Goal: Task Accomplishment & Management: Manage account settings

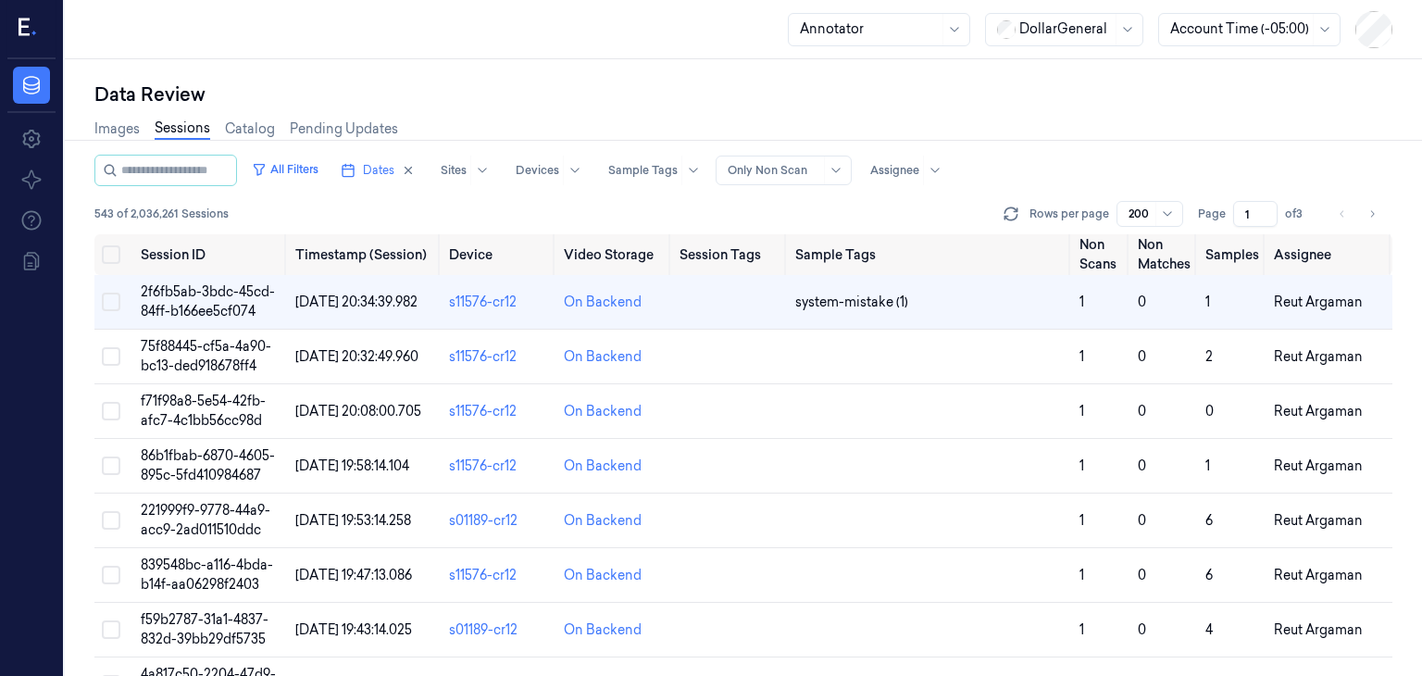
click at [752, 208] on div "543 of 2,036,261 Sessions Rows per page 200 Page 1 of 3" at bounding box center [743, 214] width 1298 height 26
click at [1007, 208] on icon at bounding box center [1010, 214] width 19 height 19
click at [908, 171] on div at bounding box center [894, 170] width 49 height 17
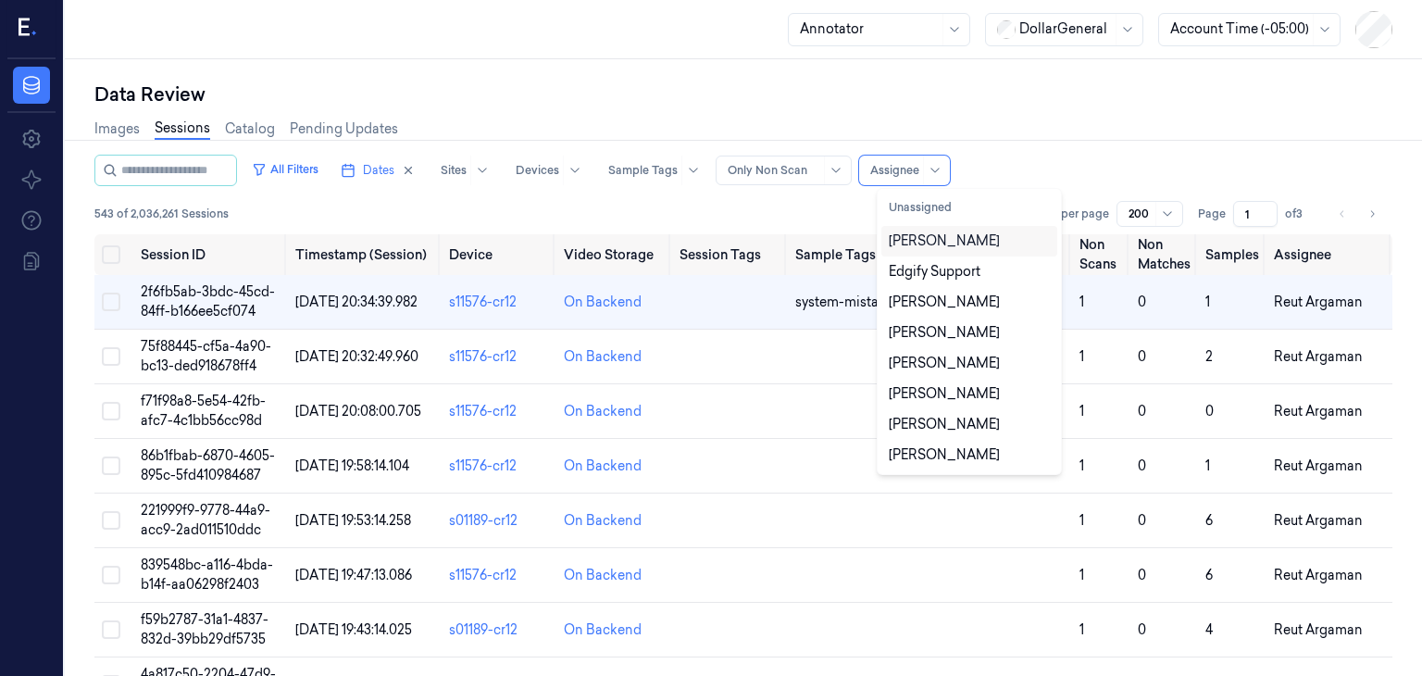
click at [922, 234] on div "[PERSON_NAME]" at bounding box center [943, 240] width 111 height 19
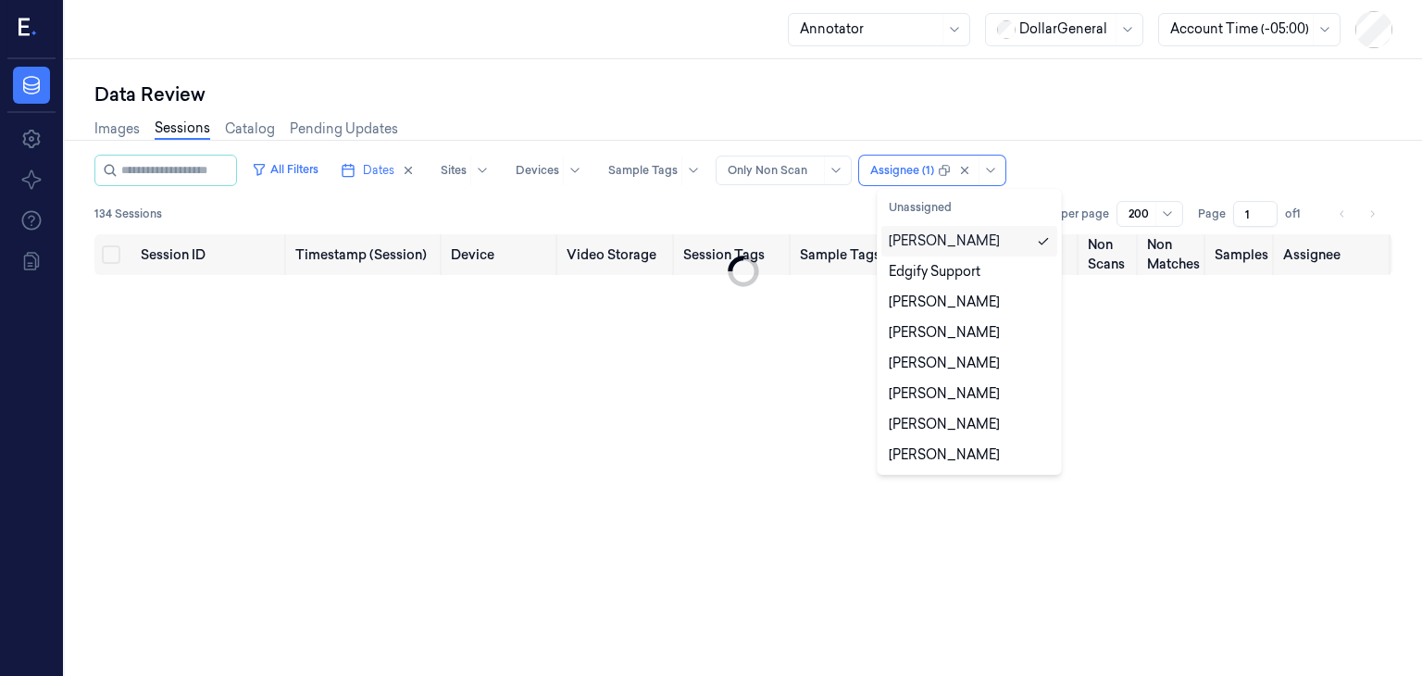
click at [1091, 181] on div "All Filters Dates Sites Devices Sample Tags Alert Type Only Non Scan option [PE…" at bounding box center [743, 170] width 1298 height 31
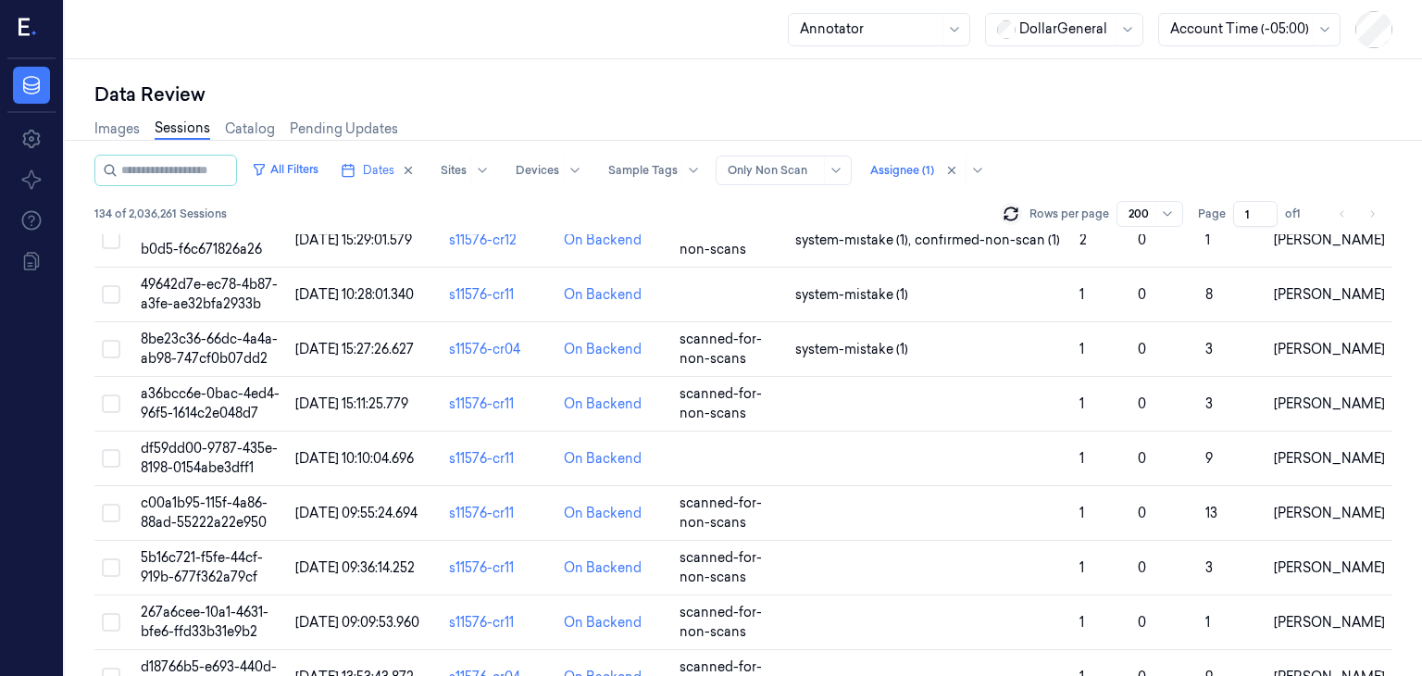
scroll to position [3517, 0]
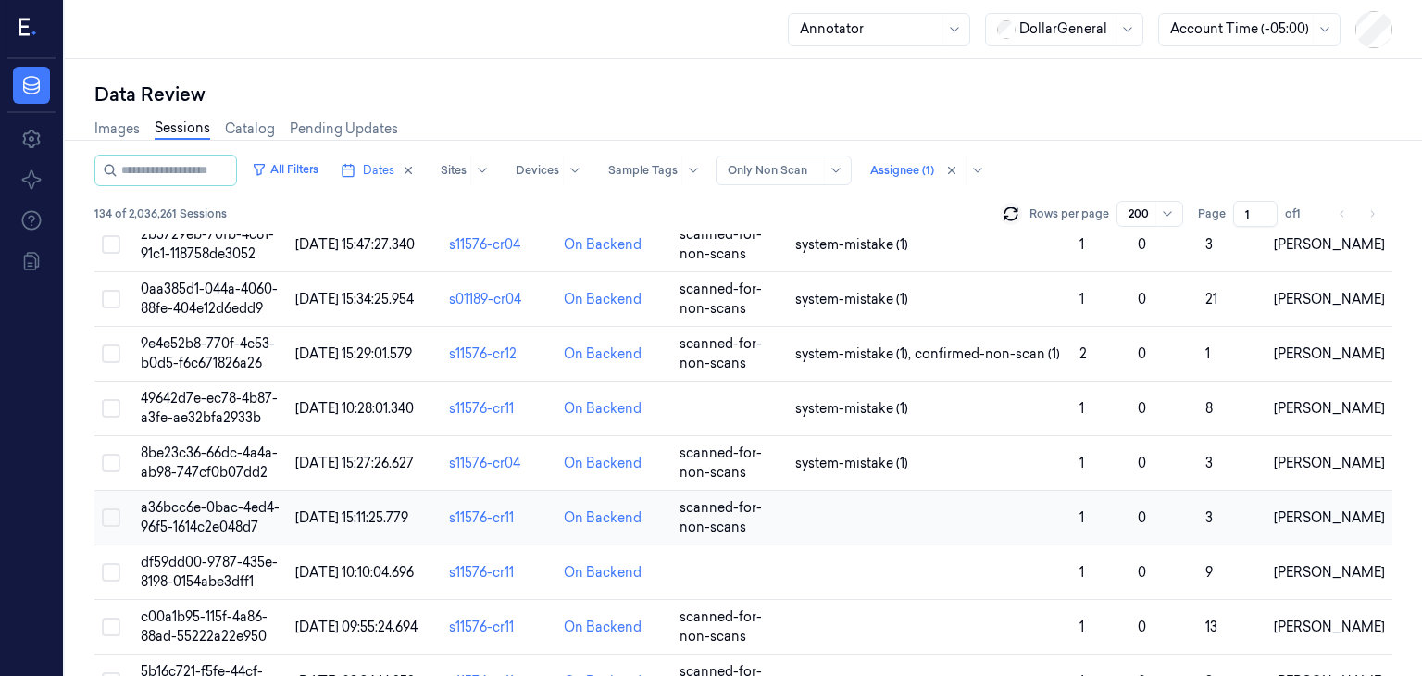
click at [248, 515] on span "a36bcc6e-0bac-4ed4-96f5-1614c2e048d7" at bounding box center [210, 517] width 139 height 36
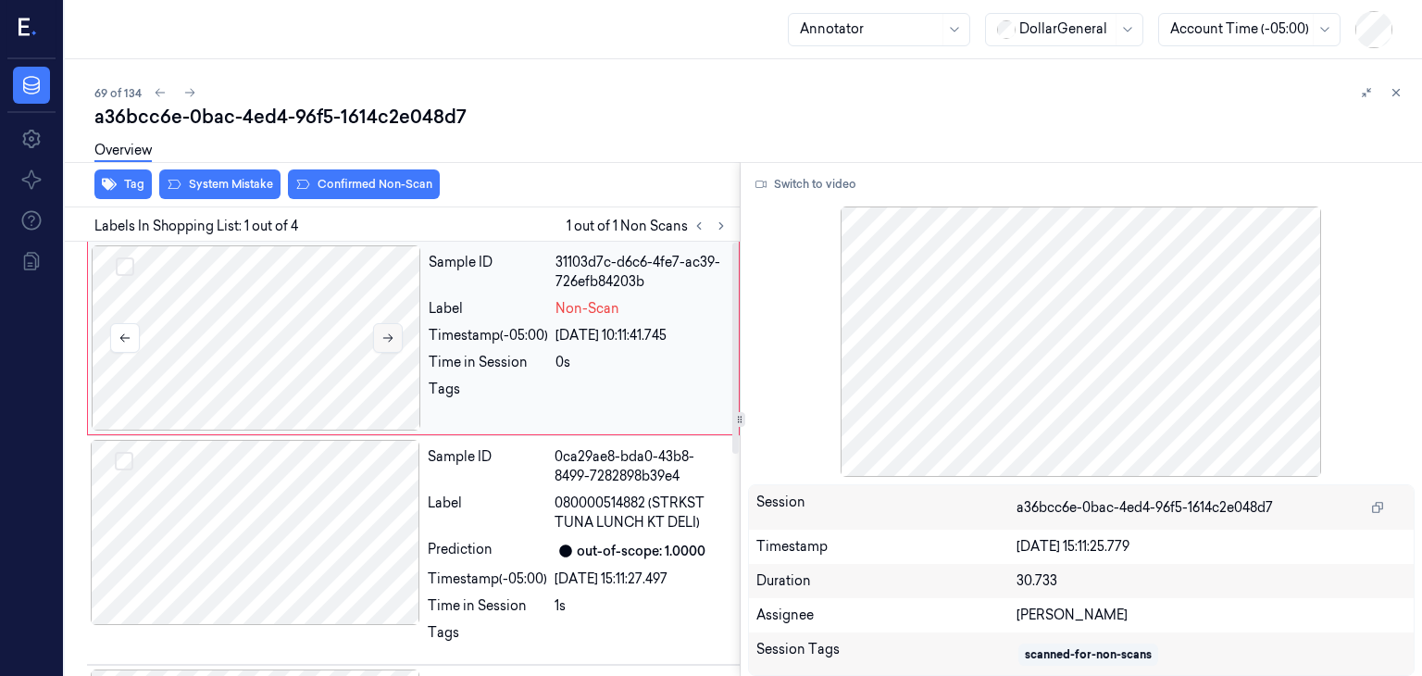
click at [392, 337] on icon at bounding box center [387, 337] width 13 height 13
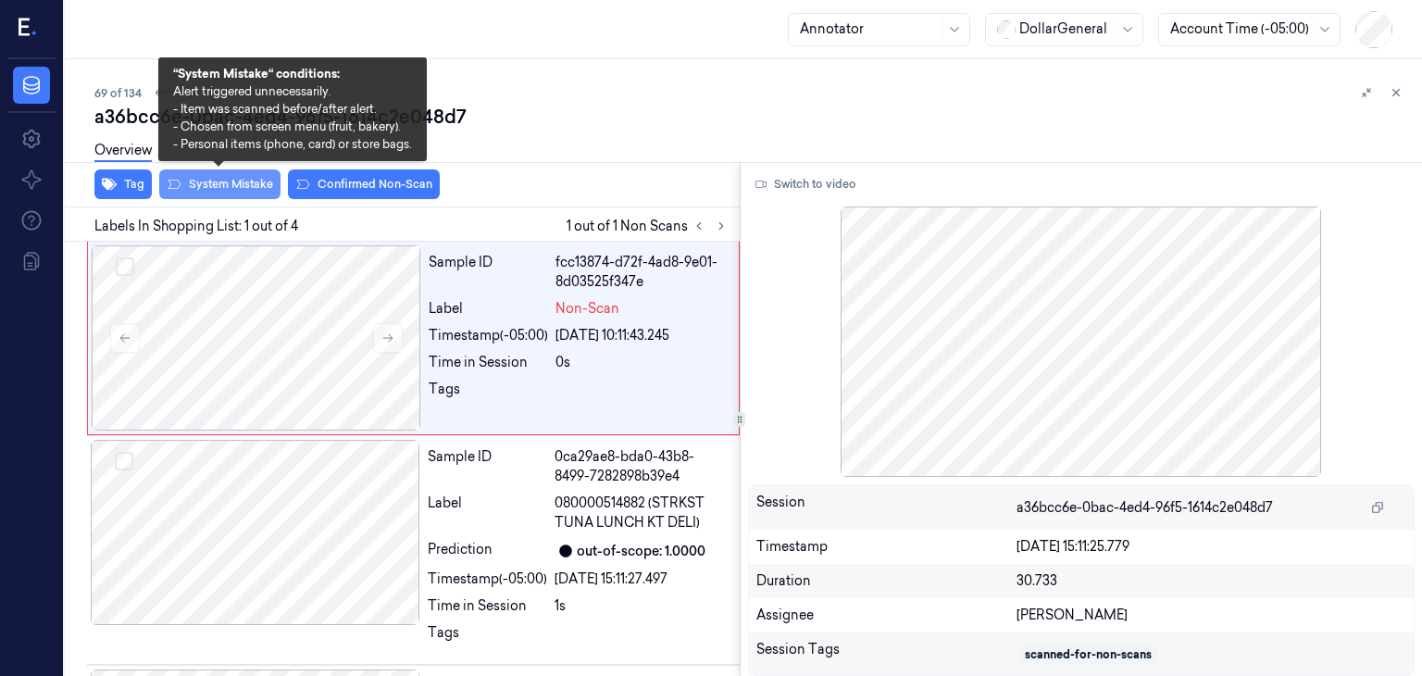
click at [259, 181] on button "System Mistake" at bounding box center [219, 184] width 121 height 30
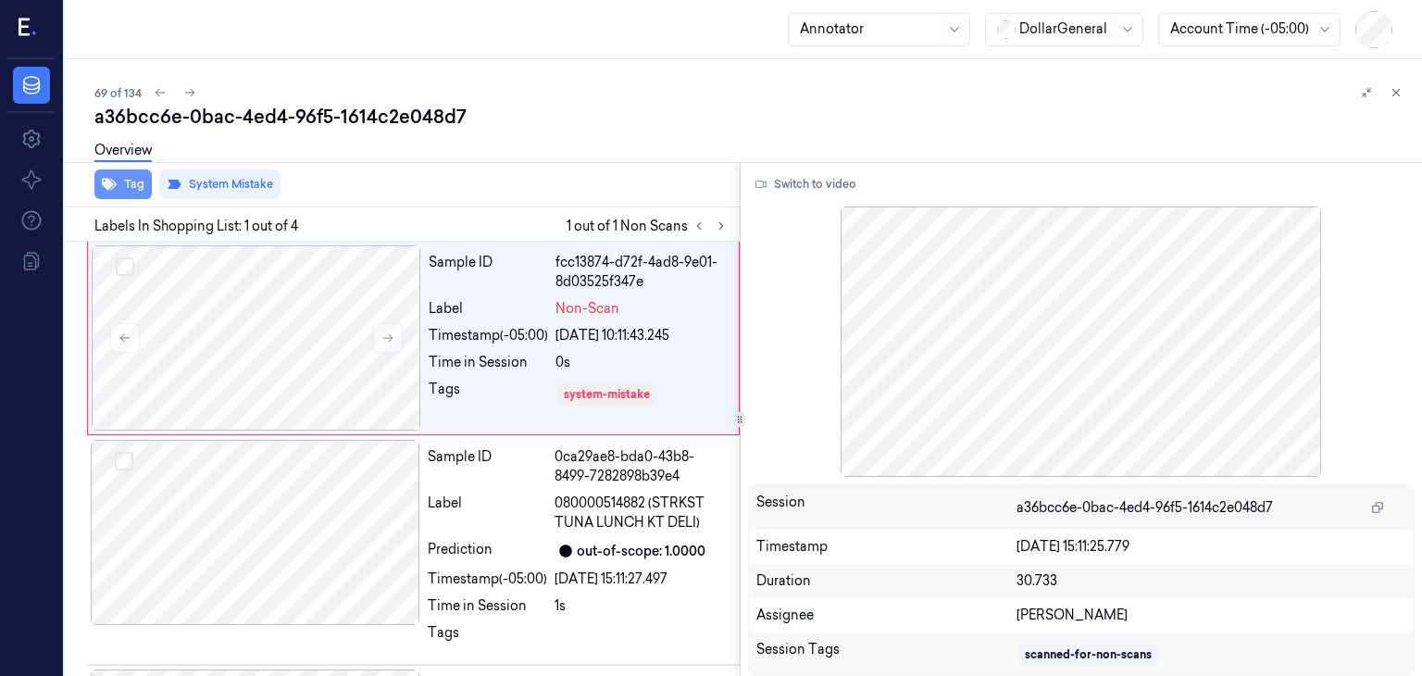
click at [133, 187] on button "Tag" at bounding box center [122, 184] width 57 height 30
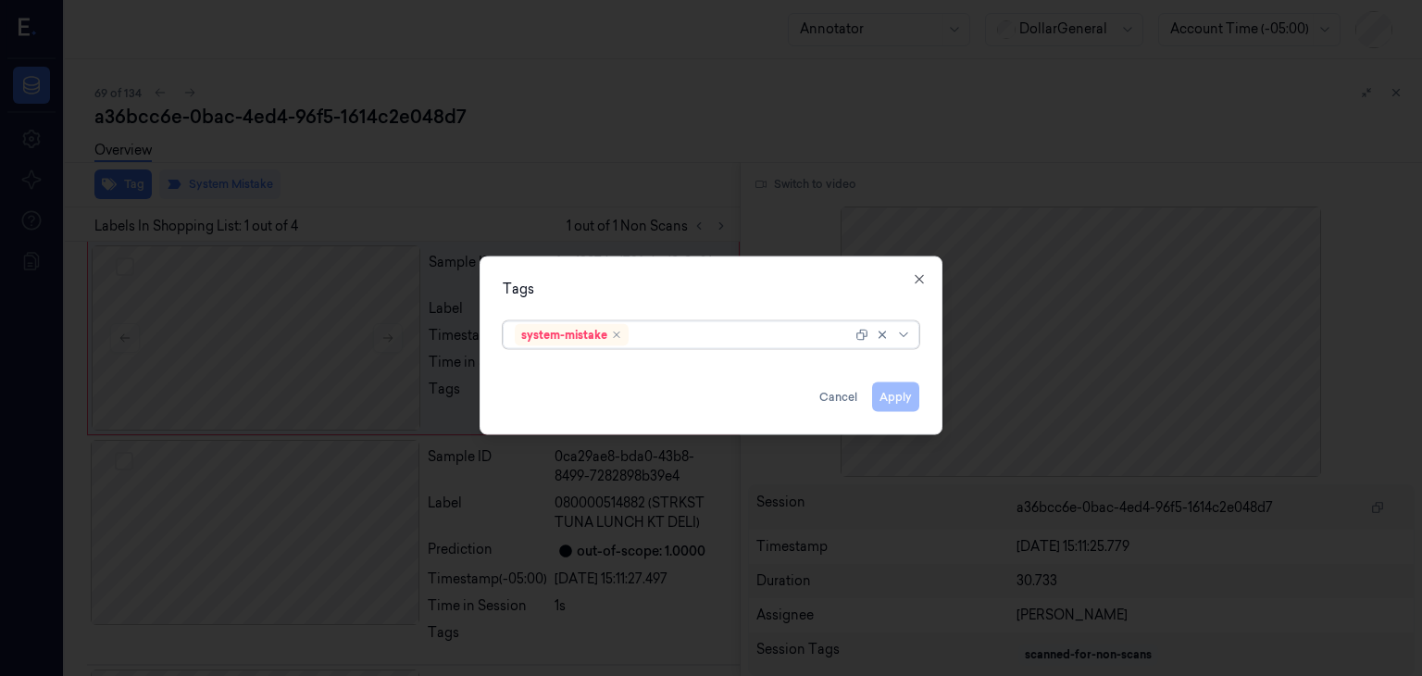
click at [775, 335] on div at bounding box center [741, 334] width 219 height 19
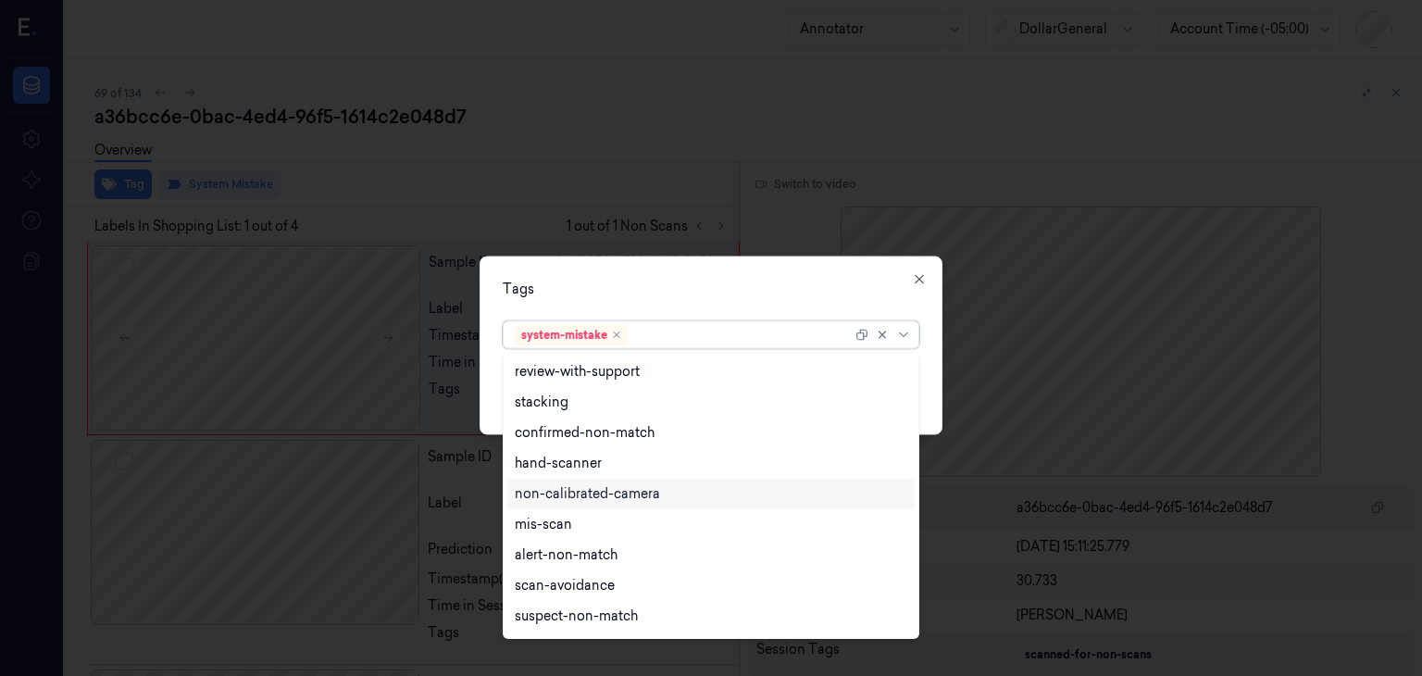
type input "f"
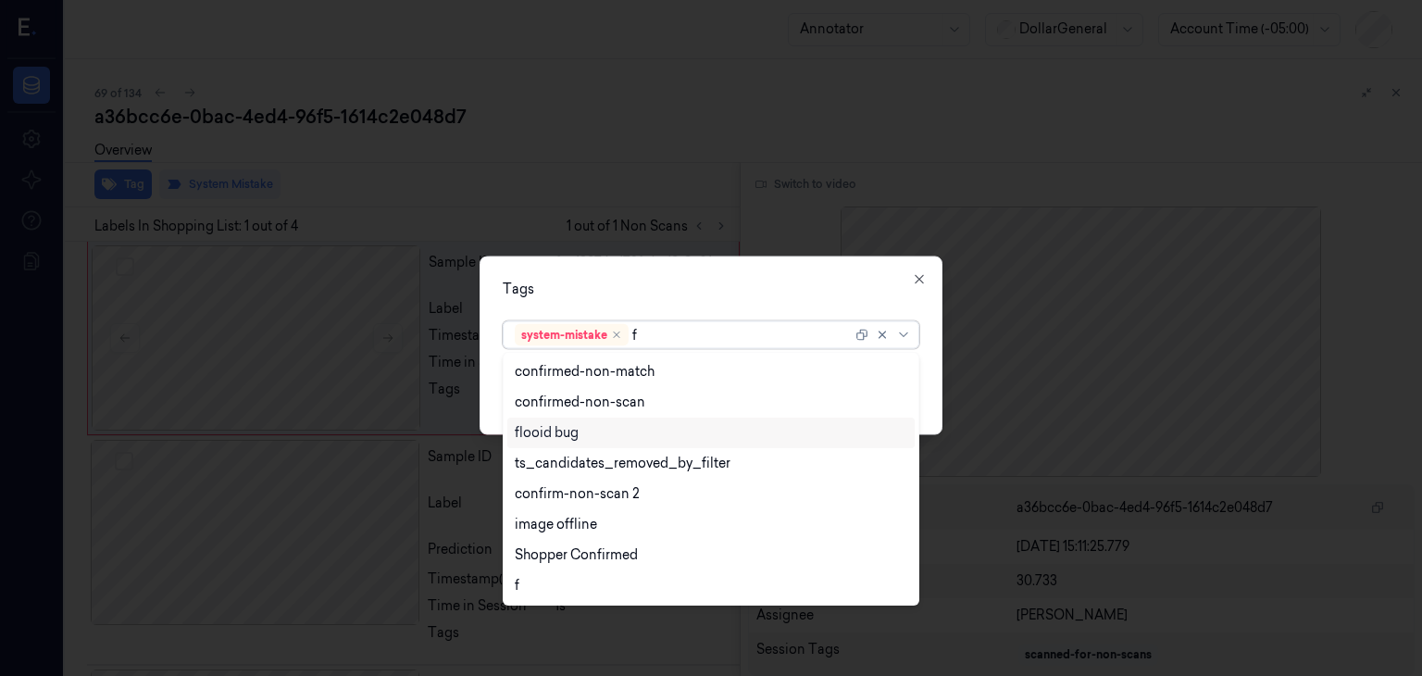
click at [629, 425] on div "flooid bug" at bounding box center [711, 432] width 392 height 19
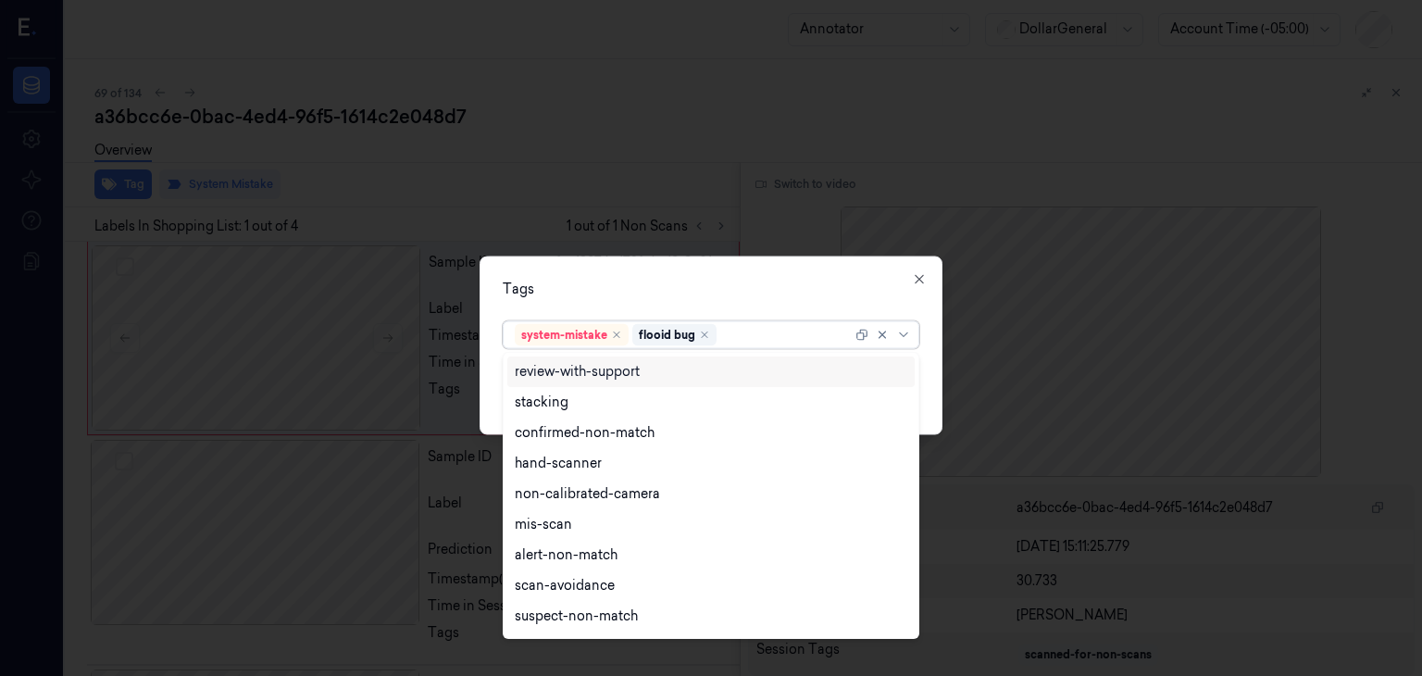
click at [842, 294] on div "Tags" at bounding box center [711, 289] width 416 height 19
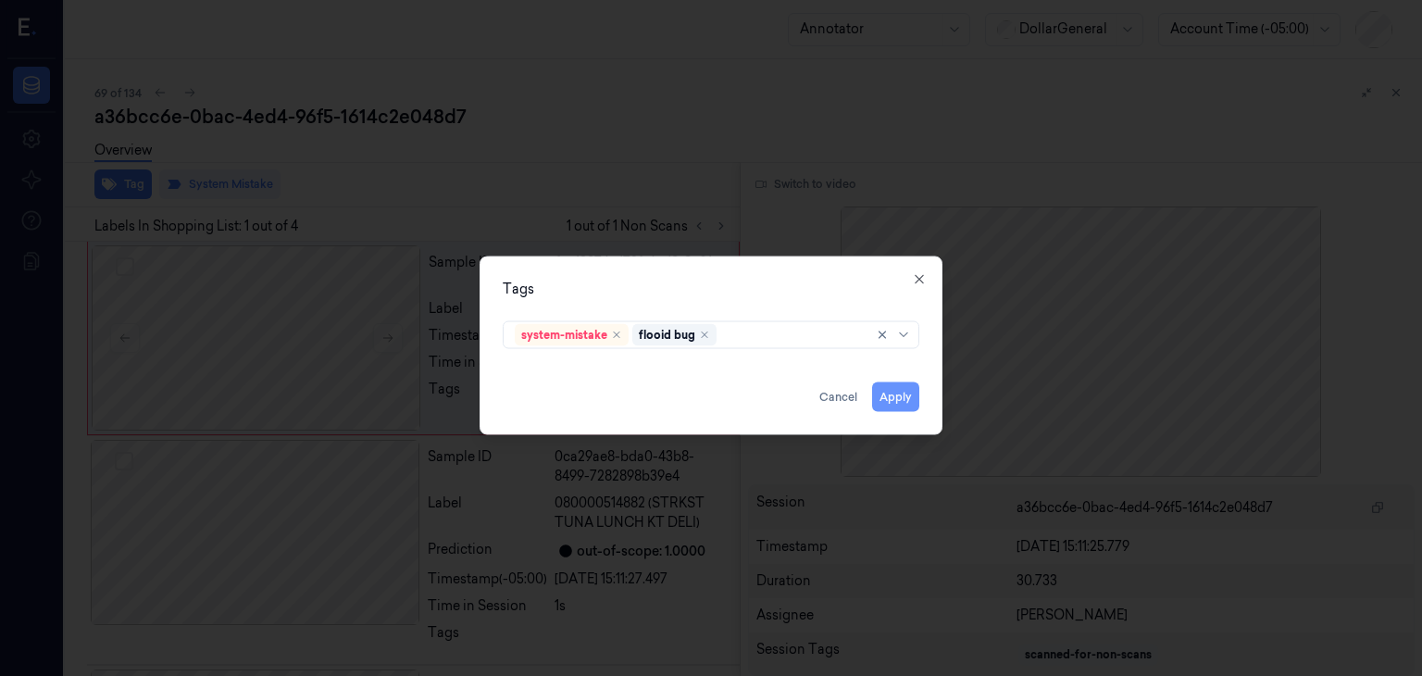
click at [907, 393] on button "Apply" at bounding box center [895, 397] width 47 height 30
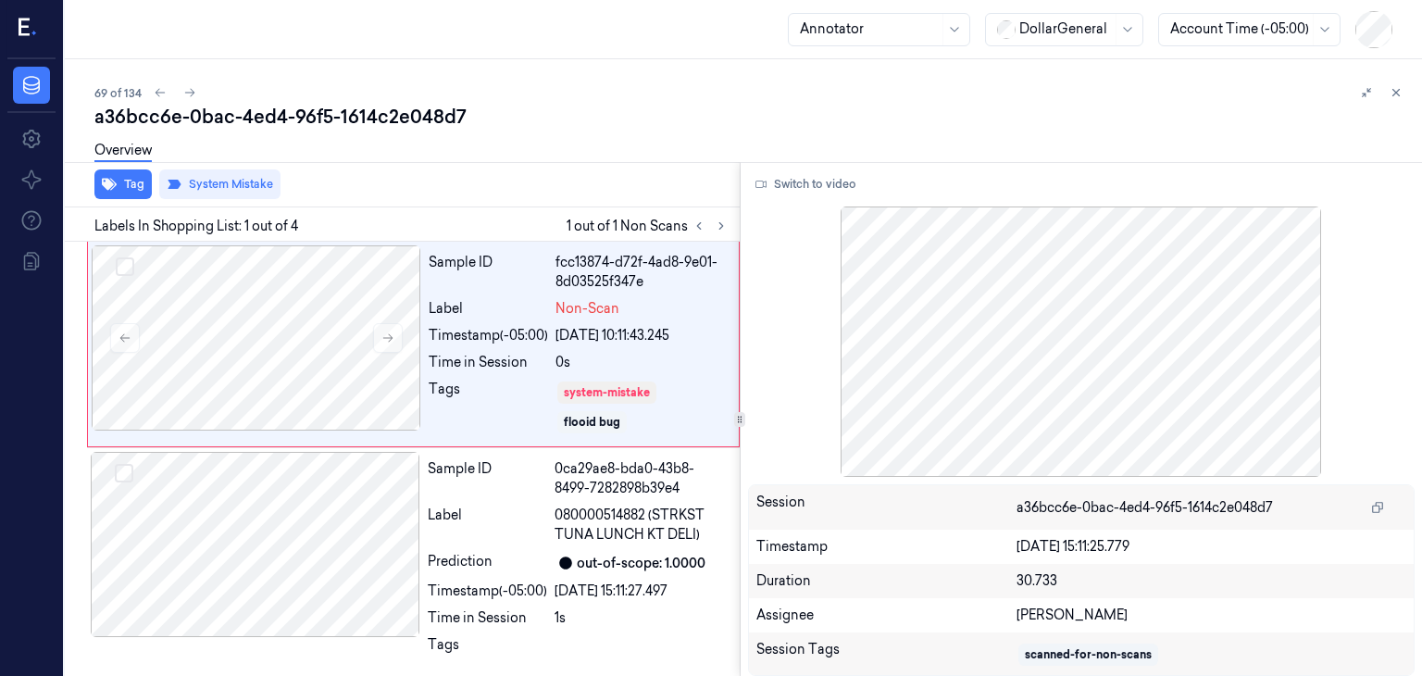
click at [650, 188] on div "Tag System Mistake" at bounding box center [398, 184] width 682 height 45
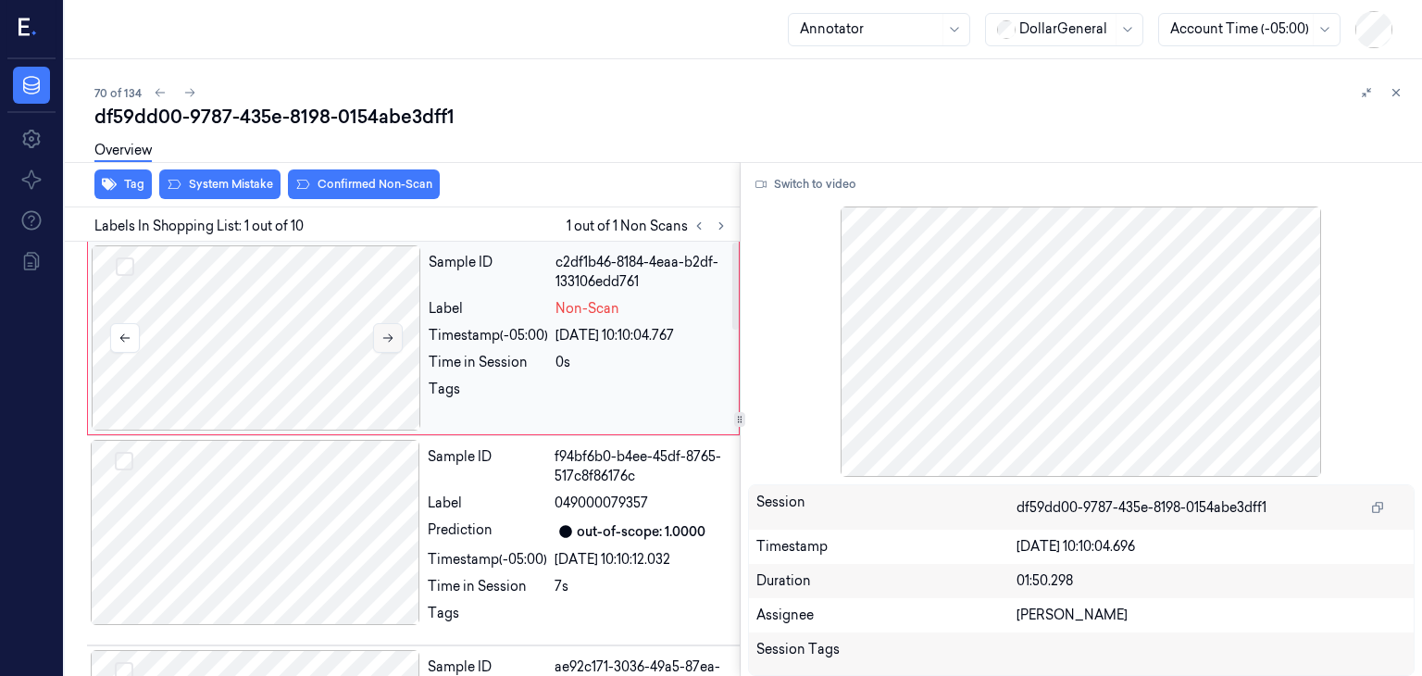
click at [397, 330] on button at bounding box center [388, 338] width 30 height 30
click at [399, 334] on button at bounding box center [388, 338] width 30 height 30
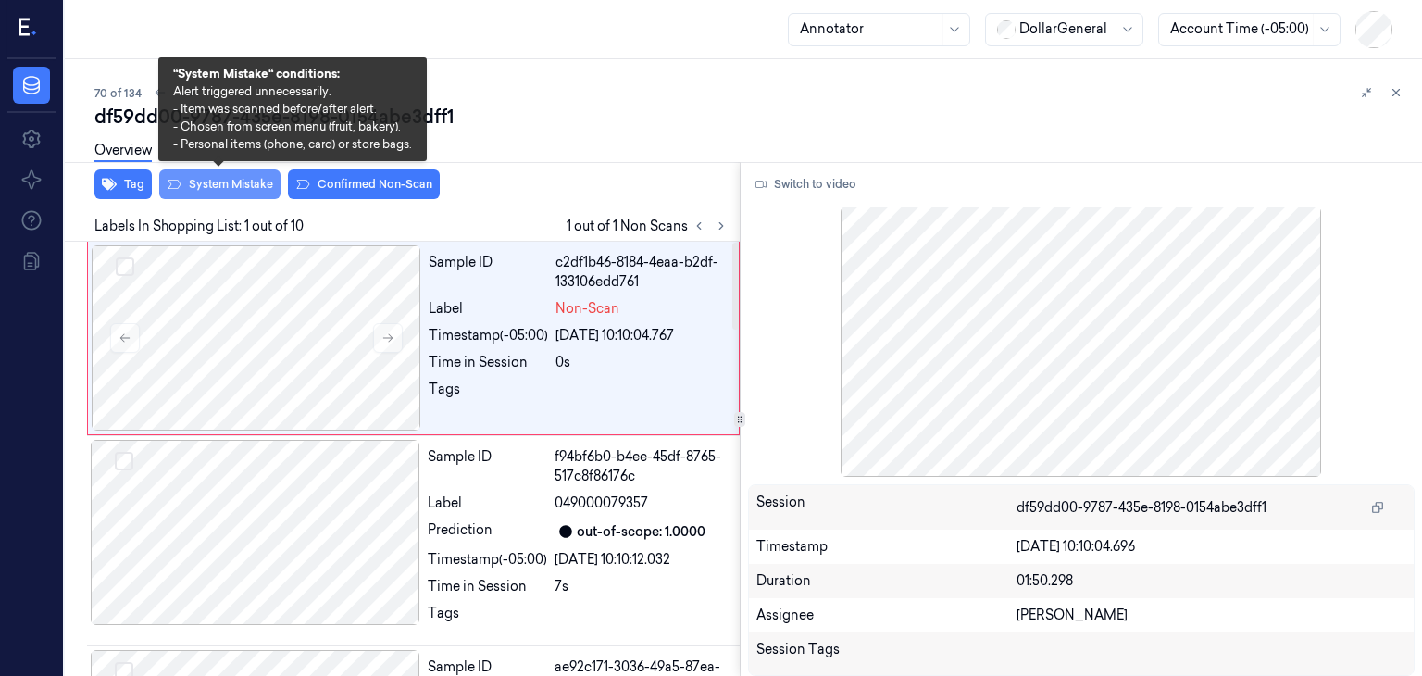
click at [241, 193] on button "System Mistake" at bounding box center [219, 184] width 121 height 30
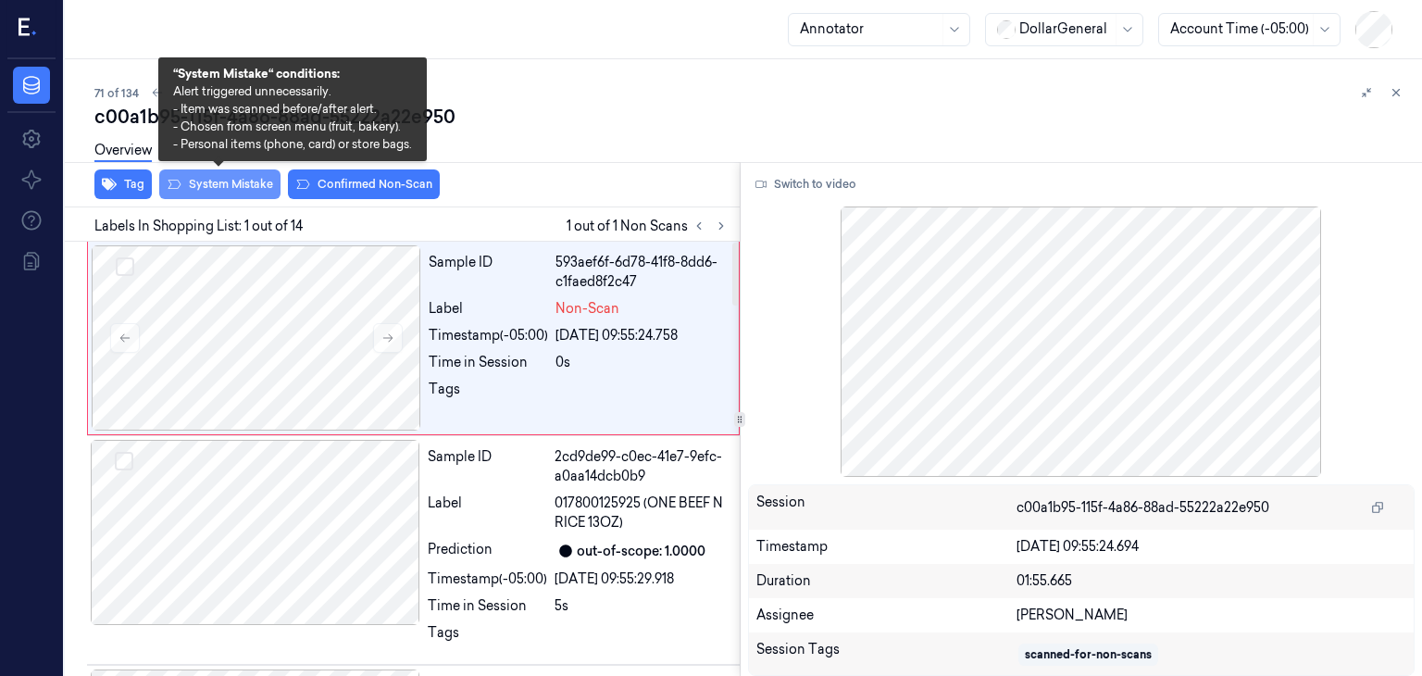
click at [235, 188] on button "System Mistake" at bounding box center [219, 184] width 121 height 30
click at [251, 189] on button "System Mistake" at bounding box center [219, 184] width 121 height 30
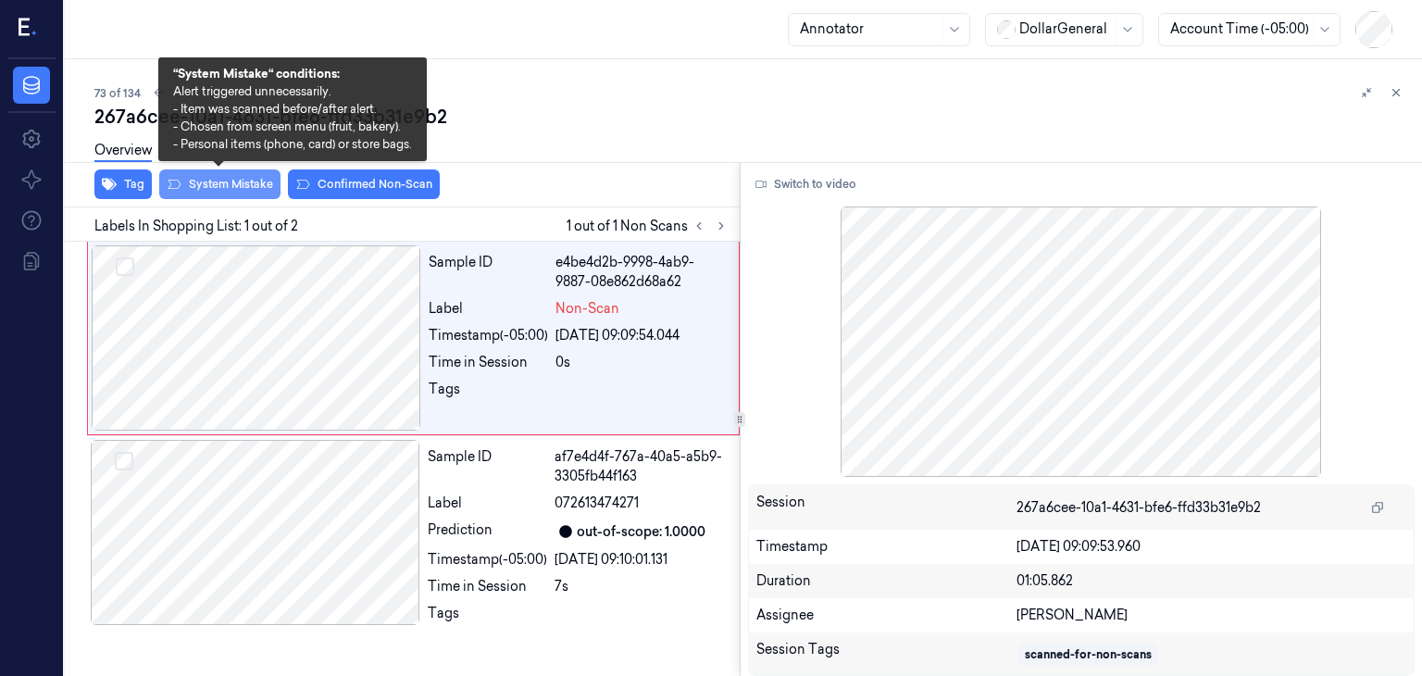
click at [230, 194] on button "System Mistake" at bounding box center [219, 184] width 121 height 30
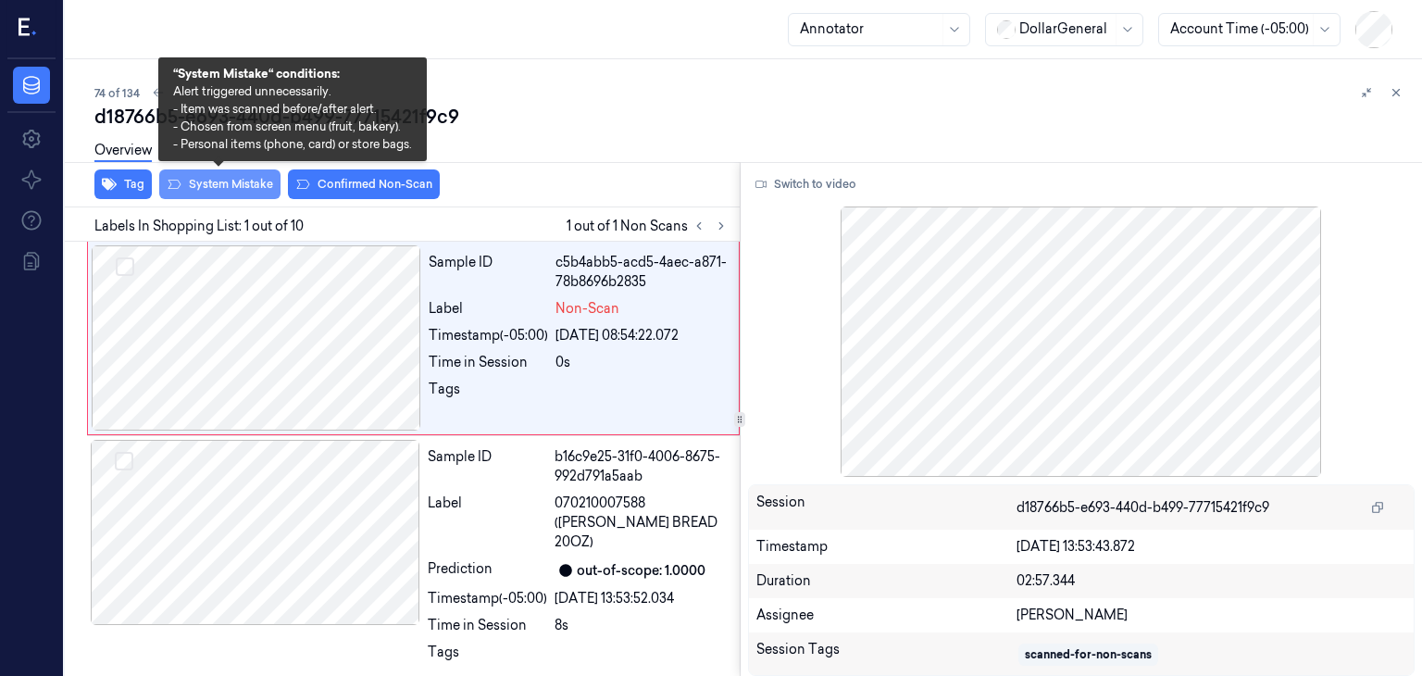
click at [237, 182] on button "System Mistake" at bounding box center [219, 184] width 121 height 30
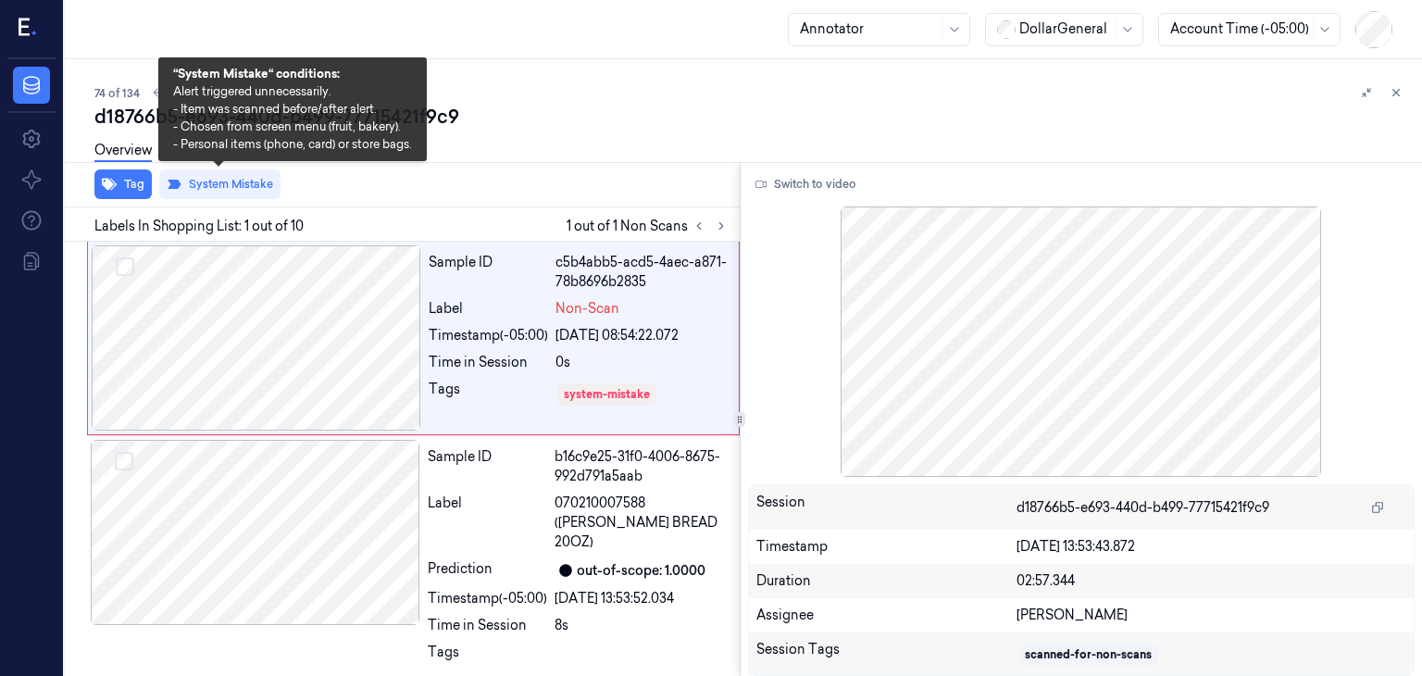
click at [742, 87] on div "74 of 134" at bounding box center [750, 92] width 1312 height 22
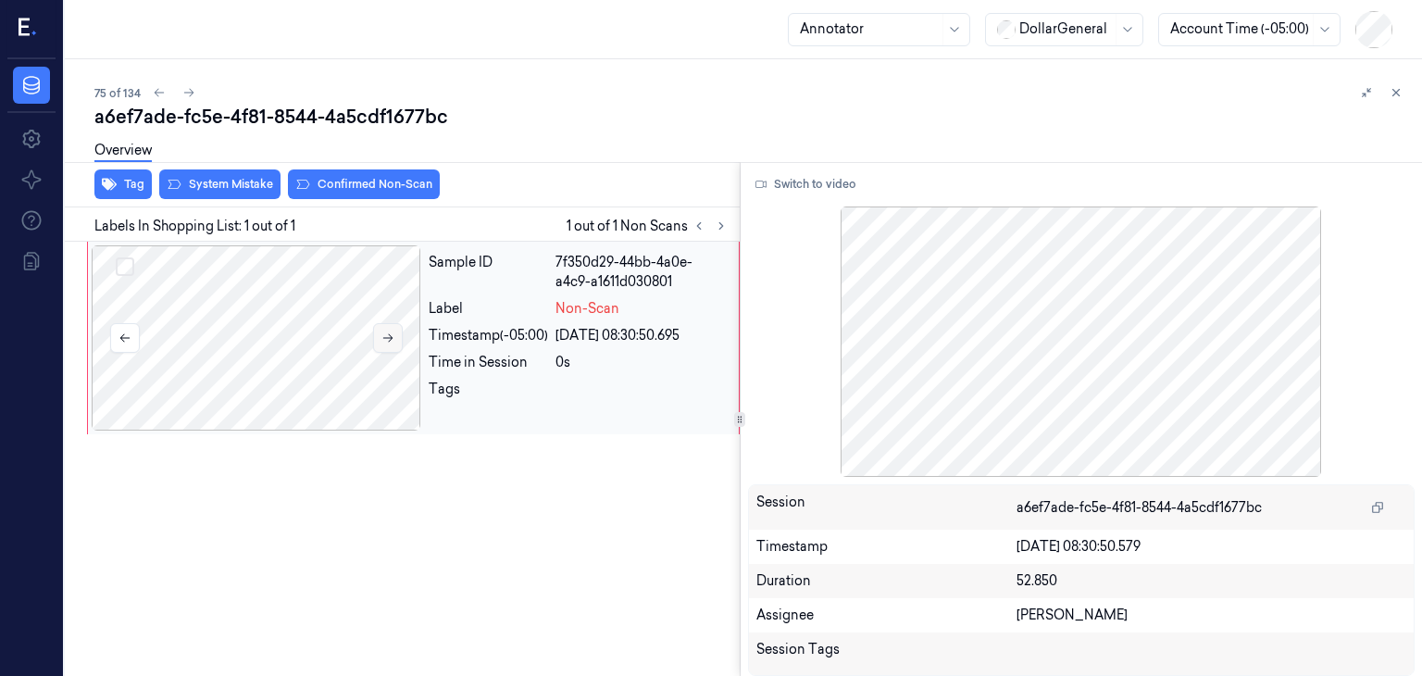
click at [378, 334] on button at bounding box center [388, 338] width 30 height 30
click at [242, 204] on div "Tag System Mistake Confirmed Non-Scan" at bounding box center [398, 184] width 682 height 45
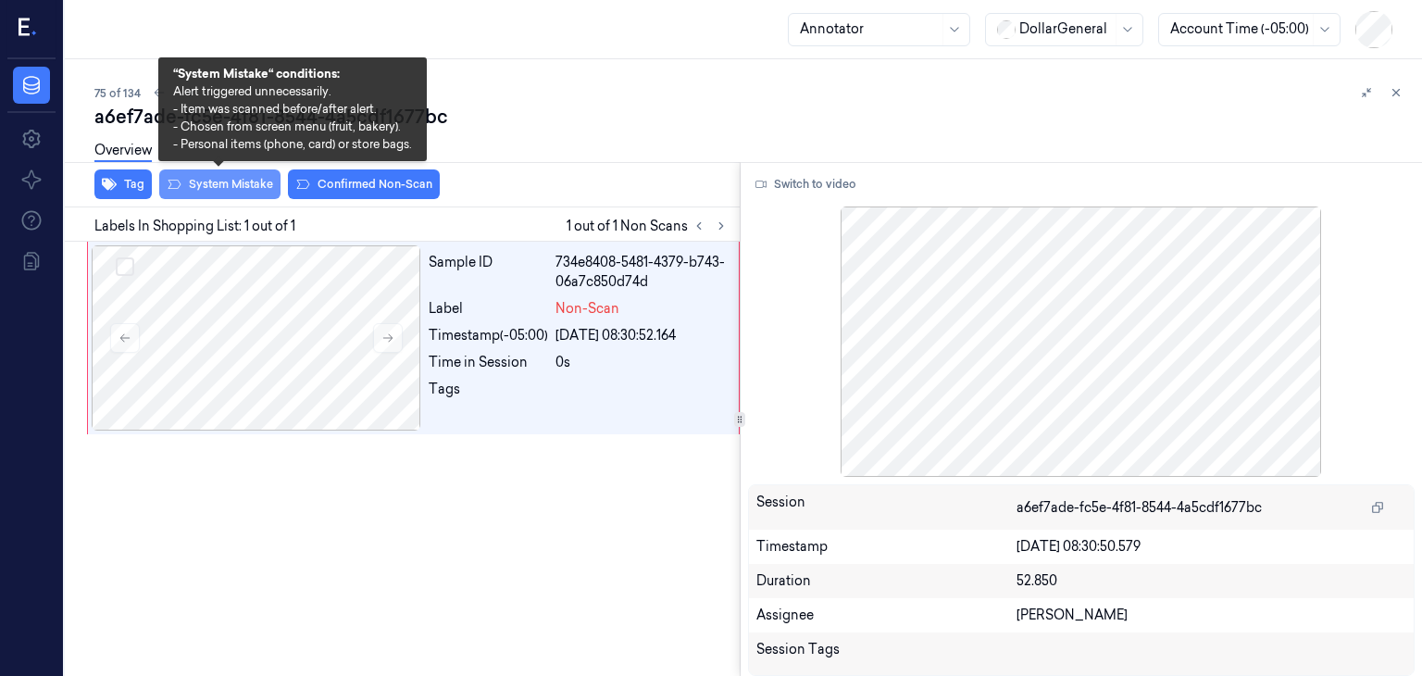
click at [242, 186] on button "System Mistake" at bounding box center [219, 184] width 121 height 30
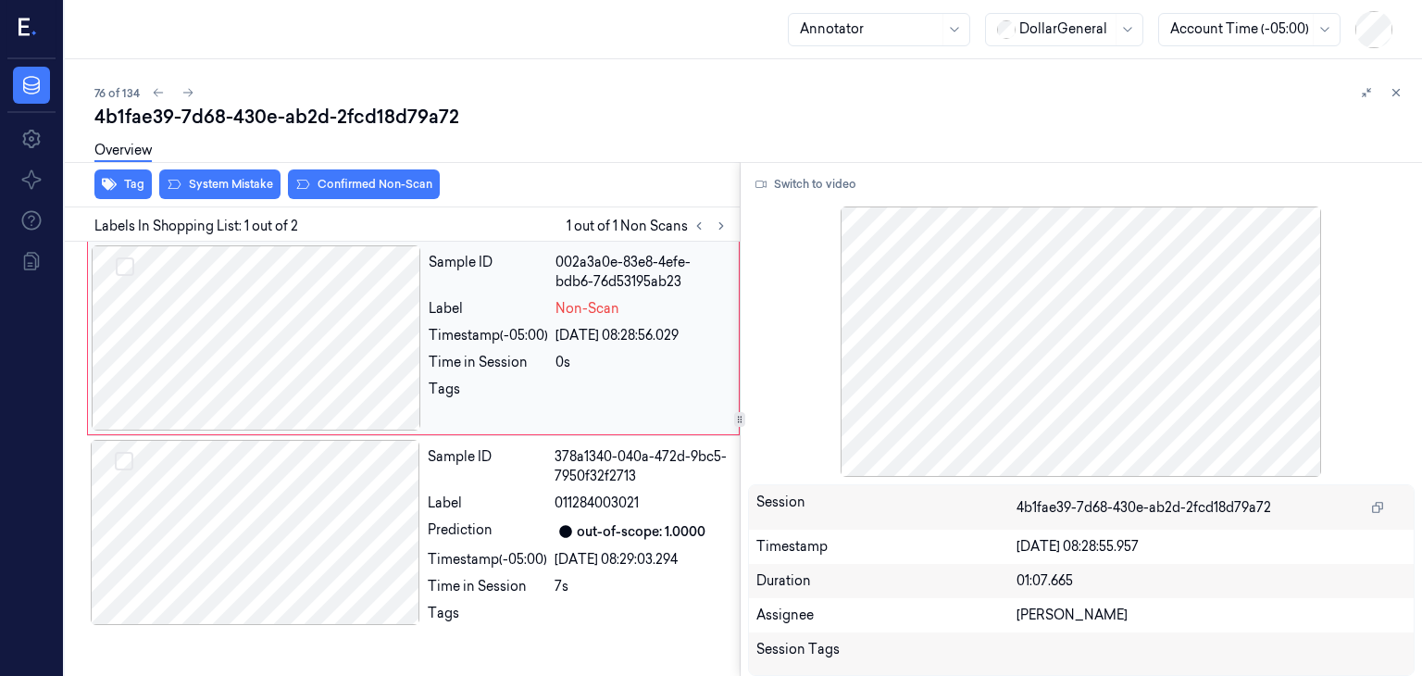
click at [354, 333] on div at bounding box center [256, 337] width 329 height 185
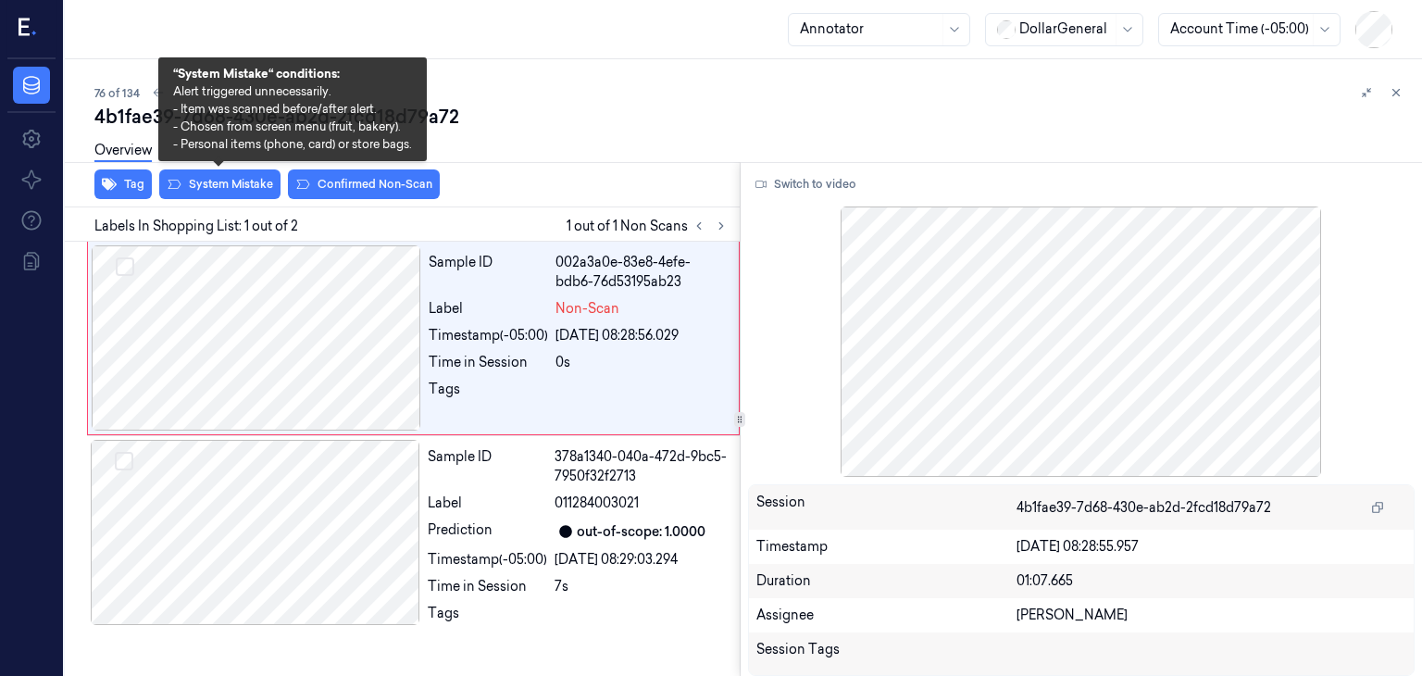
click at [191, 175] on div "Overview" at bounding box center [750, 153] width 1312 height 47
click at [218, 190] on button "System Mistake" at bounding box center [219, 184] width 121 height 30
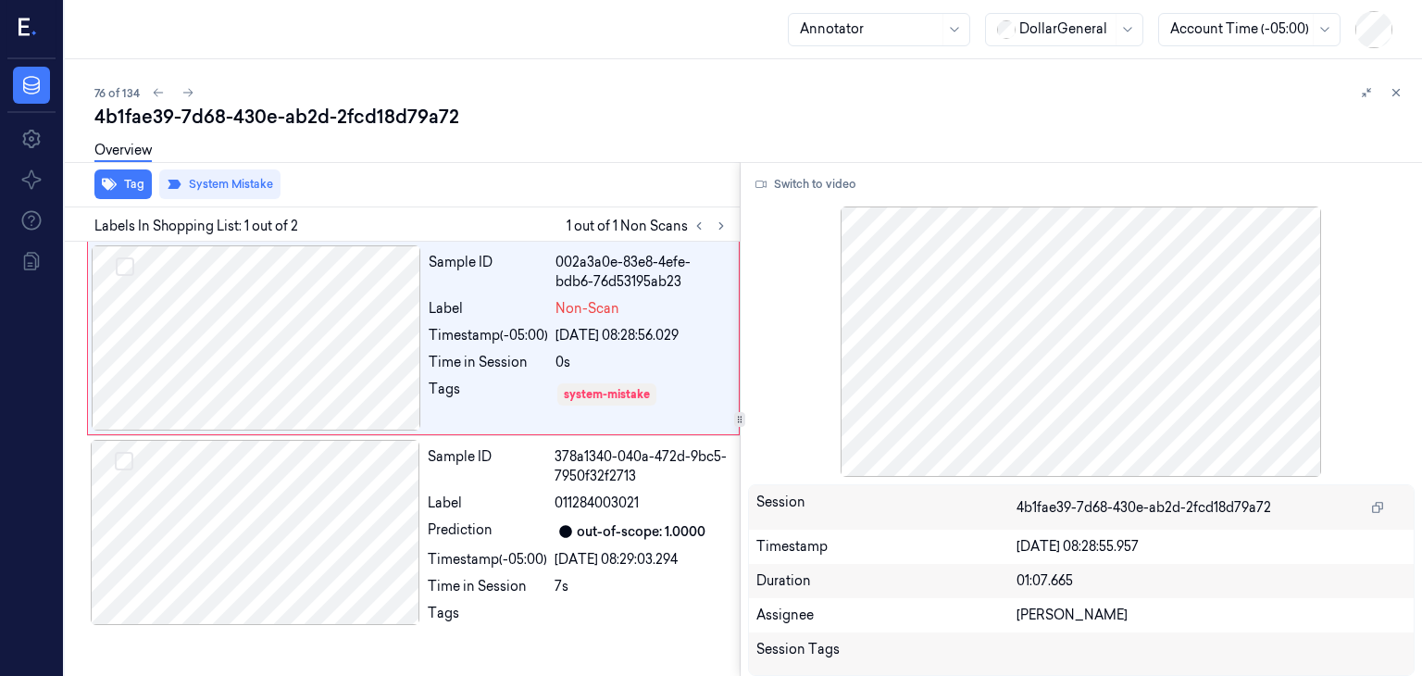
click at [522, 155] on div "Overview" at bounding box center [750, 153] width 1312 height 47
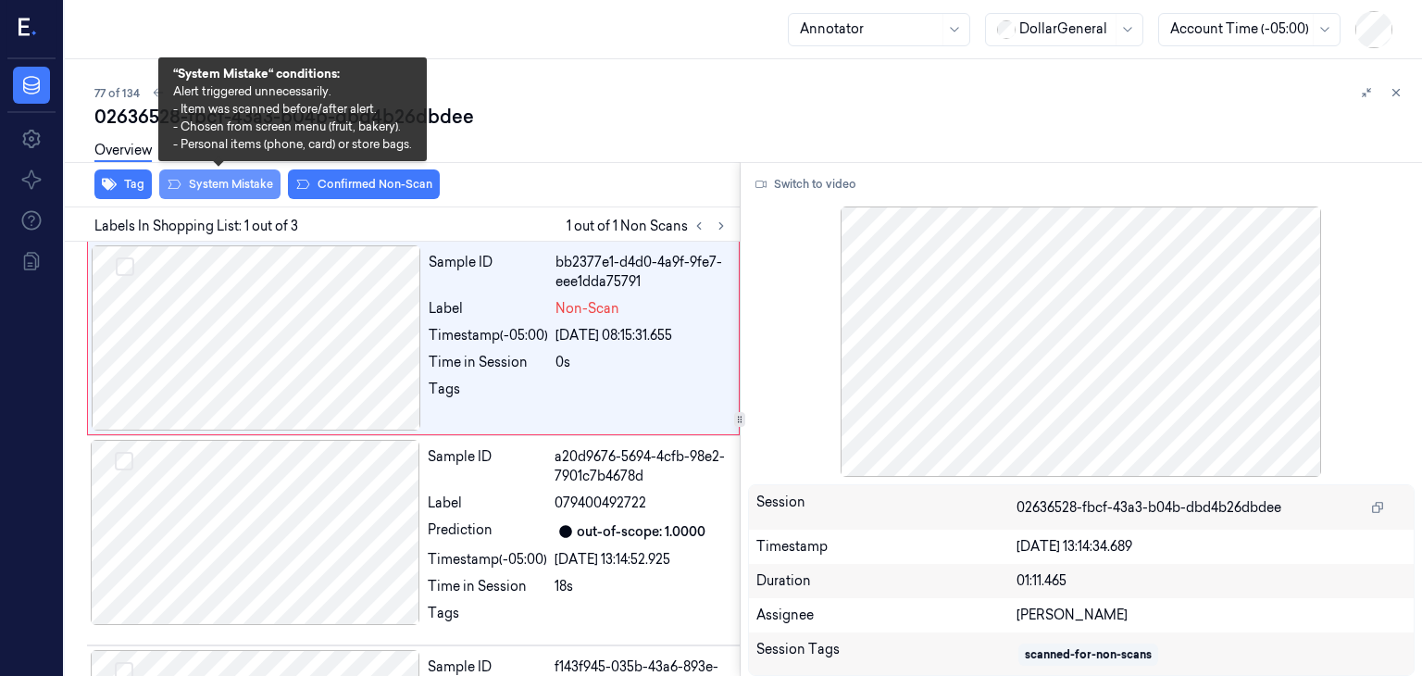
click at [252, 186] on button "System Mistake" at bounding box center [219, 184] width 121 height 30
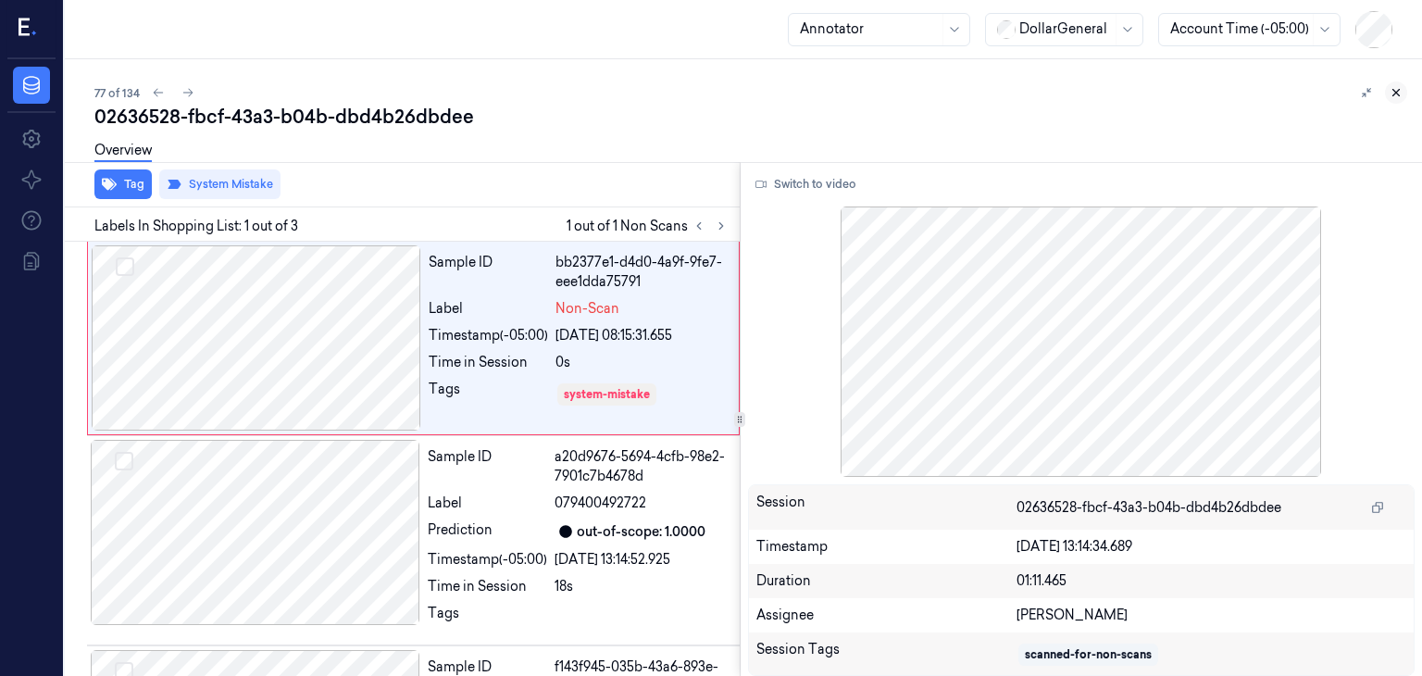
click at [1392, 96] on icon at bounding box center [1395, 92] width 13 height 13
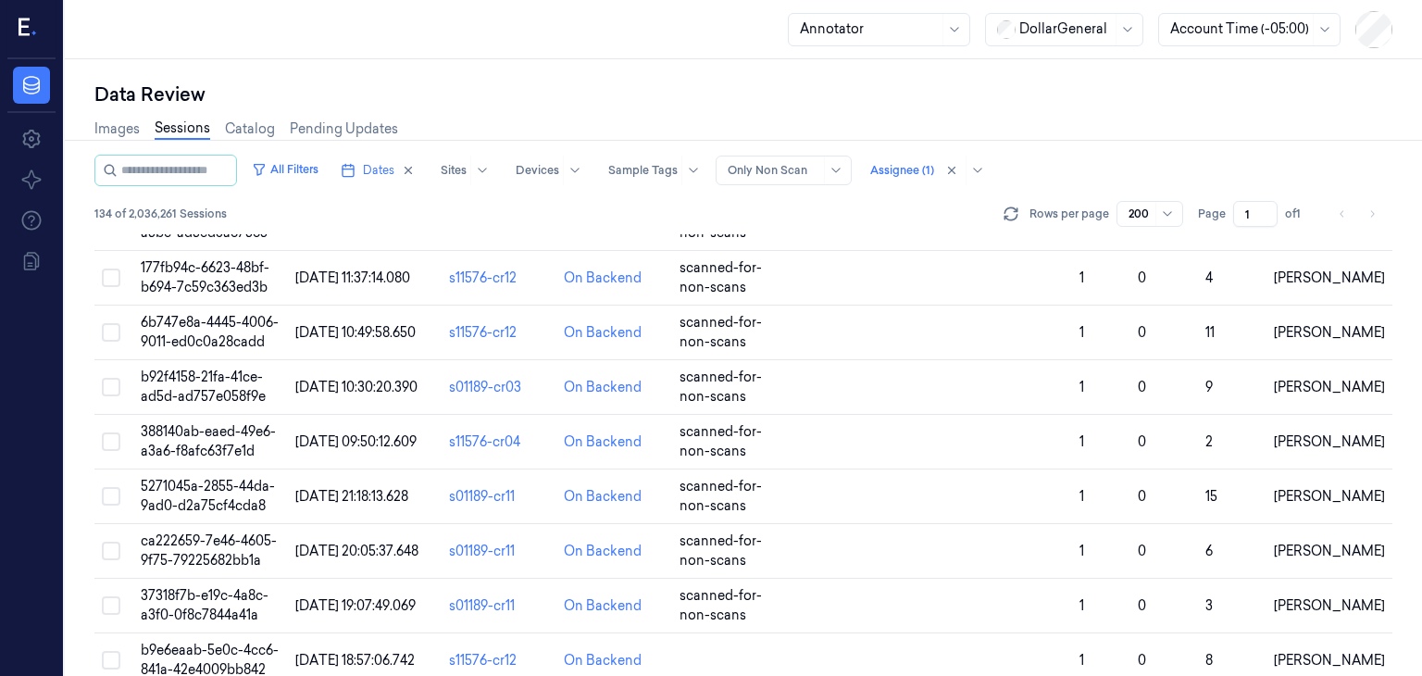
scroll to position [3895, 0]
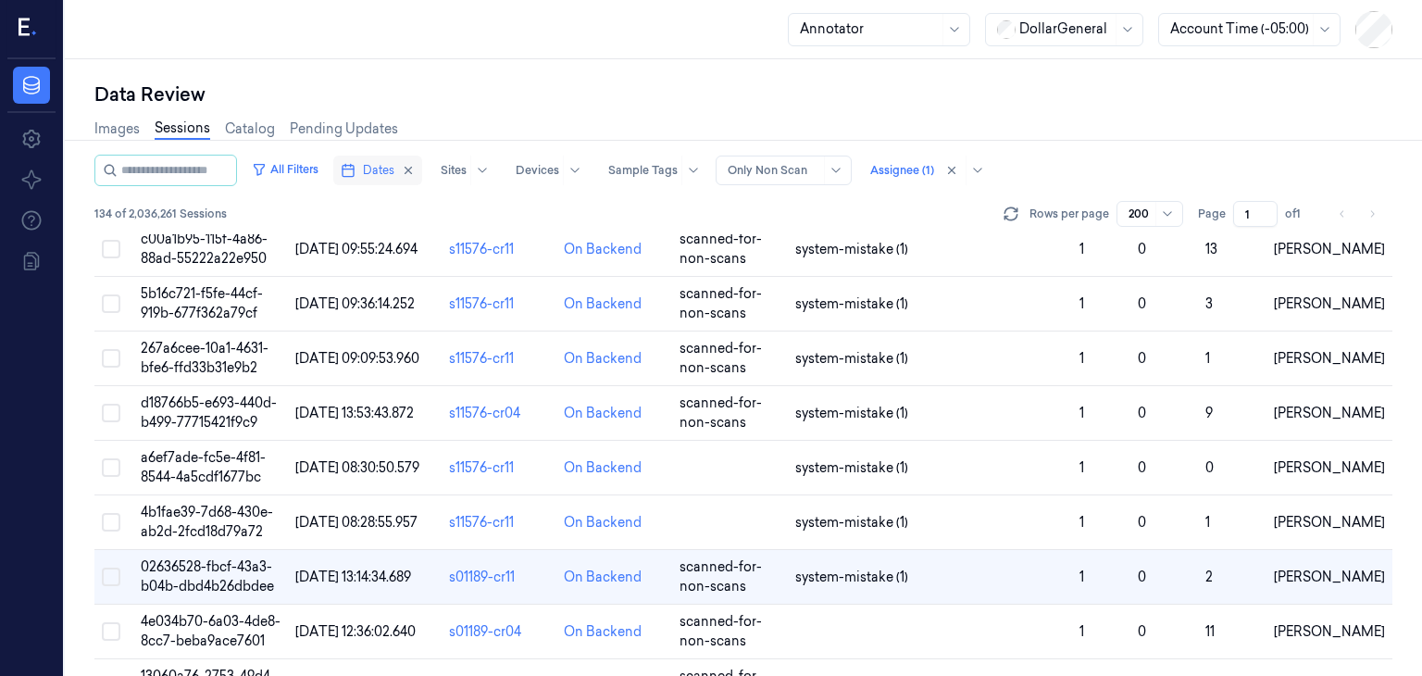
click at [355, 174] on icon "button" at bounding box center [348, 170] width 15 height 15
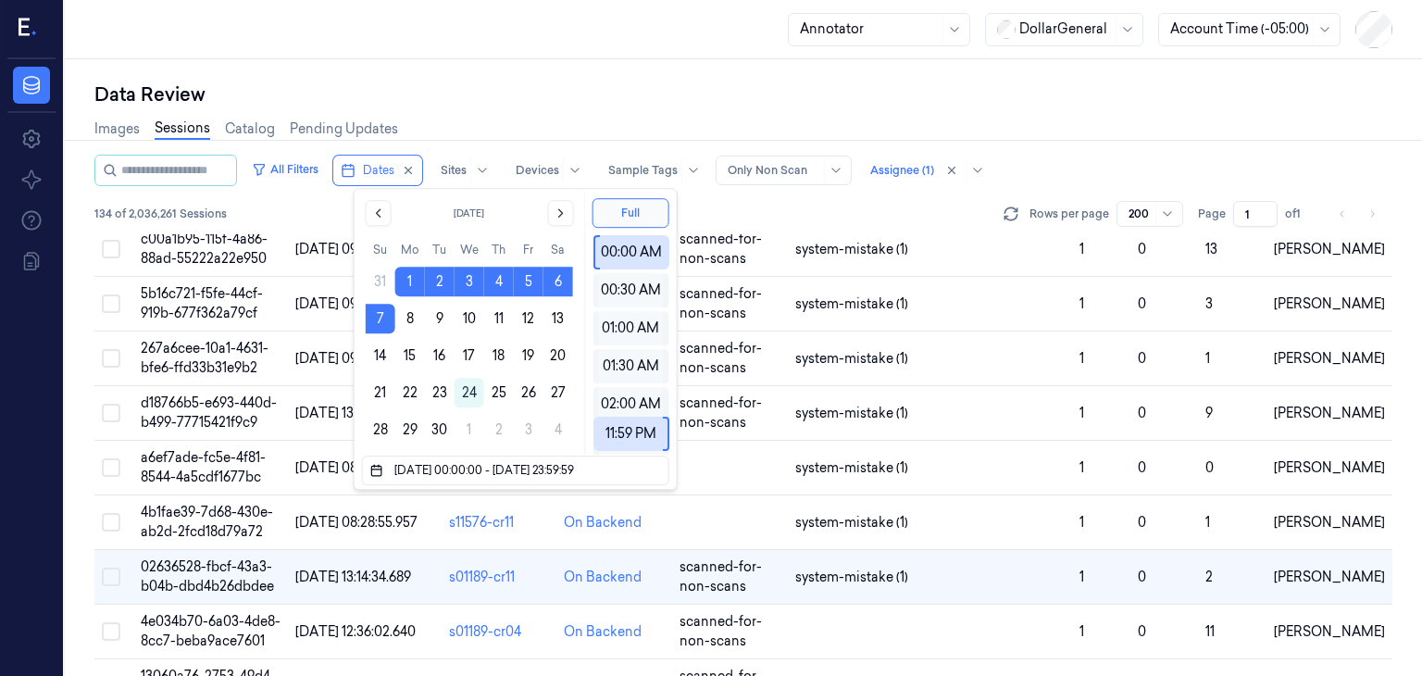
click at [1049, 159] on div "All Filters Dates Sites Devices Sample Tags Alert Type Only Non Scan Assignee (…" at bounding box center [743, 170] width 1298 height 31
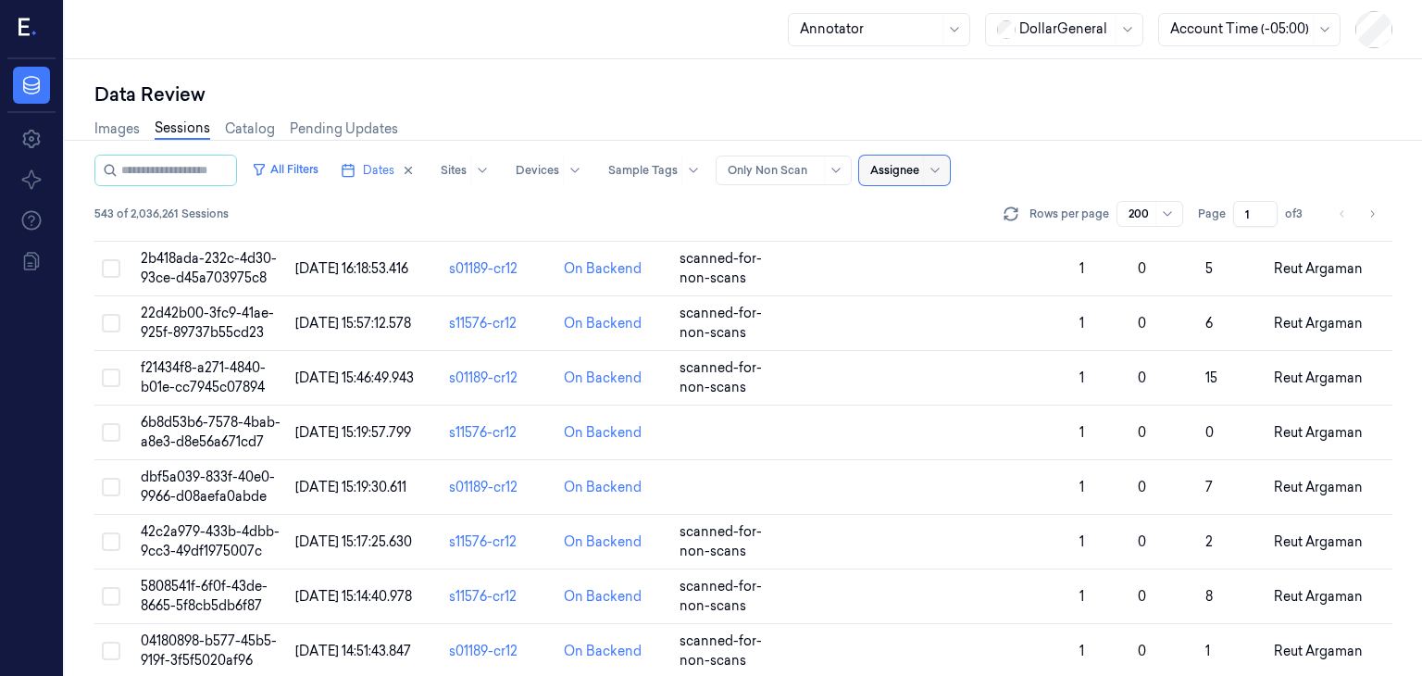
scroll to position [855, 0]
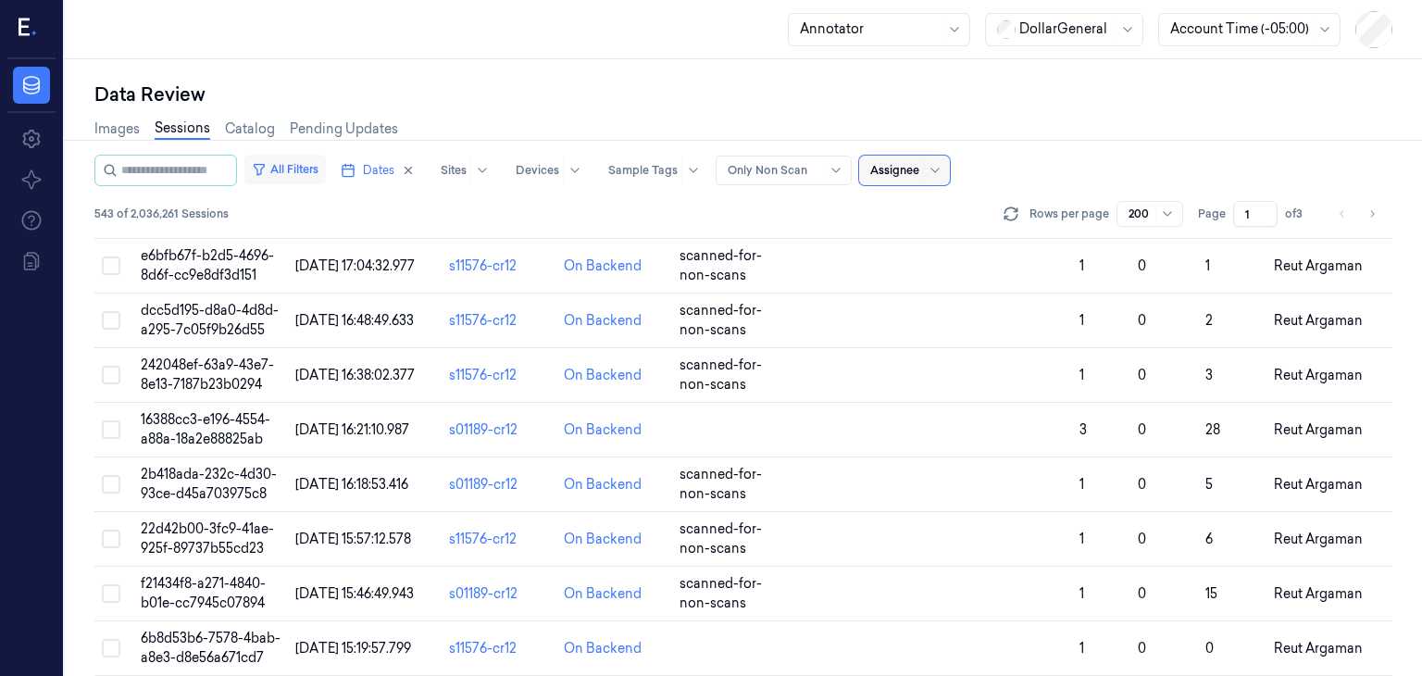
click at [325, 173] on button "All Filters" at bounding box center [284, 170] width 81 height 30
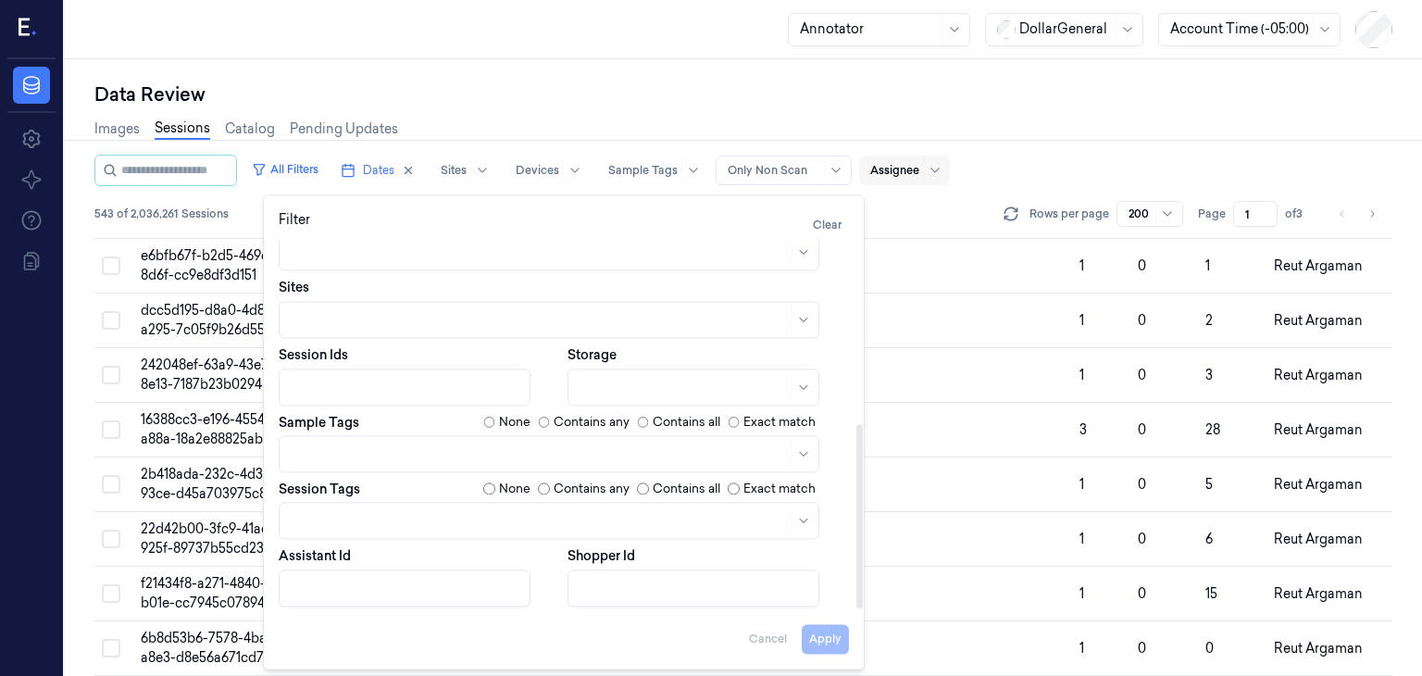
scroll to position [367, 0]
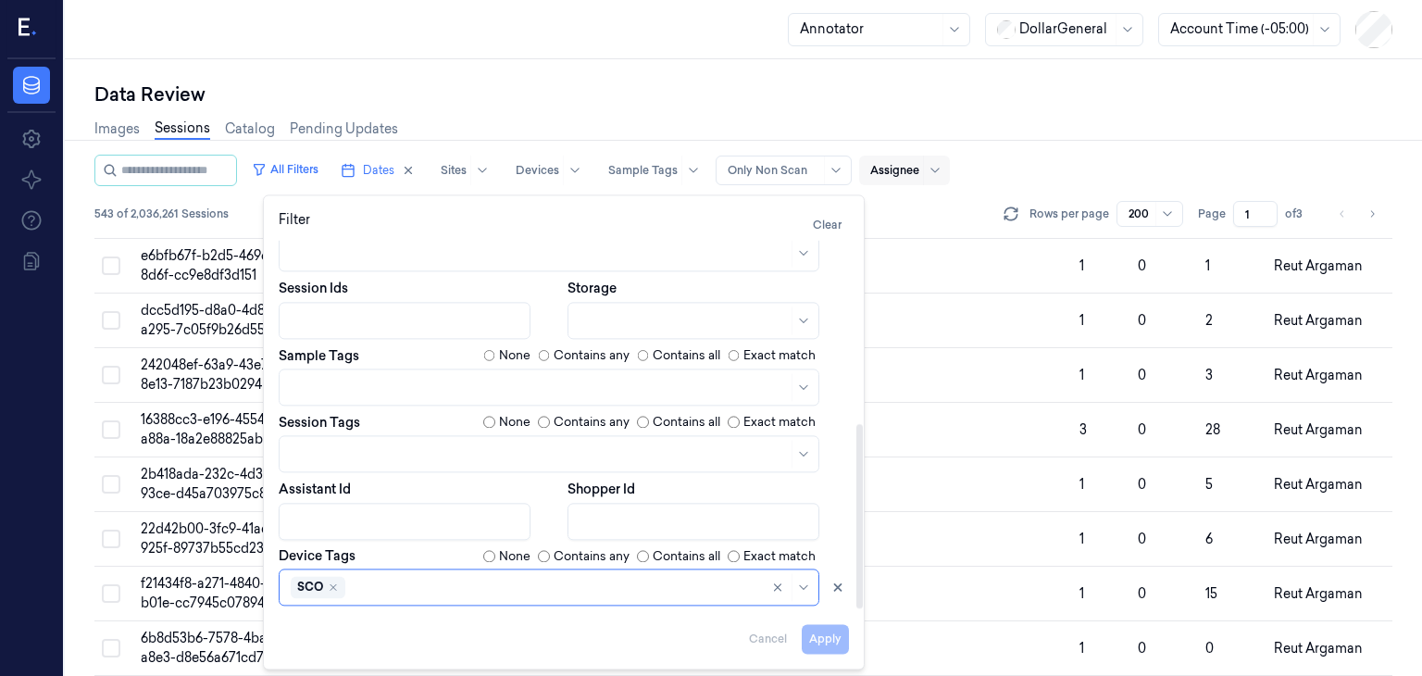
click at [331, 582] on icon "Remove ,SCO" at bounding box center [333, 587] width 11 height 11
click at [818, 645] on button "Apply" at bounding box center [824, 639] width 47 height 30
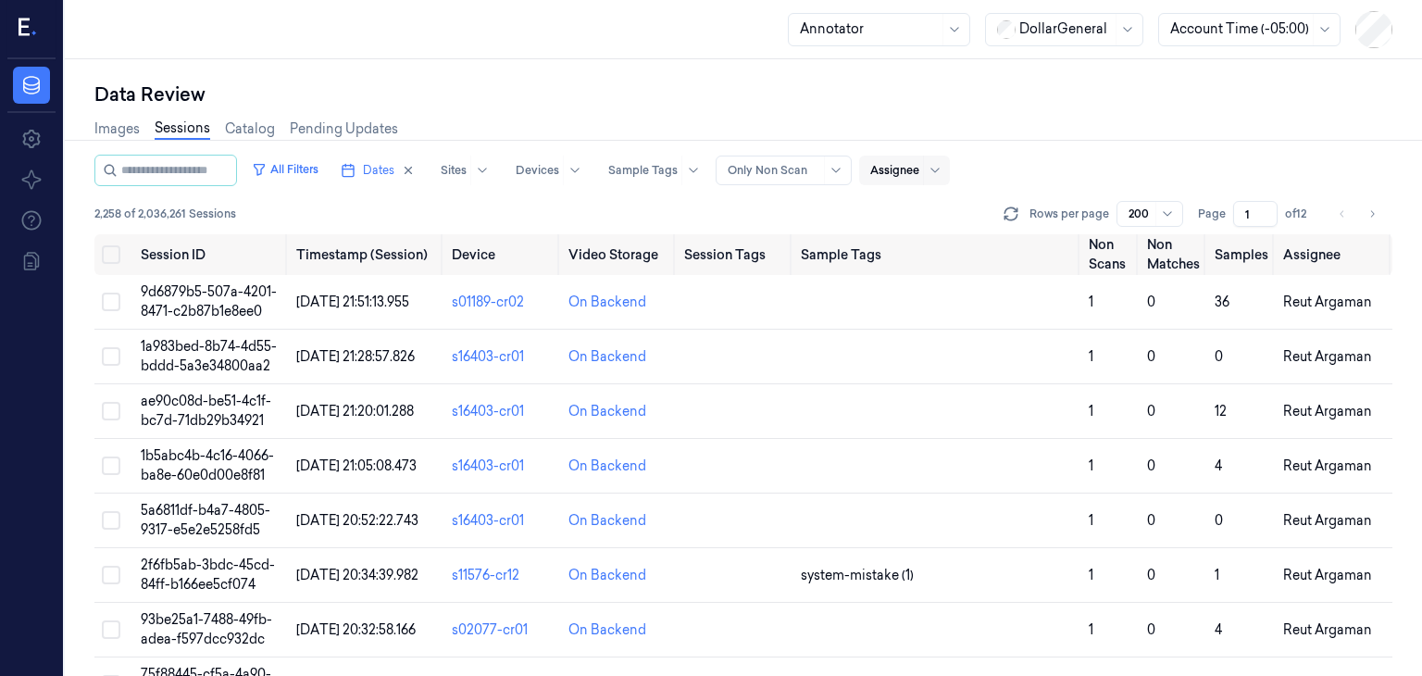
click at [1051, 148] on div "Images Sessions Catalog Pending Updates" at bounding box center [743, 130] width 1298 height 47
click at [937, 178] on div "Assignee" at bounding box center [915, 170] width 113 height 30
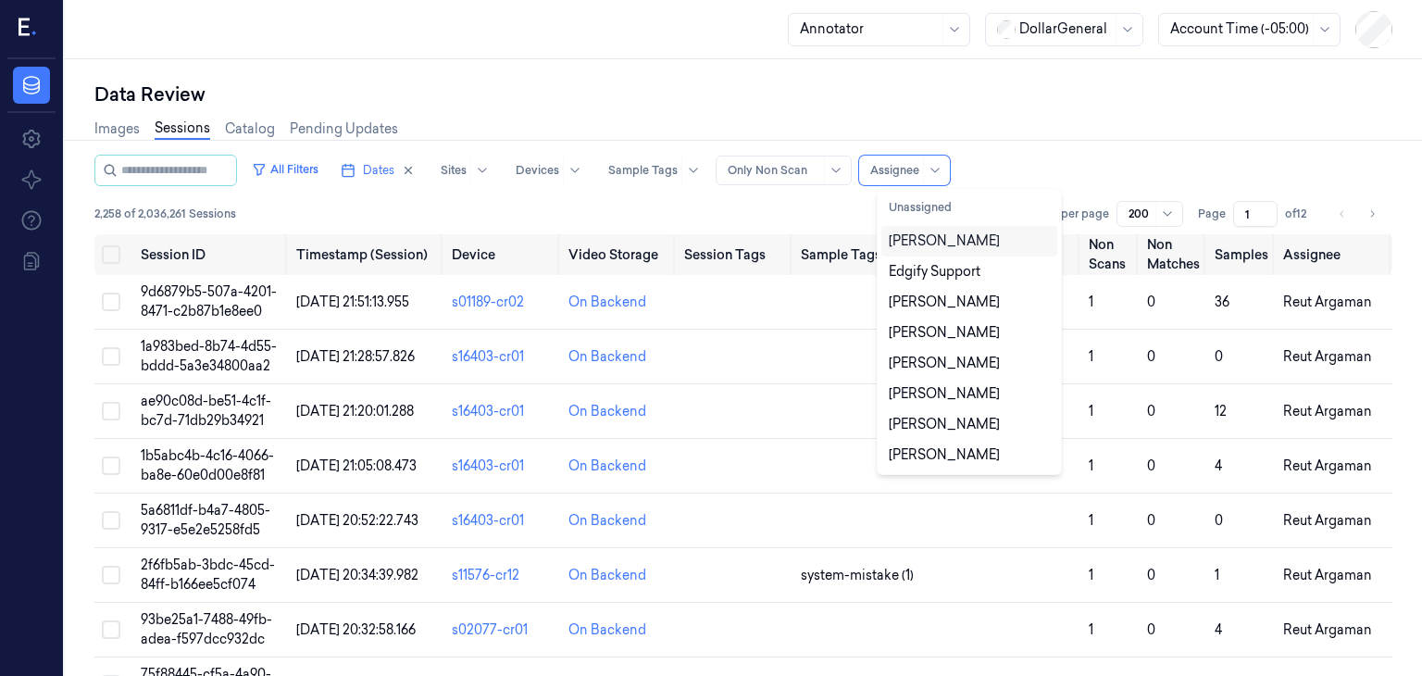
click at [945, 238] on div "[PERSON_NAME]" at bounding box center [943, 240] width 111 height 19
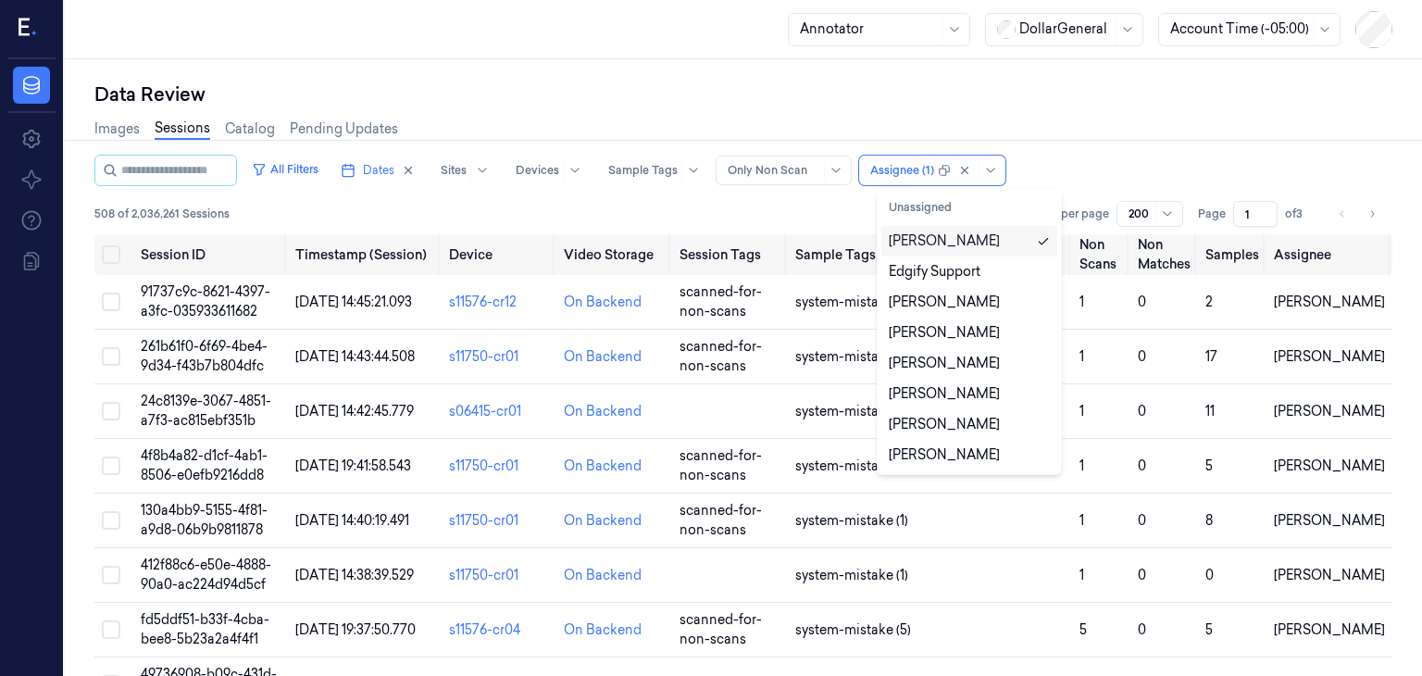
click at [1088, 176] on div "All Filters Dates Sites Devices Sample Tags Alert Type Only Non Scan option [PE…" at bounding box center [743, 170] width 1298 height 31
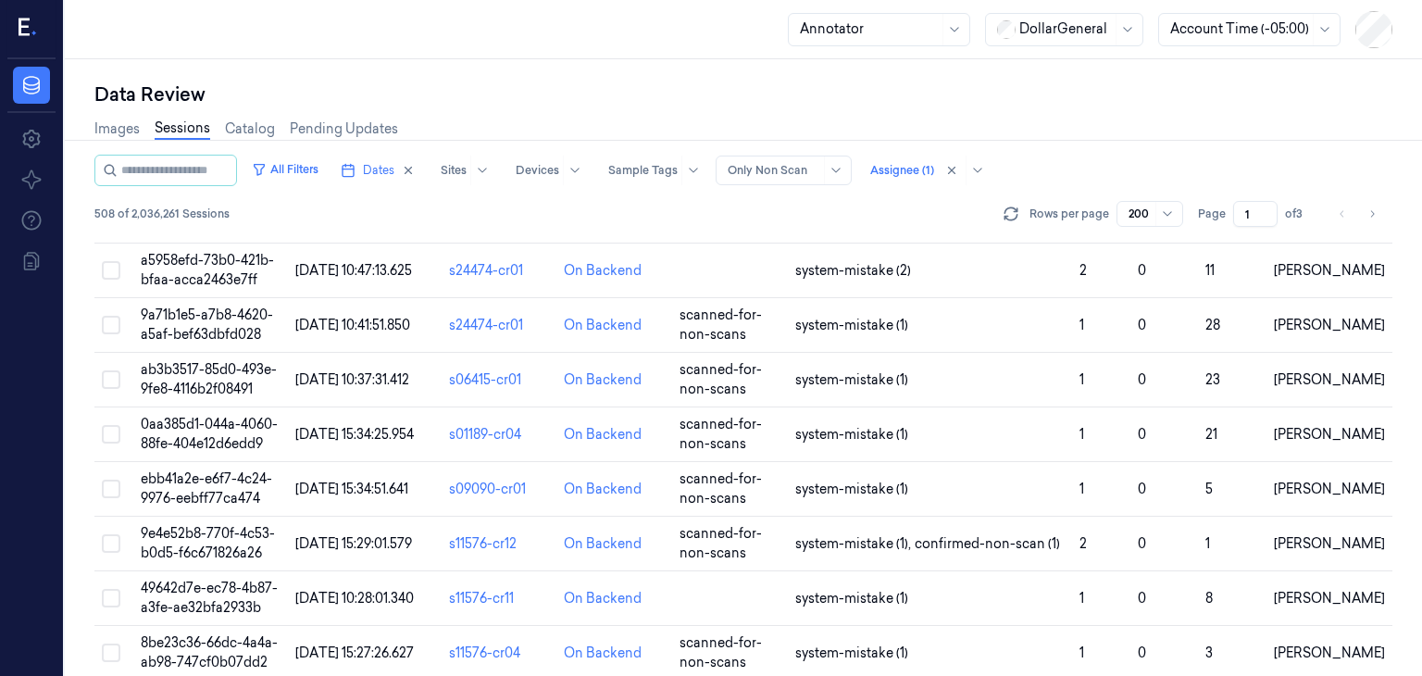
scroll to position [10593, 0]
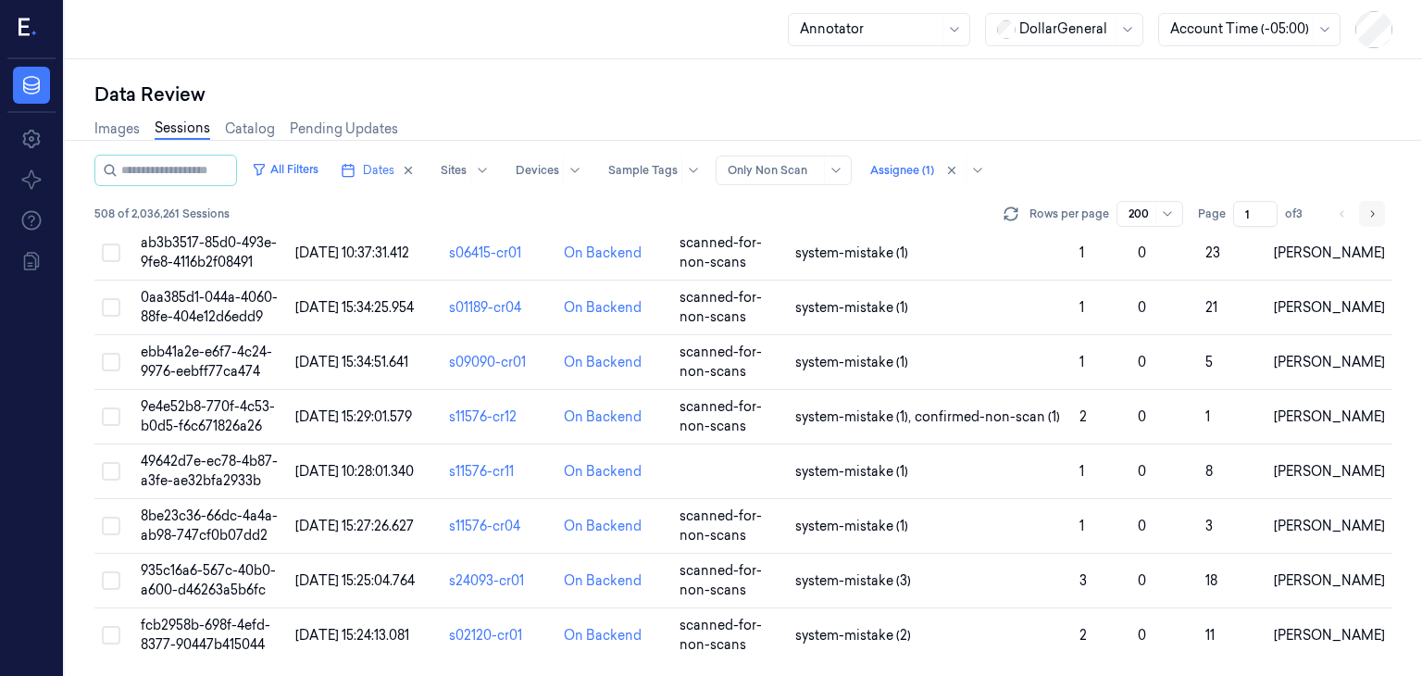
click at [1362, 206] on button "Go to next page" at bounding box center [1372, 214] width 26 height 26
type input "2"
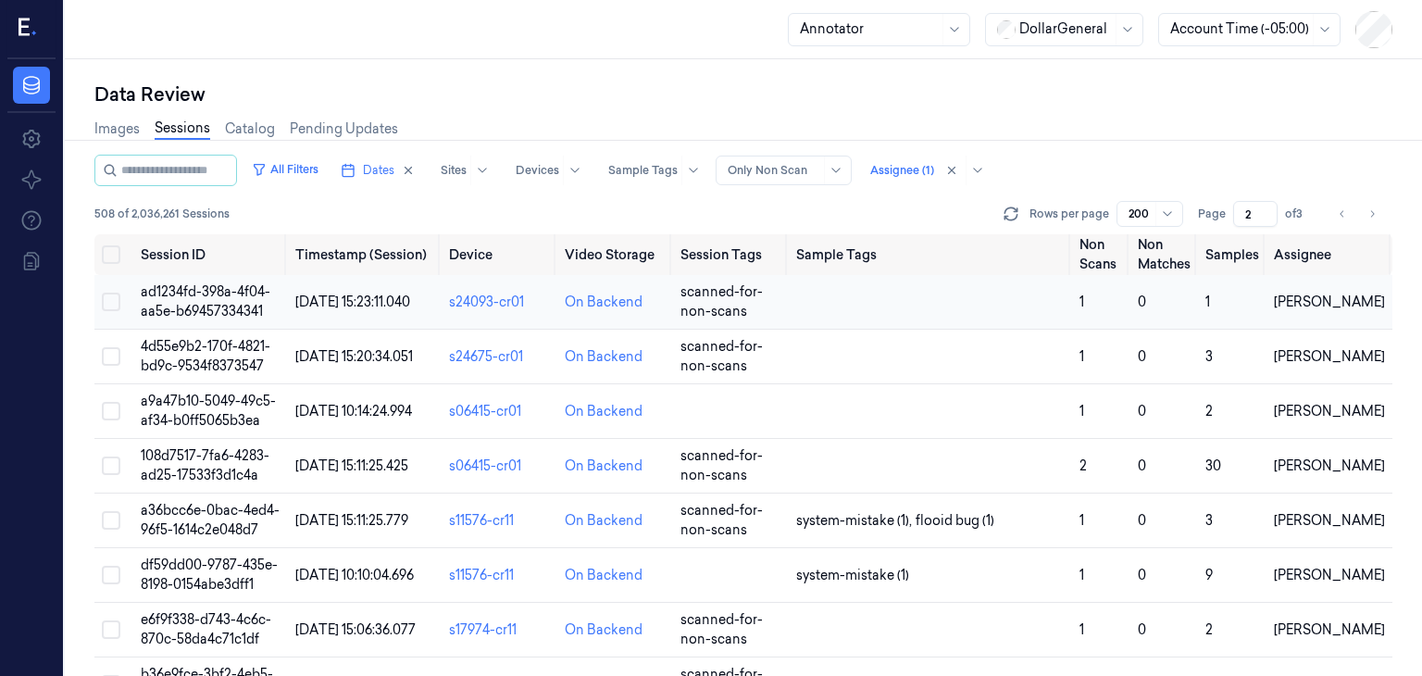
click at [252, 300] on td "ad1234fd-398a-4f04-aa5e-b69457334341" at bounding box center [210, 302] width 155 height 55
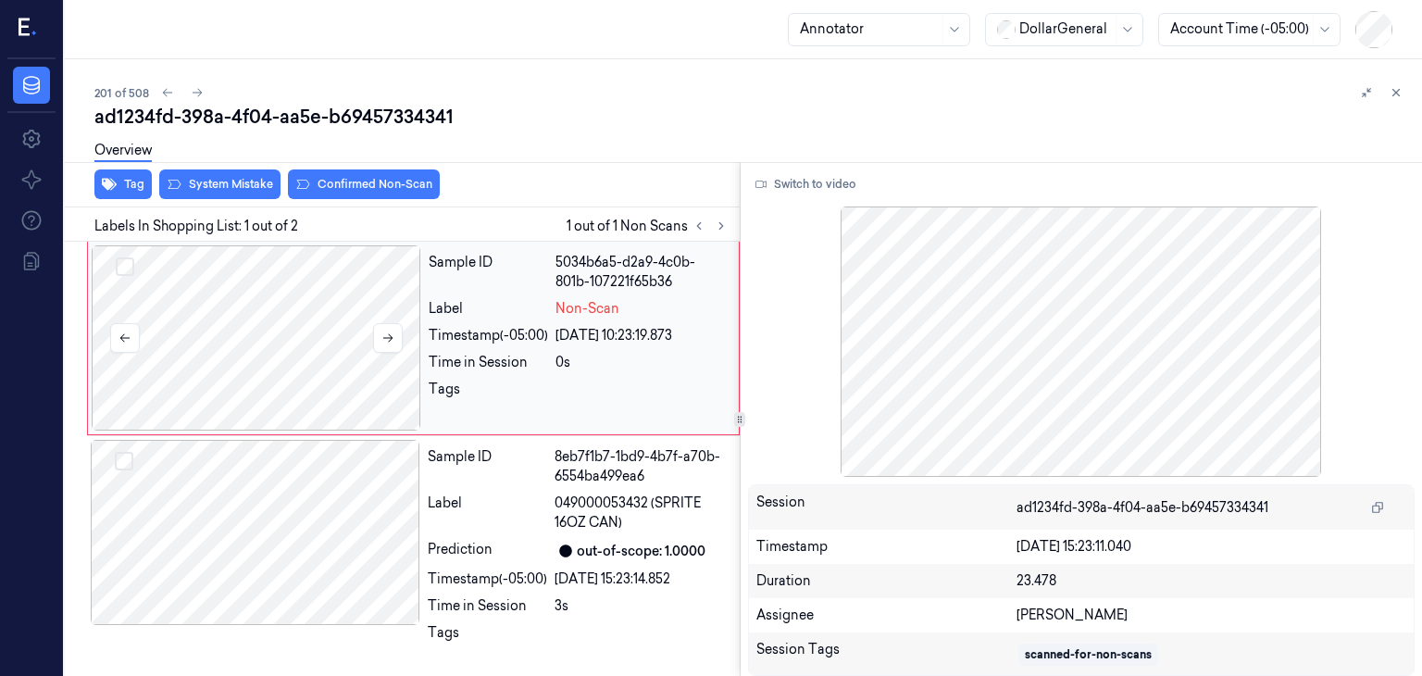
click at [203, 330] on div at bounding box center [256, 337] width 329 height 185
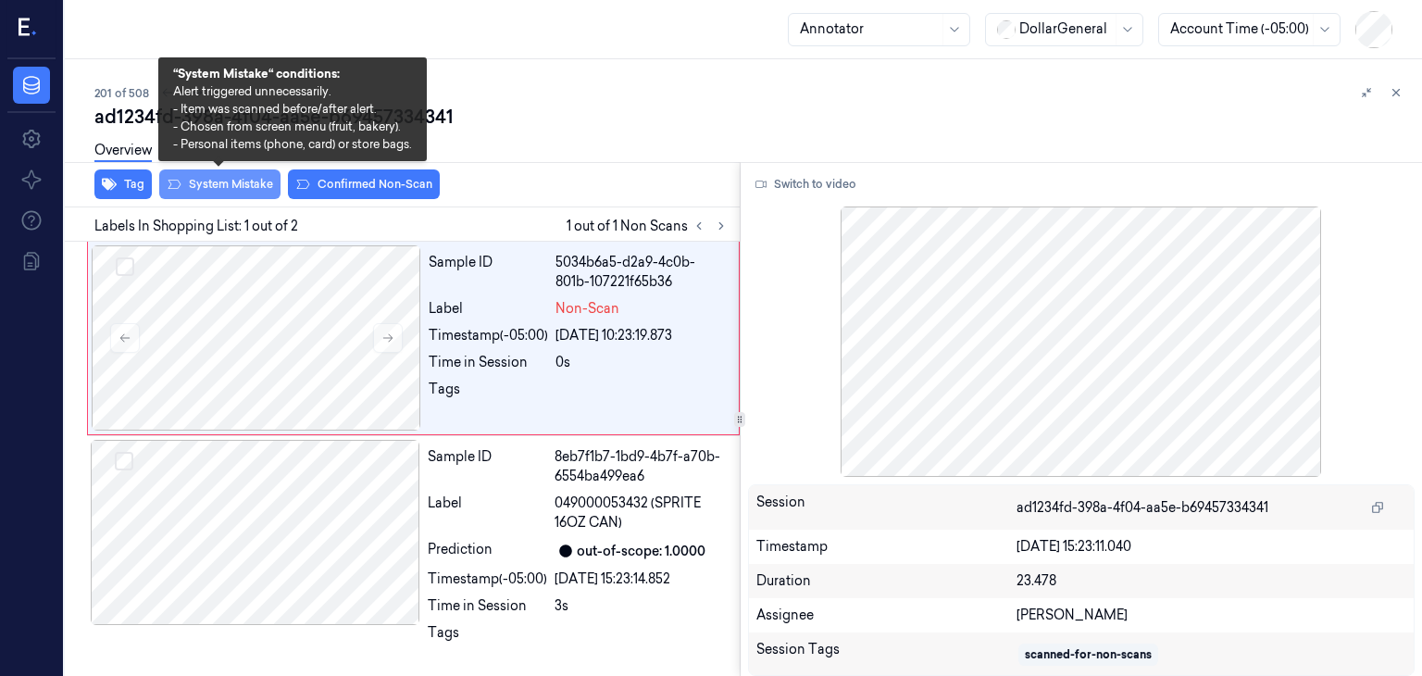
click at [218, 186] on button "System Mistake" at bounding box center [219, 184] width 121 height 30
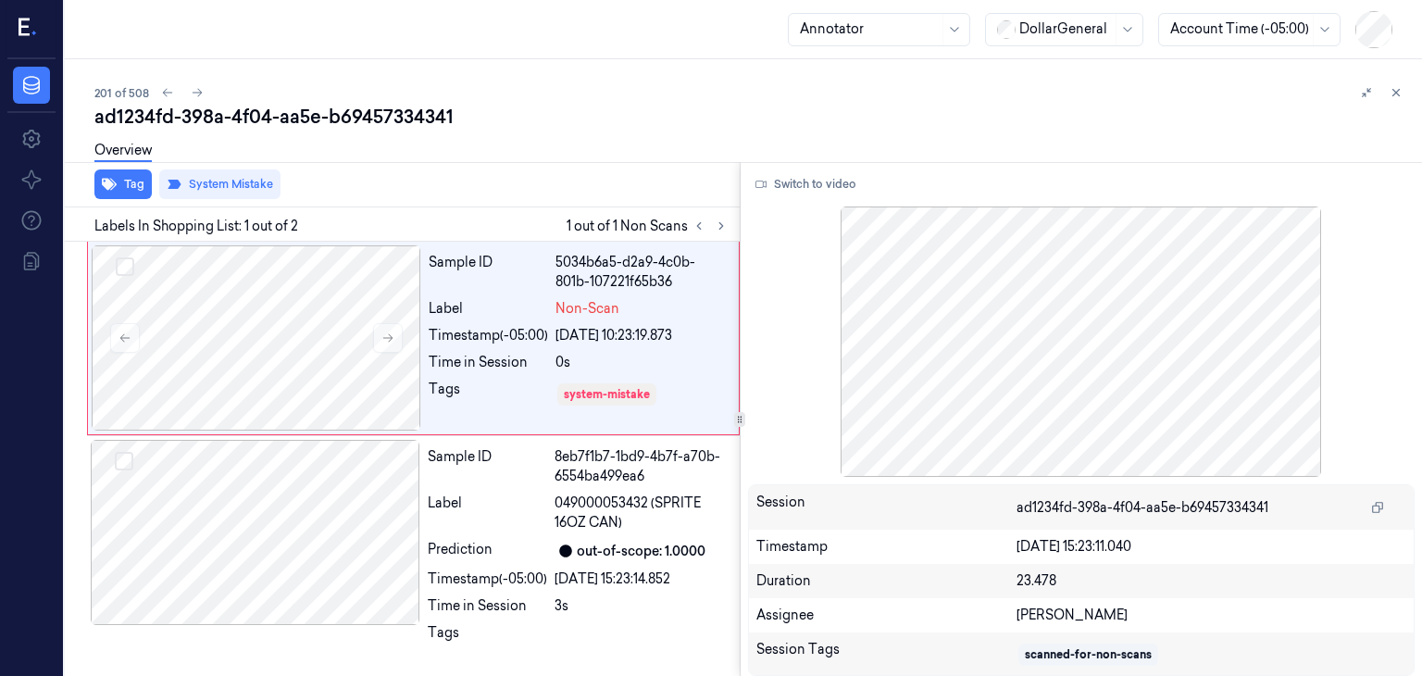
click at [566, 93] on div "201 of 508" at bounding box center [750, 92] width 1312 height 22
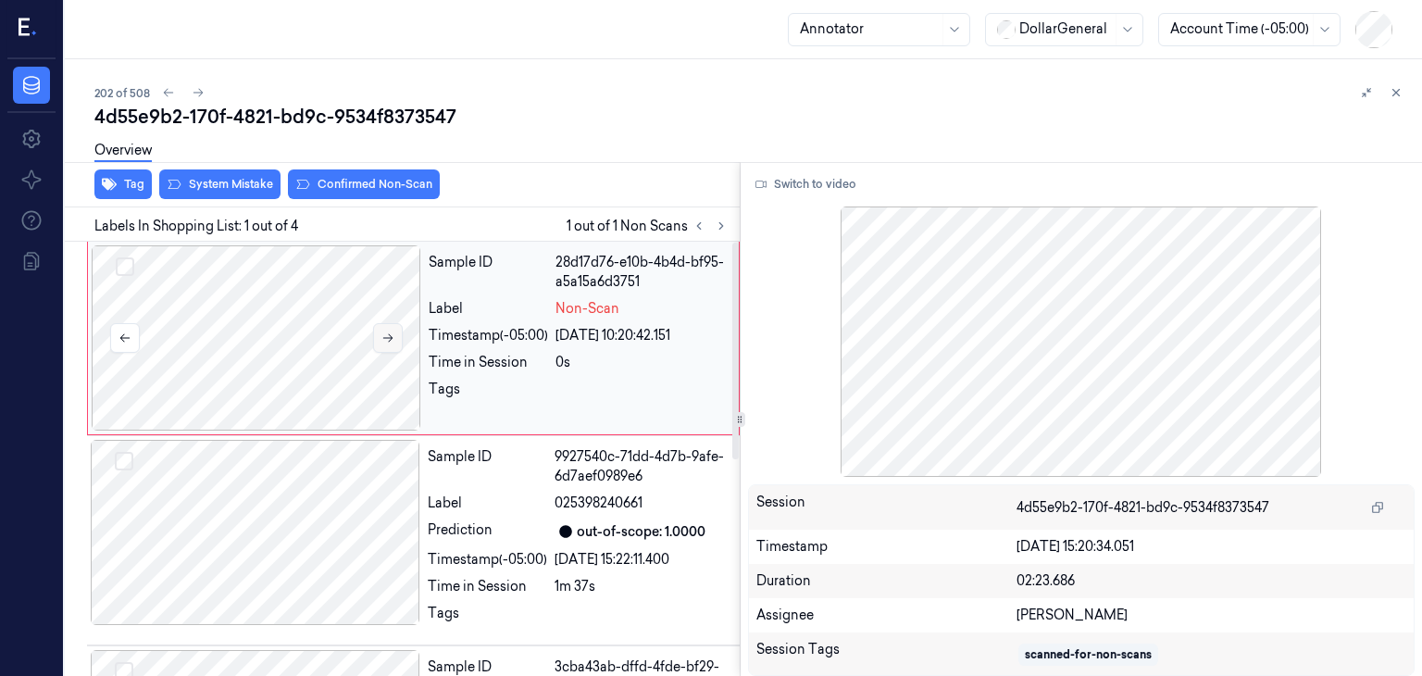
click at [385, 348] on button at bounding box center [388, 338] width 30 height 30
click at [385, 347] on button at bounding box center [388, 338] width 30 height 30
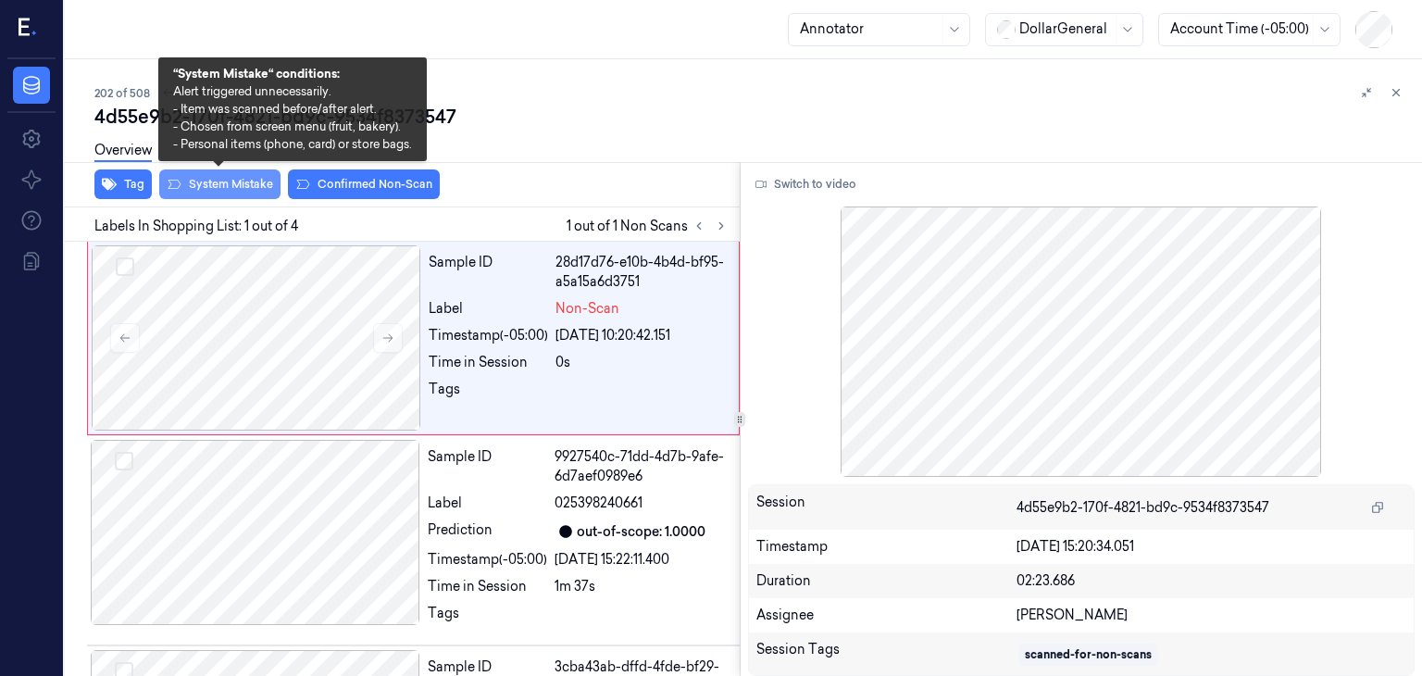
click at [228, 188] on button "System Mistake" at bounding box center [219, 184] width 121 height 30
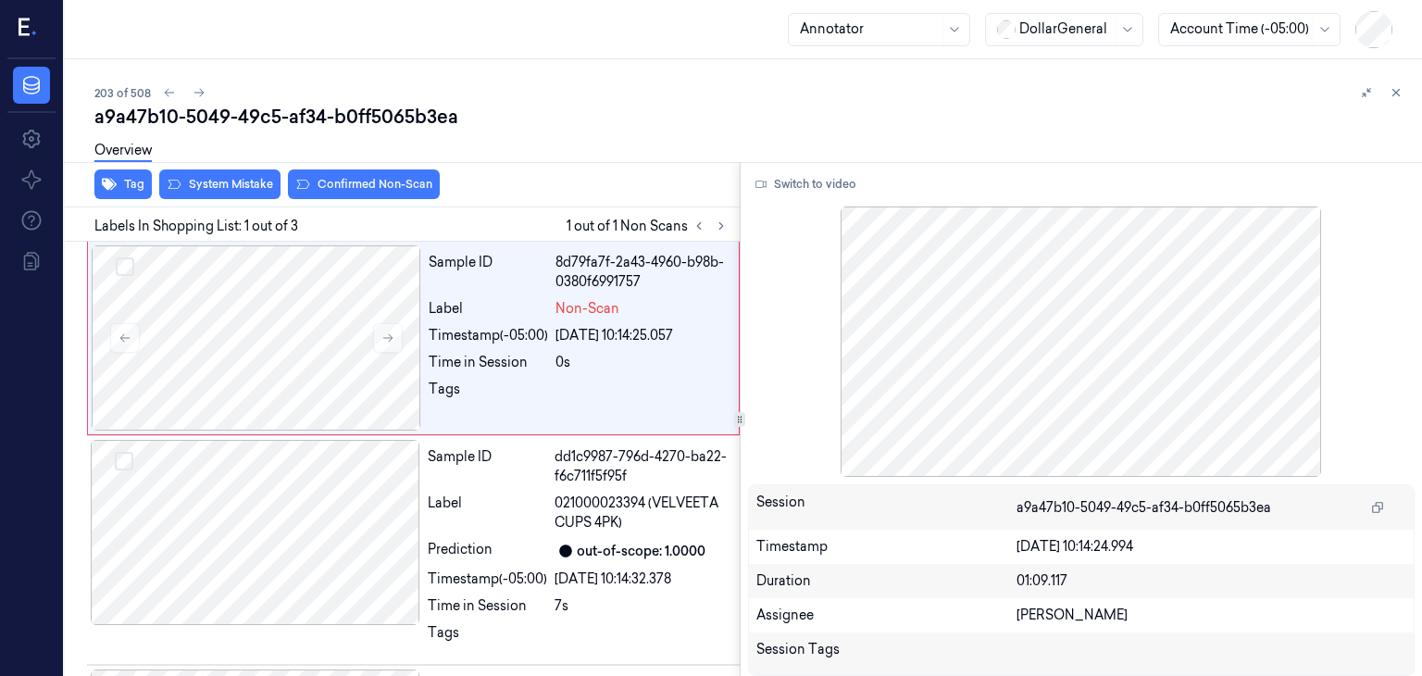
click at [200, 171] on div "Overview" at bounding box center [750, 153] width 1312 height 47
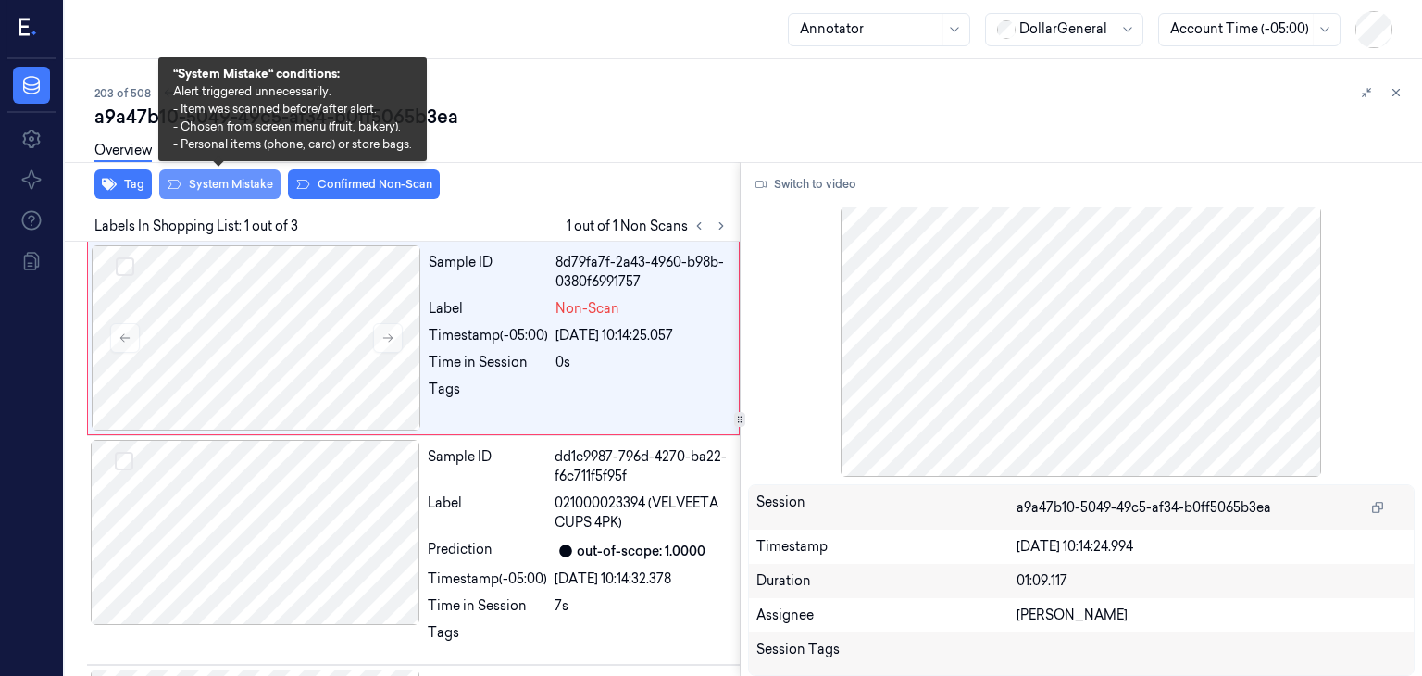
click at [204, 186] on button "System Mistake" at bounding box center [219, 184] width 121 height 30
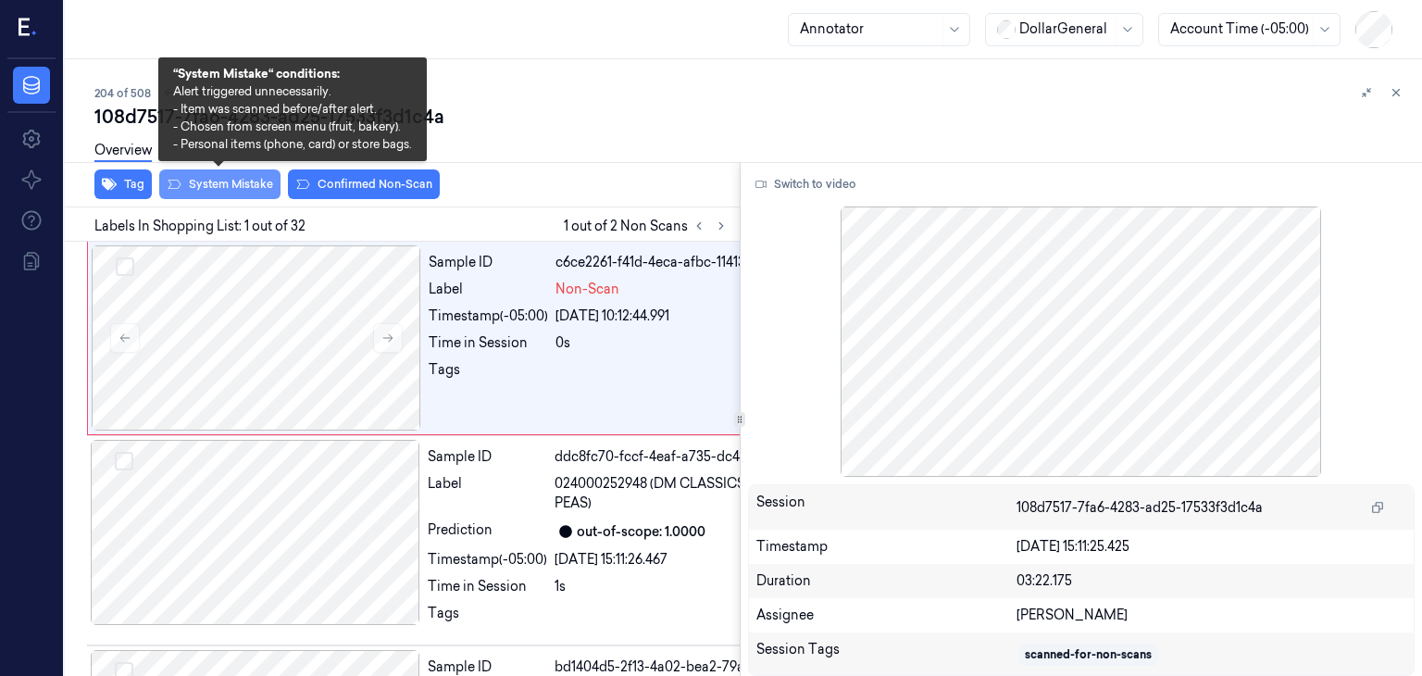
click at [204, 186] on button "System Mistake" at bounding box center [219, 184] width 121 height 30
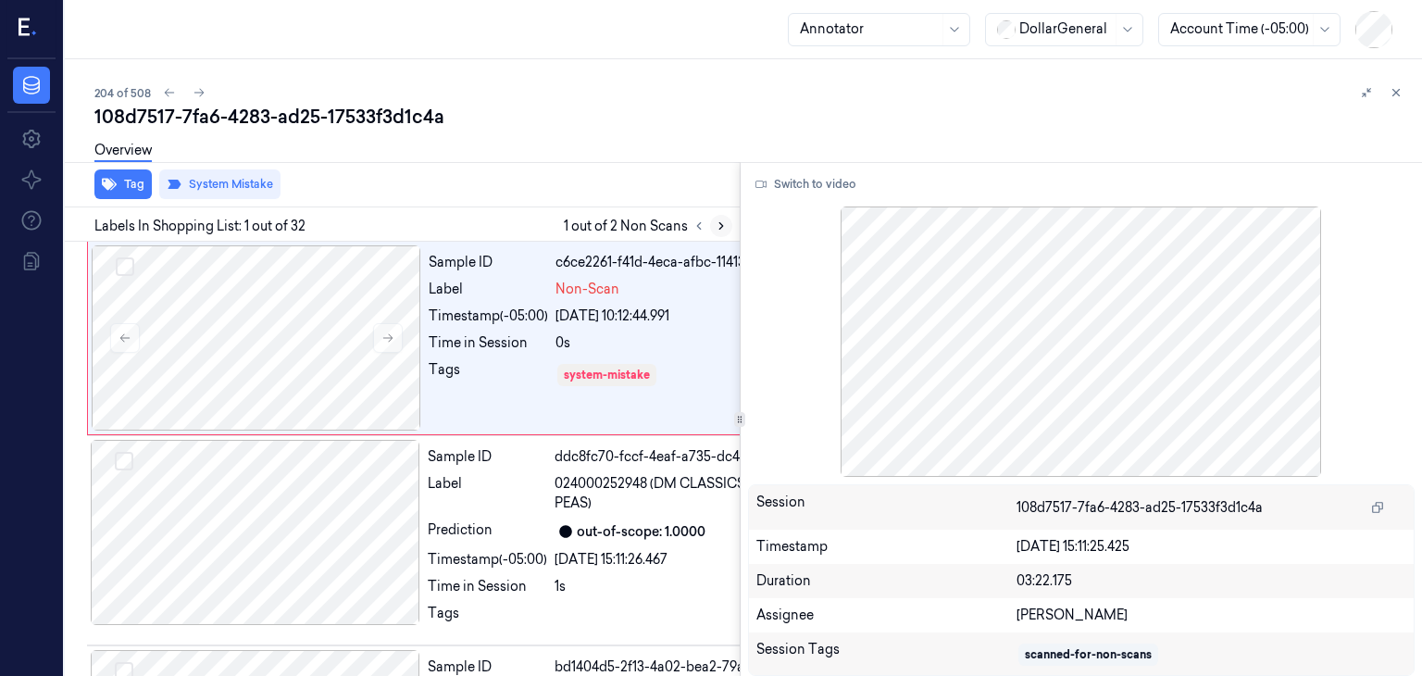
click at [717, 227] on icon at bounding box center [721, 225] width 13 height 13
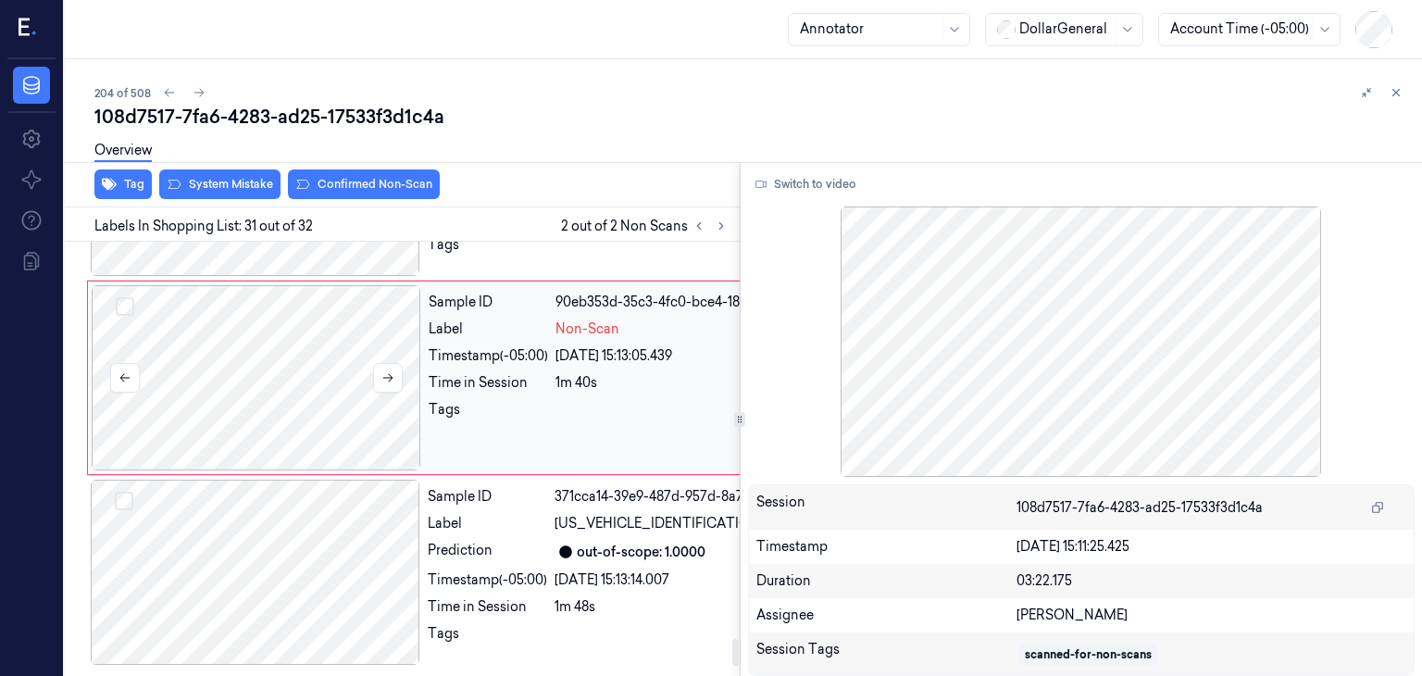
scroll to position [6543, 0]
click at [371, 456] on div at bounding box center [256, 377] width 329 height 185
click at [402, 392] on button at bounding box center [388, 378] width 30 height 30
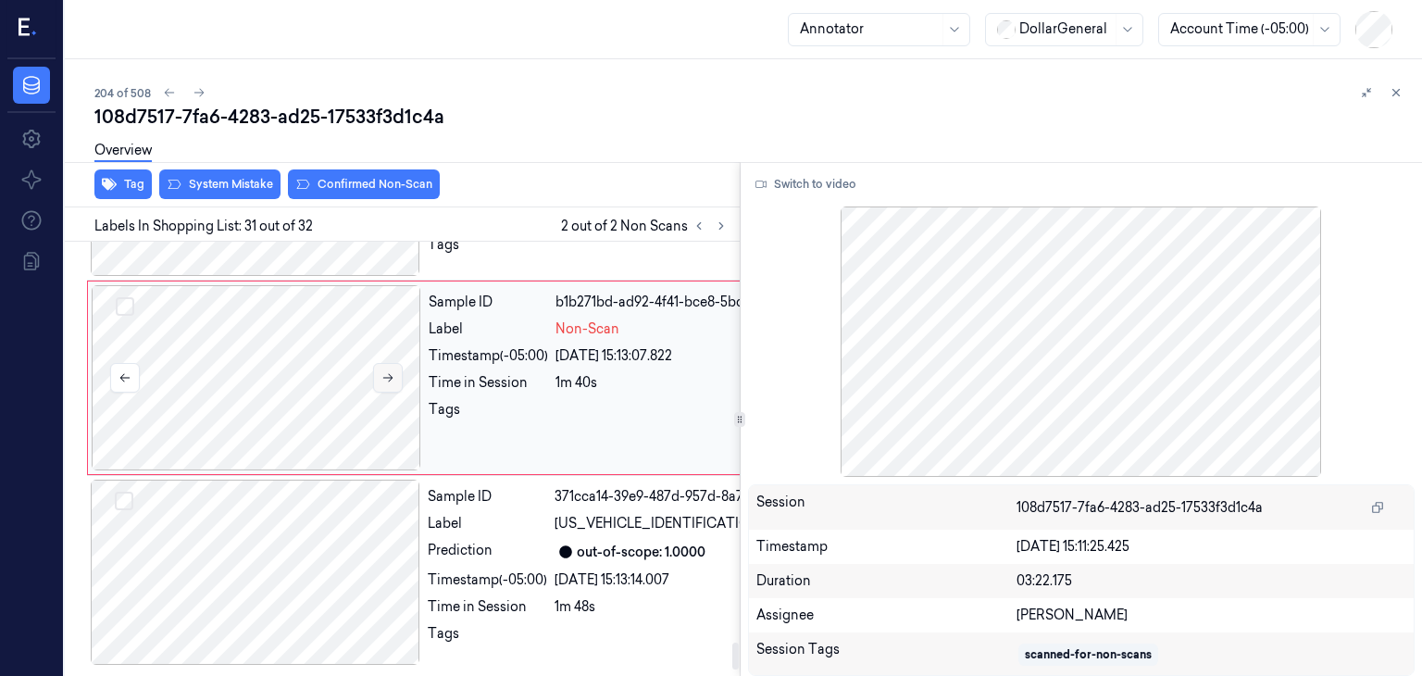
click at [389, 384] on icon at bounding box center [387, 377] width 13 height 13
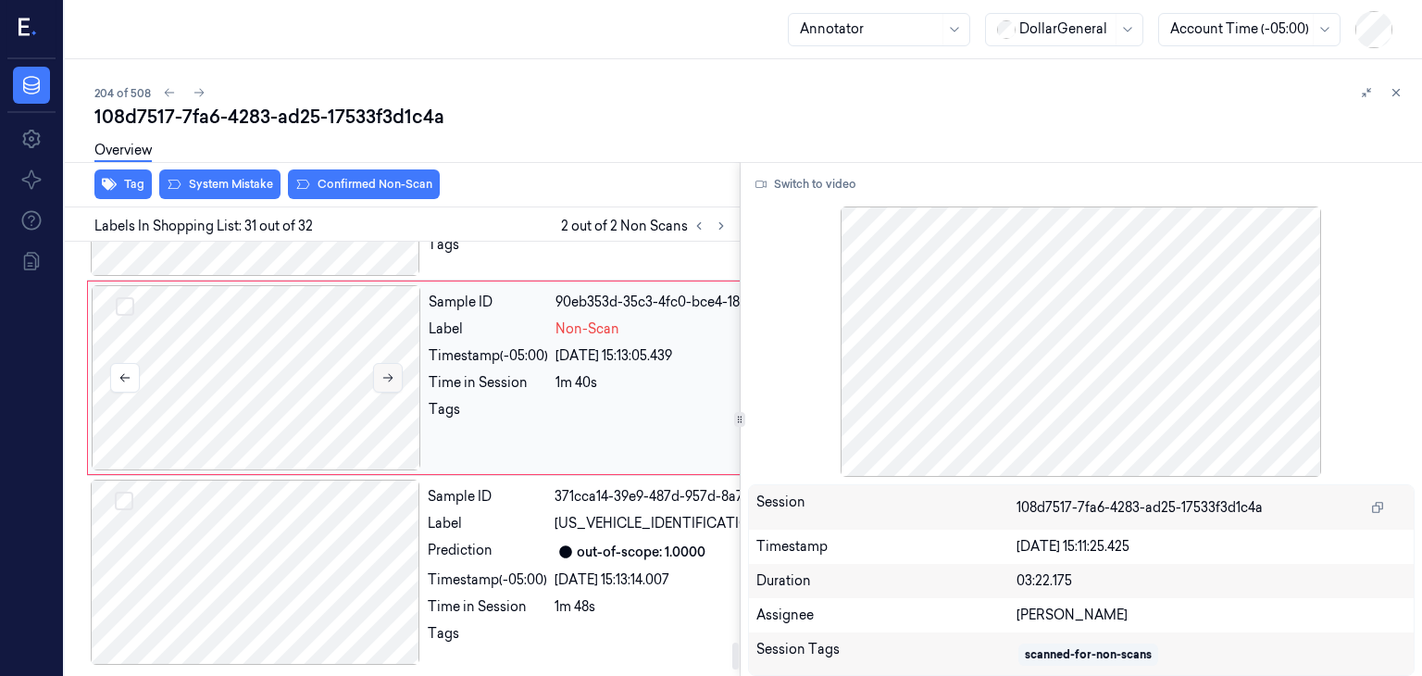
click at [389, 384] on icon at bounding box center [387, 377] width 13 height 13
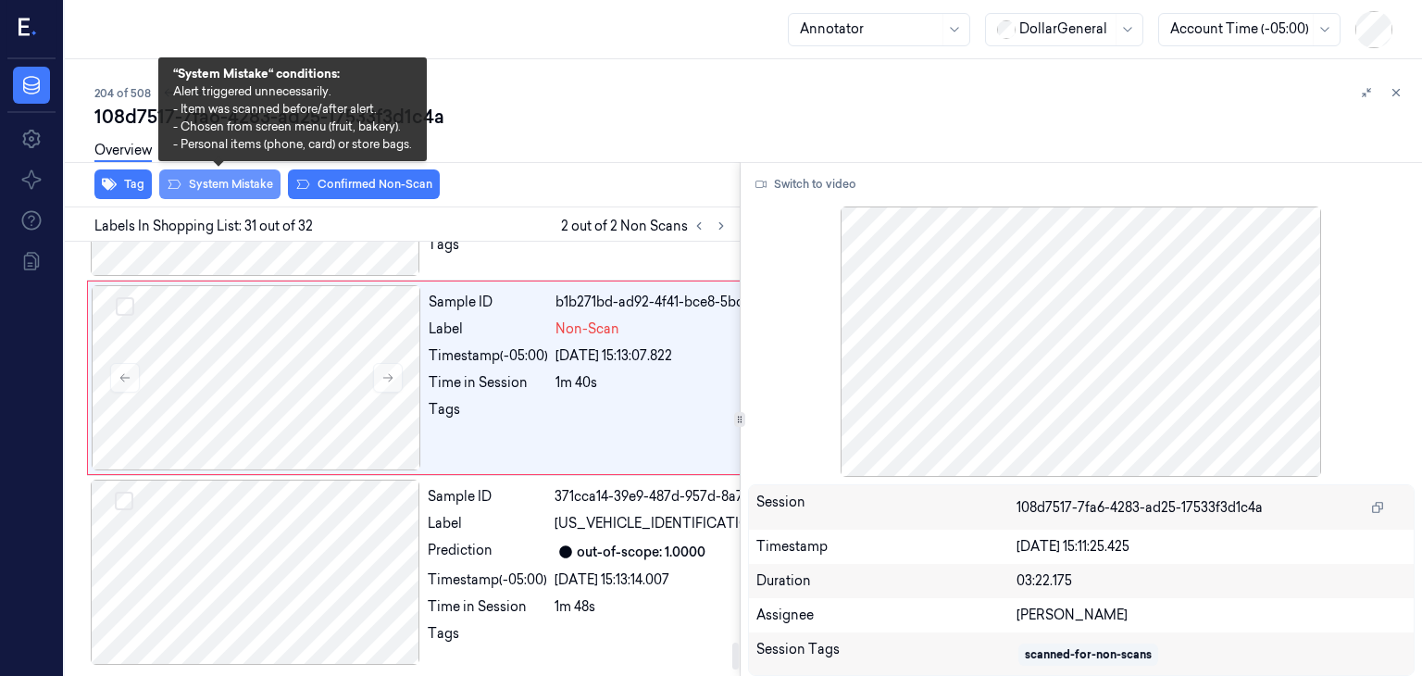
click at [224, 182] on button "System Mistake" at bounding box center [219, 184] width 121 height 30
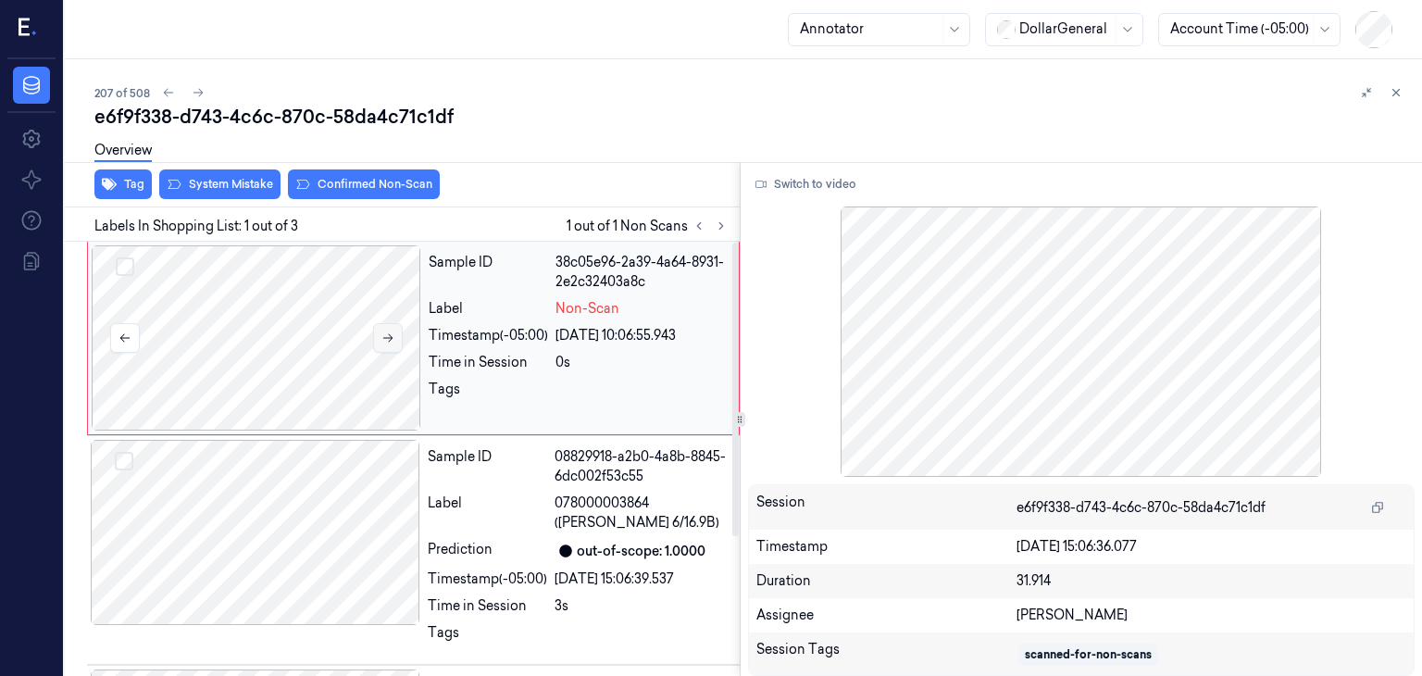
click at [390, 332] on icon at bounding box center [387, 337] width 13 height 13
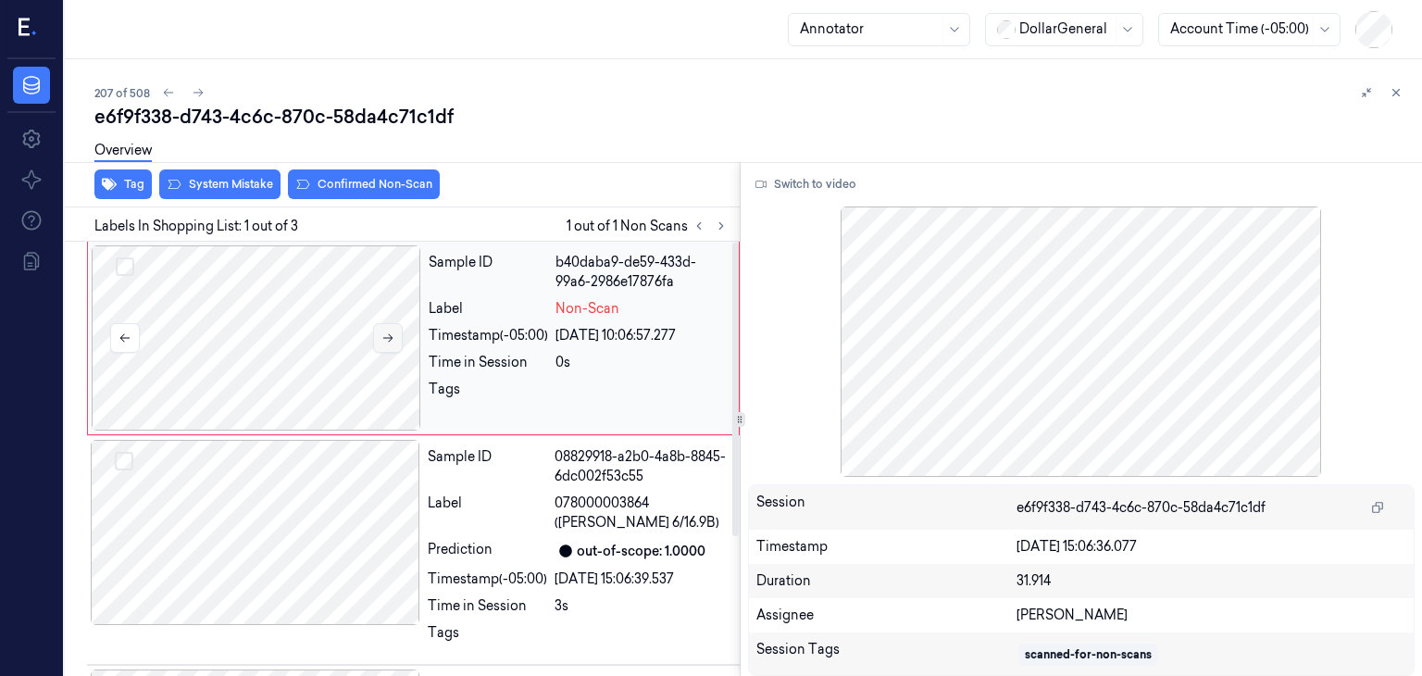
click at [390, 332] on icon at bounding box center [387, 337] width 13 height 13
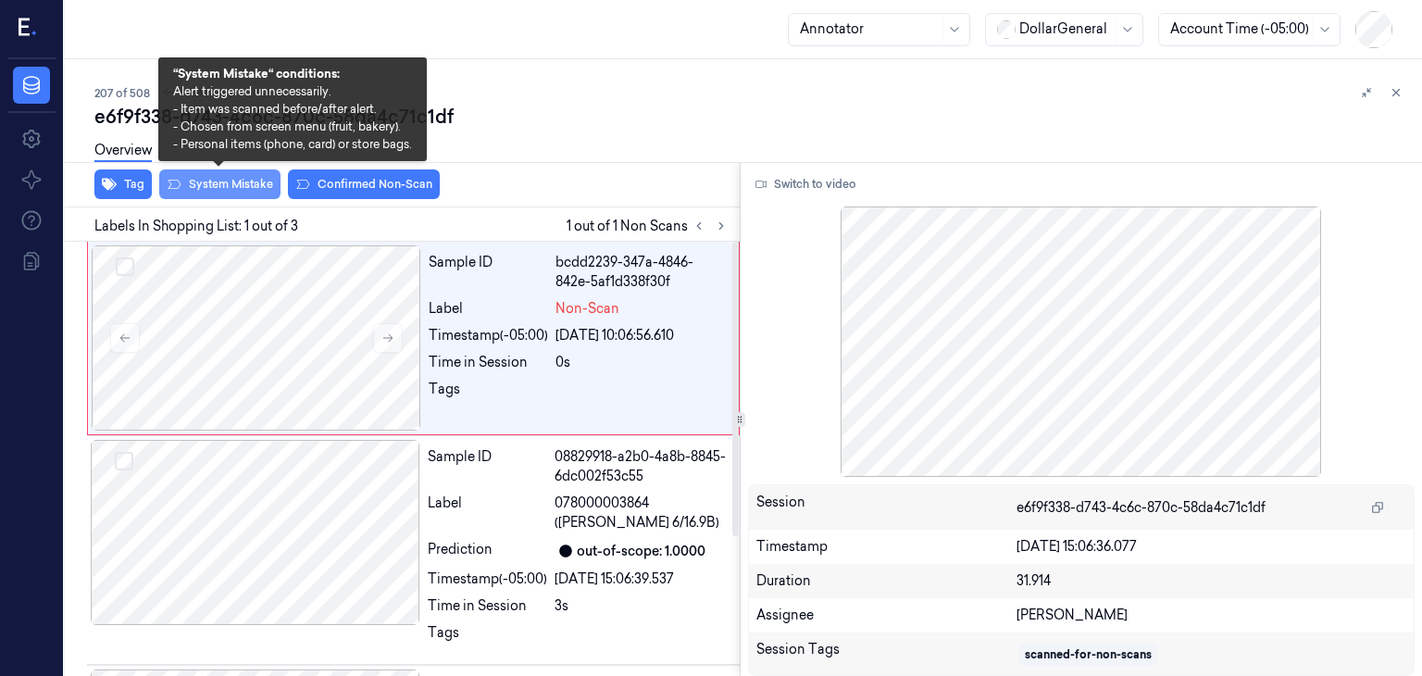
click at [258, 182] on button "System Mistake" at bounding box center [219, 184] width 121 height 30
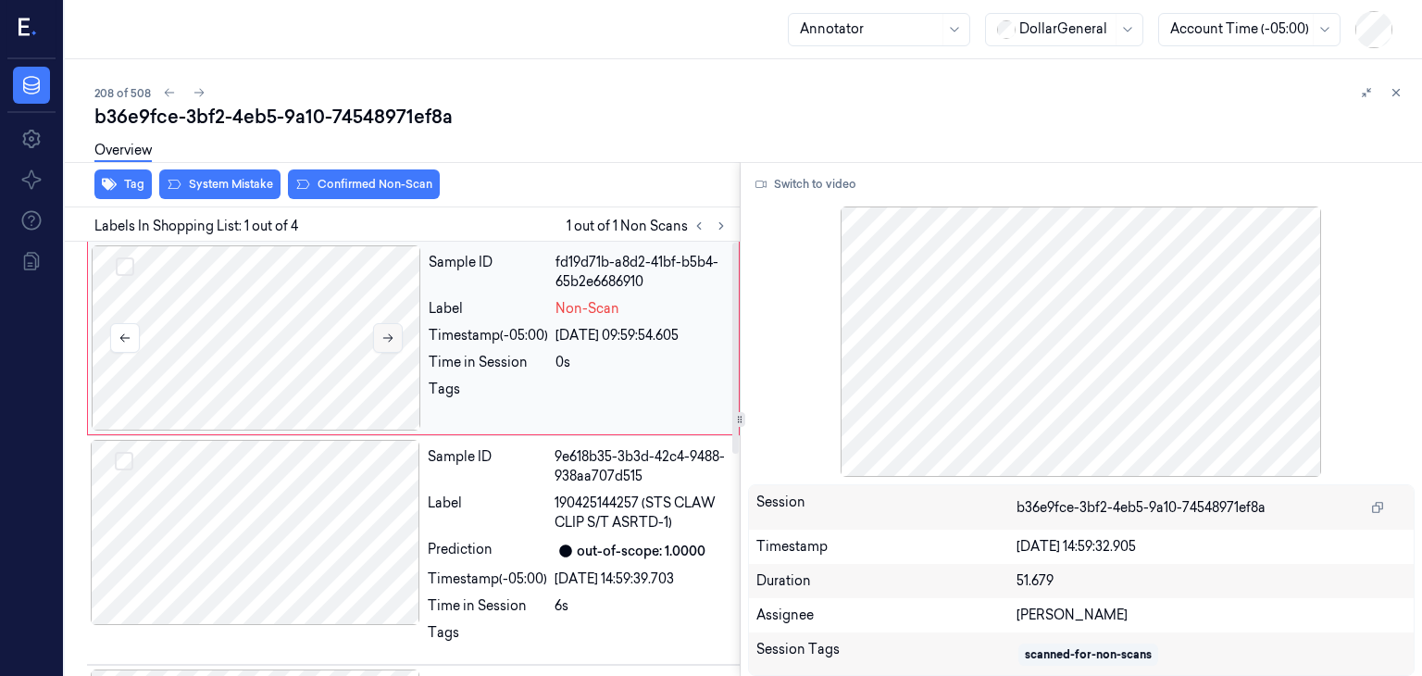
click at [389, 337] on icon at bounding box center [388, 338] width 10 height 8
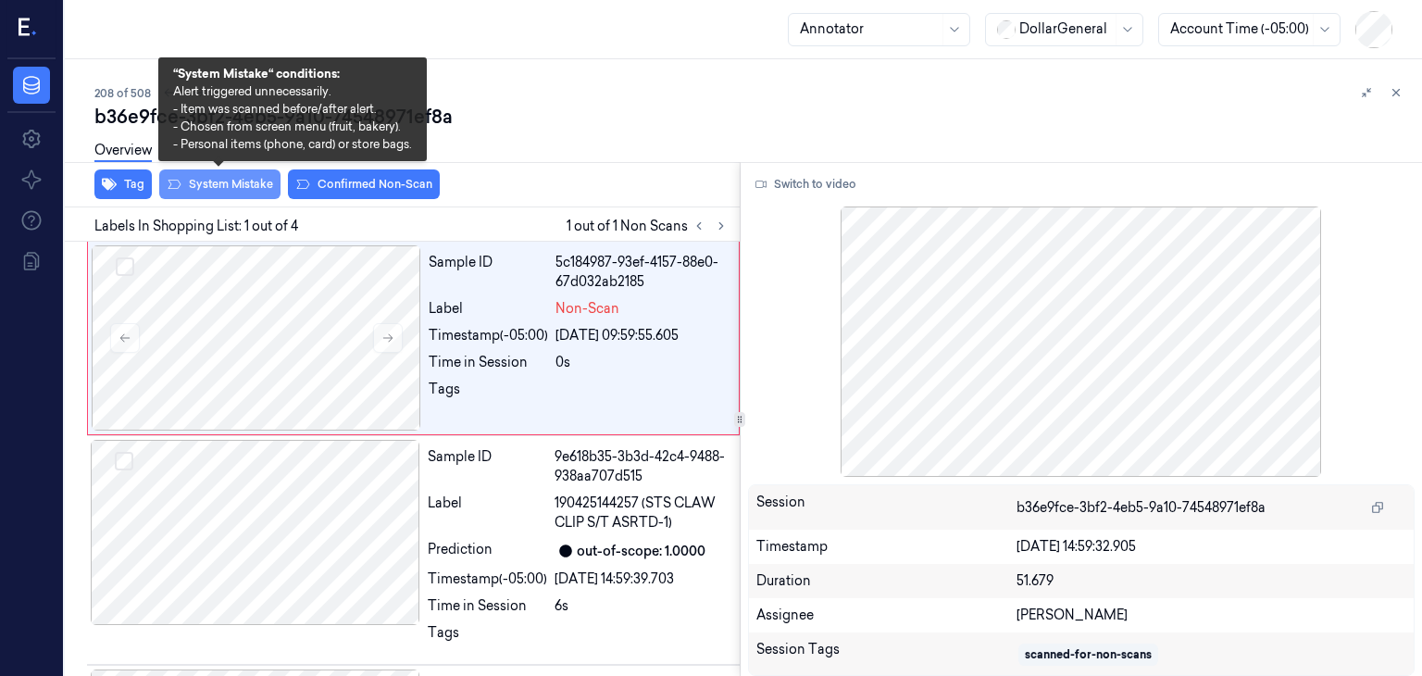
click at [249, 196] on button "System Mistake" at bounding box center [219, 184] width 121 height 30
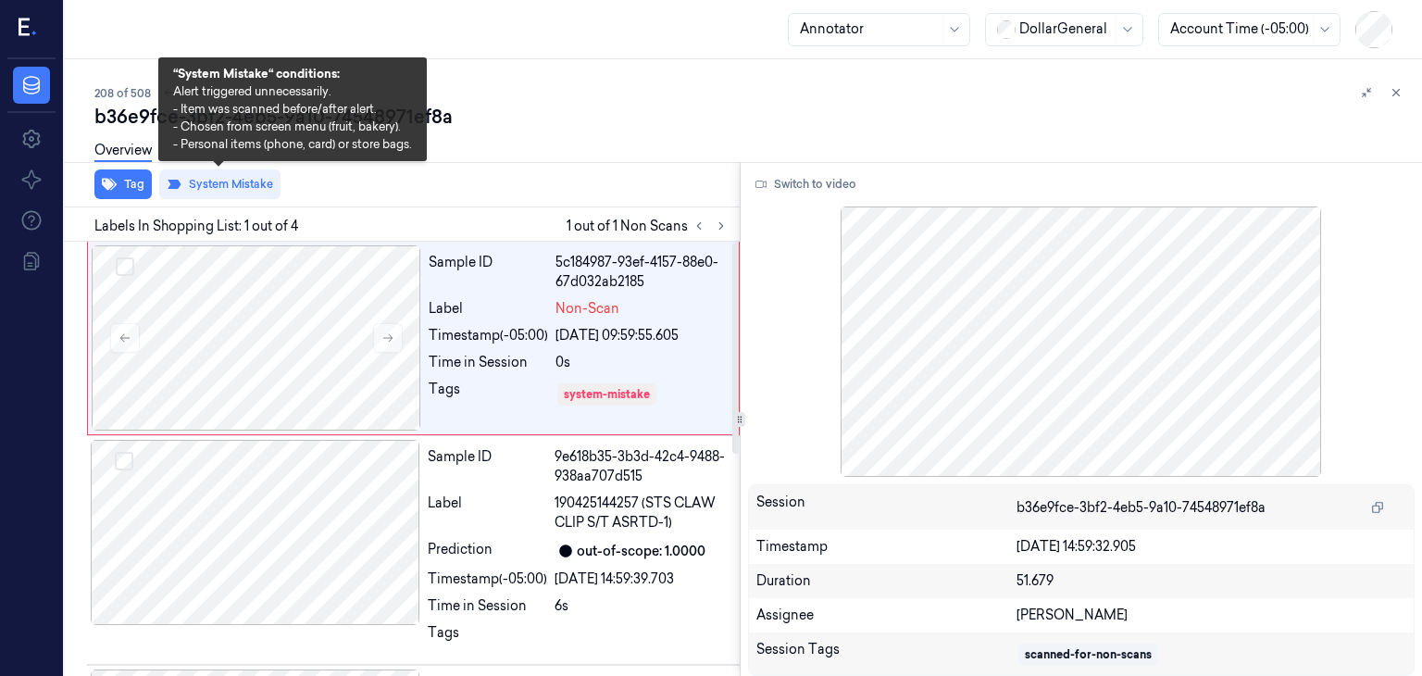
click at [599, 158] on div "Overview" at bounding box center [750, 153] width 1312 height 47
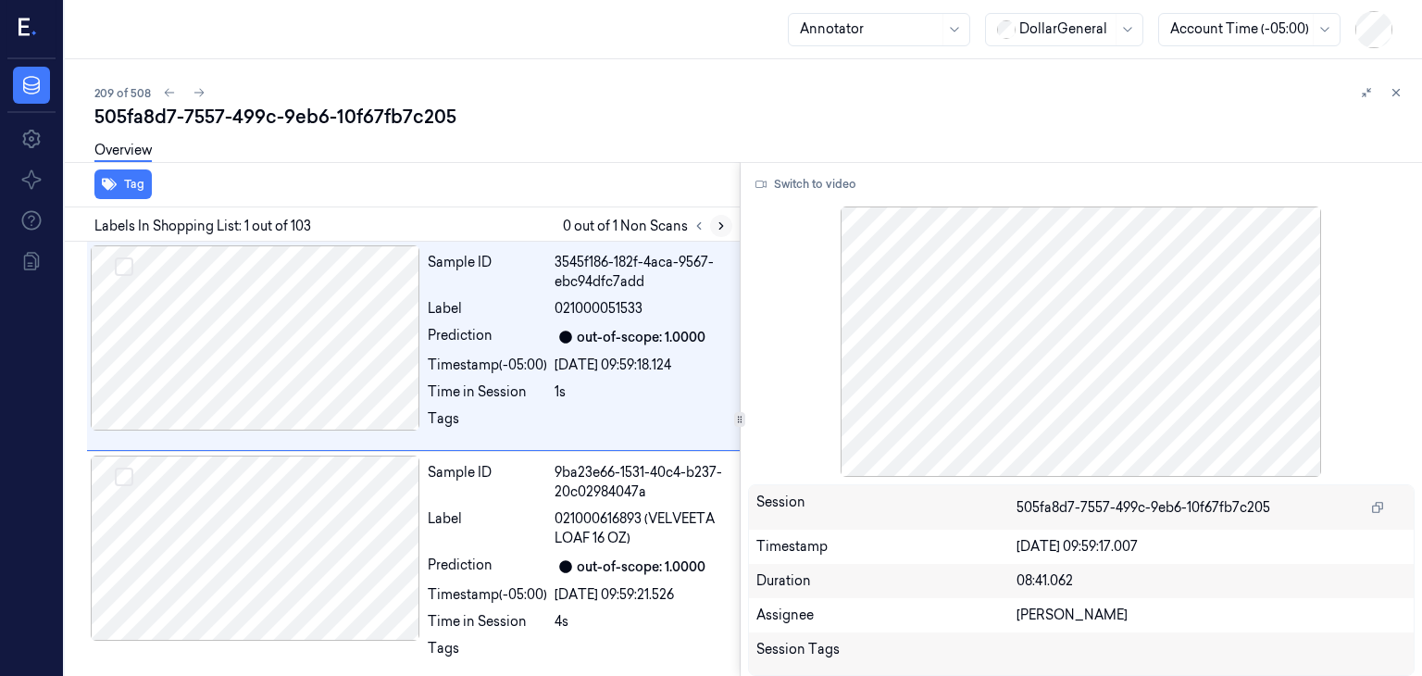
click at [725, 230] on icon at bounding box center [721, 225] width 13 height 13
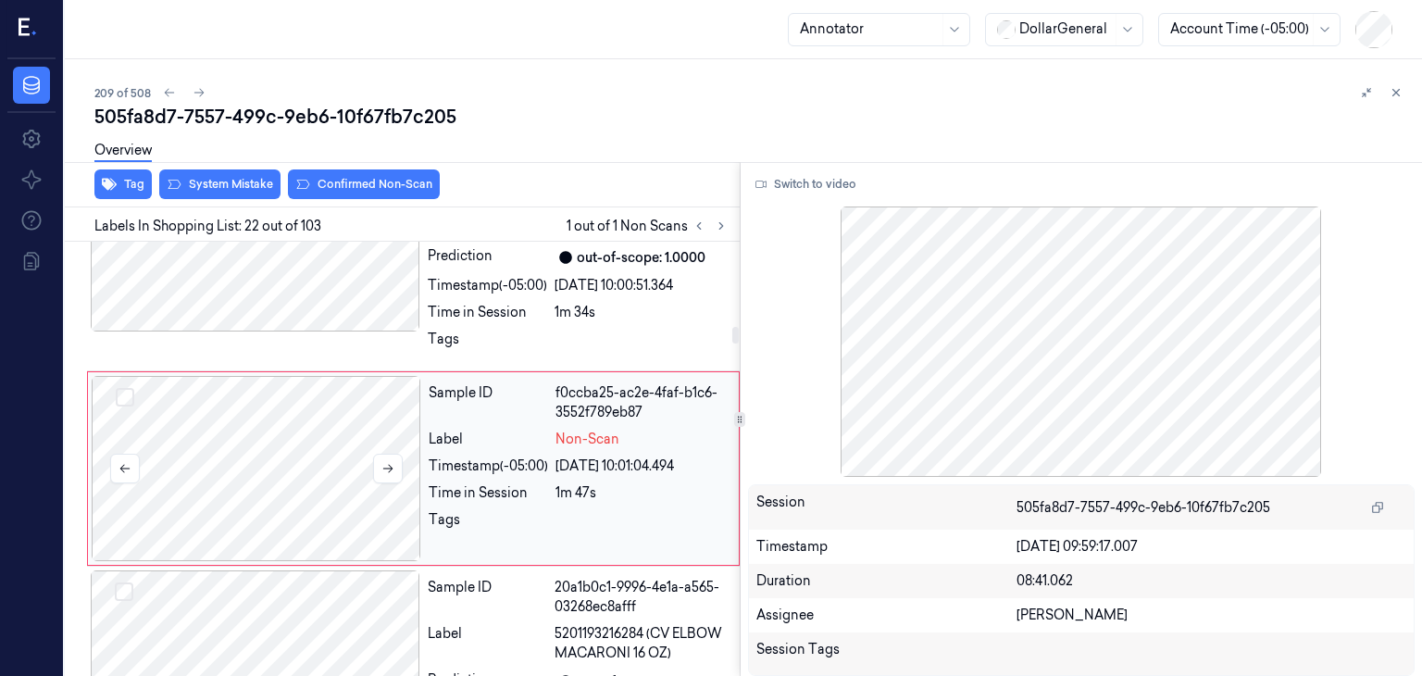
scroll to position [4477, 0]
click at [384, 462] on icon at bounding box center [387, 467] width 13 height 13
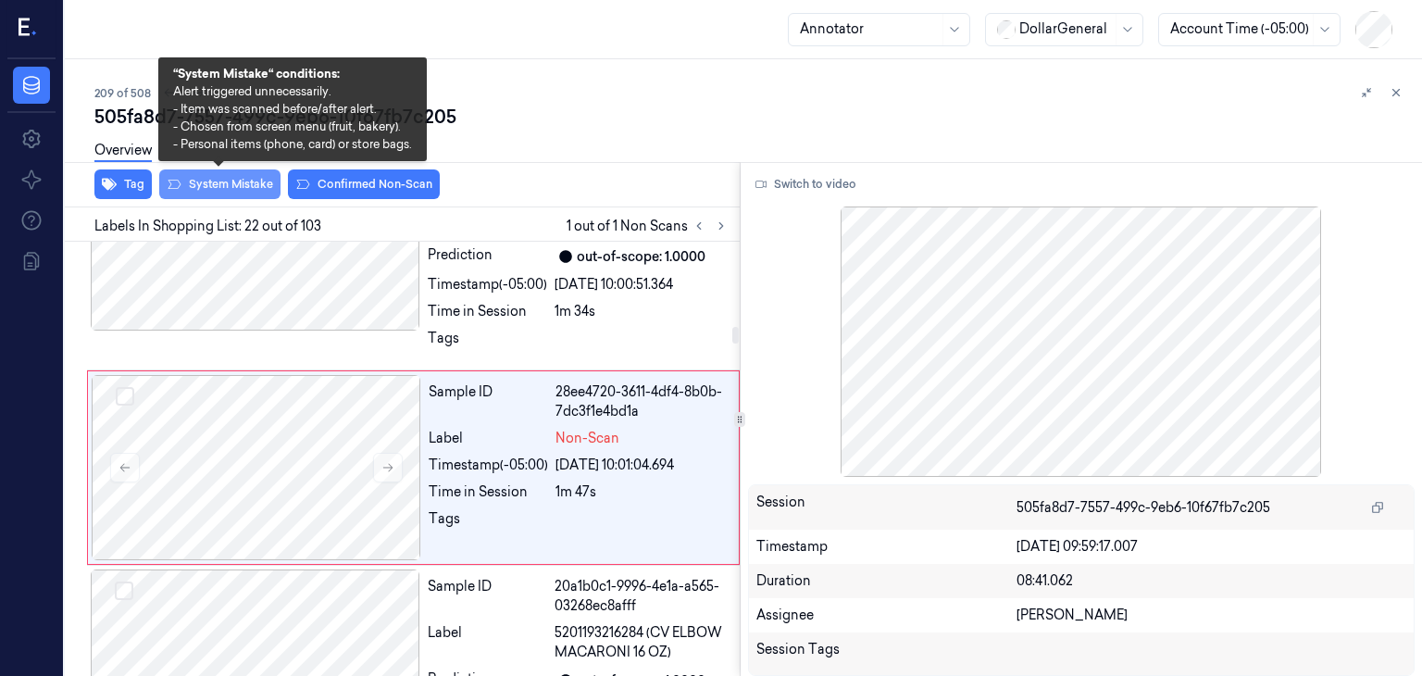
click at [226, 191] on button "System Mistake" at bounding box center [219, 184] width 121 height 30
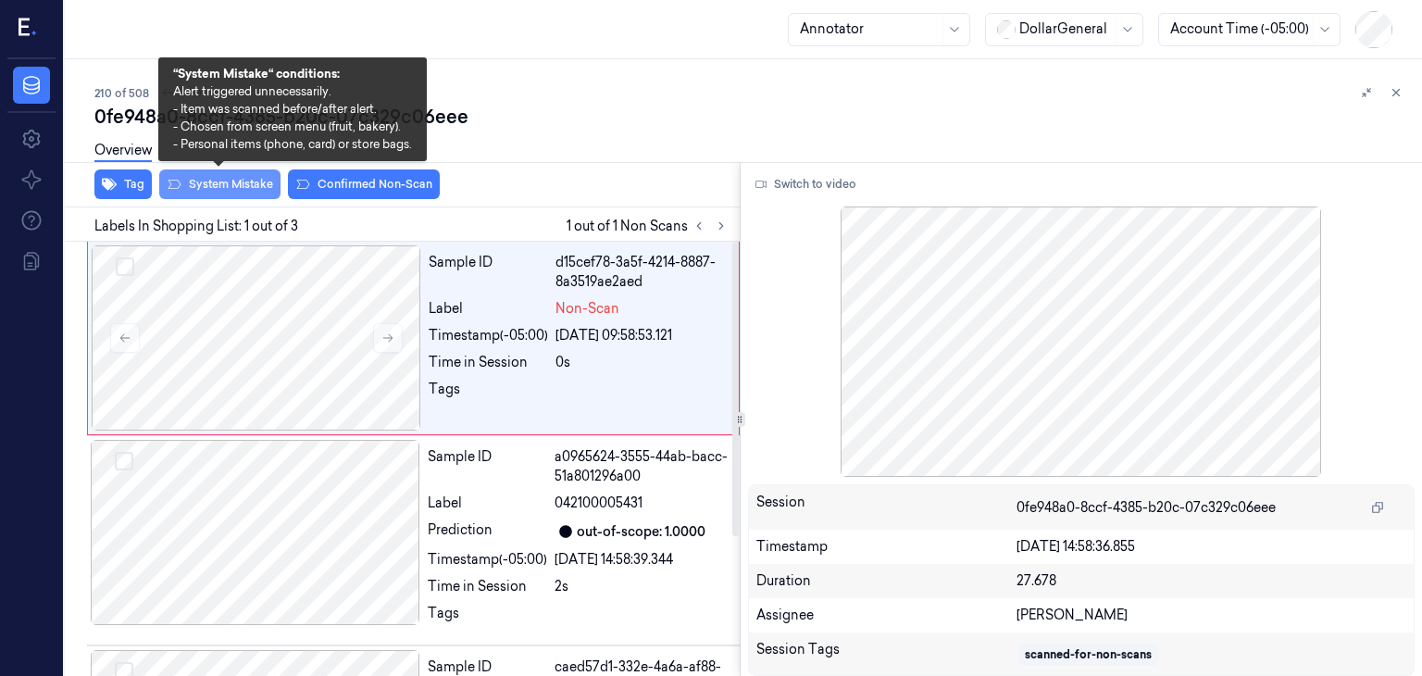
click at [176, 180] on icon at bounding box center [174, 184] width 15 height 15
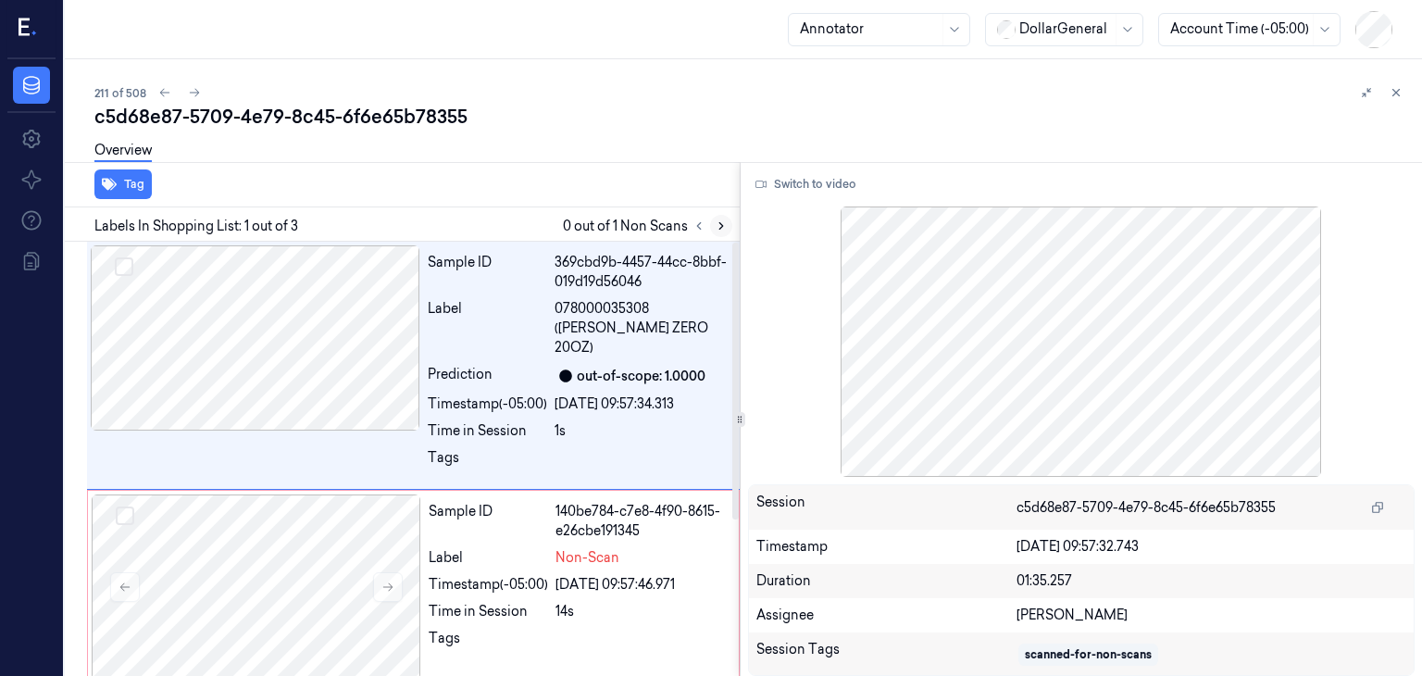
click at [720, 220] on icon at bounding box center [721, 225] width 13 height 13
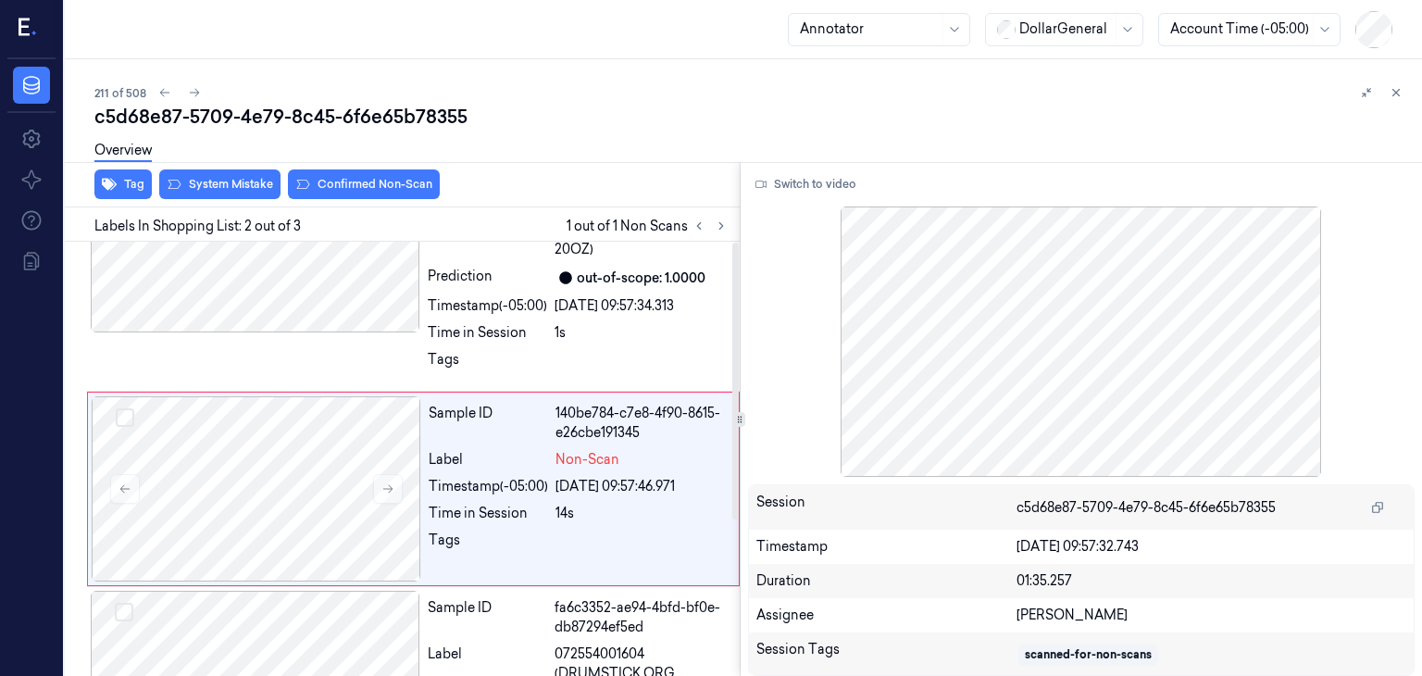
scroll to position [107, 0]
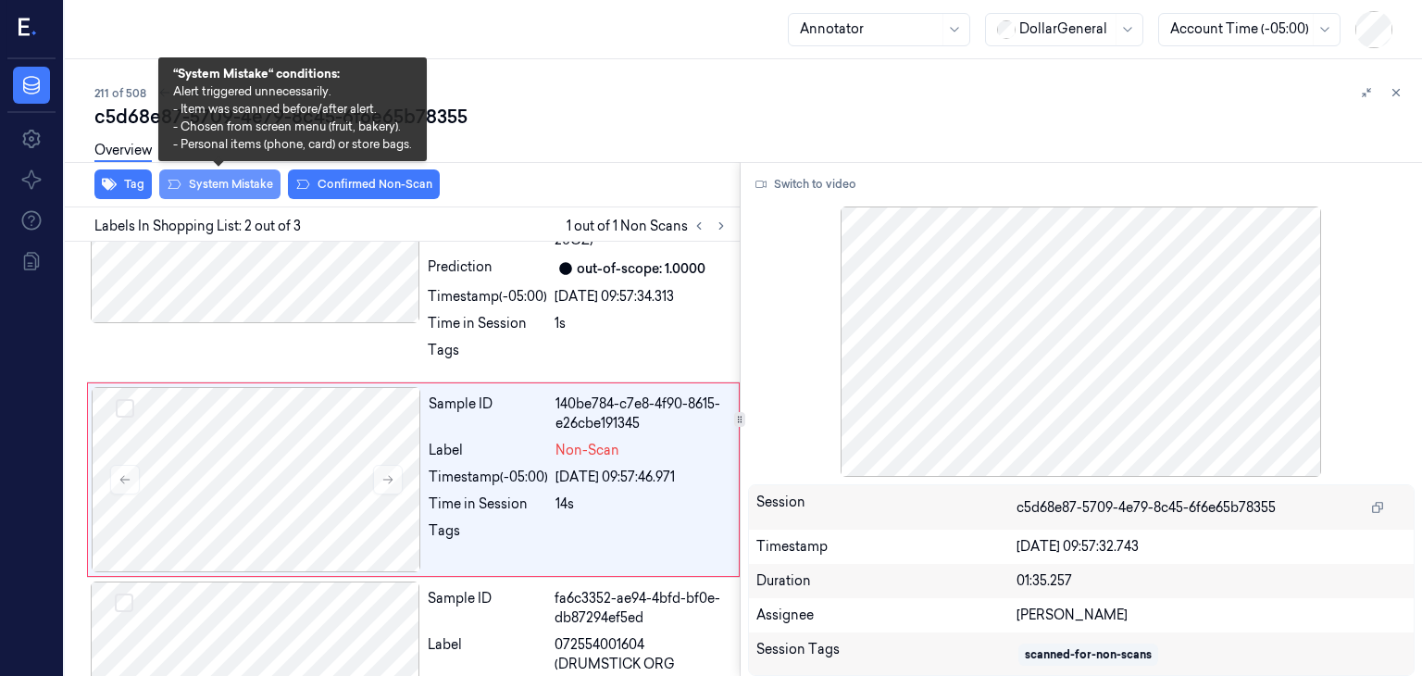
click at [219, 190] on button "System Mistake" at bounding box center [219, 184] width 121 height 30
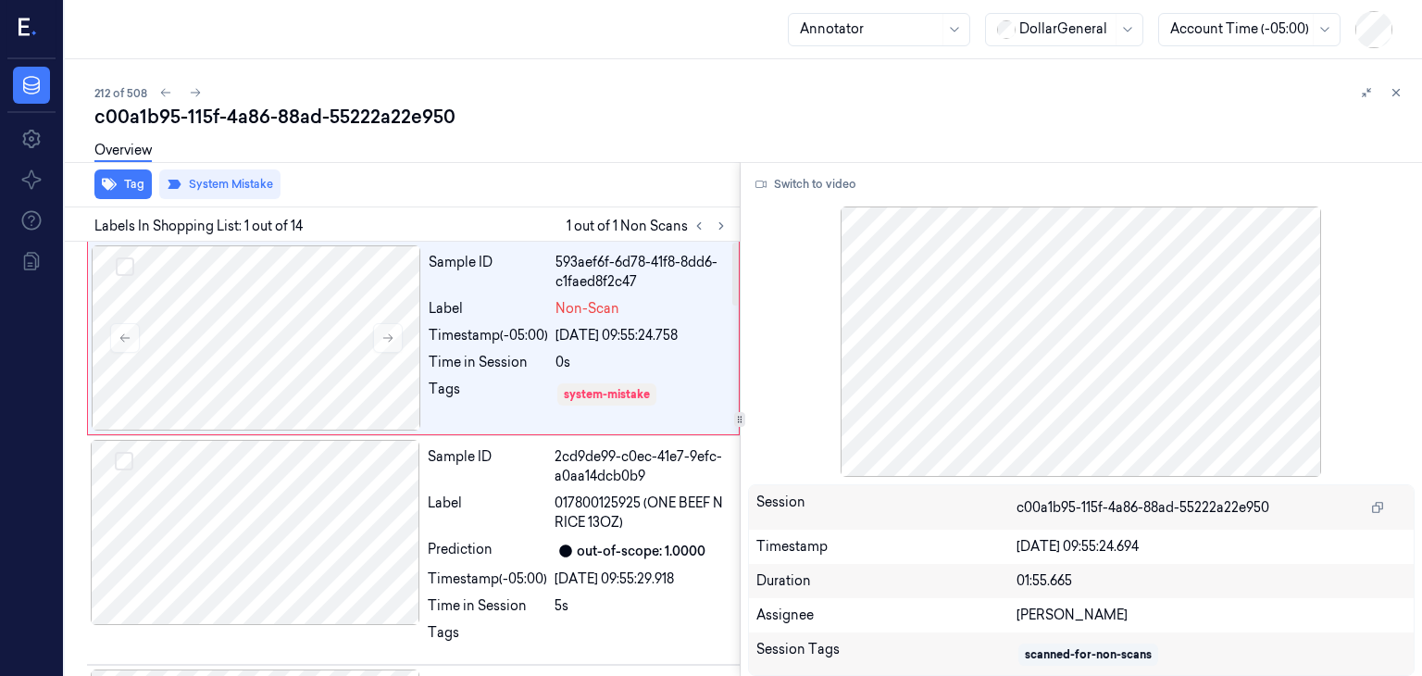
click at [433, 155] on div "Overview" at bounding box center [750, 153] width 1312 height 47
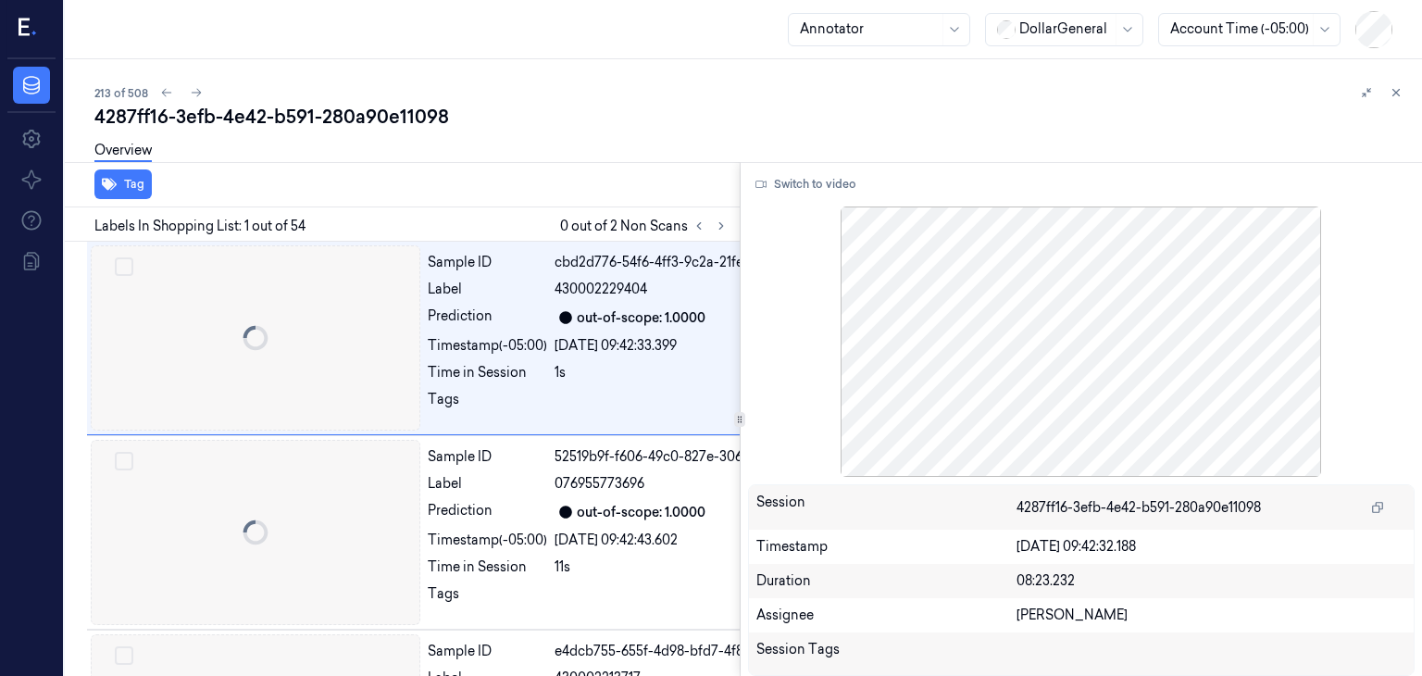
scroll to position [0, 30]
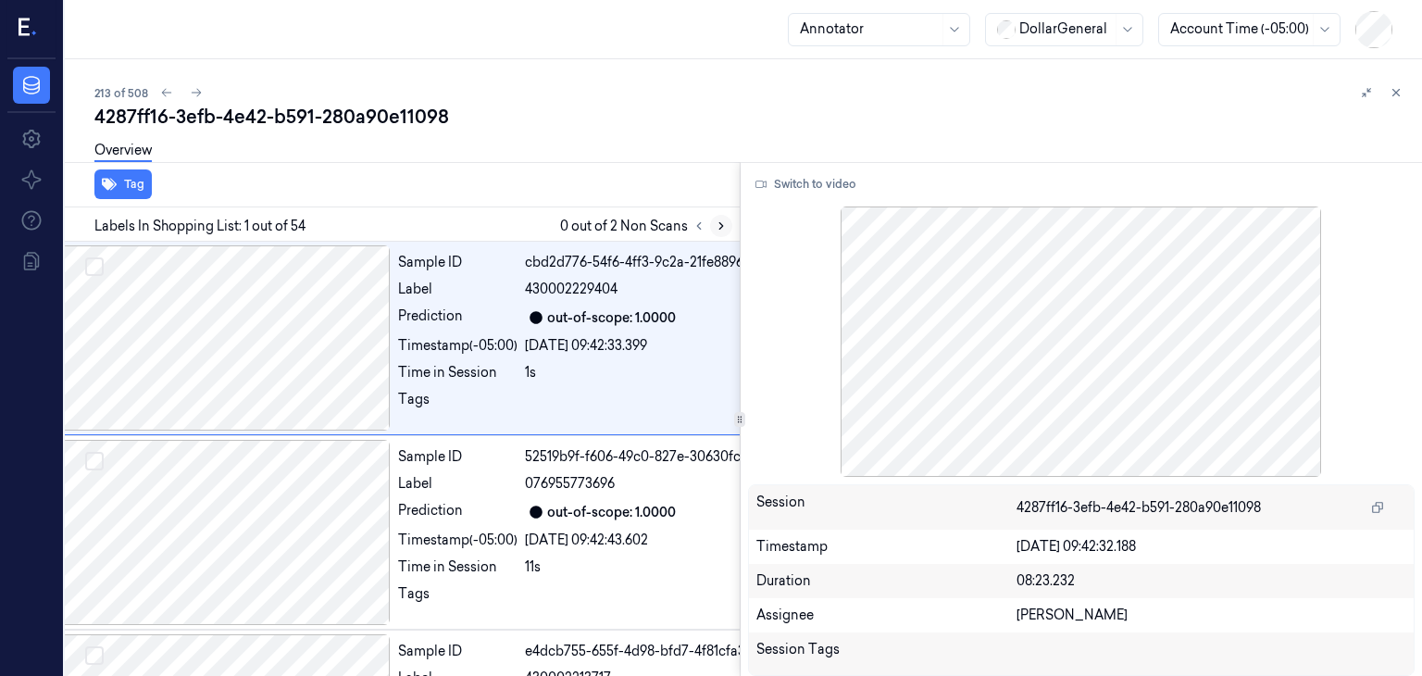
click at [710, 224] on button at bounding box center [721, 226] width 22 height 22
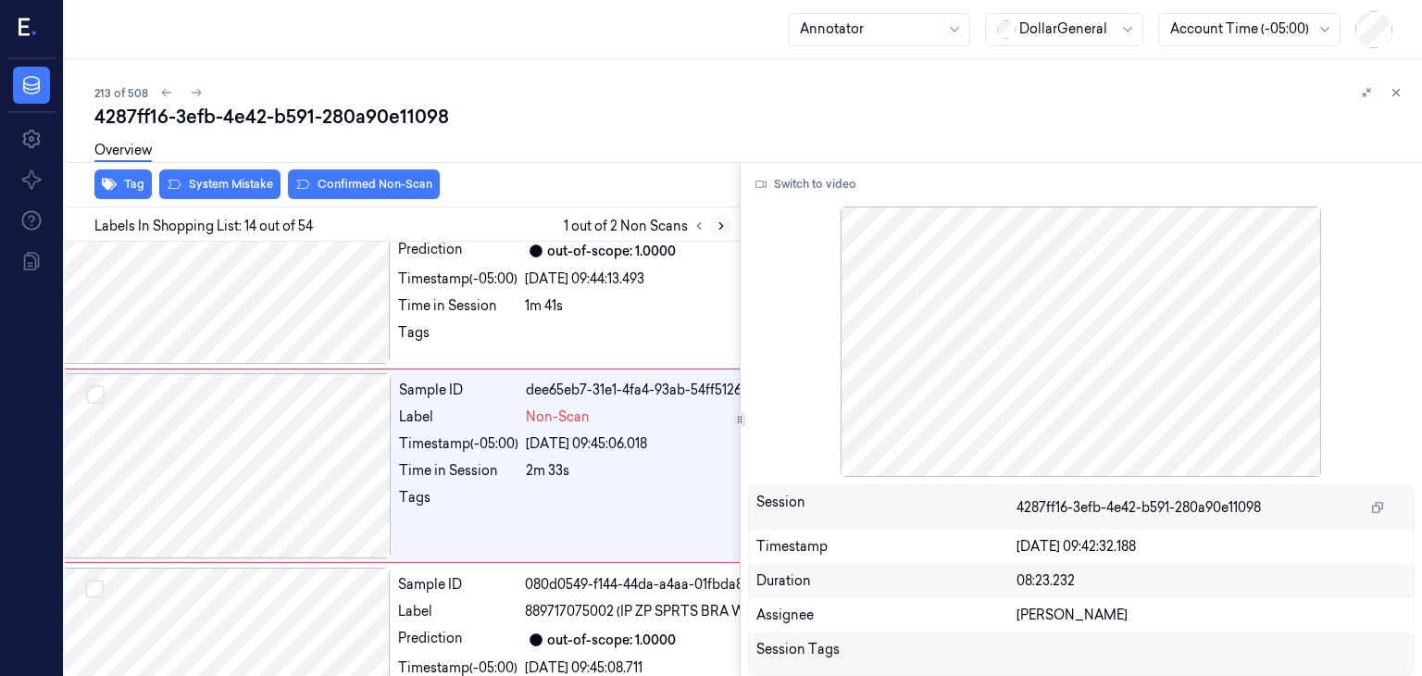
scroll to position [2401, 30]
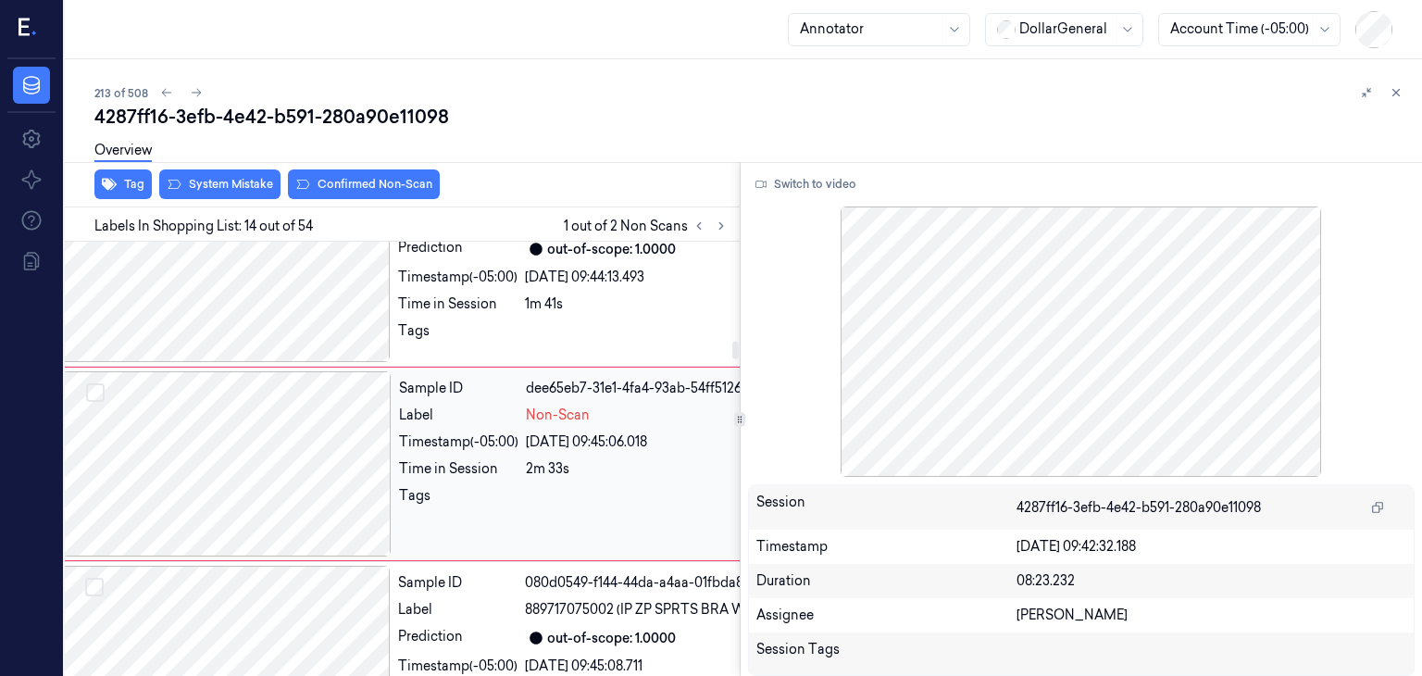
click at [324, 455] on div at bounding box center [226, 463] width 329 height 185
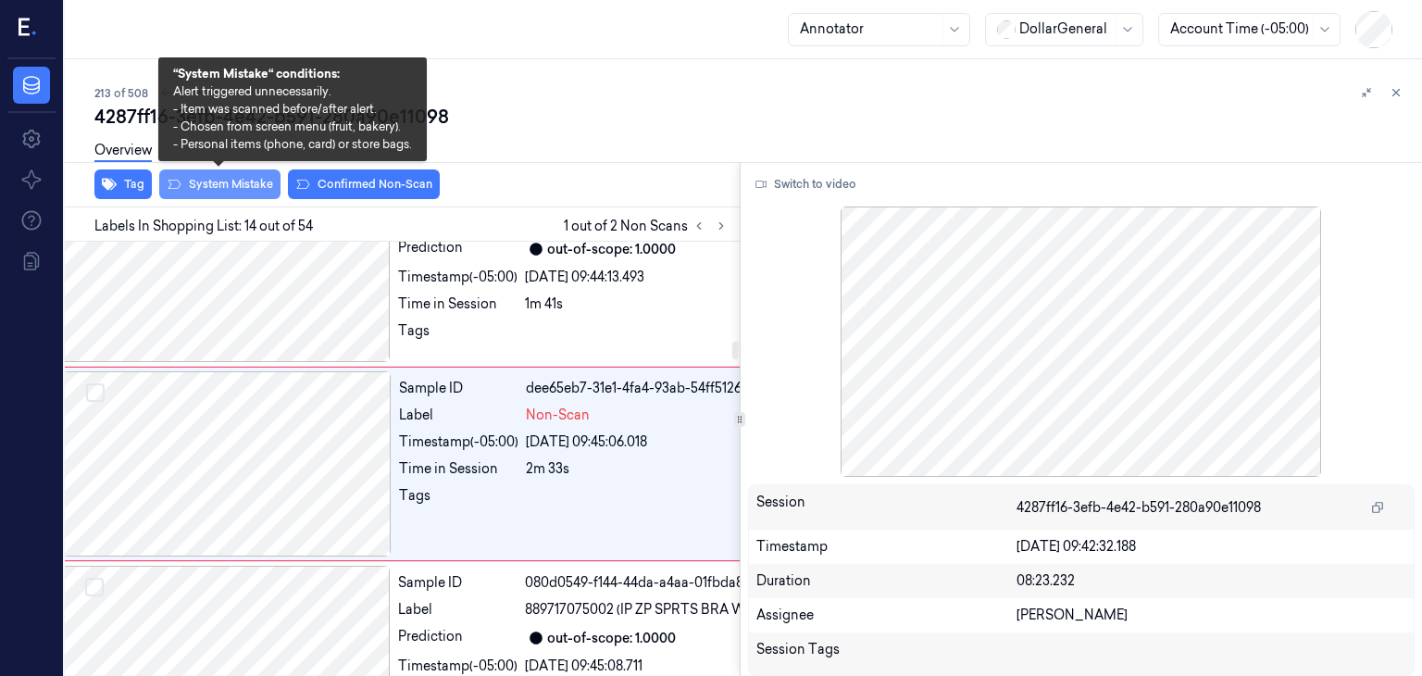
click at [208, 181] on button "System Mistake" at bounding box center [219, 184] width 121 height 30
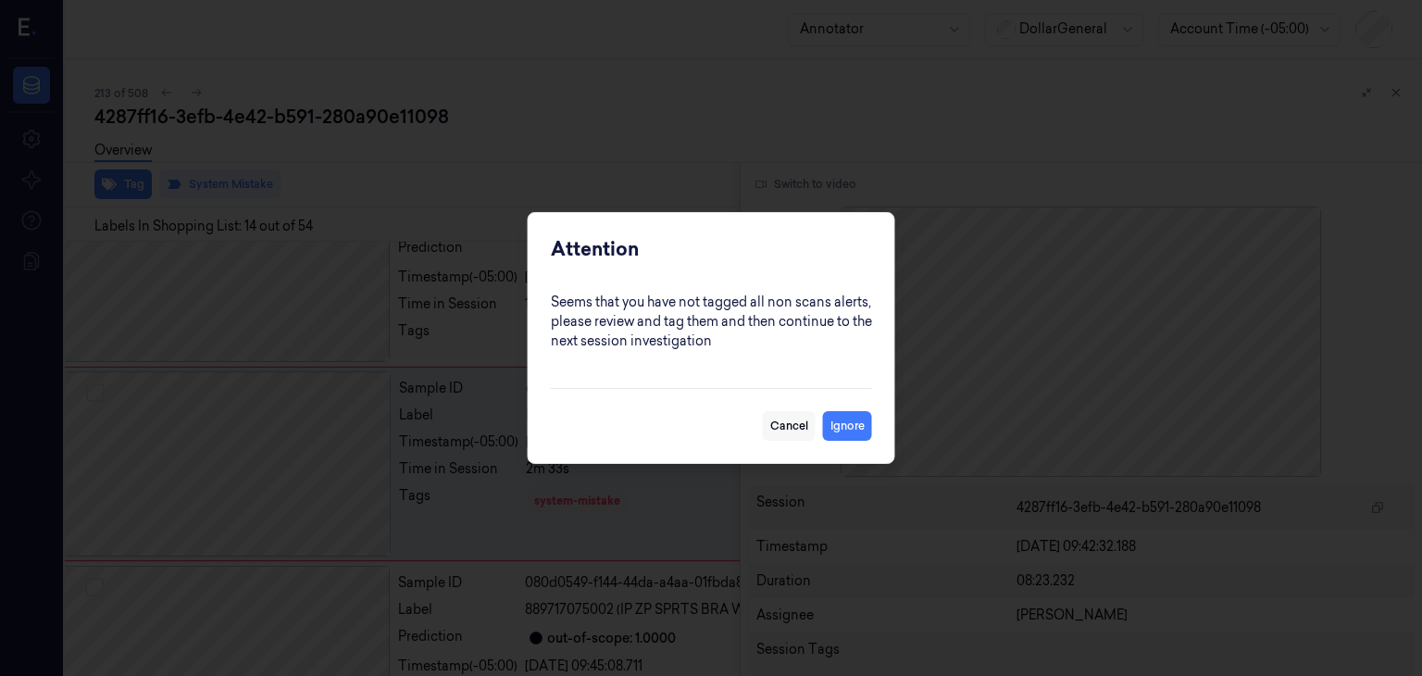
click at [769, 425] on button "Cancel" at bounding box center [789, 426] width 53 height 30
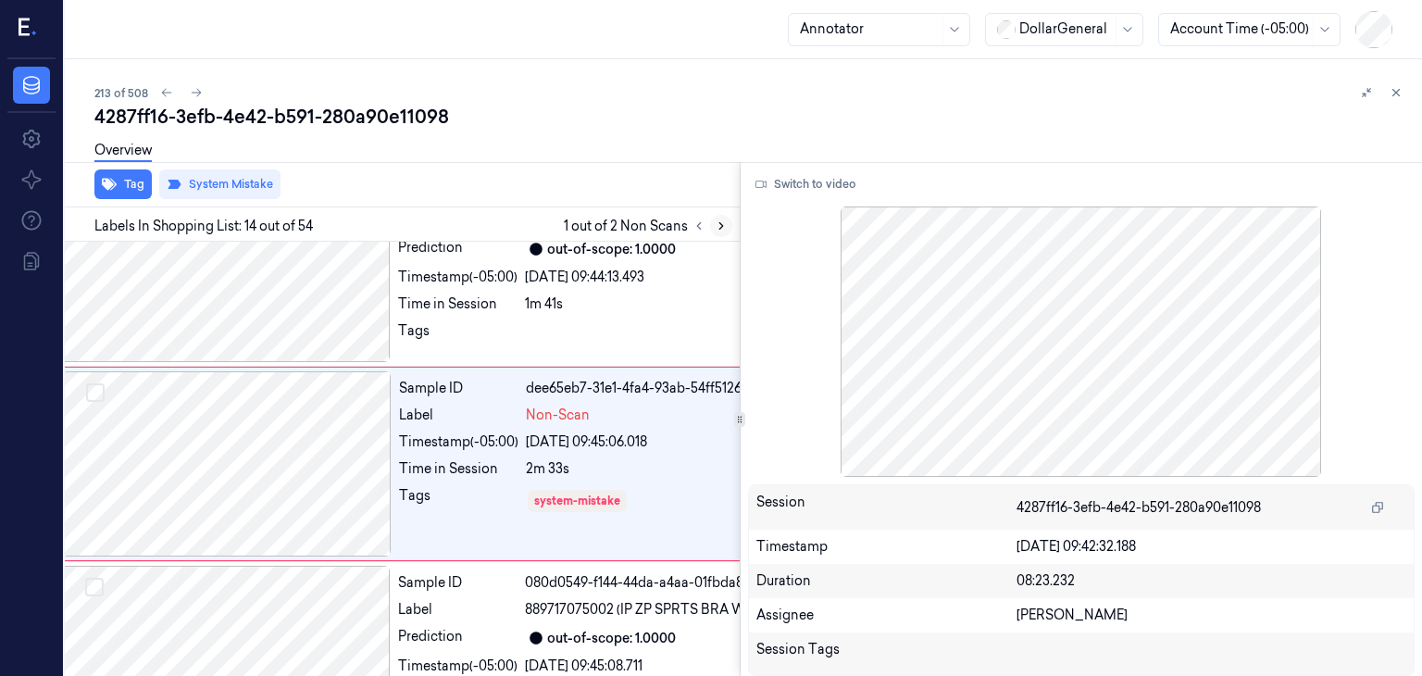
click at [711, 228] on button at bounding box center [721, 226] width 22 height 22
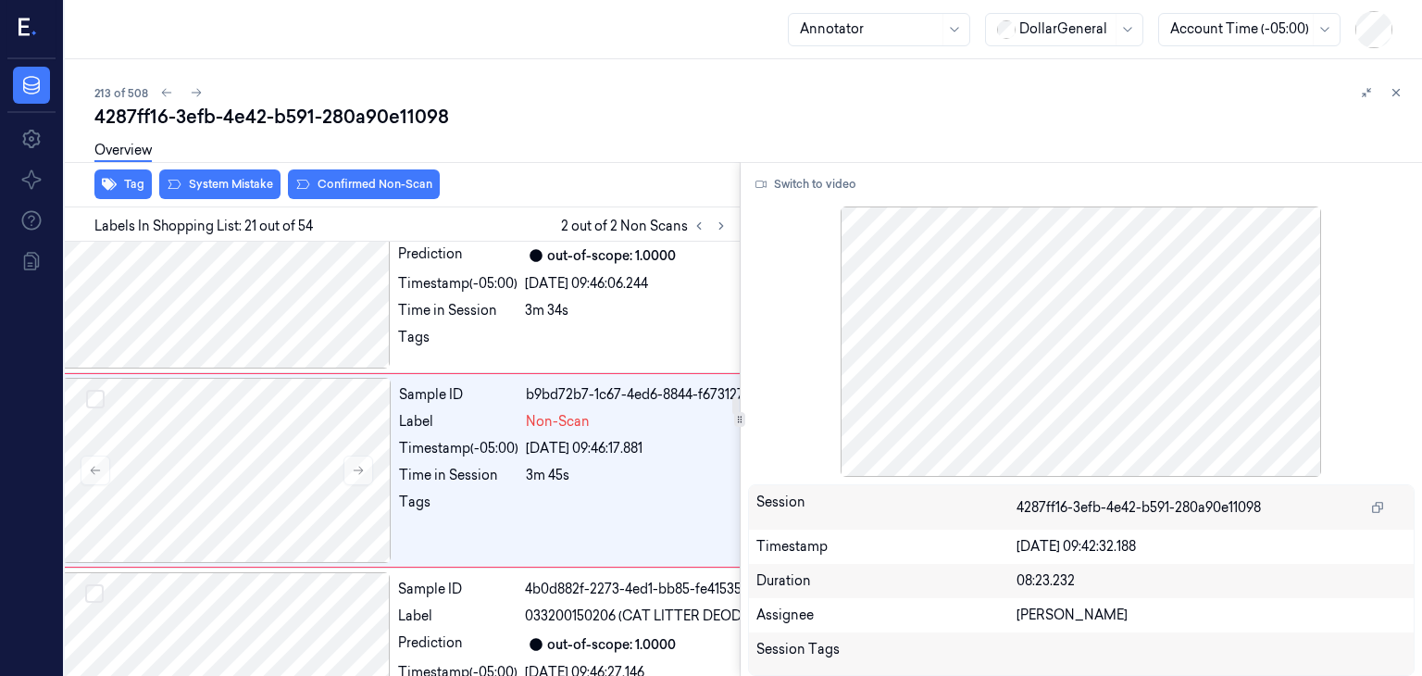
scroll to position [3759, 30]
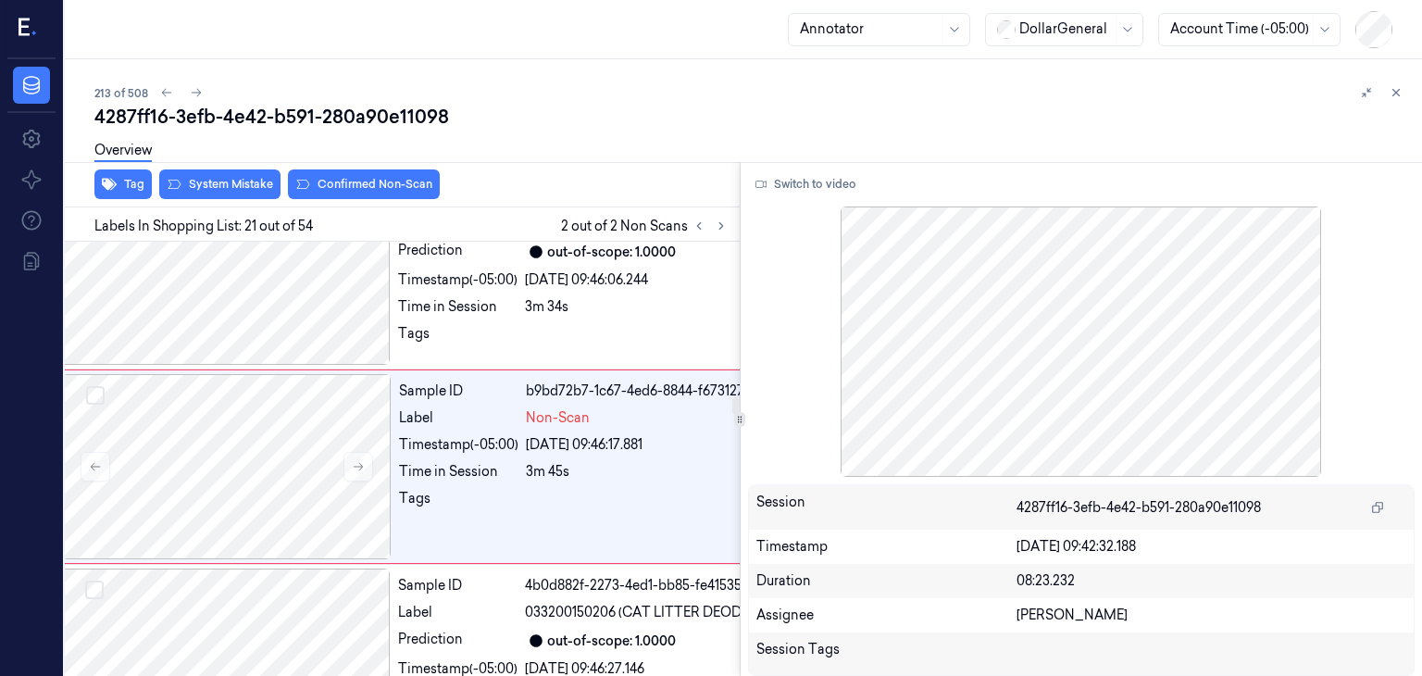
click at [226, 174] on div "Overview" at bounding box center [750, 153] width 1312 height 47
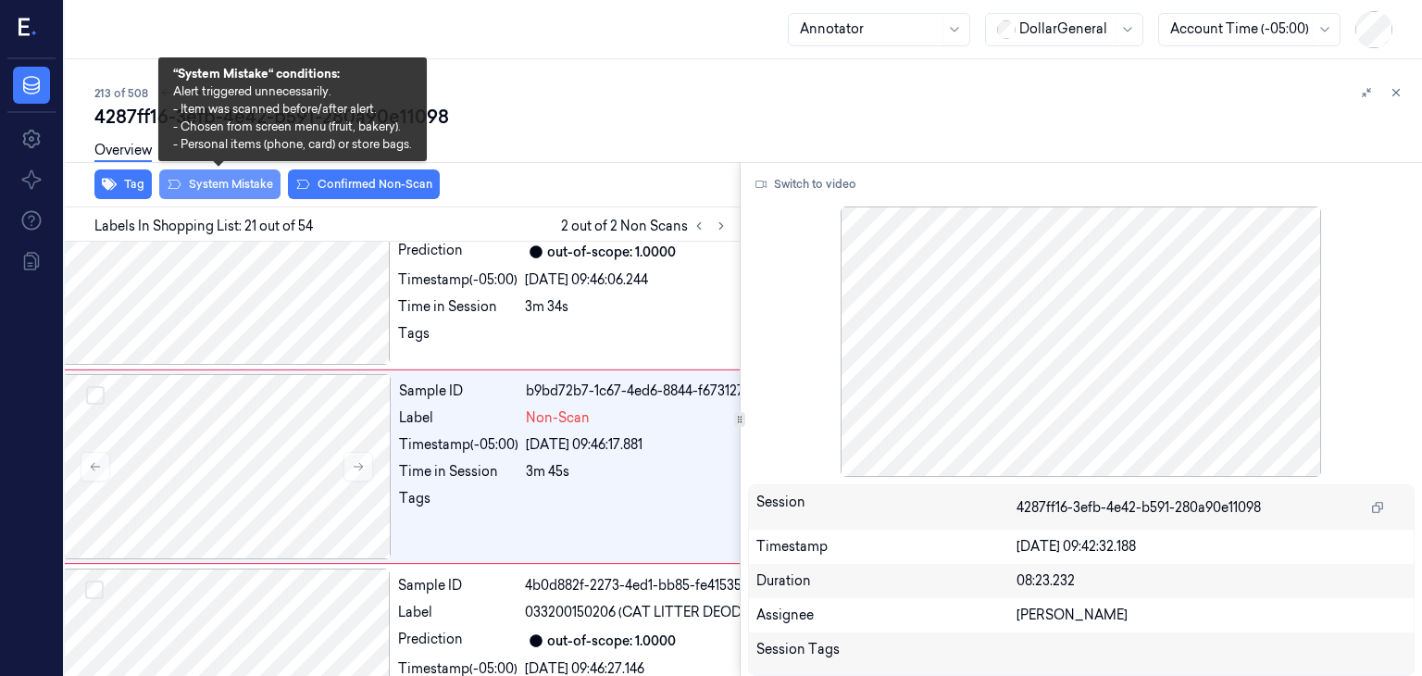
click at [225, 193] on button "System Mistake" at bounding box center [219, 184] width 121 height 30
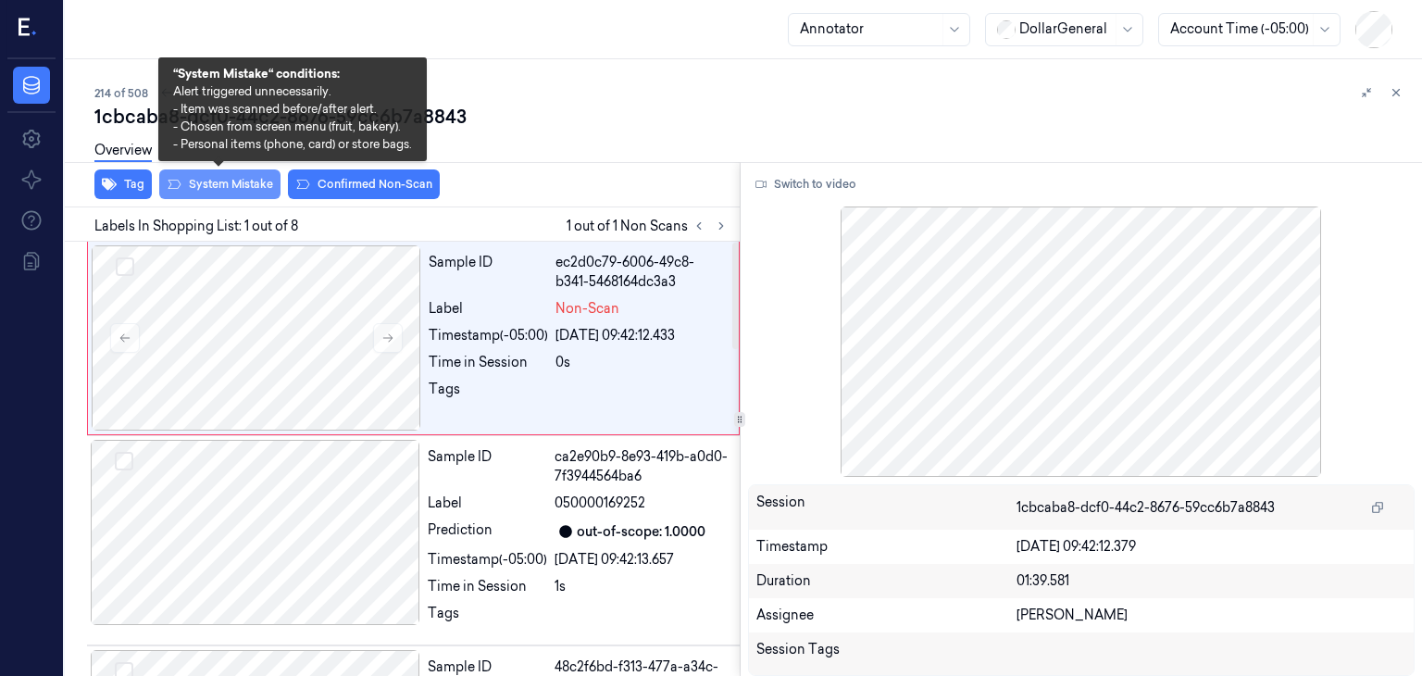
click at [251, 194] on button "System Mistake" at bounding box center [219, 184] width 121 height 30
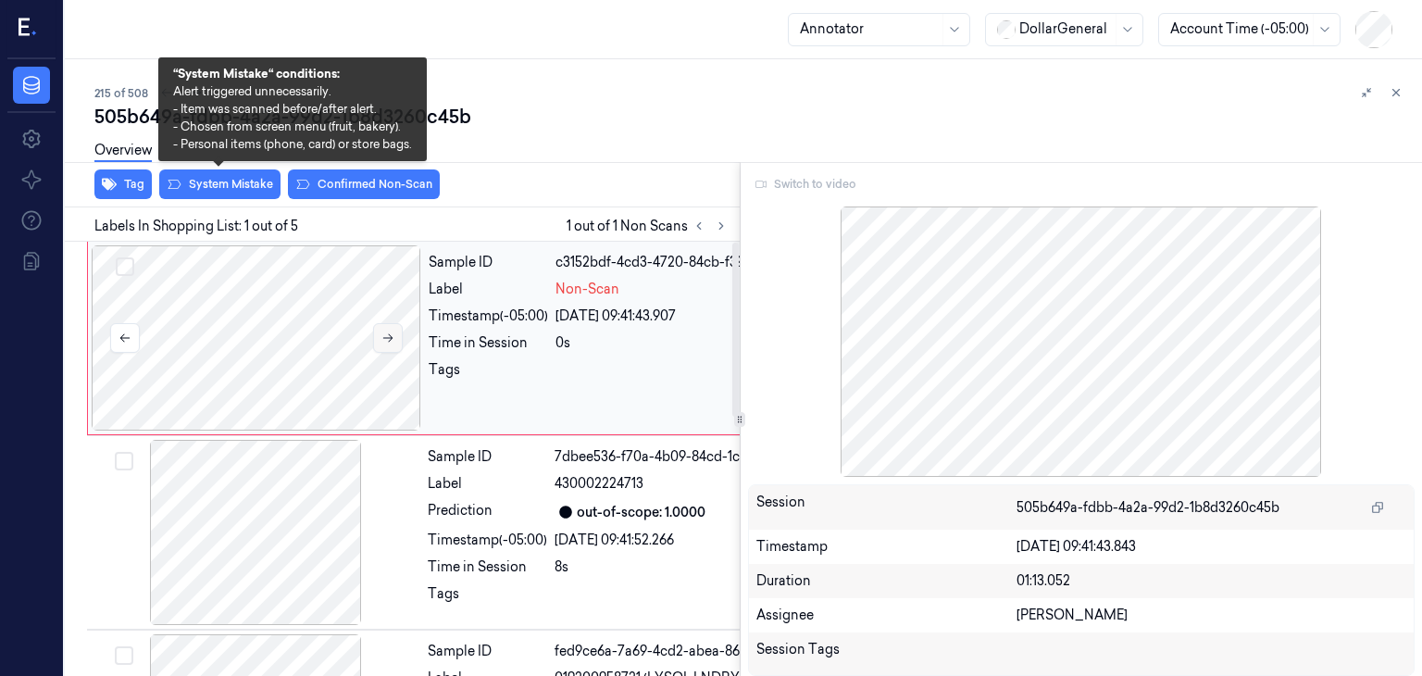
click at [383, 327] on button at bounding box center [388, 338] width 30 height 30
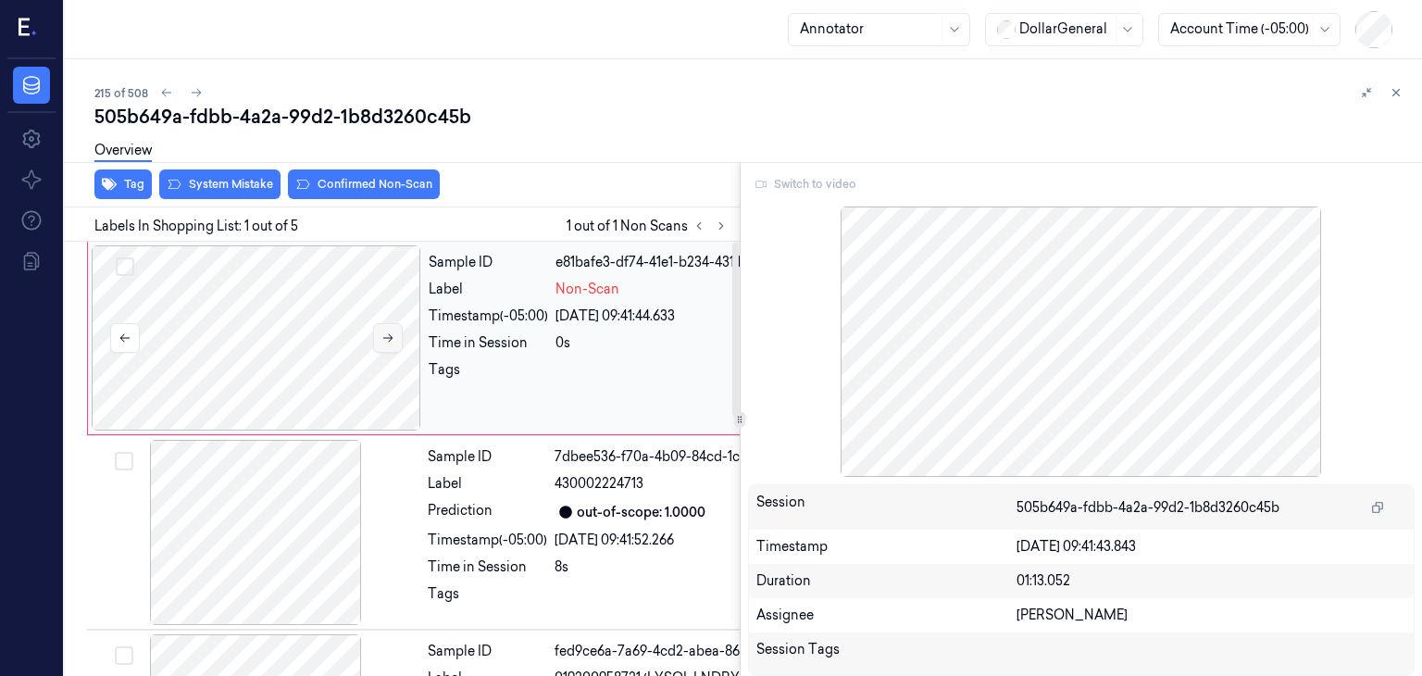
click at [383, 327] on button at bounding box center [388, 338] width 30 height 30
click at [237, 191] on button "System Mistake" at bounding box center [219, 184] width 121 height 30
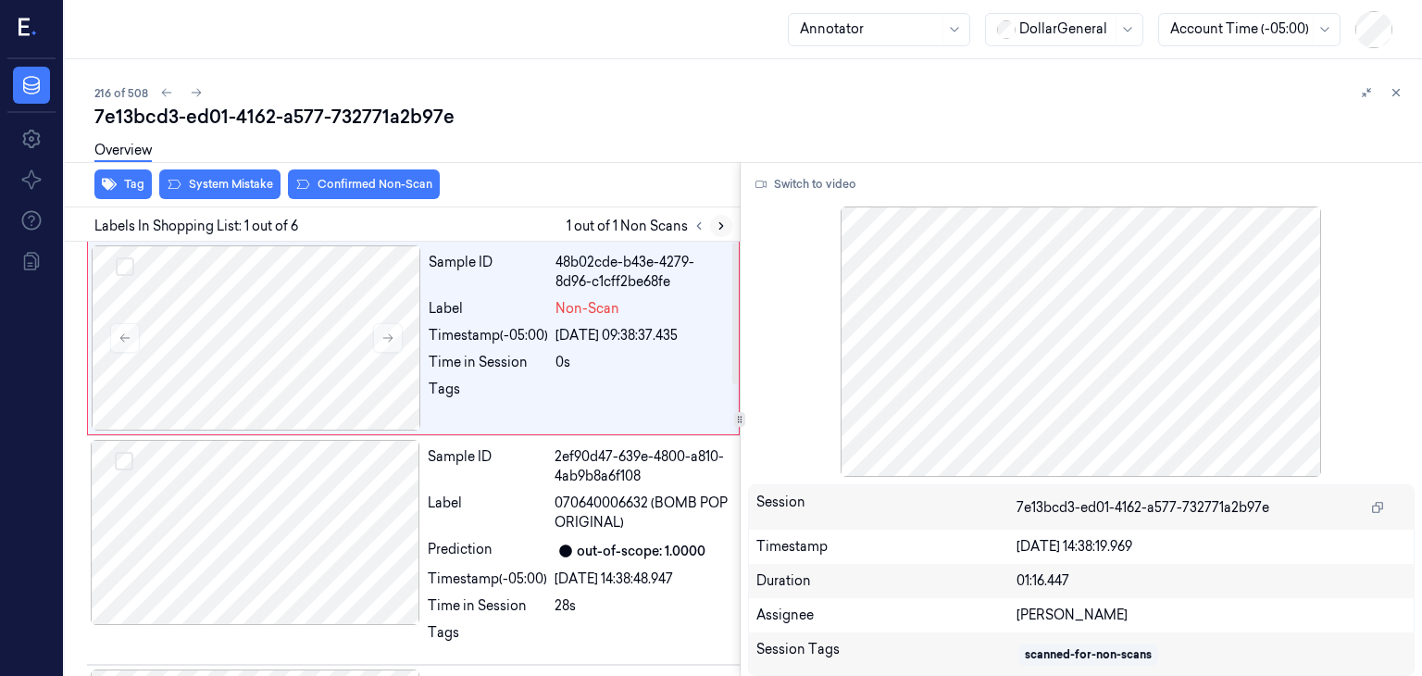
click at [726, 221] on icon at bounding box center [721, 225] width 13 height 13
click at [315, 359] on div at bounding box center [256, 337] width 329 height 185
click at [391, 338] on icon at bounding box center [388, 338] width 10 height 8
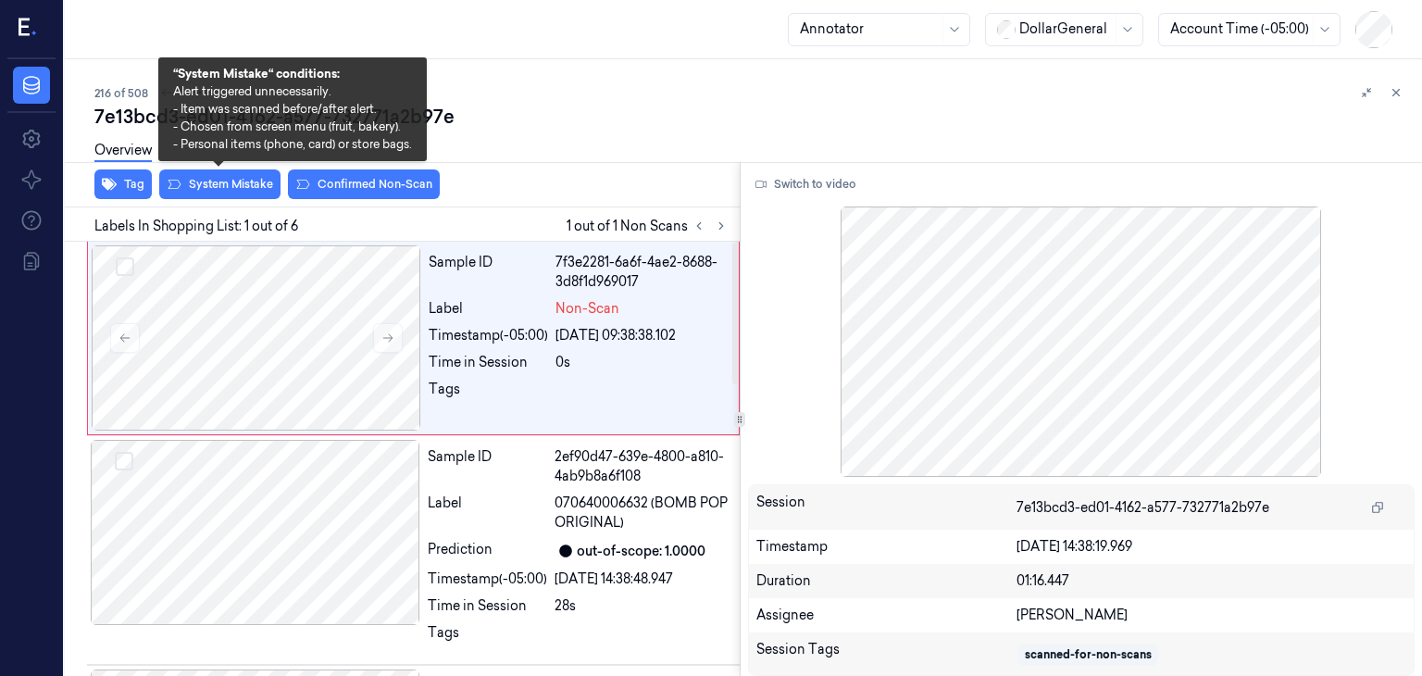
click at [239, 175] on div "Overview" at bounding box center [750, 153] width 1312 height 47
click at [248, 187] on button "System Mistake" at bounding box center [219, 184] width 121 height 30
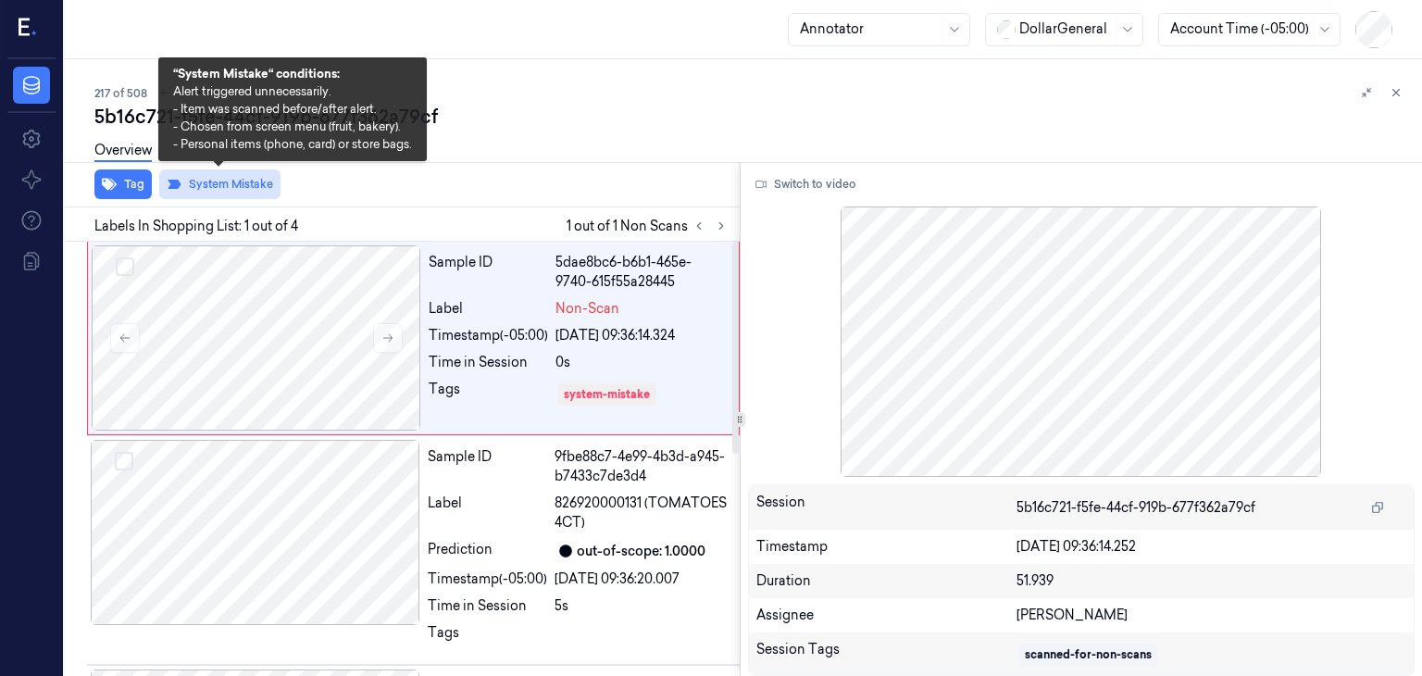
click at [198, 178] on button "System Mistake" at bounding box center [219, 184] width 121 height 30
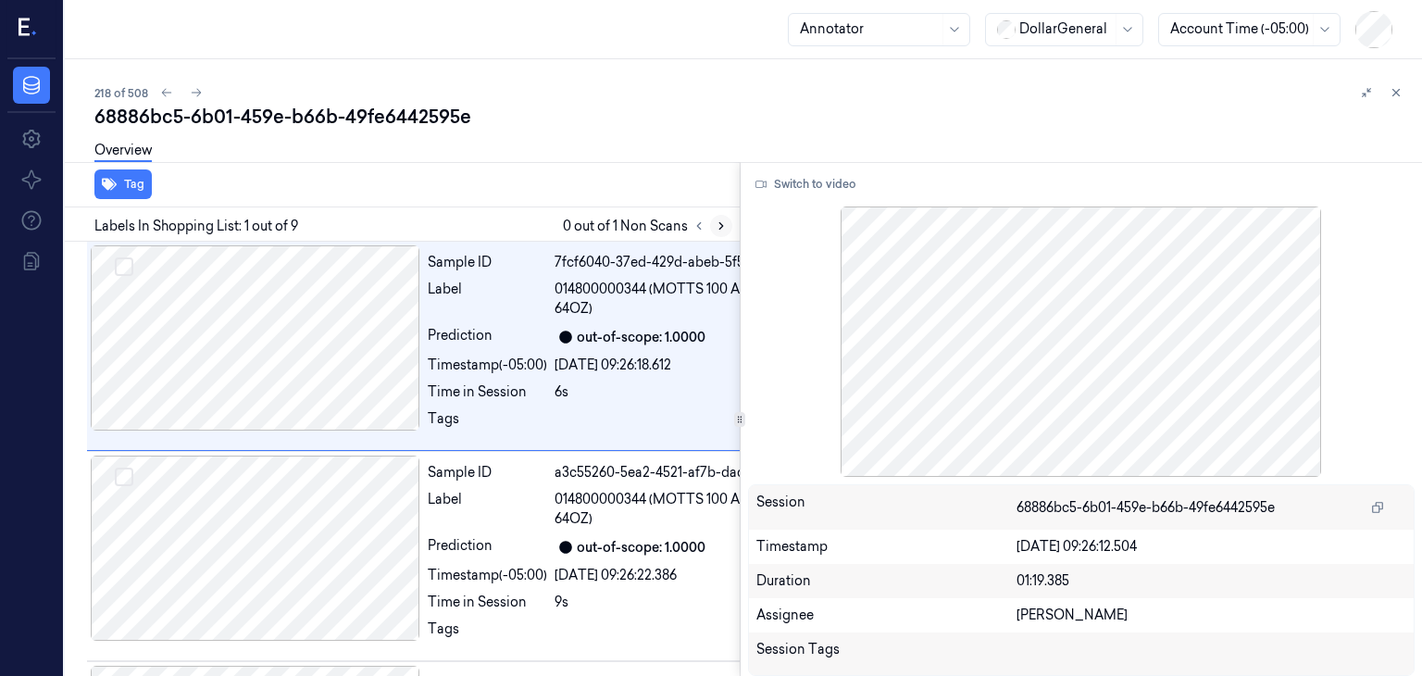
click at [713, 230] on button at bounding box center [721, 226] width 22 height 22
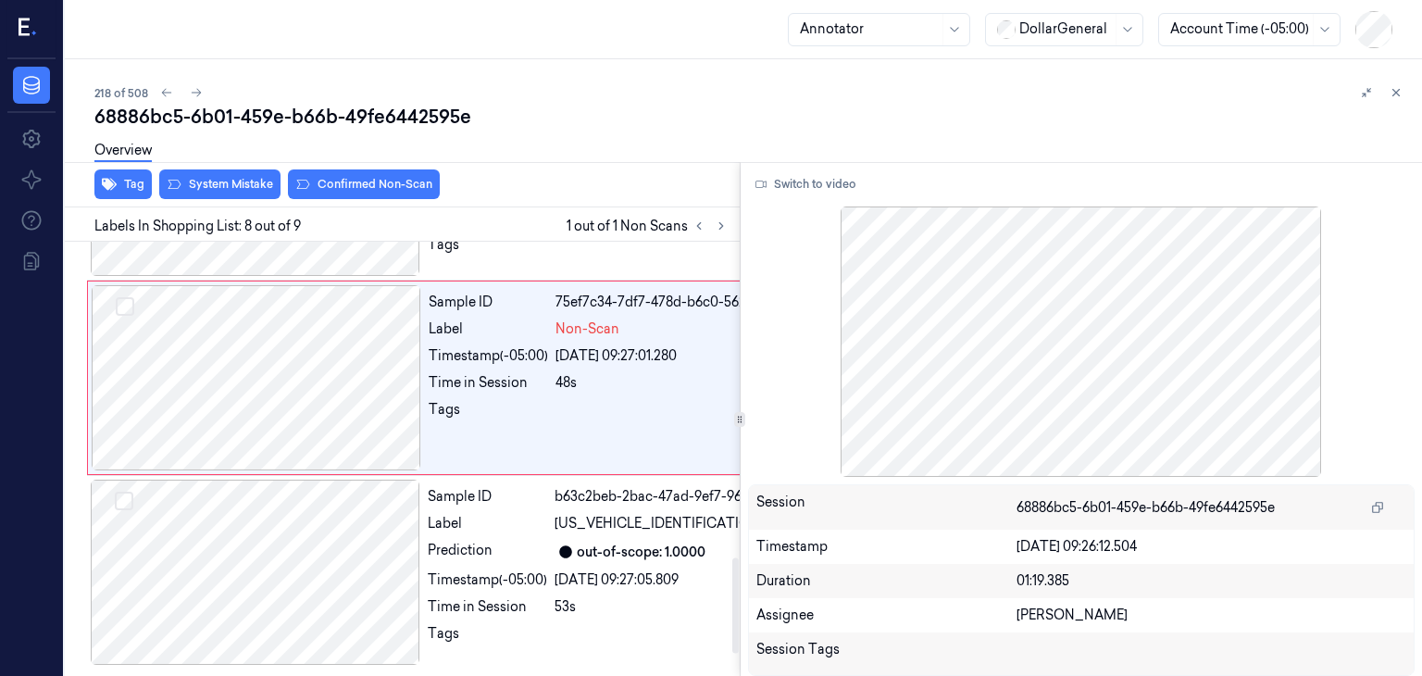
scroll to position [1444, 0]
click at [213, 198] on div "Tag System Mistake Confirmed Non-Scan" at bounding box center [398, 184] width 682 height 45
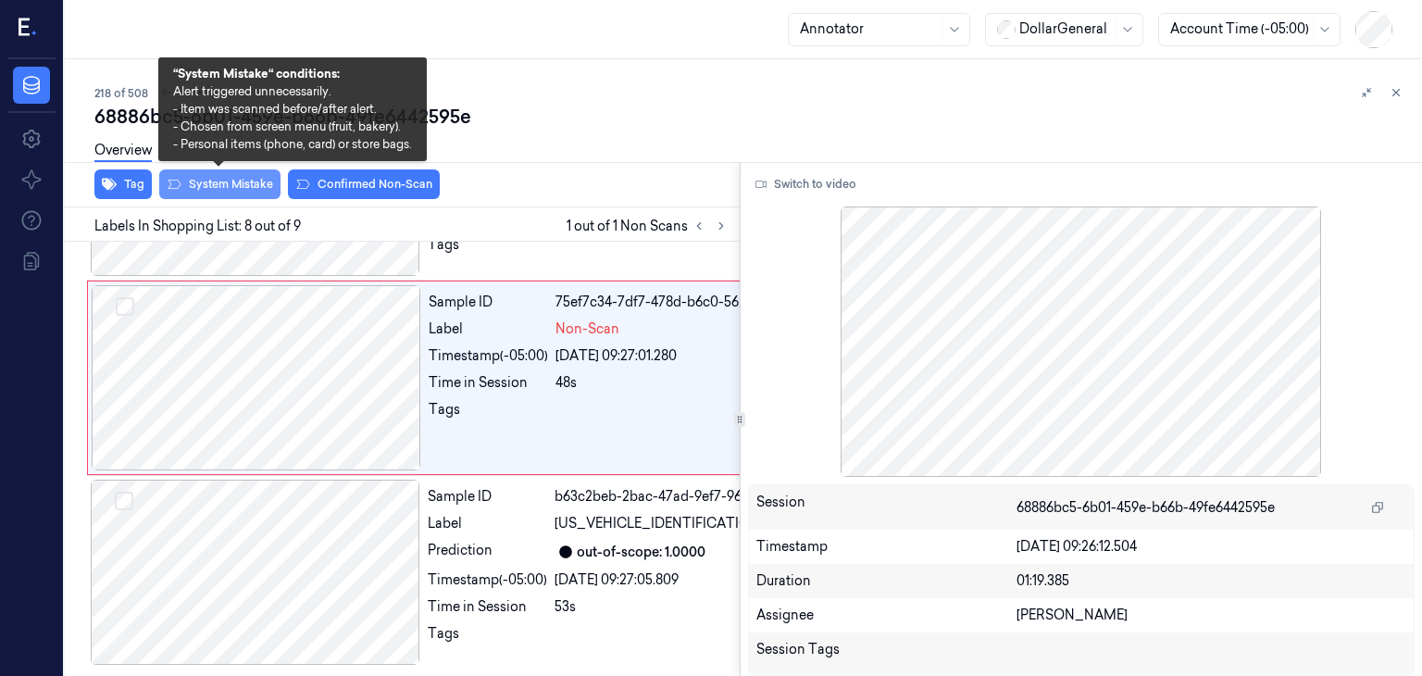
click at [226, 178] on button "System Mistake" at bounding box center [219, 184] width 121 height 30
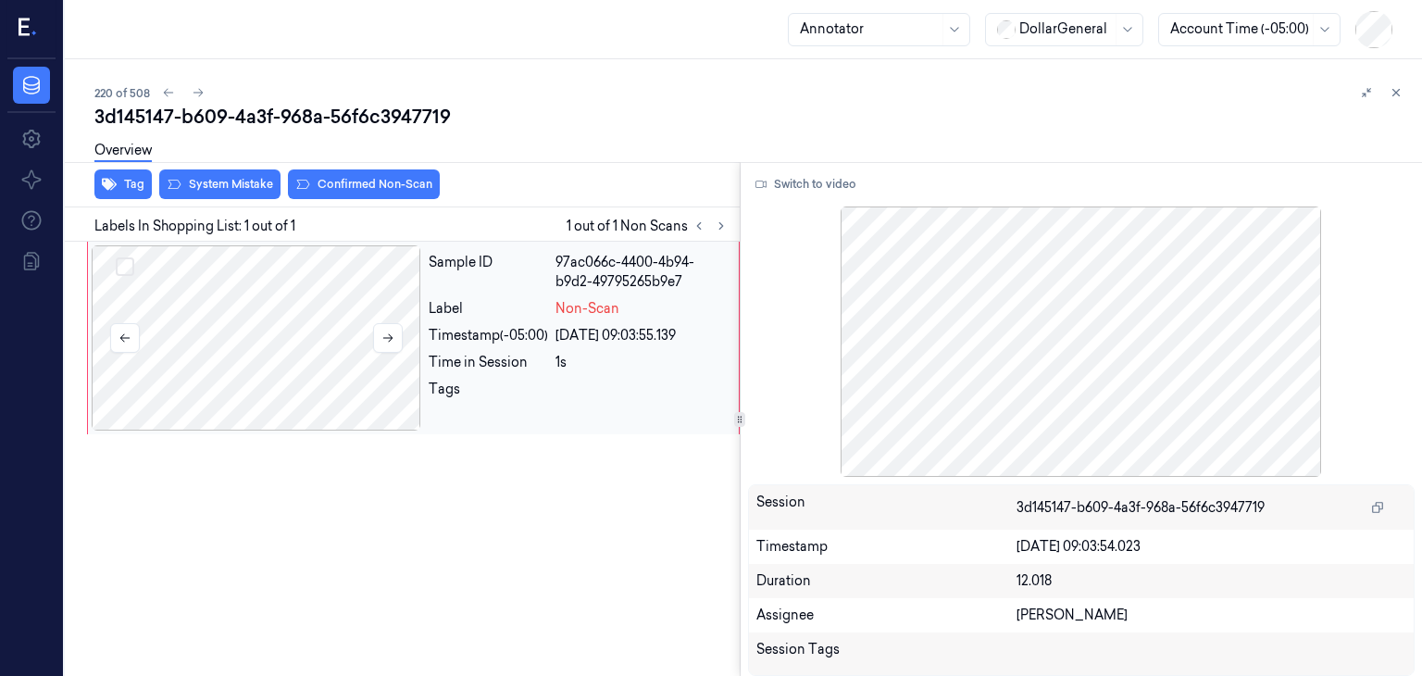
click at [370, 330] on div at bounding box center [256, 337] width 329 height 185
click at [379, 334] on button at bounding box center [388, 338] width 30 height 30
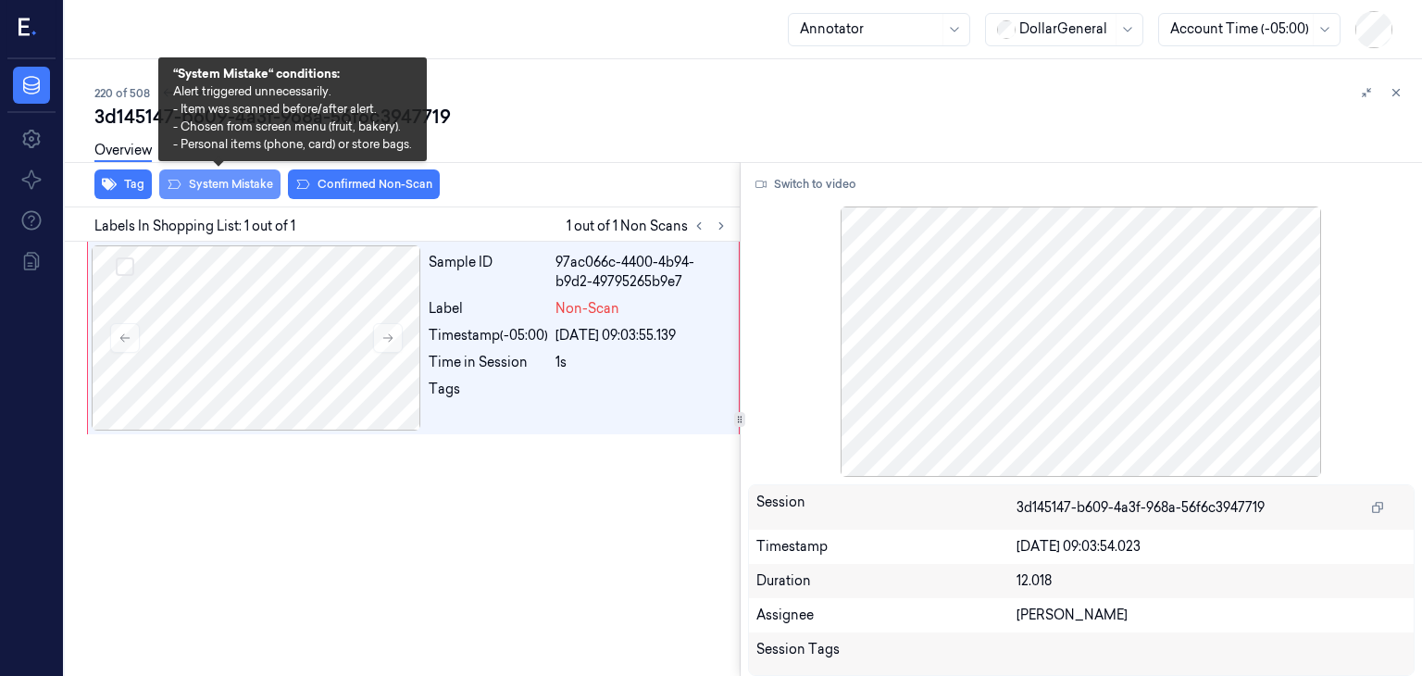
click at [246, 186] on button "System Mistake" at bounding box center [219, 184] width 121 height 30
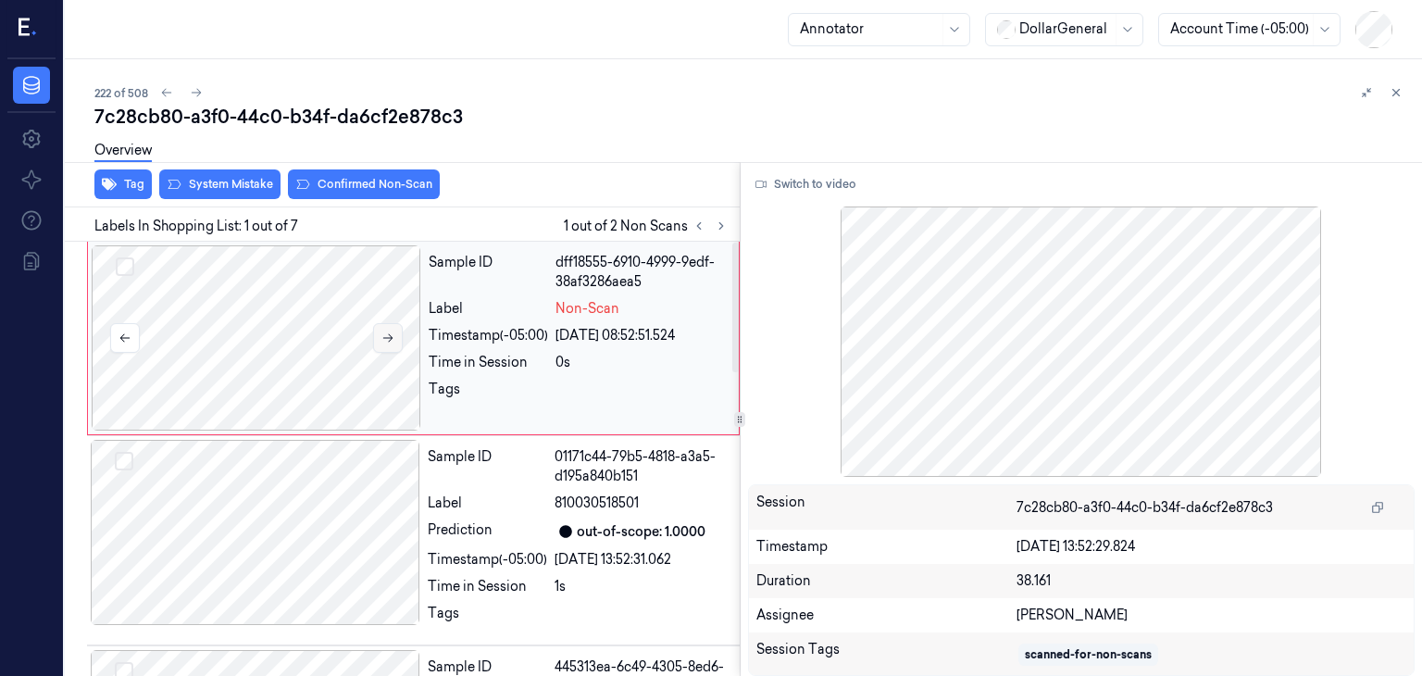
click at [391, 335] on icon at bounding box center [387, 337] width 13 height 13
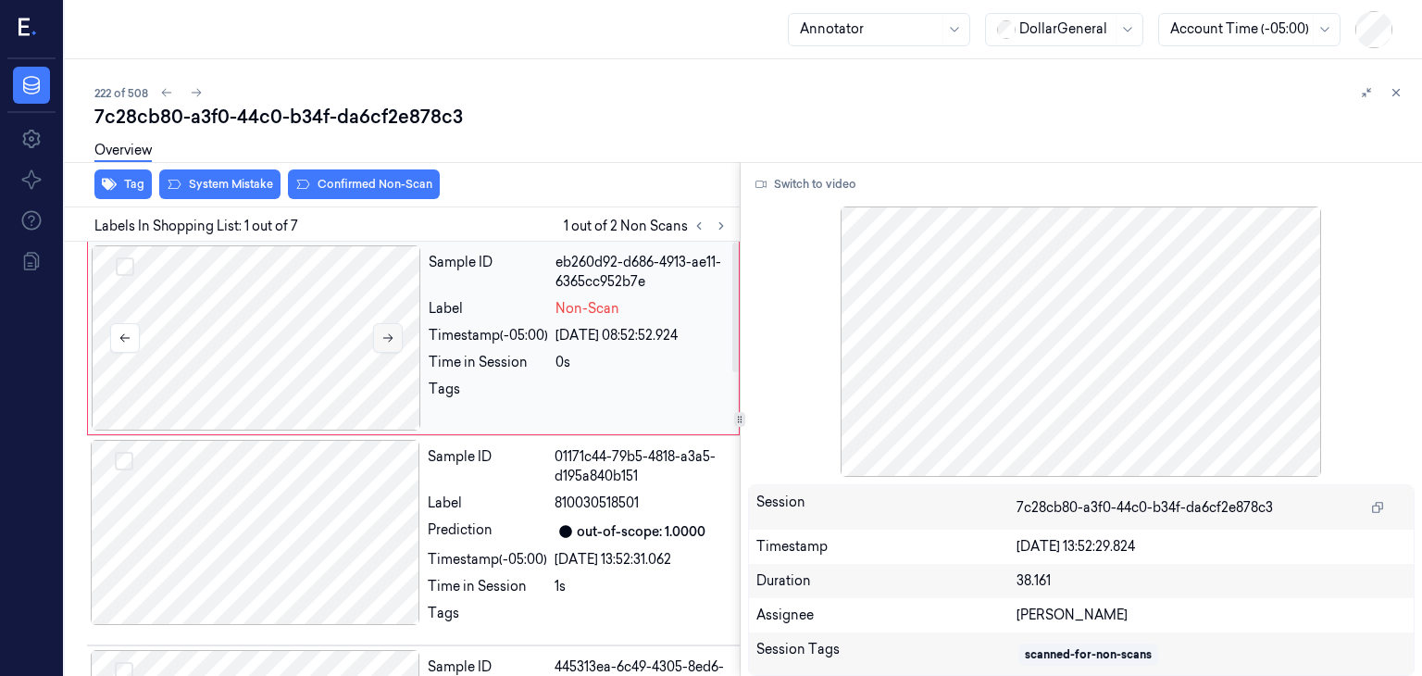
click at [391, 335] on icon at bounding box center [387, 337] width 13 height 13
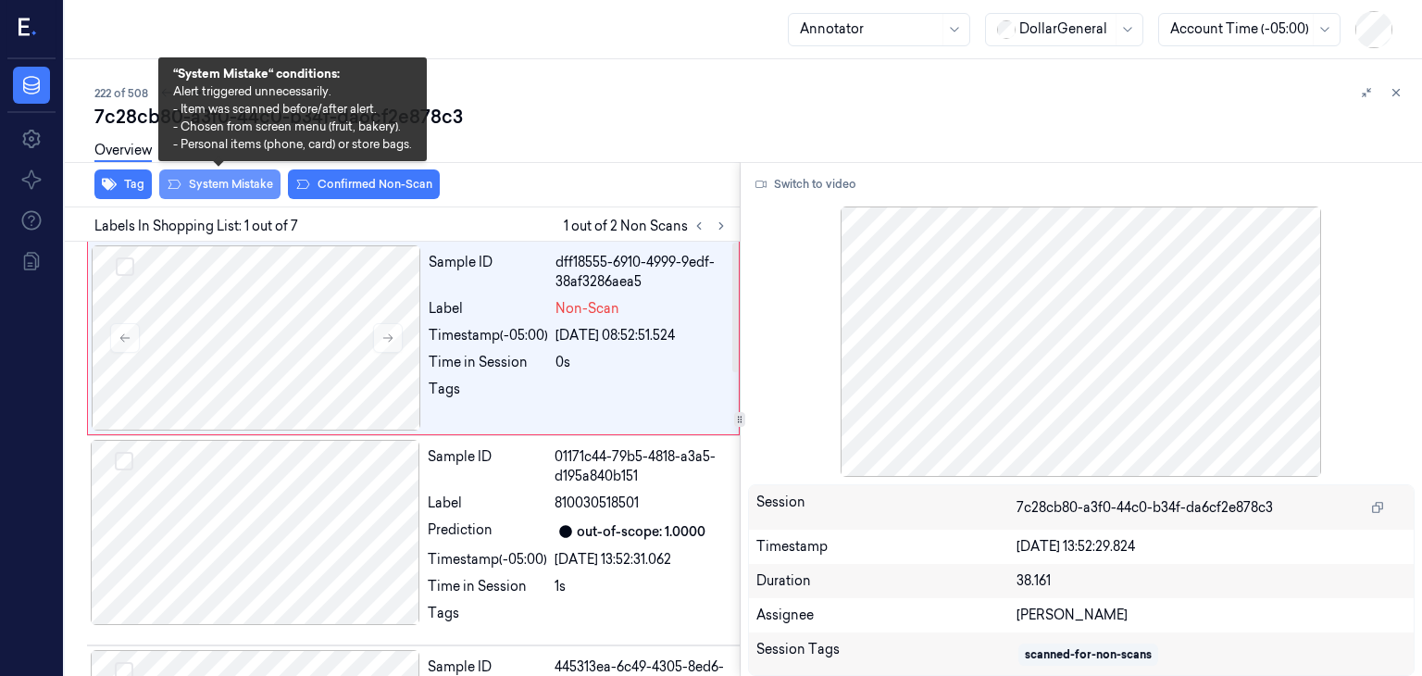
click at [207, 181] on button "System Mistake" at bounding box center [219, 184] width 121 height 30
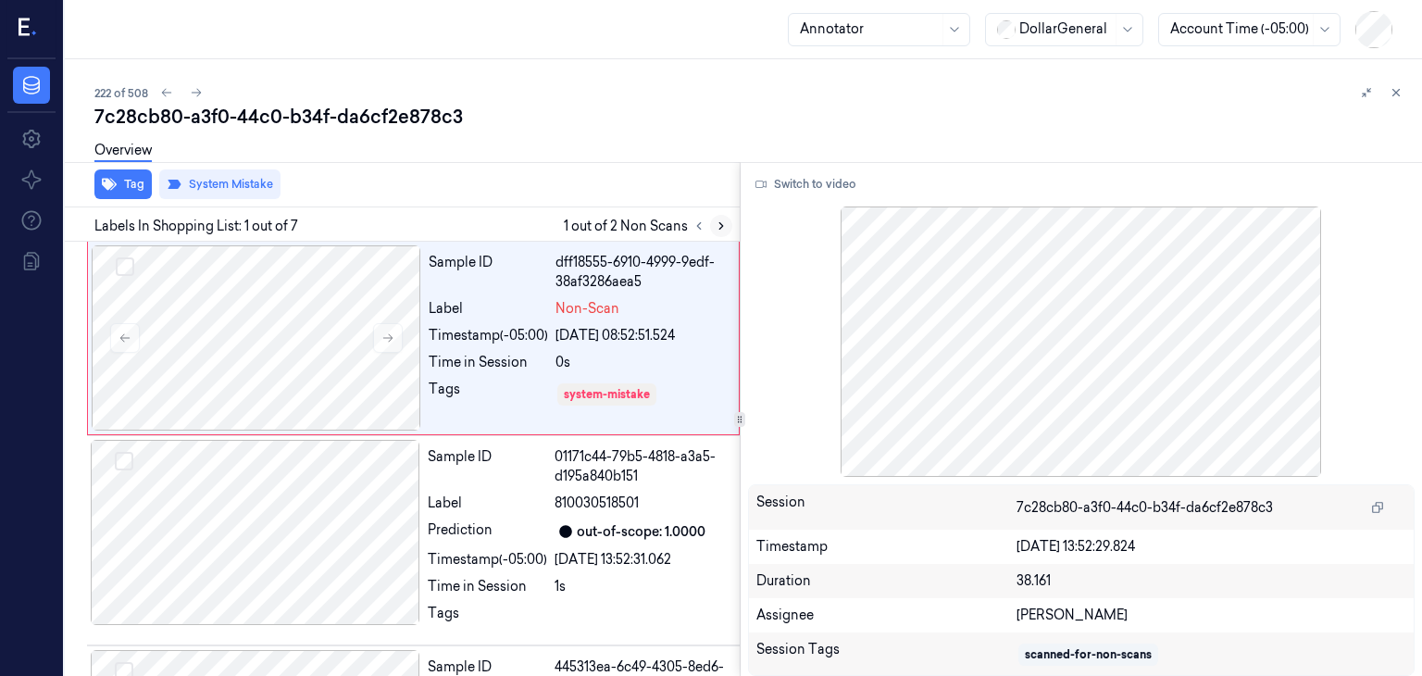
click at [721, 226] on icon at bounding box center [721, 226] width 4 height 6
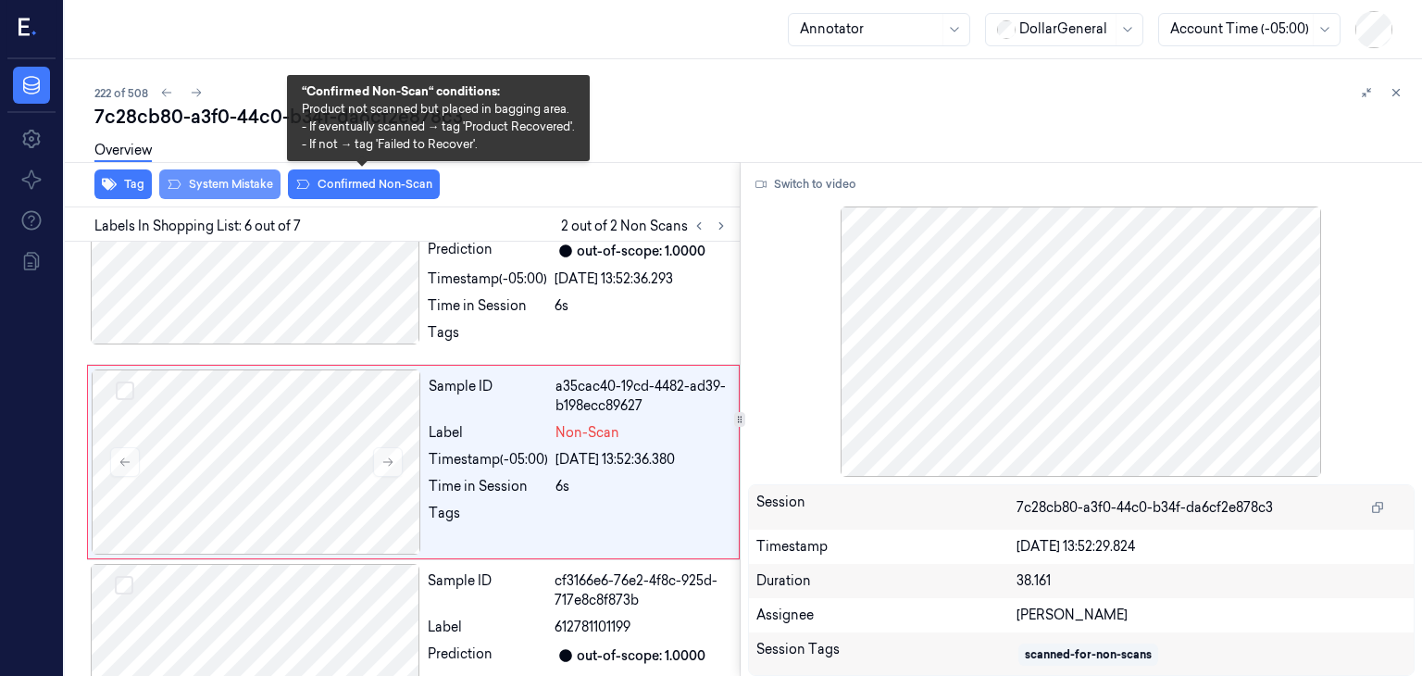
scroll to position [912, 0]
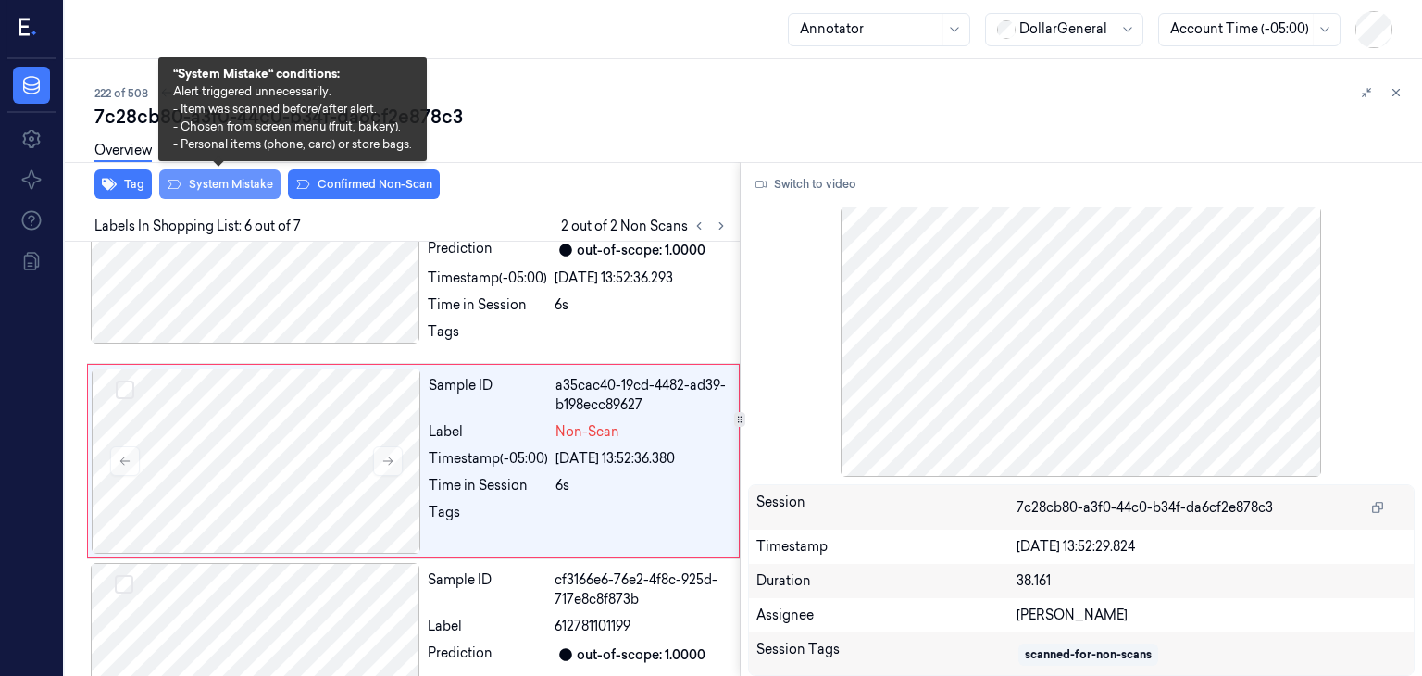
click at [230, 190] on button "System Mistake" at bounding box center [219, 184] width 121 height 30
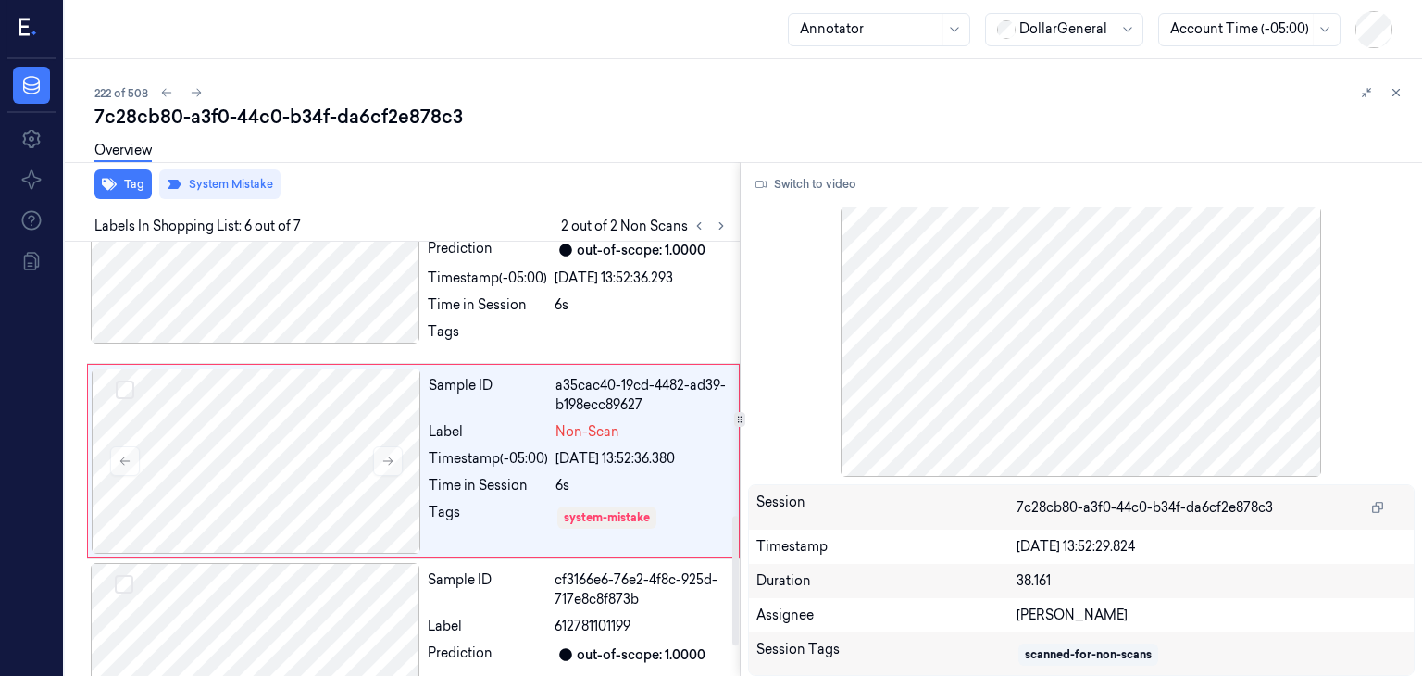
click at [566, 177] on div "Tag System Mistake" at bounding box center [398, 184] width 682 height 45
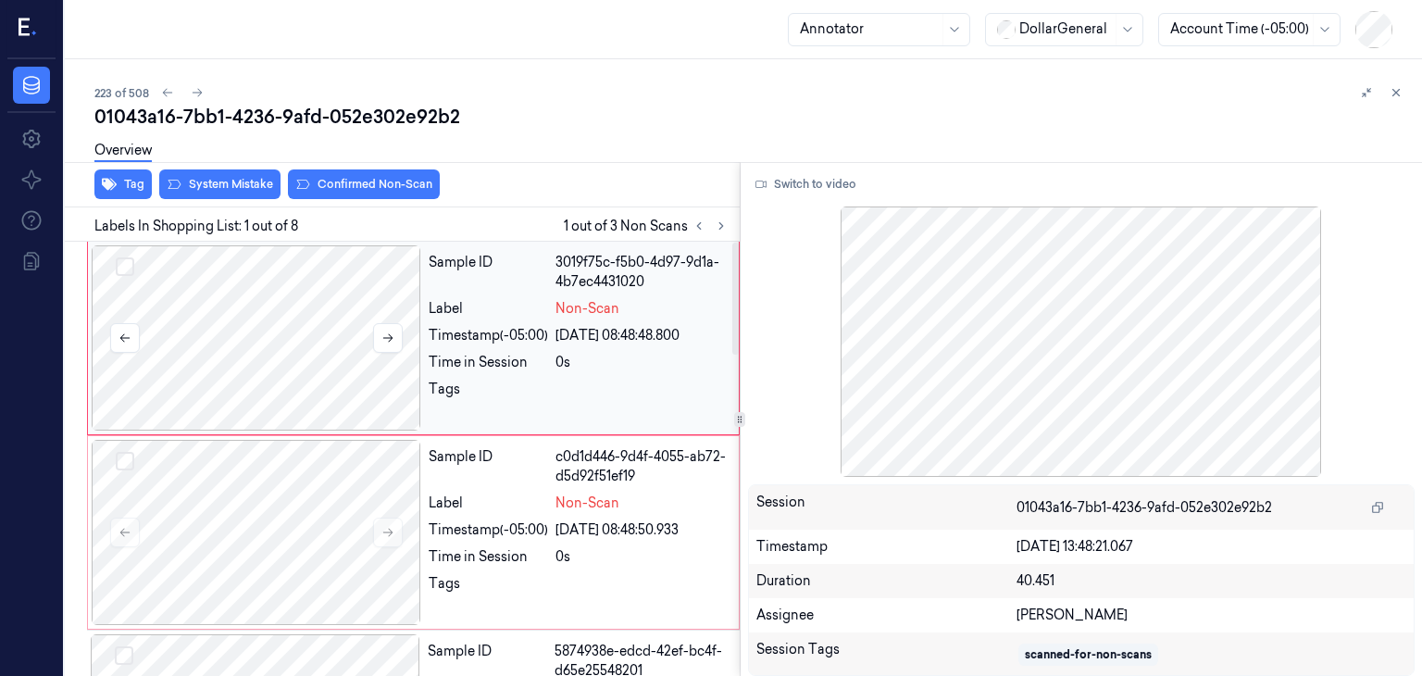
click at [256, 318] on div at bounding box center [256, 337] width 329 height 185
click at [206, 192] on button "System Mistake" at bounding box center [219, 184] width 121 height 30
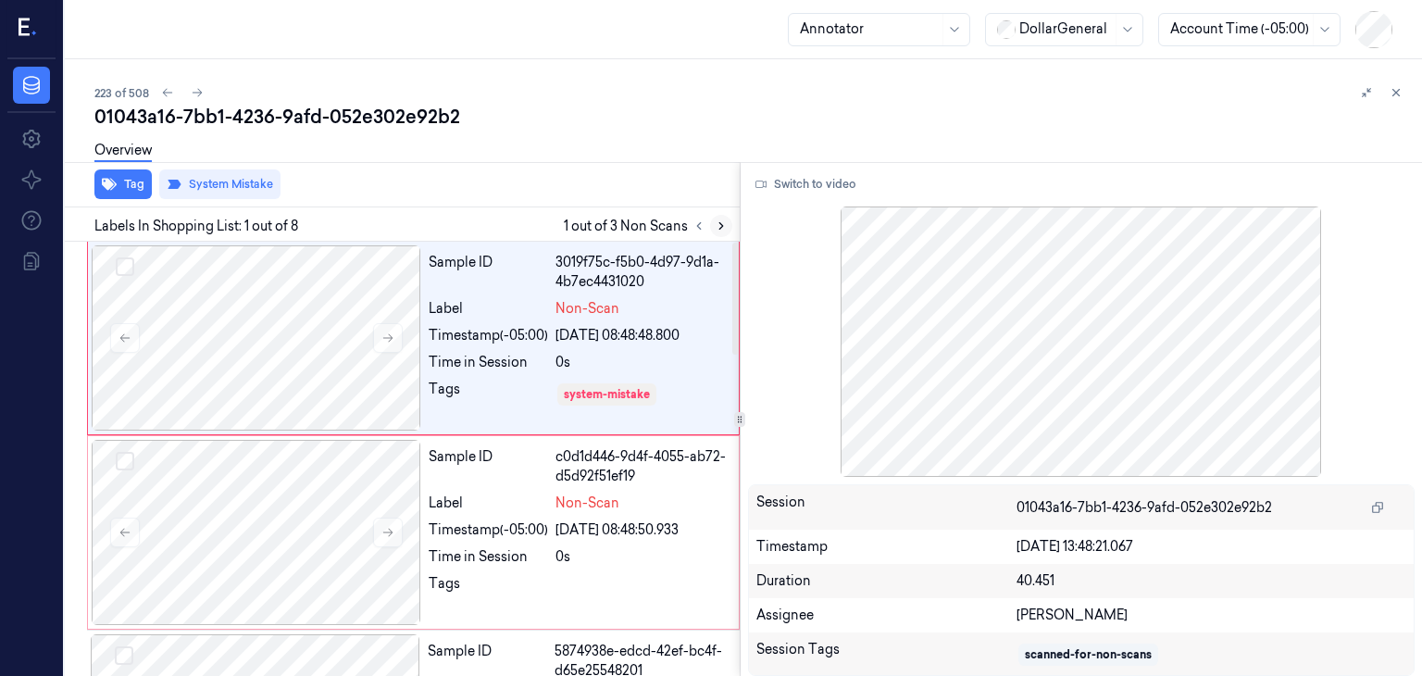
click at [722, 219] on icon at bounding box center [721, 225] width 13 height 13
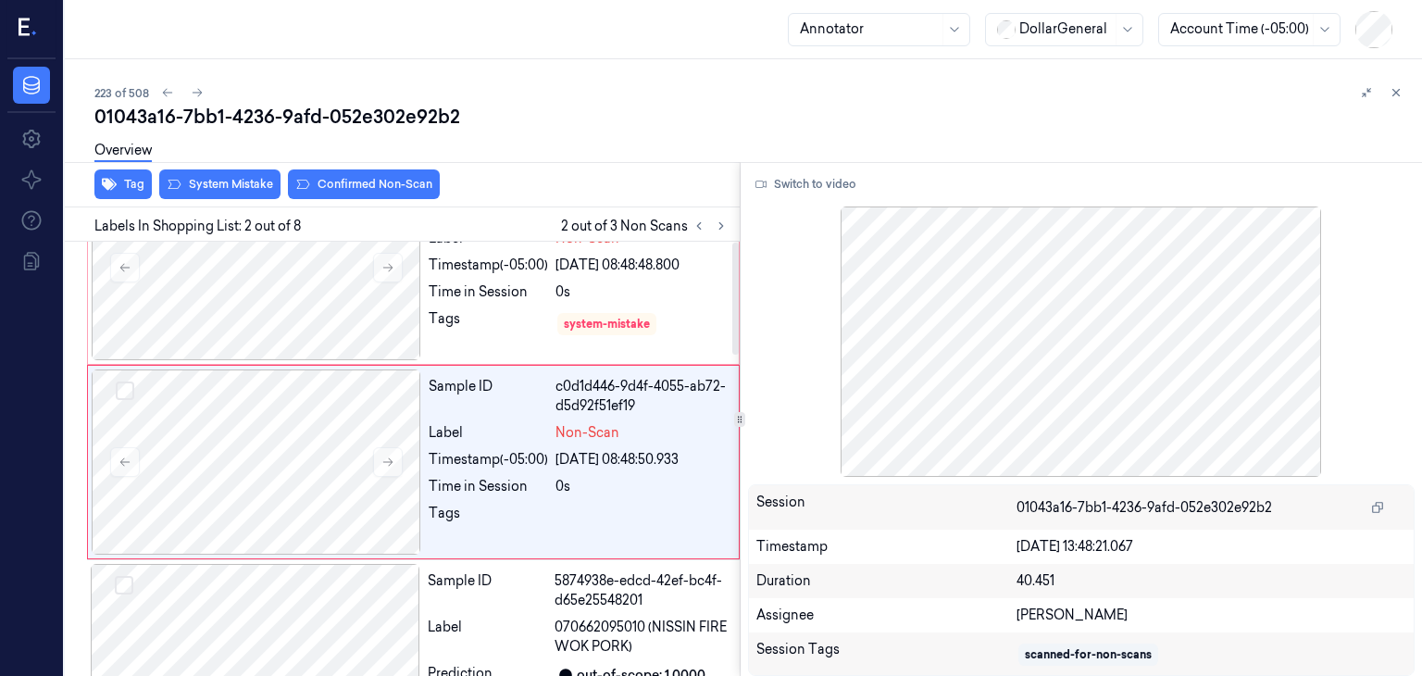
scroll to position [73, 0]
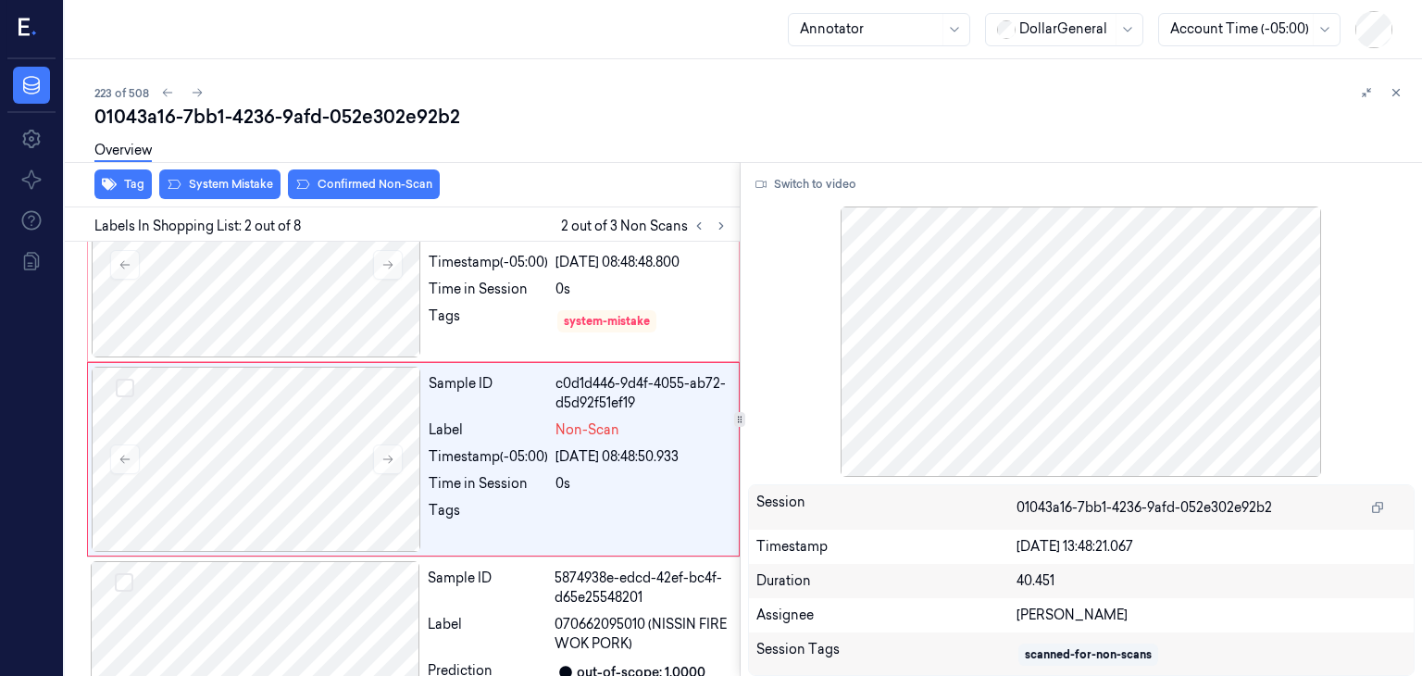
click at [238, 175] on div "Overview" at bounding box center [750, 153] width 1312 height 47
click at [238, 186] on button "System Mistake" at bounding box center [219, 184] width 121 height 30
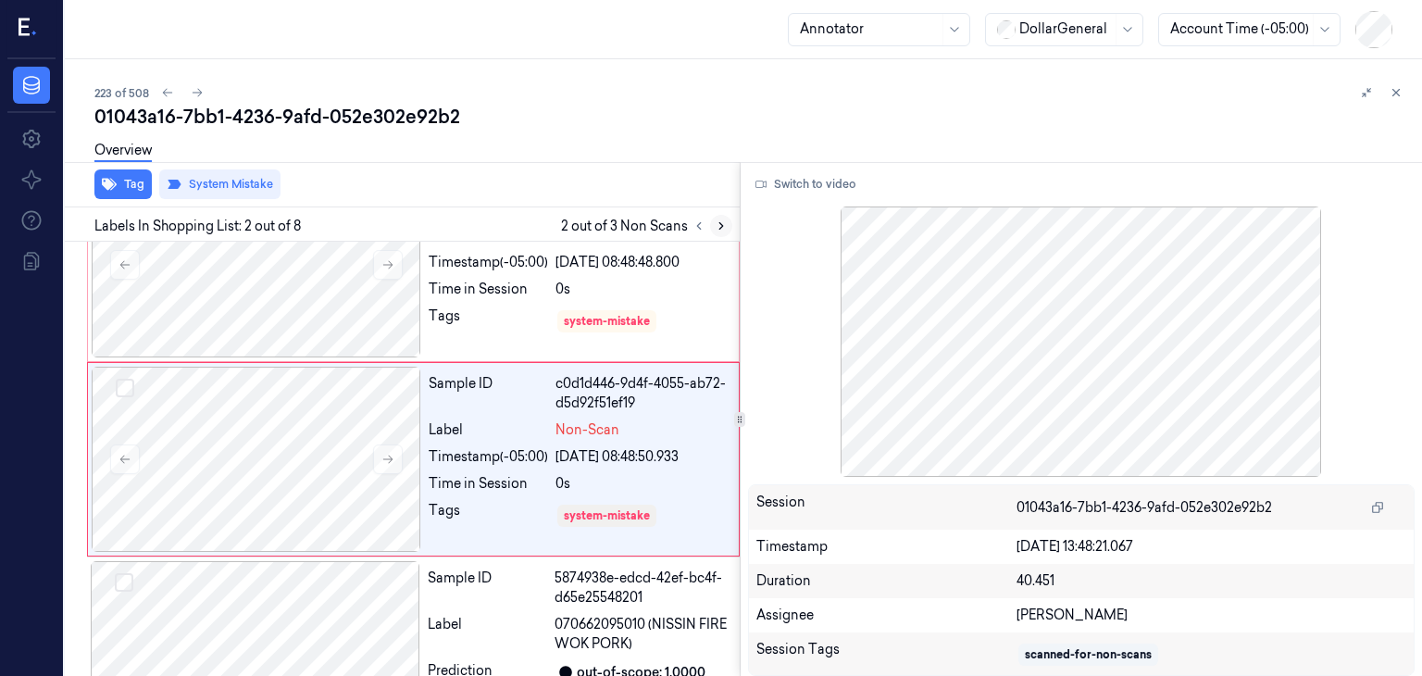
click at [725, 224] on icon at bounding box center [721, 225] width 13 height 13
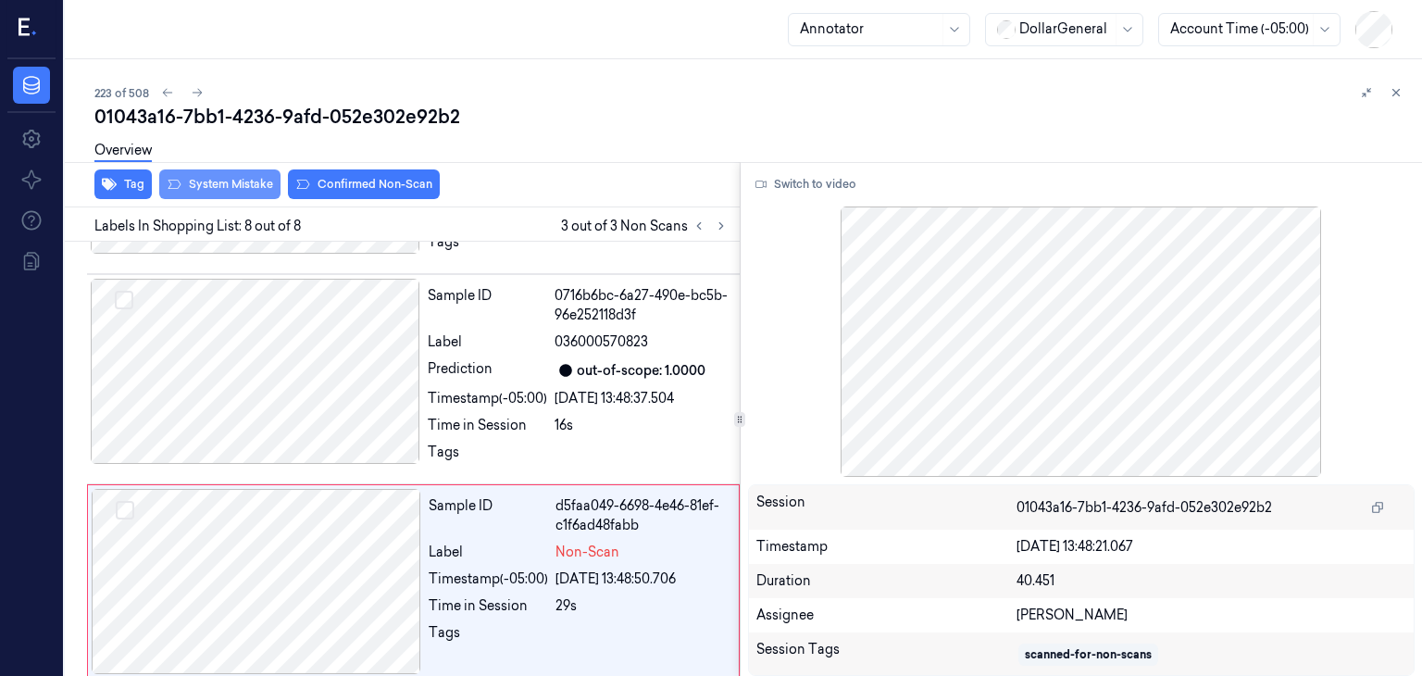
scroll to position [1240, 0]
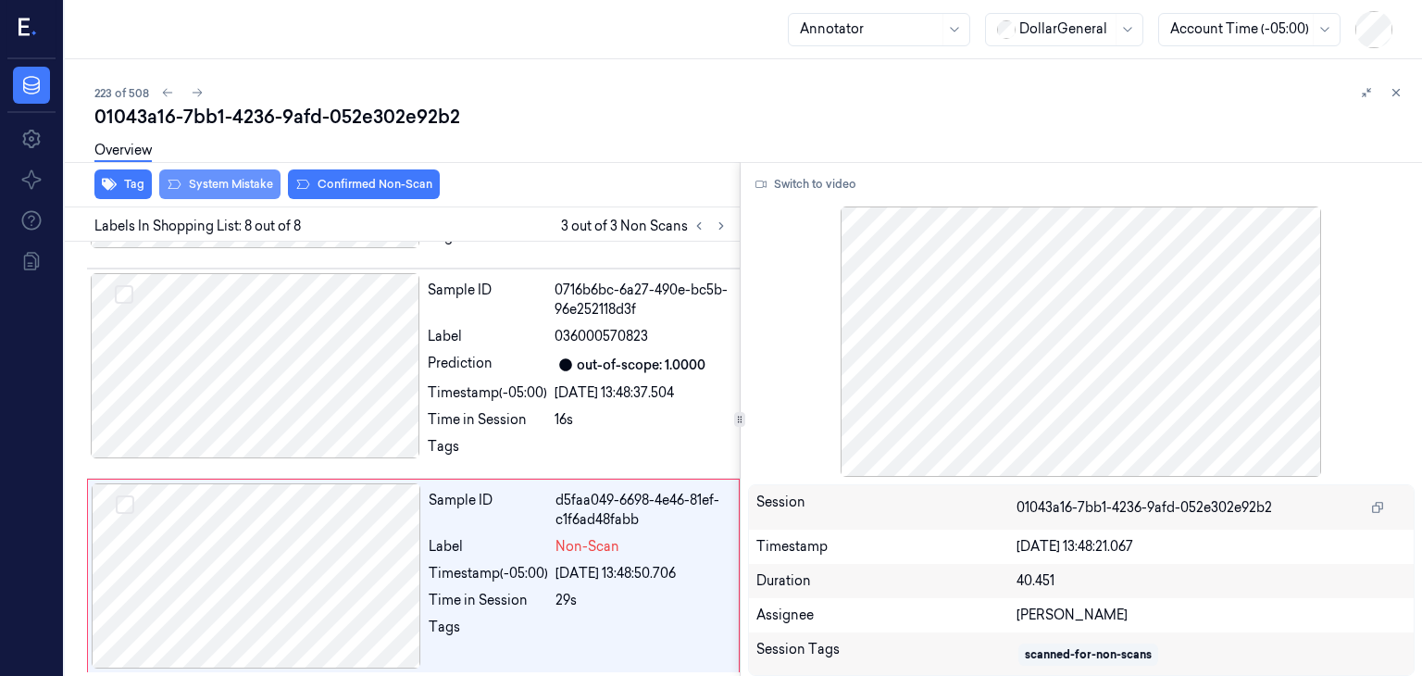
click at [191, 185] on button "System Mistake" at bounding box center [219, 184] width 121 height 30
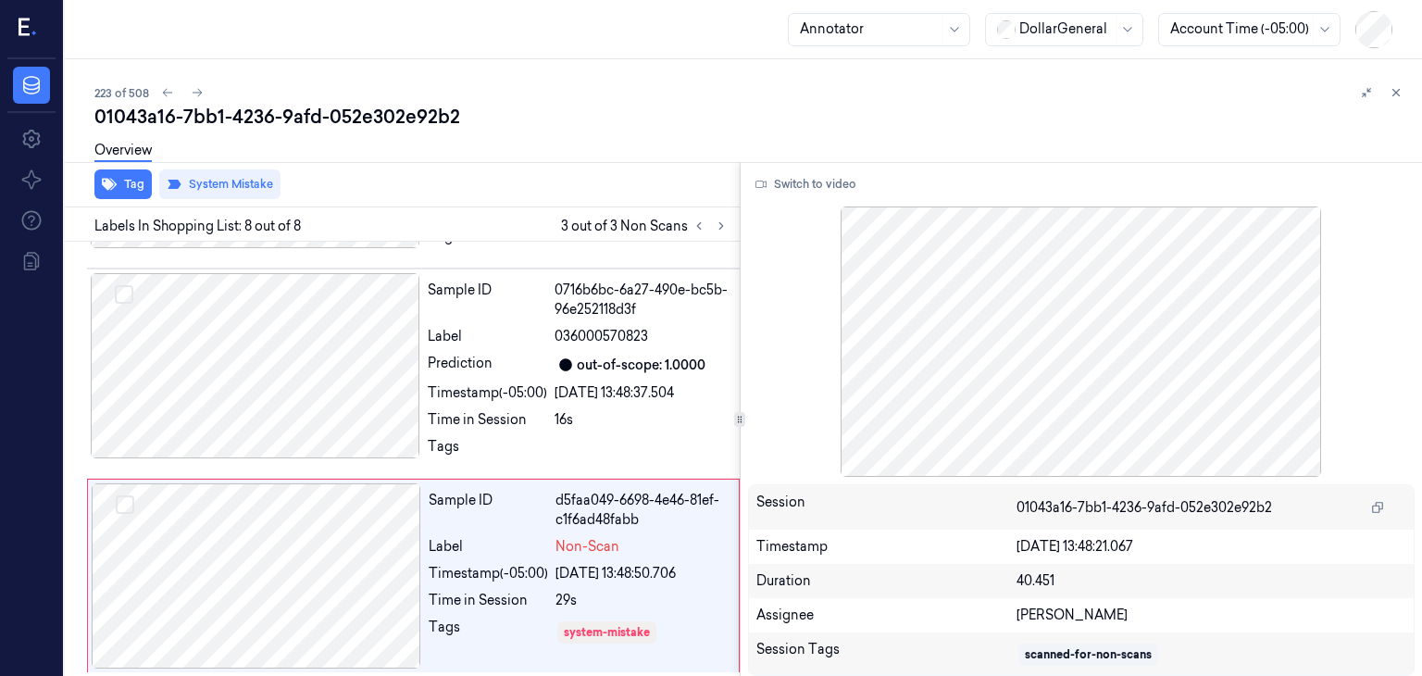
click at [643, 181] on div "Tag System Mistake" at bounding box center [398, 184] width 682 height 45
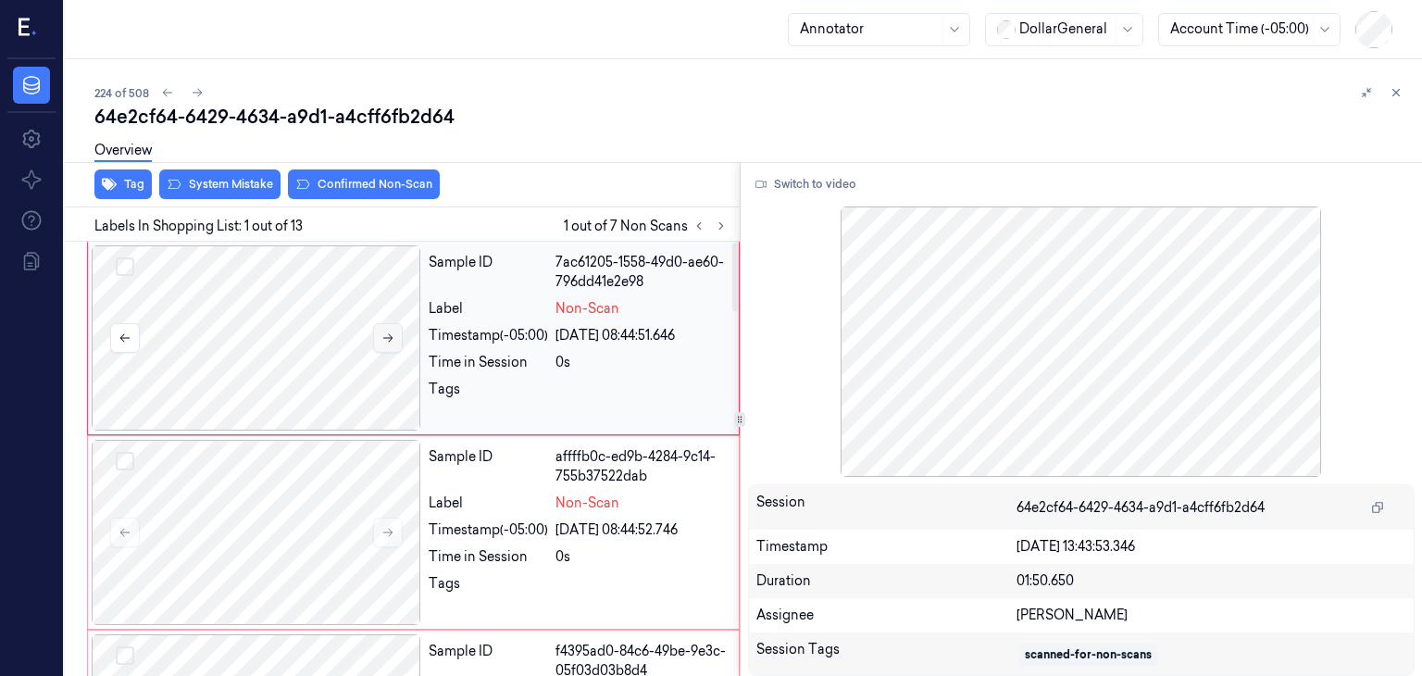
click at [385, 332] on icon at bounding box center [387, 337] width 13 height 13
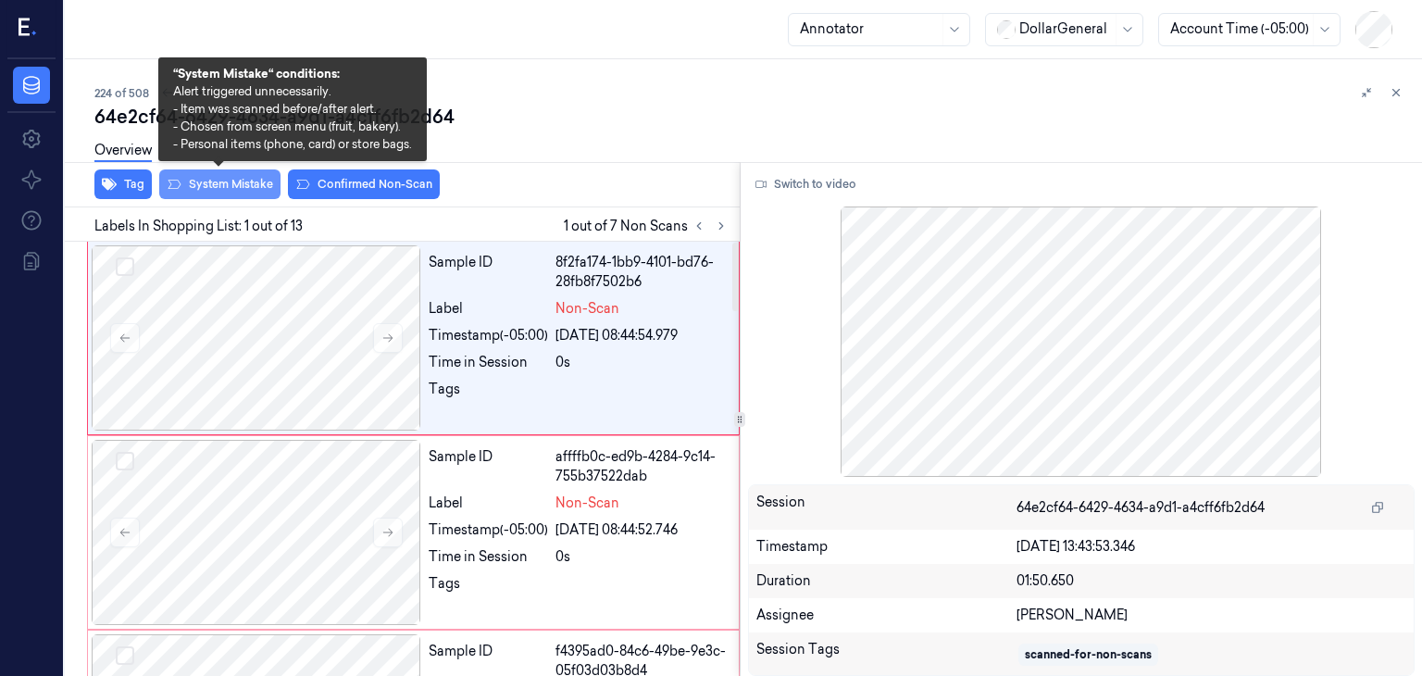
click at [242, 186] on button "System Mistake" at bounding box center [219, 184] width 121 height 30
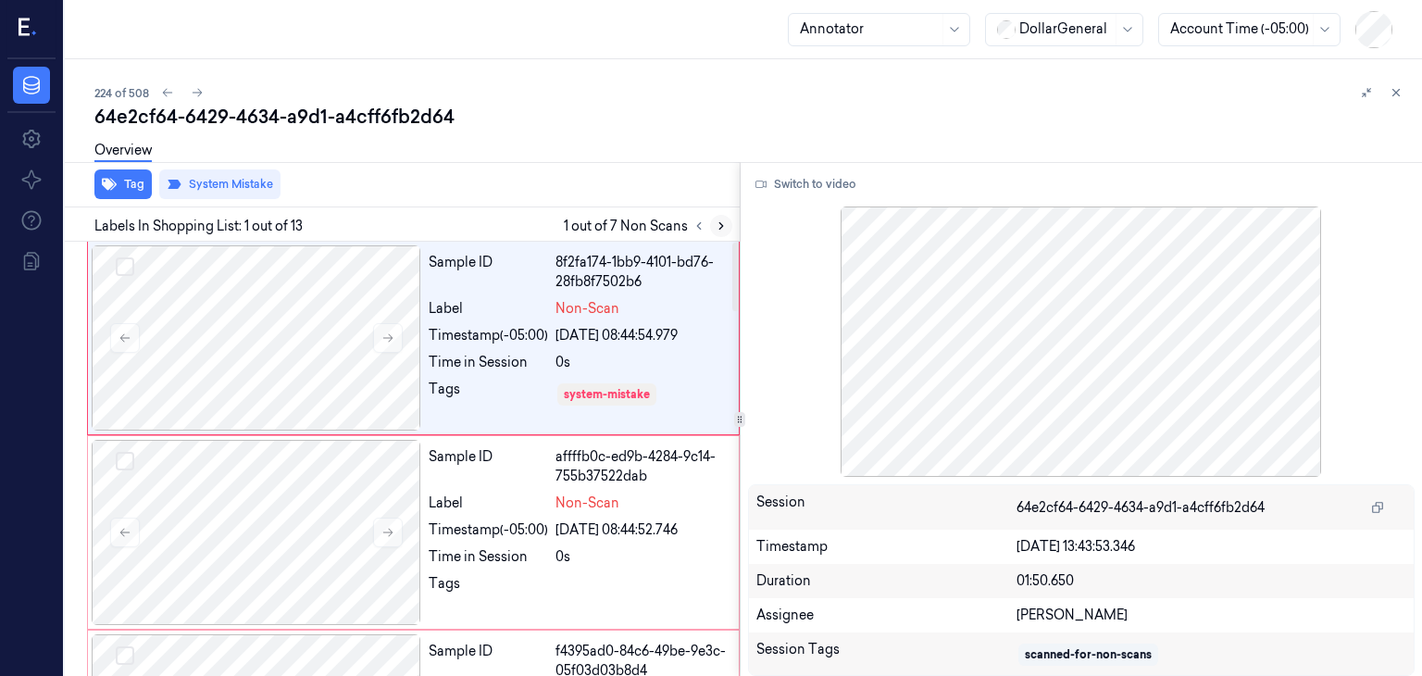
click at [713, 228] on button at bounding box center [721, 226] width 22 height 22
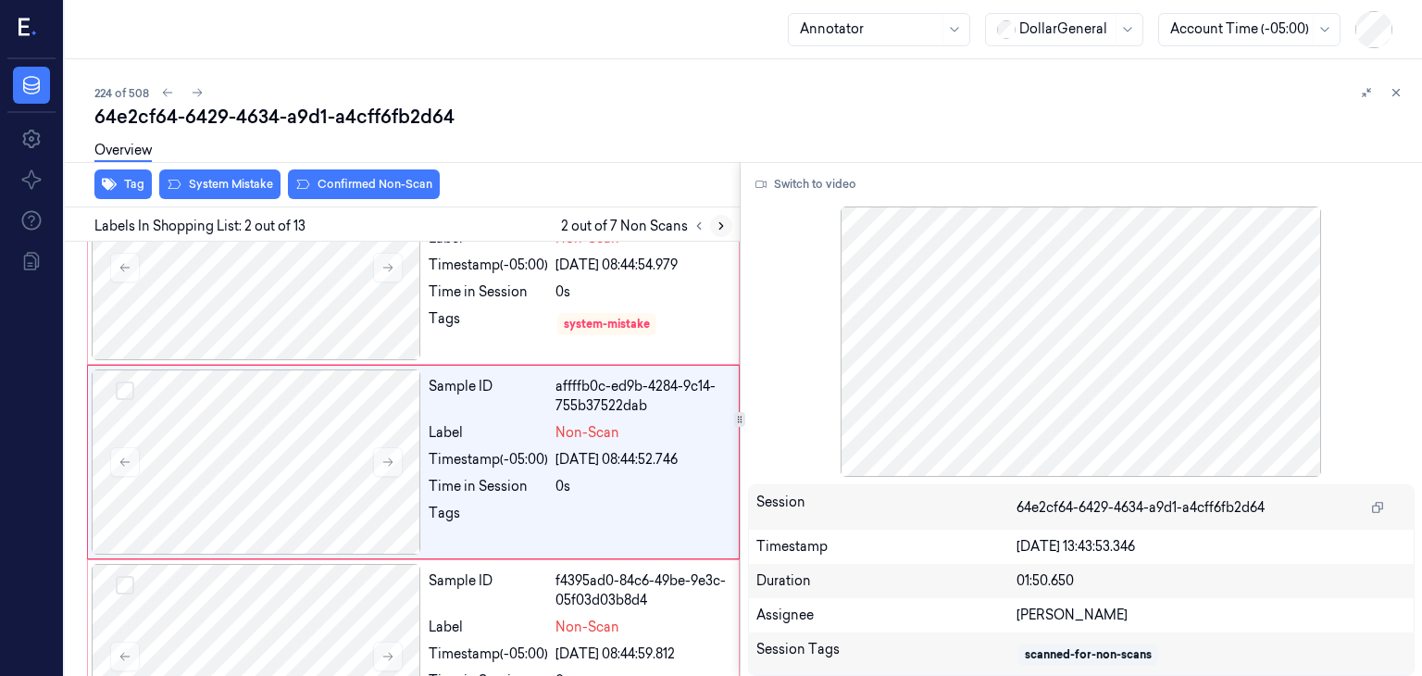
scroll to position [73, 0]
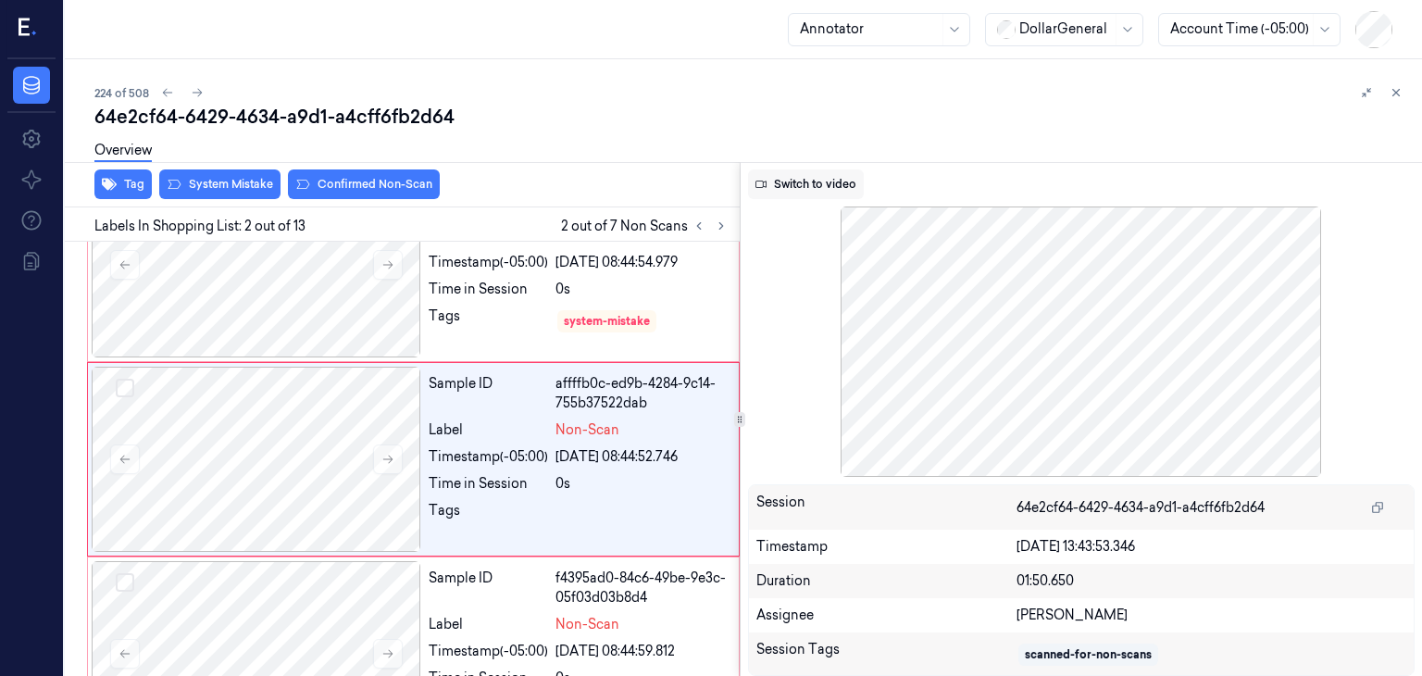
click at [826, 191] on button "Switch to video" at bounding box center [806, 184] width 116 height 30
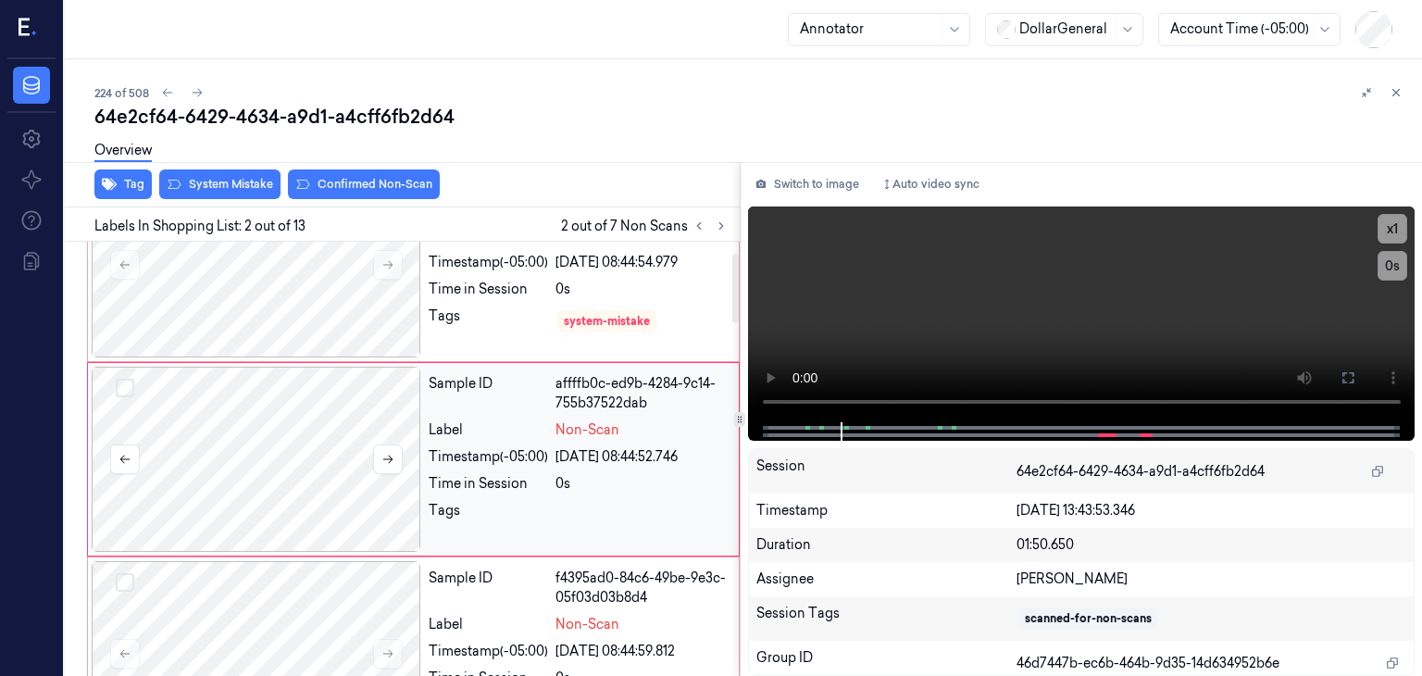
click at [320, 443] on div at bounding box center [256, 459] width 329 height 185
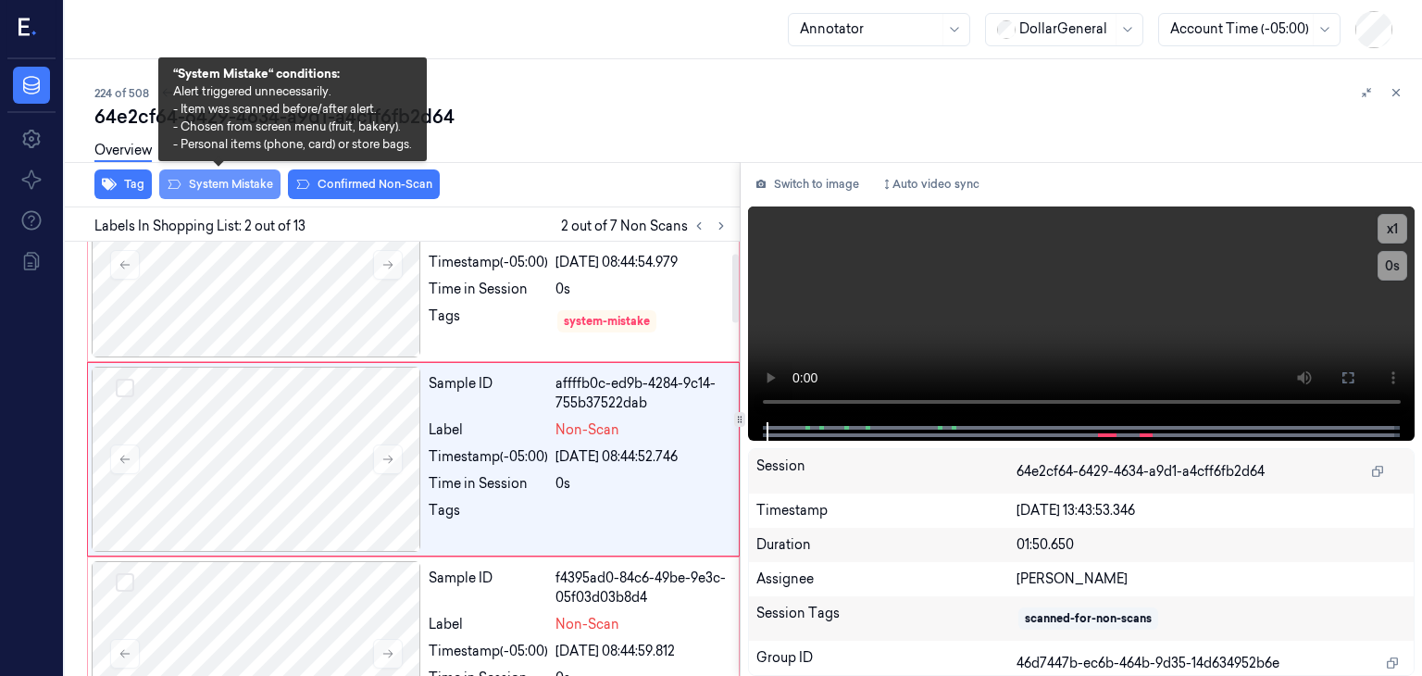
click at [244, 192] on button "System Mistake" at bounding box center [219, 184] width 121 height 30
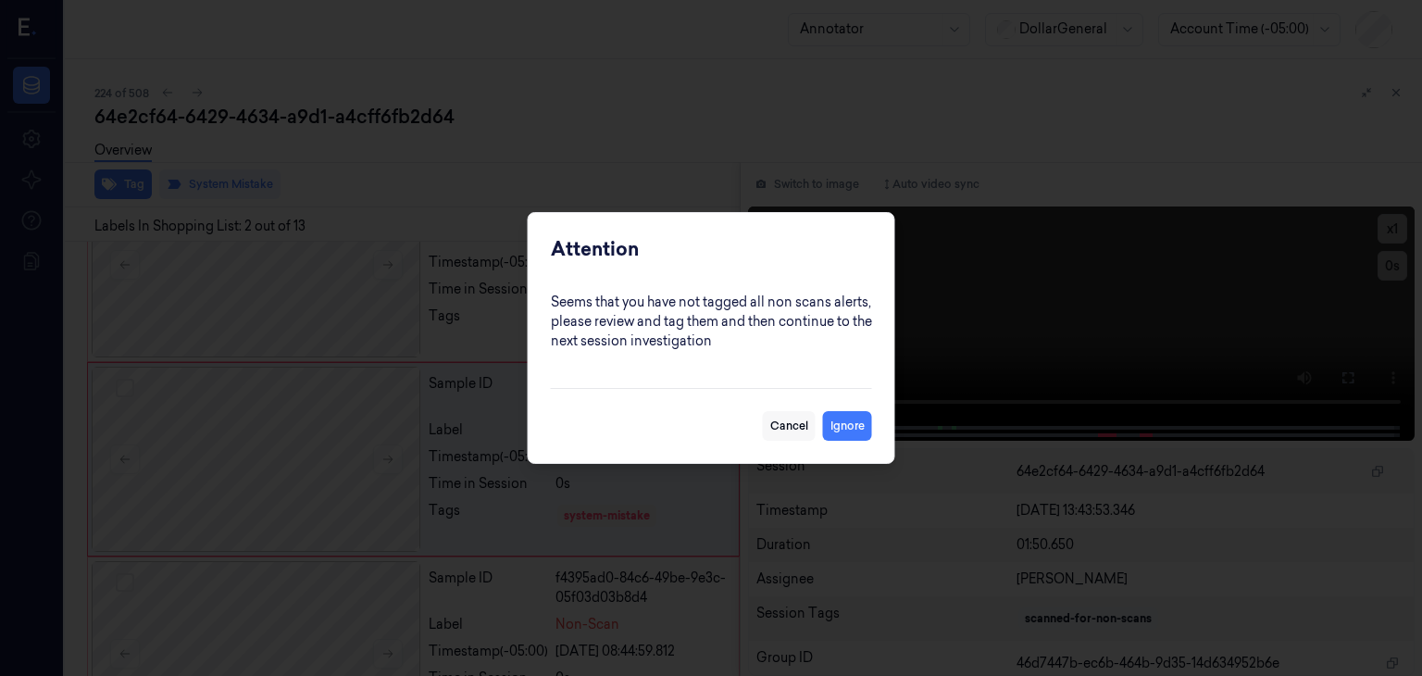
click at [805, 422] on button "Cancel" at bounding box center [789, 426] width 53 height 30
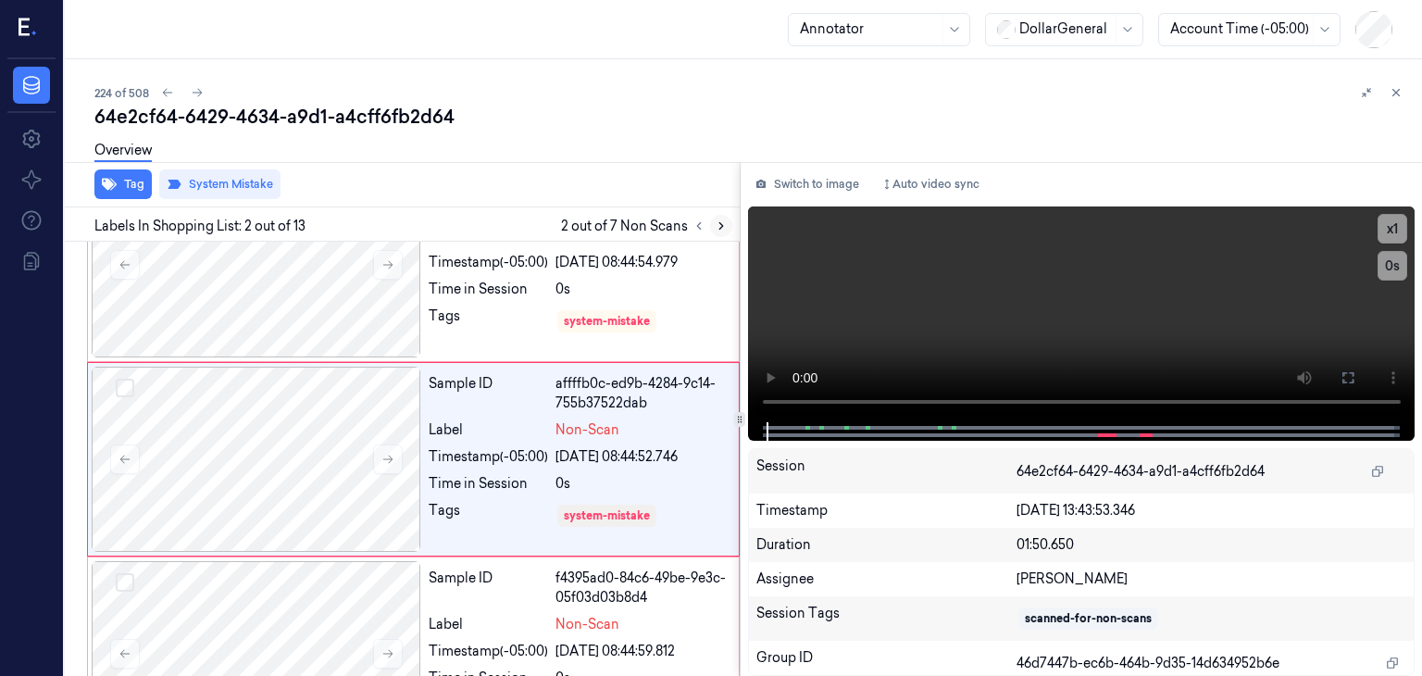
click at [724, 224] on icon at bounding box center [721, 225] width 13 height 13
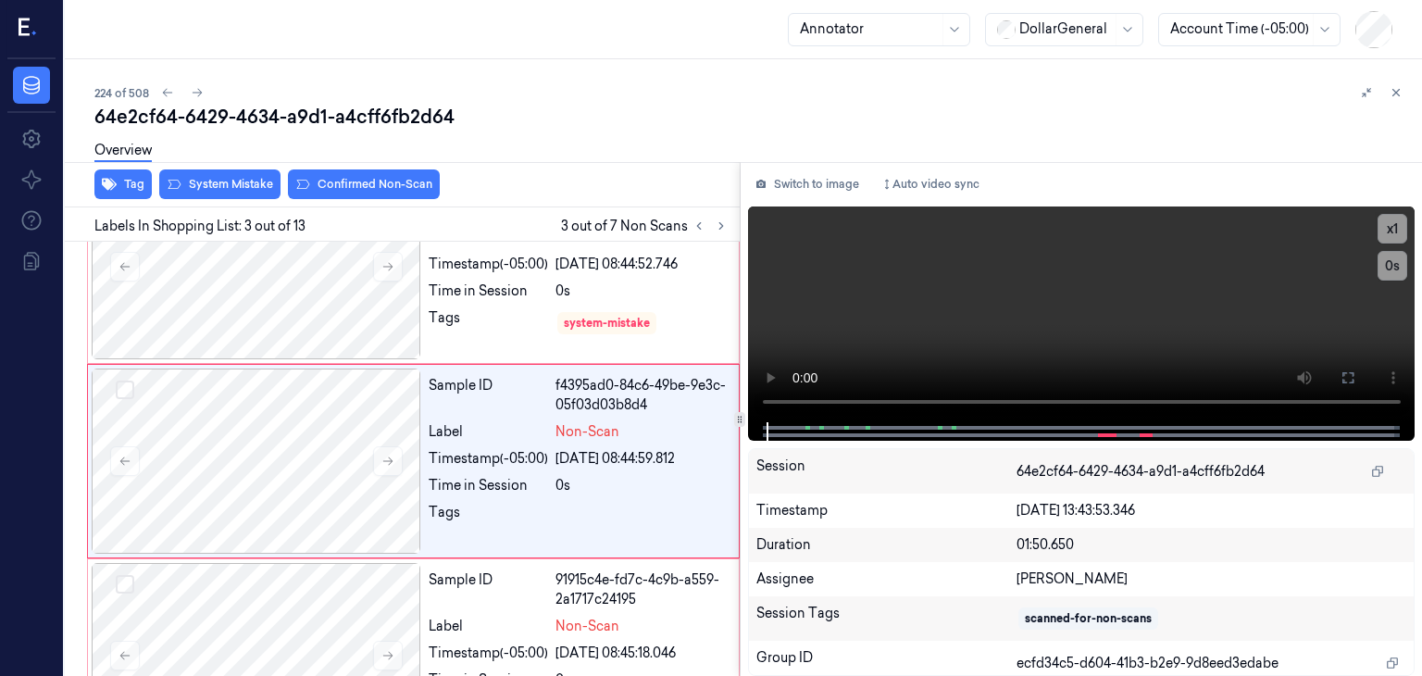
scroll to position [267, 0]
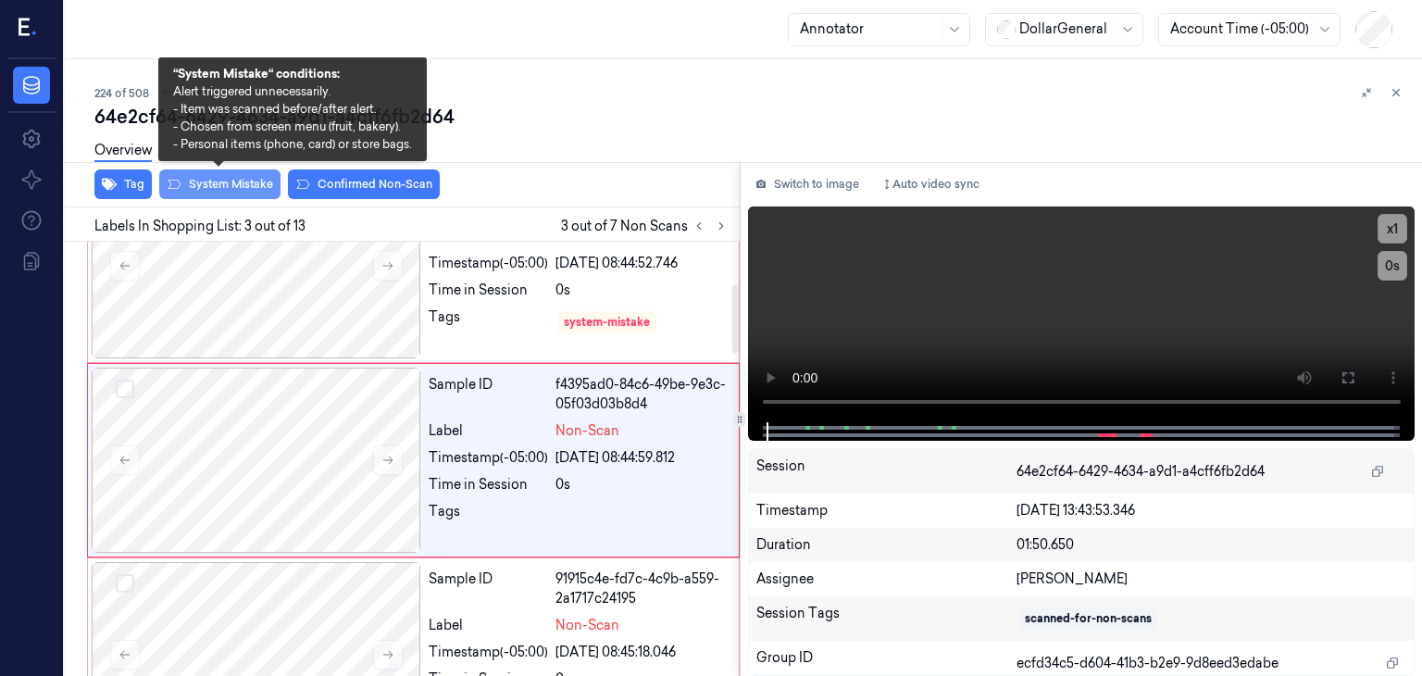
click at [267, 190] on button "System Mistake" at bounding box center [219, 184] width 121 height 30
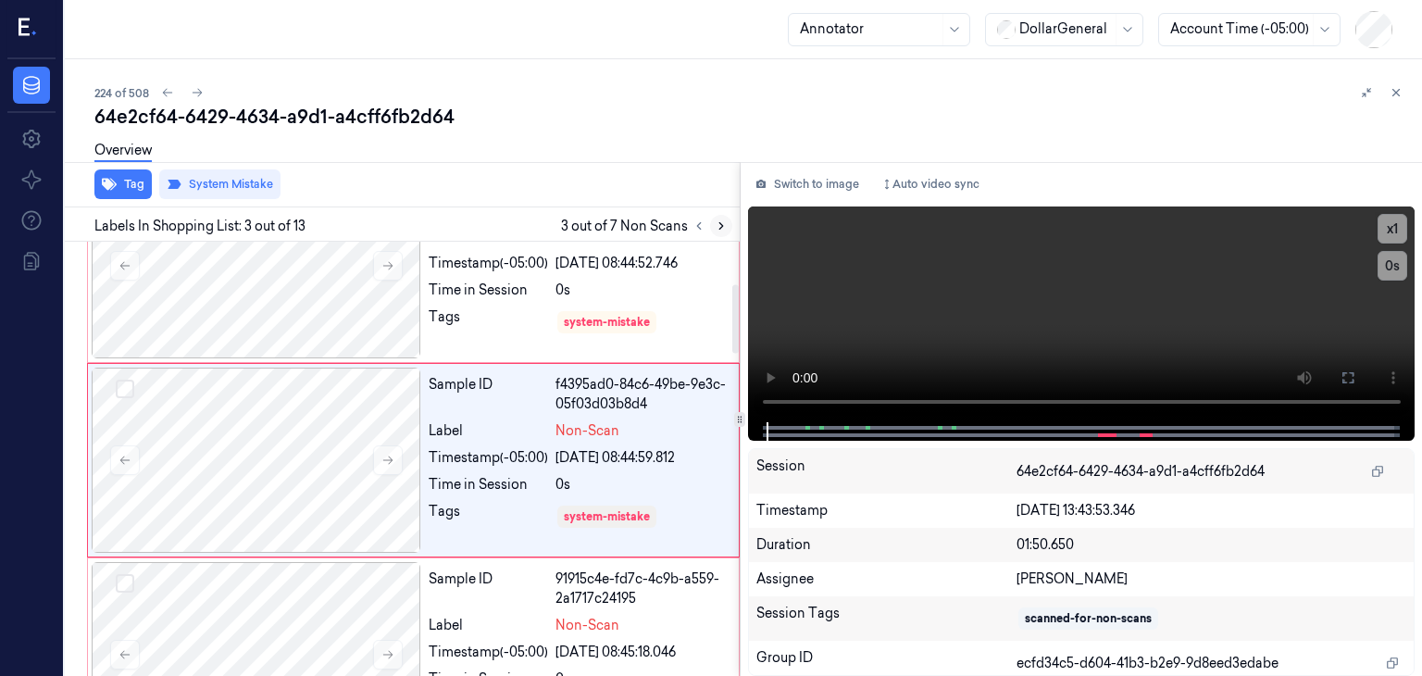
click at [719, 223] on icon at bounding box center [721, 226] width 4 height 6
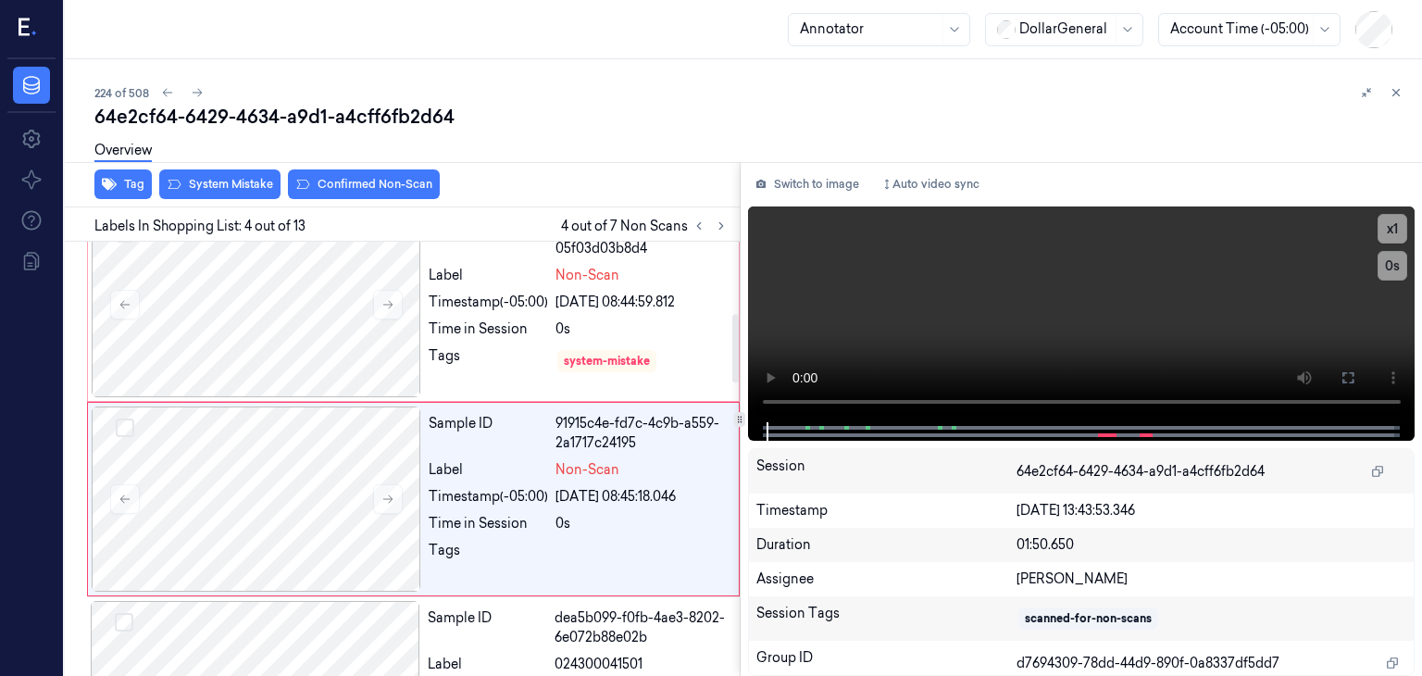
scroll to position [461, 0]
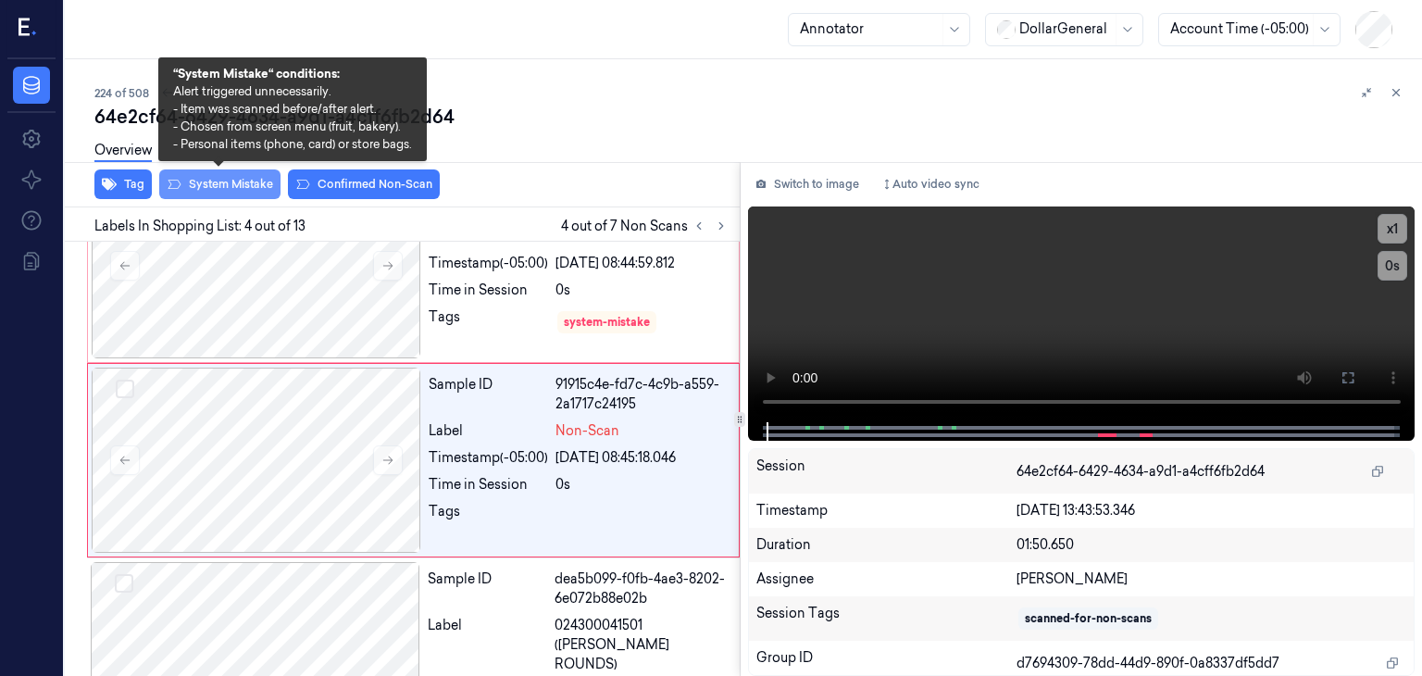
click at [244, 180] on button "System Mistake" at bounding box center [219, 184] width 121 height 30
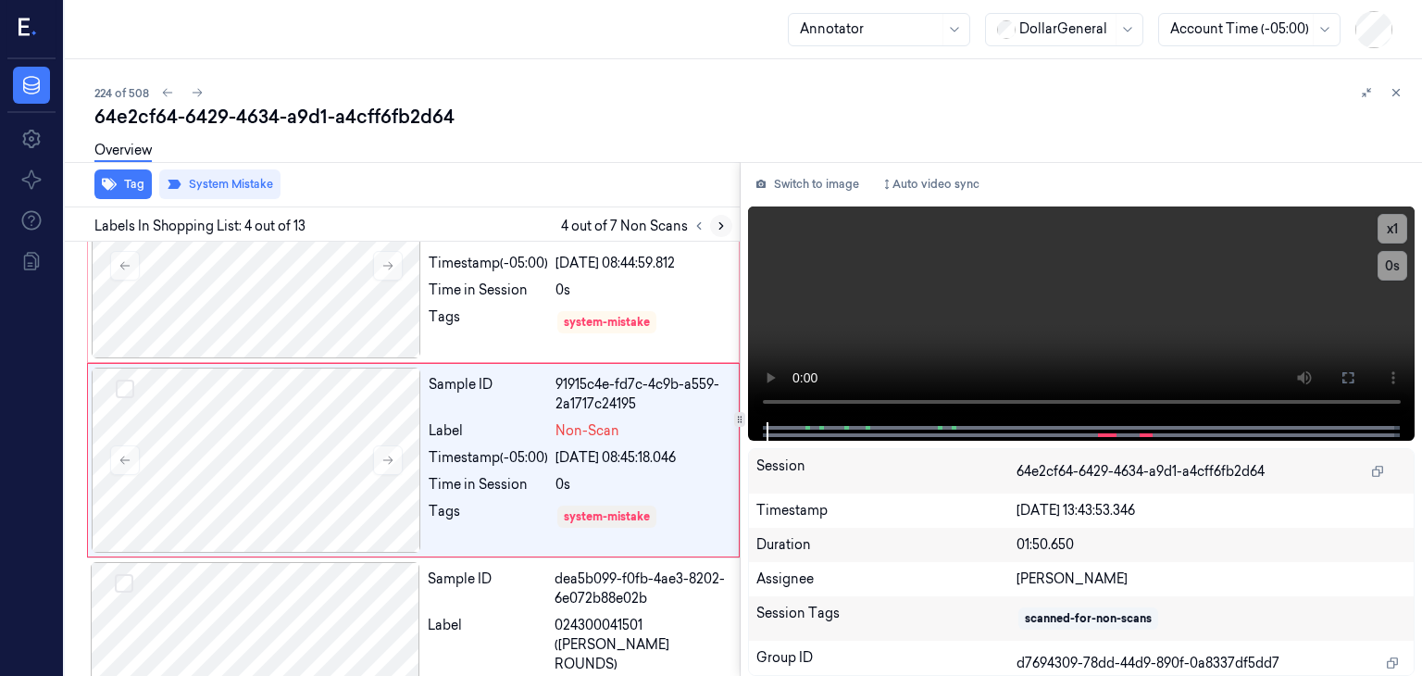
click at [715, 228] on icon at bounding box center [721, 225] width 13 height 13
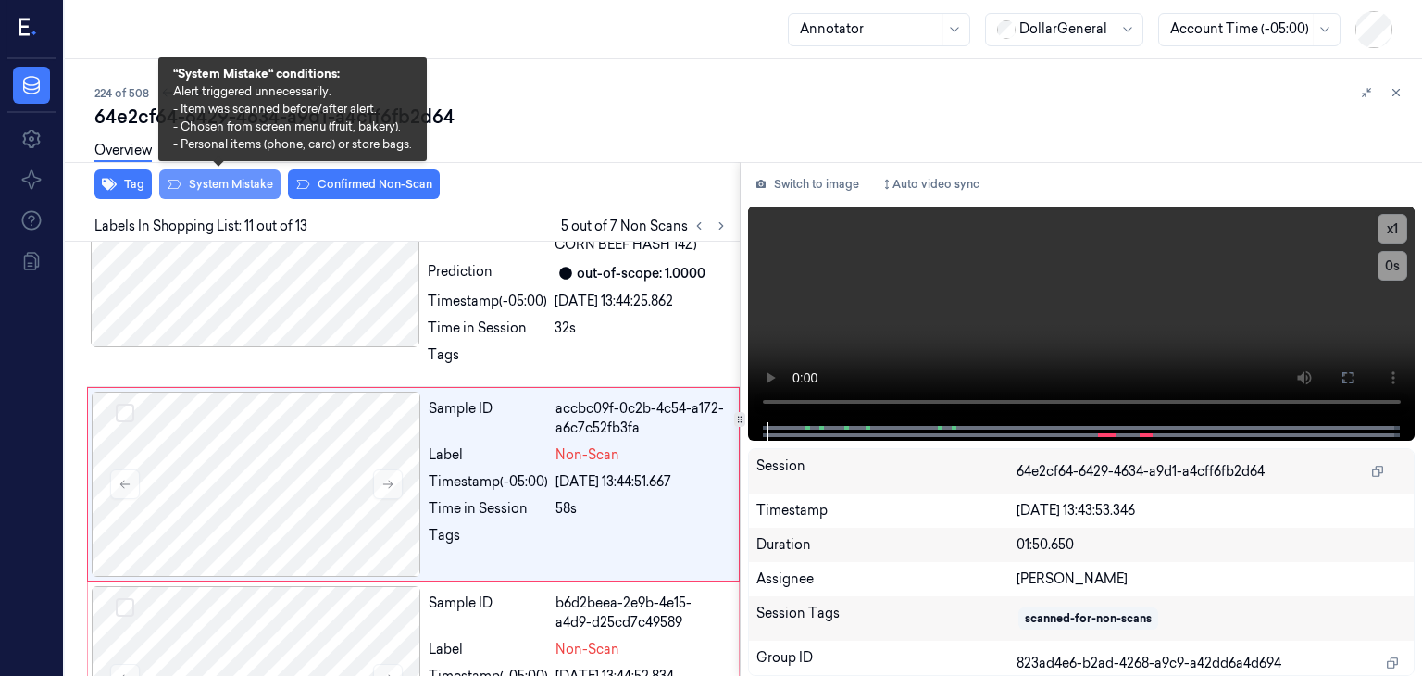
click at [256, 190] on button "System Mistake" at bounding box center [219, 184] width 121 height 30
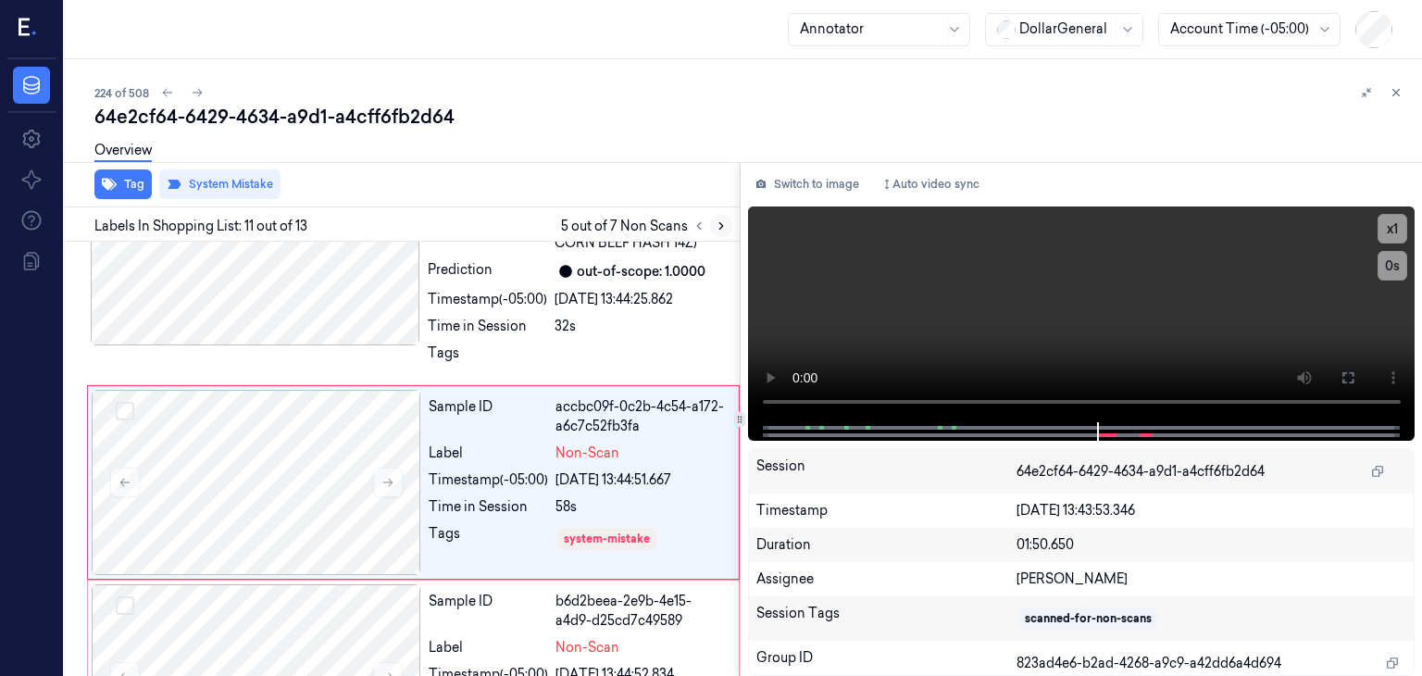
click at [722, 227] on icon at bounding box center [721, 225] width 13 height 13
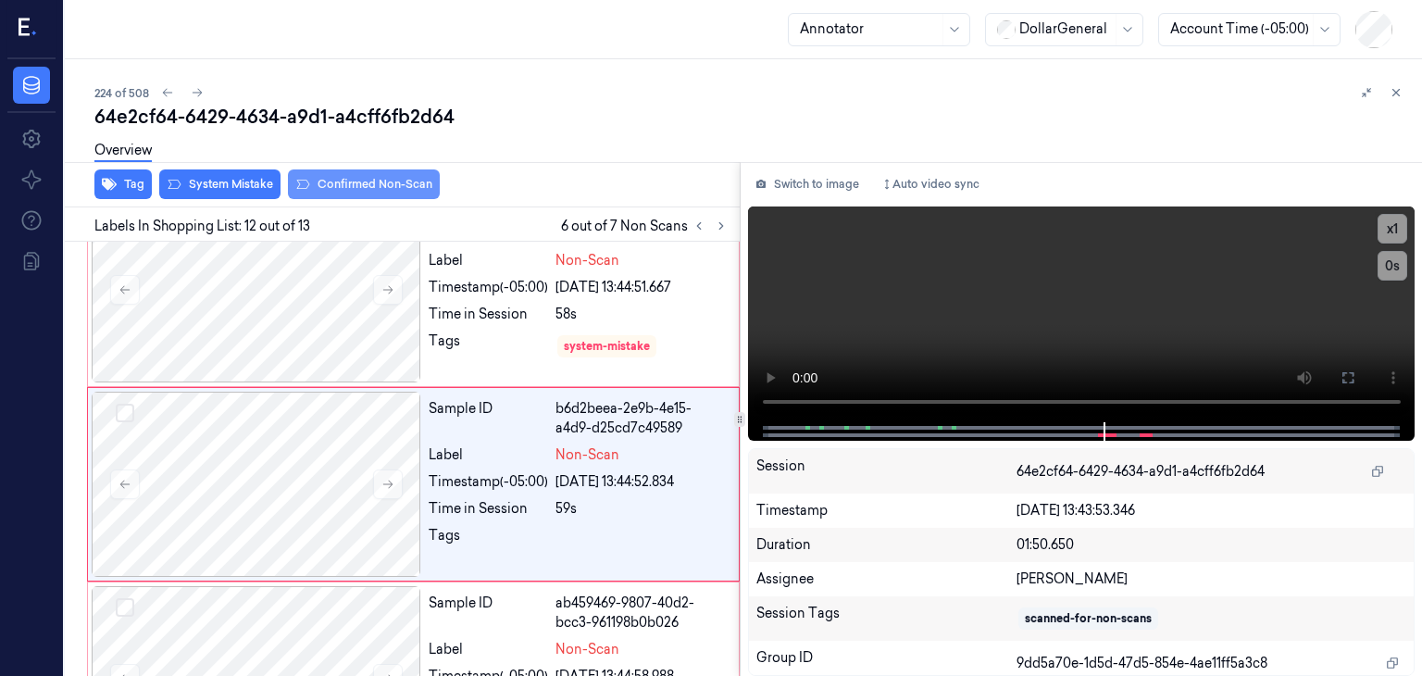
scroll to position [2224, 0]
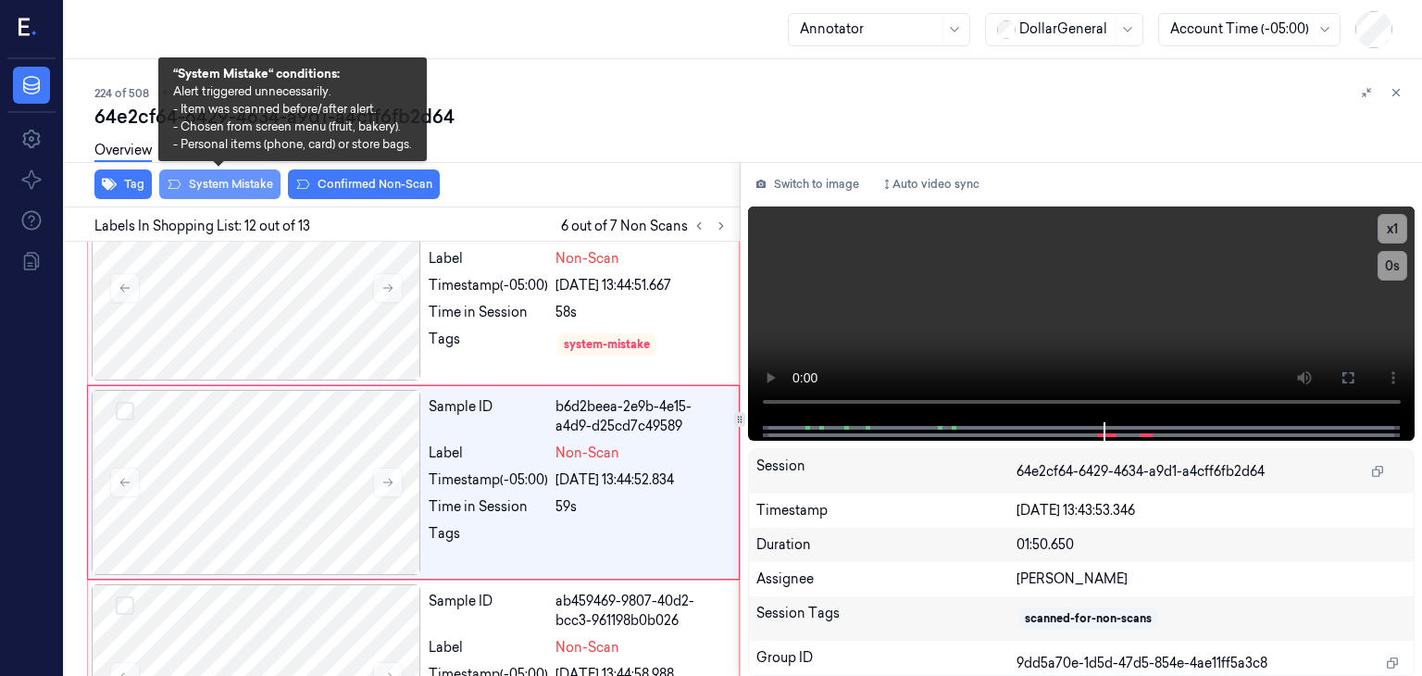
click at [258, 176] on button "System Mistake" at bounding box center [219, 184] width 121 height 30
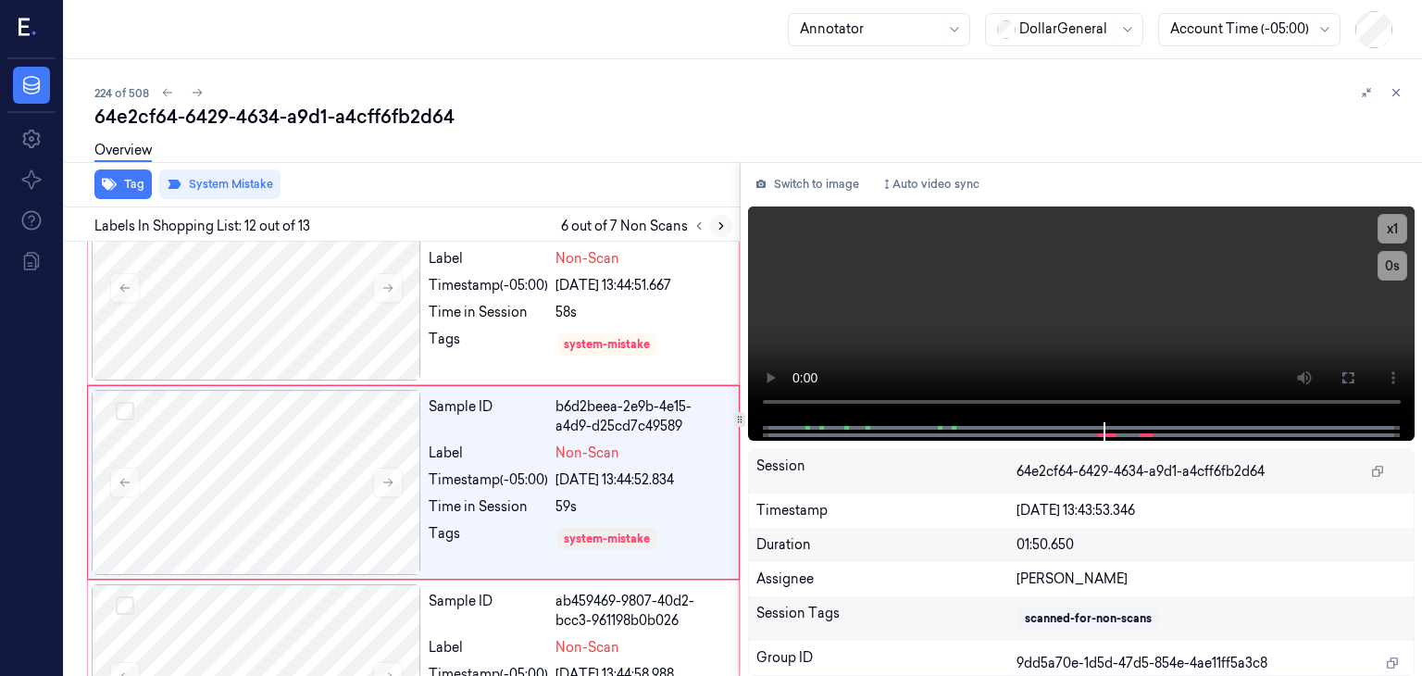
click at [722, 227] on icon at bounding box center [721, 225] width 13 height 13
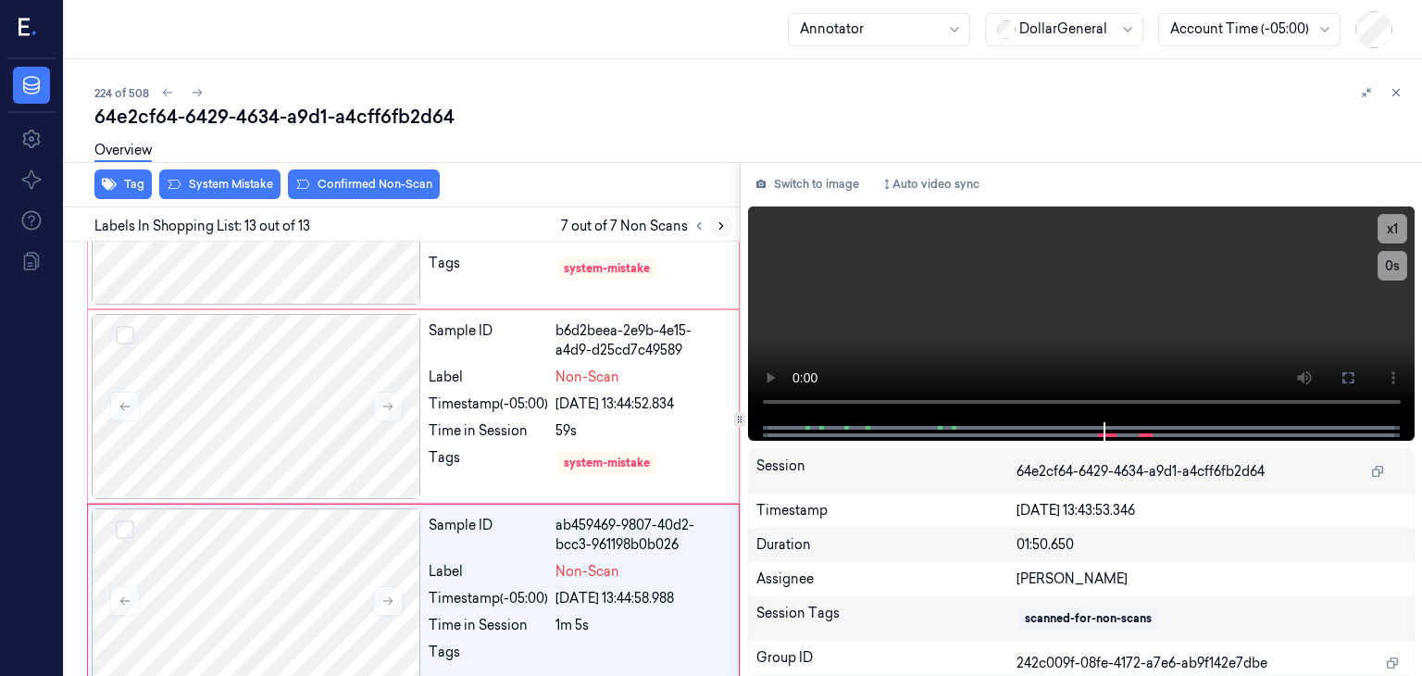
scroll to position [2304, 0]
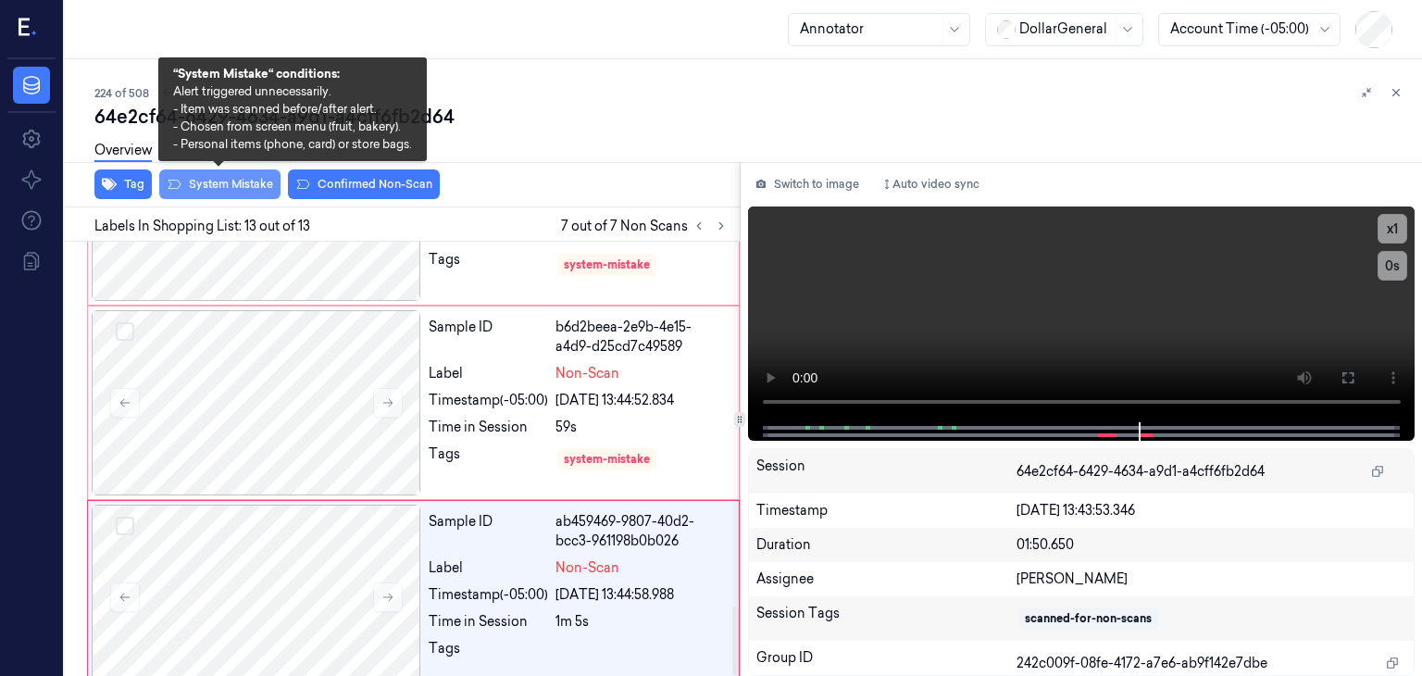
click at [234, 181] on button "System Mistake" at bounding box center [219, 184] width 121 height 30
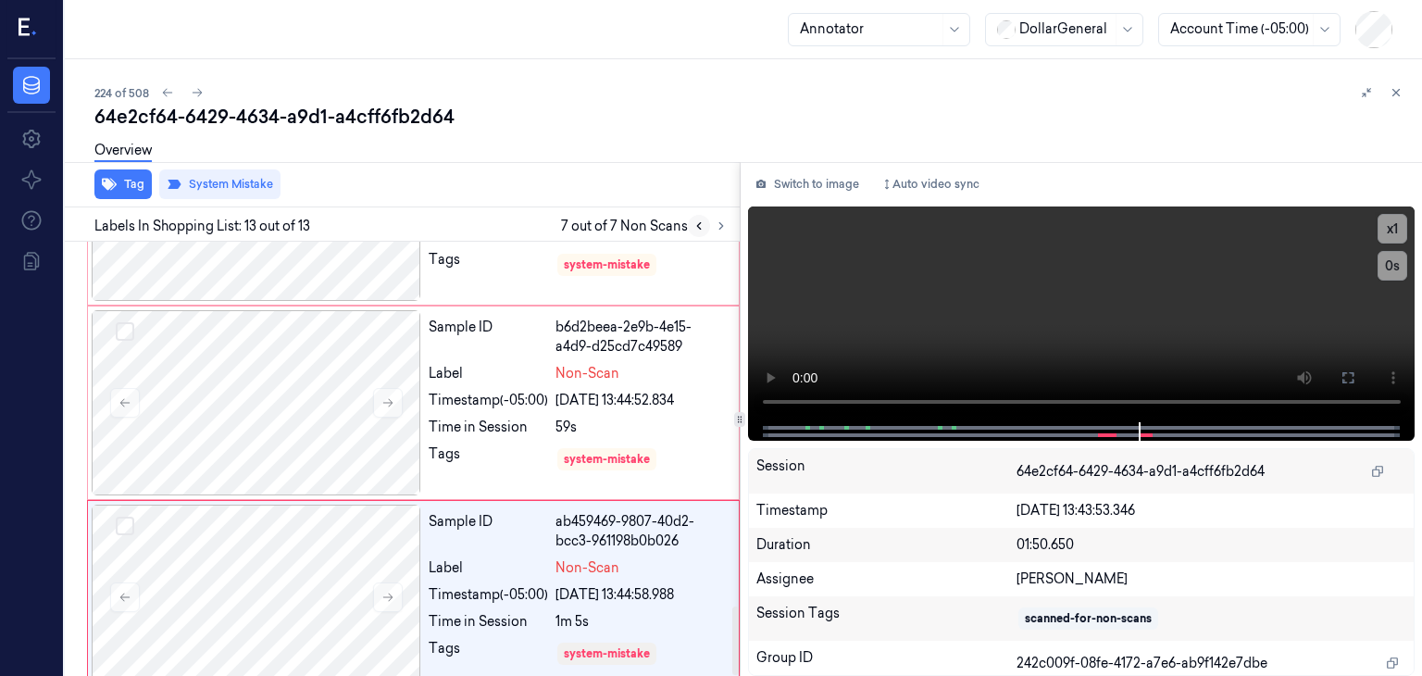
click at [703, 227] on icon at bounding box center [698, 225] width 13 height 13
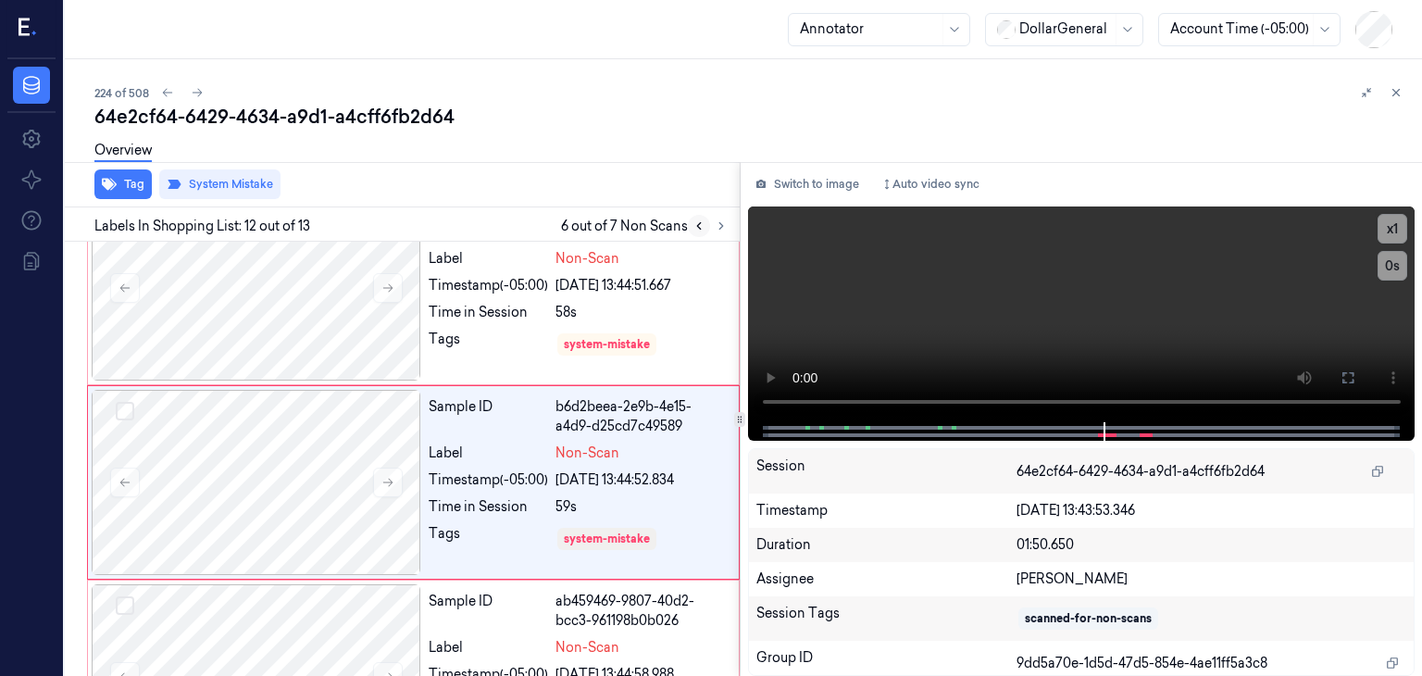
click at [703, 227] on icon at bounding box center [698, 225] width 13 height 13
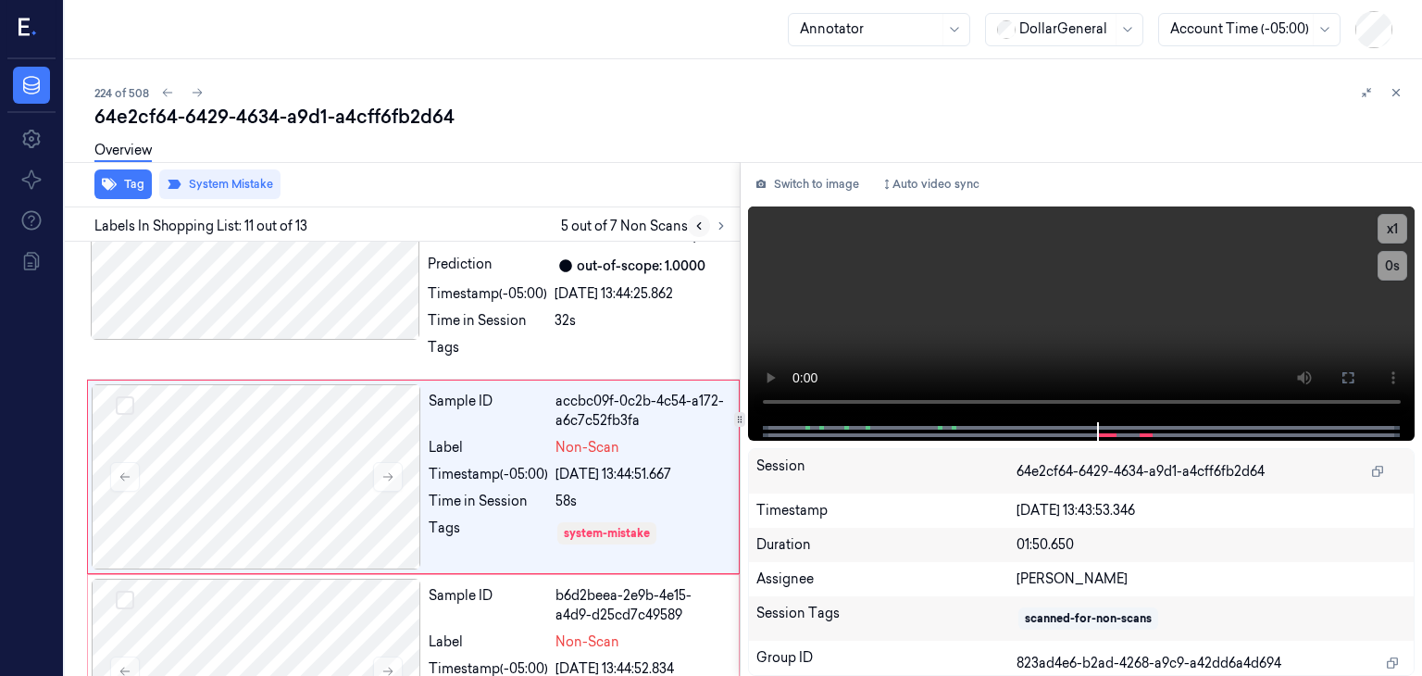
scroll to position [2030, 0]
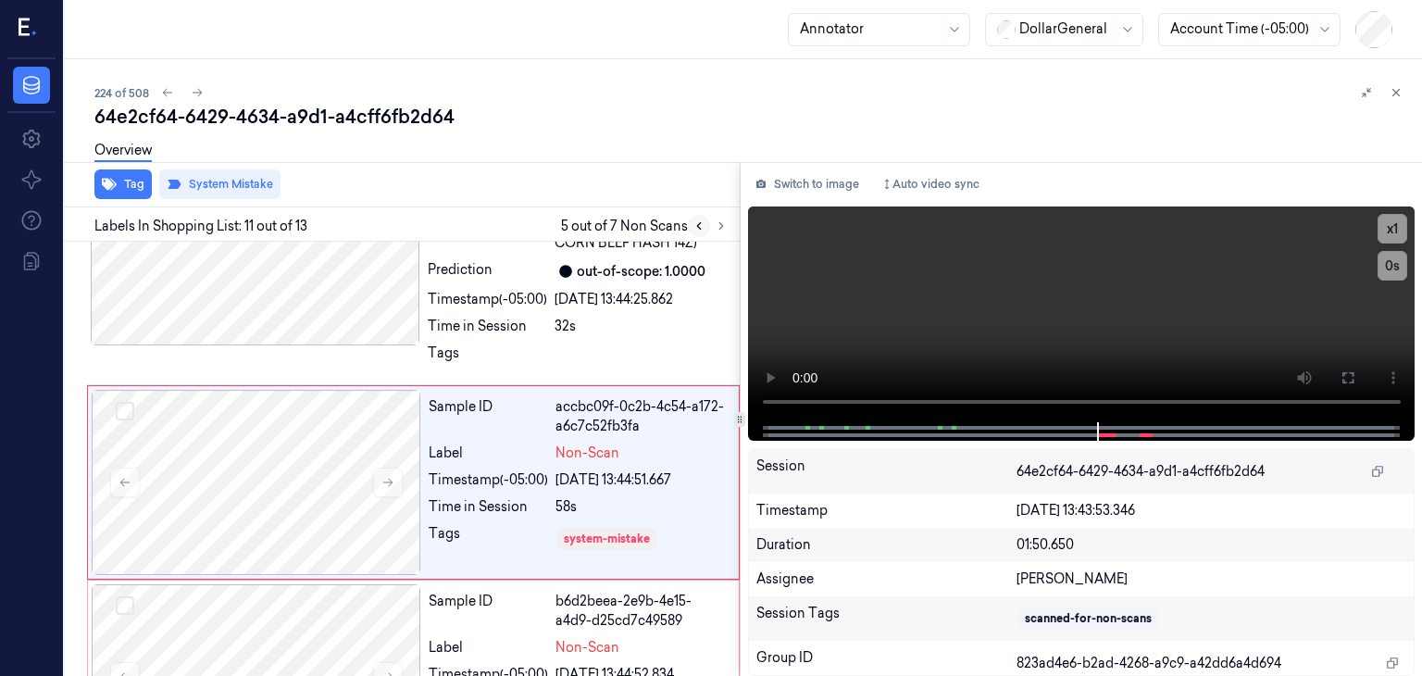
click at [693, 227] on icon at bounding box center [698, 225] width 13 height 13
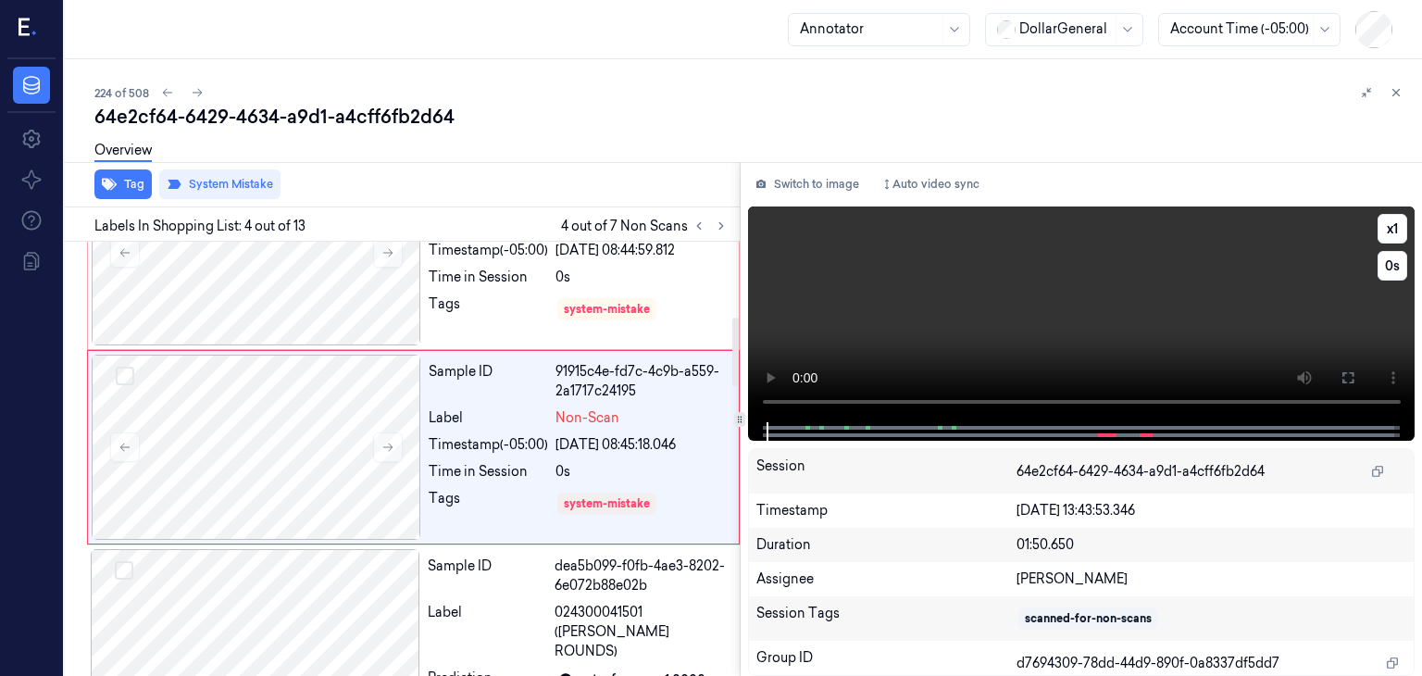
scroll to position [461, 0]
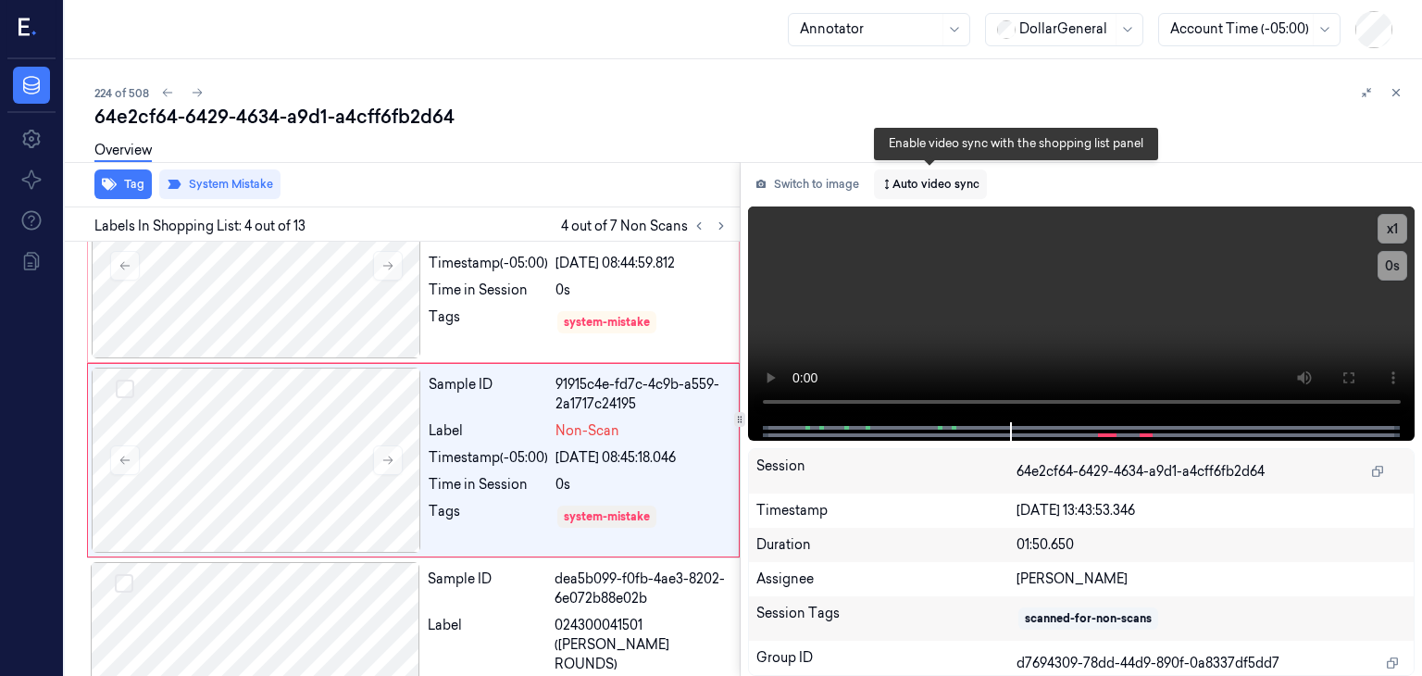
click at [929, 182] on button "Auto video sync" at bounding box center [930, 184] width 113 height 30
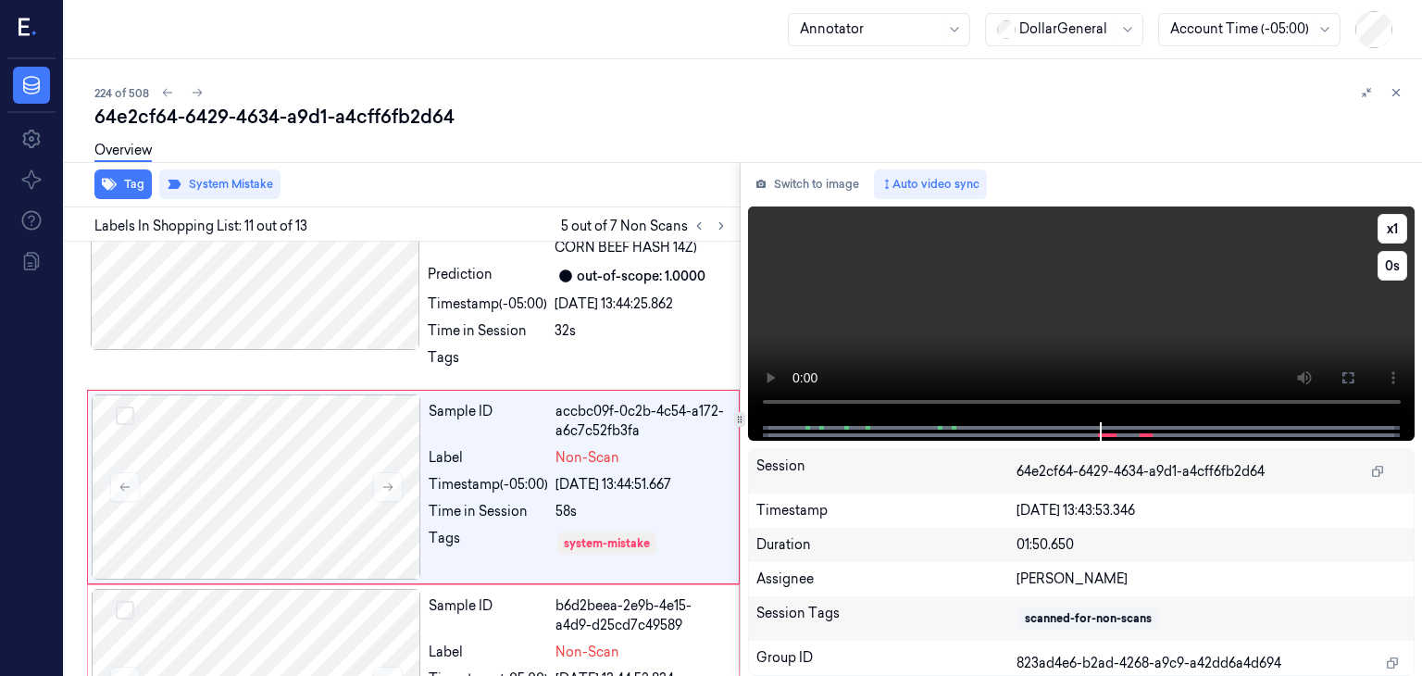
scroll to position [2030, 0]
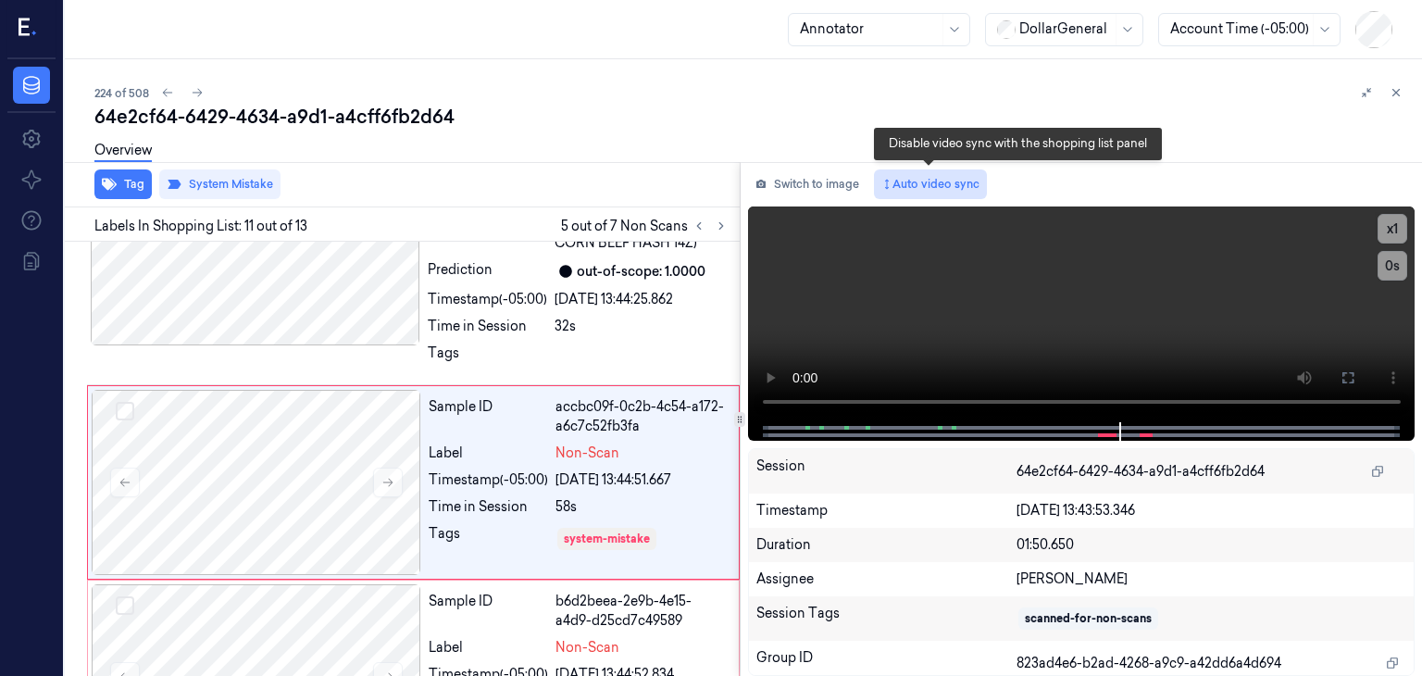
click at [913, 186] on button "Auto video sync" at bounding box center [930, 184] width 113 height 30
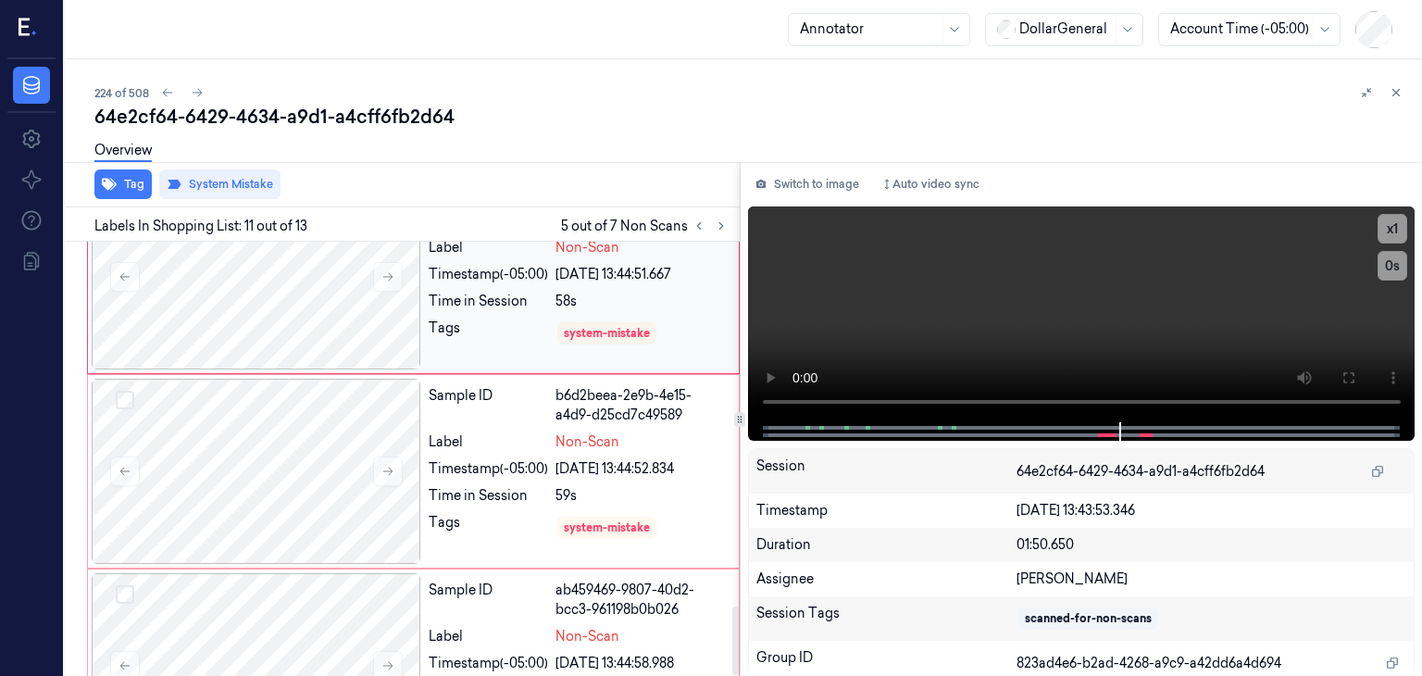
scroll to position [2304, 0]
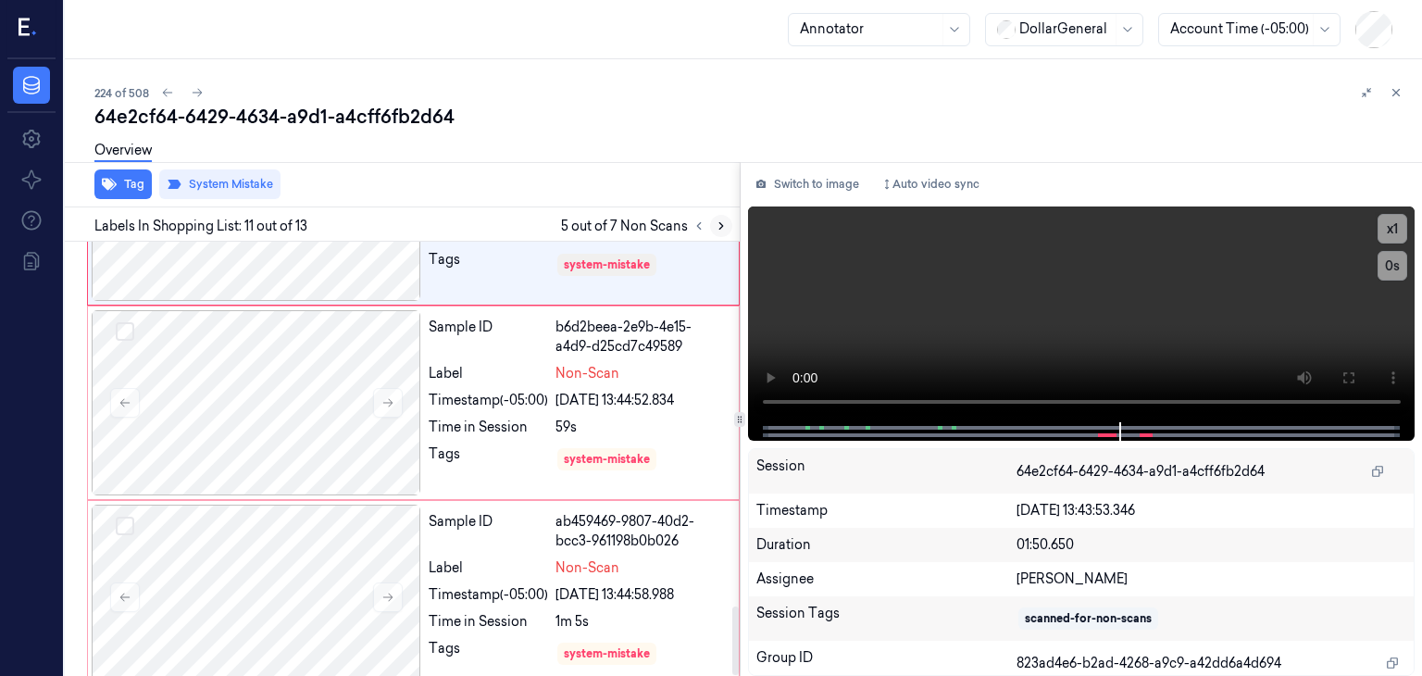
click at [721, 230] on icon at bounding box center [721, 225] width 13 height 13
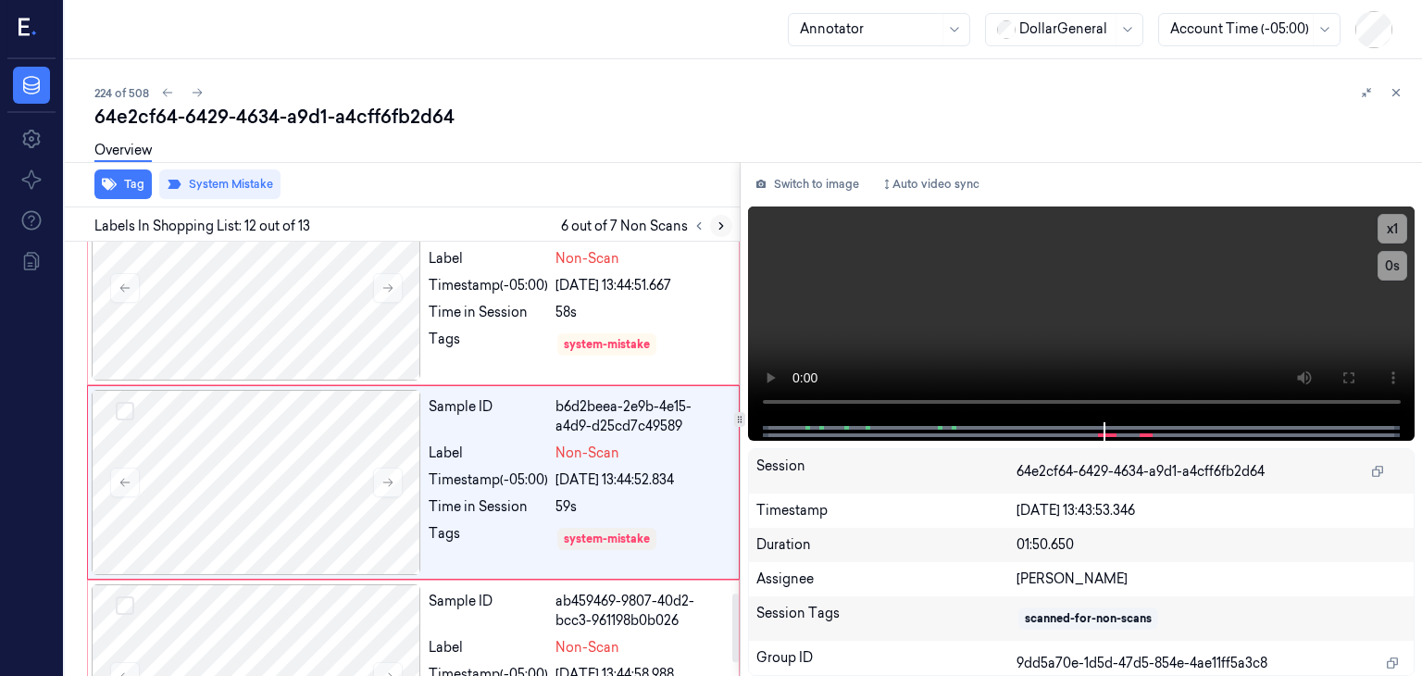
click at [721, 230] on icon at bounding box center [721, 225] width 13 height 13
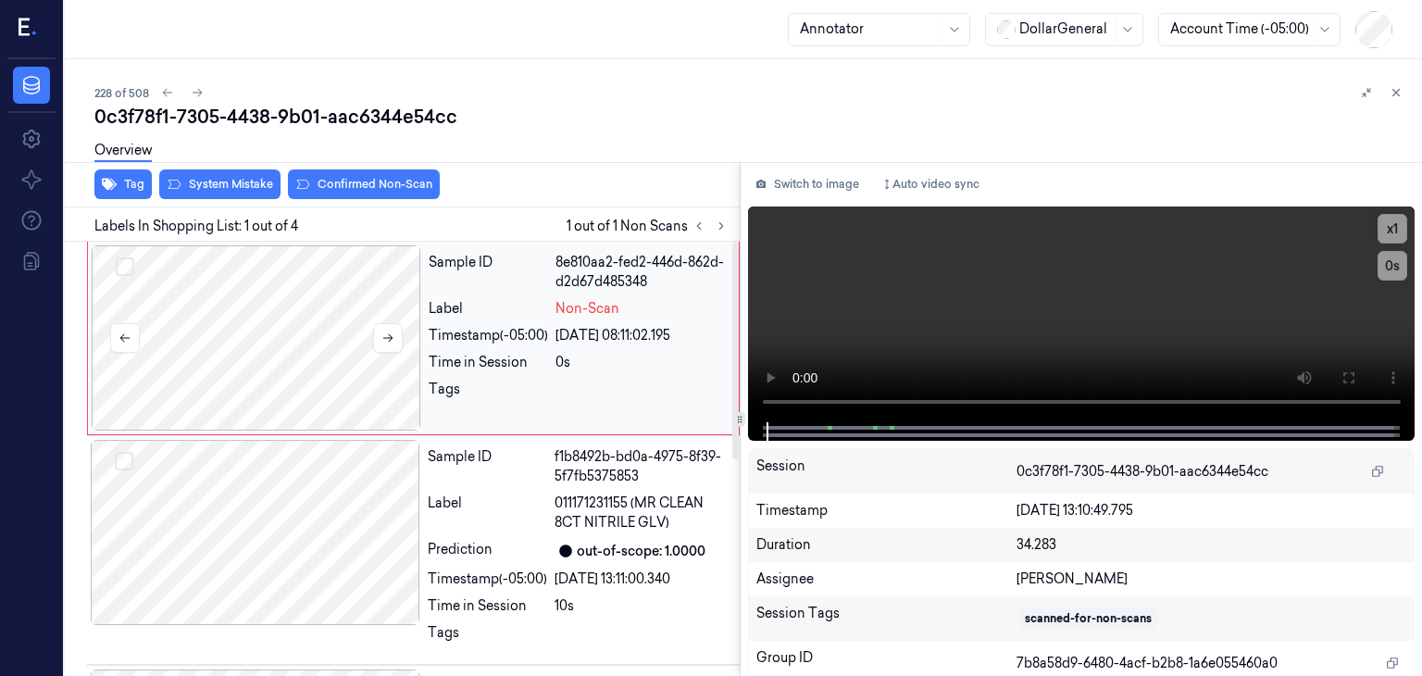
click at [277, 321] on div at bounding box center [256, 337] width 329 height 185
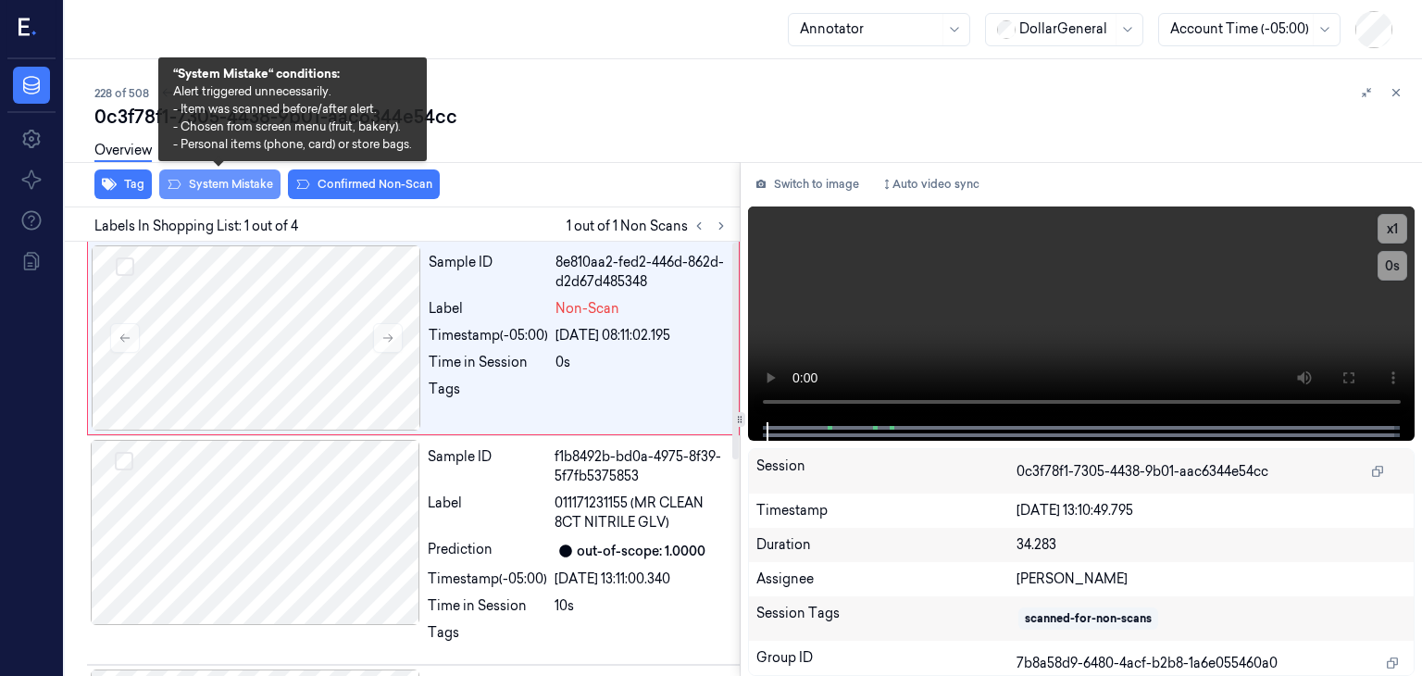
click at [233, 183] on button "System Mistake" at bounding box center [219, 184] width 121 height 30
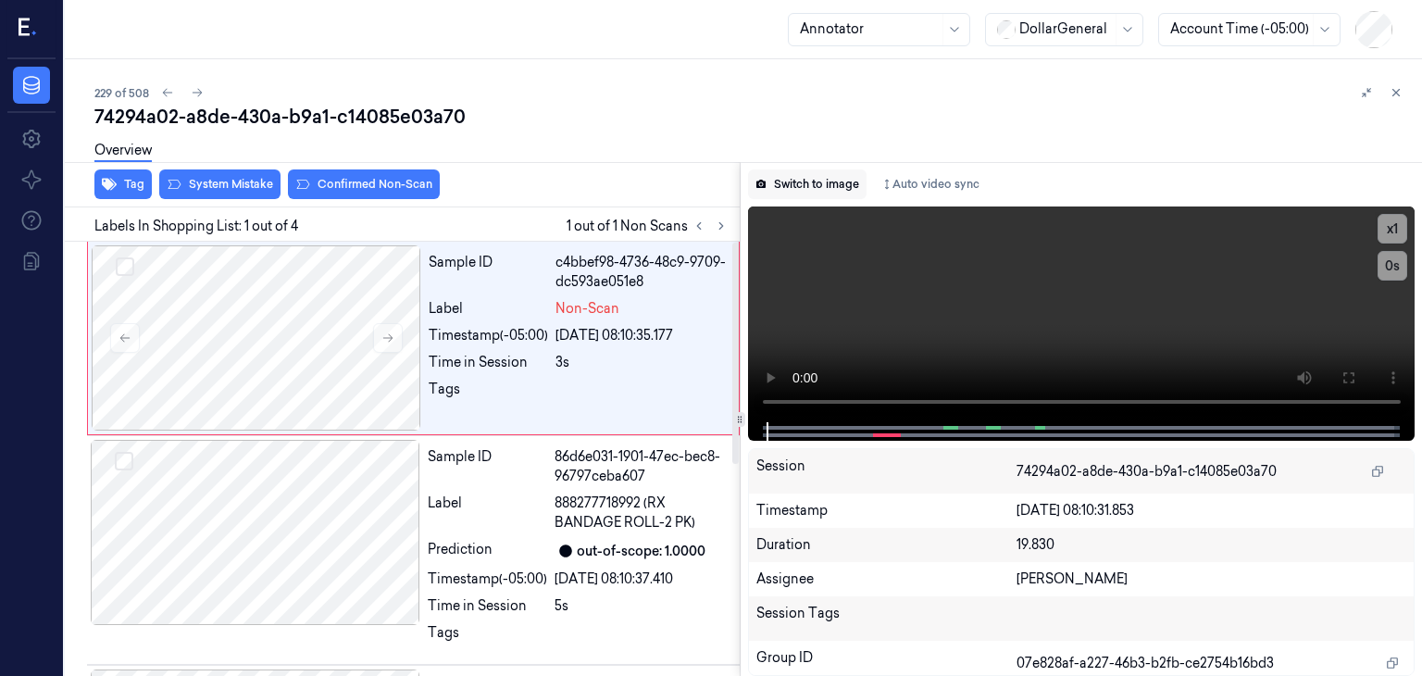
click at [797, 191] on button "Switch to image" at bounding box center [807, 184] width 118 height 30
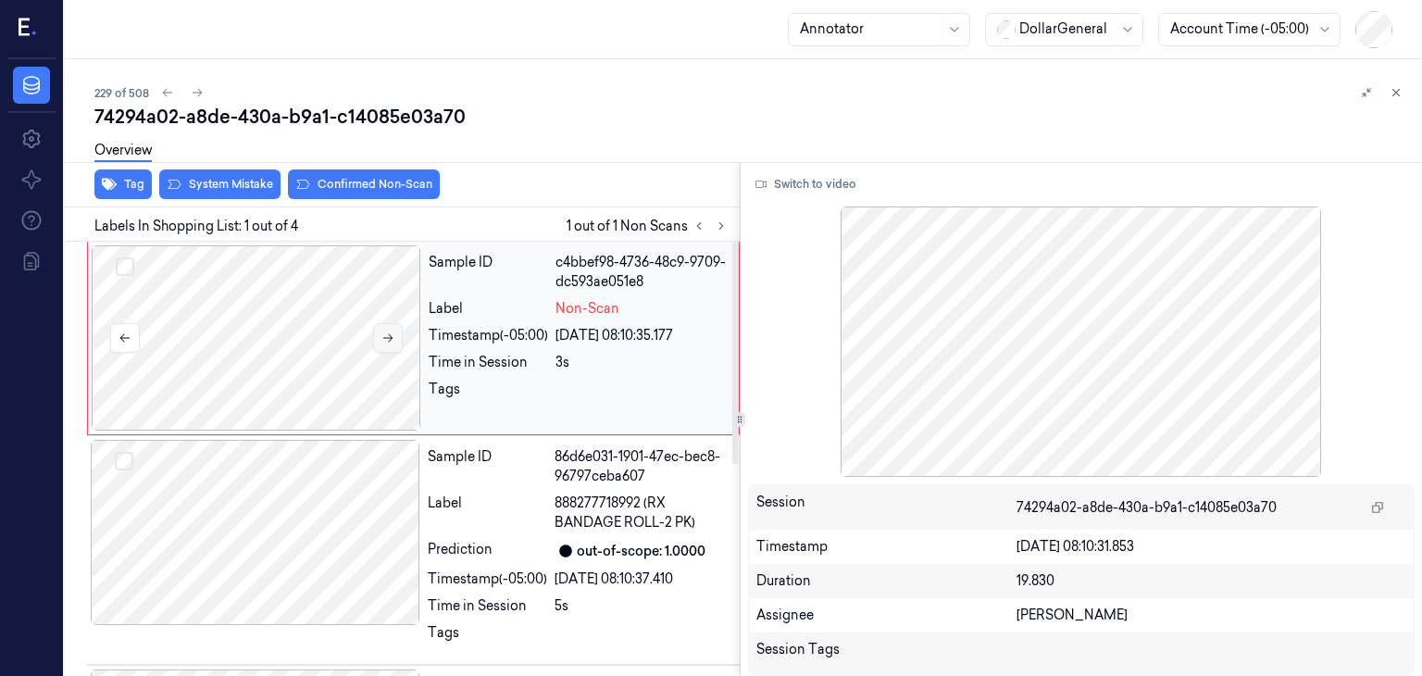
click at [399, 334] on button at bounding box center [388, 338] width 30 height 30
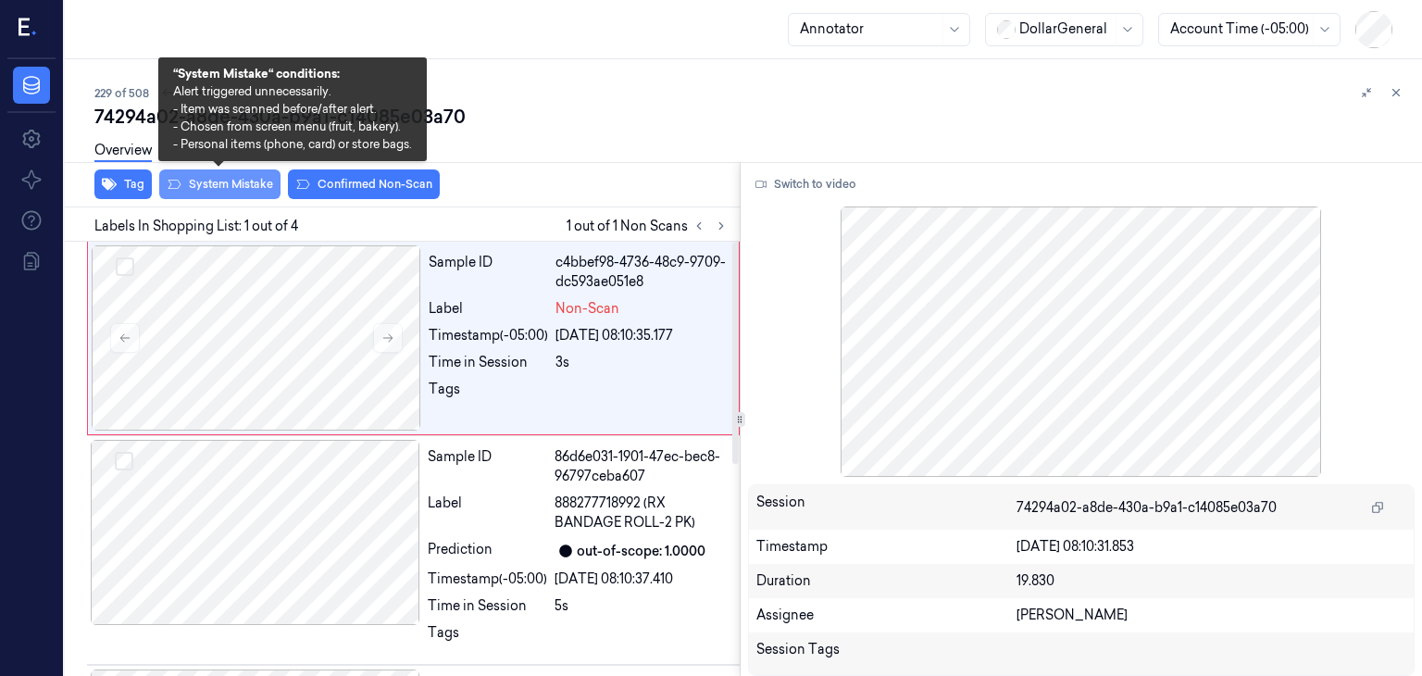
click at [247, 193] on button "System Mistake" at bounding box center [219, 184] width 121 height 30
click at [267, 182] on button "System Mistake" at bounding box center [219, 184] width 121 height 30
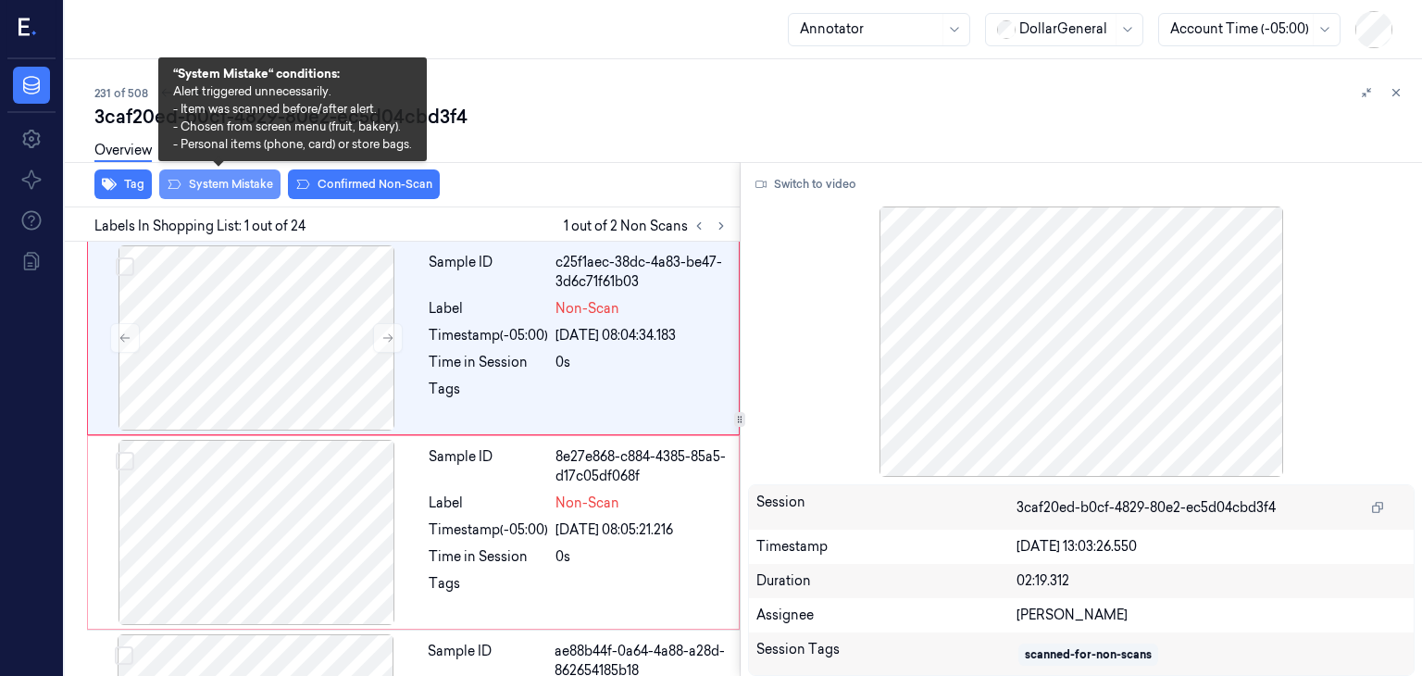
click at [270, 192] on button "System Mistake" at bounding box center [219, 184] width 121 height 30
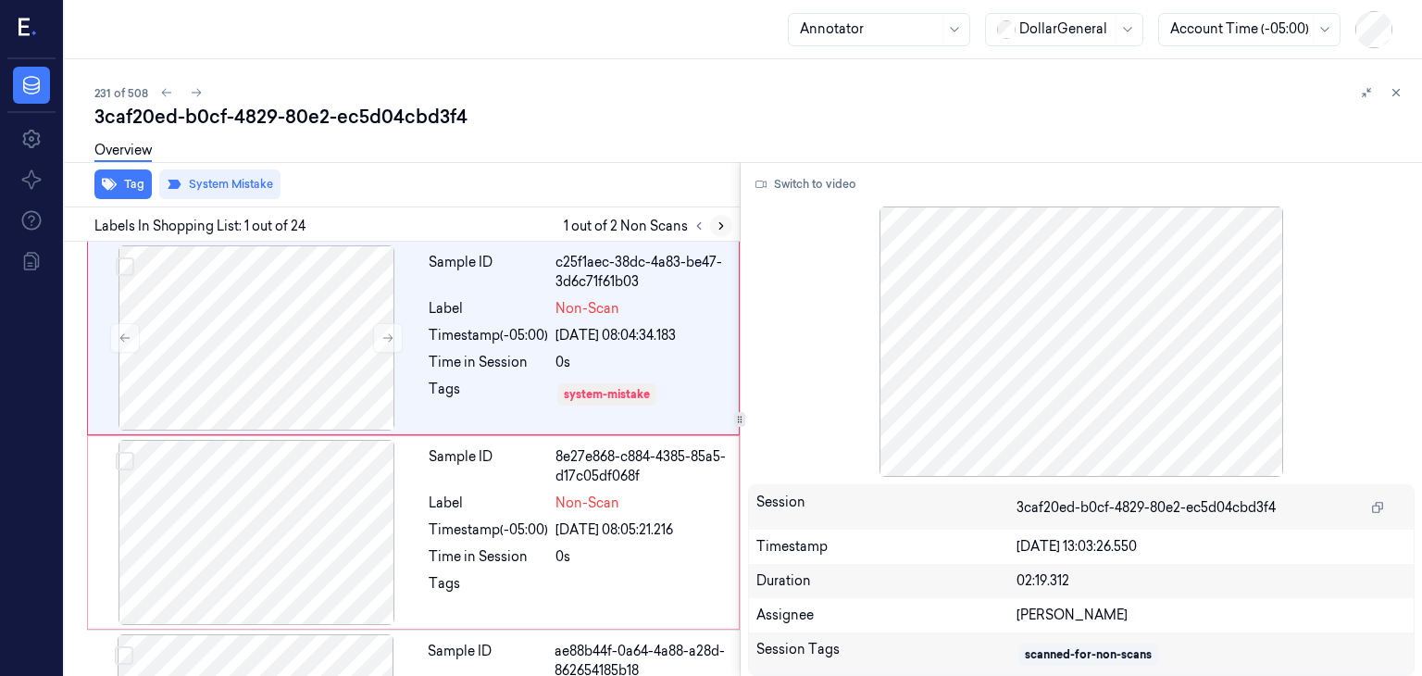
click at [720, 225] on icon at bounding box center [721, 225] width 13 height 13
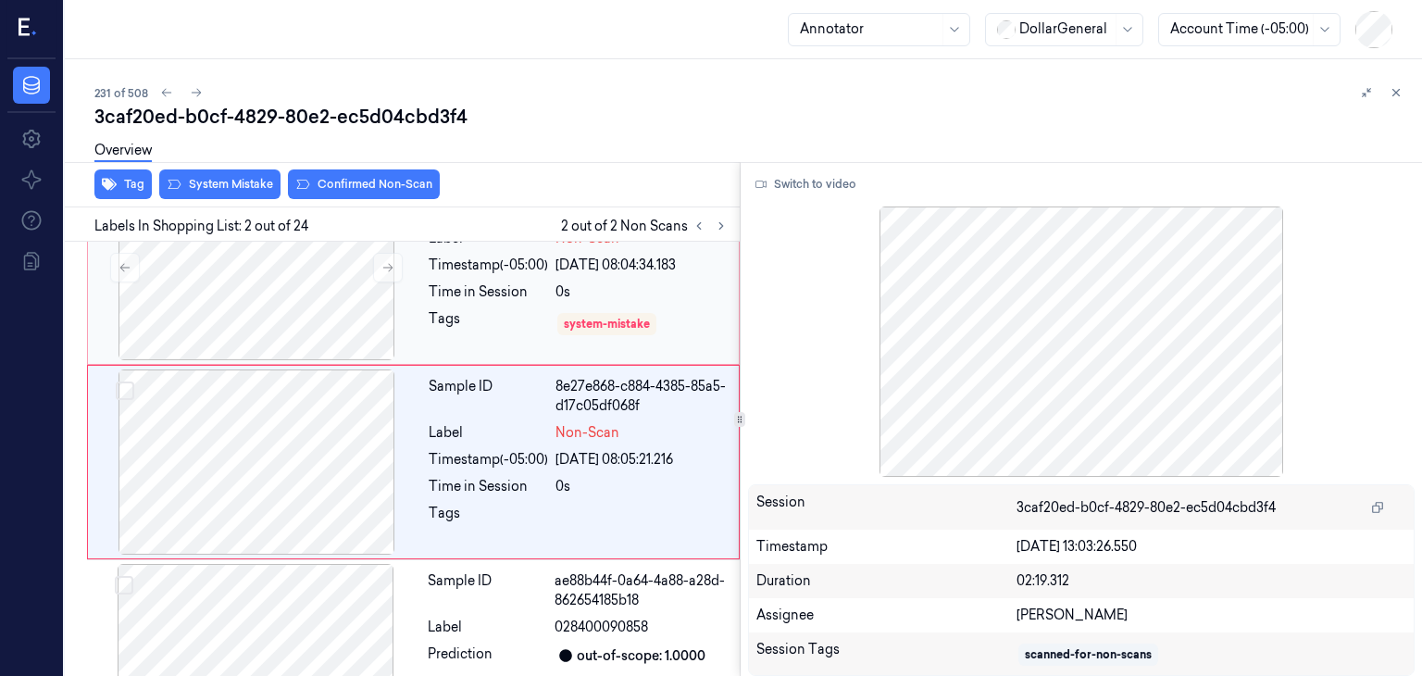
scroll to position [73, 0]
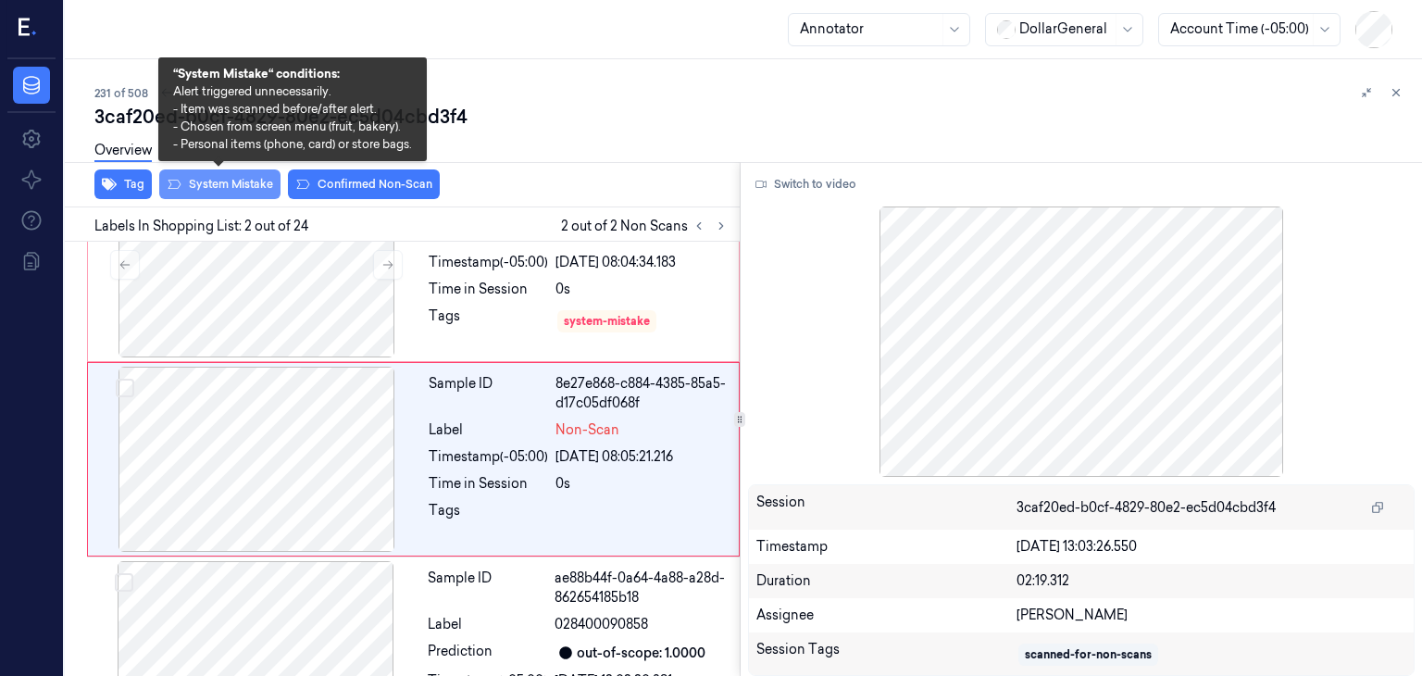
click at [207, 177] on button "System Mistake" at bounding box center [219, 184] width 121 height 30
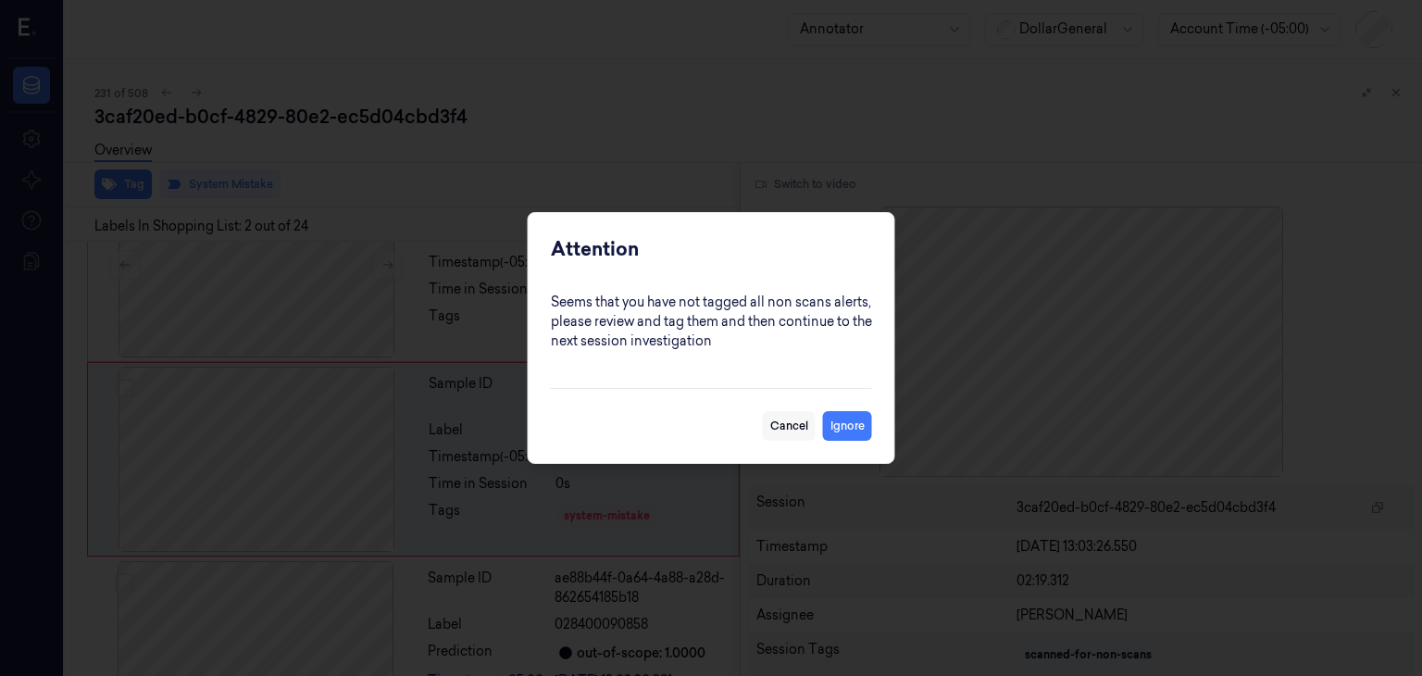
click at [802, 415] on button "Cancel" at bounding box center [789, 426] width 53 height 30
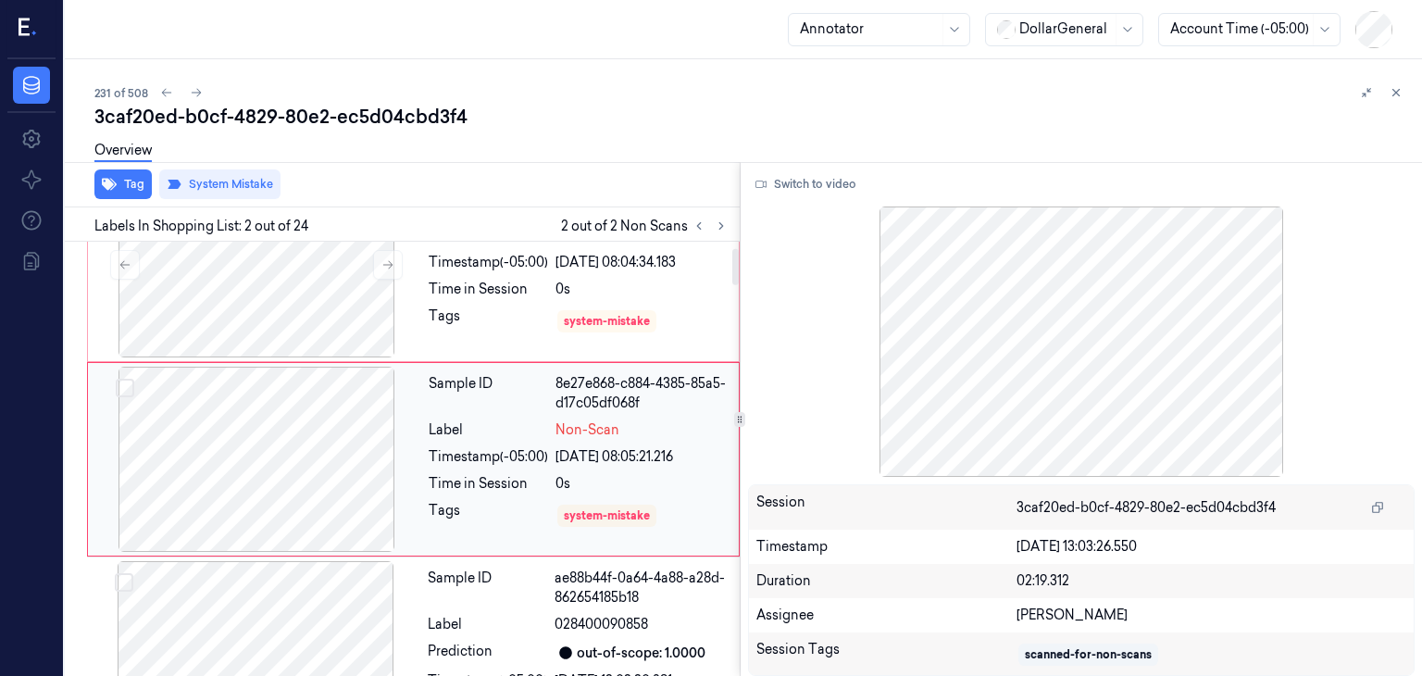
click at [326, 442] on div at bounding box center [256, 459] width 329 height 185
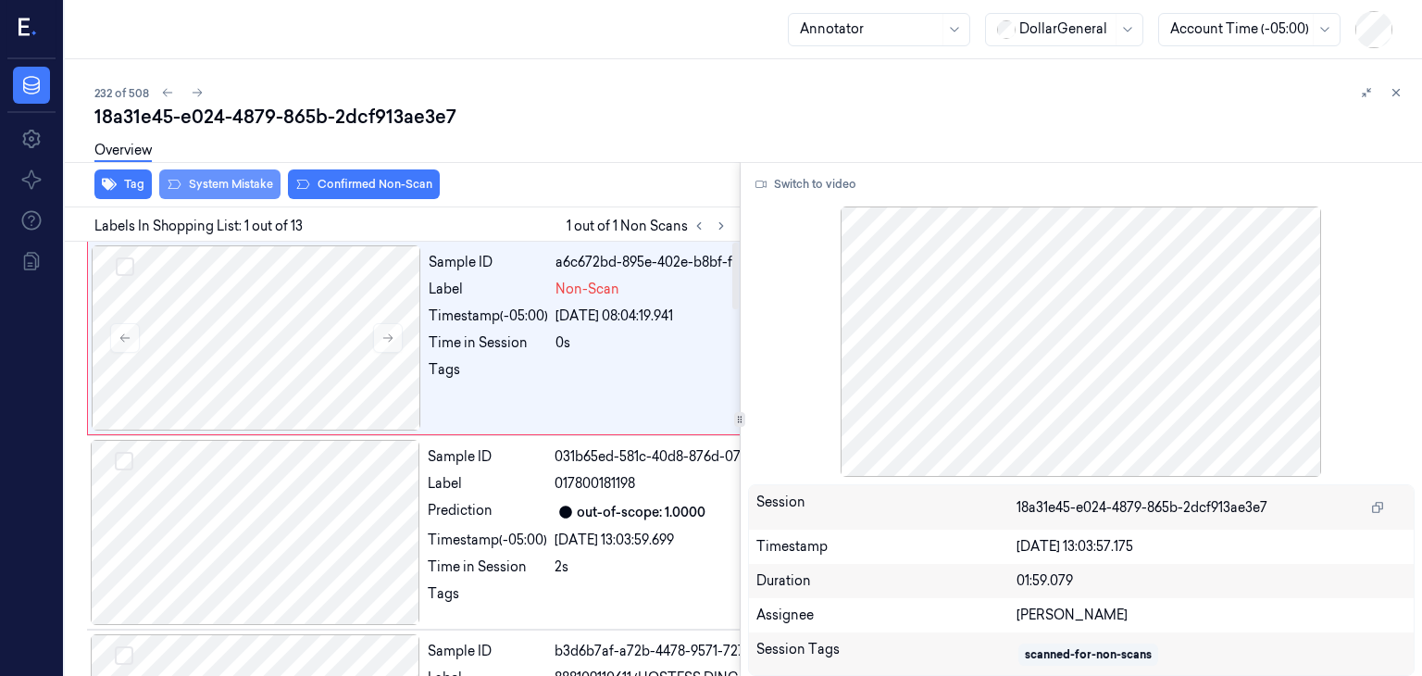
click at [244, 179] on button "System Mistake" at bounding box center [219, 184] width 121 height 30
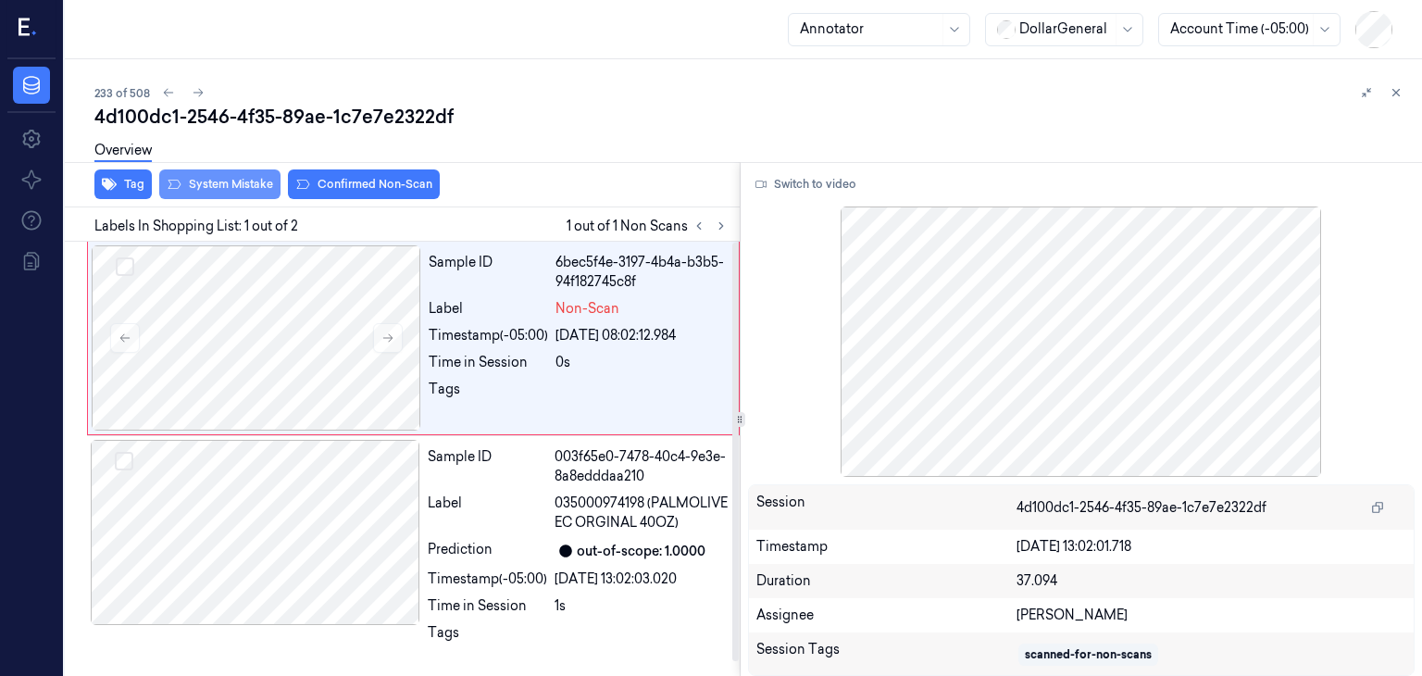
click at [244, 193] on button "System Mistake" at bounding box center [219, 184] width 121 height 30
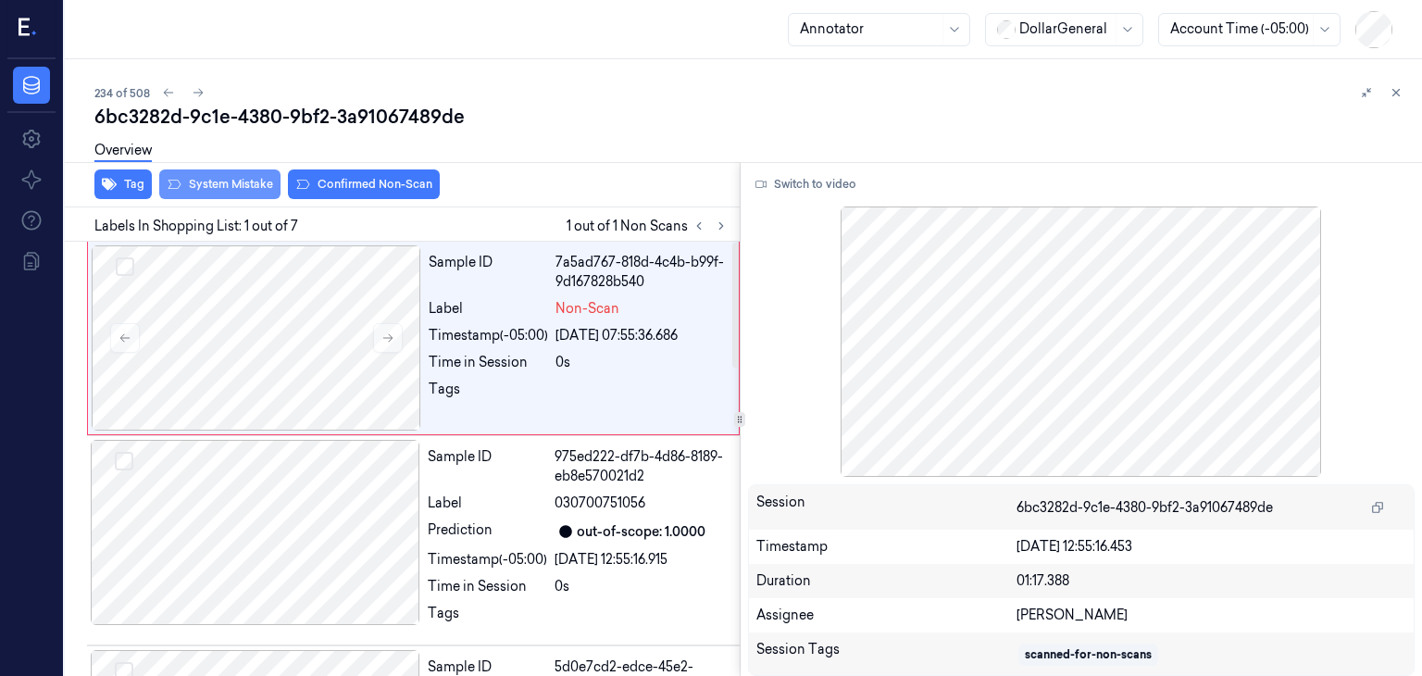
click at [241, 191] on button "System Mistake" at bounding box center [219, 184] width 121 height 30
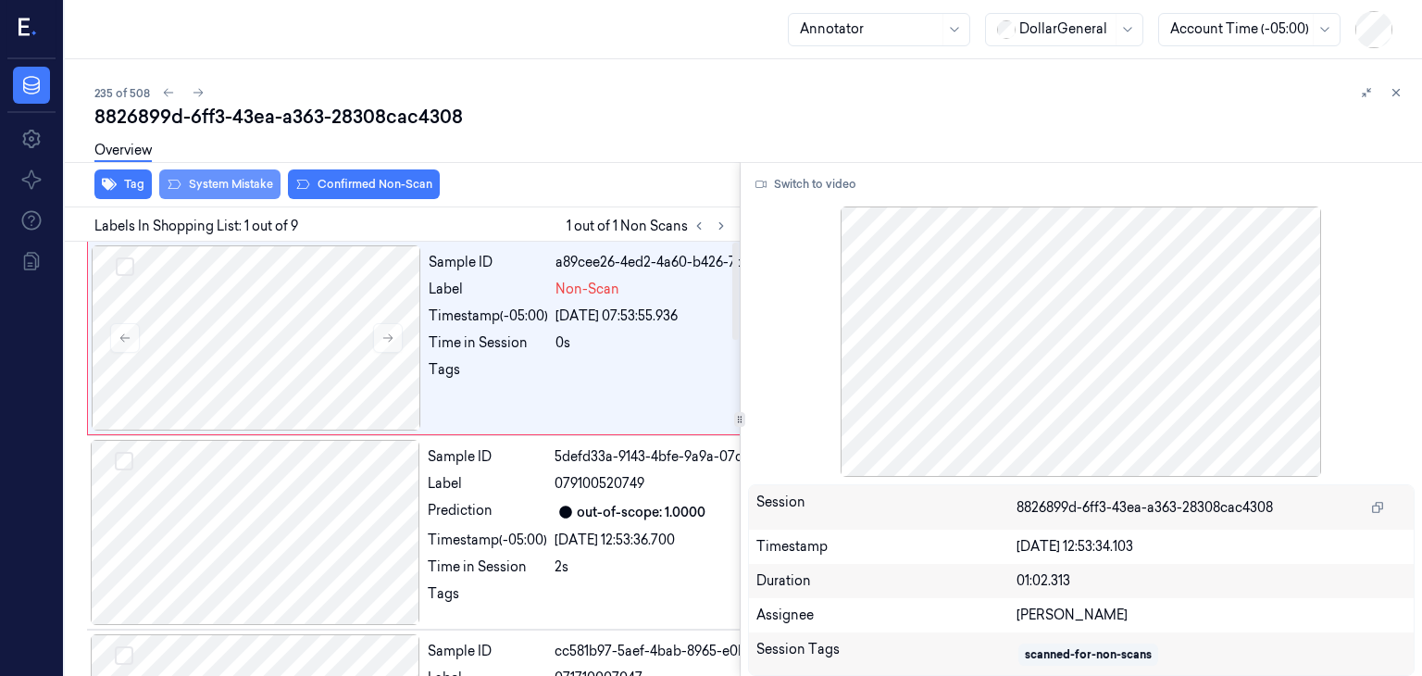
click at [223, 190] on button "System Mistake" at bounding box center [219, 184] width 121 height 30
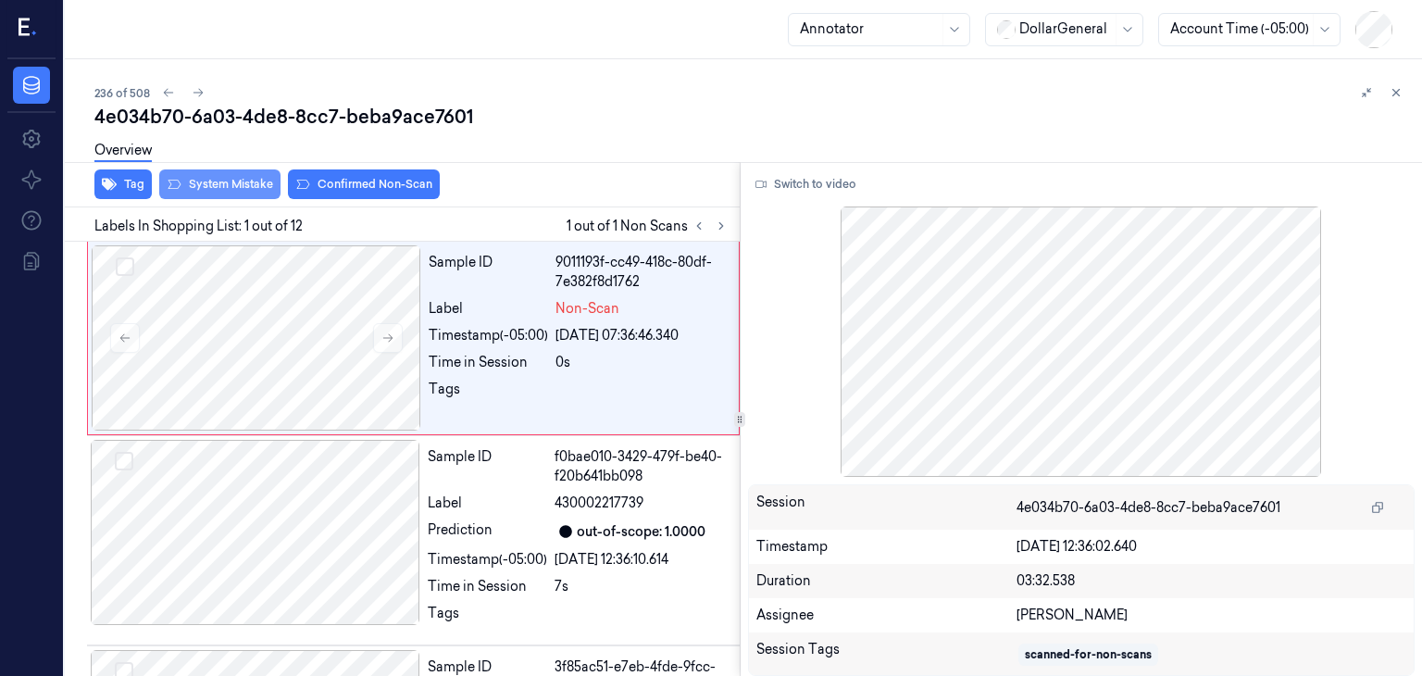
click at [216, 179] on button "System Mistake" at bounding box center [219, 184] width 121 height 30
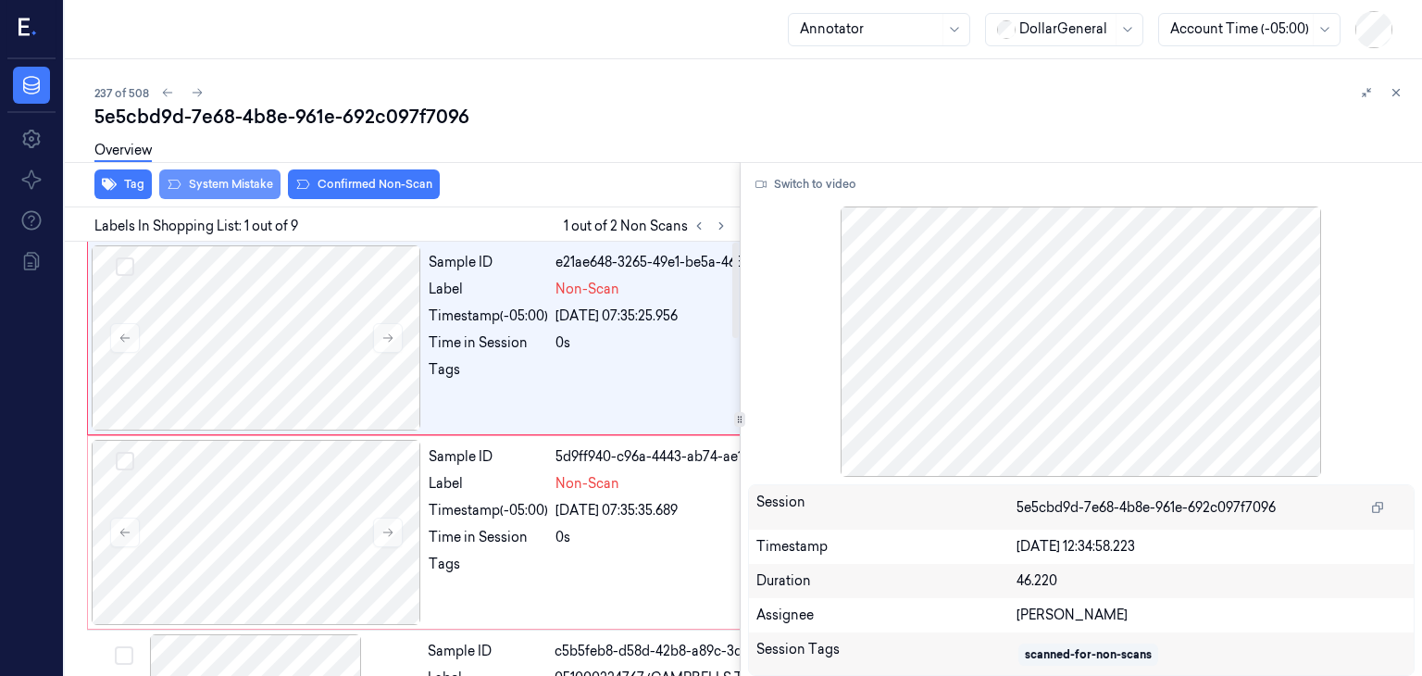
click at [217, 183] on button "System Mistake" at bounding box center [219, 184] width 121 height 30
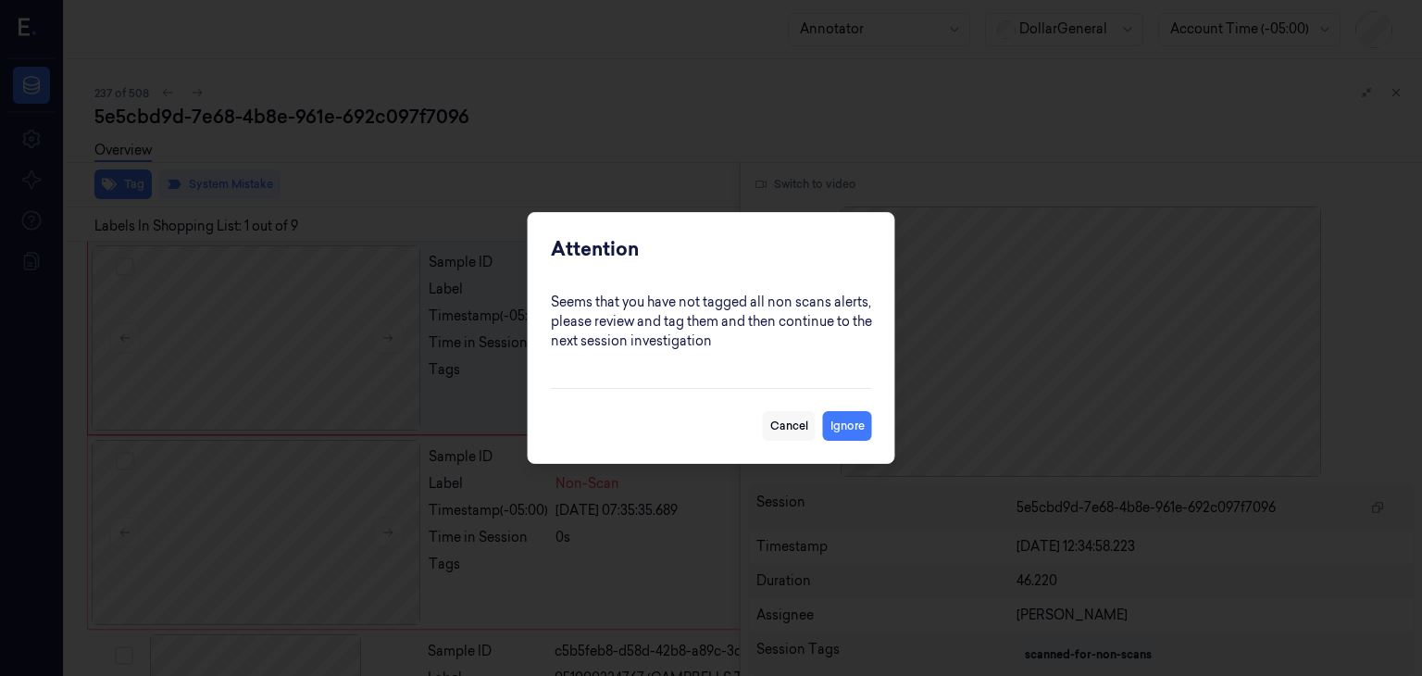
click at [793, 429] on button "Cancel" at bounding box center [789, 426] width 53 height 30
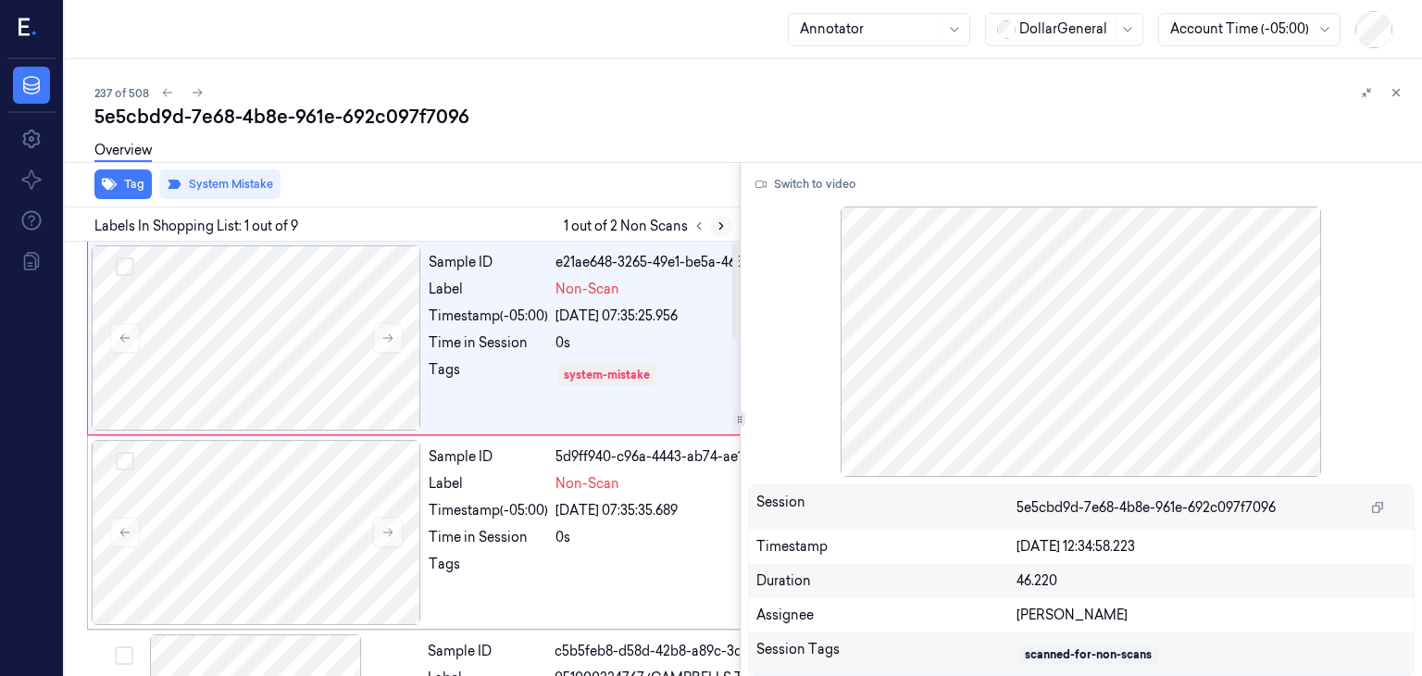
click at [715, 234] on button at bounding box center [721, 226] width 22 height 22
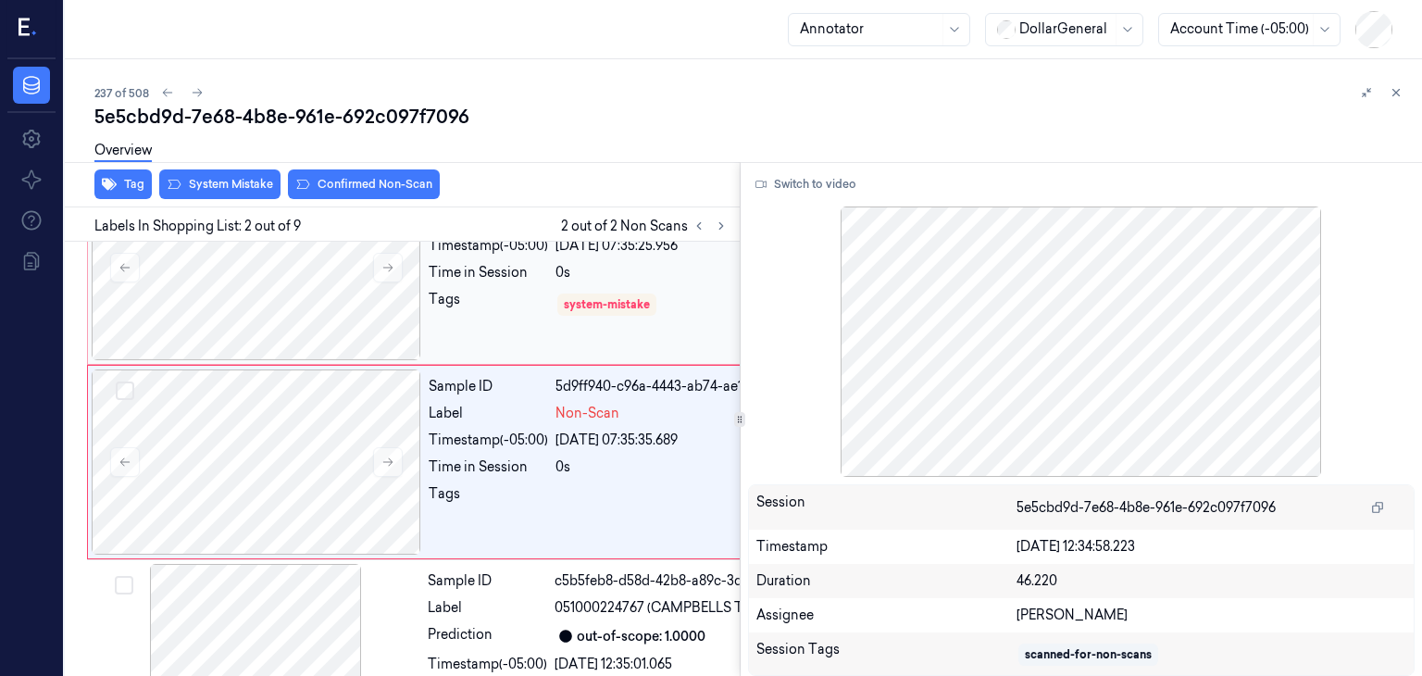
scroll to position [73, 0]
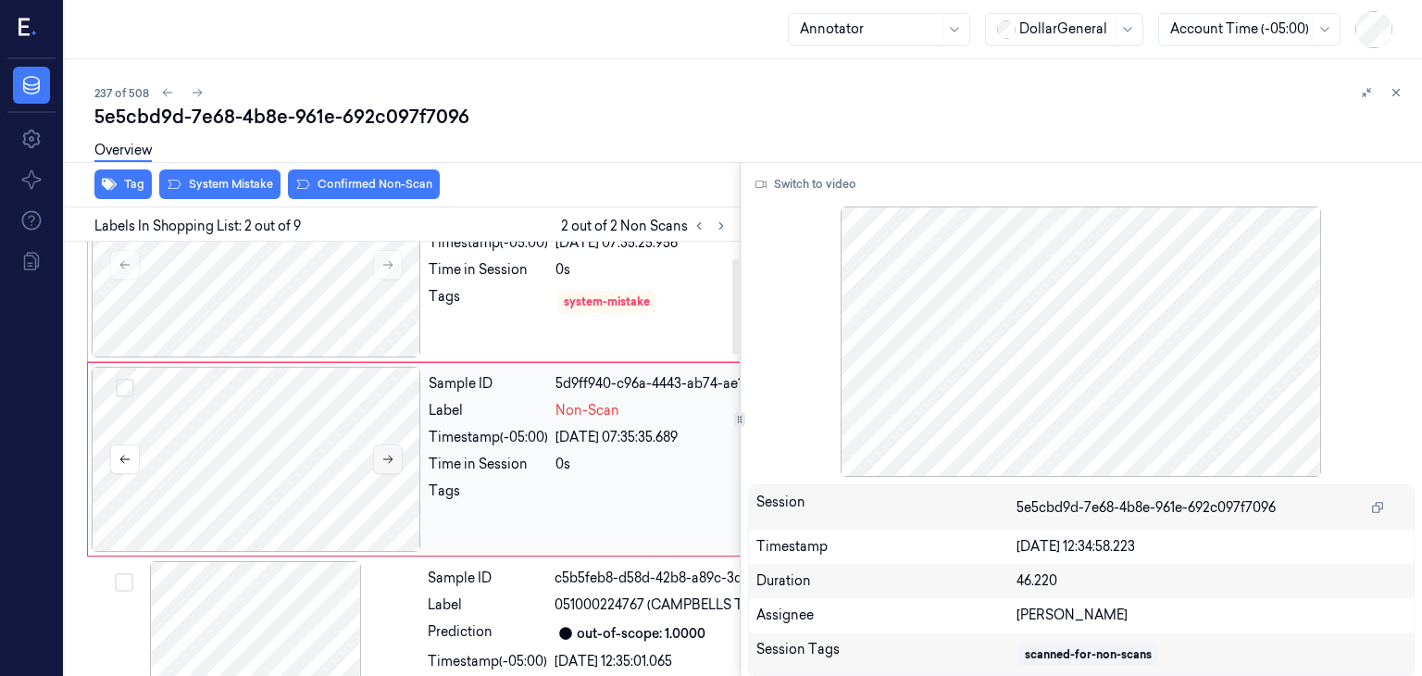
click at [391, 456] on icon at bounding box center [388, 459] width 10 height 8
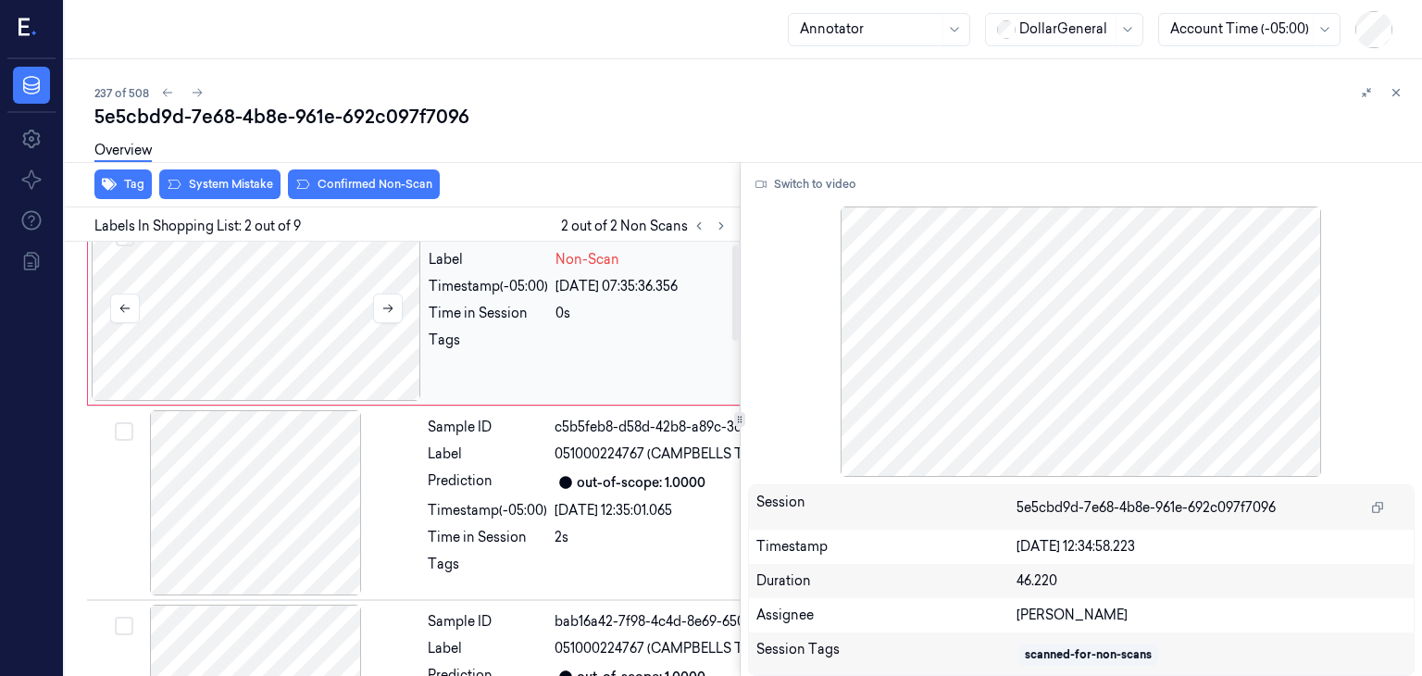
scroll to position [0, 0]
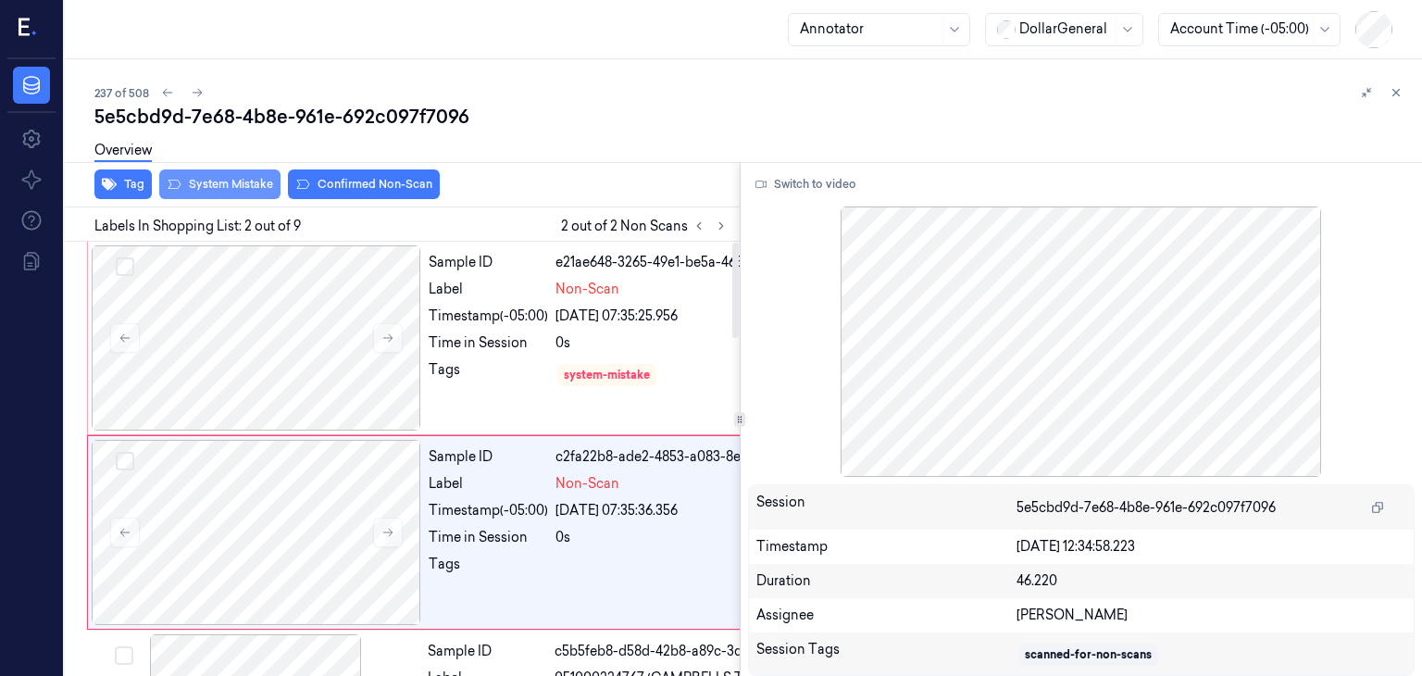
click at [200, 189] on button "System Mistake" at bounding box center [219, 184] width 121 height 30
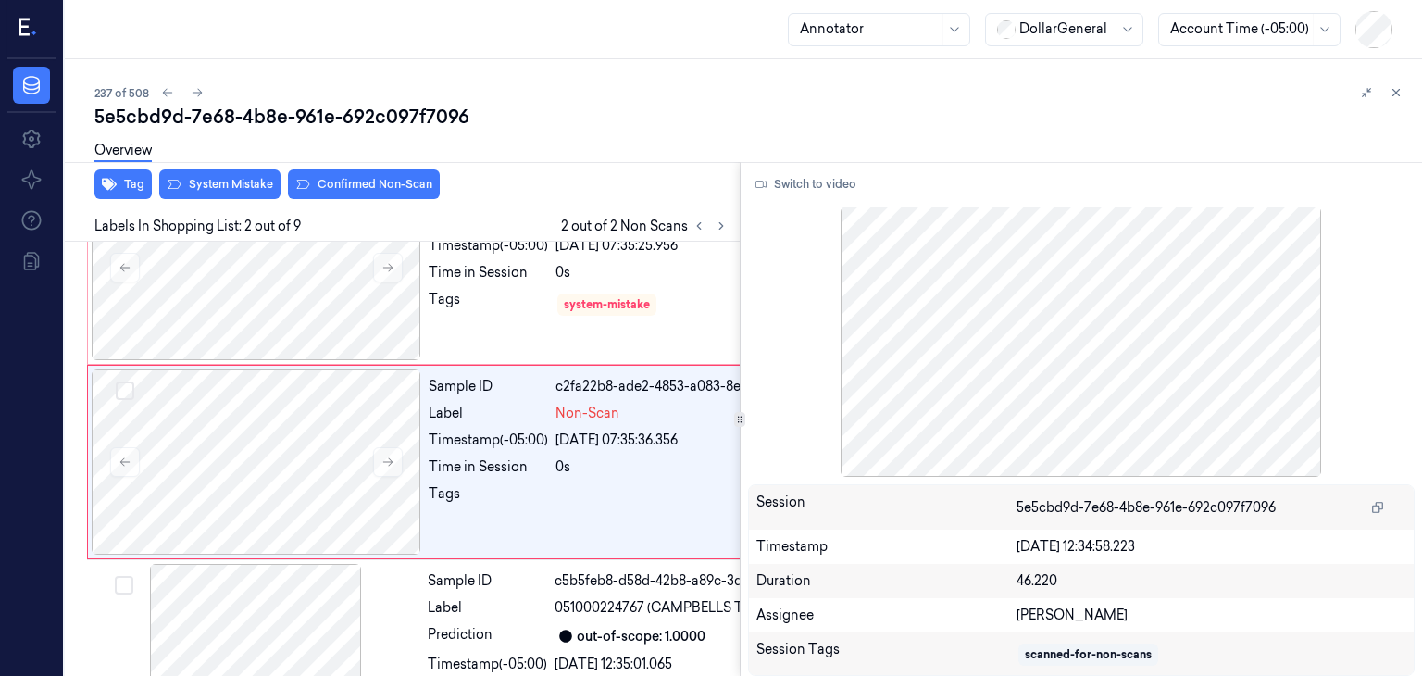
scroll to position [73, 0]
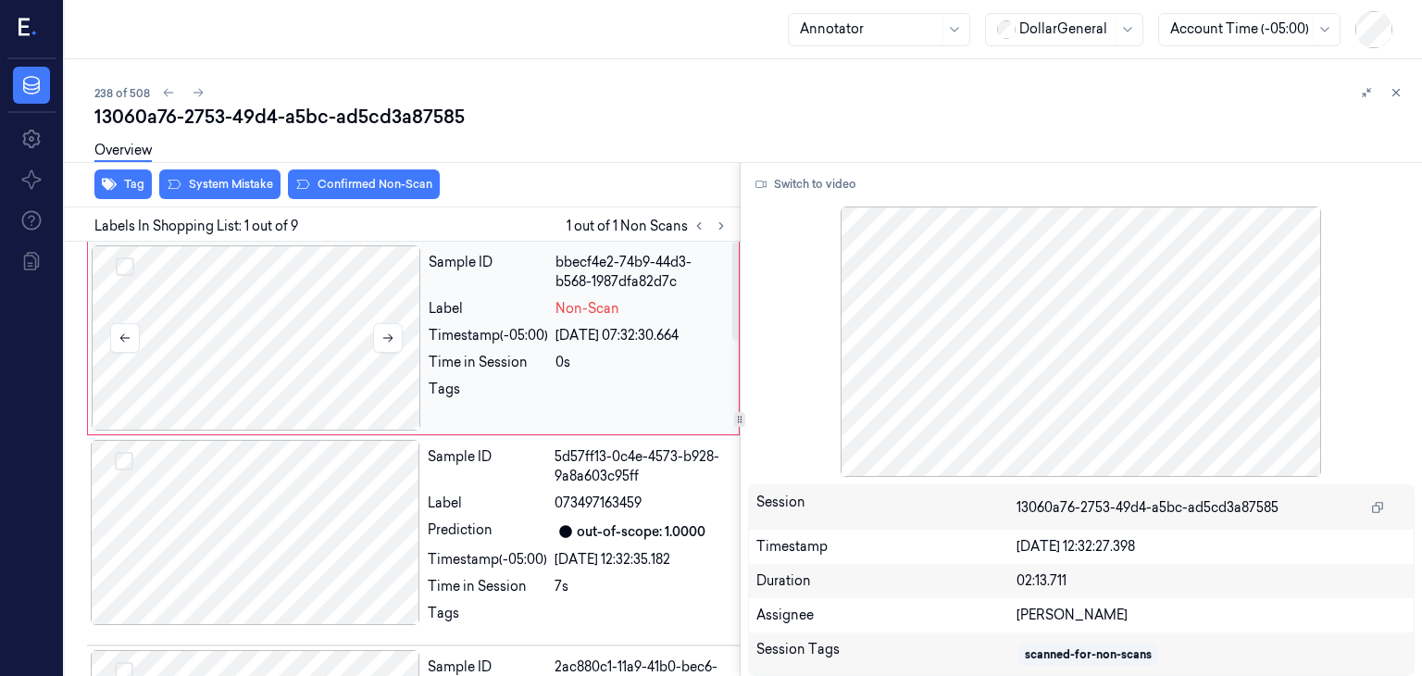
click at [371, 334] on div at bounding box center [256, 337] width 329 height 185
click at [382, 338] on icon at bounding box center [387, 337] width 13 height 13
click at [382, 339] on icon at bounding box center [387, 337] width 13 height 13
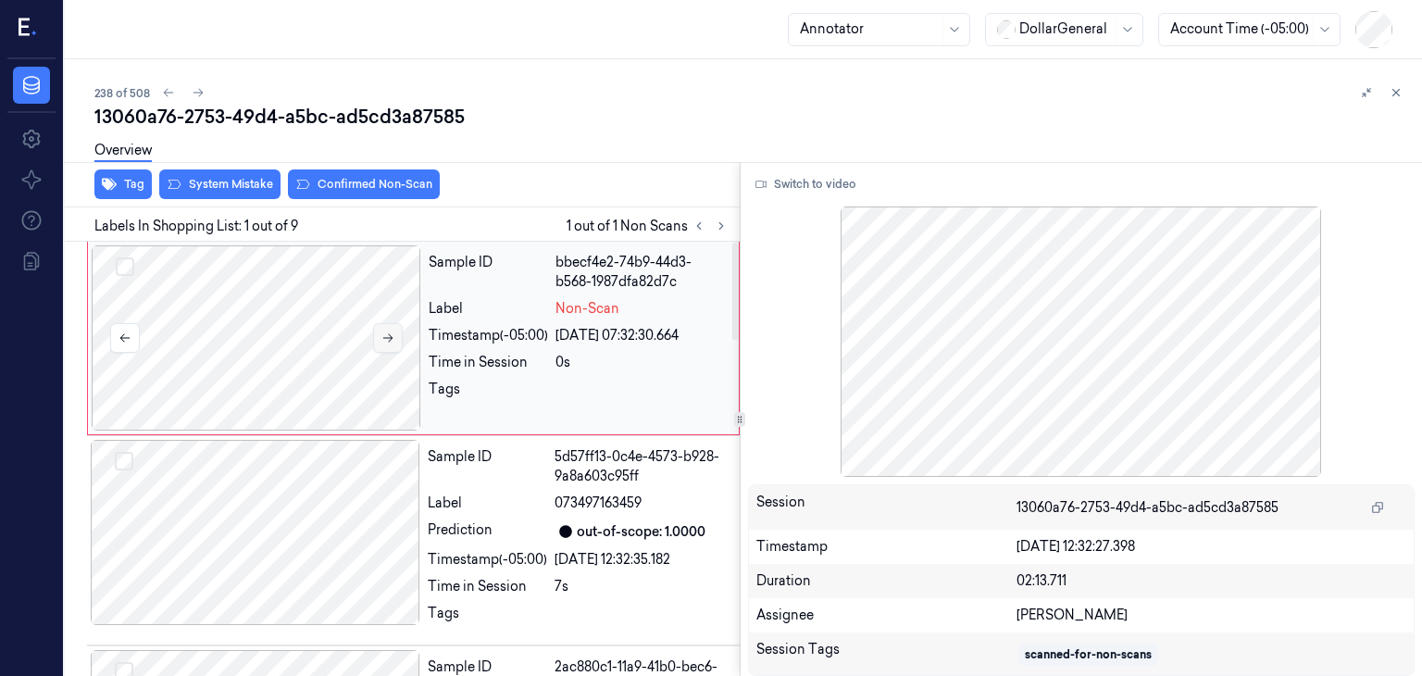
click at [382, 339] on icon at bounding box center [387, 337] width 13 height 13
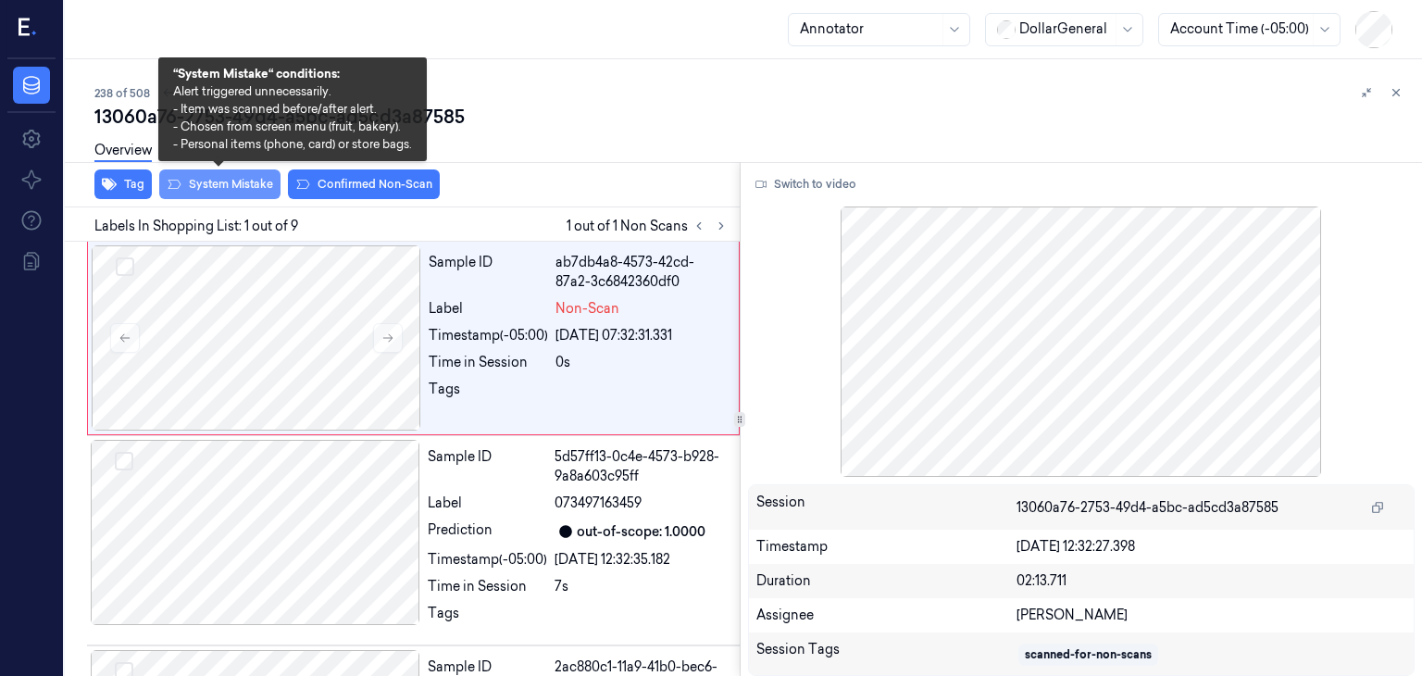
click at [218, 190] on button "System Mistake" at bounding box center [219, 184] width 121 height 30
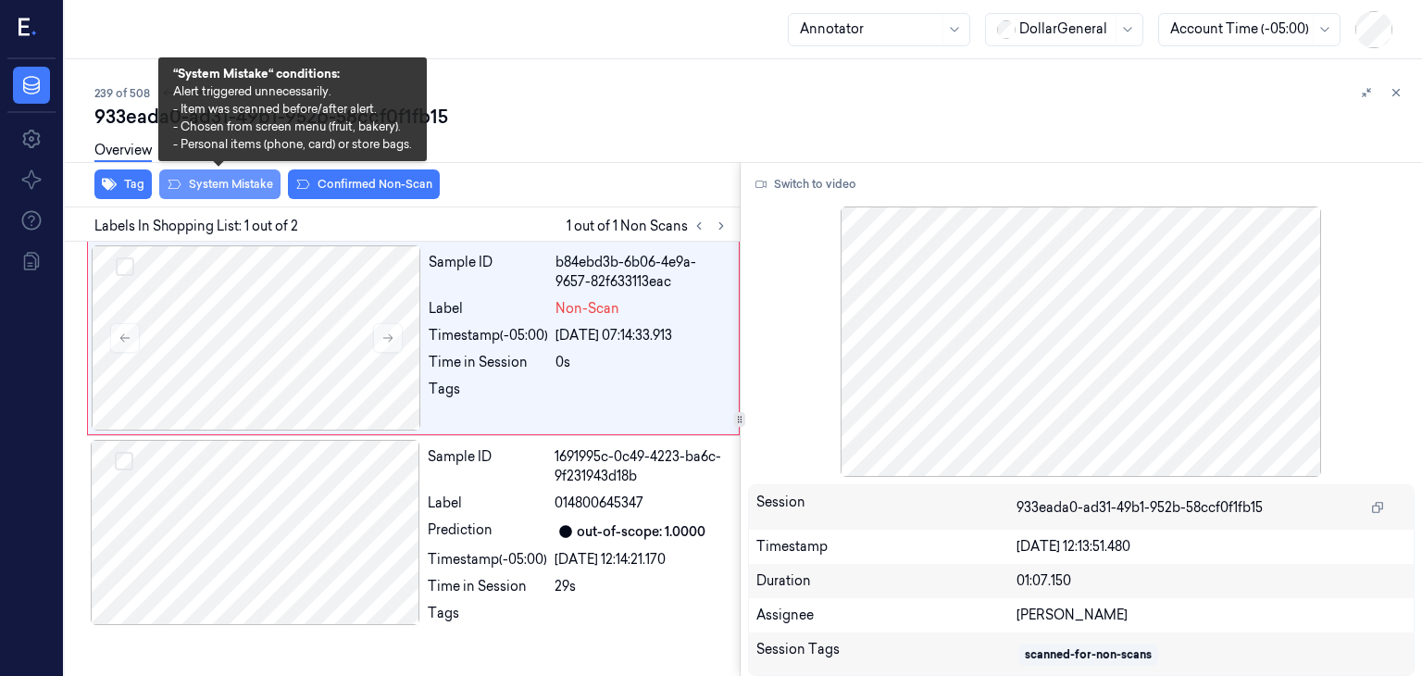
click at [259, 189] on button "System Mistake" at bounding box center [219, 184] width 121 height 30
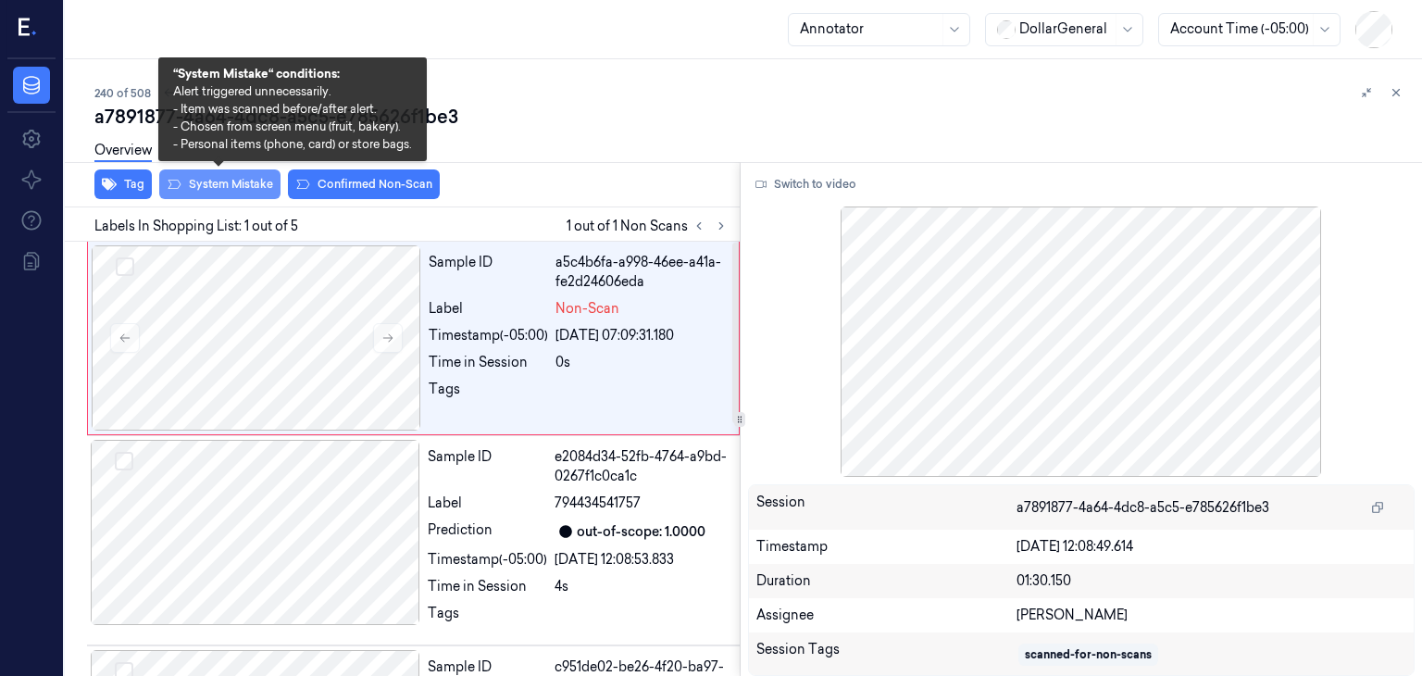
click at [240, 190] on button "System Mistake" at bounding box center [219, 184] width 121 height 30
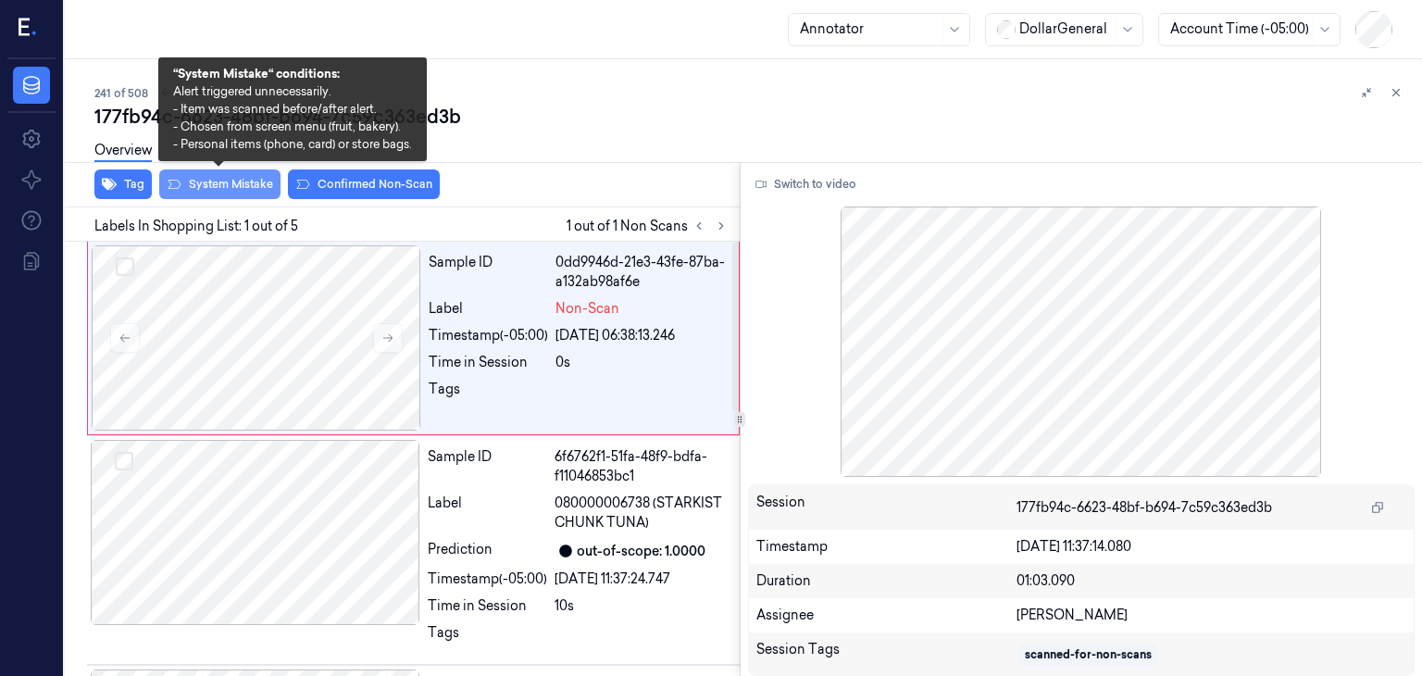
click at [209, 193] on button "System Mistake" at bounding box center [219, 184] width 121 height 30
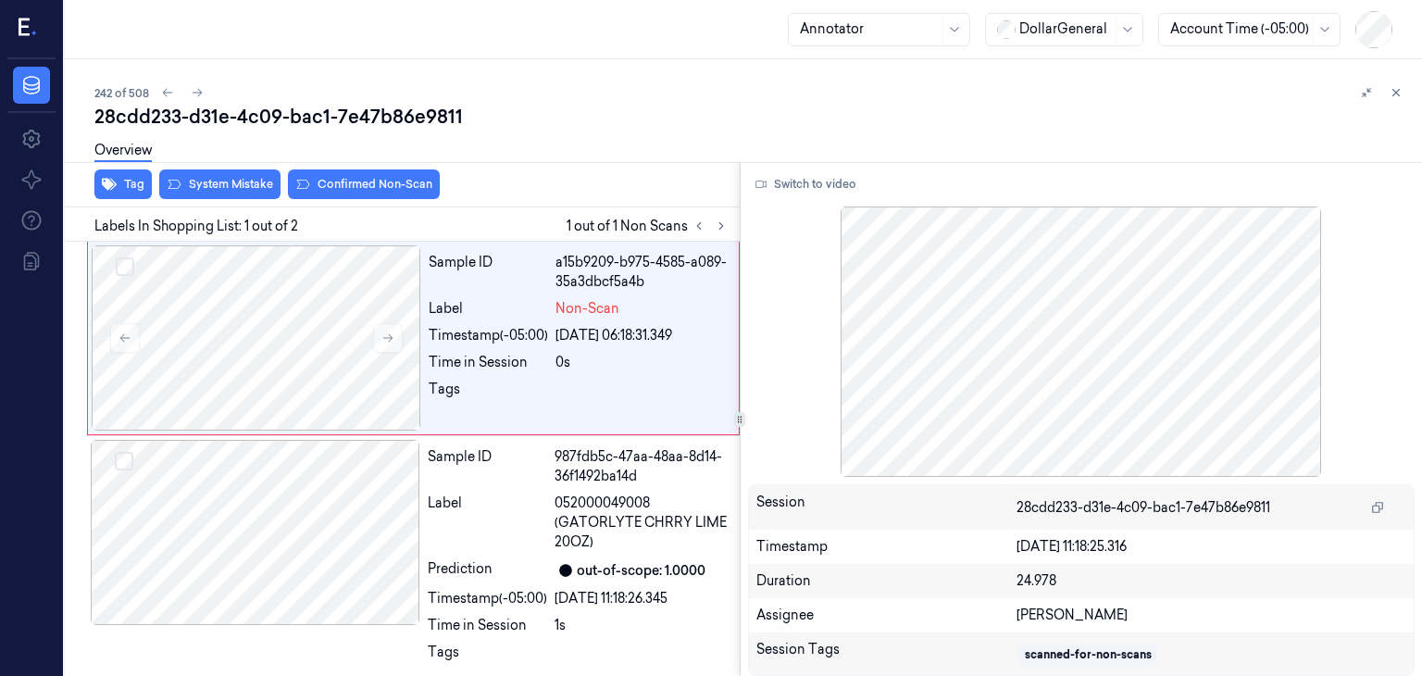
click at [244, 198] on div "Tag System Mistake Confirmed Non-Scan" at bounding box center [398, 184] width 682 height 45
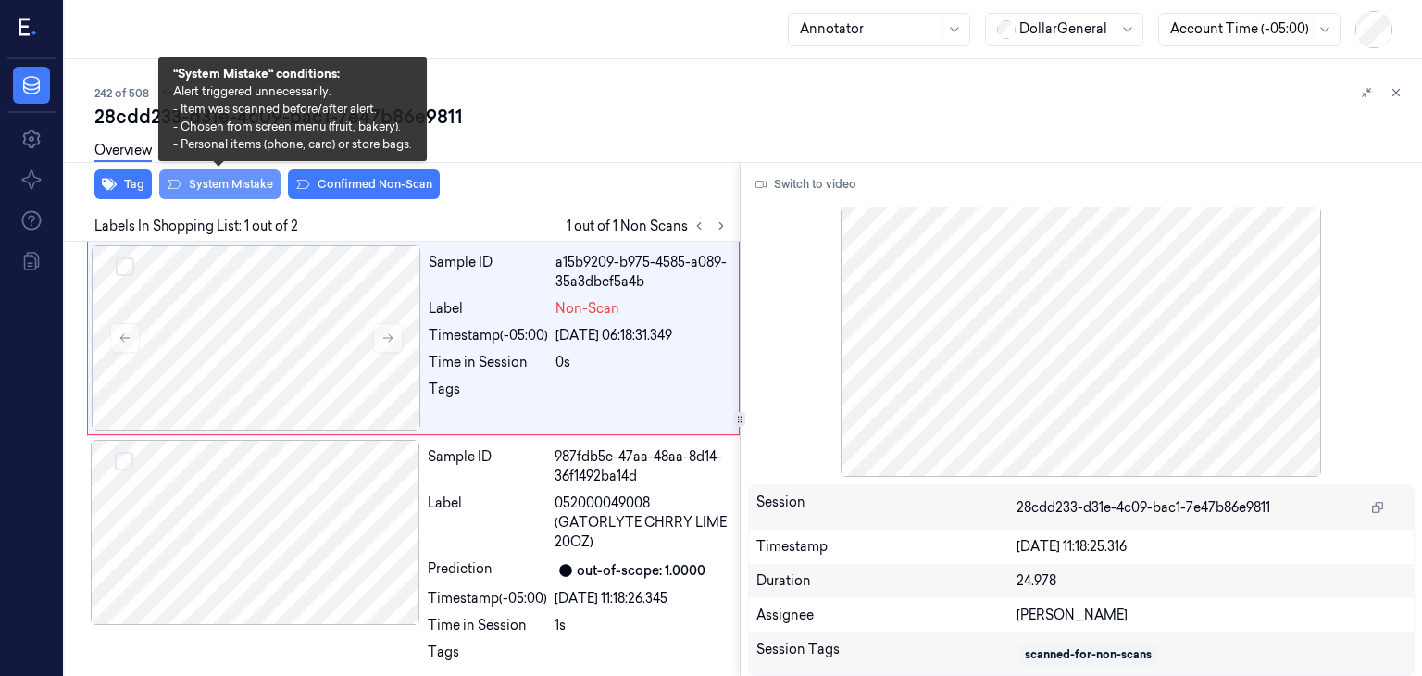
click at [244, 189] on button "System Mistake" at bounding box center [219, 184] width 121 height 30
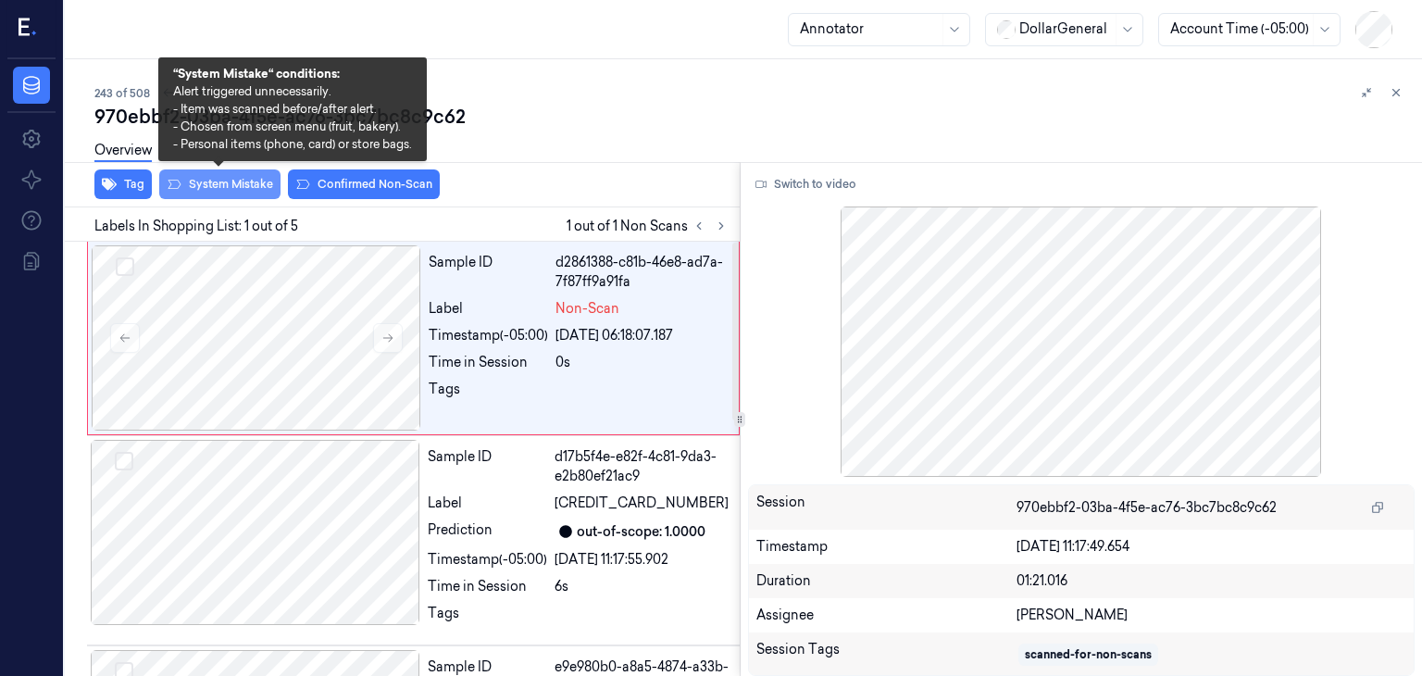
click at [229, 193] on button "System Mistake" at bounding box center [219, 184] width 121 height 30
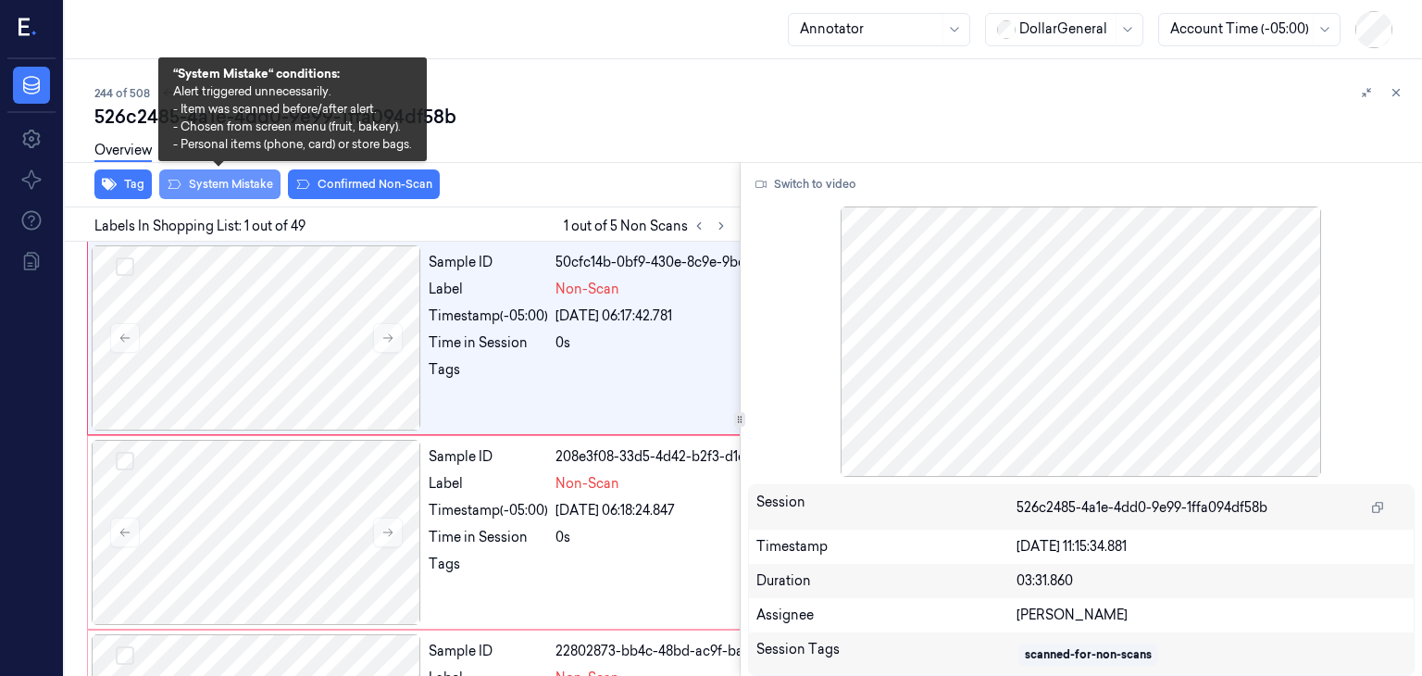
click at [221, 183] on button "System Mistake" at bounding box center [219, 184] width 121 height 30
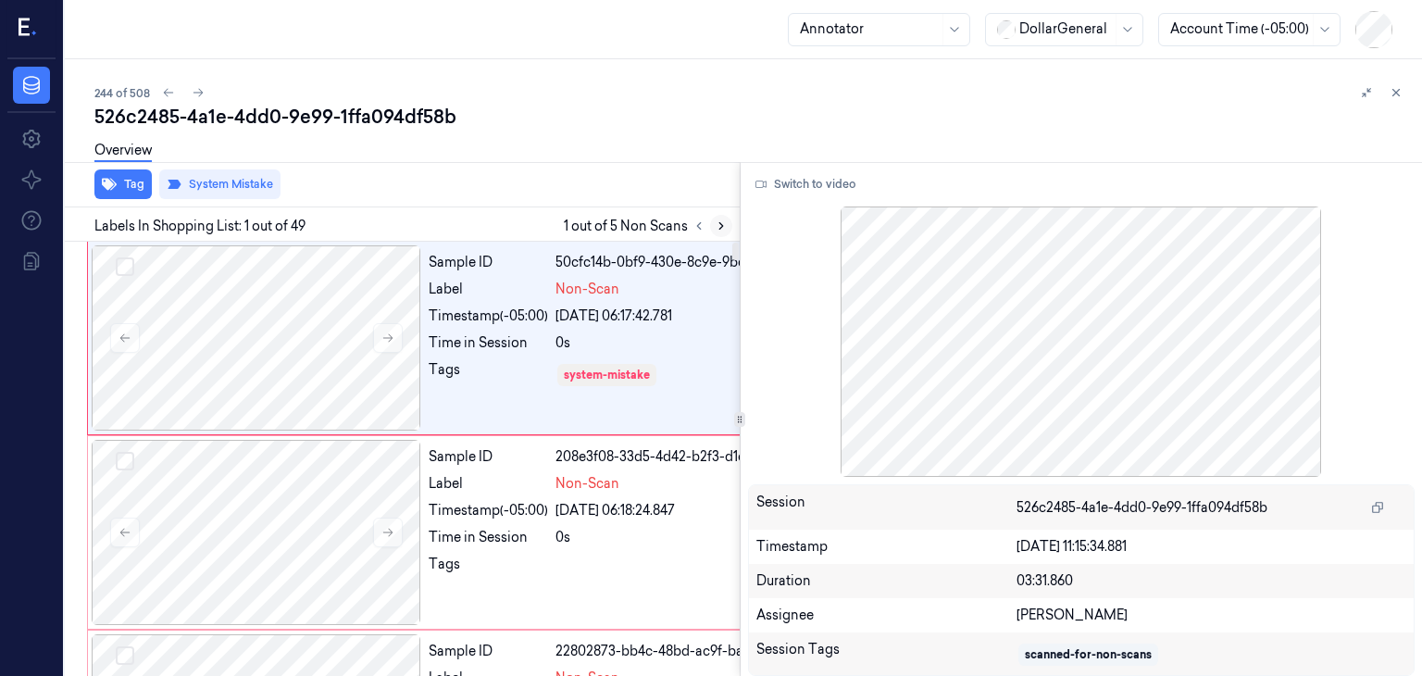
click at [716, 230] on icon at bounding box center [721, 225] width 13 height 13
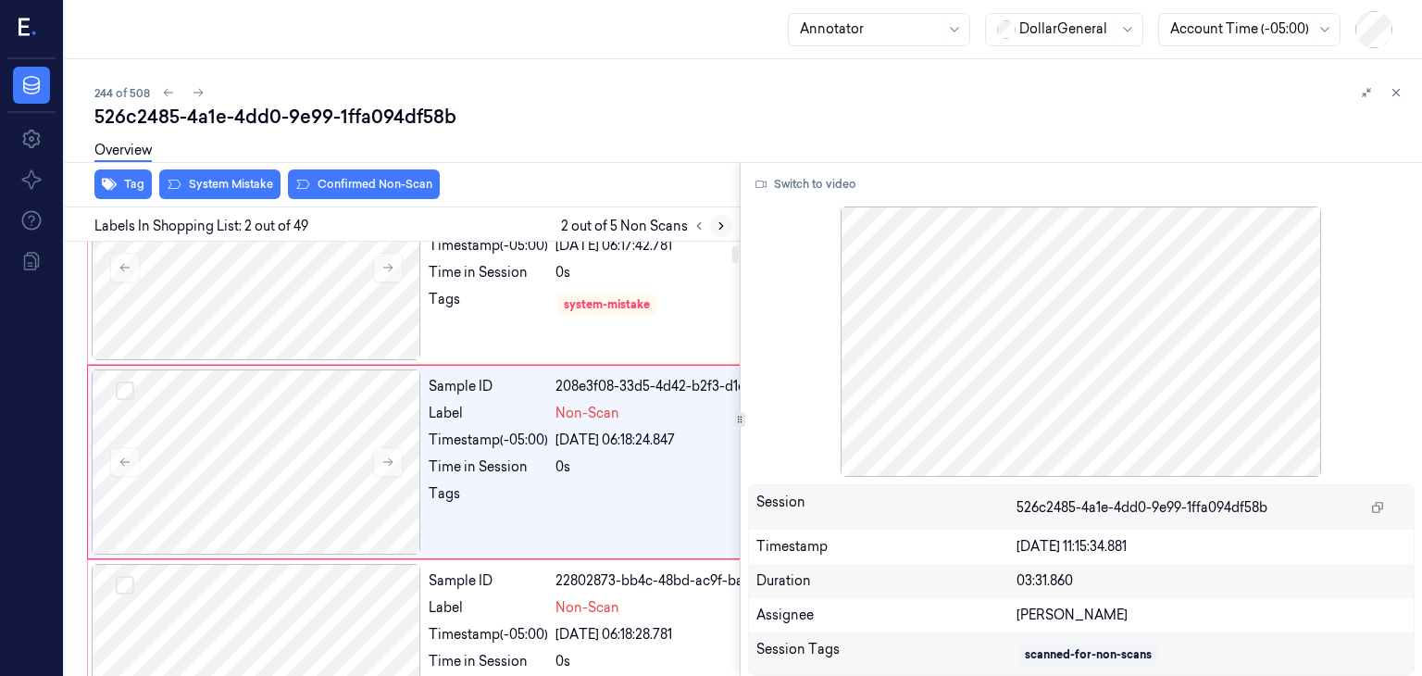
scroll to position [73, 0]
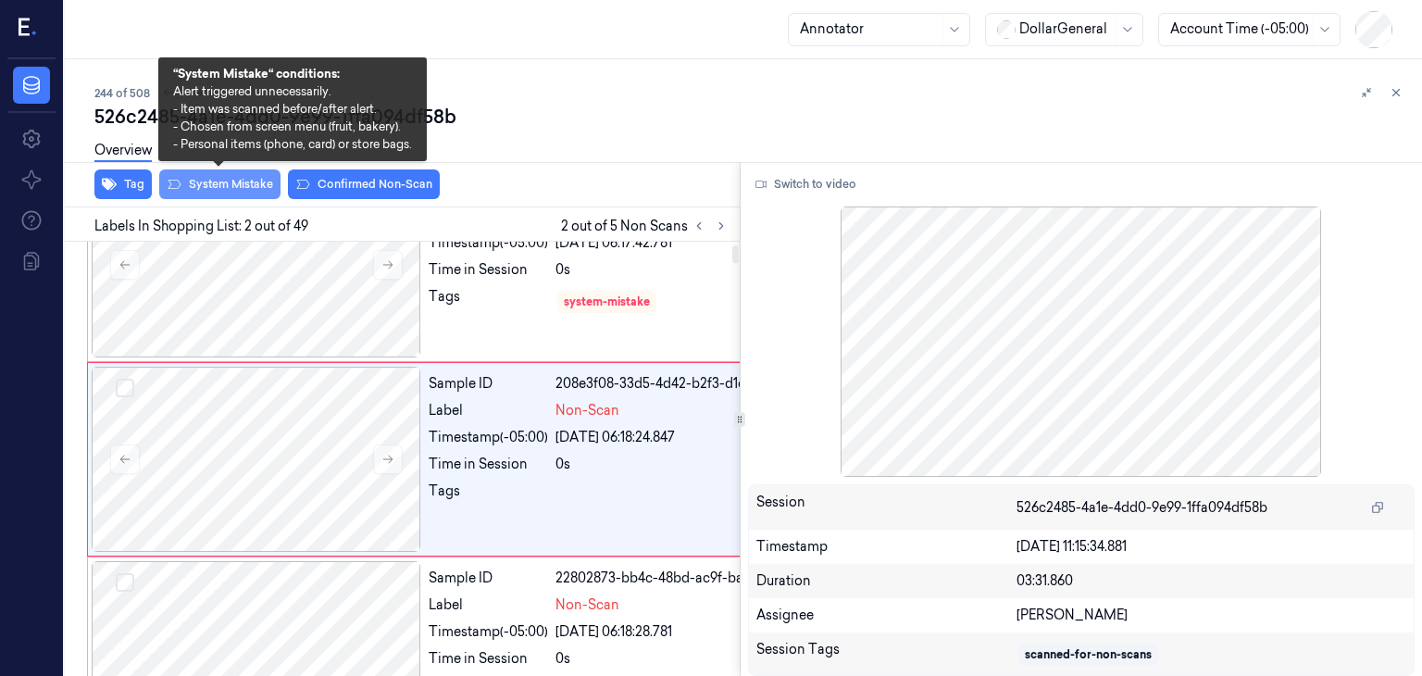
click at [207, 193] on button "System Mistake" at bounding box center [219, 184] width 121 height 30
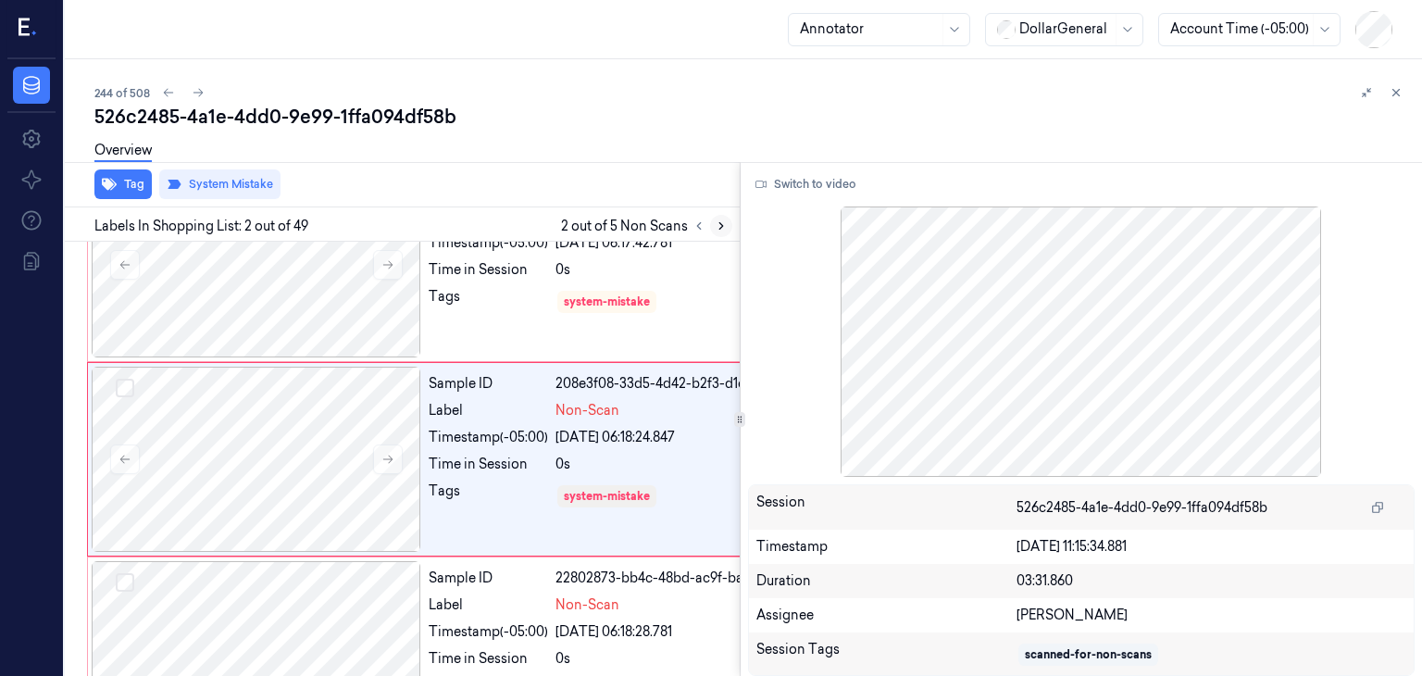
click at [720, 234] on button at bounding box center [721, 226] width 22 height 22
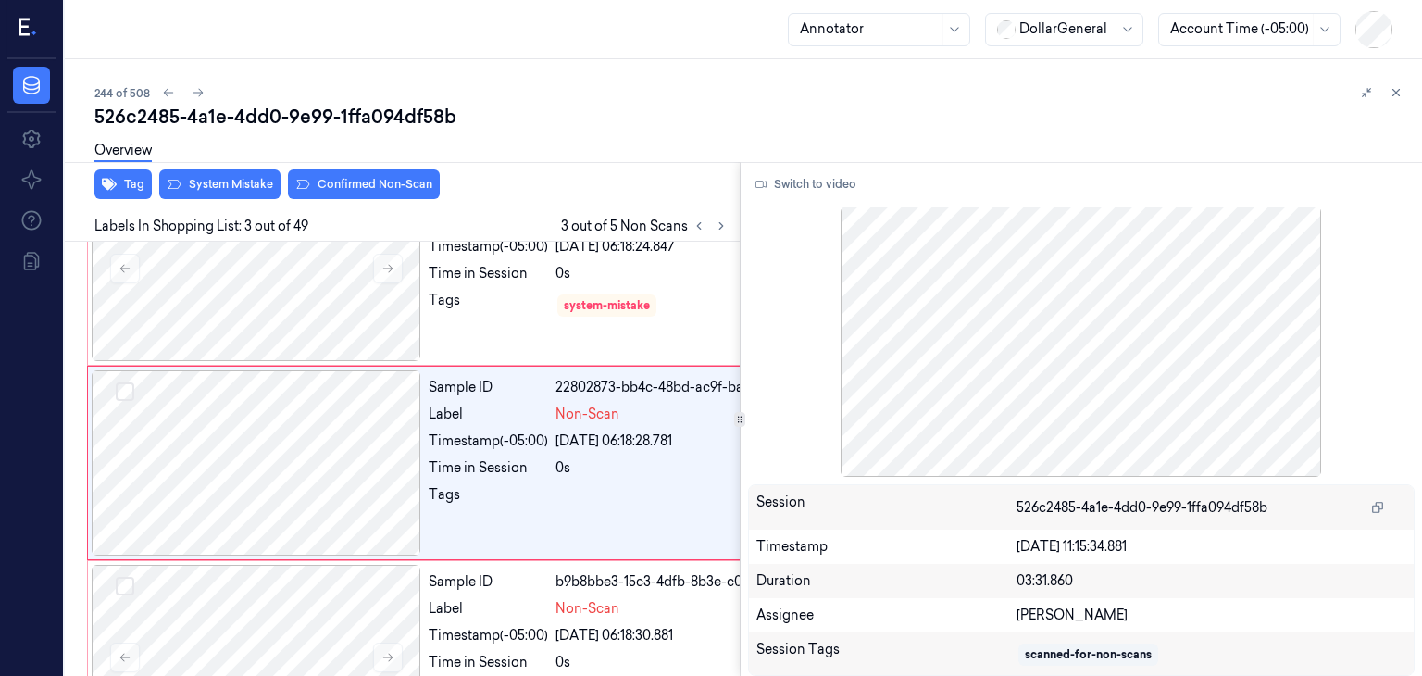
scroll to position [267, 0]
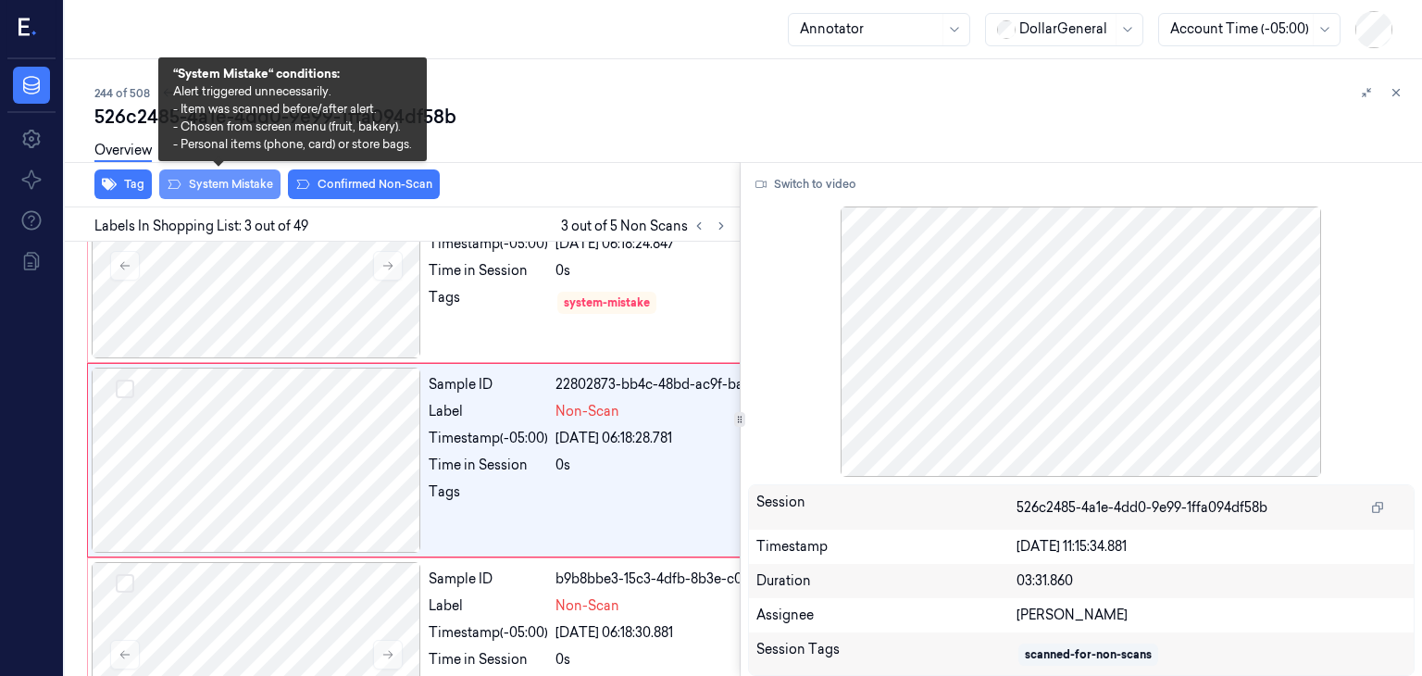
click at [207, 188] on button "System Mistake" at bounding box center [219, 184] width 121 height 30
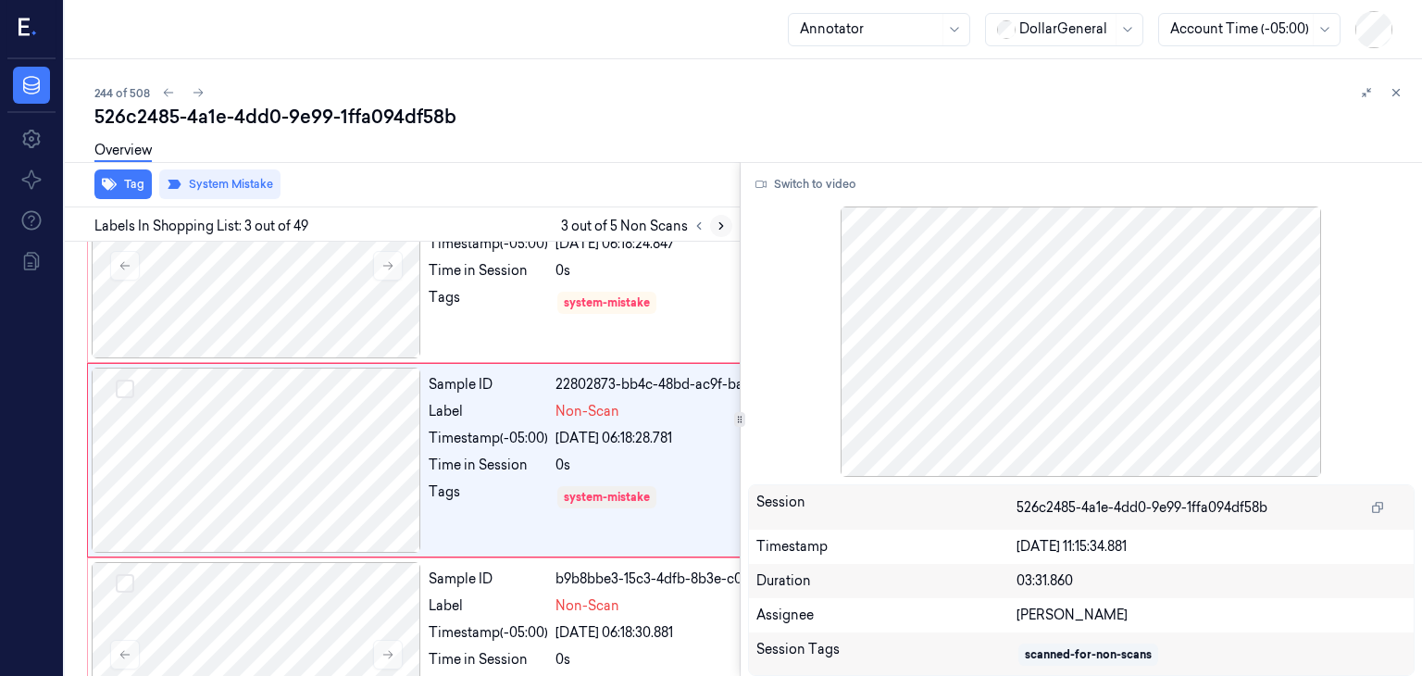
click at [715, 228] on icon at bounding box center [721, 225] width 13 height 13
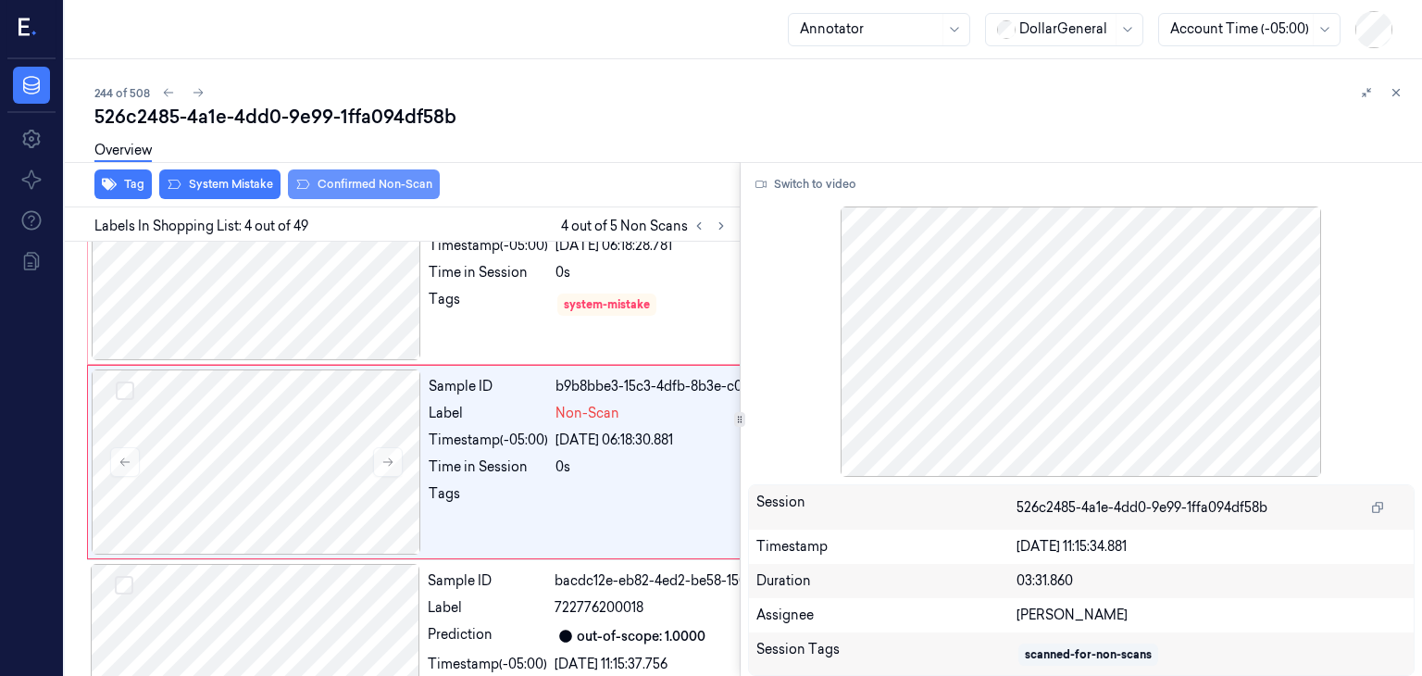
scroll to position [461, 0]
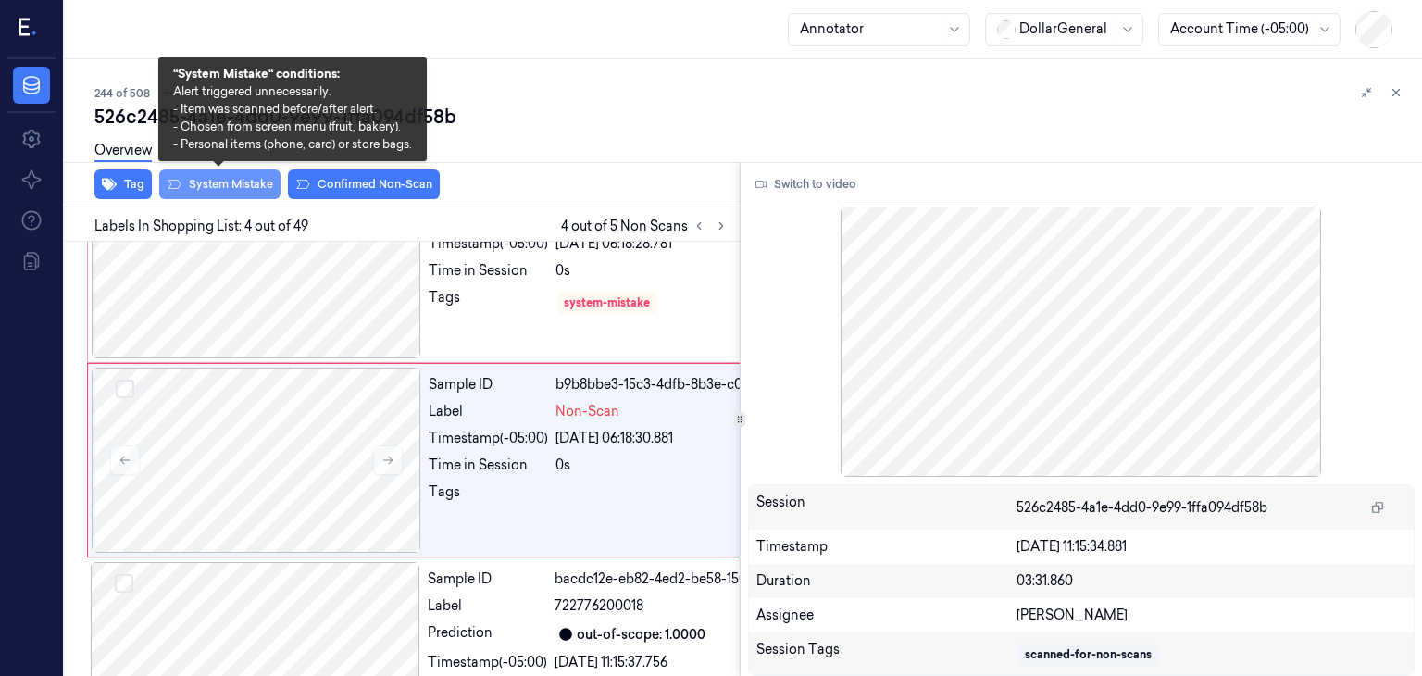
click at [233, 189] on button "System Mistake" at bounding box center [219, 184] width 121 height 30
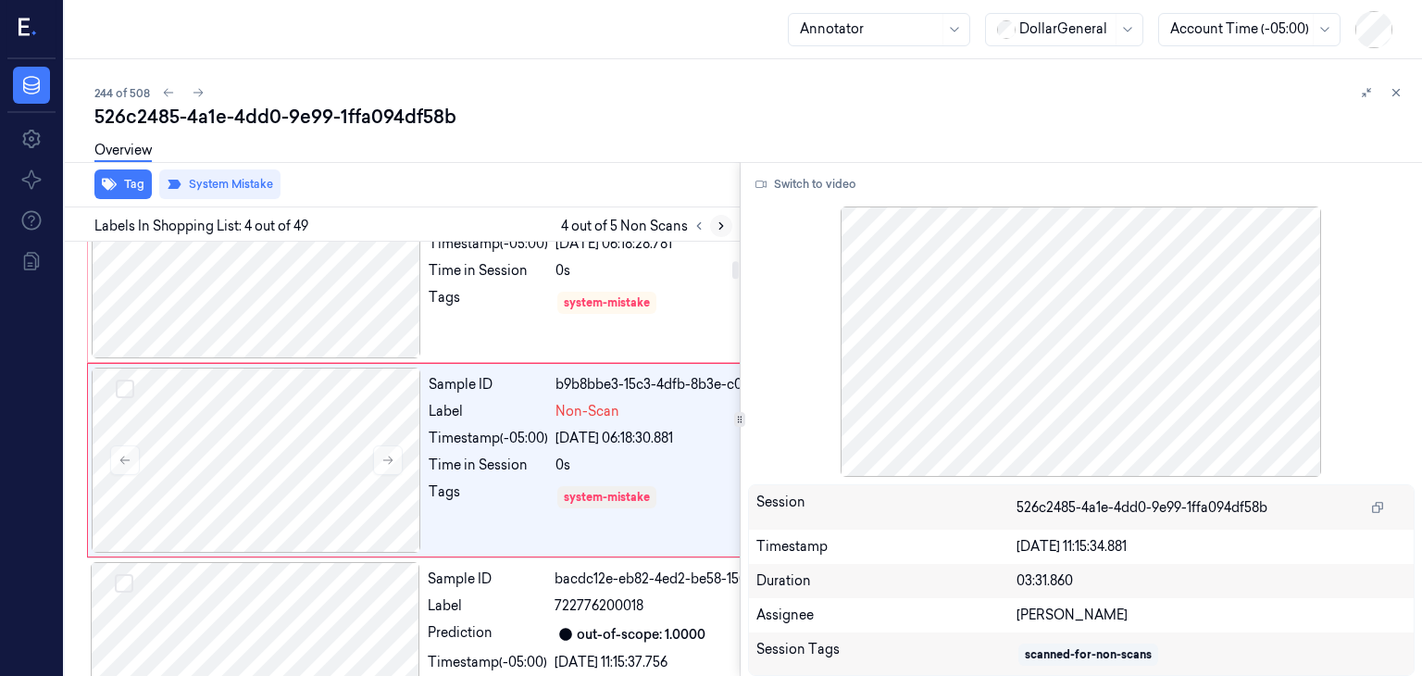
click at [729, 219] on button at bounding box center [721, 226] width 22 height 22
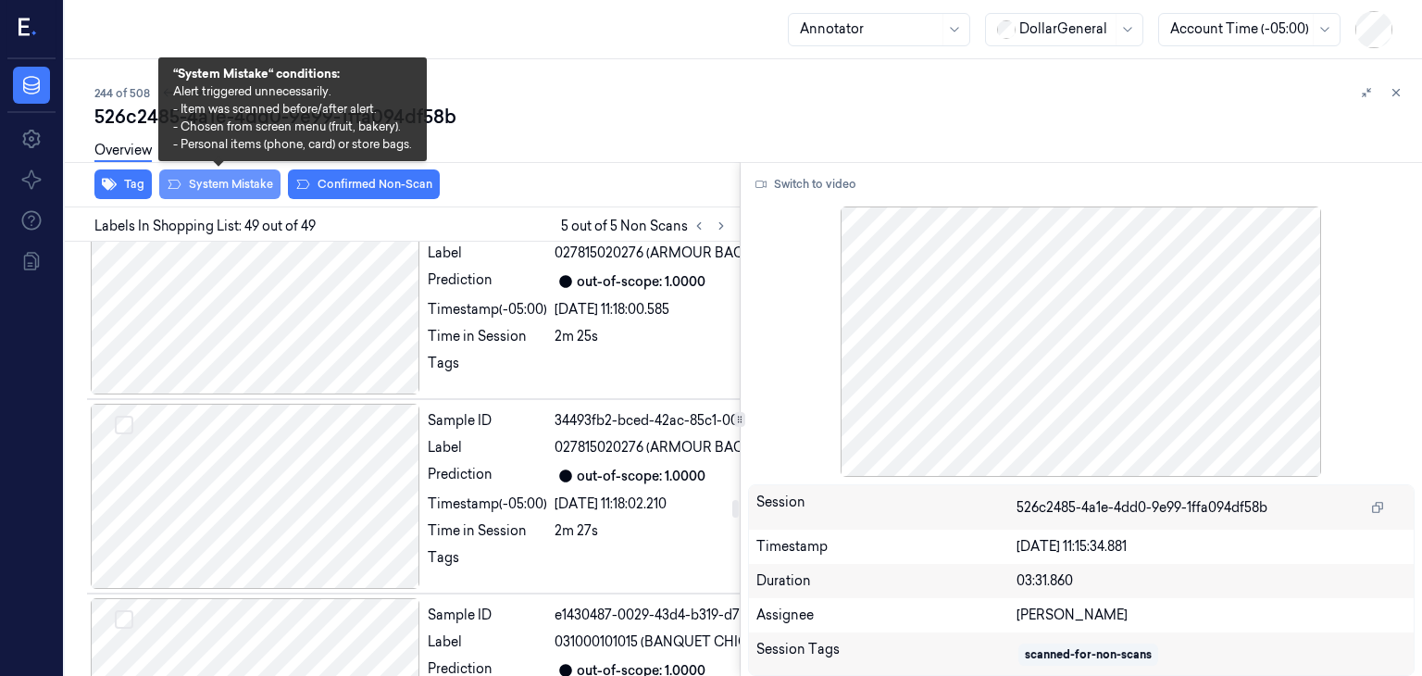
click at [249, 186] on button "System Mistake" at bounding box center [219, 184] width 121 height 30
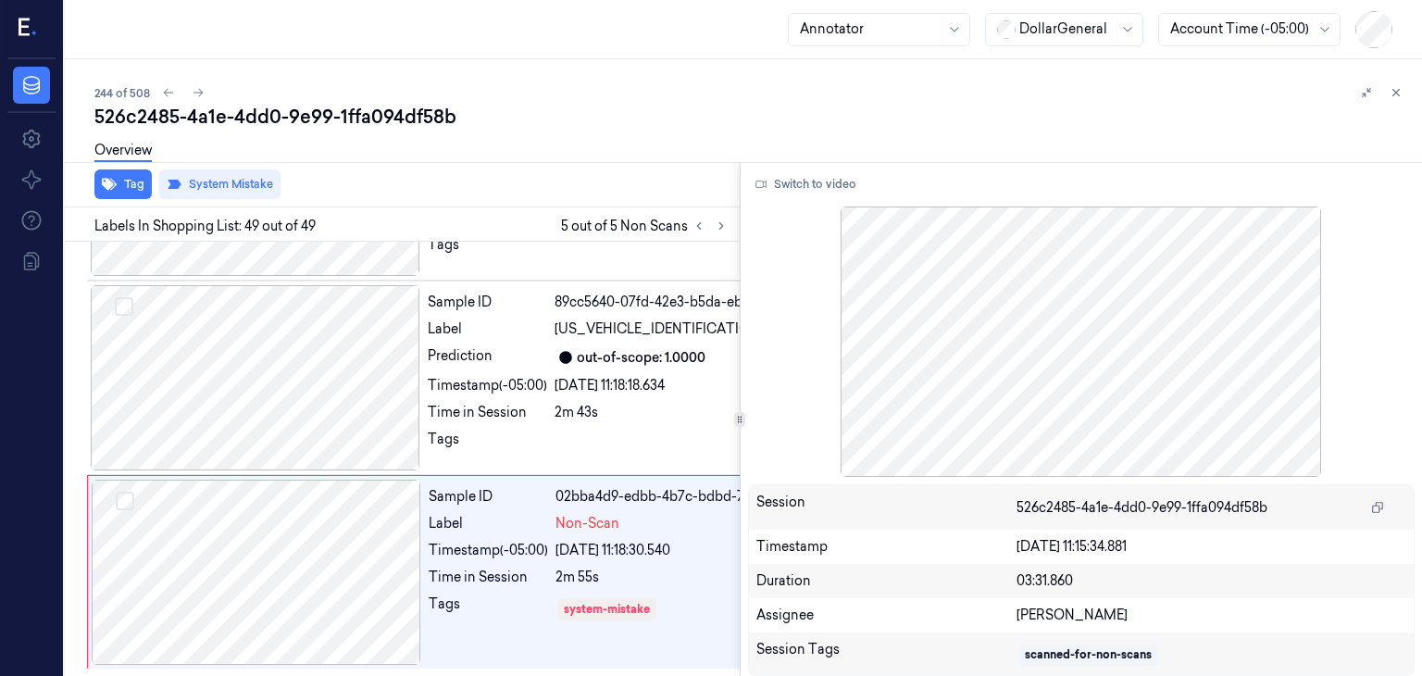
scroll to position [10196, 0]
click at [578, 148] on div "Overview" at bounding box center [750, 153] width 1312 height 47
click at [1395, 101] on button at bounding box center [1396, 92] width 22 height 22
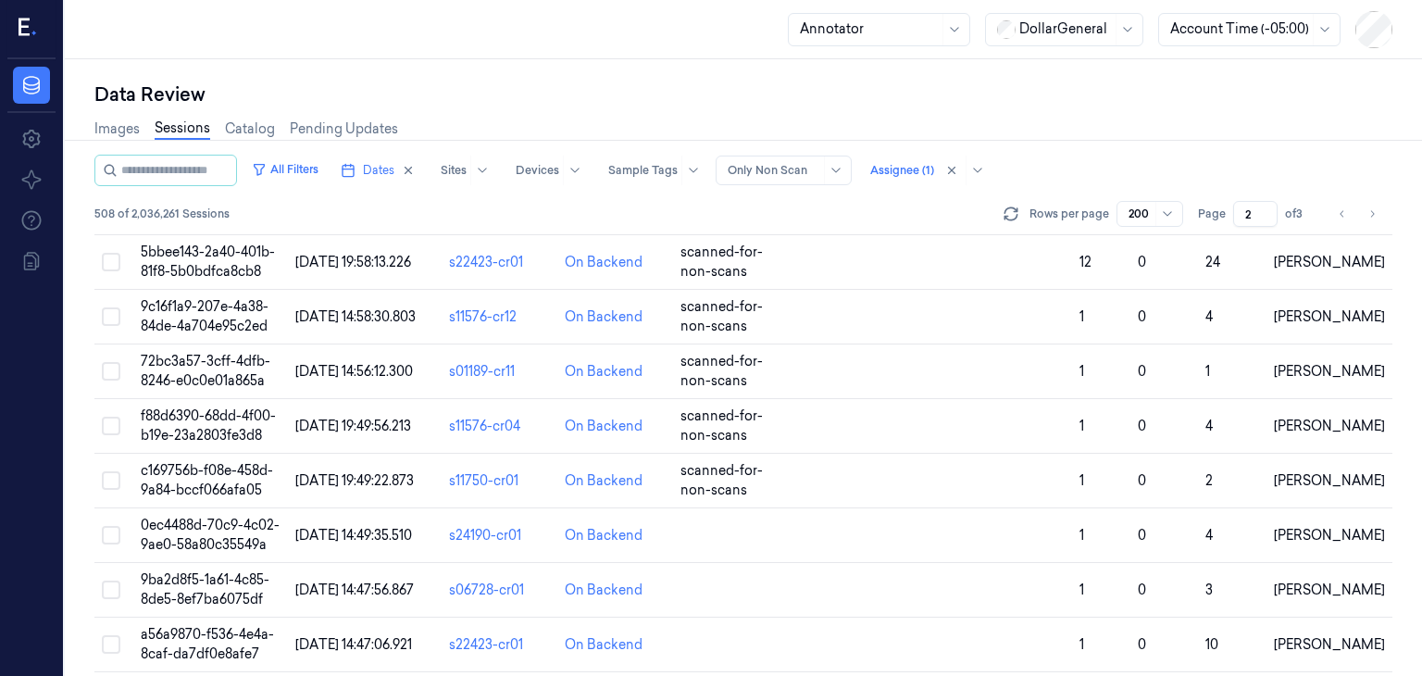
scroll to position [10536, 0]
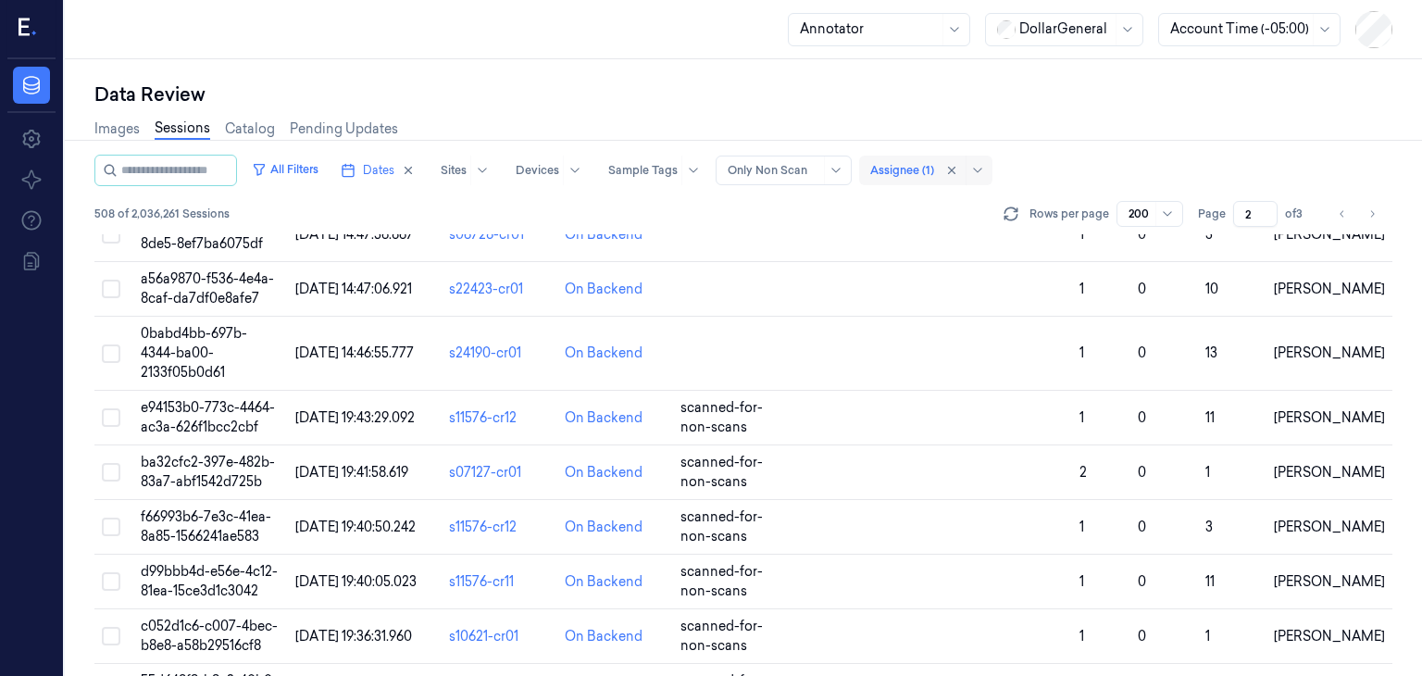
click at [929, 174] on div at bounding box center [902, 170] width 64 height 17
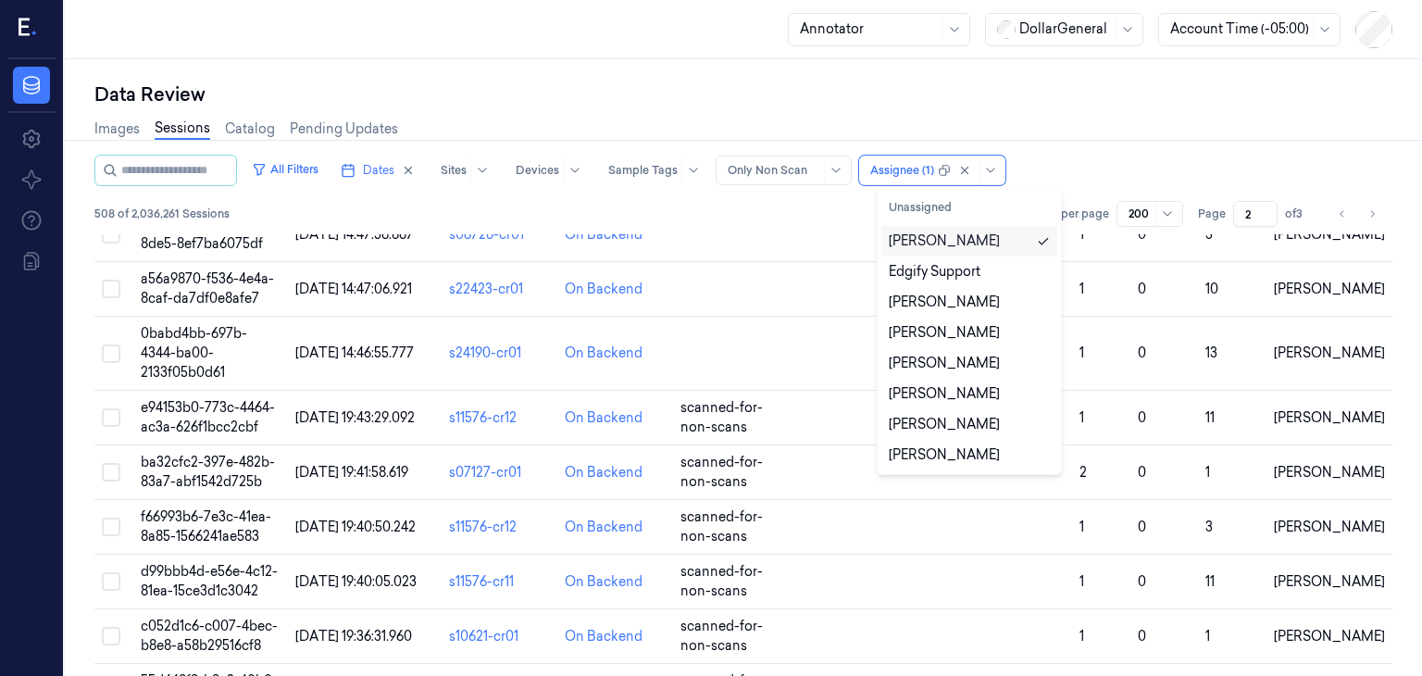
click at [989, 246] on div "[PERSON_NAME]" at bounding box center [968, 240] width 161 height 19
type input "1"
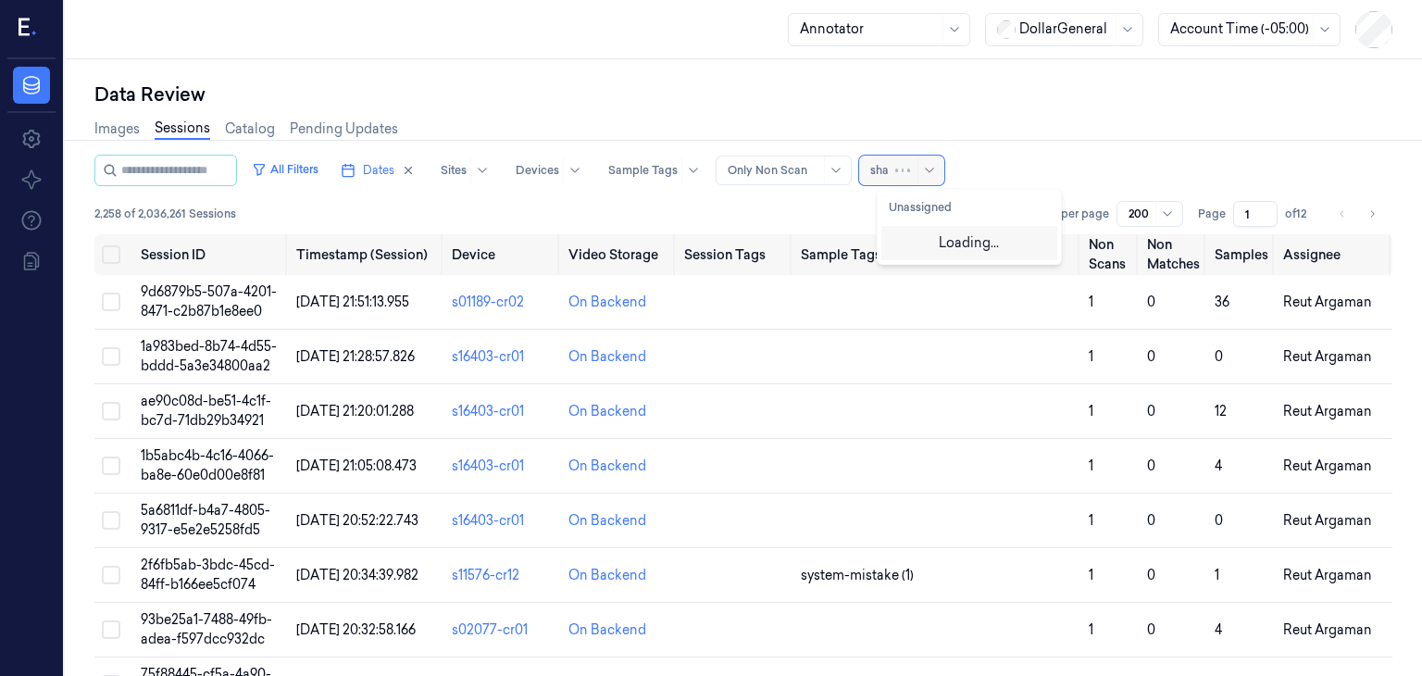
type input "shan"
click at [955, 267] on div "[PERSON_NAME]" at bounding box center [943, 271] width 111 height 19
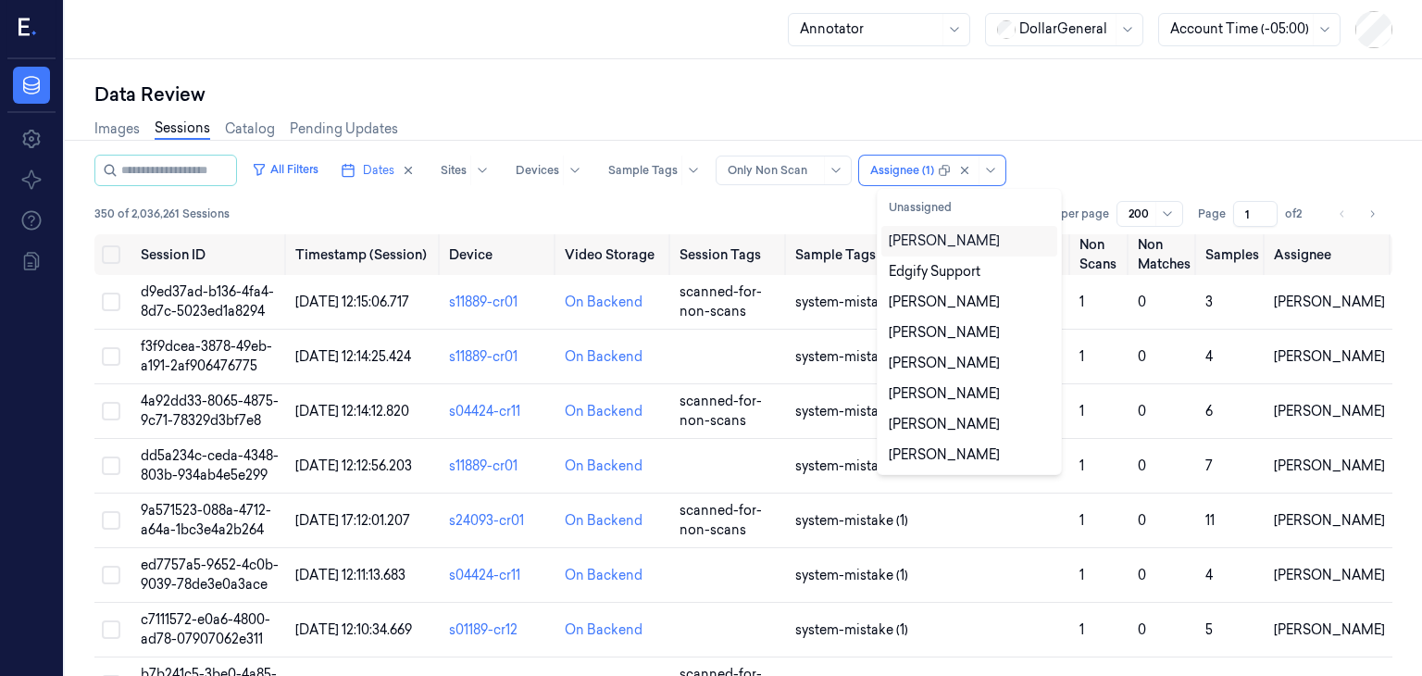
click at [1138, 141] on div "Images Sessions Catalog Pending Updates" at bounding box center [743, 130] width 1298 height 47
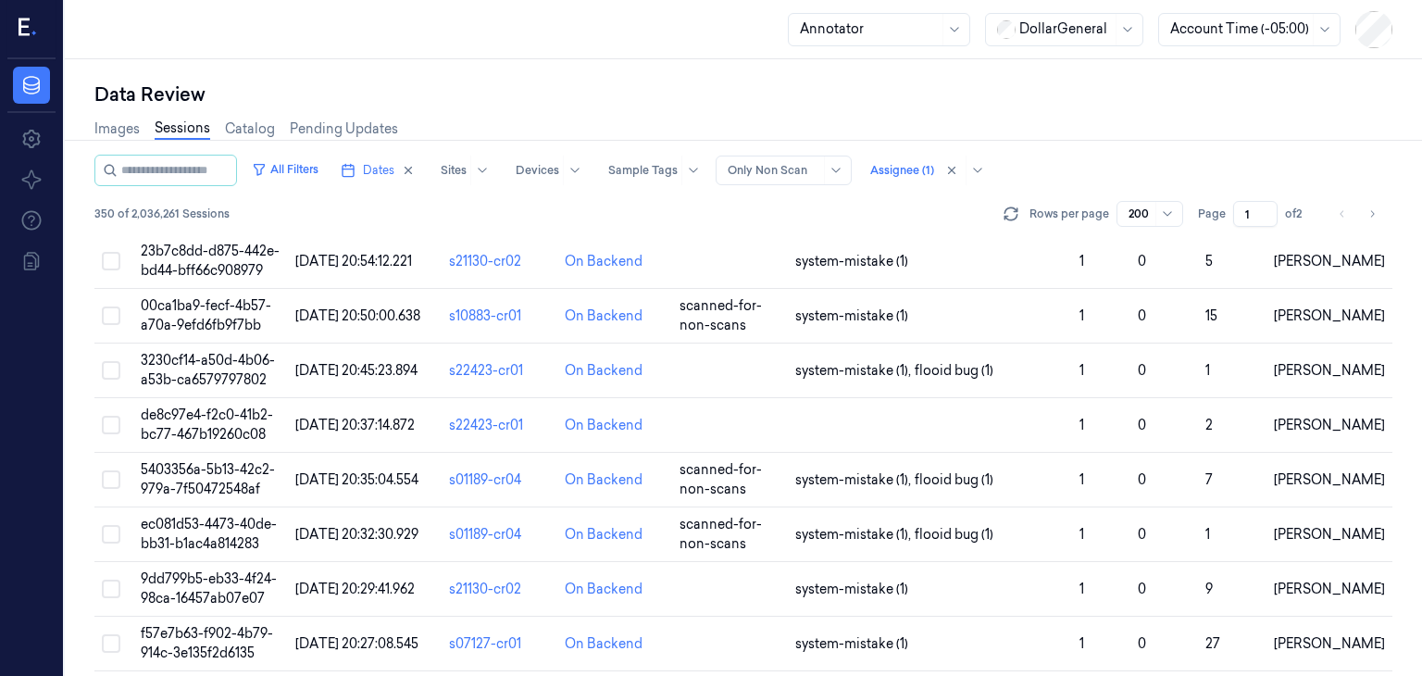
scroll to position [9869, 0]
click at [221, 407] on span "de8c97e4-f2c0-41b2-bc77-467b19260c08" at bounding box center [207, 425] width 132 height 36
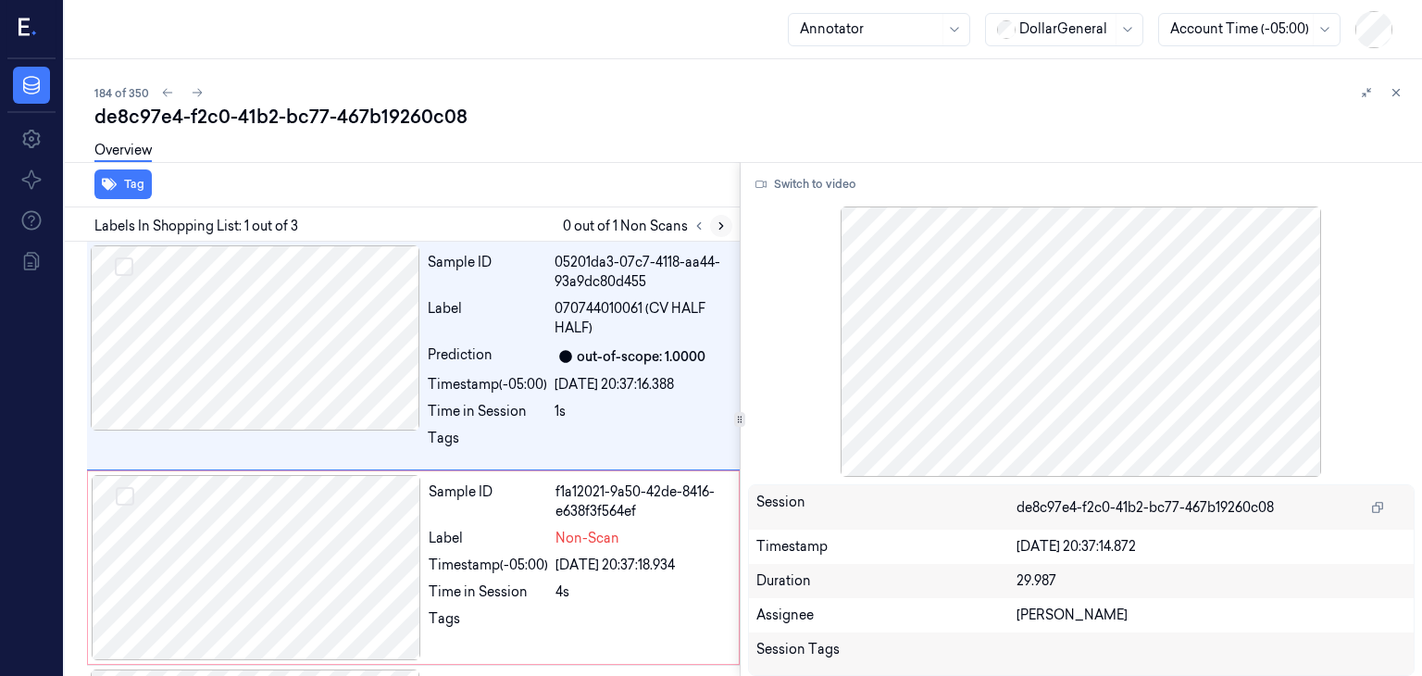
click at [715, 223] on icon at bounding box center [721, 225] width 13 height 13
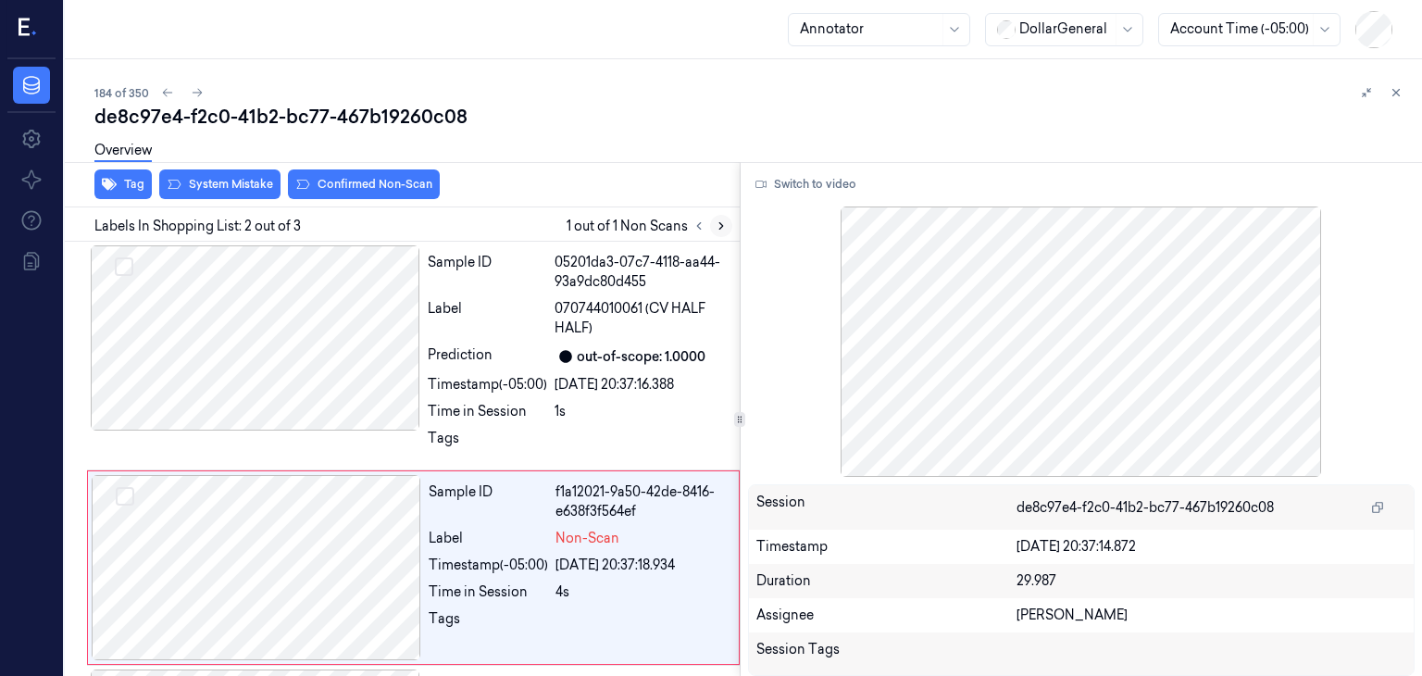
scroll to position [107, 0]
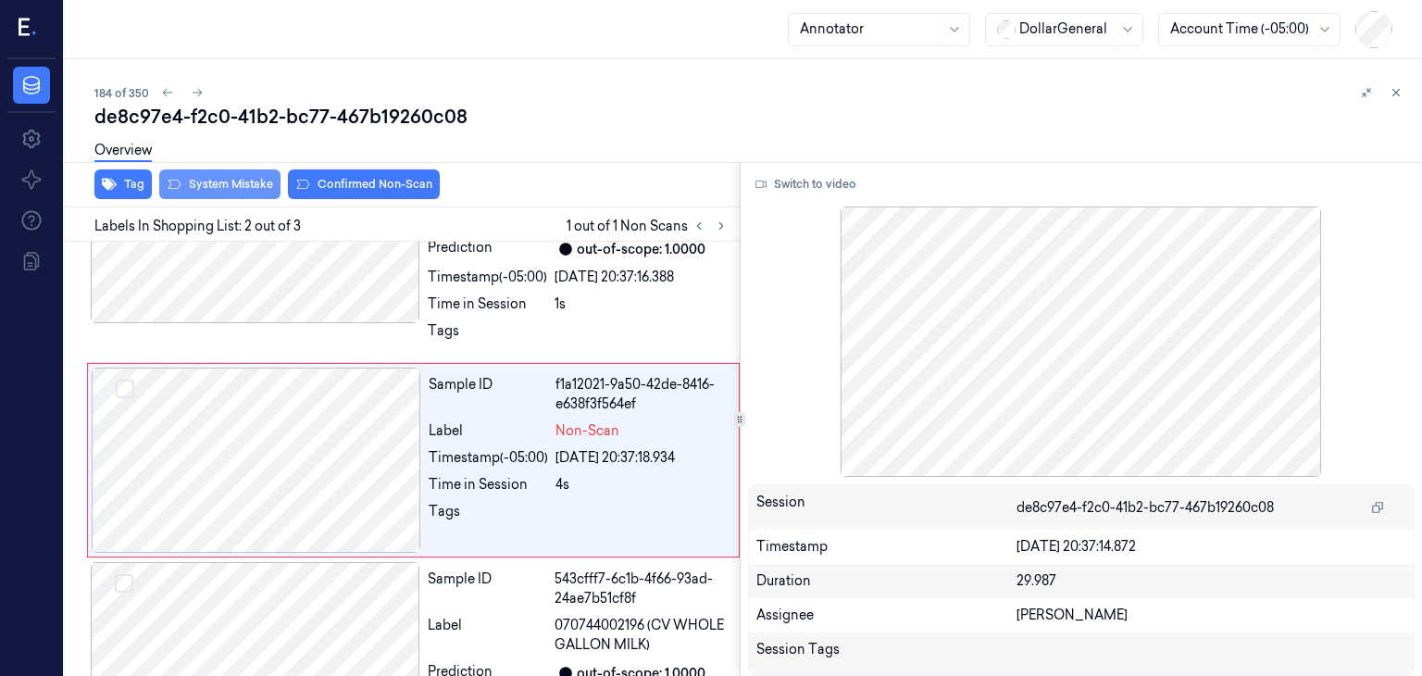
click at [258, 179] on button "System Mistake" at bounding box center [219, 184] width 121 height 30
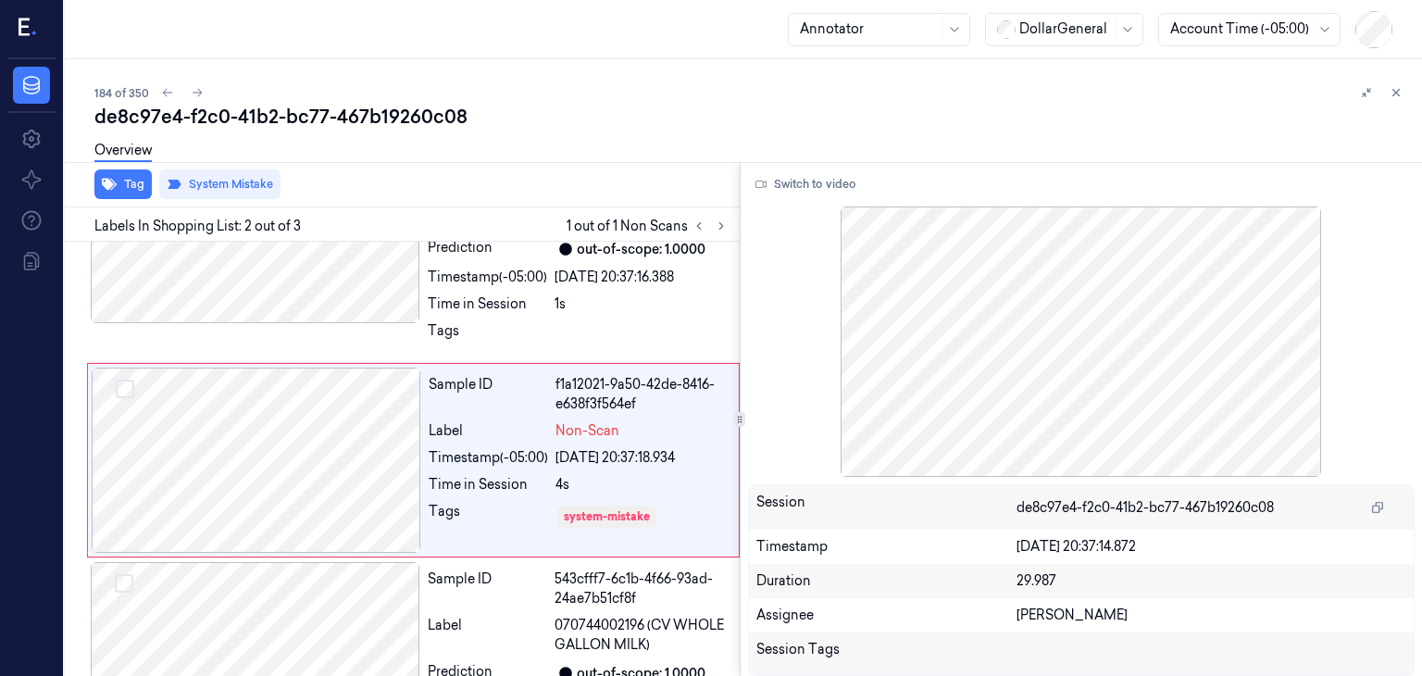
click at [1402, 94] on button at bounding box center [1396, 92] width 22 height 22
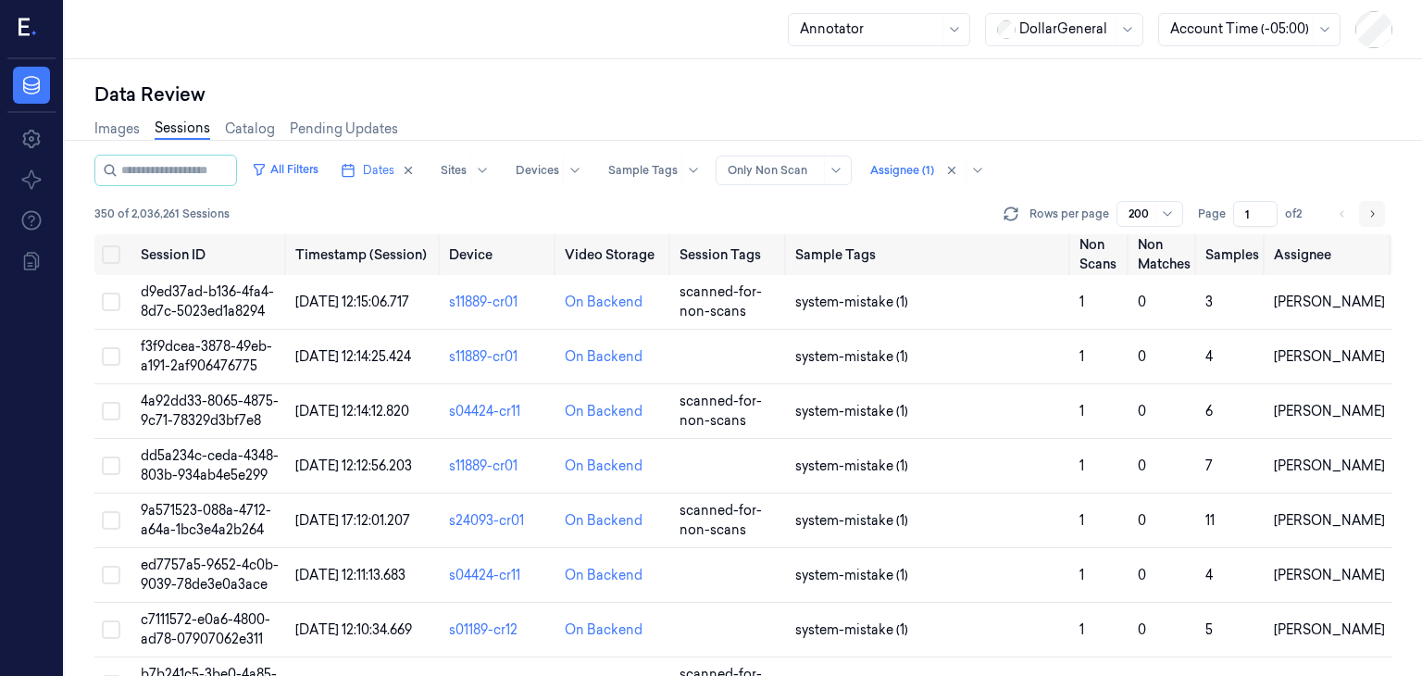
click at [1371, 211] on icon "Go to next page" at bounding box center [1371, 213] width 11 height 15
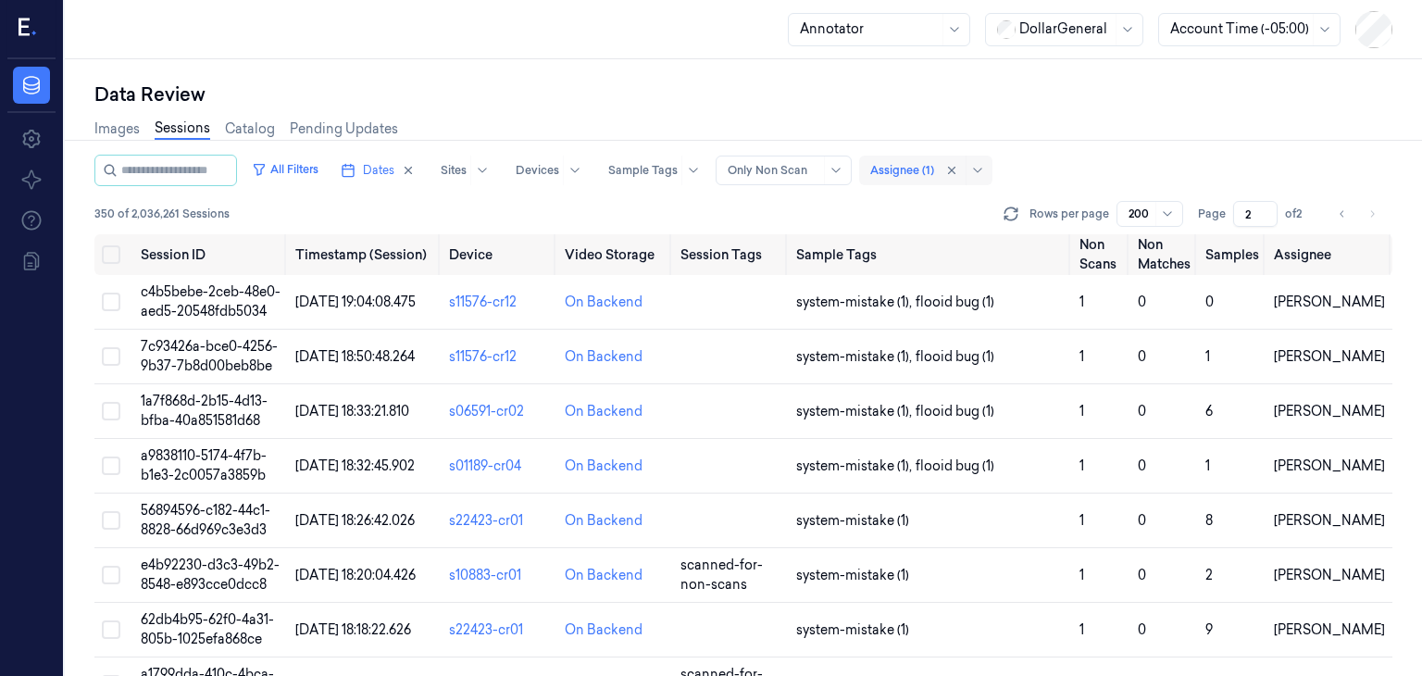
click at [931, 168] on div at bounding box center [902, 170] width 64 height 17
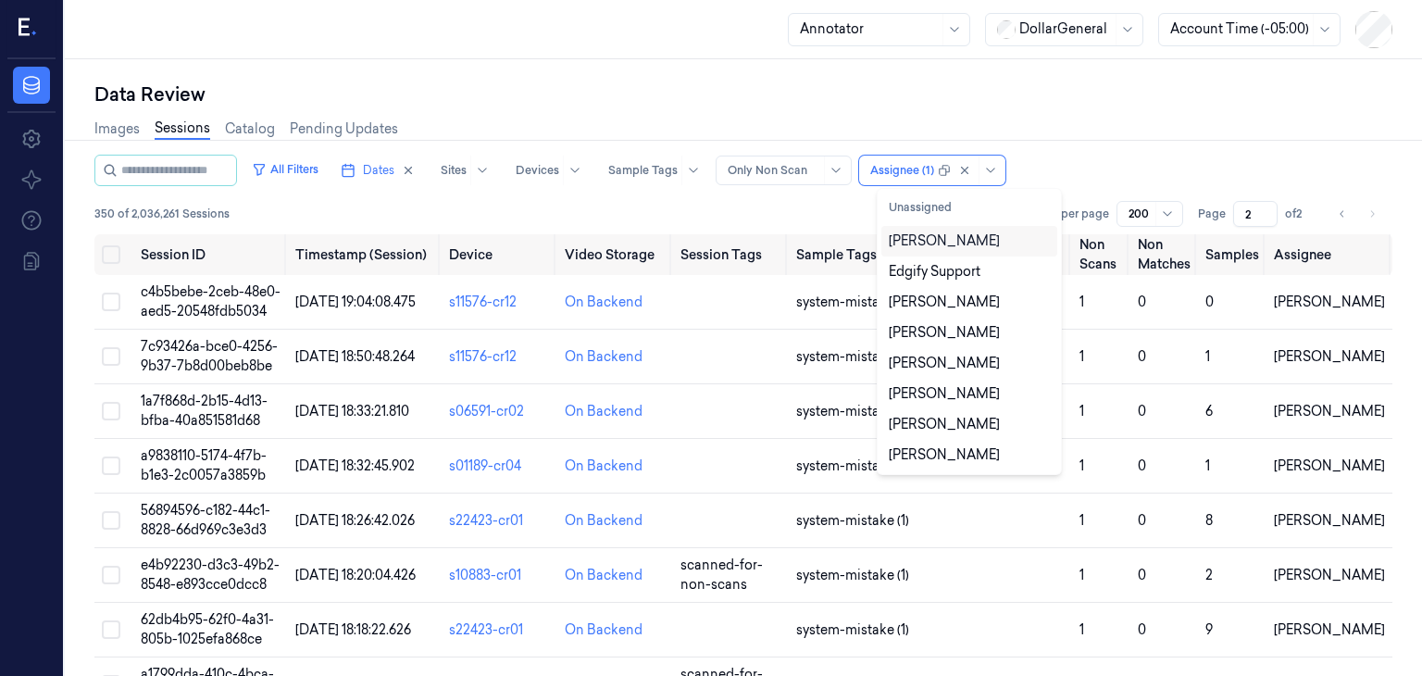
type input "1"
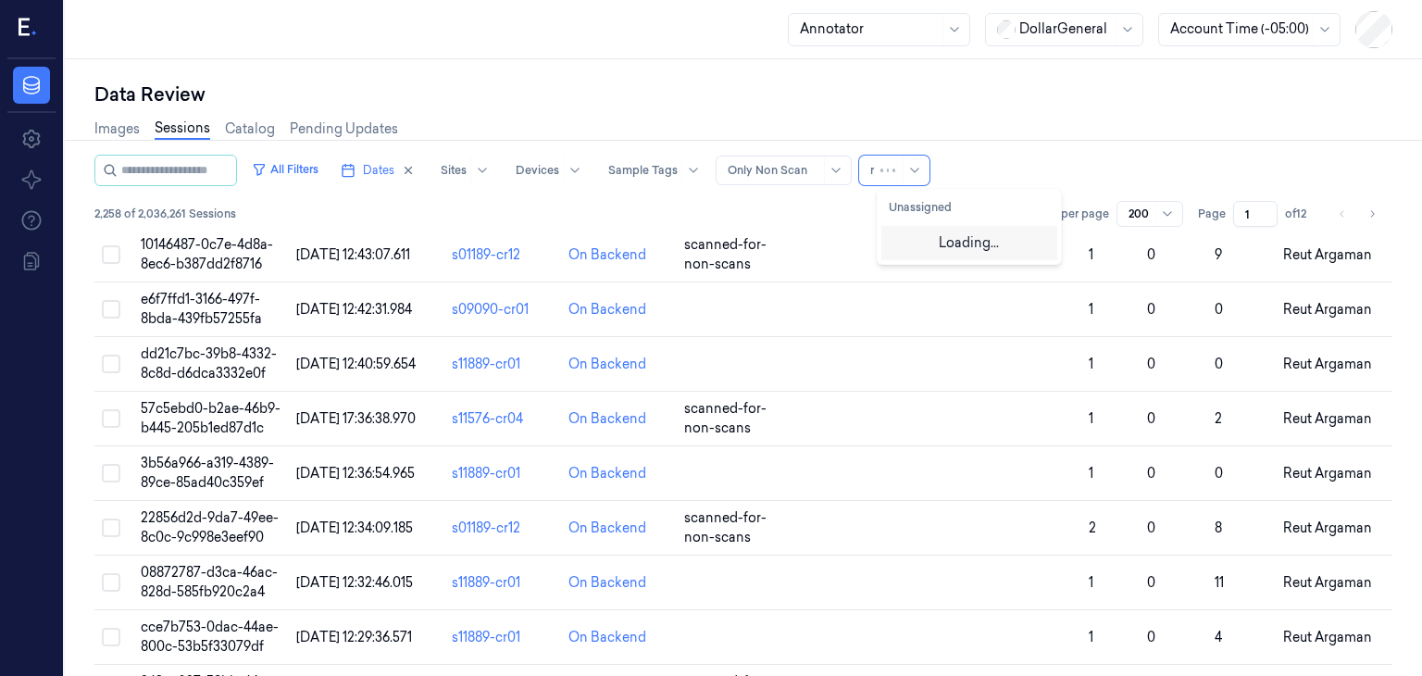
scroll to position [9825, 0]
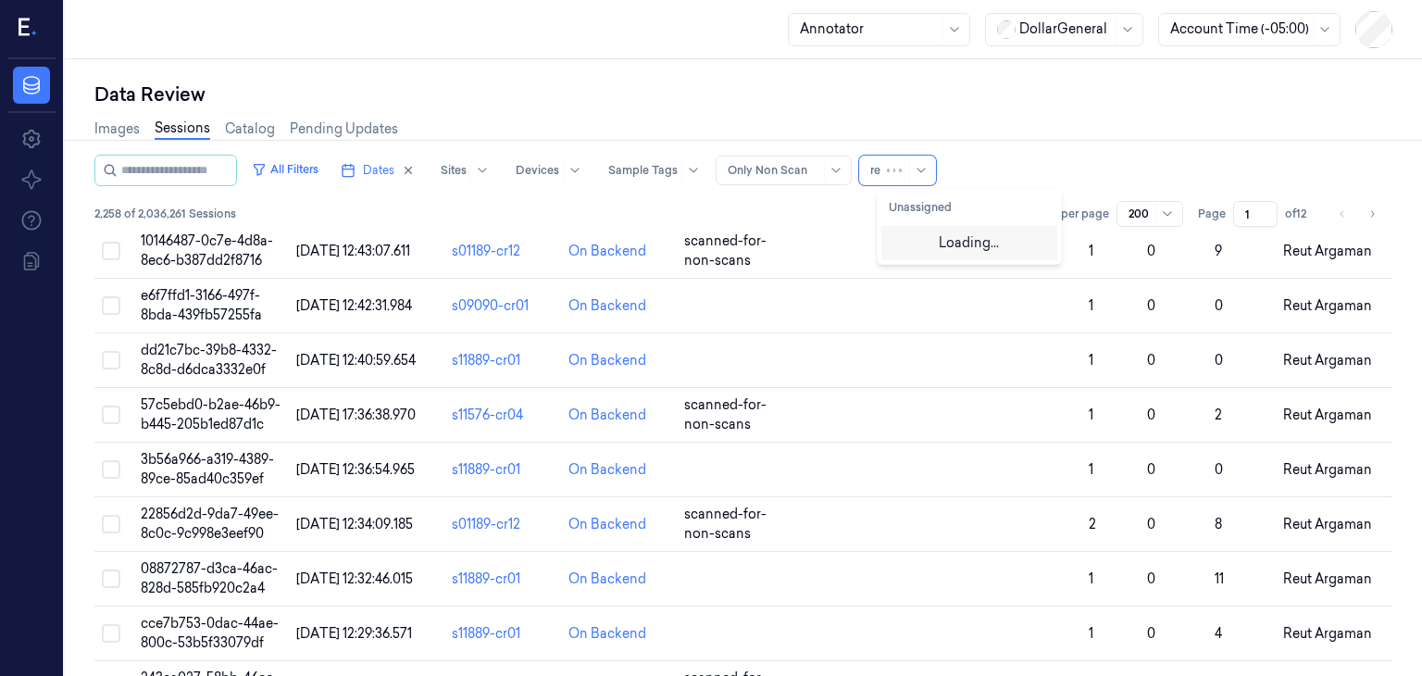
type input "reu"
click at [982, 236] on div "Reut Argaman" at bounding box center [968, 240] width 161 height 19
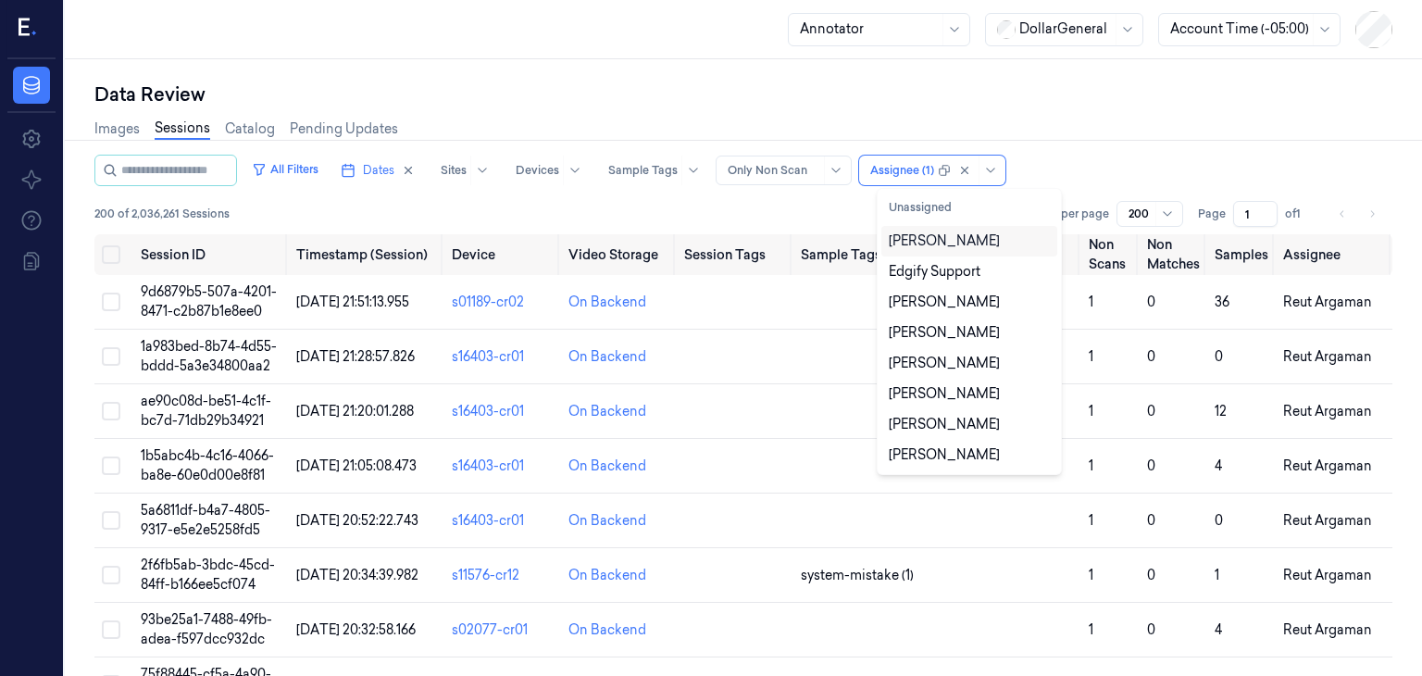
click at [1111, 162] on div "All Filters Dates Sites Devices Sample Tags Alert Type Only Non Scan option Reu…" at bounding box center [743, 170] width 1298 height 31
click at [919, 170] on div at bounding box center [894, 170] width 49 height 17
click at [919, 247] on div "[PERSON_NAME]" at bounding box center [943, 240] width 111 height 19
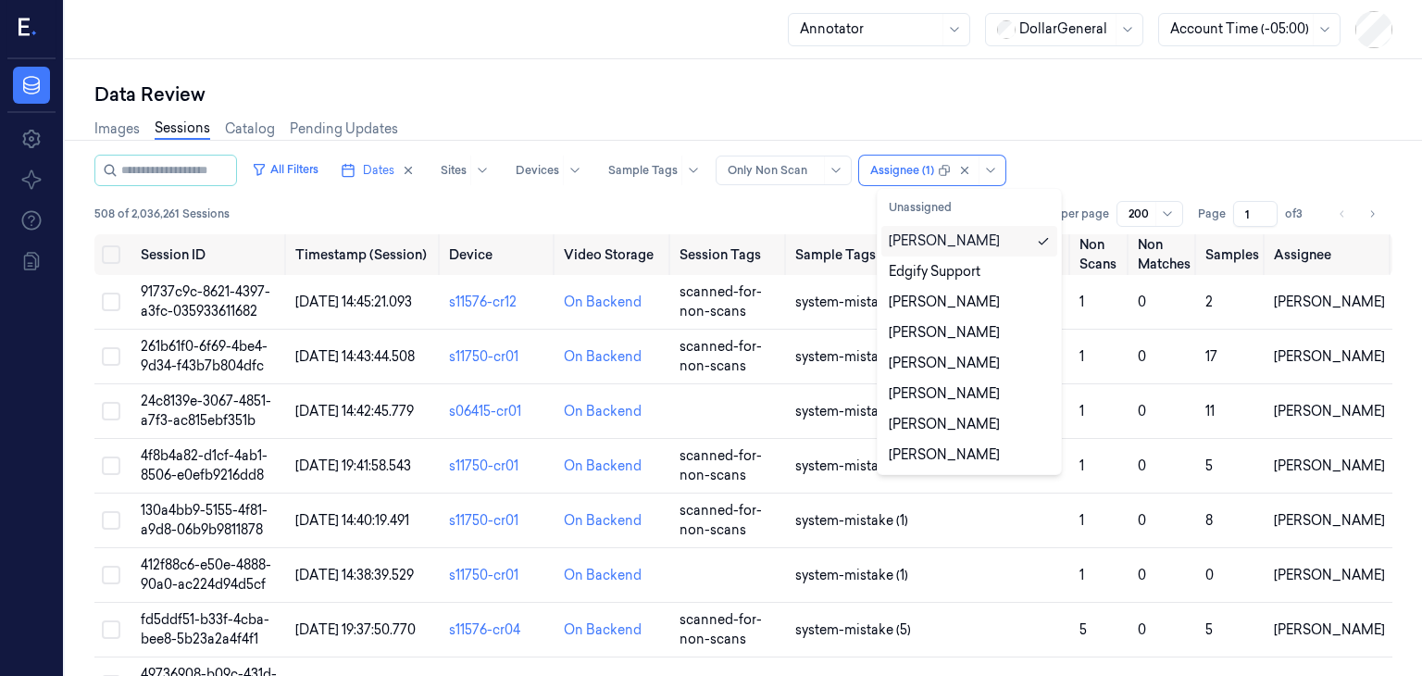
click at [1067, 158] on div "All Filters Dates Sites Devices Sample Tags Alert Type Only Non Scan option [PE…" at bounding box center [743, 170] width 1298 height 31
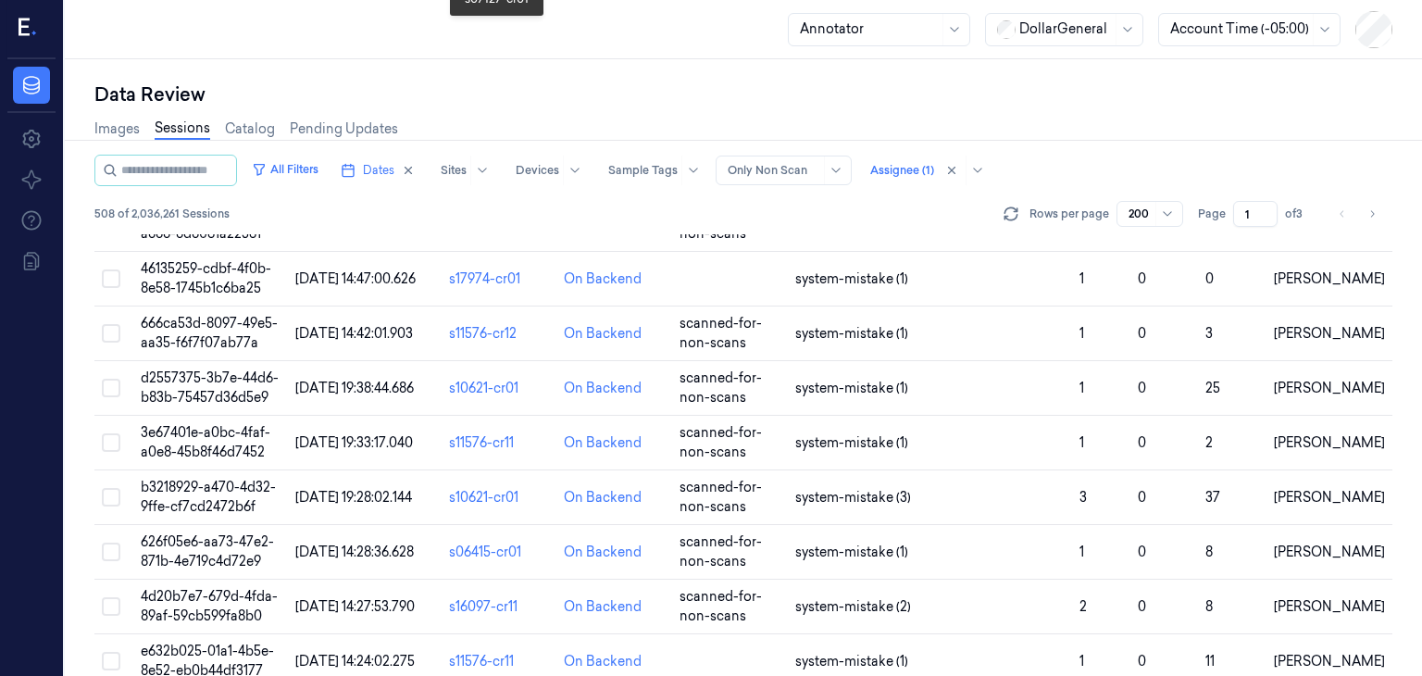
scroll to position [10593, 0]
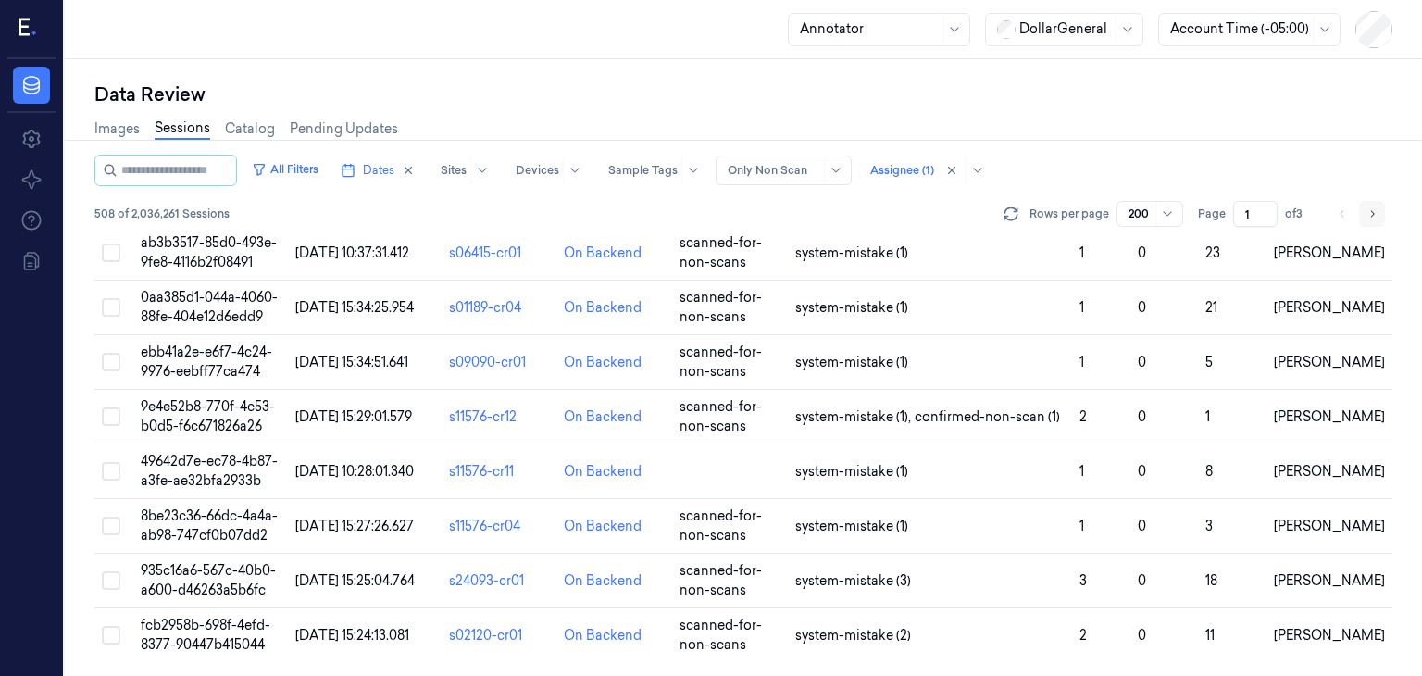
click at [1380, 205] on button "Go to next page" at bounding box center [1372, 214] width 26 height 26
type input "2"
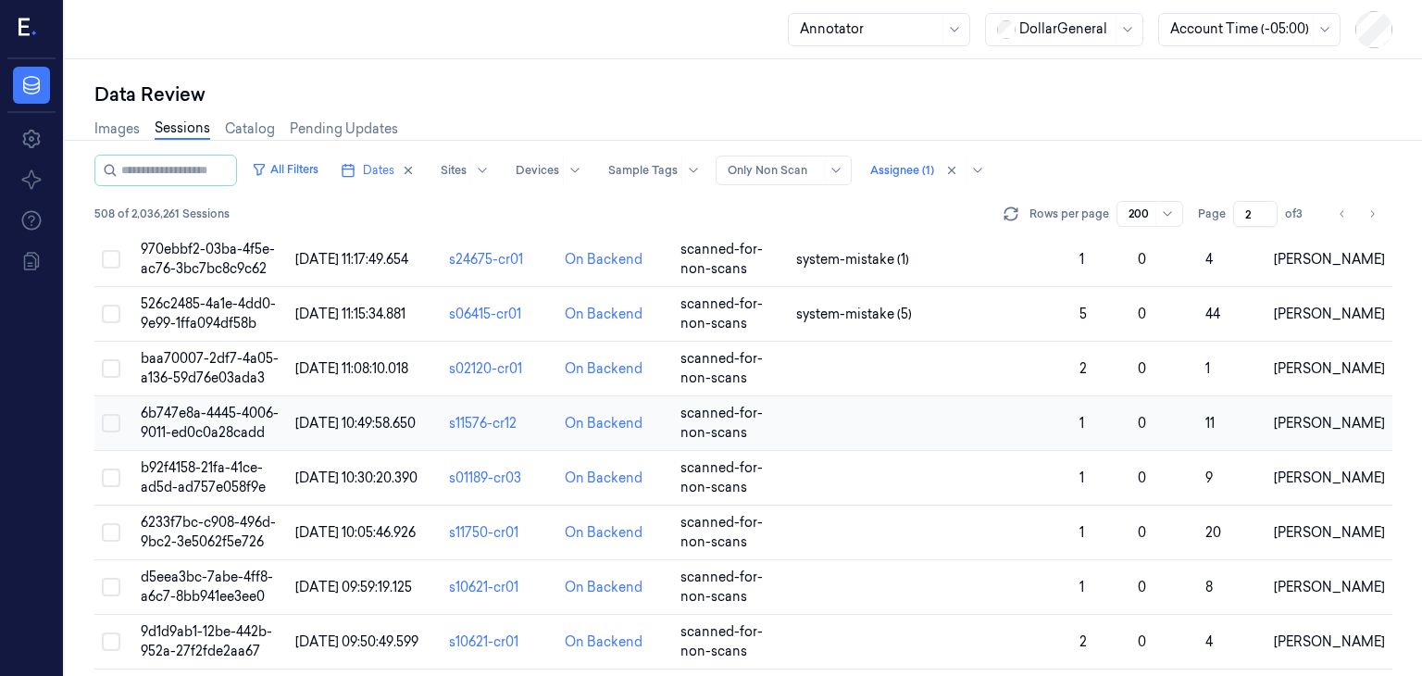
scroll to position [2392, 0]
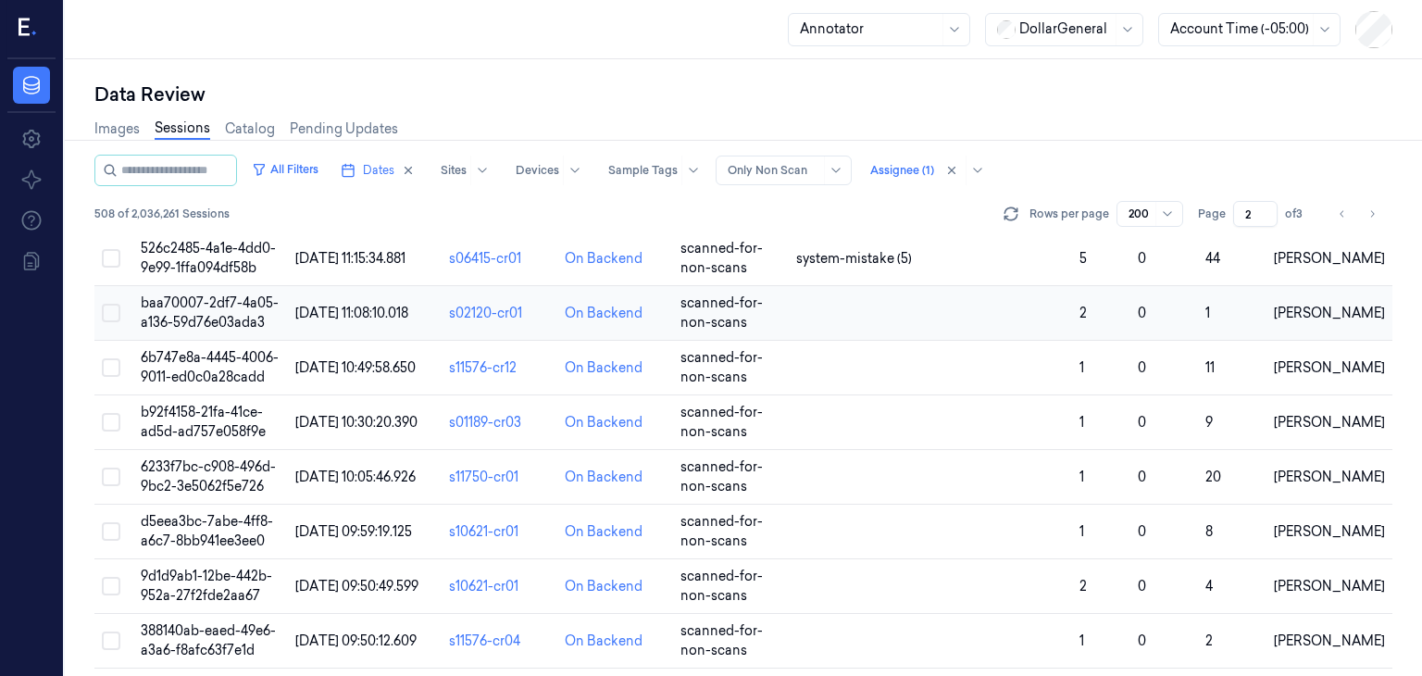
click at [244, 301] on span "baa70007-2df7-4a05-a136-59d76e03ada3" at bounding box center [210, 312] width 138 height 36
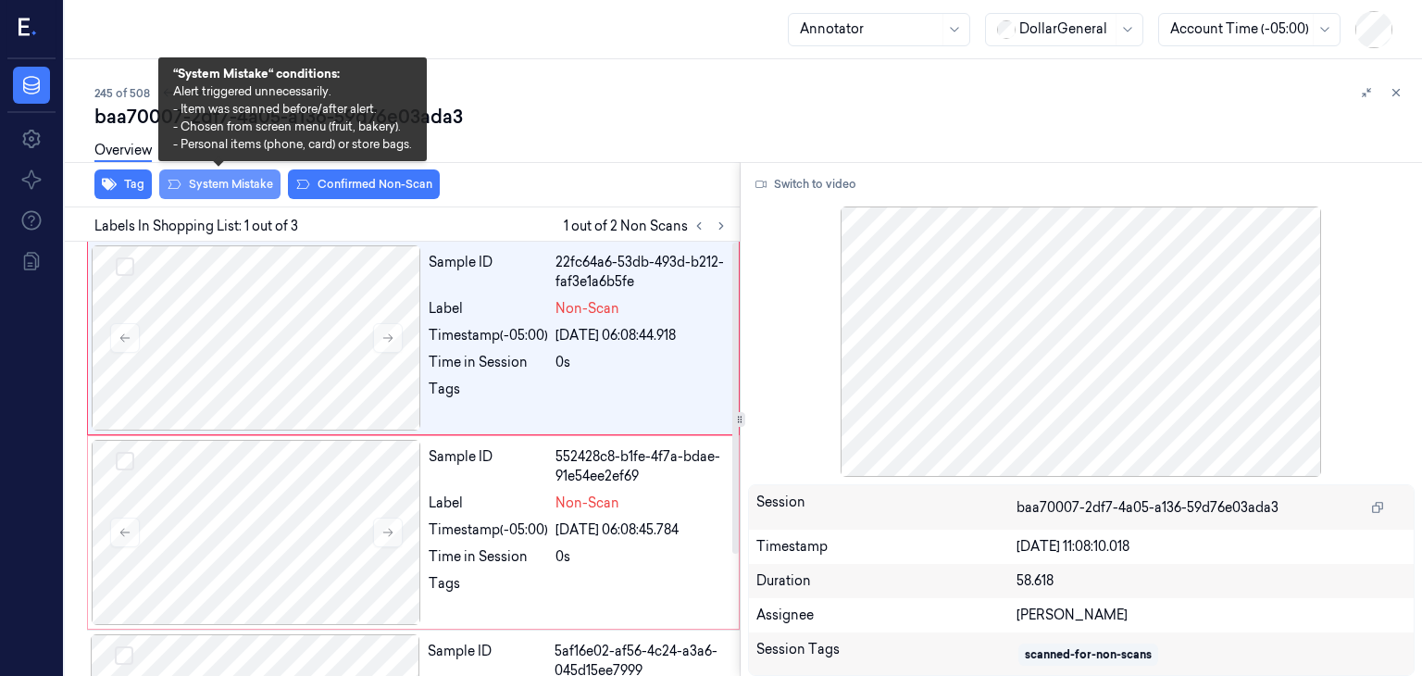
click at [252, 191] on button "System Mistake" at bounding box center [219, 184] width 121 height 30
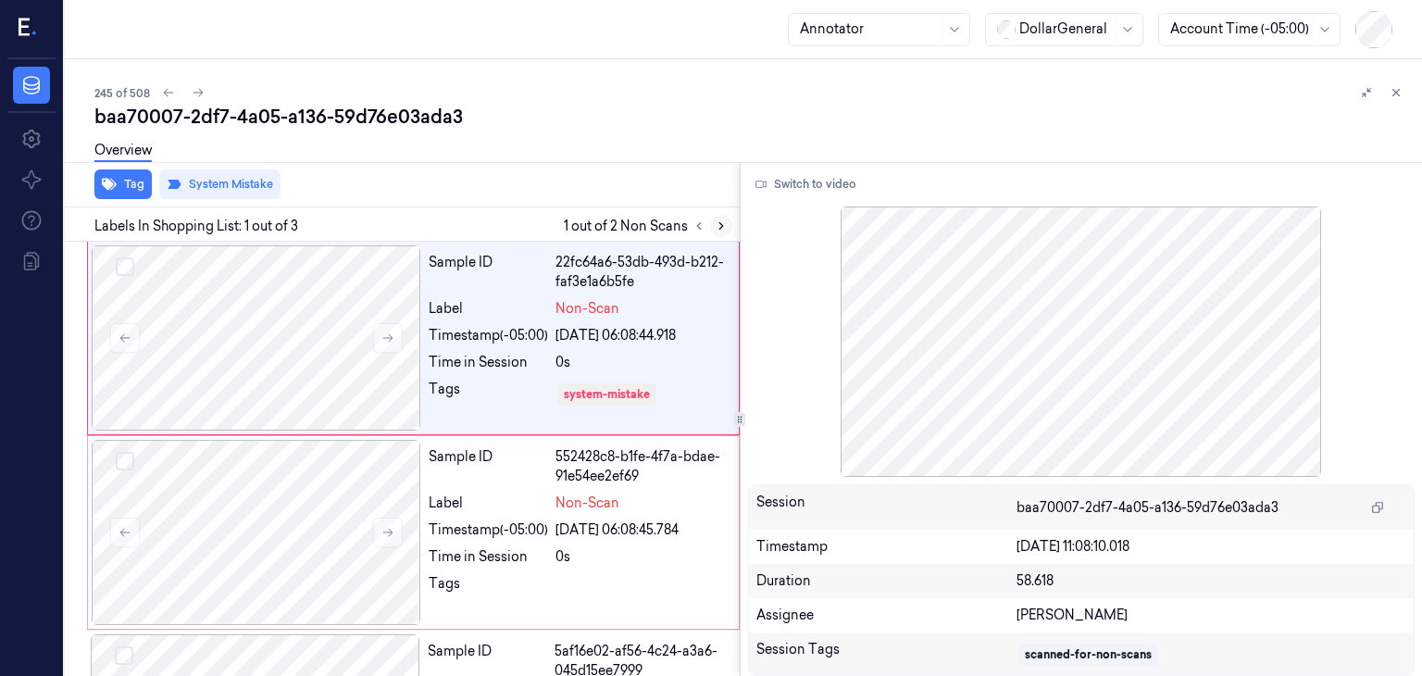
click at [716, 224] on icon at bounding box center [721, 225] width 13 height 13
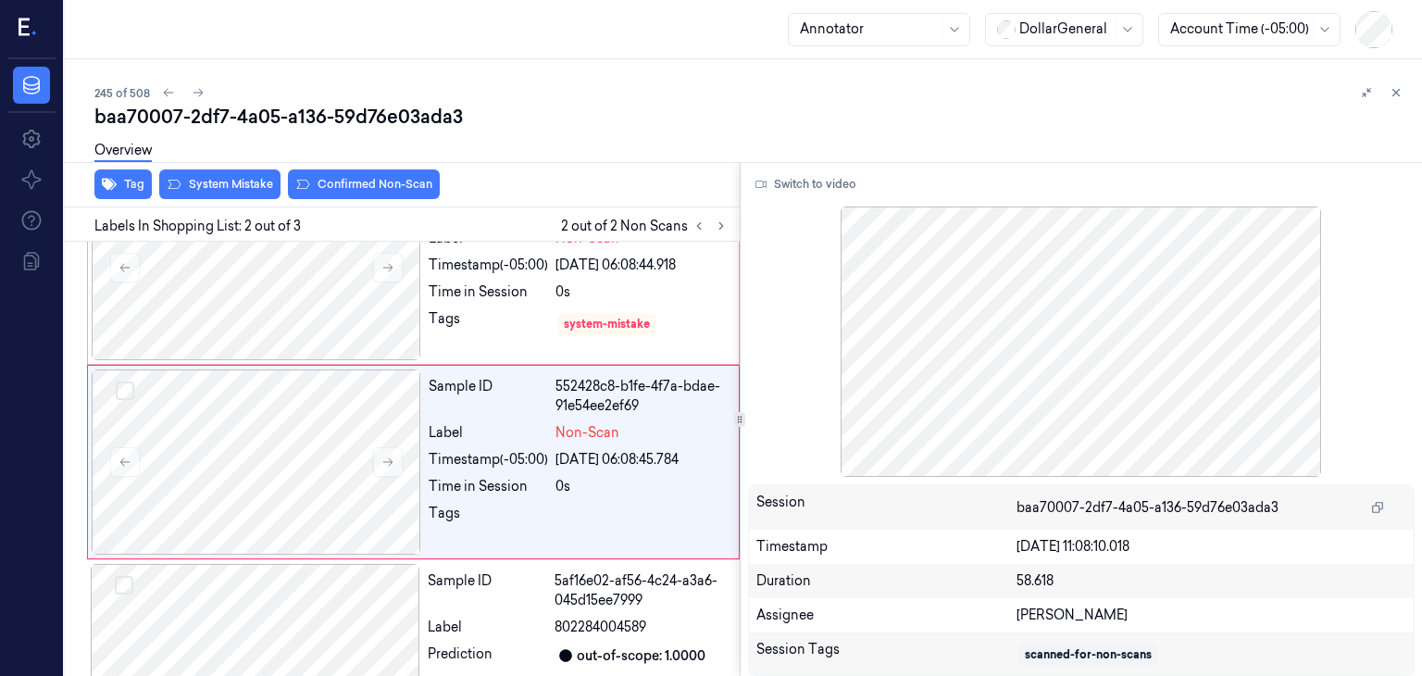
scroll to position [73, 0]
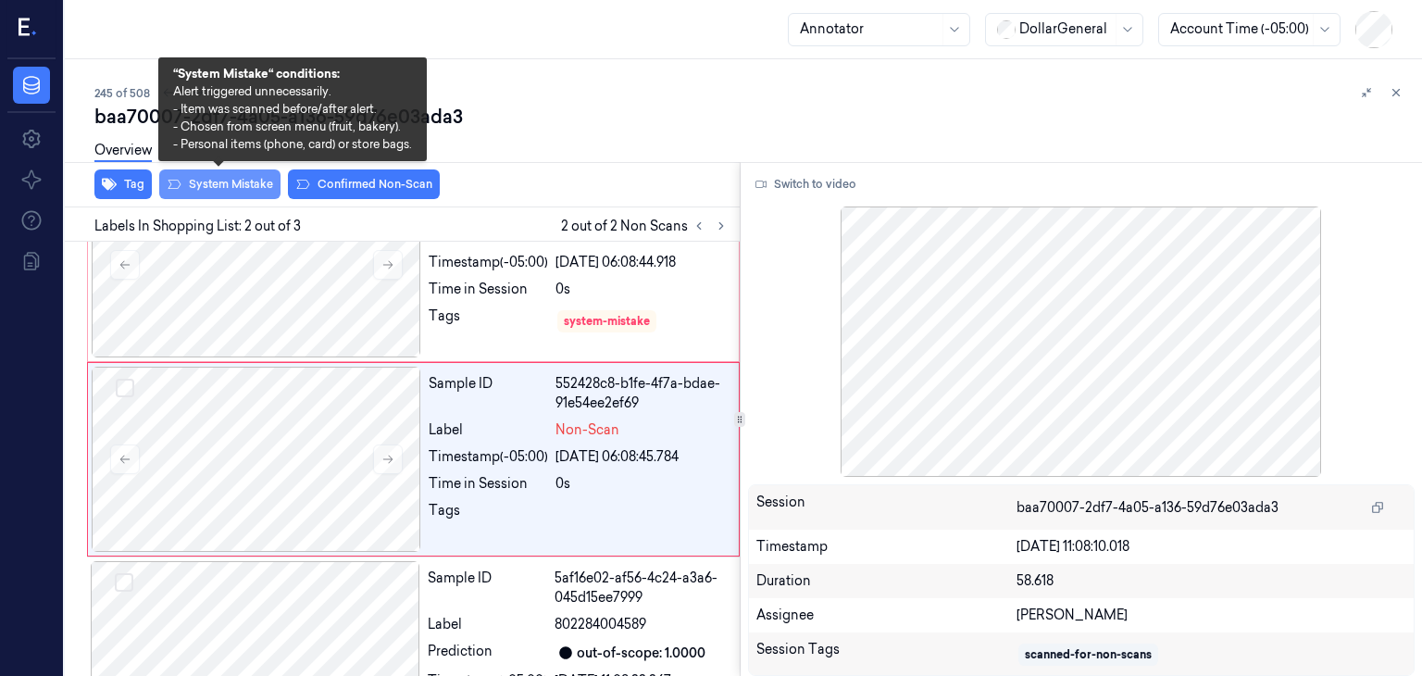
click at [193, 185] on button "System Mistake" at bounding box center [219, 184] width 121 height 30
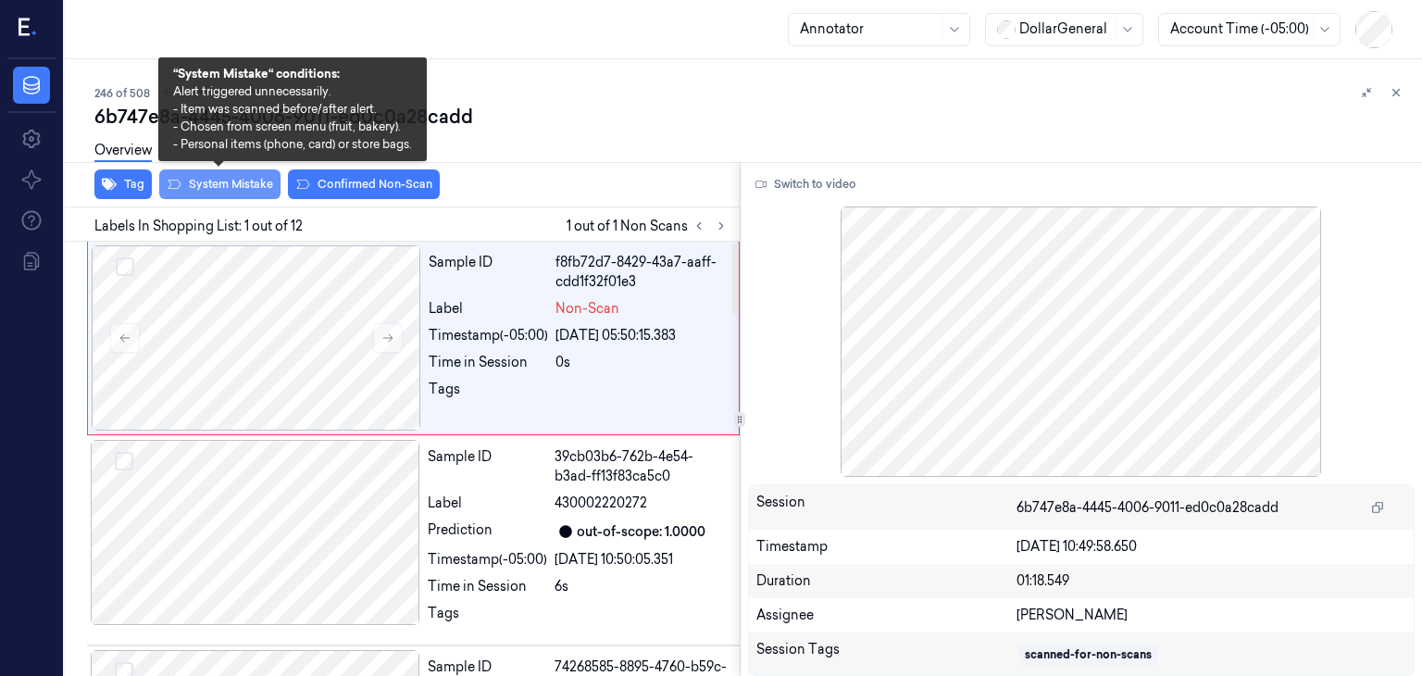
drag, startPoint x: 198, startPoint y: 179, endPoint x: 222, endPoint y: 187, distance: 25.5
click at [199, 179] on button "System Mistake" at bounding box center [219, 184] width 121 height 30
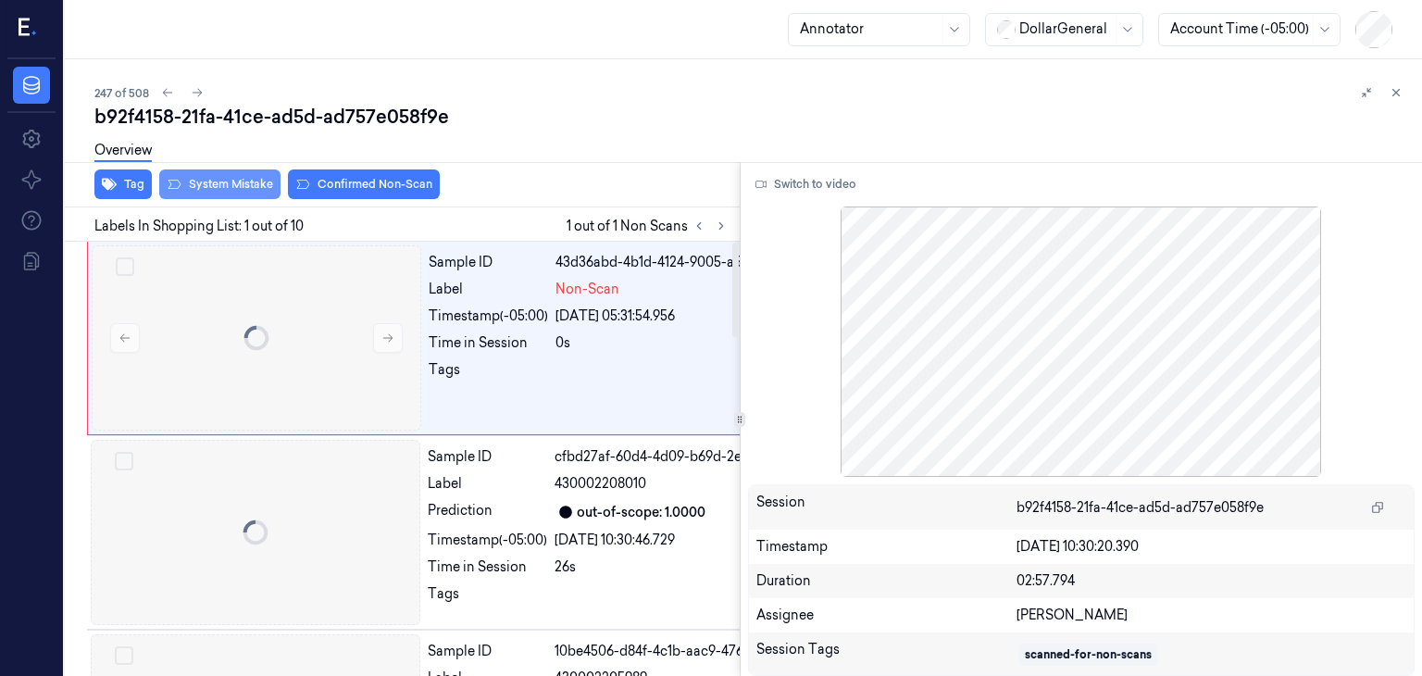
scroll to position [0, 30]
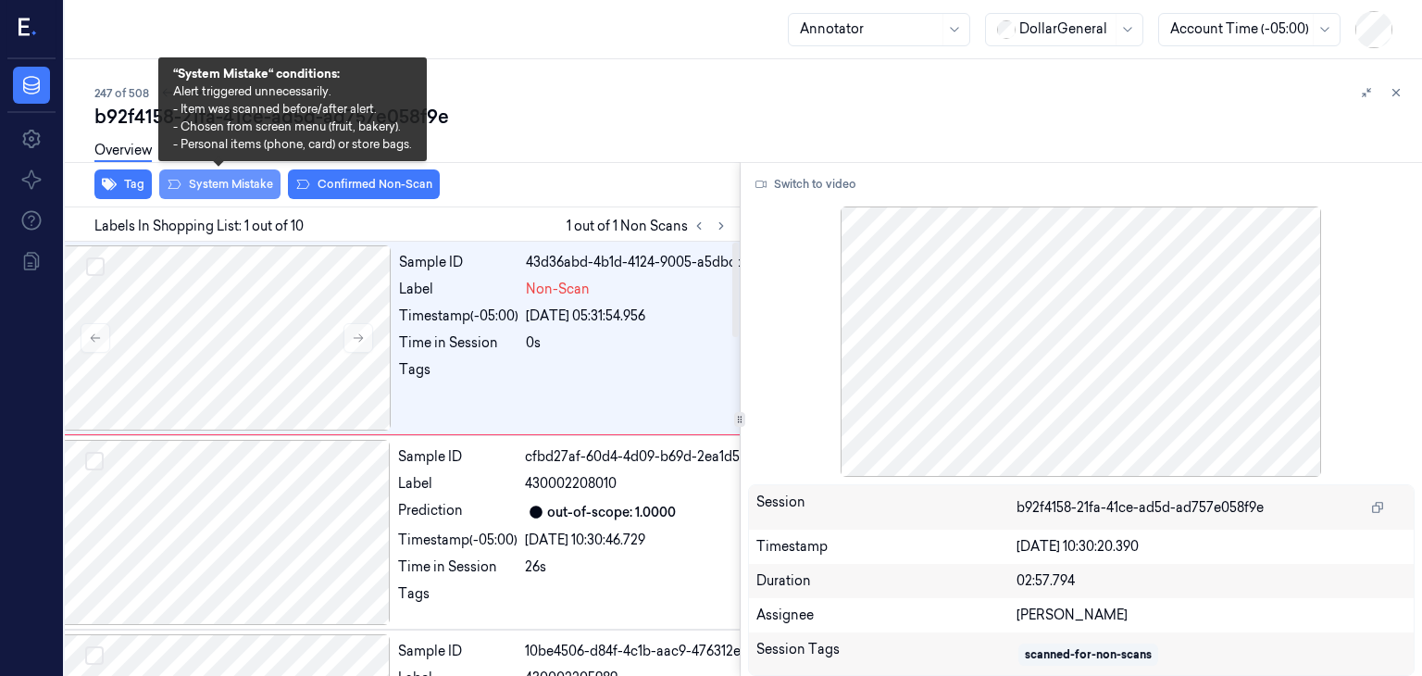
click at [219, 185] on button "System Mistake" at bounding box center [219, 184] width 121 height 30
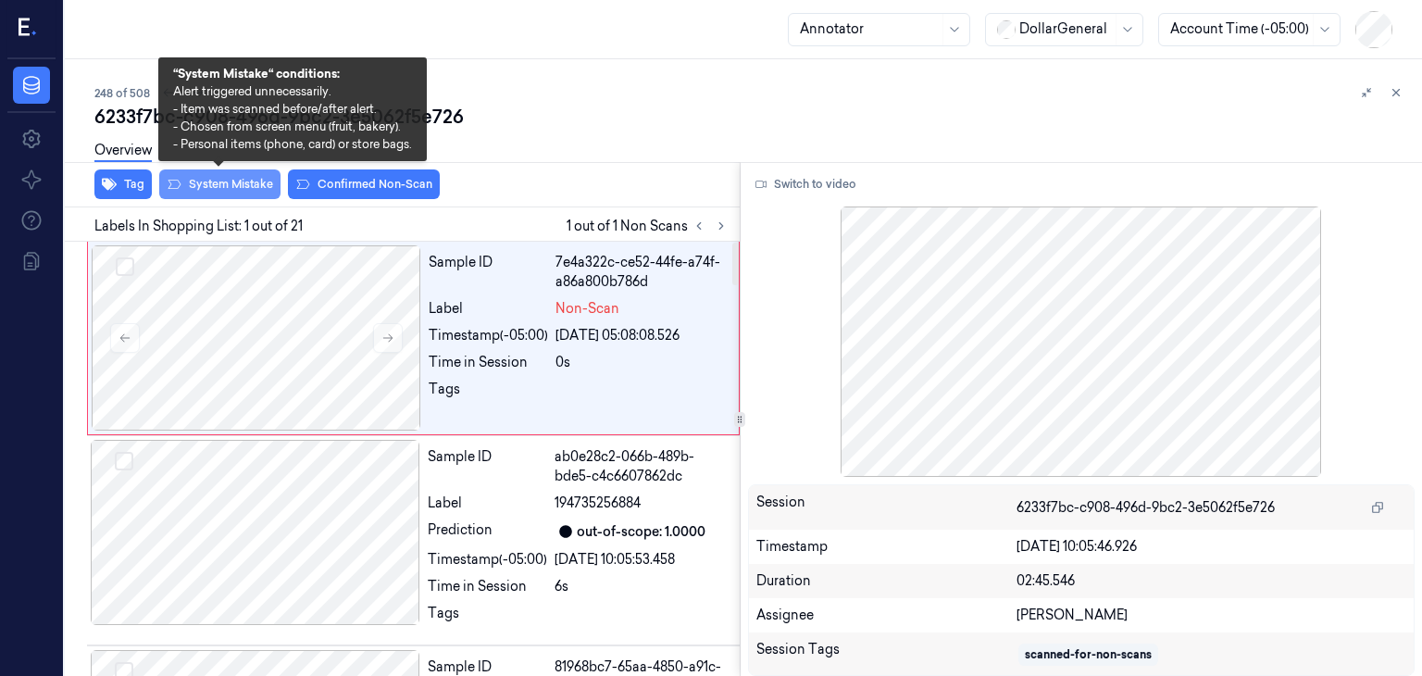
click at [196, 184] on button "System Mistake" at bounding box center [219, 184] width 121 height 30
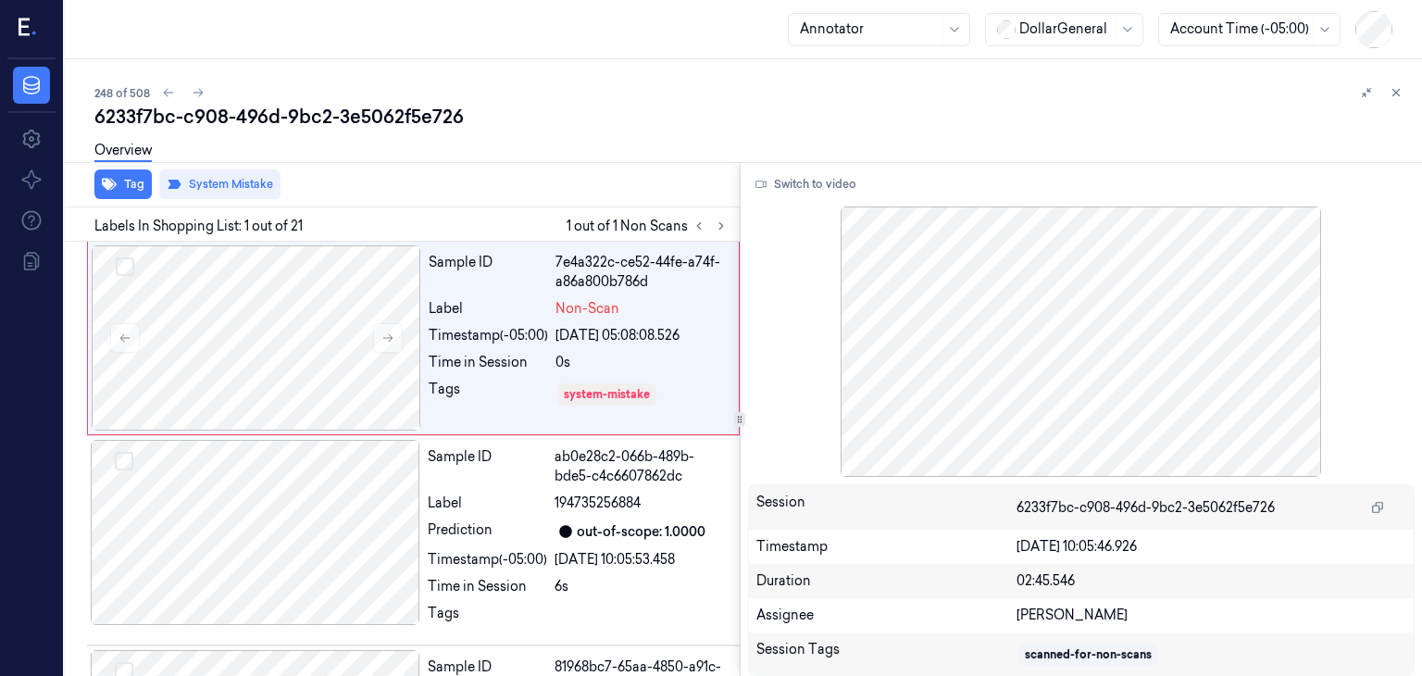
click at [704, 156] on div "Overview" at bounding box center [750, 153] width 1312 height 47
click at [712, 232] on button at bounding box center [721, 226] width 22 height 22
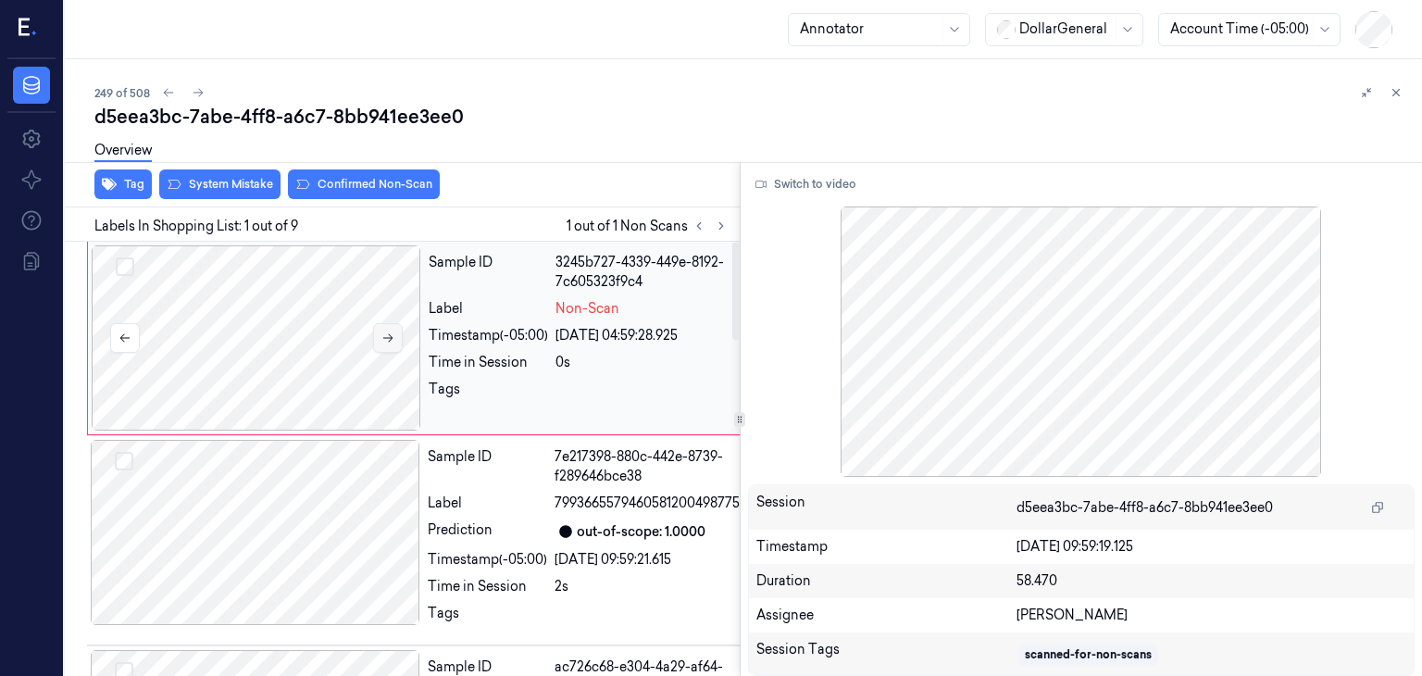
click at [374, 341] on button at bounding box center [388, 338] width 30 height 30
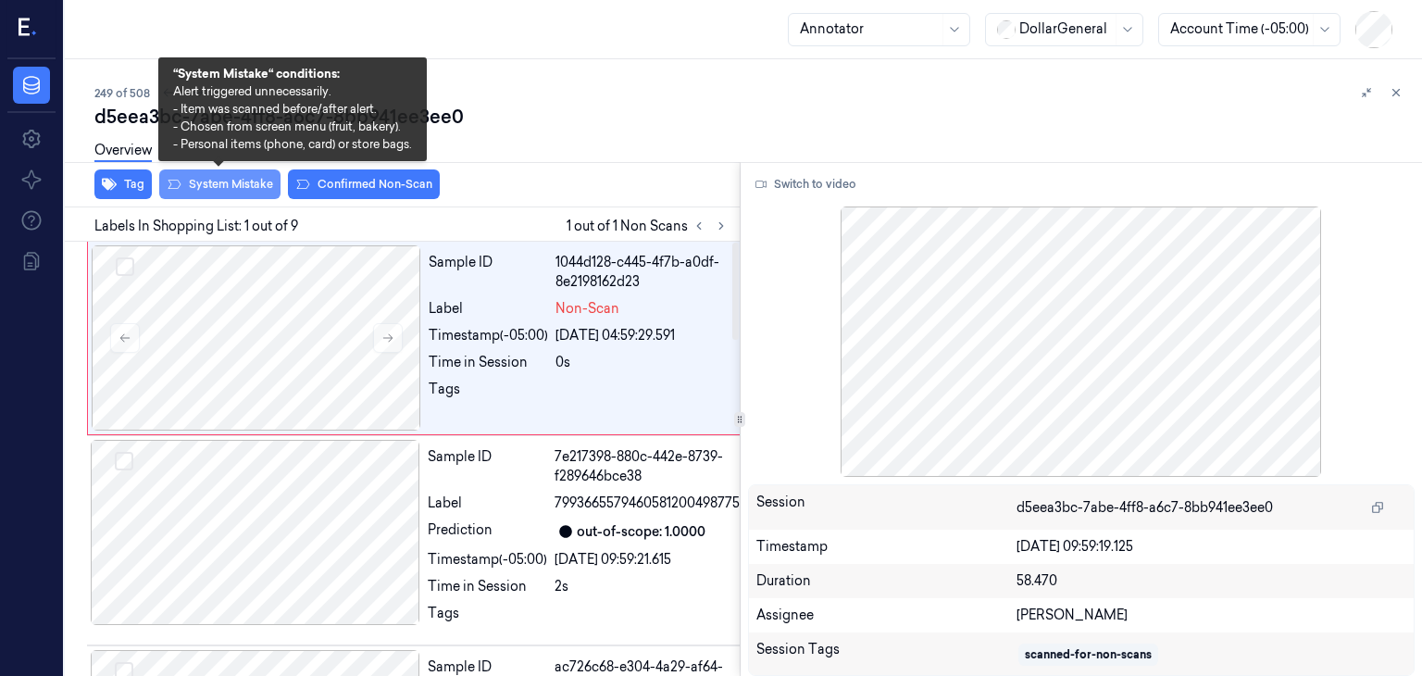
click at [256, 180] on button "System Mistake" at bounding box center [219, 184] width 121 height 30
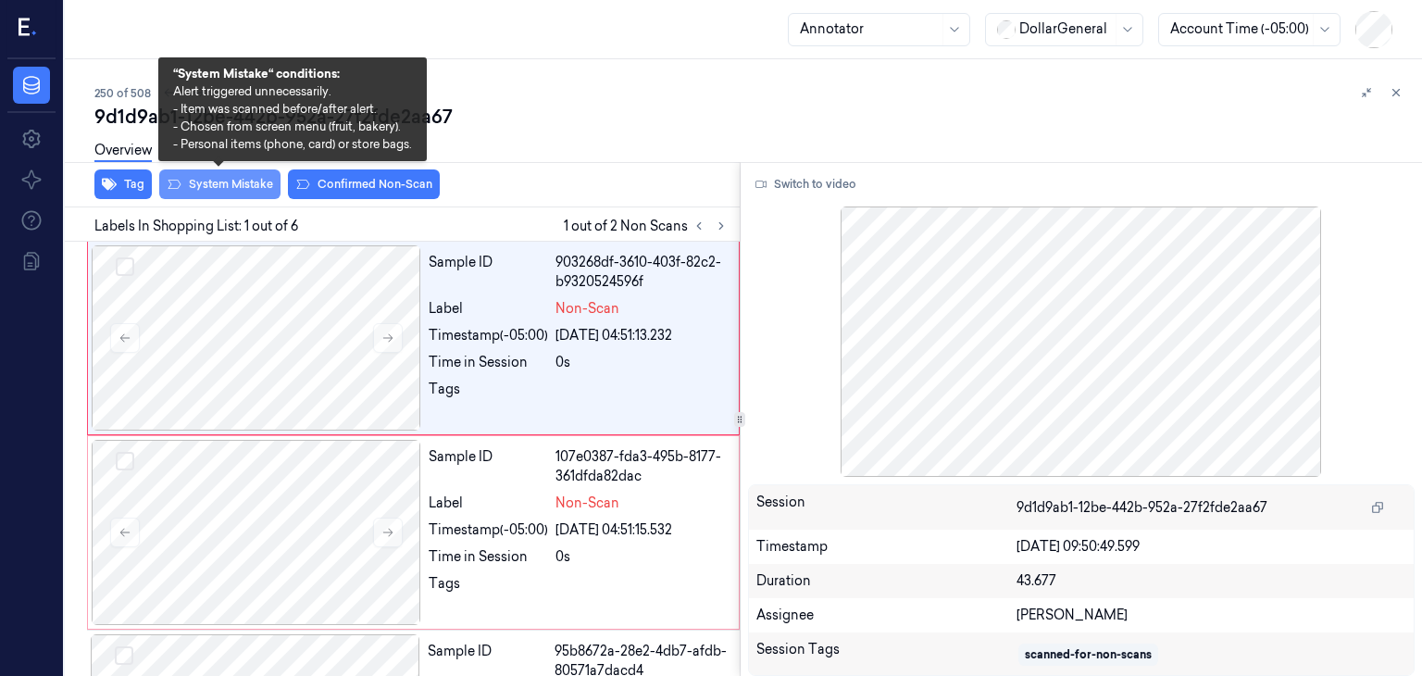
click at [227, 182] on button "System Mistake" at bounding box center [219, 184] width 121 height 30
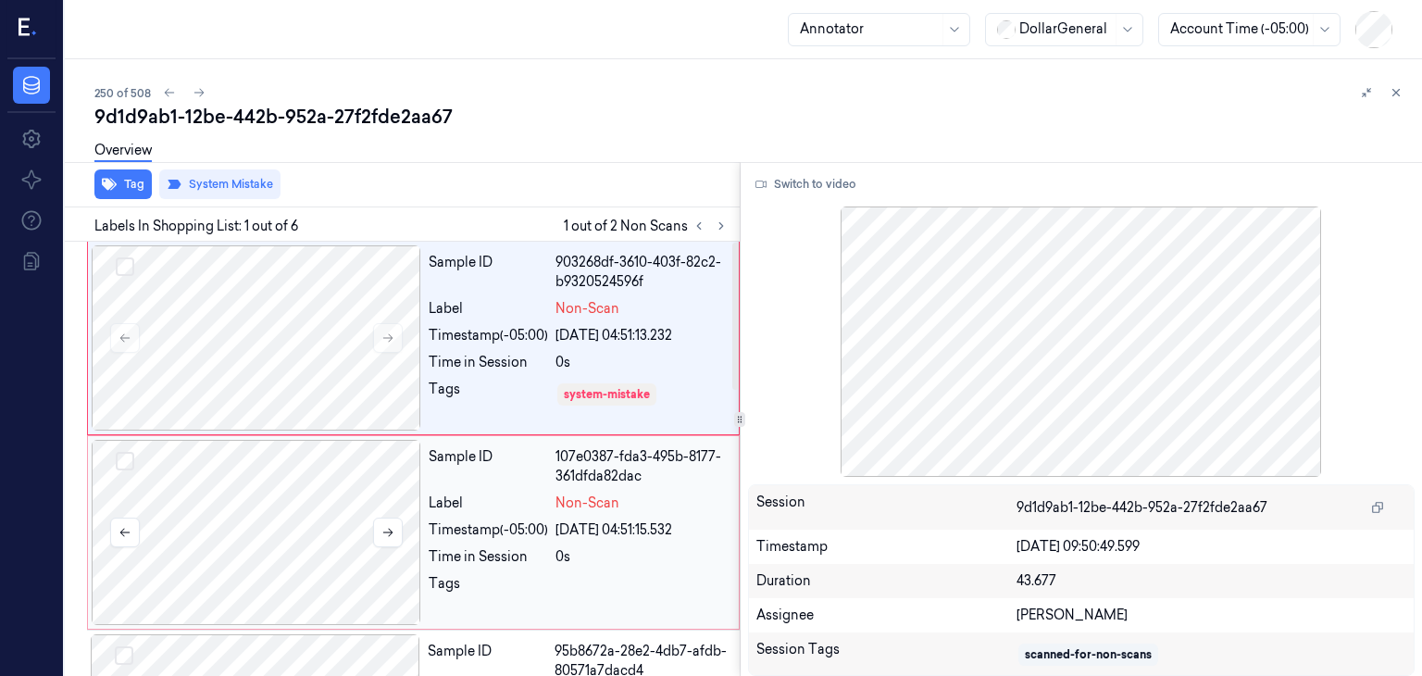
click at [326, 493] on div at bounding box center [256, 532] width 329 height 185
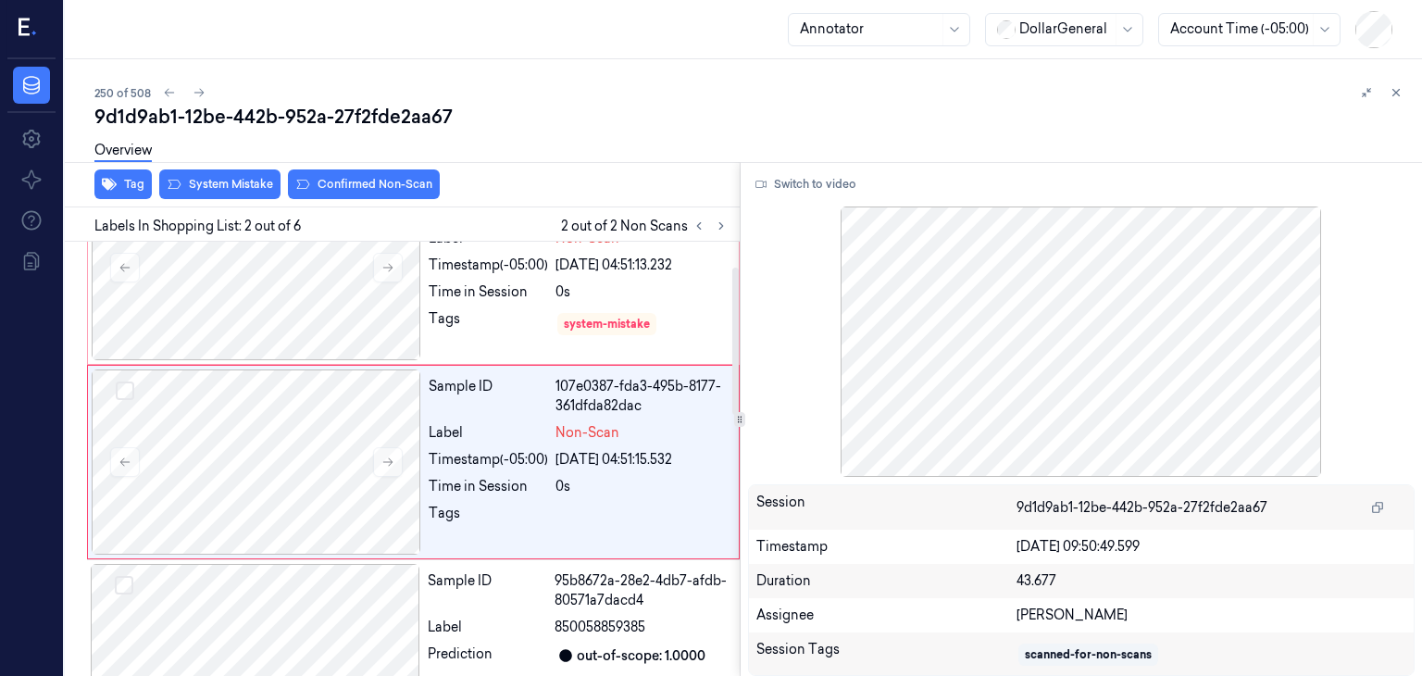
scroll to position [73, 0]
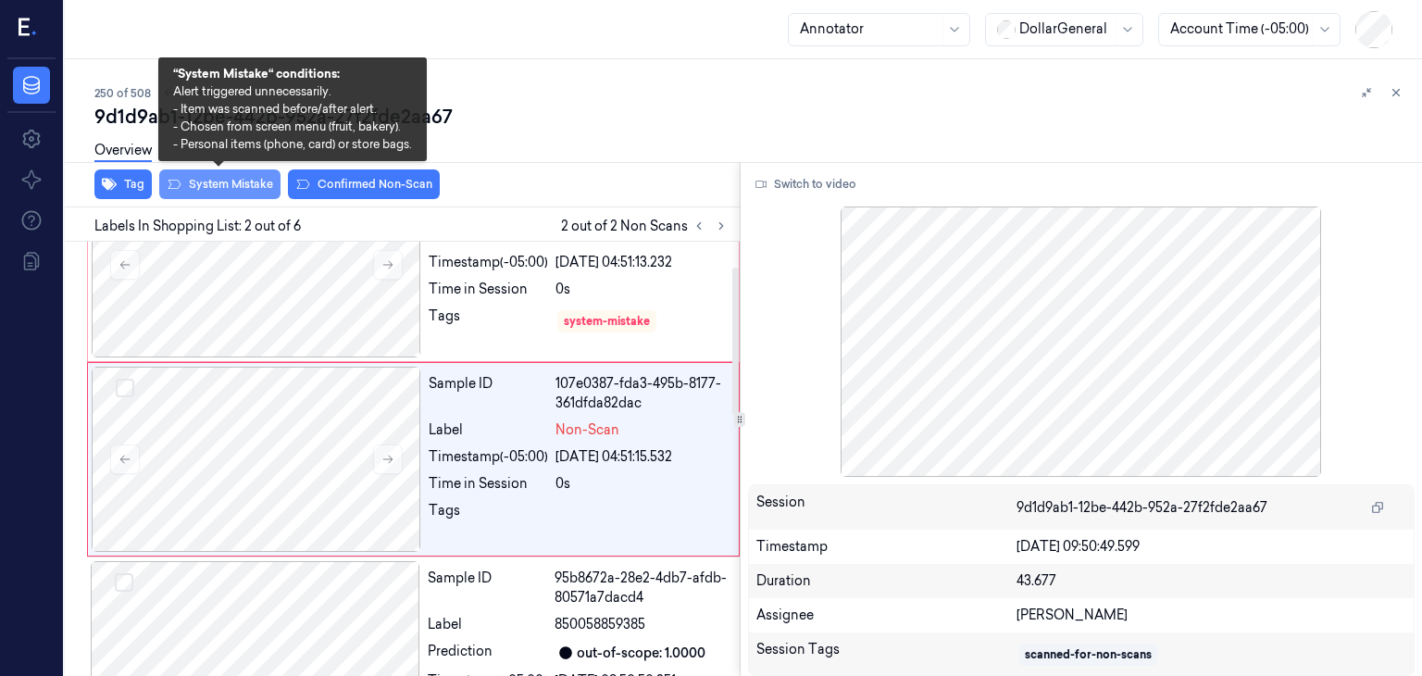
click at [201, 176] on button "System Mistake" at bounding box center [219, 184] width 121 height 30
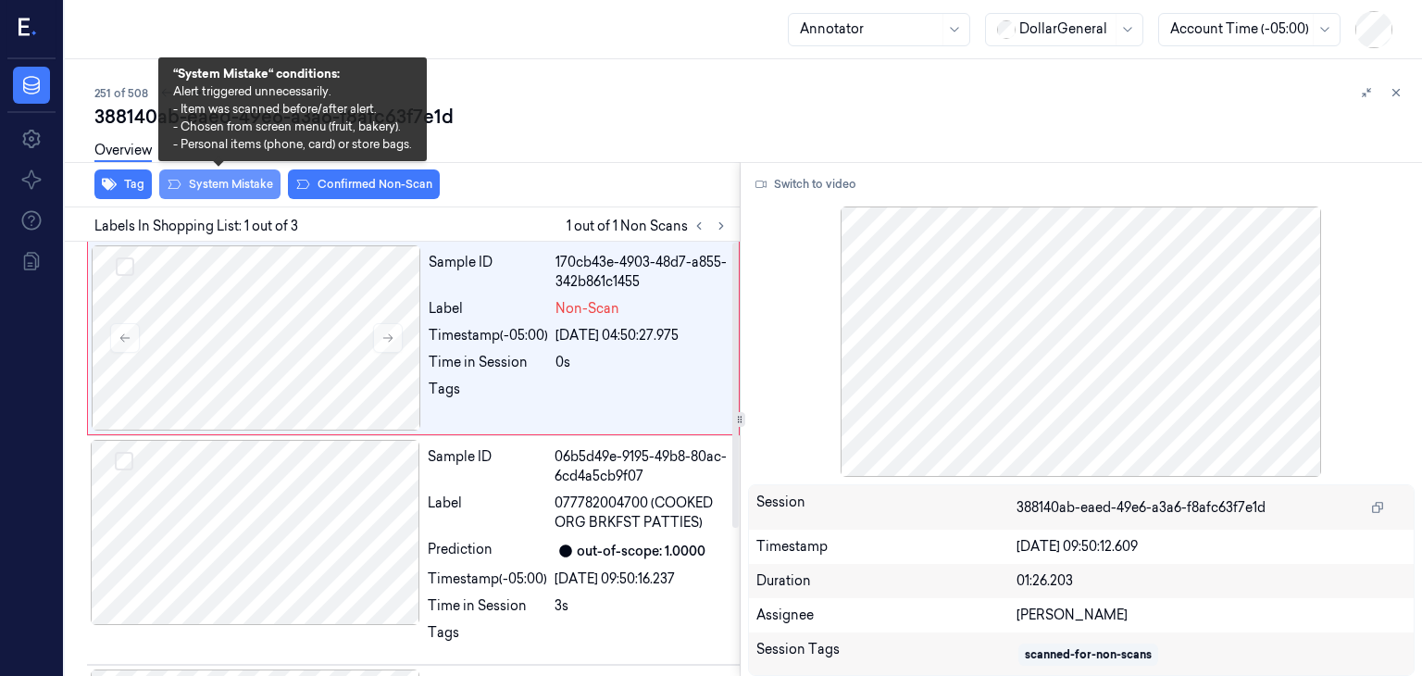
click at [248, 179] on button "System Mistake" at bounding box center [219, 184] width 121 height 30
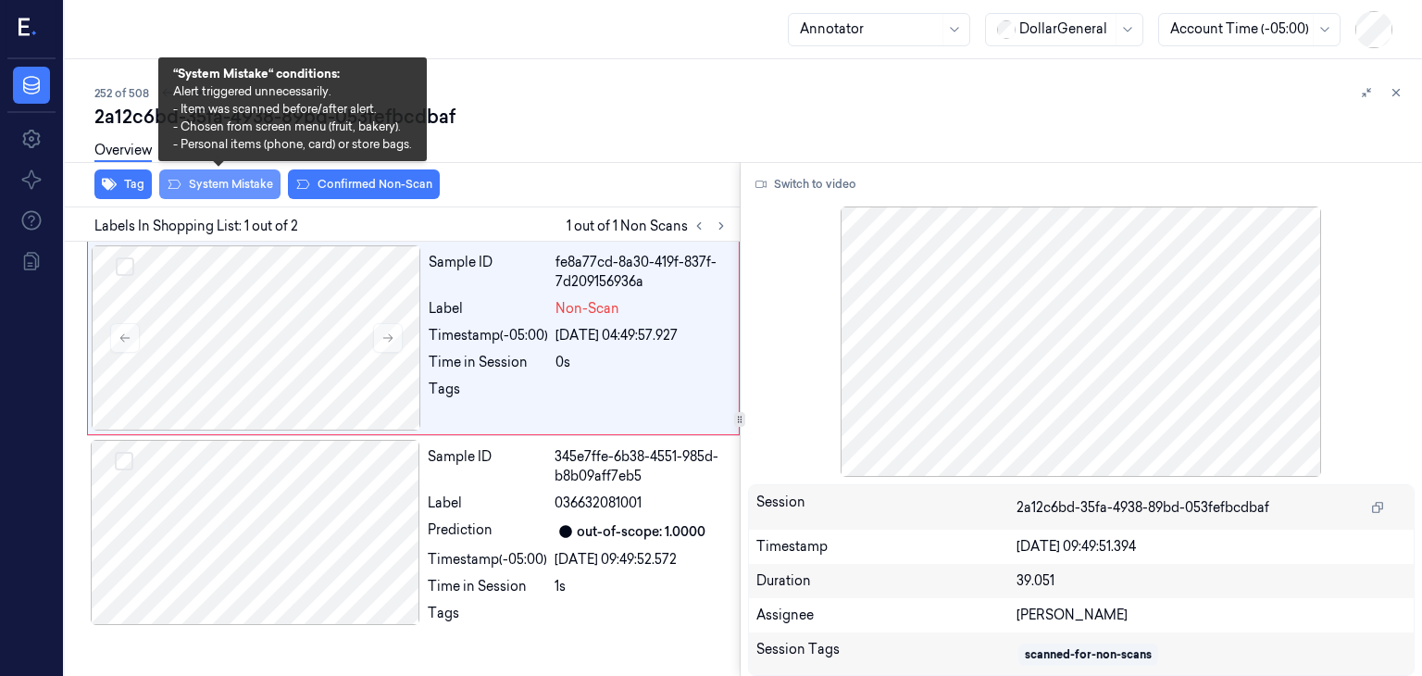
click at [245, 179] on button "System Mistake" at bounding box center [219, 184] width 121 height 30
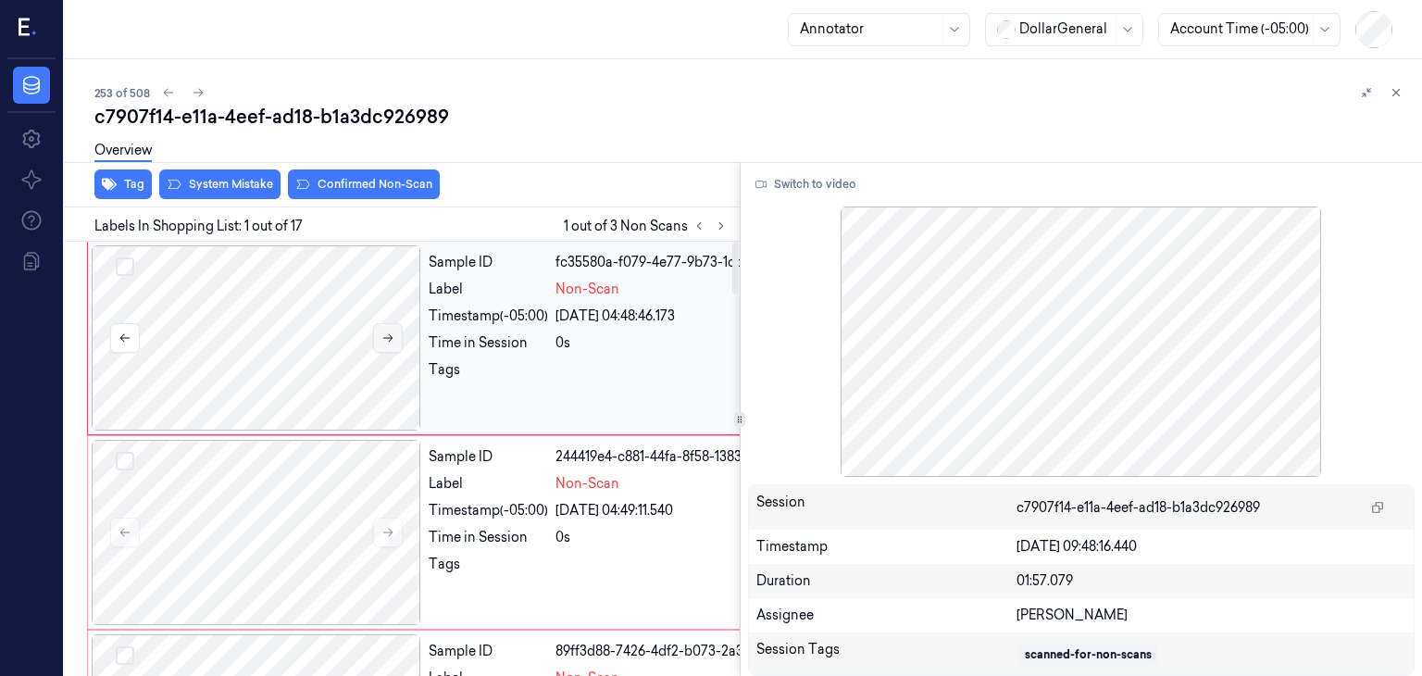
click at [391, 333] on icon at bounding box center [387, 337] width 13 height 13
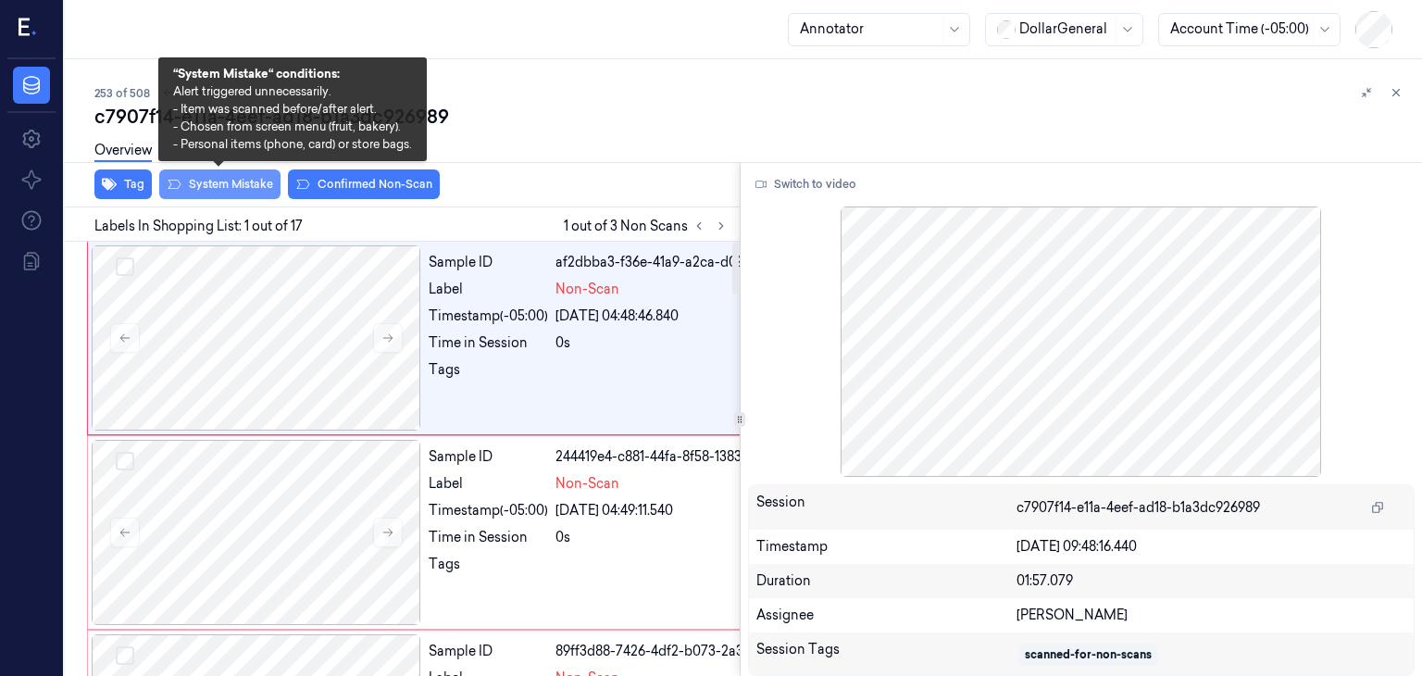
click at [229, 181] on button "System Mistake" at bounding box center [219, 184] width 121 height 30
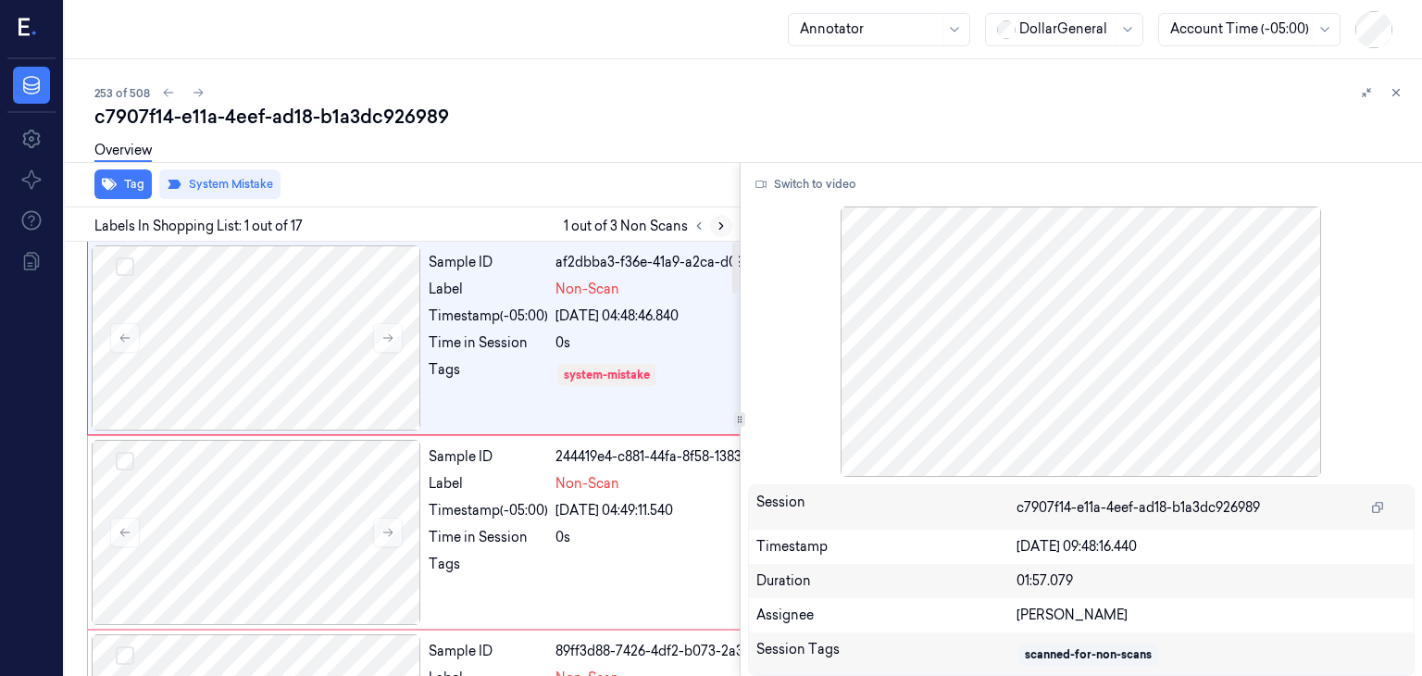
click at [711, 226] on button at bounding box center [721, 226] width 22 height 22
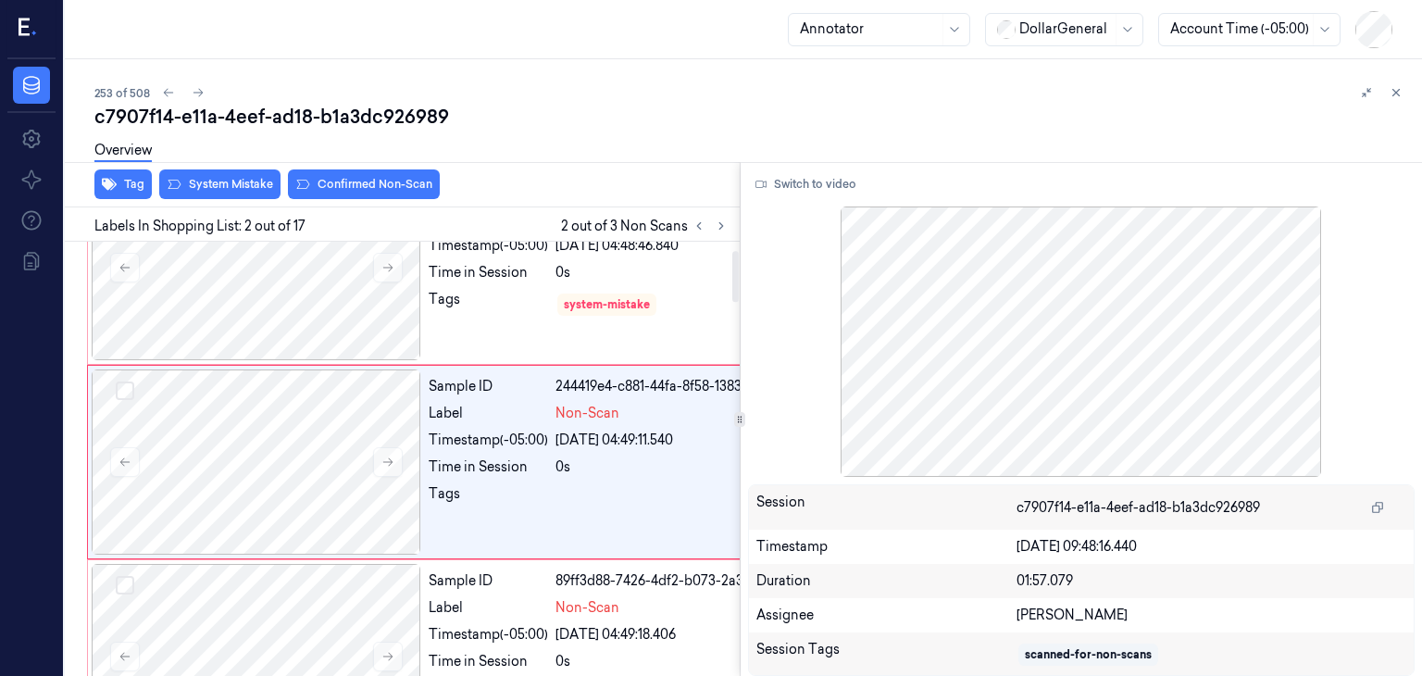
scroll to position [73, 0]
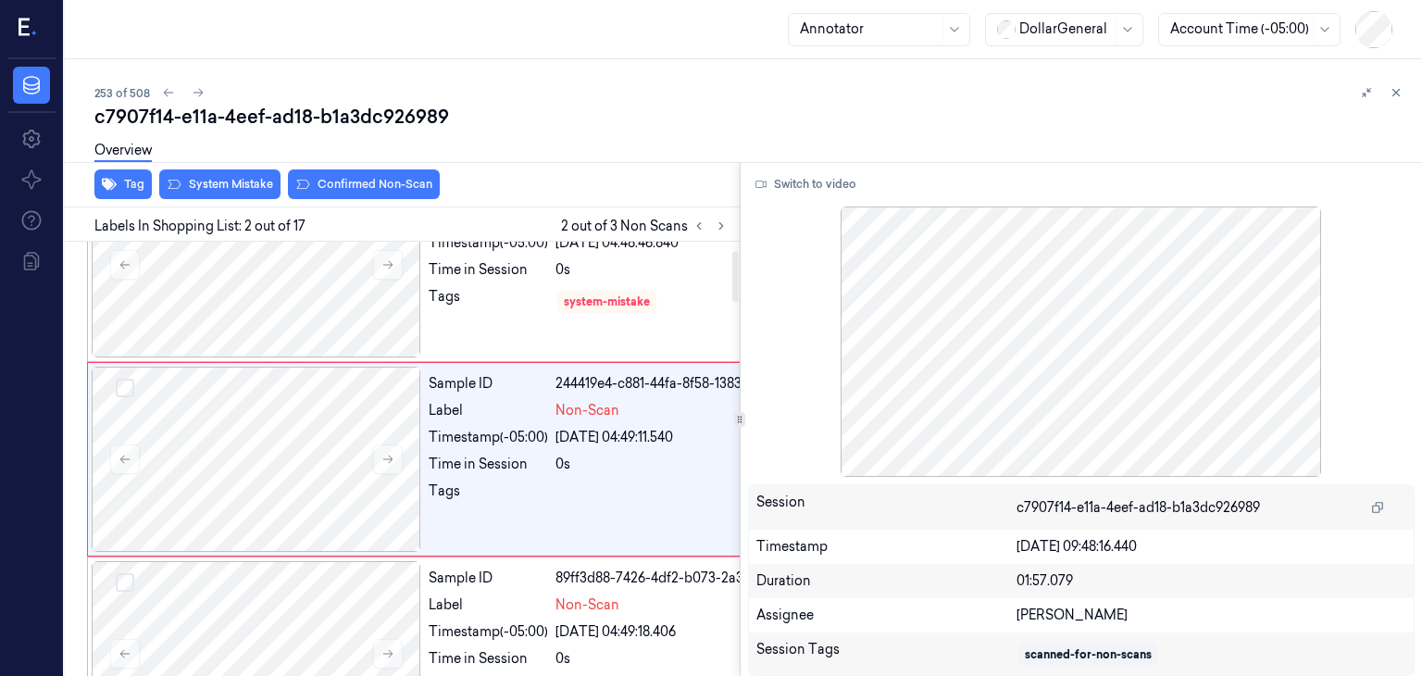
click at [207, 174] on div "Overview" at bounding box center [750, 153] width 1312 height 47
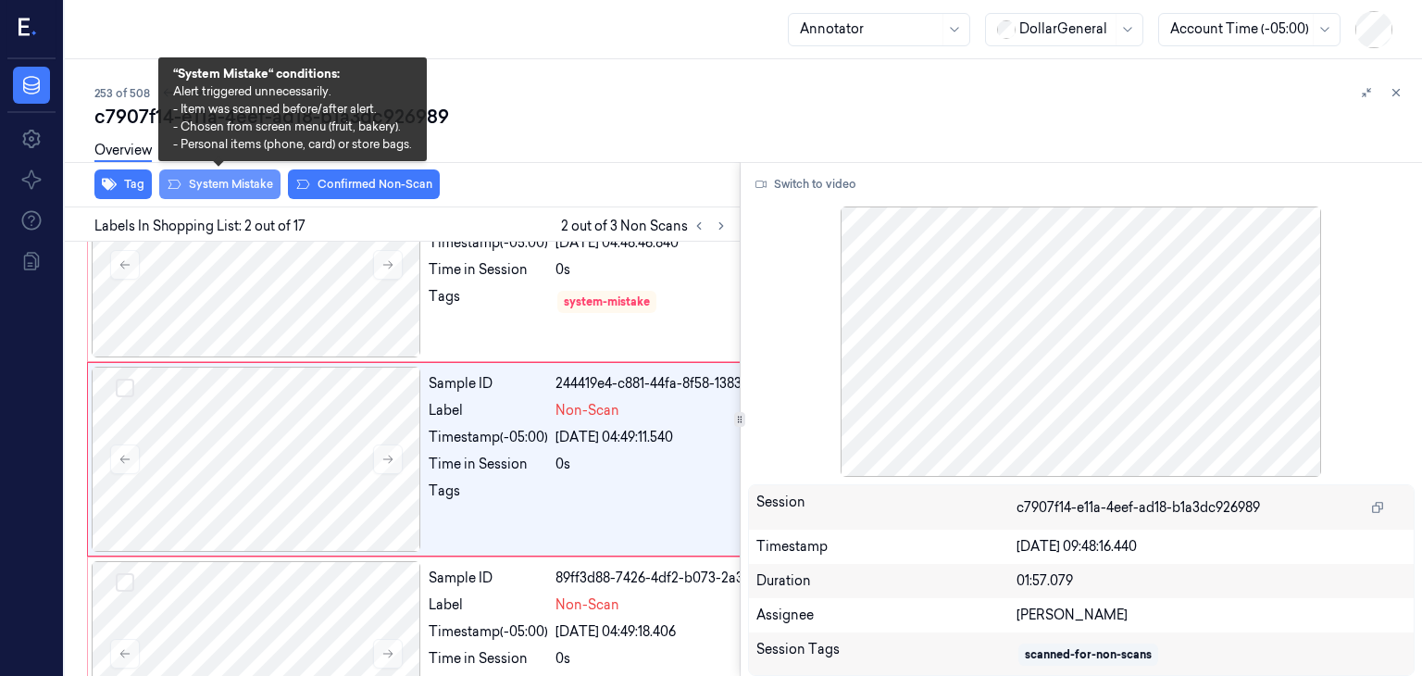
click at [211, 179] on button "System Mistake" at bounding box center [219, 184] width 121 height 30
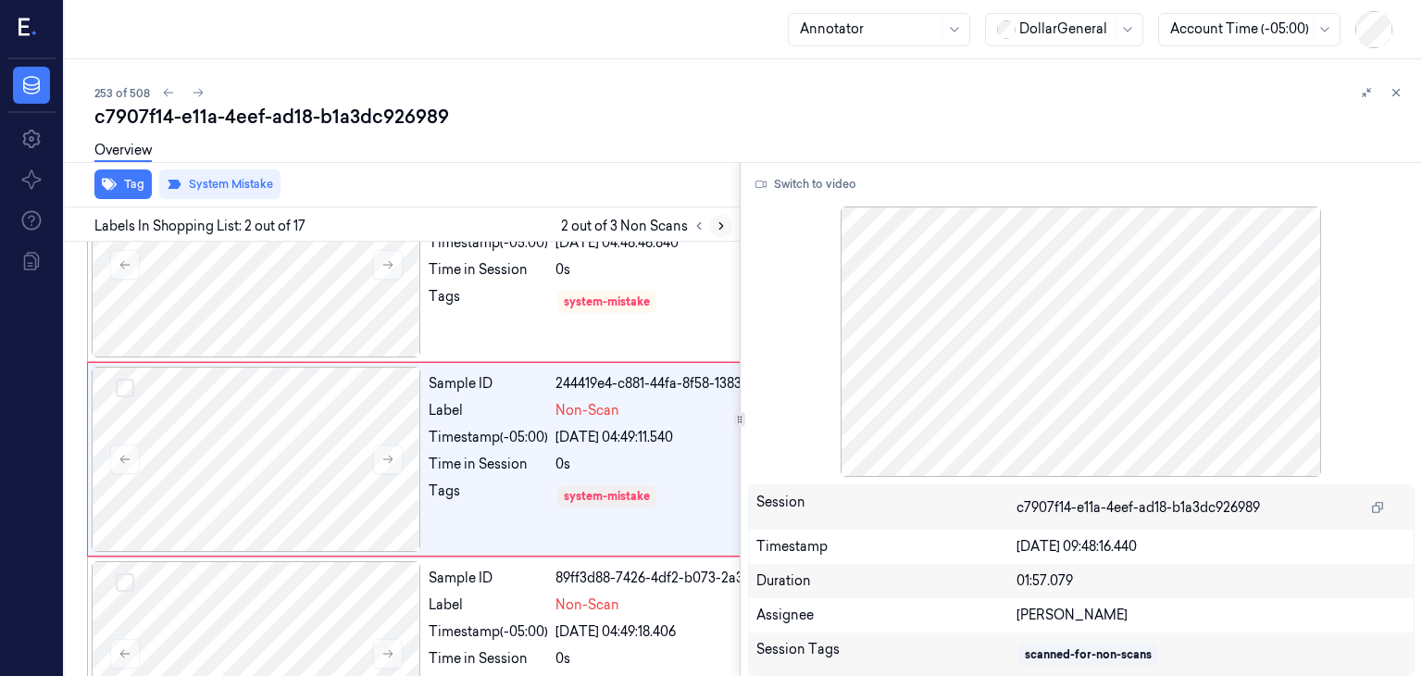
click at [722, 226] on icon at bounding box center [721, 226] width 4 height 6
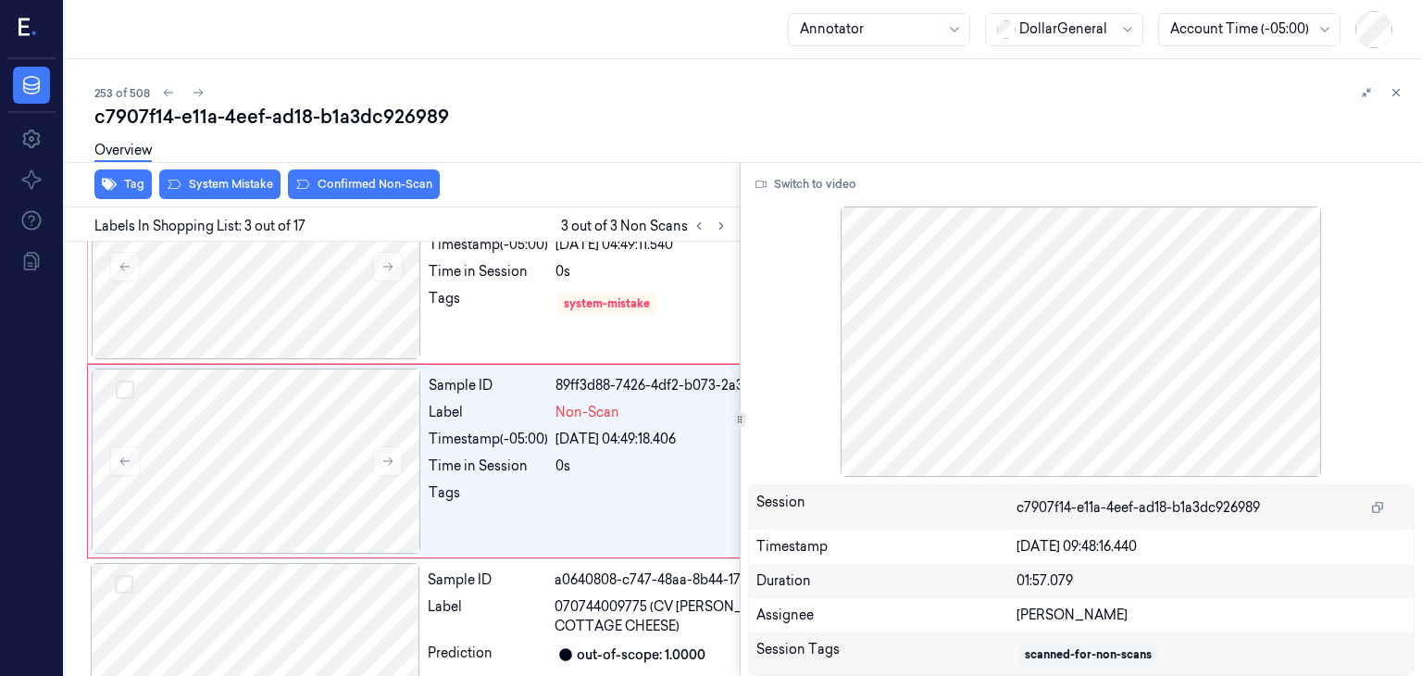
scroll to position [267, 0]
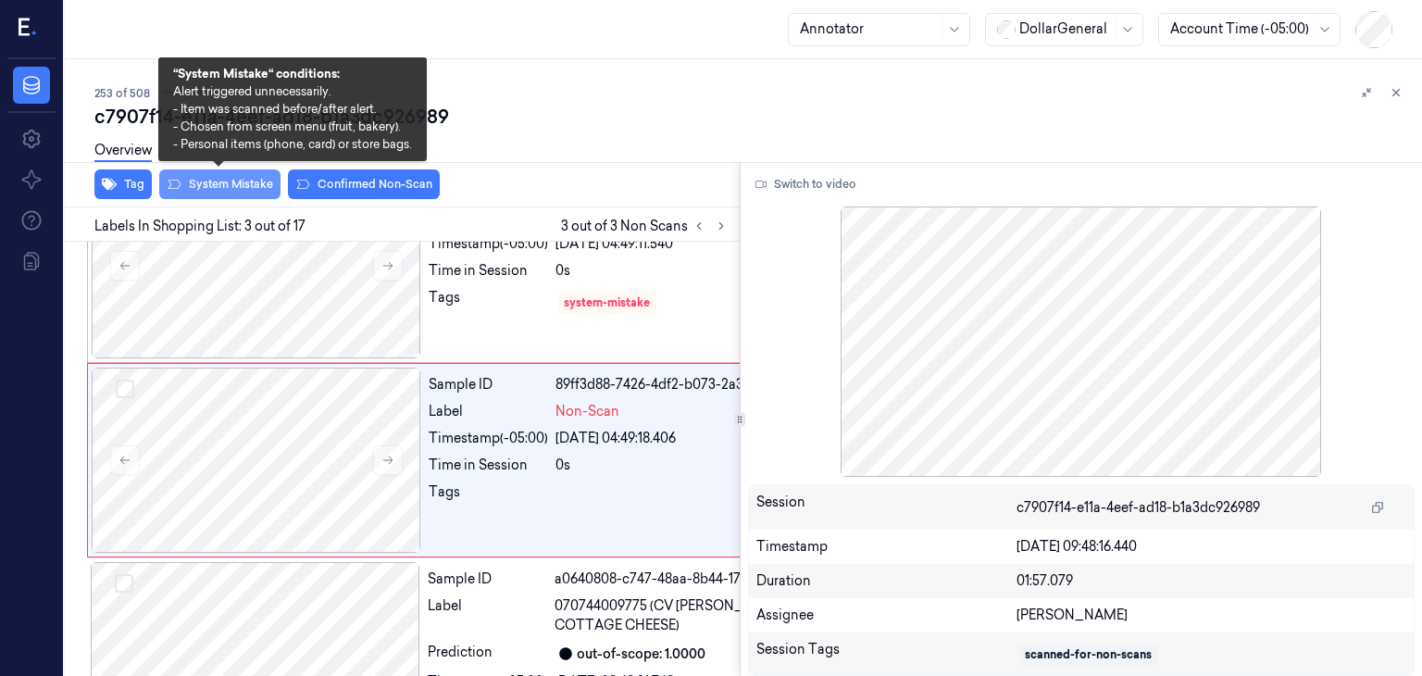
click at [210, 193] on button "System Mistake" at bounding box center [219, 184] width 121 height 30
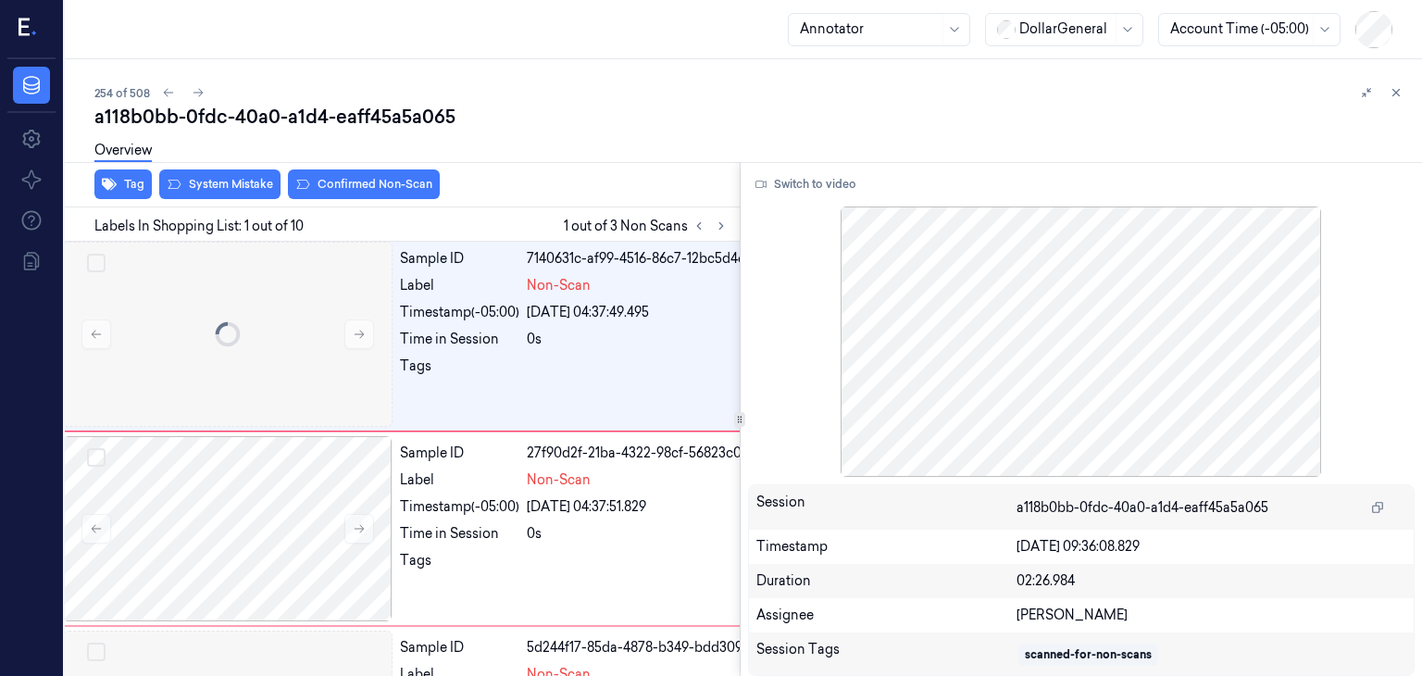
scroll to position [0, 30]
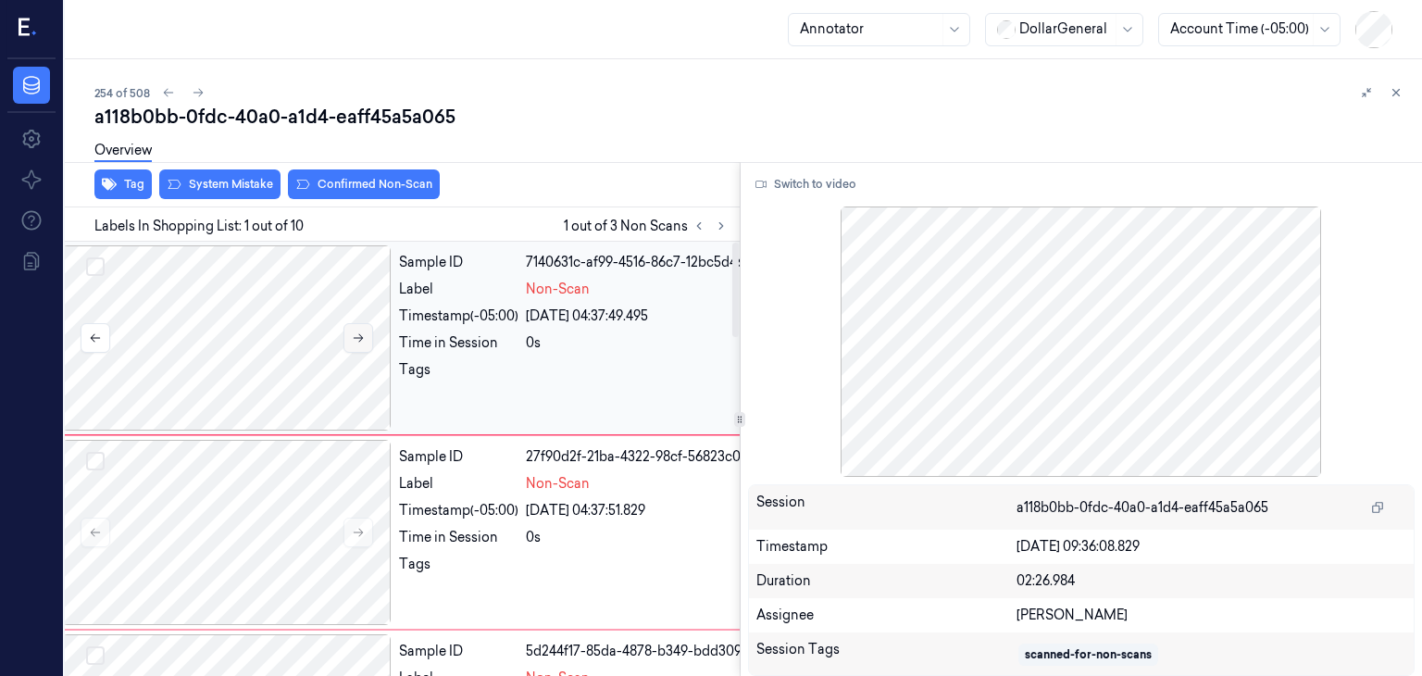
click at [367, 333] on button at bounding box center [358, 338] width 30 height 30
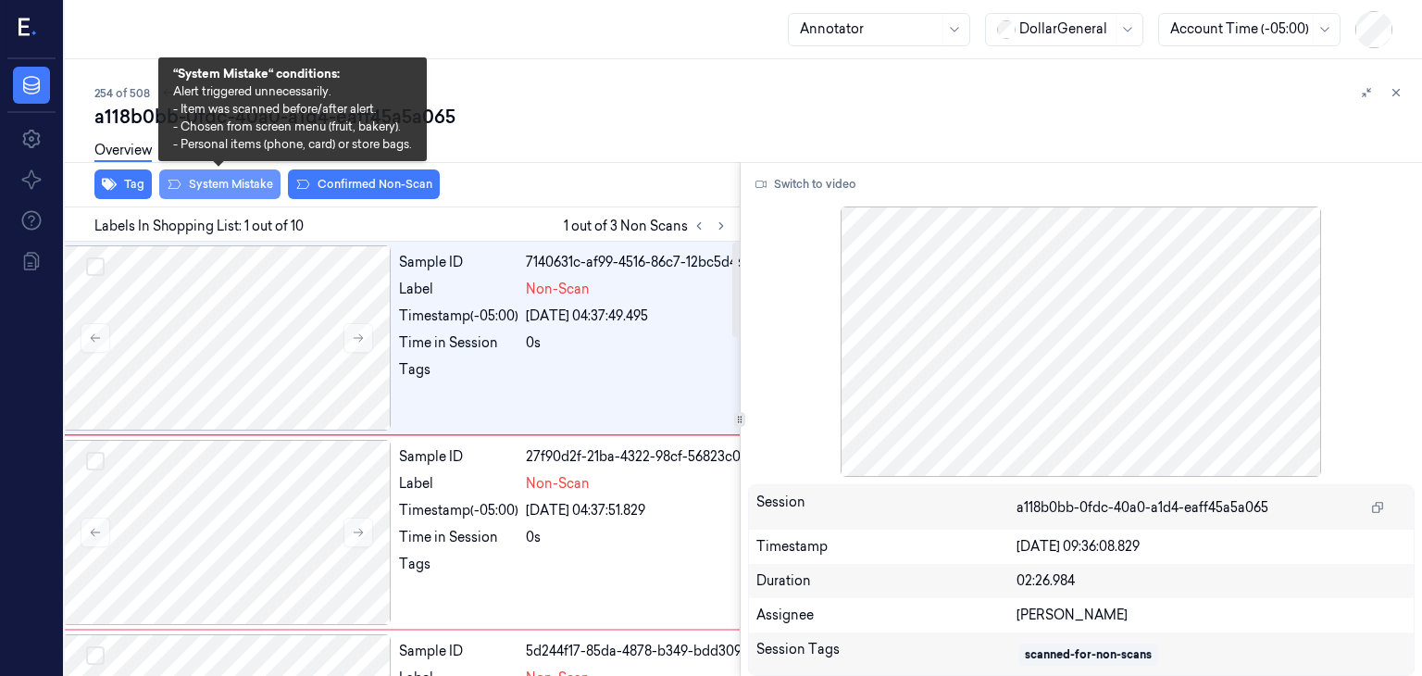
click at [244, 182] on button "System Mistake" at bounding box center [219, 184] width 121 height 30
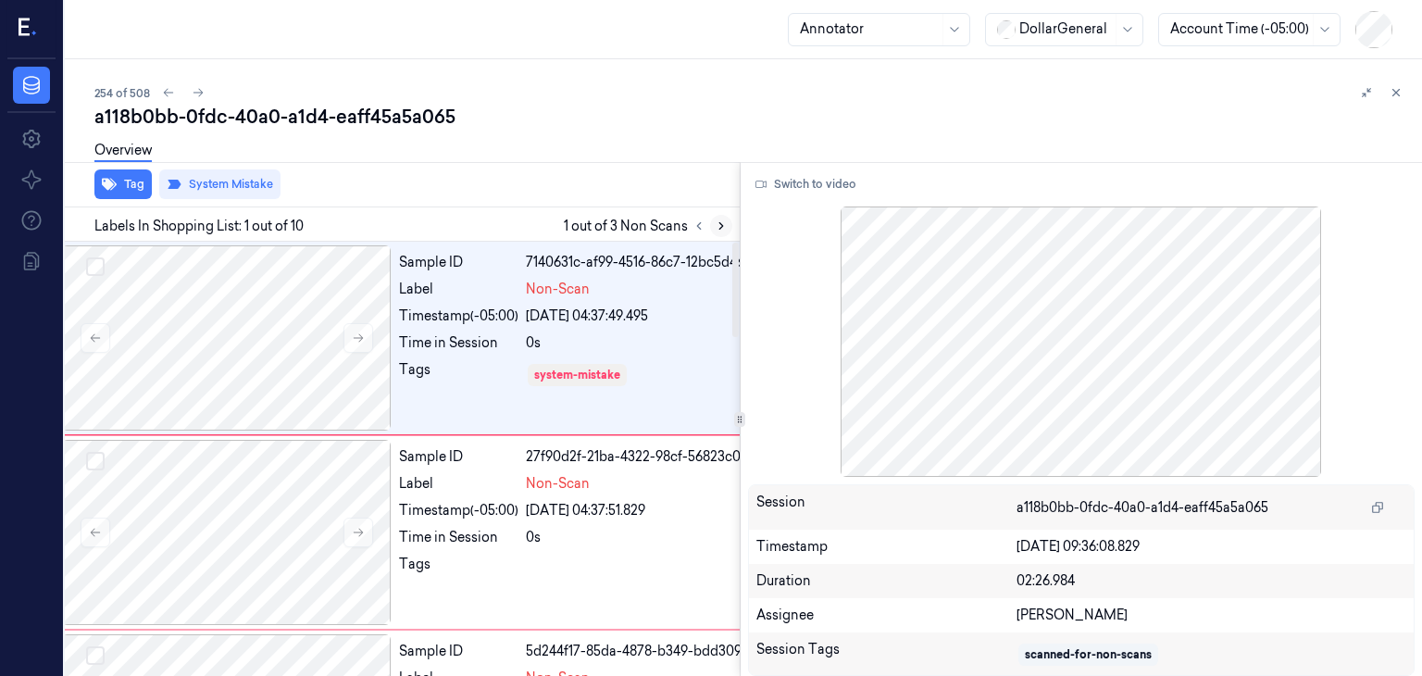
click at [715, 230] on icon at bounding box center [721, 225] width 13 height 13
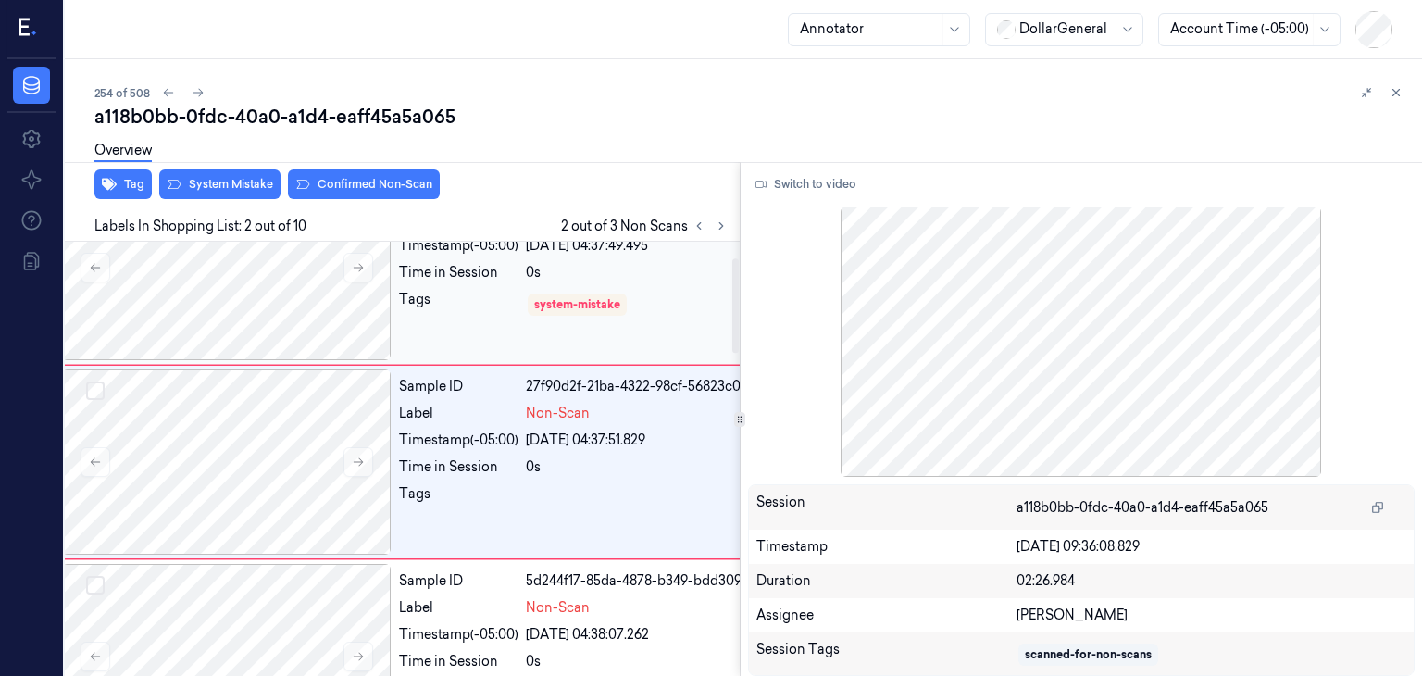
scroll to position [73, 30]
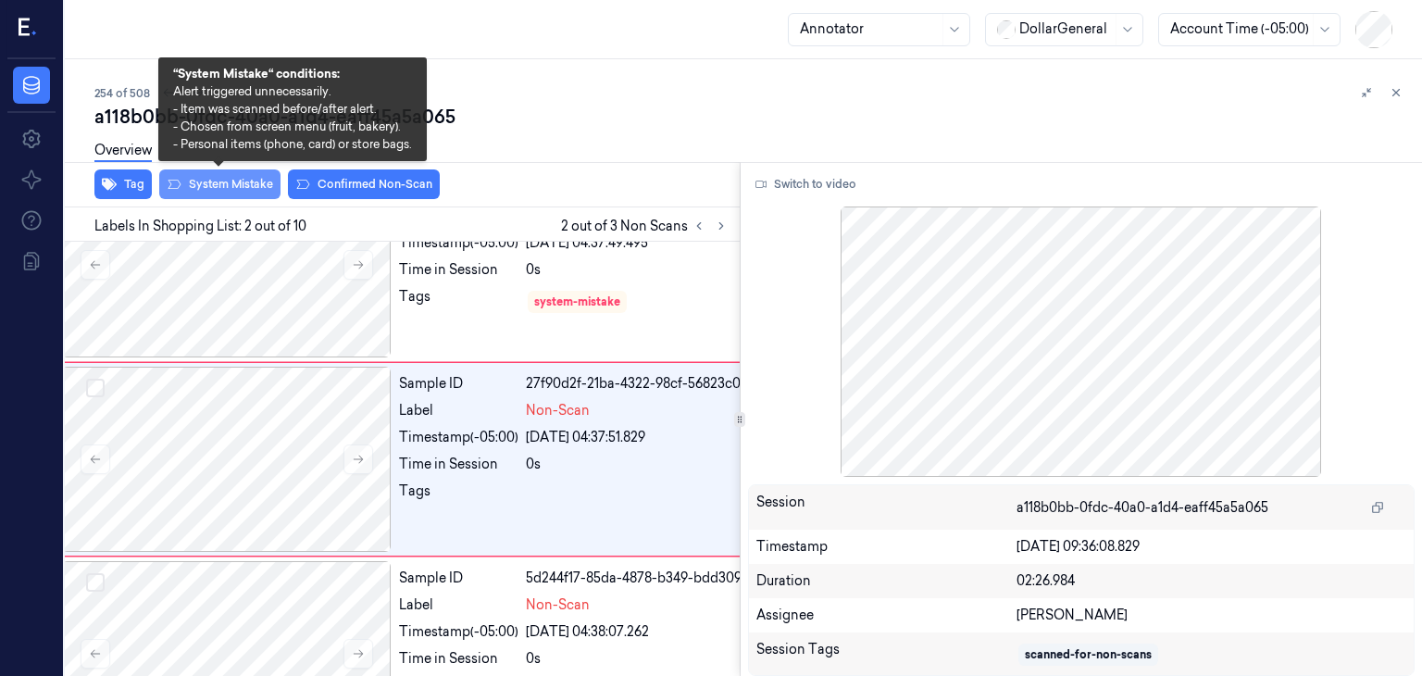
click at [220, 179] on button "System Mistake" at bounding box center [219, 184] width 121 height 30
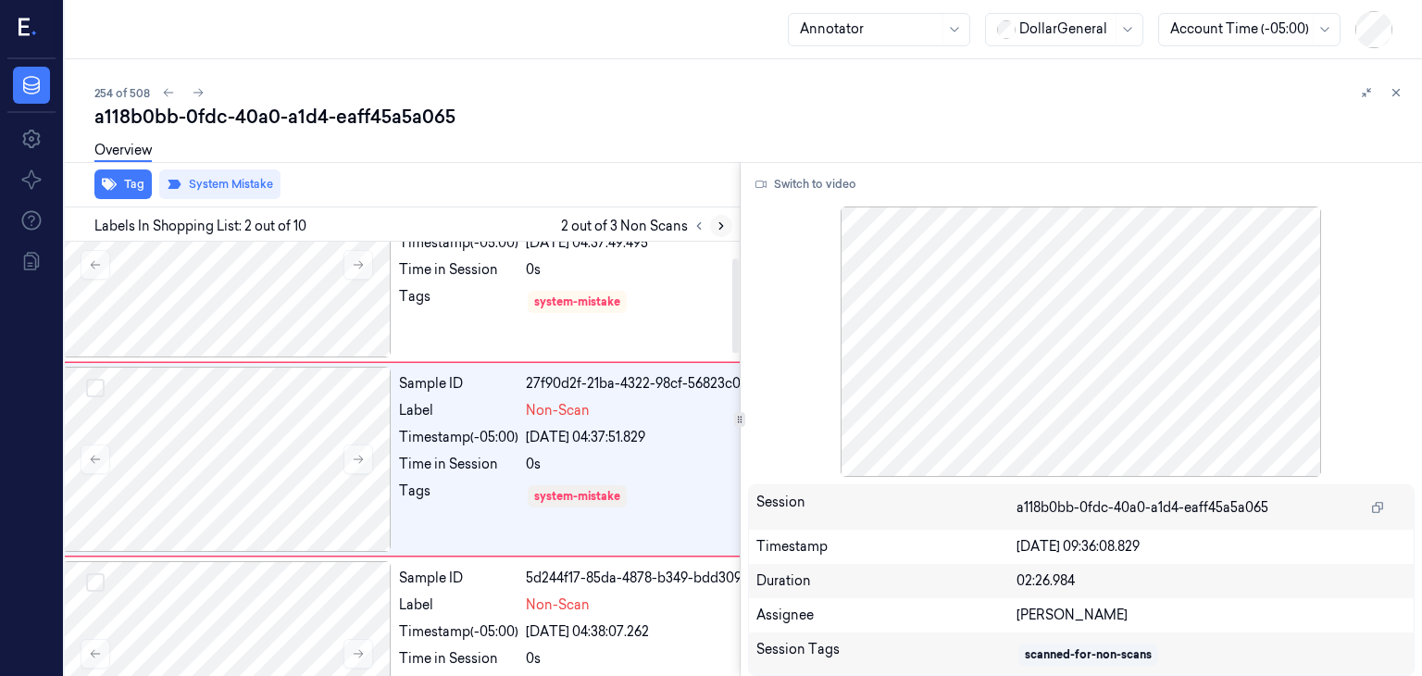
click at [711, 215] on div at bounding box center [710, 226] width 44 height 22
click at [715, 232] on button at bounding box center [721, 226] width 22 height 22
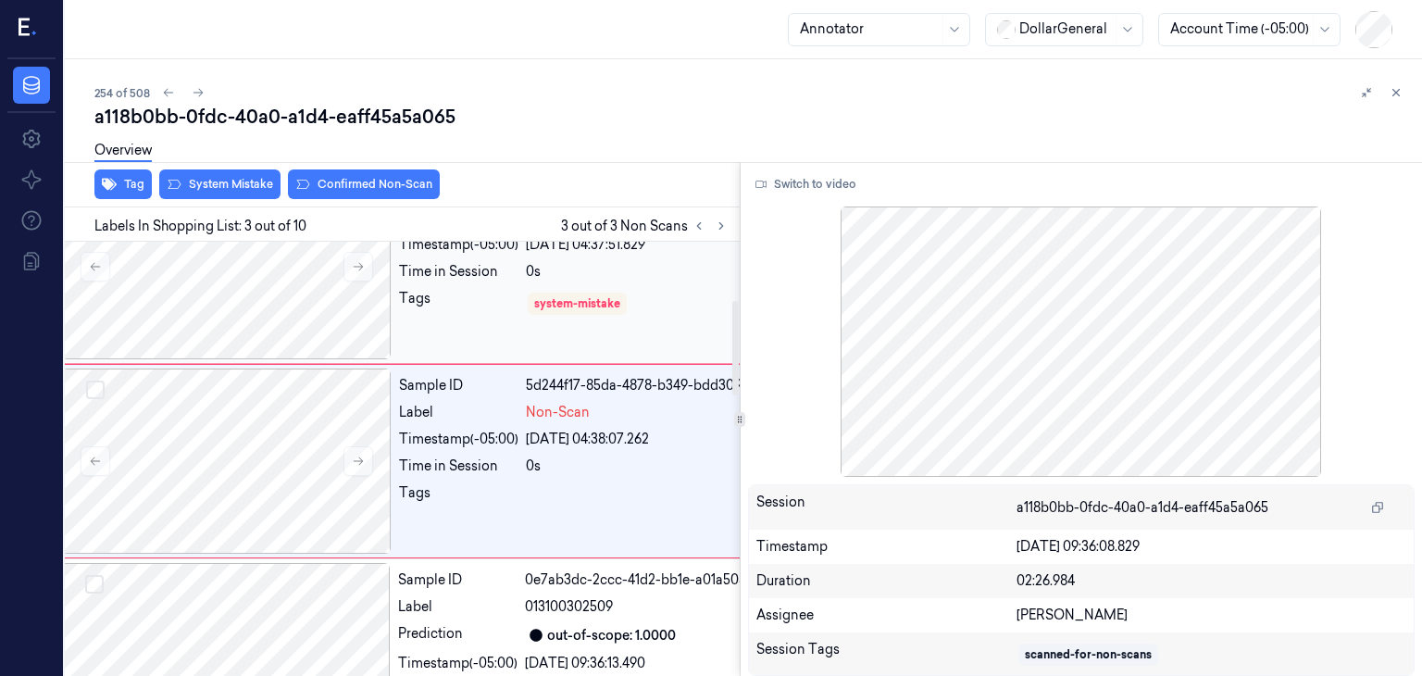
scroll to position [267, 30]
click at [248, 198] on div "Tag System Mistake Confirmed Non-Scan" at bounding box center [398, 184] width 682 height 45
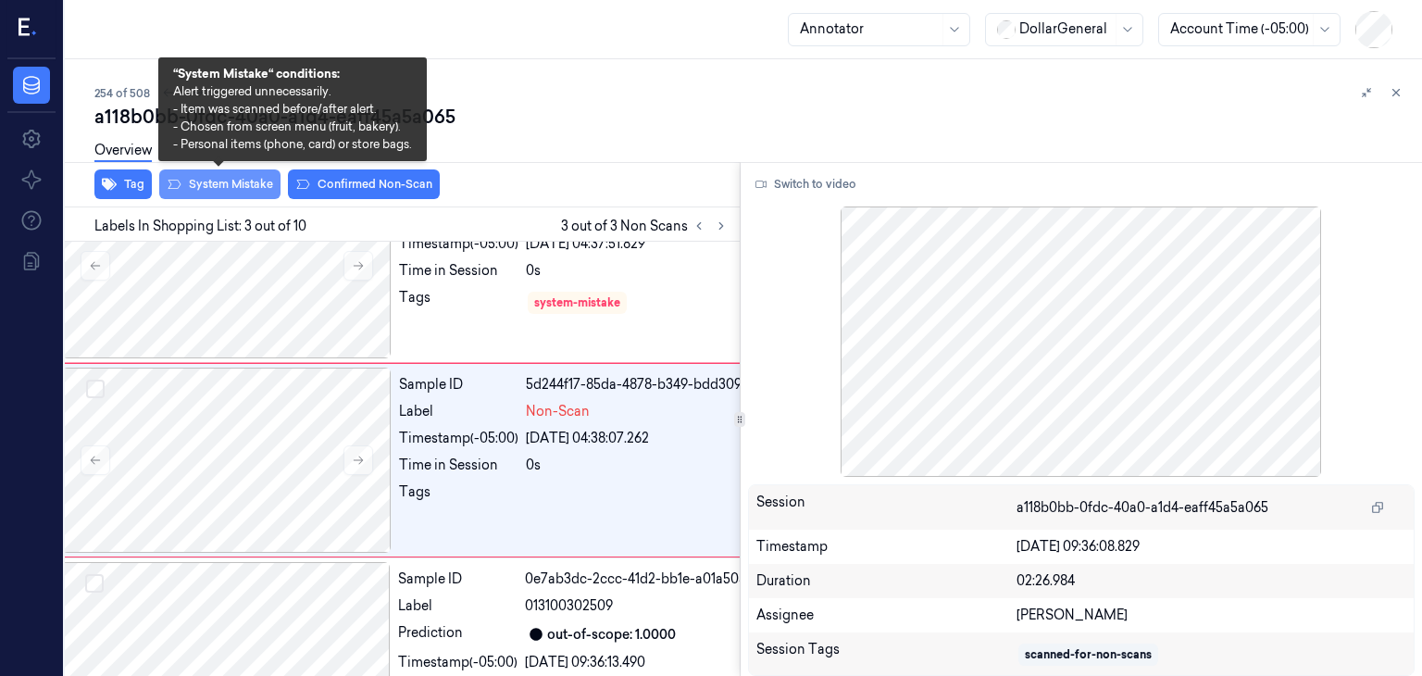
click at [249, 180] on button "System Mistake" at bounding box center [219, 184] width 121 height 30
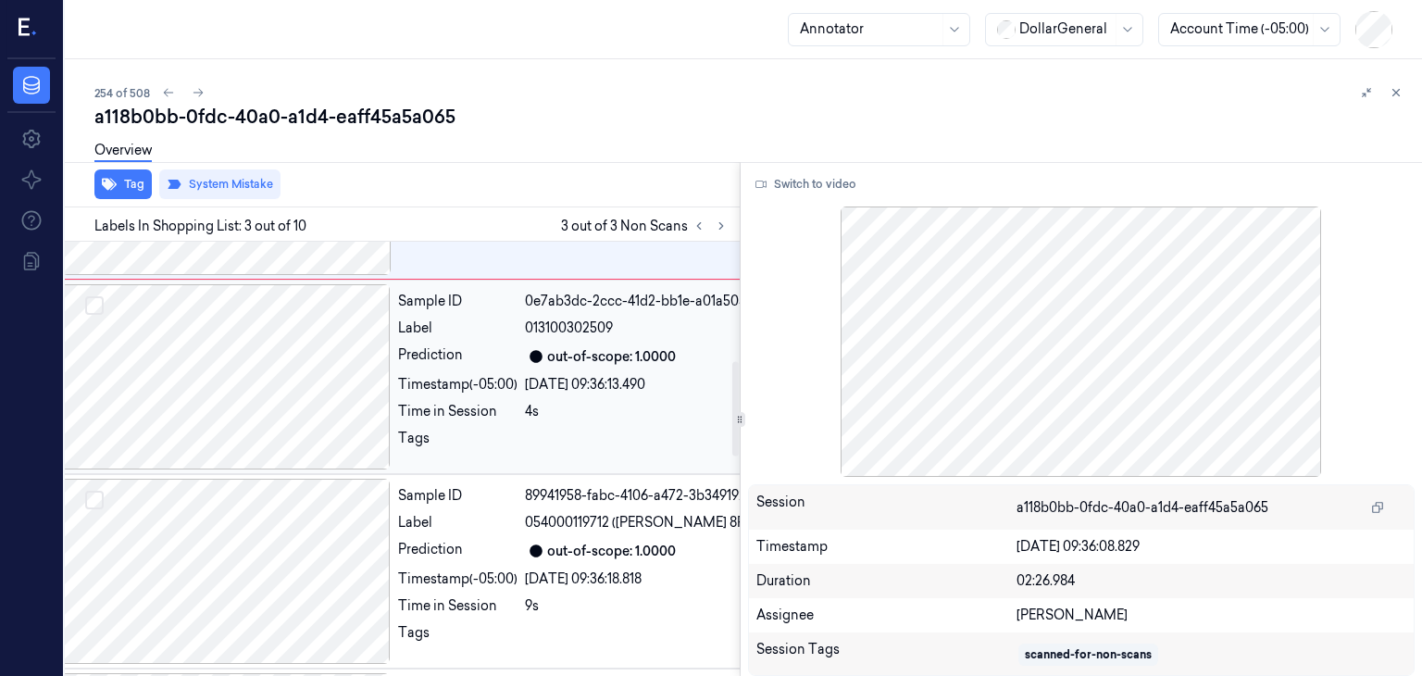
click at [326, 396] on div at bounding box center [225, 376] width 329 height 185
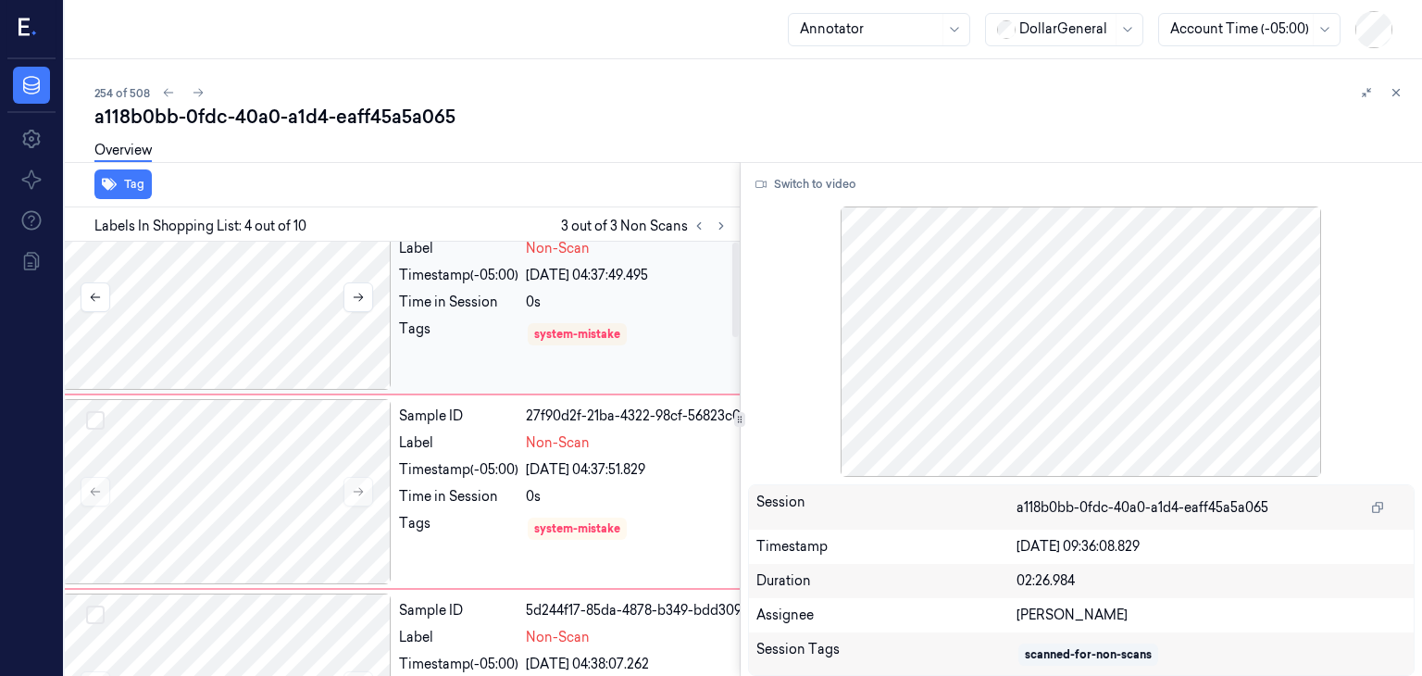
scroll to position [0, 30]
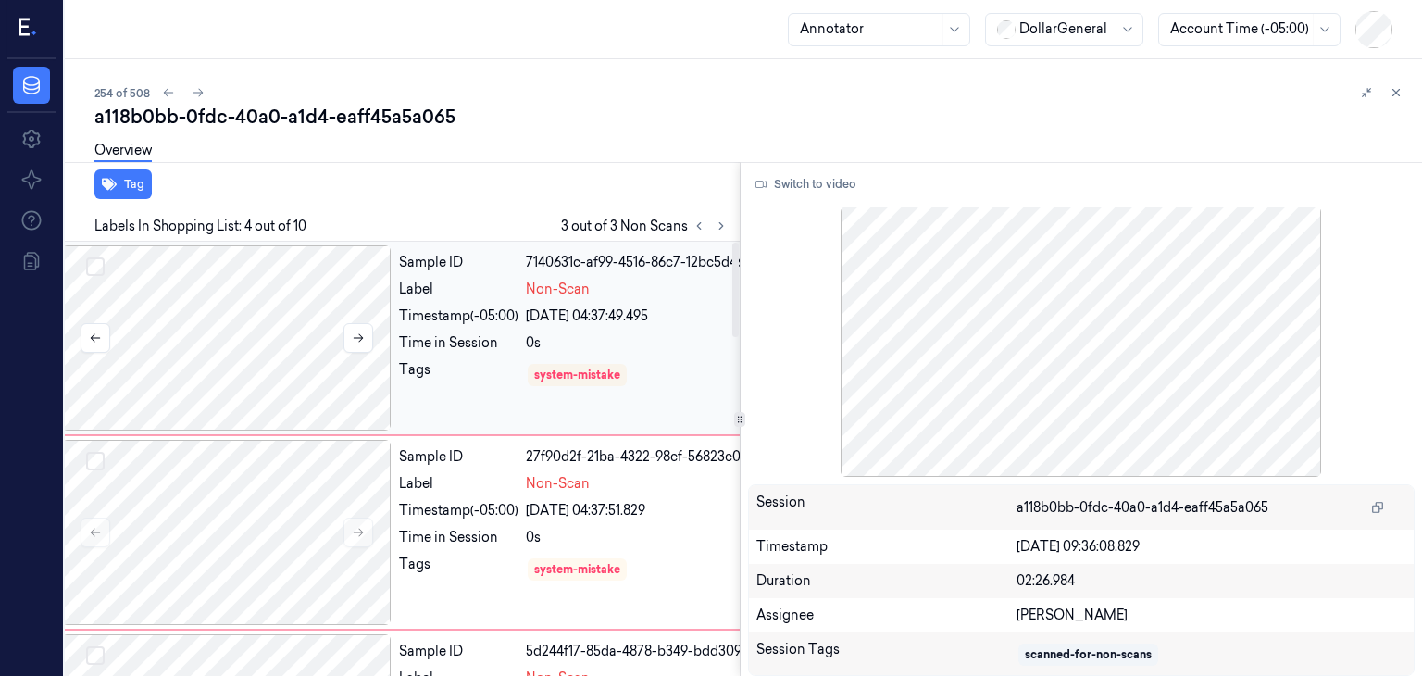
click at [315, 315] on div at bounding box center [226, 337] width 329 height 185
click at [640, 168] on div "Overview" at bounding box center [750, 153] width 1312 height 47
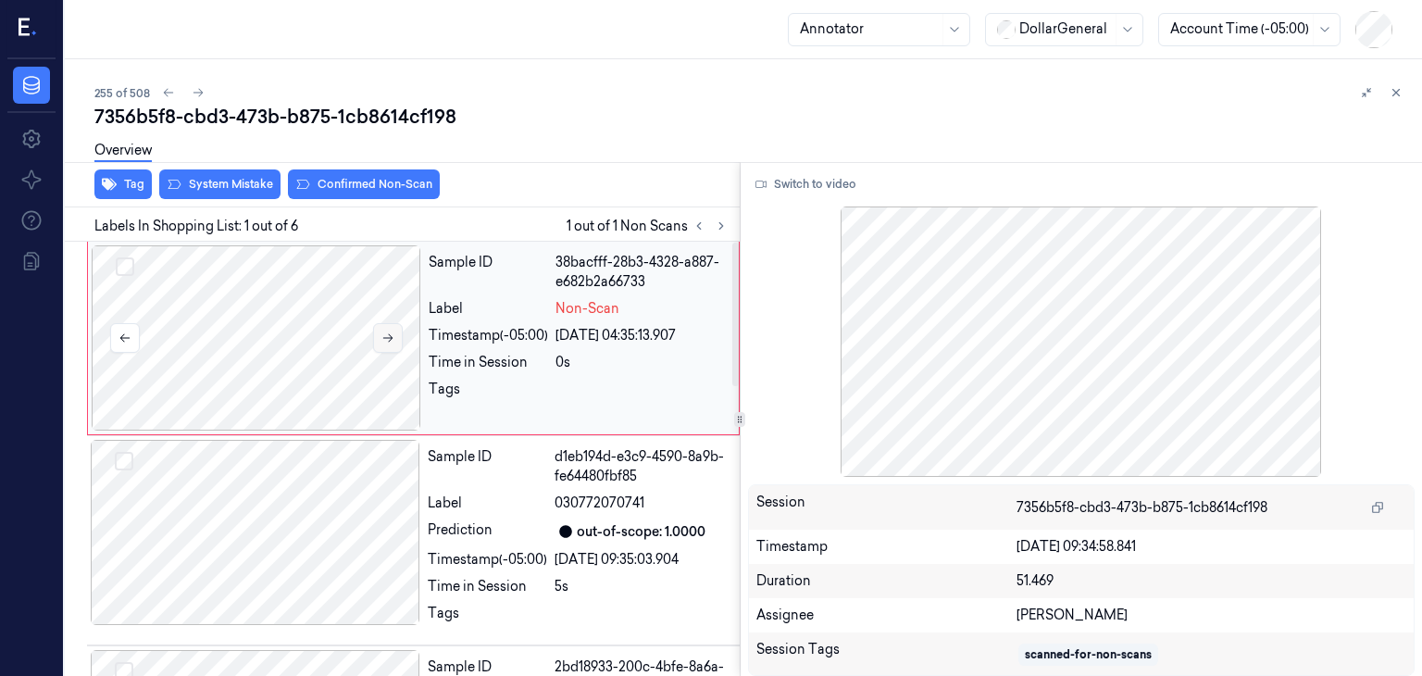
click at [390, 327] on button at bounding box center [388, 338] width 30 height 30
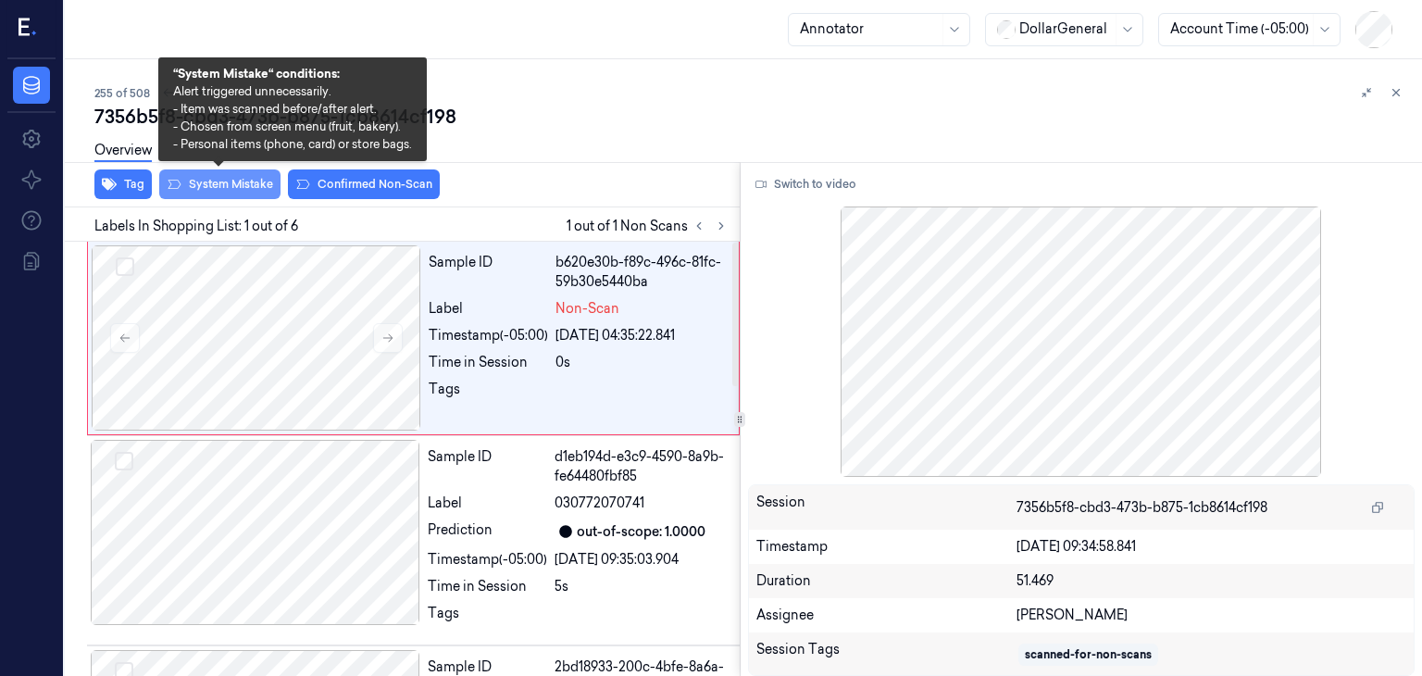
click at [238, 187] on button "System Mistake" at bounding box center [219, 184] width 121 height 30
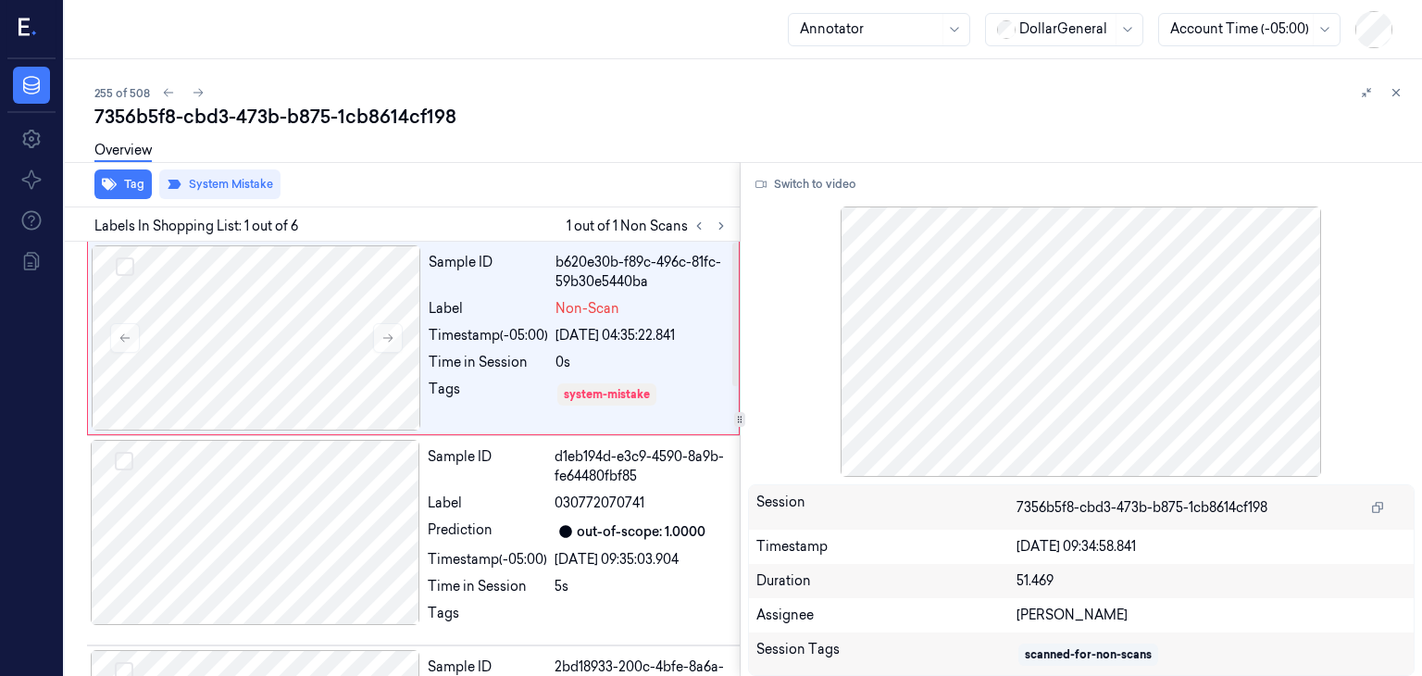
click at [535, 166] on div "Overview" at bounding box center [750, 153] width 1312 height 47
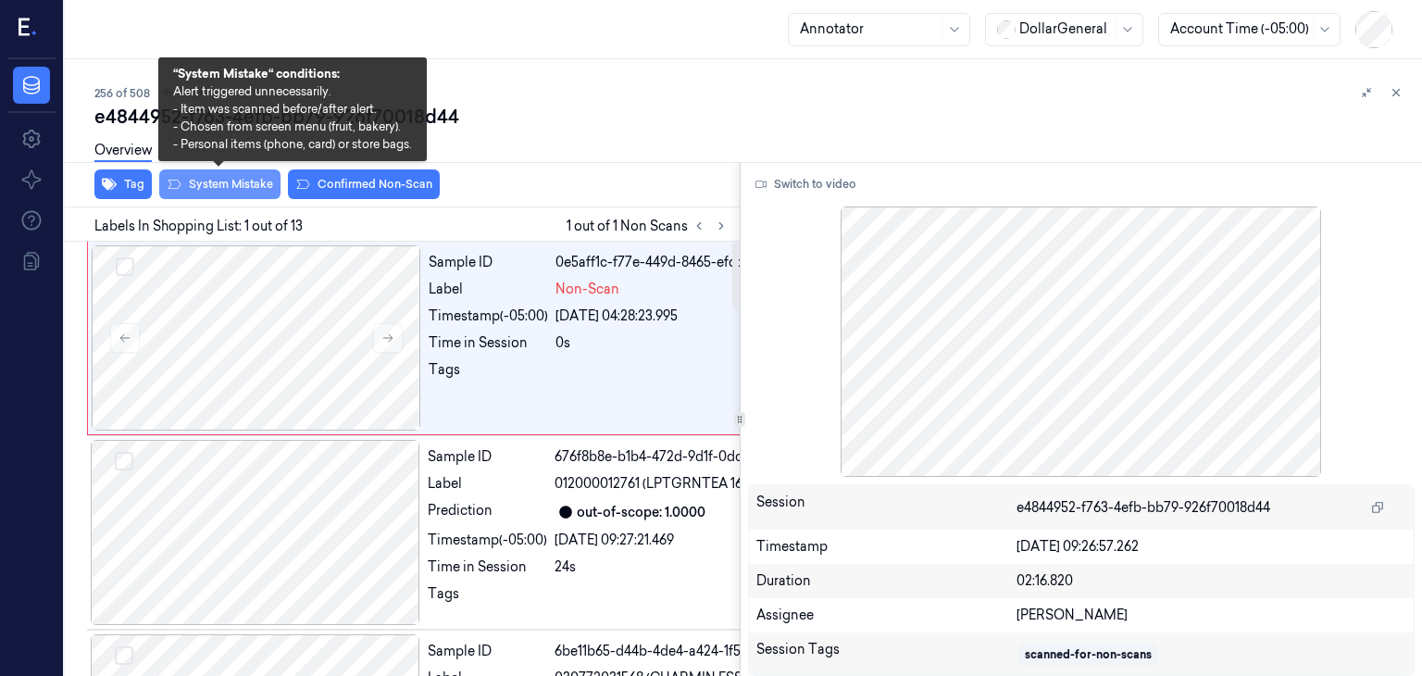
click at [242, 195] on button "System Mistake" at bounding box center [219, 184] width 121 height 30
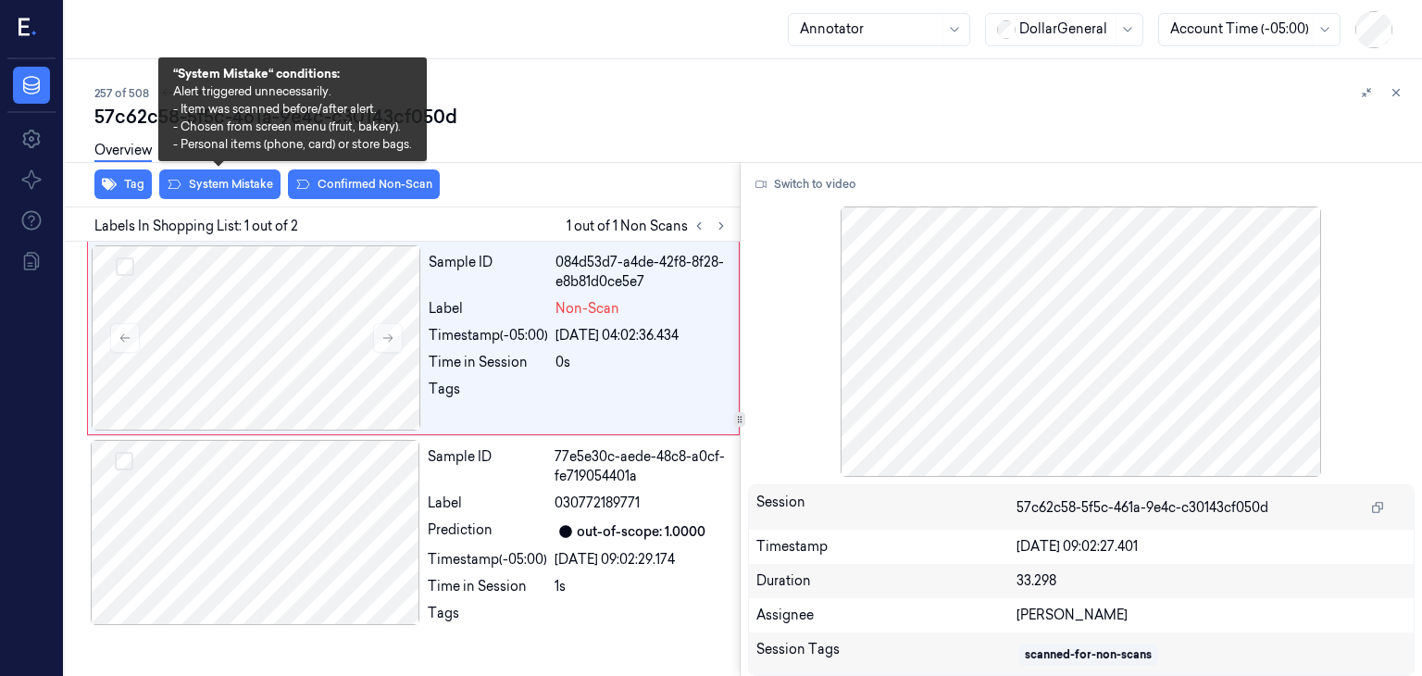
click at [222, 168] on div "Overview" at bounding box center [750, 153] width 1312 height 47
click at [228, 181] on button "System Mistake" at bounding box center [219, 184] width 121 height 30
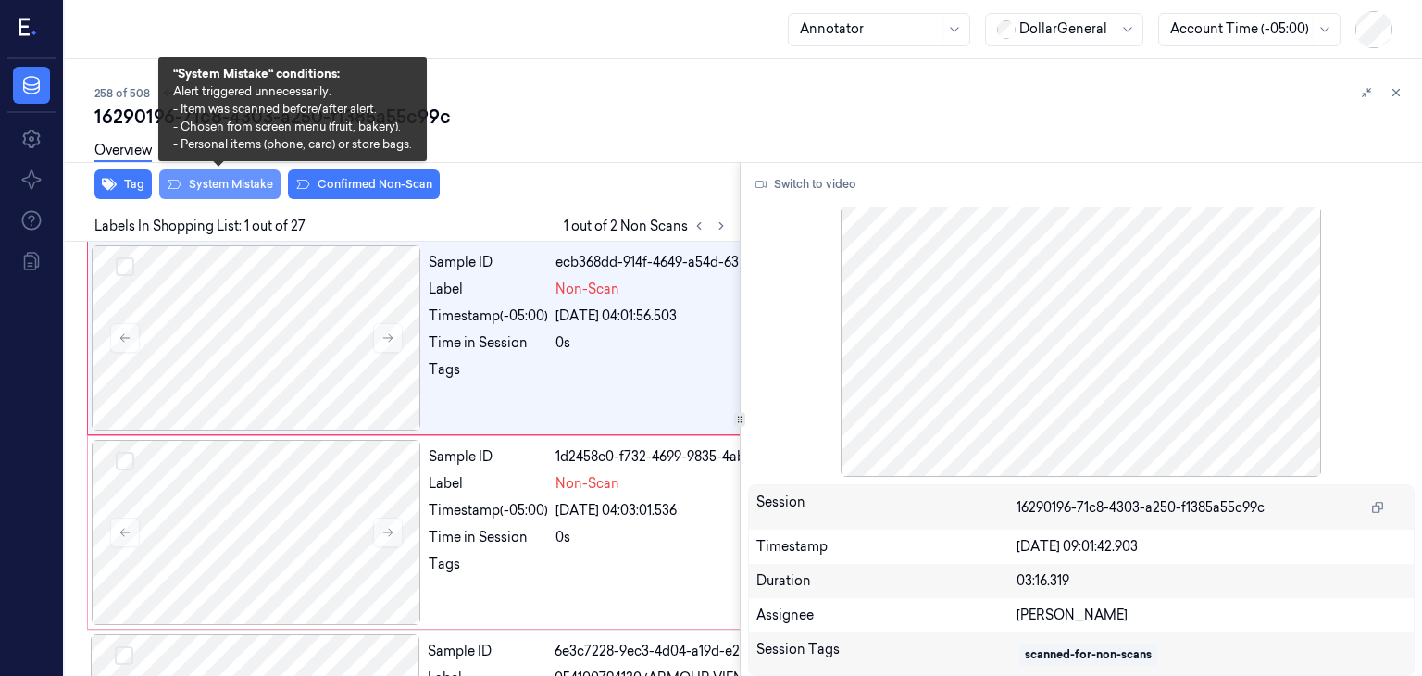
click at [256, 192] on button "System Mistake" at bounding box center [219, 184] width 121 height 30
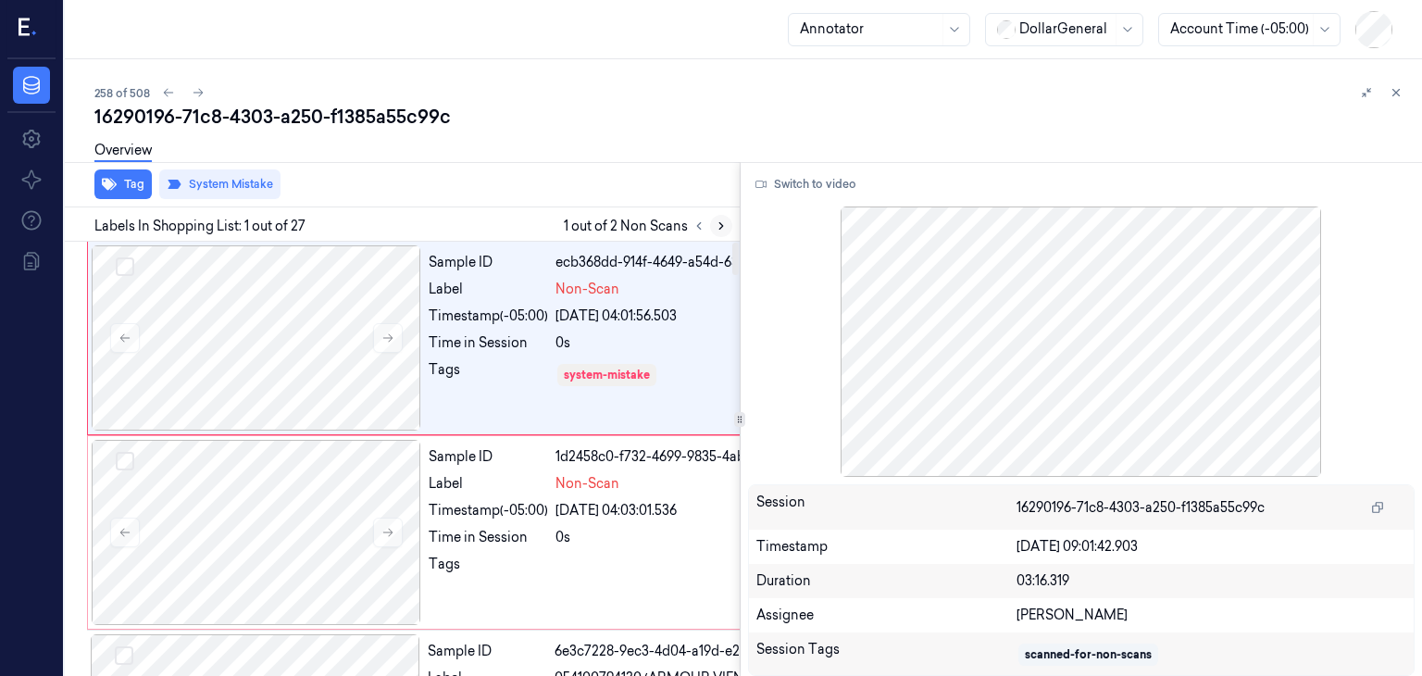
click at [718, 228] on icon at bounding box center [721, 225] width 13 height 13
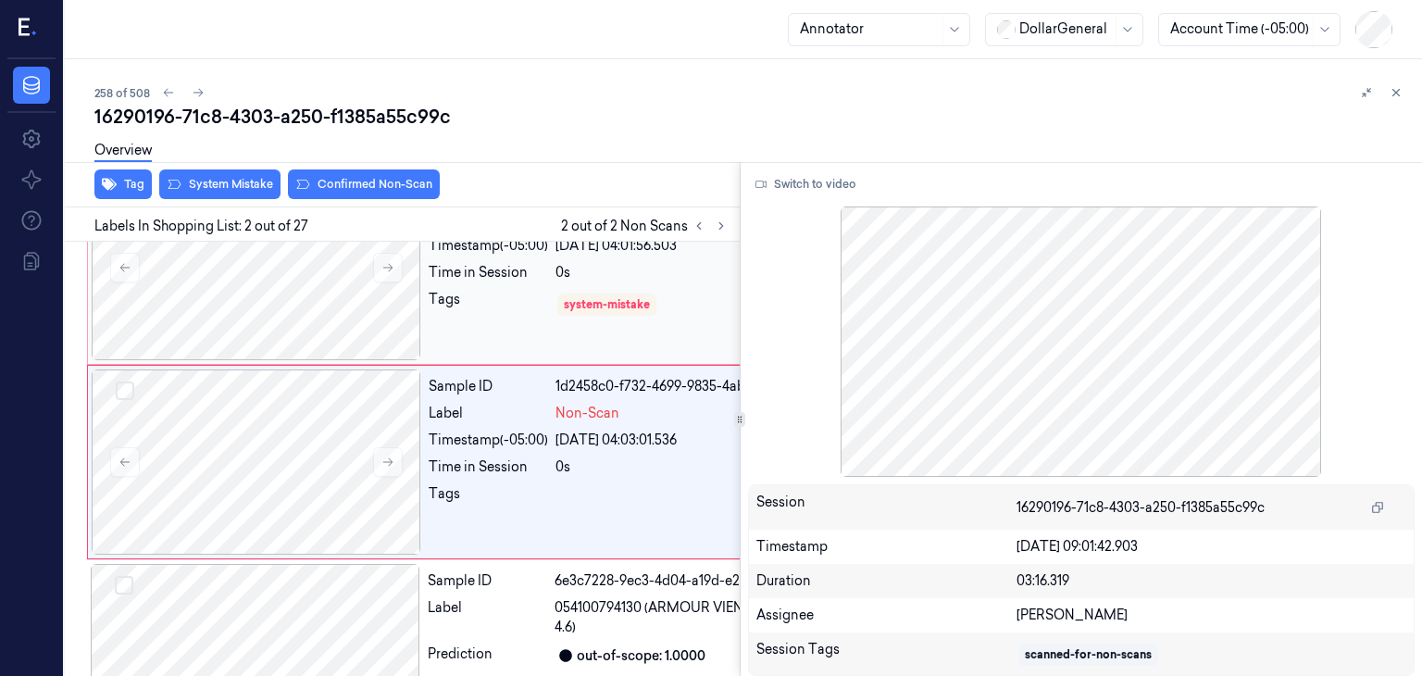
scroll to position [73, 0]
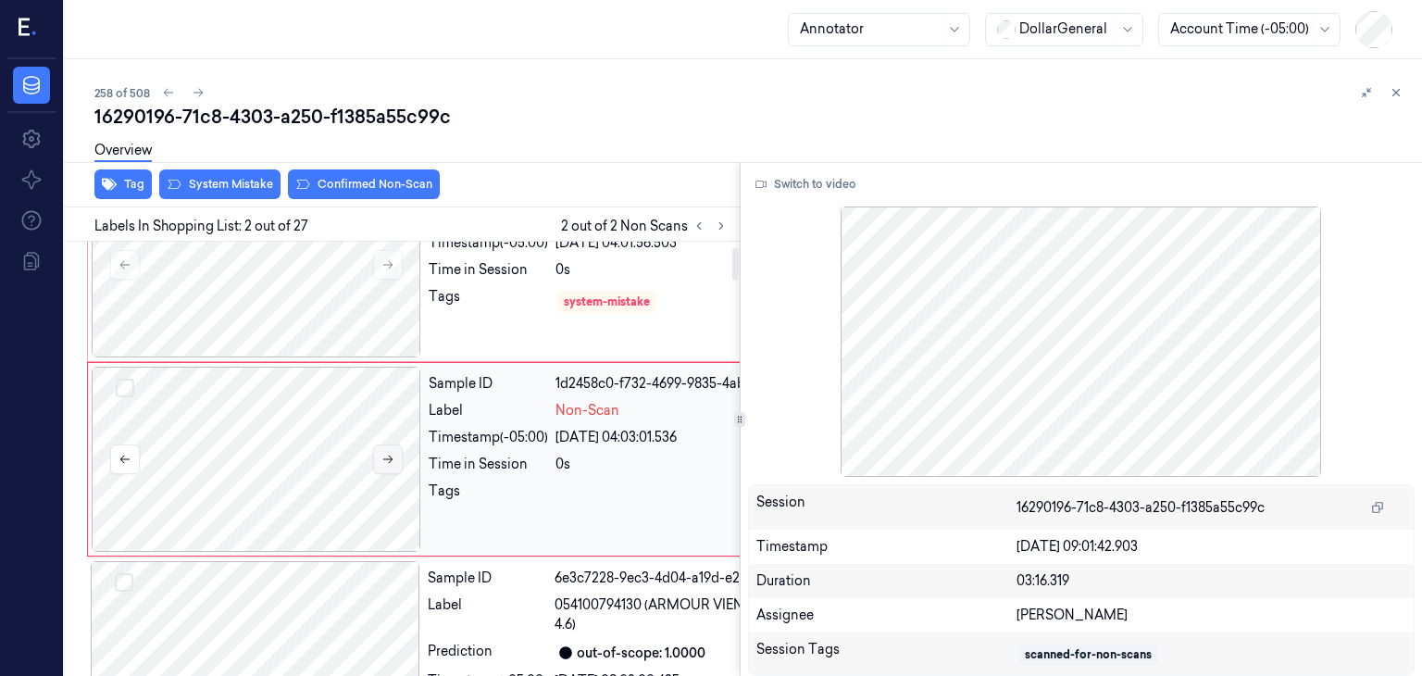
click at [384, 464] on icon at bounding box center [387, 459] width 13 height 13
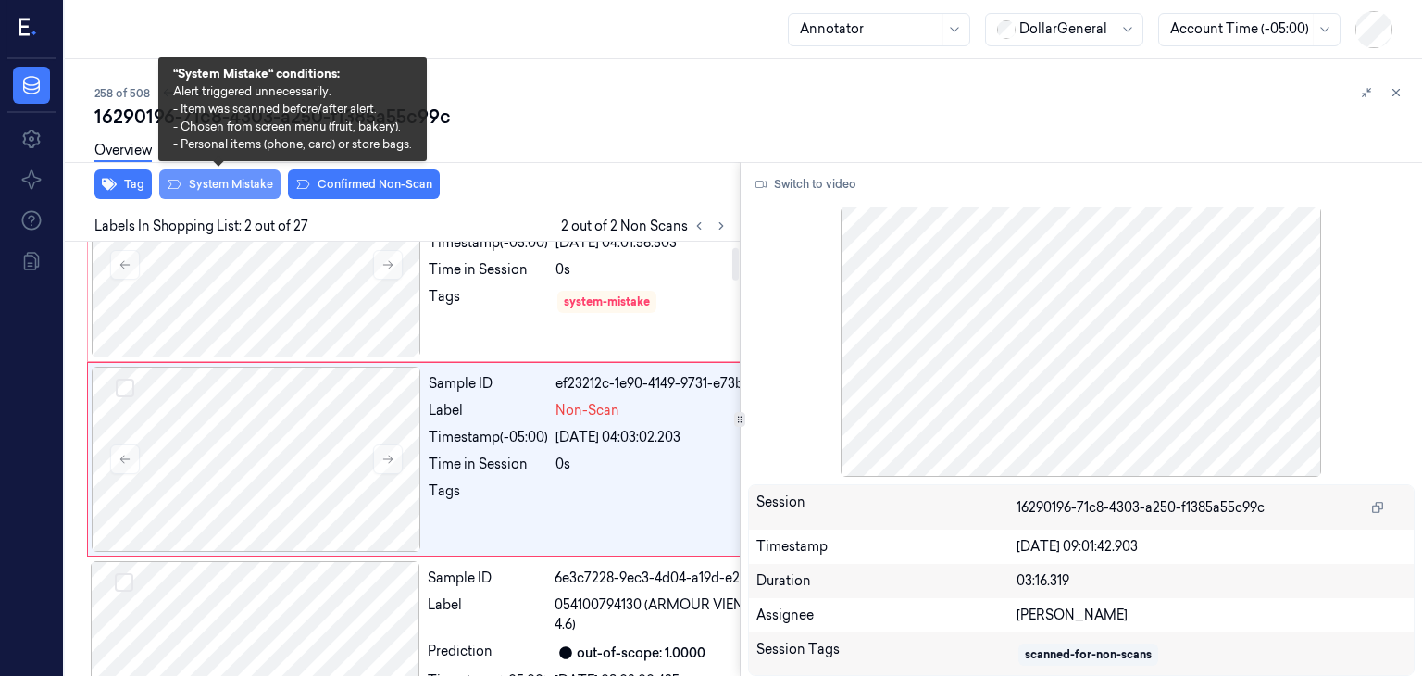
click at [219, 190] on button "System Mistake" at bounding box center [219, 184] width 121 height 30
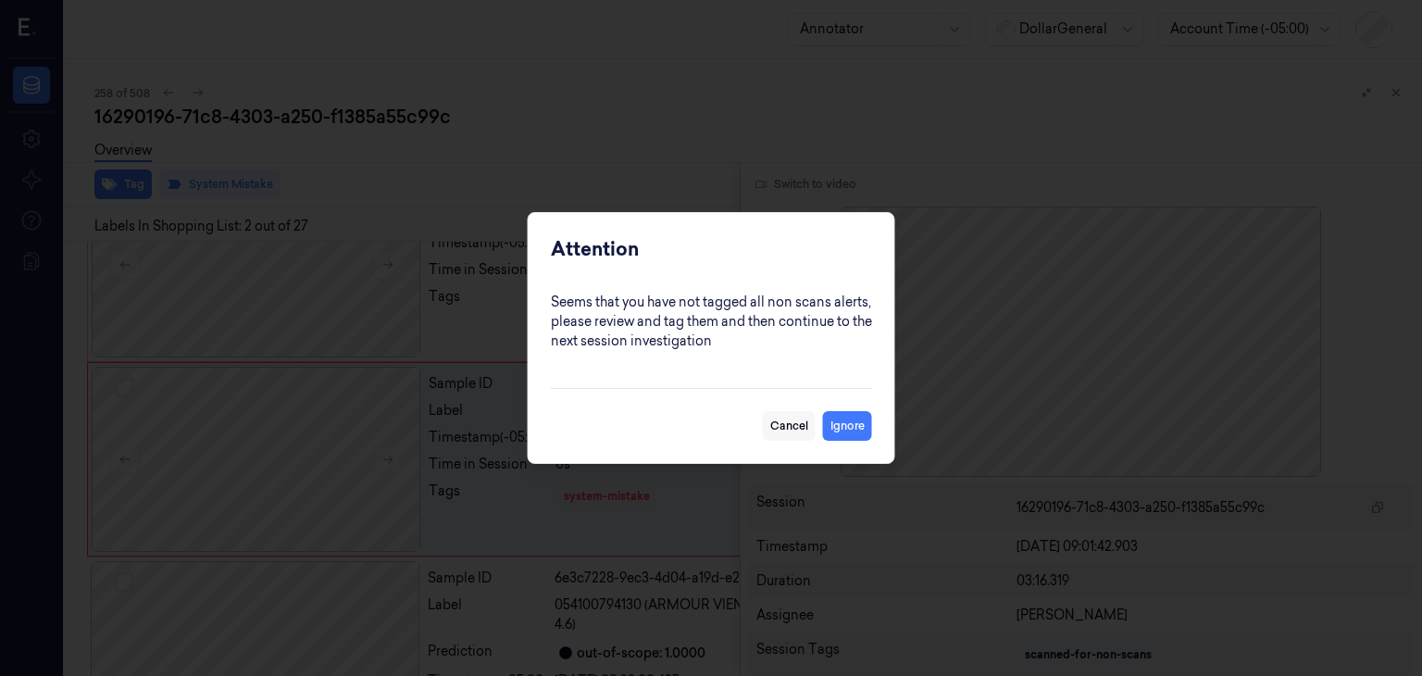
click at [776, 437] on button "Cancel" at bounding box center [789, 426] width 53 height 30
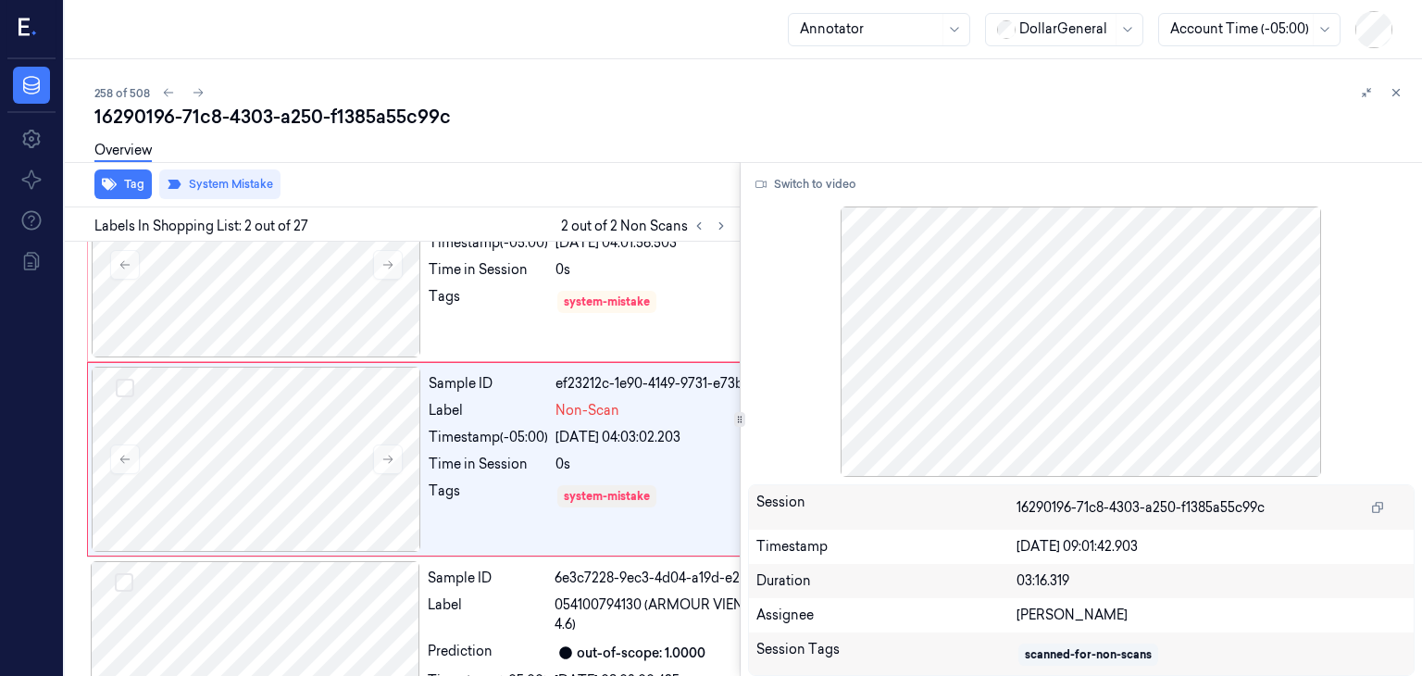
click at [565, 166] on div "Overview" at bounding box center [750, 153] width 1312 height 47
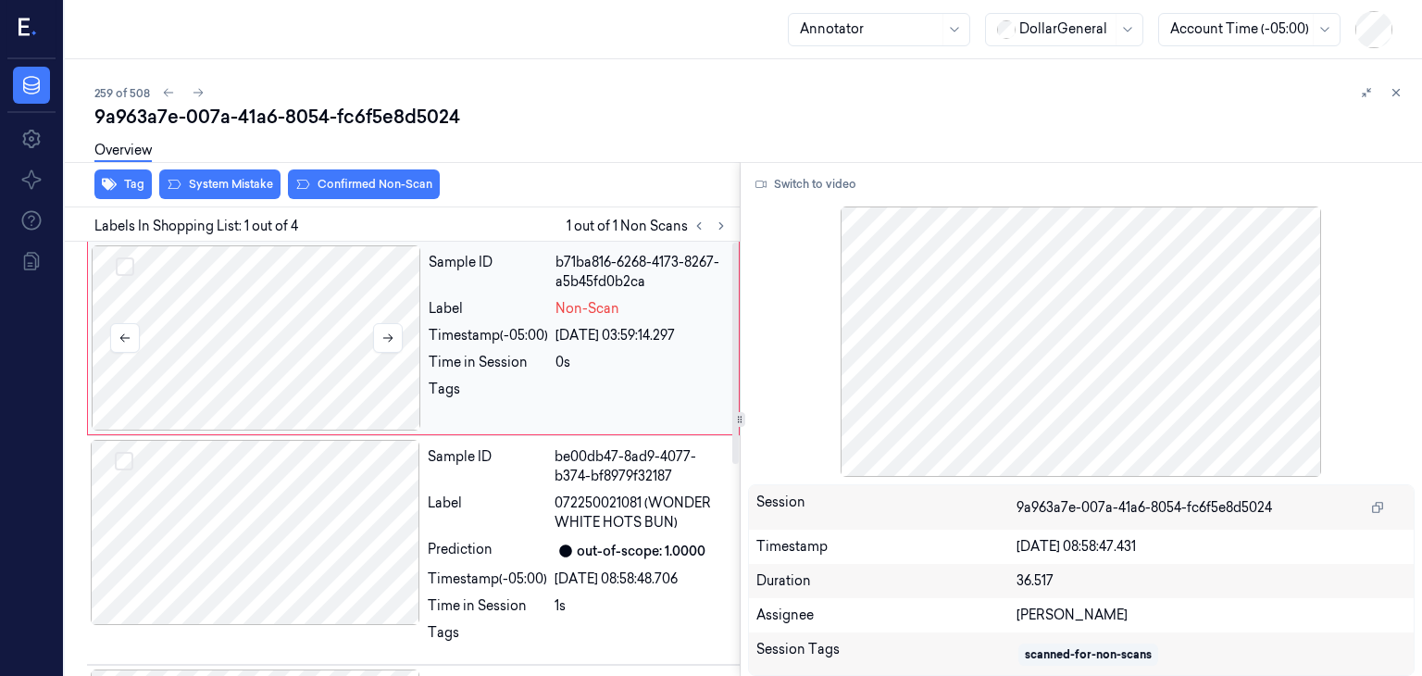
click at [229, 292] on div at bounding box center [256, 337] width 329 height 185
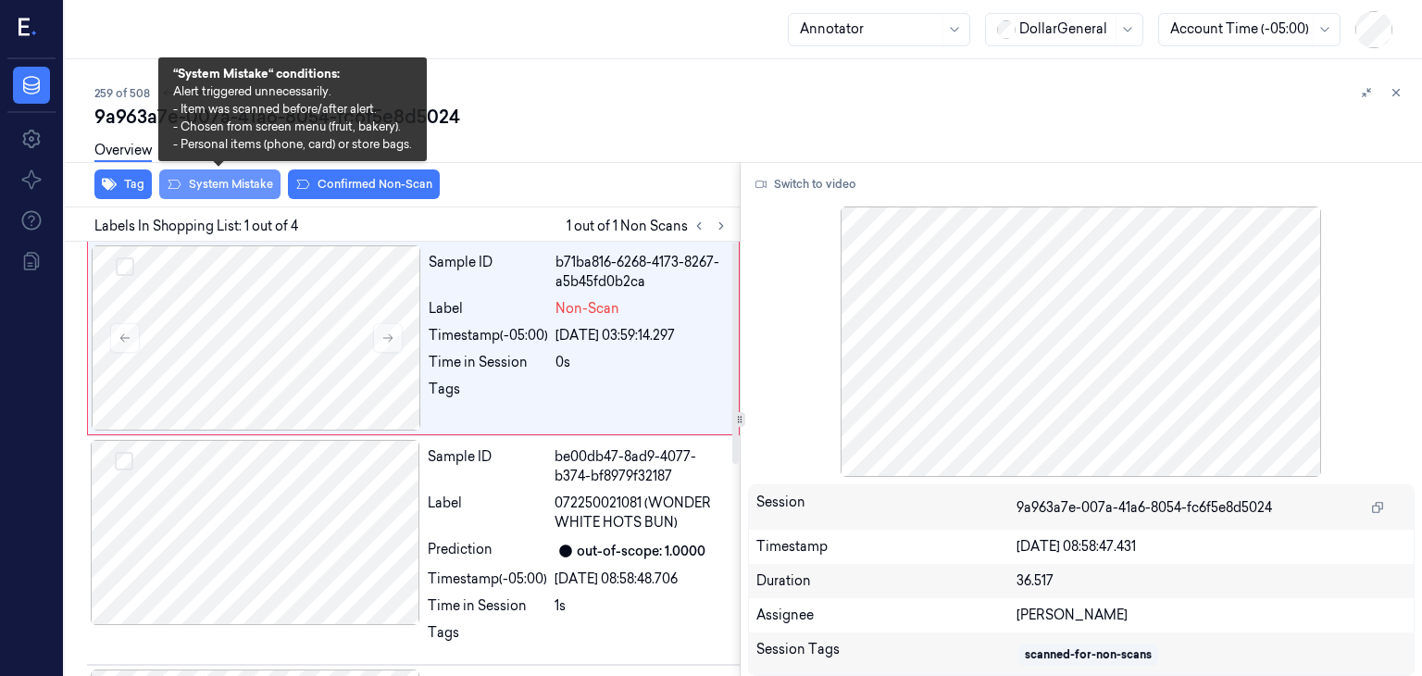
click at [225, 182] on button "System Mistake" at bounding box center [219, 184] width 121 height 30
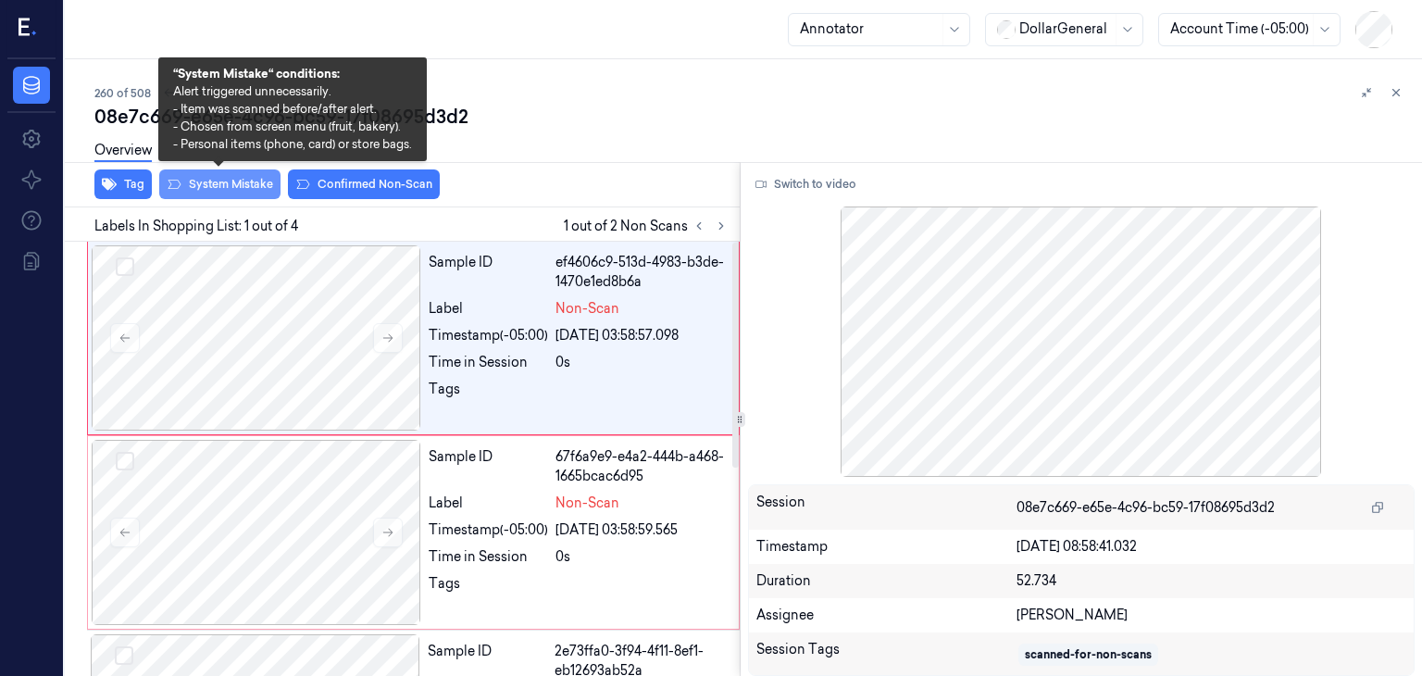
click at [230, 179] on button "System Mistake" at bounding box center [219, 184] width 121 height 30
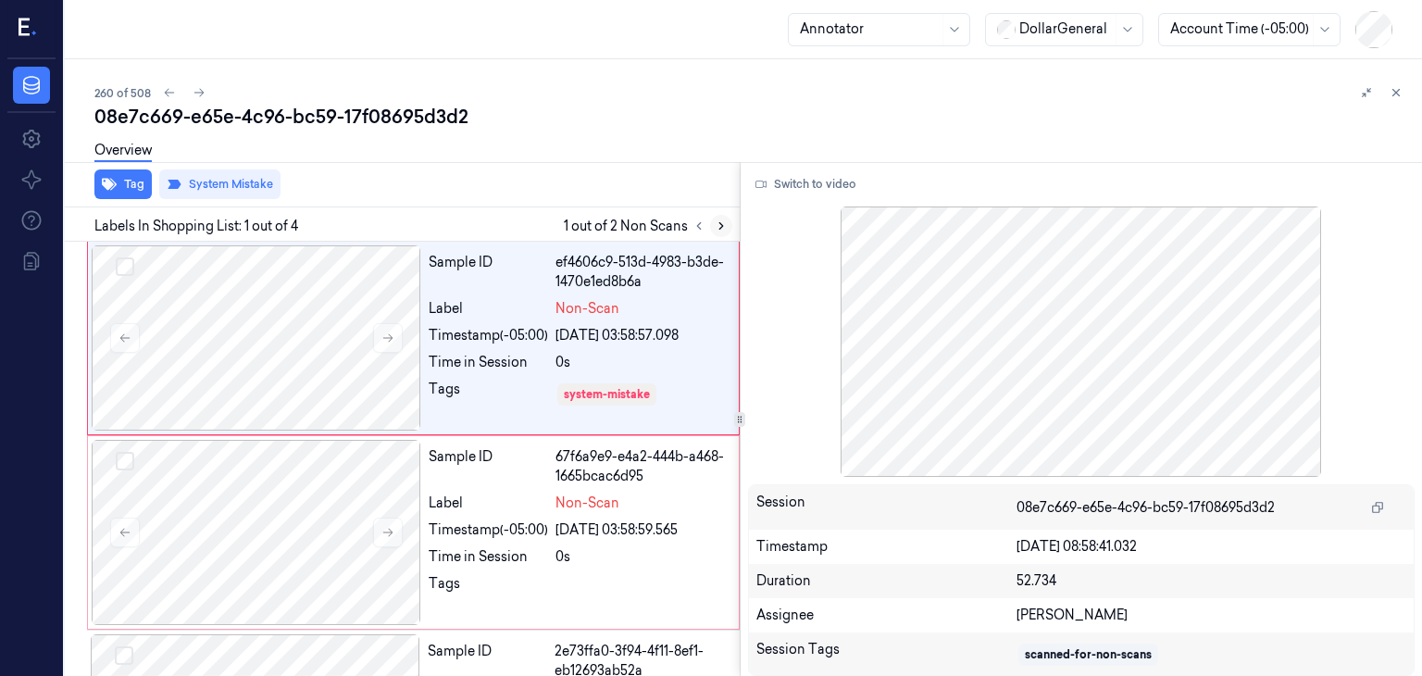
click at [715, 223] on icon at bounding box center [721, 225] width 13 height 13
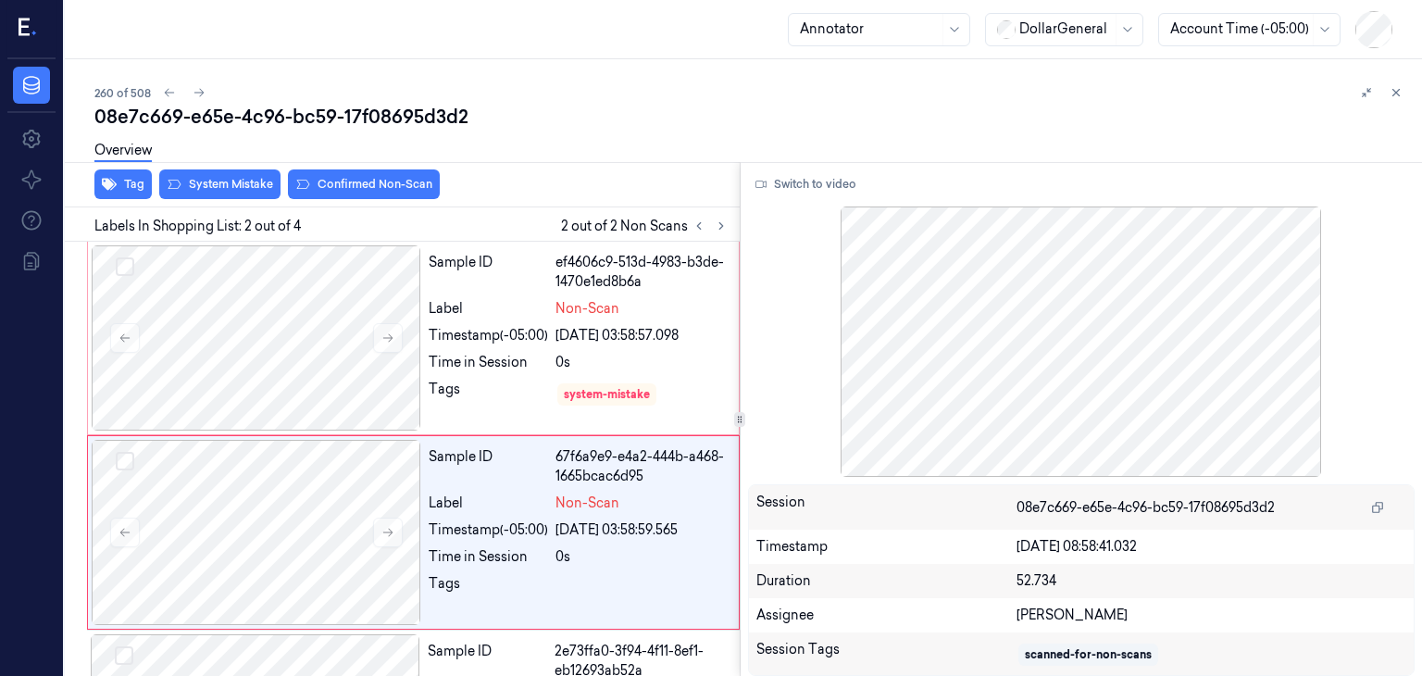
scroll to position [73, 0]
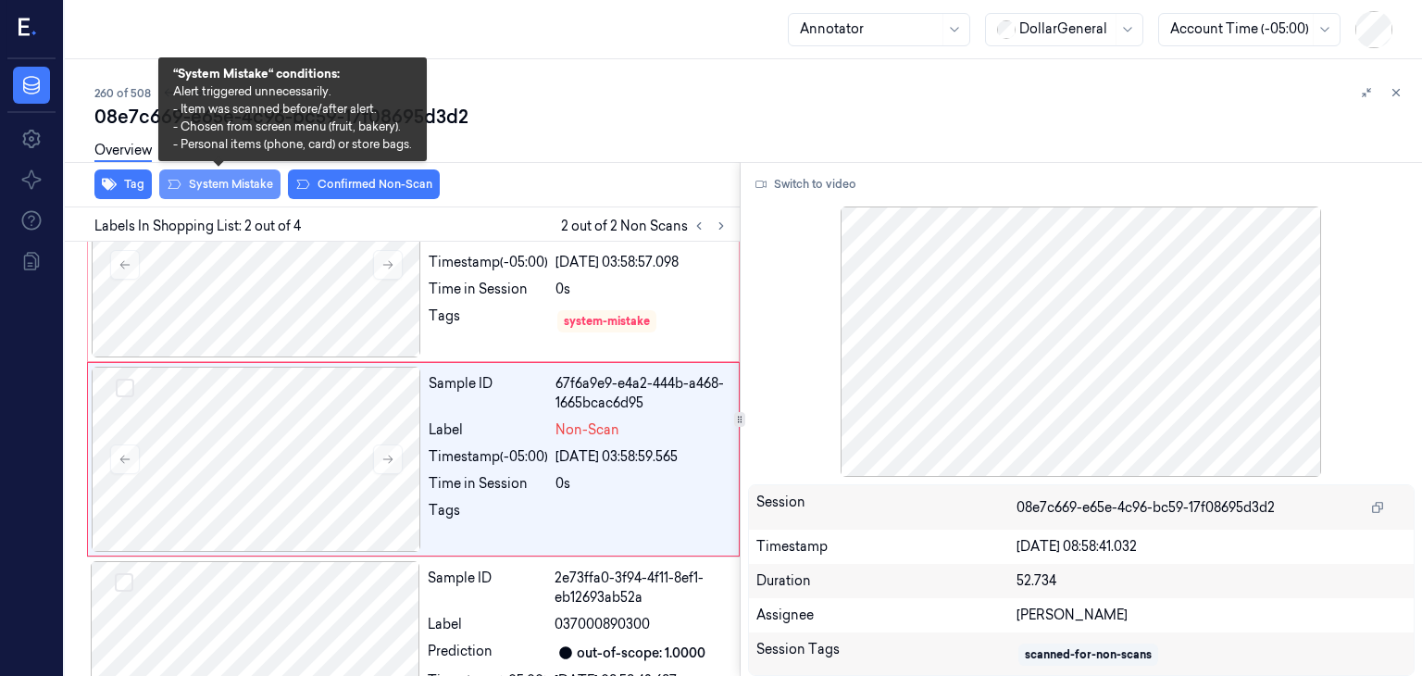
click at [225, 197] on button "System Mistake" at bounding box center [219, 184] width 121 height 30
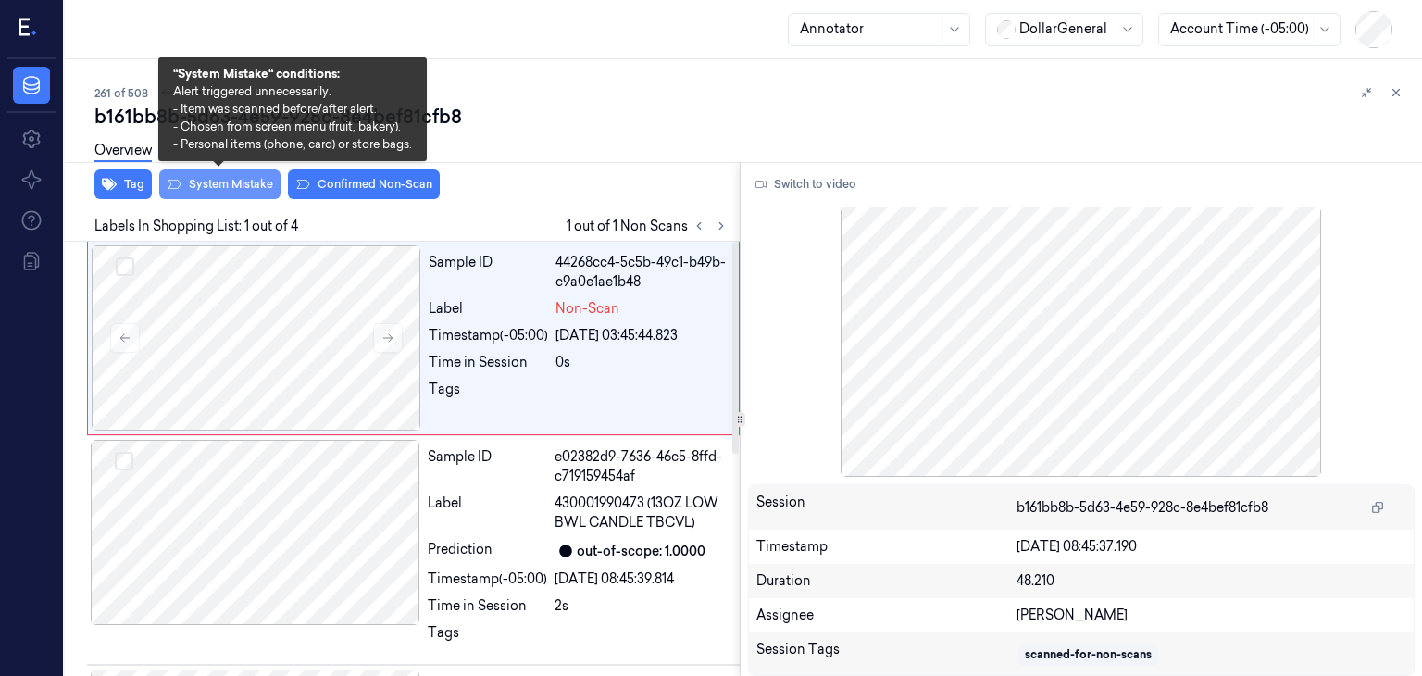
click at [243, 194] on button "System Mistake" at bounding box center [219, 184] width 121 height 30
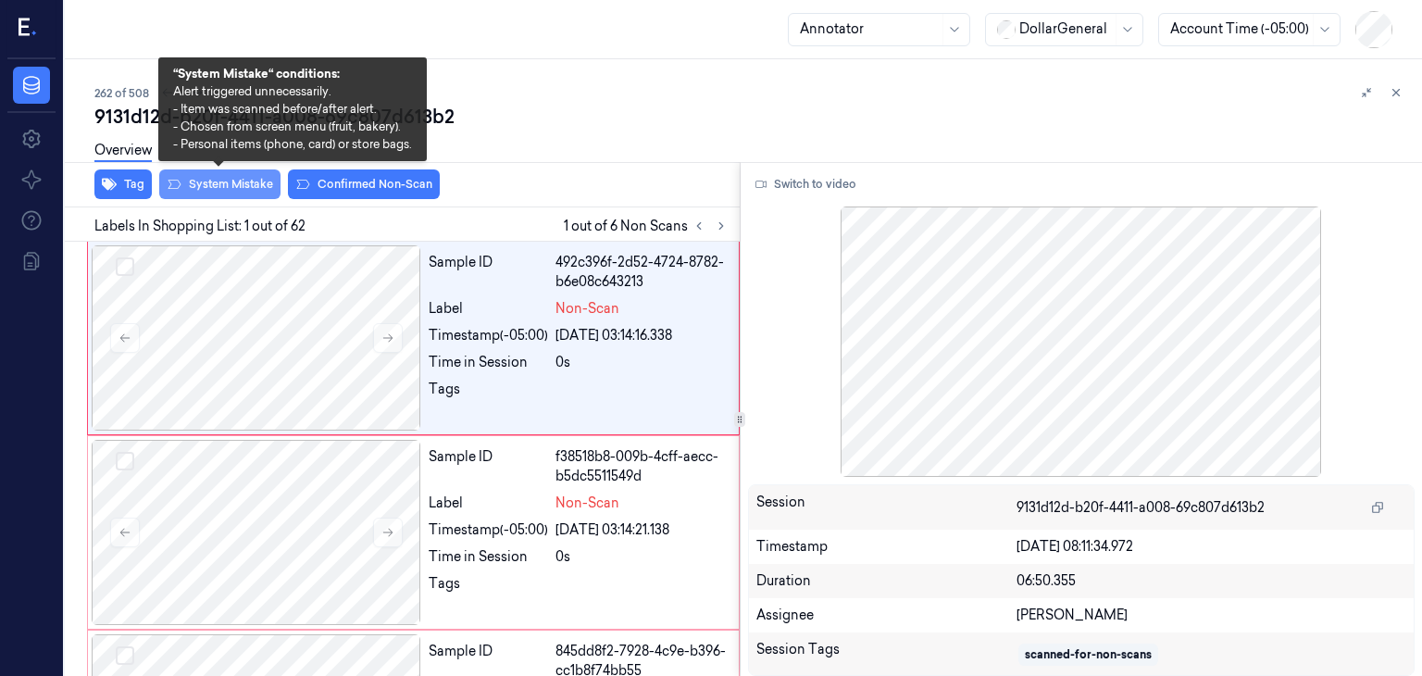
click at [260, 185] on button "System Mistake" at bounding box center [219, 184] width 121 height 30
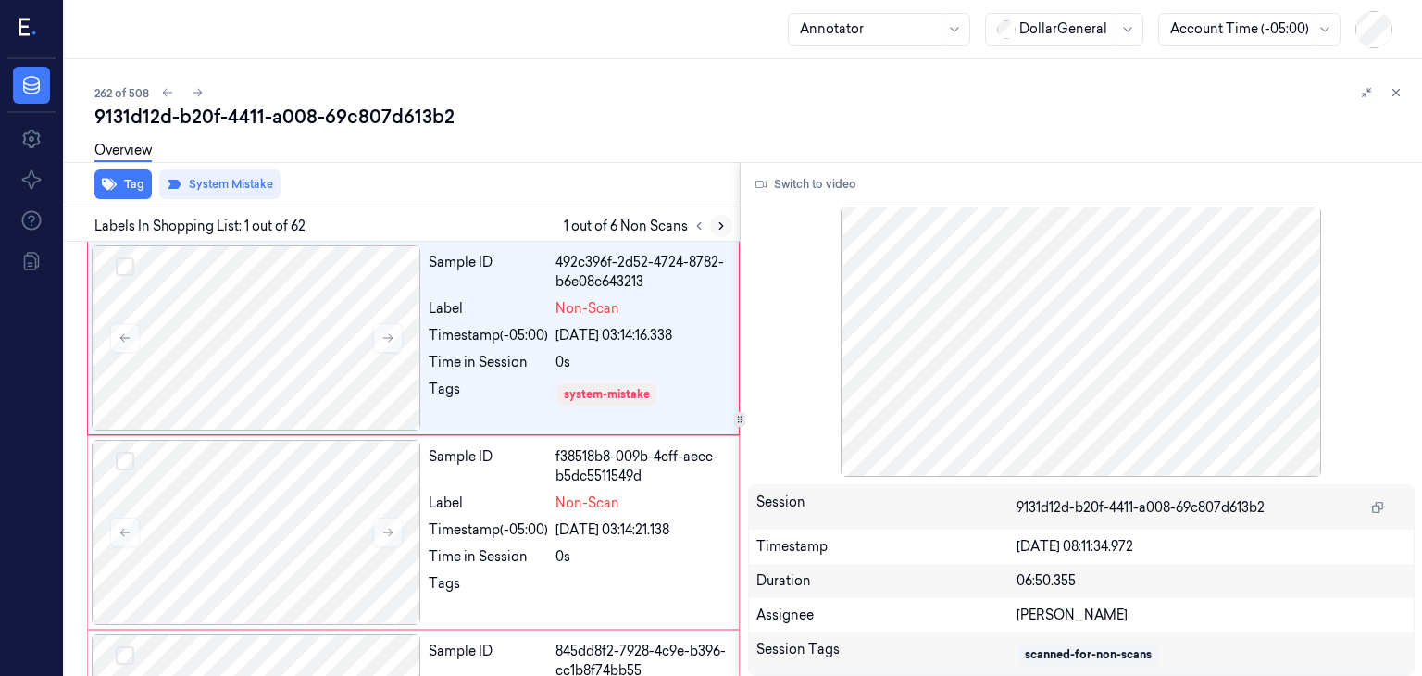
click at [715, 223] on icon at bounding box center [721, 225] width 13 height 13
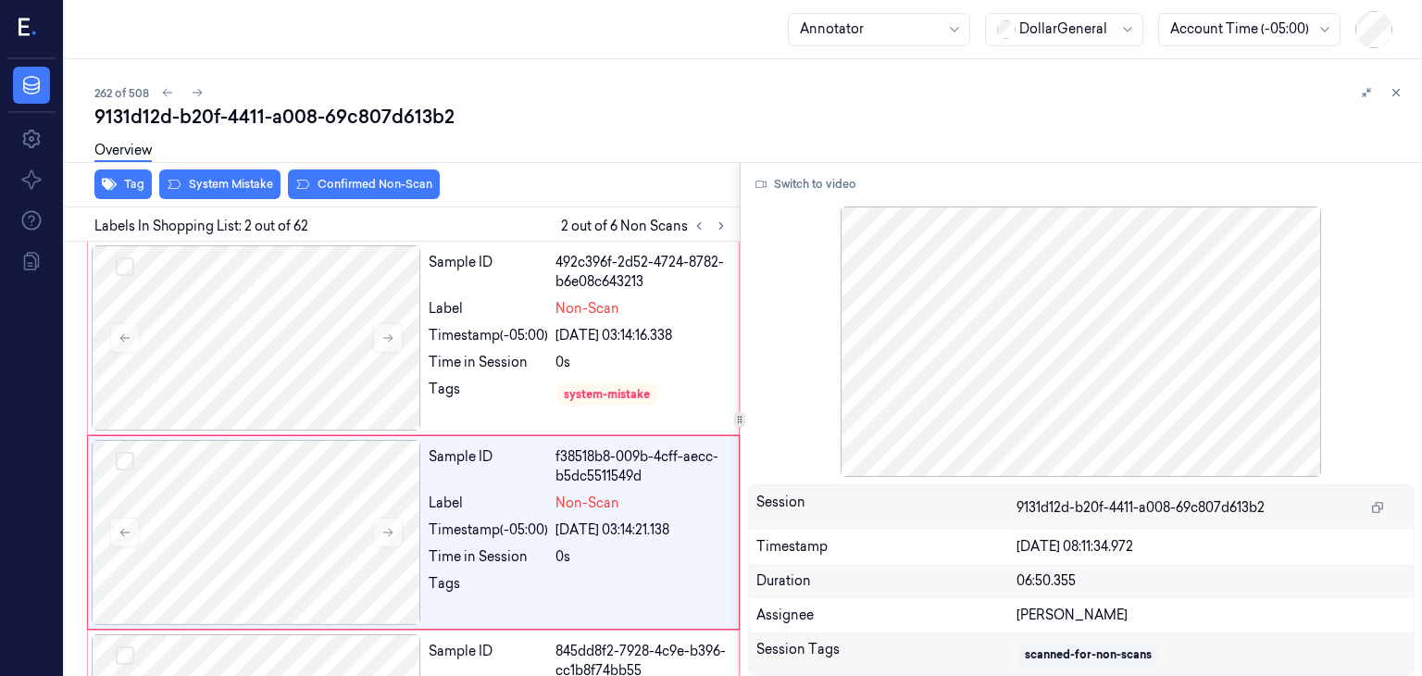
scroll to position [73, 0]
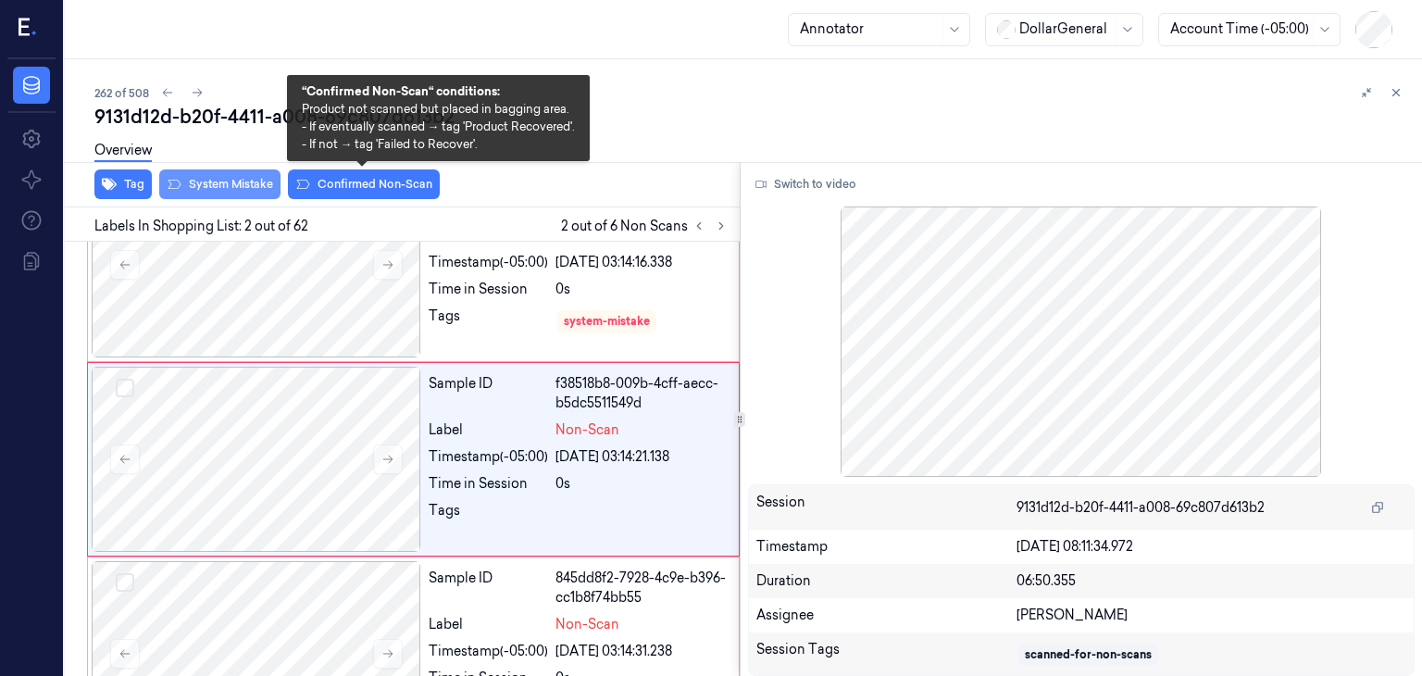
click at [237, 193] on button "System Mistake" at bounding box center [219, 184] width 121 height 30
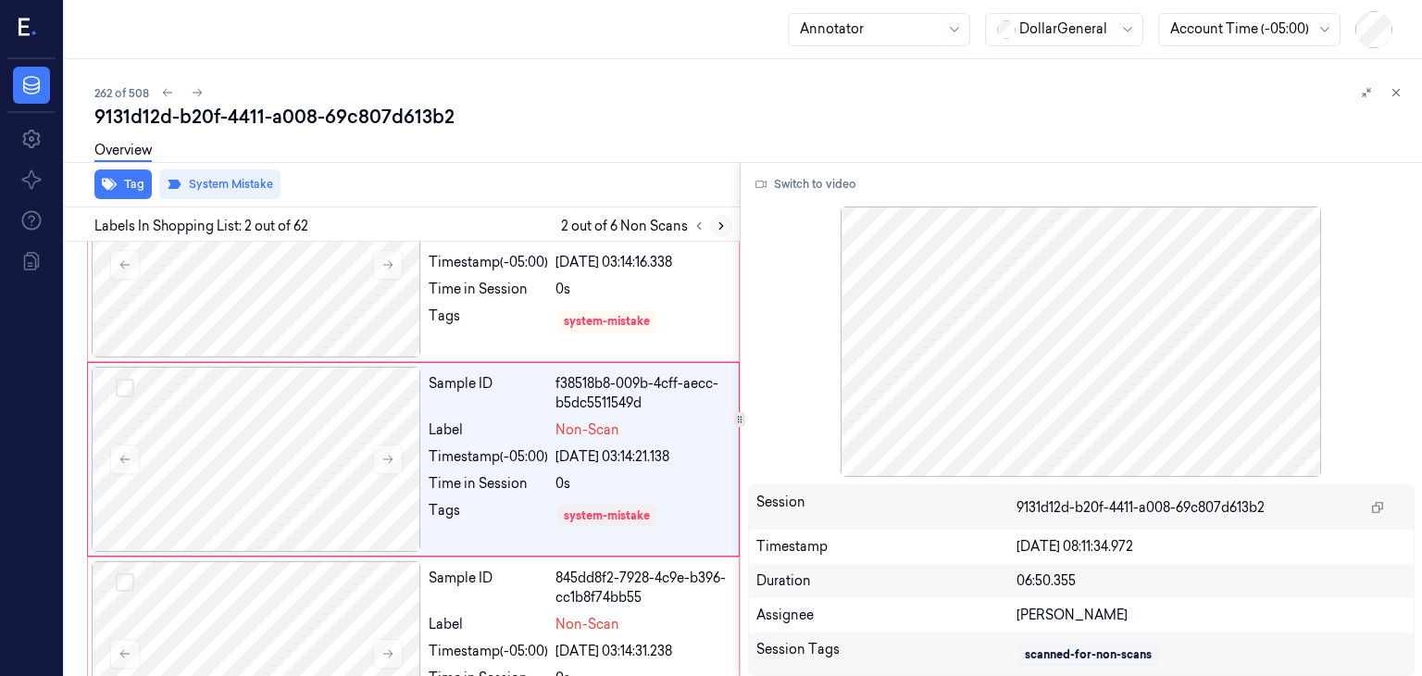
click at [717, 215] on button at bounding box center [721, 226] width 22 height 22
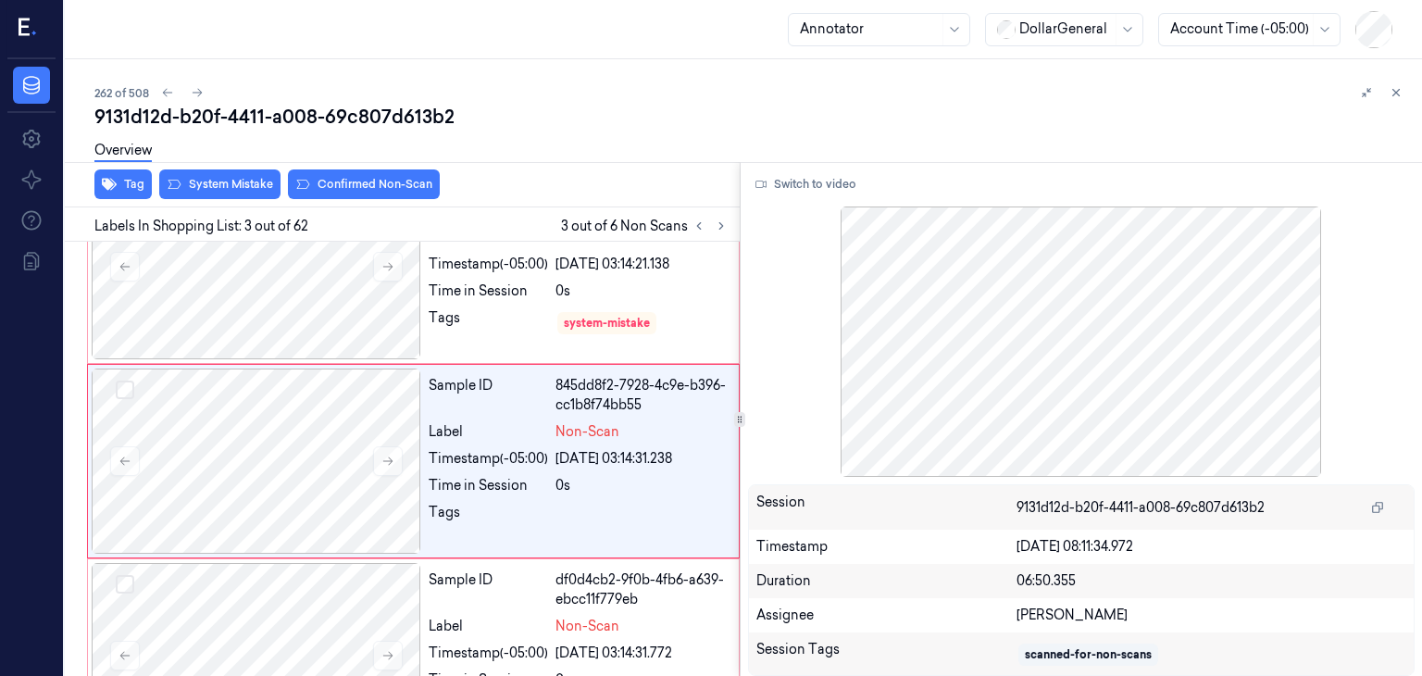
scroll to position [267, 0]
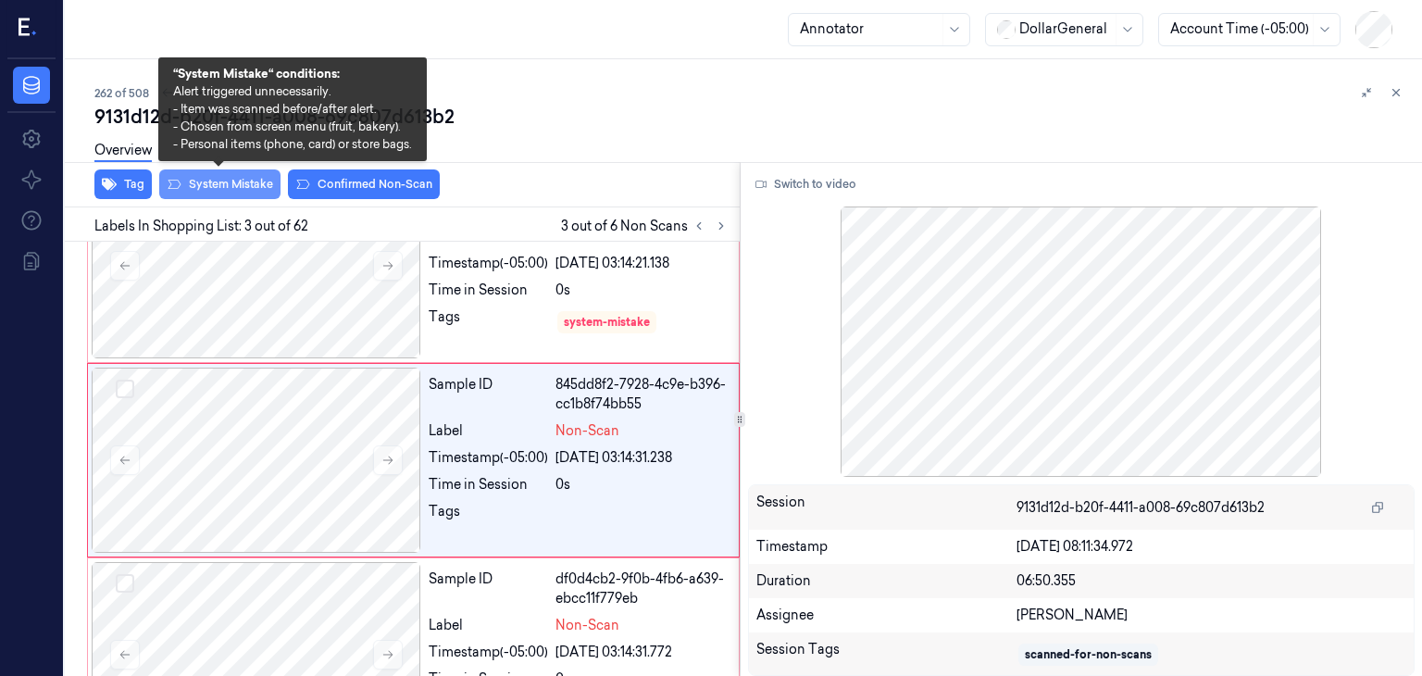
click at [255, 179] on button "System Mistake" at bounding box center [219, 184] width 121 height 30
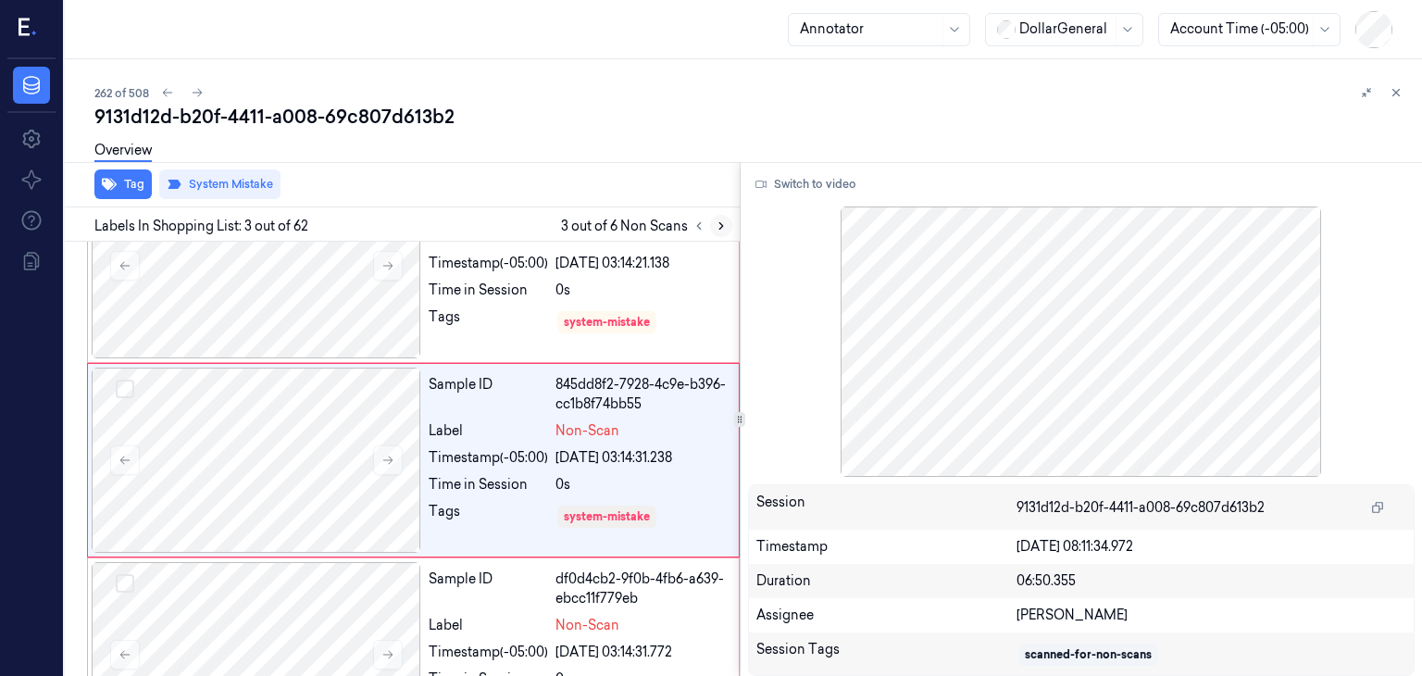
click at [719, 219] on icon at bounding box center [721, 225] width 13 height 13
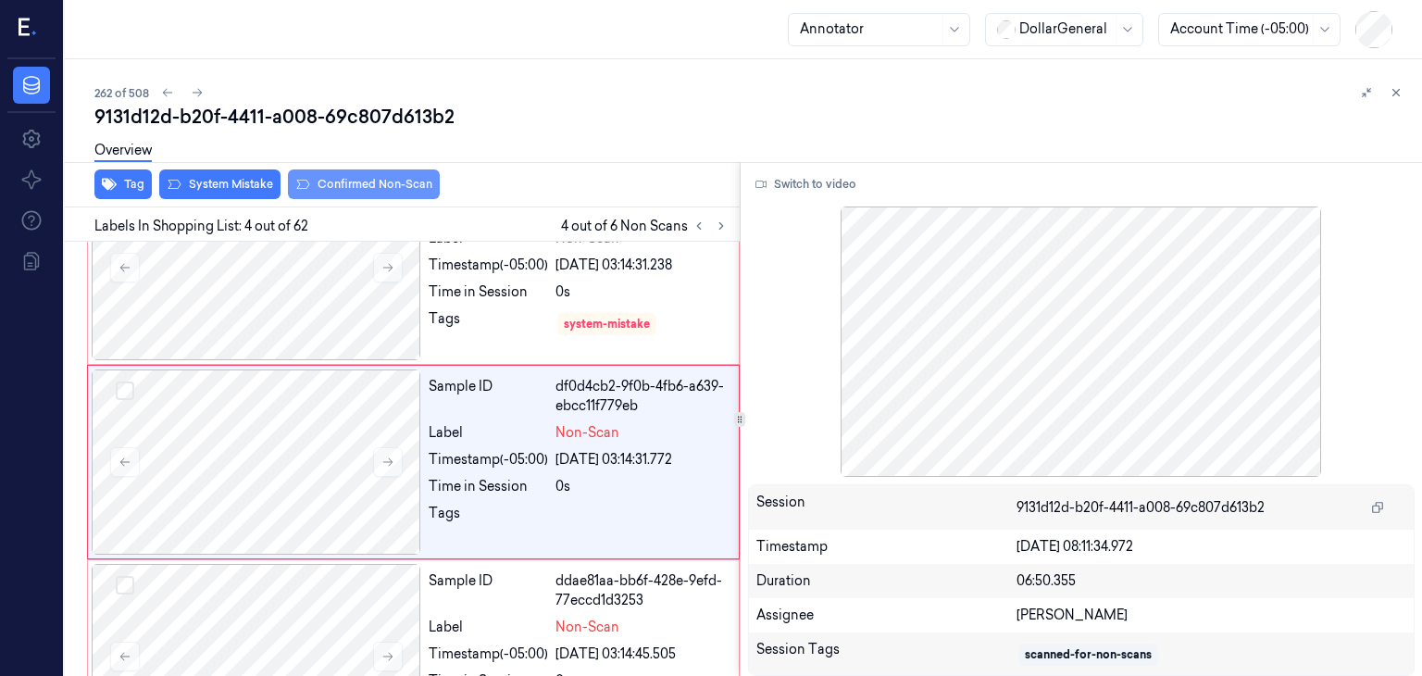
scroll to position [461, 0]
click at [253, 187] on button "System Mistake" at bounding box center [219, 184] width 121 height 30
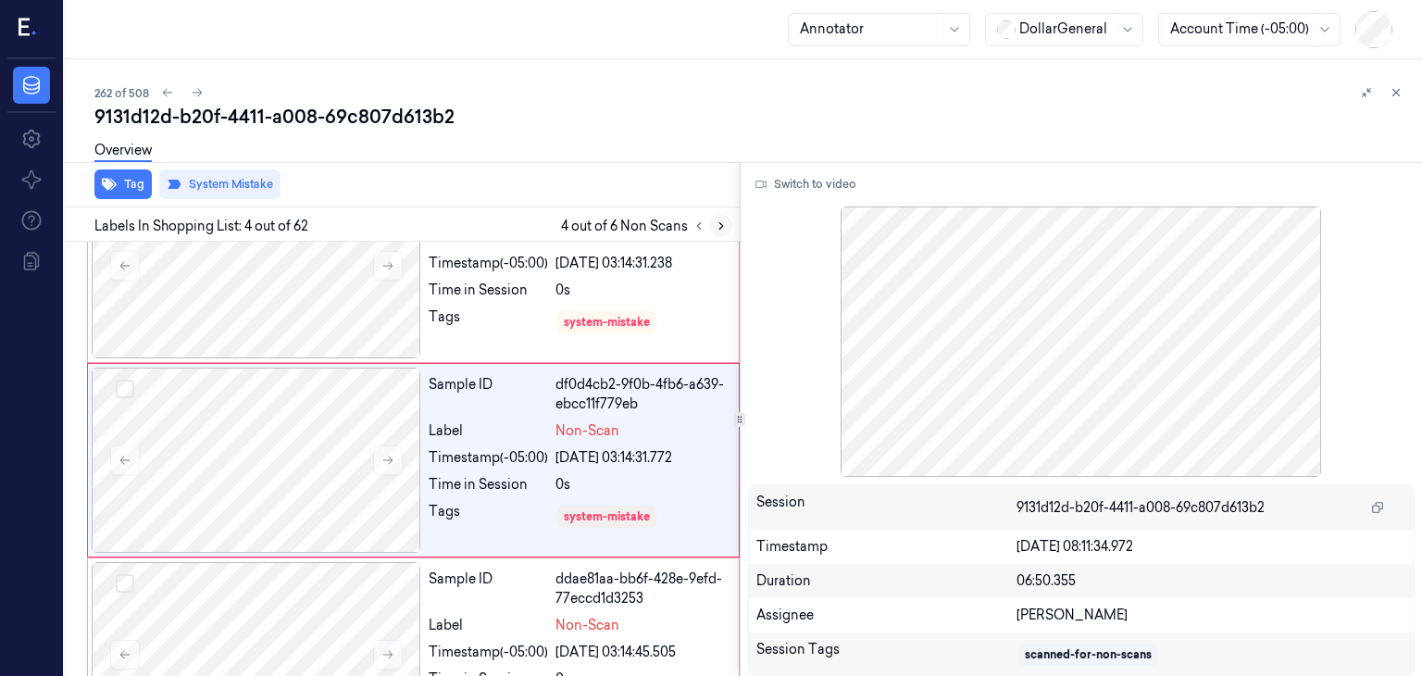
click at [718, 230] on icon at bounding box center [721, 225] width 13 height 13
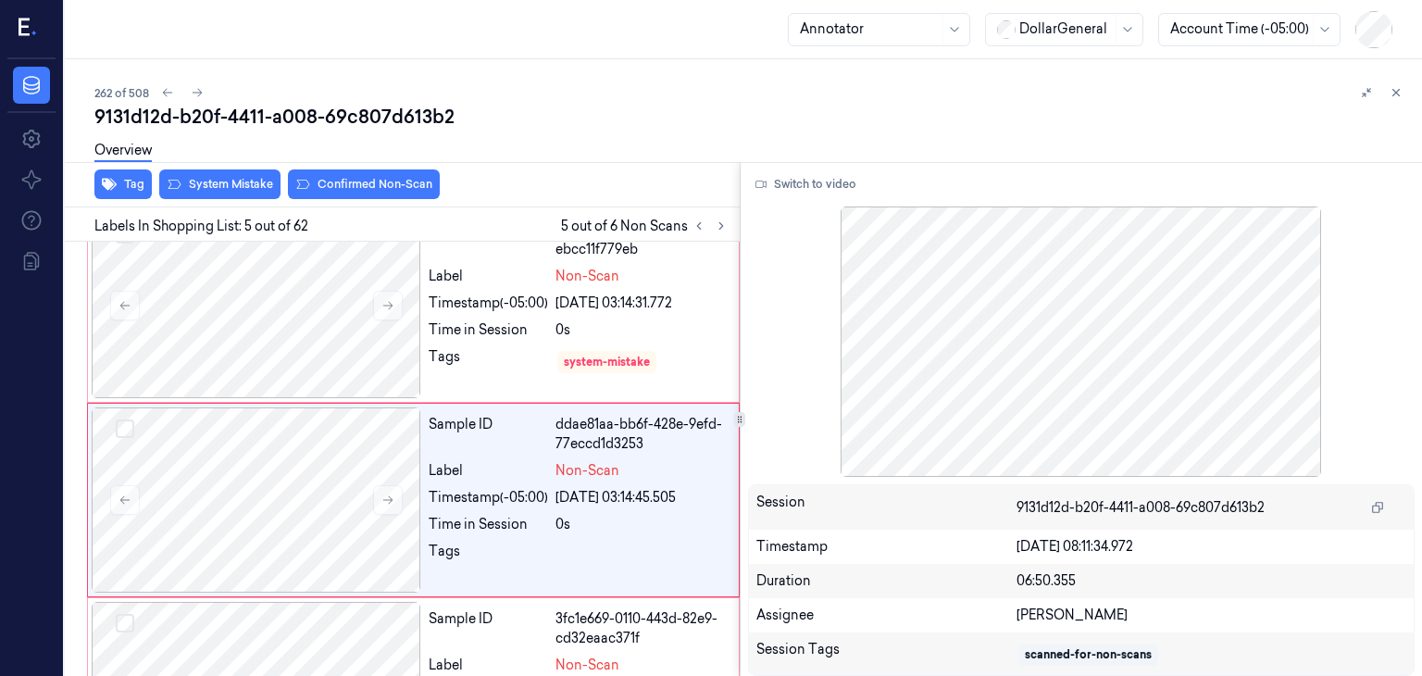
scroll to position [655, 0]
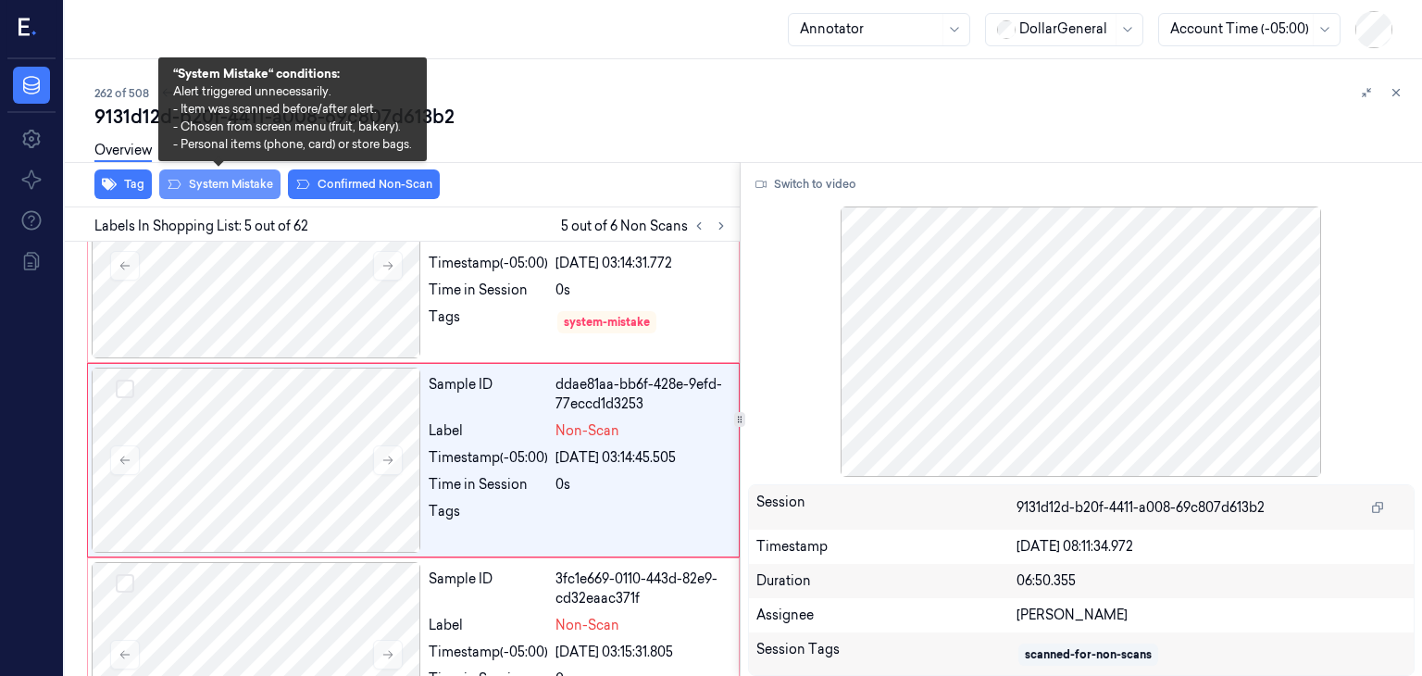
click at [254, 180] on button "System Mistake" at bounding box center [219, 184] width 121 height 30
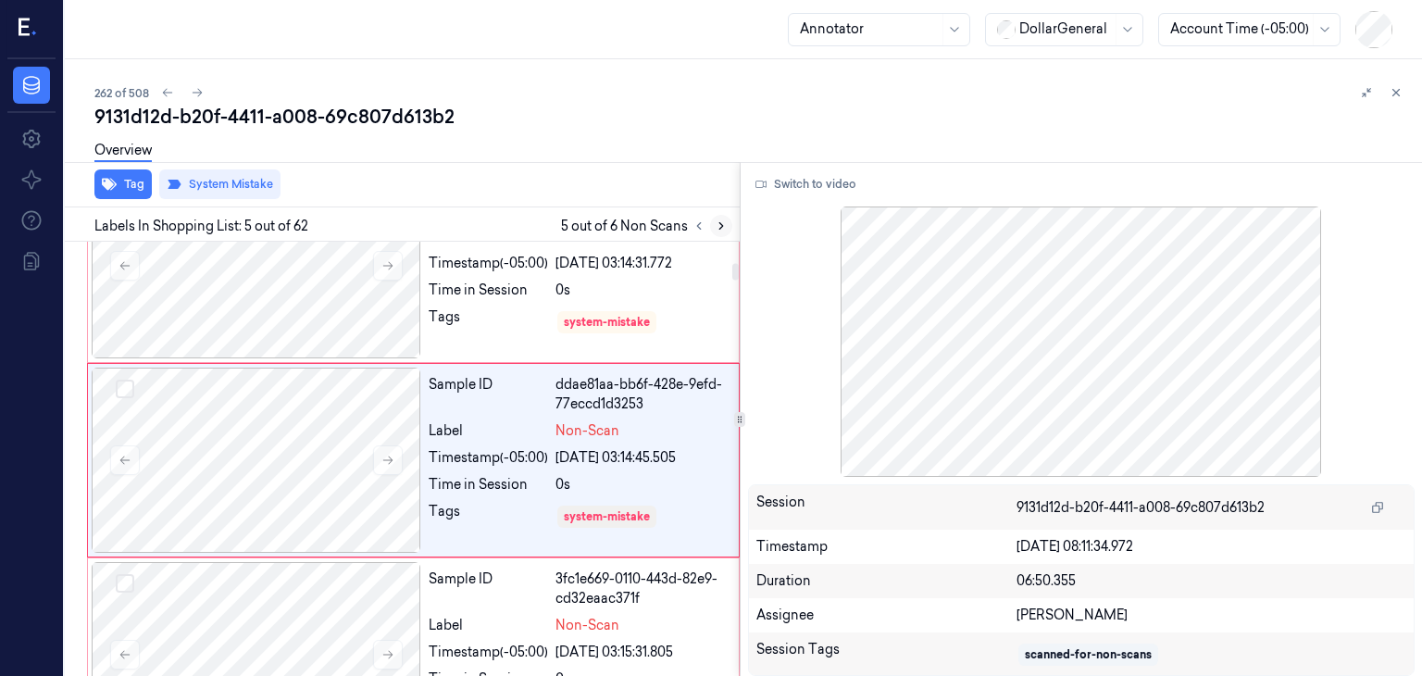
click at [722, 234] on button at bounding box center [721, 226] width 22 height 22
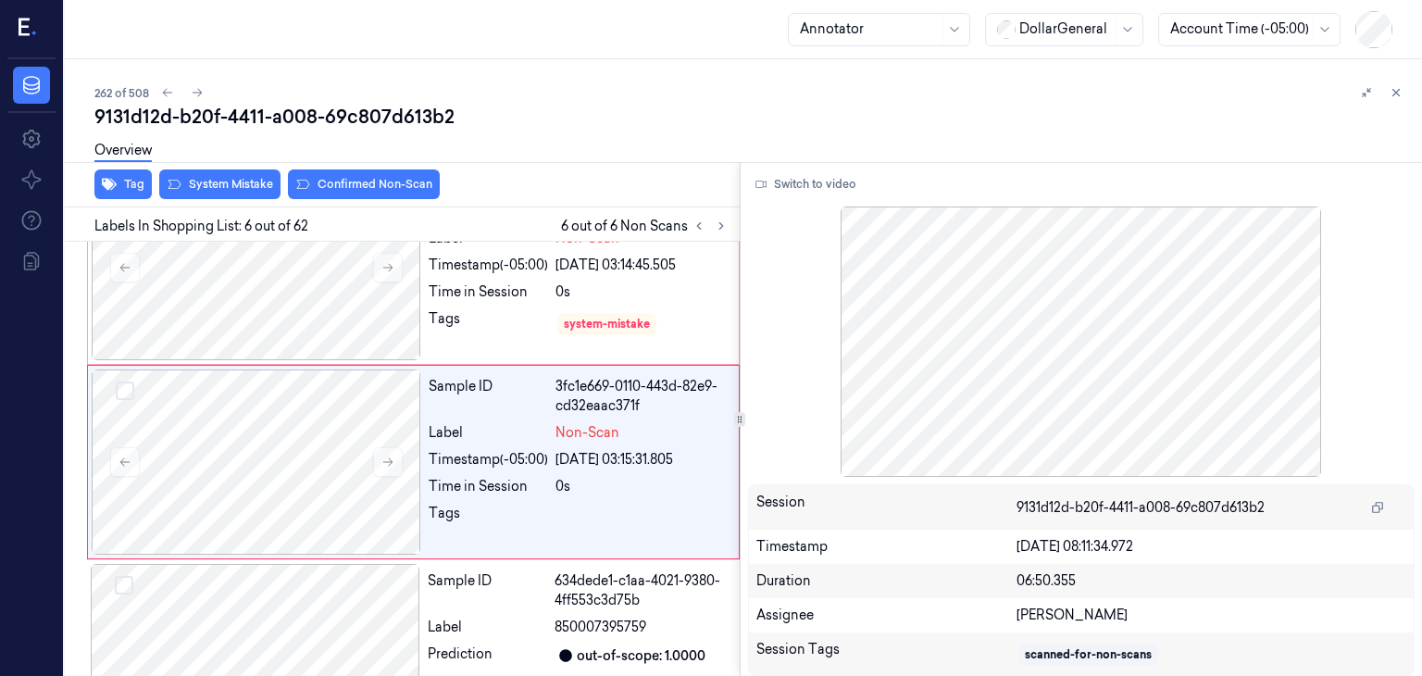
scroll to position [849, 0]
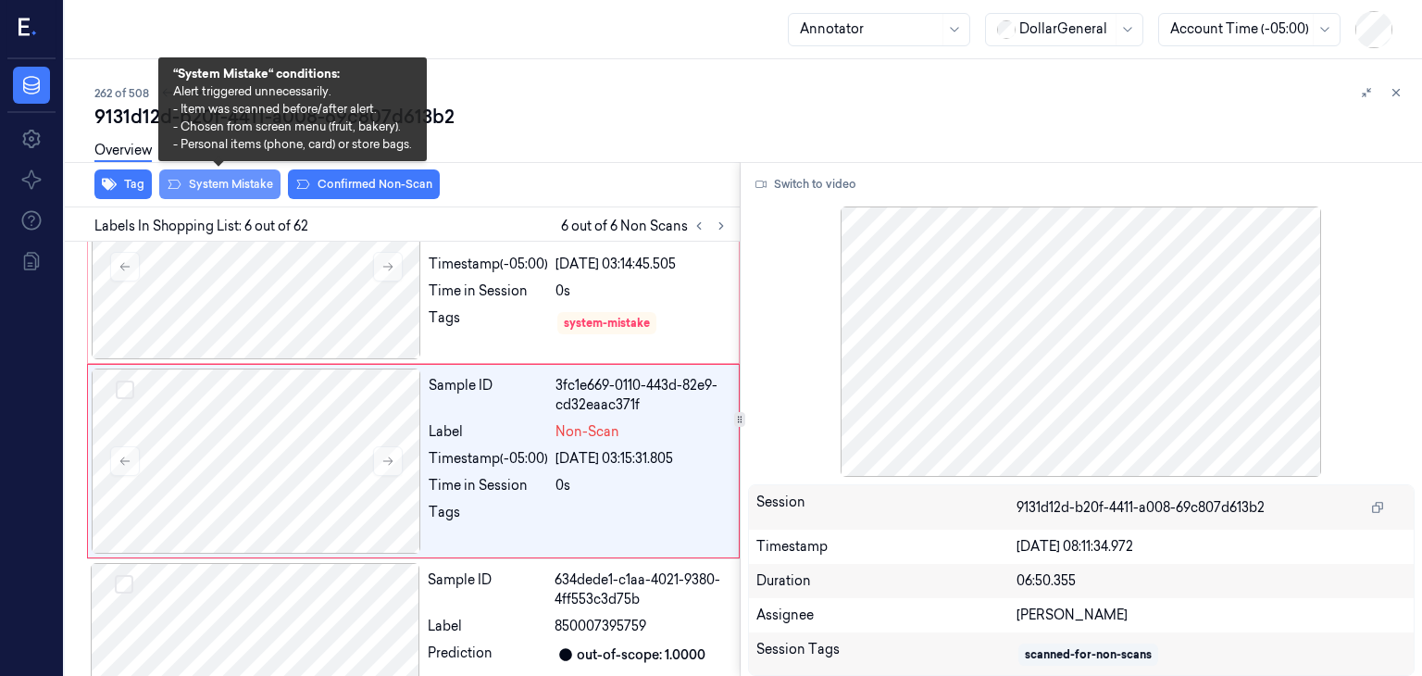
click at [205, 193] on button "System Mistake" at bounding box center [219, 184] width 121 height 30
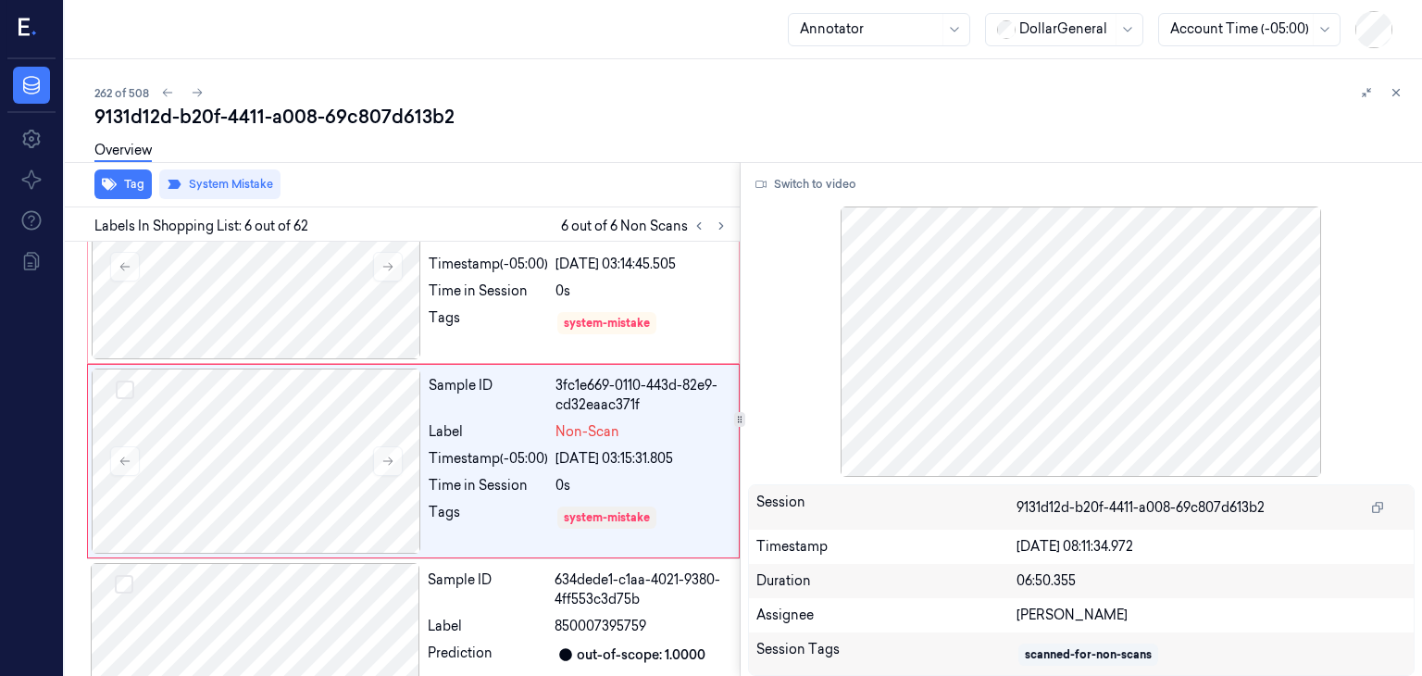
click at [667, 164] on div "Overview" at bounding box center [750, 153] width 1312 height 47
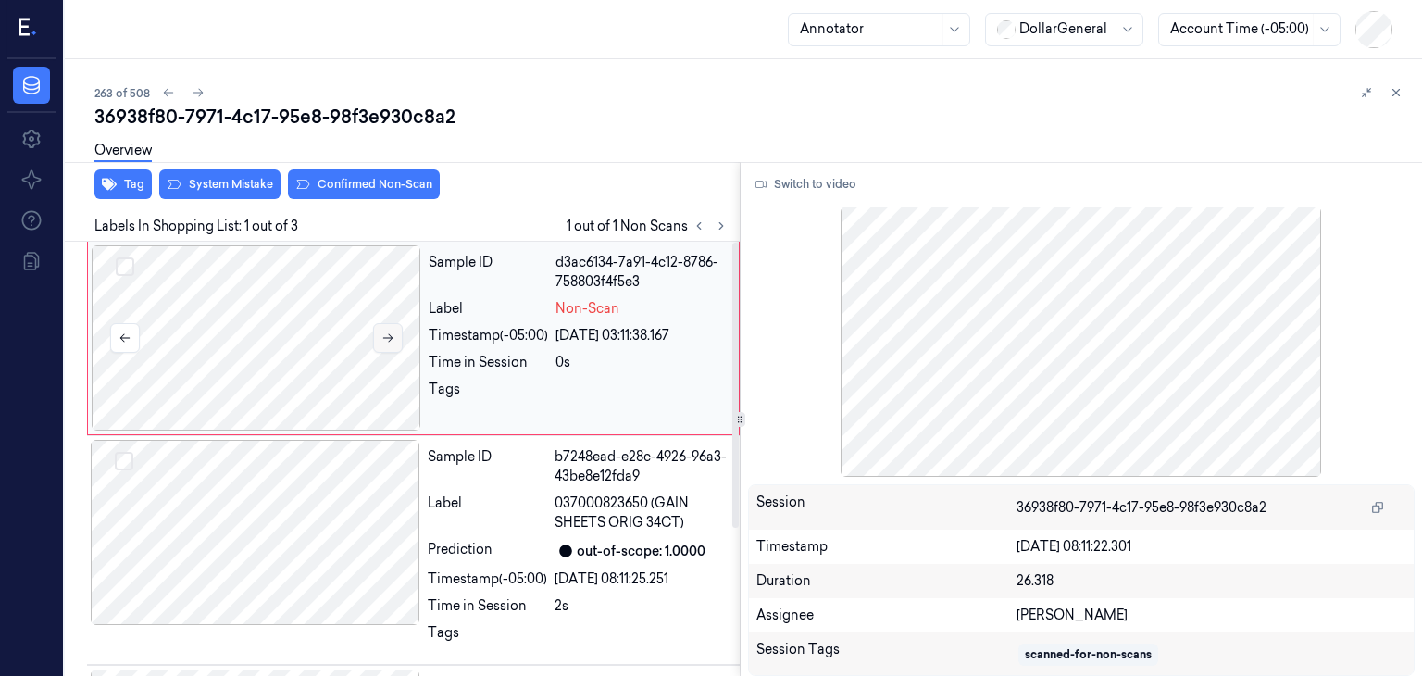
click at [393, 329] on button at bounding box center [388, 338] width 30 height 30
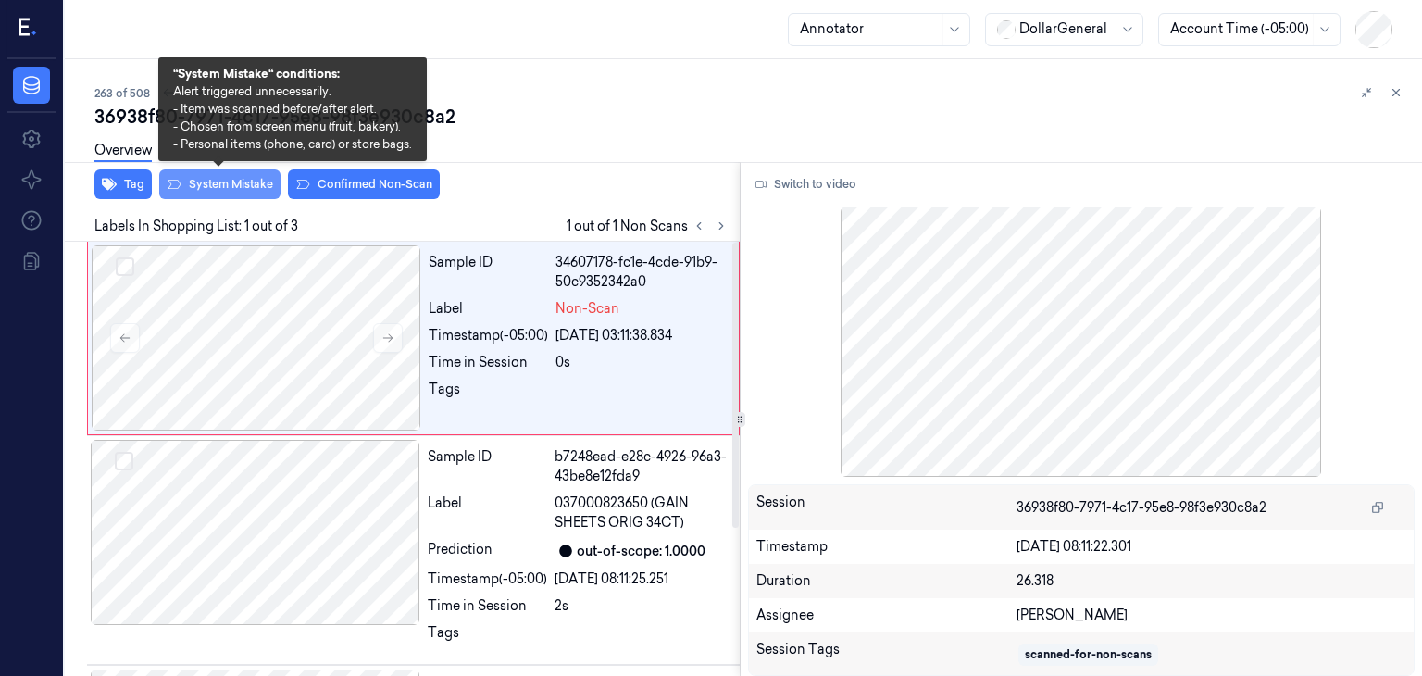
click at [213, 186] on button "System Mistake" at bounding box center [219, 184] width 121 height 30
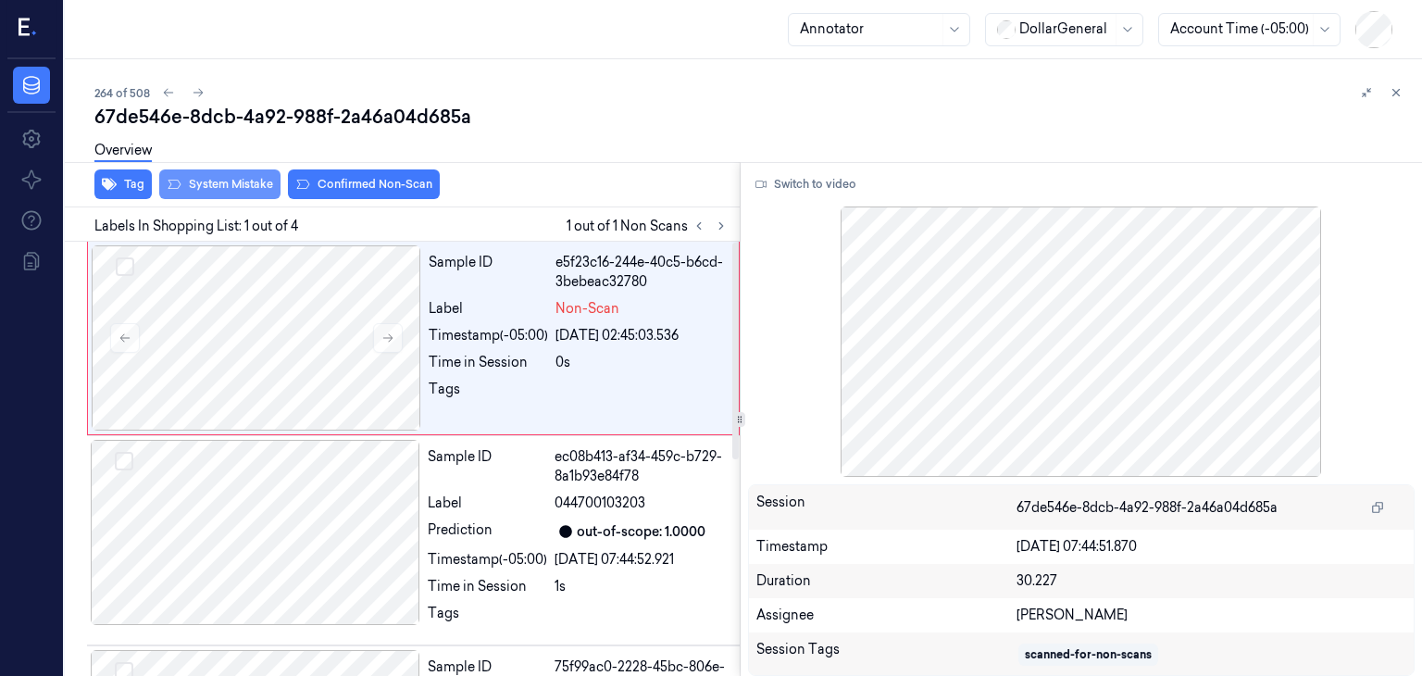
click at [258, 191] on button "System Mistake" at bounding box center [219, 184] width 121 height 30
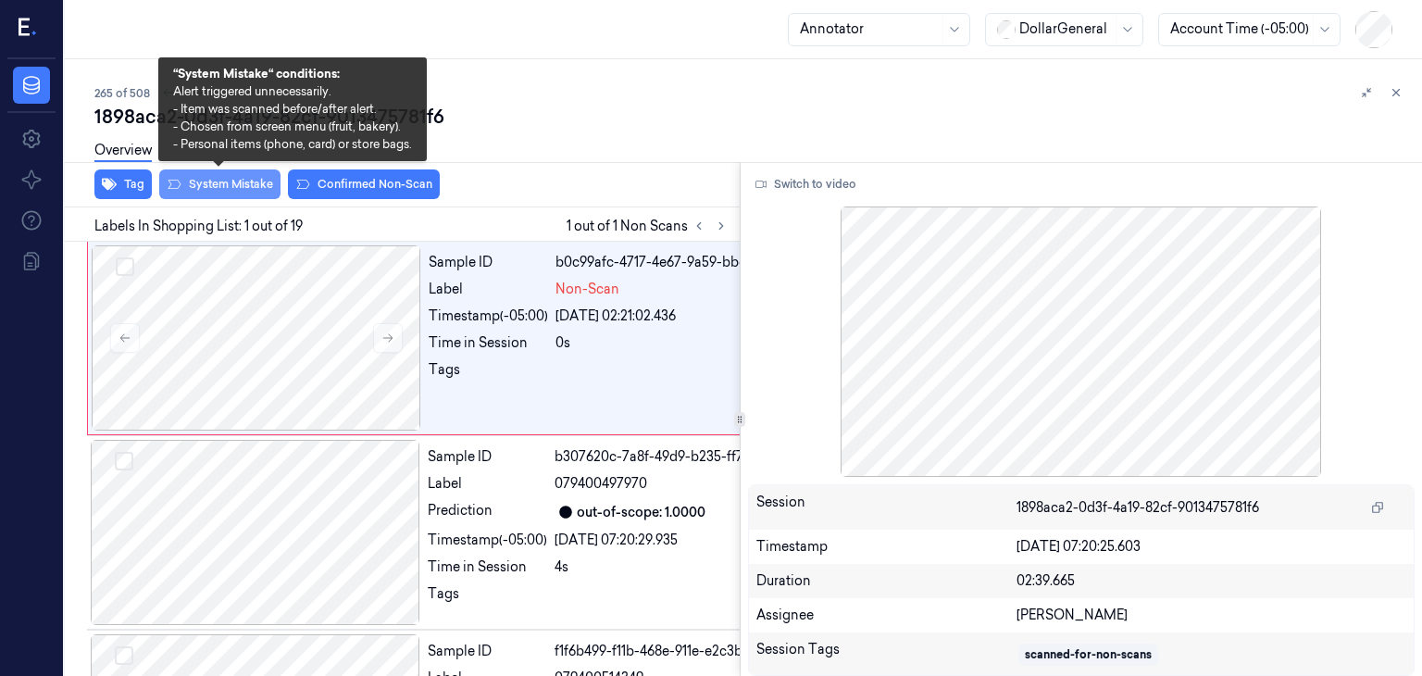
click at [185, 179] on button "System Mistake" at bounding box center [219, 184] width 121 height 30
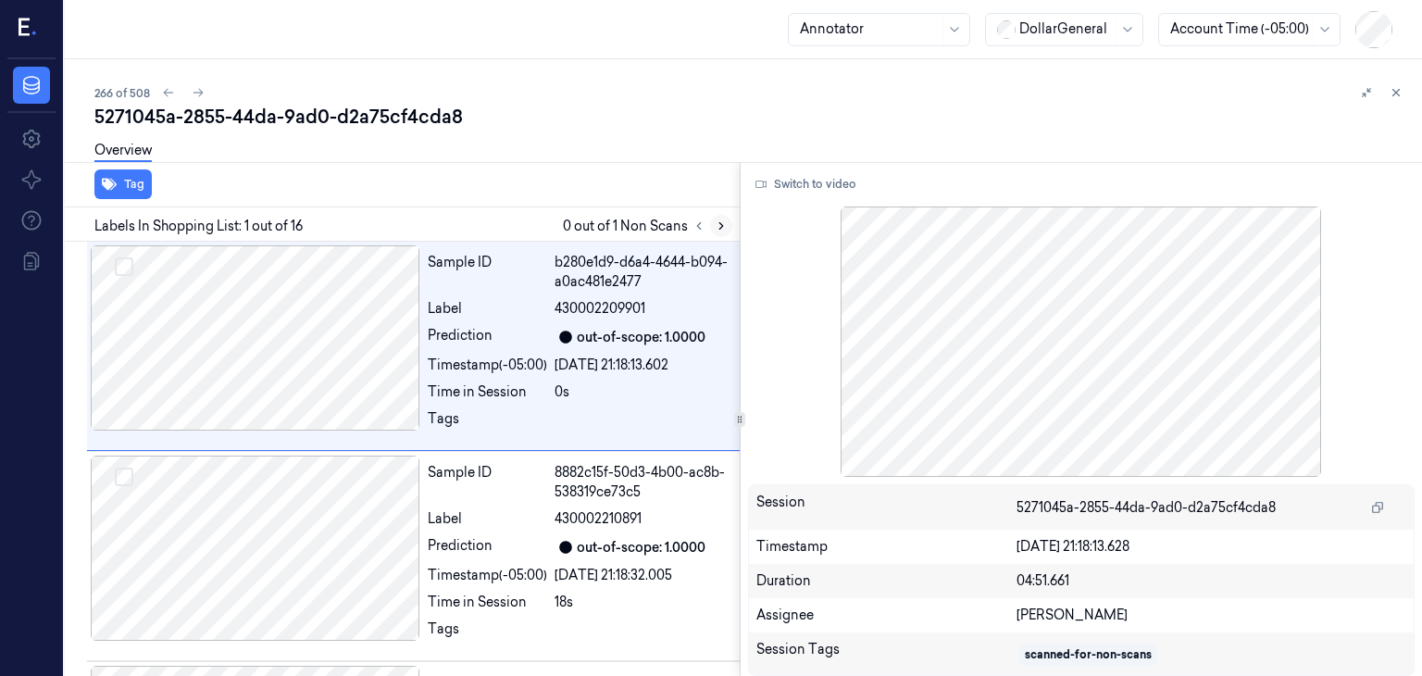
click at [715, 222] on icon at bounding box center [721, 225] width 13 height 13
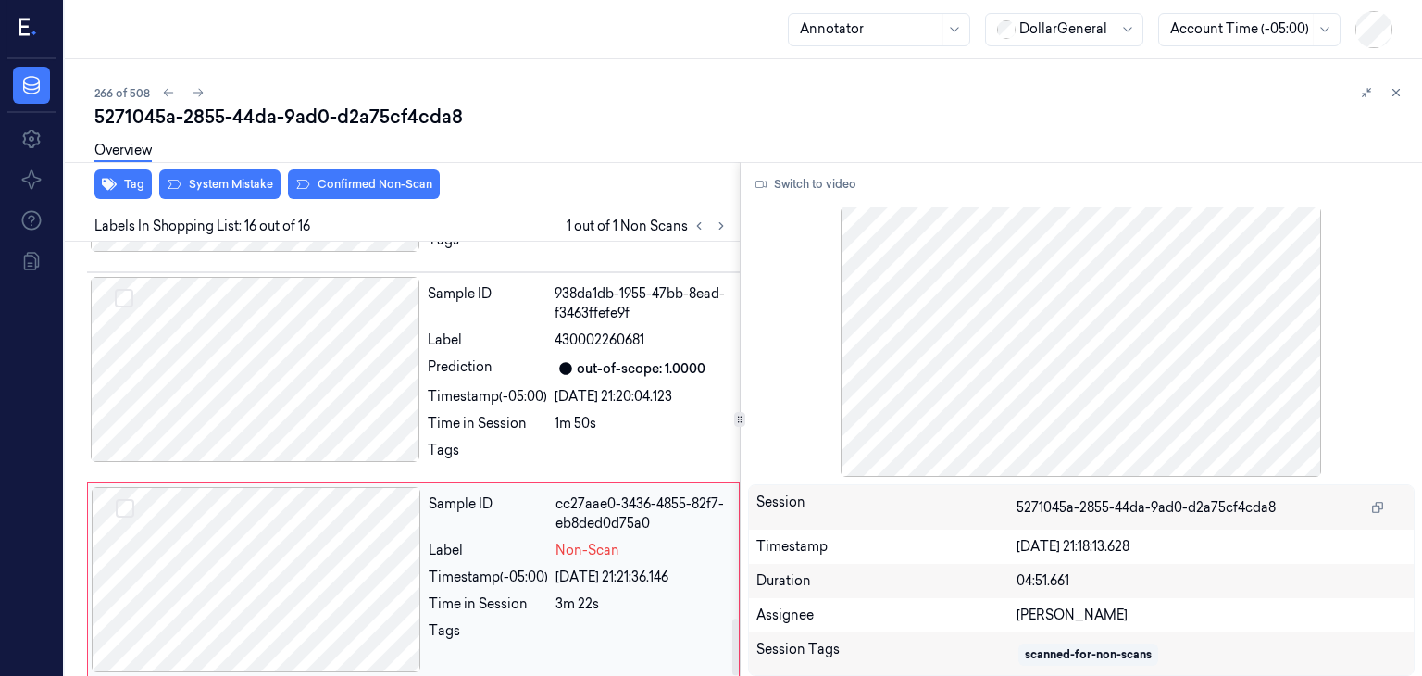
scroll to position [2911, 0]
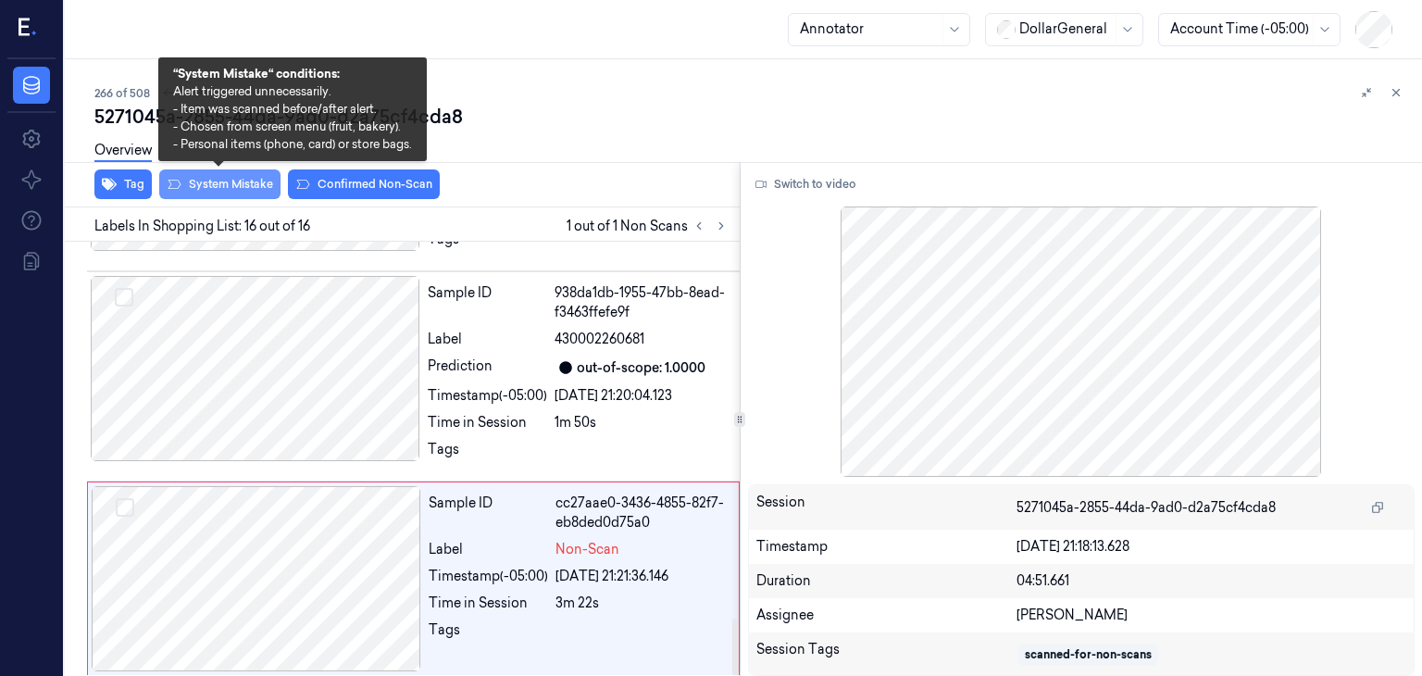
click at [233, 181] on button "System Mistake" at bounding box center [219, 184] width 121 height 30
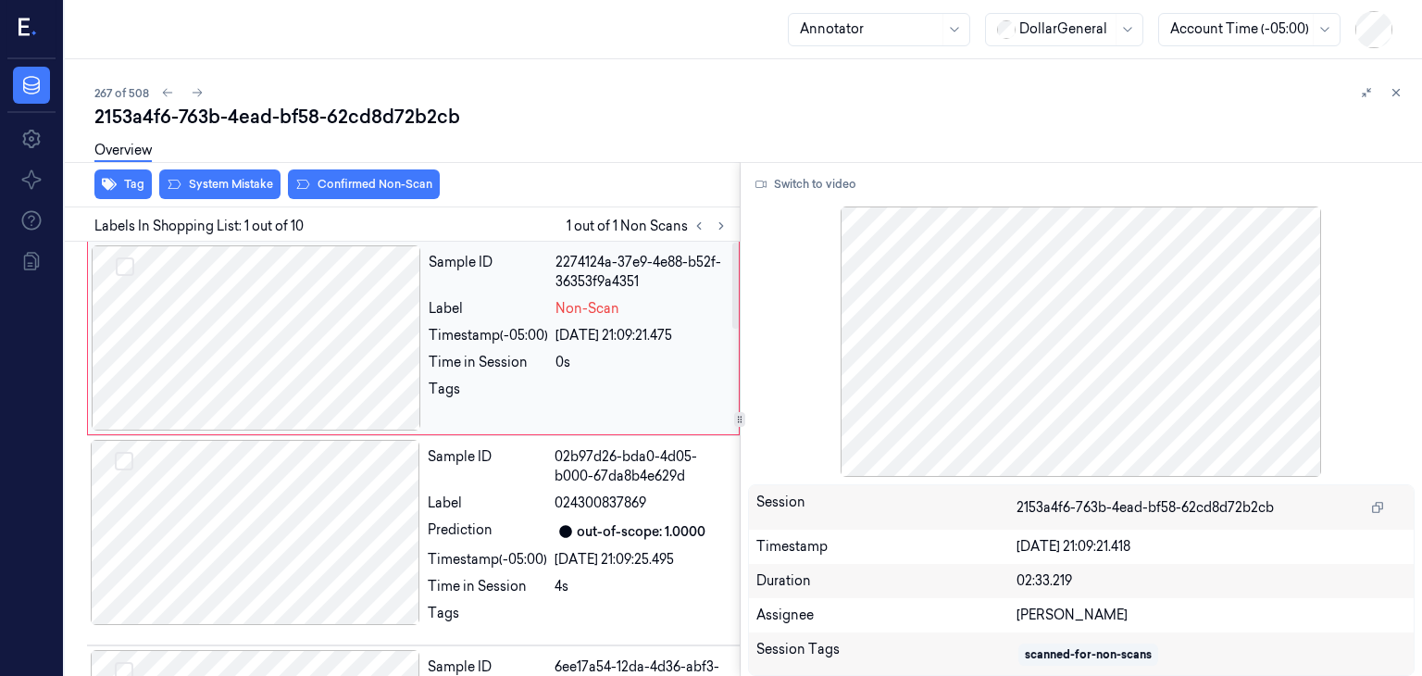
click at [369, 336] on div at bounding box center [256, 337] width 329 height 185
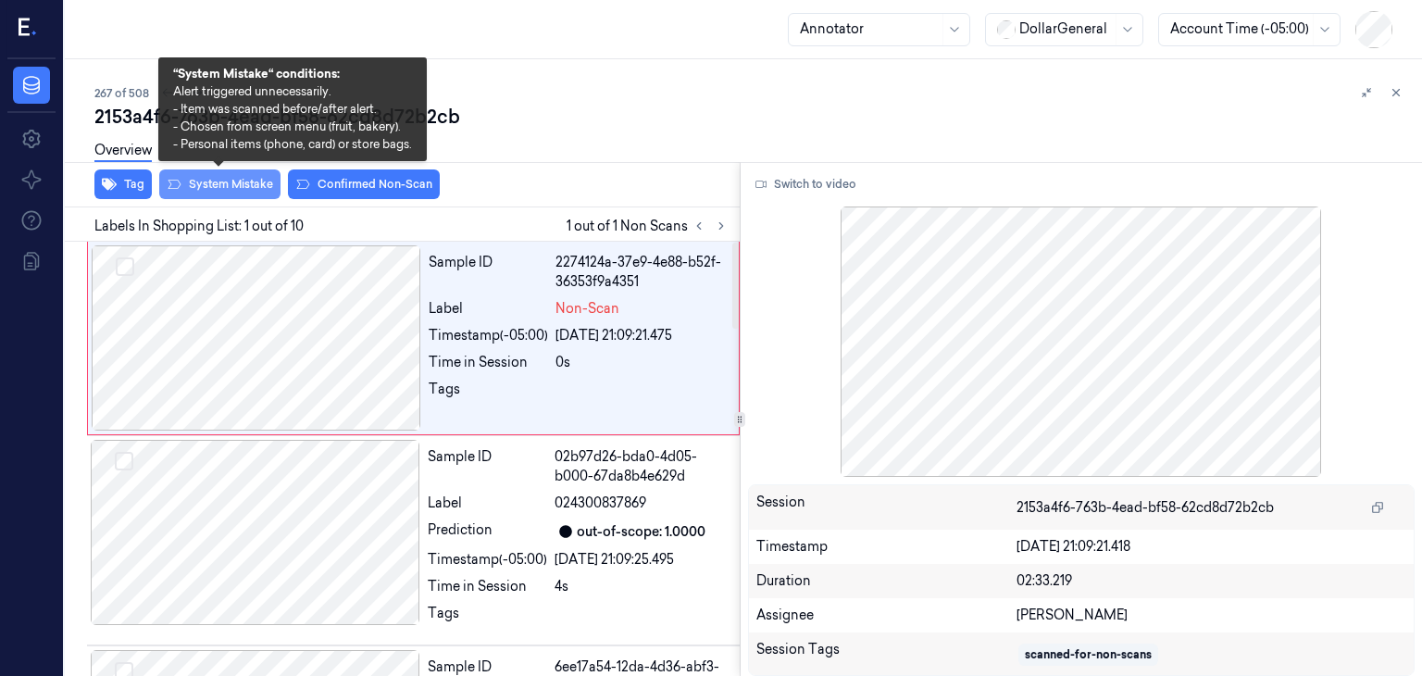
click at [224, 192] on button "System Mistake" at bounding box center [219, 184] width 121 height 30
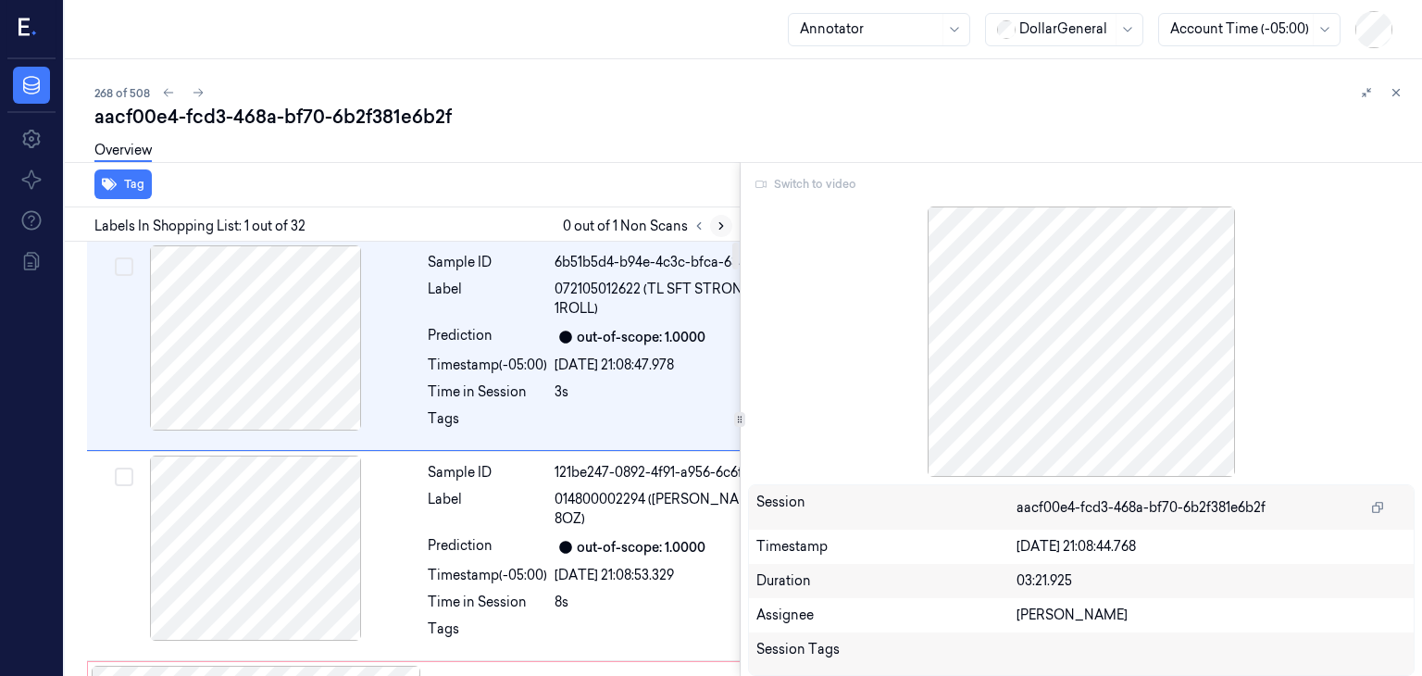
click at [725, 221] on icon at bounding box center [721, 225] width 13 height 13
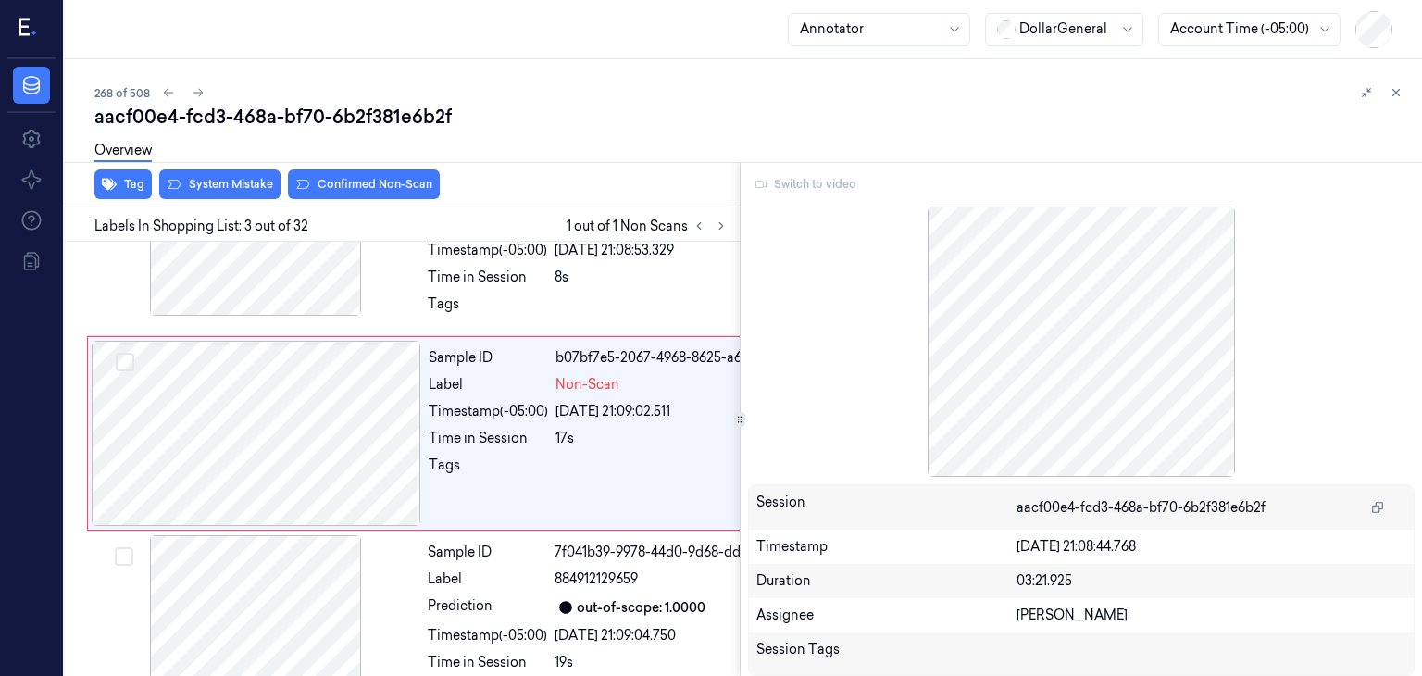
scroll to position [337, 0]
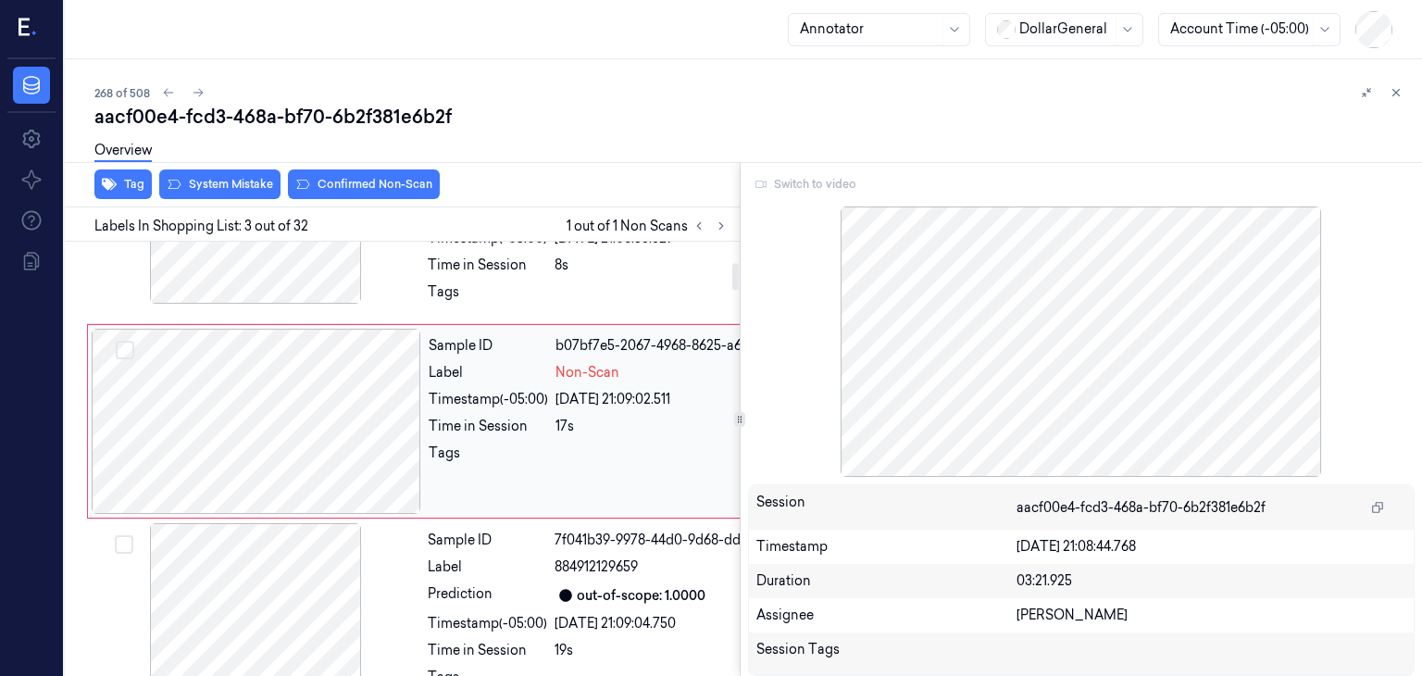
click at [380, 455] on div at bounding box center [256, 421] width 329 height 185
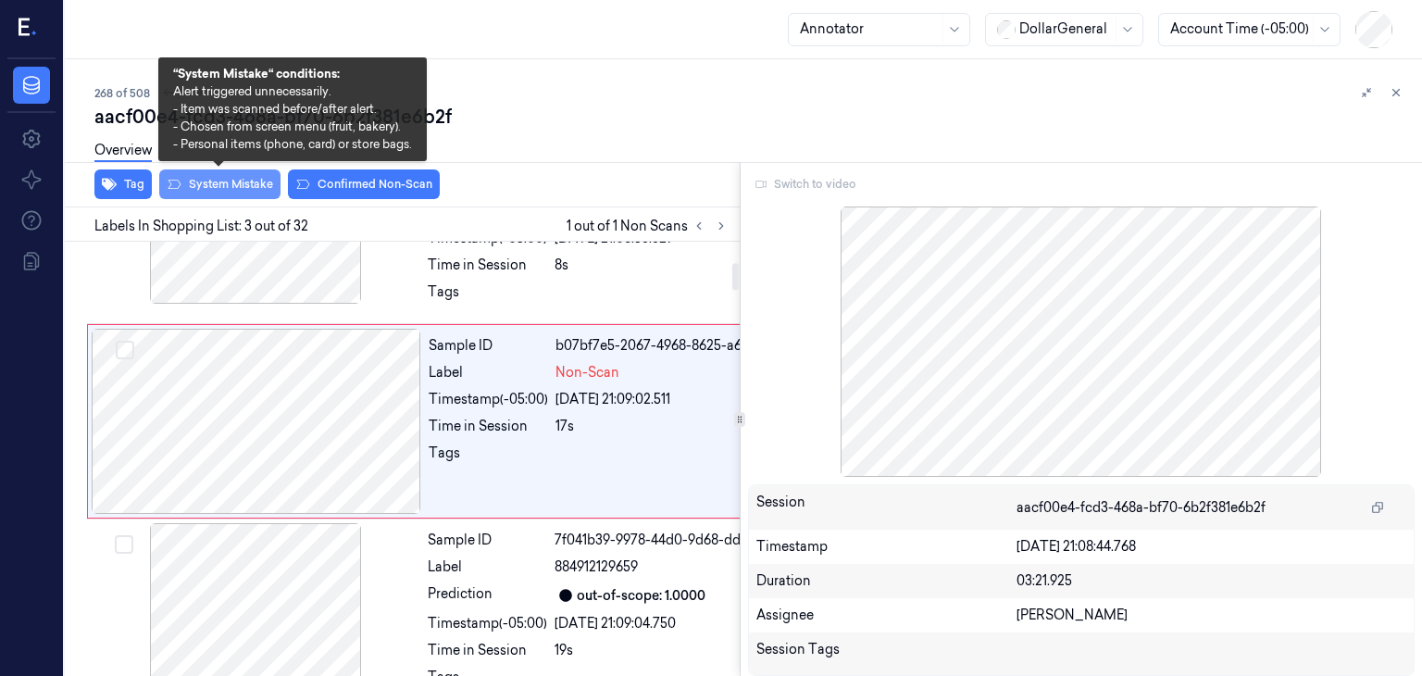
click at [259, 182] on button "System Mistake" at bounding box center [219, 184] width 121 height 30
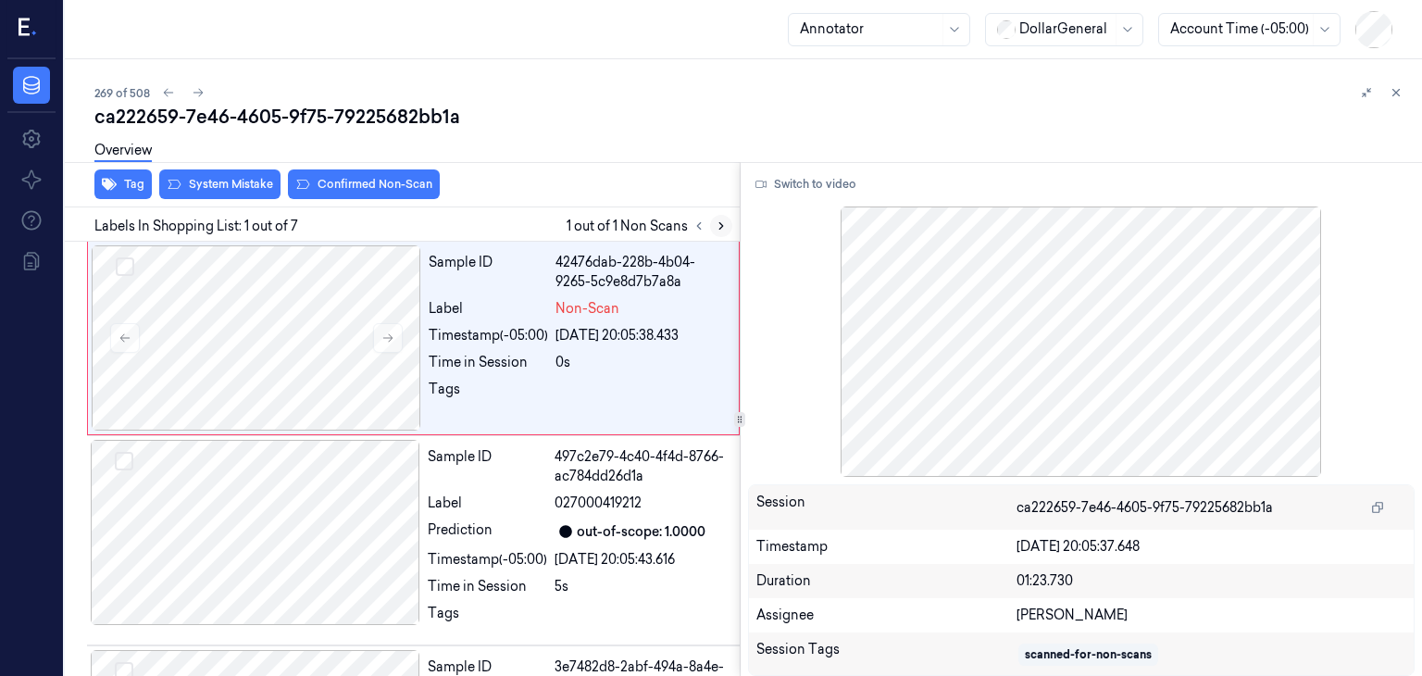
click at [727, 227] on button at bounding box center [721, 226] width 22 height 22
click at [201, 186] on button "System Mistake" at bounding box center [219, 184] width 121 height 30
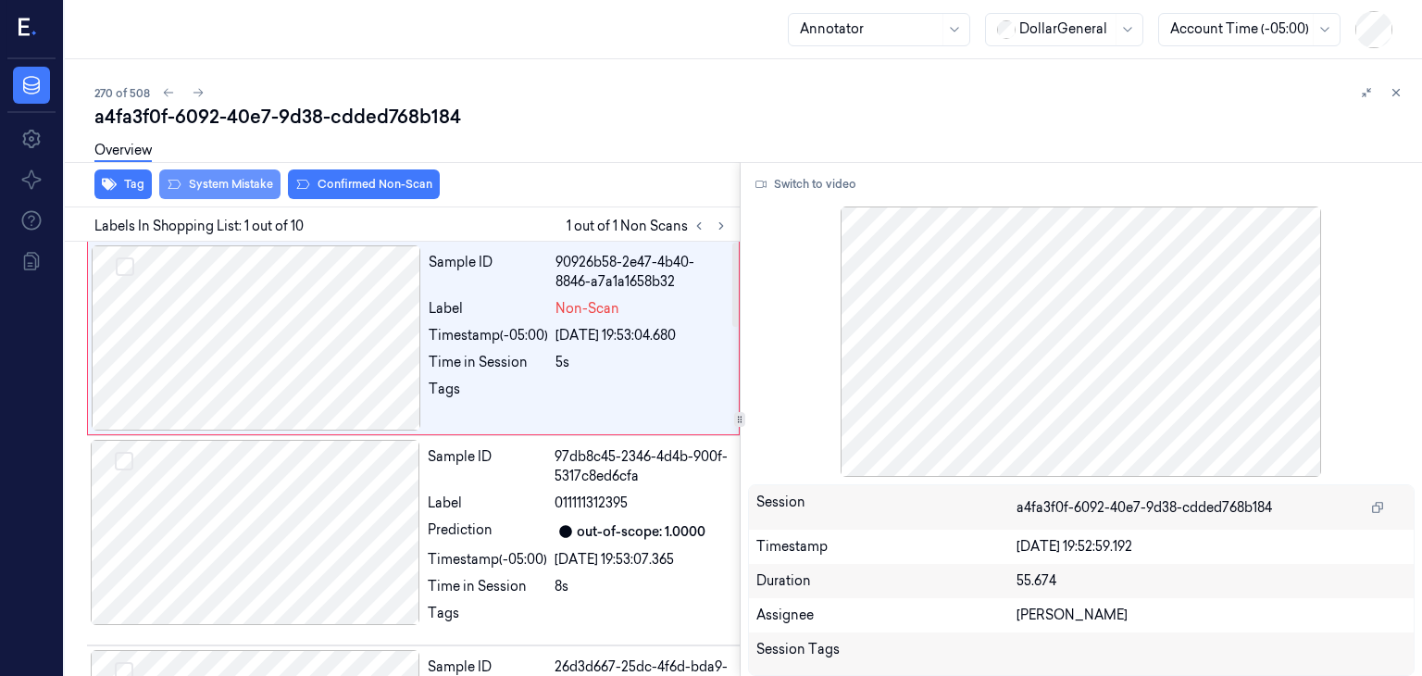
click at [227, 183] on button "System Mistake" at bounding box center [219, 184] width 121 height 30
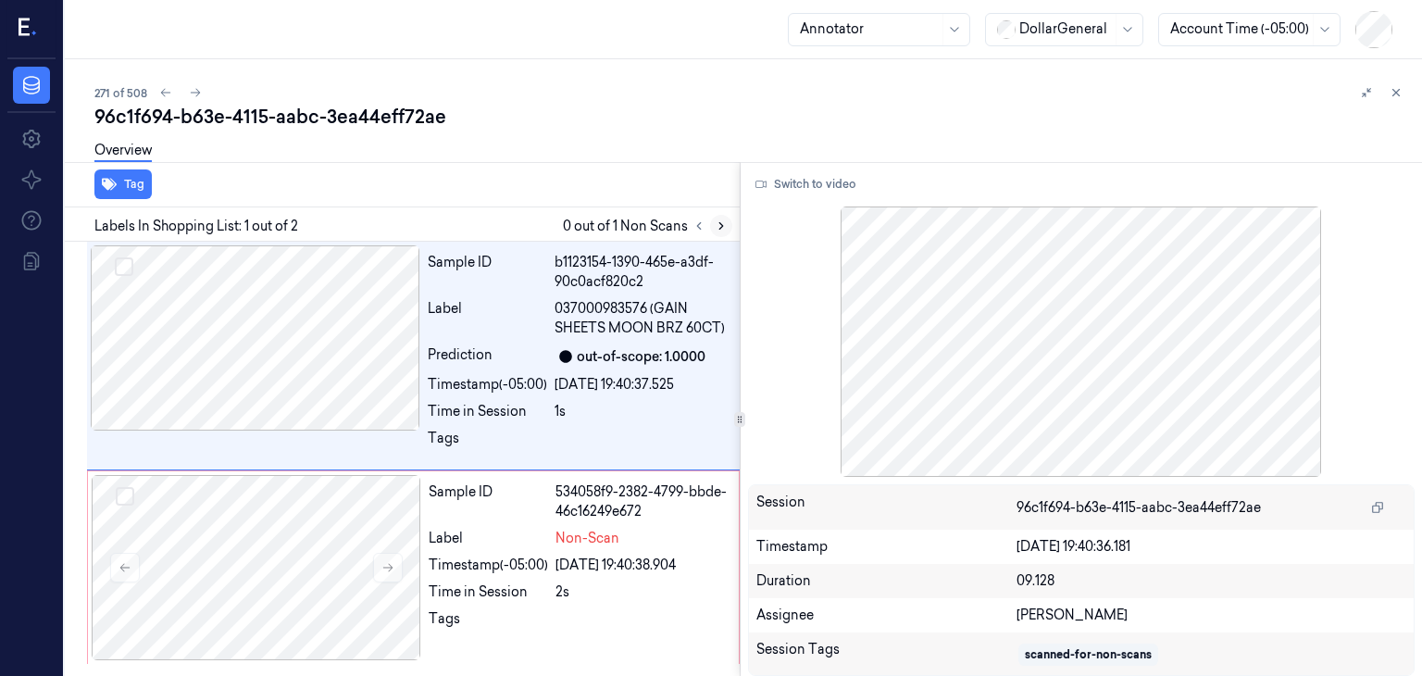
click at [715, 228] on icon at bounding box center [721, 225] width 13 height 13
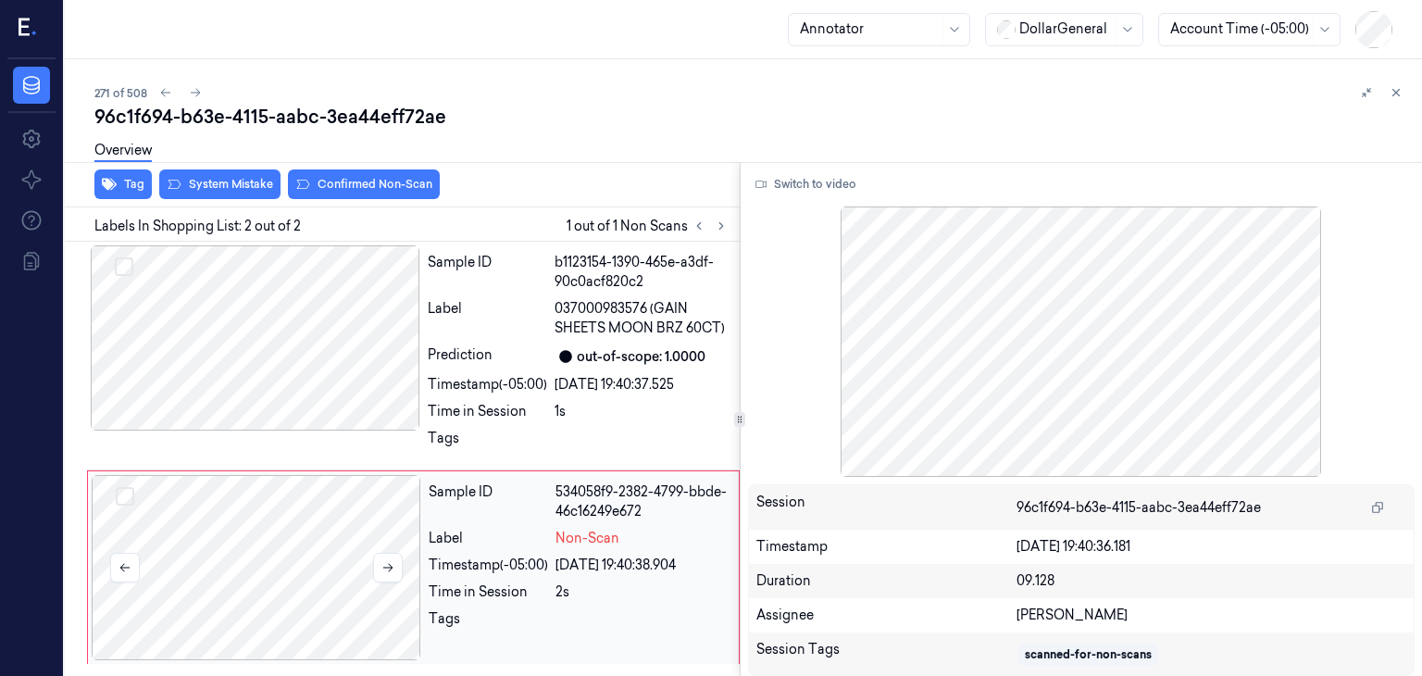
click at [375, 519] on div at bounding box center [256, 567] width 329 height 185
click at [390, 574] on button at bounding box center [388, 568] width 30 height 30
click at [390, 573] on button at bounding box center [388, 568] width 30 height 30
click at [389, 572] on icon at bounding box center [387, 567] width 13 height 13
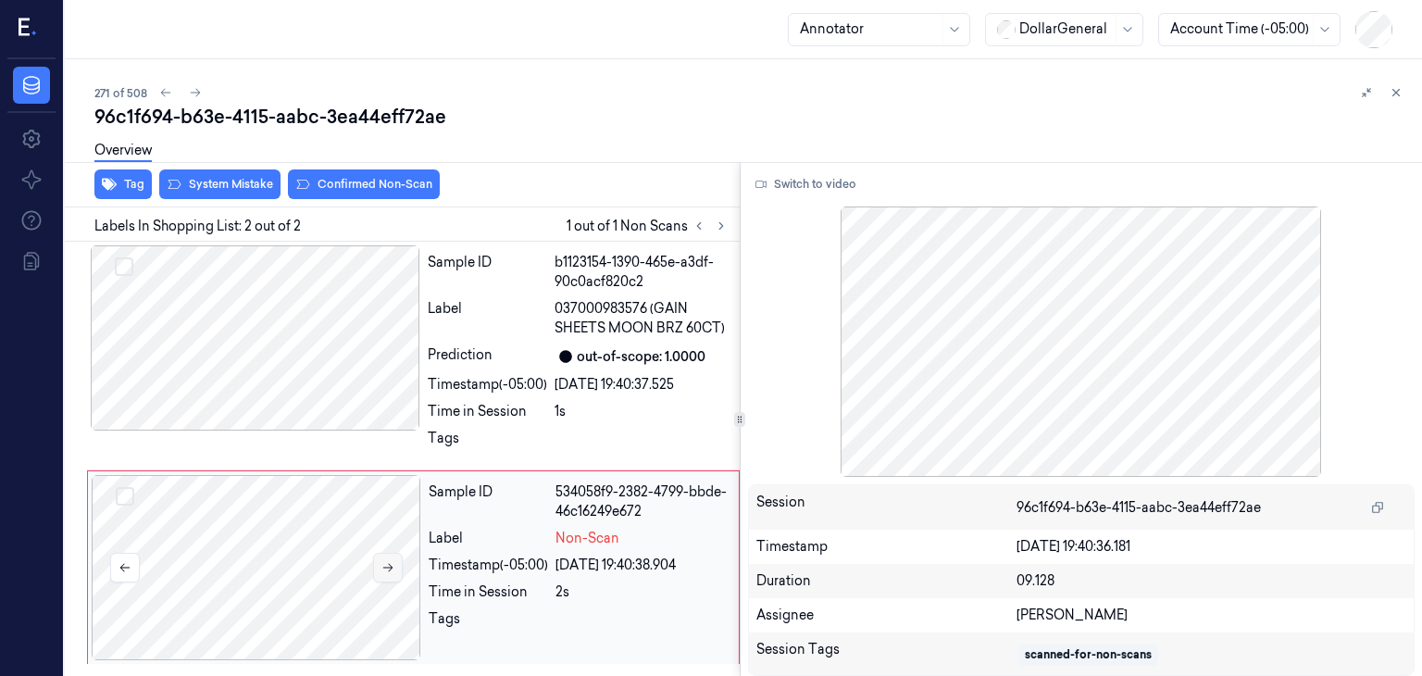
click at [389, 572] on icon at bounding box center [387, 567] width 13 height 13
click at [389, 571] on icon at bounding box center [387, 567] width 13 height 13
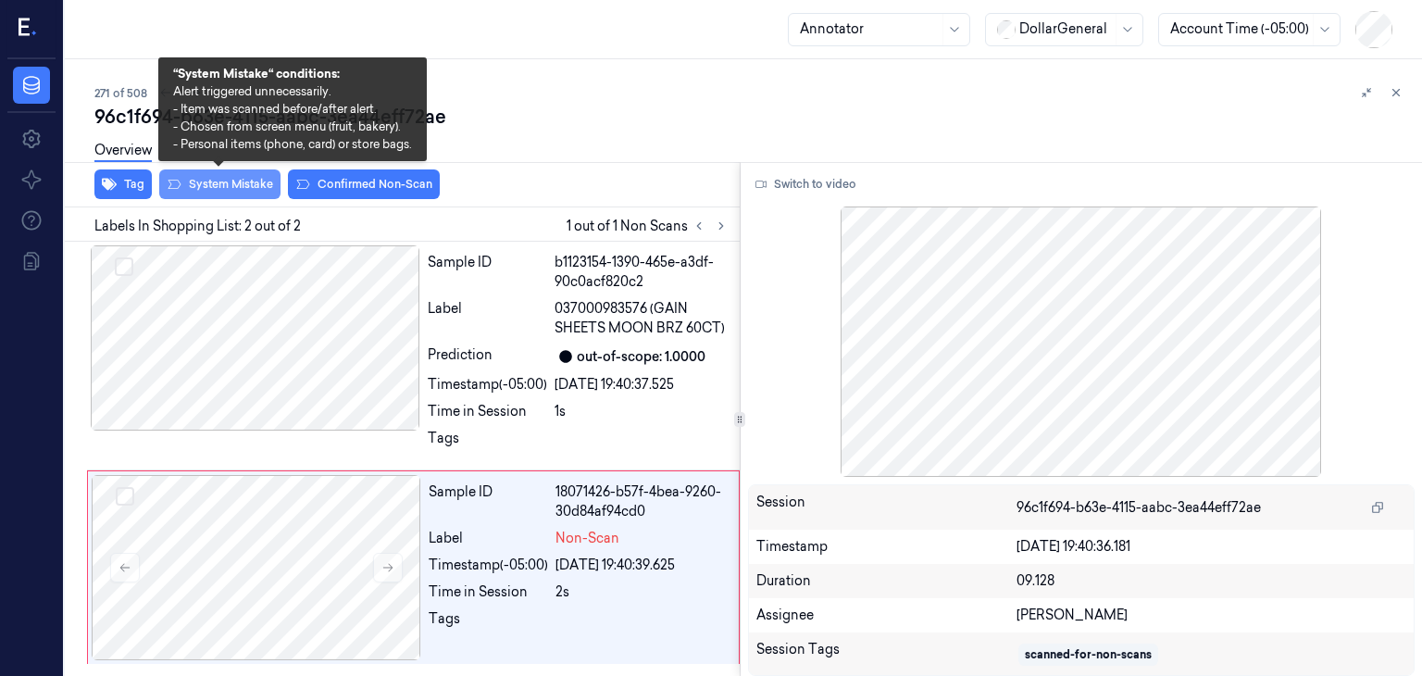
click at [241, 190] on button "System Mistake" at bounding box center [219, 184] width 121 height 30
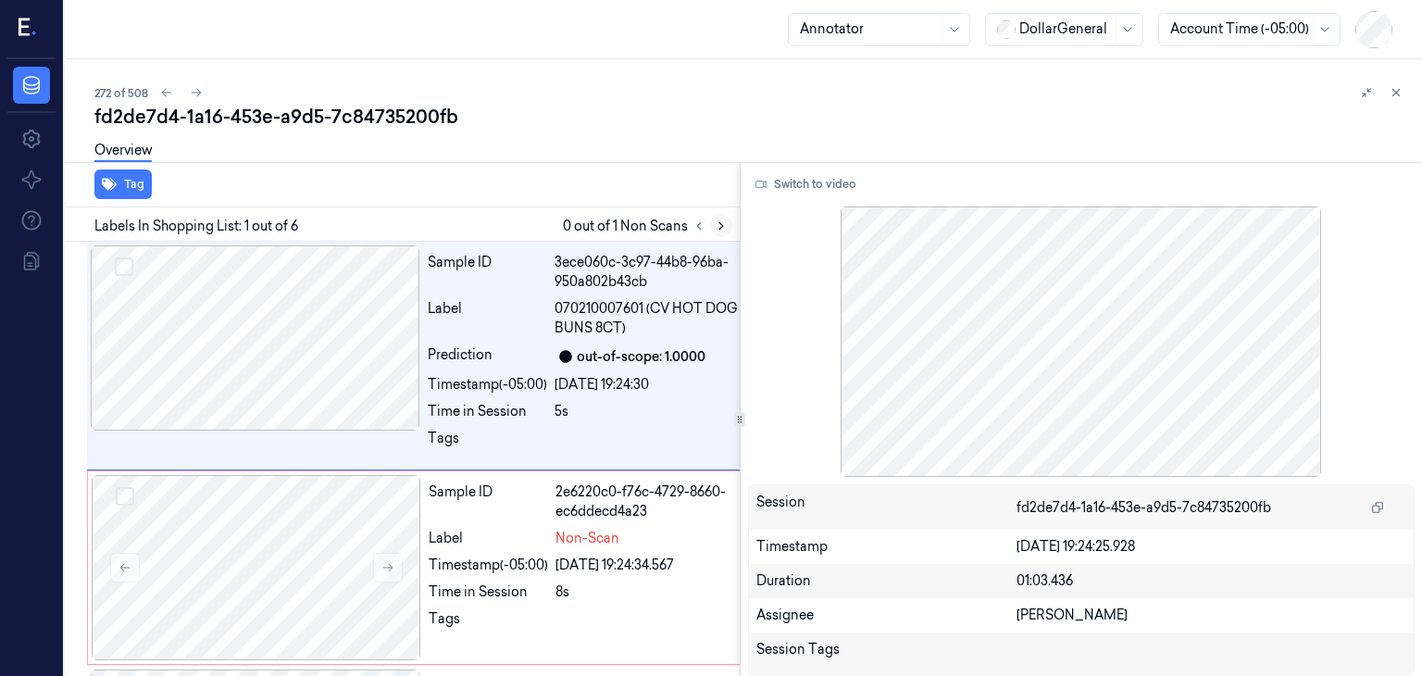
click at [712, 230] on button at bounding box center [721, 226] width 22 height 22
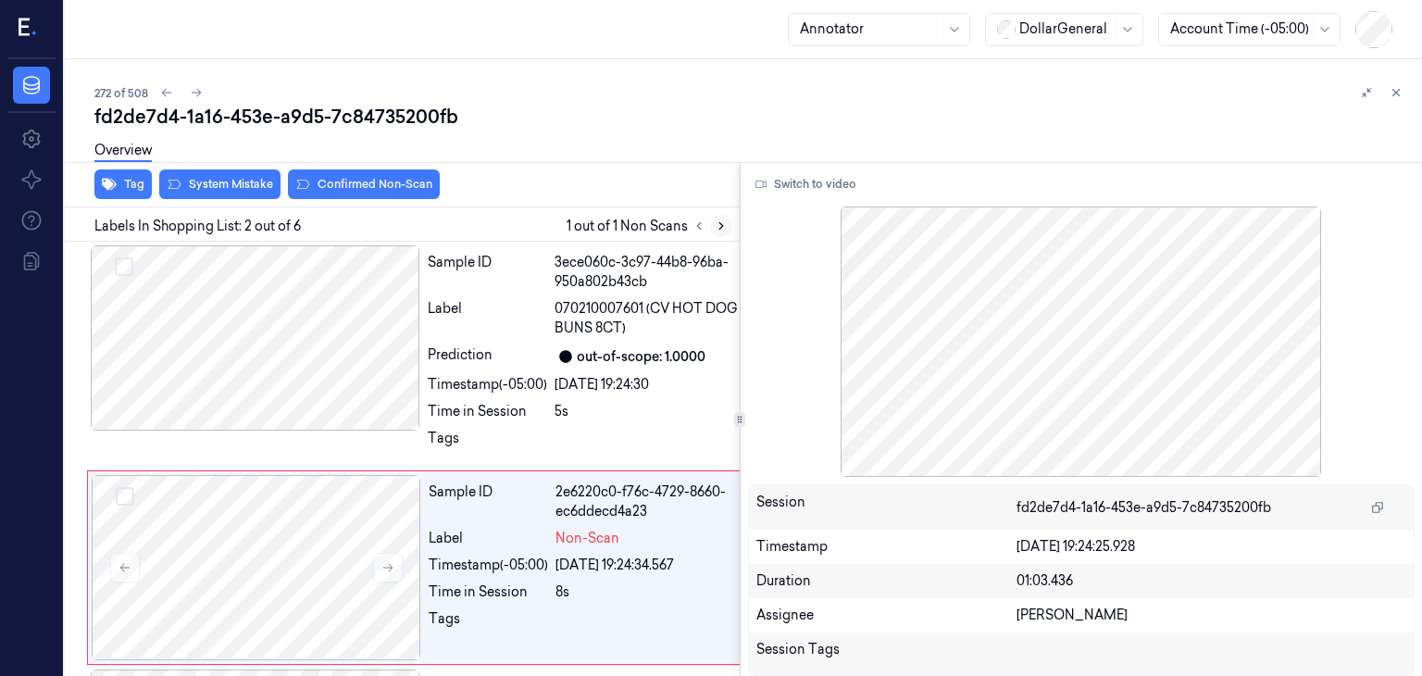
scroll to position [107, 0]
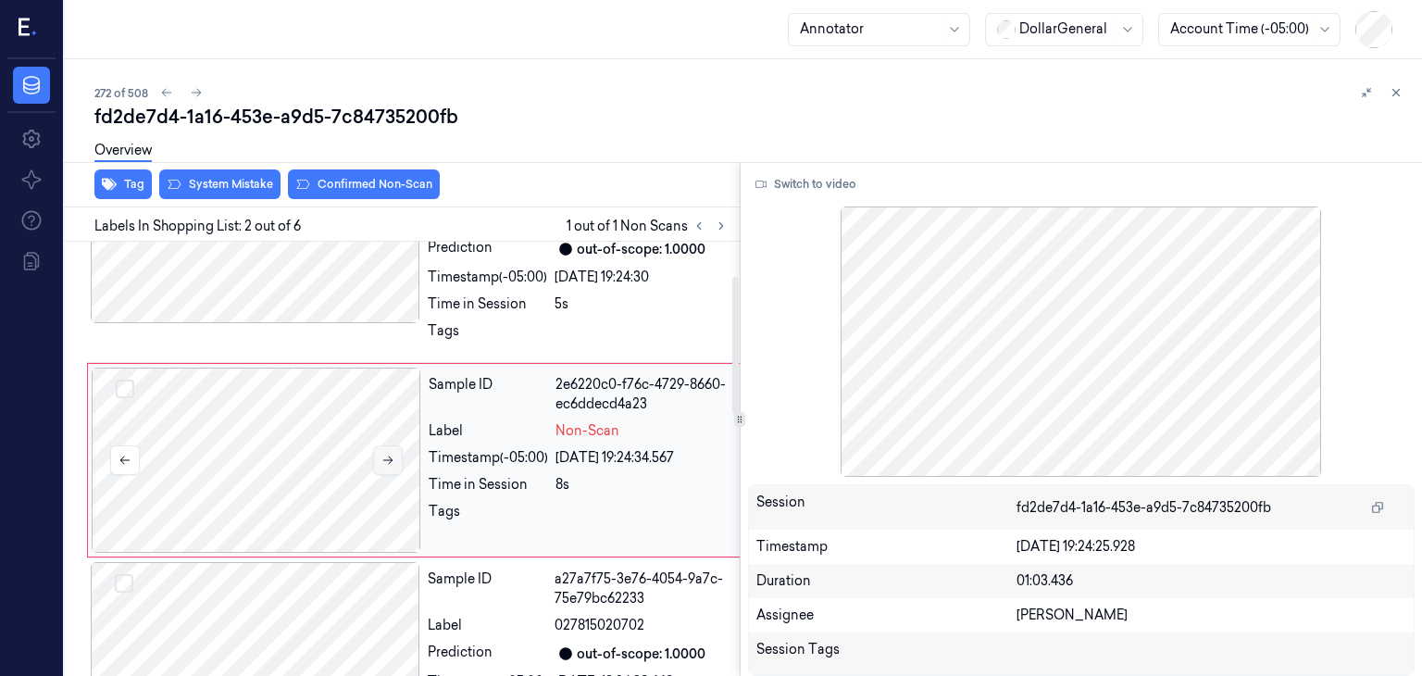
click at [377, 445] on button at bounding box center [388, 460] width 30 height 30
click at [214, 175] on div "Overview" at bounding box center [750, 153] width 1312 height 47
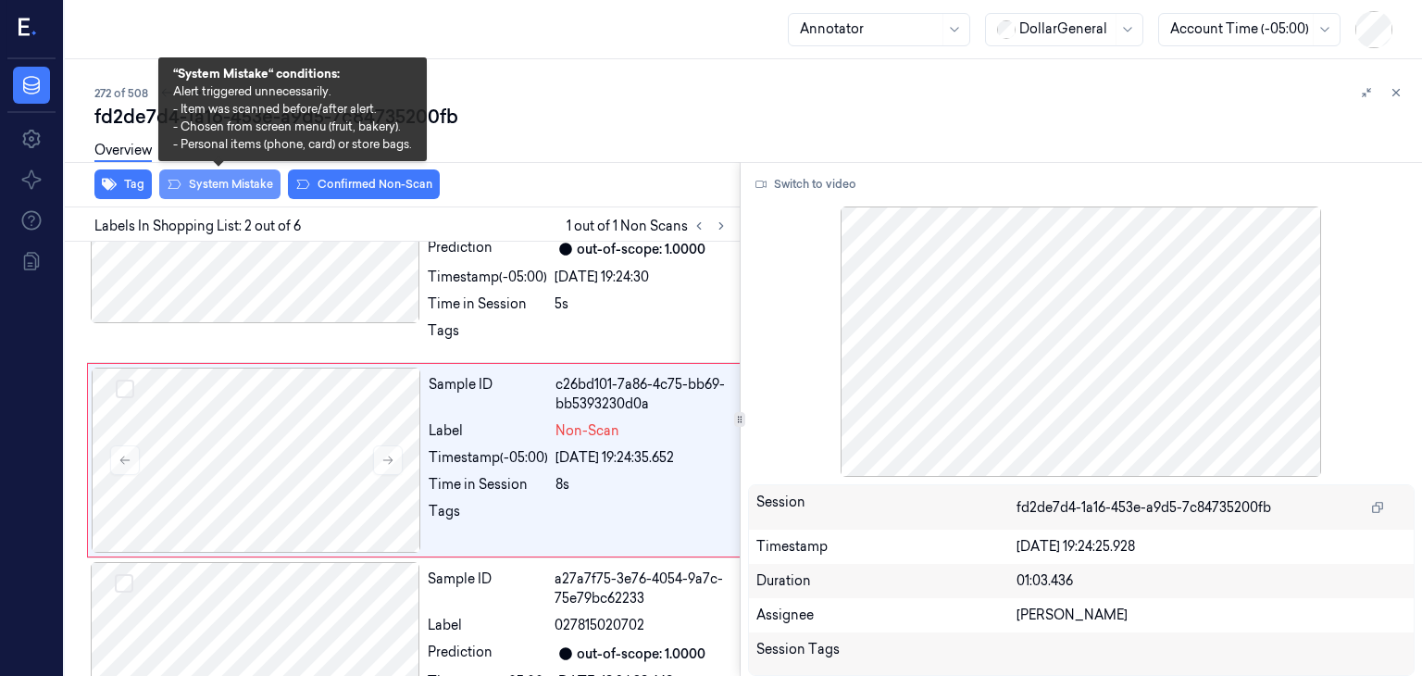
click at [220, 180] on button "System Mistake" at bounding box center [219, 184] width 121 height 30
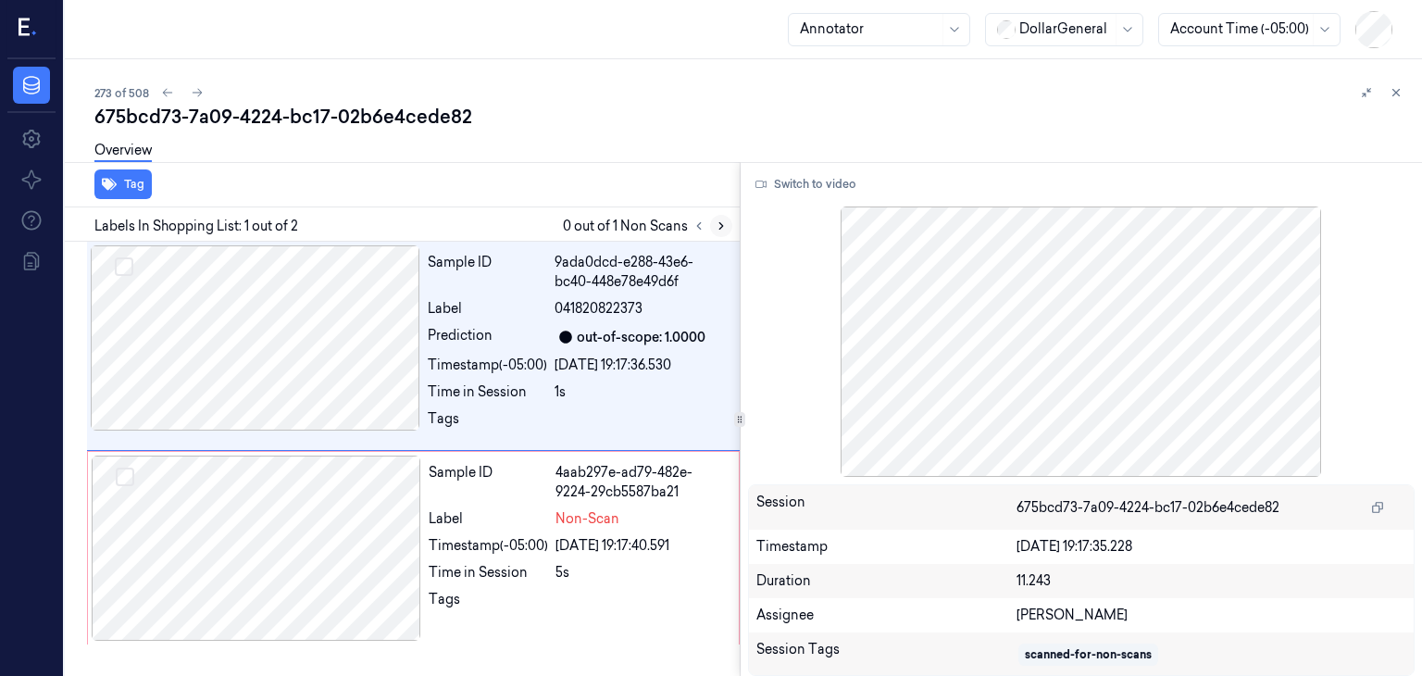
click at [722, 234] on button at bounding box center [721, 226] width 22 height 22
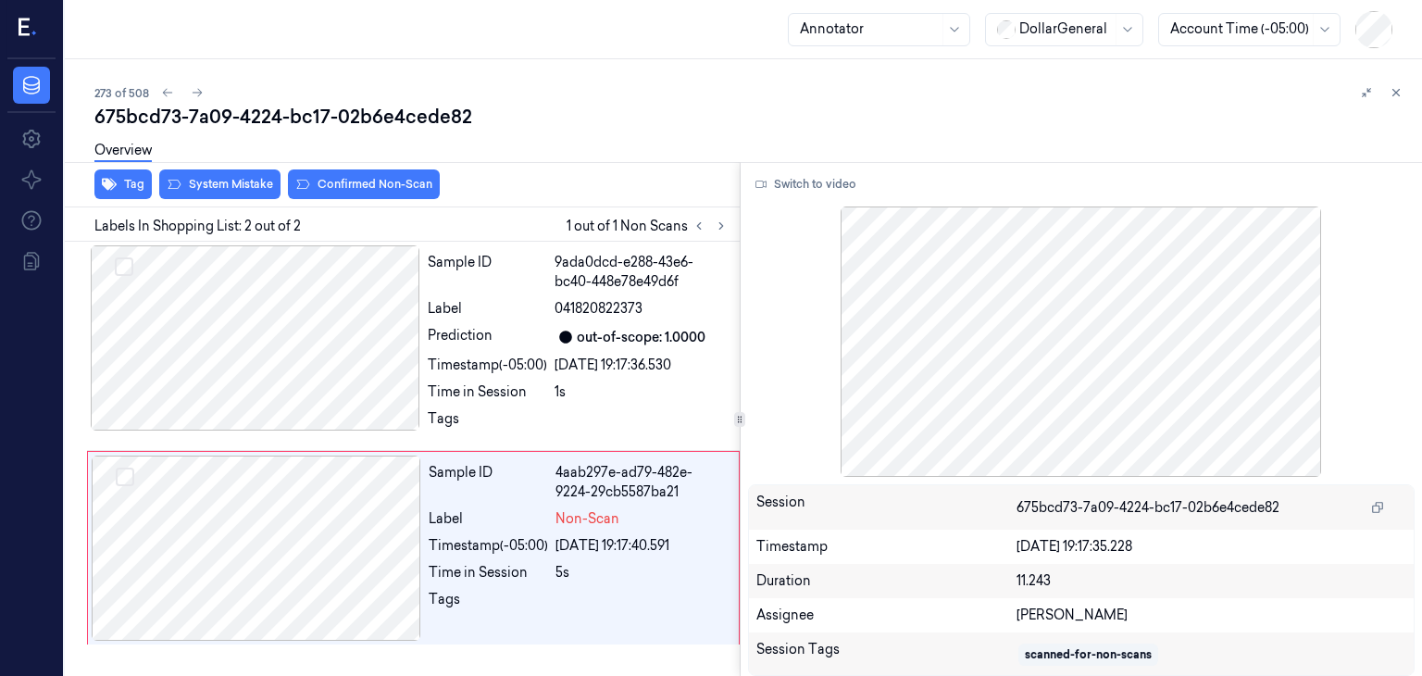
click at [222, 175] on div "Overview" at bounding box center [750, 153] width 1312 height 47
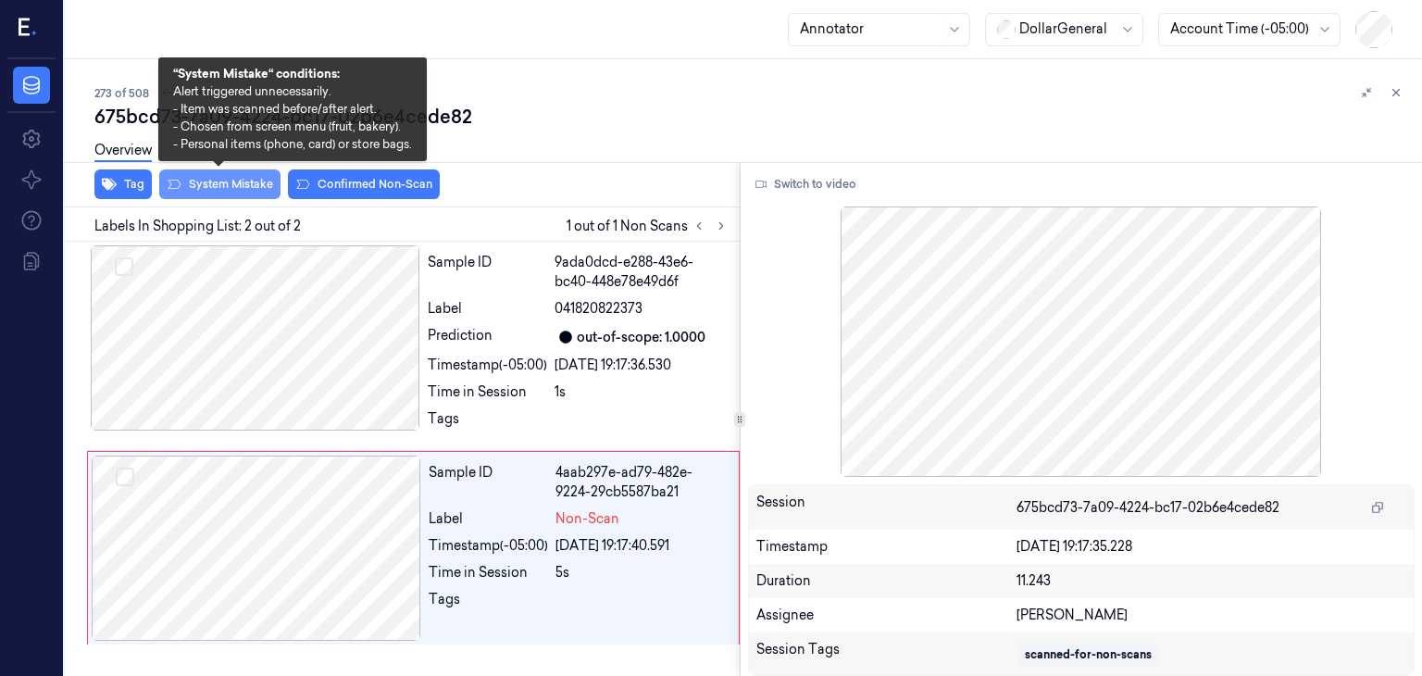
click at [222, 184] on button "System Mistake" at bounding box center [219, 184] width 121 height 30
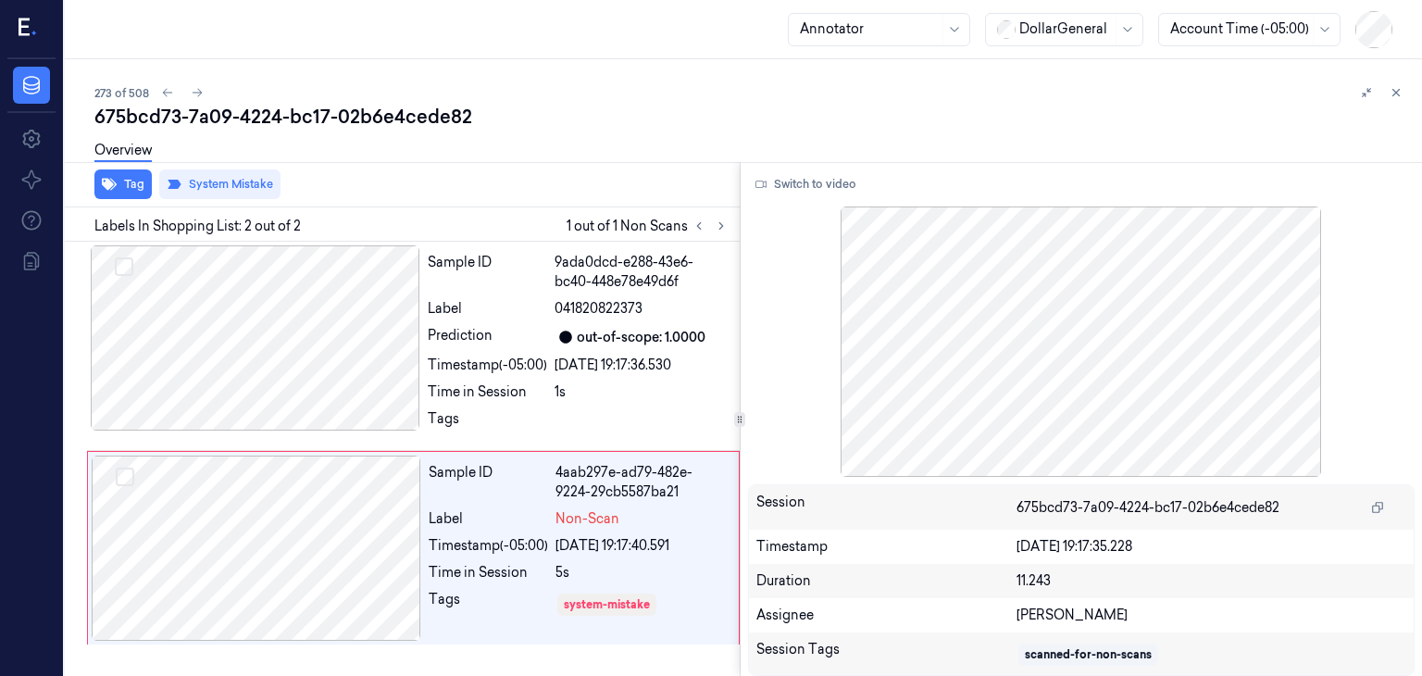
click at [563, 180] on div "Tag System Mistake" at bounding box center [398, 184] width 682 height 45
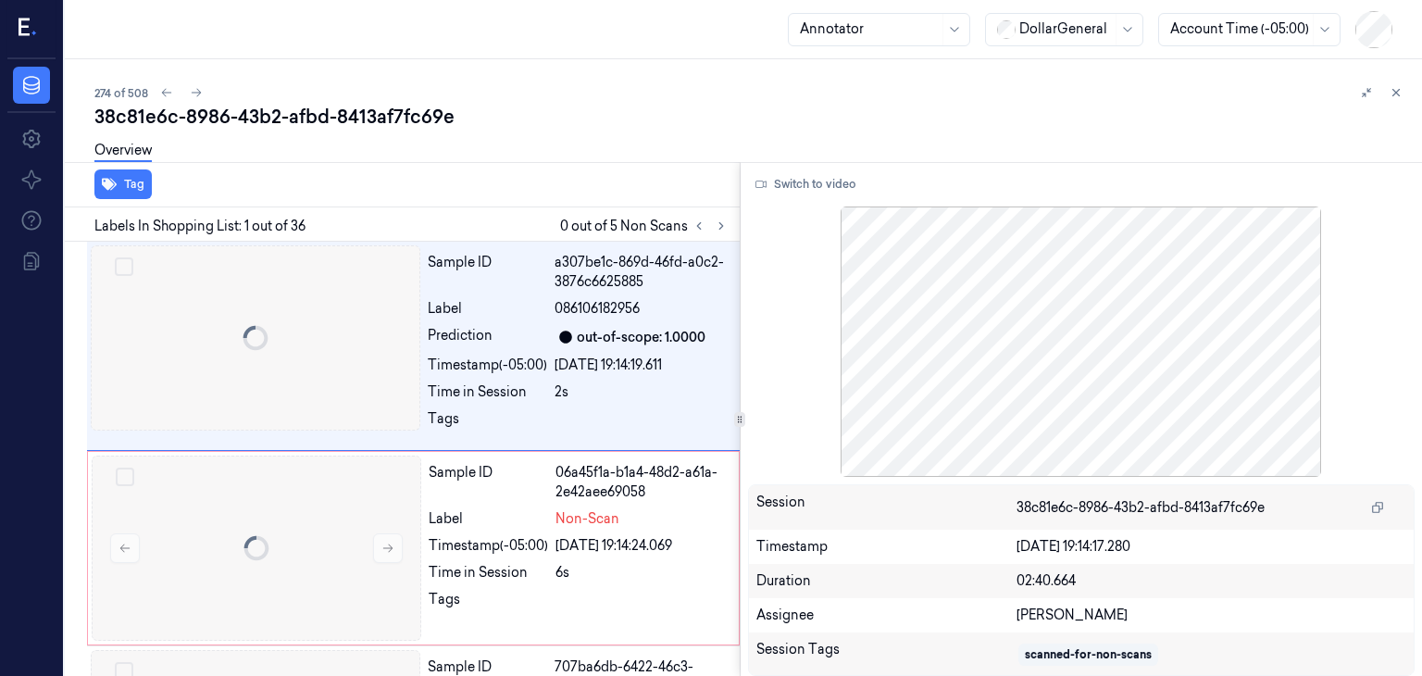
scroll to position [13, 0]
click at [715, 228] on icon at bounding box center [721, 225] width 13 height 13
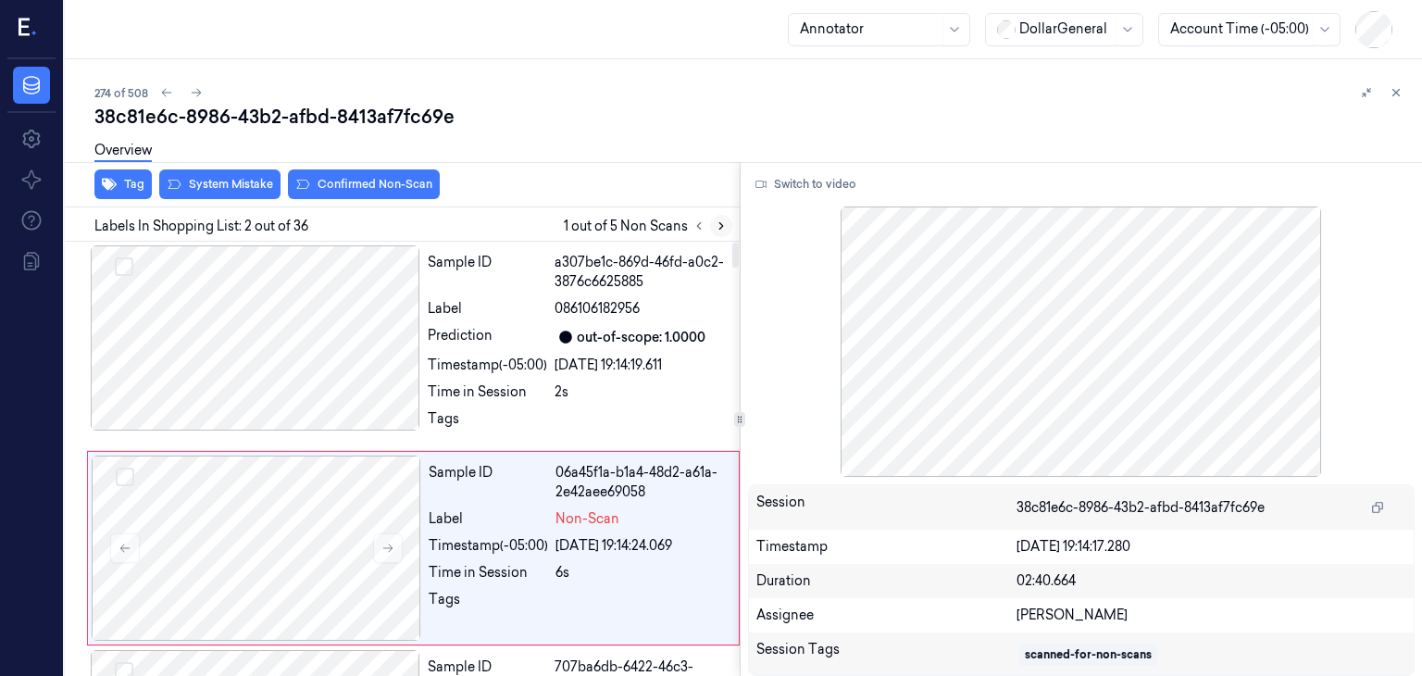
scroll to position [89, 0]
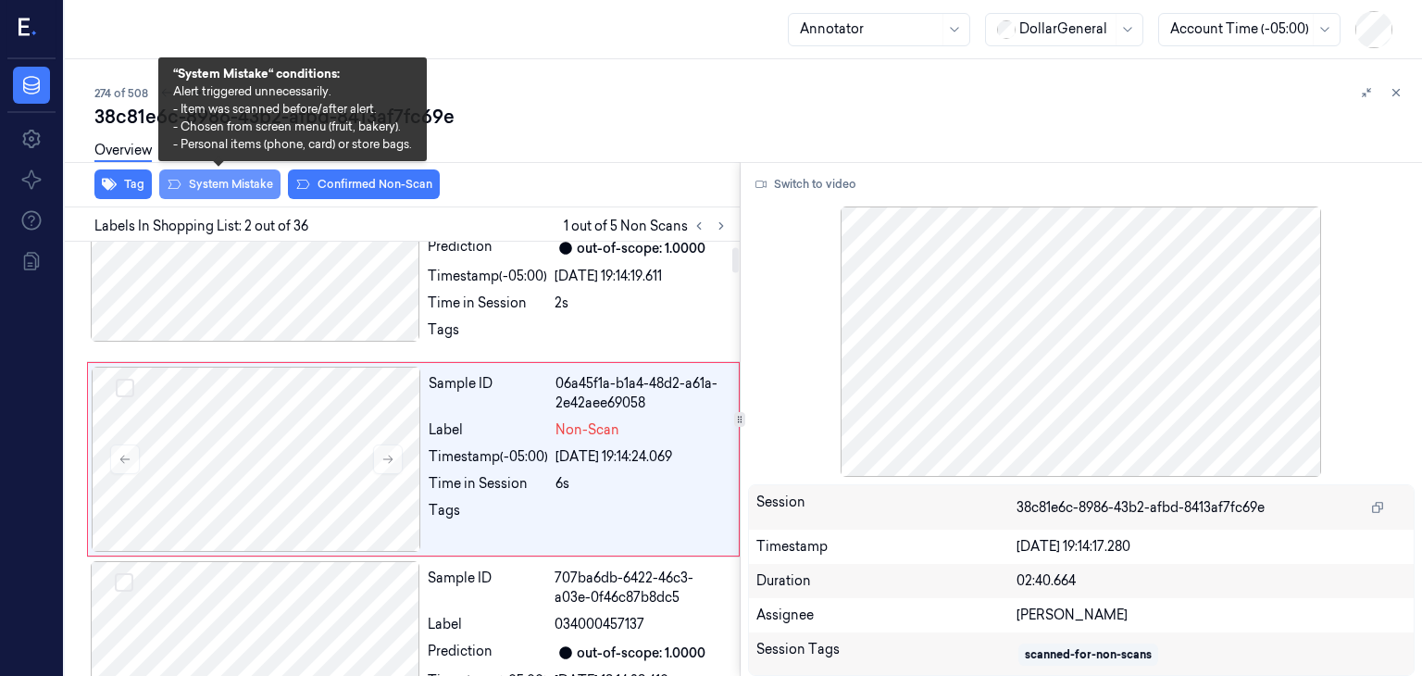
click at [211, 179] on button "System Mistake" at bounding box center [219, 184] width 121 height 30
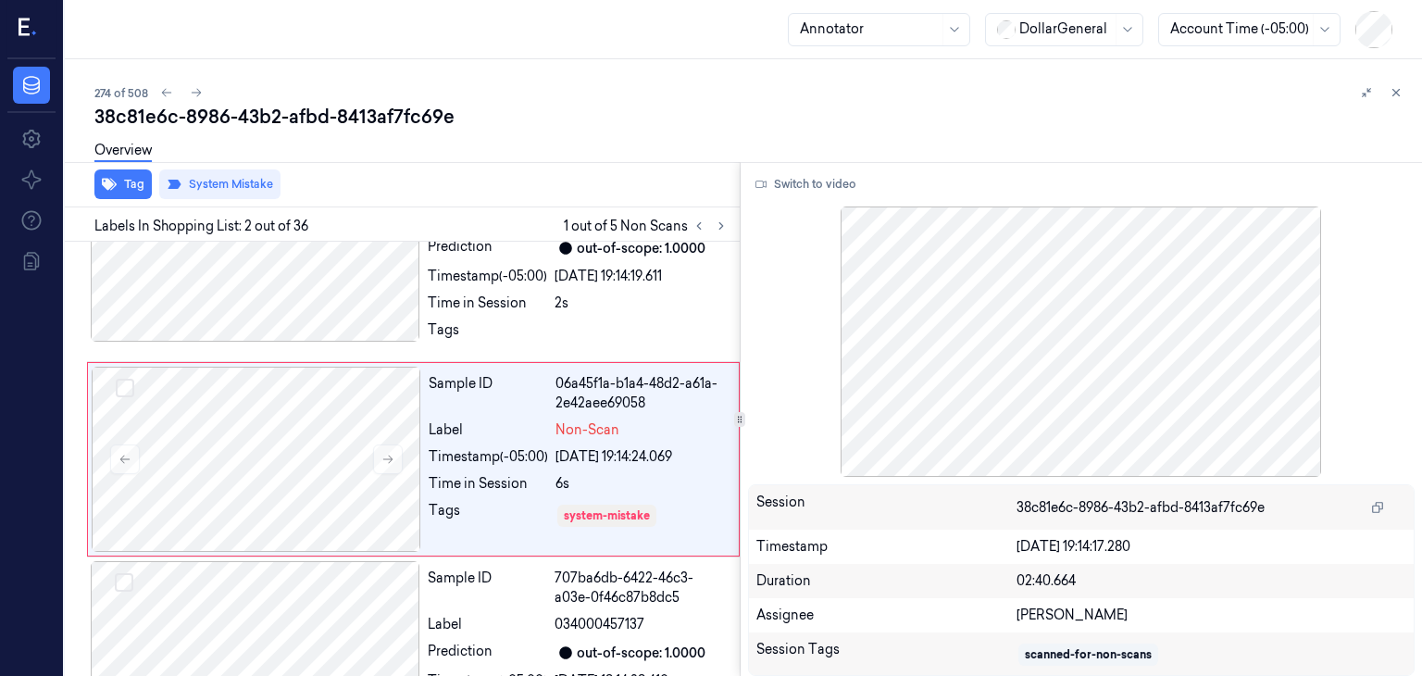
click at [712, 236] on div "Labels In Shopping List: 2 out of 36 1 out of 5 Non Scans" at bounding box center [398, 224] width 682 height 34
click at [715, 226] on icon at bounding box center [721, 225] width 13 height 13
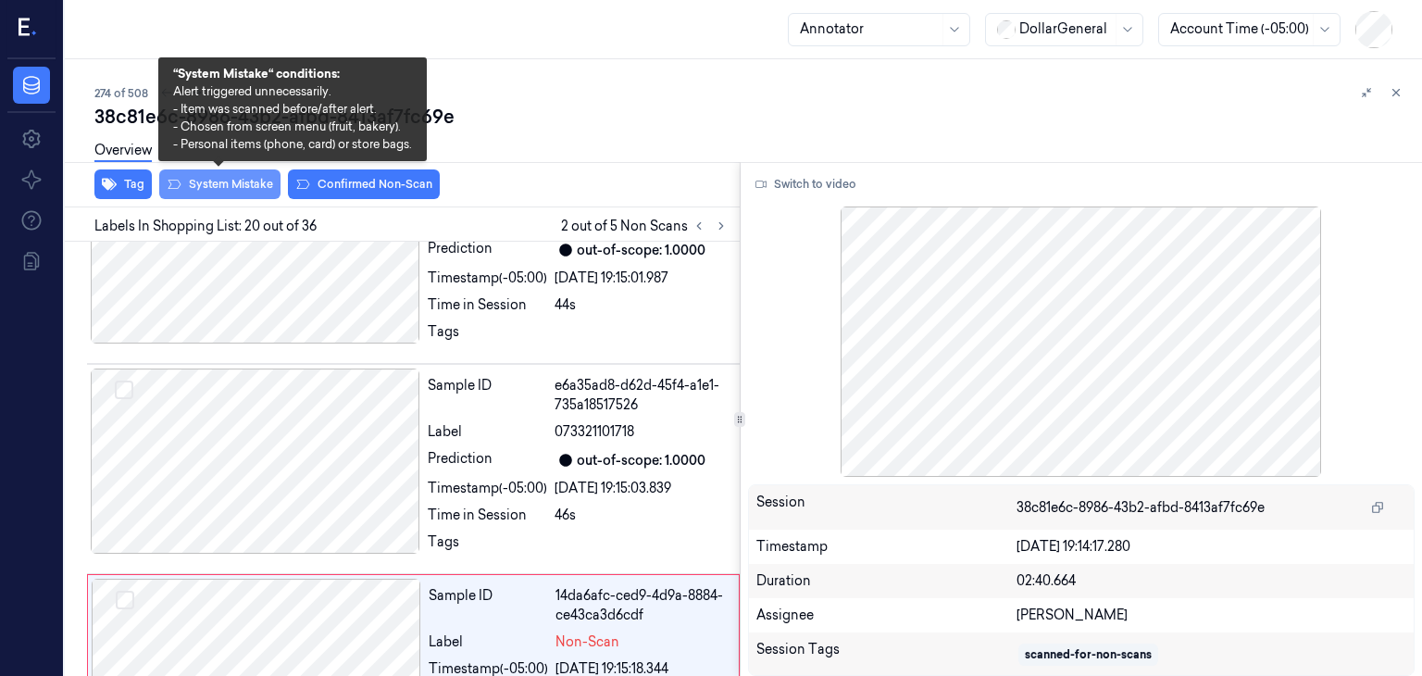
click at [245, 179] on button "System Mistake" at bounding box center [219, 184] width 121 height 30
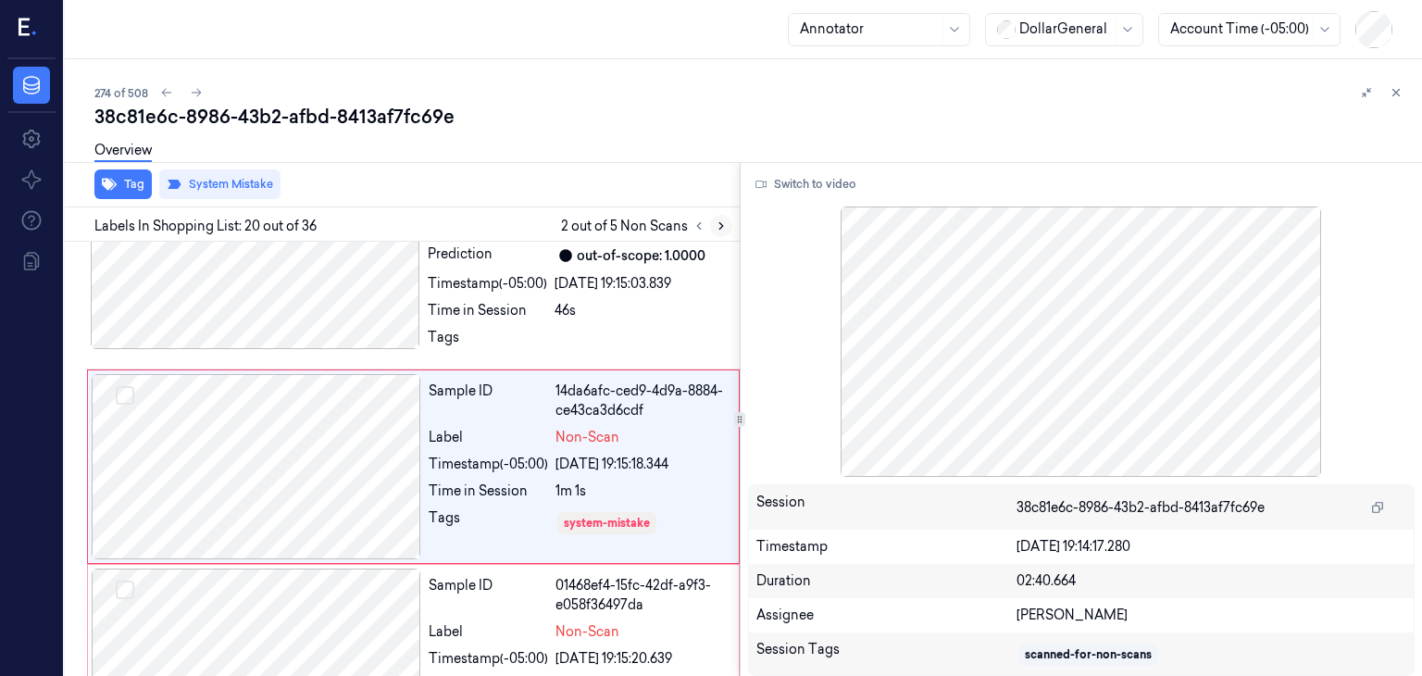
click at [711, 230] on button at bounding box center [721, 226] width 22 height 22
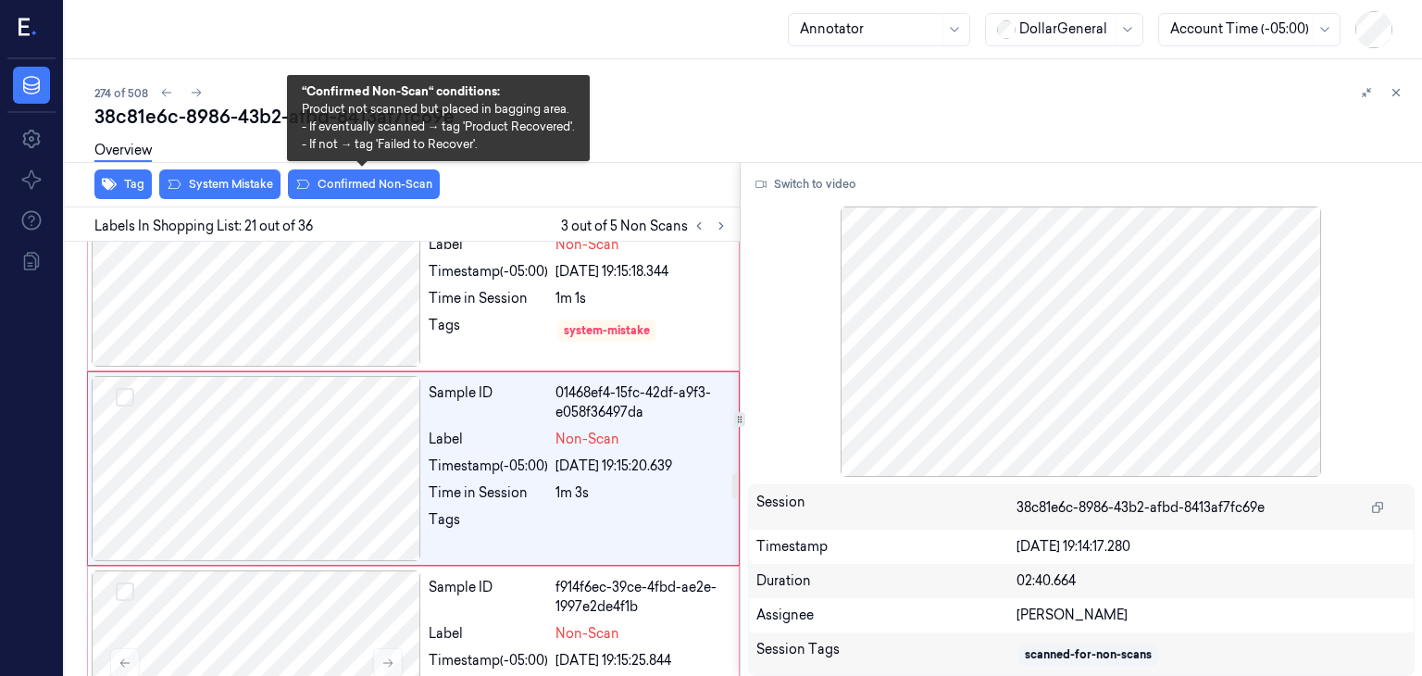
scroll to position [4042, 0]
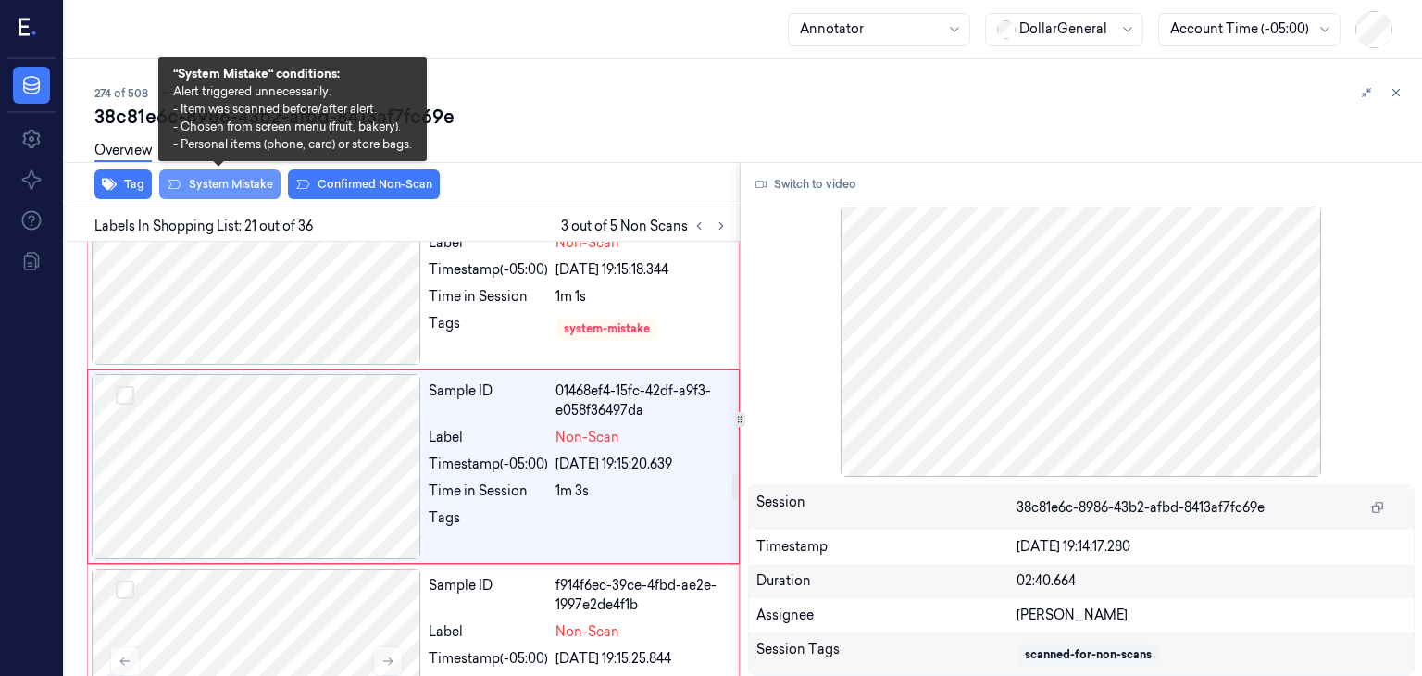
click at [248, 184] on button "System Mistake" at bounding box center [219, 184] width 121 height 30
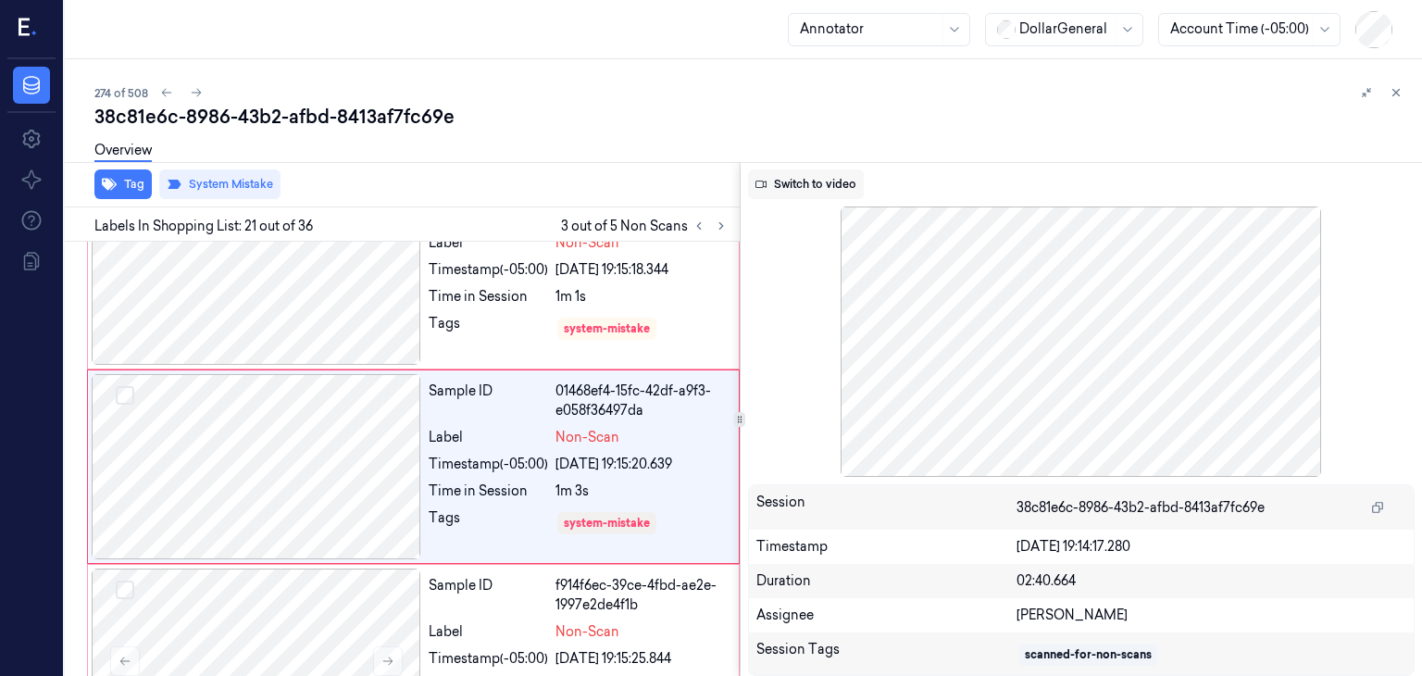
click at [816, 190] on button "Switch to video" at bounding box center [806, 184] width 116 height 30
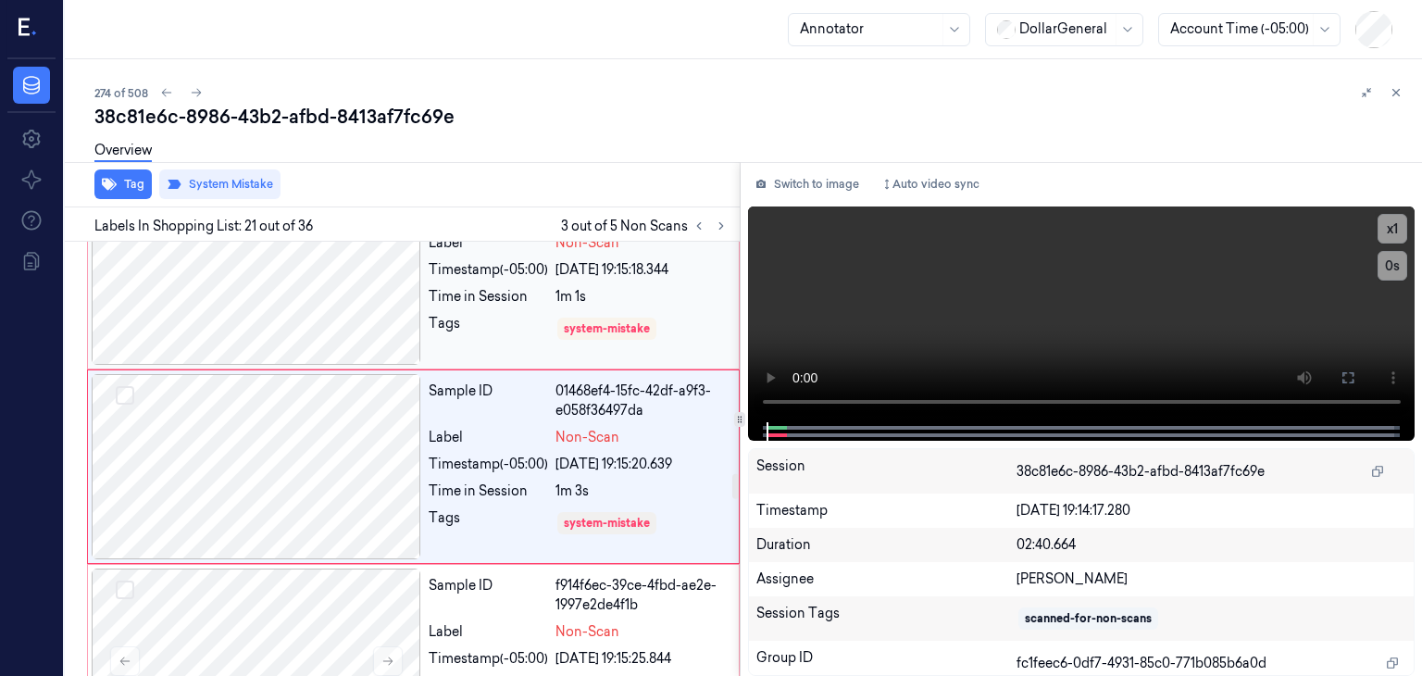
click at [378, 317] on div at bounding box center [256, 272] width 329 height 185
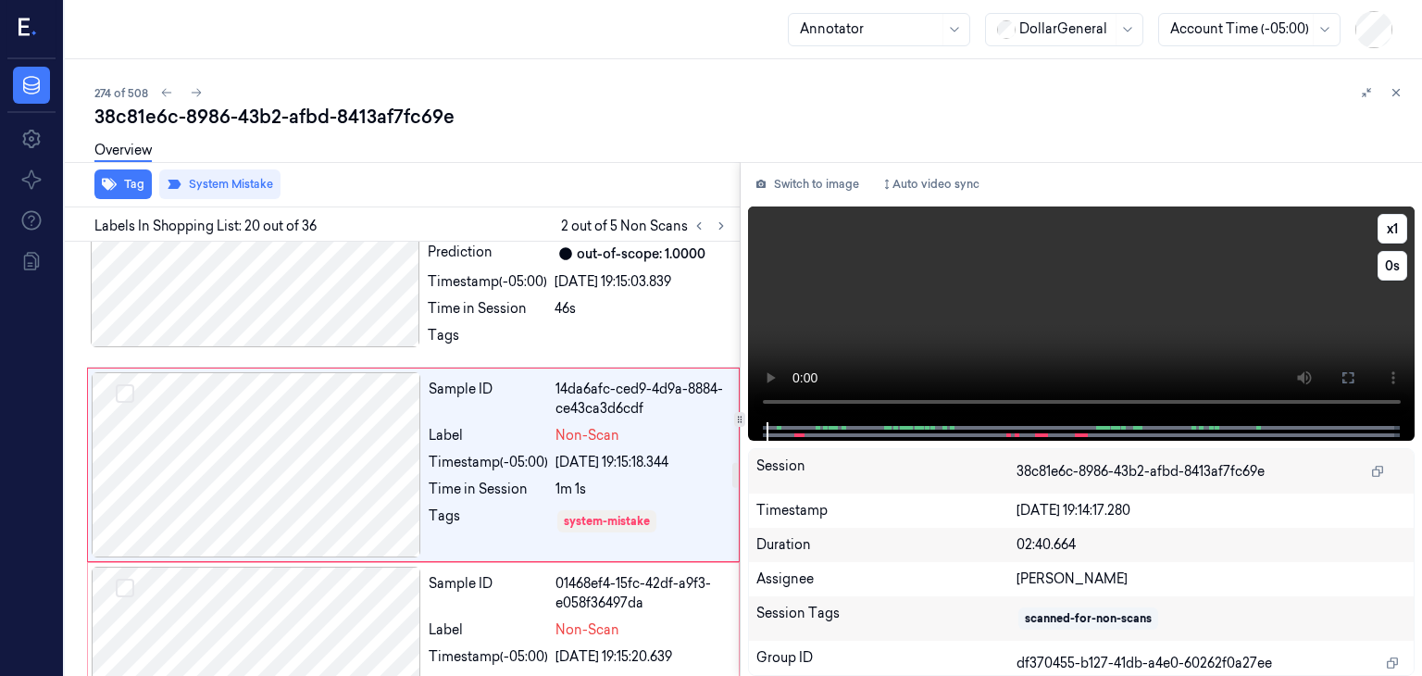
scroll to position [3847, 0]
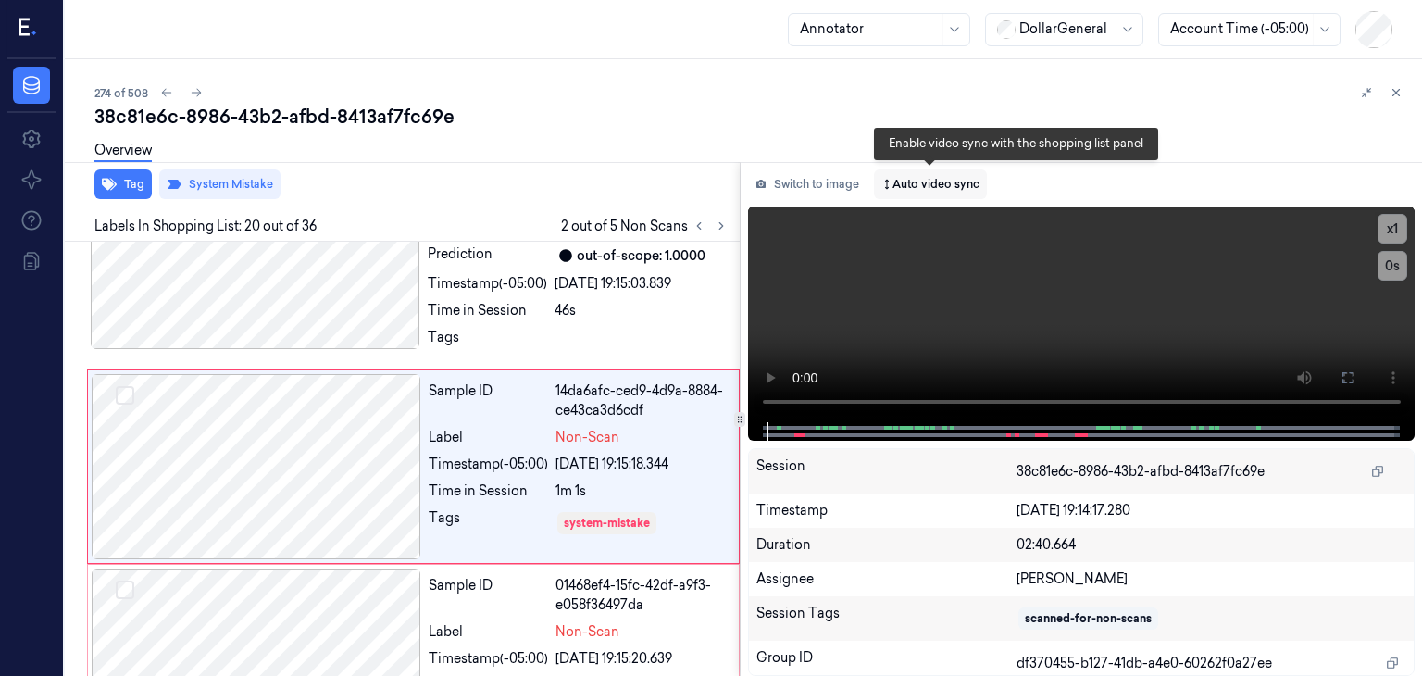
click at [948, 187] on button "Auto video sync" at bounding box center [930, 184] width 113 height 30
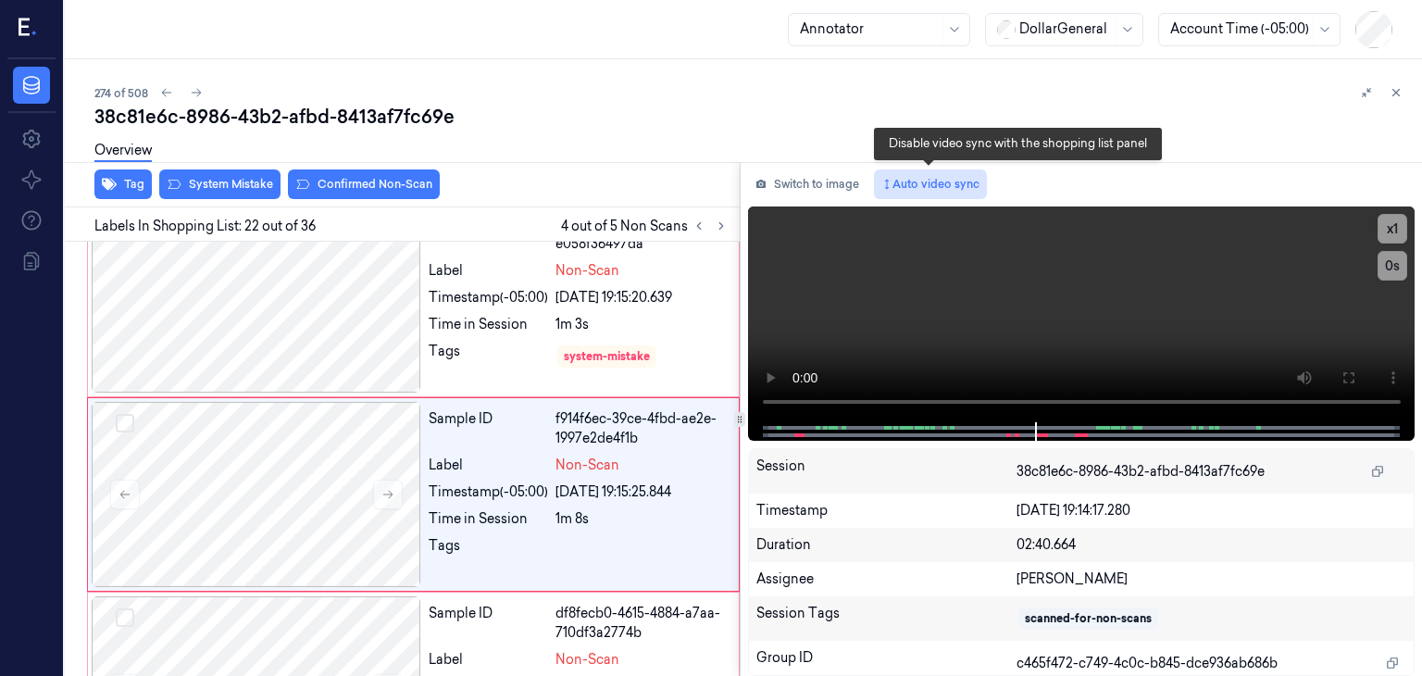
scroll to position [4235, 0]
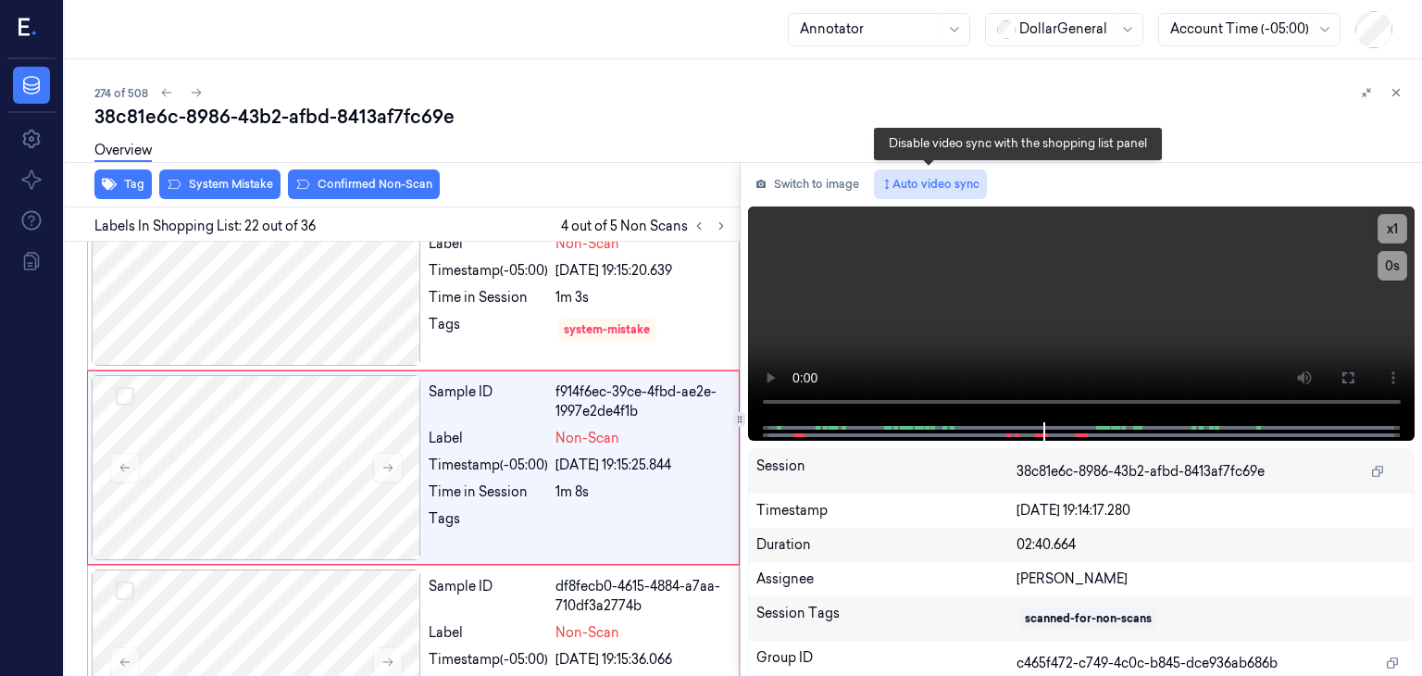
click at [903, 184] on button "Auto video sync" at bounding box center [930, 184] width 113 height 30
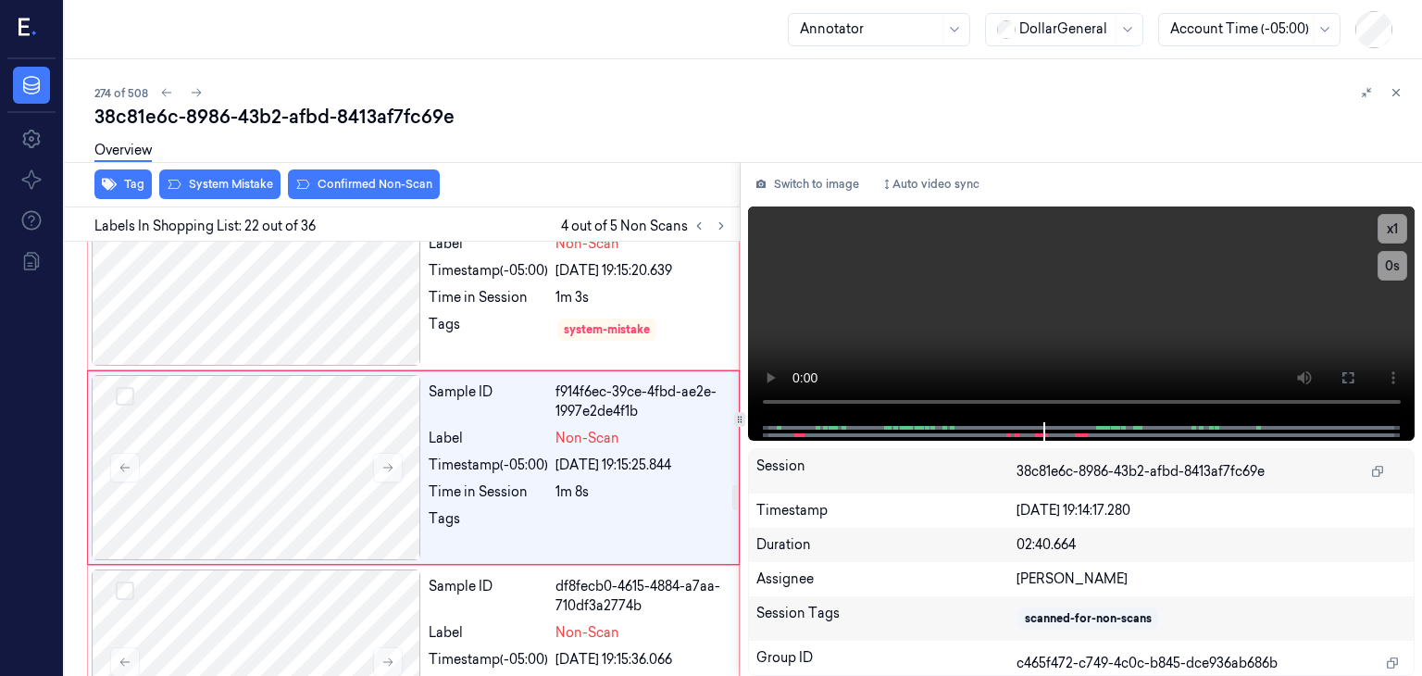
click at [491, 190] on div "Tag System Mistake Confirmed Non-Scan" at bounding box center [398, 184] width 682 height 45
click at [715, 228] on icon at bounding box center [721, 225] width 13 height 13
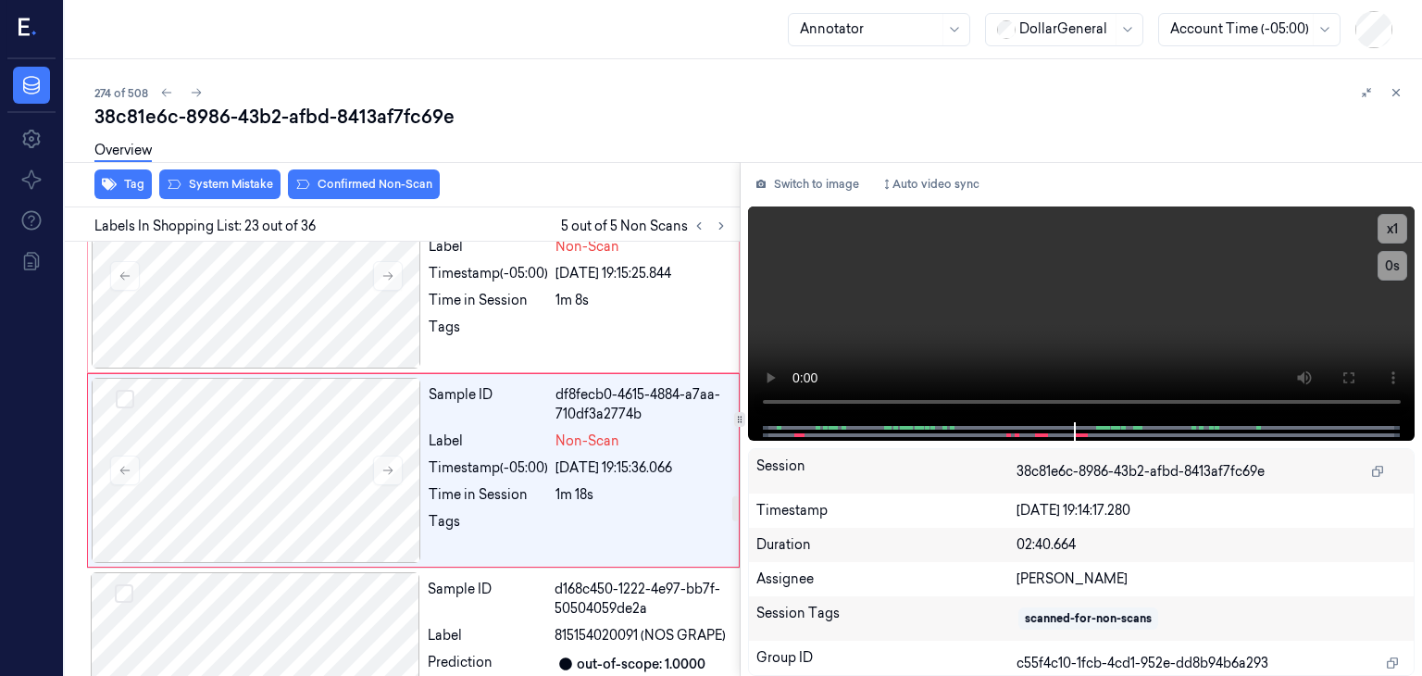
scroll to position [4430, 0]
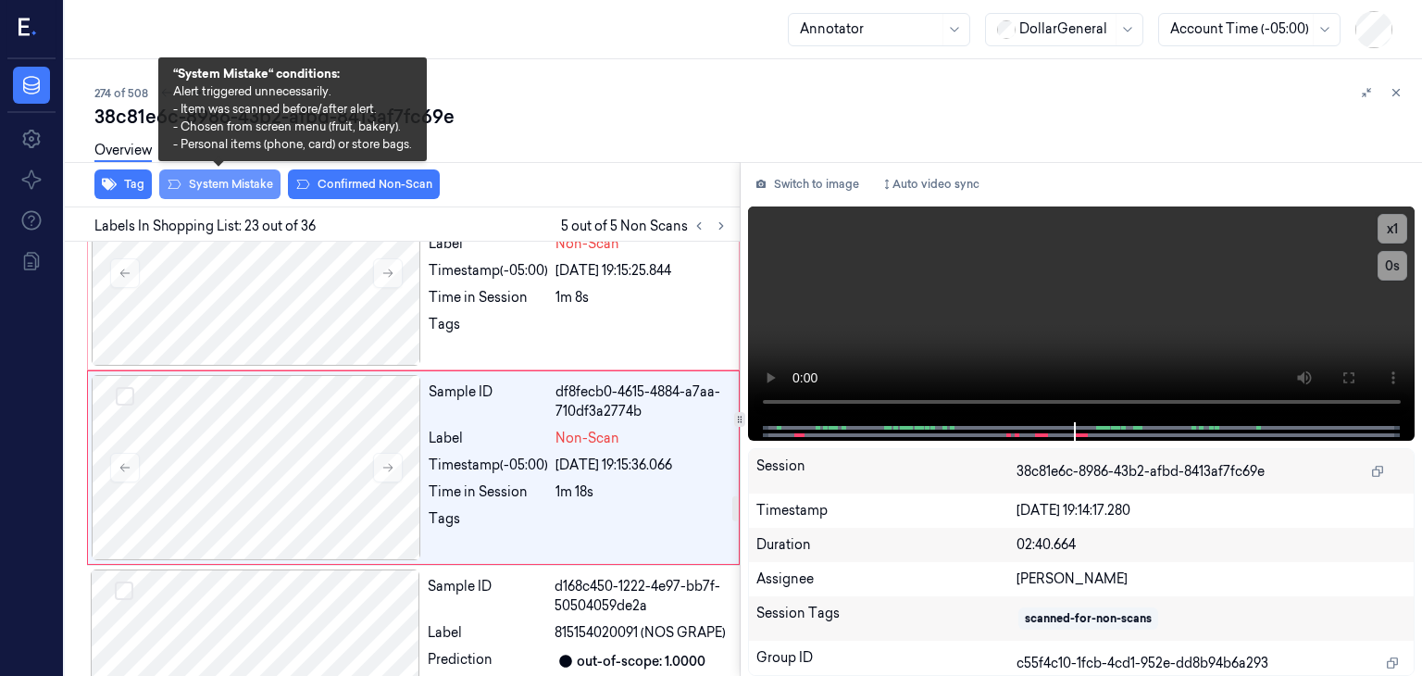
click at [203, 180] on button "System Mistake" at bounding box center [219, 184] width 121 height 30
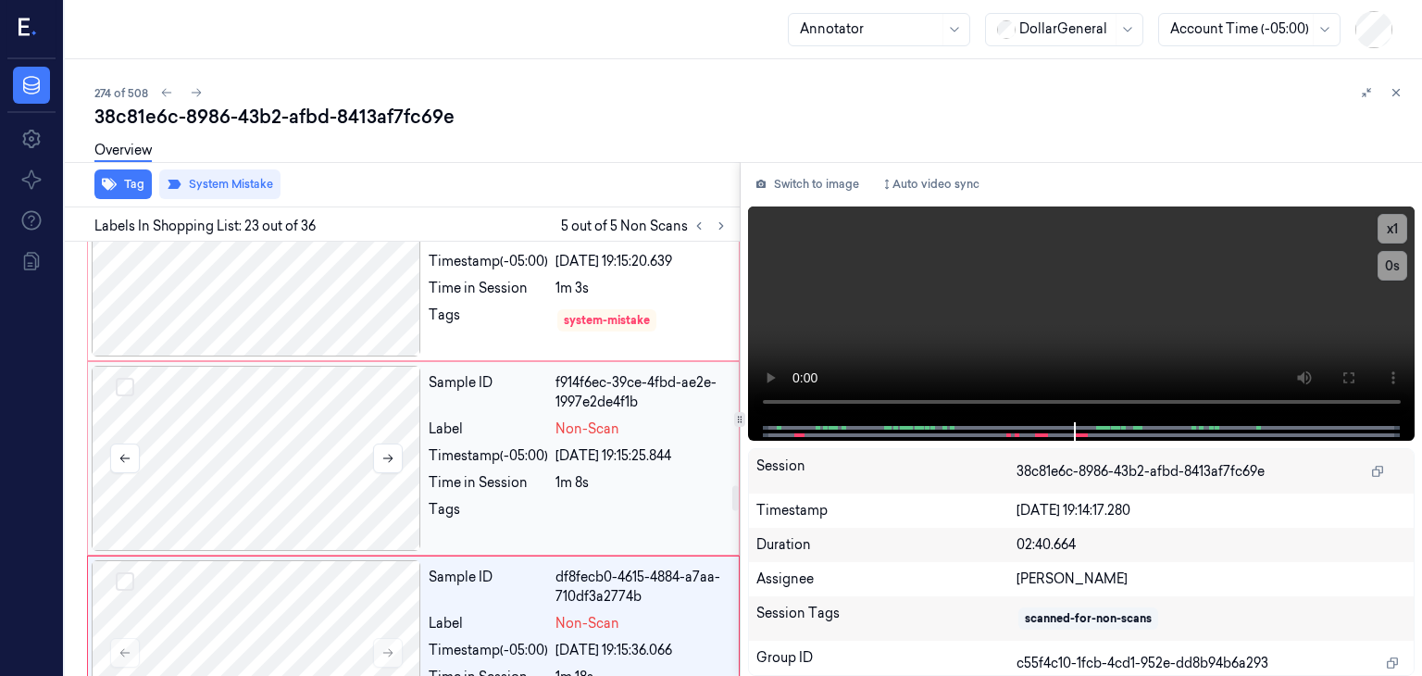
click at [322, 449] on div at bounding box center [256, 458] width 329 height 185
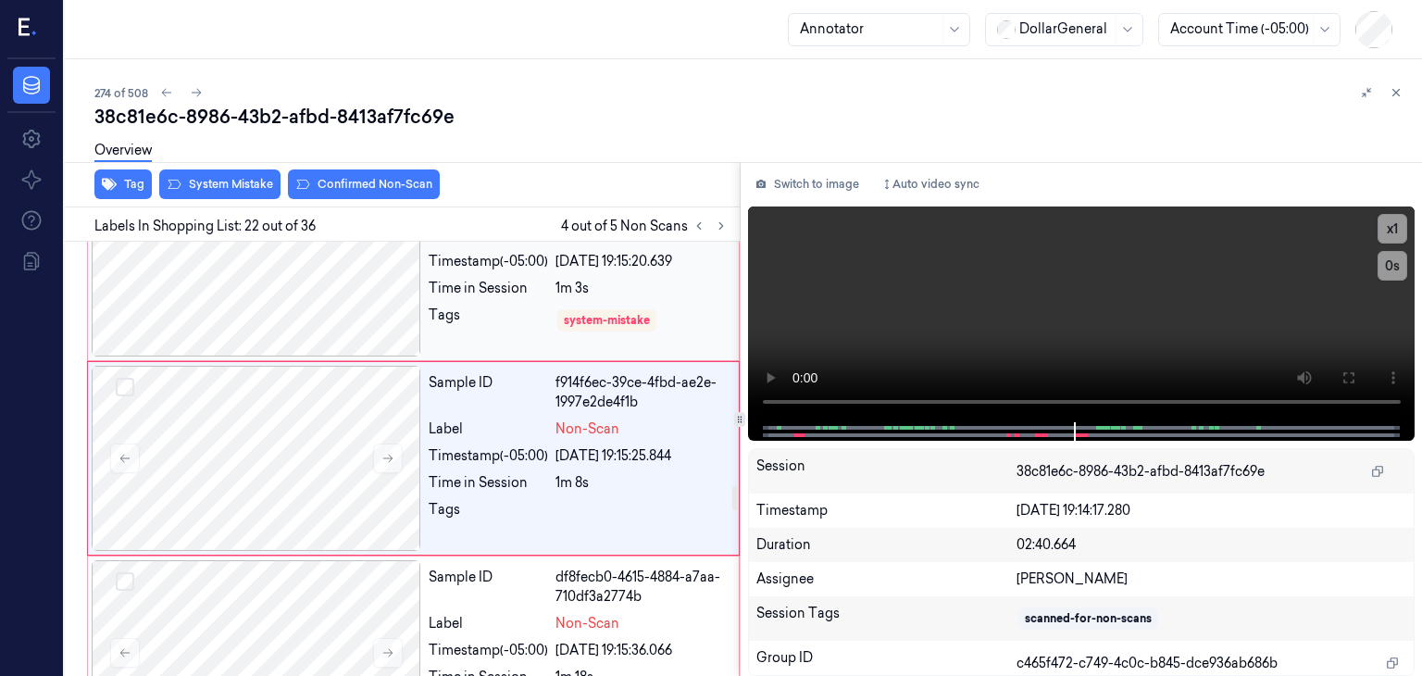
scroll to position [4235, 0]
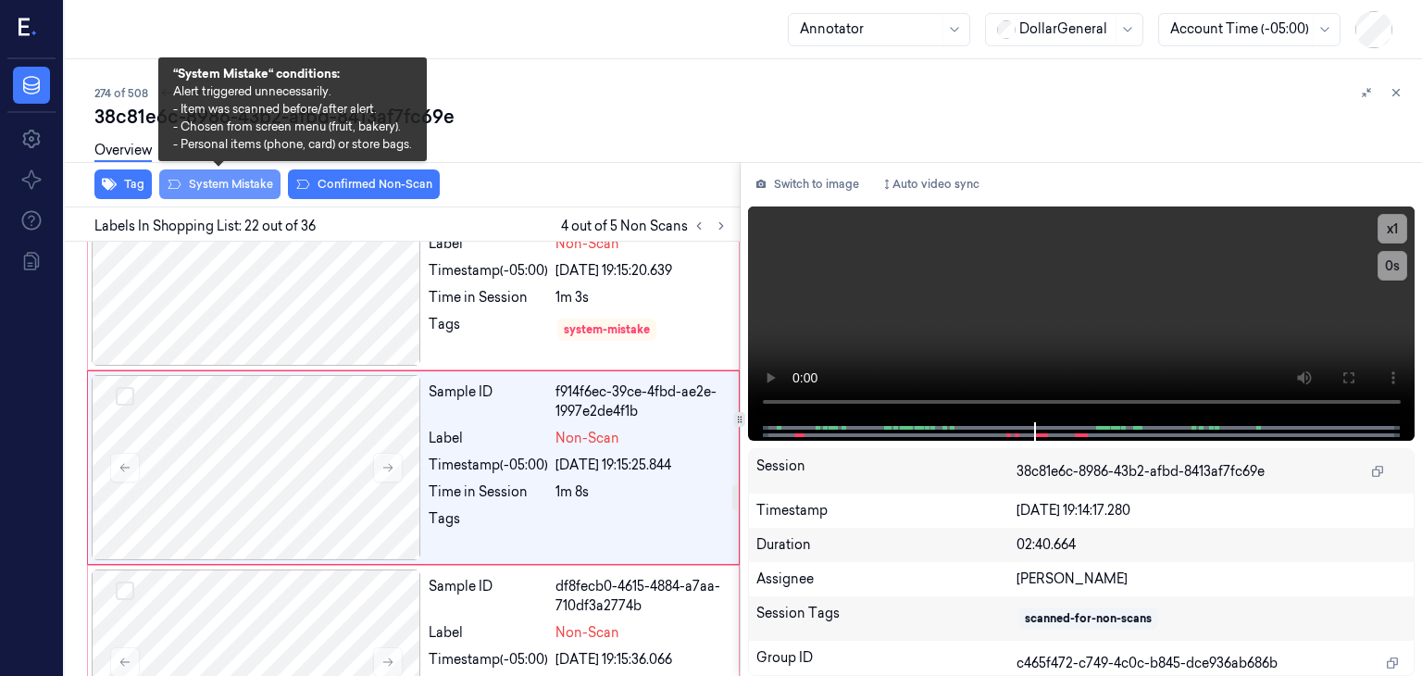
click at [225, 179] on button "System Mistake" at bounding box center [219, 184] width 121 height 30
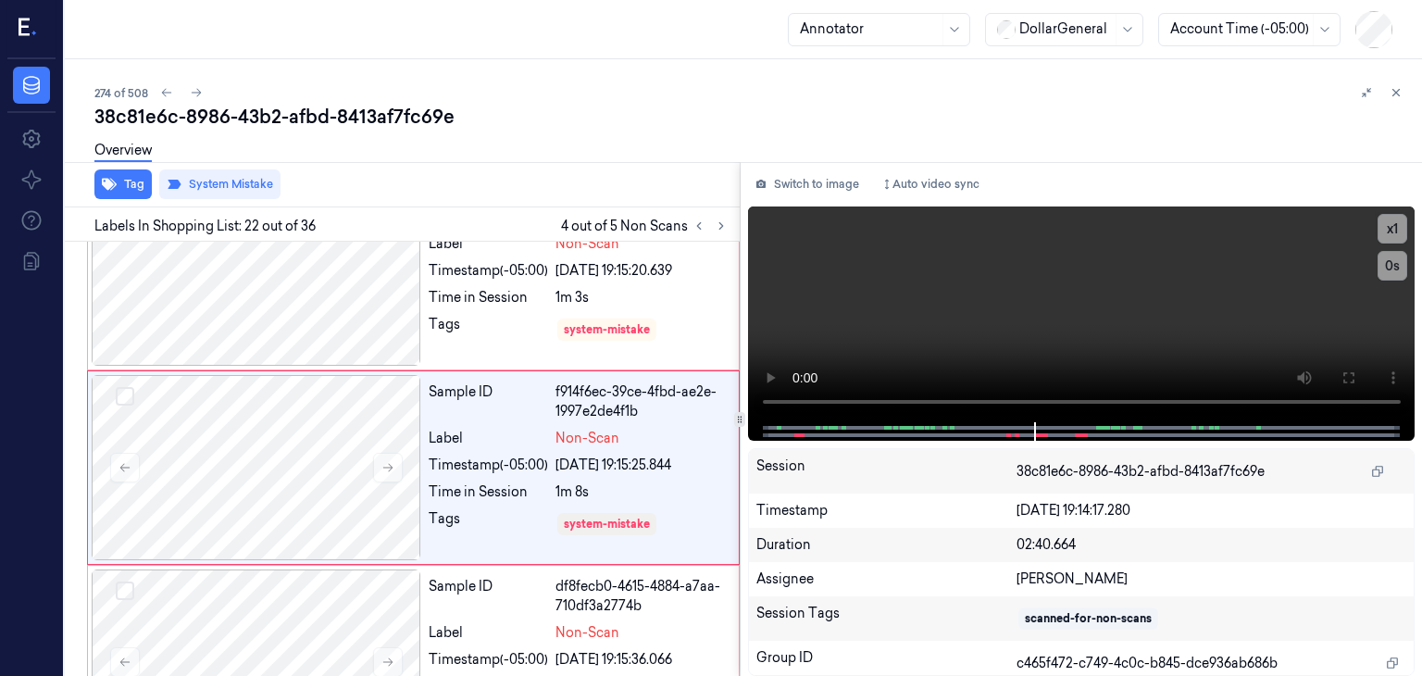
click at [482, 169] on div "Overview" at bounding box center [750, 153] width 1312 height 47
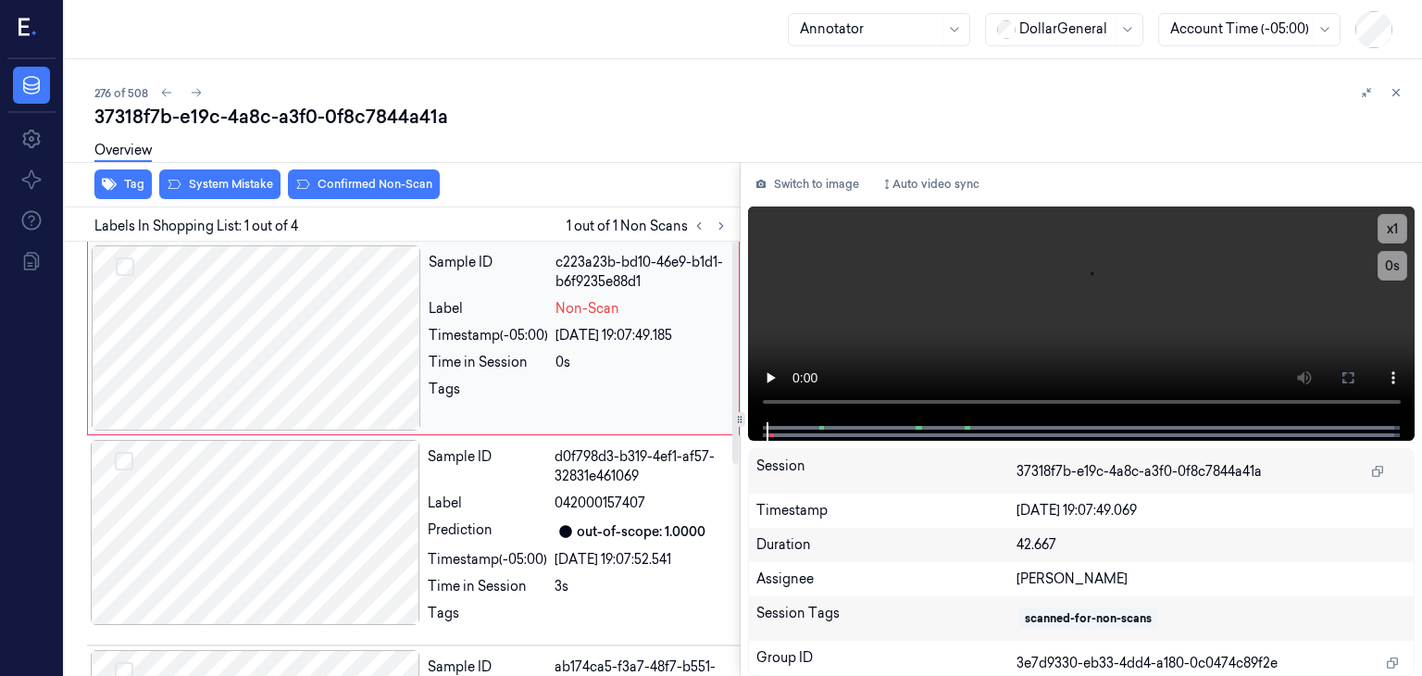
click at [243, 337] on div at bounding box center [256, 337] width 329 height 185
click at [222, 184] on button "System Mistake" at bounding box center [219, 184] width 121 height 30
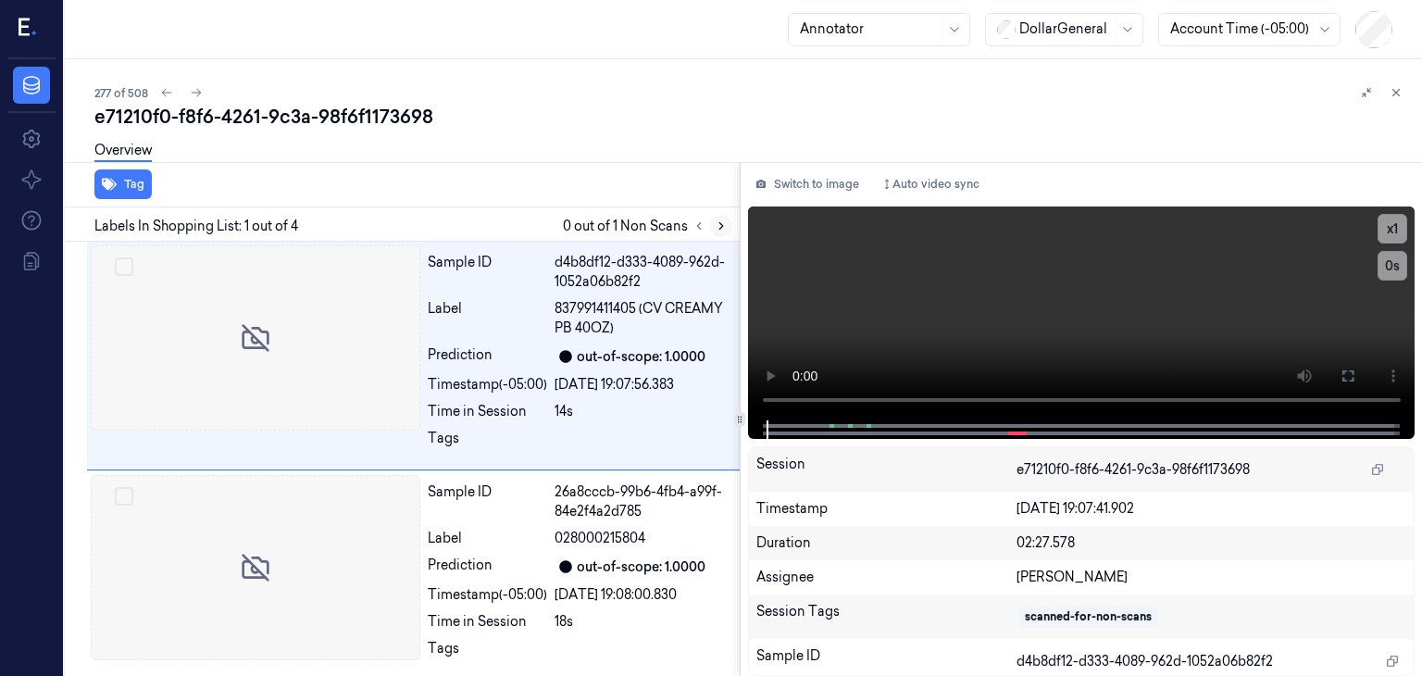
click at [723, 227] on icon at bounding box center [721, 225] width 13 height 13
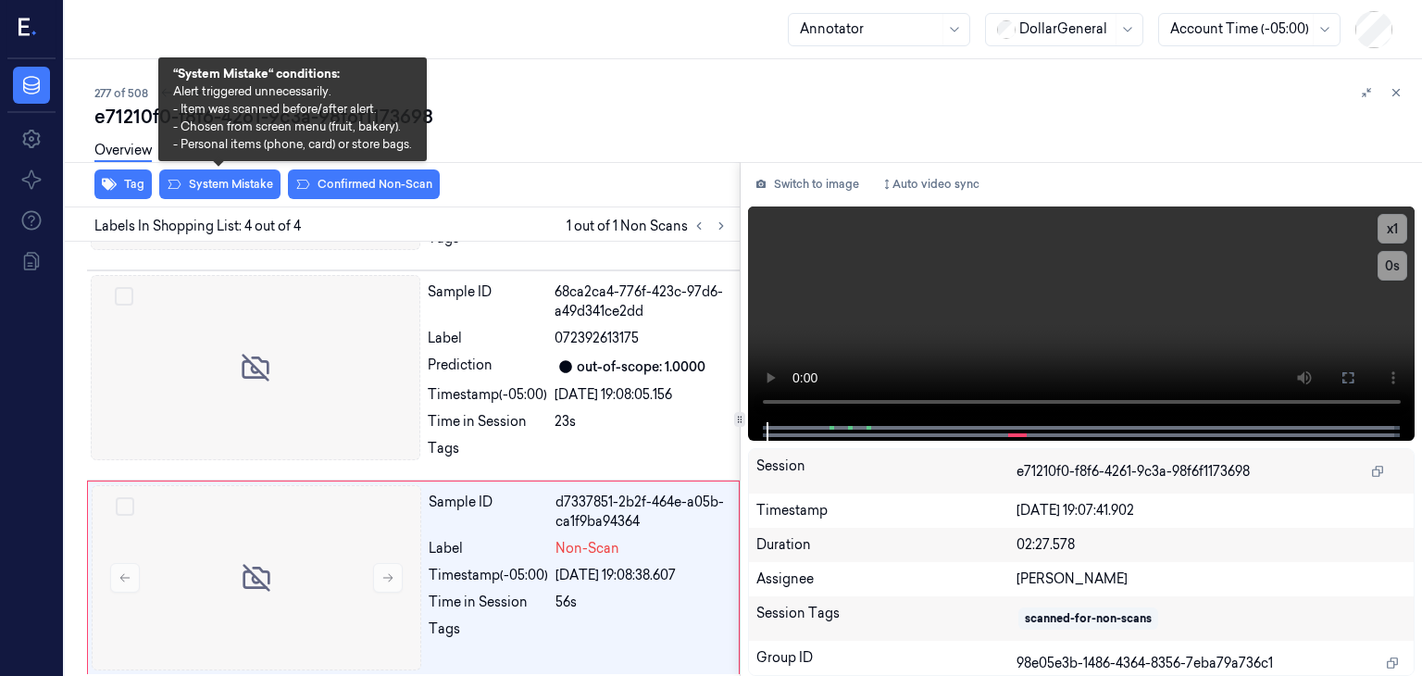
scroll to position [414, 0]
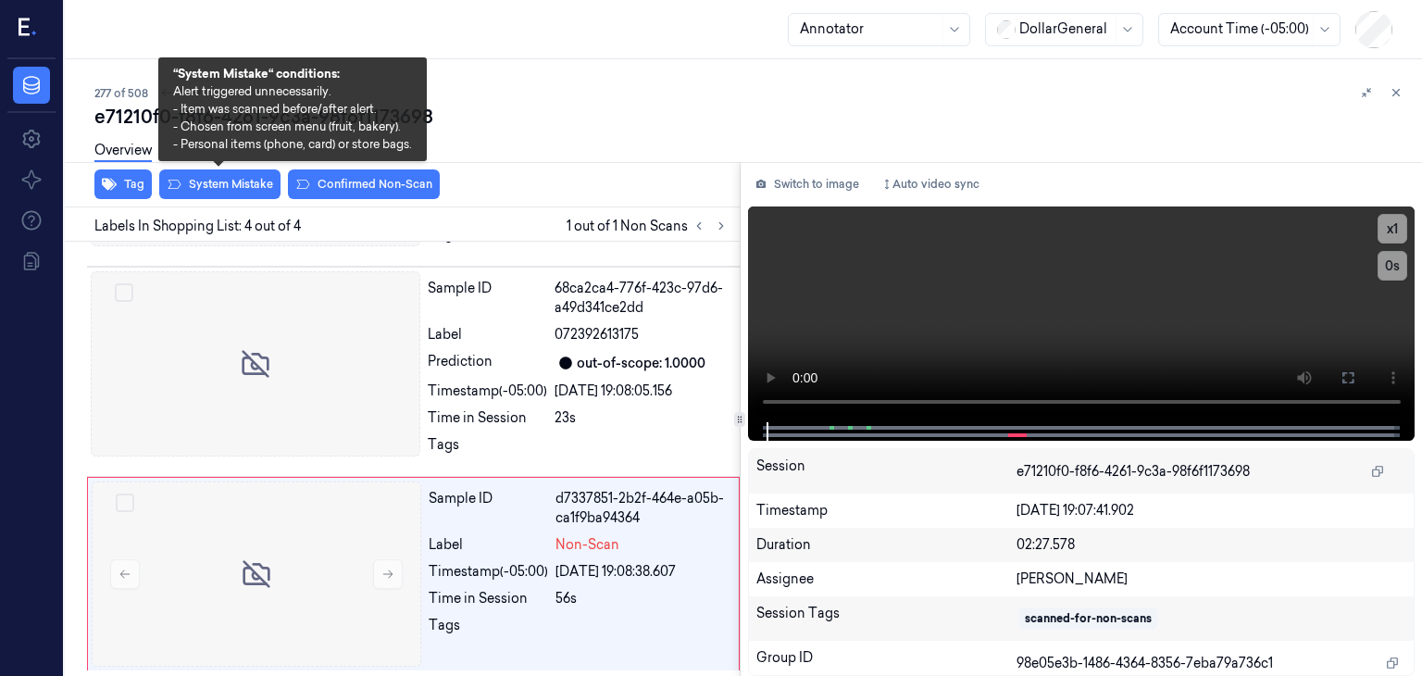
click at [198, 174] on div "Overview" at bounding box center [750, 153] width 1312 height 47
click at [242, 180] on button "System Mistake" at bounding box center [219, 184] width 121 height 30
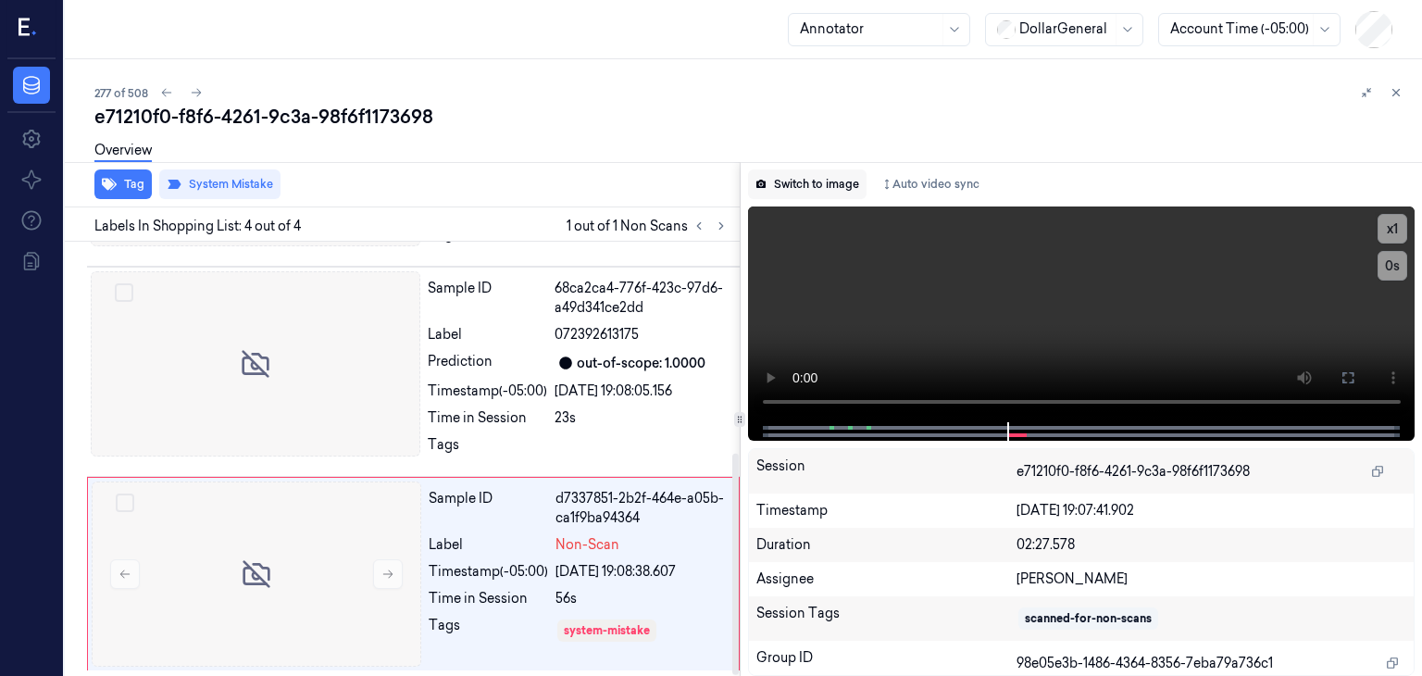
click at [844, 186] on button "Switch to image" at bounding box center [807, 184] width 118 height 30
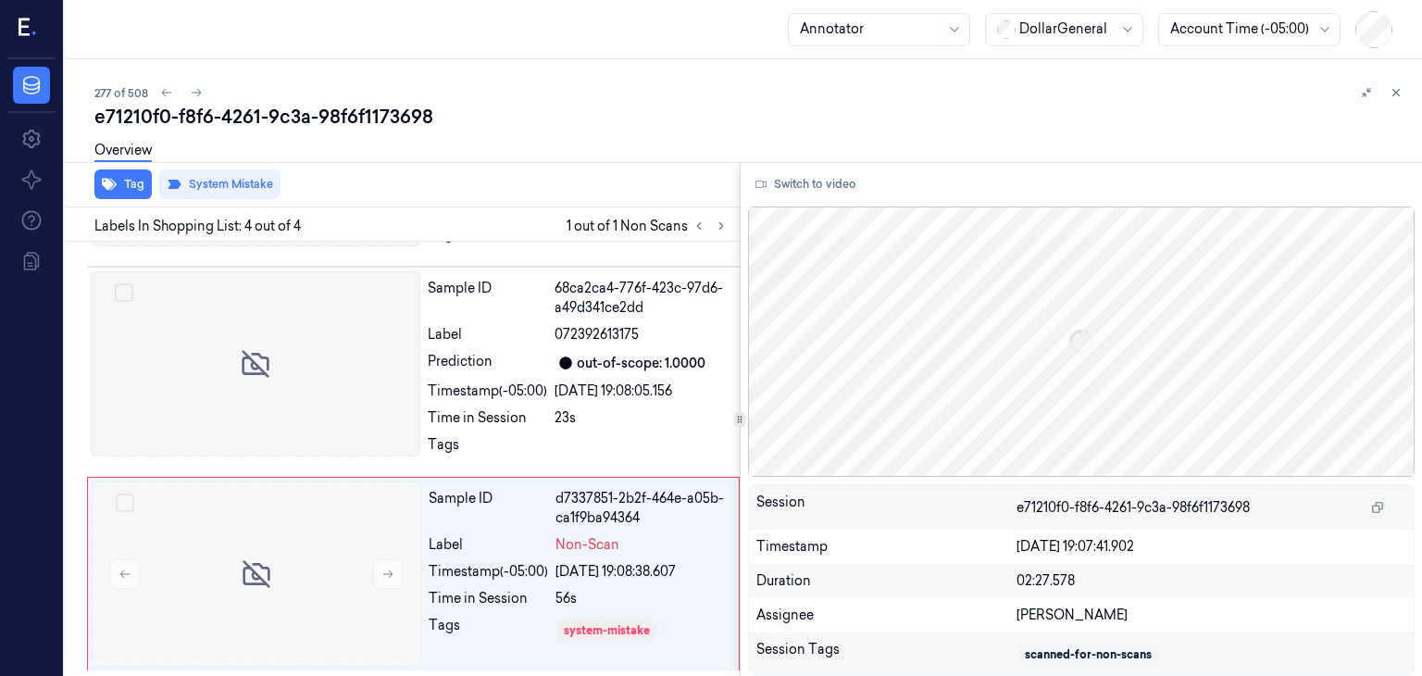
click at [491, 184] on div "Tag System Mistake" at bounding box center [398, 184] width 682 height 45
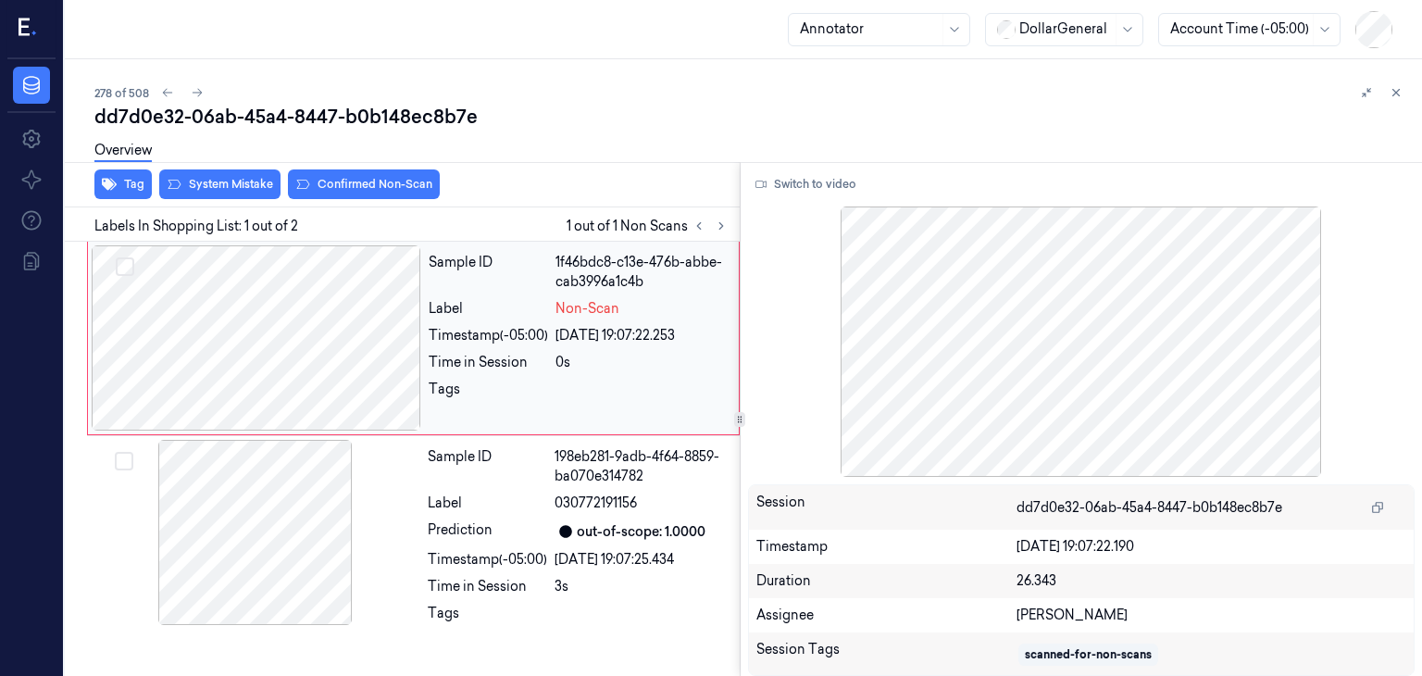
click at [363, 343] on div at bounding box center [256, 337] width 329 height 185
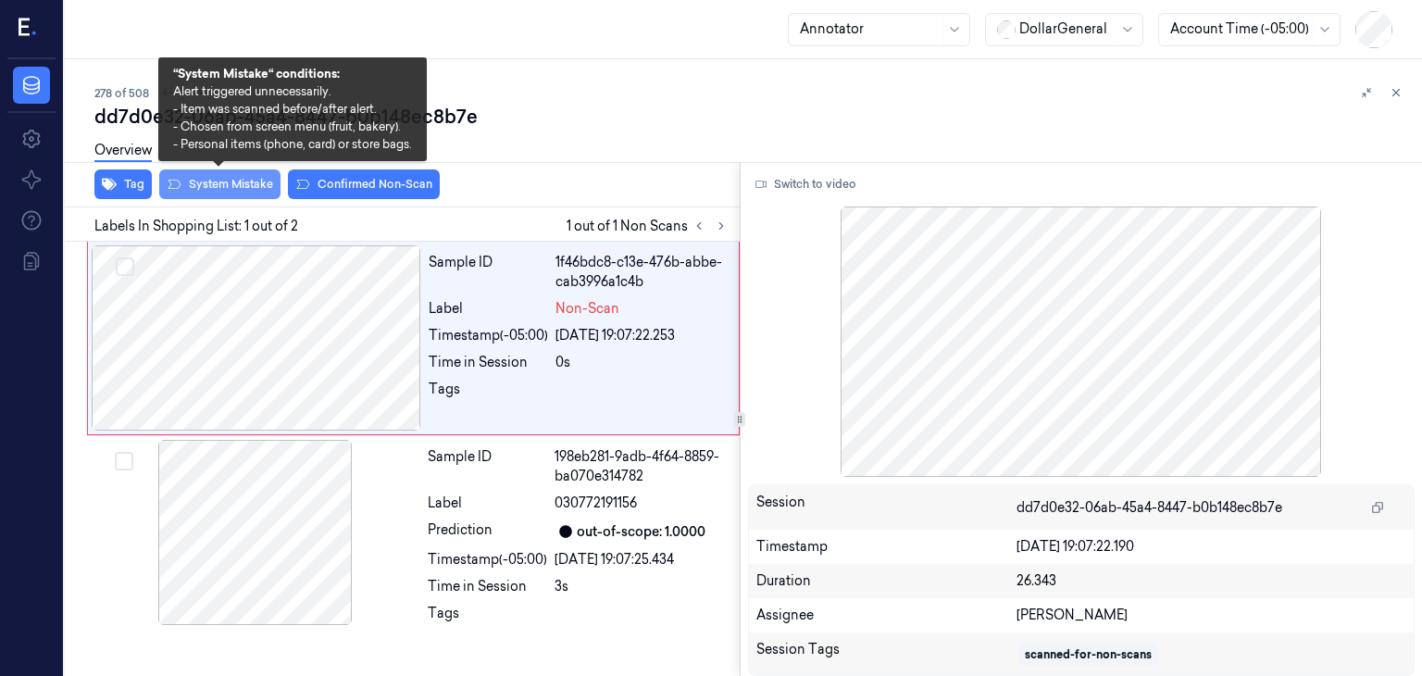
click at [215, 180] on button "System Mistake" at bounding box center [219, 184] width 121 height 30
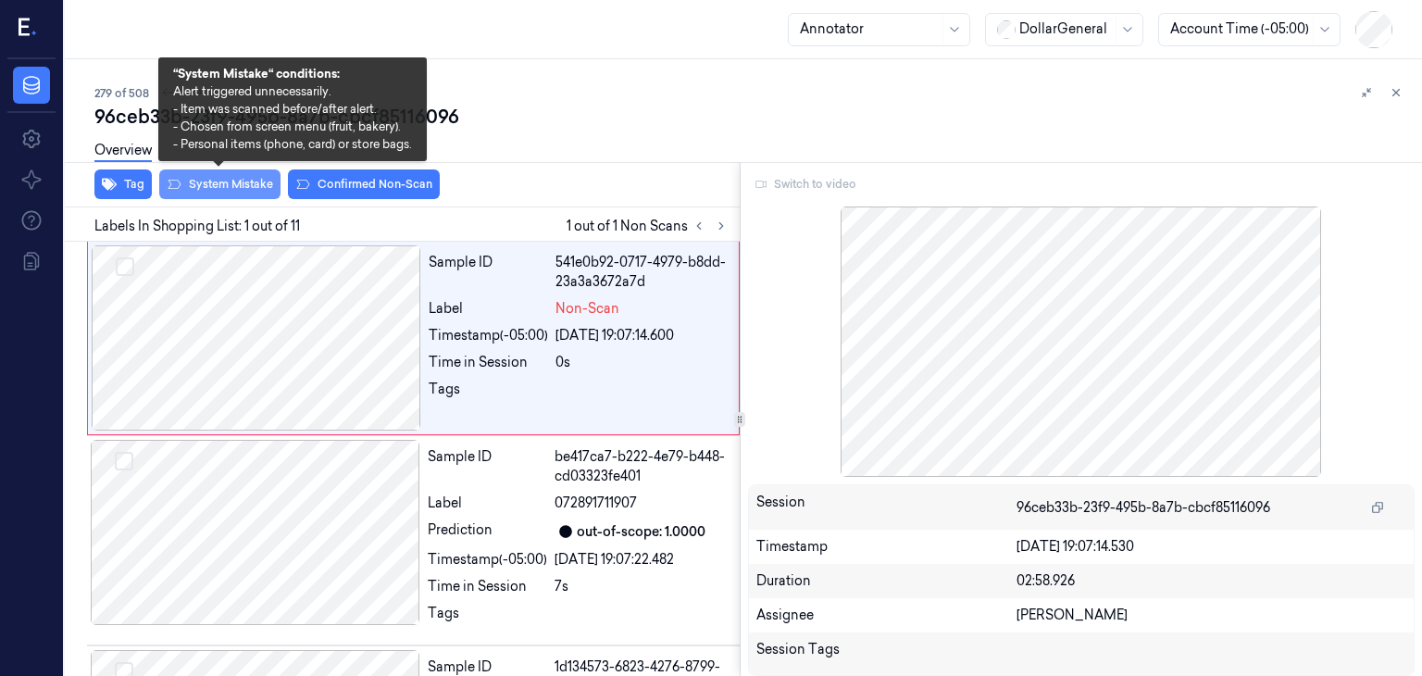
click at [256, 193] on button "System Mistake" at bounding box center [219, 184] width 121 height 30
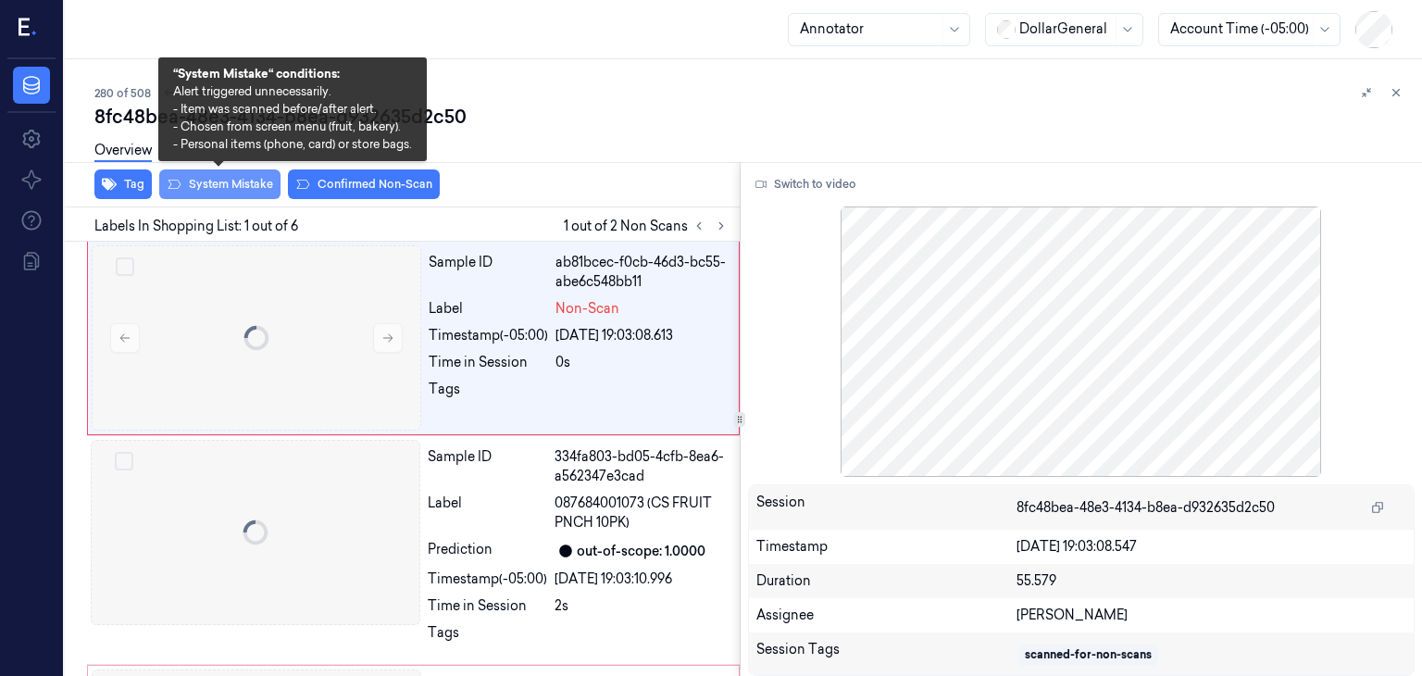
click at [237, 191] on button "System Mistake" at bounding box center [219, 184] width 121 height 30
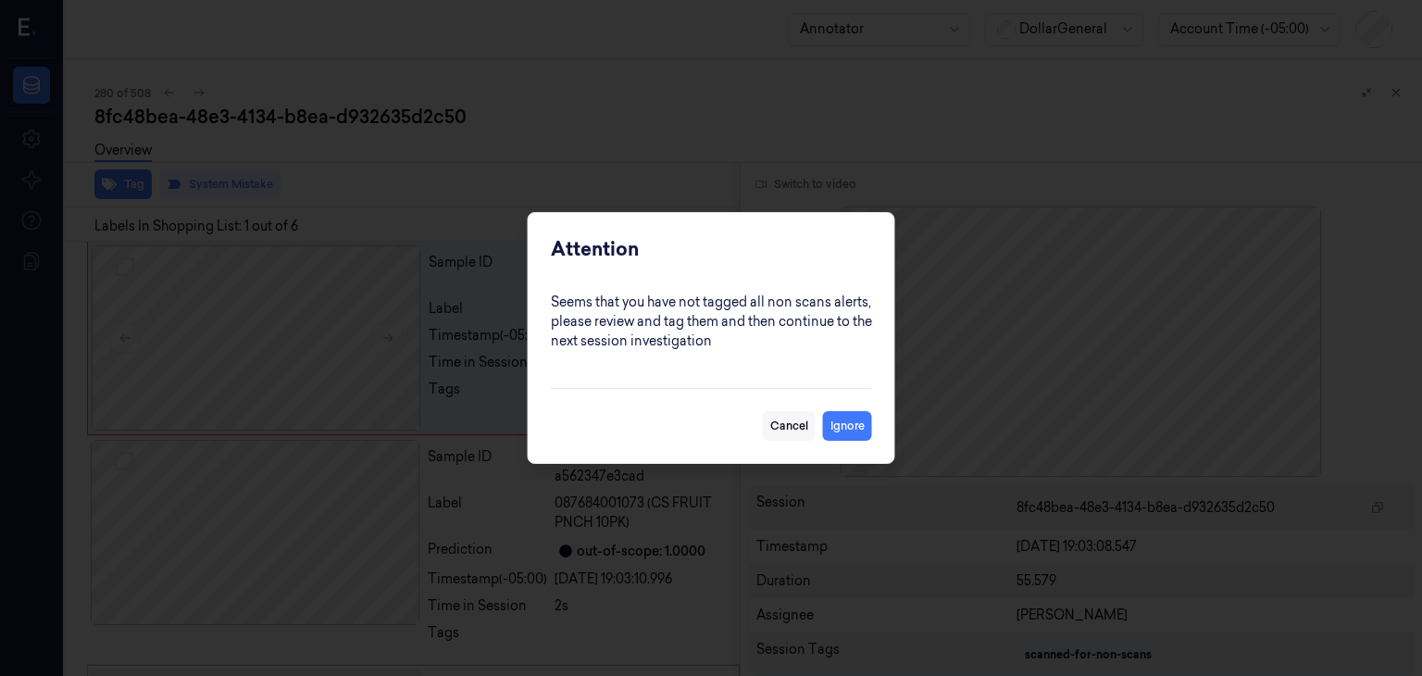
click at [802, 437] on button "Cancel" at bounding box center [789, 426] width 53 height 30
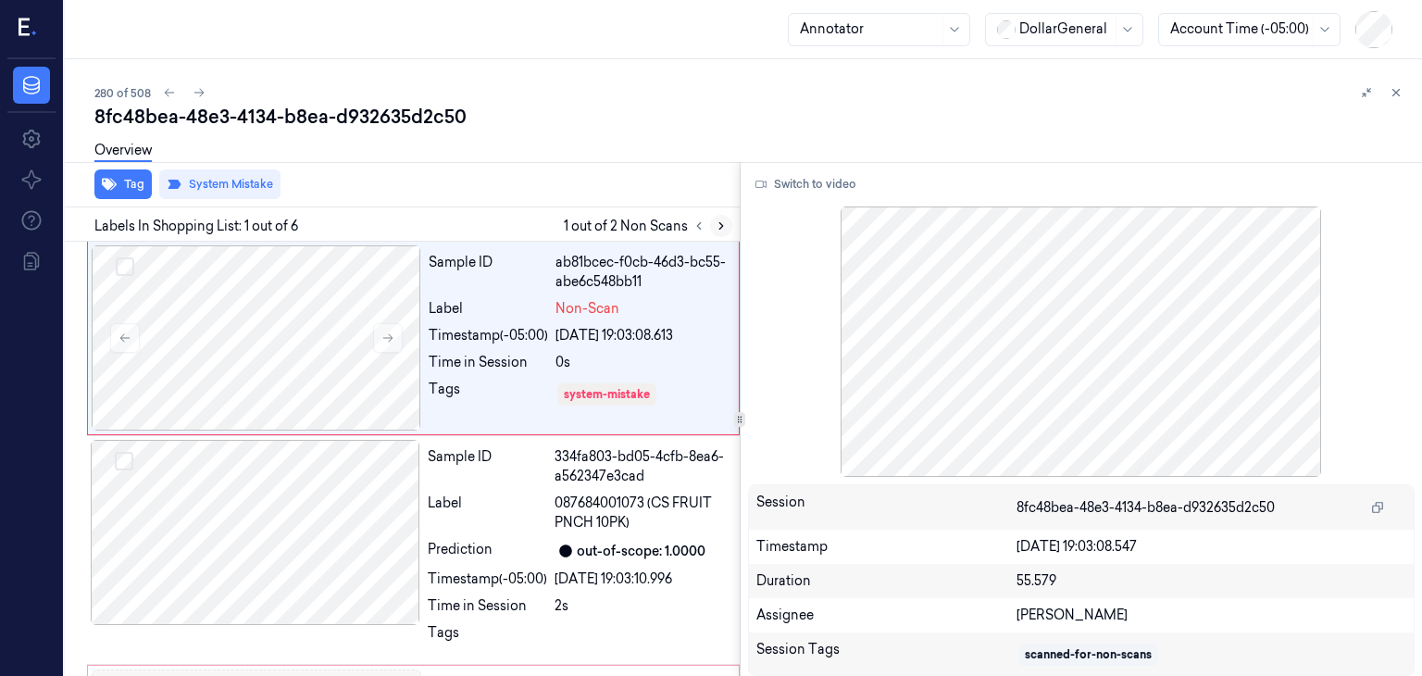
click at [715, 227] on icon at bounding box center [721, 225] width 13 height 13
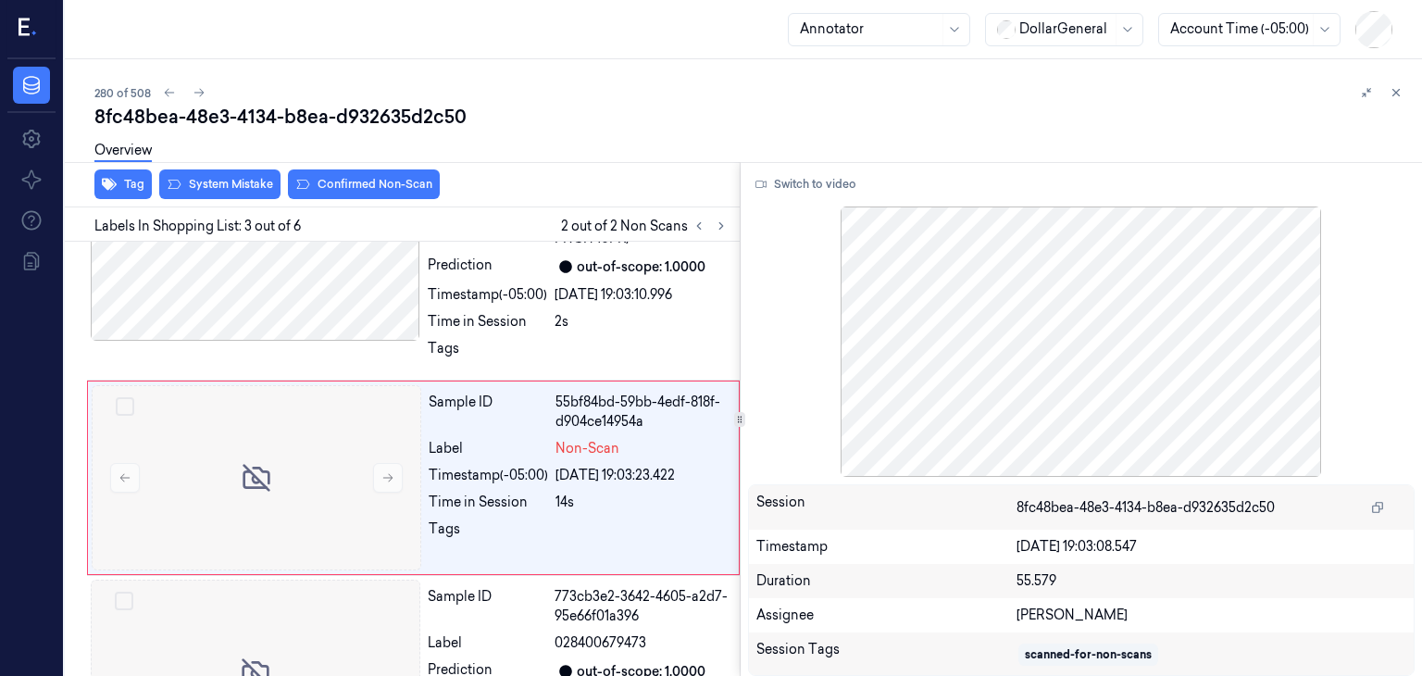
scroll to position [302, 0]
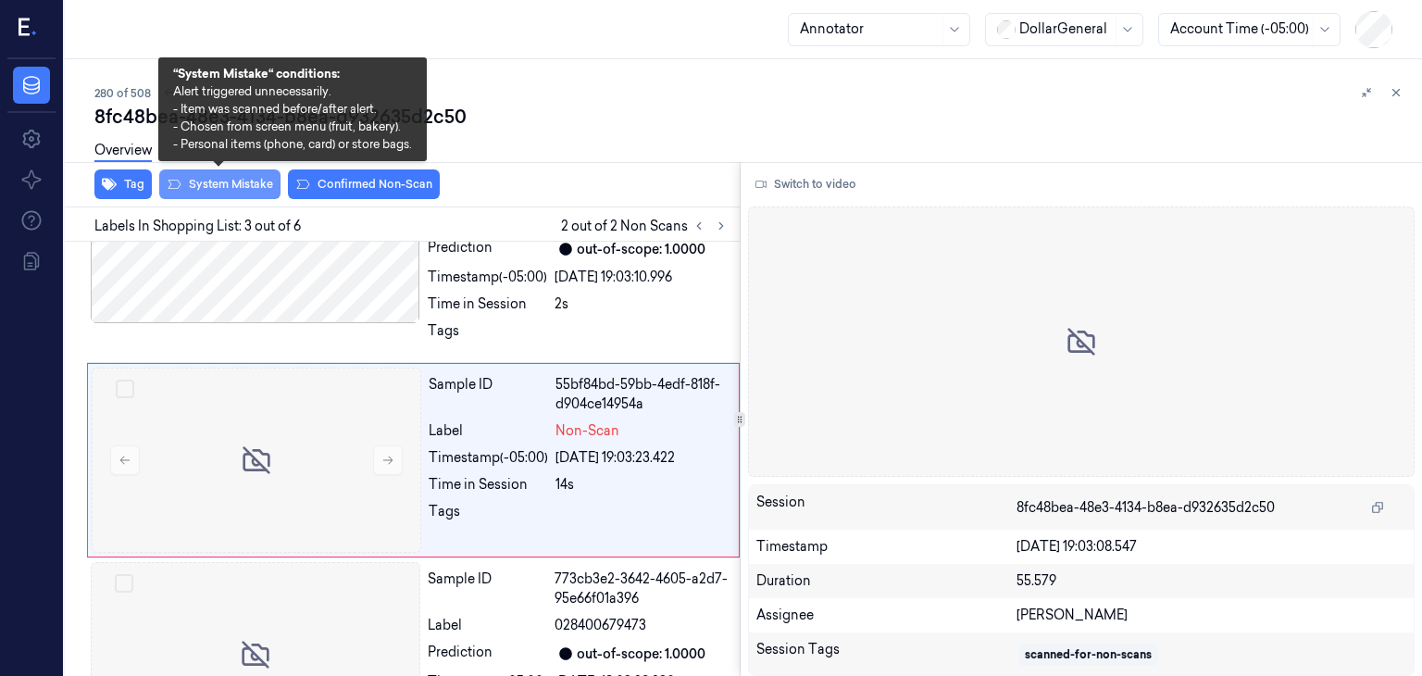
click at [256, 193] on button "System Mistake" at bounding box center [219, 184] width 121 height 30
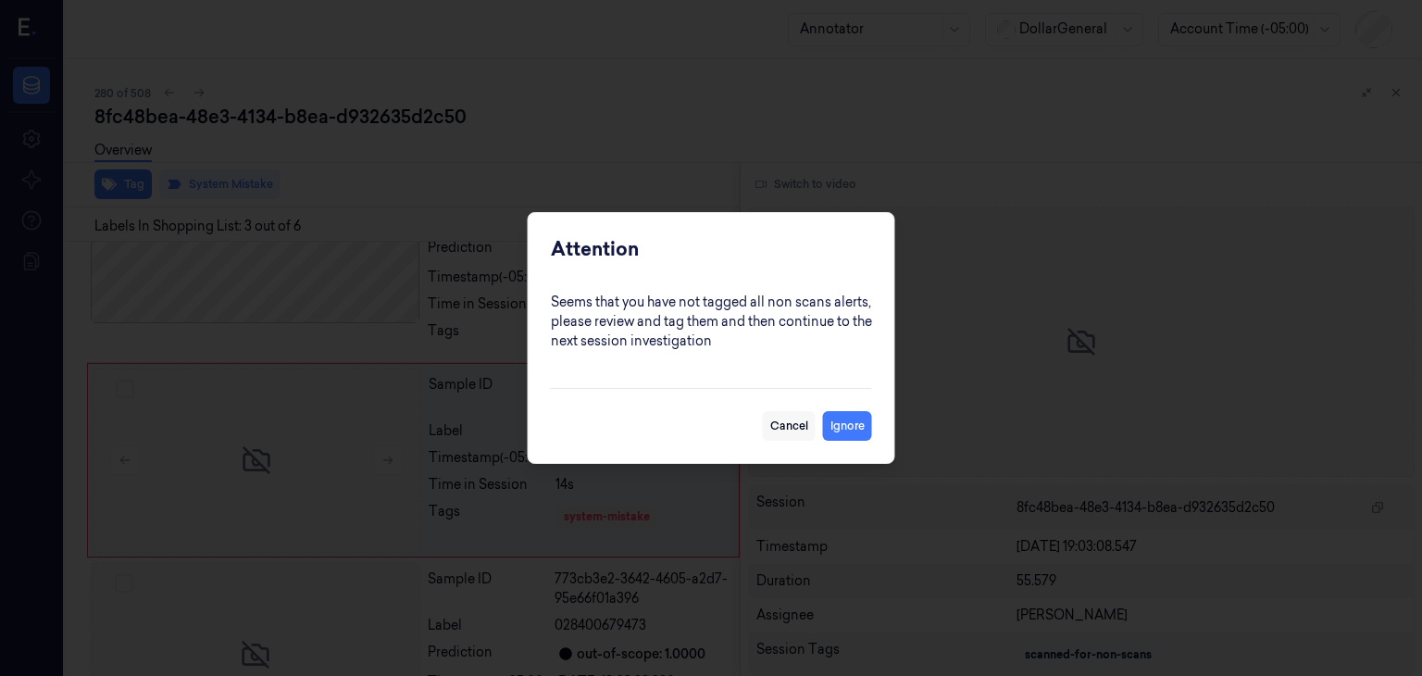
click at [771, 429] on button "Cancel" at bounding box center [789, 426] width 53 height 30
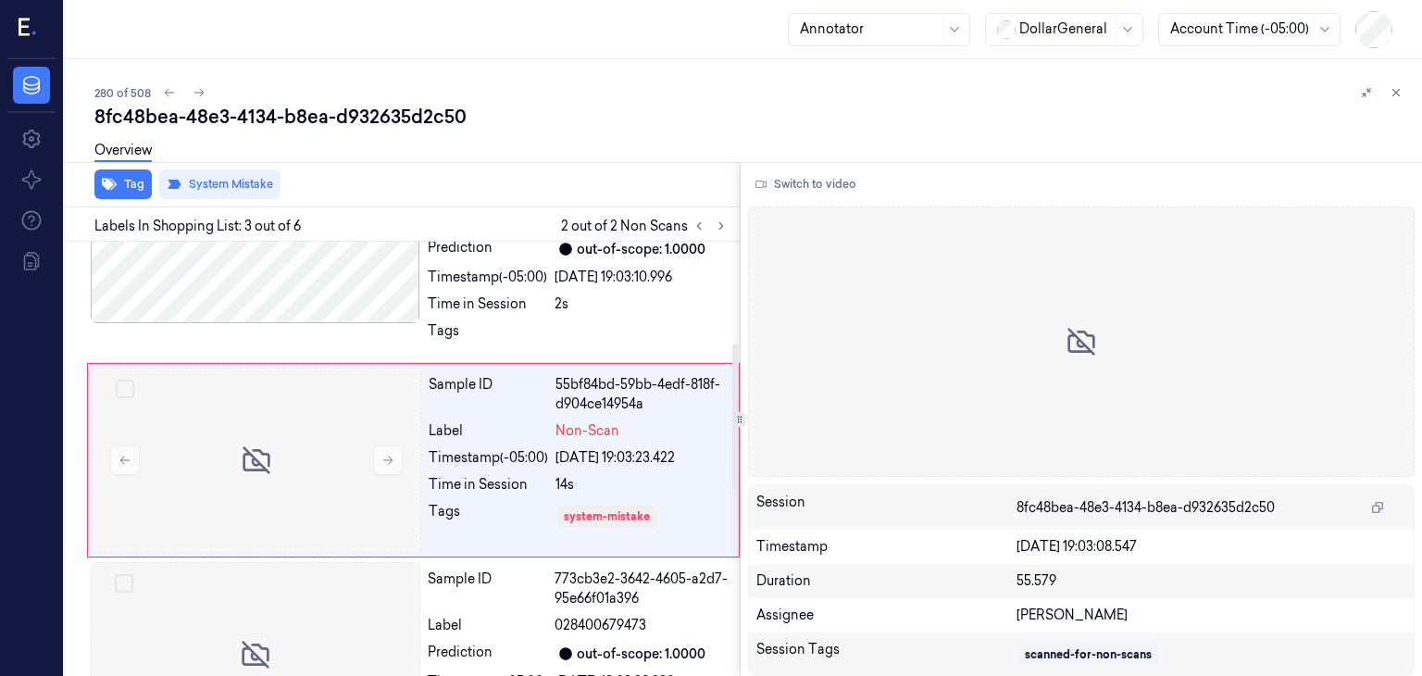
click at [572, 119] on div "8fc48bea-48e3-4134-b8ea-d932635d2c50" at bounding box center [750, 117] width 1312 height 26
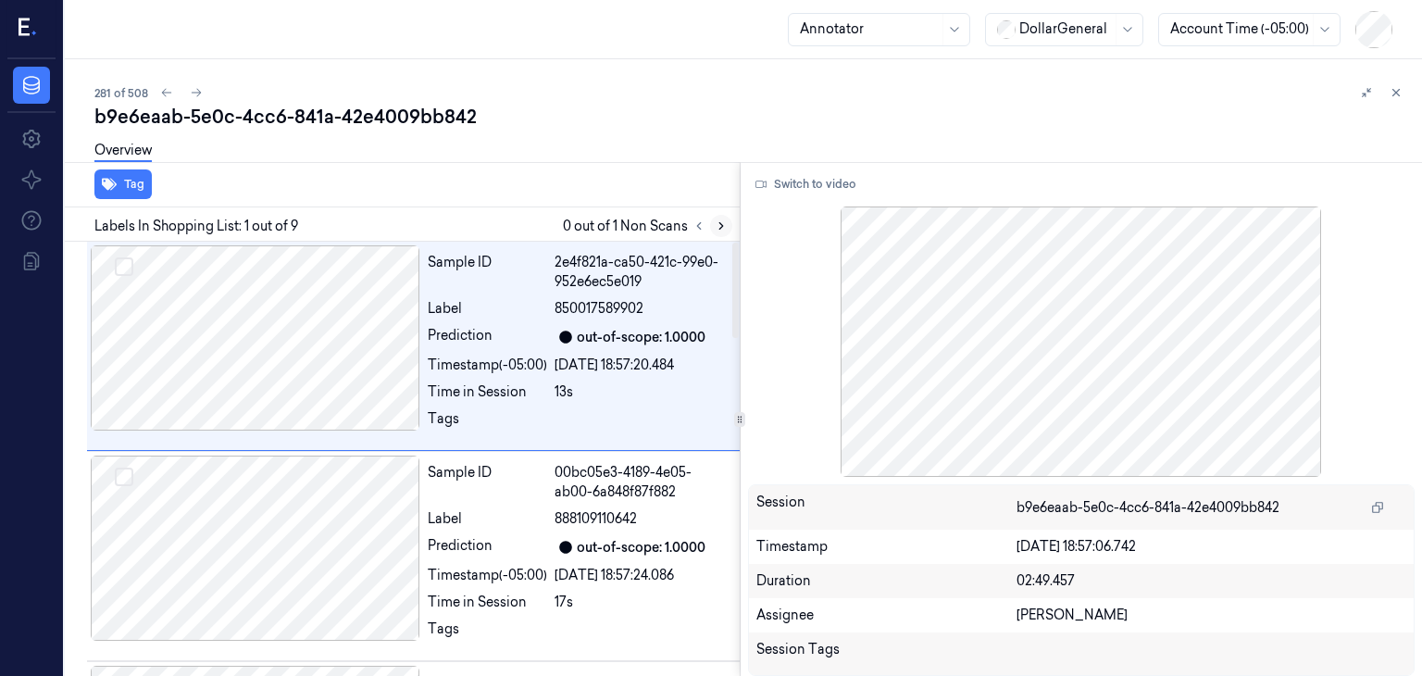
click at [718, 232] on button at bounding box center [721, 226] width 22 height 22
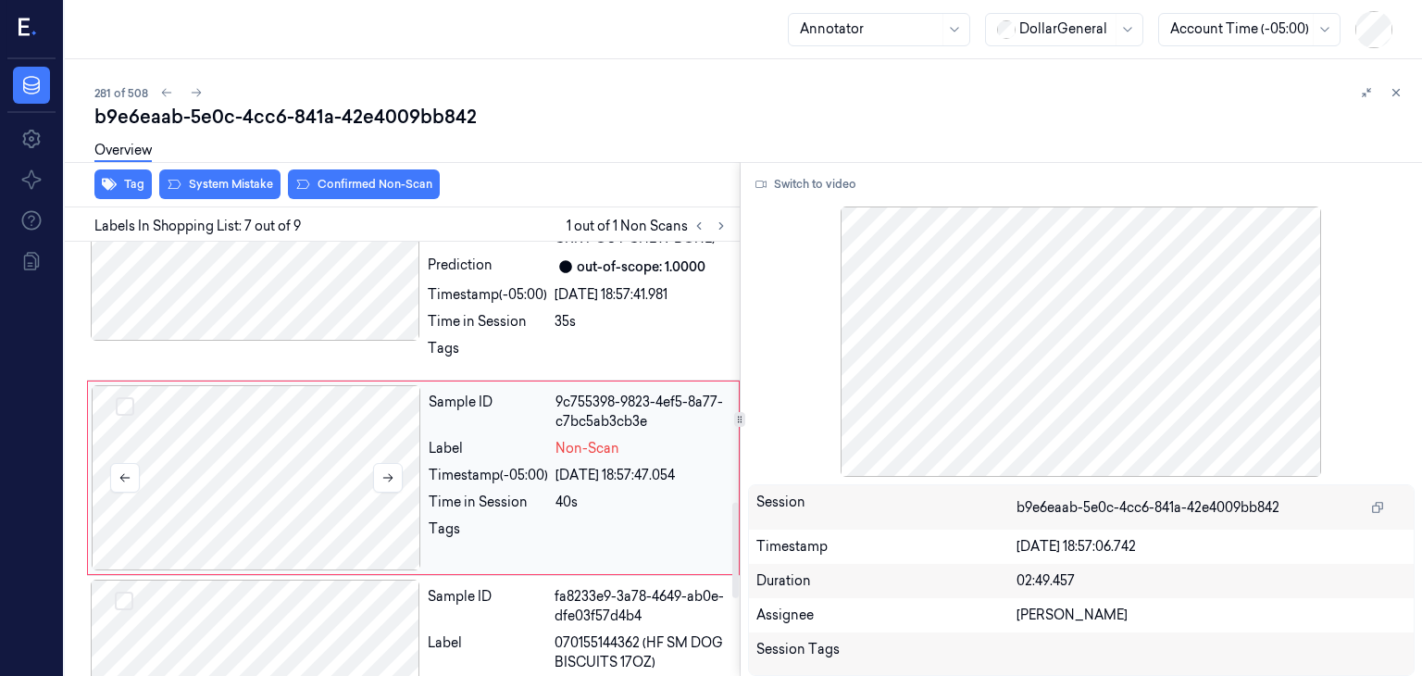
scroll to position [1214, 0]
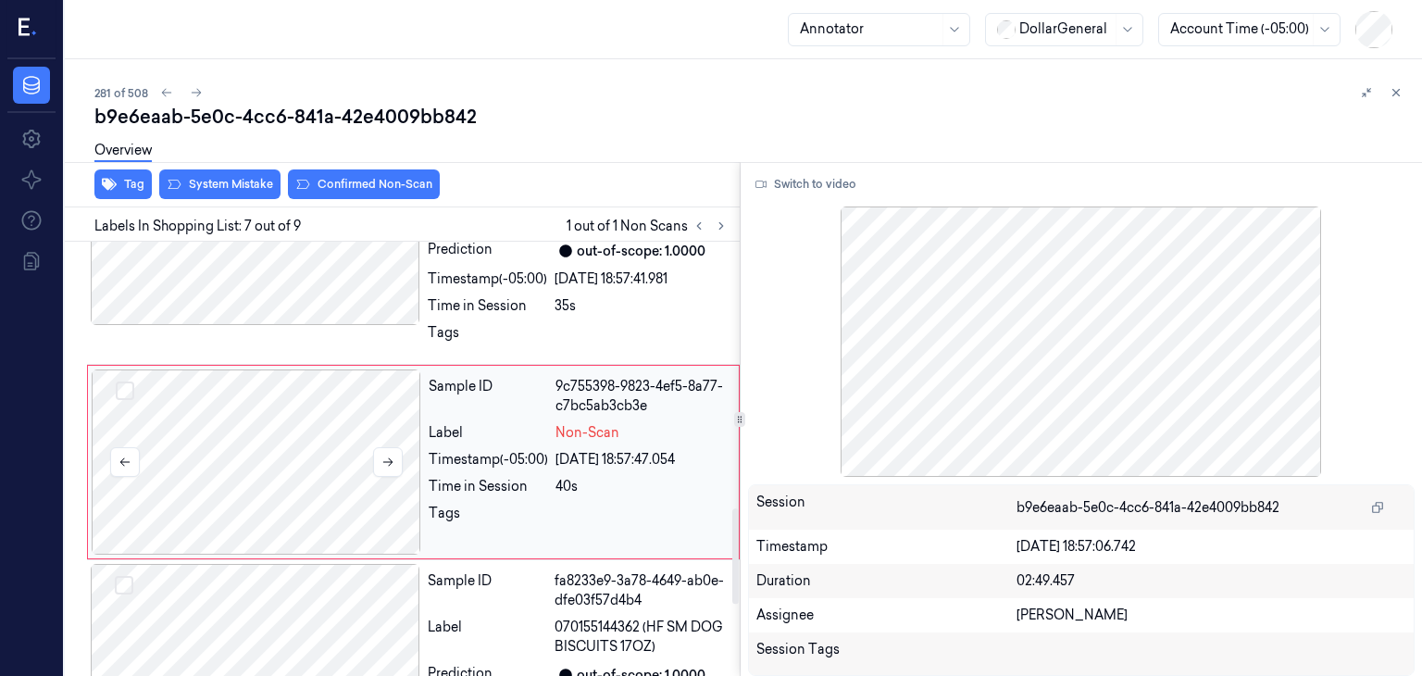
click at [292, 436] on div at bounding box center [256, 461] width 329 height 185
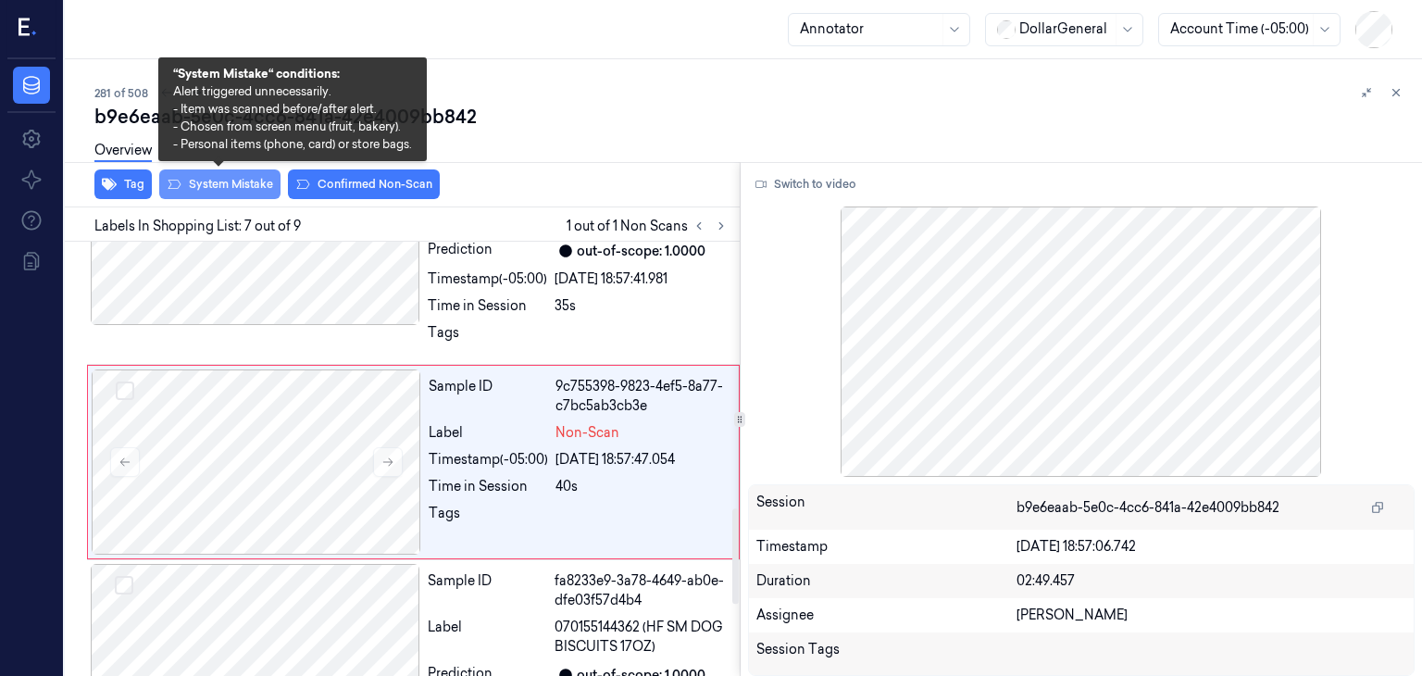
click at [216, 186] on button "System Mistake" at bounding box center [219, 184] width 121 height 30
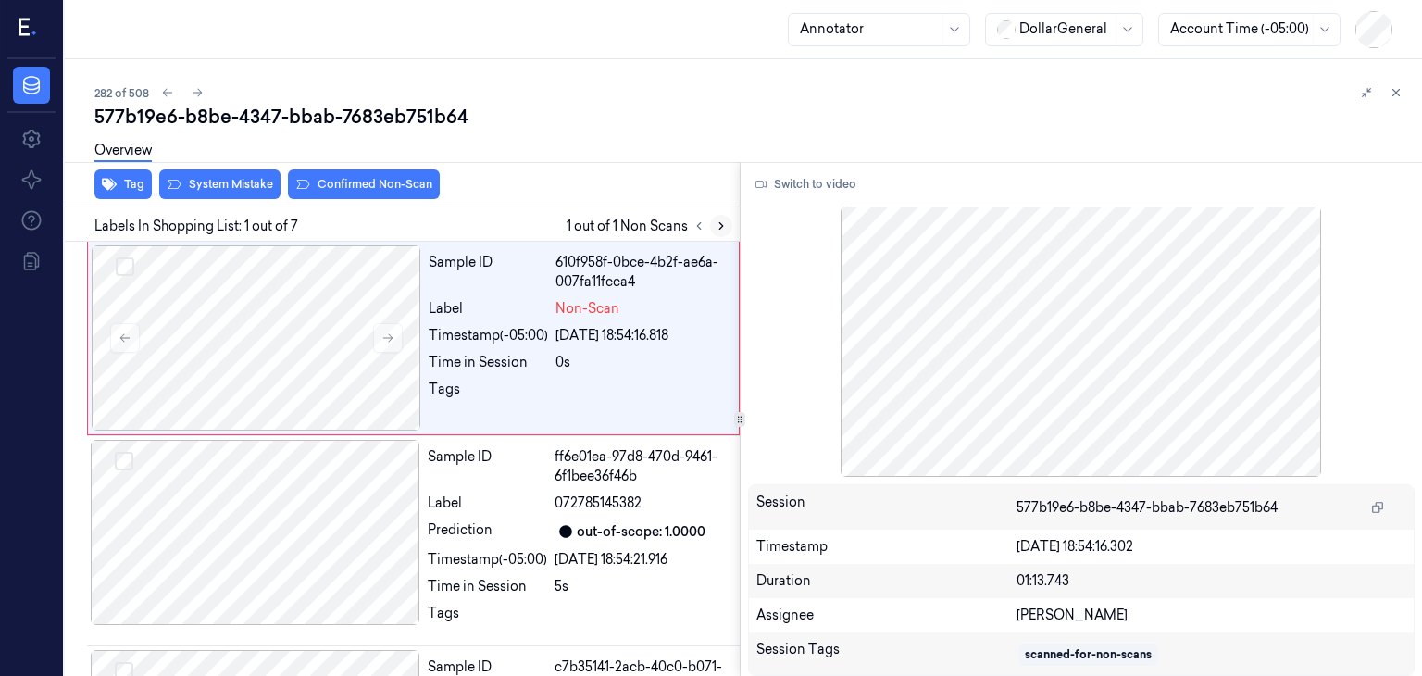
click at [715, 229] on icon at bounding box center [721, 225] width 13 height 13
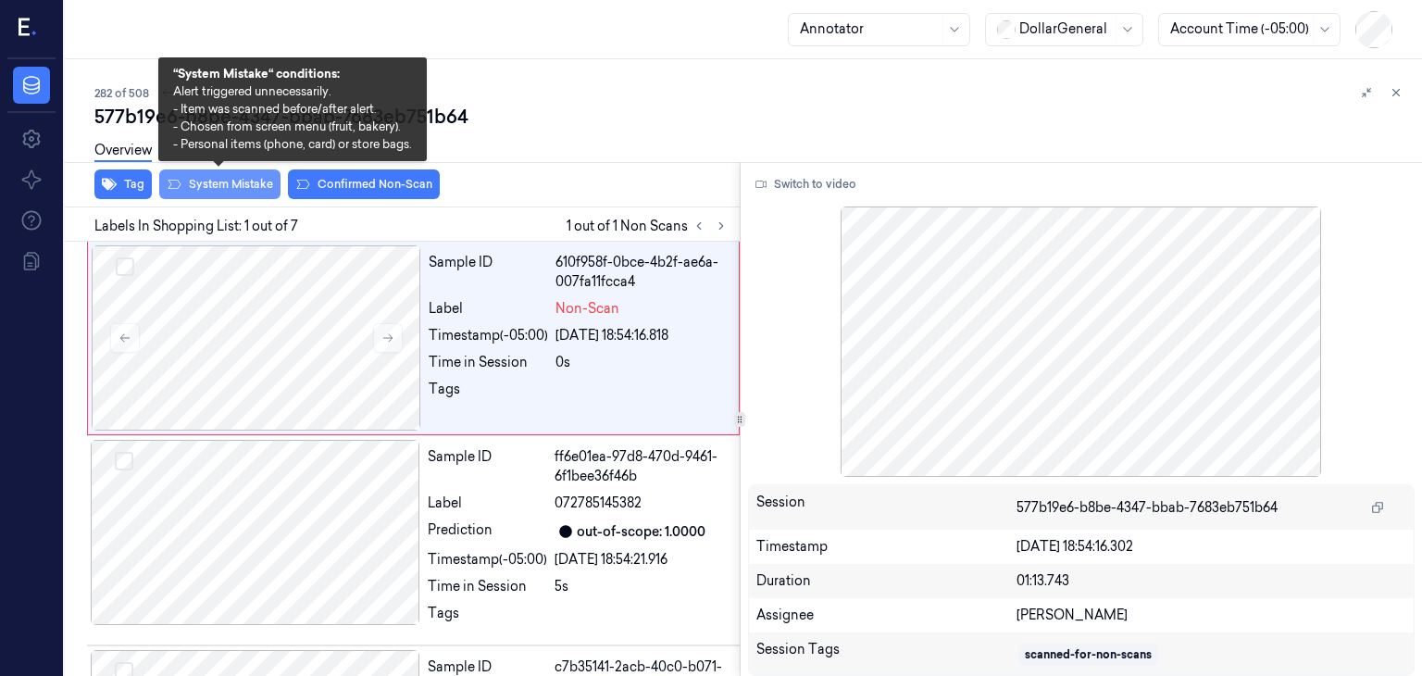
click at [255, 184] on button "System Mistake" at bounding box center [219, 184] width 121 height 30
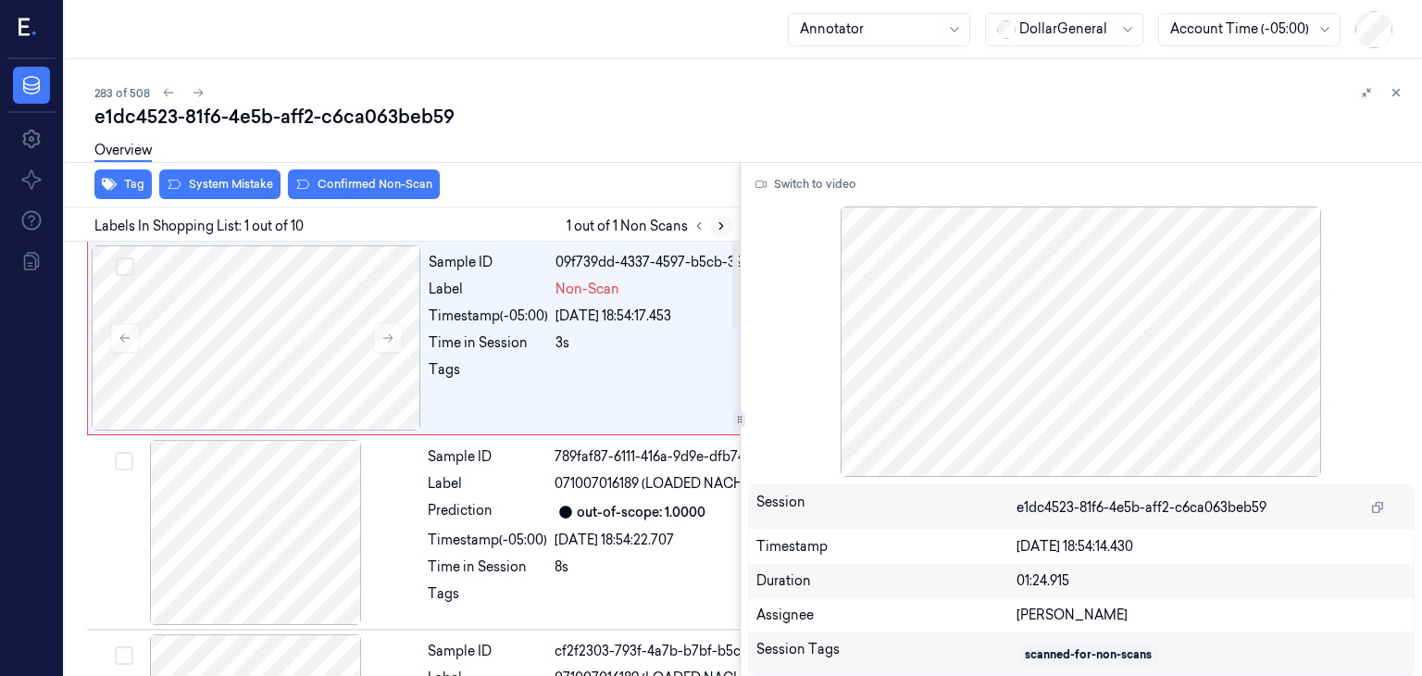
click at [722, 234] on button at bounding box center [721, 226] width 22 height 22
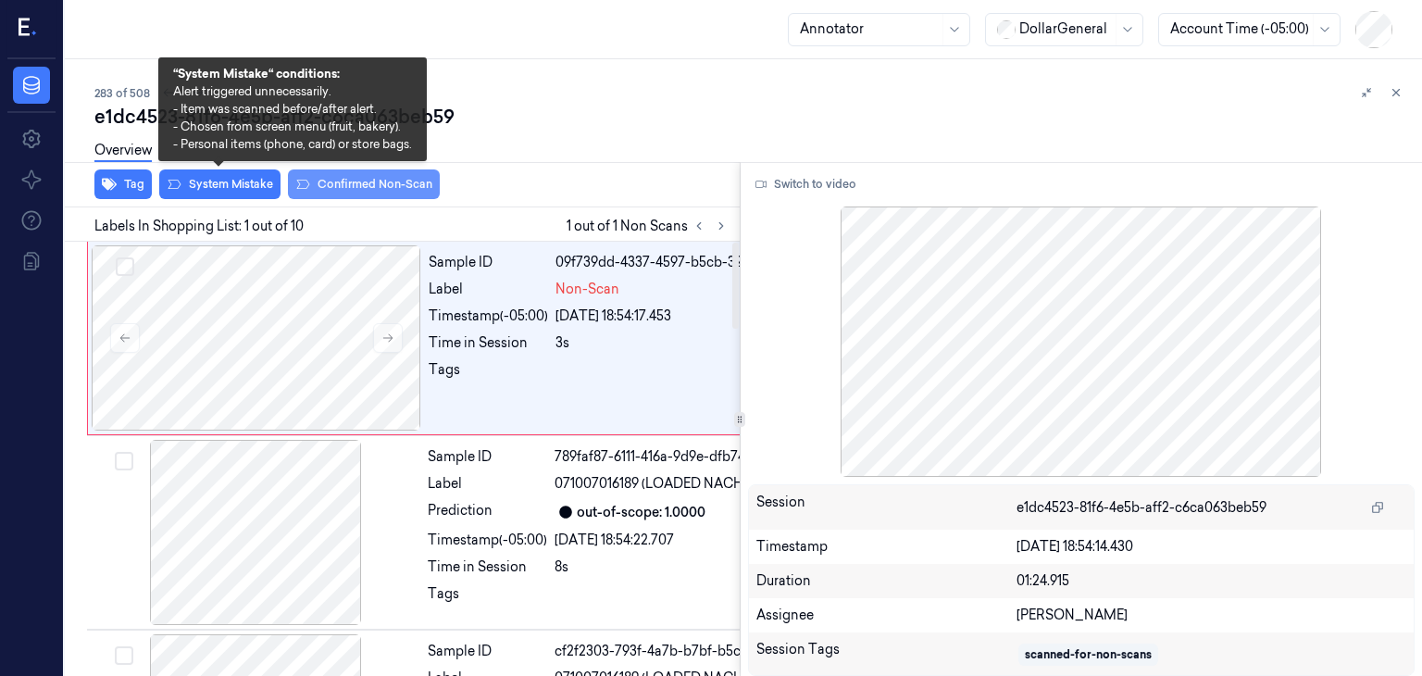
drag, startPoint x: 210, startPoint y: 197, endPoint x: 312, endPoint y: 193, distance: 101.9
click at [210, 197] on button "System Mistake" at bounding box center [219, 184] width 121 height 30
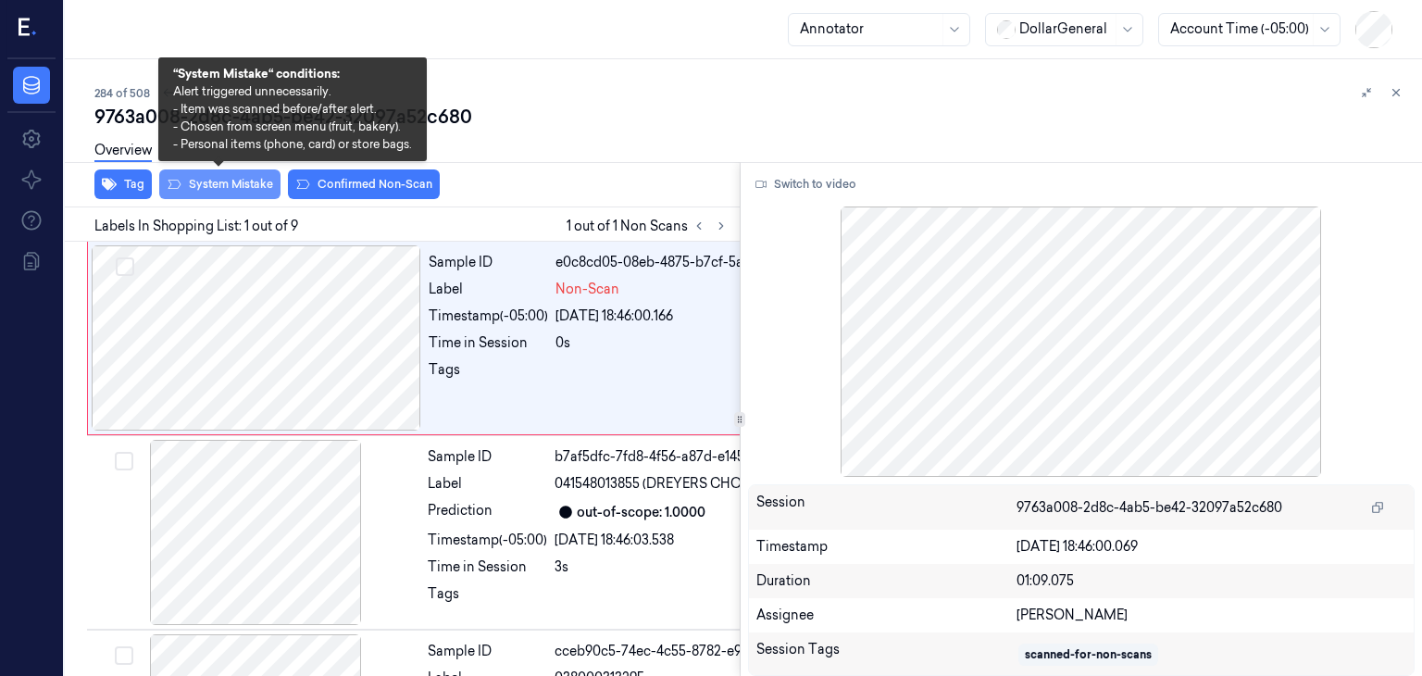
click at [206, 187] on button "System Mistake" at bounding box center [219, 184] width 121 height 30
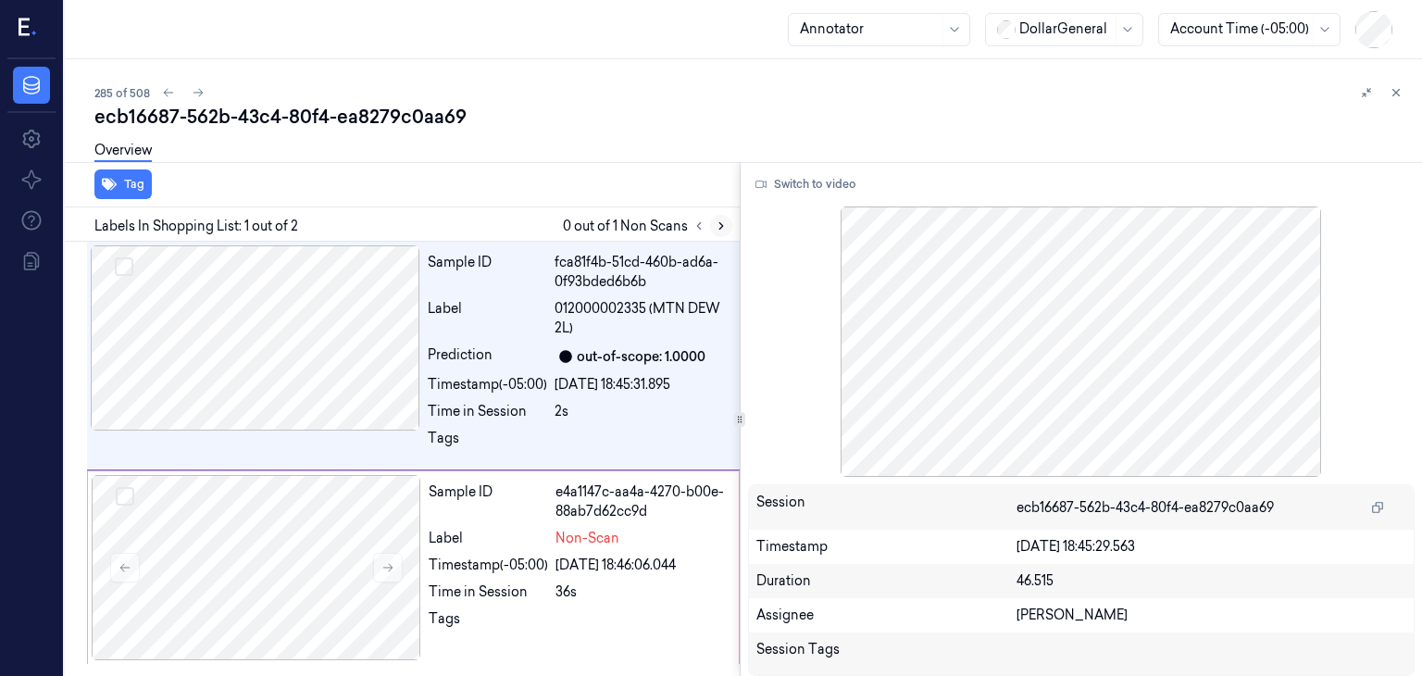
click at [715, 224] on icon at bounding box center [721, 225] width 13 height 13
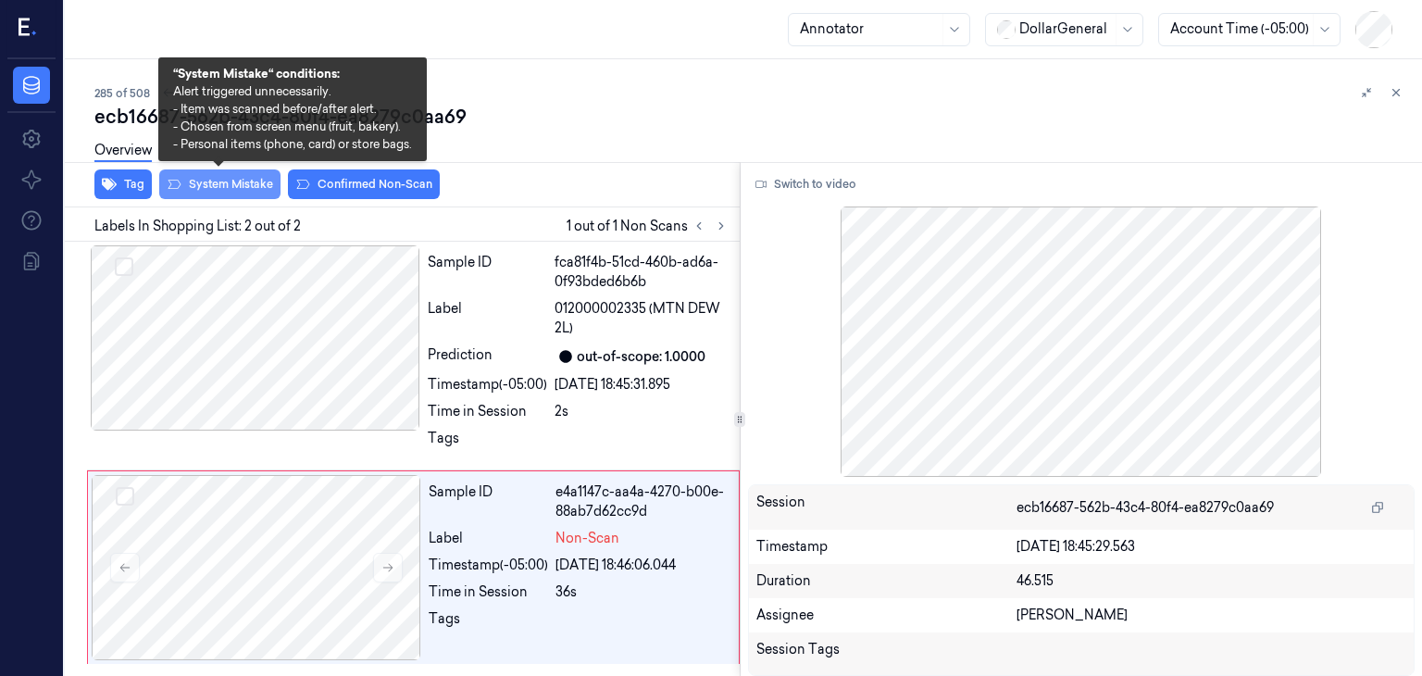
click at [235, 190] on button "System Mistake" at bounding box center [219, 184] width 121 height 30
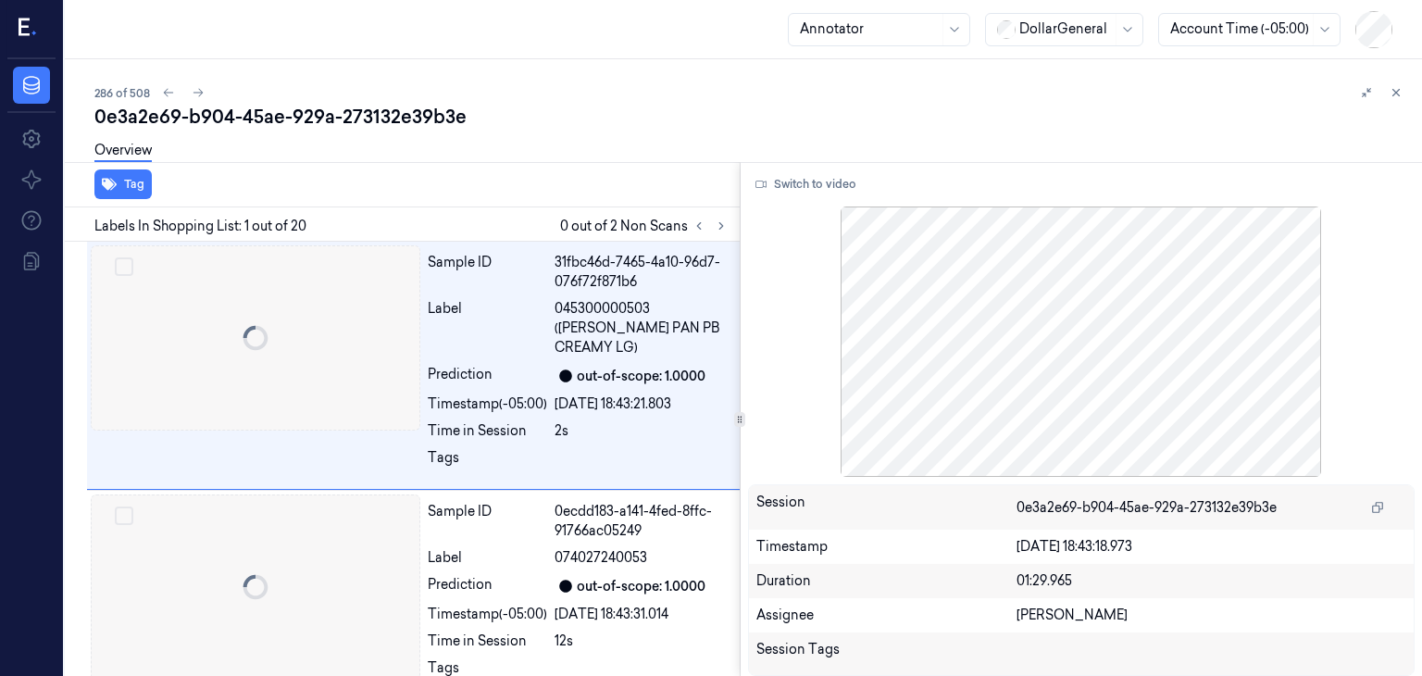
scroll to position [2, 0]
click at [718, 230] on icon at bounding box center [721, 225] width 13 height 13
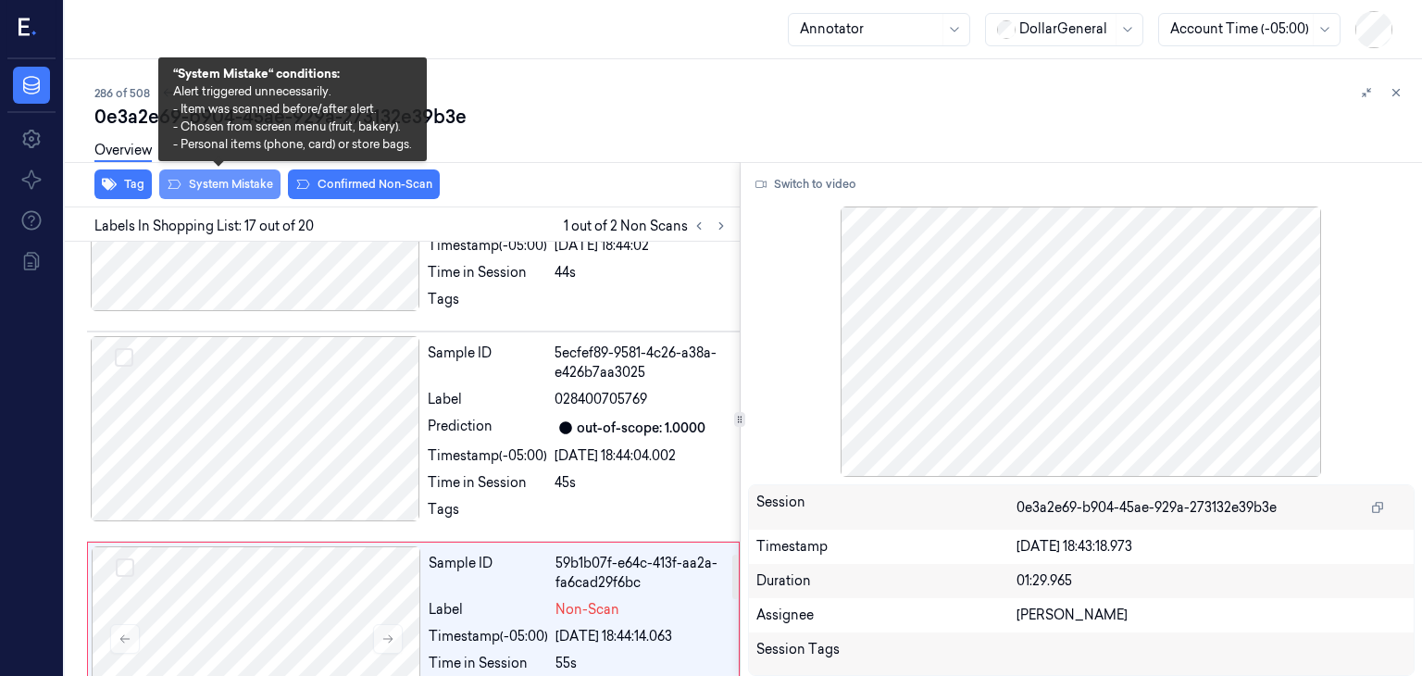
click at [244, 189] on button "System Mistake" at bounding box center [219, 184] width 121 height 30
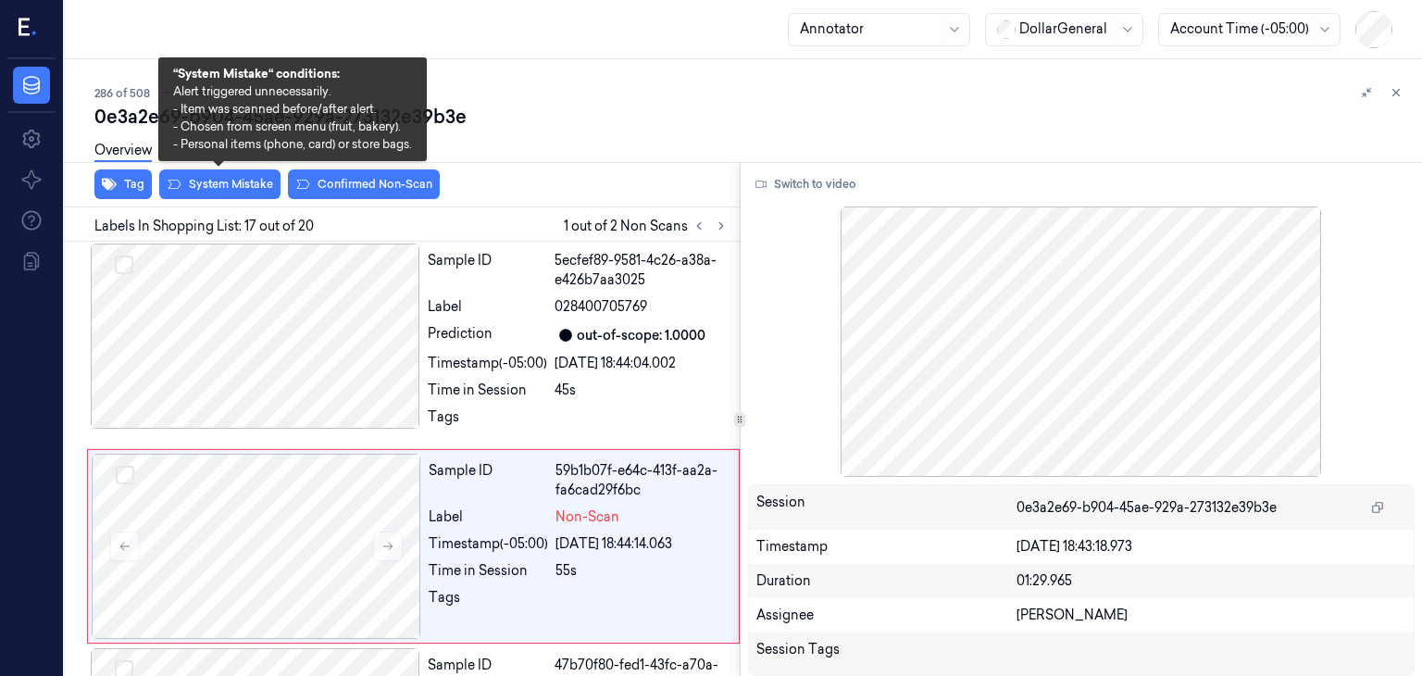
scroll to position [3312, 0]
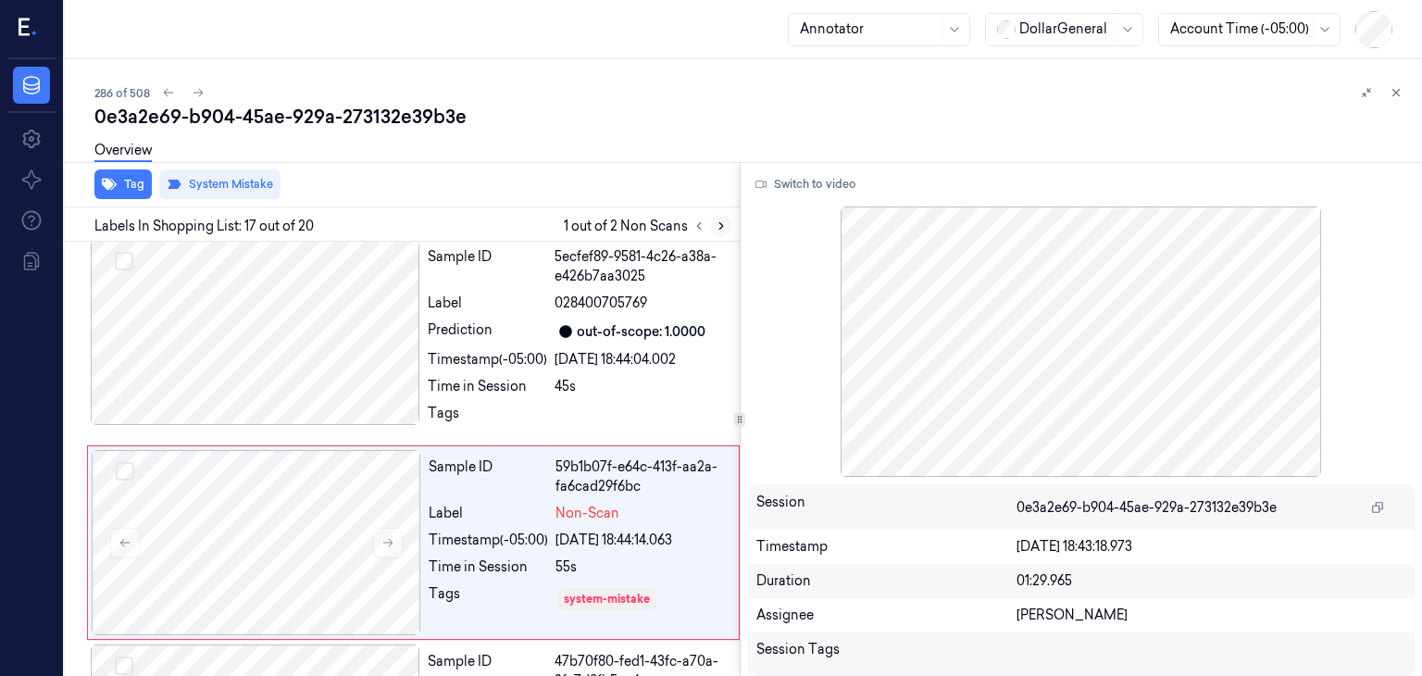
click at [713, 227] on button at bounding box center [721, 226] width 22 height 22
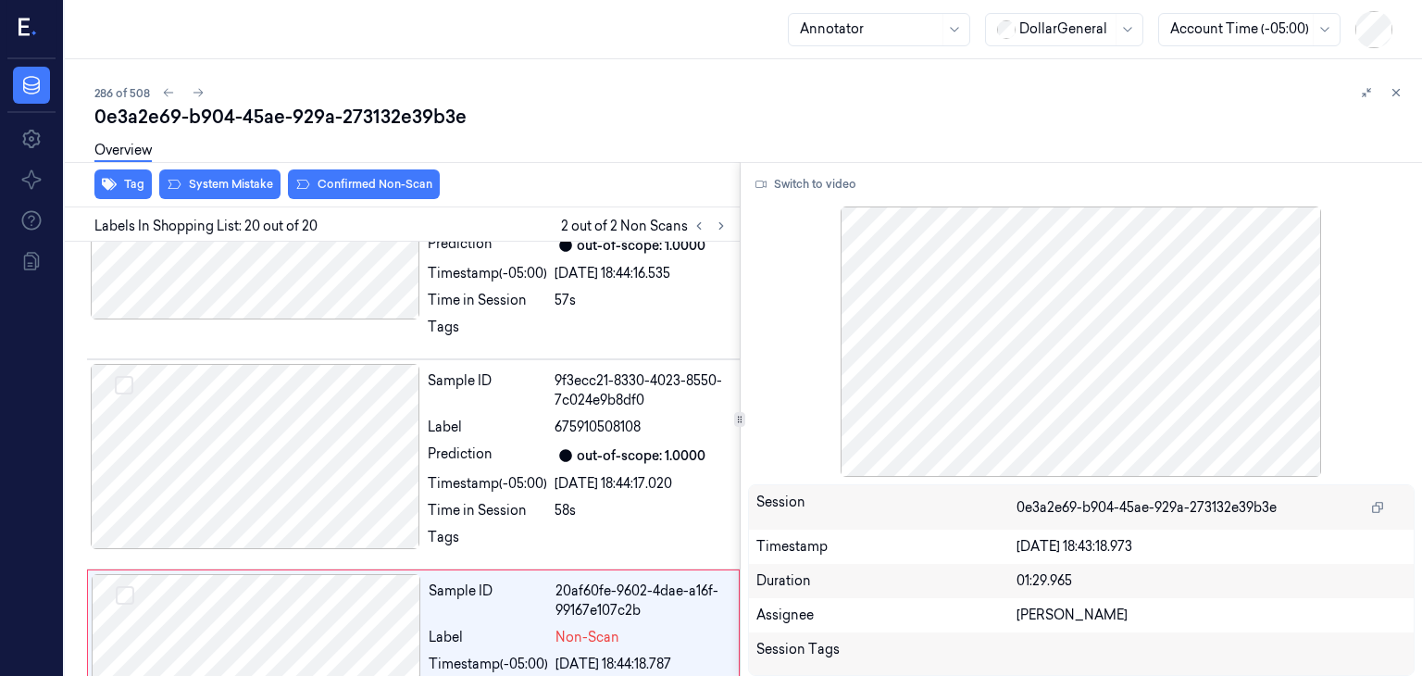
scroll to position [3832, 0]
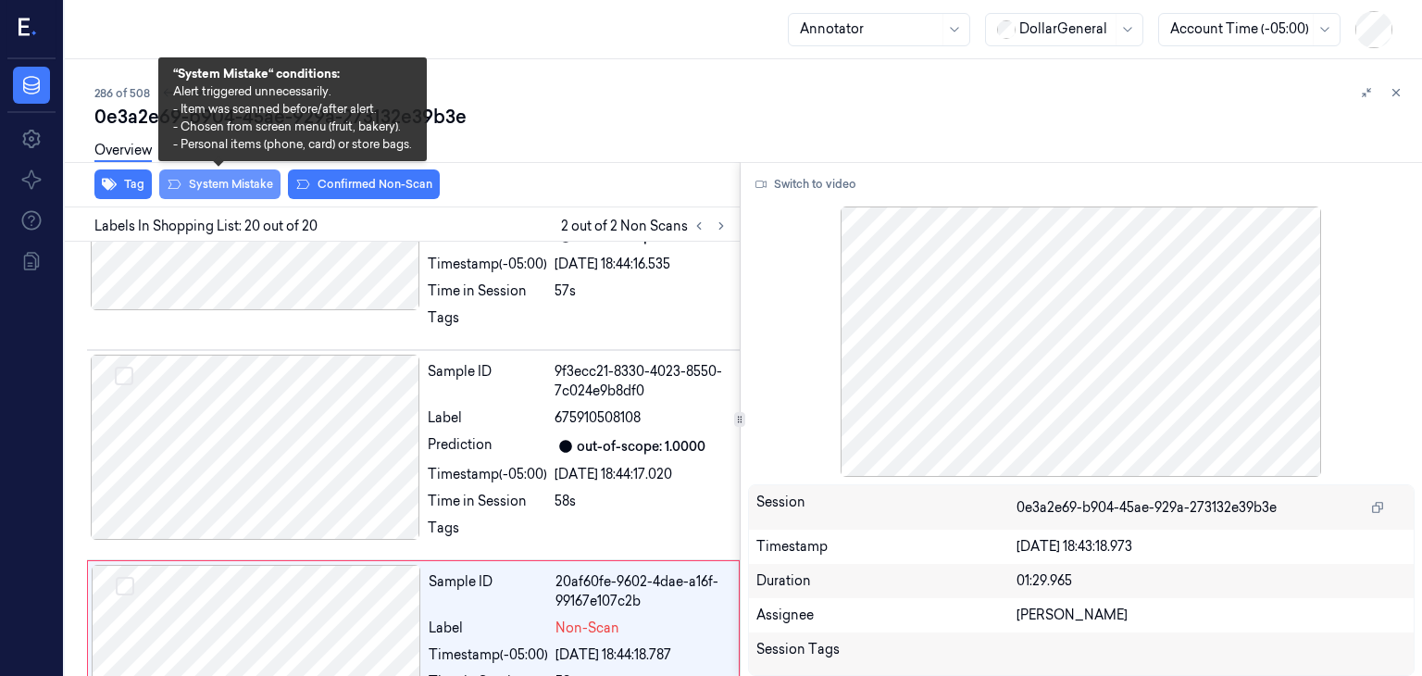
click at [228, 186] on button "System Mistake" at bounding box center [219, 184] width 121 height 30
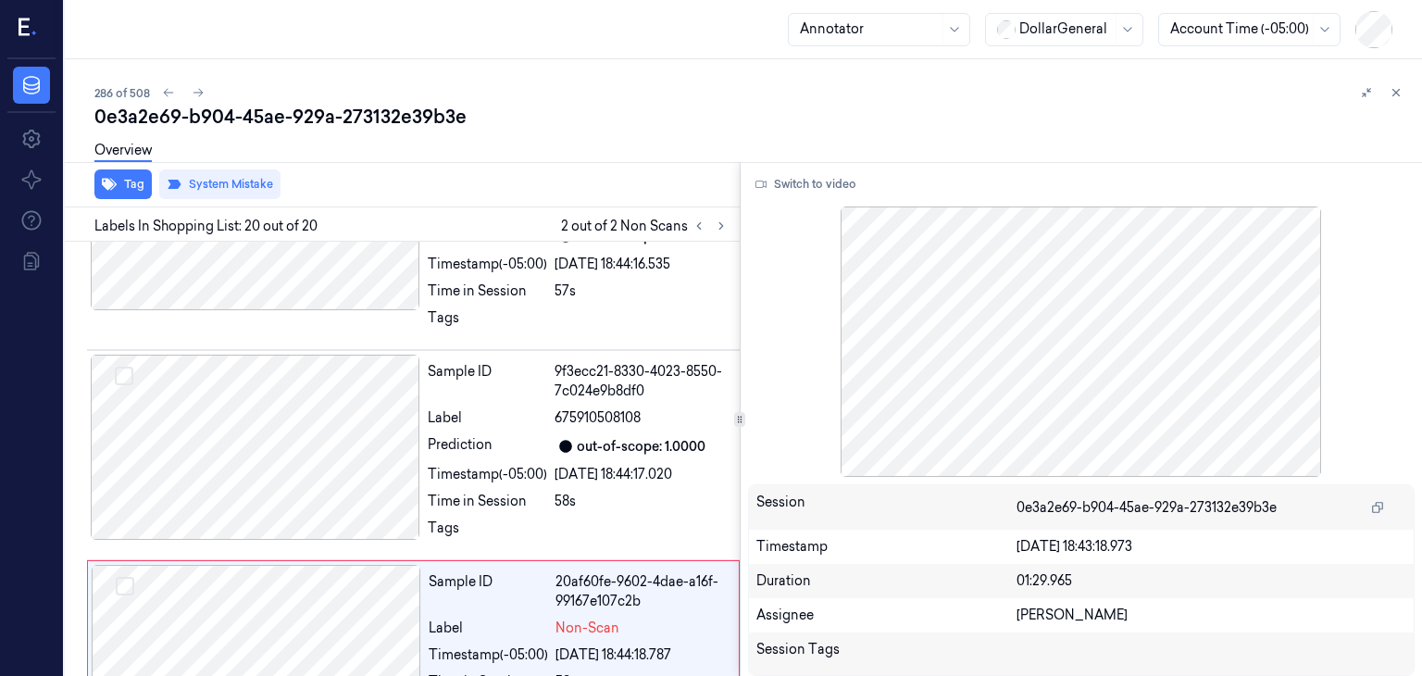
click at [556, 145] on div "Overview" at bounding box center [750, 153] width 1312 height 47
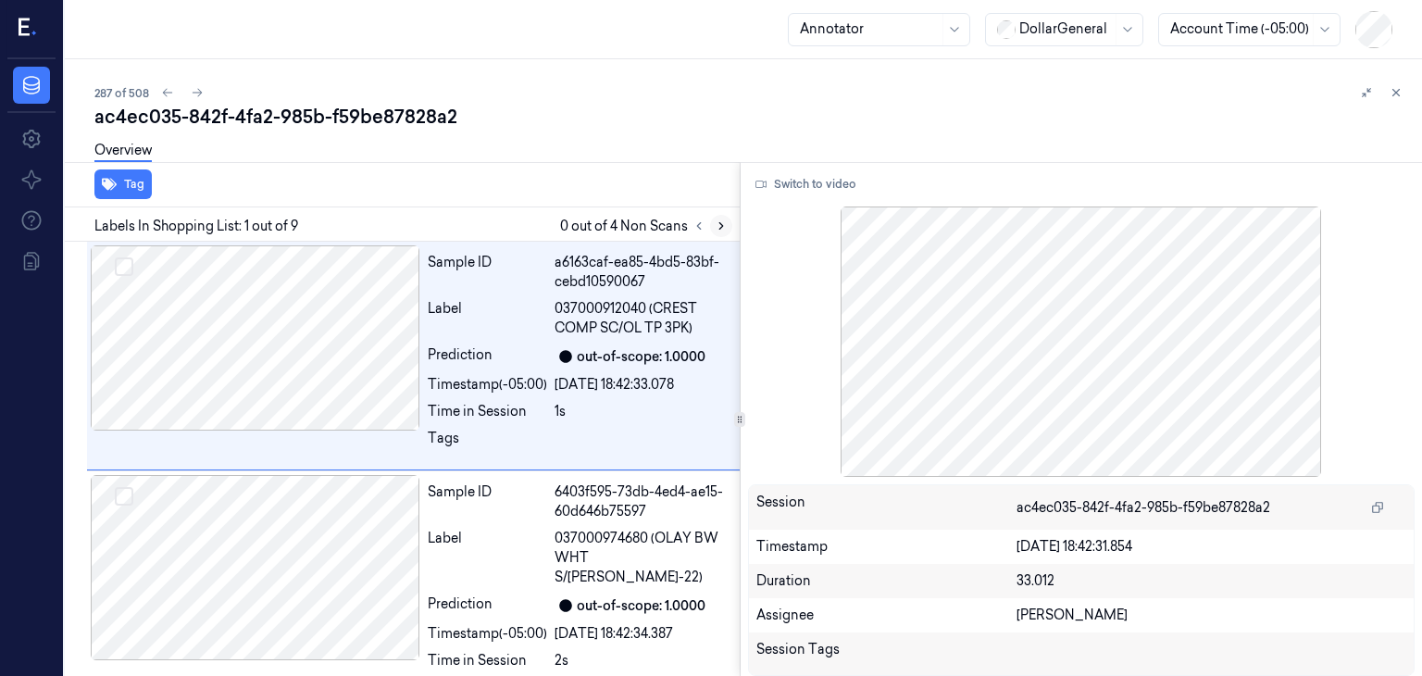
click at [715, 221] on icon at bounding box center [721, 225] width 13 height 13
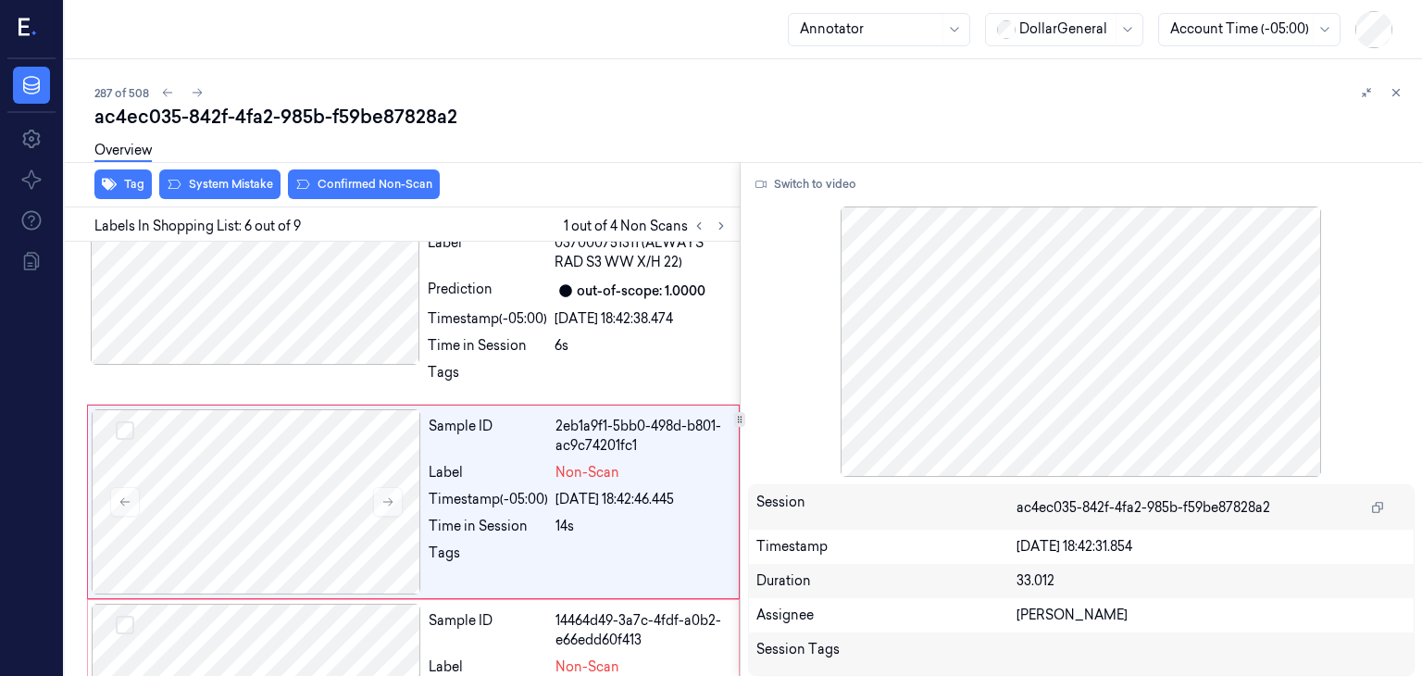
scroll to position [986, 0]
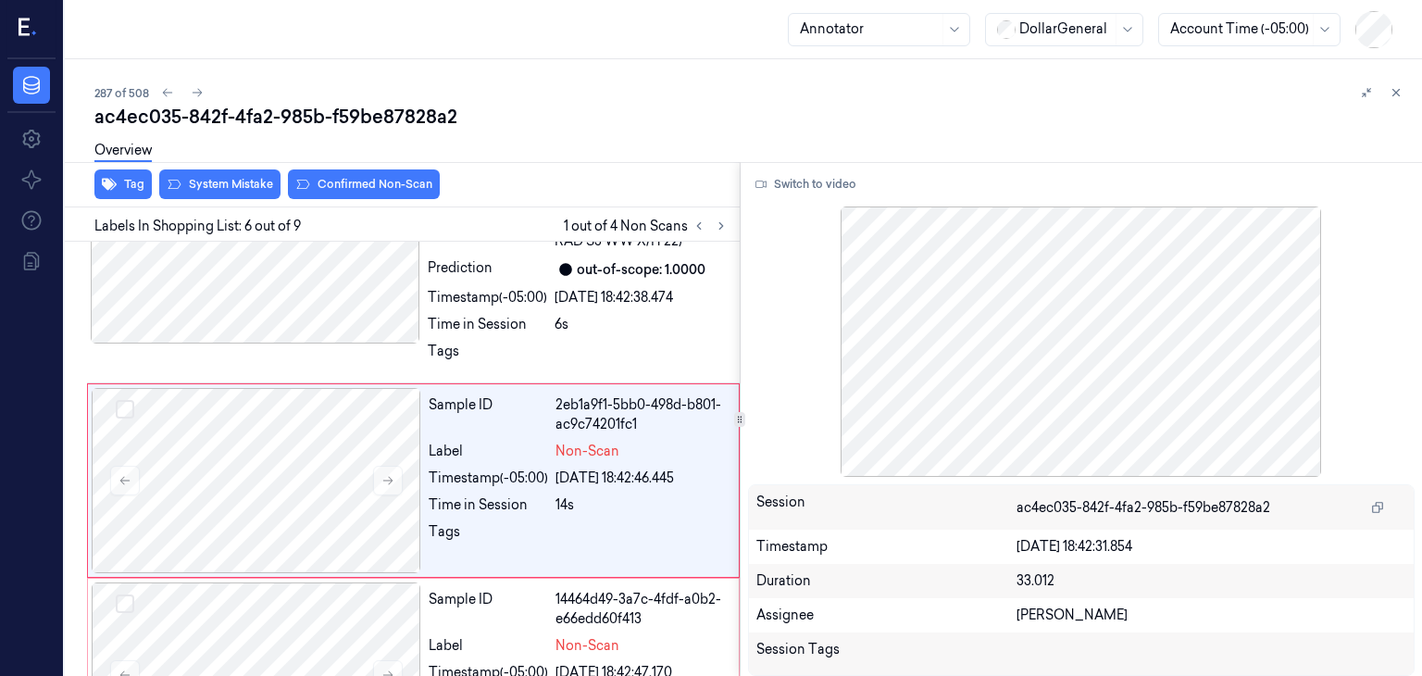
click at [228, 171] on div "Overview" at bounding box center [750, 153] width 1312 height 47
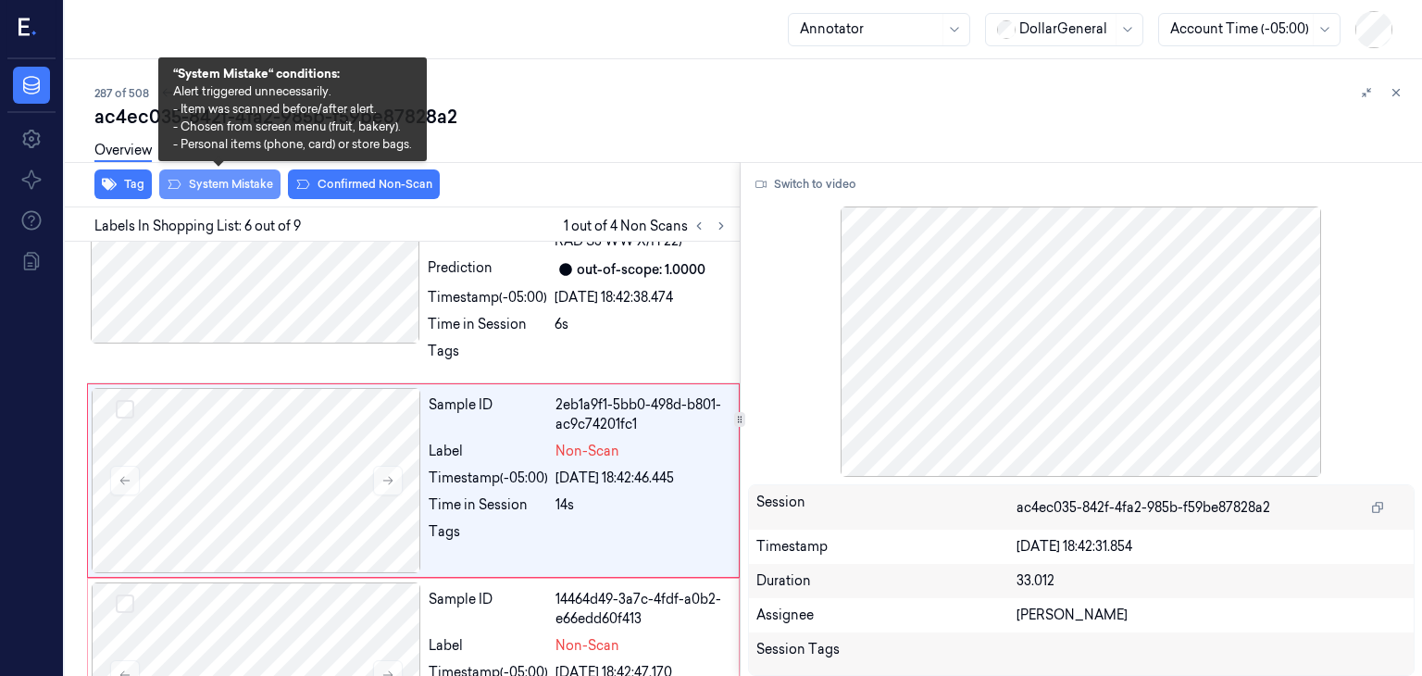
click at [233, 179] on button "System Mistake" at bounding box center [219, 184] width 121 height 30
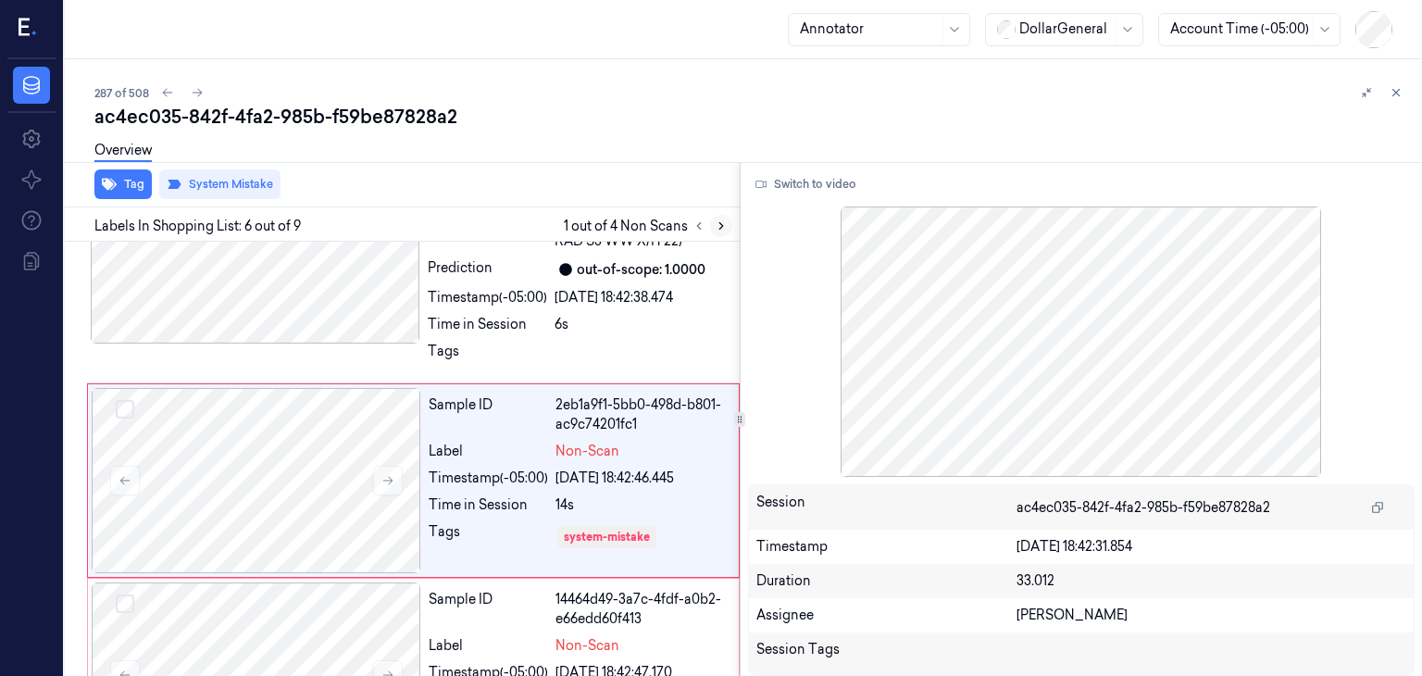
click at [718, 223] on icon at bounding box center [721, 225] width 13 height 13
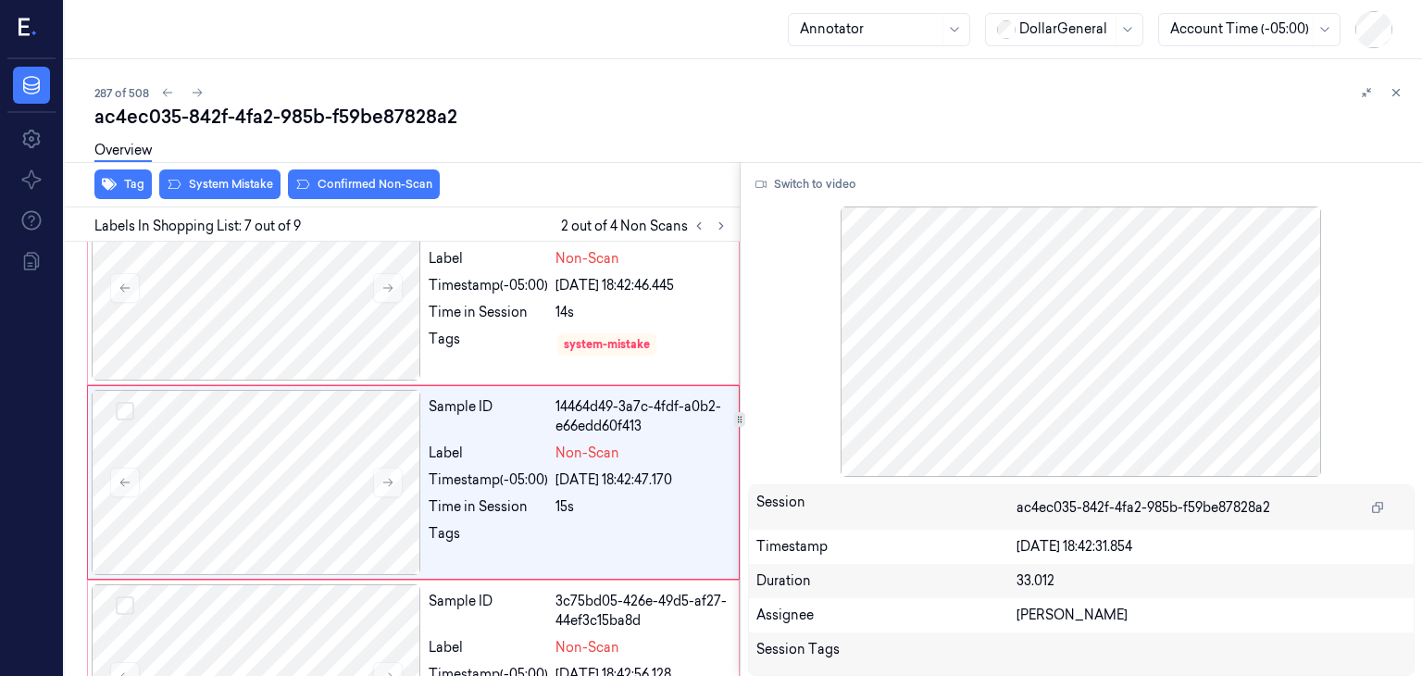
scroll to position [1180, 0]
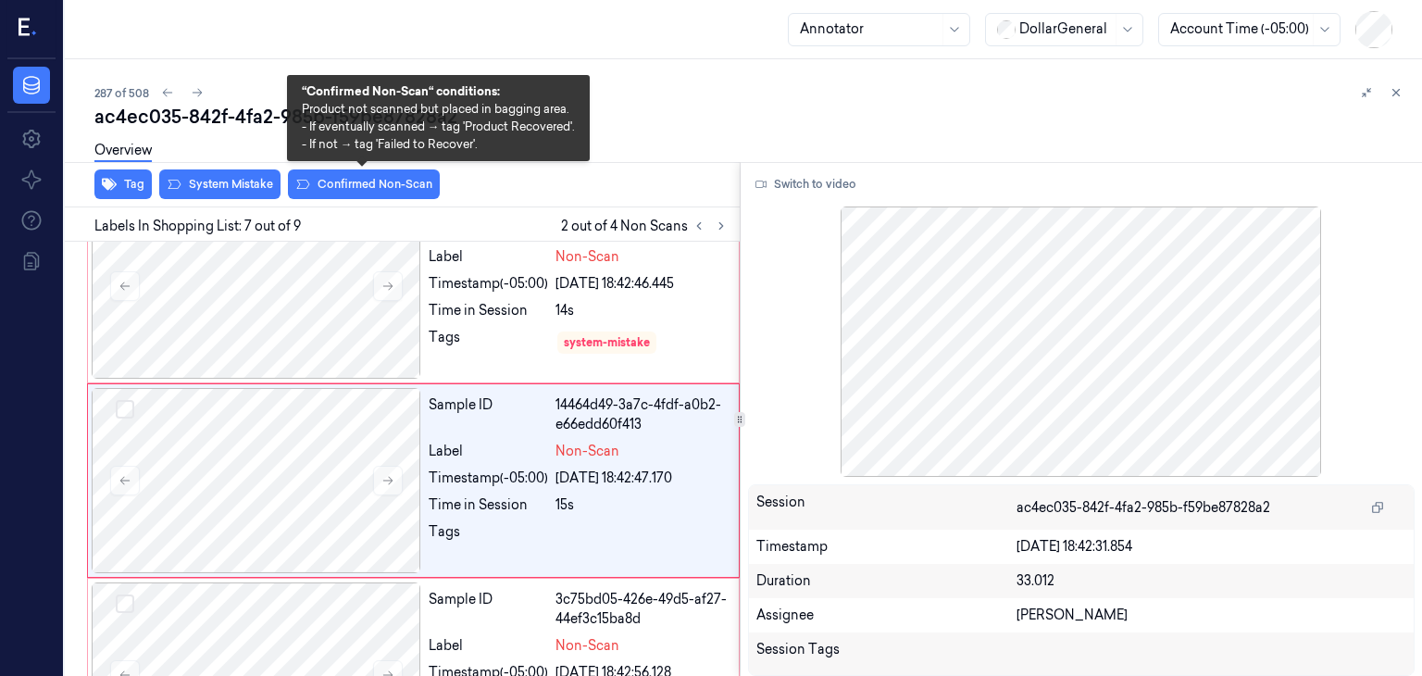
click at [231, 167] on div "Overview" at bounding box center [750, 153] width 1312 height 47
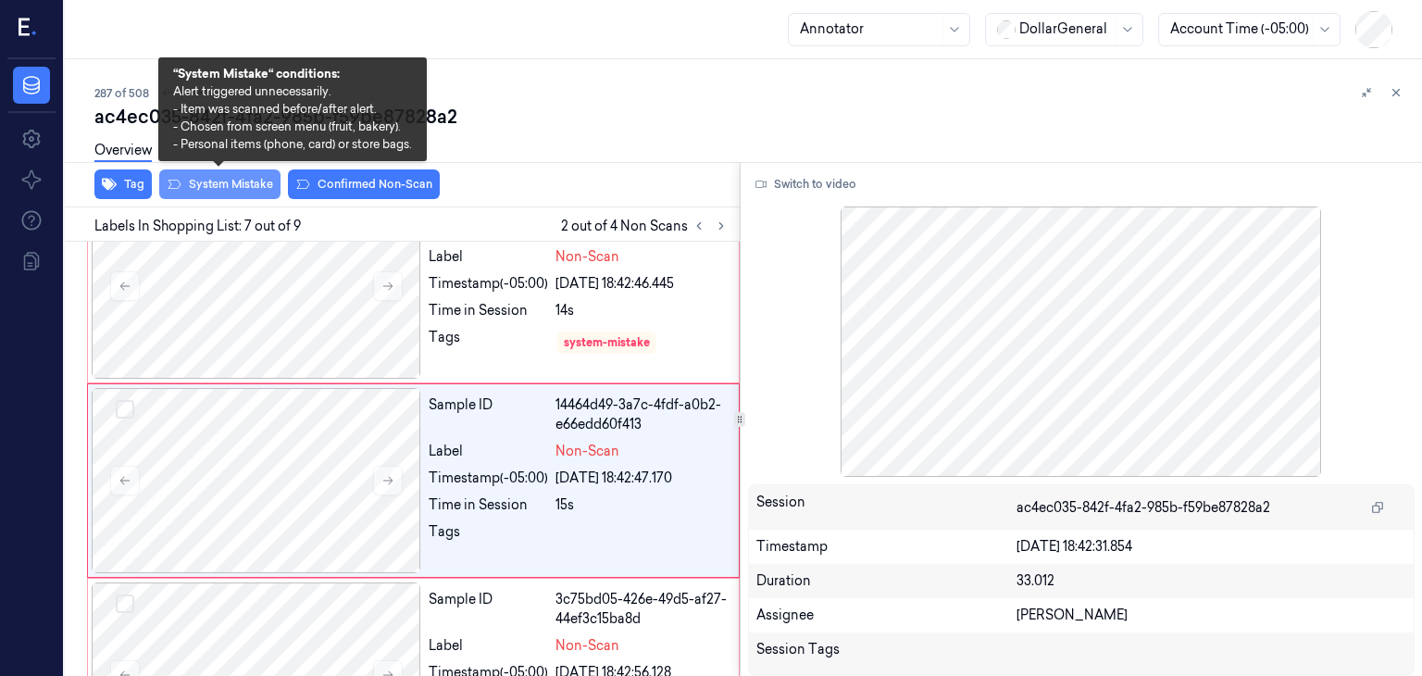
click at [242, 180] on button "System Mistake" at bounding box center [219, 184] width 121 height 30
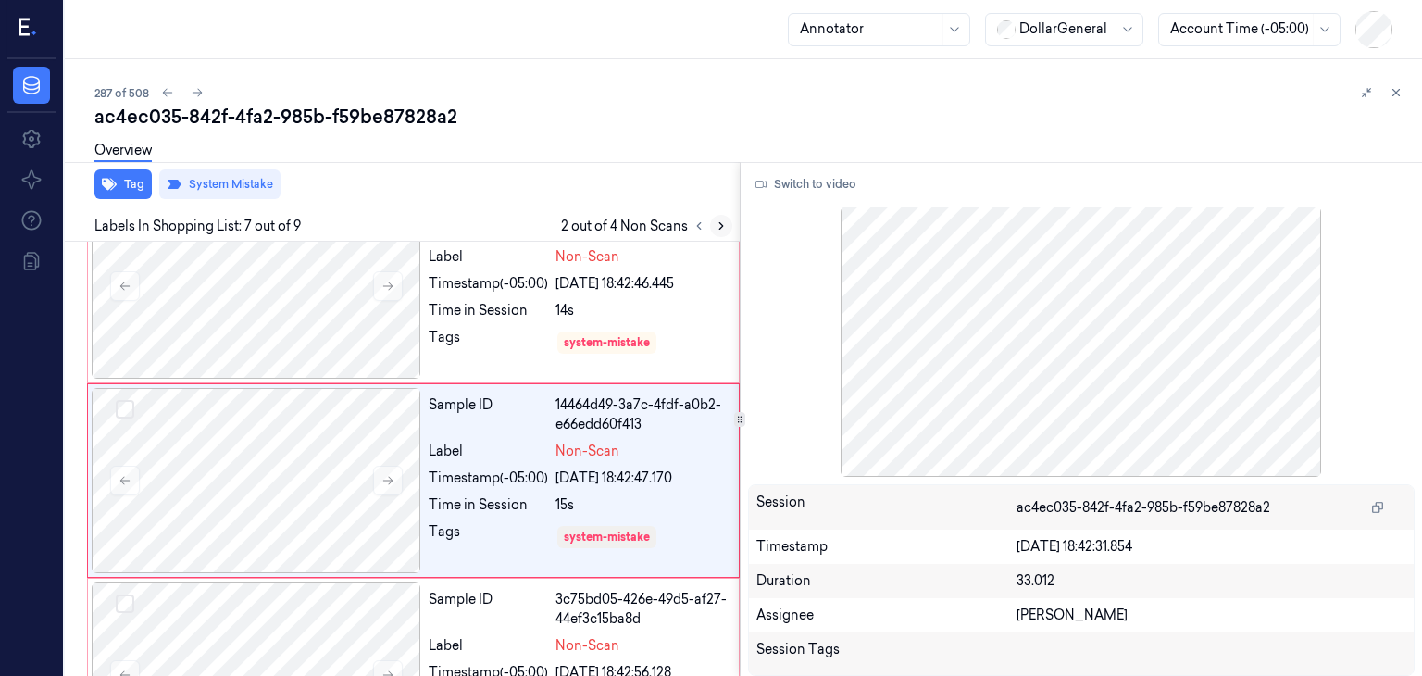
click at [723, 229] on icon at bounding box center [721, 225] width 13 height 13
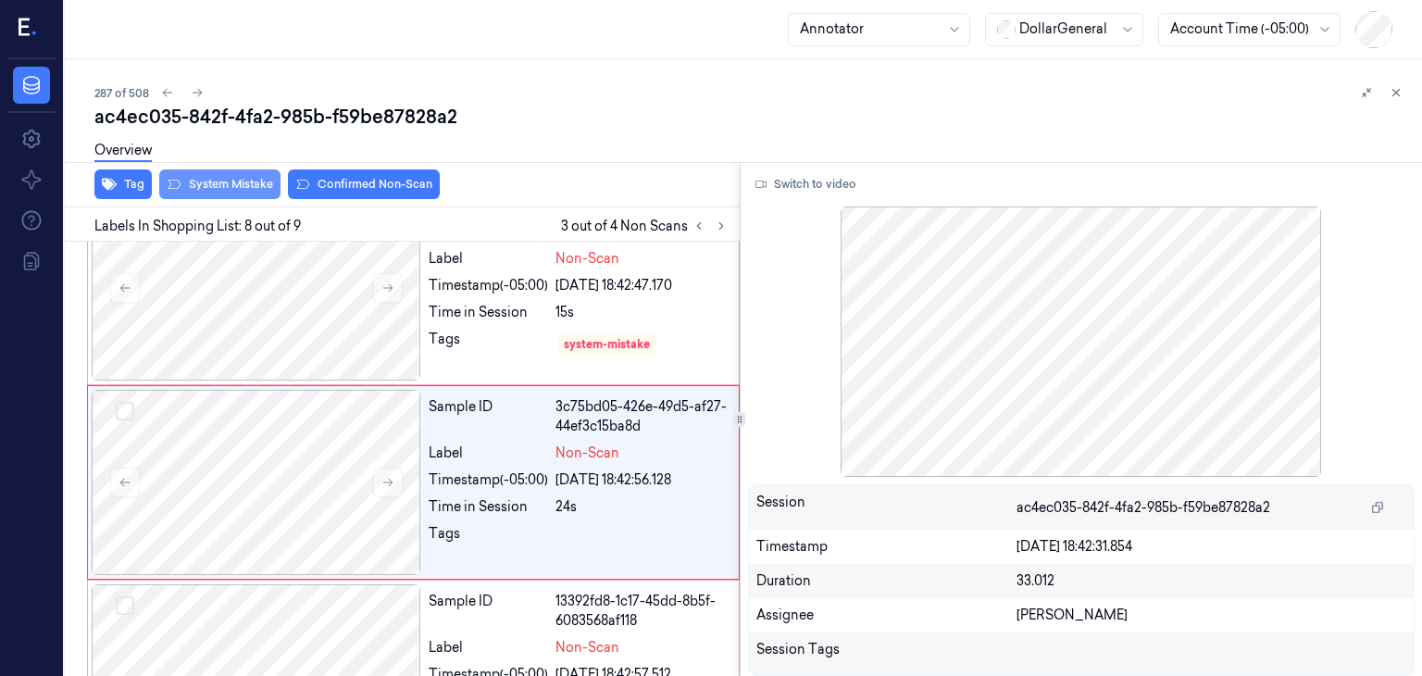
scroll to position [1373, 0]
click at [245, 187] on button "System Mistake" at bounding box center [219, 184] width 121 height 30
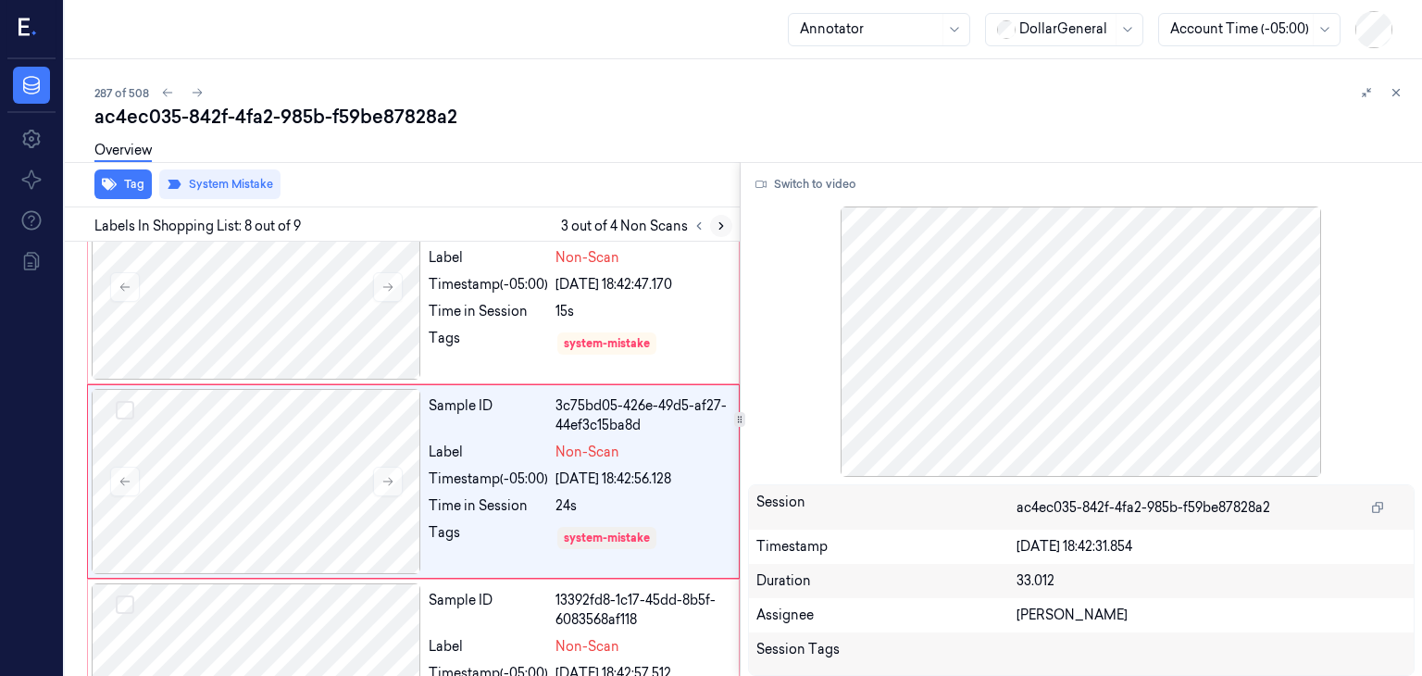
click at [718, 223] on icon at bounding box center [721, 225] width 13 height 13
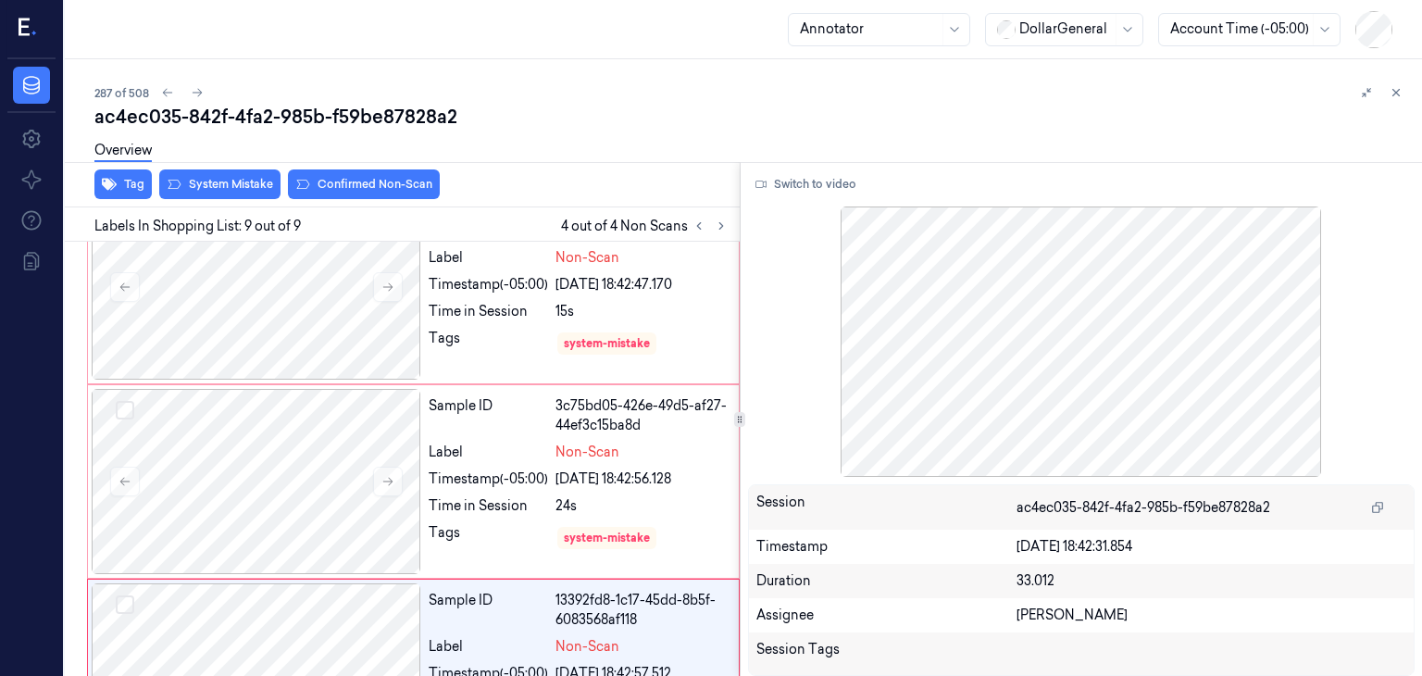
scroll to position [1454, 0]
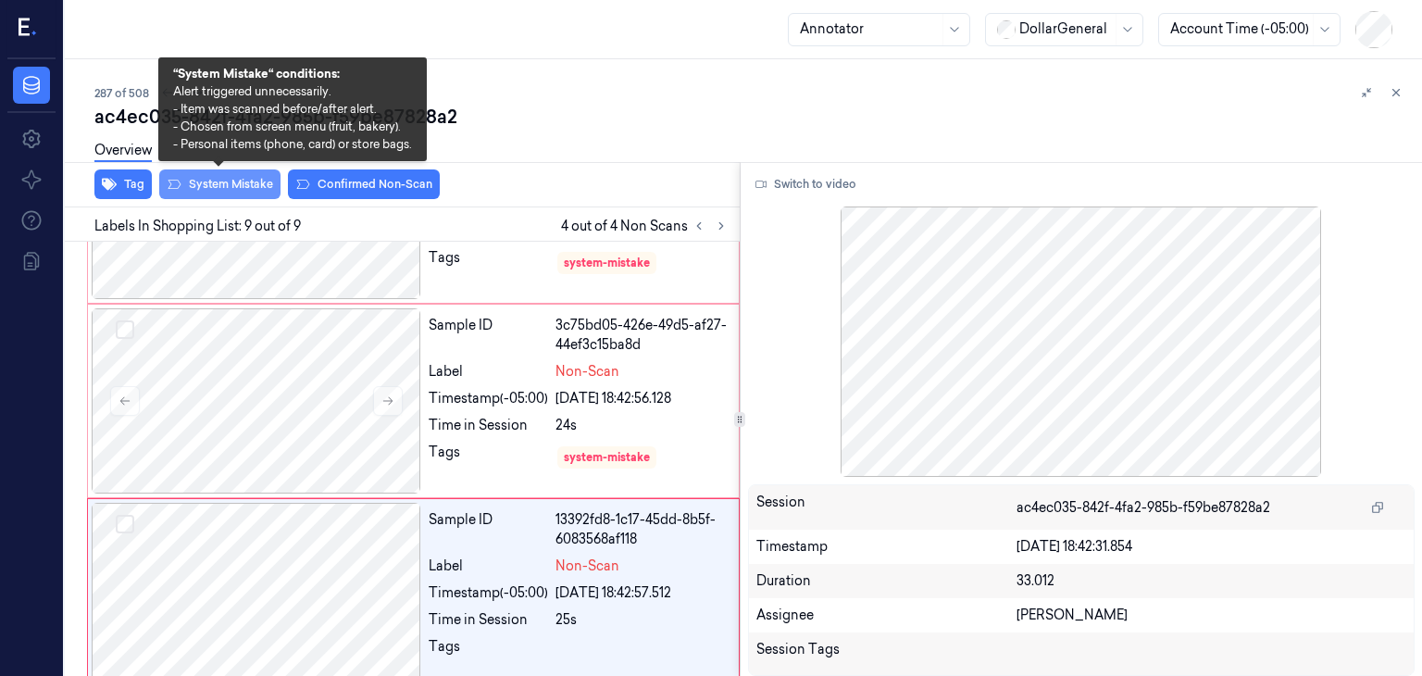
click at [267, 191] on button "System Mistake" at bounding box center [219, 184] width 121 height 30
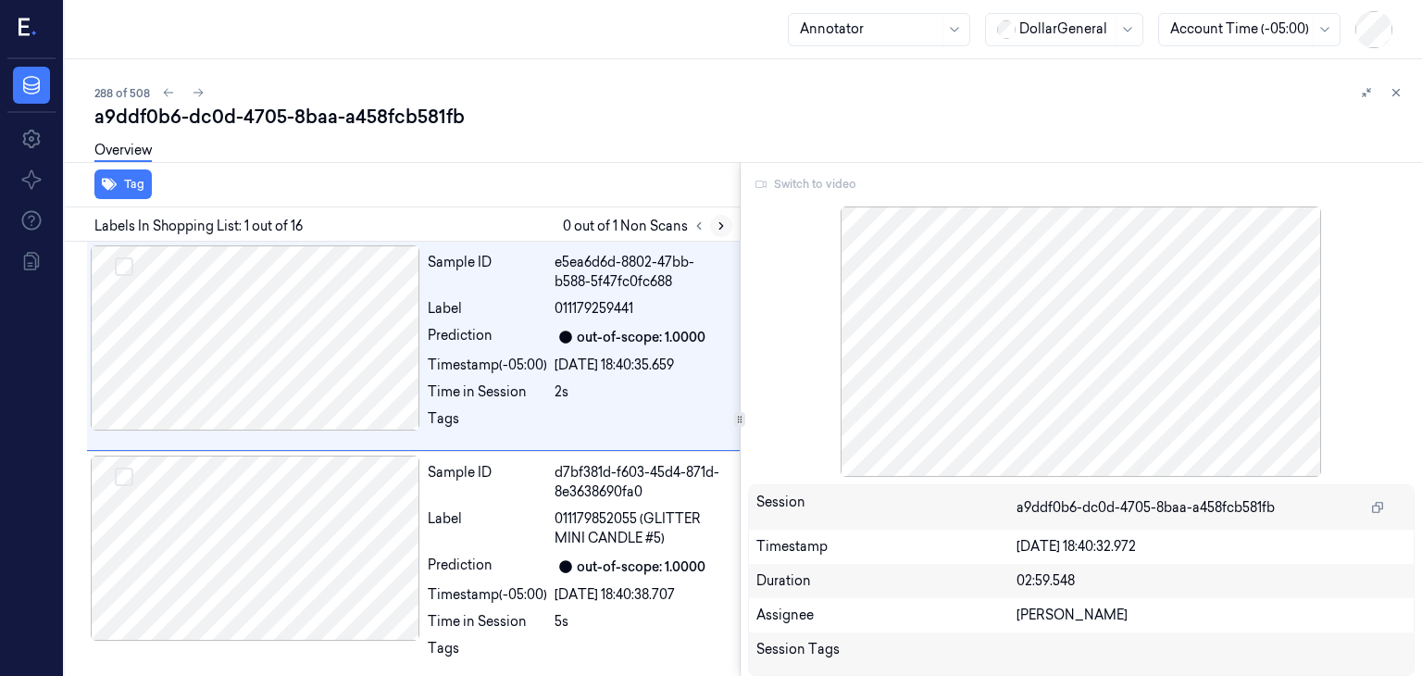
click at [712, 227] on button at bounding box center [721, 226] width 22 height 22
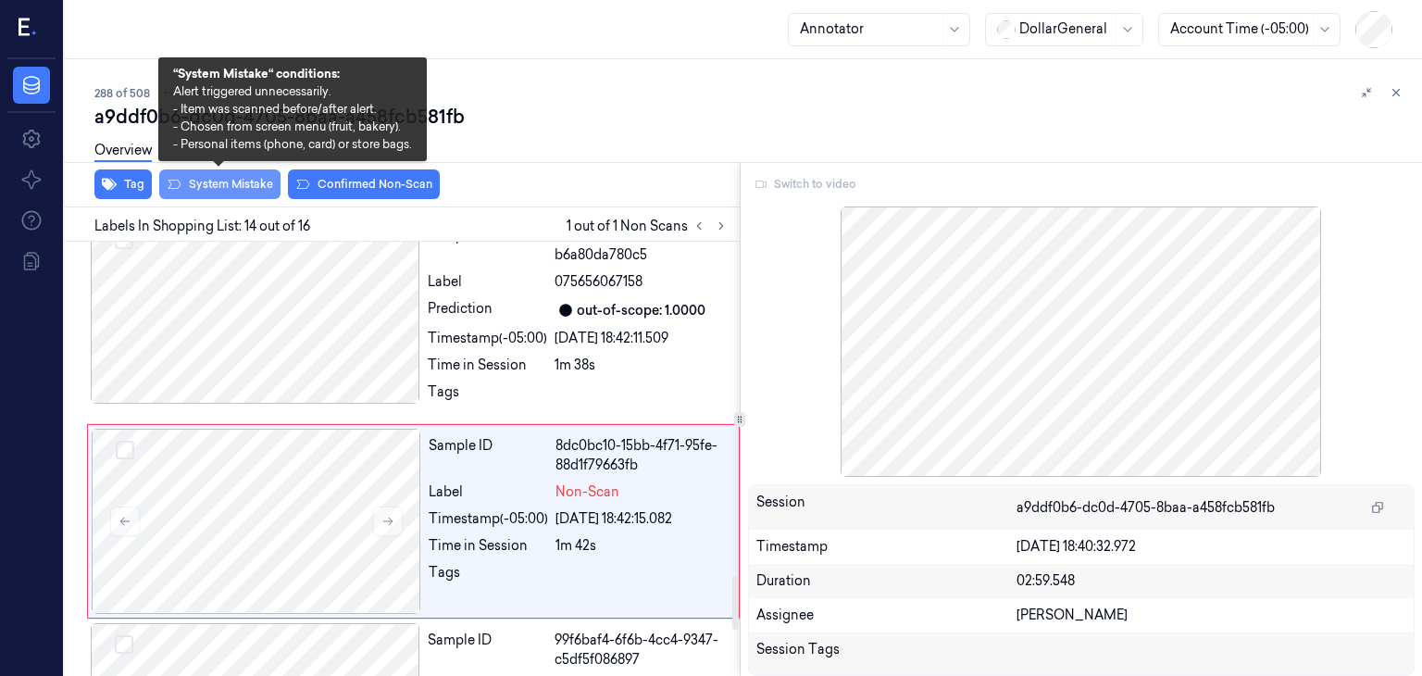
scroll to position [2741, 0]
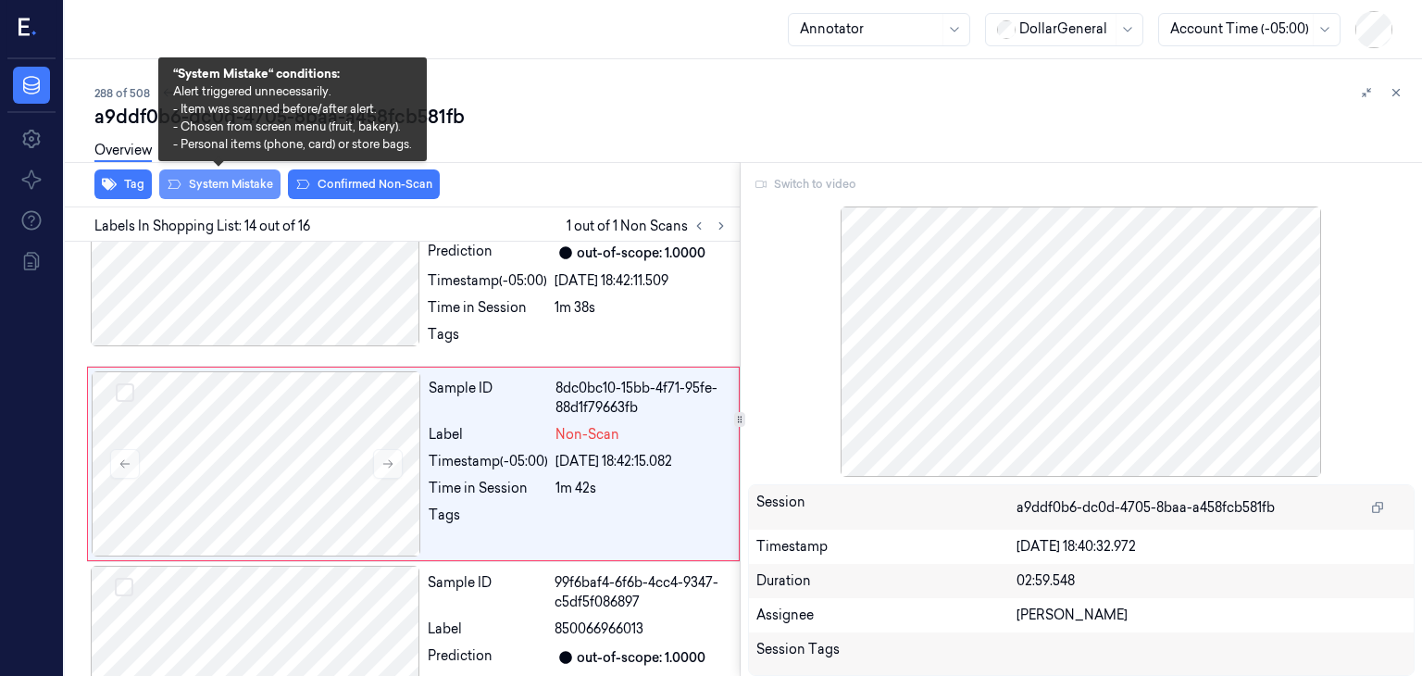
click at [248, 186] on button "System Mistake" at bounding box center [219, 184] width 121 height 30
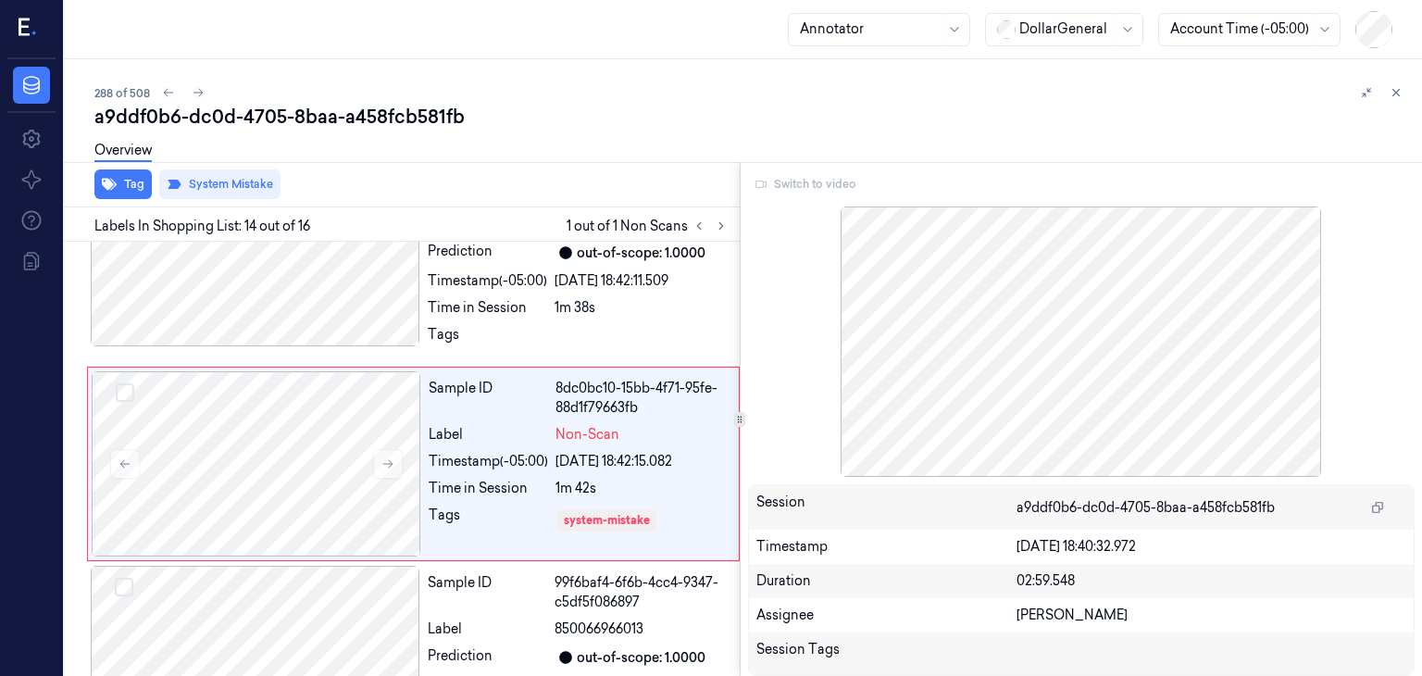
click at [429, 153] on div "Overview" at bounding box center [750, 153] width 1312 height 47
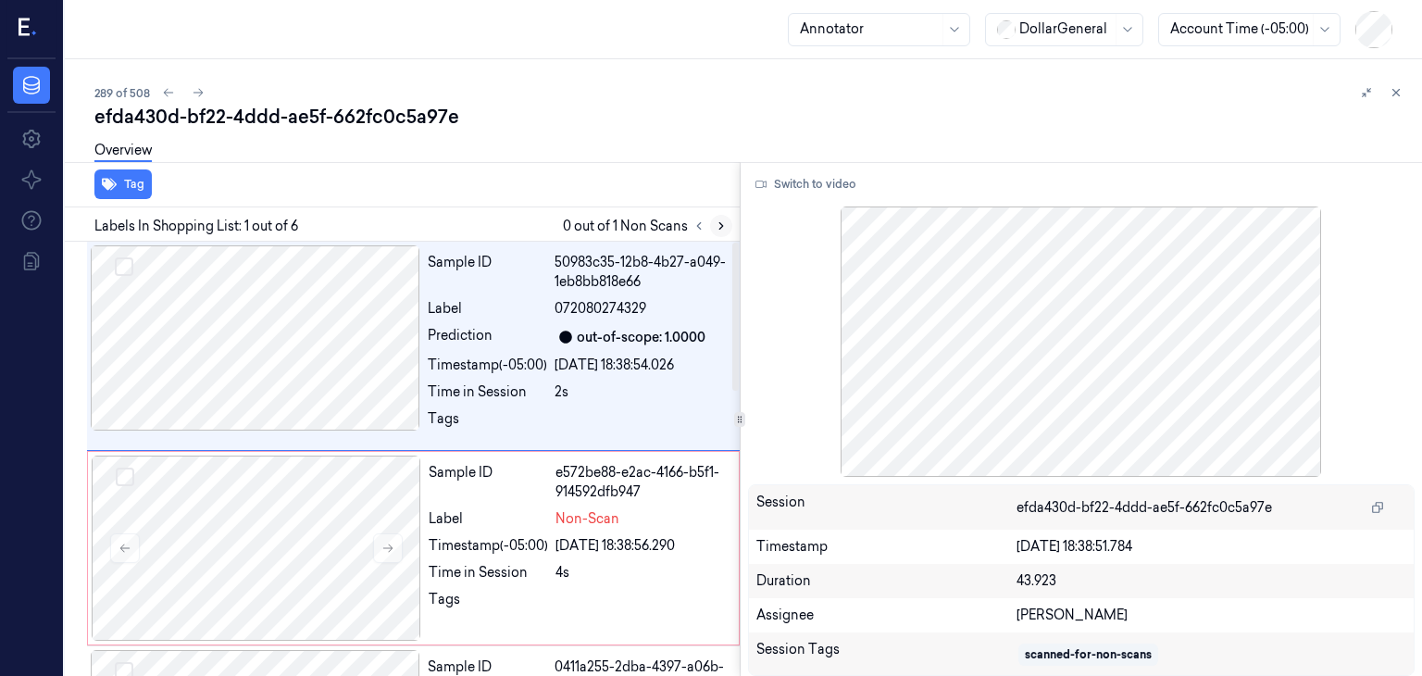
click at [725, 230] on button at bounding box center [721, 226] width 22 height 22
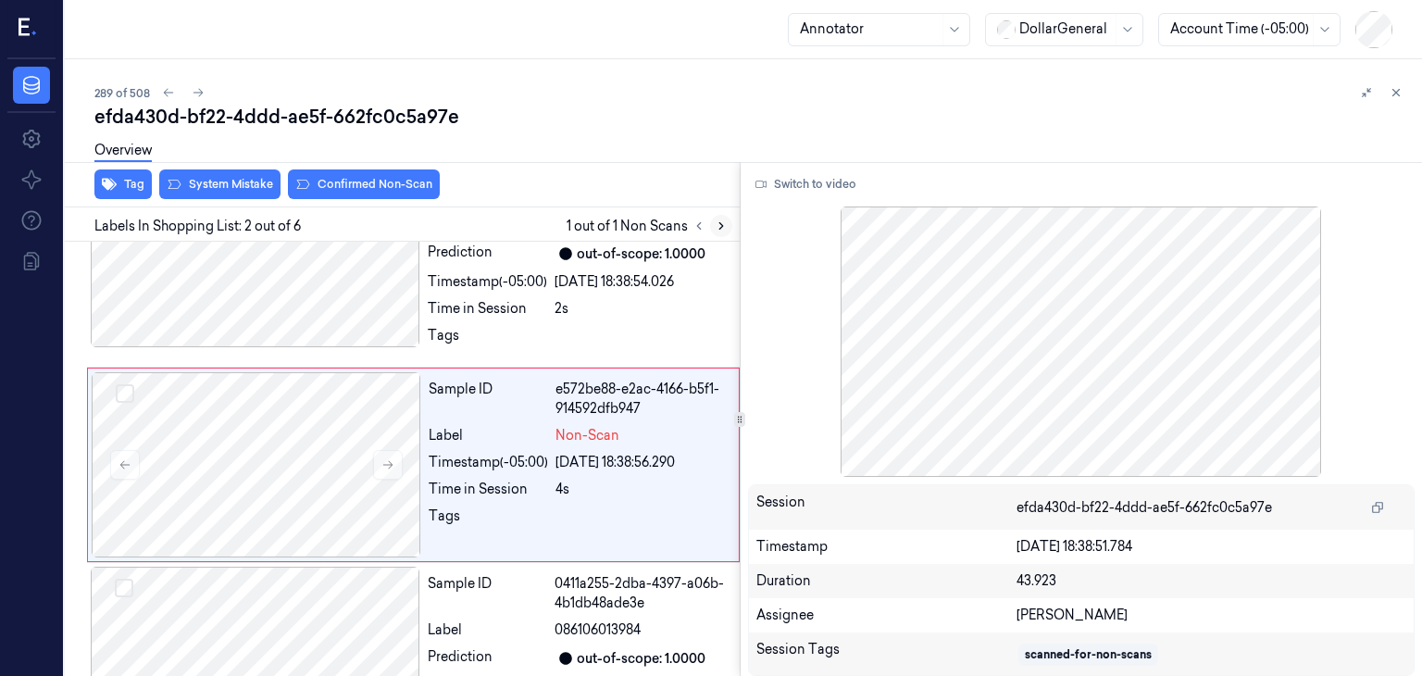
scroll to position [89, 0]
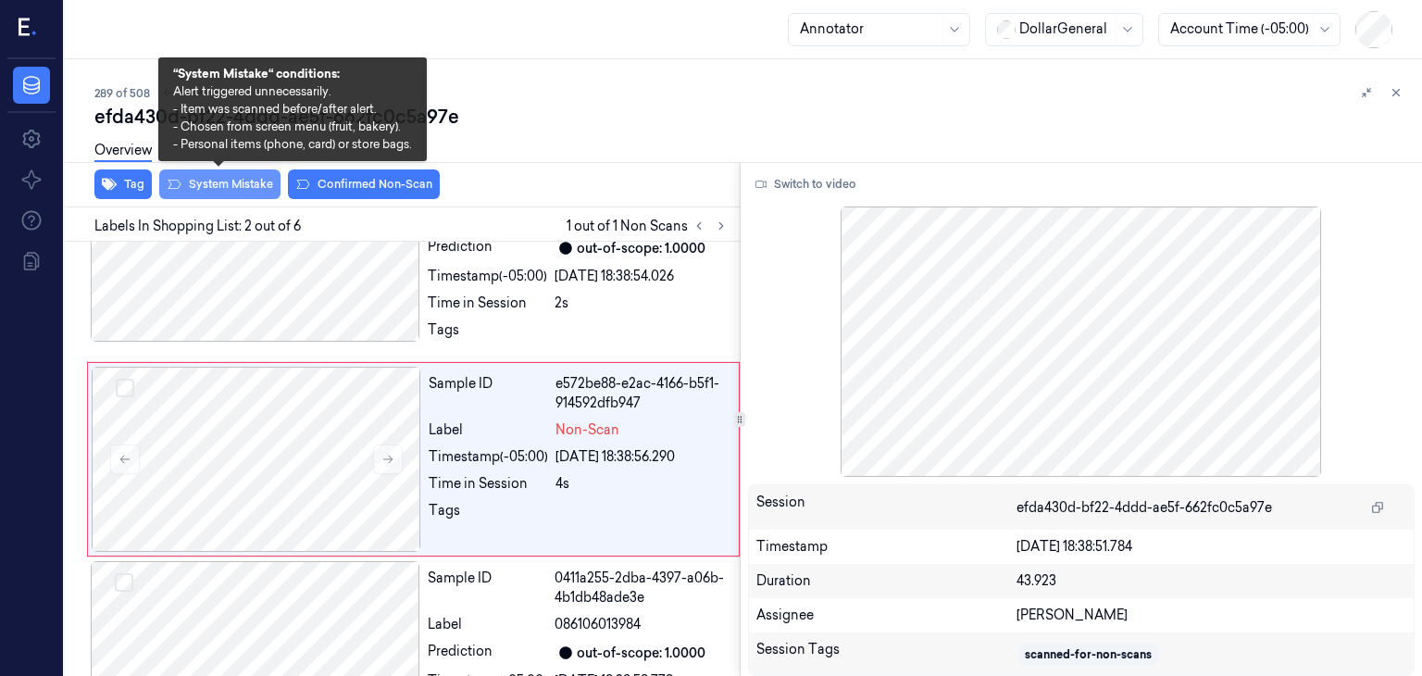
click at [181, 185] on button "System Mistake" at bounding box center [219, 184] width 121 height 30
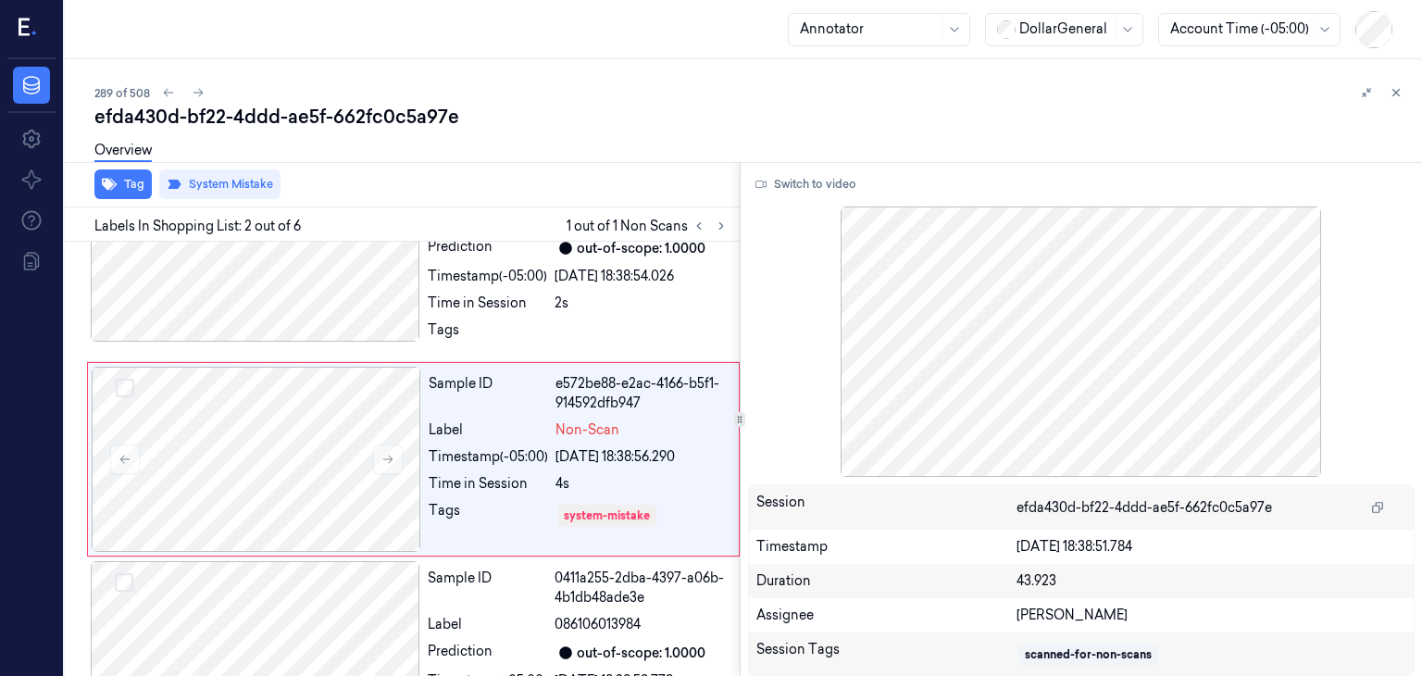
click at [545, 163] on div "Overview" at bounding box center [750, 153] width 1312 height 47
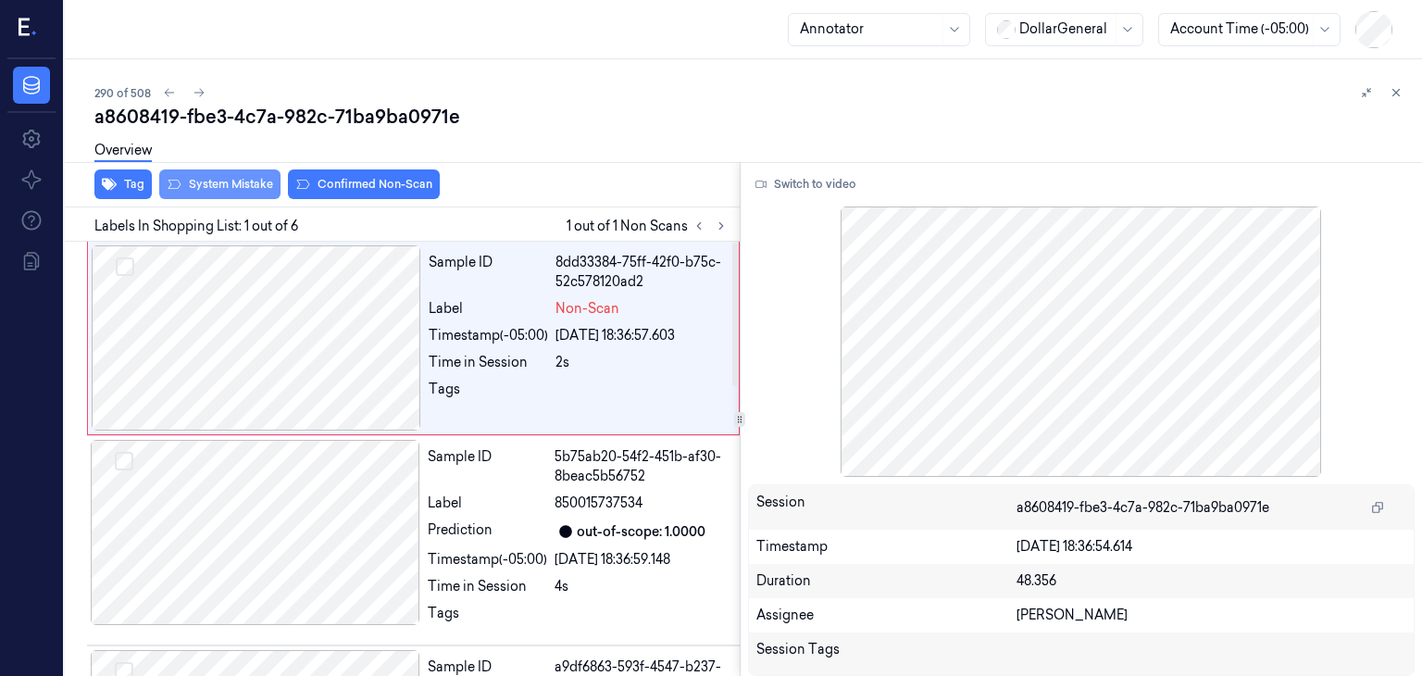
click at [213, 197] on button "System Mistake" at bounding box center [219, 184] width 121 height 30
click at [205, 187] on button "System Mistake" at bounding box center [219, 184] width 121 height 30
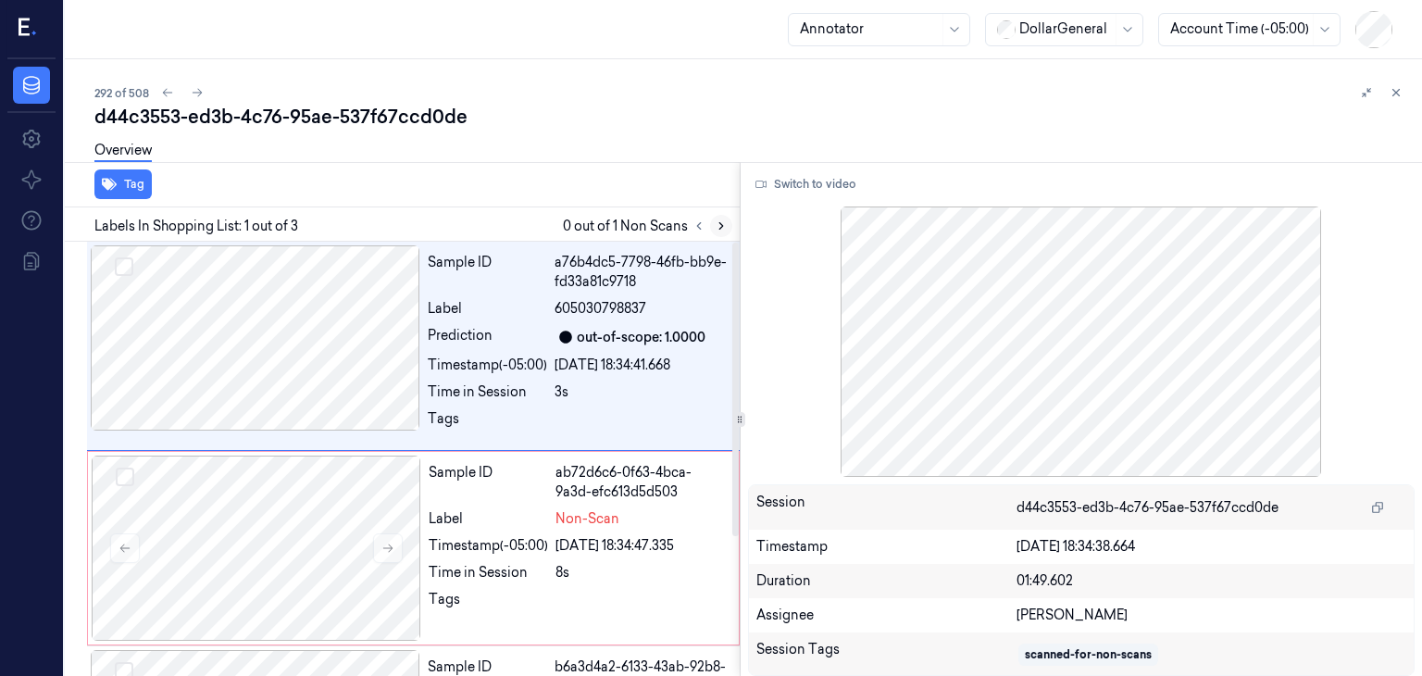
click at [711, 219] on button at bounding box center [721, 226] width 22 height 22
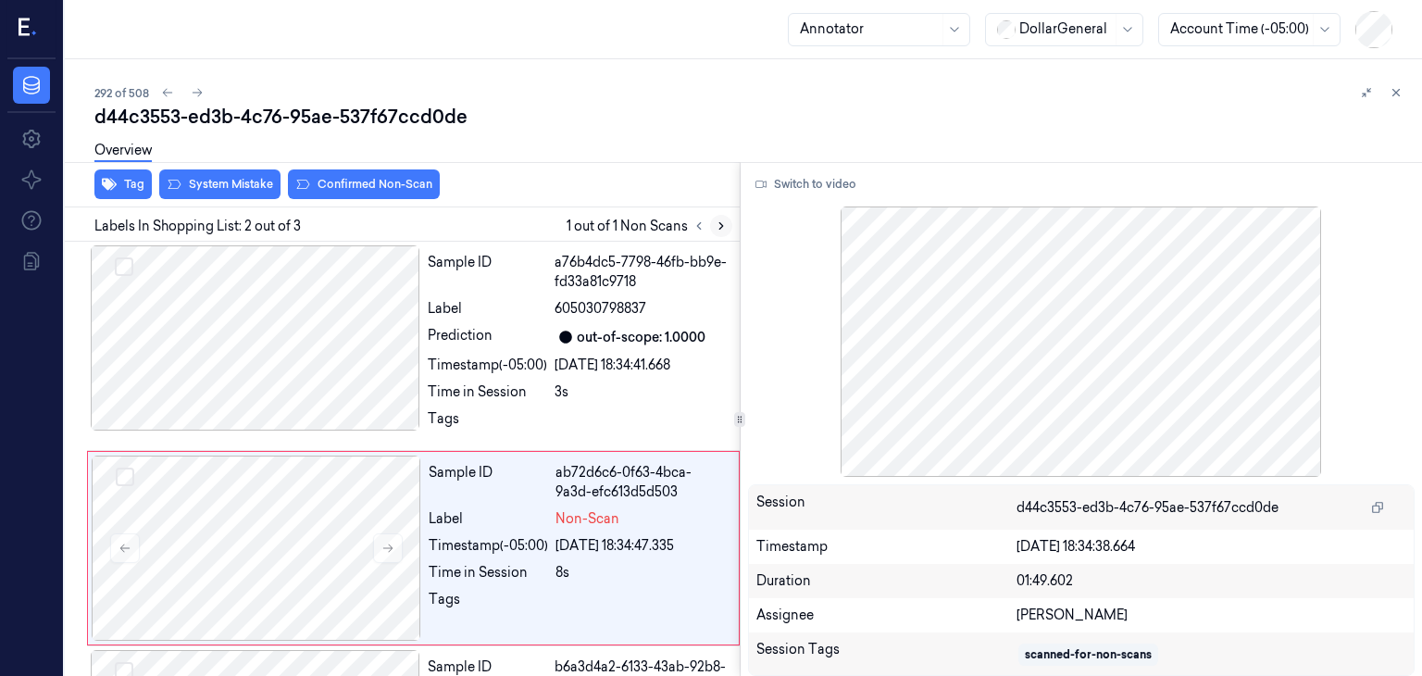
scroll to position [89, 0]
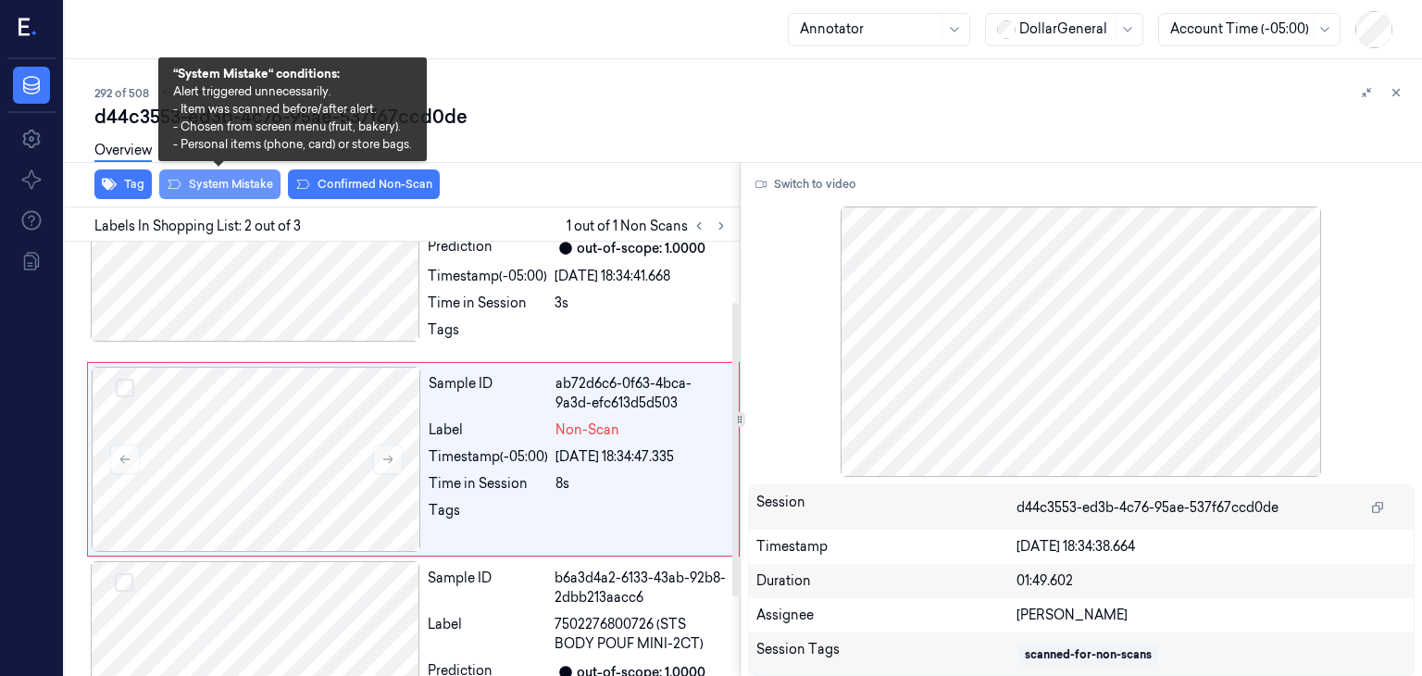
click at [230, 188] on button "System Mistake" at bounding box center [219, 184] width 121 height 30
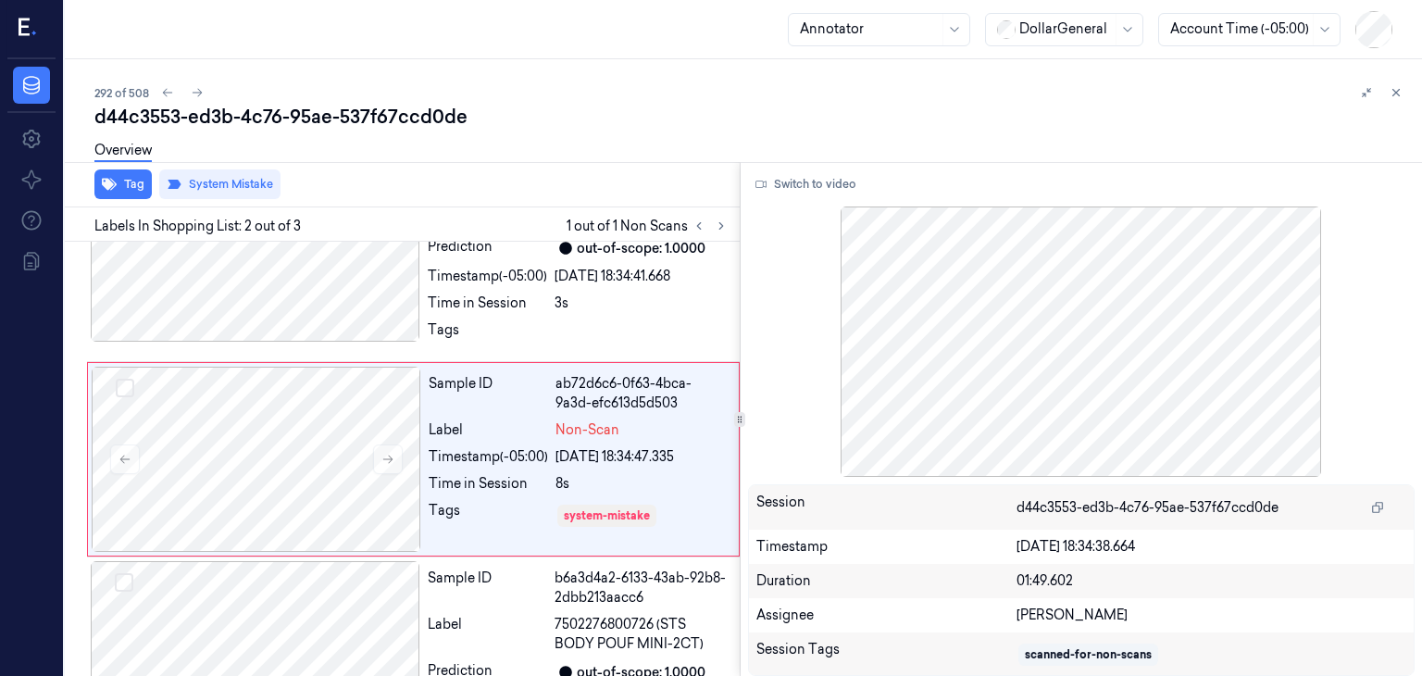
click at [535, 146] on div "Overview" at bounding box center [750, 153] width 1312 height 47
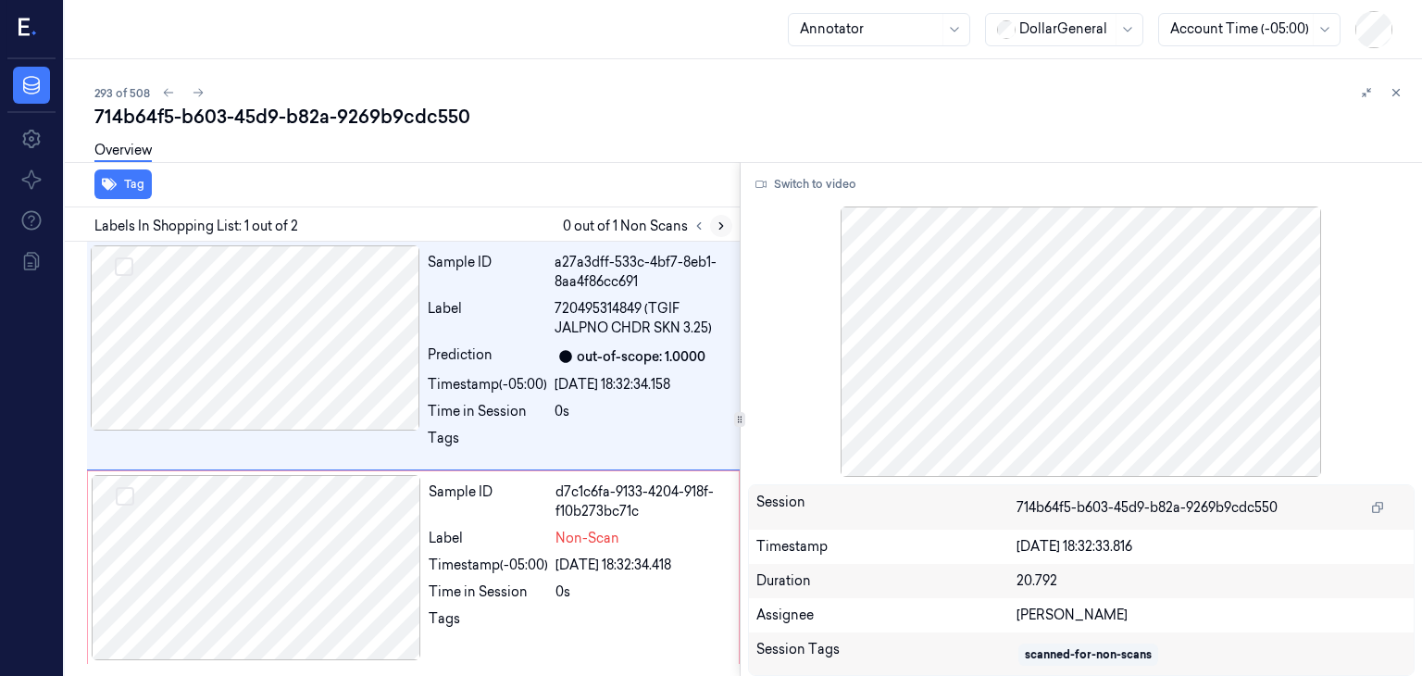
click at [716, 226] on icon at bounding box center [721, 225] width 13 height 13
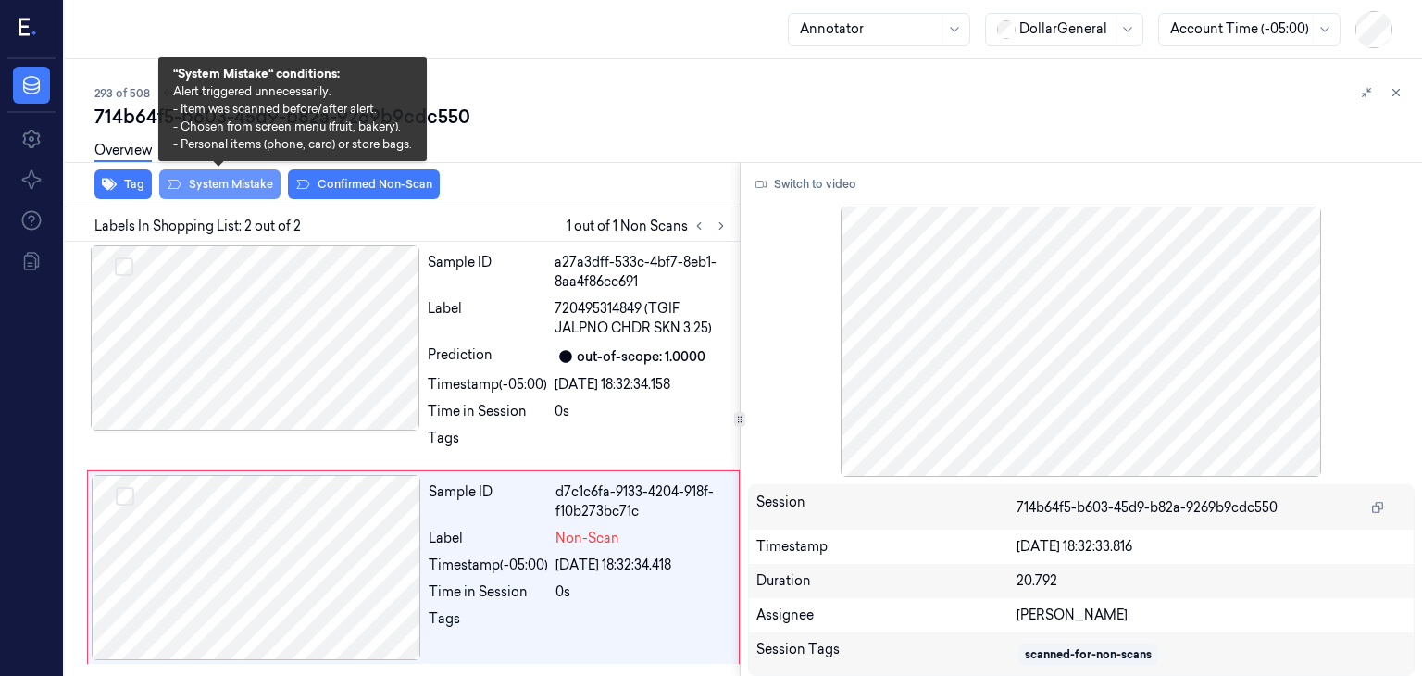
click at [194, 192] on button "System Mistake" at bounding box center [219, 184] width 121 height 30
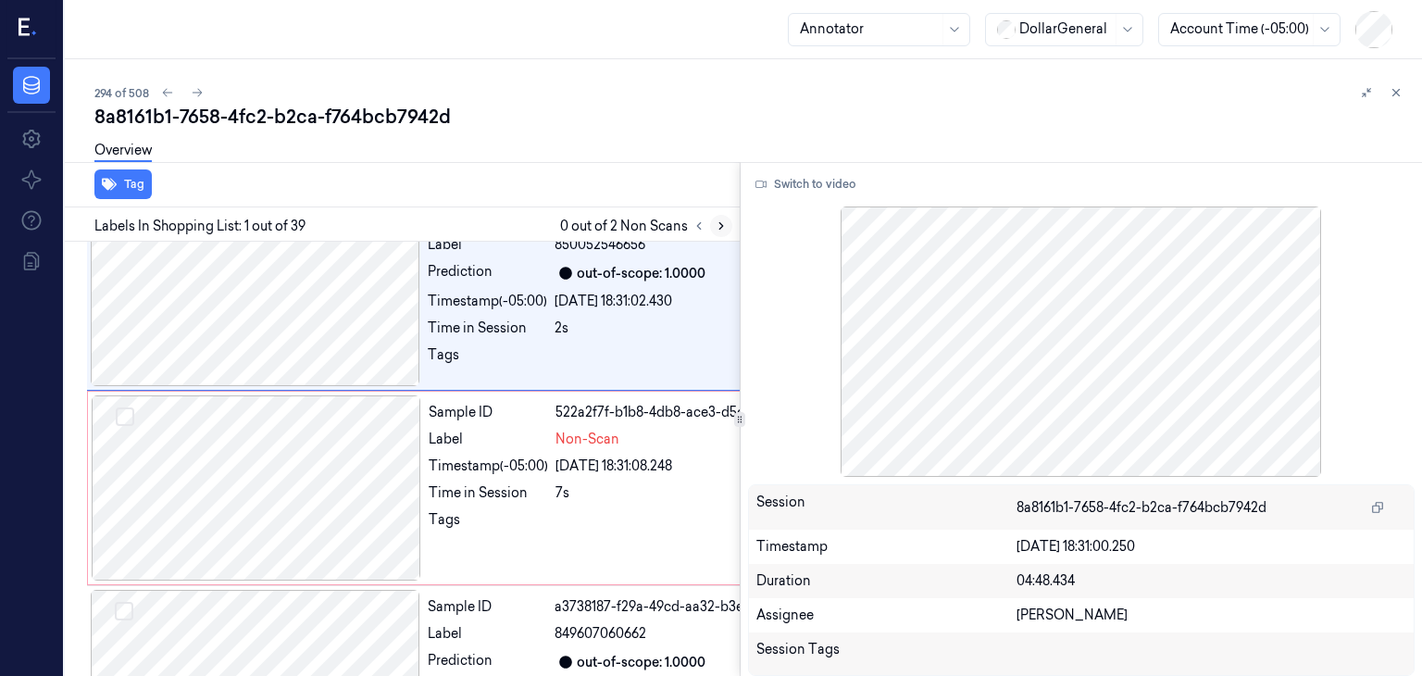
click at [723, 232] on button at bounding box center [721, 226] width 22 height 22
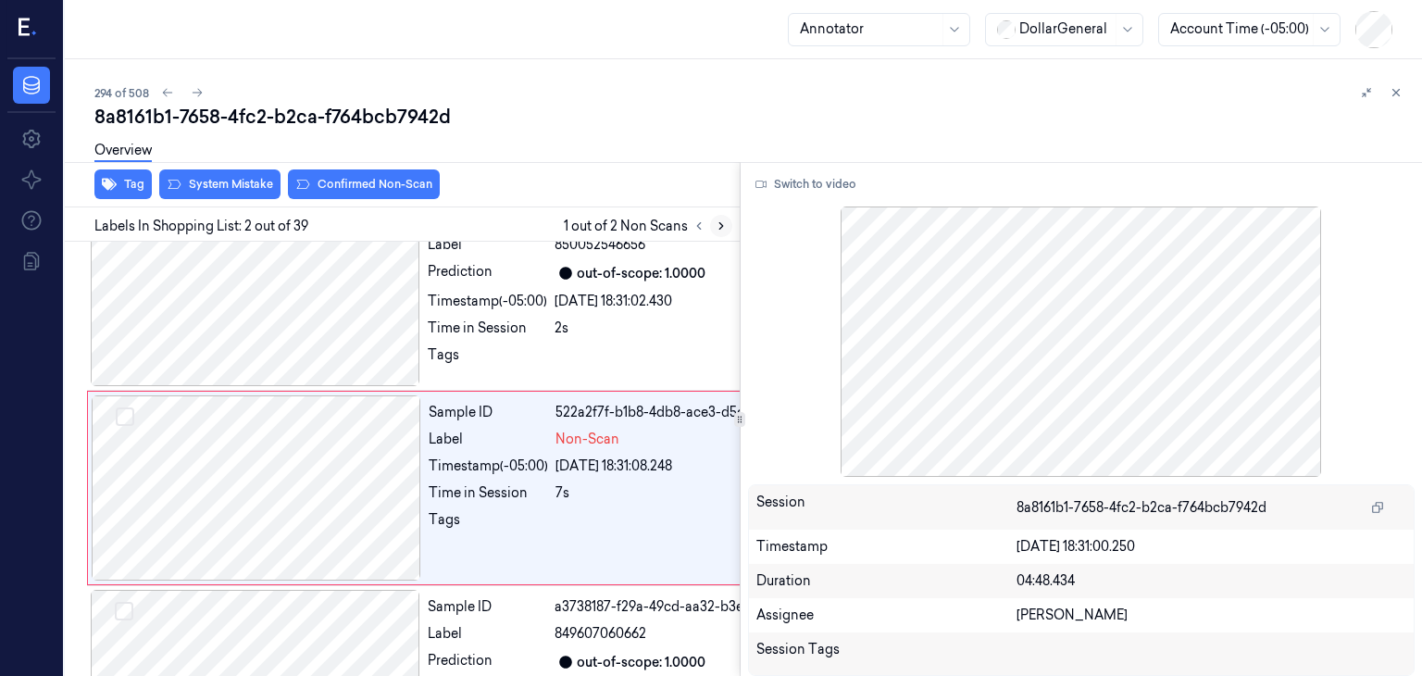
scroll to position [89, 0]
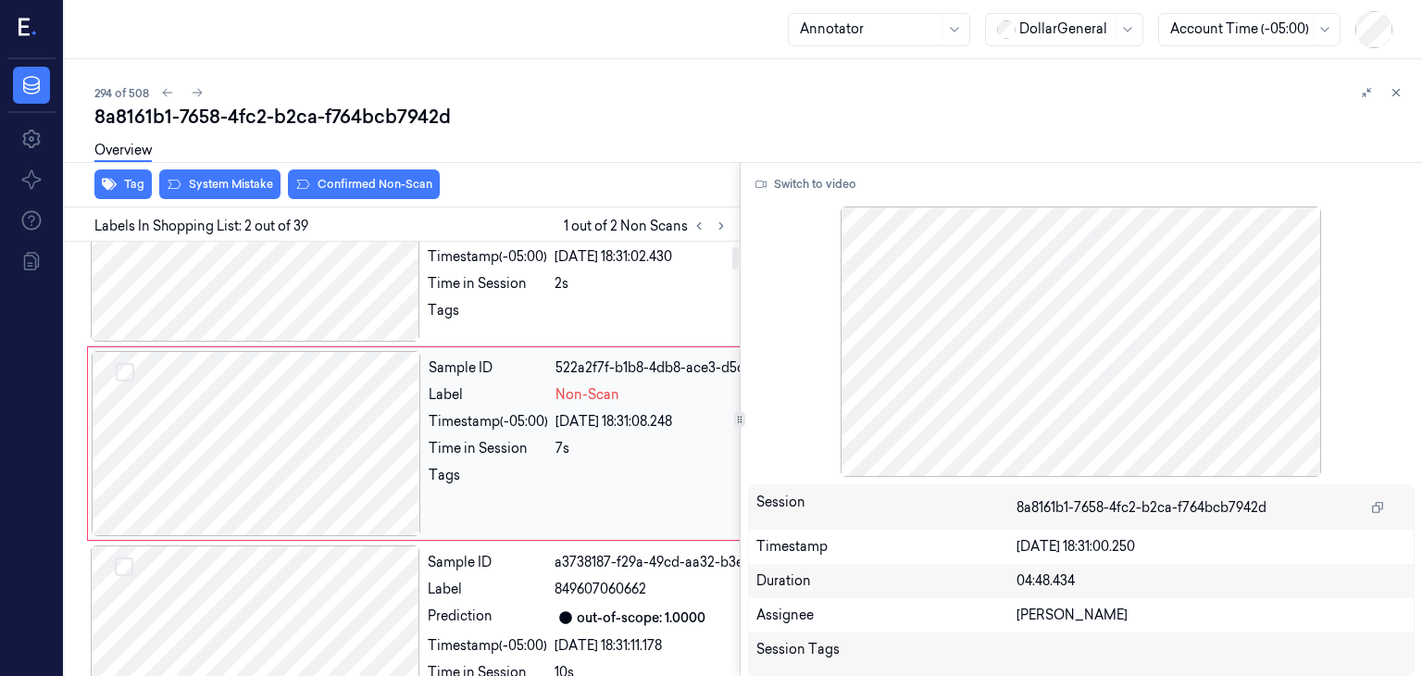
click at [367, 447] on div at bounding box center [256, 443] width 329 height 185
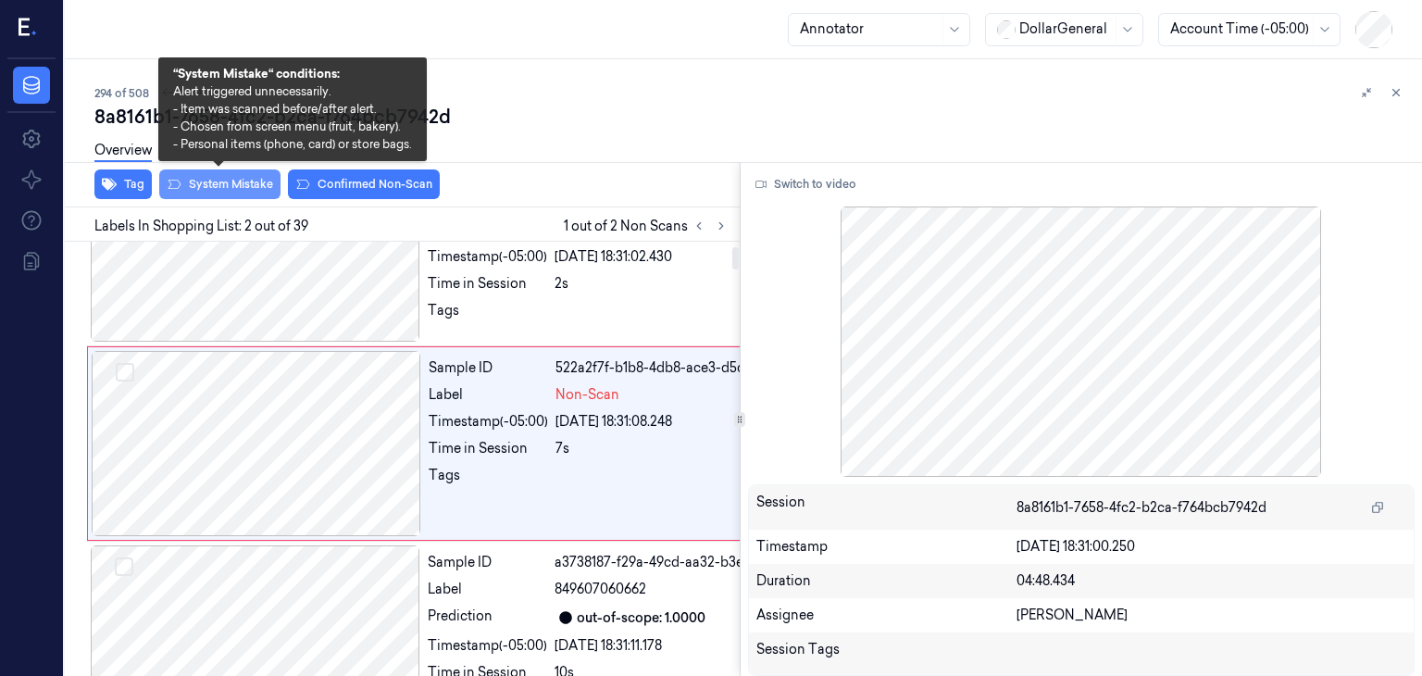
click at [254, 188] on button "System Mistake" at bounding box center [219, 184] width 121 height 30
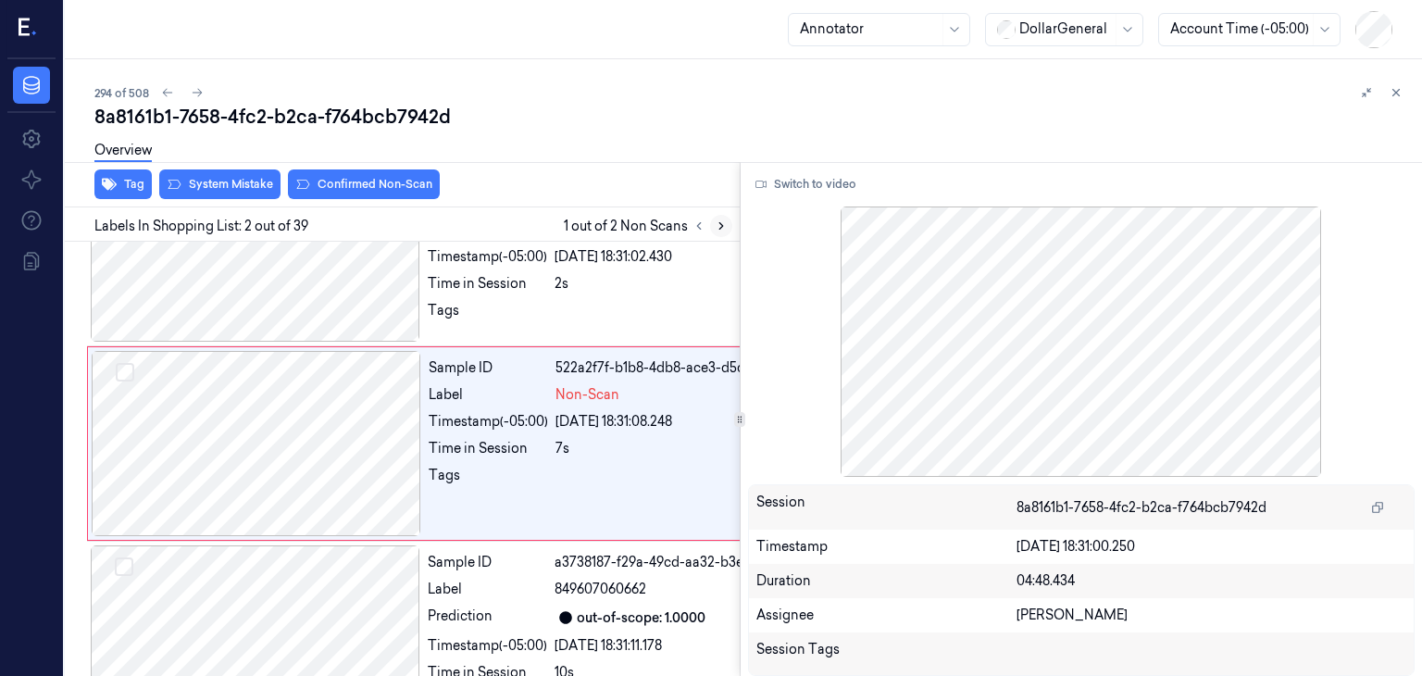
click at [715, 234] on button at bounding box center [721, 226] width 22 height 22
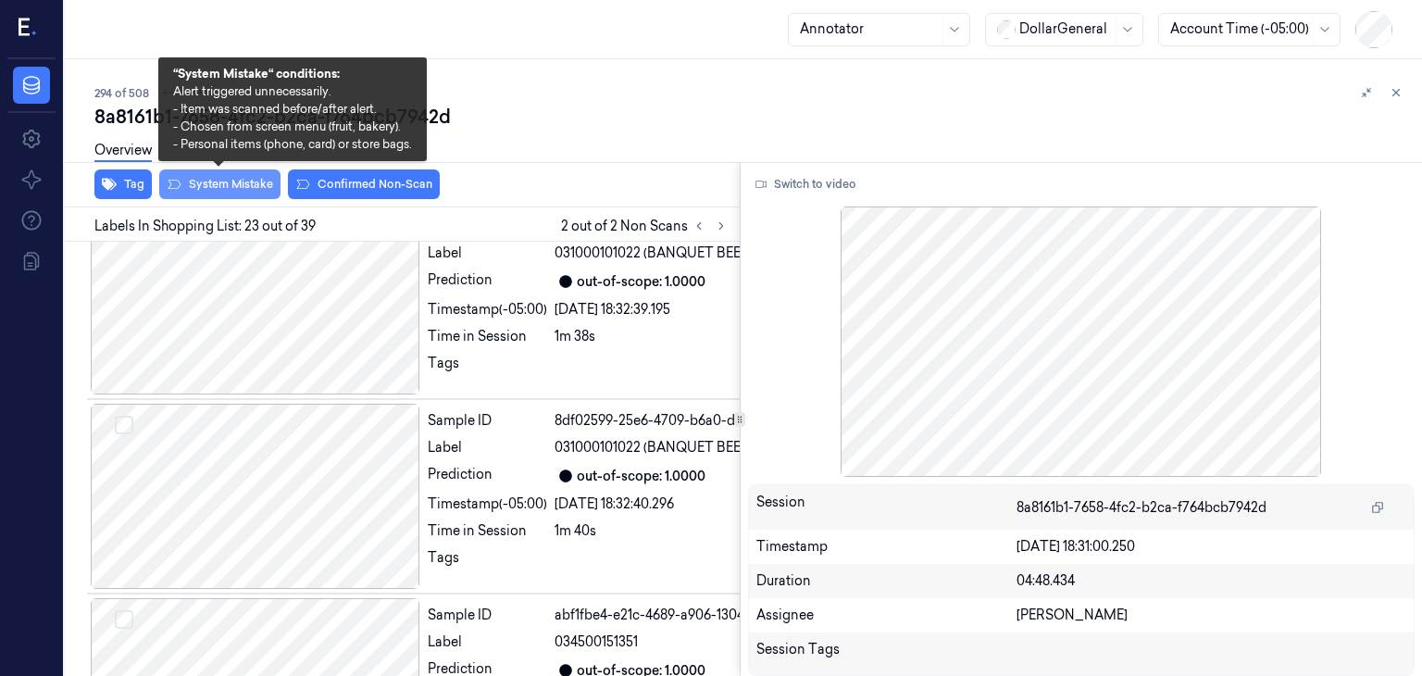
scroll to position [4554, 0]
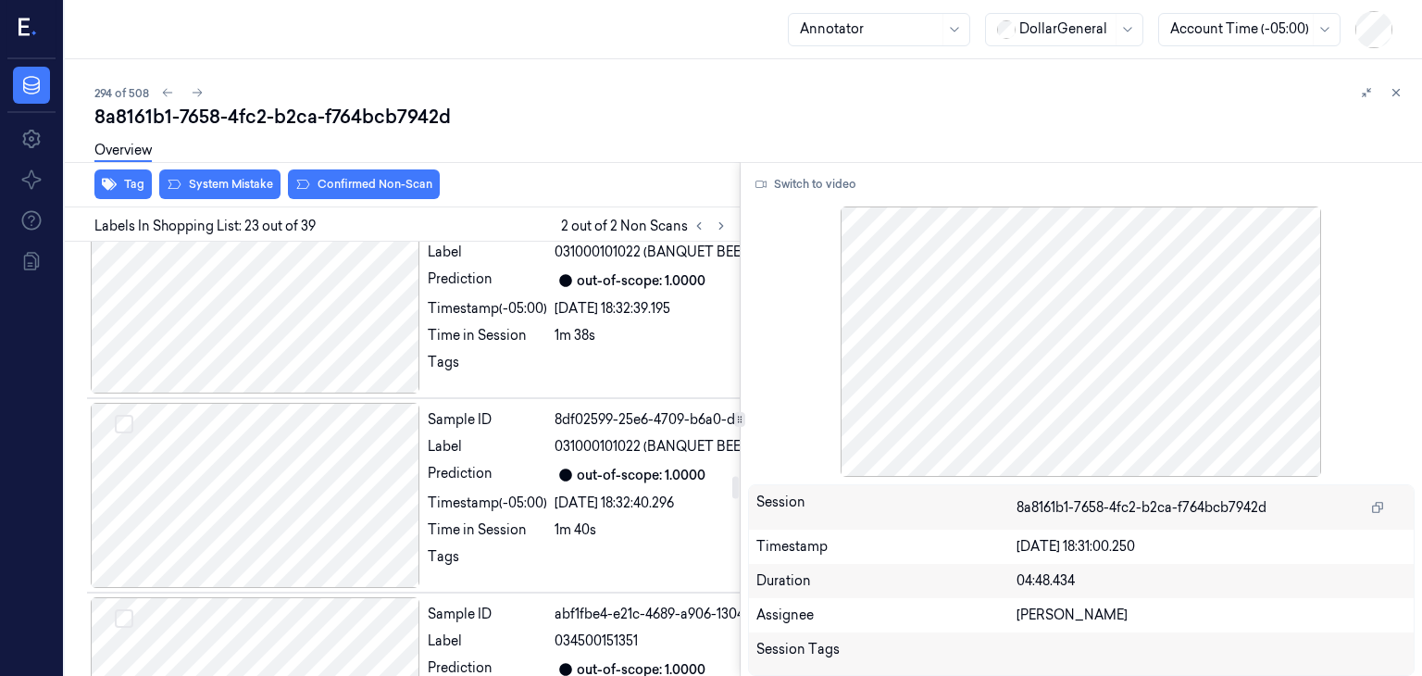
click at [389, 121] on button at bounding box center [388, 107] width 30 height 30
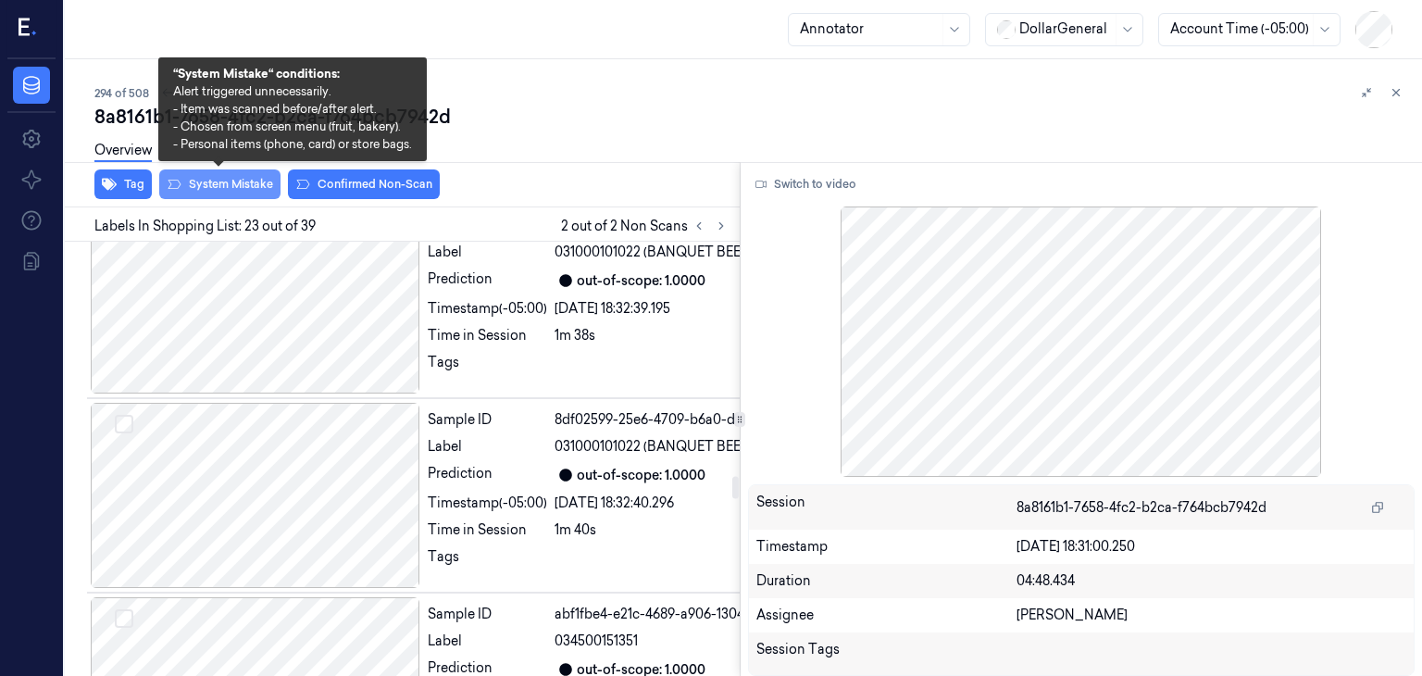
click at [184, 179] on button "System Mistake" at bounding box center [219, 184] width 121 height 30
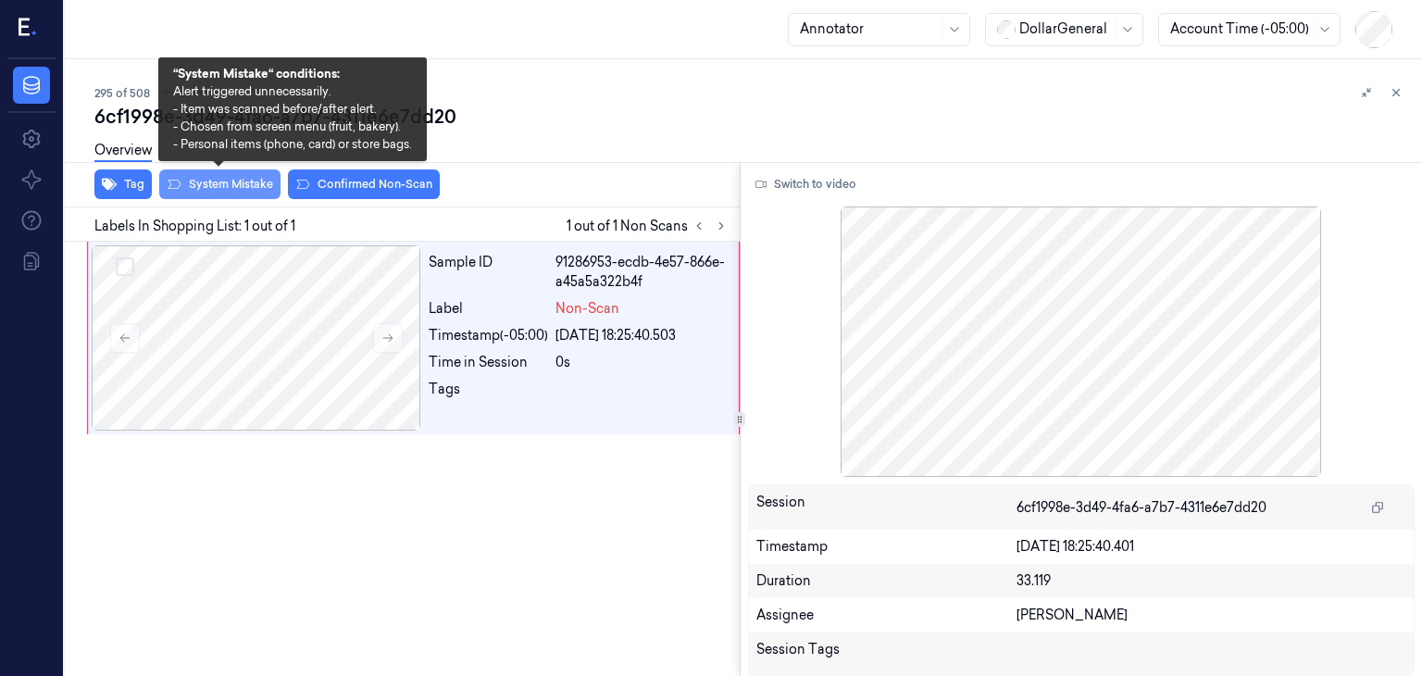
click at [241, 181] on button "System Mistake" at bounding box center [219, 184] width 121 height 30
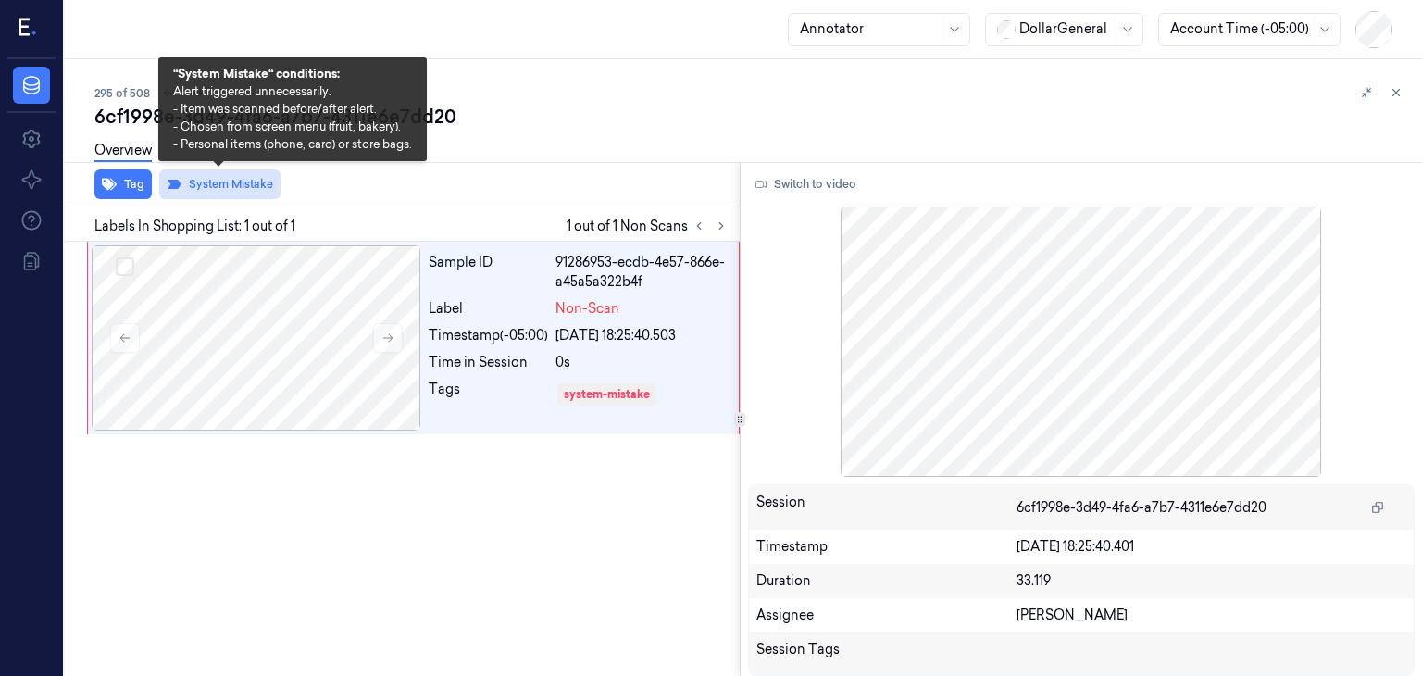
click at [204, 185] on button "System Mistake" at bounding box center [219, 184] width 121 height 30
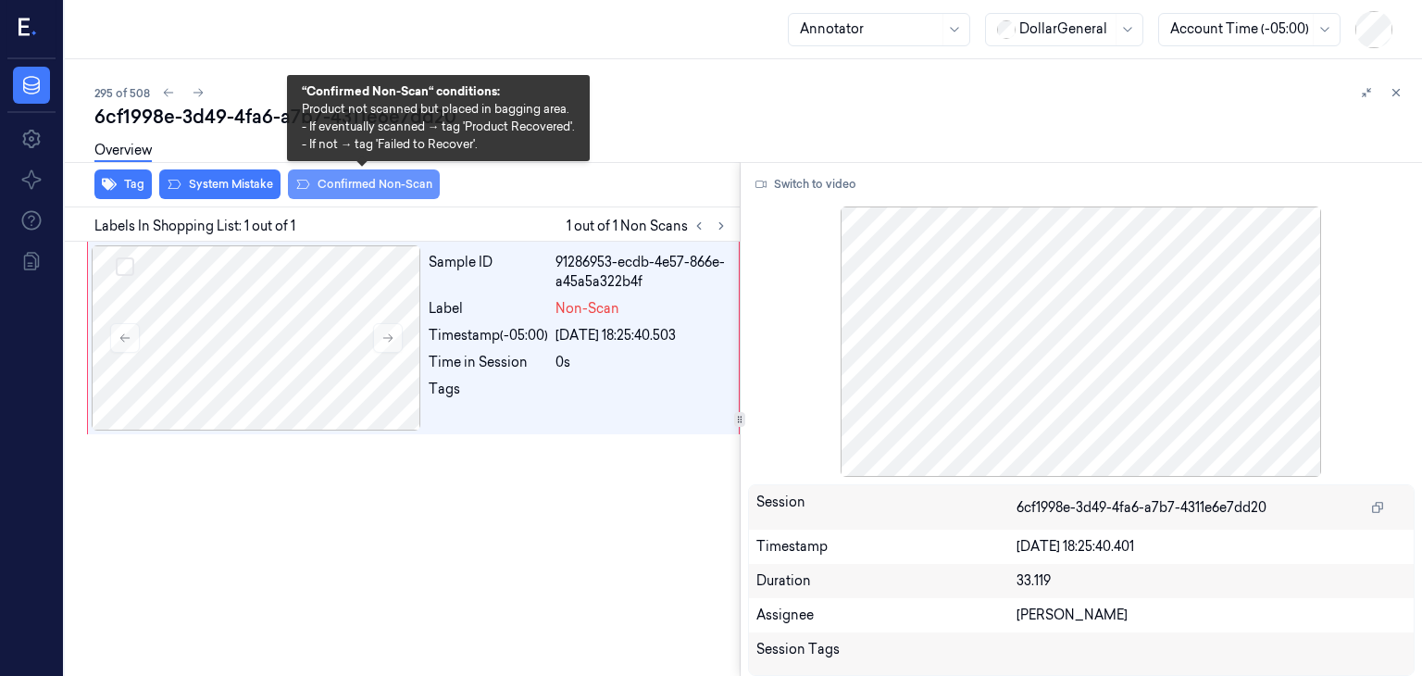
click at [325, 186] on button "Confirmed Non-Scan" at bounding box center [364, 184] width 152 height 30
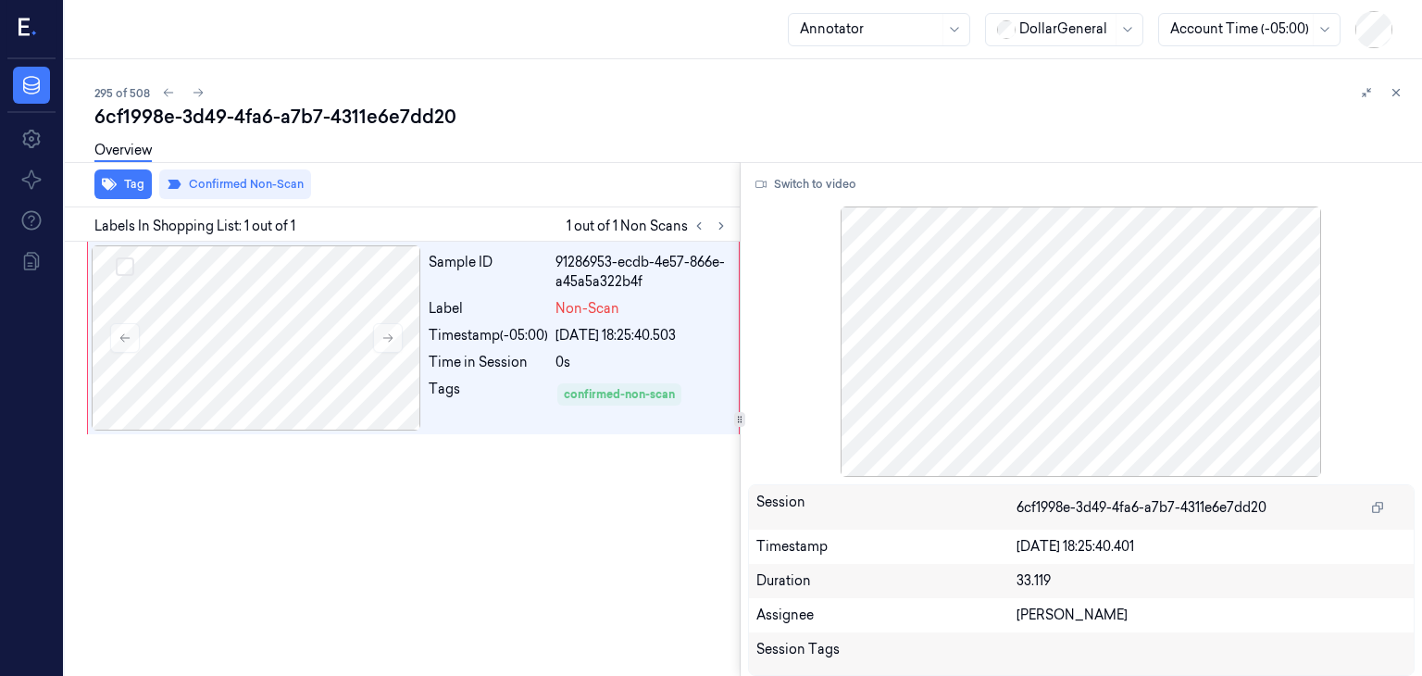
click at [565, 143] on div "Overview" at bounding box center [750, 153] width 1312 height 47
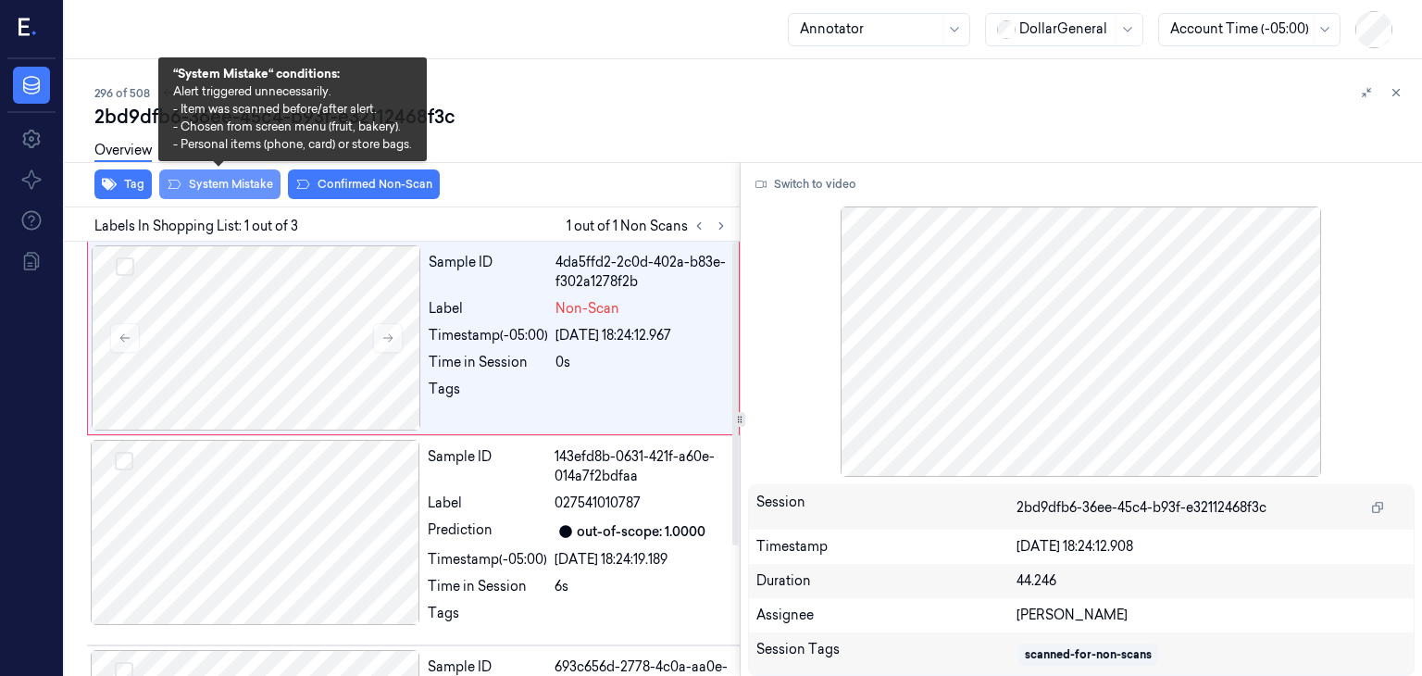
click at [185, 181] on button "System Mistake" at bounding box center [219, 184] width 121 height 30
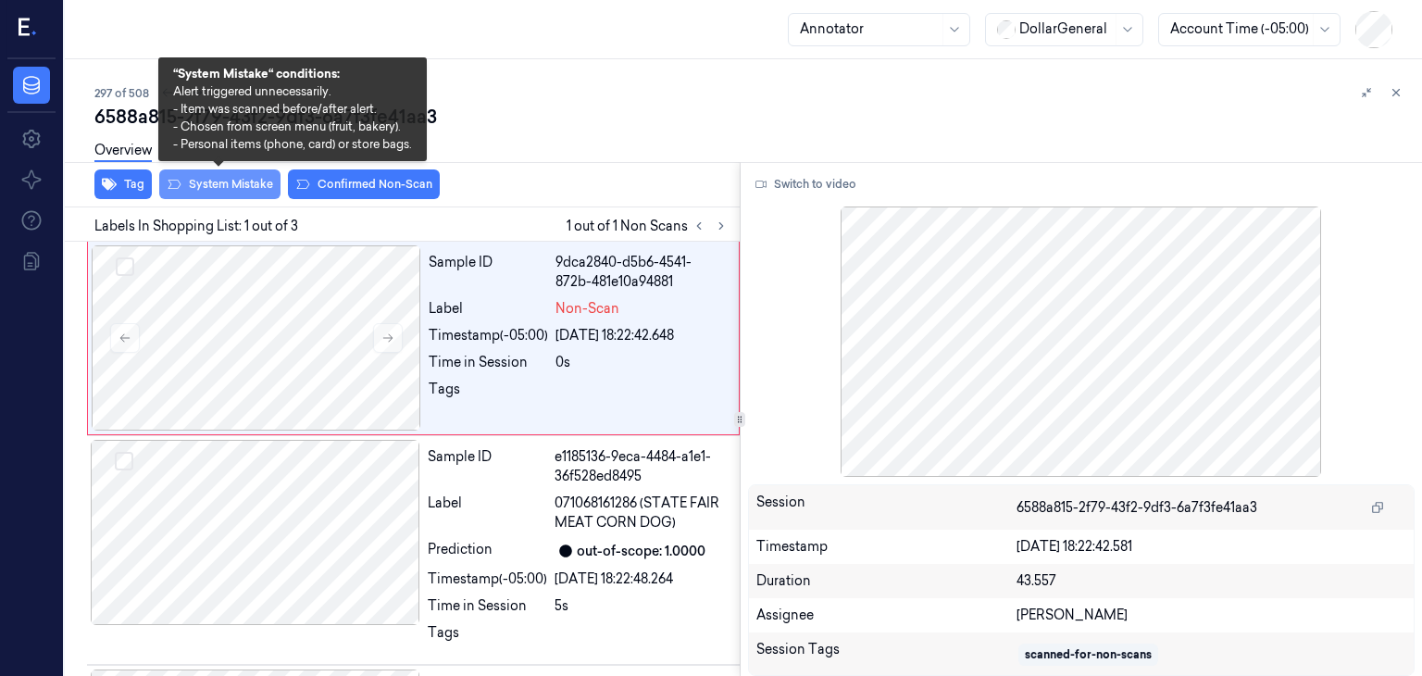
click at [256, 183] on button "System Mistake" at bounding box center [219, 184] width 121 height 30
click at [246, 184] on button "System Mistake" at bounding box center [219, 184] width 121 height 30
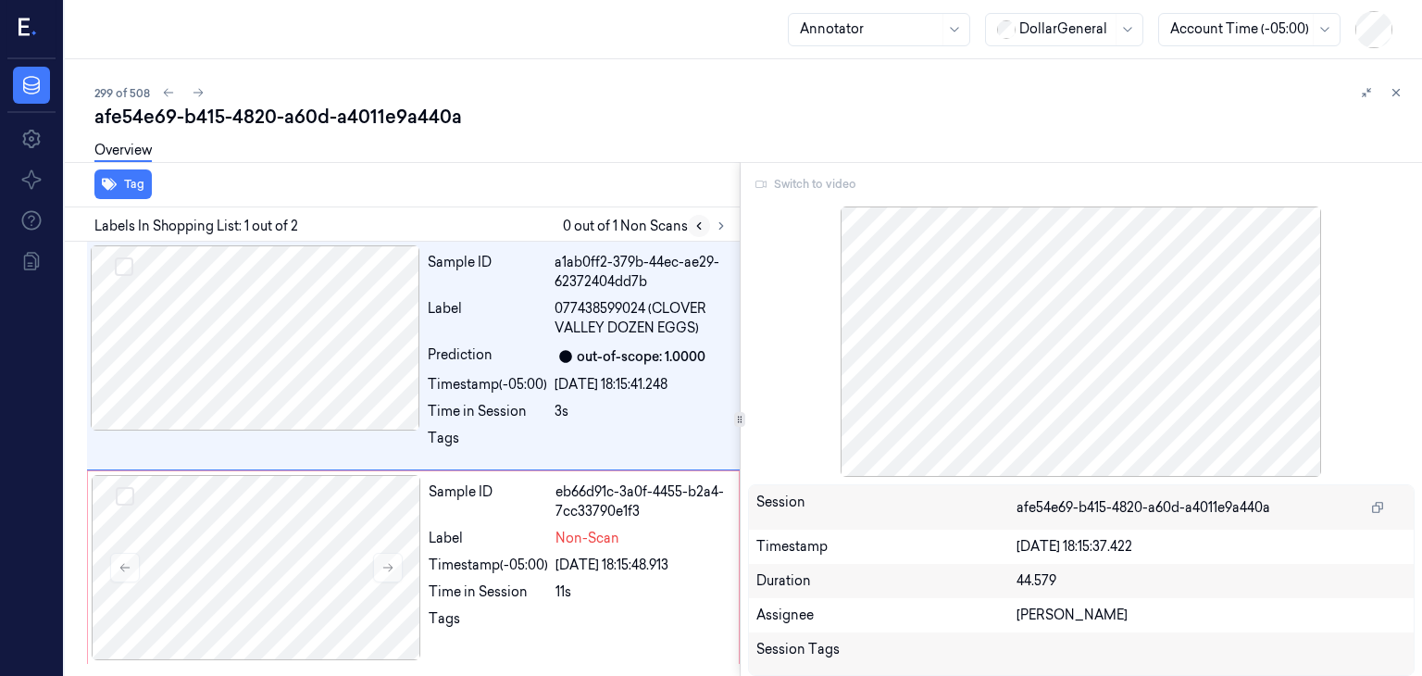
click at [707, 227] on button at bounding box center [699, 226] width 22 height 22
click at [716, 224] on icon at bounding box center [721, 225] width 13 height 13
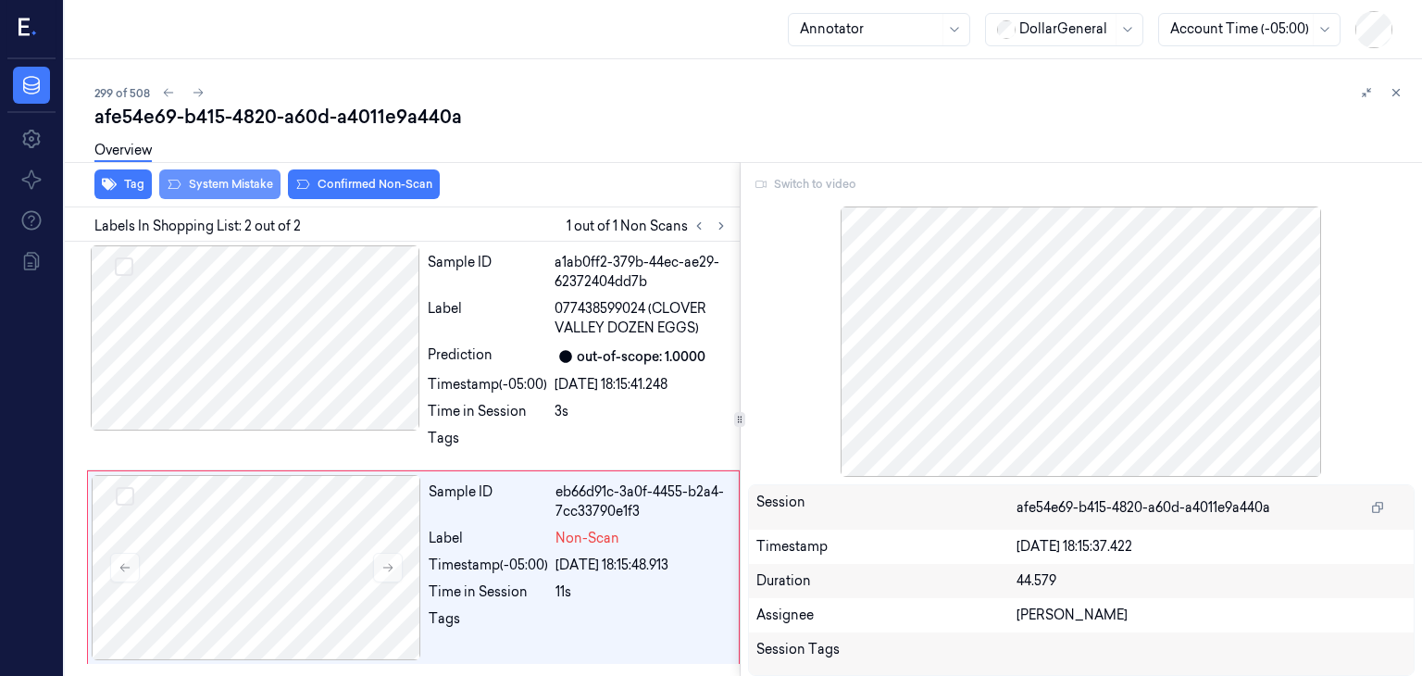
click at [245, 191] on button "System Mistake" at bounding box center [219, 184] width 121 height 30
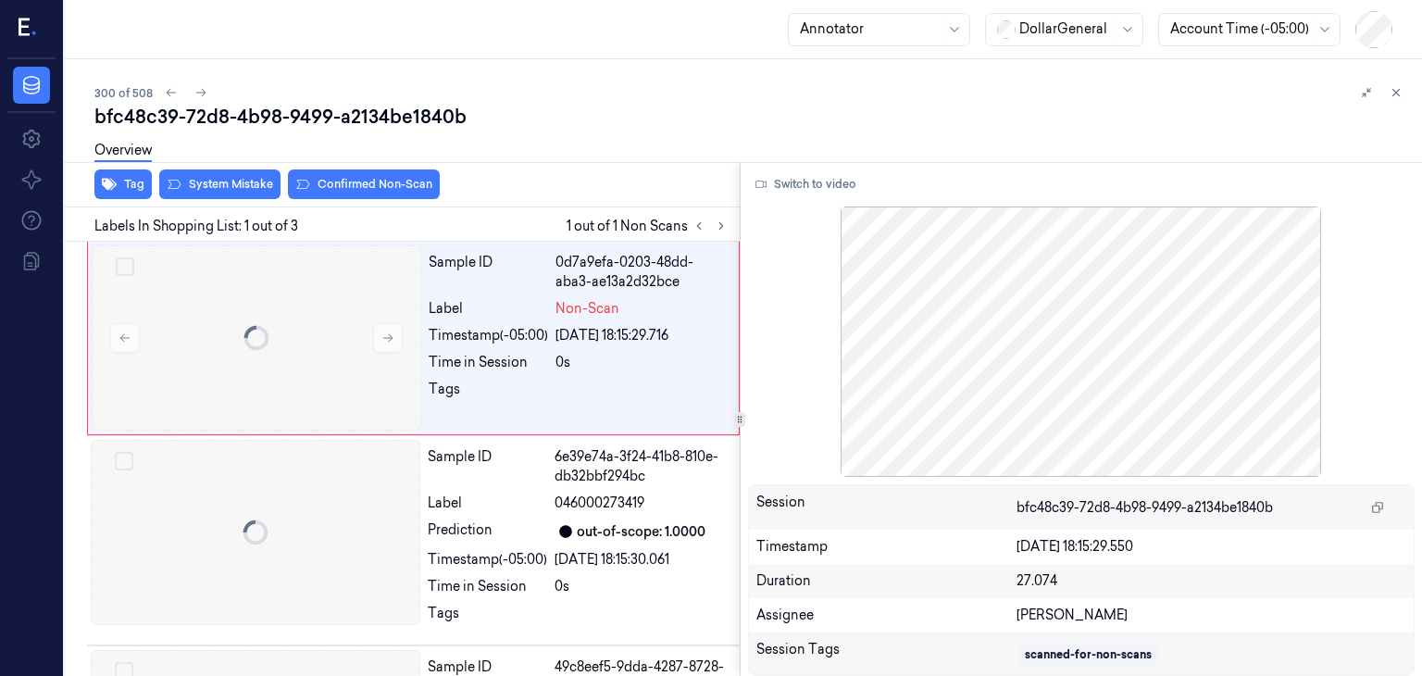
scroll to position [2, 0]
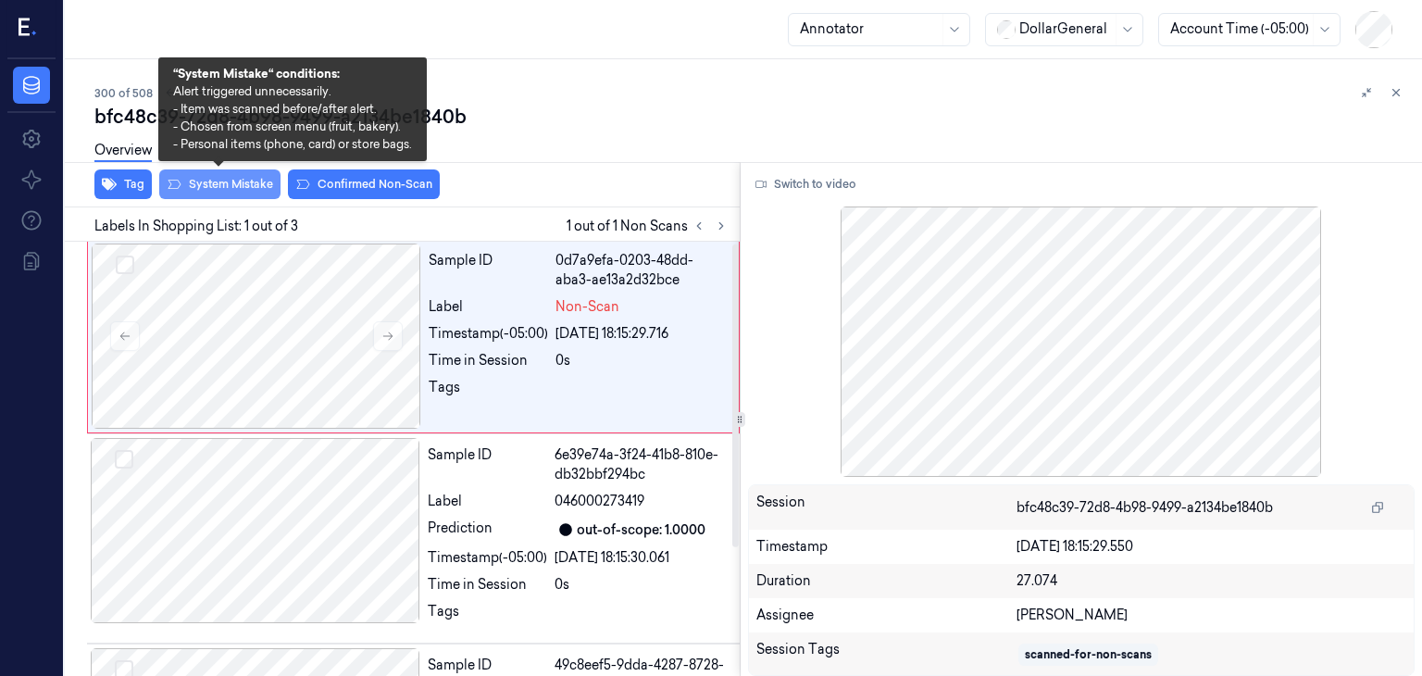
click at [209, 182] on button "System Mistake" at bounding box center [219, 184] width 121 height 30
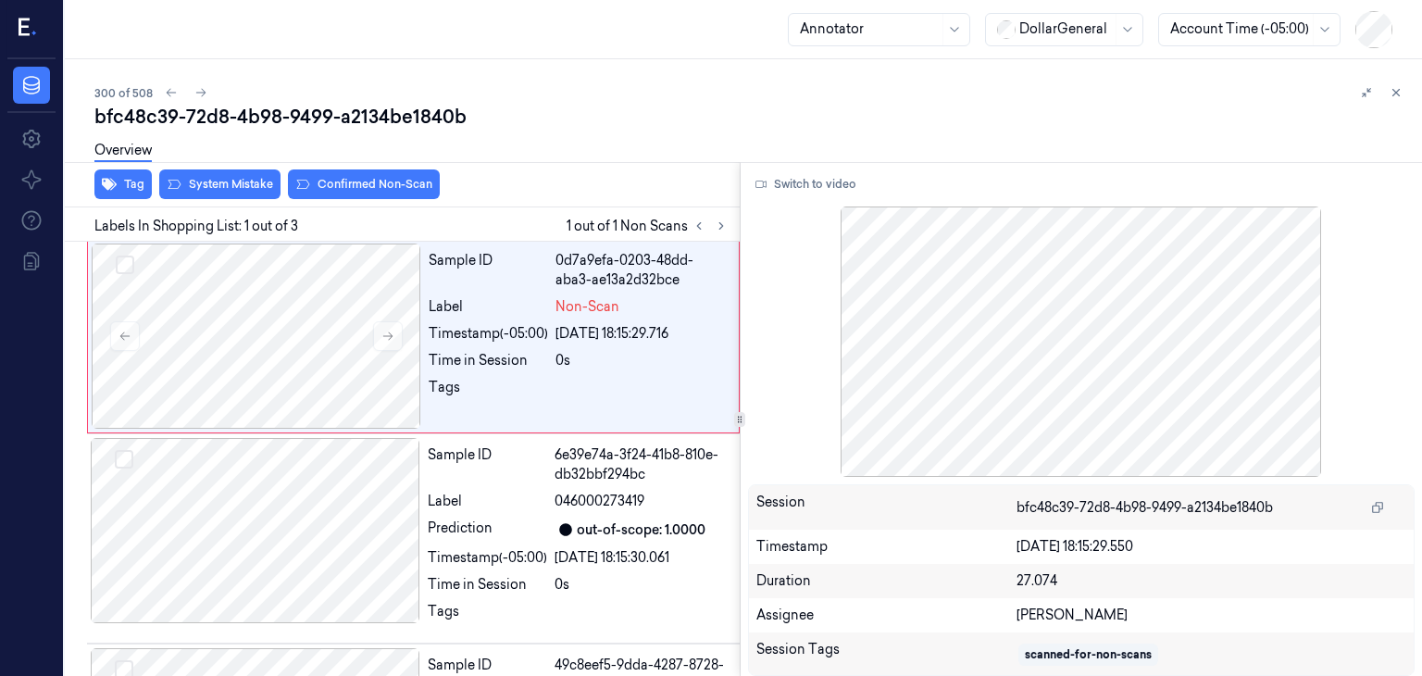
scroll to position [0, 0]
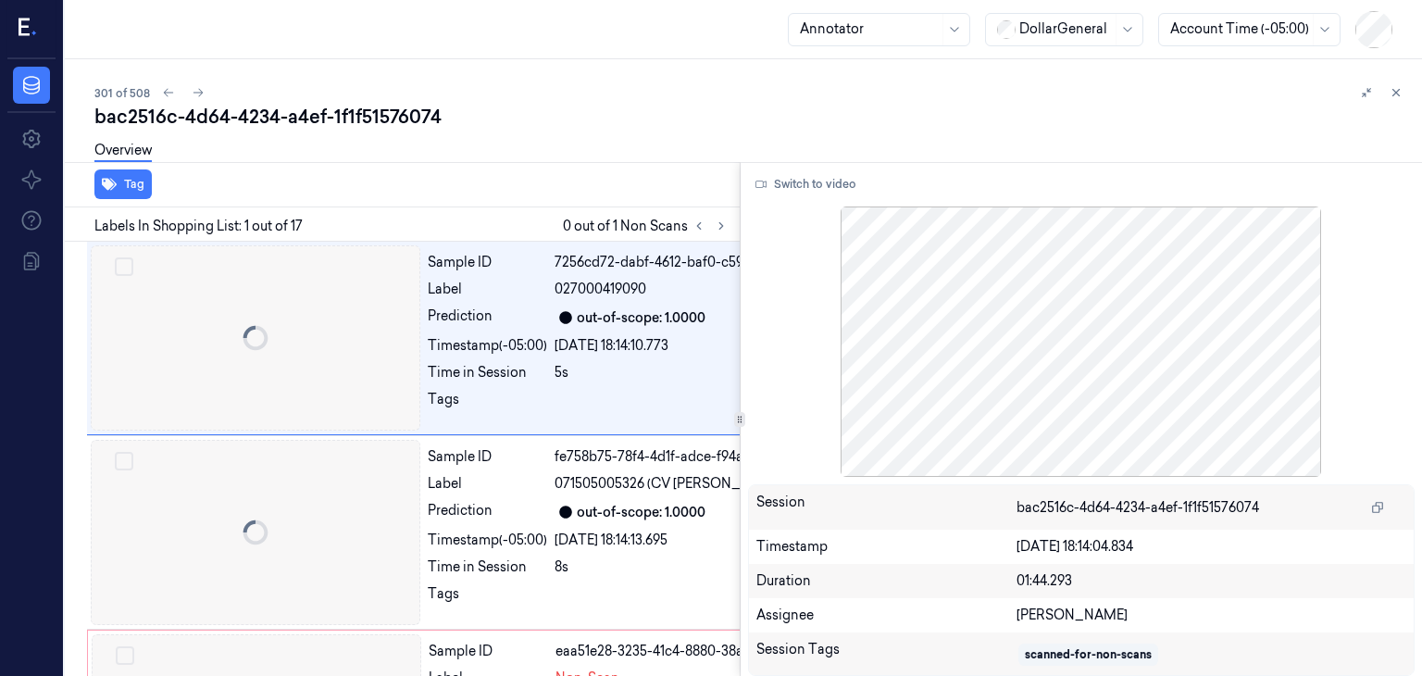
scroll to position [0, 30]
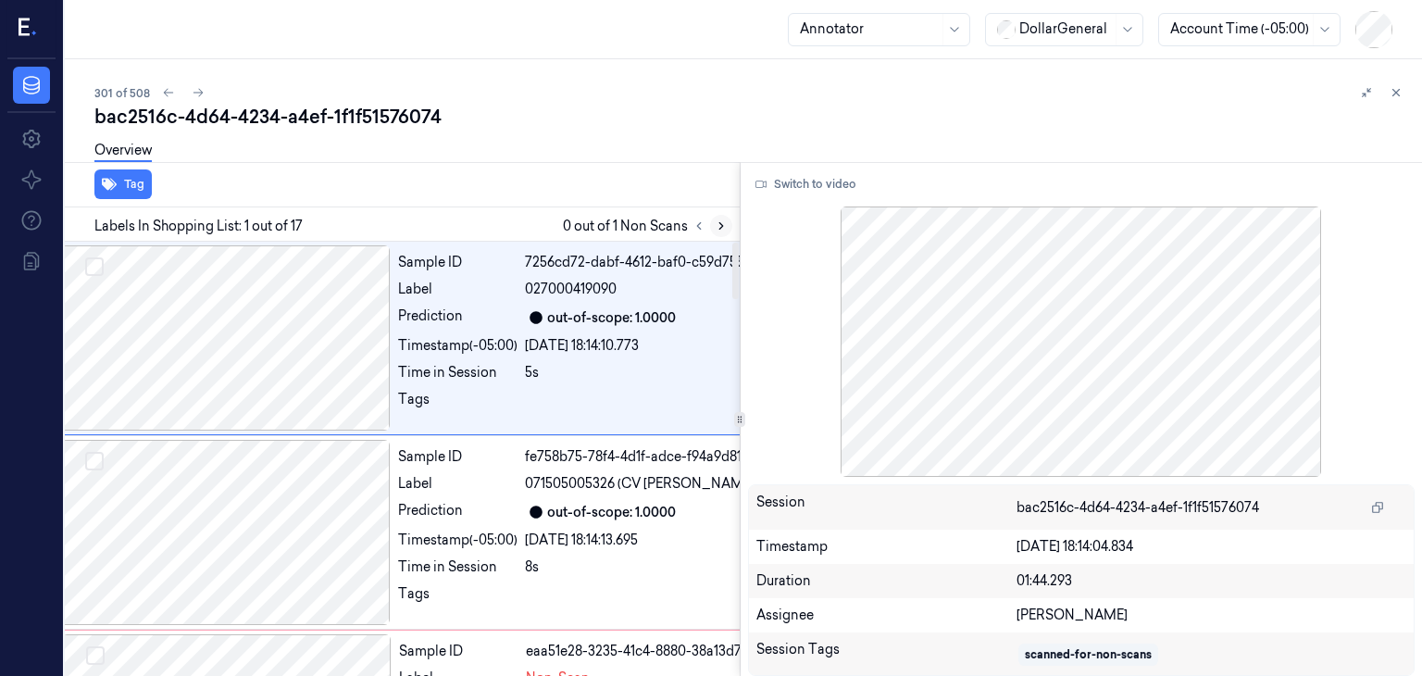
click at [726, 227] on icon at bounding box center [721, 225] width 13 height 13
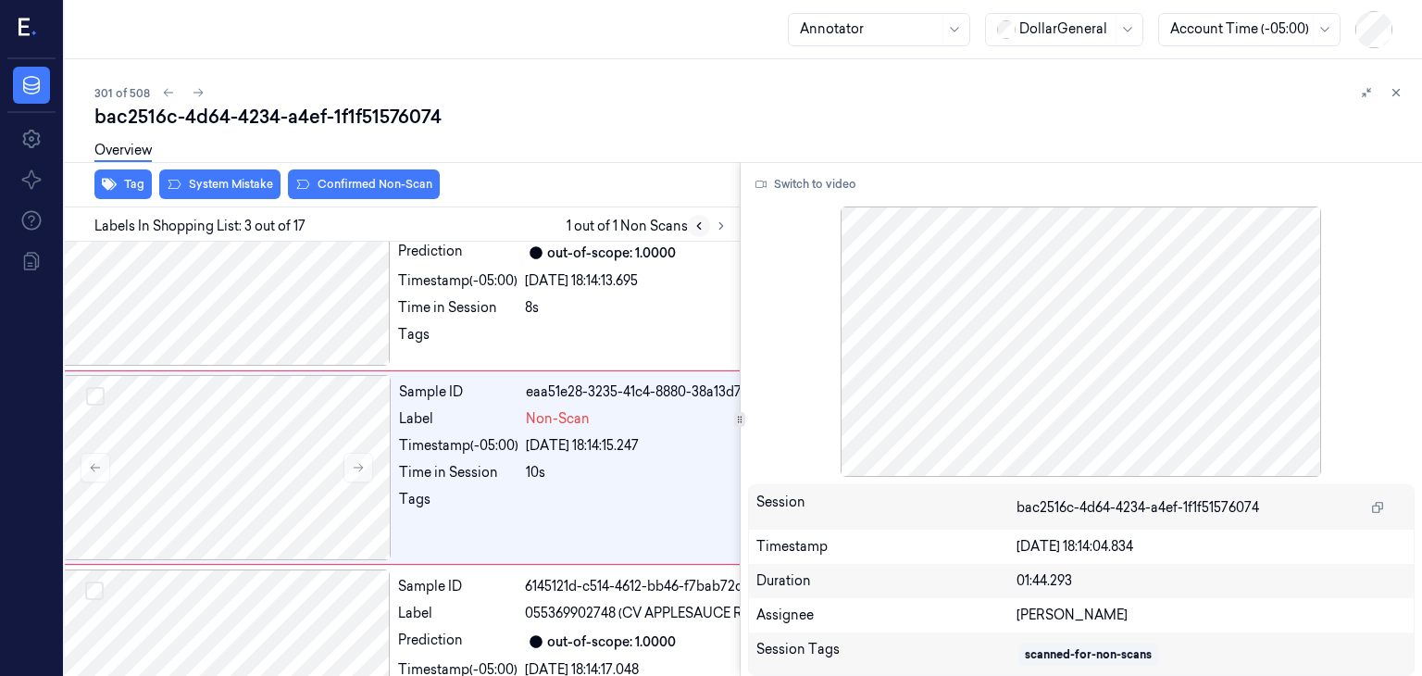
scroll to position [267, 30]
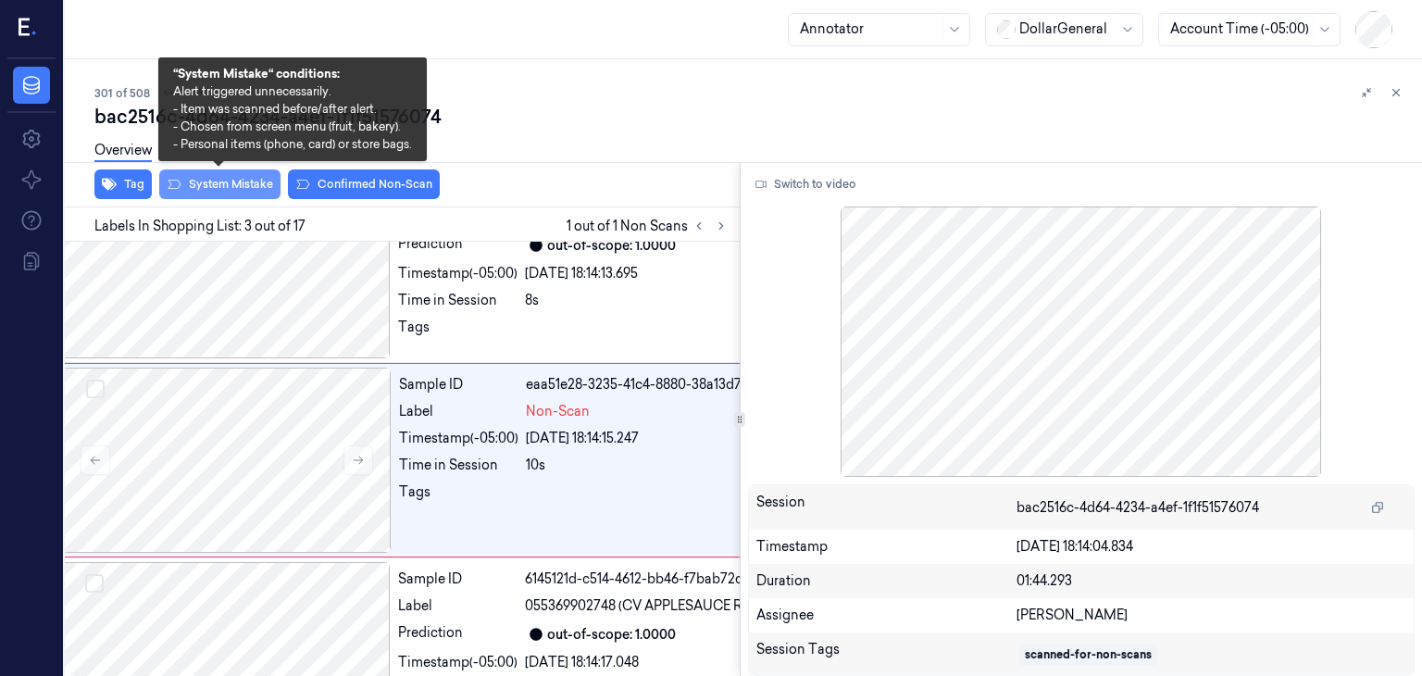
click at [241, 190] on button "System Mistake" at bounding box center [219, 184] width 121 height 30
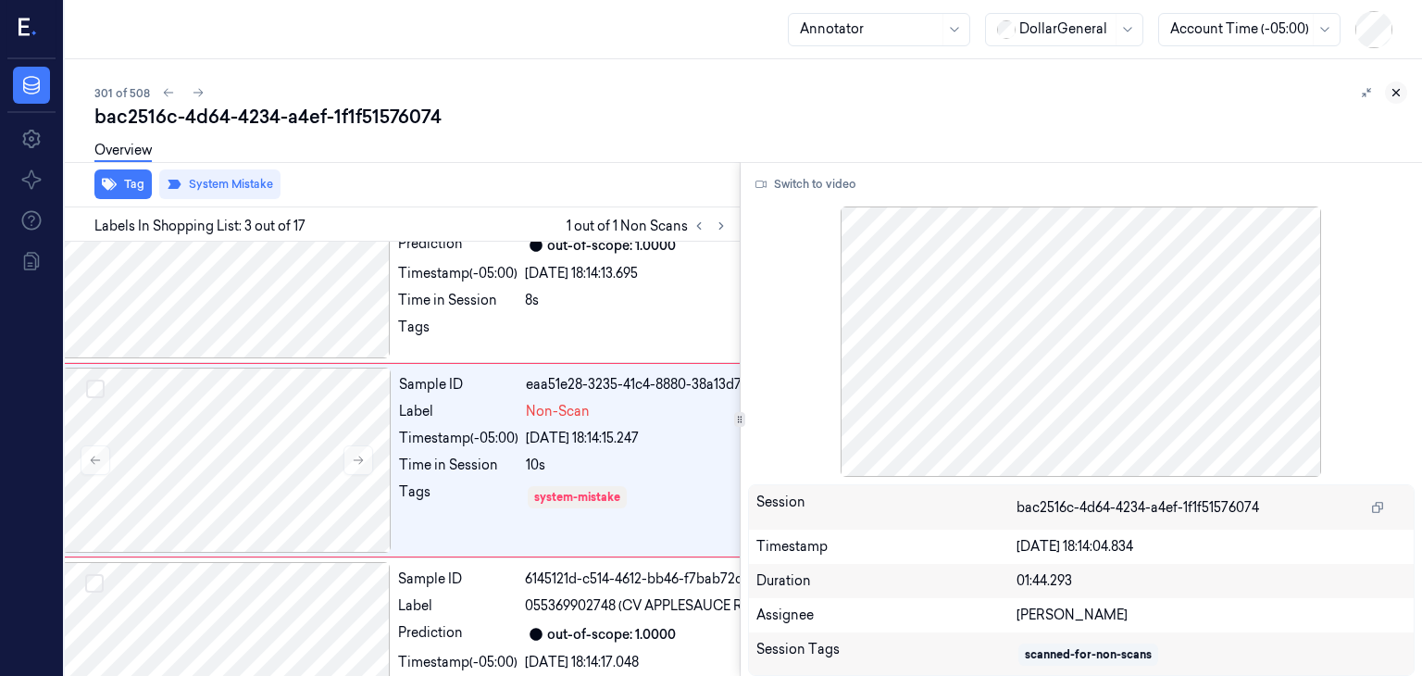
click at [1403, 93] on button at bounding box center [1396, 92] width 22 height 22
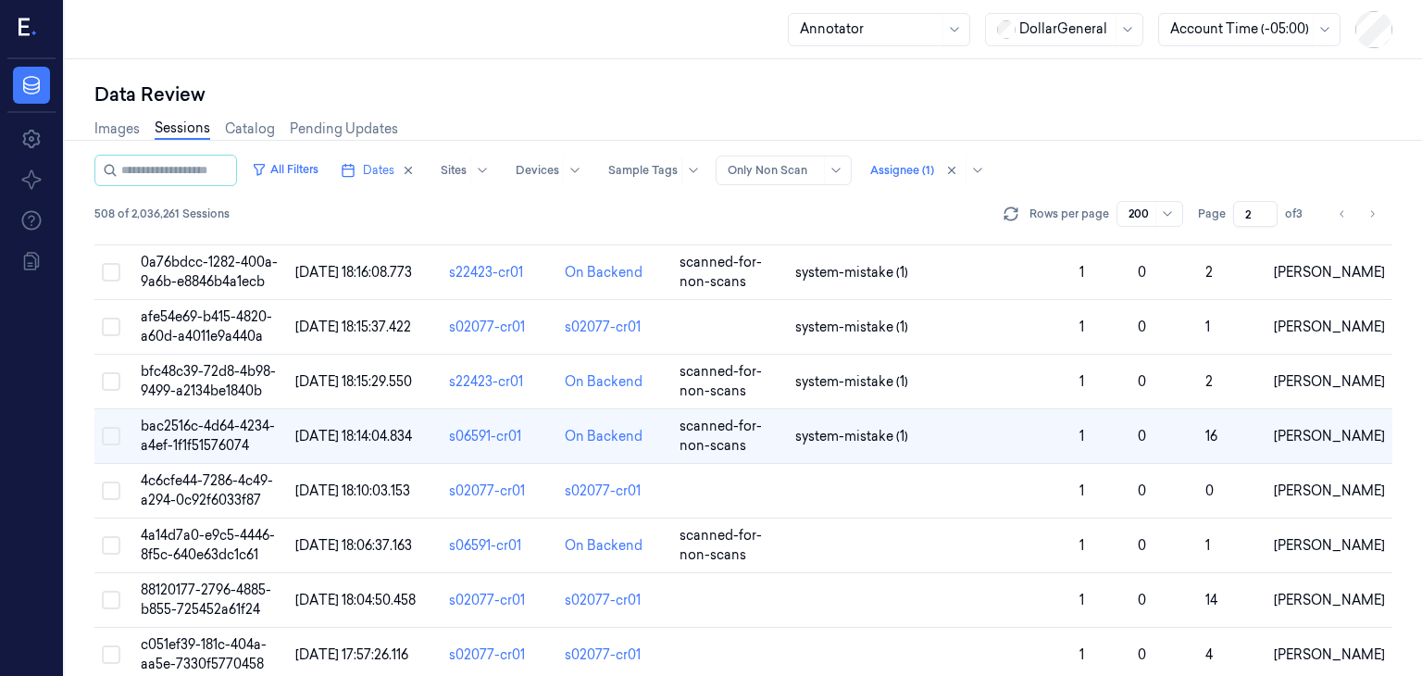
scroll to position [5346, 0]
click at [940, 33] on div "Annotator" at bounding box center [879, 29] width 182 height 33
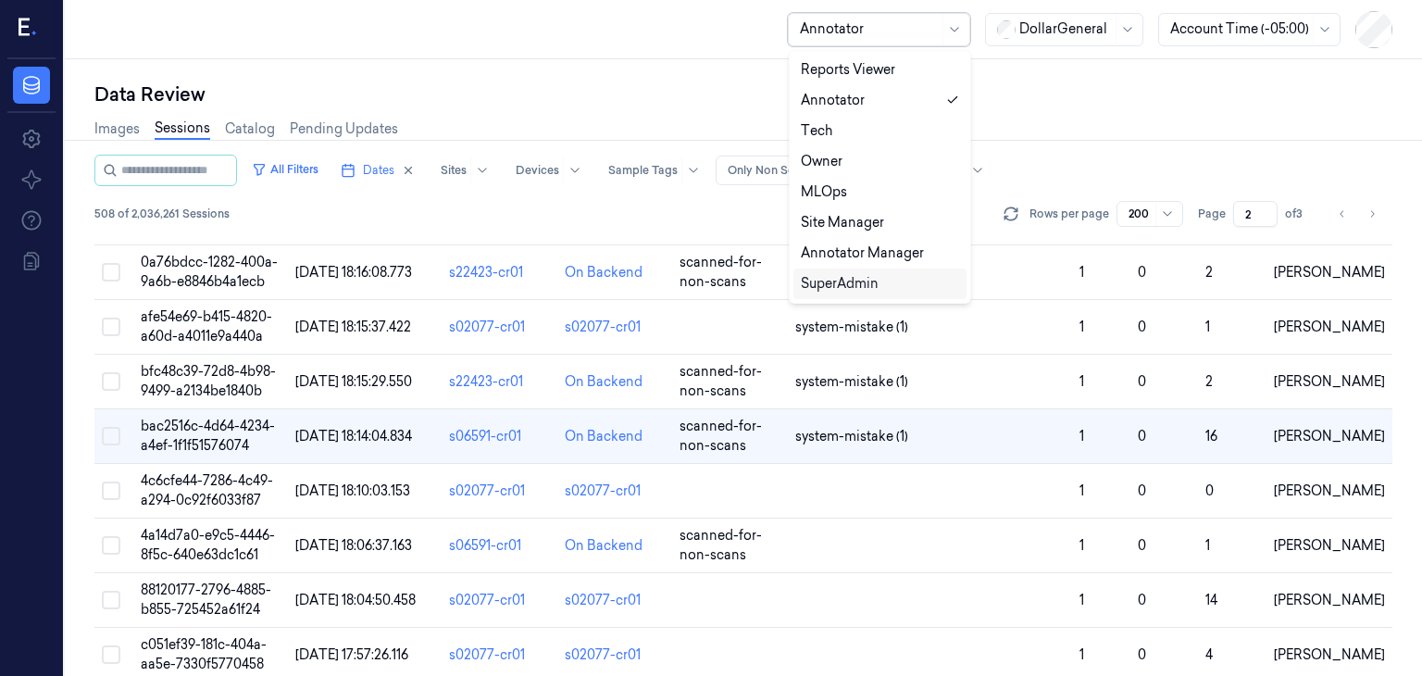
click at [837, 291] on div "SuperAdmin" at bounding box center [840, 283] width 78 height 19
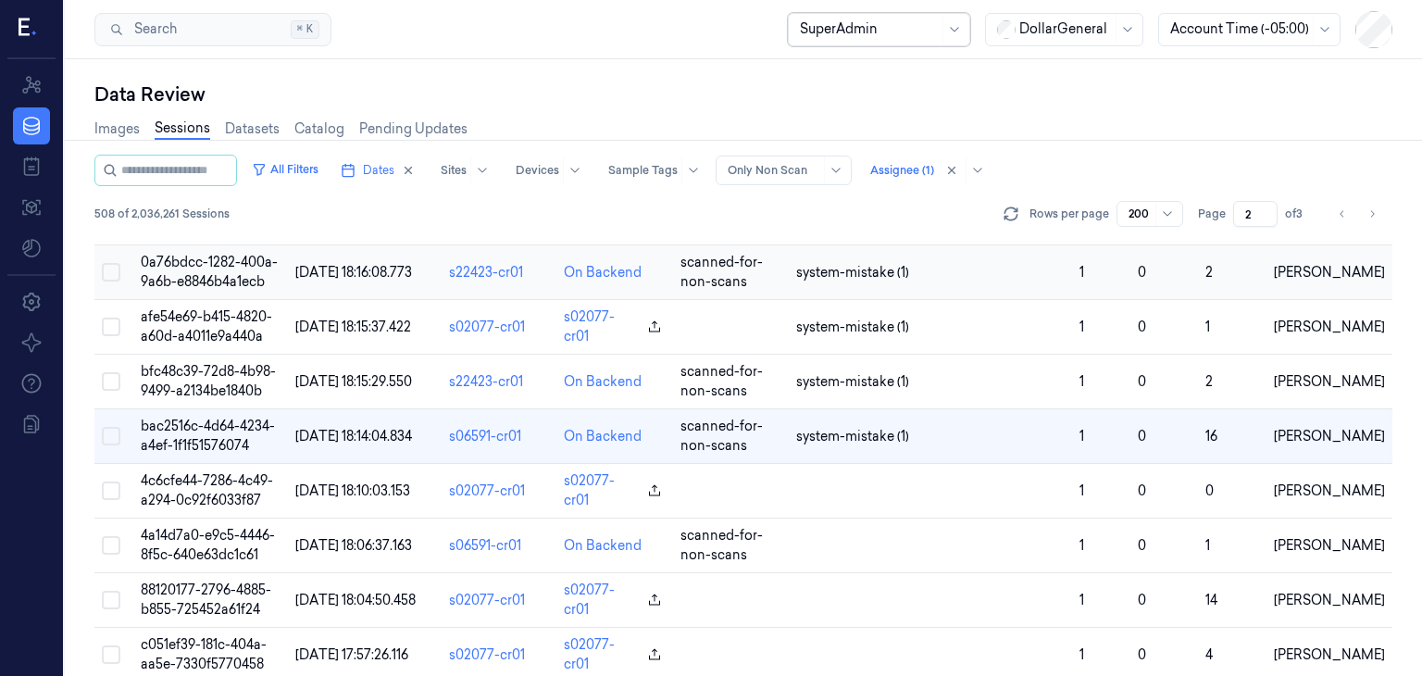
scroll to position [5288, 0]
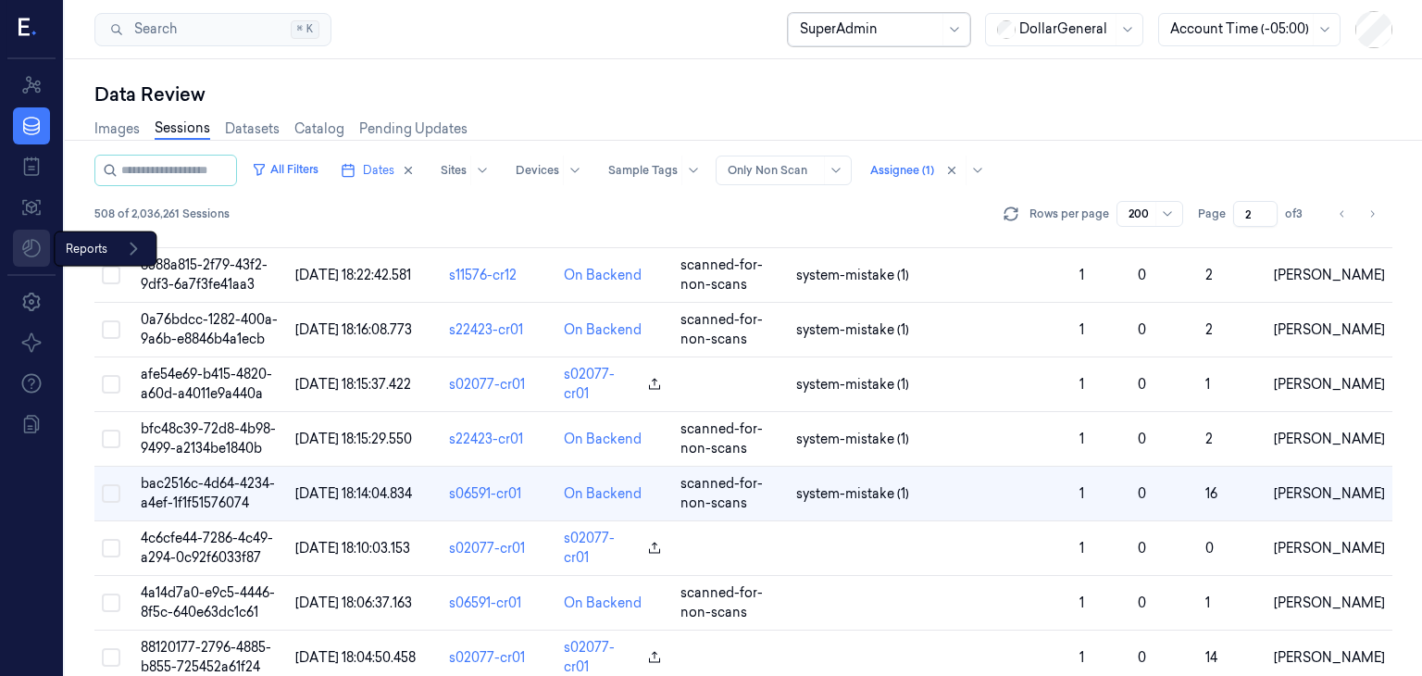
click at [25, 244] on html "Resources Data Jobs Models Reports Reports Settings About Support Documentation…" at bounding box center [711, 338] width 1422 height 676
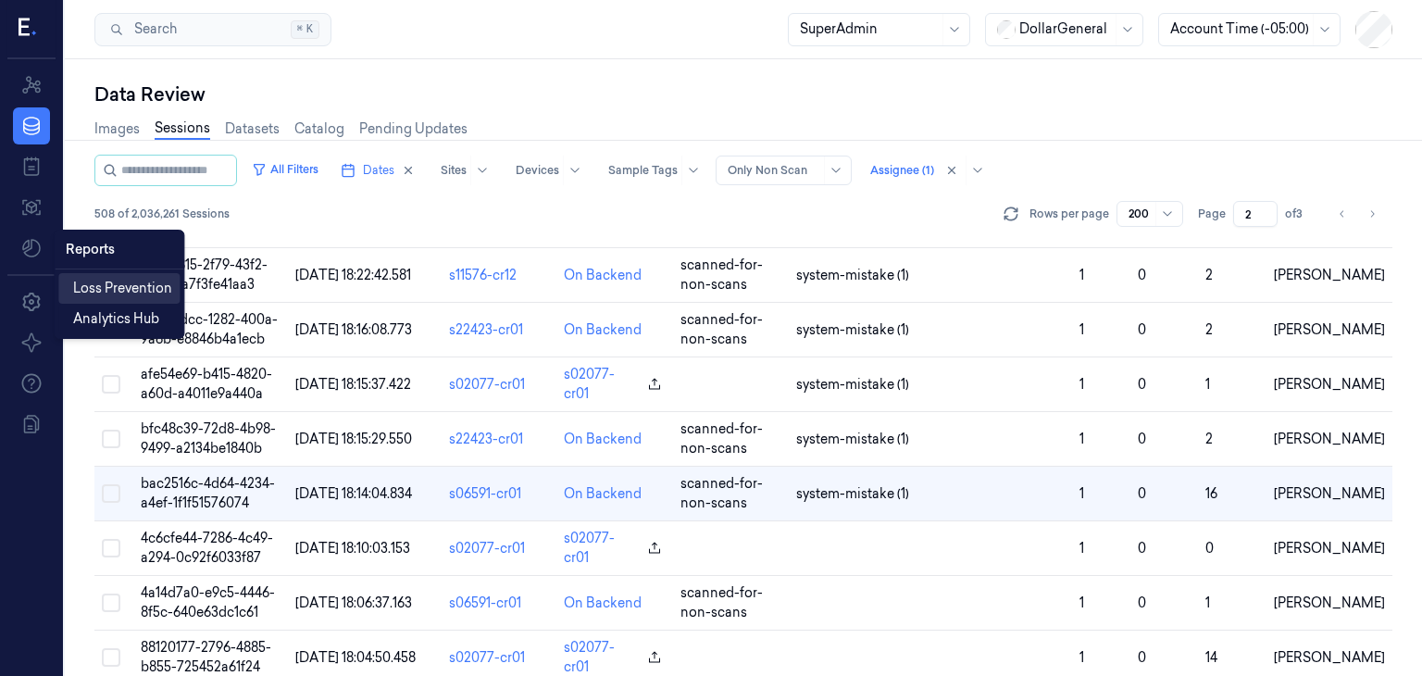
click at [120, 291] on span "Loss Prevention" at bounding box center [122, 288] width 99 height 19
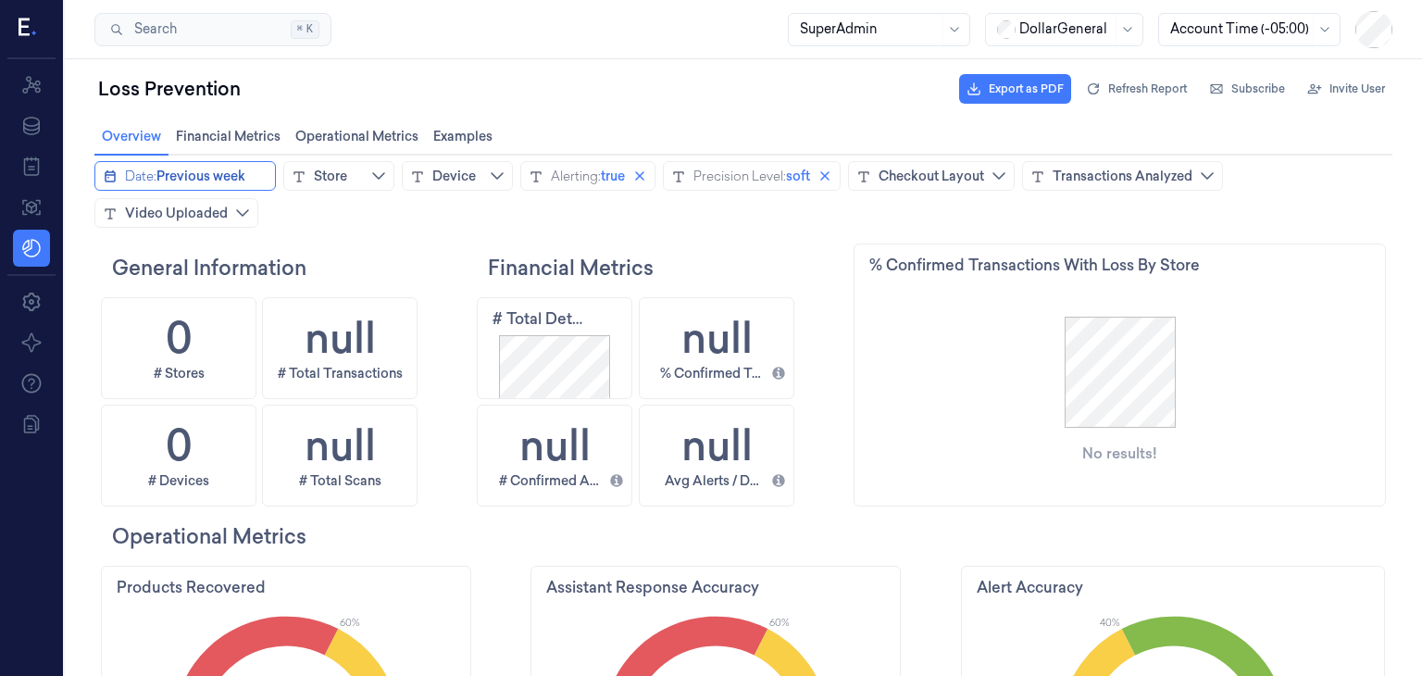
click at [244, 180] on span "Previous week" at bounding box center [200, 176] width 89 height 19
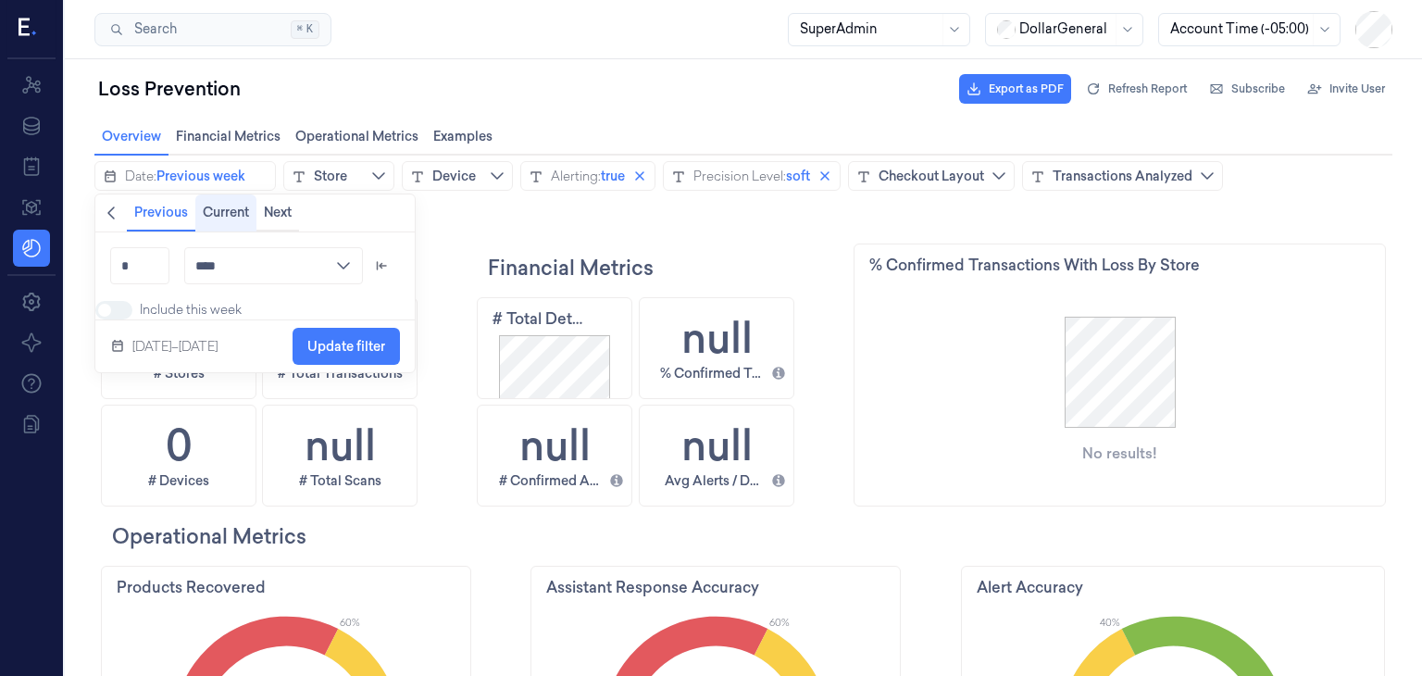
click at [235, 208] on span "Current" at bounding box center [226, 212] width 46 height 15
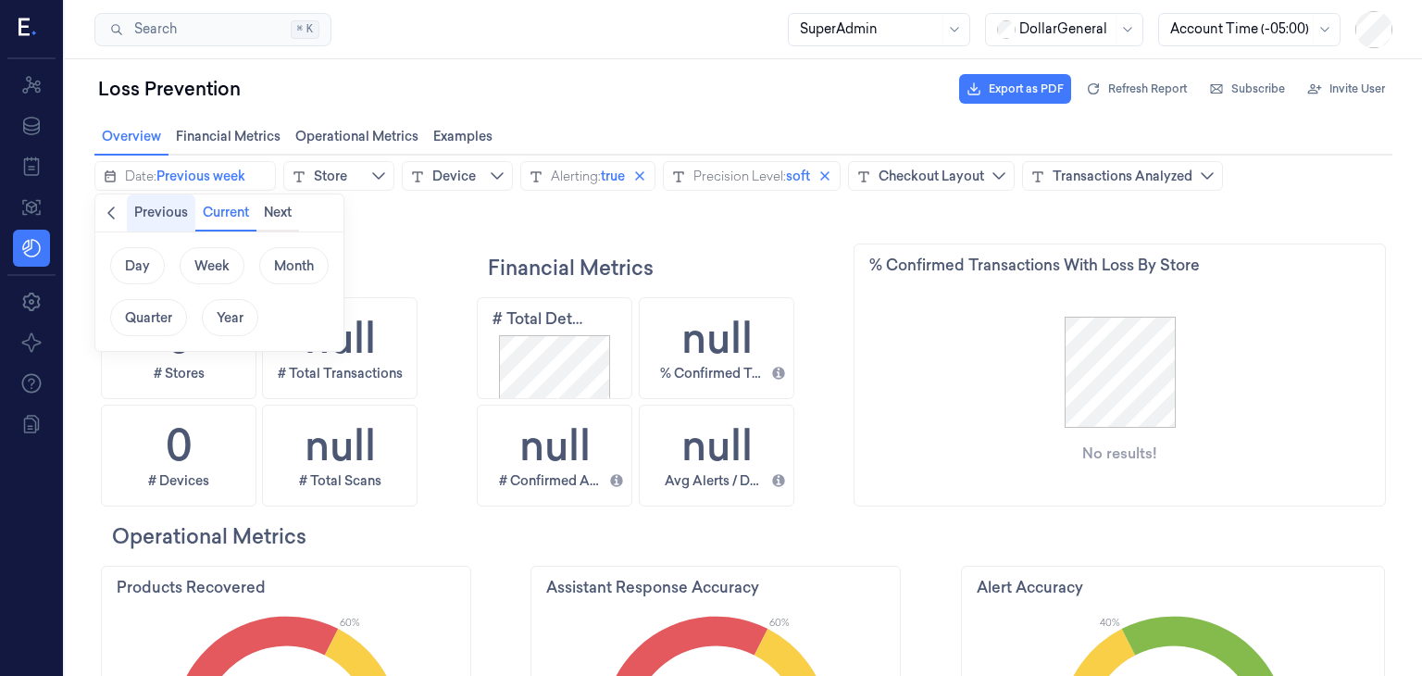
click at [164, 224] on button "Previous" at bounding box center [161, 212] width 68 height 37
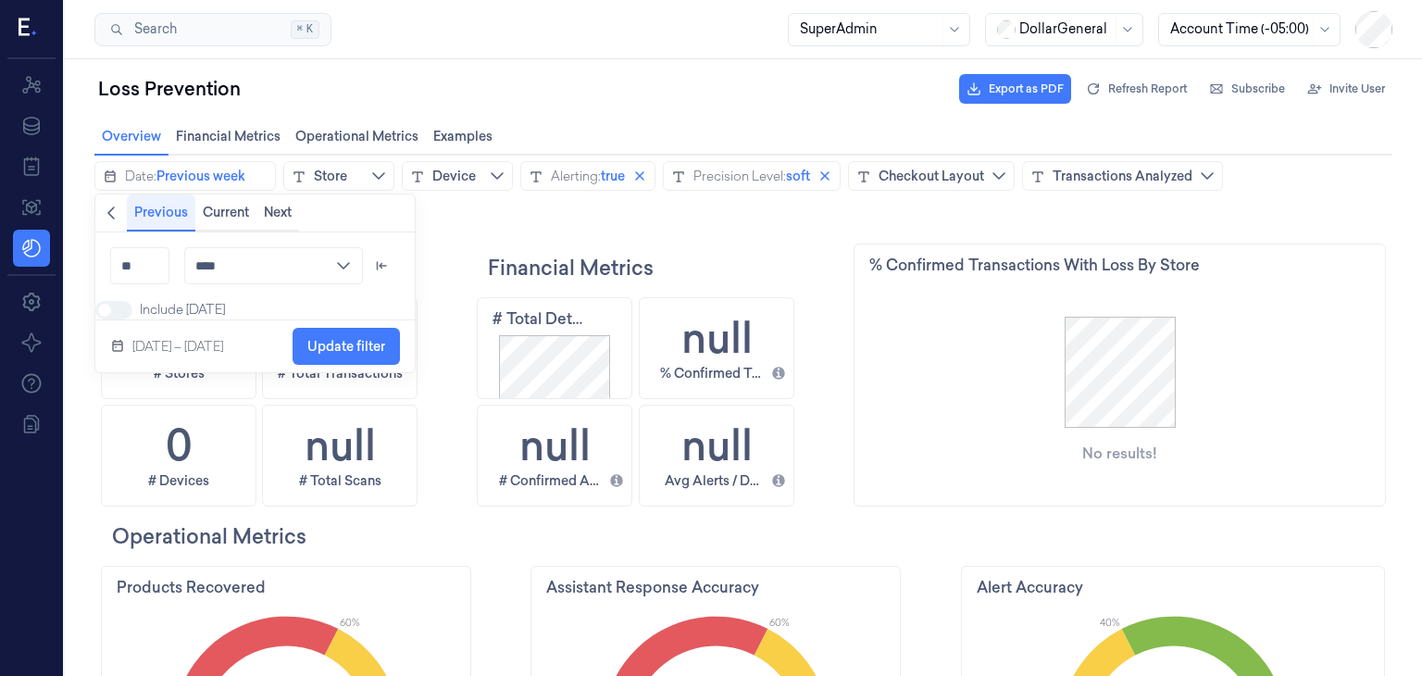
click at [165, 224] on button "Previous" at bounding box center [161, 212] width 68 height 37
click at [115, 214] on icon "chevronleft icon" at bounding box center [111, 212] width 15 height 15
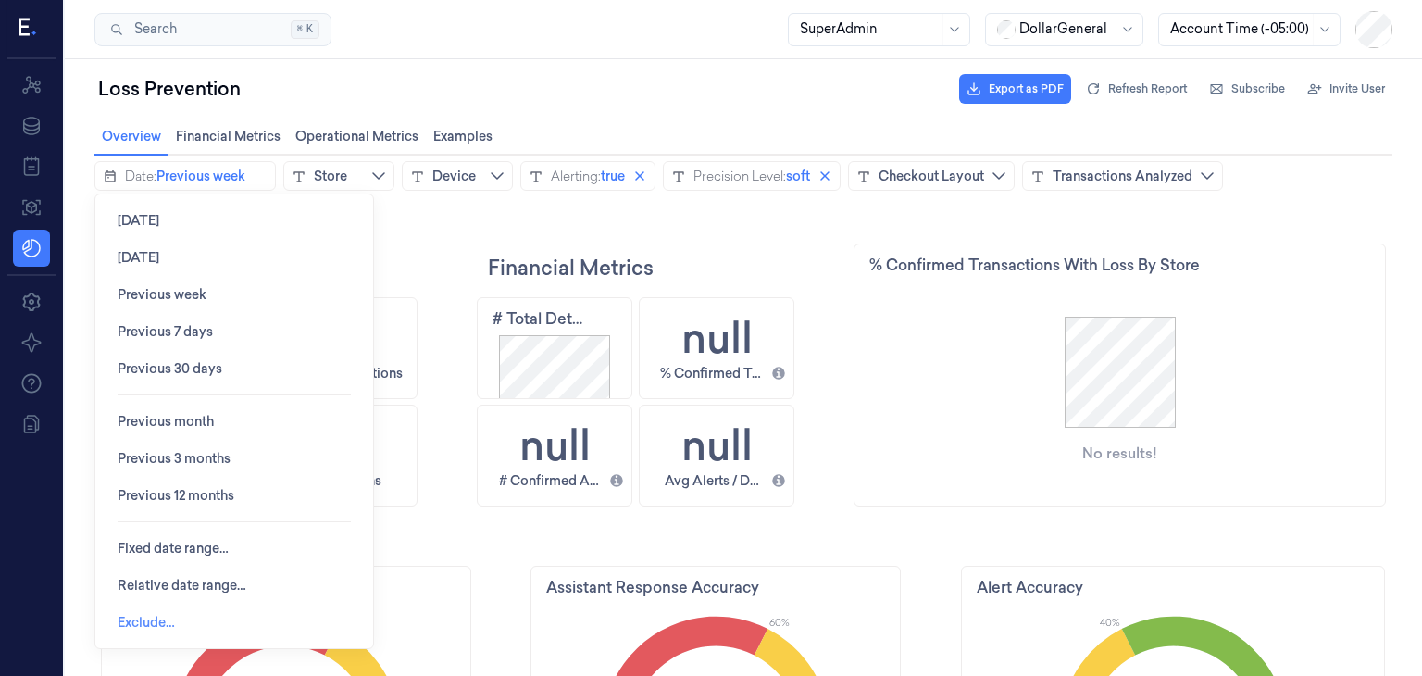
click at [180, 618] on button "Exclude…" at bounding box center [146, 621] width 87 height 37
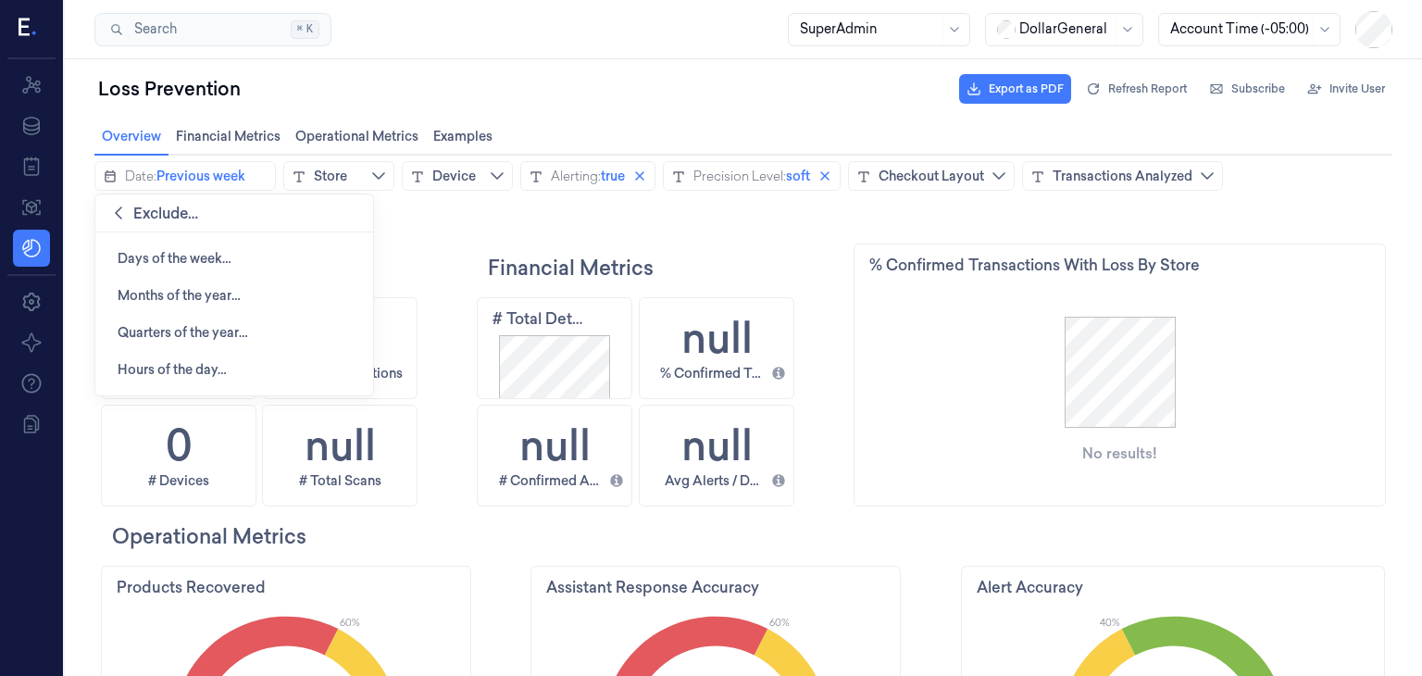
click at [129, 212] on span "Exclude…" at bounding box center [154, 213] width 87 height 20
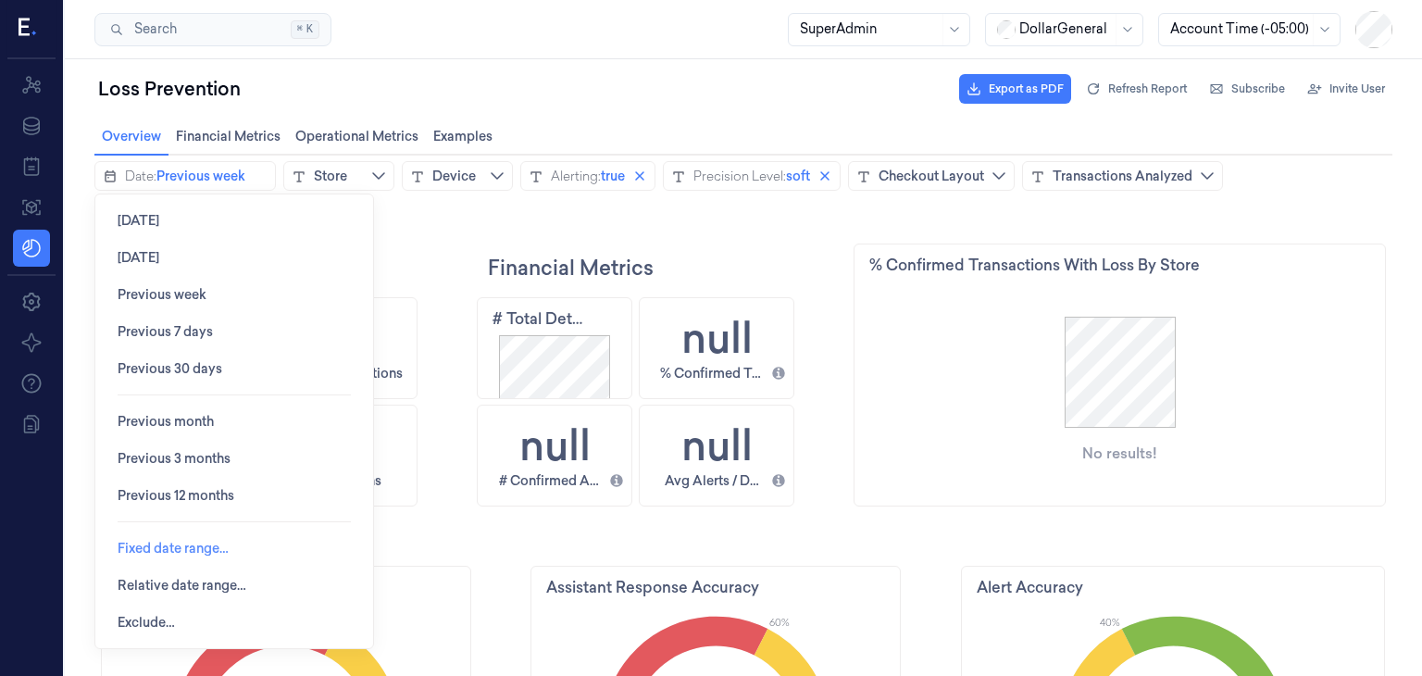
click at [148, 560] on span "Fixed date range…" at bounding box center [173, 547] width 111 height 35
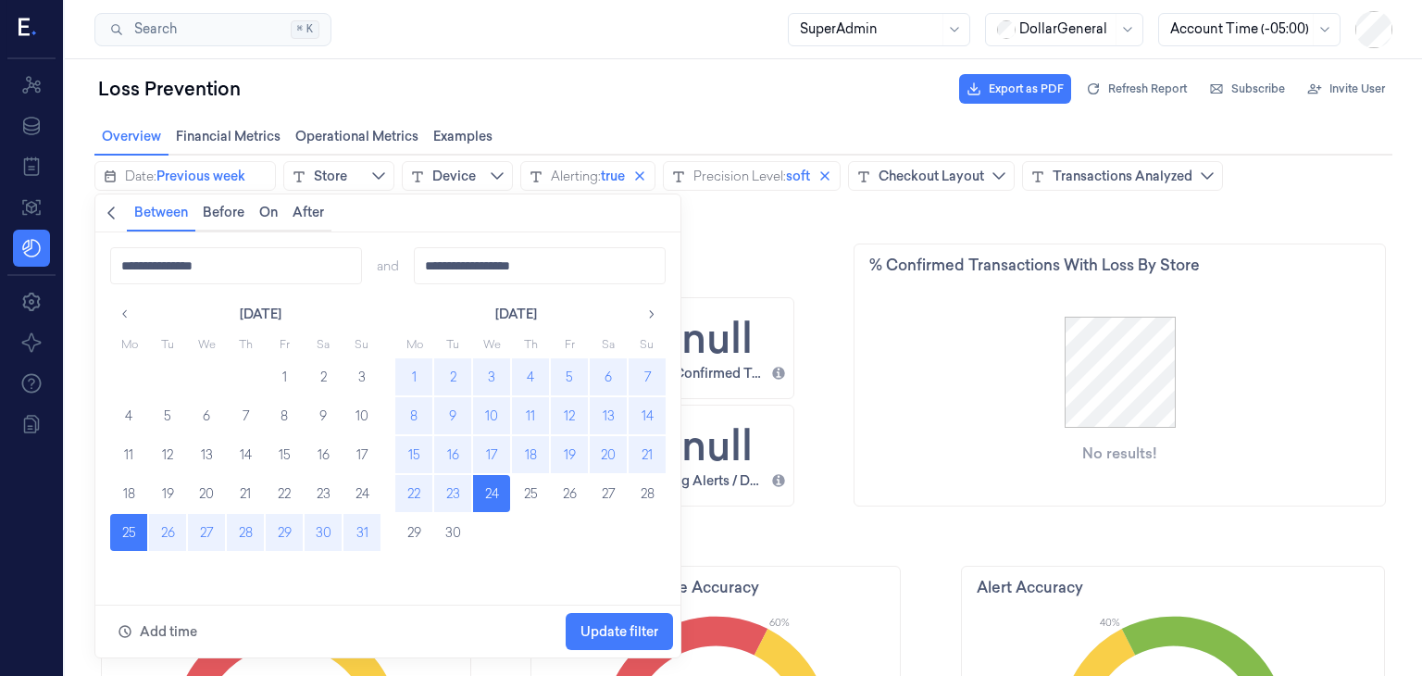
click at [421, 379] on button "1" at bounding box center [413, 376] width 37 height 37
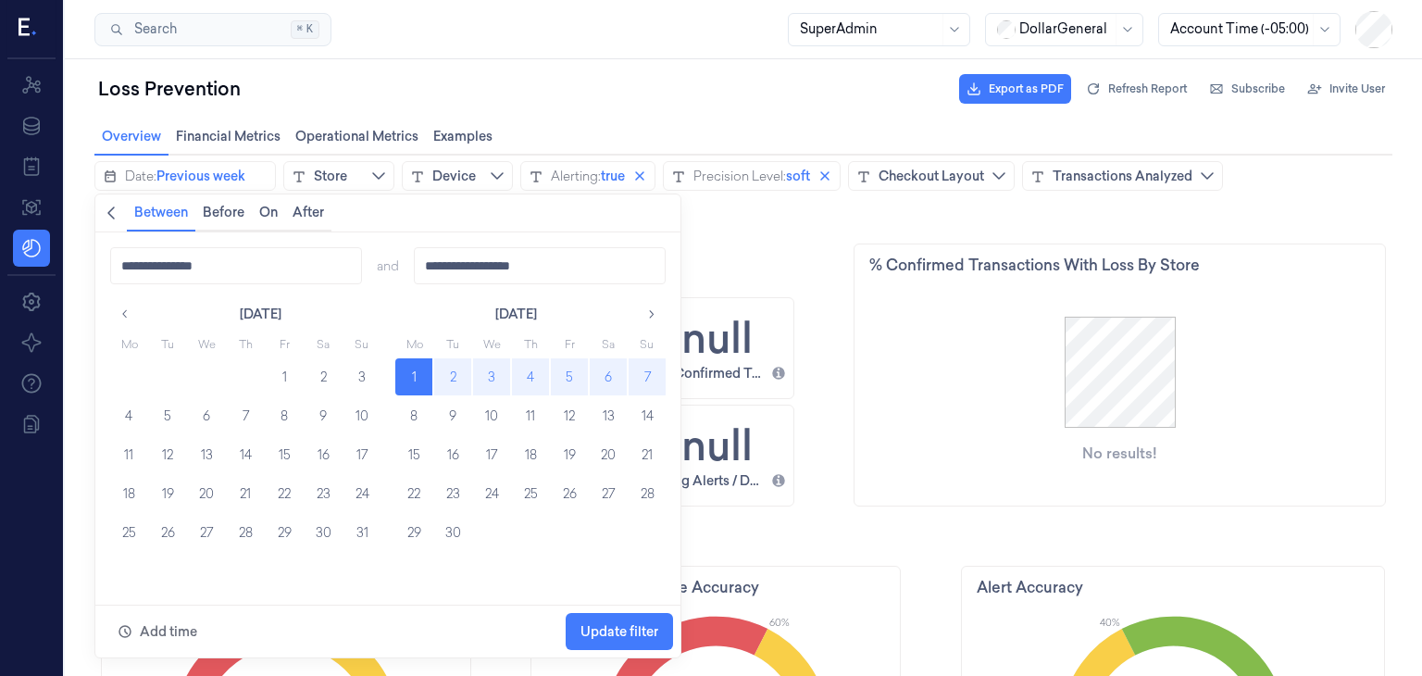
click at [648, 382] on button "7" at bounding box center [646, 376] width 37 height 37
type input "**********"
click at [596, 633] on span "Update filter" at bounding box center [619, 631] width 78 height 15
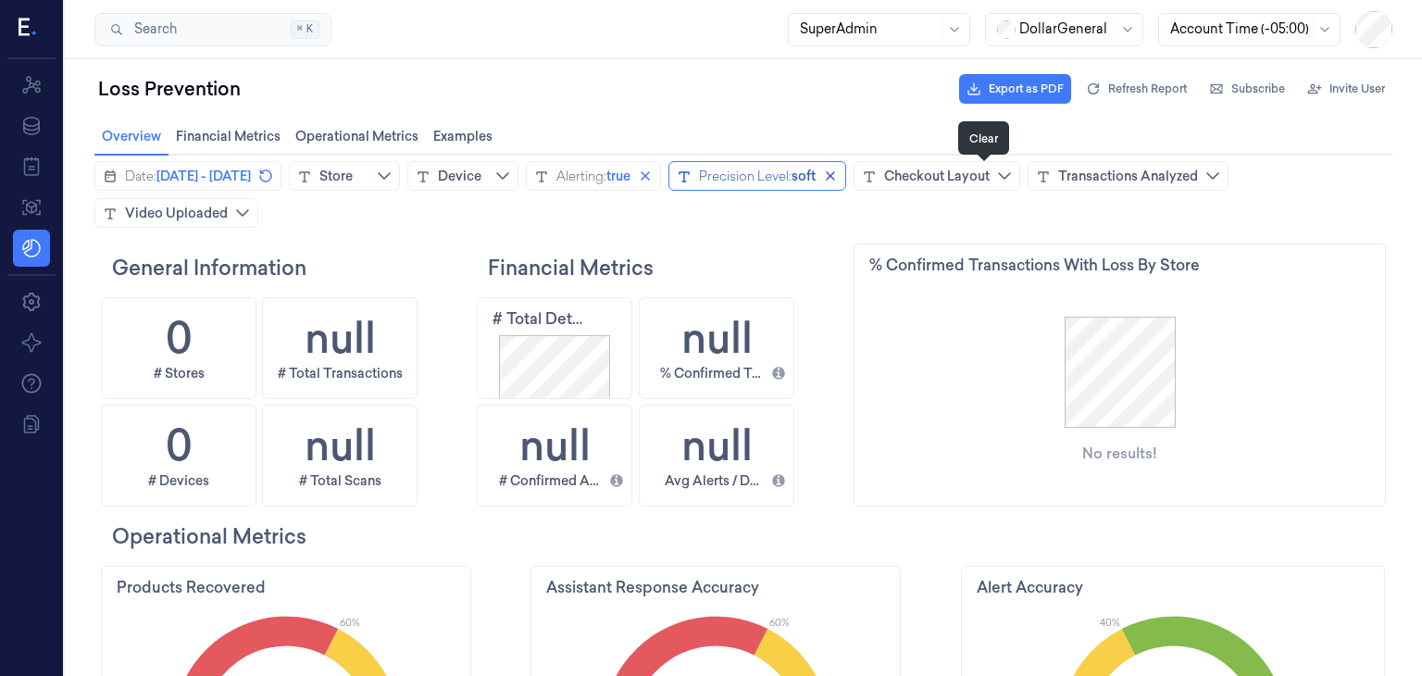
click at [838, 171] on icon "close icon" at bounding box center [830, 175] width 15 height 15
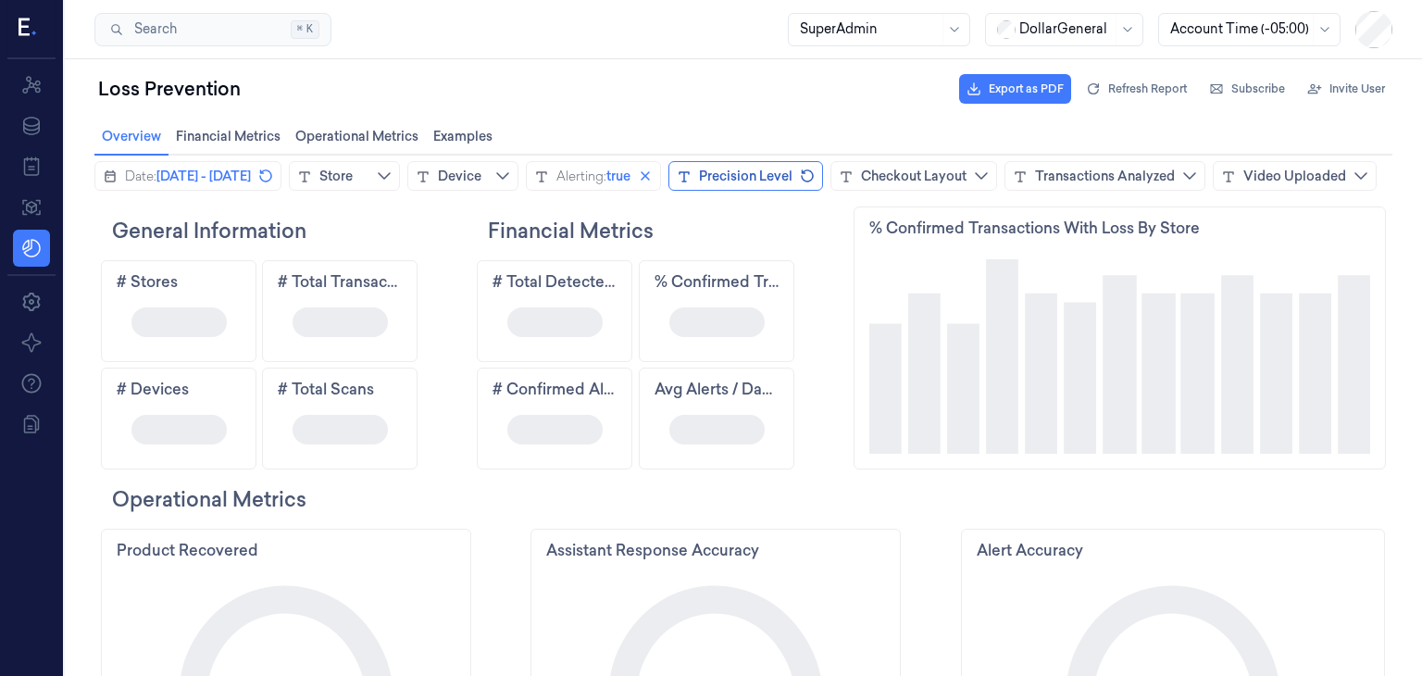
click at [963, 191] on div "Date: [DATE] - [DATE] Store Device Alerting: true Precision Level Checkout Layo…" at bounding box center [735, 176] width 1282 height 30
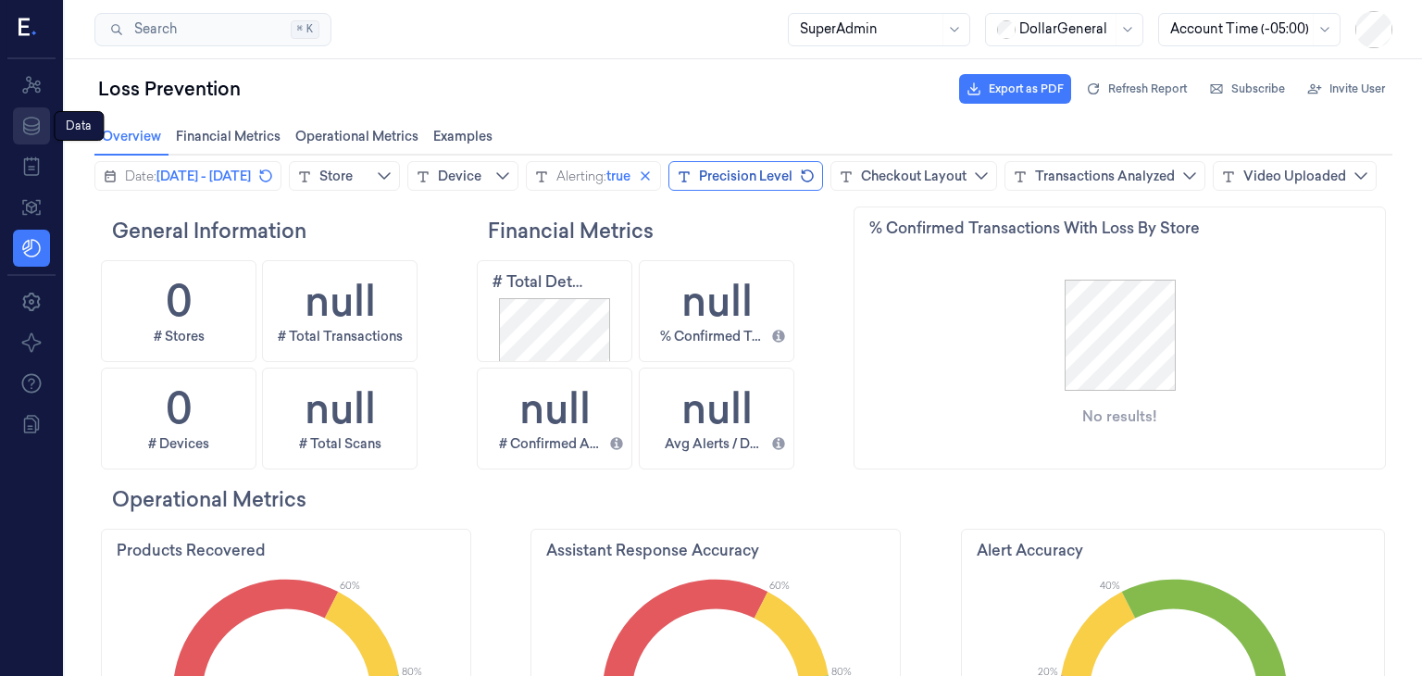
click at [34, 134] on icon at bounding box center [31, 126] width 17 height 19
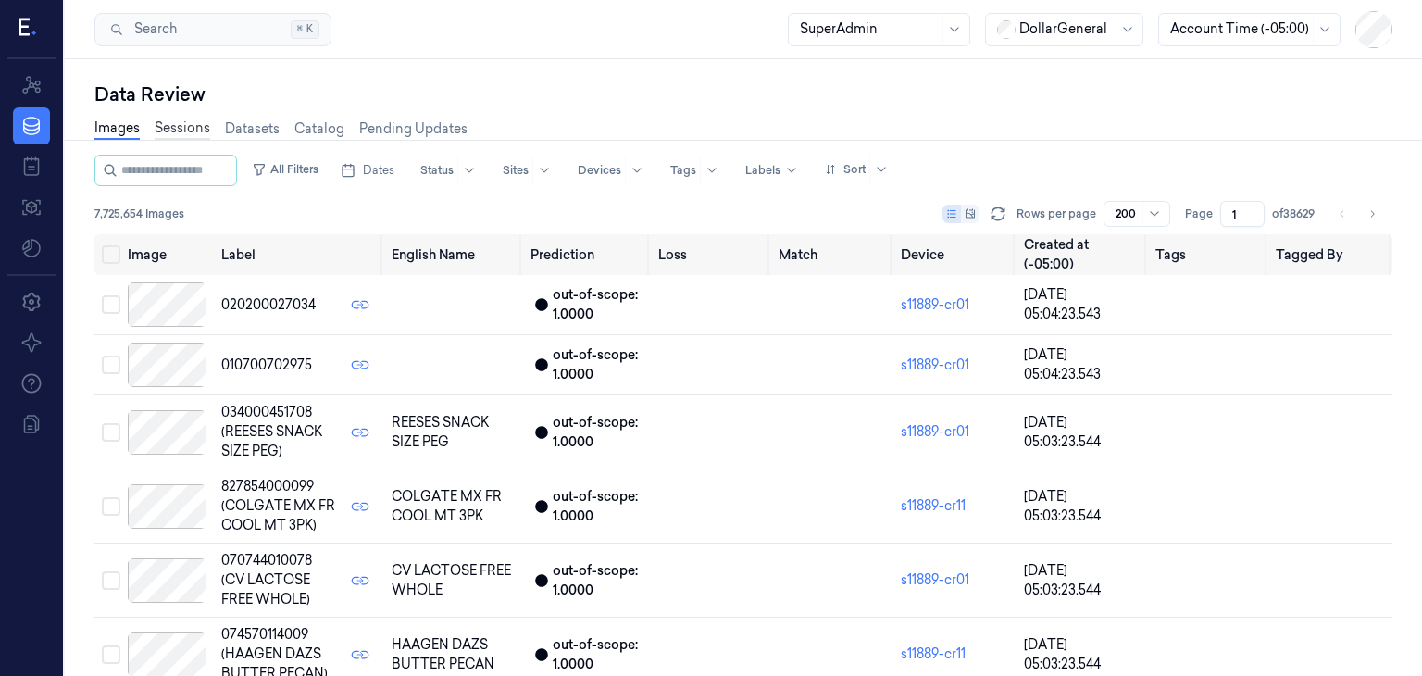
click at [205, 128] on link "Sessions" at bounding box center [183, 128] width 56 height 21
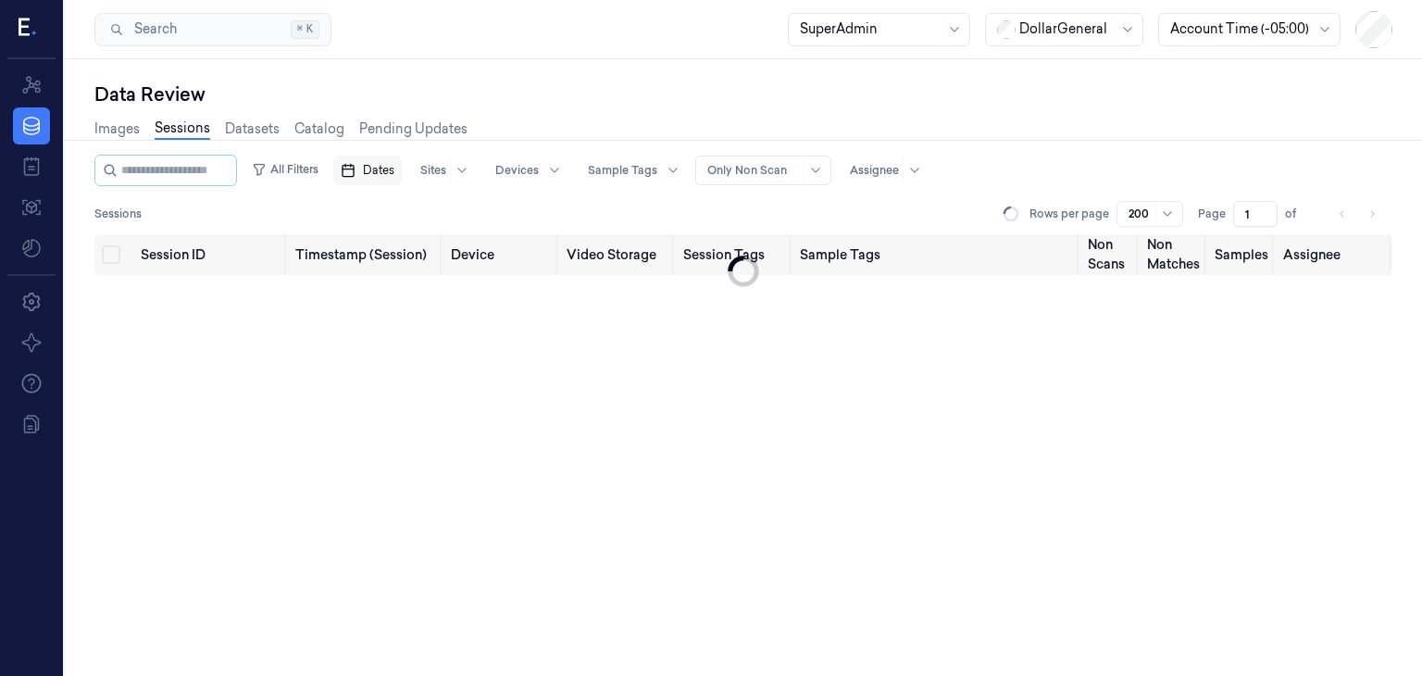
click at [386, 162] on span "Dates" at bounding box center [378, 170] width 31 height 17
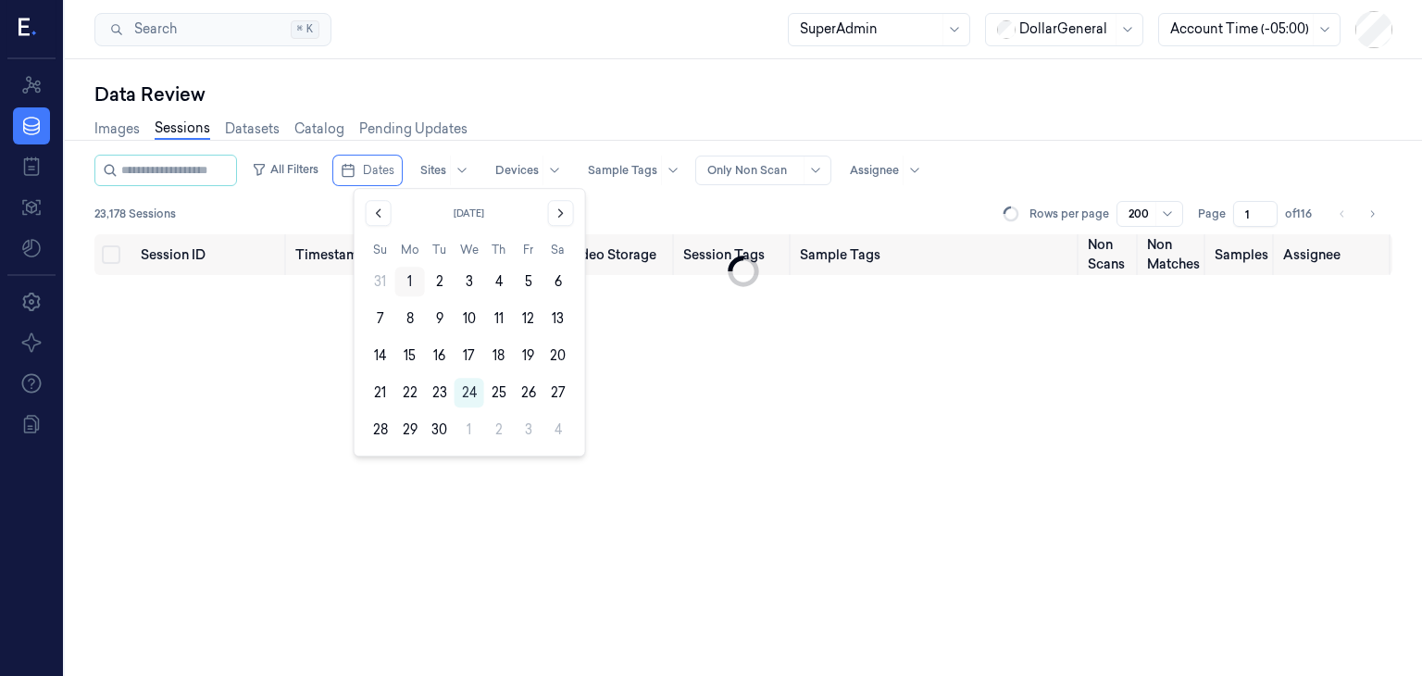
click at [406, 280] on button "1" at bounding box center [410, 282] width 30 height 30
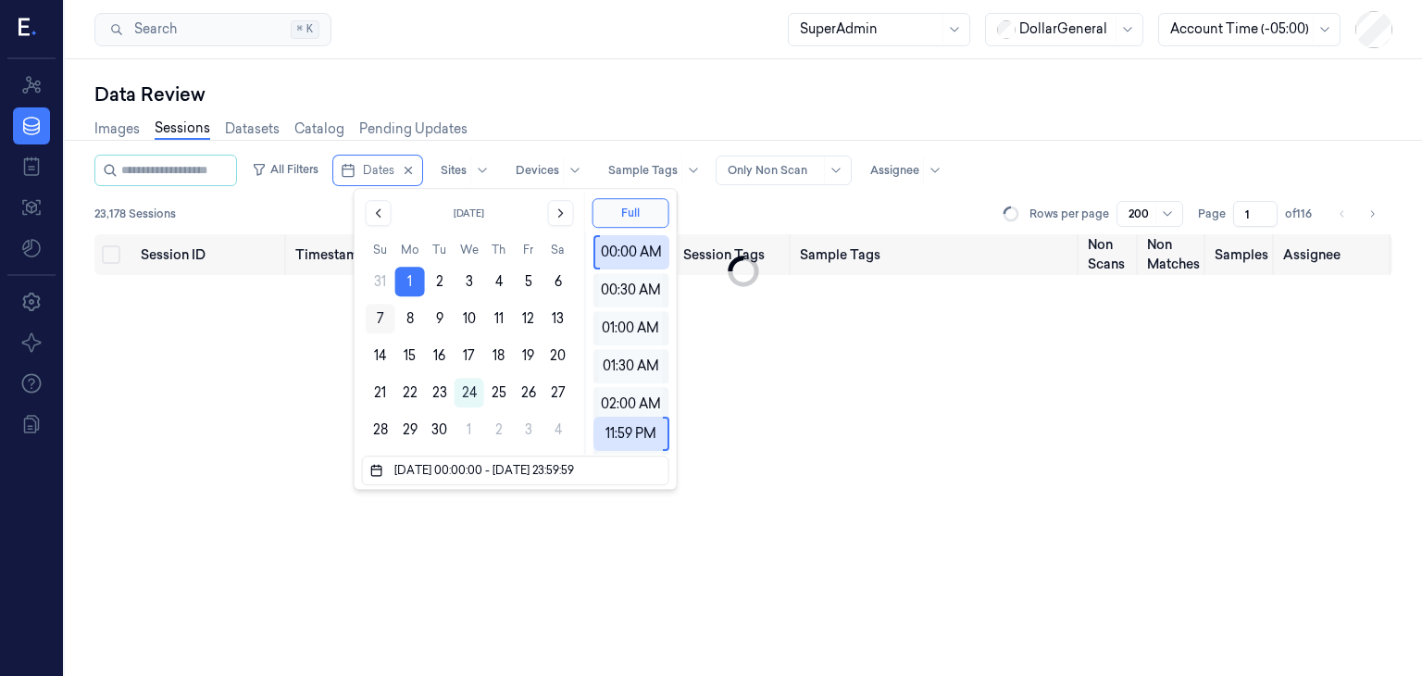
click at [383, 317] on button "7" at bounding box center [381, 319] width 30 height 30
type input "[DATE] 00:00:00 - [DATE] 23:59:59"
click at [790, 209] on div "23,178 Sessions Rows per page 200 Page 1 of 116" at bounding box center [743, 214] width 1298 height 26
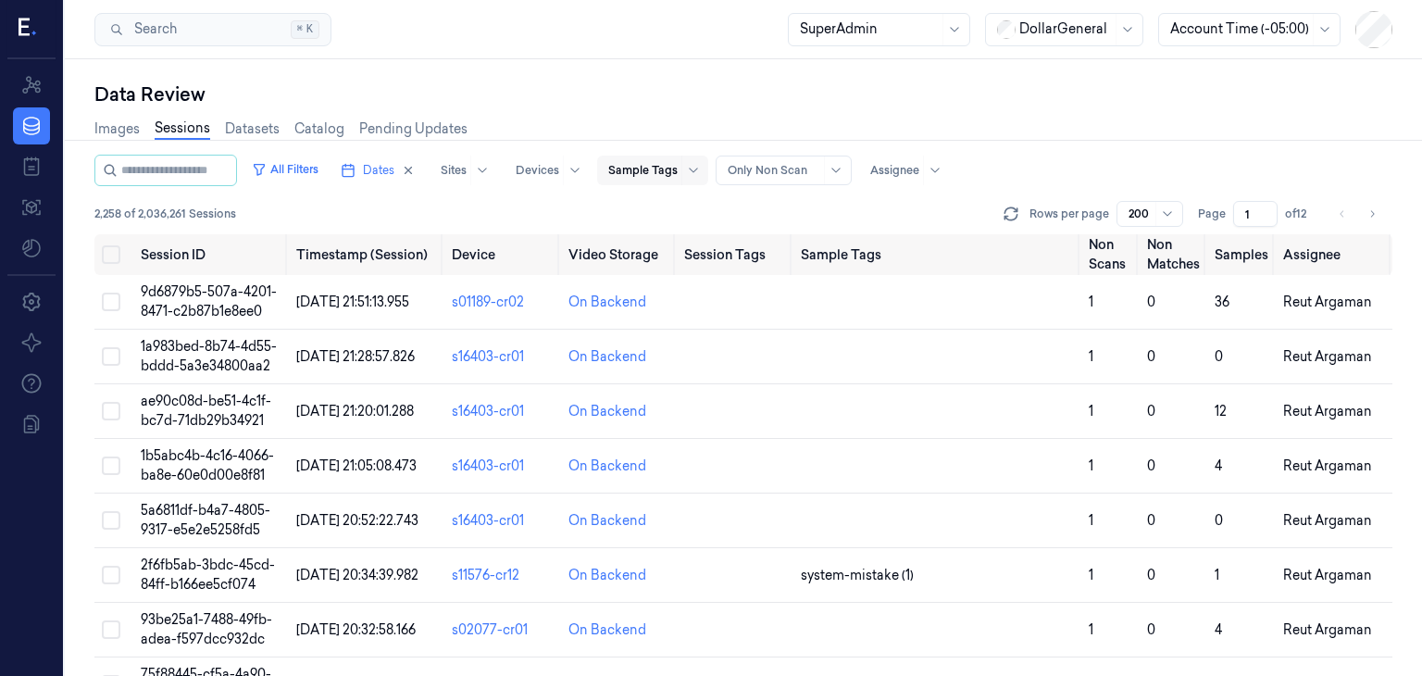
click at [677, 175] on div at bounding box center [642, 170] width 69 height 17
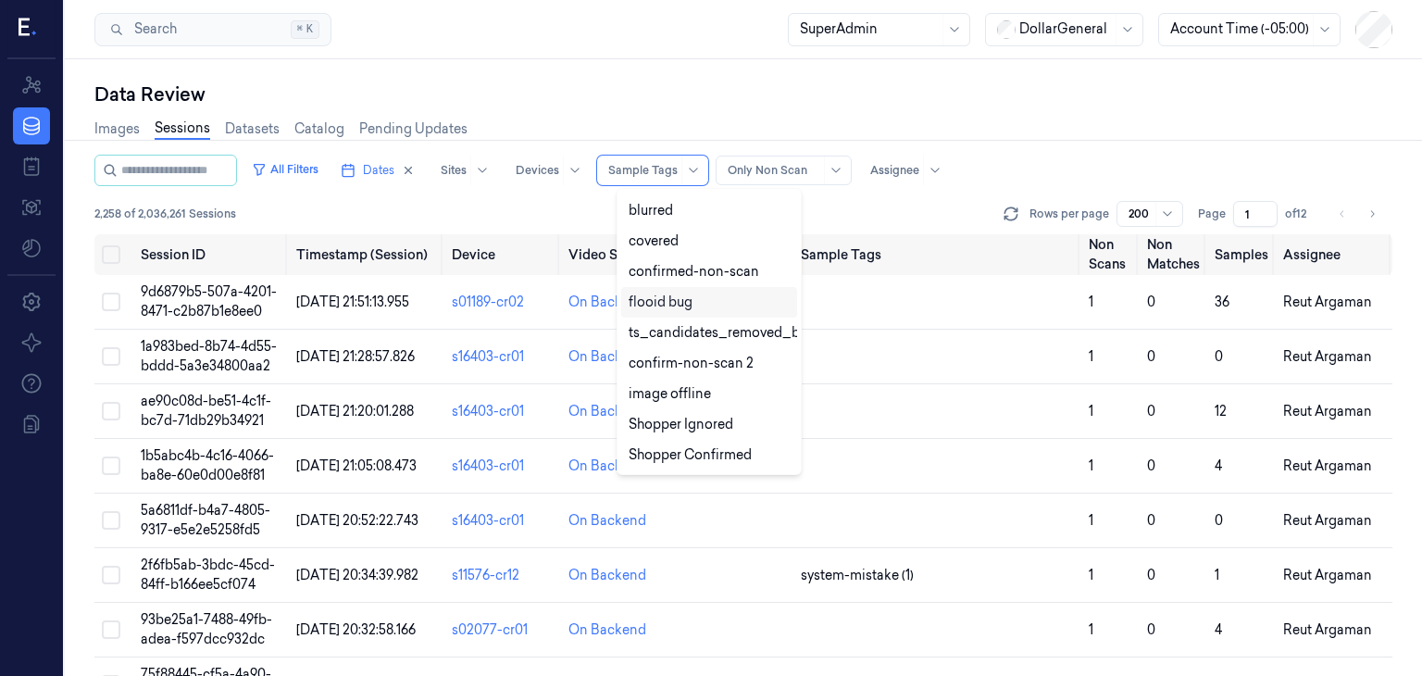
scroll to position [463, 0]
click at [711, 271] on div "confirmed-non-scan" at bounding box center [693, 271] width 130 height 19
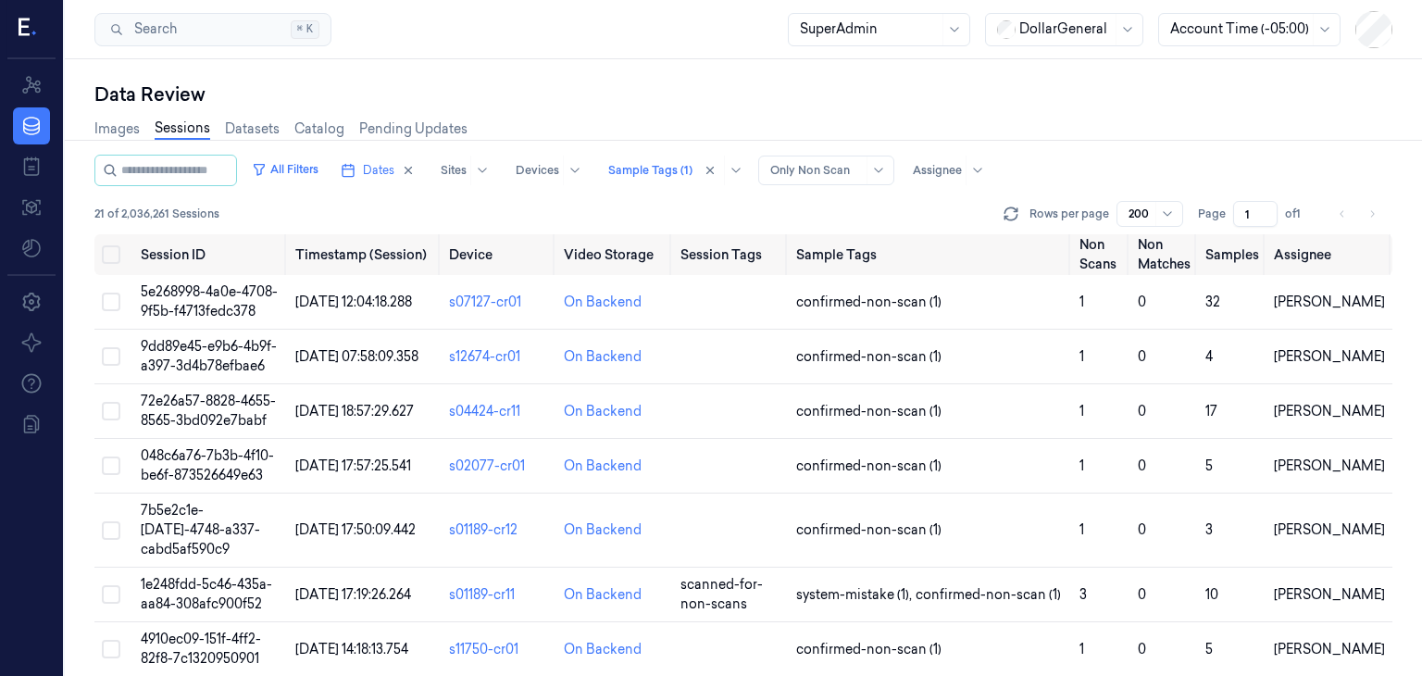
click at [880, 217] on div "21 of 2,036,261 Sessions Rows per page 200 Page 1 of 1" at bounding box center [743, 214] width 1298 height 26
click at [822, 201] on div "21 of 2,036,261 Sessions Rows per page 200 Page 1 of 1" at bounding box center [743, 214] width 1298 height 26
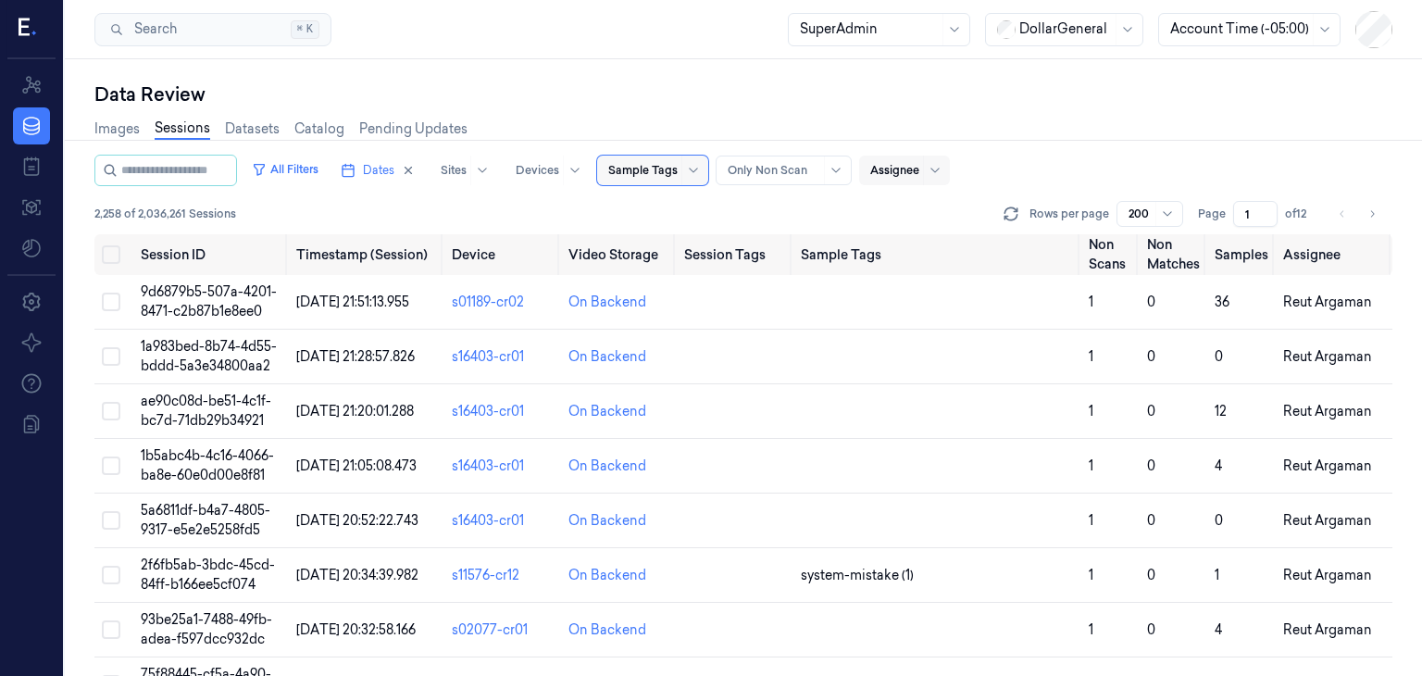
click at [893, 168] on div at bounding box center [894, 170] width 49 height 17
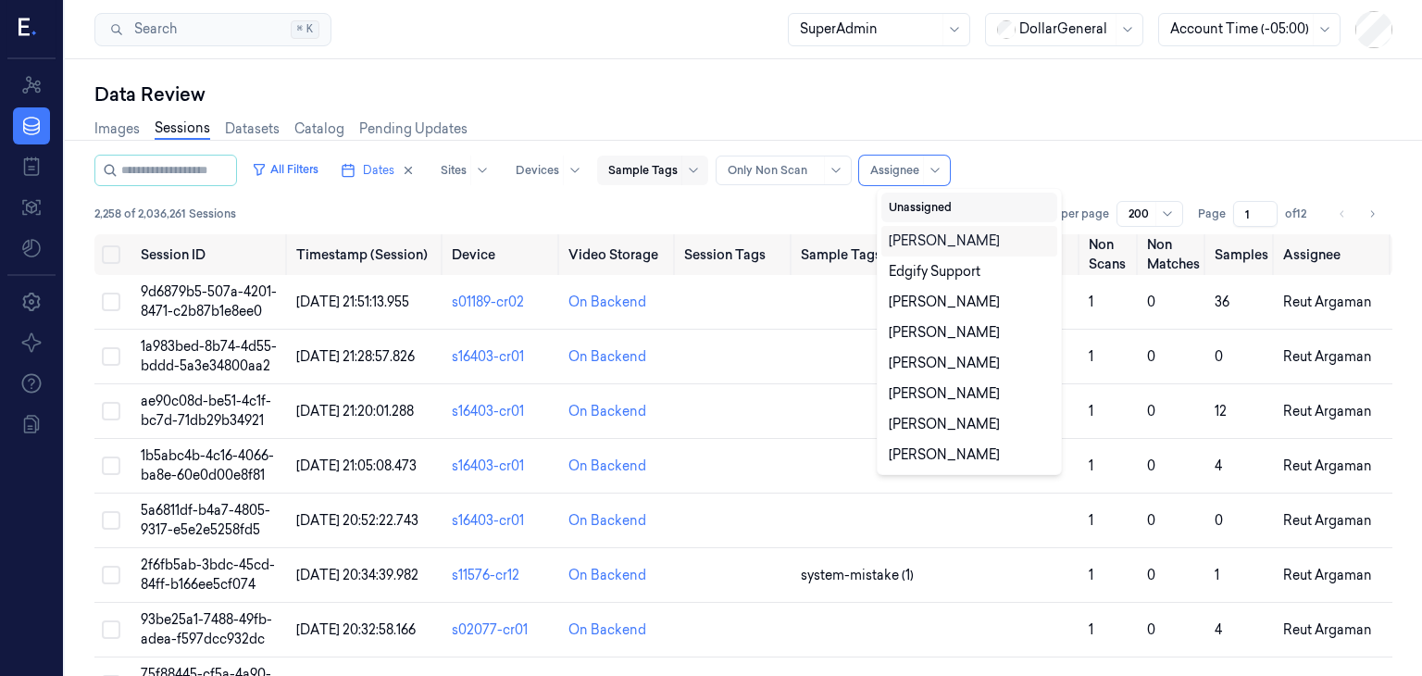
drag, startPoint x: 981, startPoint y: 242, endPoint x: 1003, endPoint y: 218, distance: 32.1
click at [981, 241] on div "[PERSON_NAME]" at bounding box center [943, 240] width 111 height 19
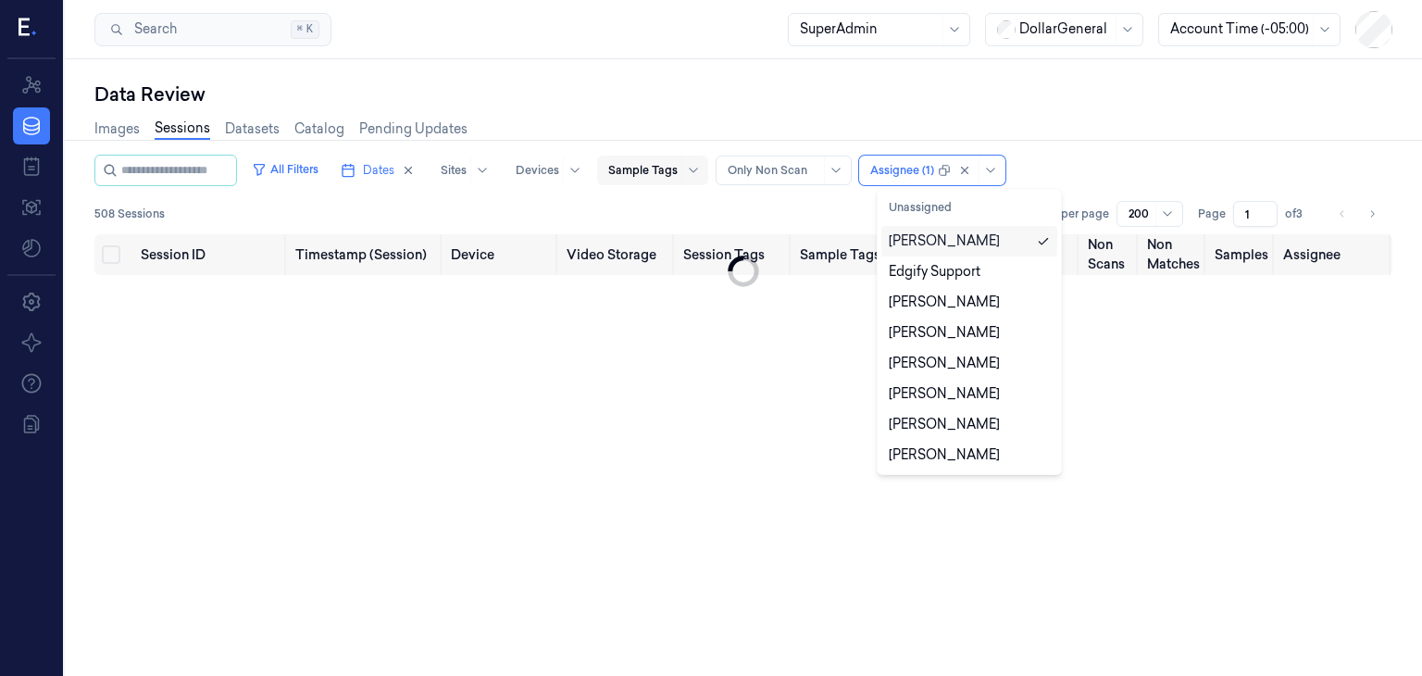
click at [1187, 145] on div "Images Sessions Datasets Catalog Pending Updates" at bounding box center [743, 130] width 1298 height 47
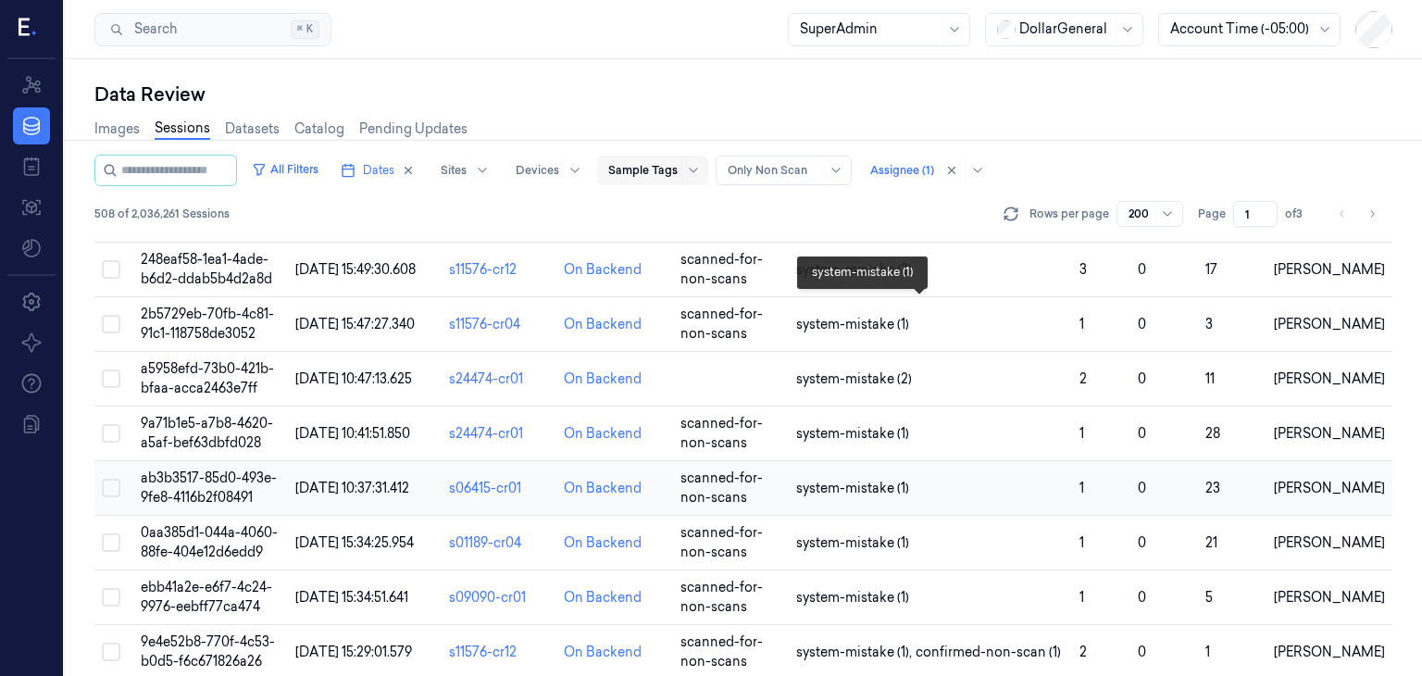
scroll to position [10593, 0]
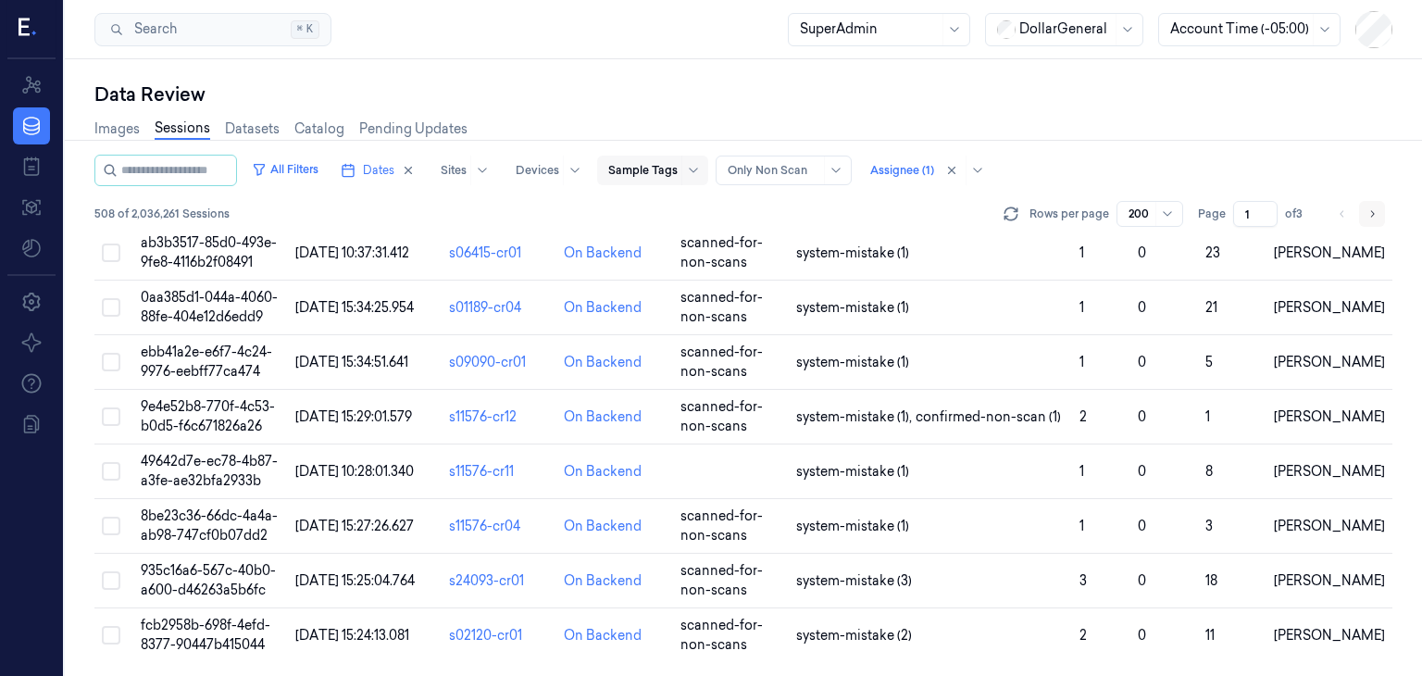
click at [1373, 212] on icon "Go to next page" at bounding box center [1371, 213] width 11 height 15
type input "2"
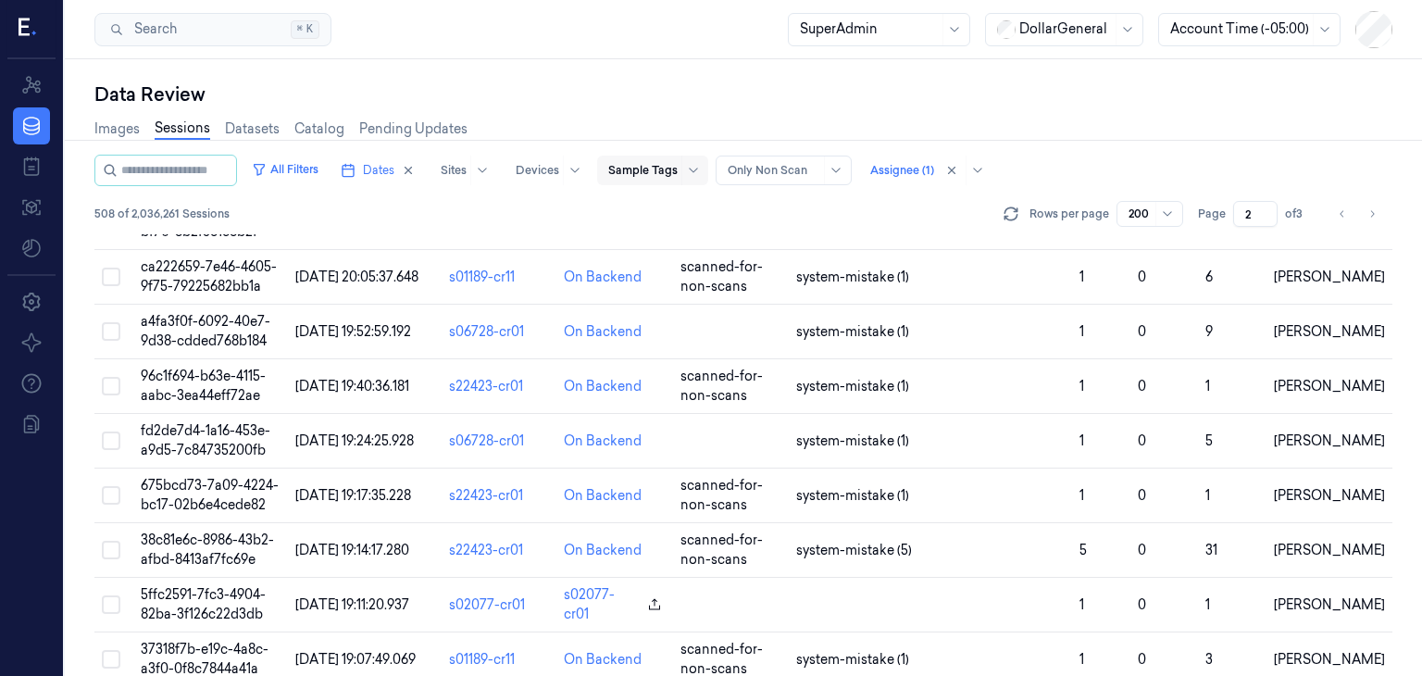
scroll to position [3706, 0]
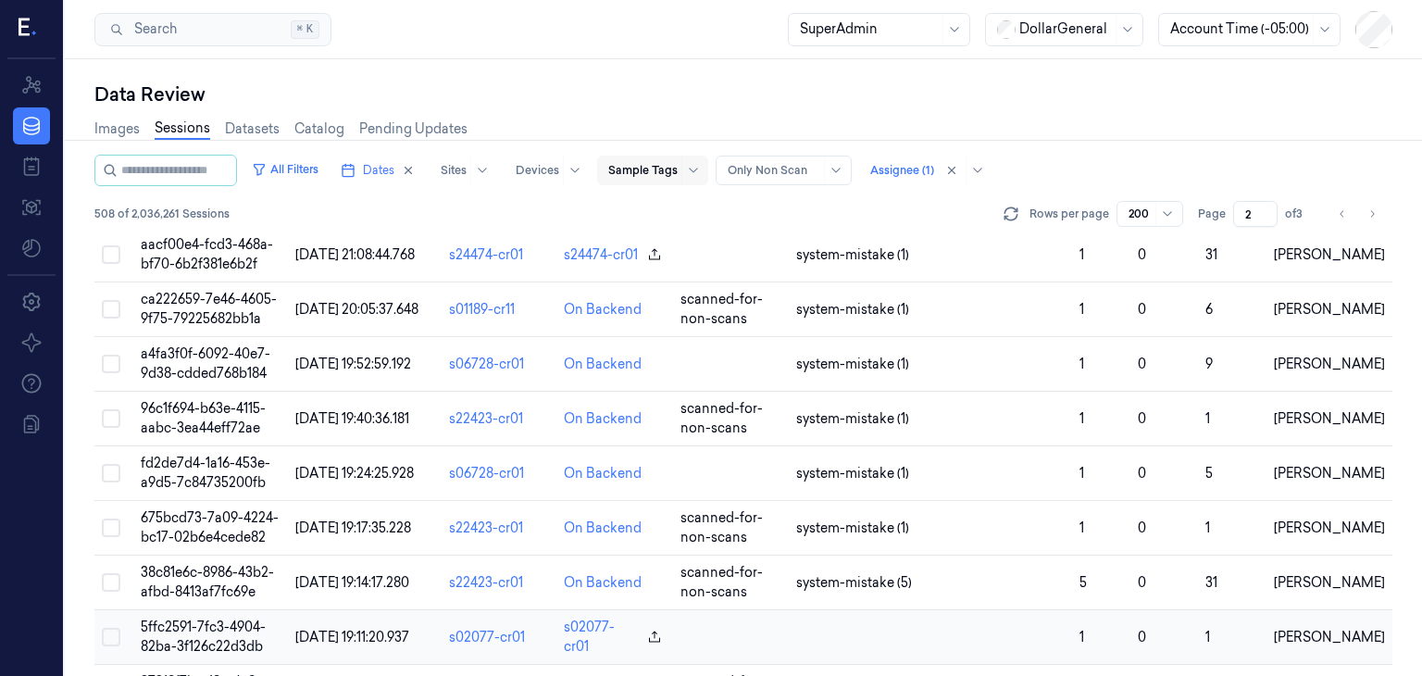
click at [207, 630] on span "5ffc2591-7fc3-4904-82ba-3f126c22d3db" at bounding box center [203, 636] width 125 height 36
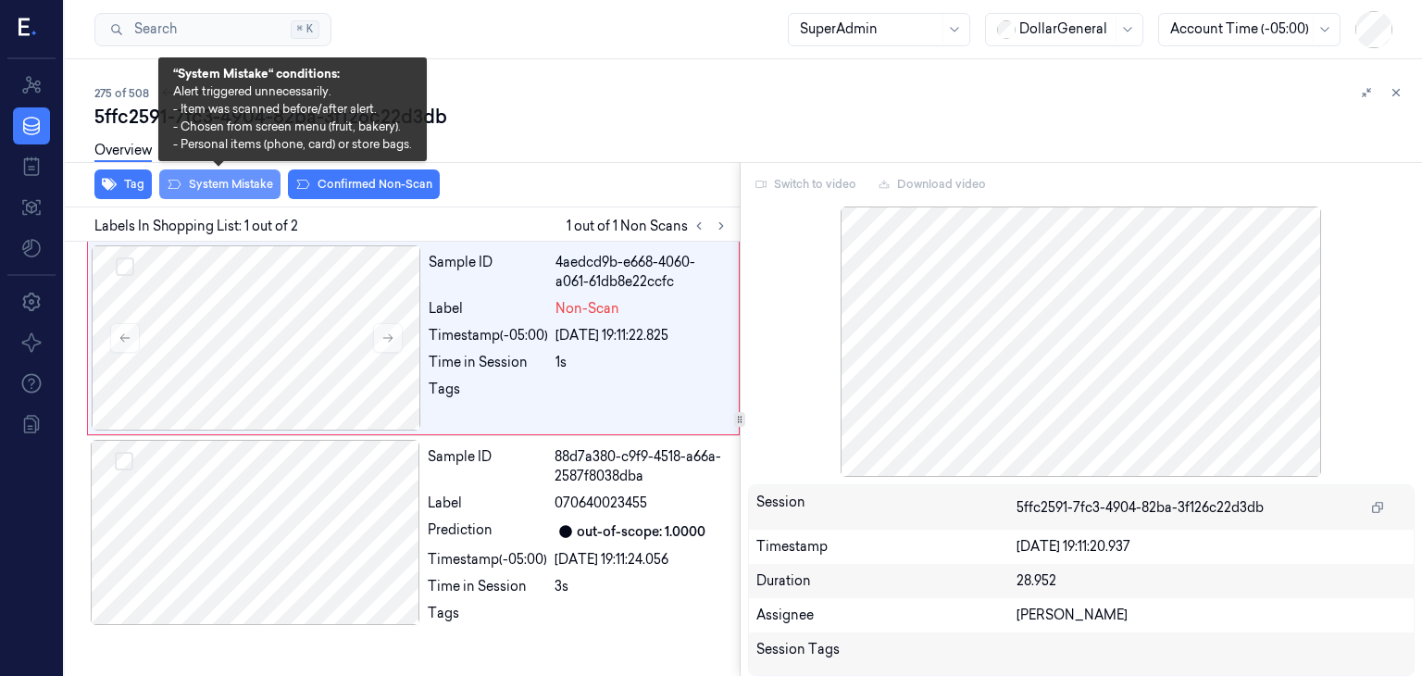
click at [235, 191] on button "System Mistake" at bounding box center [219, 184] width 121 height 30
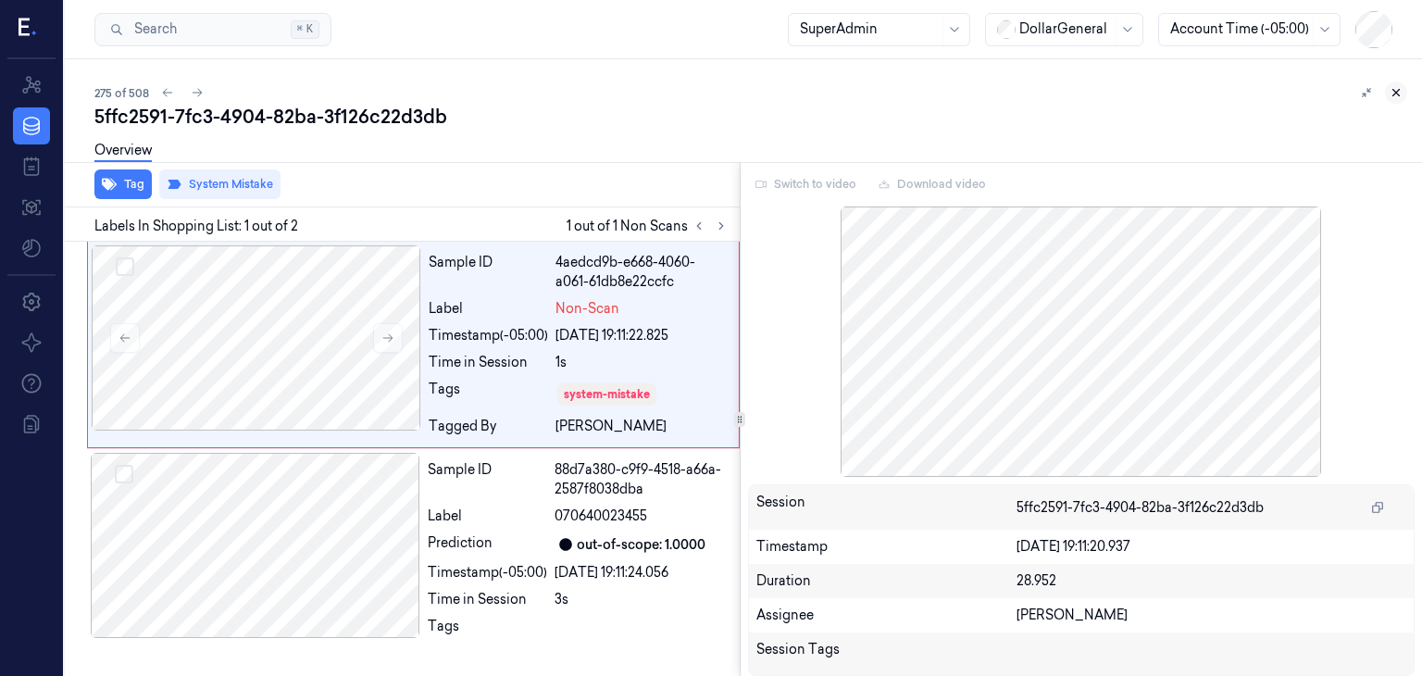
click at [1398, 92] on icon at bounding box center [1395, 92] width 13 height 13
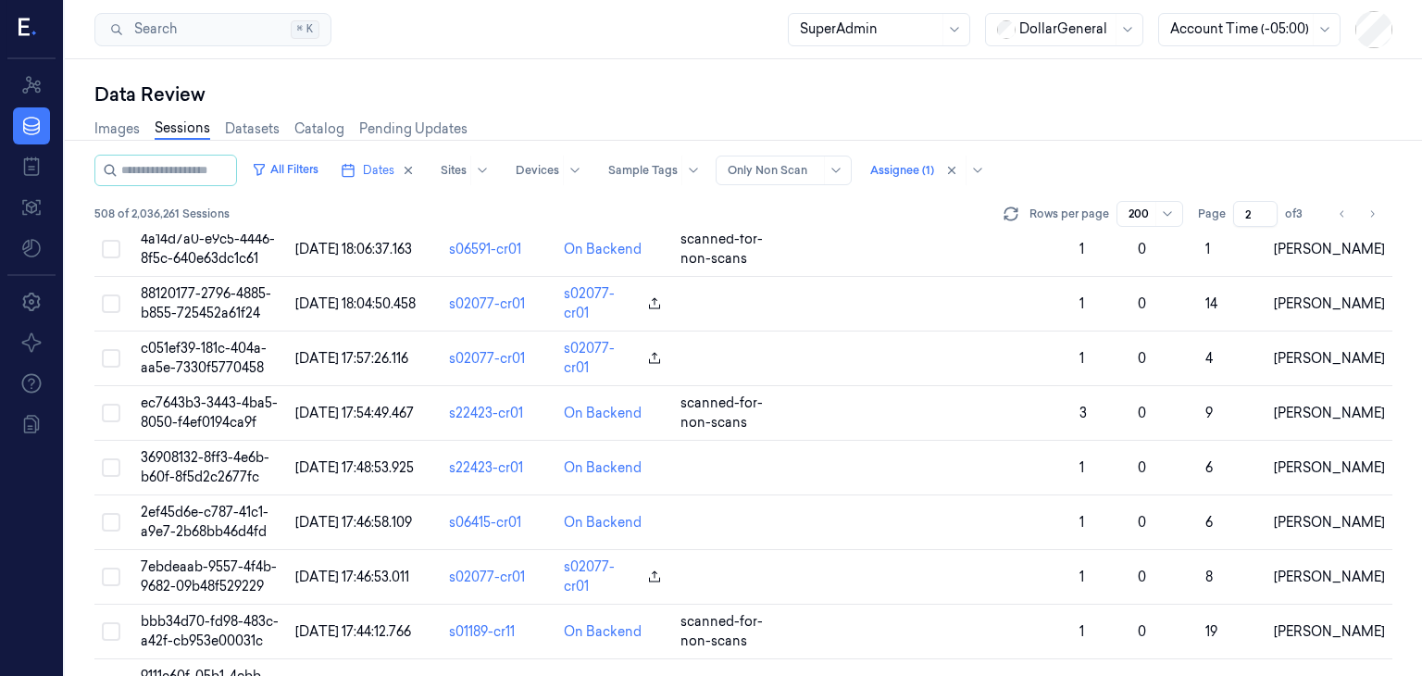
scroll to position [5364, 0]
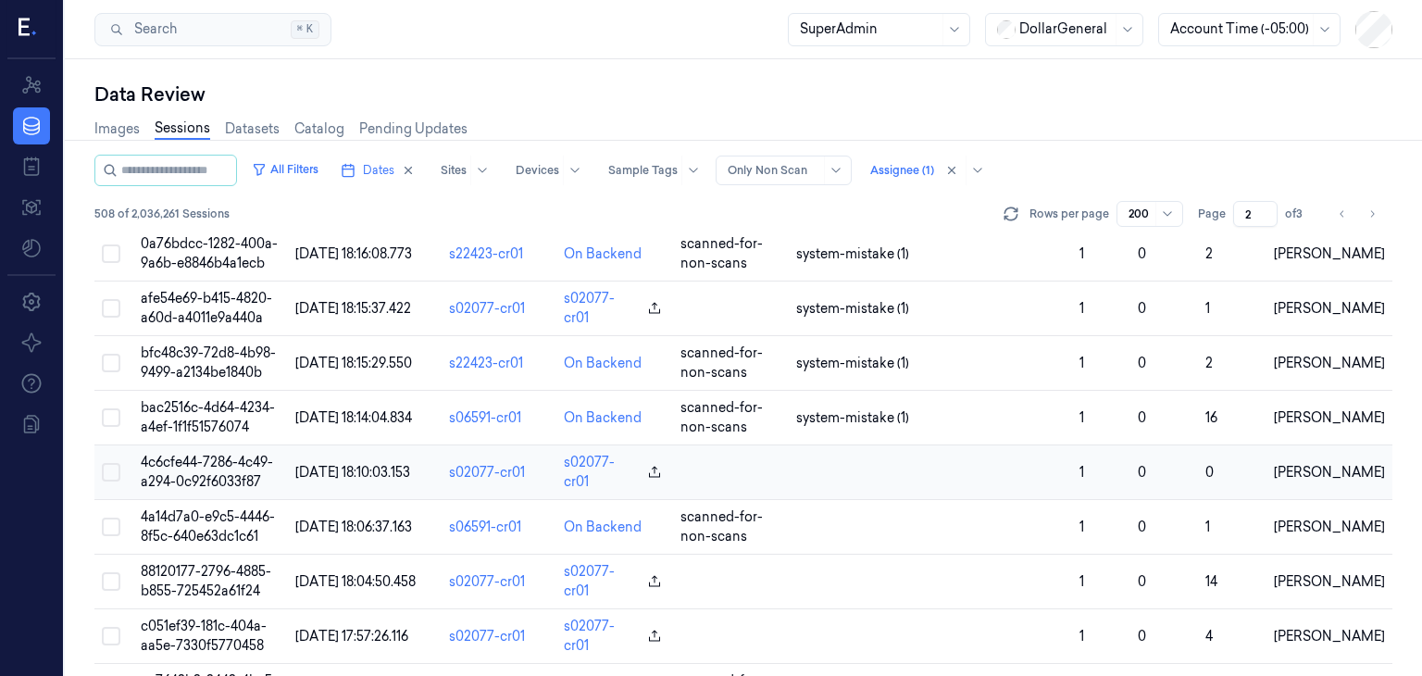
click at [193, 445] on td "4c6cfe44-7286-4c49-a294-0c92f6033f87" at bounding box center [210, 472] width 155 height 55
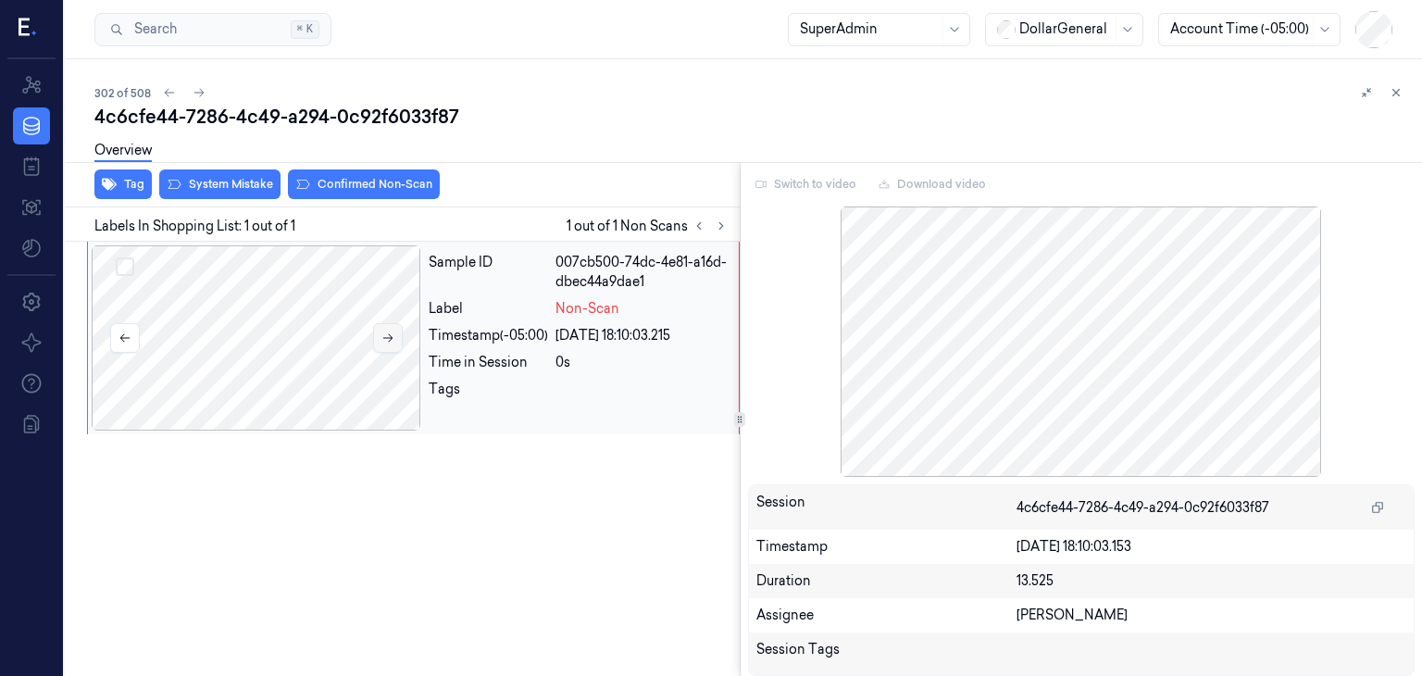
click at [400, 331] on button at bounding box center [388, 338] width 30 height 30
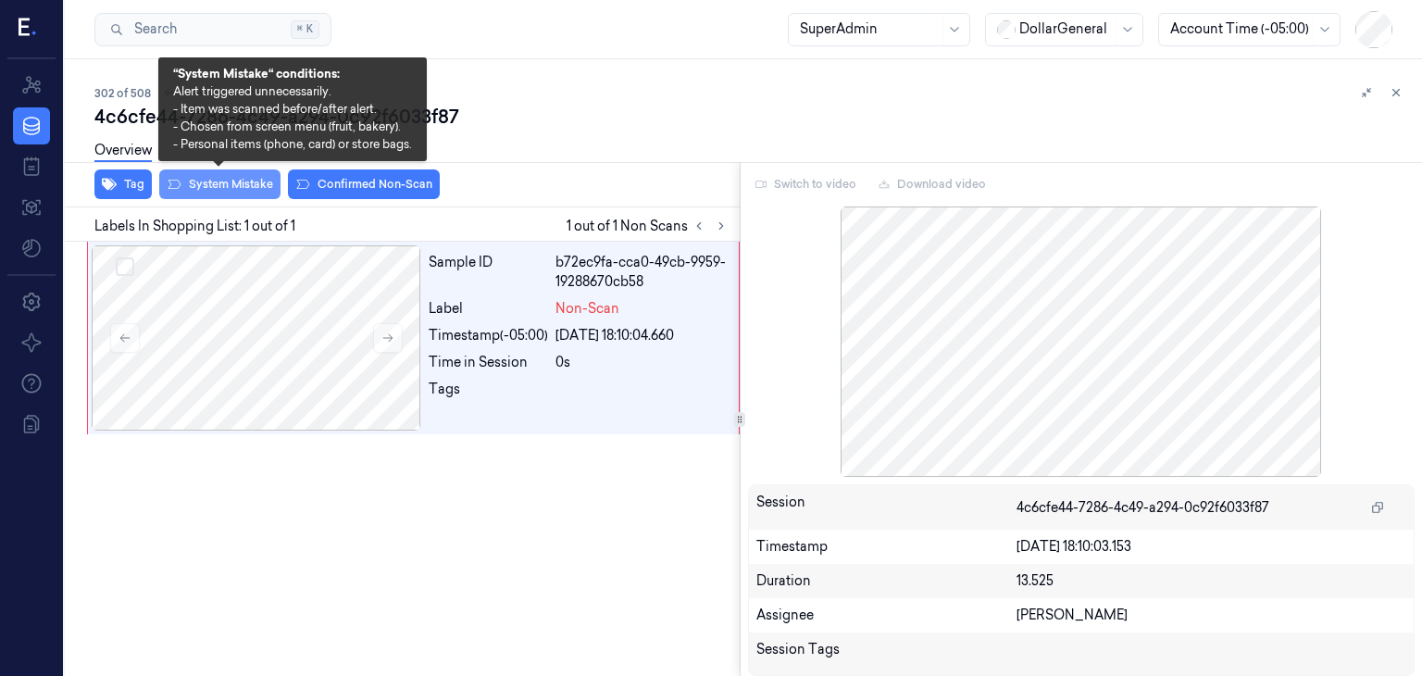
click at [244, 189] on button "System Mistake" at bounding box center [219, 184] width 121 height 30
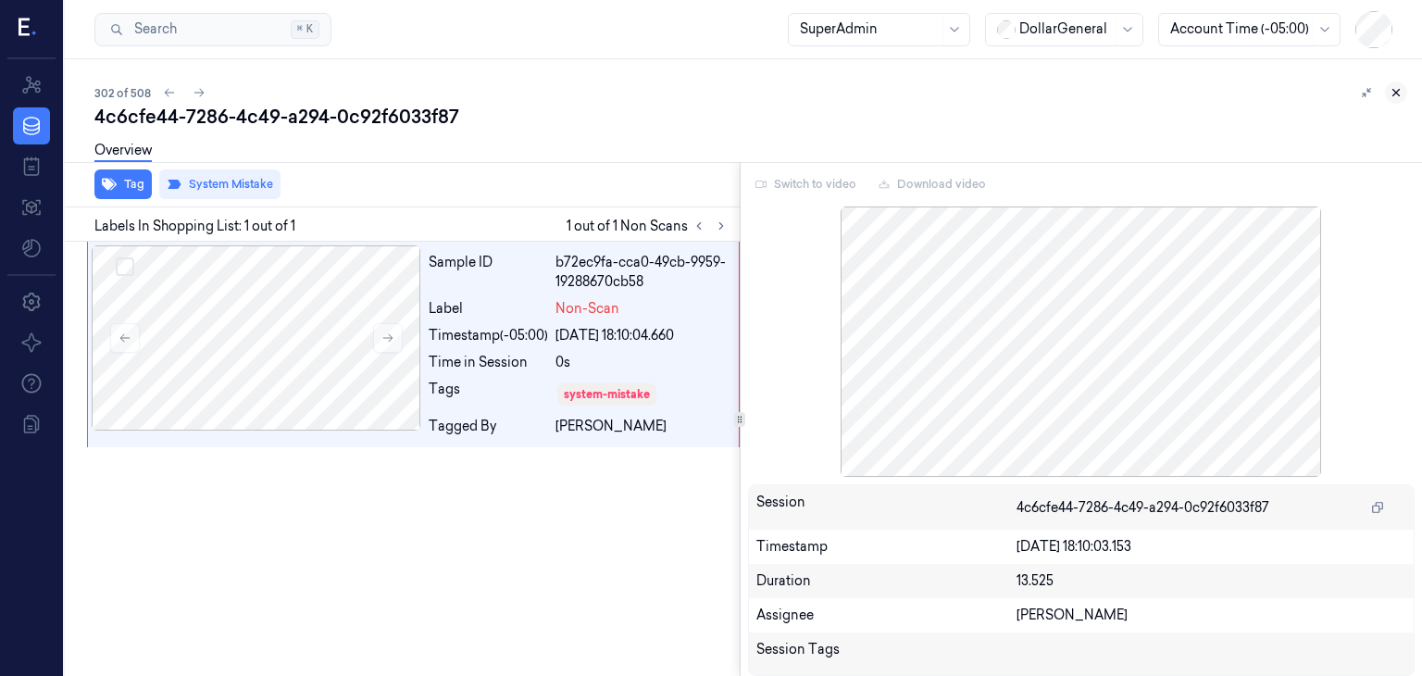
click at [1398, 89] on icon at bounding box center [1395, 92] width 13 height 13
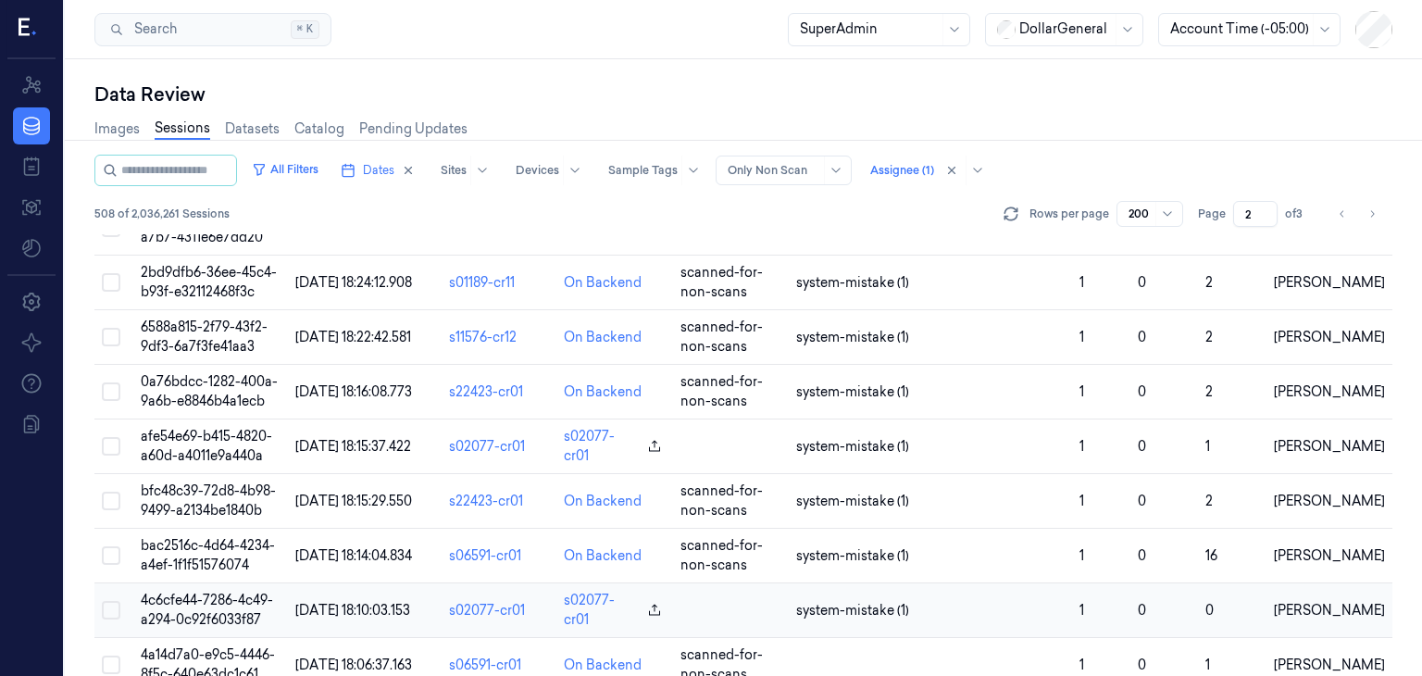
scroll to position [5309, 0]
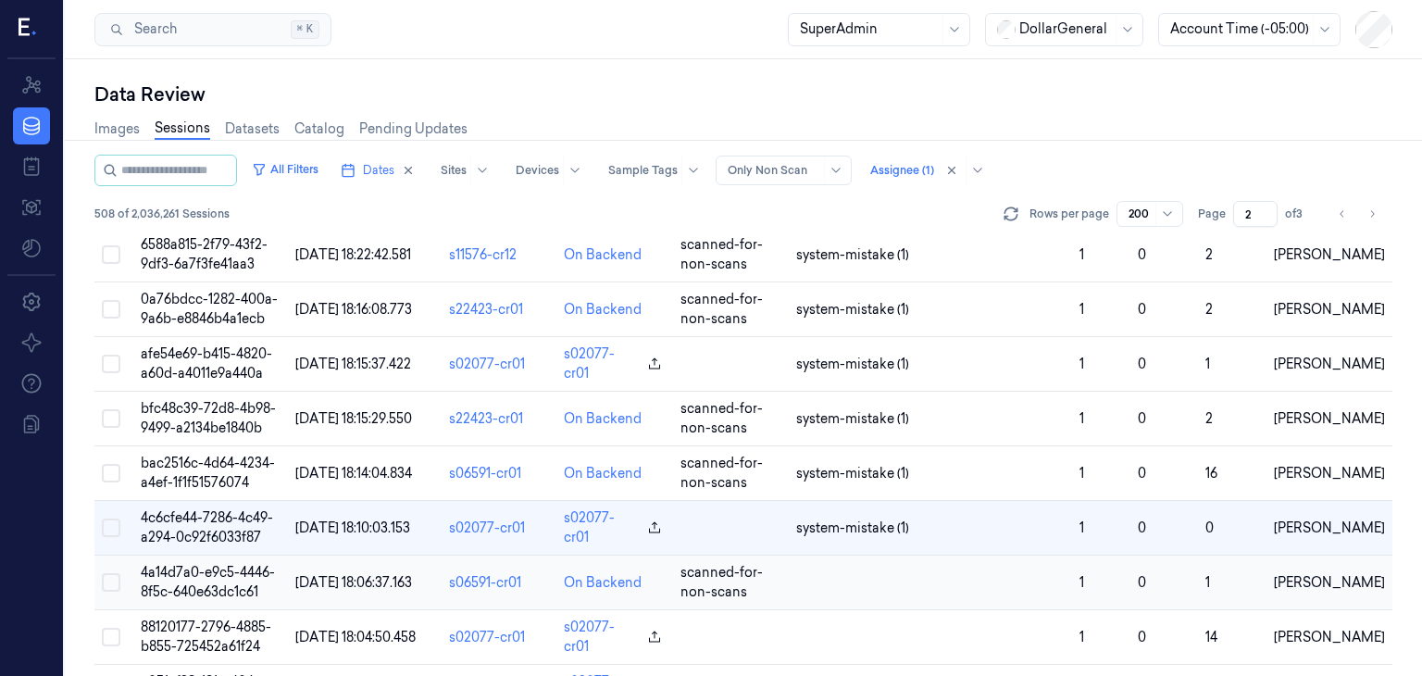
click at [212, 555] on td "4a14d7a0-e9c5-4446-8f5c-640e63dc1c61" at bounding box center [210, 582] width 155 height 55
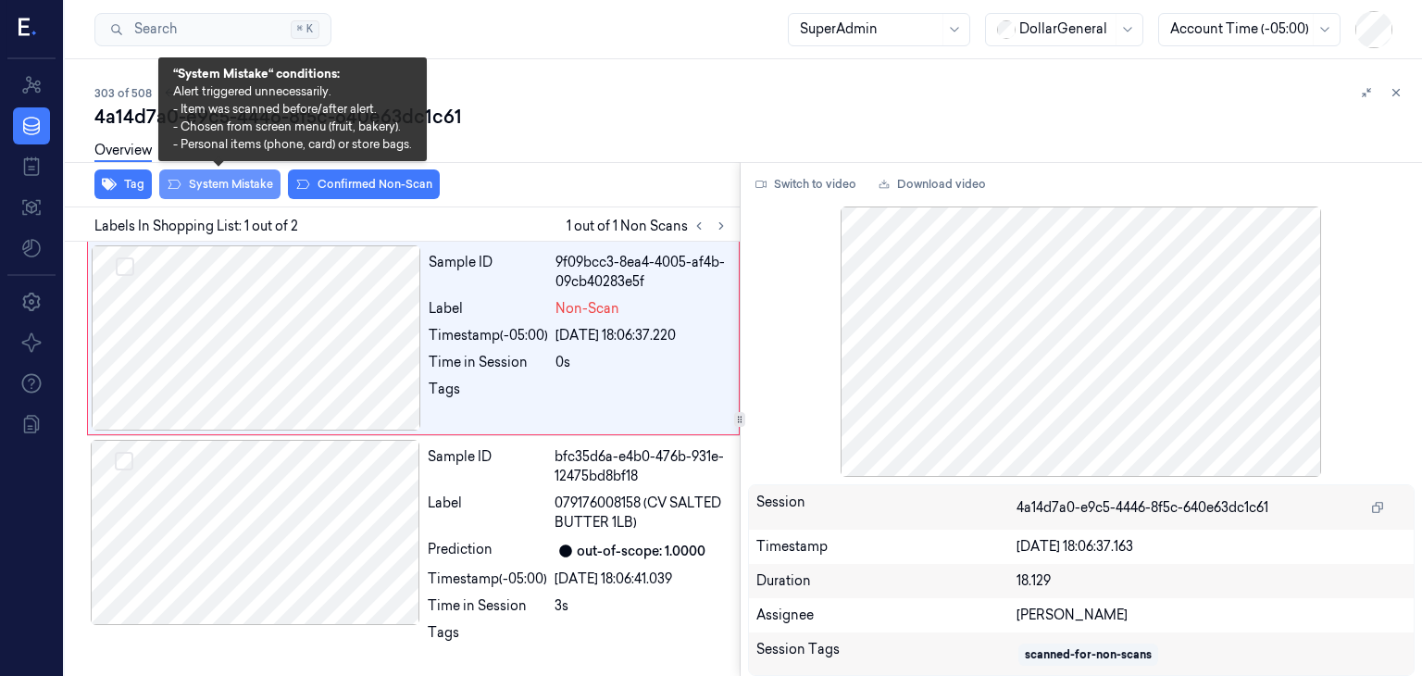
click at [268, 183] on button "System Mistake" at bounding box center [219, 184] width 121 height 30
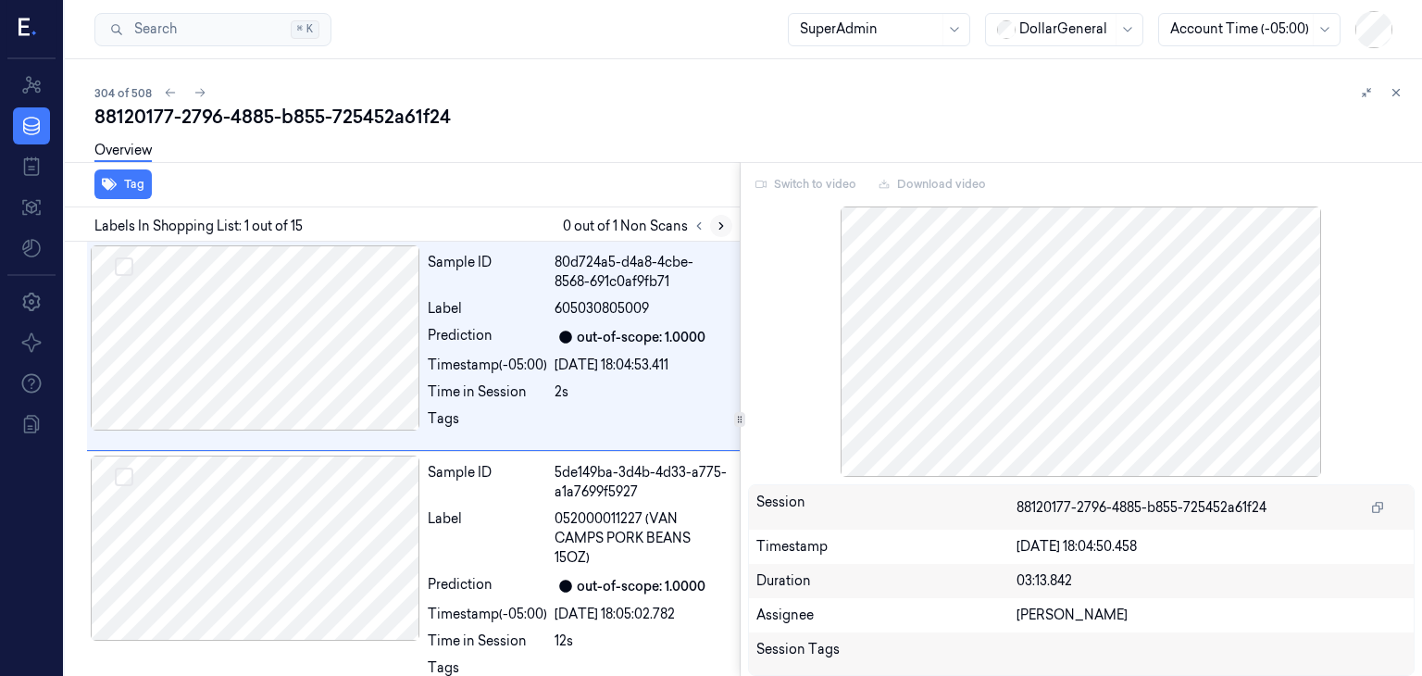
click at [720, 223] on icon at bounding box center [721, 226] width 4 height 6
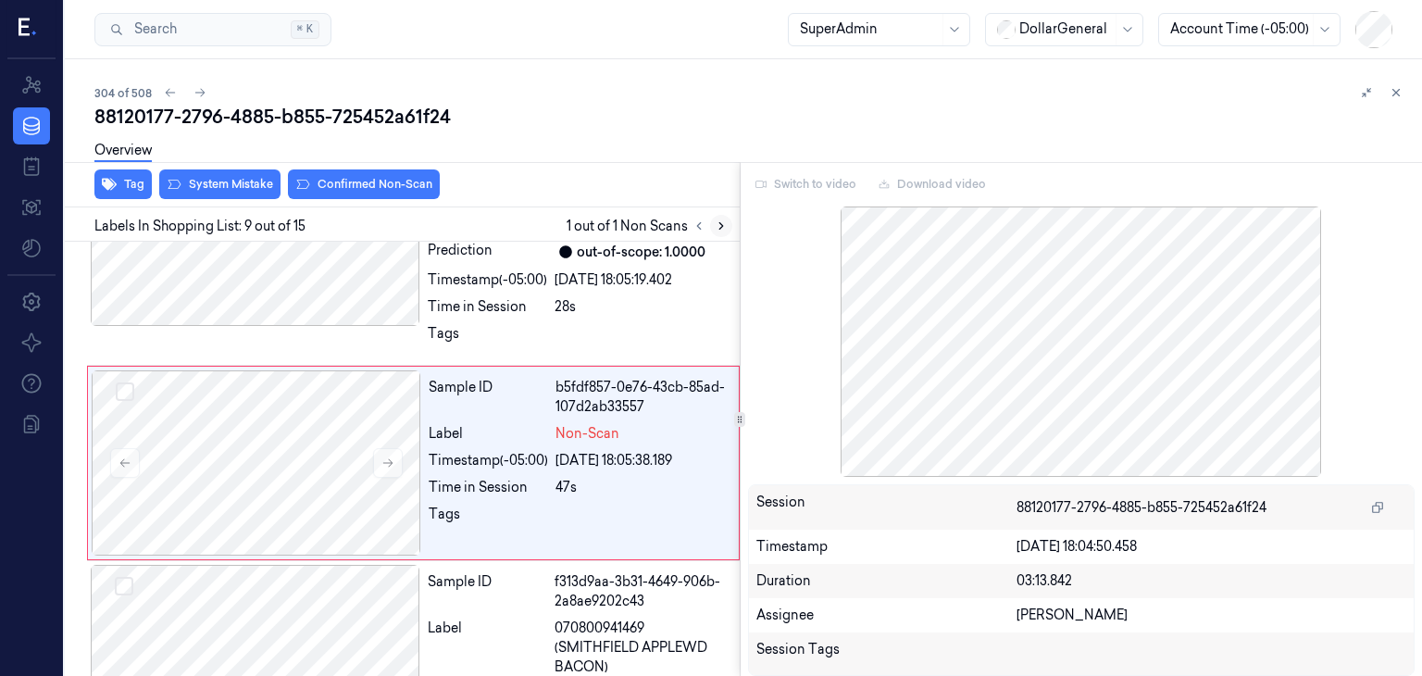
scroll to position [1732, 0]
click at [230, 185] on button "System Mistake" at bounding box center [219, 184] width 121 height 30
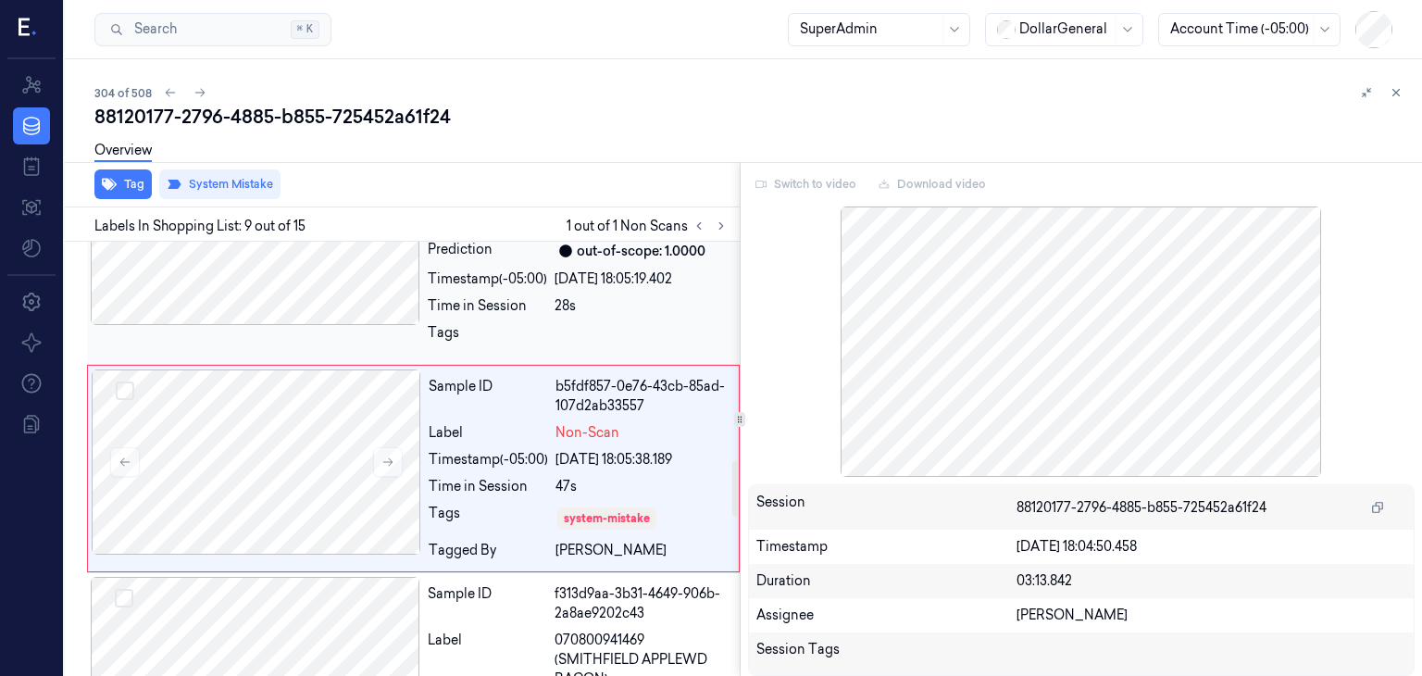
scroll to position [1738, 0]
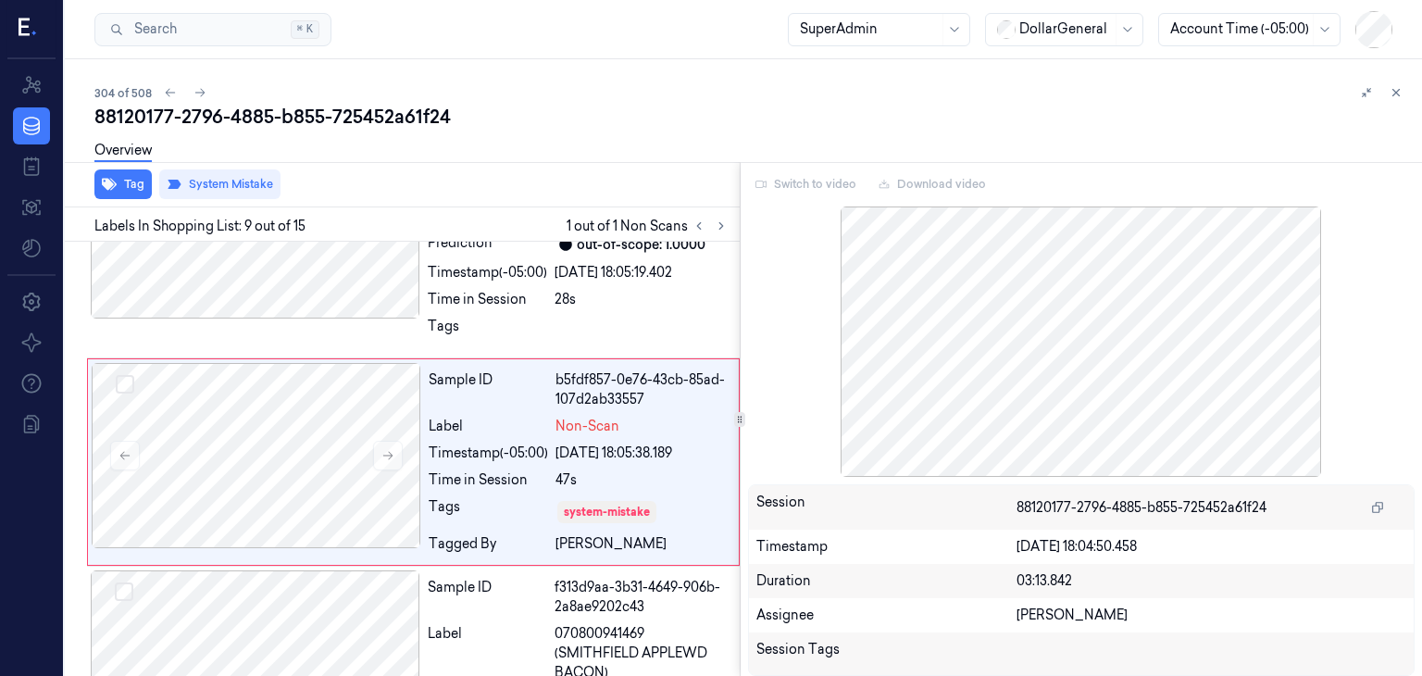
click at [492, 197] on div "Tag System Mistake" at bounding box center [398, 184] width 682 height 45
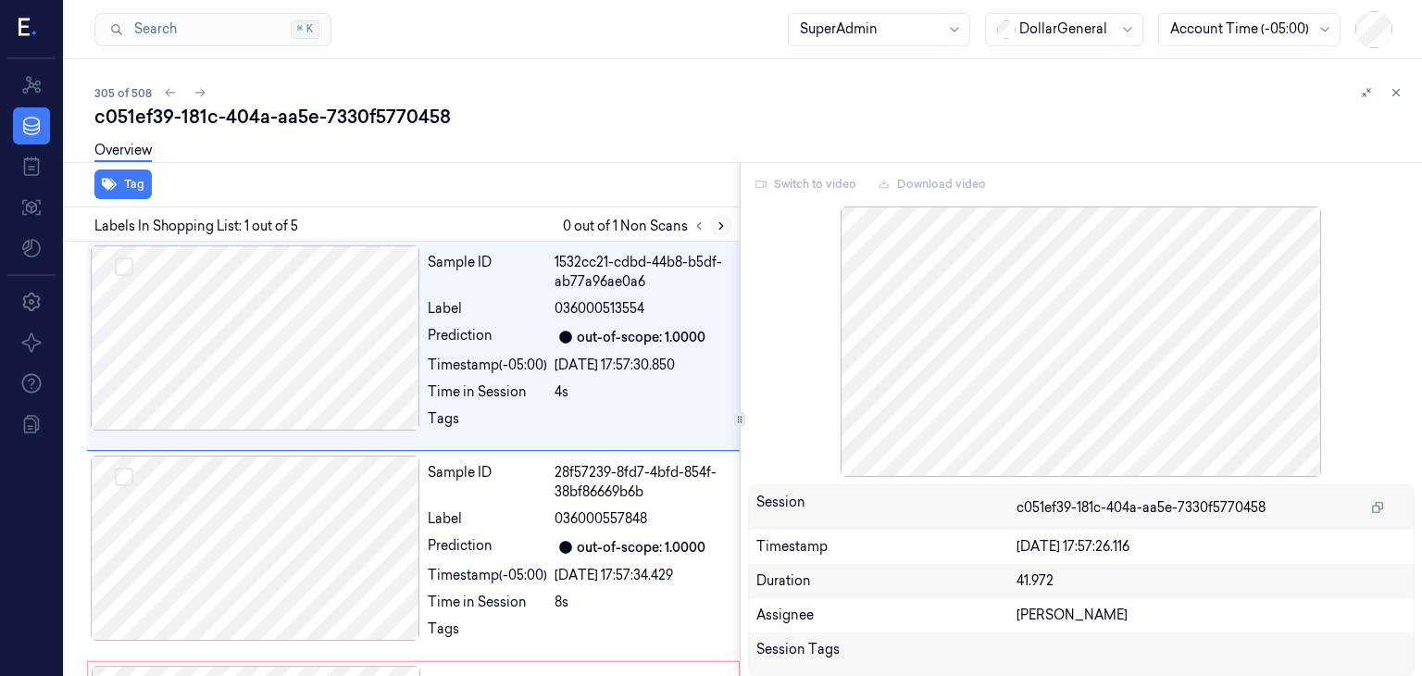
click at [711, 227] on button at bounding box center [721, 226] width 22 height 22
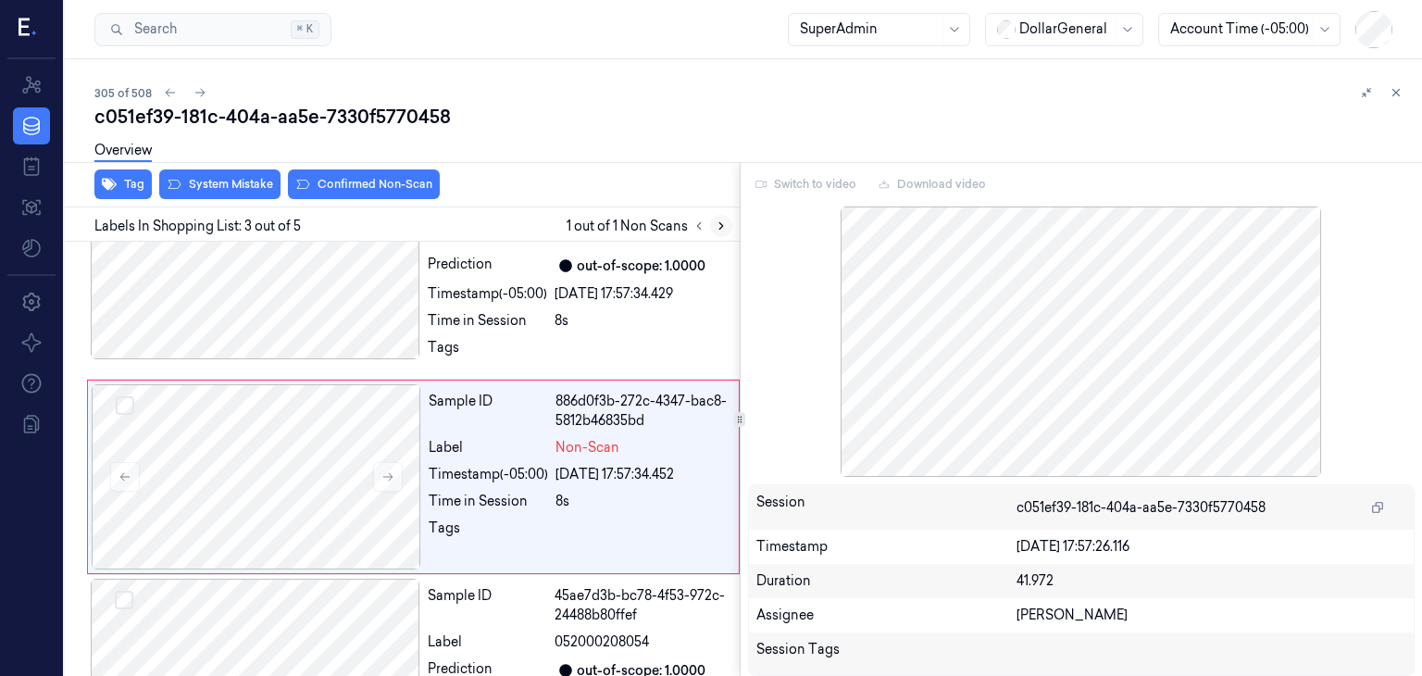
scroll to position [298, 0]
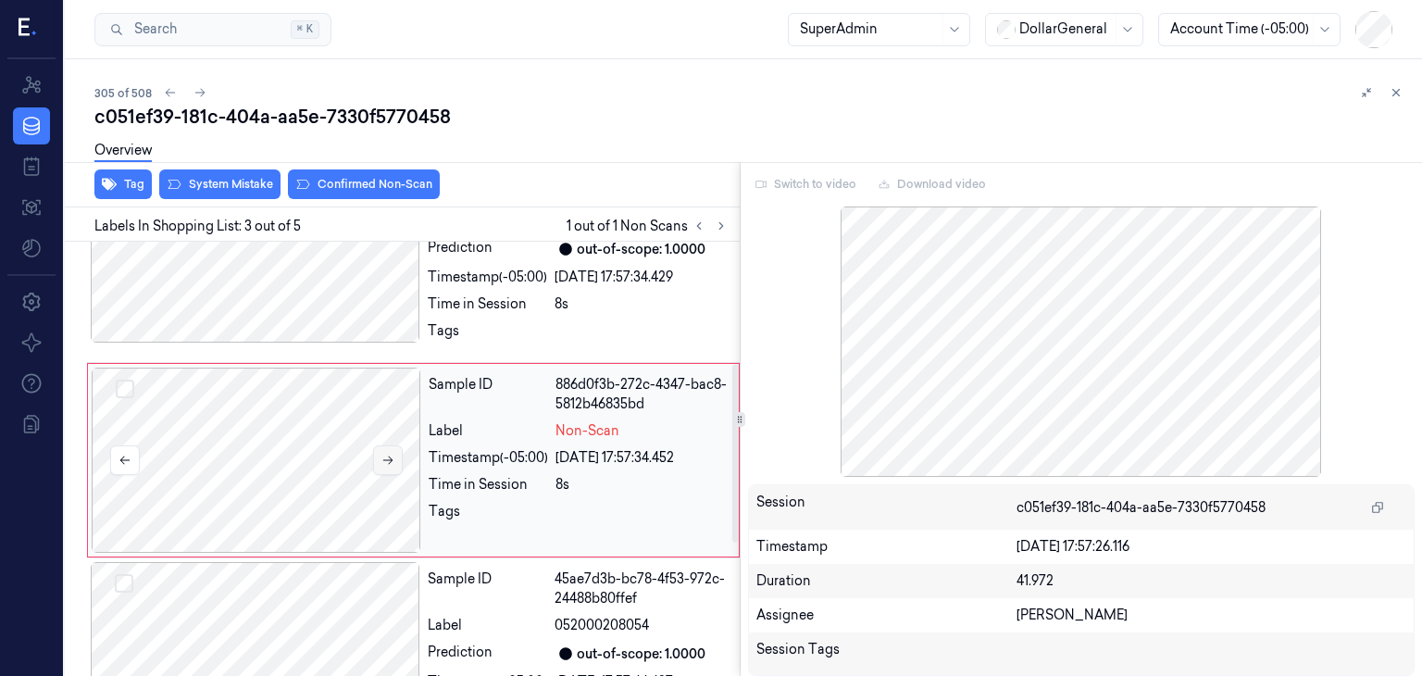
click at [383, 456] on icon at bounding box center [387, 460] width 13 height 13
click at [213, 185] on button "System Mistake" at bounding box center [219, 184] width 121 height 30
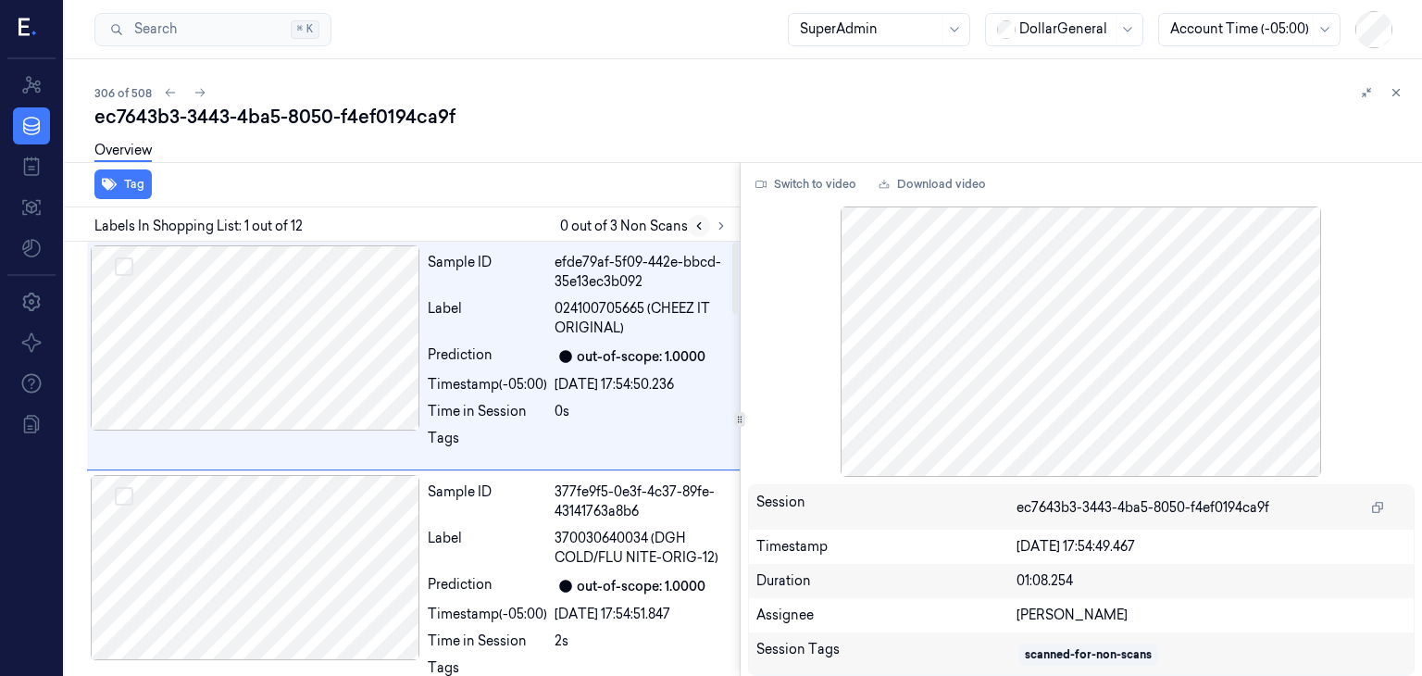
drag, startPoint x: 703, startPoint y: 219, endPoint x: 718, endPoint y: 226, distance: 16.2
click at [703, 219] on icon at bounding box center [698, 225] width 13 height 13
click at [720, 227] on icon at bounding box center [721, 226] width 4 height 6
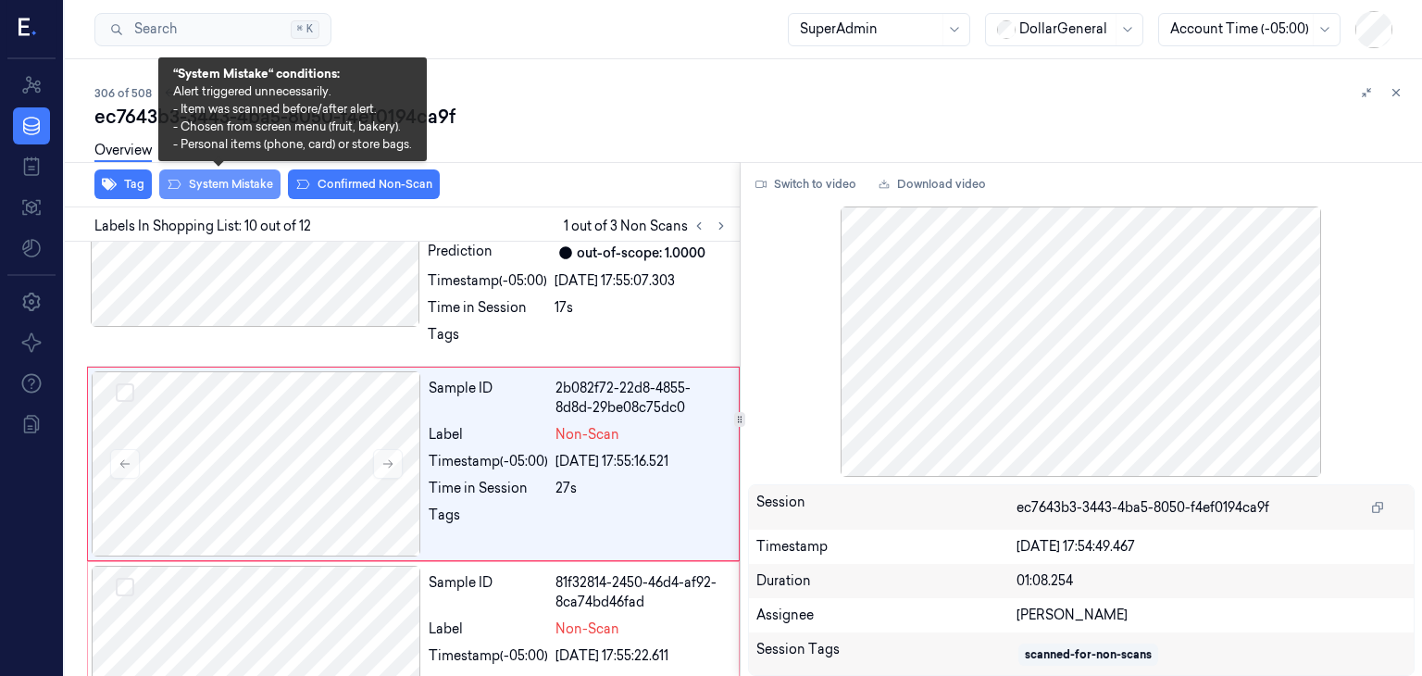
click at [238, 194] on button "System Mistake" at bounding box center [219, 184] width 121 height 30
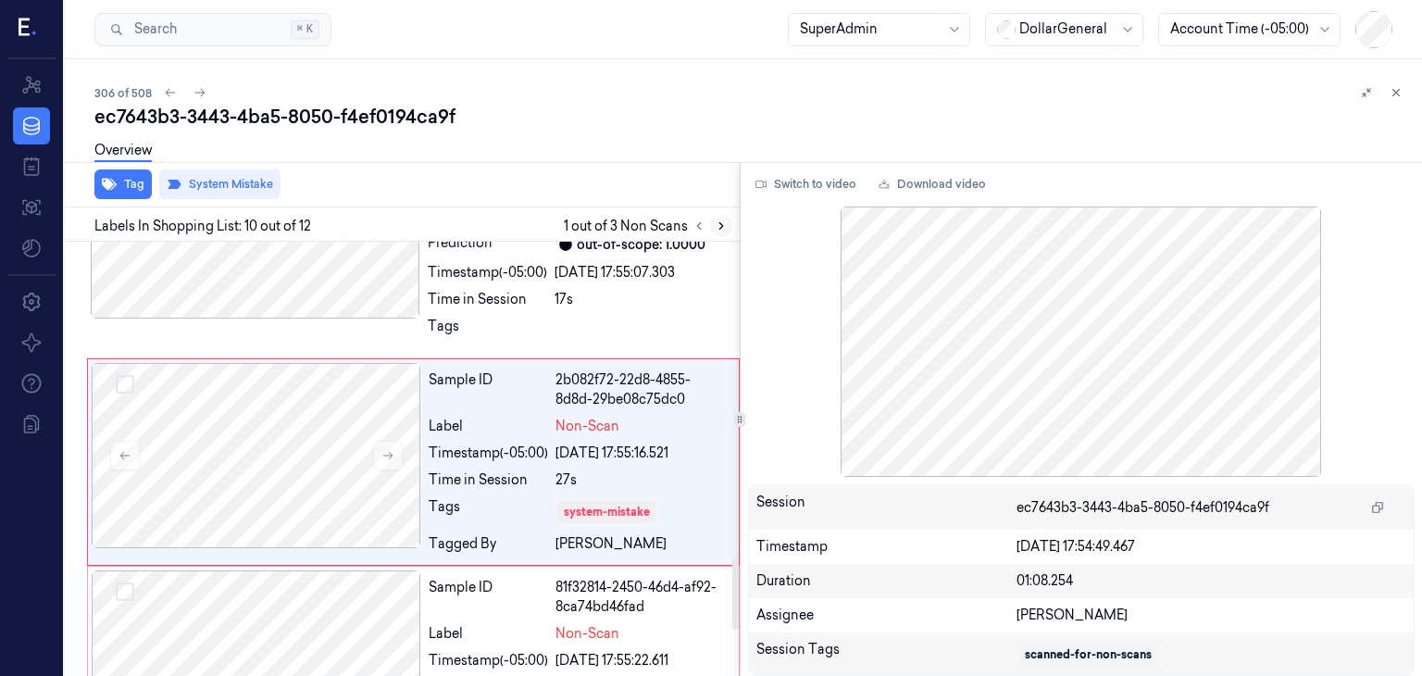
click at [715, 227] on icon at bounding box center [721, 225] width 13 height 13
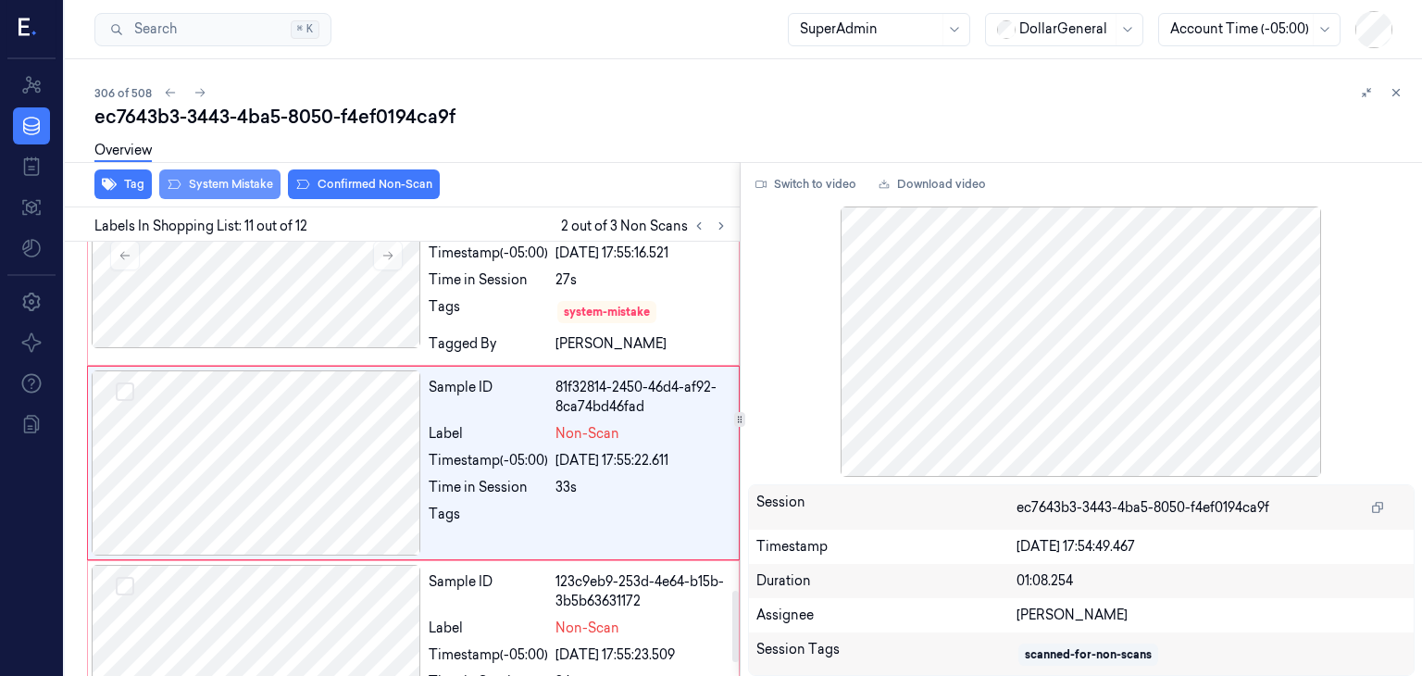
click at [235, 187] on button "System Mistake" at bounding box center [219, 184] width 121 height 30
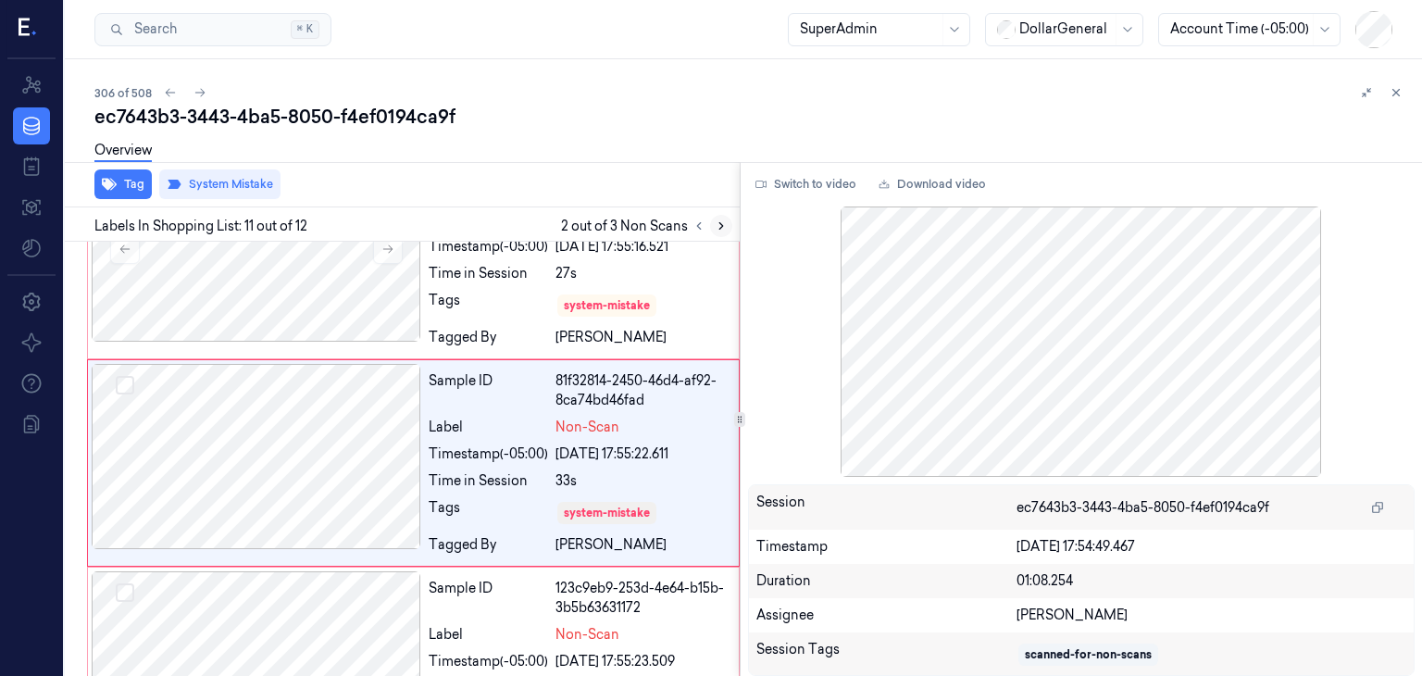
click at [723, 230] on icon at bounding box center [721, 225] width 13 height 13
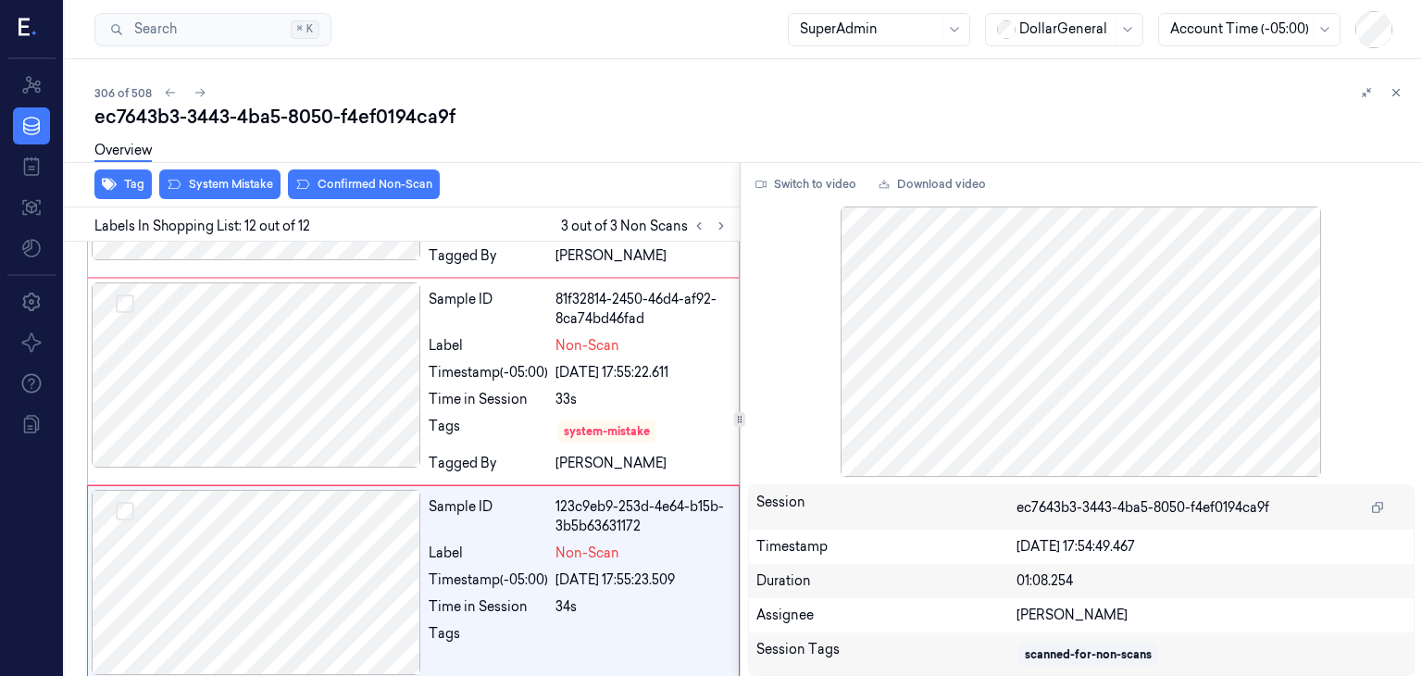
scroll to position [2221, 0]
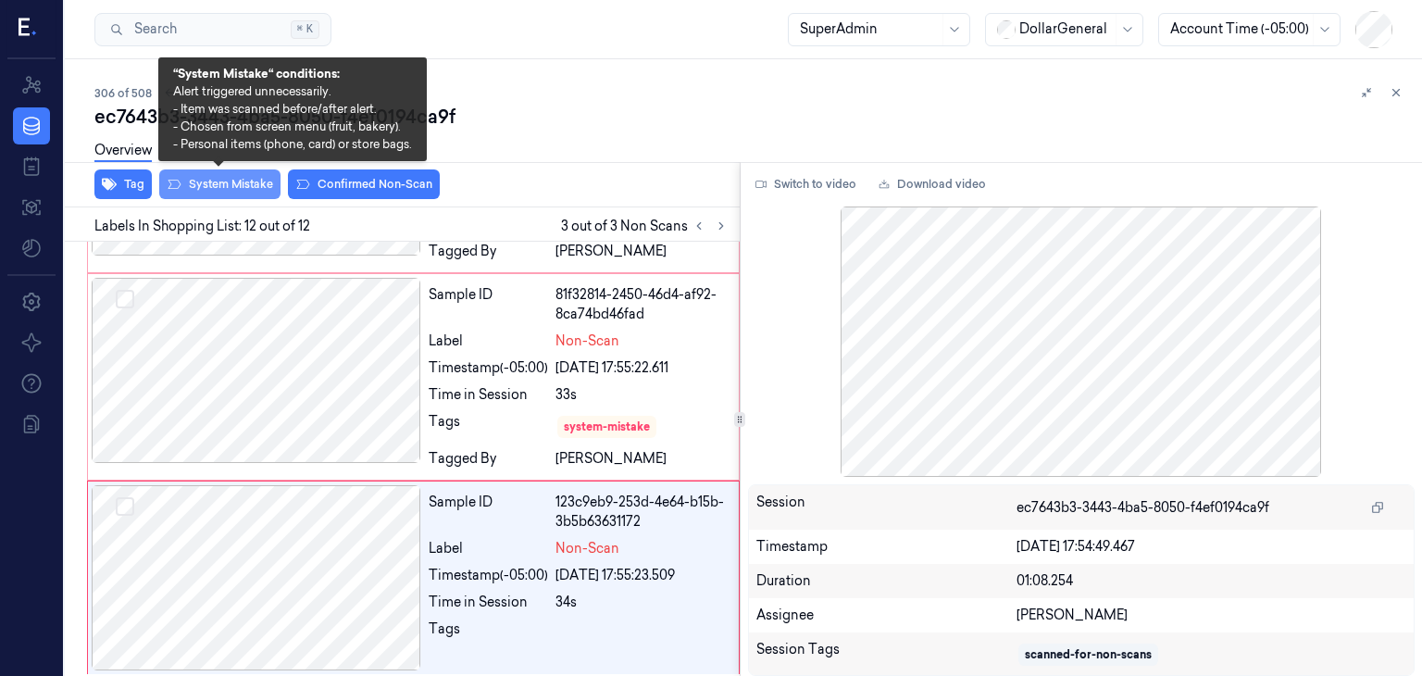
click at [233, 179] on button "System Mistake" at bounding box center [219, 184] width 121 height 30
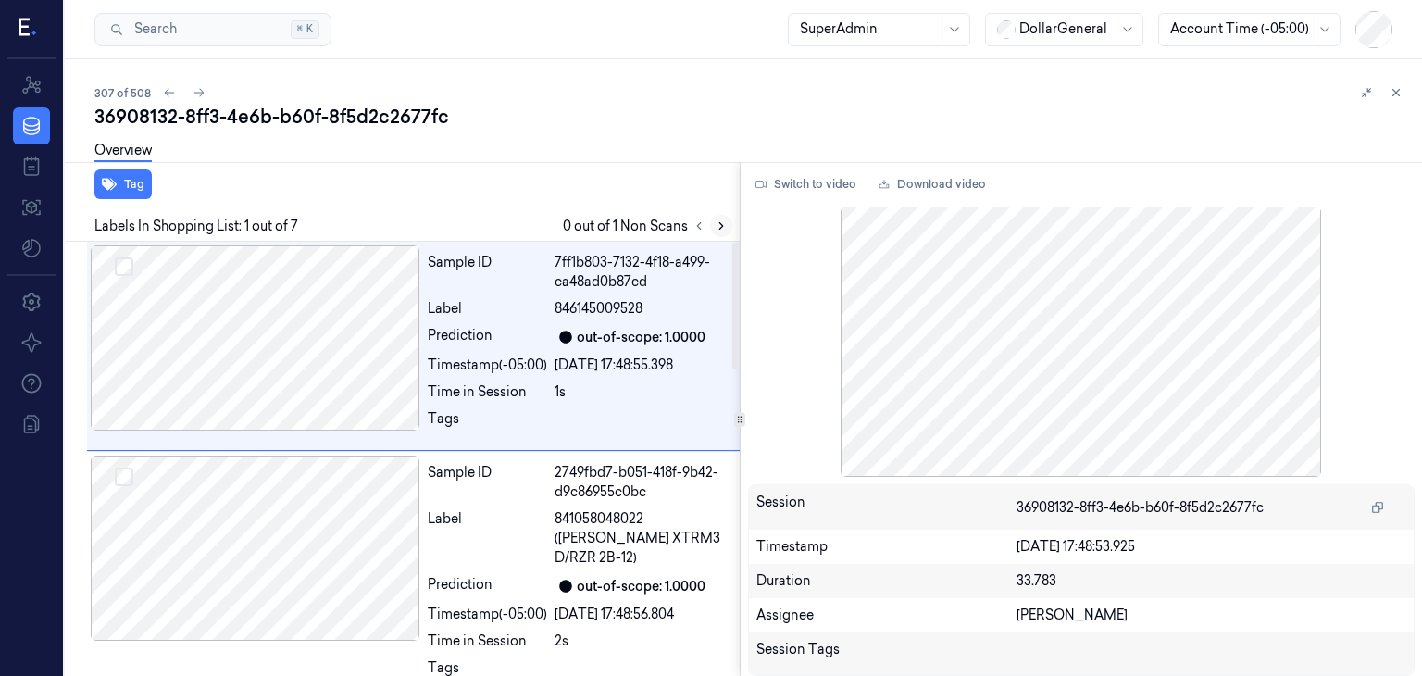
click at [715, 223] on icon at bounding box center [721, 225] width 13 height 13
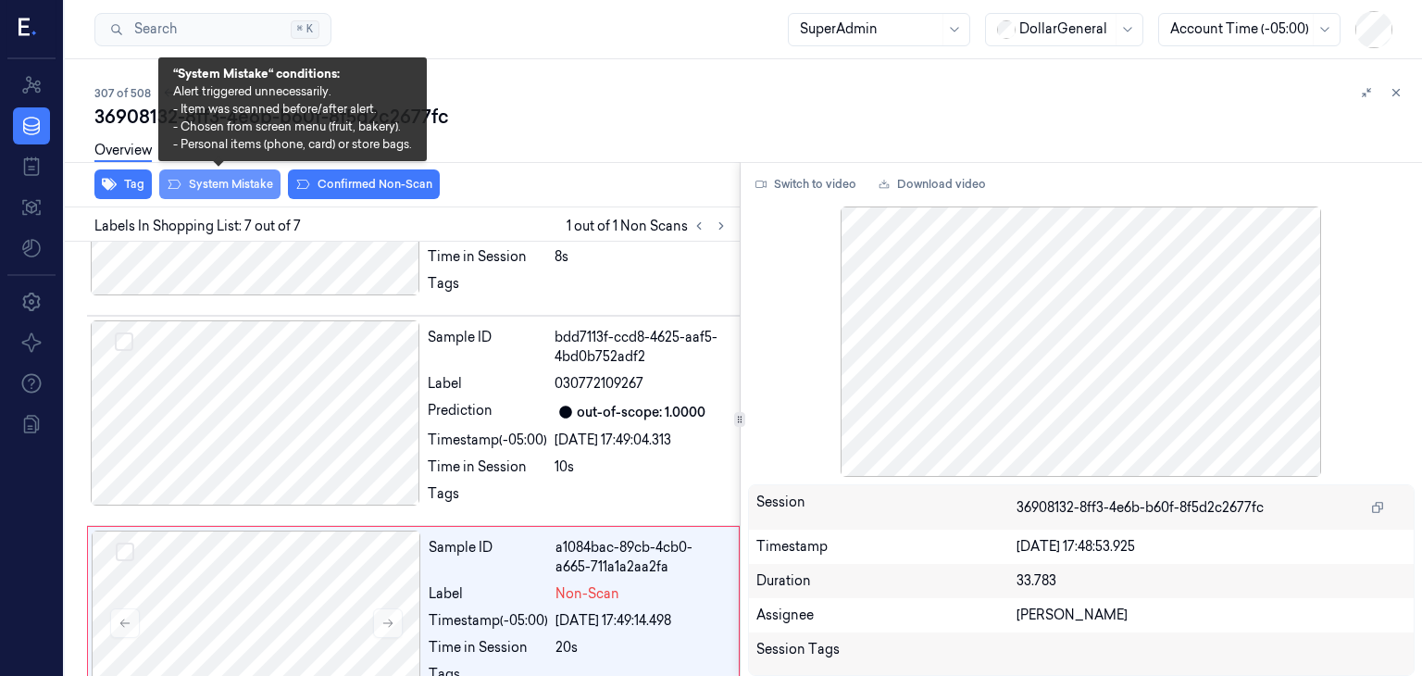
click at [167, 177] on icon at bounding box center [174, 184] width 15 height 15
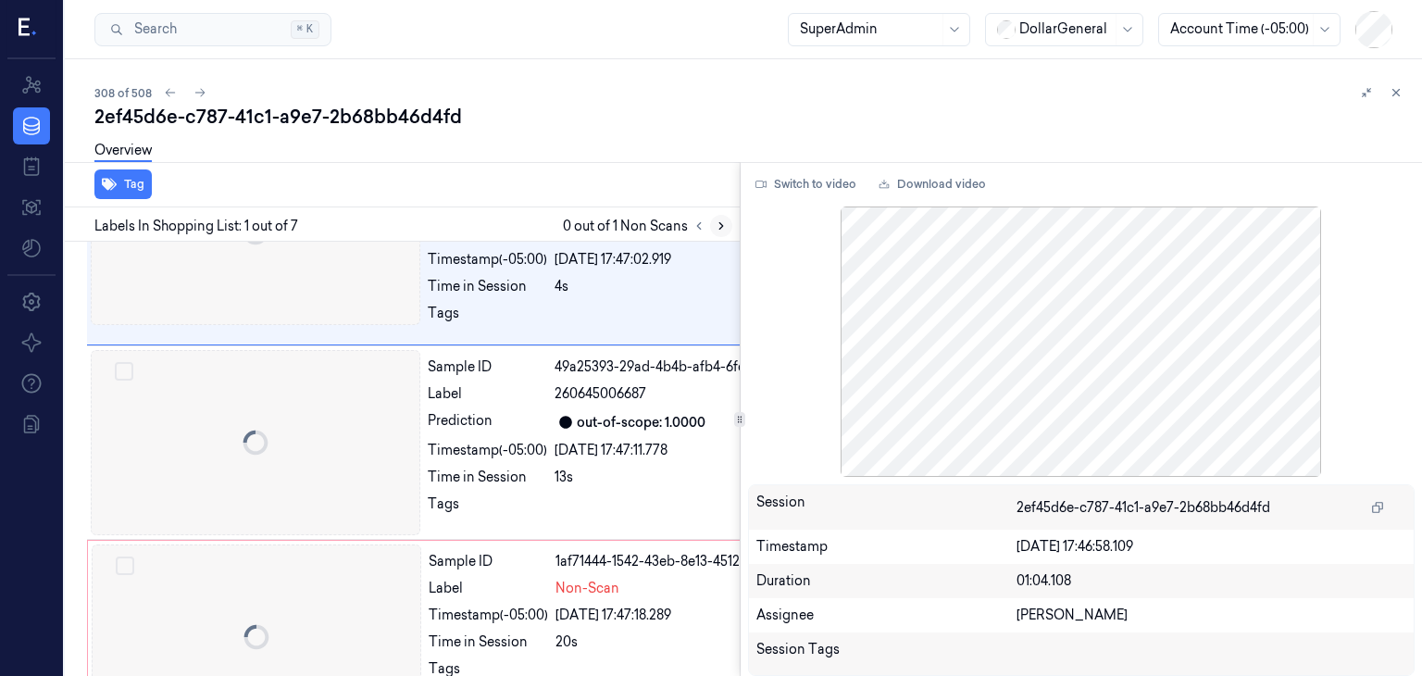
click at [721, 223] on icon at bounding box center [721, 225] width 13 height 13
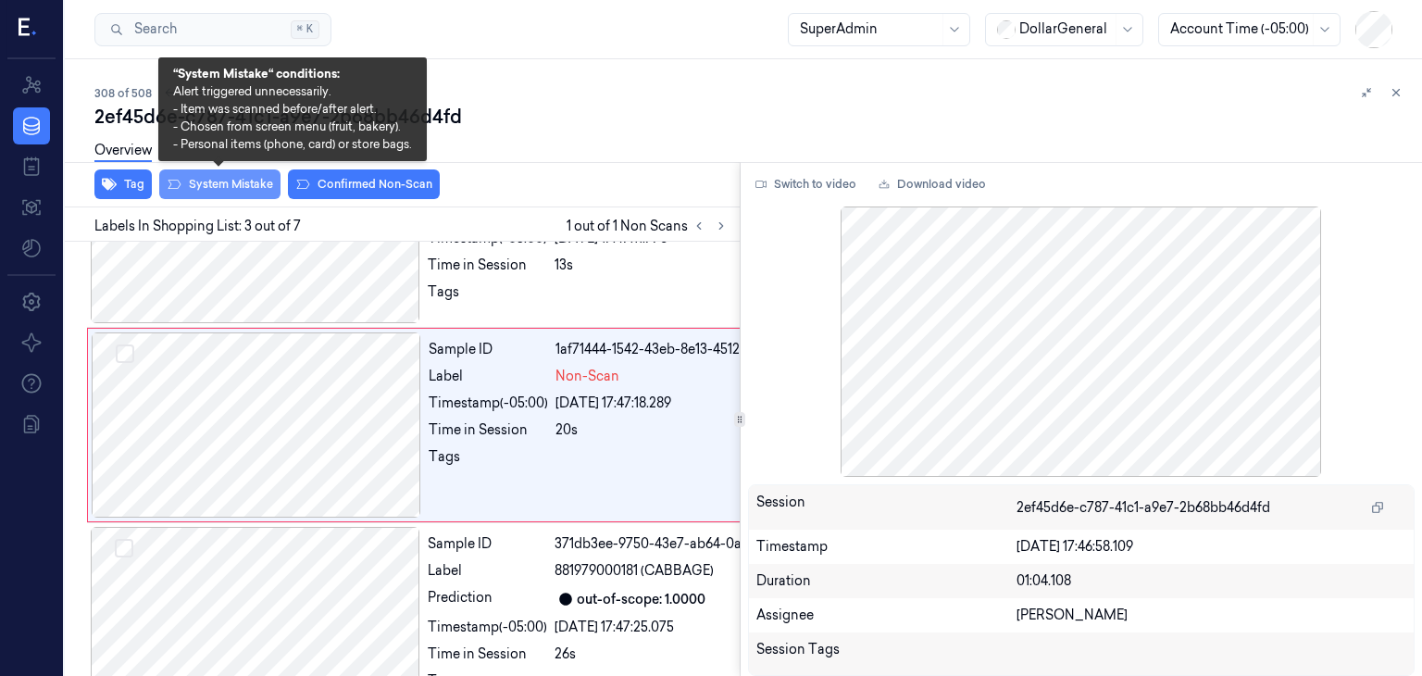
click at [200, 189] on button "System Mistake" at bounding box center [219, 184] width 121 height 30
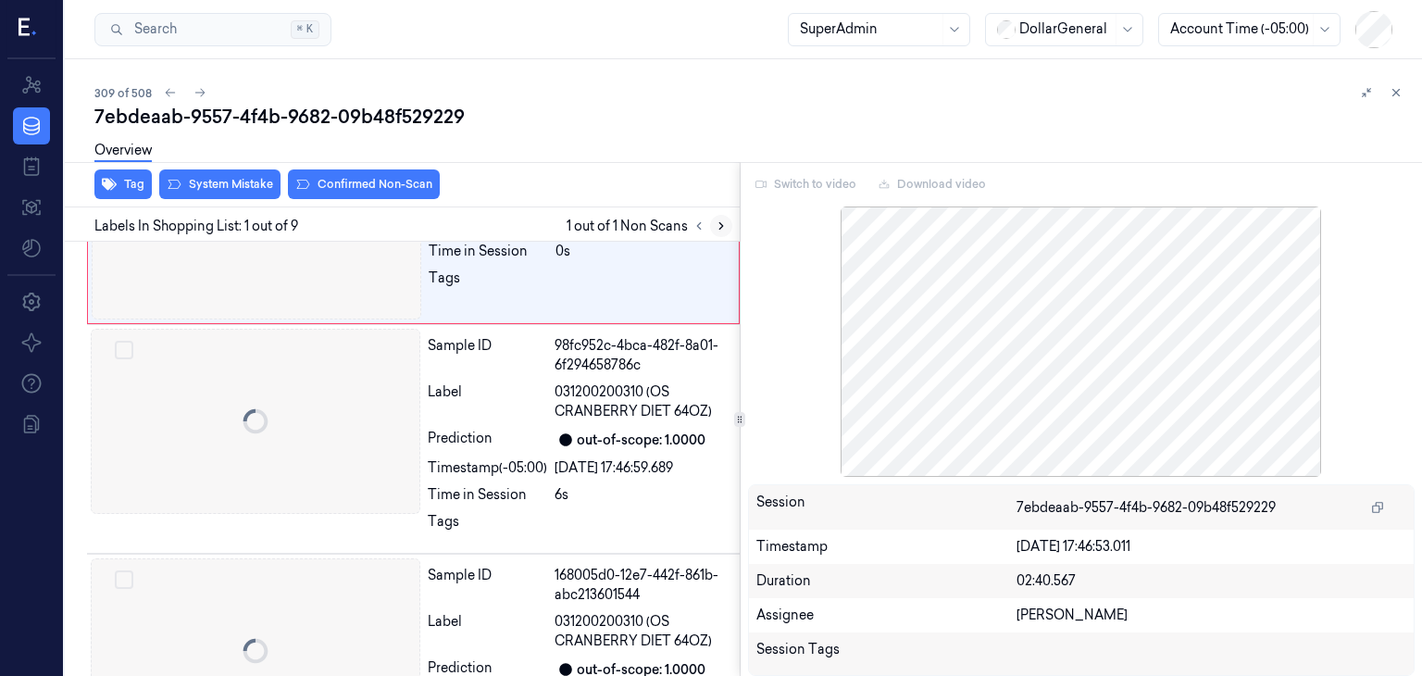
scroll to position [11, 0]
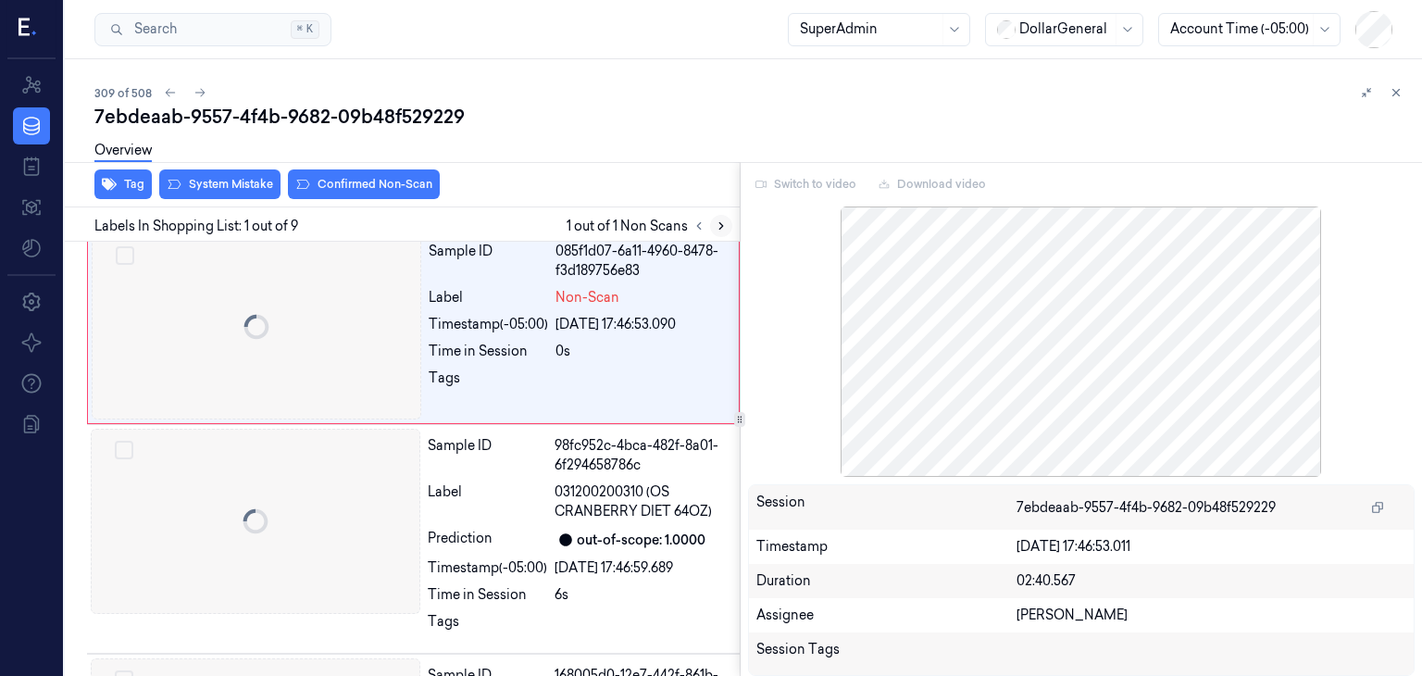
click at [724, 227] on icon at bounding box center [721, 225] width 13 height 13
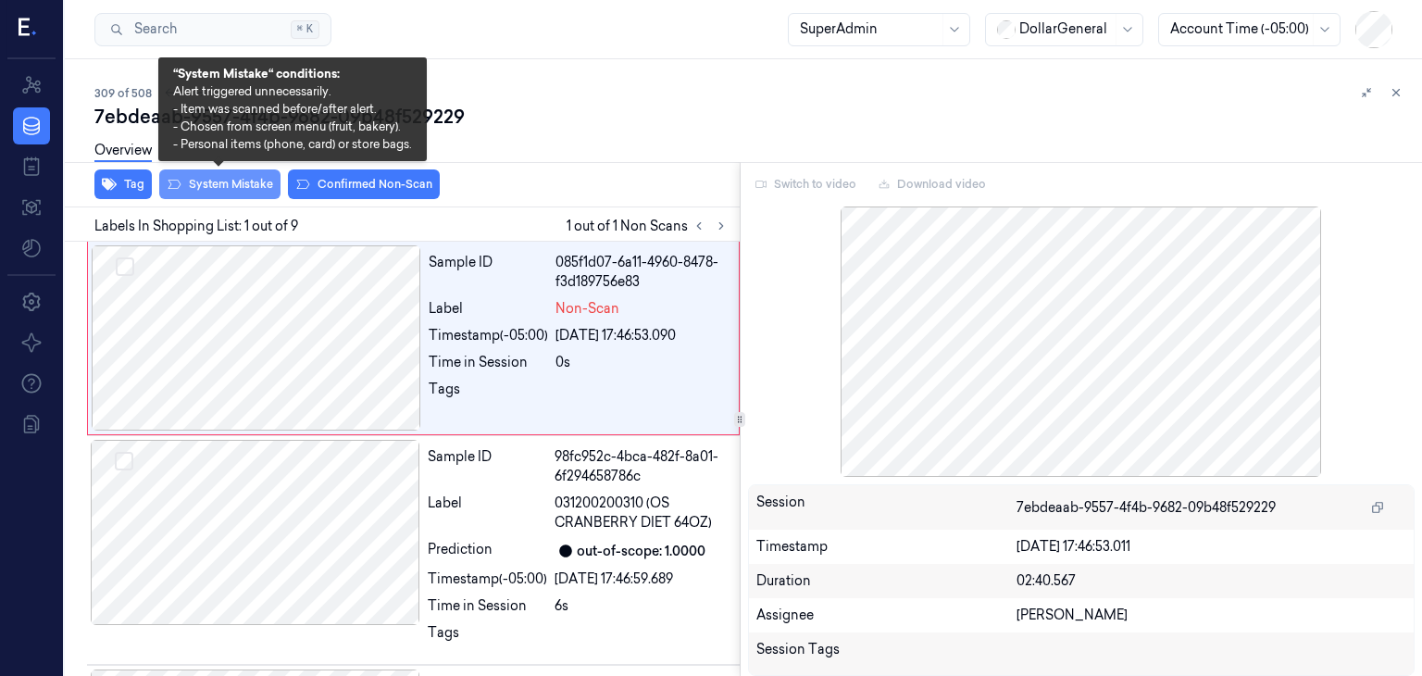
click at [246, 182] on button "System Mistake" at bounding box center [219, 184] width 121 height 30
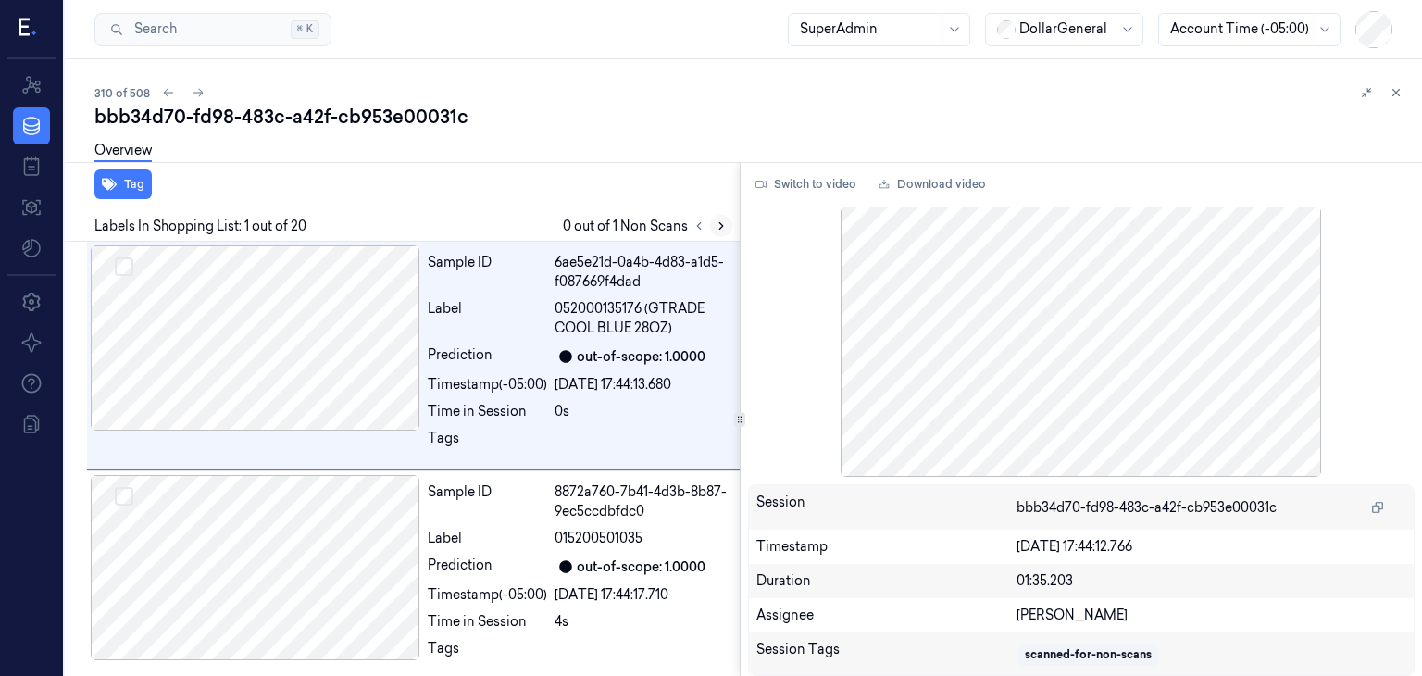
click at [711, 225] on button at bounding box center [721, 226] width 22 height 22
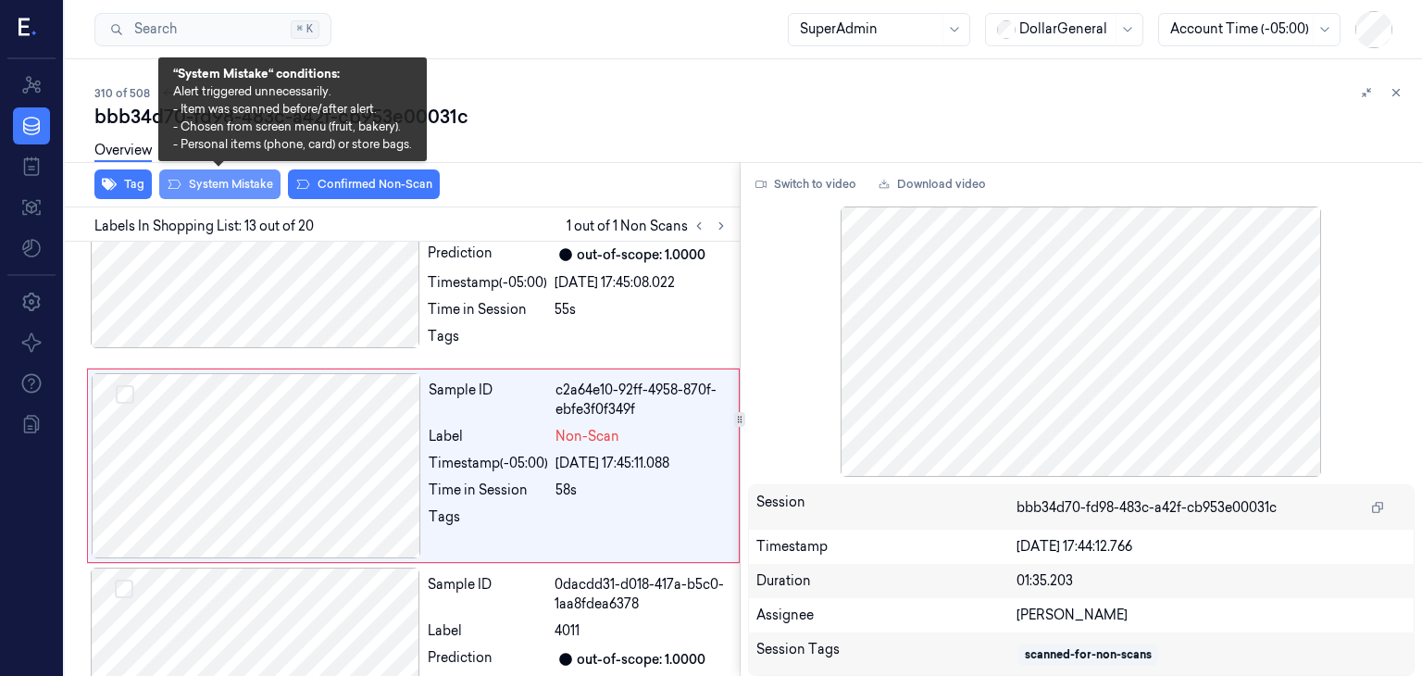
scroll to position [2551, 0]
click at [217, 186] on button "System Mistake" at bounding box center [219, 184] width 121 height 30
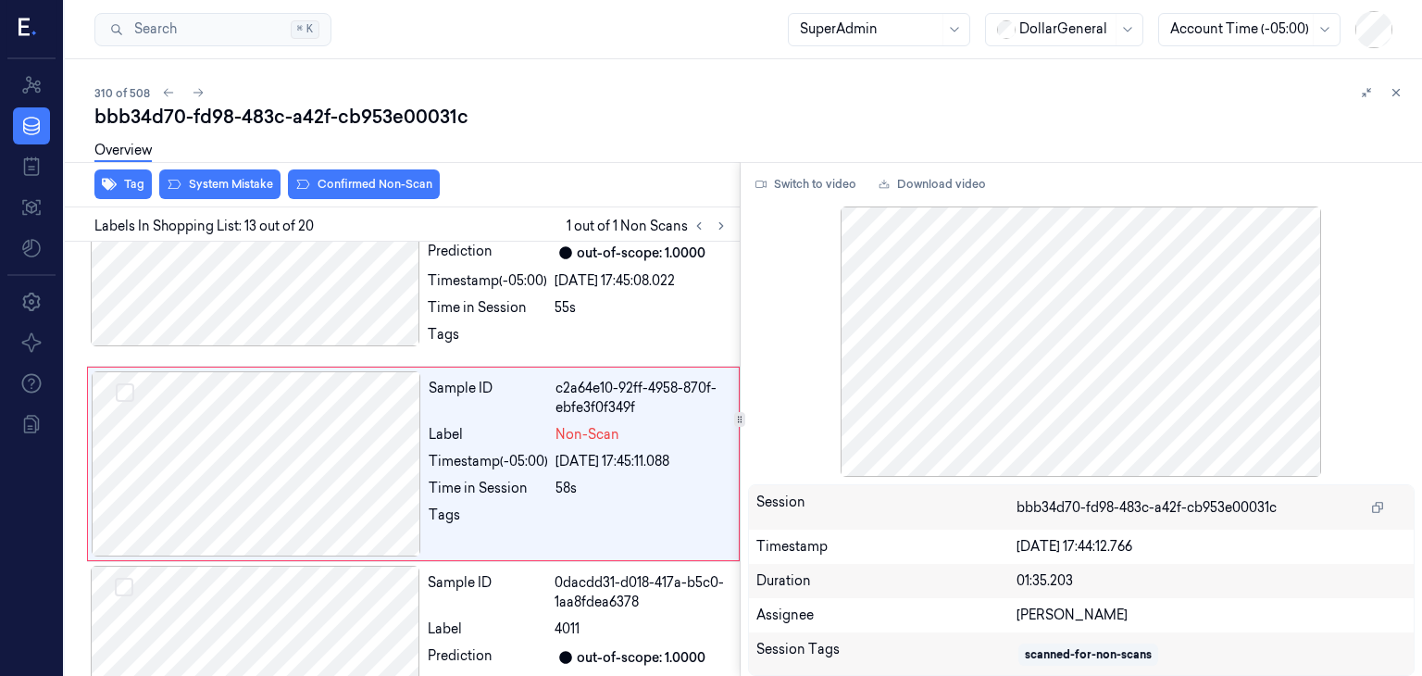
scroll to position [2557, 0]
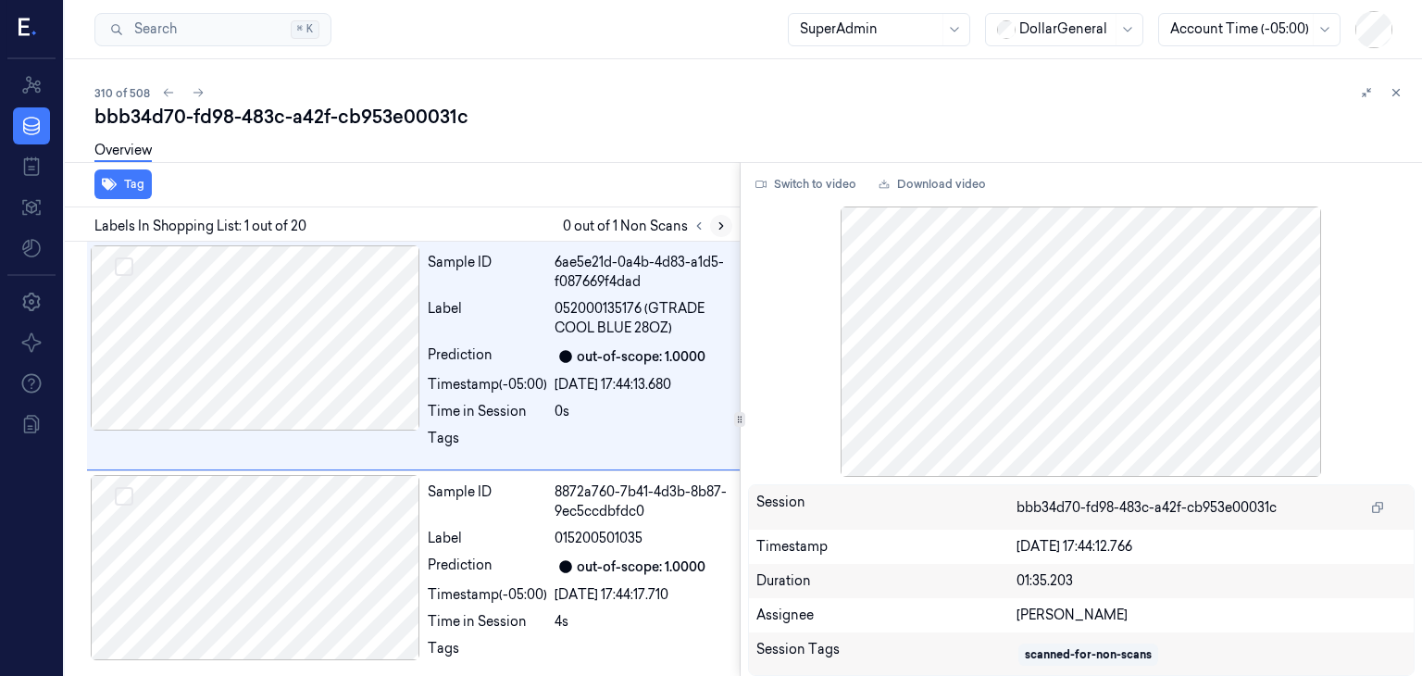
click at [721, 225] on icon at bounding box center [721, 225] width 13 height 13
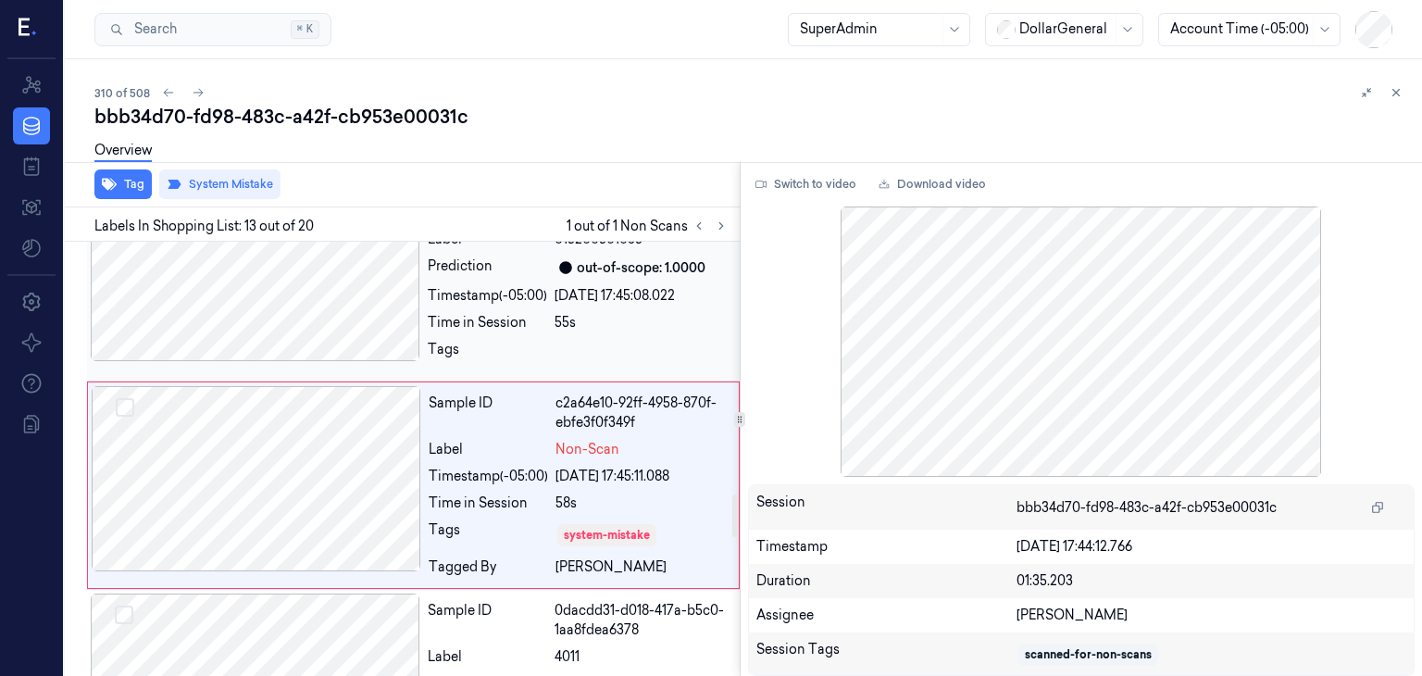
scroll to position [2557, 0]
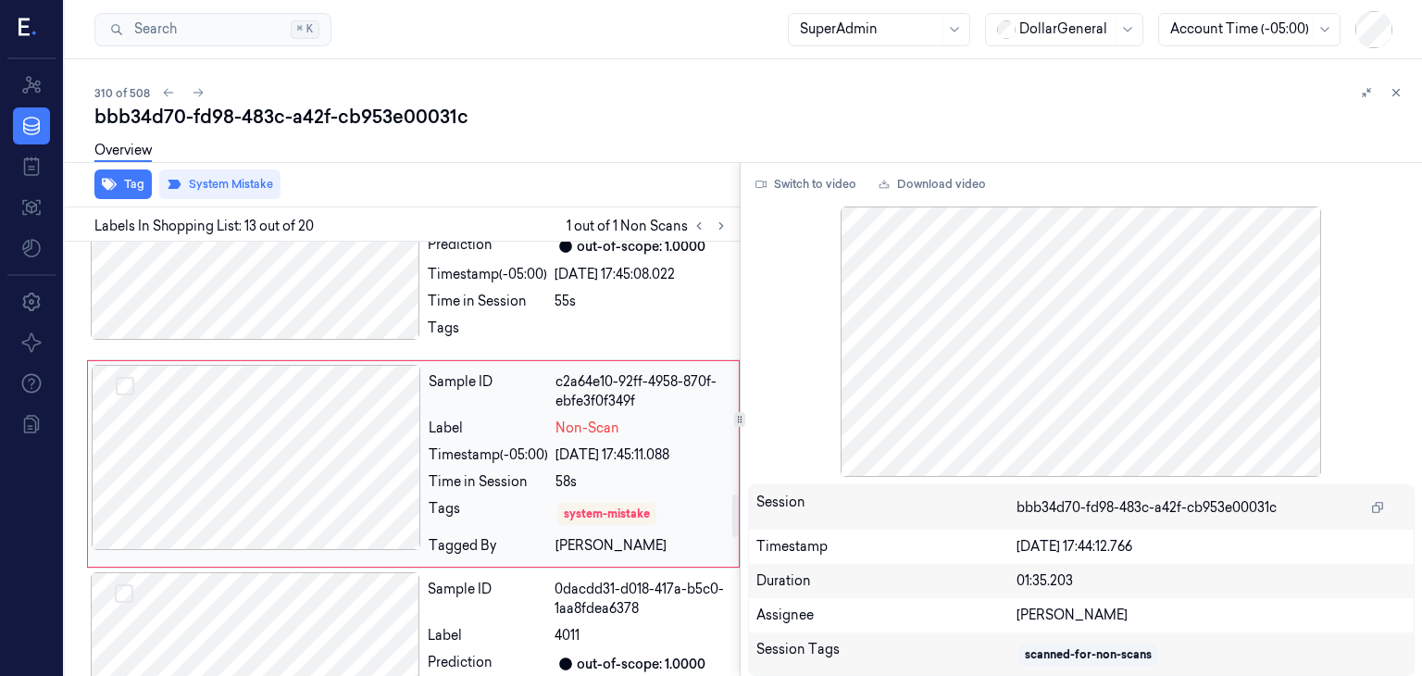
click at [300, 453] on div at bounding box center [256, 457] width 329 height 185
click at [803, 187] on button "Switch to video" at bounding box center [806, 184] width 116 height 30
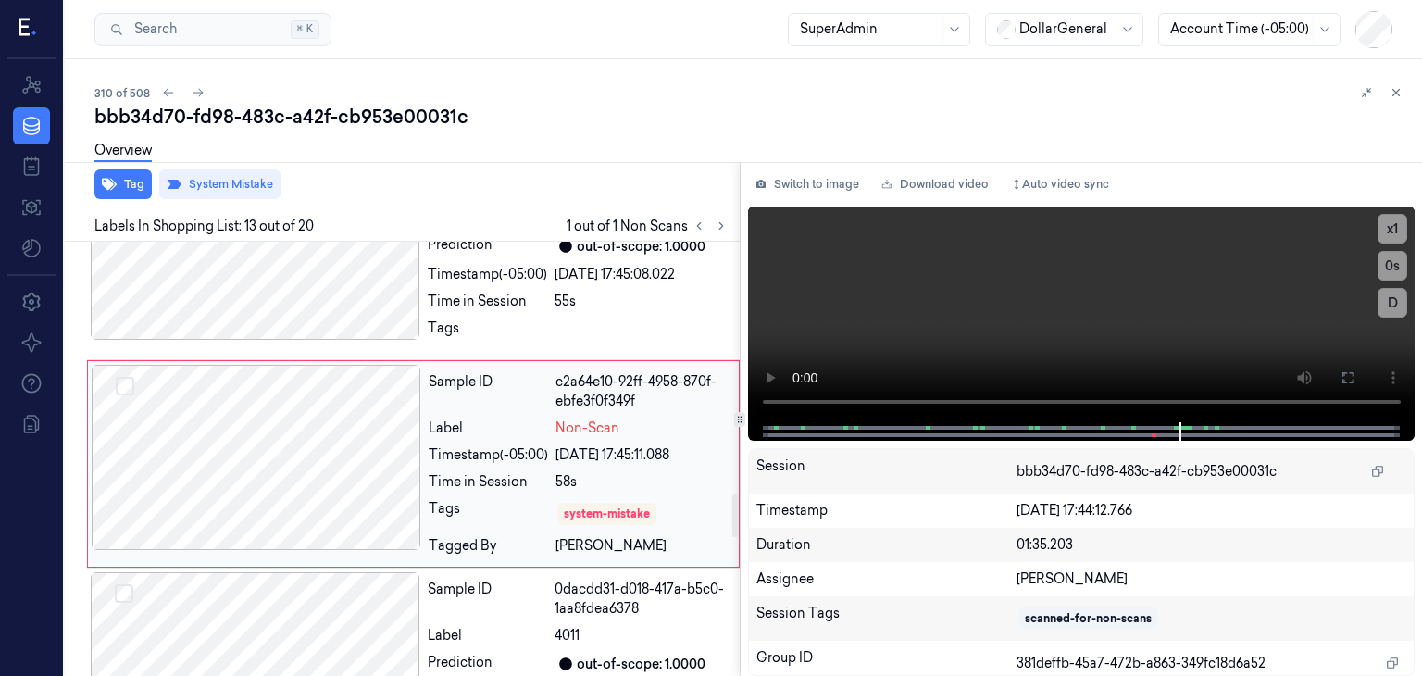
click at [322, 451] on div at bounding box center [256, 457] width 329 height 185
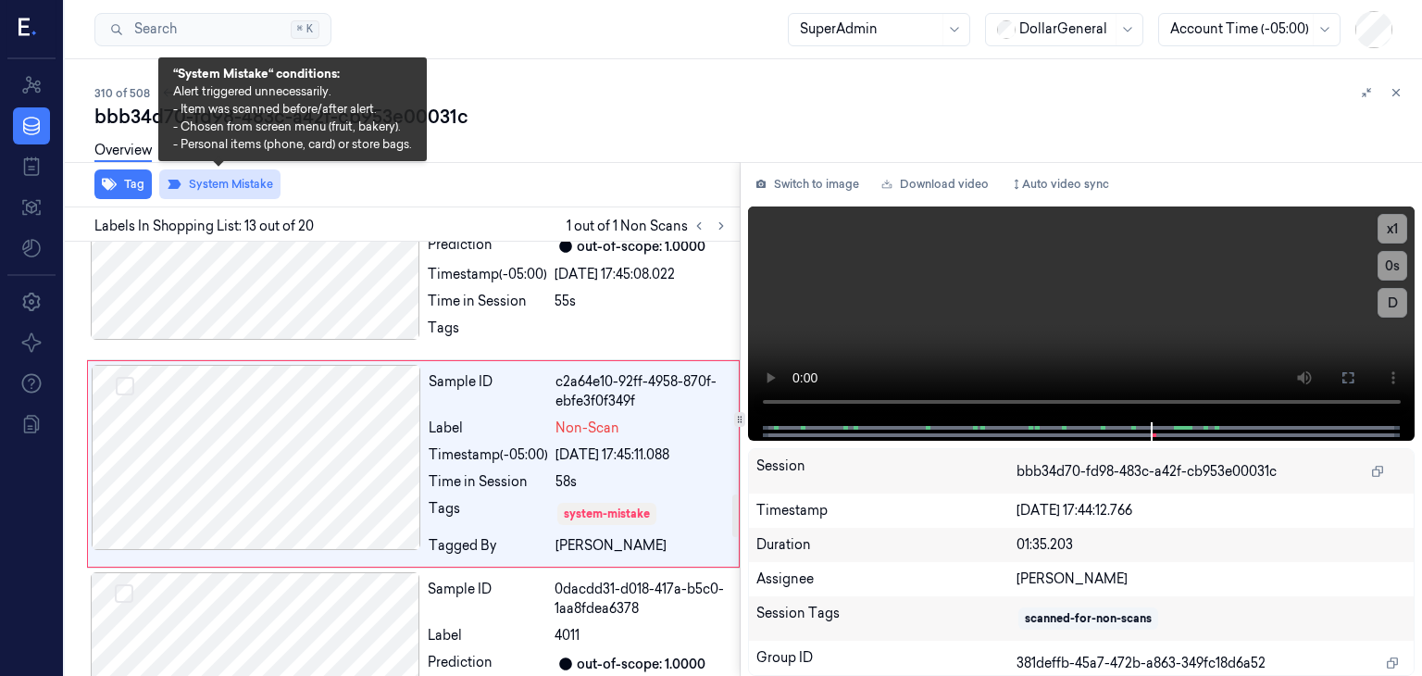
click at [201, 177] on button "System Mistake" at bounding box center [219, 184] width 121 height 30
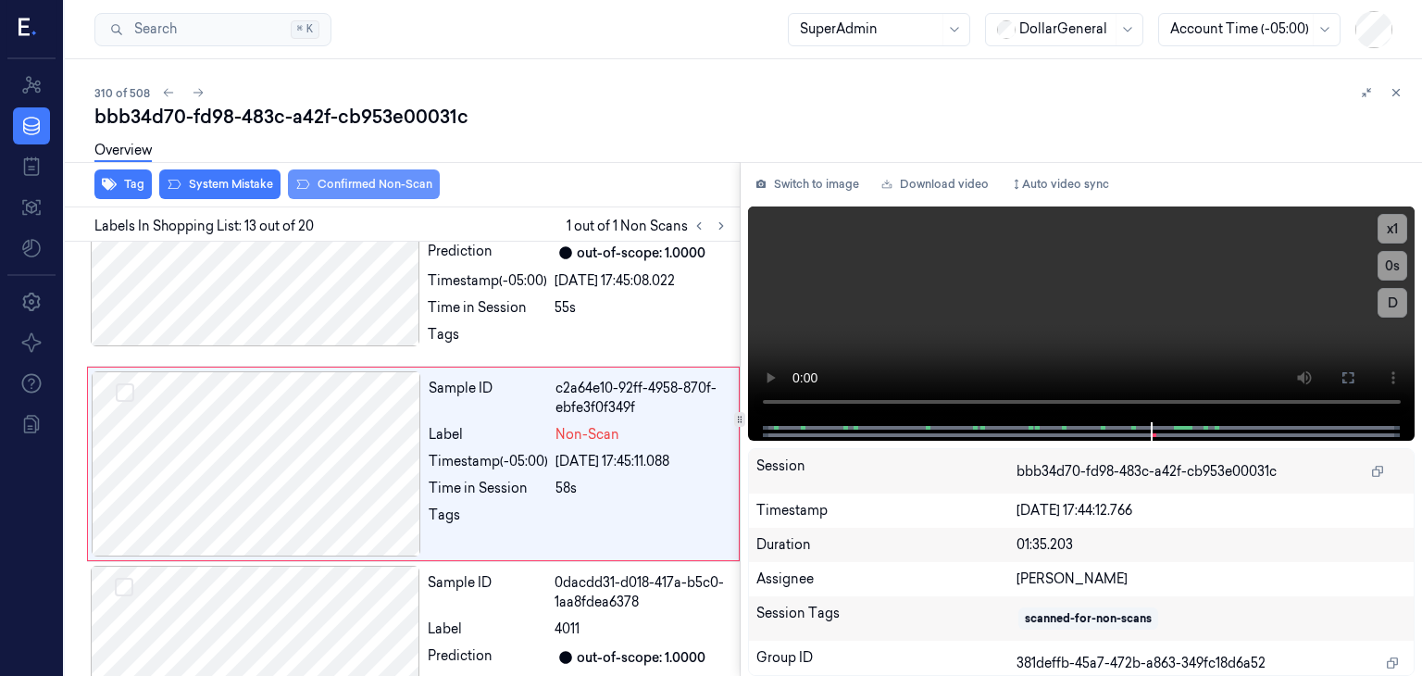
click at [341, 191] on button "Confirmed Non-Scan" at bounding box center [364, 184] width 152 height 30
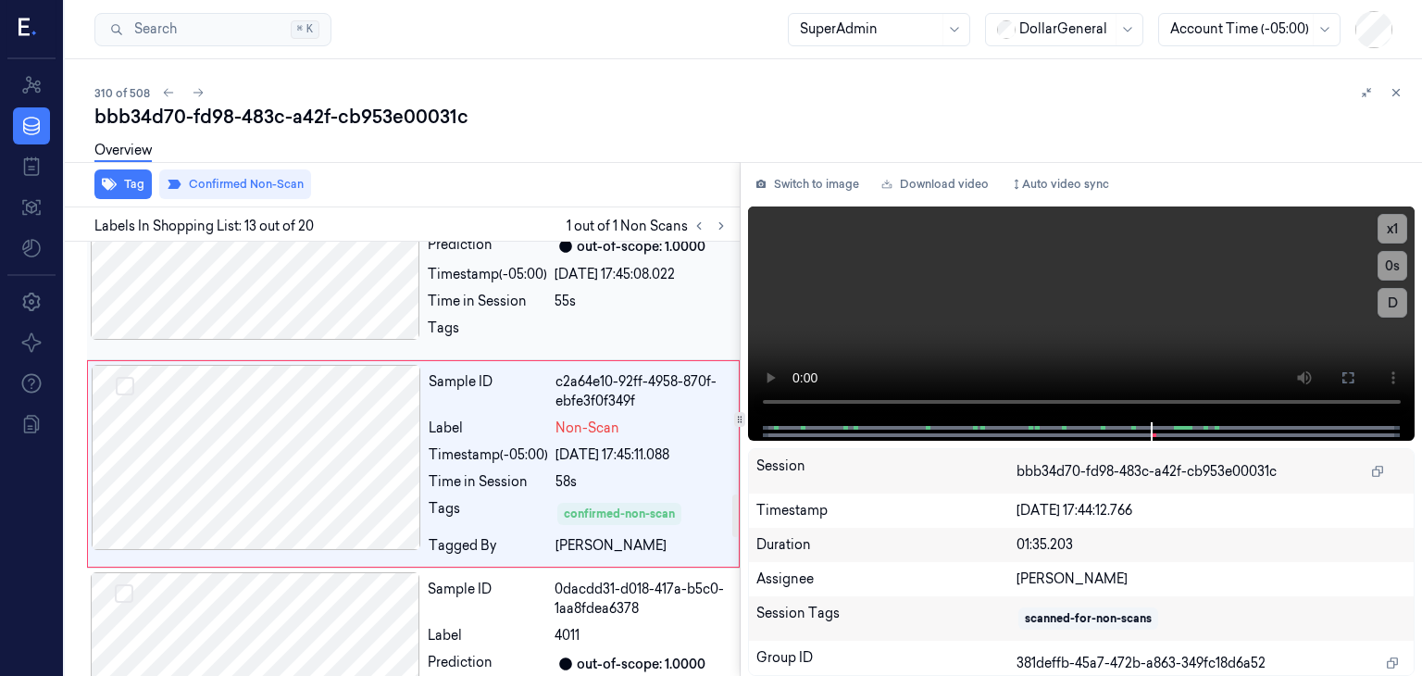
scroll to position [2742, 0]
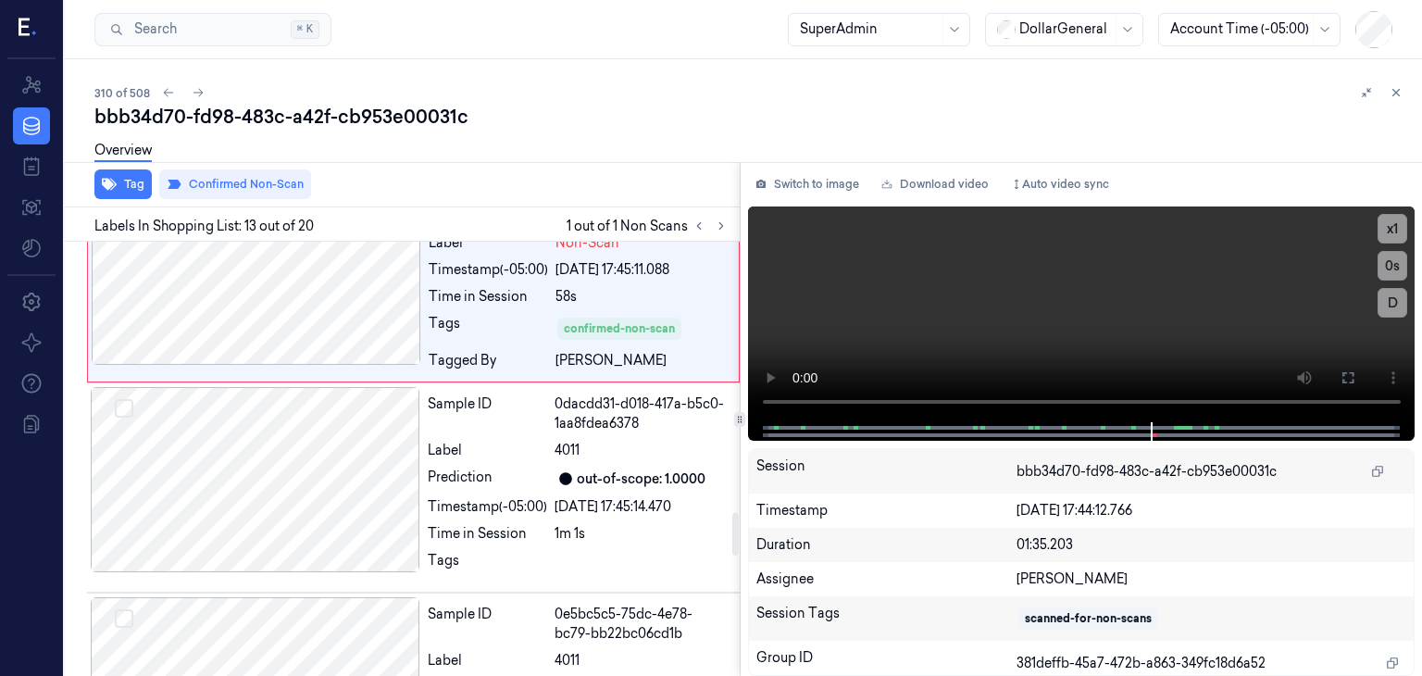
click at [592, 130] on div "Overview" at bounding box center [750, 153] width 1312 height 47
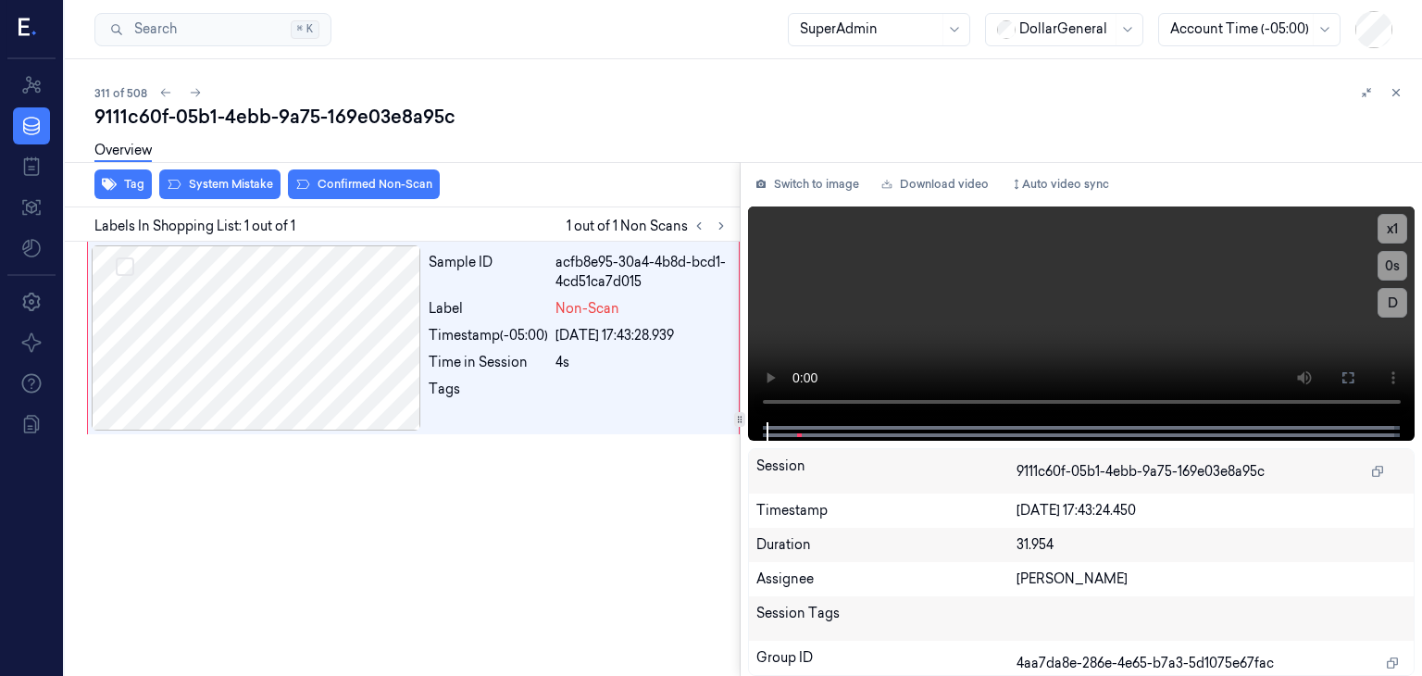
click at [233, 173] on div "Overview" at bounding box center [750, 153] width 1312 height 47
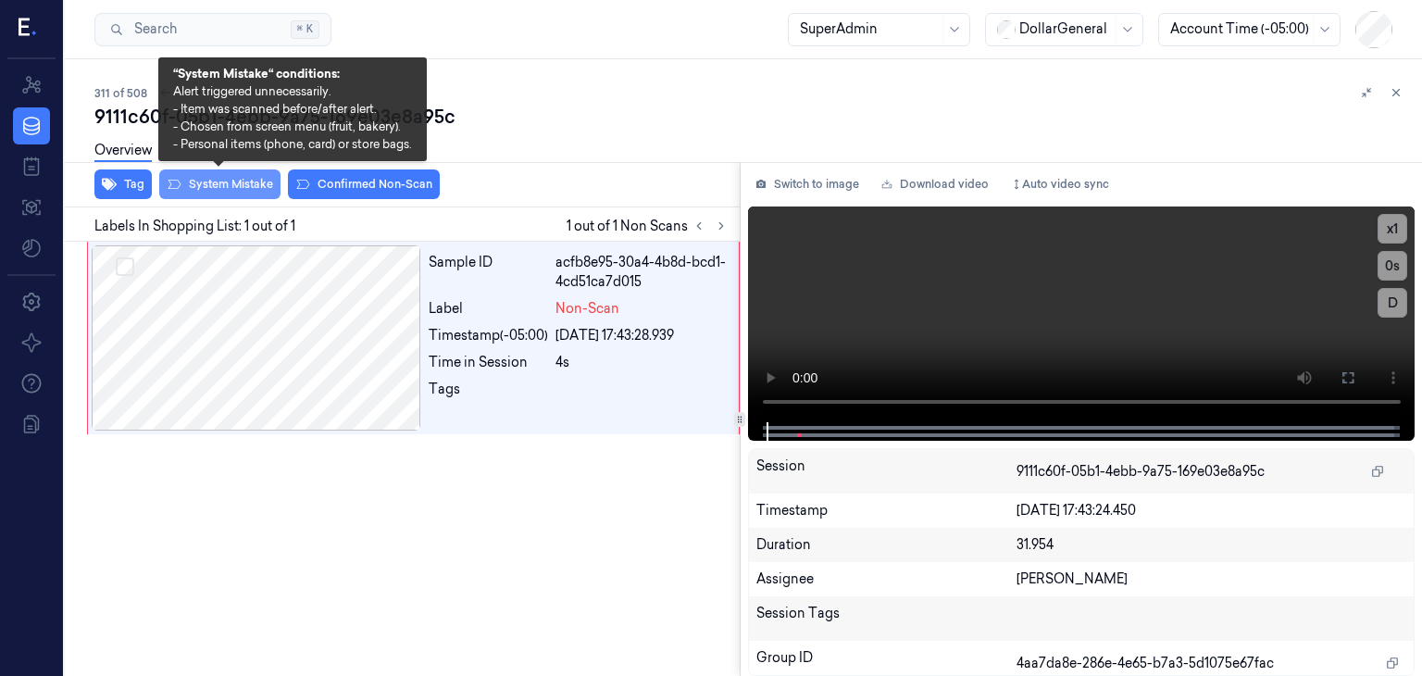
click at [233, 180] on button "System Mistake" at bounding box center [219, 184] width 121 height 30
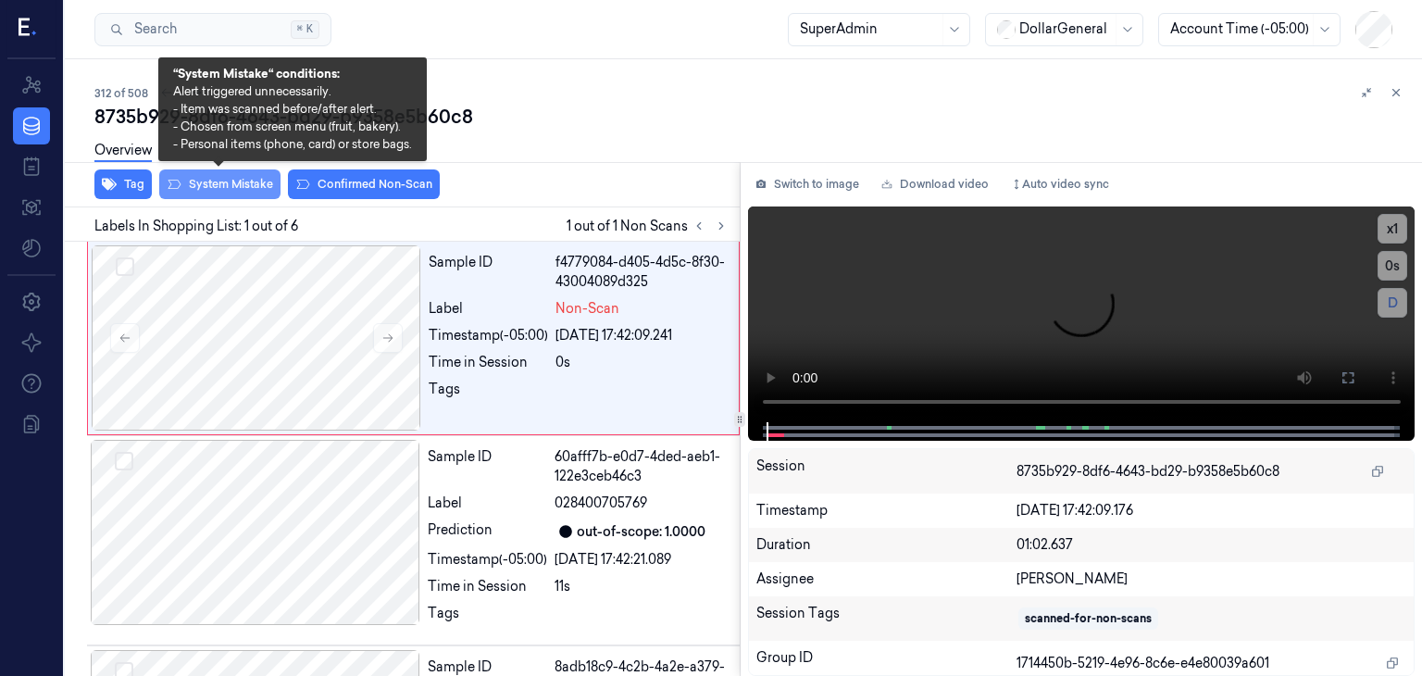
click at [232, 179] on button "System Mistake" at bounding box center [219, 184] width 121 height 30
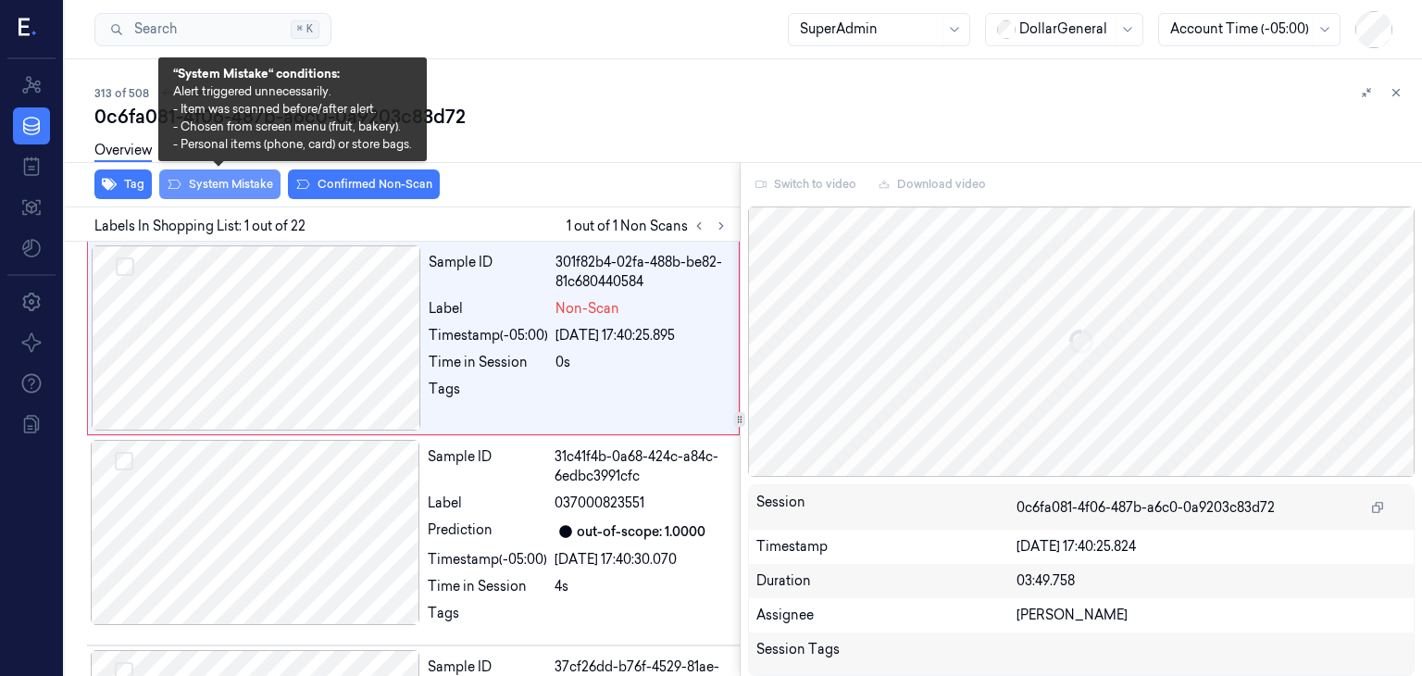
click at [252, 190] on button "System Mistake" at bounding box center [219, 184] width 121 height 30
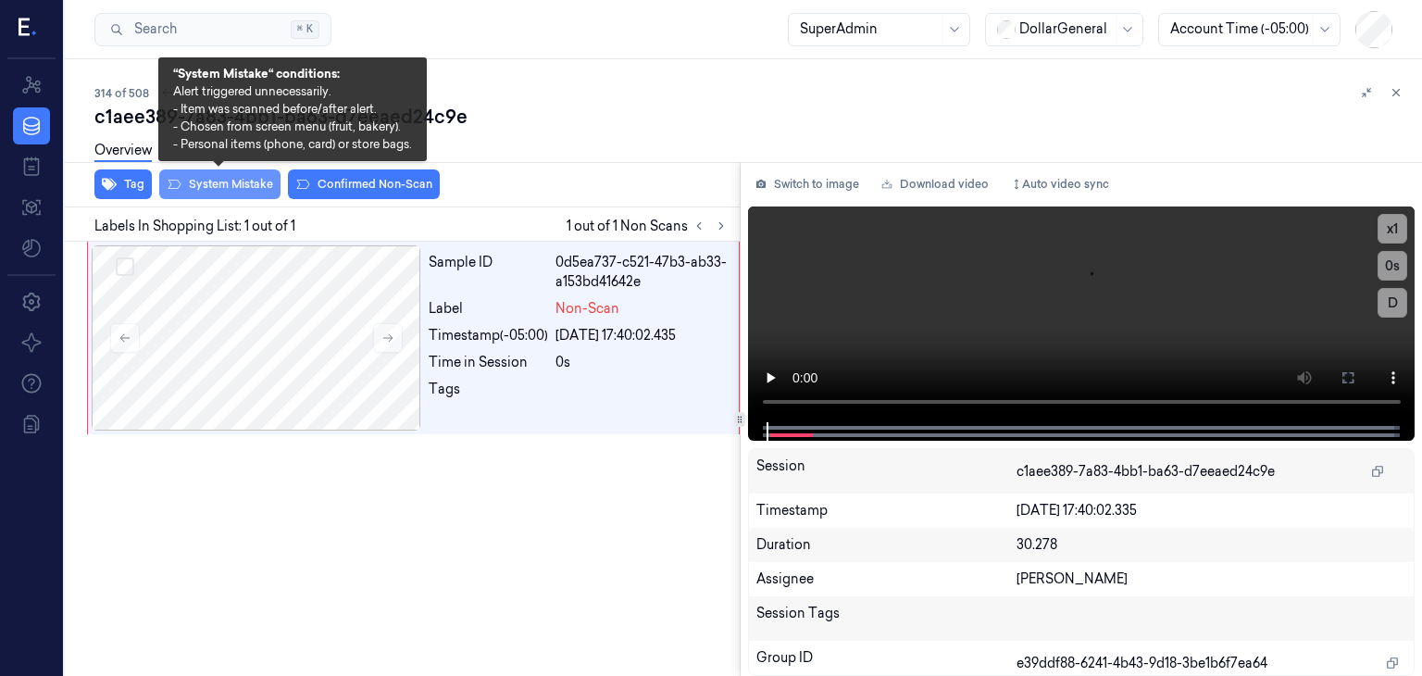
click at [222, 176] on button "System Mistake" at bounding box center [219, 184] width 121 height 30
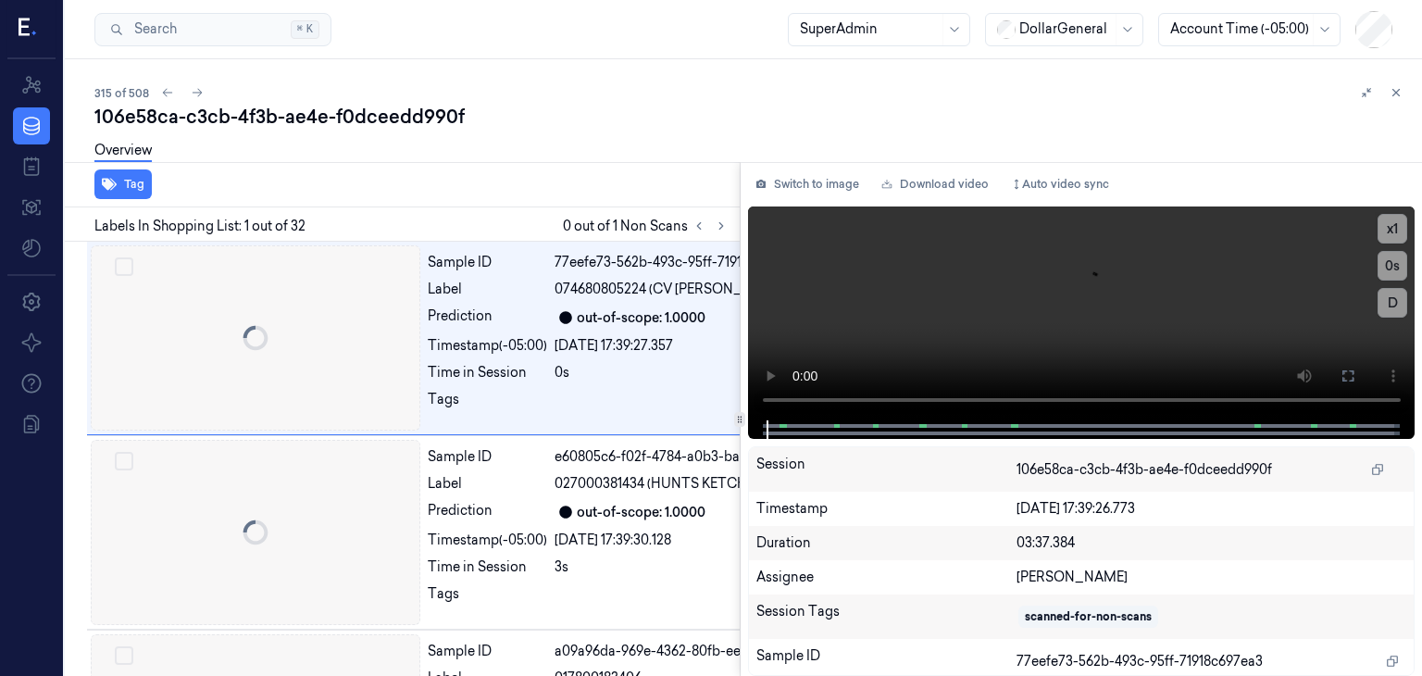
scroll to position [0, 30]
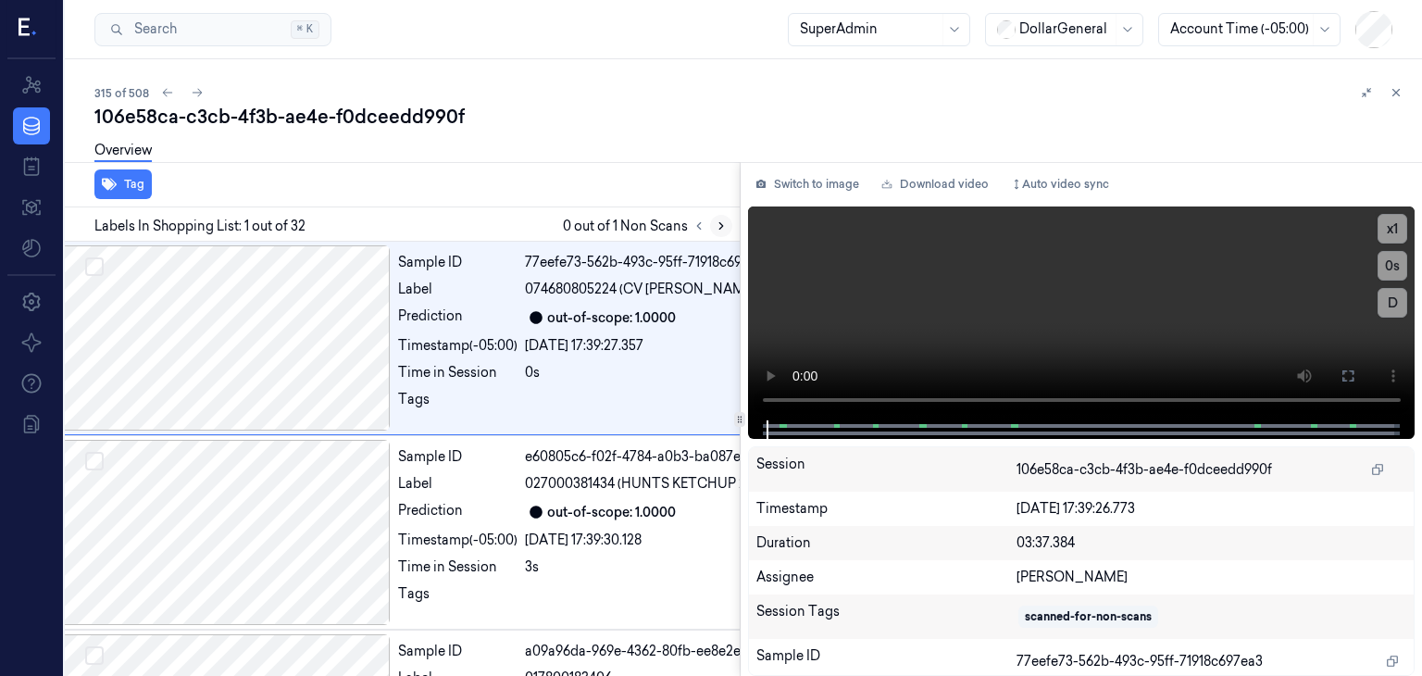
click at [720, 230] on icon at bounding box center [721, 225] width 13 height 13
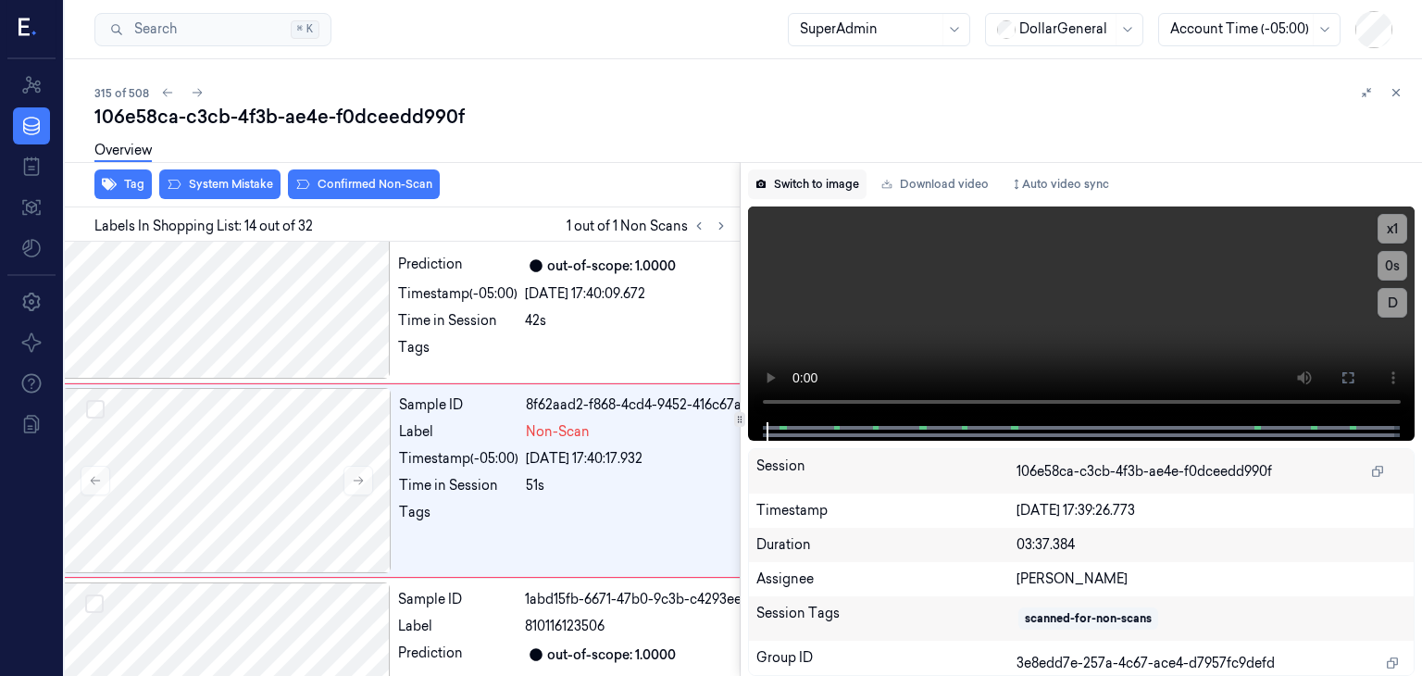
scroll to position [2401, 30]
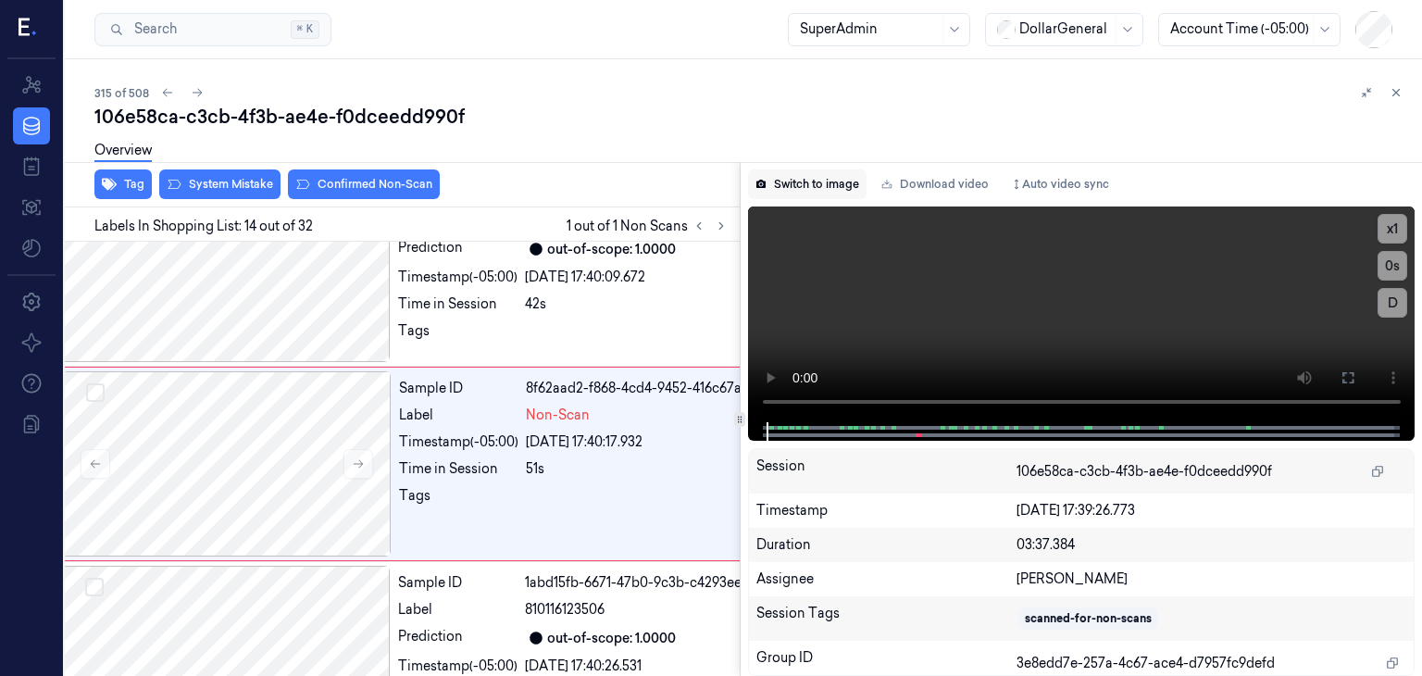
click at [829, 183] on button "Switch to image" at bounding box center [807, 184] width 118 height 30
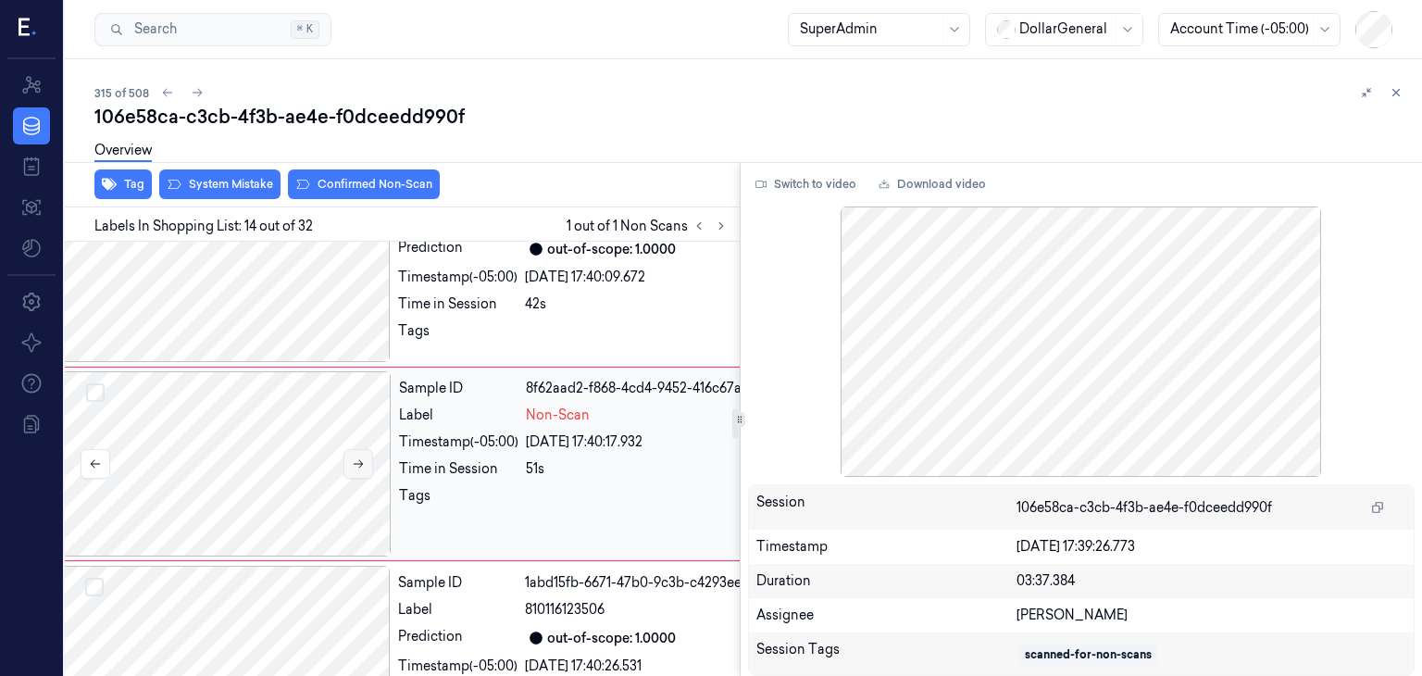
click at [352, 457] on icon at bounding box center [358, 463] width 13 height 13
click at [353, 457] on icon at bounding box center [358, 463] width 13 height 13
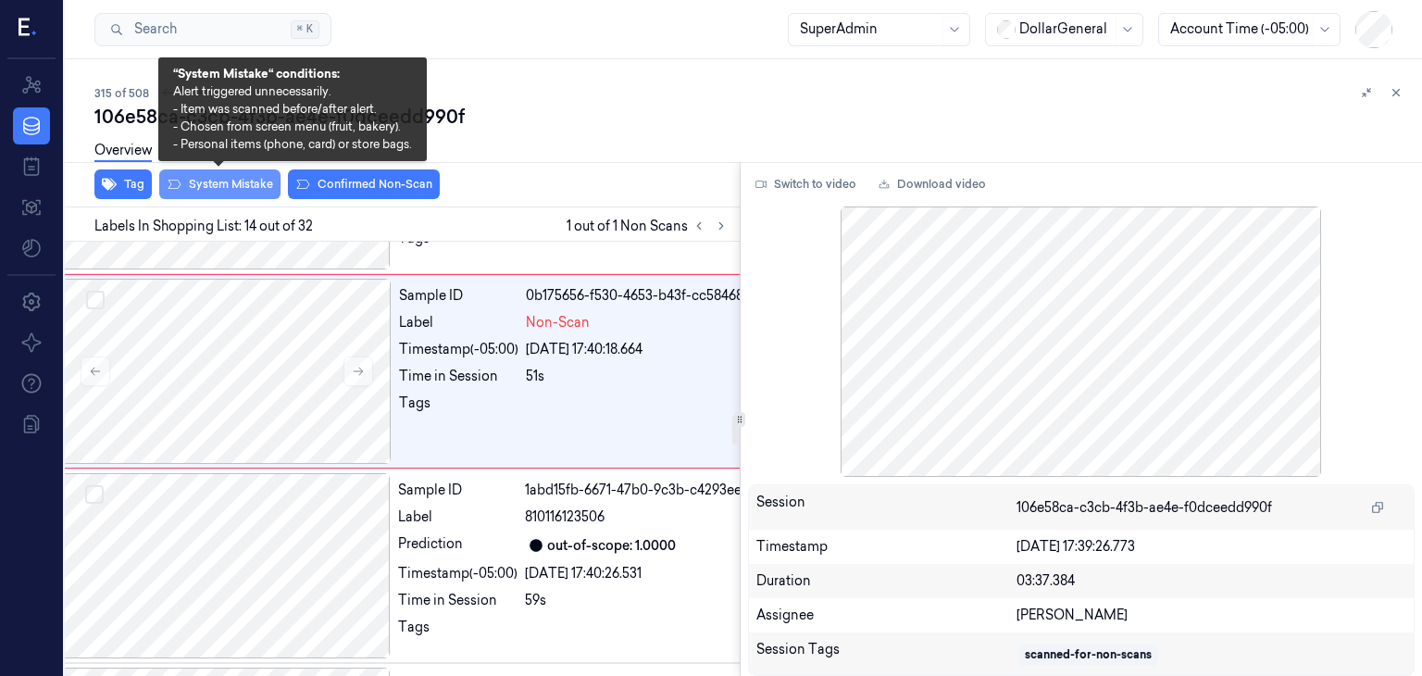
click at [230, 191] on button "System Mistake" at bounding box center [219, 184] width 121 height 30
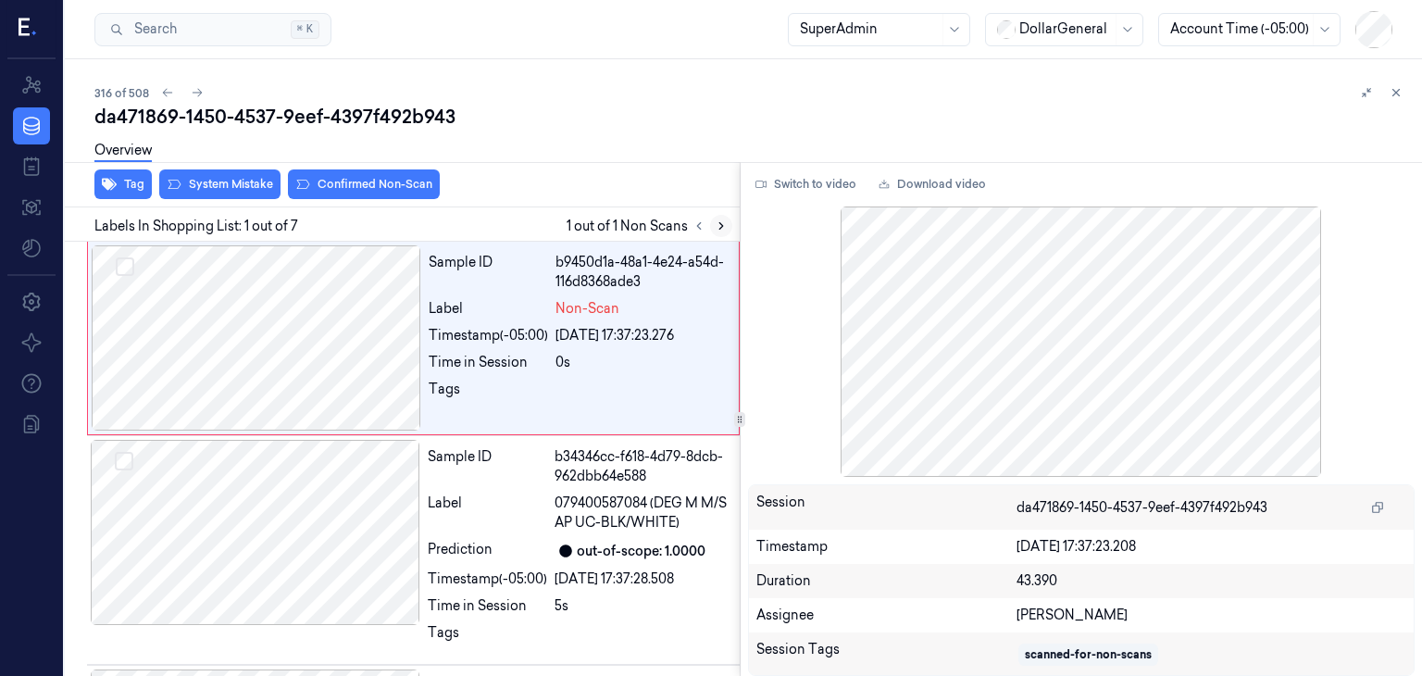
click at [710, 229] on button at bounding box center [721, 226] width 22 height 22
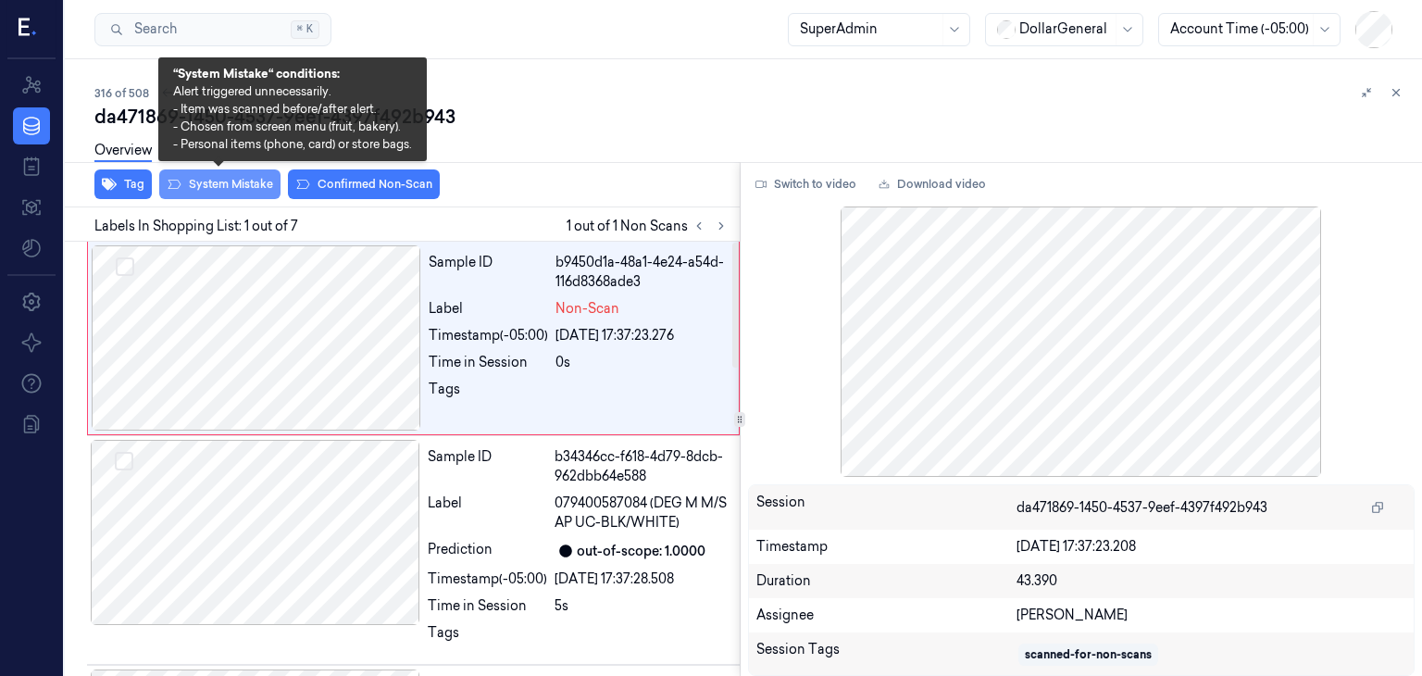
click at [207, 186] on button "System Mistake" at bounding box center [219, 184] width 121 height 30
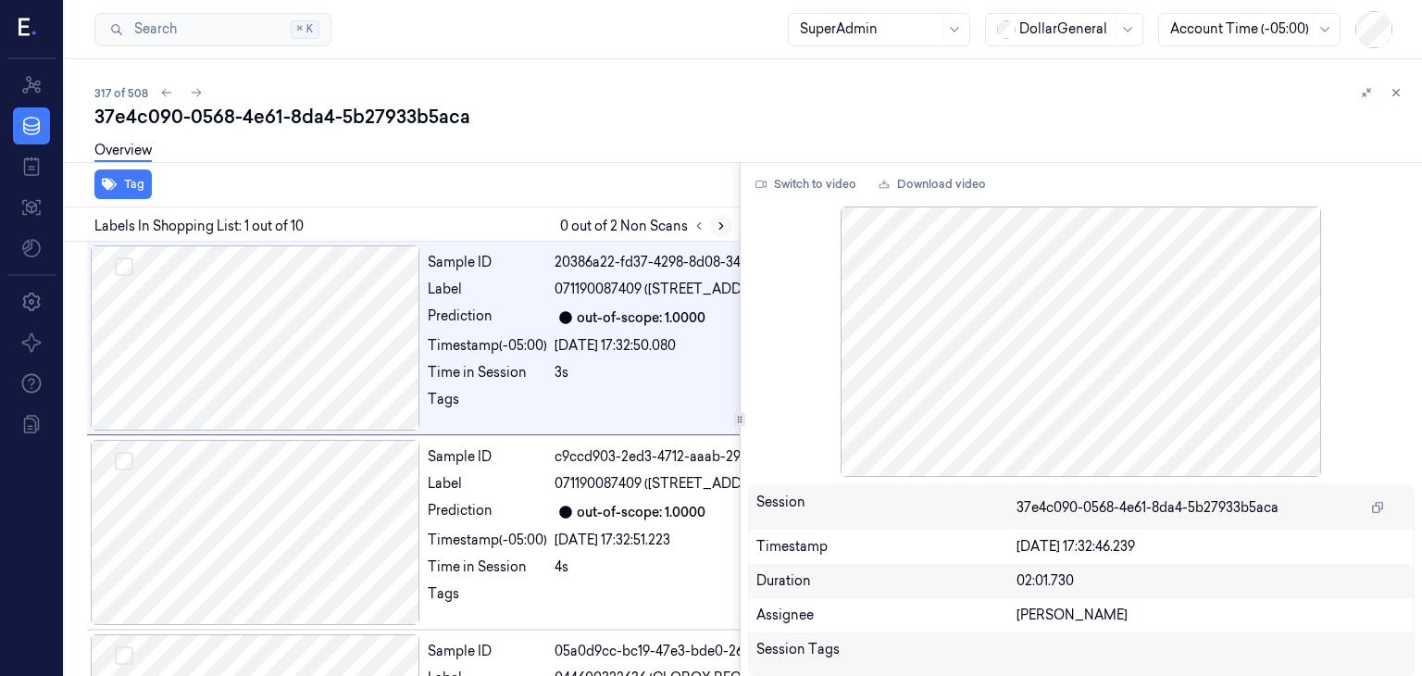
click at [727, 223] on button at bounding box center [721, 226] width 22 height 22
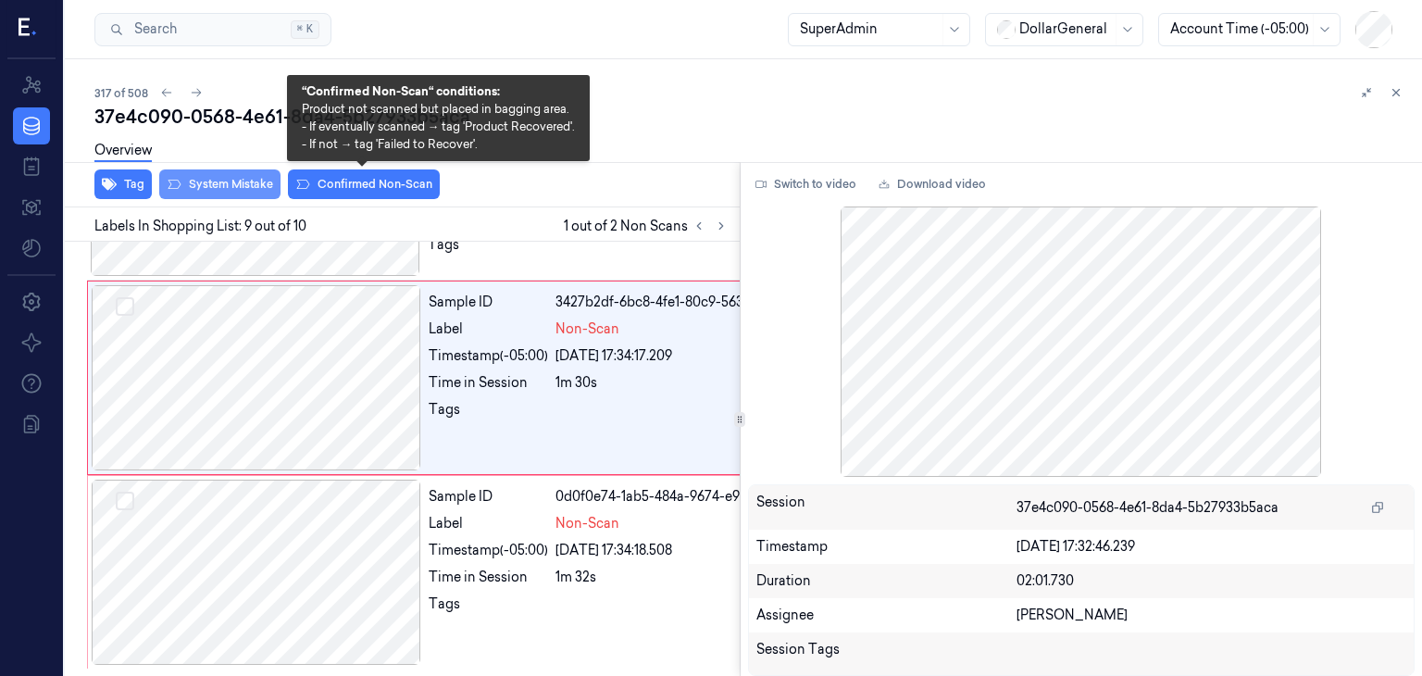
click at [245, 192] on button "System Mistake" at bounding box center [219, 184] width 121 height 30
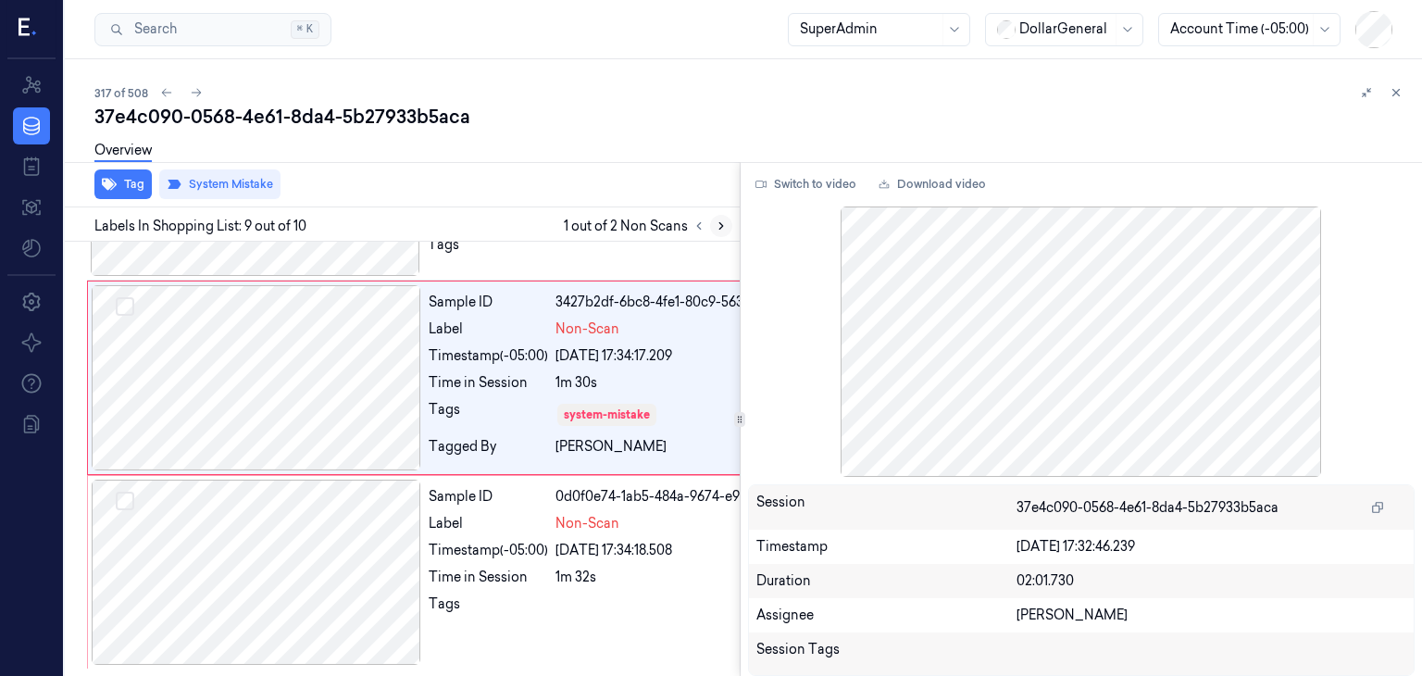
click at [718, 219] on icon at bounding box center [721, 225] width 13 height 13
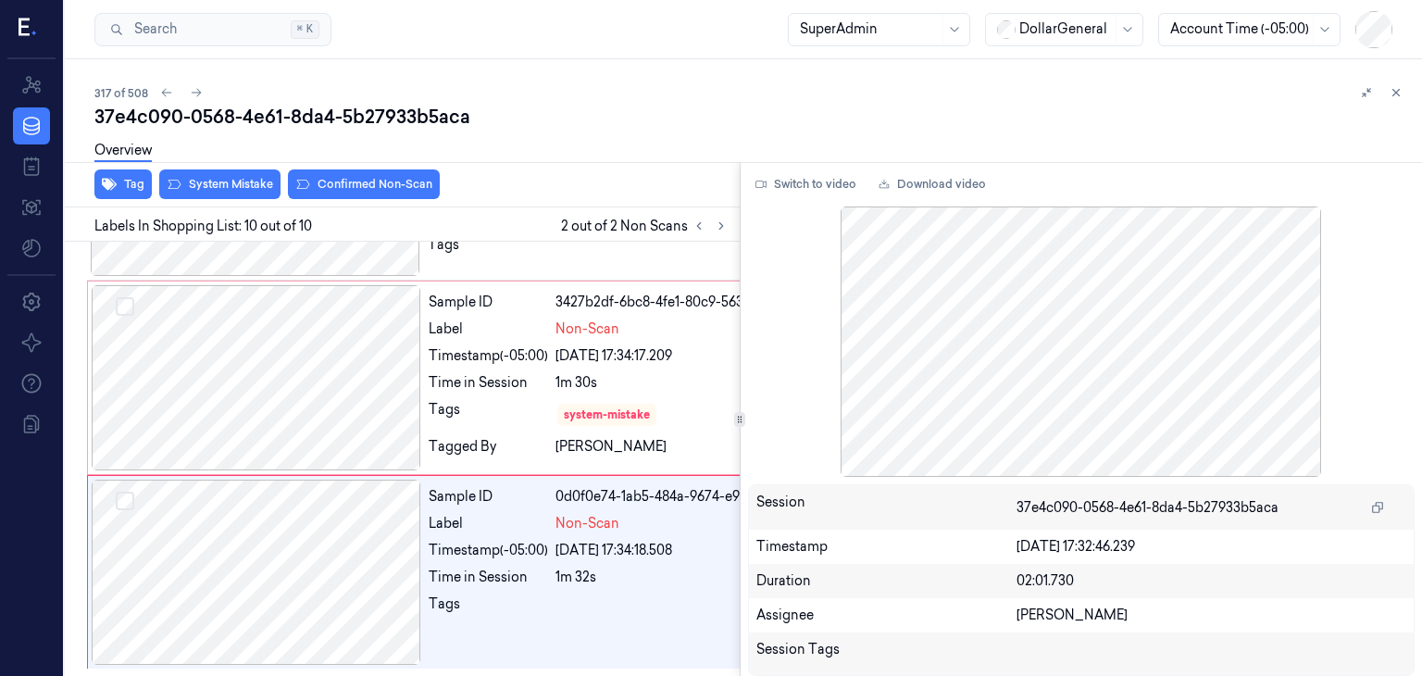
scroll to position [1747, 0]
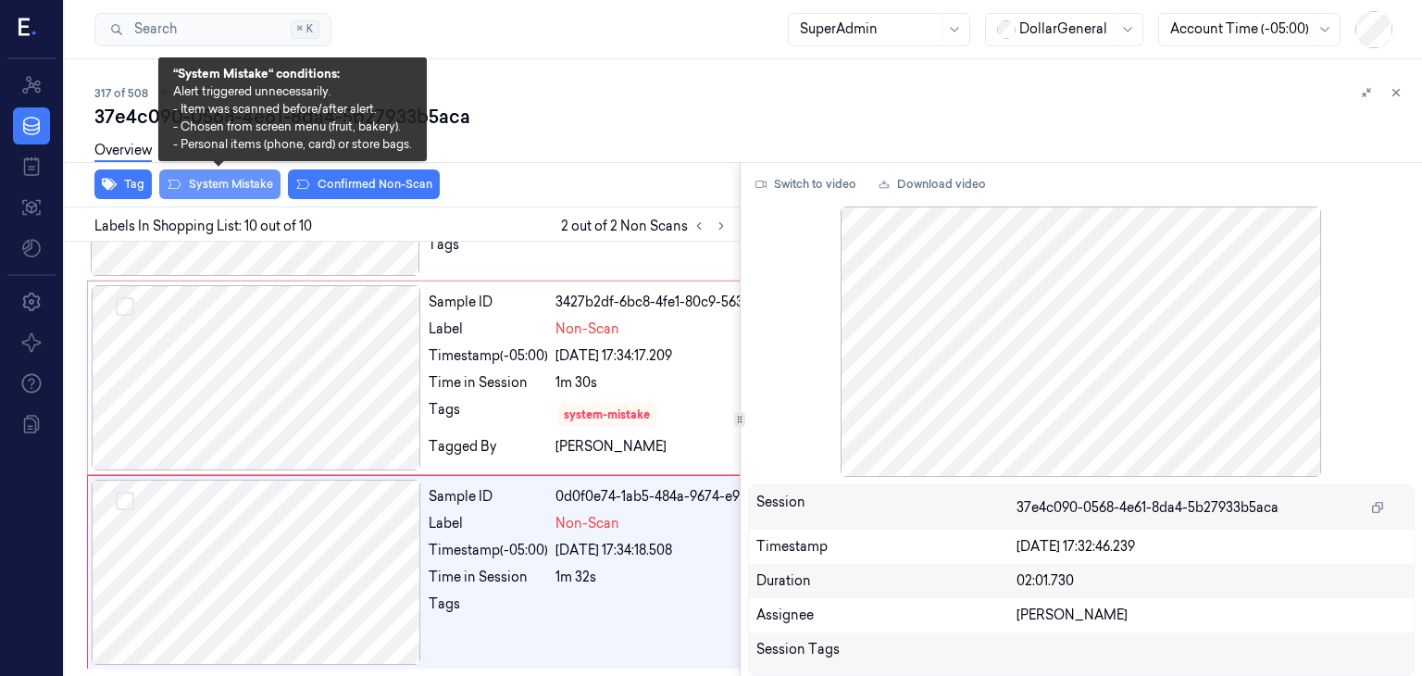
click at [217, 182] on button "System Mistake" at bounding box center [219, 184] width 121 height 30
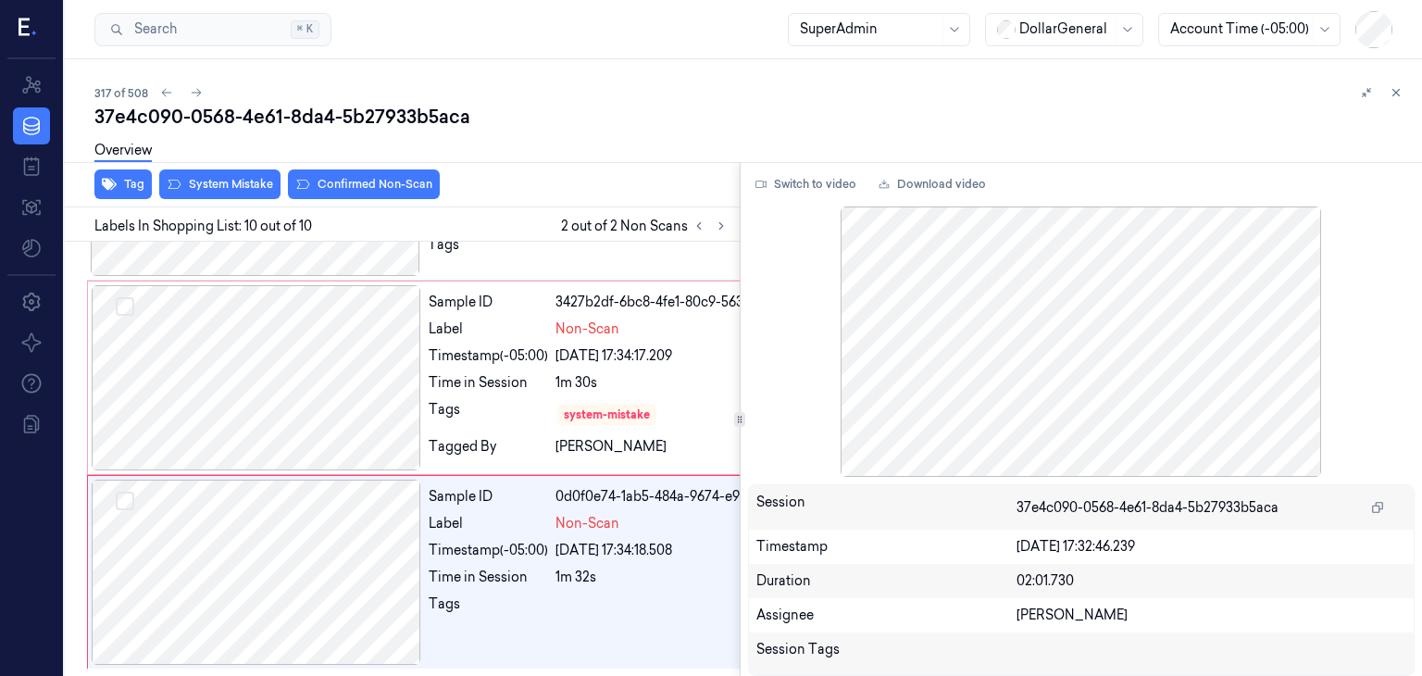
scroll to position [1759, 0]
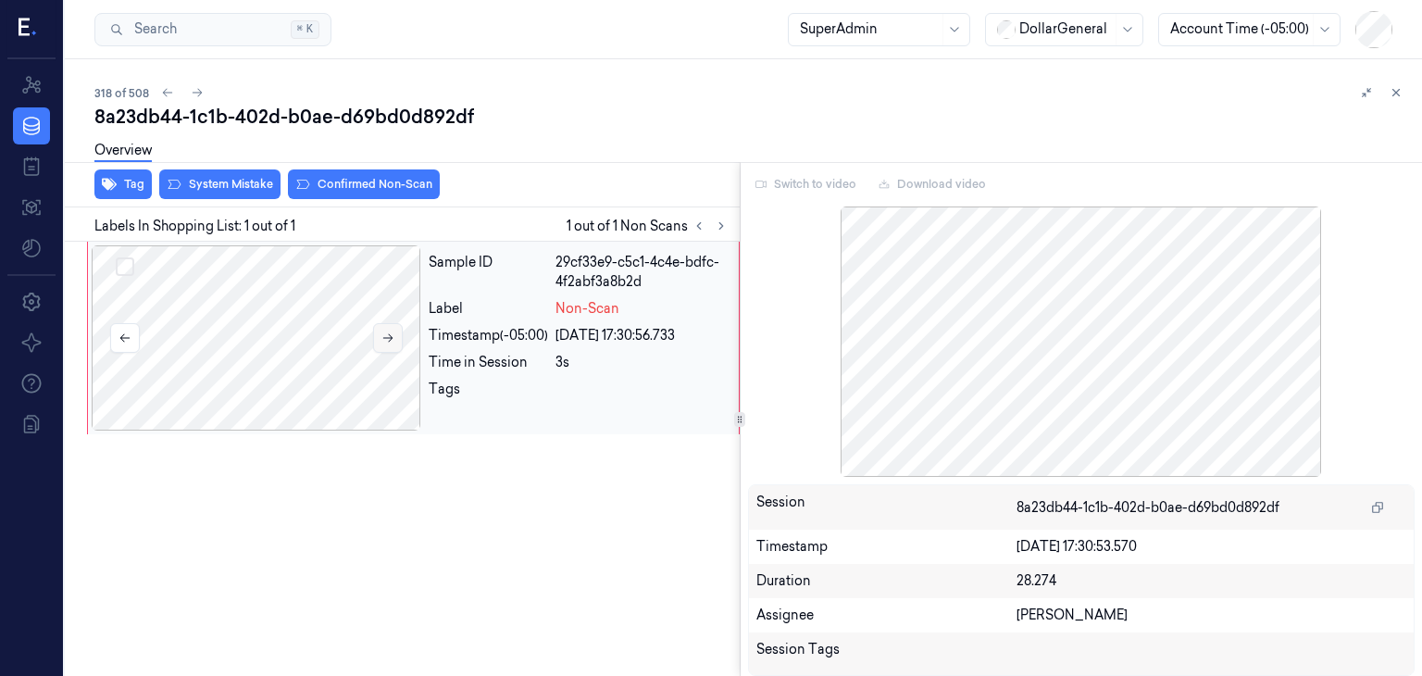
click at [393, 327] on button at bounding box center [388, 338] width 30 height 30
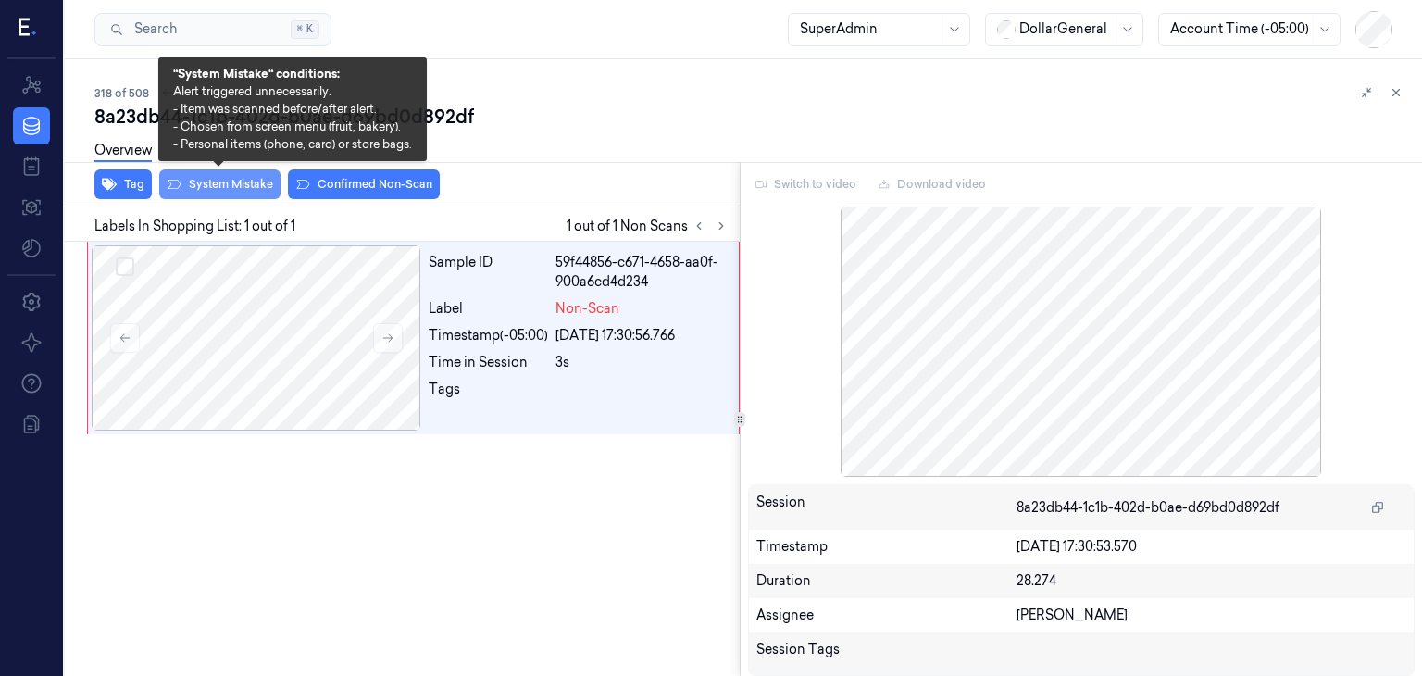
click at [262, 187] on button "System Mistake" at bounding box center [219, 184] width 121 height 30
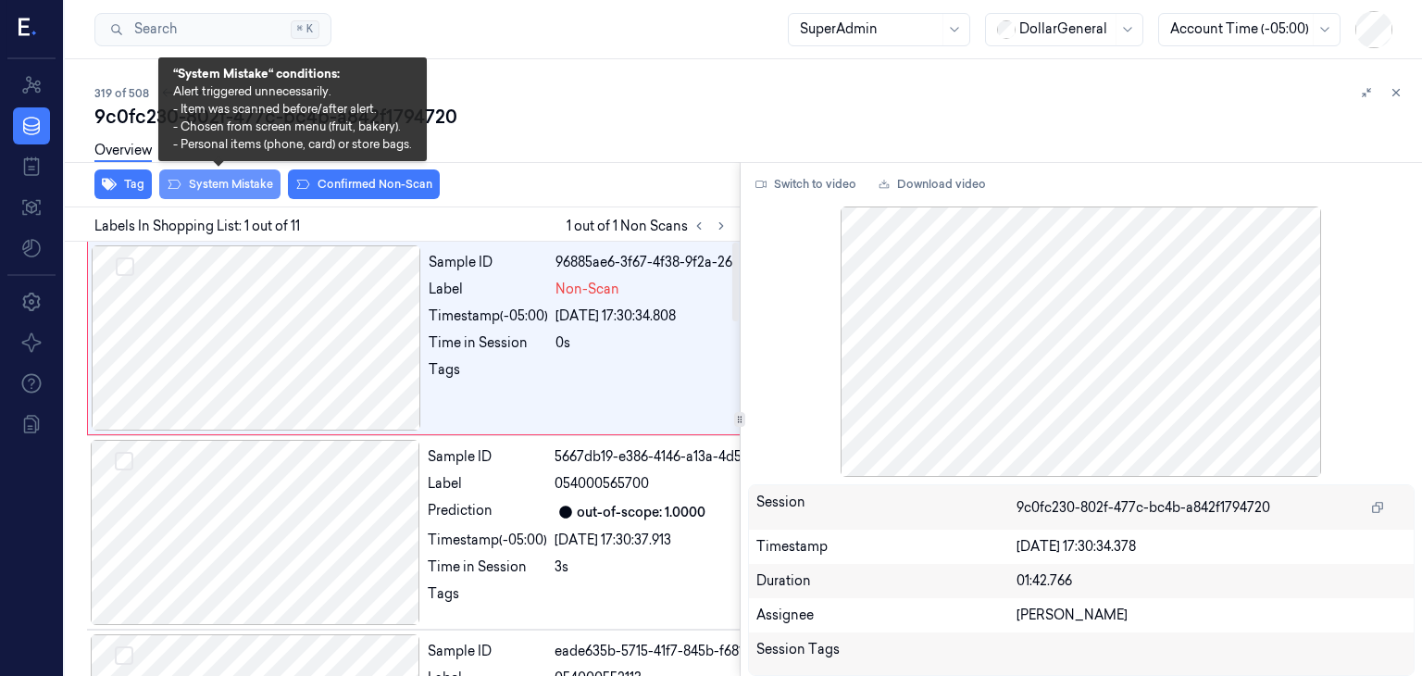
click at [222, 189] on button "System Mistake" at bounding box center [219, 184] width 121 height 30
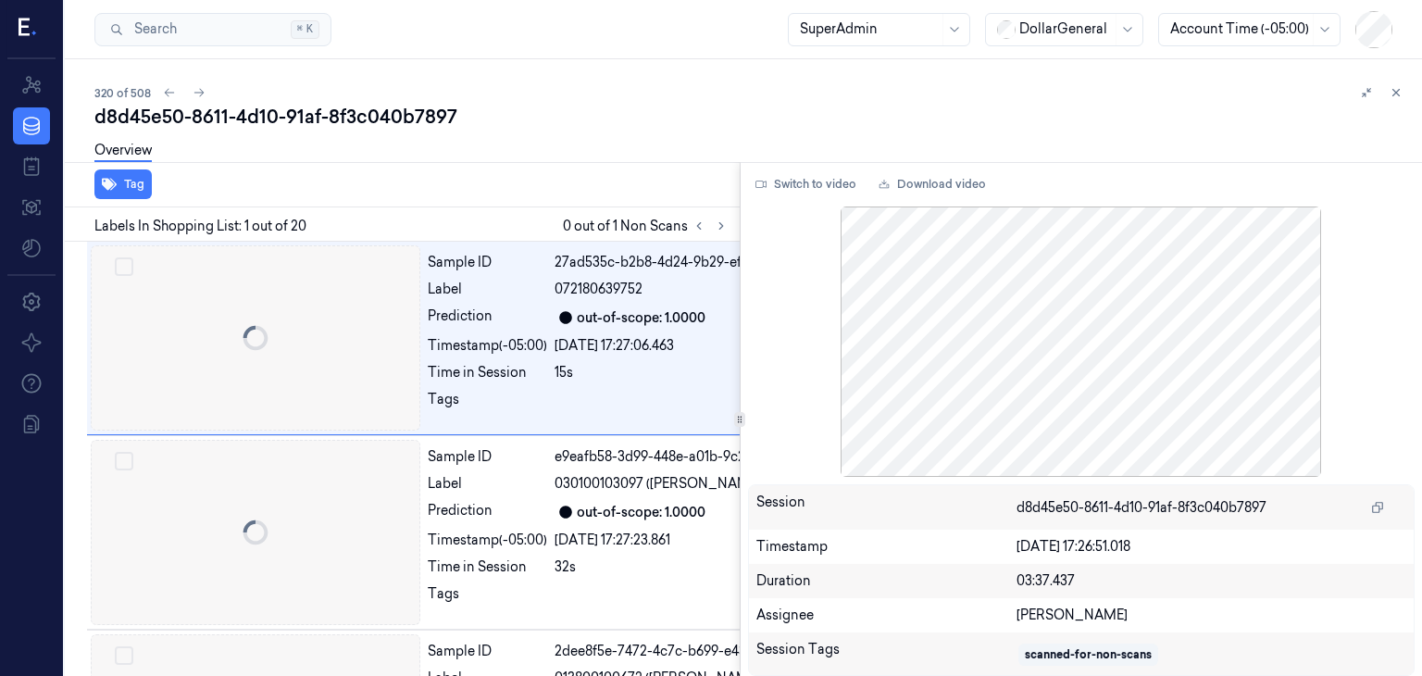
scroll to position [0, 30]
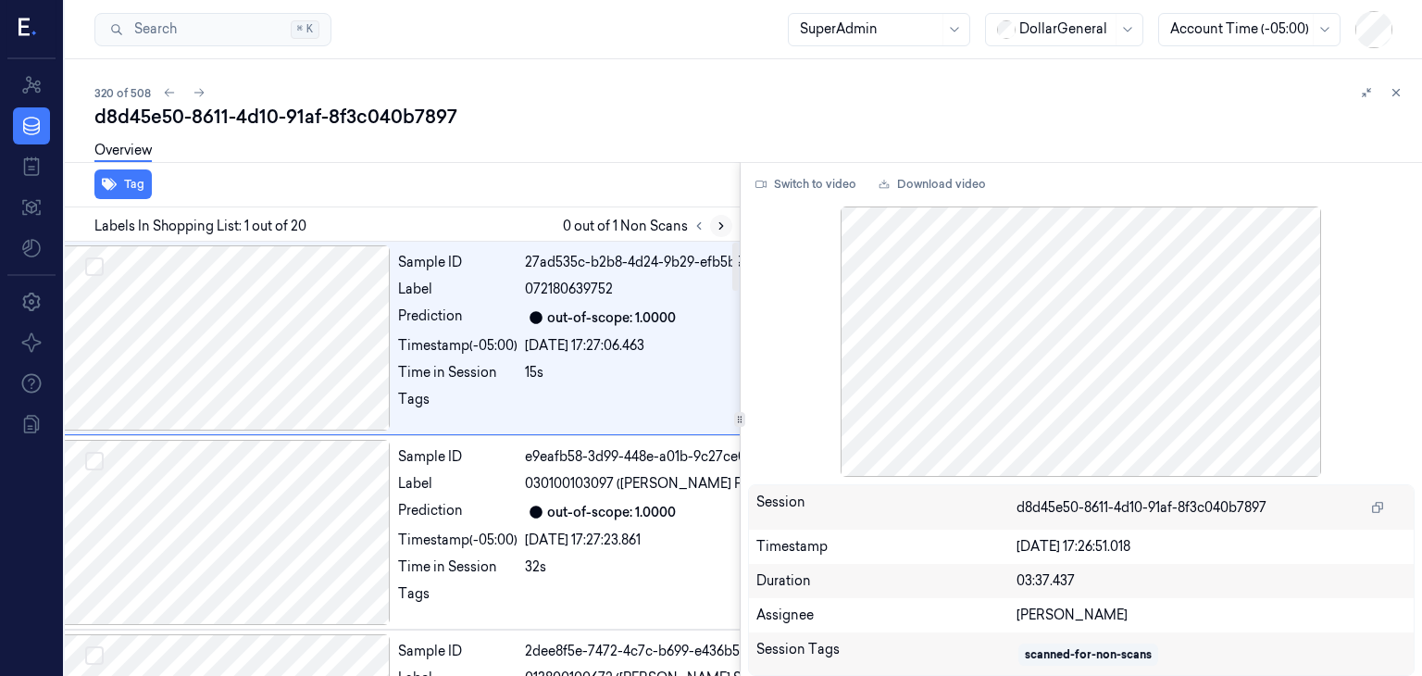
click at [723, 228] on icon at bounding box center [721, 225] width 13 height 13
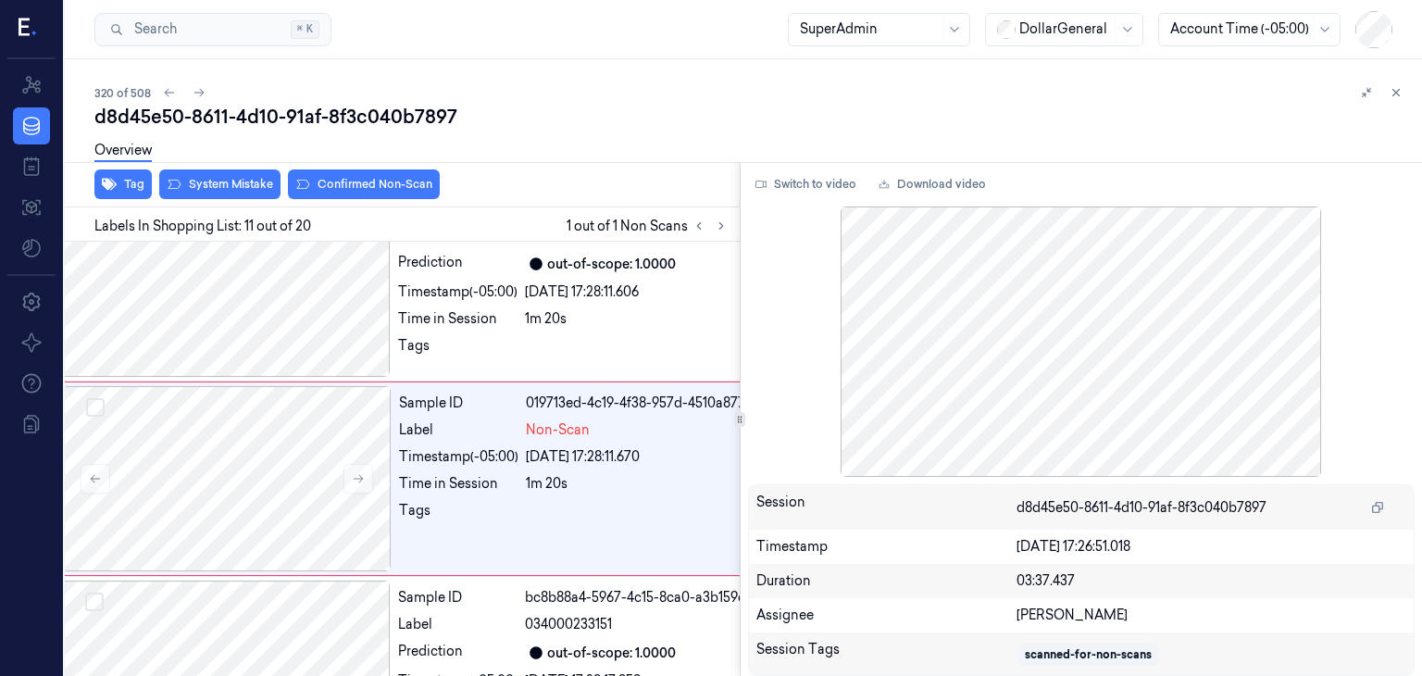
scroll to position [1819, 30]
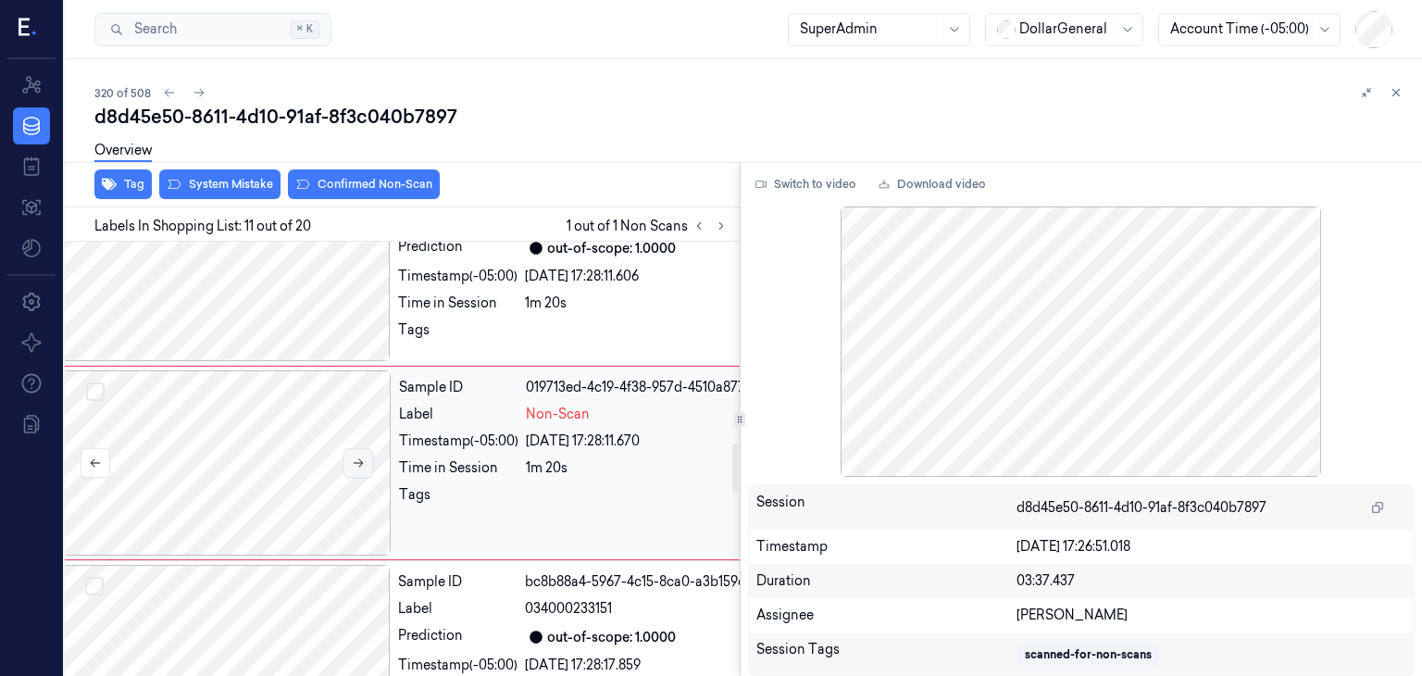
click at [344, 463] on button at bounding box center [358, 463] width 30 height 30
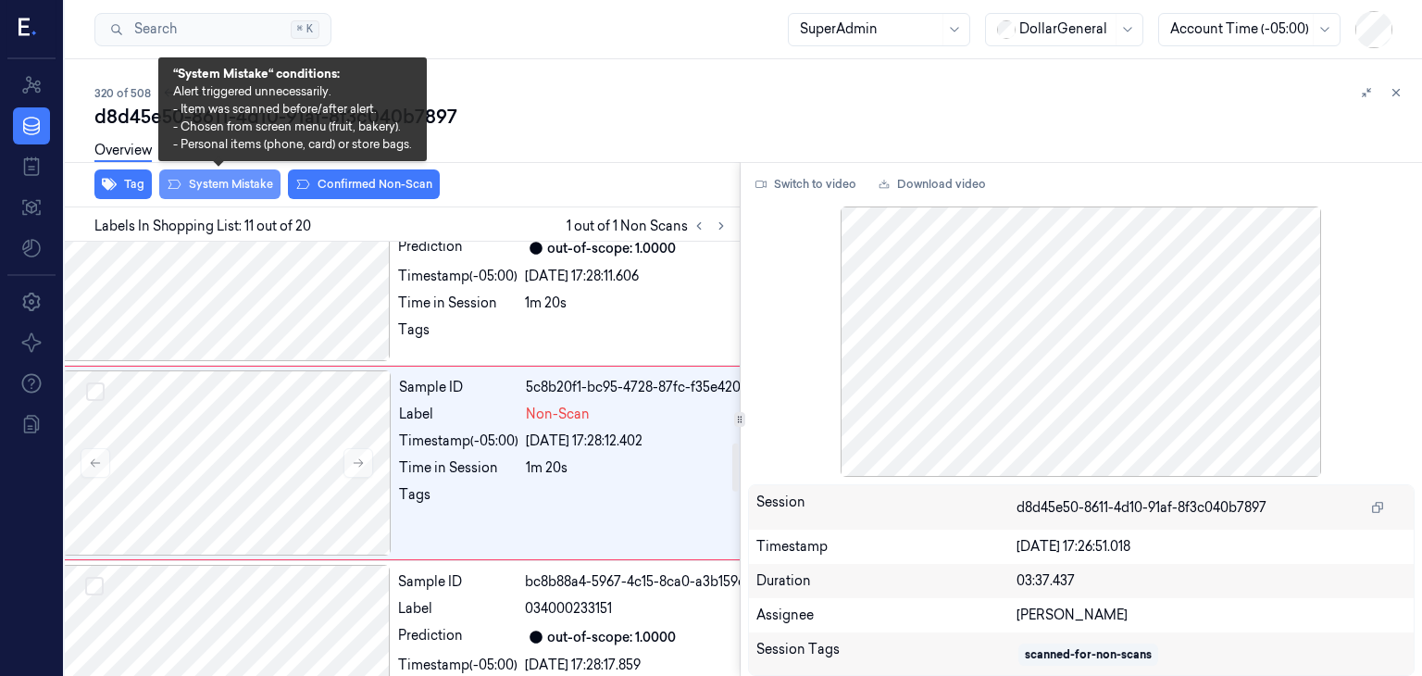
click at [196, 189] on button "System Mistake" at bounding box center [219, 184] width 121 height 30
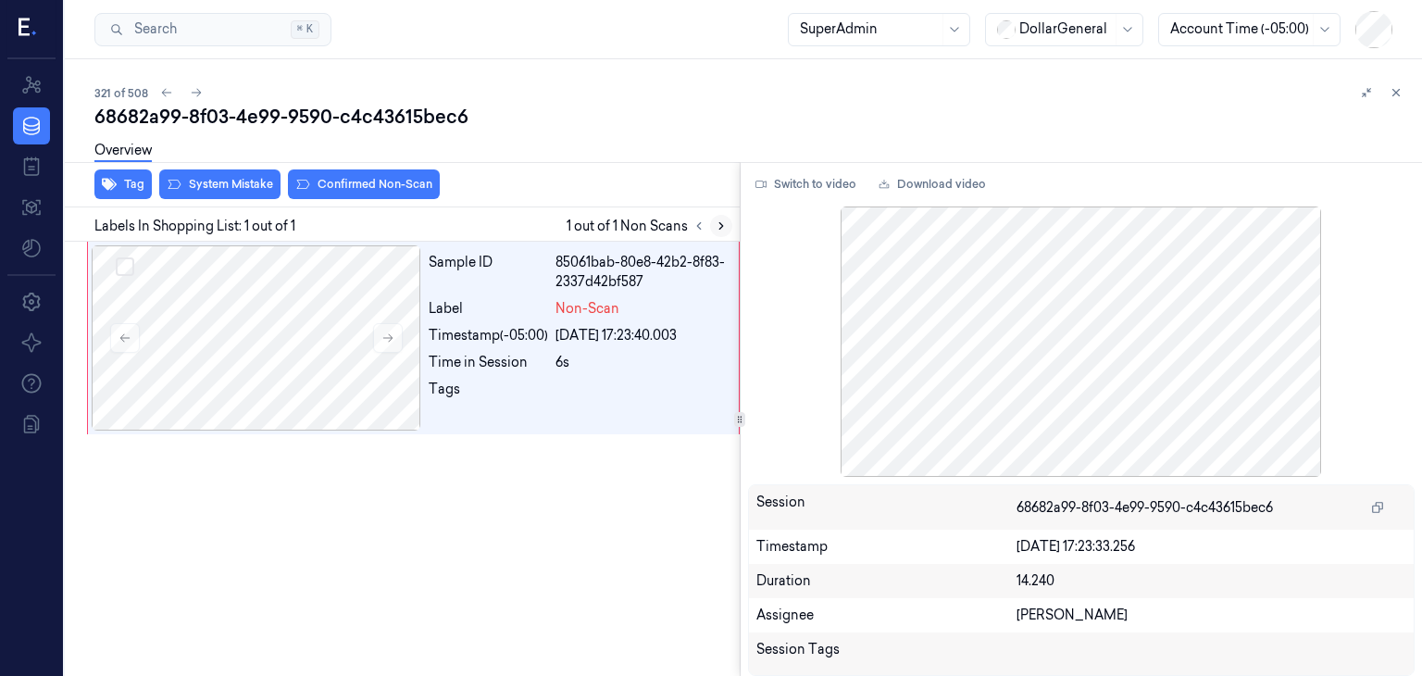
click at [725, 226] on icon at bounding box center [721, 225] width 13 height 13
click at [389, 331] on icon at bounding box center [387, 337] width 13 height 13
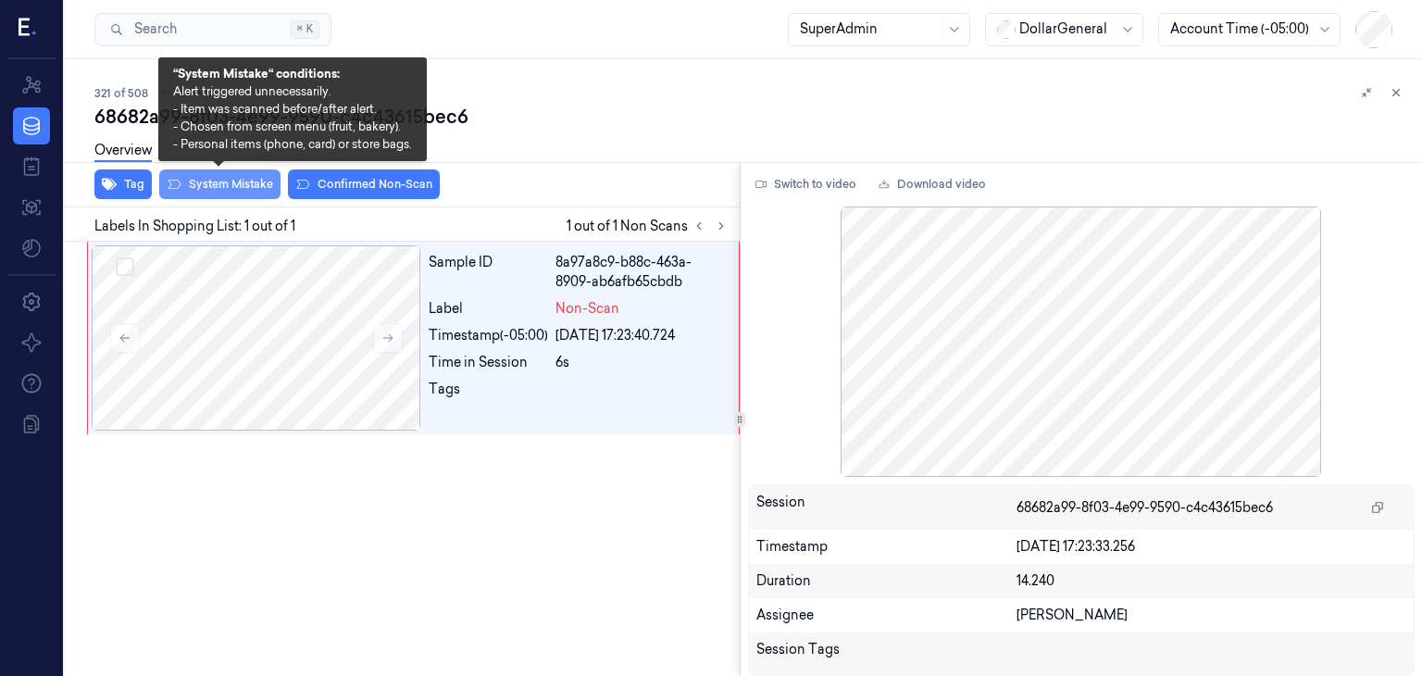
click at [217, 179] on button "System Mistake" at bounding box center [219, 184] width 121 height 30
click at [211, 194] on button "System Mistake" at bounding box center [219, 184] width 121 height 30
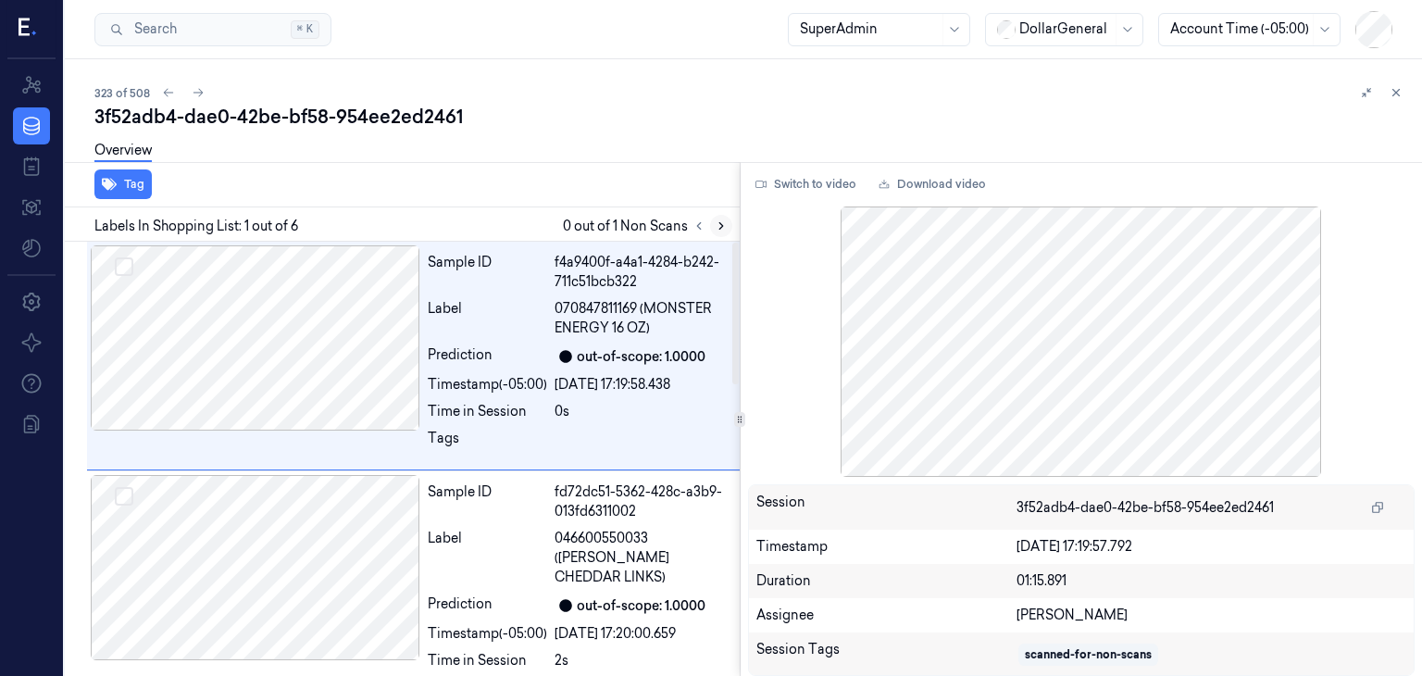
click at [720, 227] on icon at bounding box center [721, 226] width 4 height 6
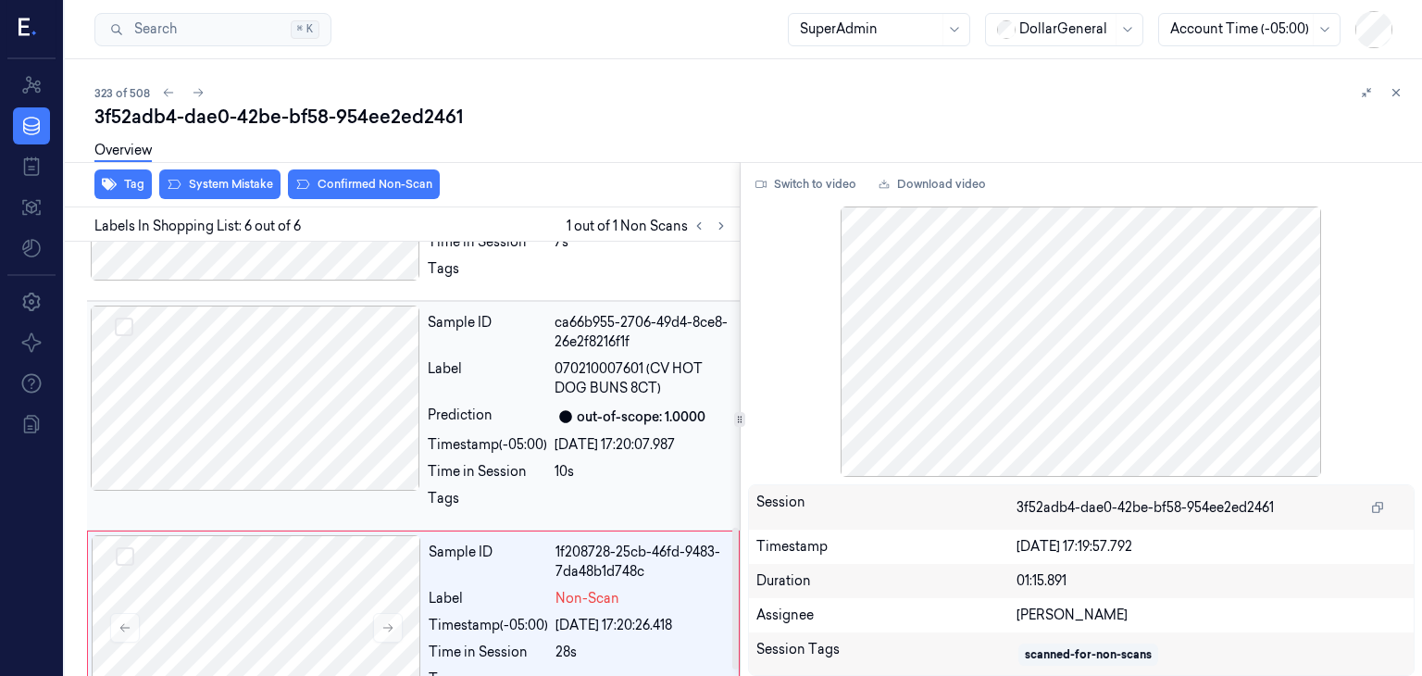
scroll to position [891, 0]
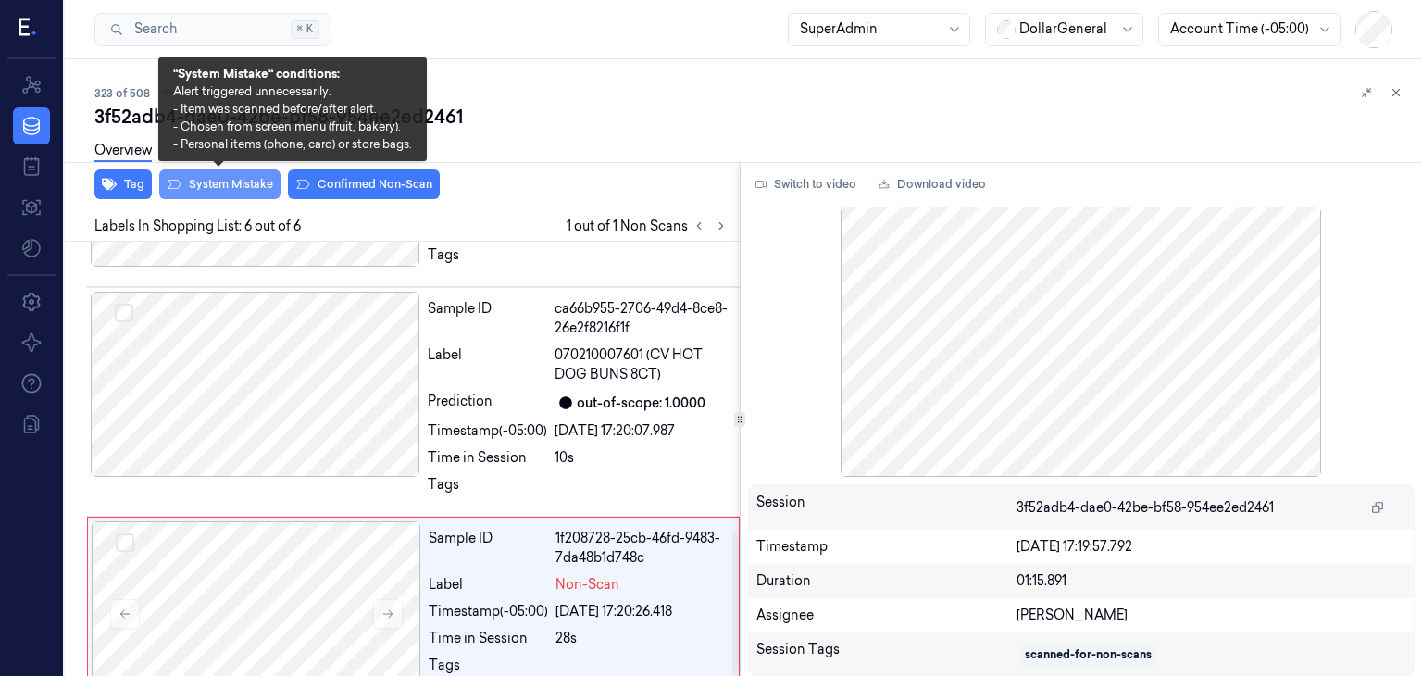
click at [233, 194] on button "System Mistake" at bounding box center [219, 184] width 121 height 30
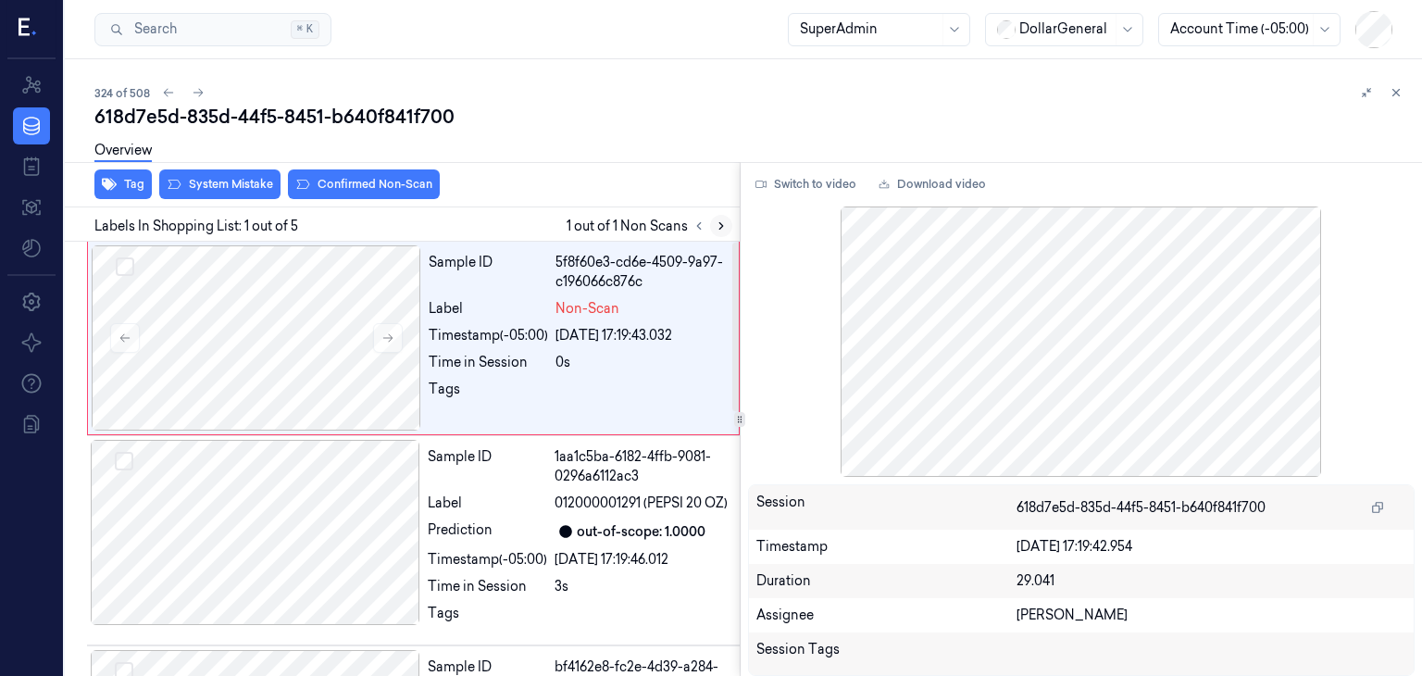
click at [713, 228] on button at bounding box center [721, 226] width 22 height 22
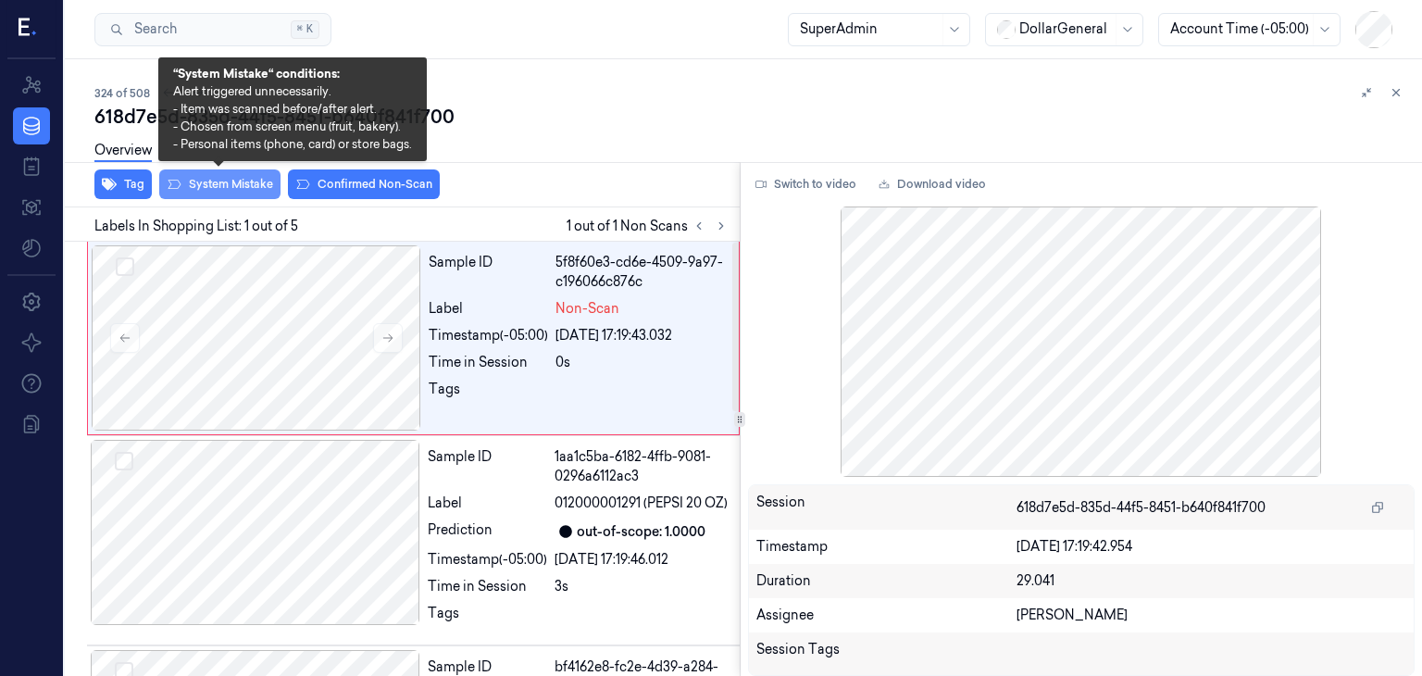
click at [163, 182] on button "System Mistake" at bounding box center [219, 184] width 121 height 30
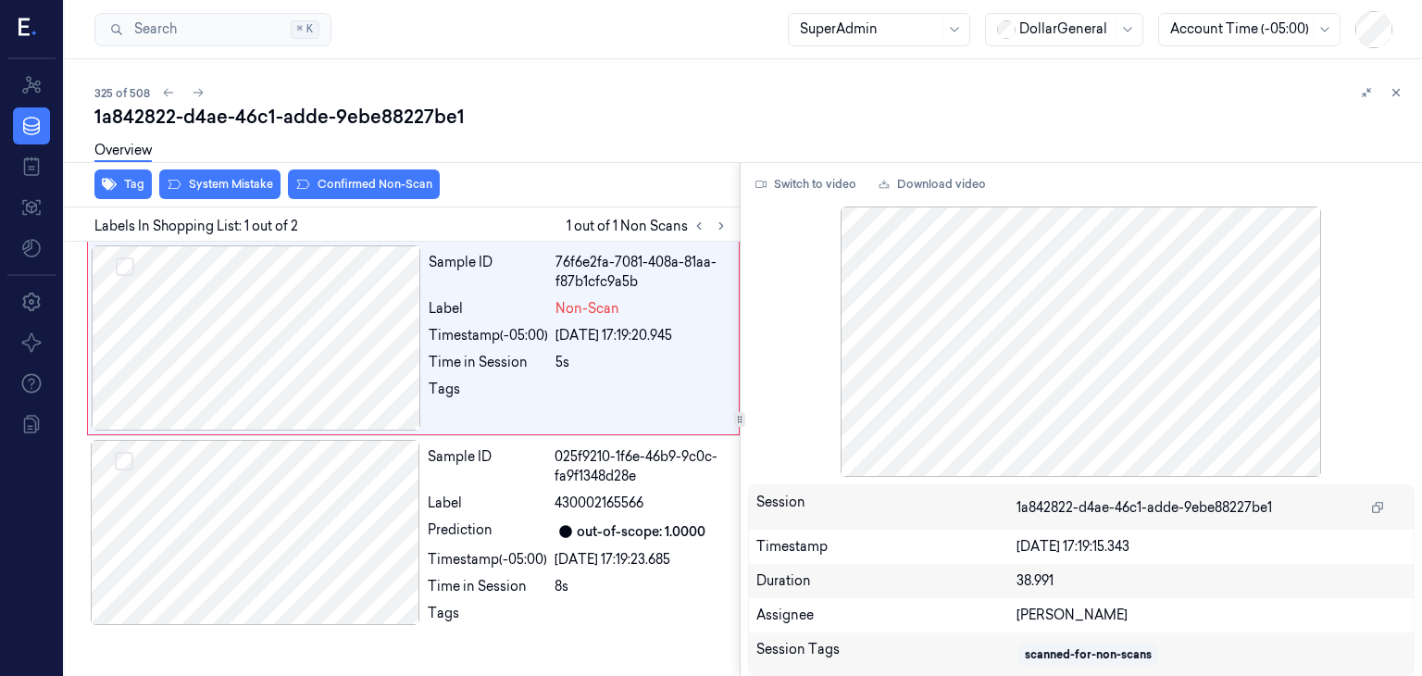
click at [710, 231] on div at bounding box center [710, 226] width 44 height 22
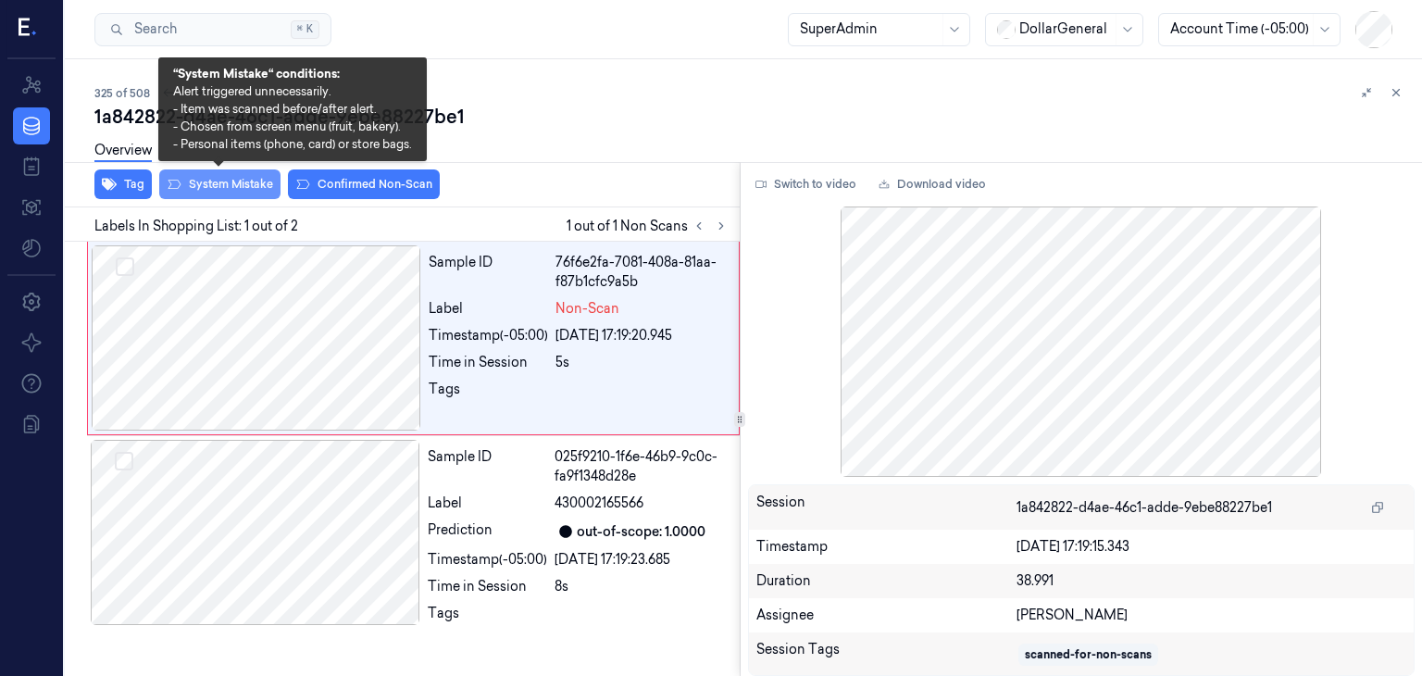
click at [229, 193] on button "System Mistake" at bounding box center [219, 184] width 121 height 30
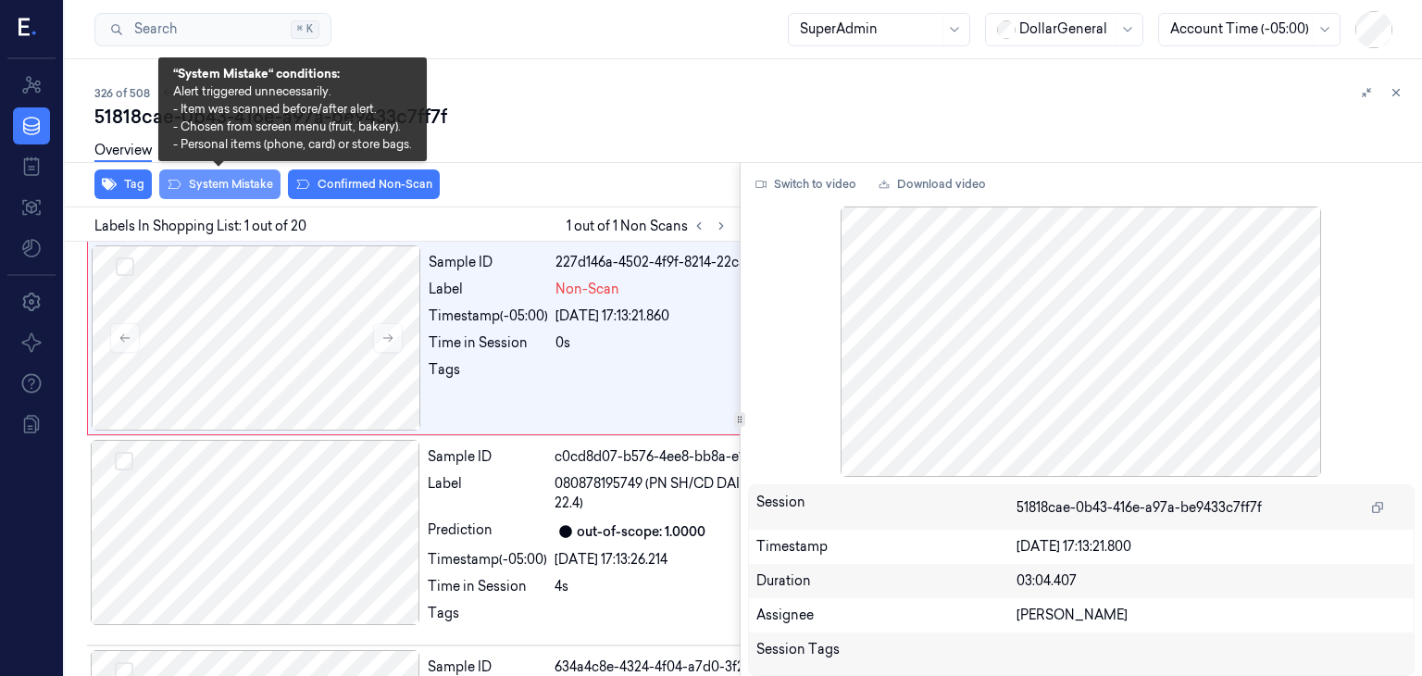
click at [273, 188] on button "System Mistake" at bounding box center [219, 184] width 121 height 30
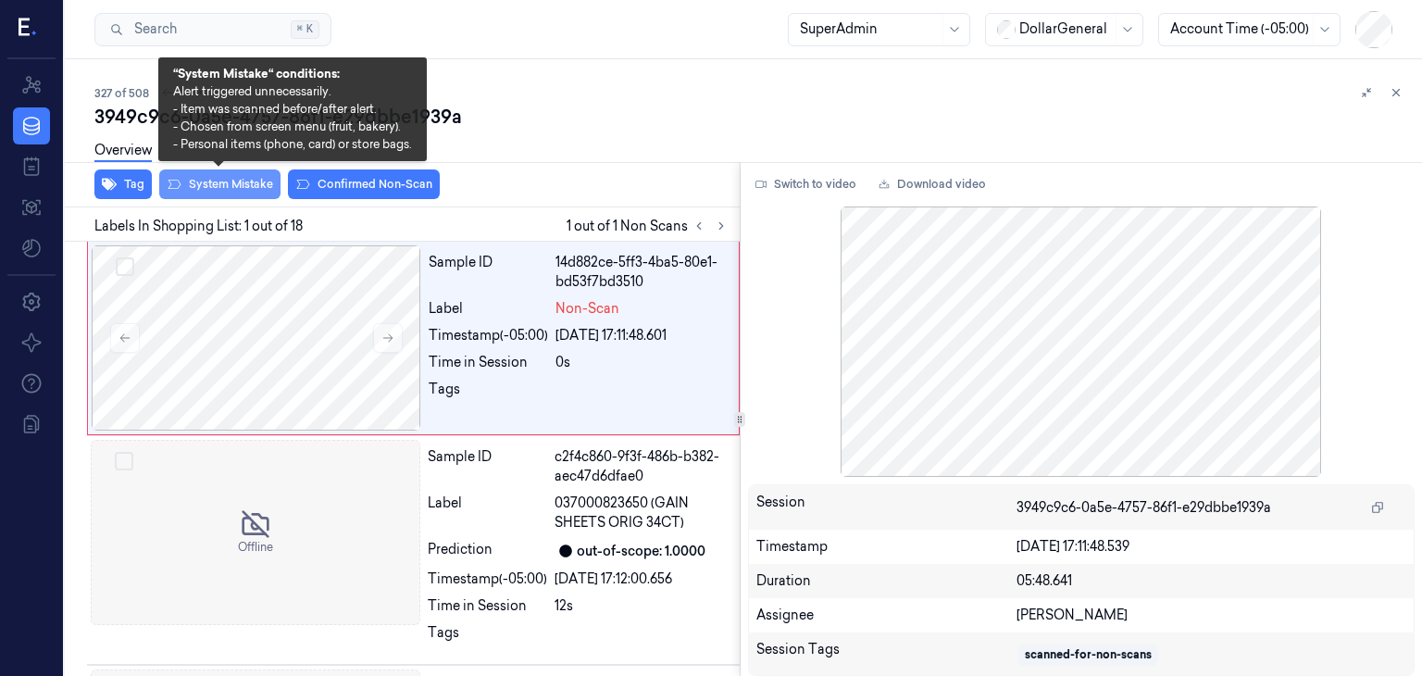
click at [251, 191] on button "System Mistake" at bounding box center [219, 184] width 121 height 30
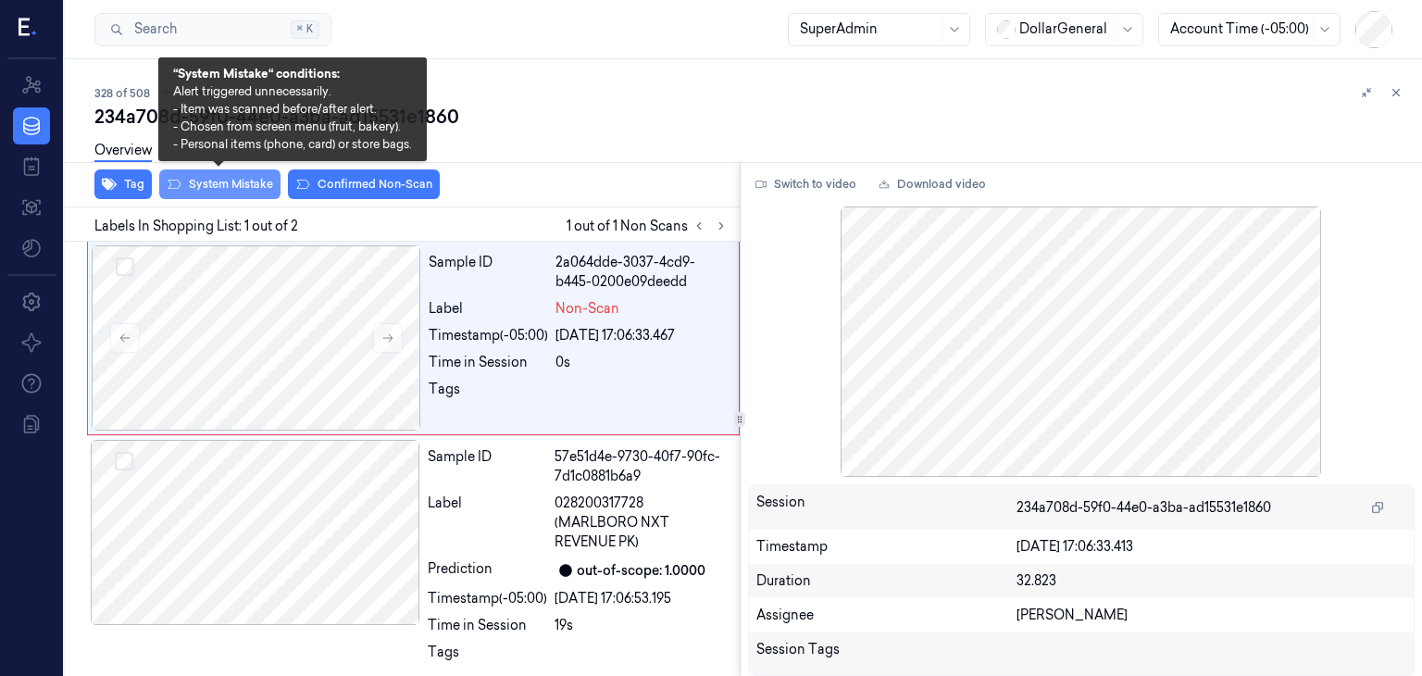
click at [267, 192] on button "System Mistake" at bounding box center [219, 184] width 121 height 30
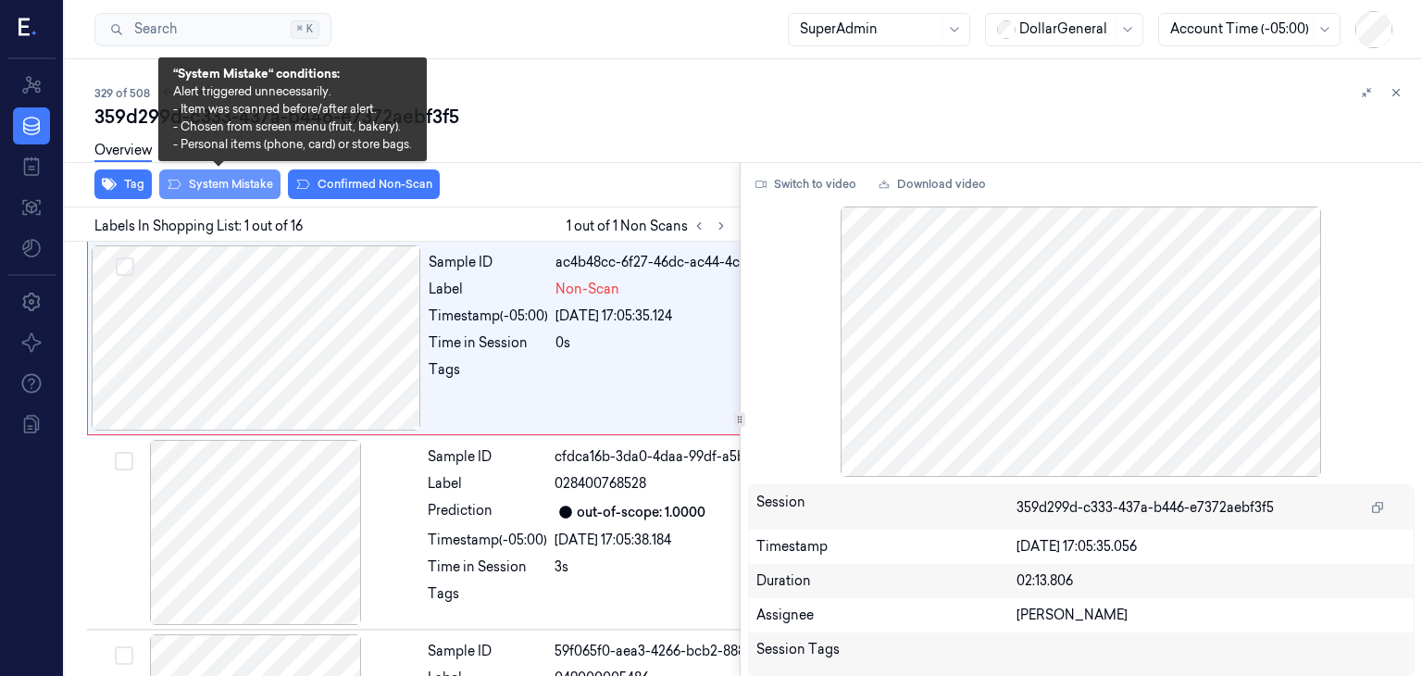
click at [238, 183] on button "System Mistake" at bounding box center [219, 184] width 121 height 30
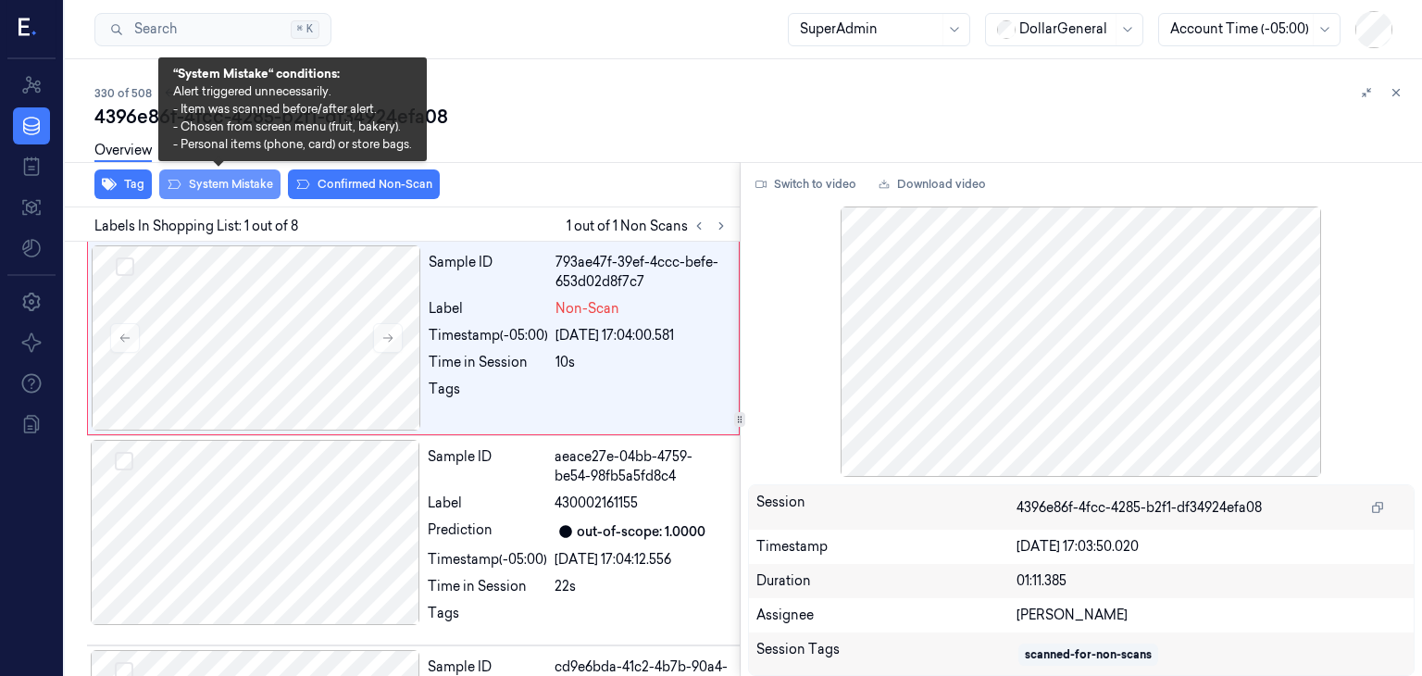
click at [261, 183] on button "System Mistake" at bounding box center [219, 184] width 121 height 30
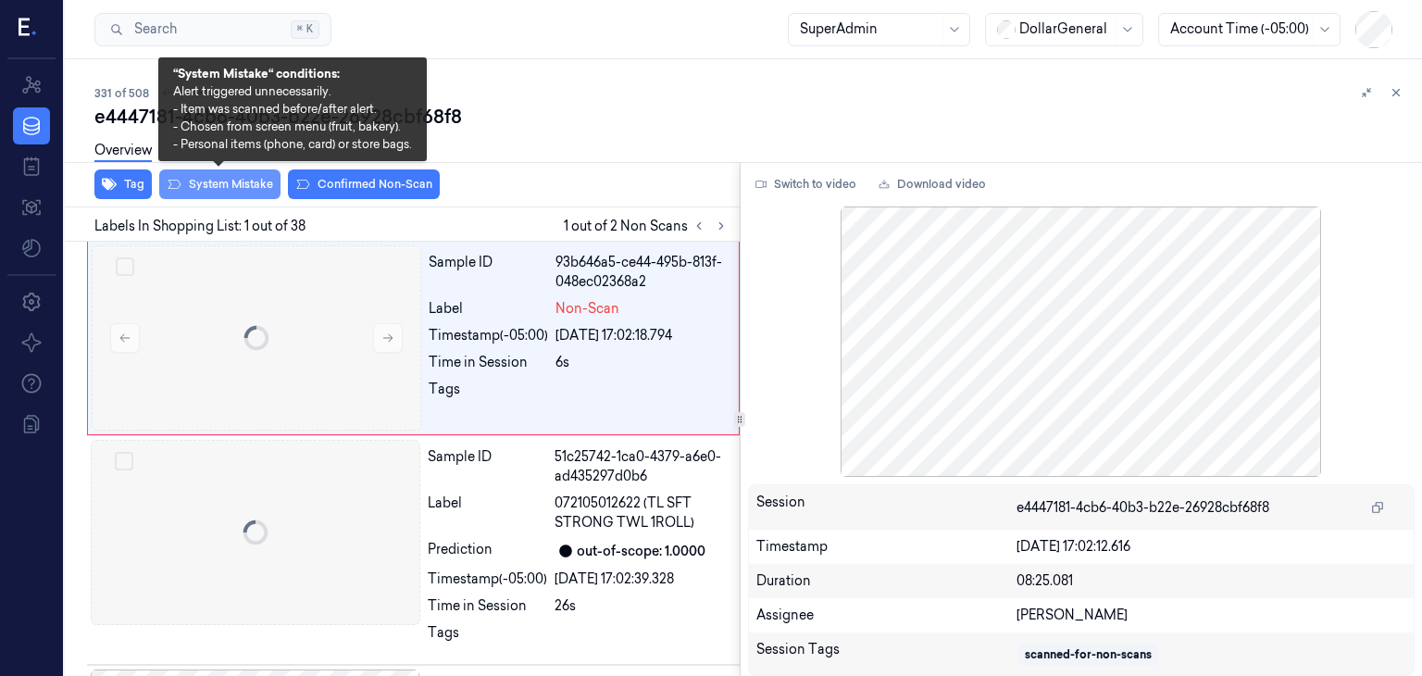
click at [263, 186] on button "System Mistake" at bounding box center [219, 184] width 121 height 30
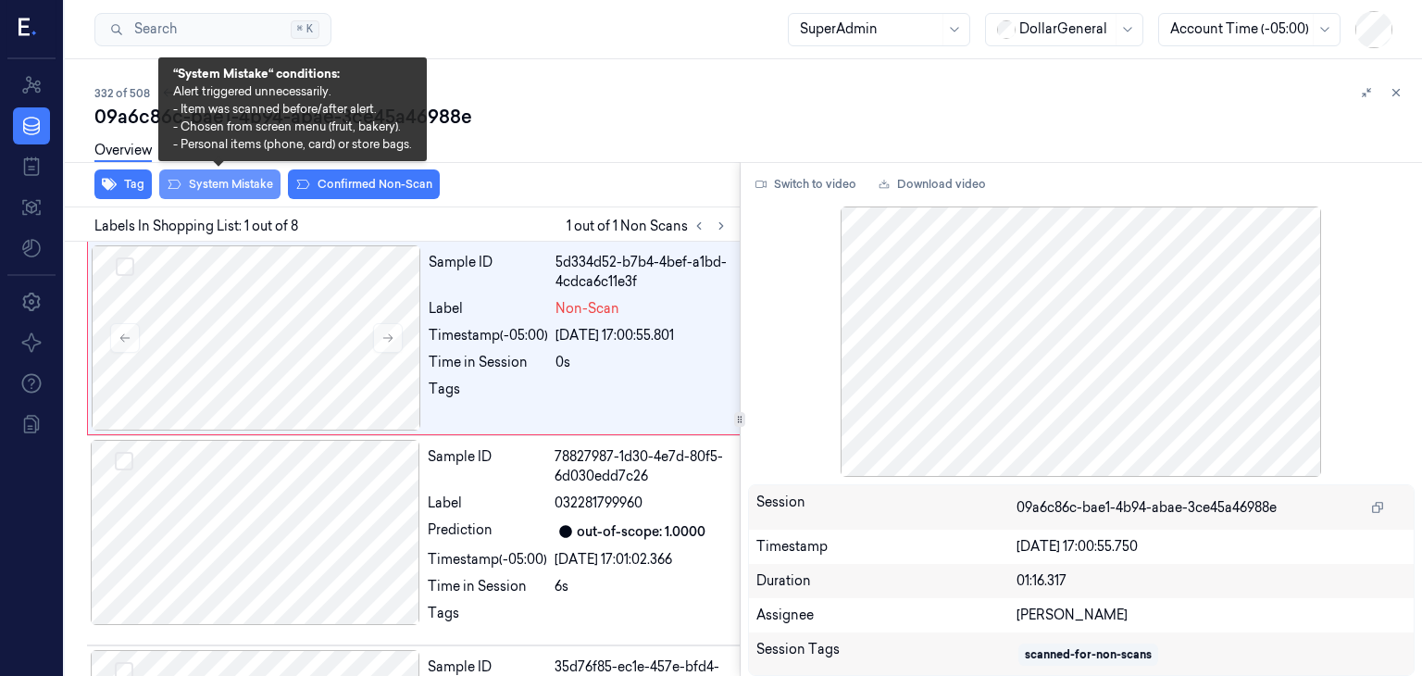
click at [259, 184] on button "System Mistake" at bounding box center [219, 184] width 121 height 30
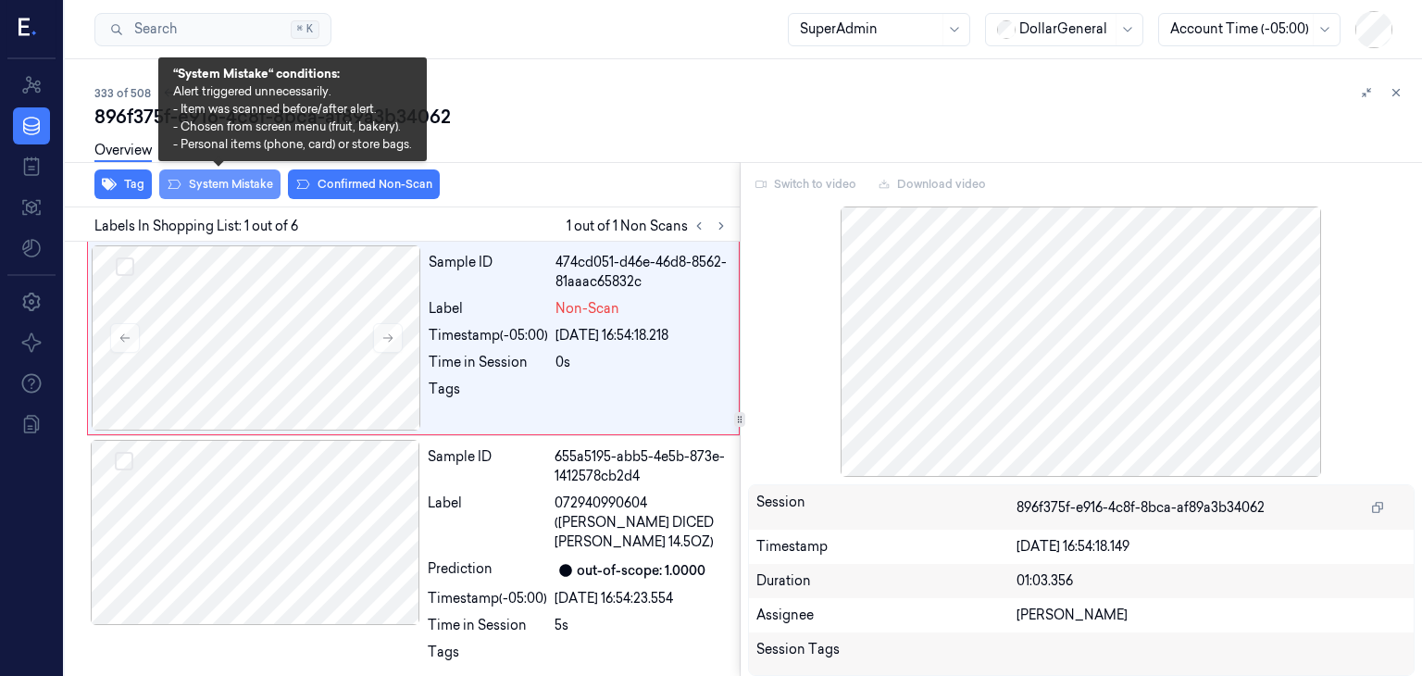
click at [254, 186] on button "System Mistake" at bounding box center [219, 184] width 121 height 30
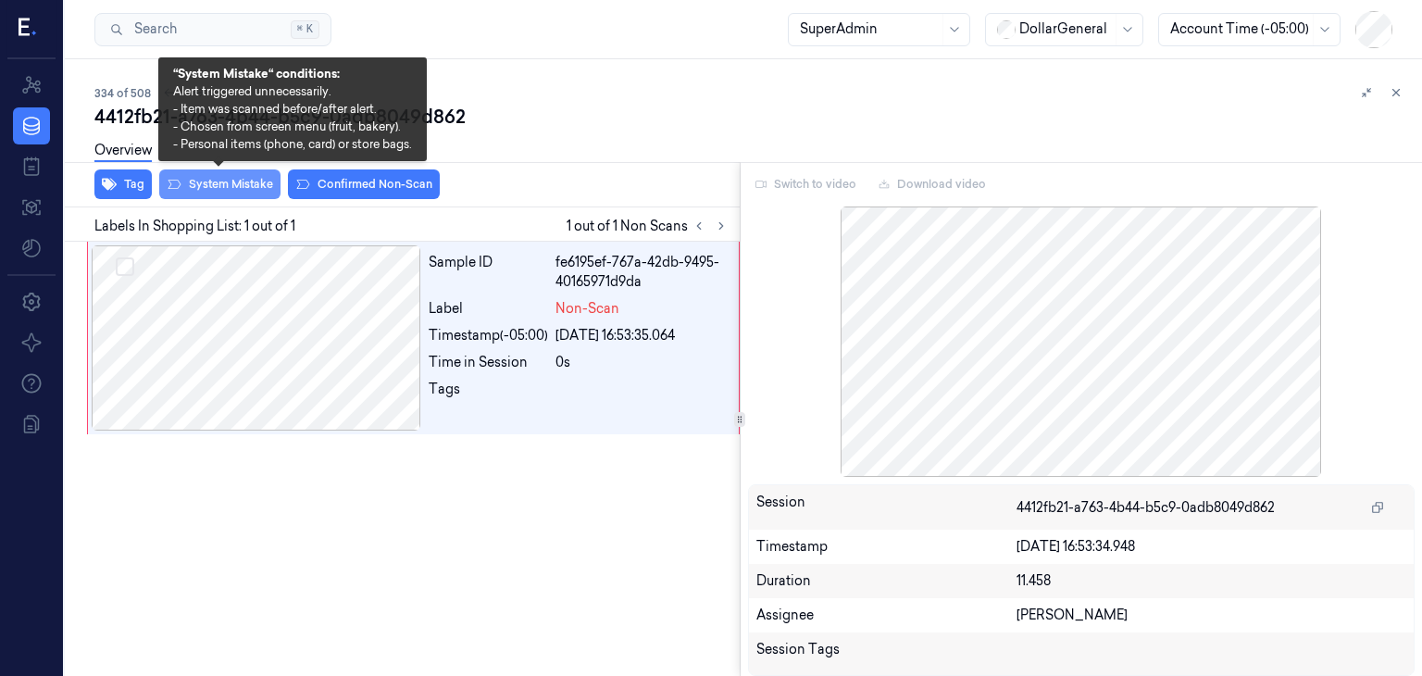
click at [207, 182] on button "System Mistake" at bounding box center [219, 184] width 121 height 30
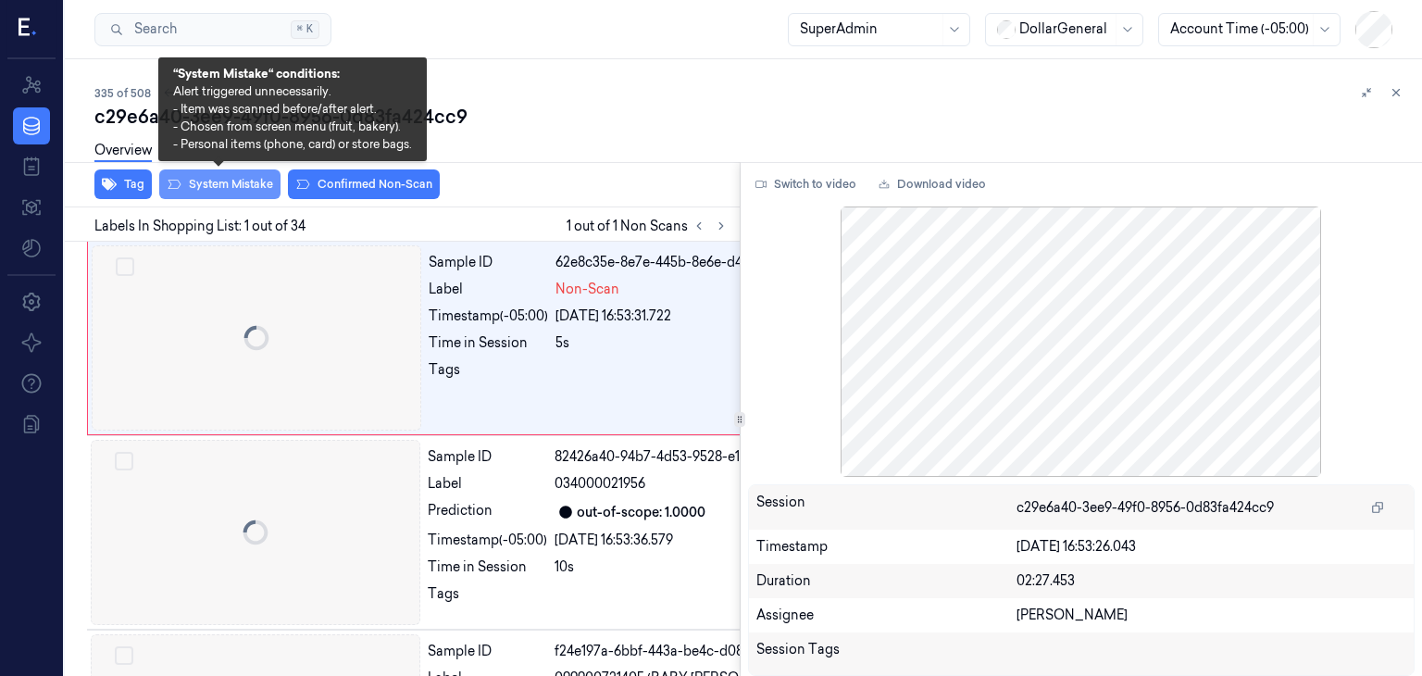
click at [242, 186] on button "System Mistake" at bounding box center [219, 184] width 121 height 30
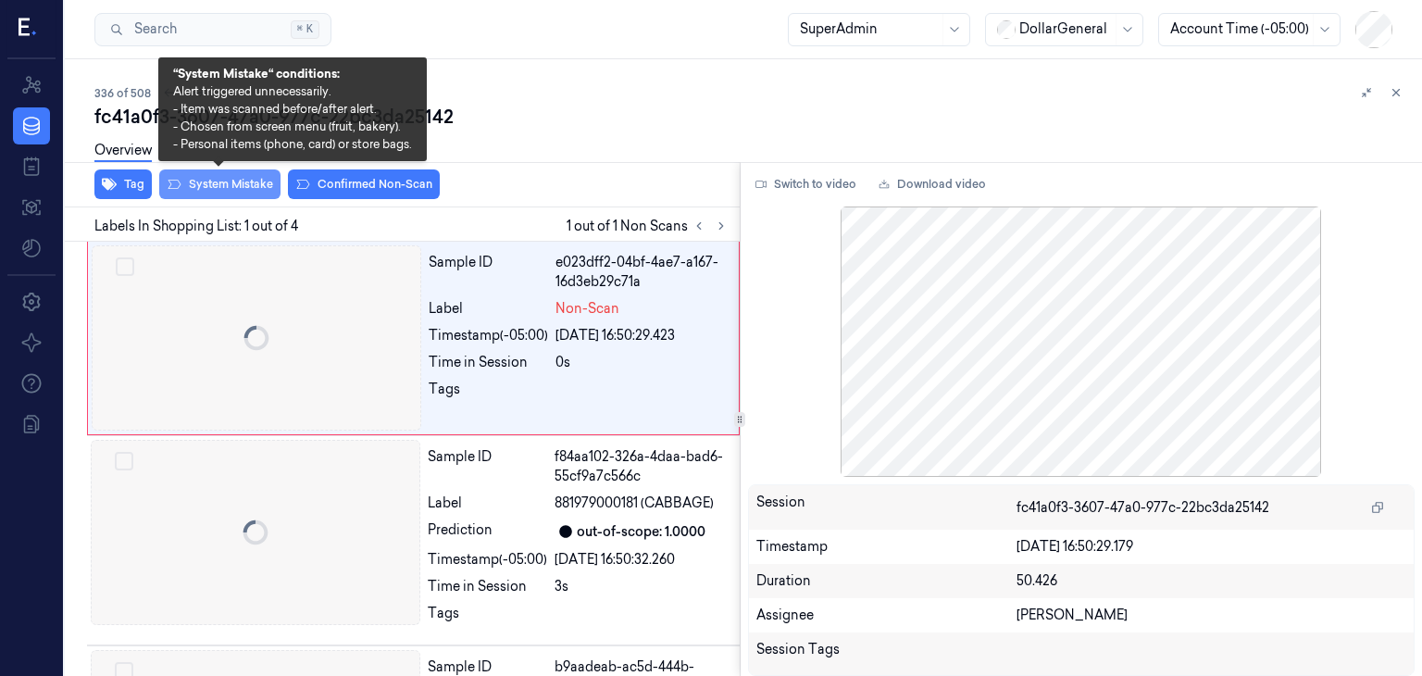
click at [242, 182] on button "System Mistake" at bounding box center [219, 184] width 121 height 30
click at [266, 187] on button "System Mistake" at bounding box center [219, 184] width 121 height 30
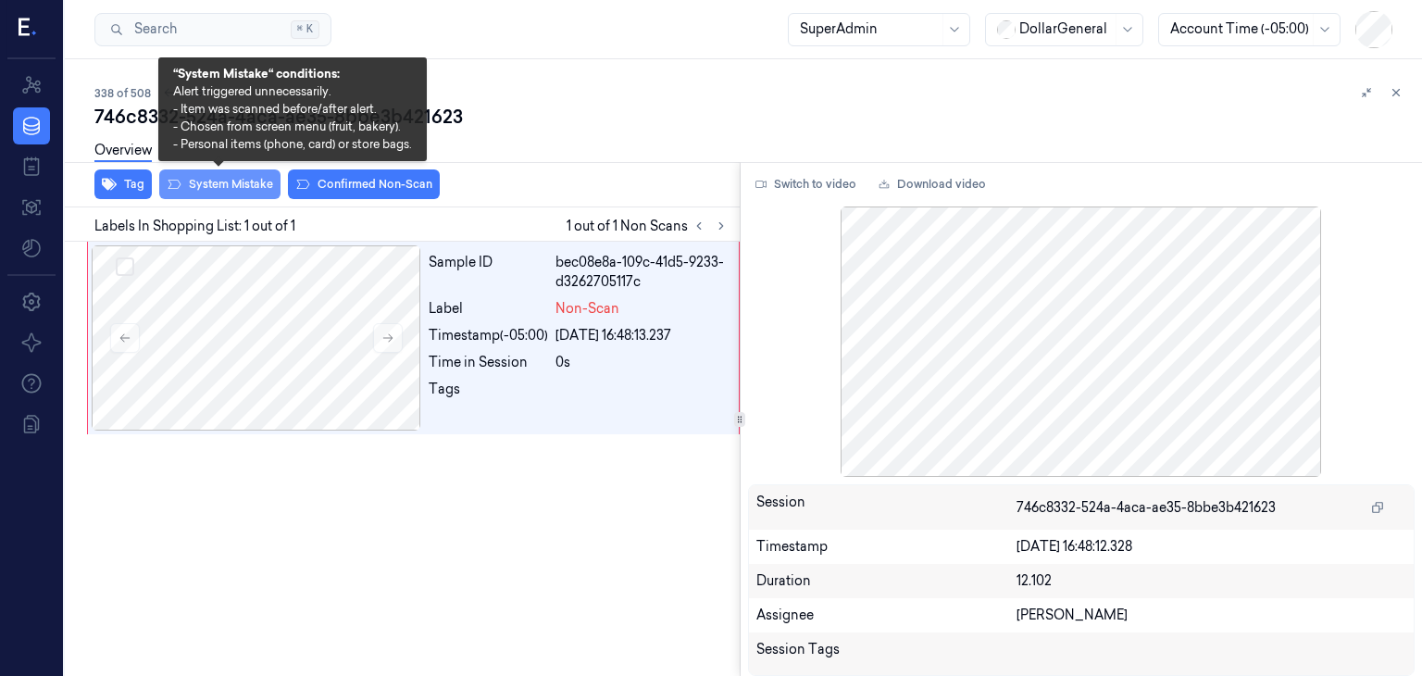
click at [254, 176] on button "System Mistake" at bounding box center [219, 184] width 121 height 30
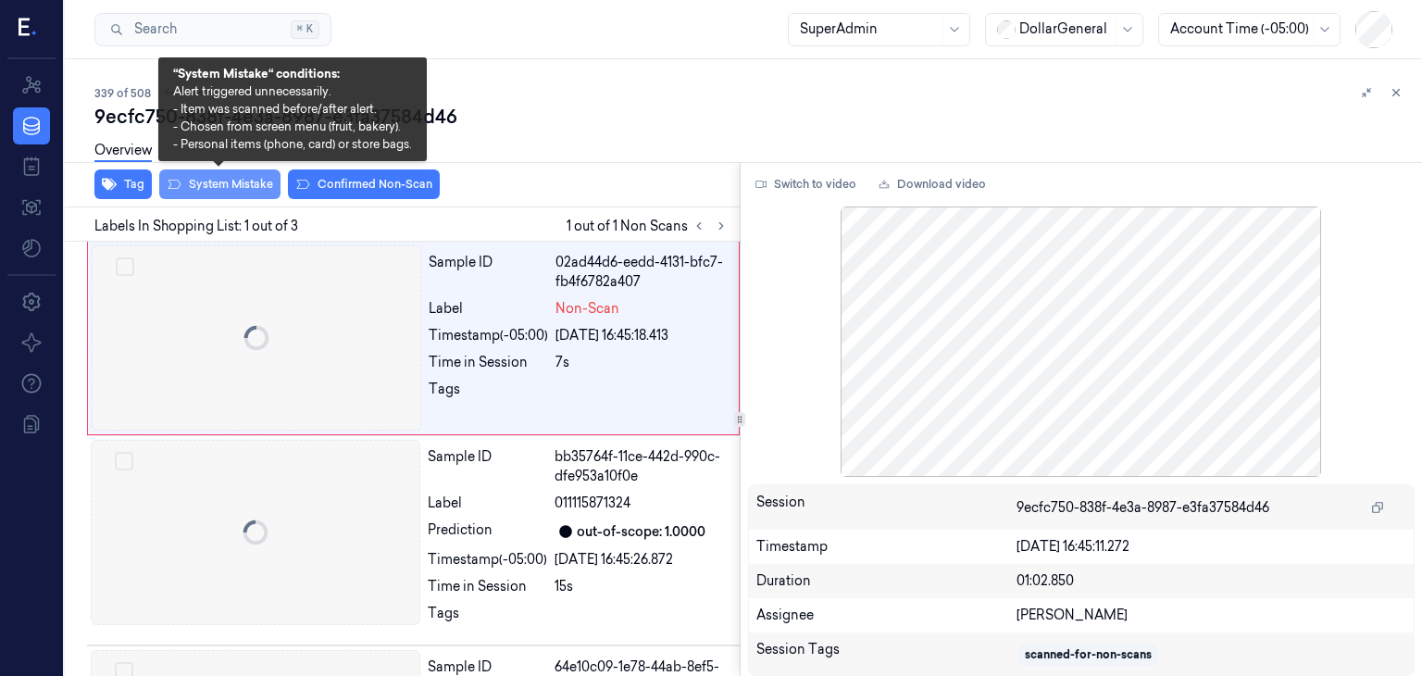
click at [257, 184] on button "System Mistake" at bounding box center [219, 184] width 121 height 30
click at [244, 192] on button "System Mistake" at bounding box center [219, 184] width 121 height 30
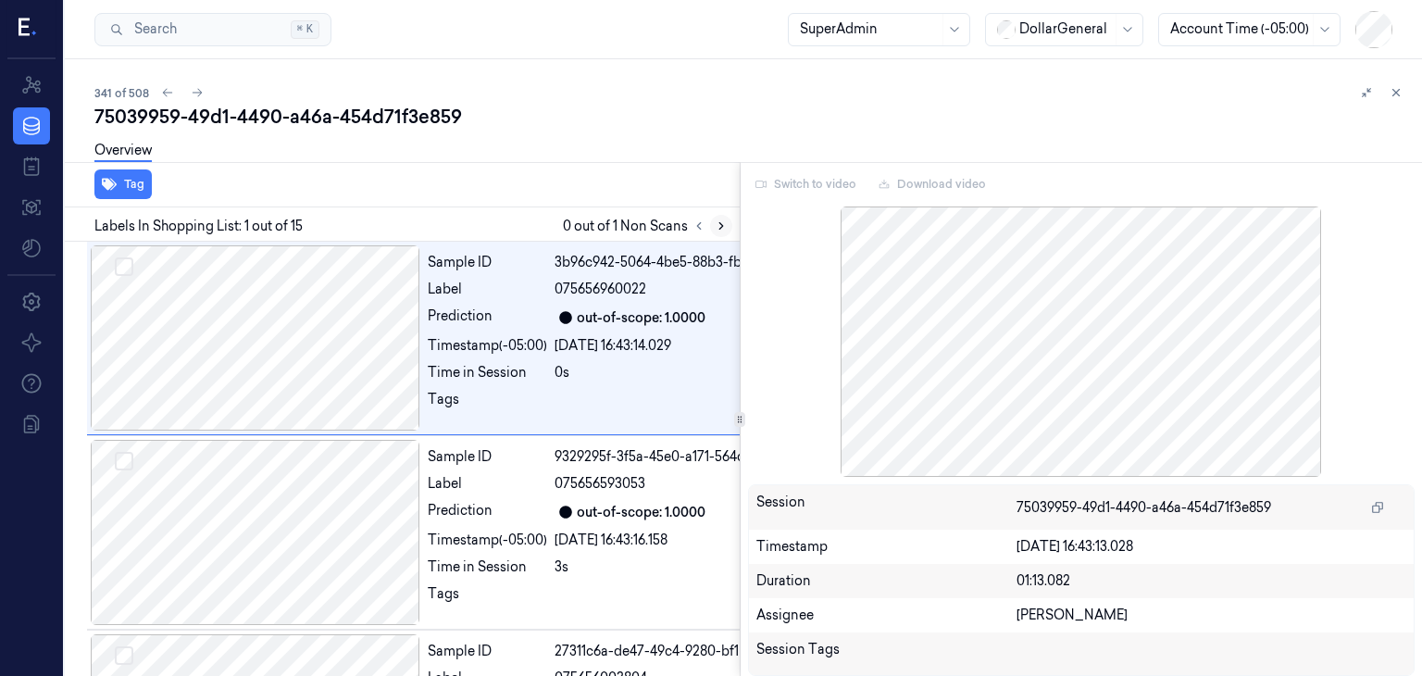
click at [716, 230] on icon at bounding box center [721, 225] width 13 height 13
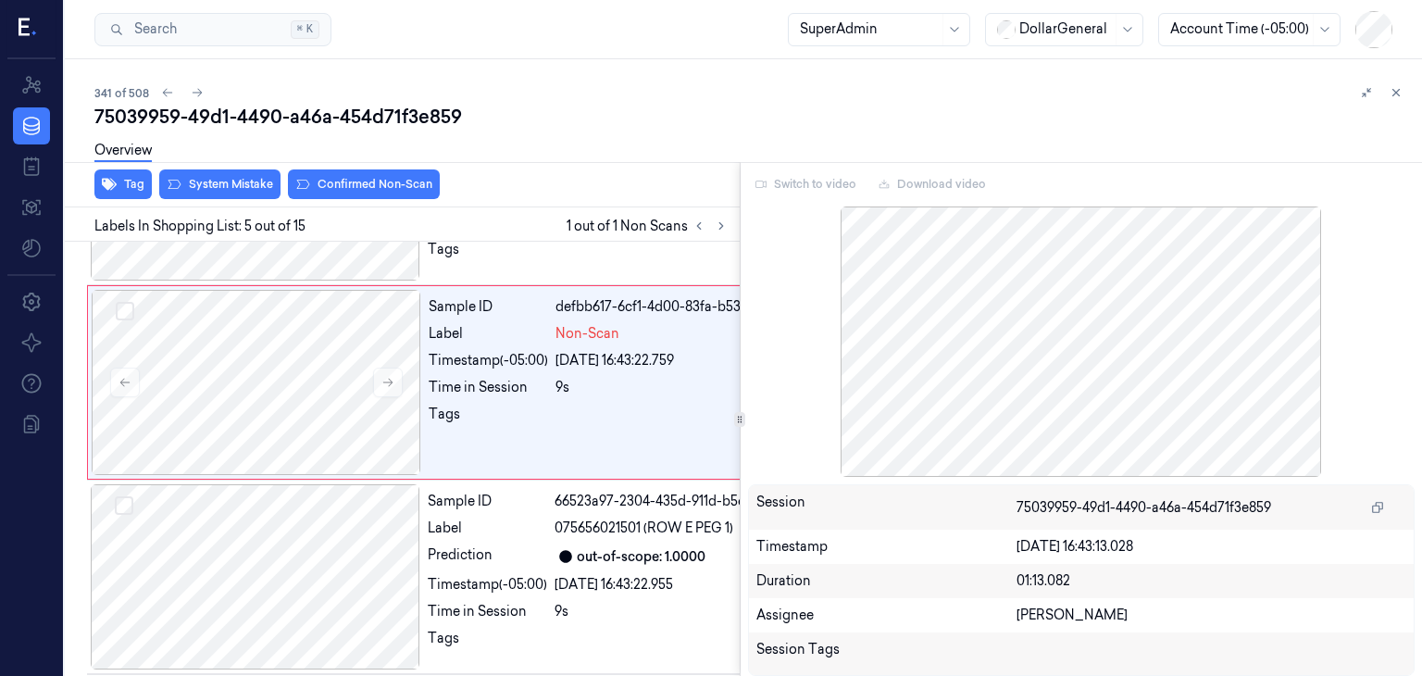
scroll to position [737, 0]
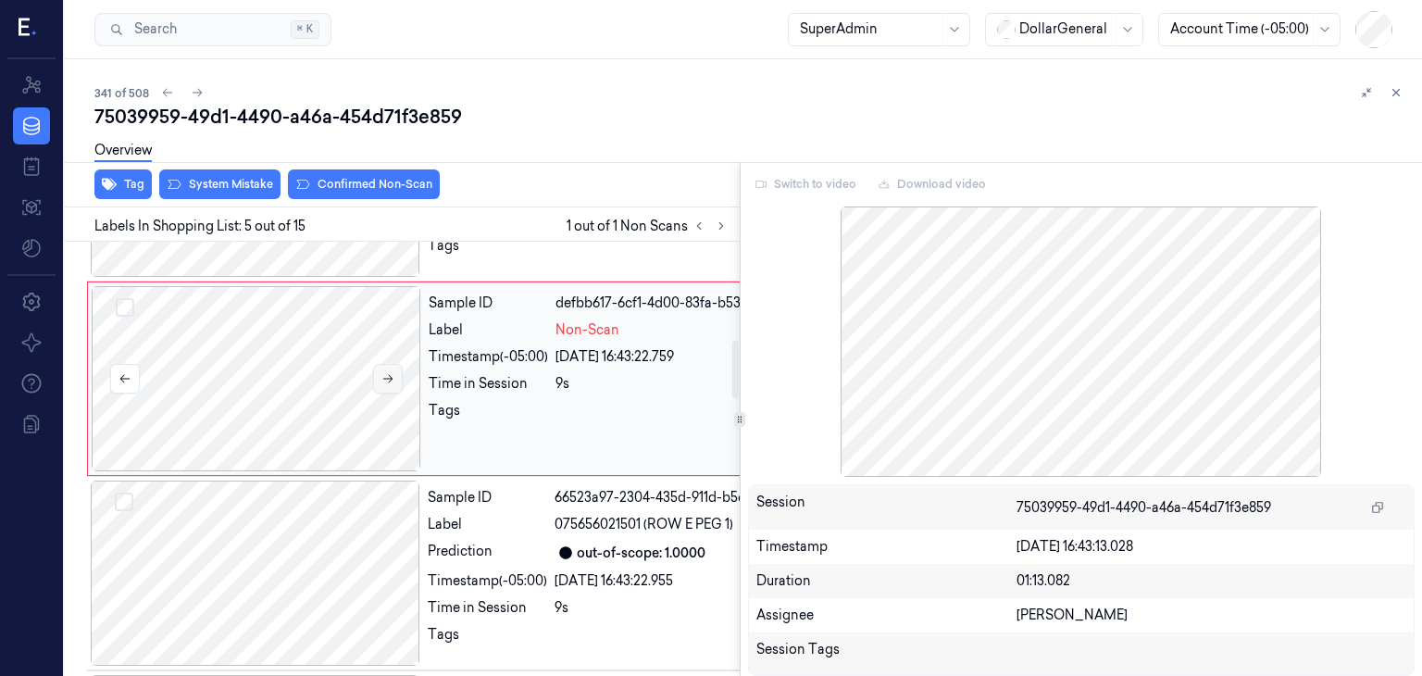
click at [388, 393] on button at bounding box center [388, 379] width 30 height 30
click at [387, 393] on button at bounding box center [388, 379] width 30 height 30
drag, startPoint x: 387, startPoint y: 466, endPoint x: 264, endPoint y: 324, distance: 188.3
click at [383, 393] on button at bounding box center [388, 379] width 30 height 30
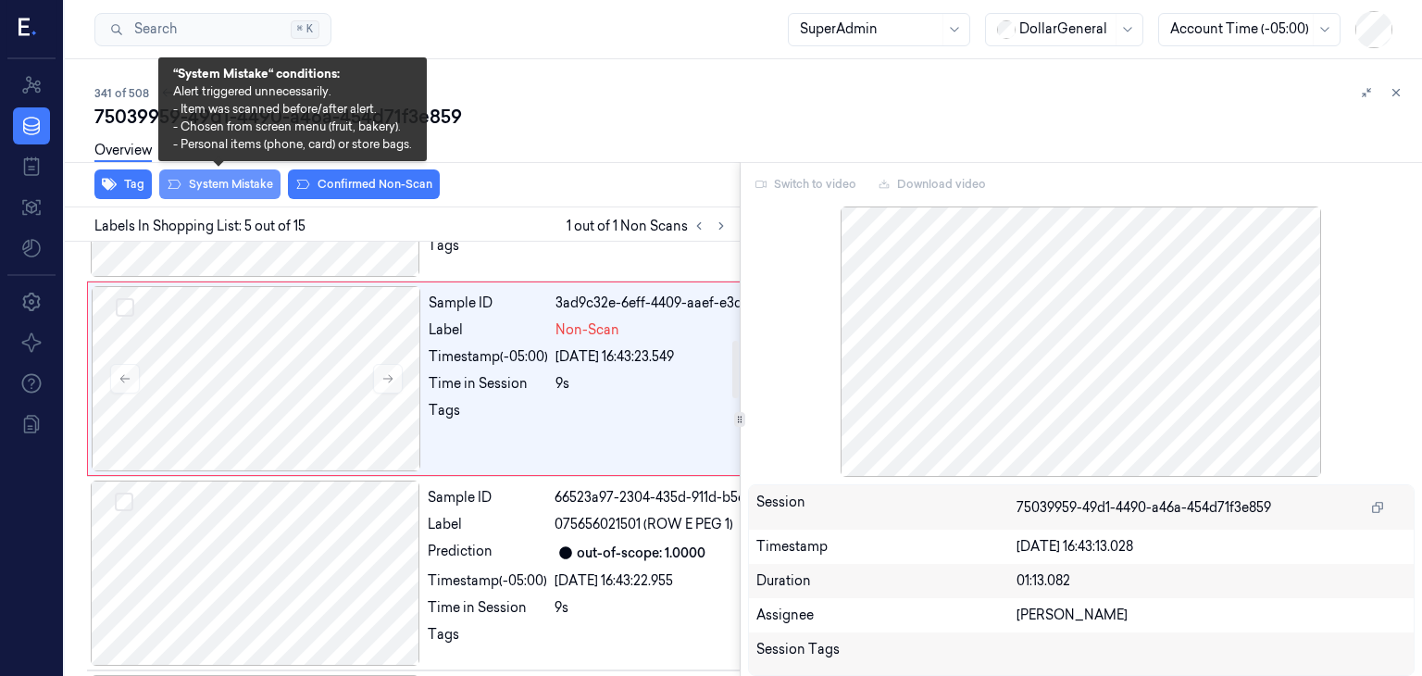
click at [237, 193] on button "System Mistake" at bounding box center [219, 184] width 121 height 30
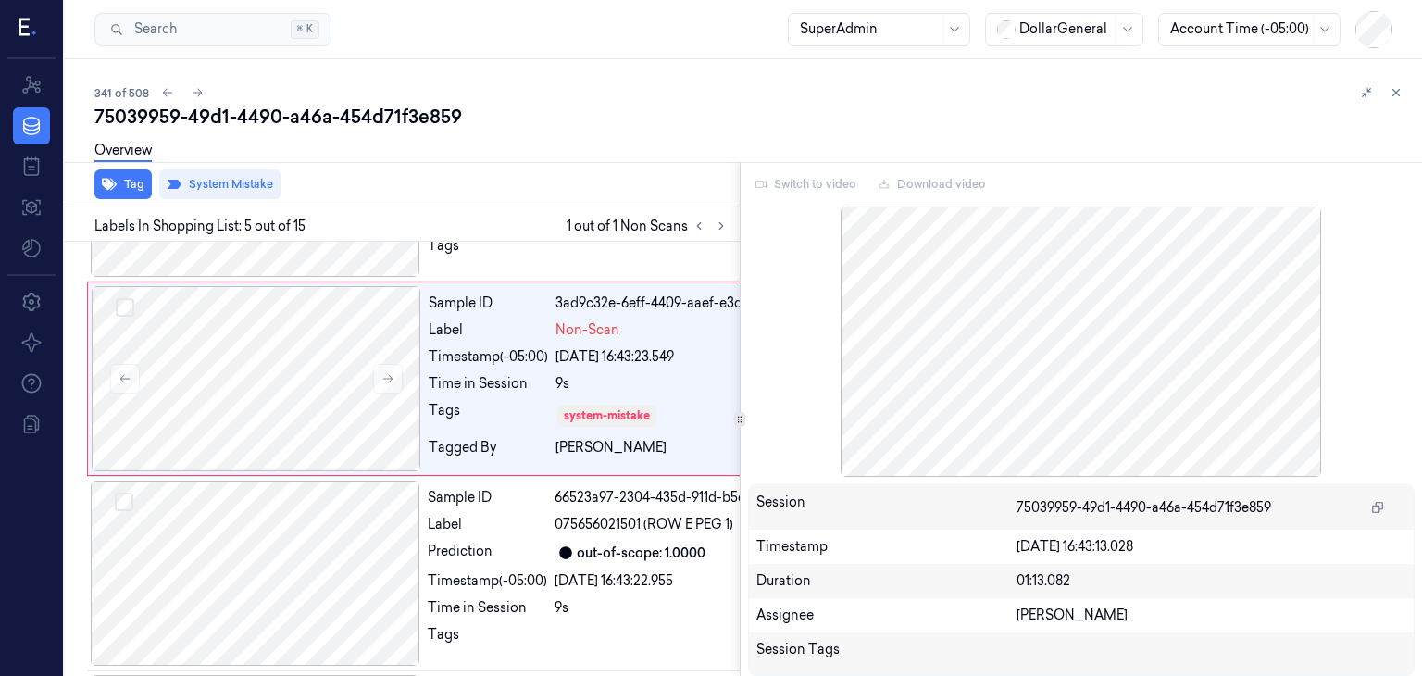
scroll to position [744, 0]
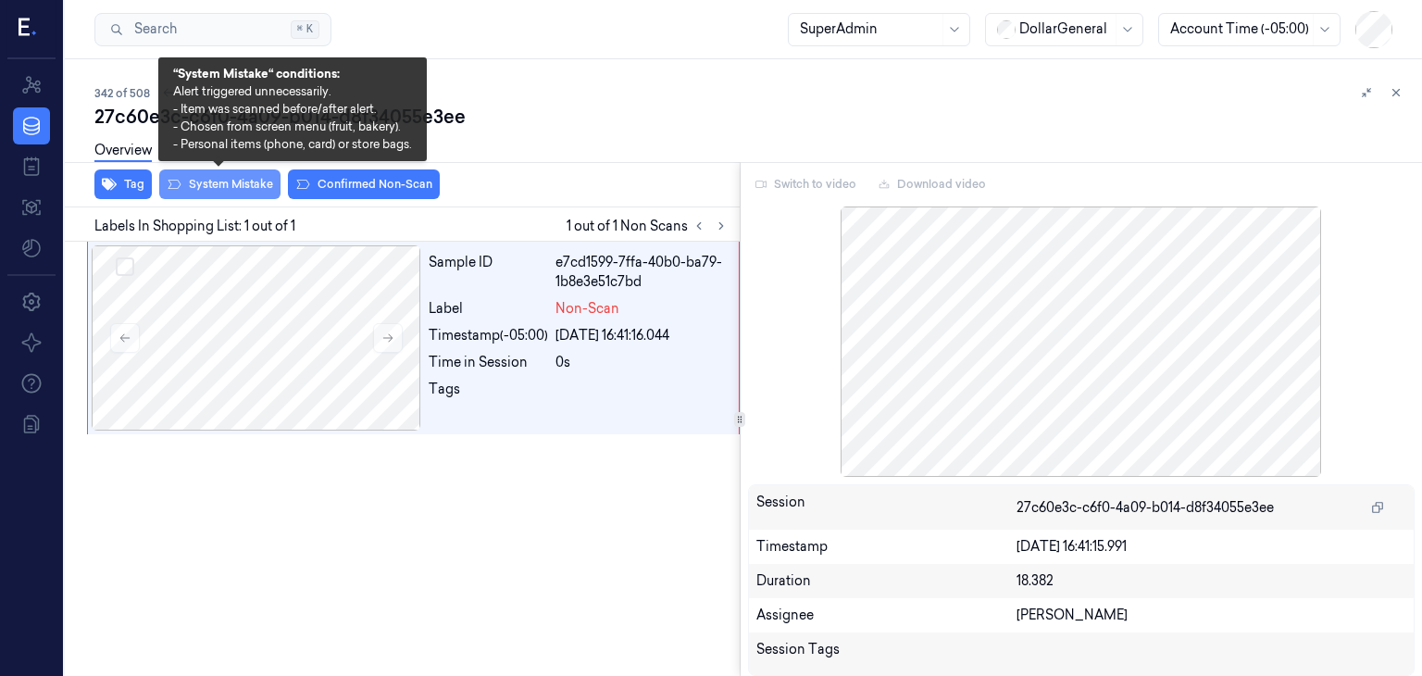
click at [215, 177] on button "System Mistake" at bounding box center [219, 184] width 121 height 30
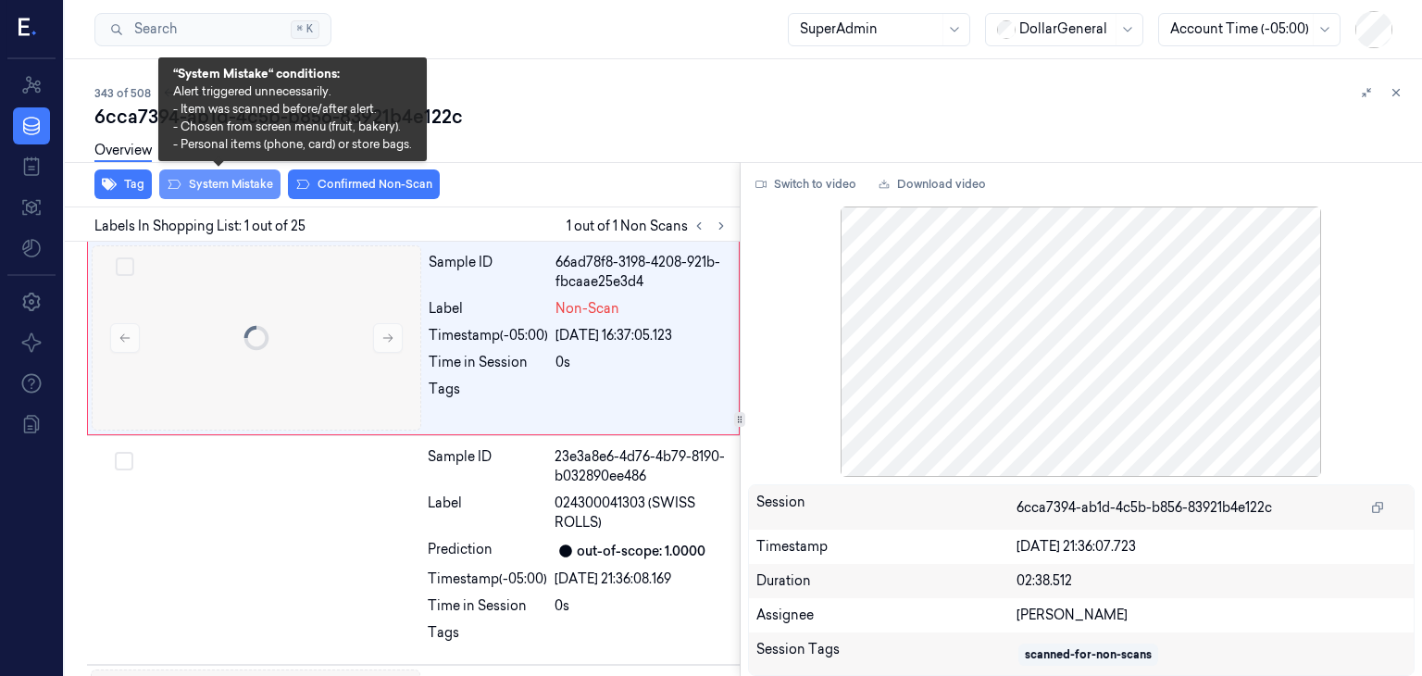
click at [250, 180] on button "System Mistake" at bounding box center [219, 184] width 121 height 30
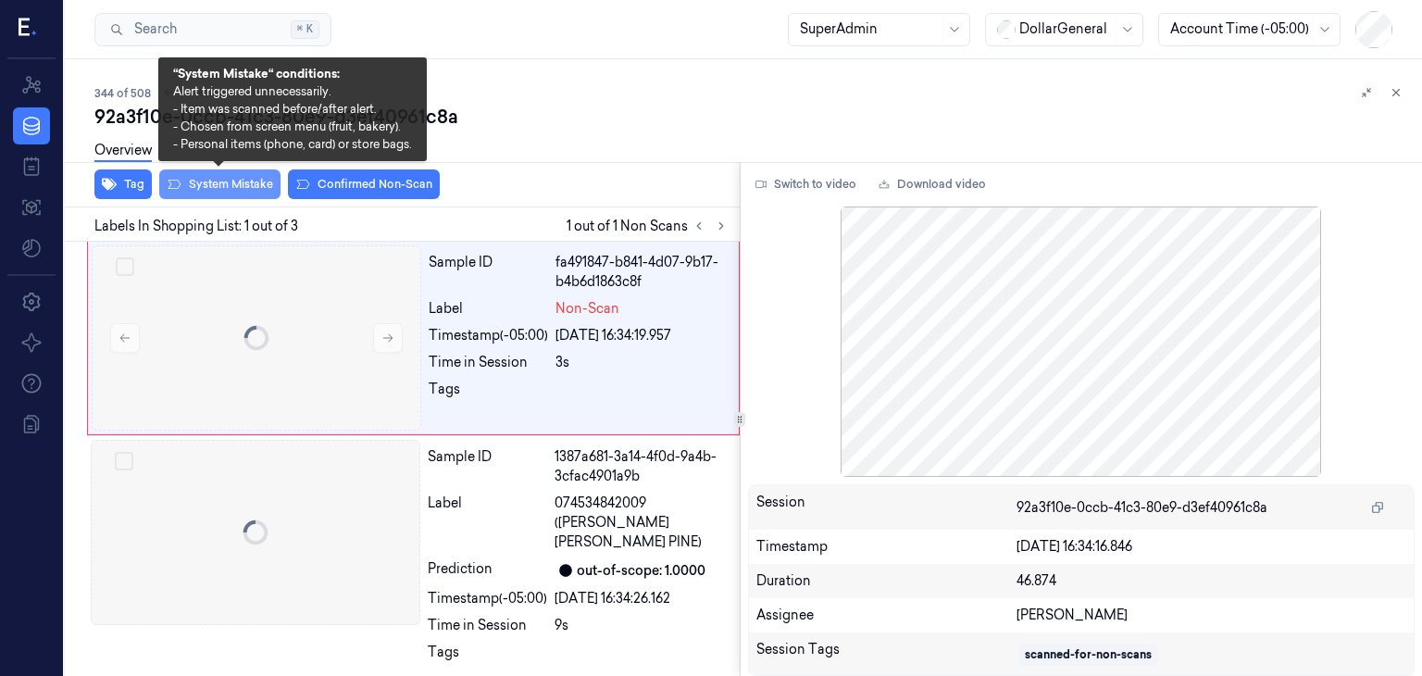
click at [206, 185] on button "System Mistake" at bounding box center [219, 184] width 121 height 30
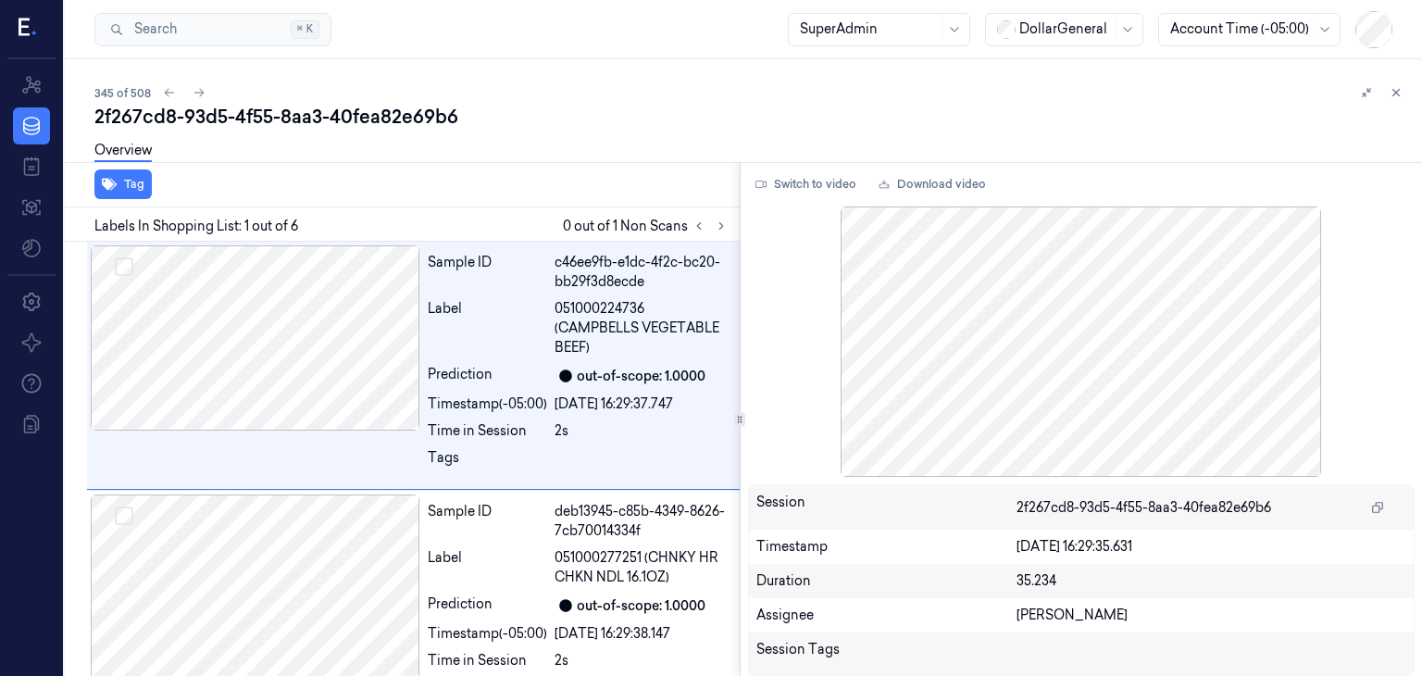
click at [225, 188] on div "Tag" at bounding box center [398, 184] width 682 height 45
click at [721, 236] on div "Labels In Shopping List: 1 out of 6 0 out of 1 Non Scans" at bounding box center [398, 224] width 682 height 34
click at [718, 226] on icon at bounding box center [721, 225] width 13 height 13
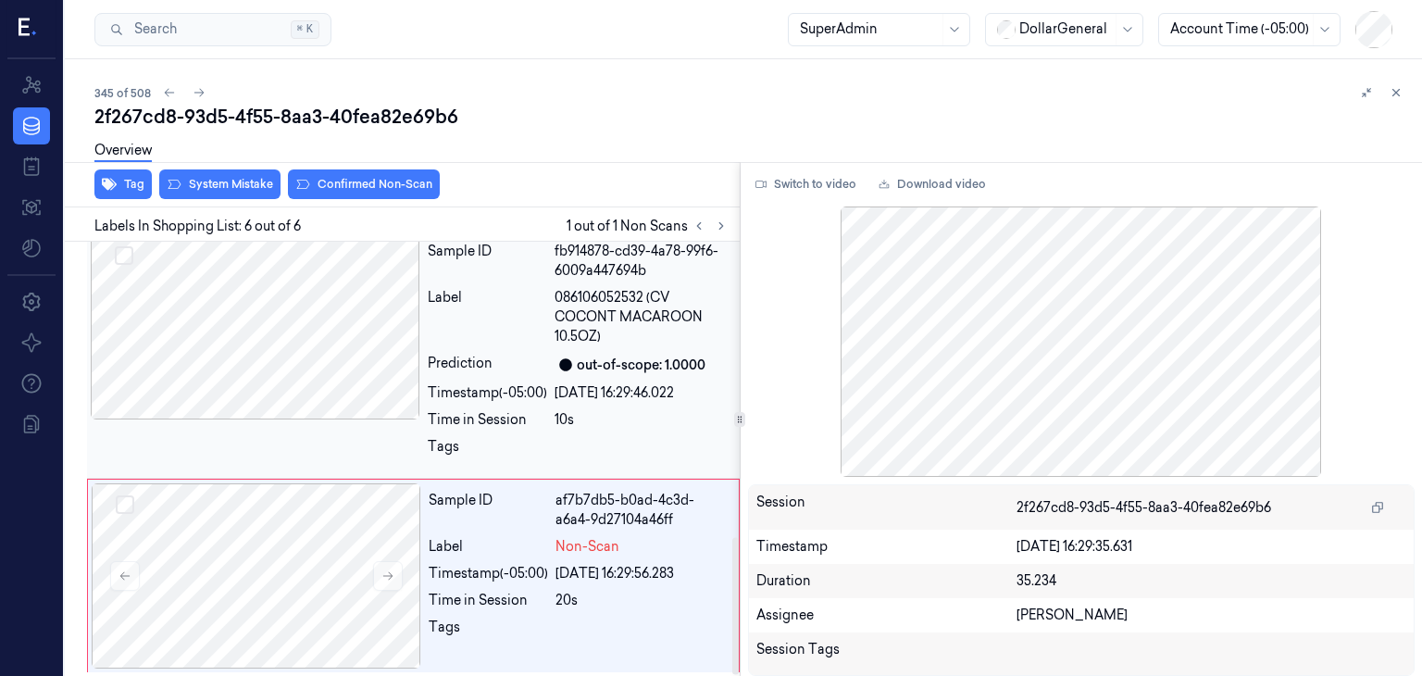
scroll to position [930, 0]
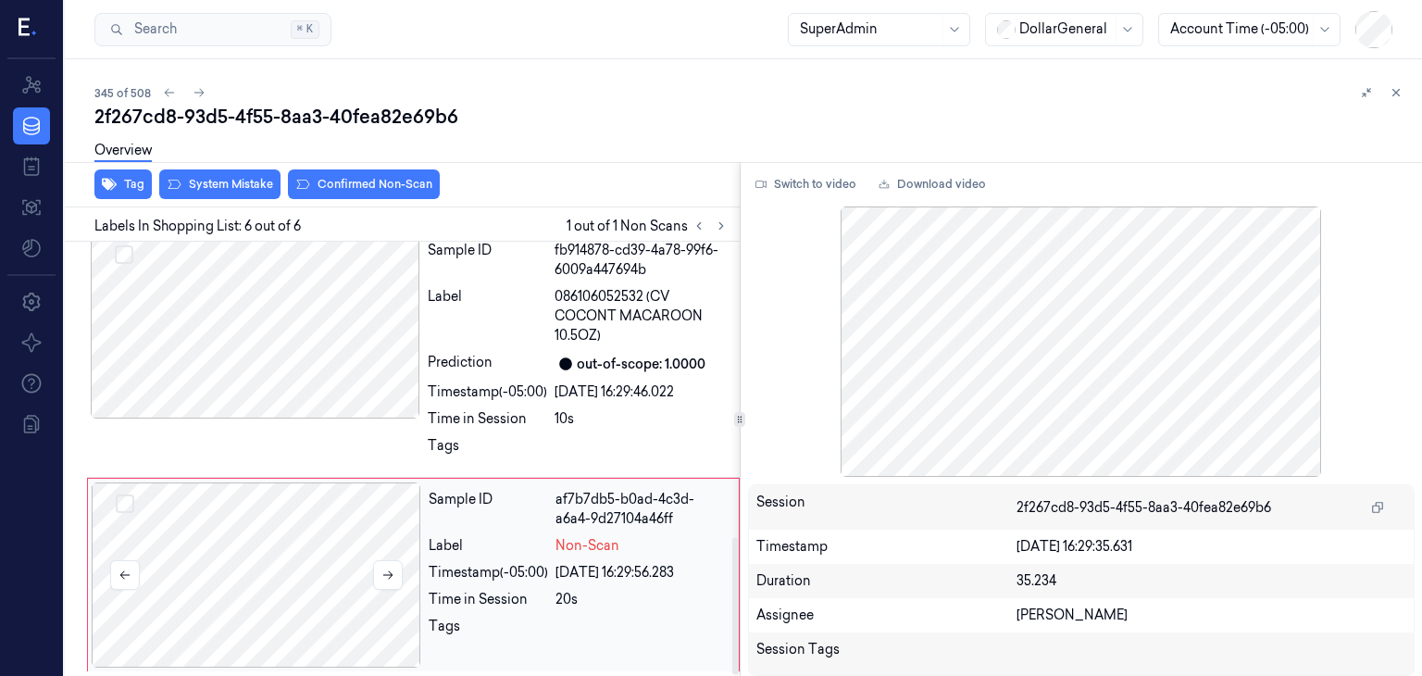
click at [354, 578] on div at bounding box center [256, 574] width 329 height 185
click at [373, 568] on button at bounding box center [388, 575] width 30 height 30
click at [382, 568] on icon at bounding box center [387, 574] width 13 height 13
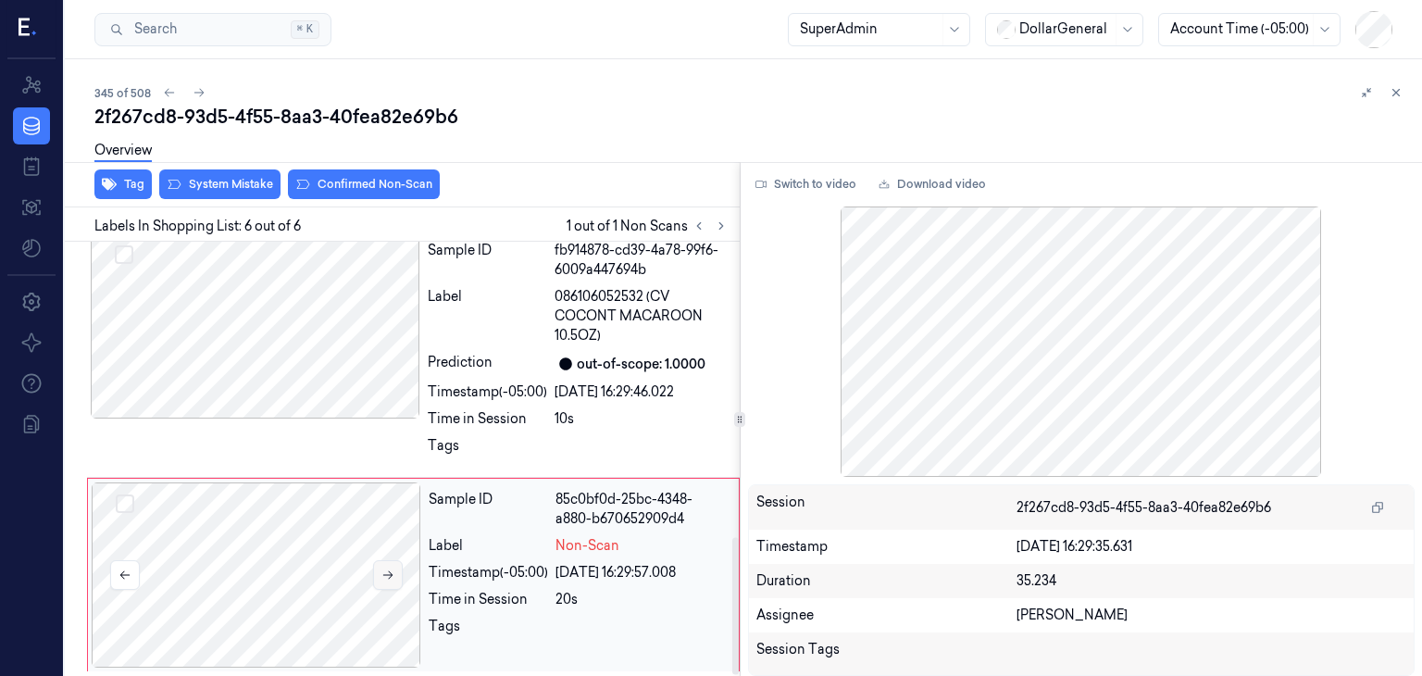
click at [382, 568] on icon at bounding box center [387, 574] width 13 height 13
click at [811, 175] on button "Switch to video" at bounding box center [806, 184] width 116 height 30
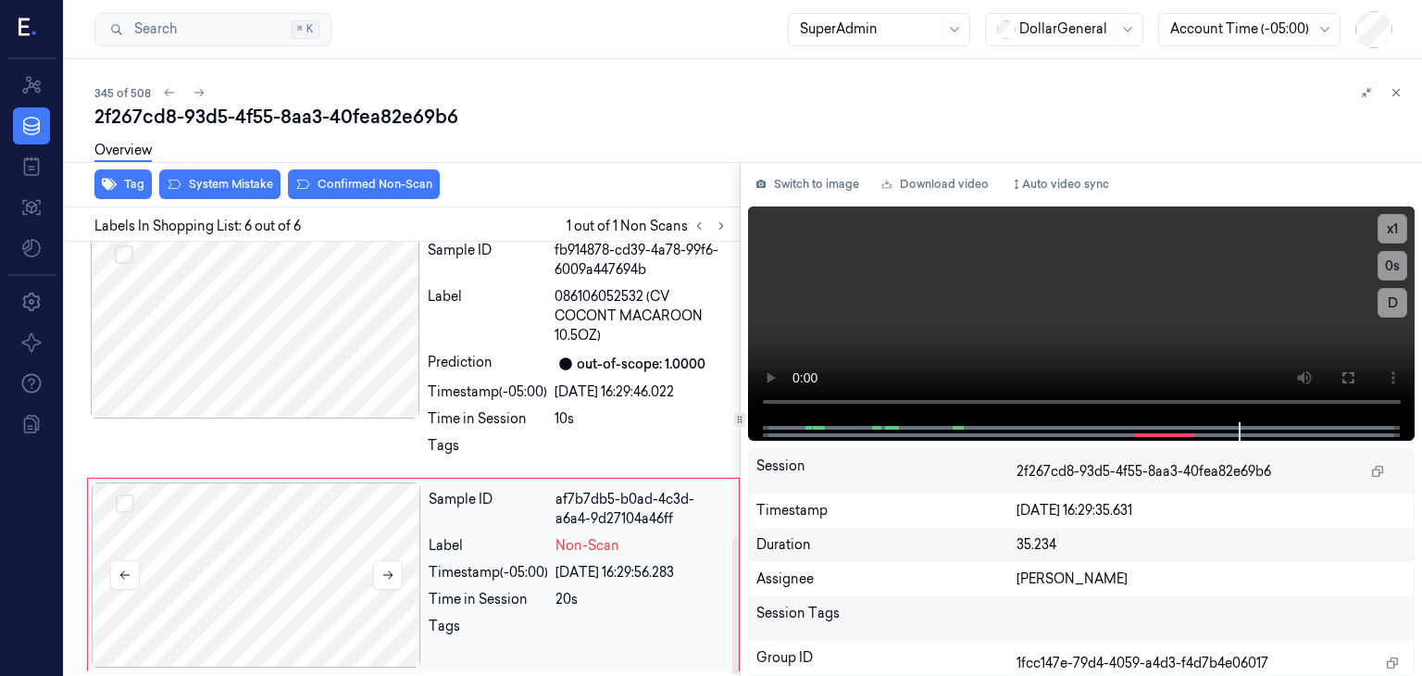
click at [262, 569] on div at bounding box center [256, 574] width 329 height 185
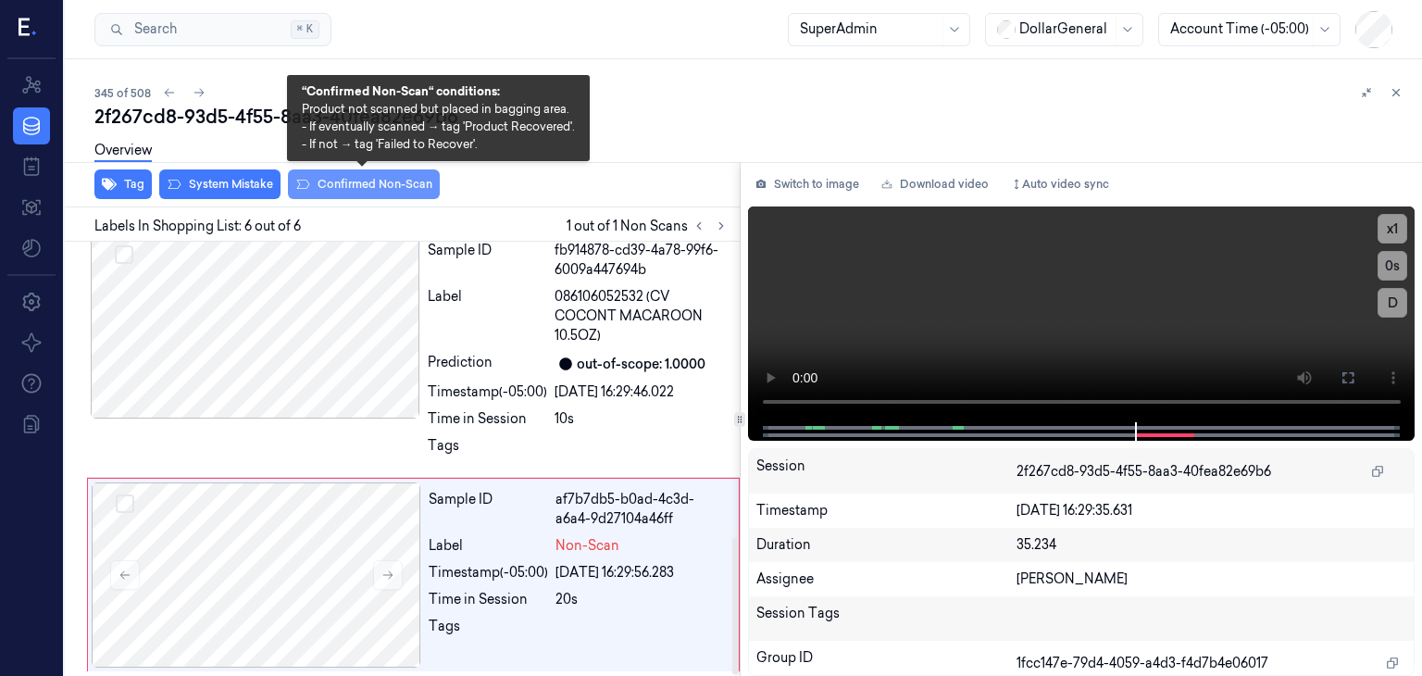
click at [336, 188] on button "Confirmed Non-Scan" at bounding box center [364, 184] width 152 height 30
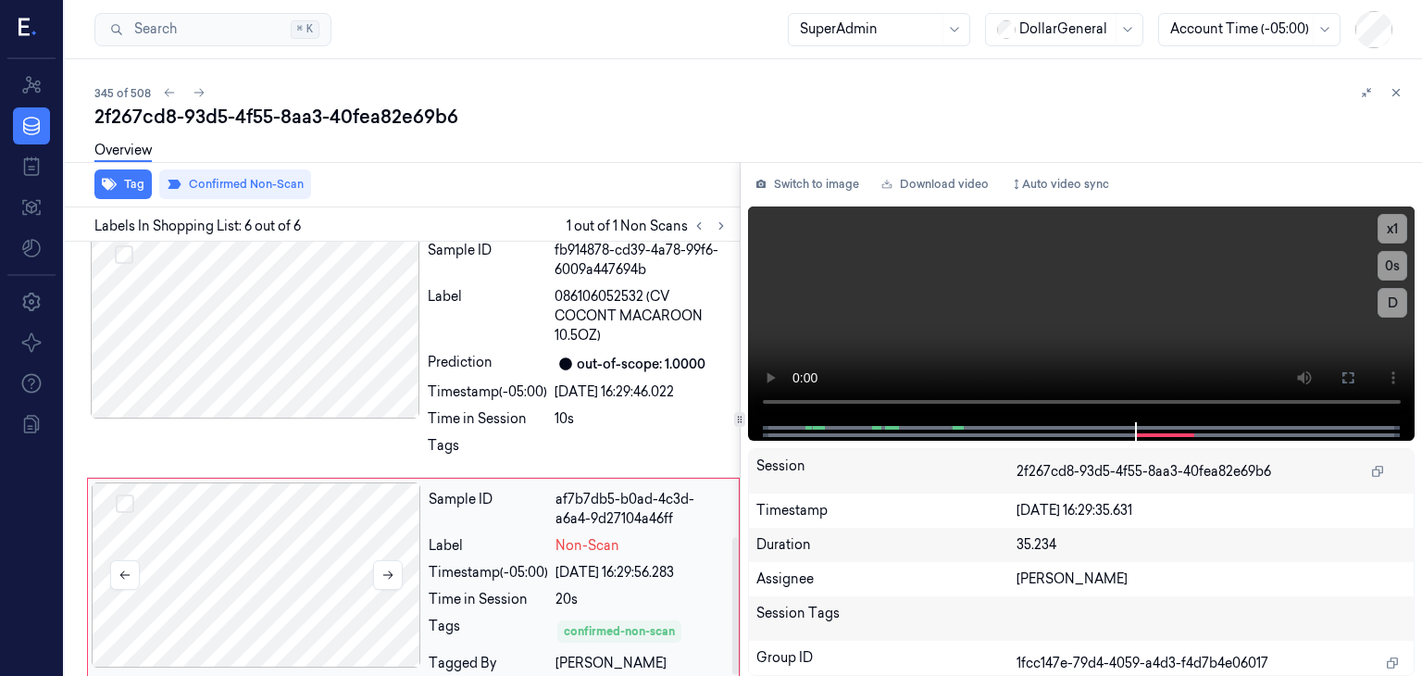
scroll to position [943, 0]
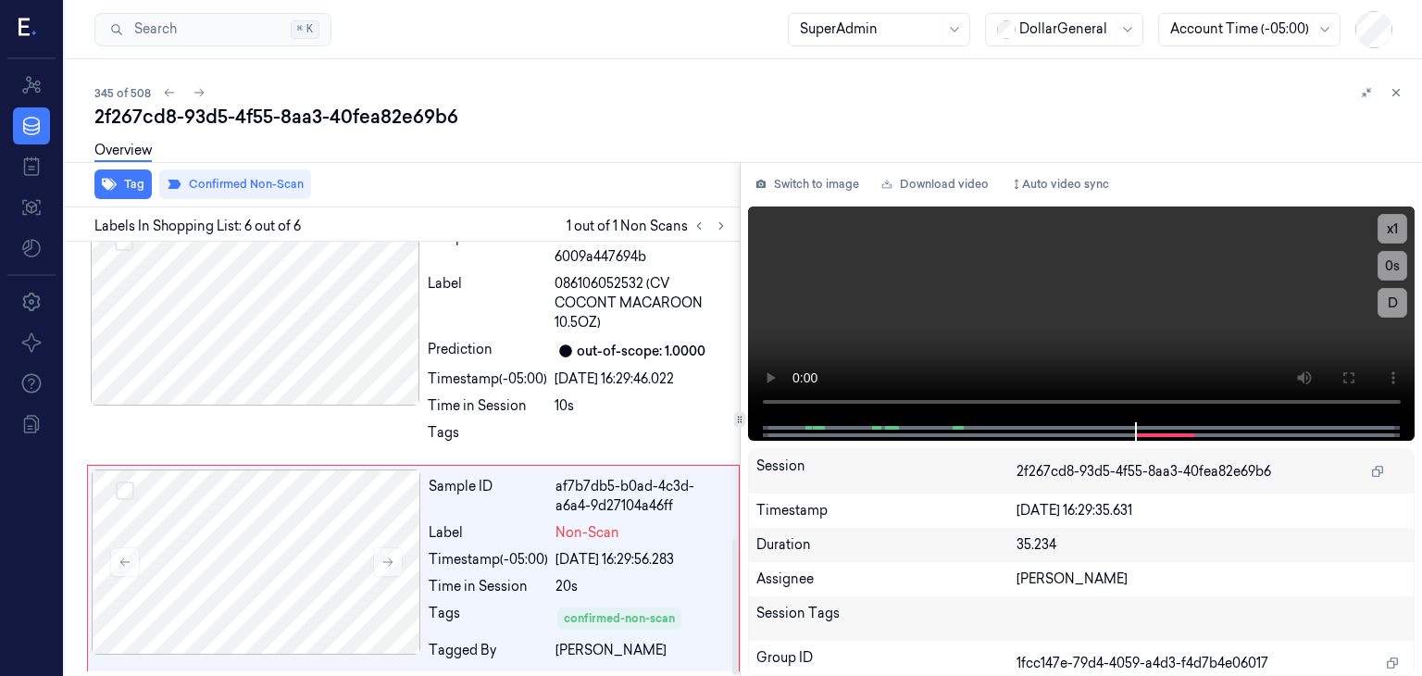
click at [585, 163] on div "Overview" at bounding box center [750, 153] width 1312 height 47
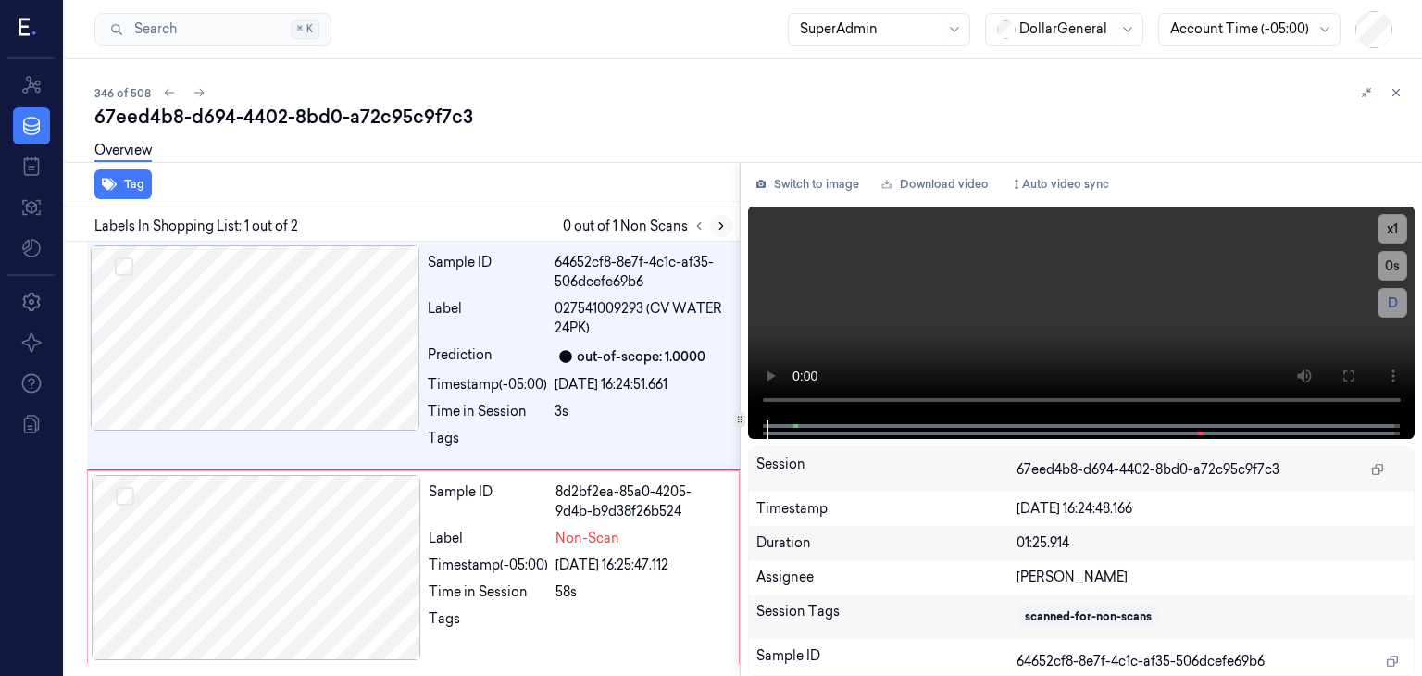
click at [717, 230] on icon at bounding box center [721, 225] width 13 height 13
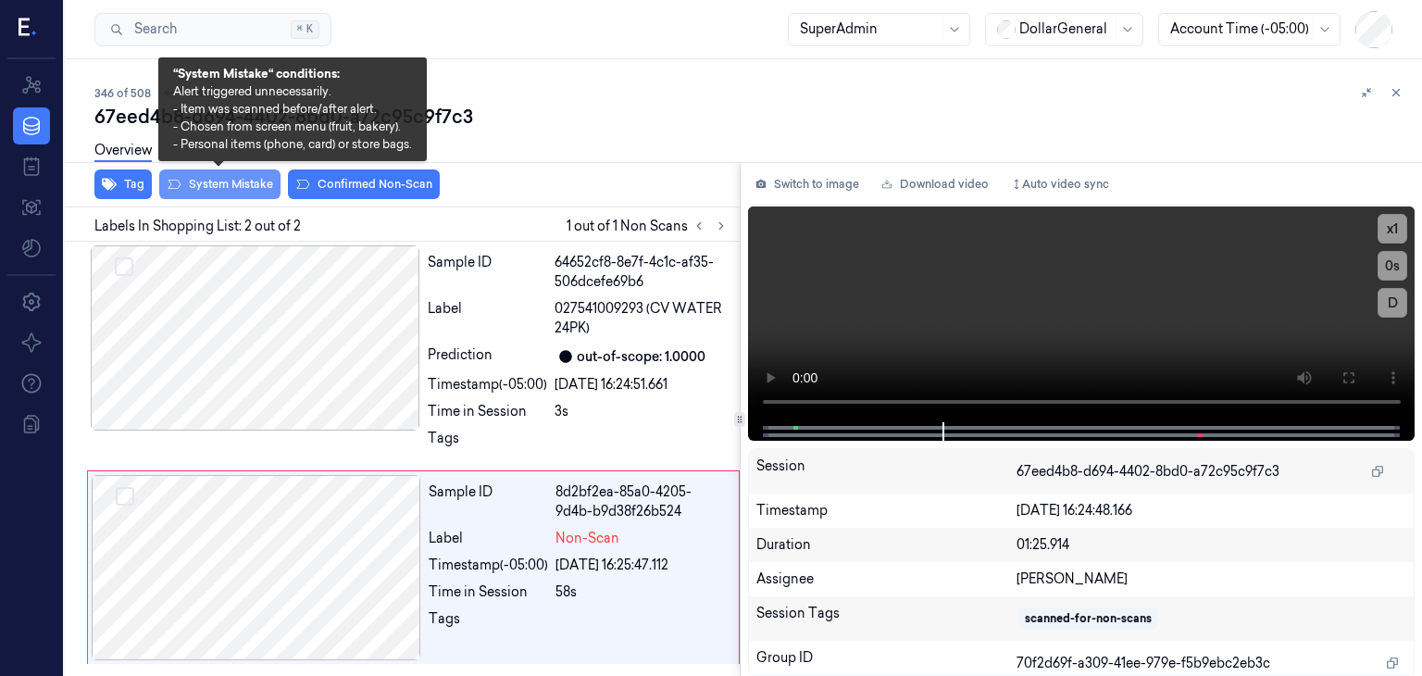
click at [185, 182] on button "System Mistake" at bounding box center [219, 184] width 121 height 30
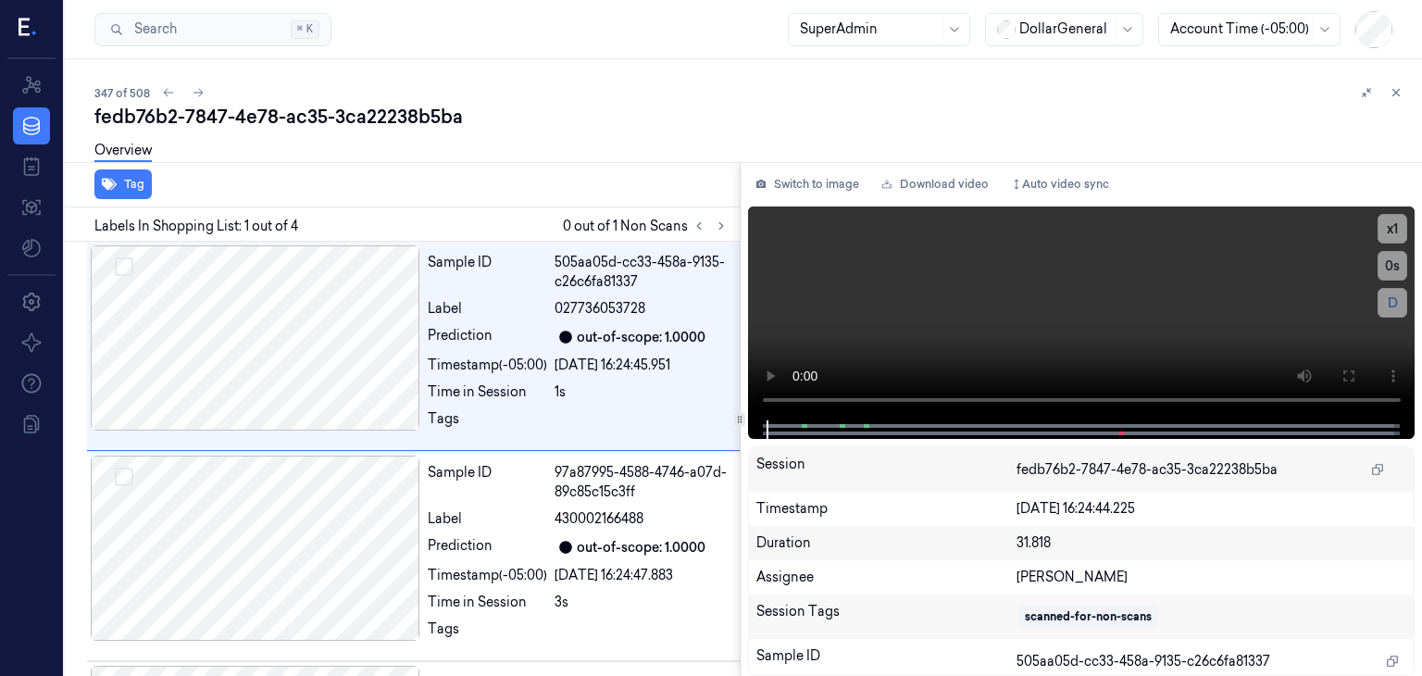
click at [722, 236] on div "Labels In Shopping List: 1 out of 4 0 out of 1 Non Scans" at bounding box center [398, 224] width 682 height 34
click at [720, 223] on icon at bounding box center [721, 226] width 4 height 6
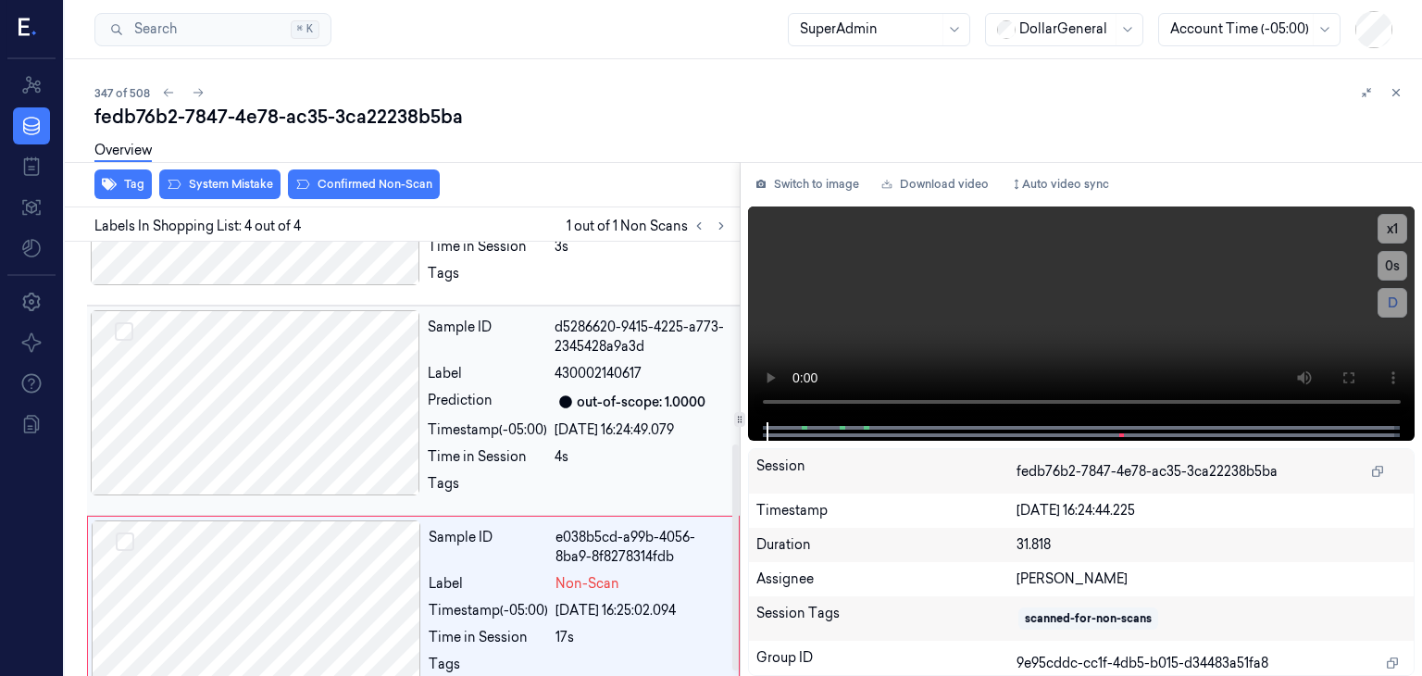
scroll to position [394, 0]
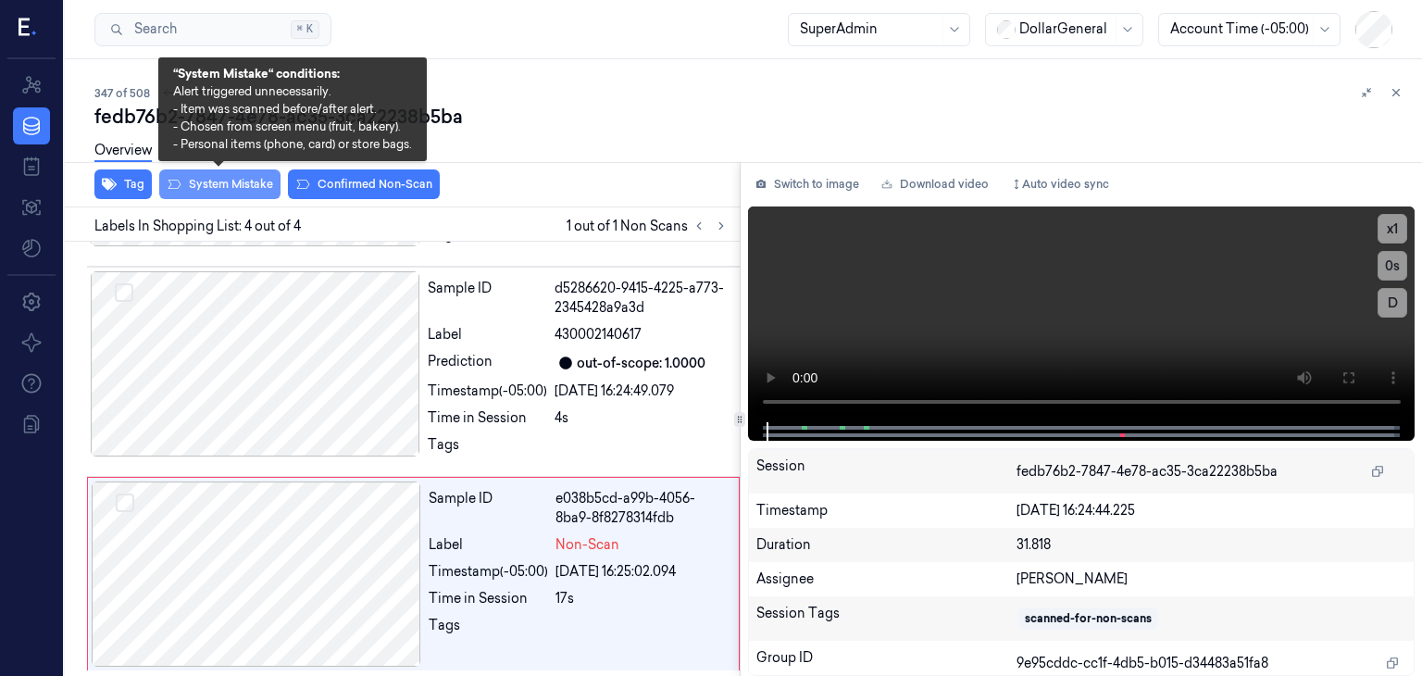
click at [189, 190] on button "System Mistake" at bounding box center [219, 184] width 121 height 30
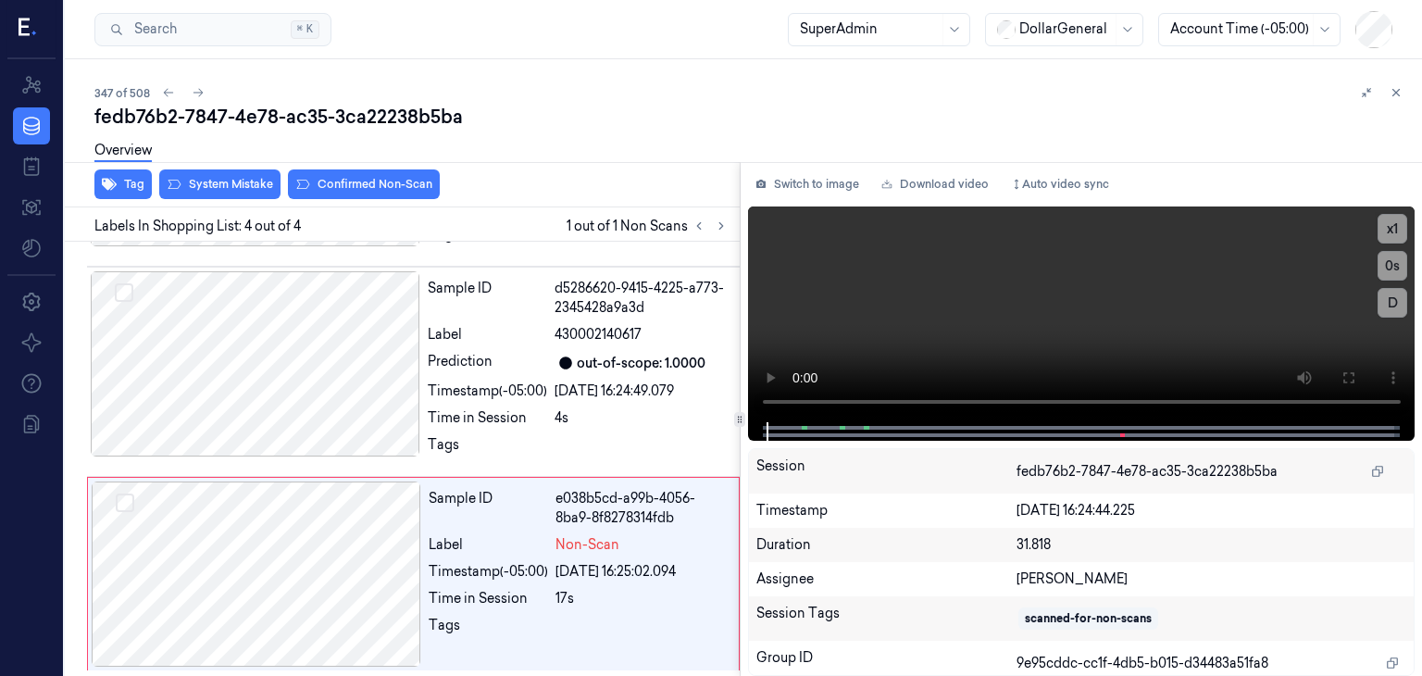
scroll to position [407, 0]
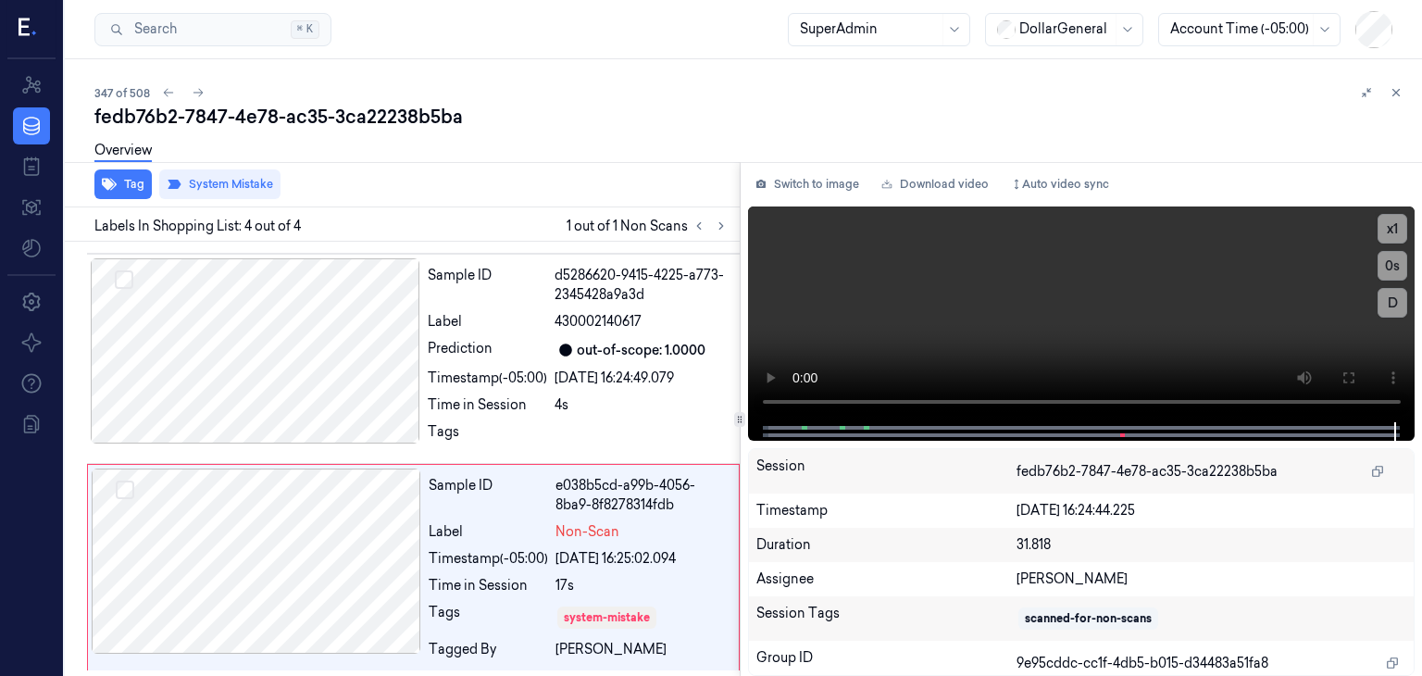
click at [537, 117] on div "fedb76b2-7847-4e78-ac35-3ca22238b5ba" at bounding box center [750, 117] width 1312 height 26
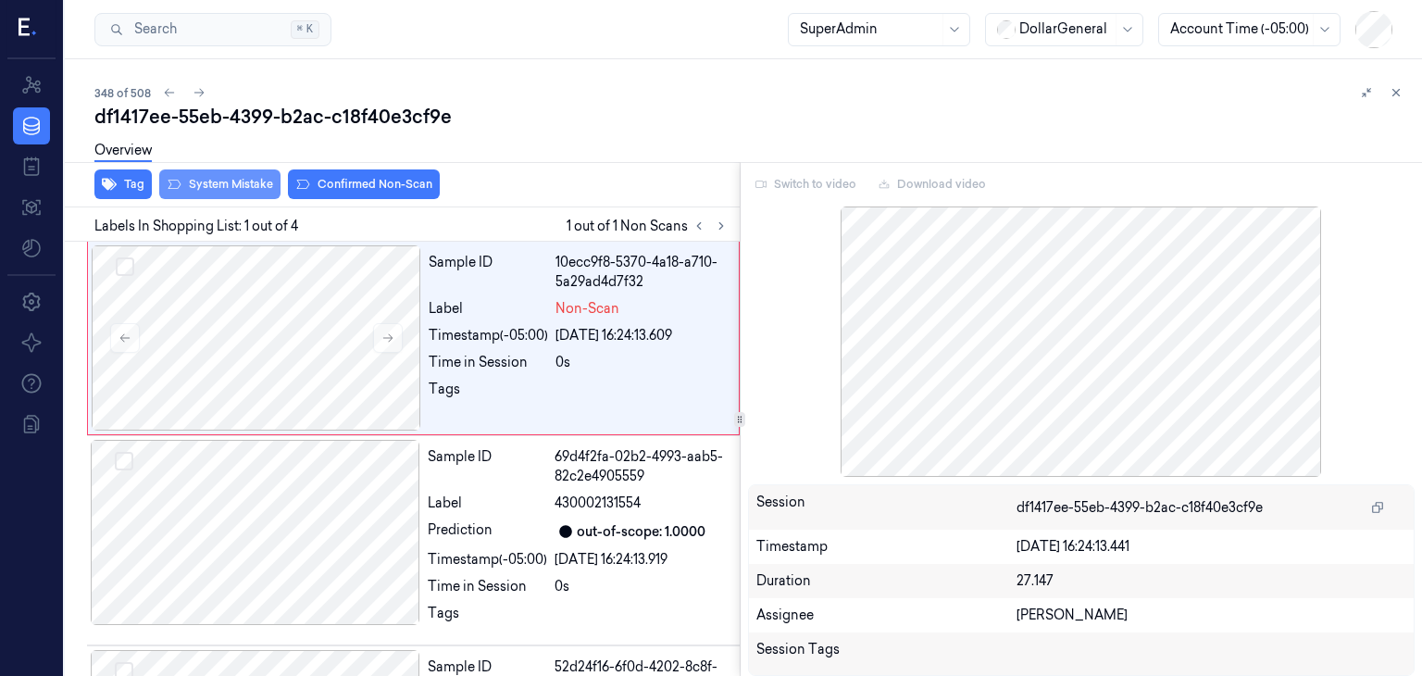
click at [233, 177] on button "System Mistake" at bounding box center [219, 184] width 121 height 30
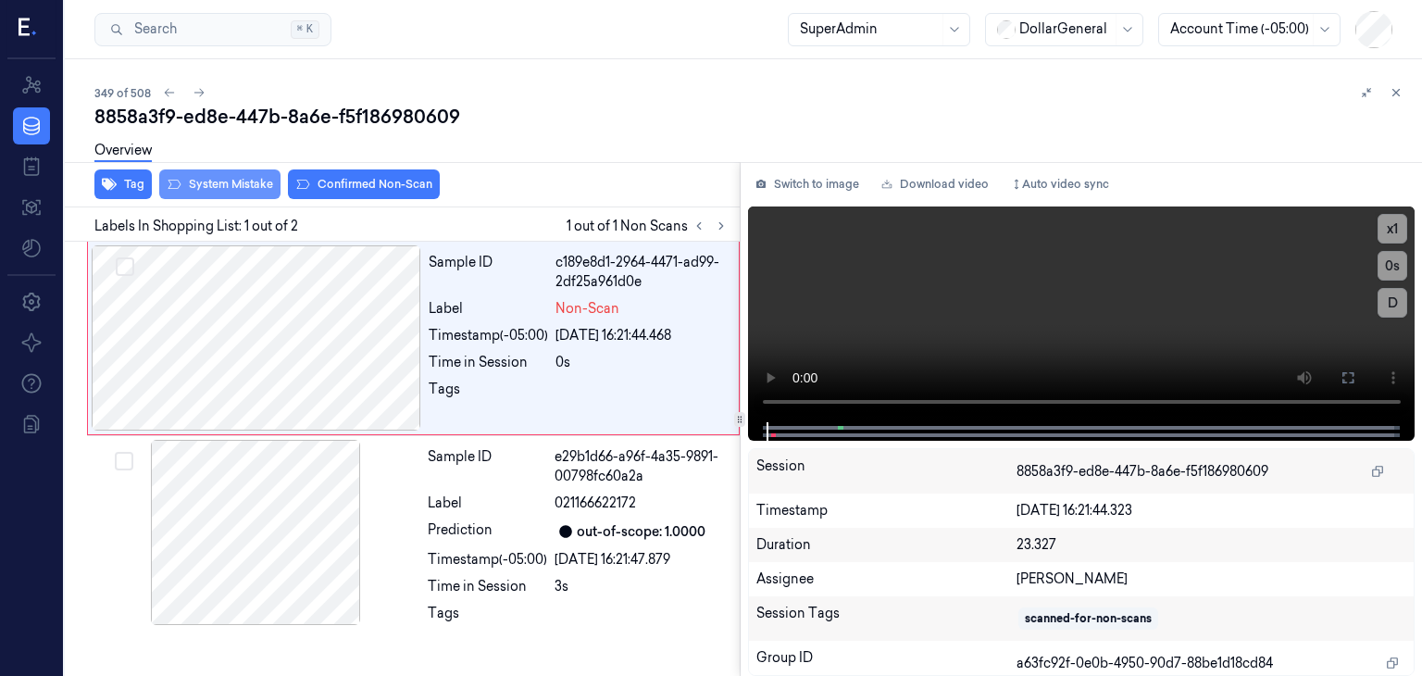
click at [208, 178] on button "System Mistake" at bounding box center [219, 184] width 121 height 30
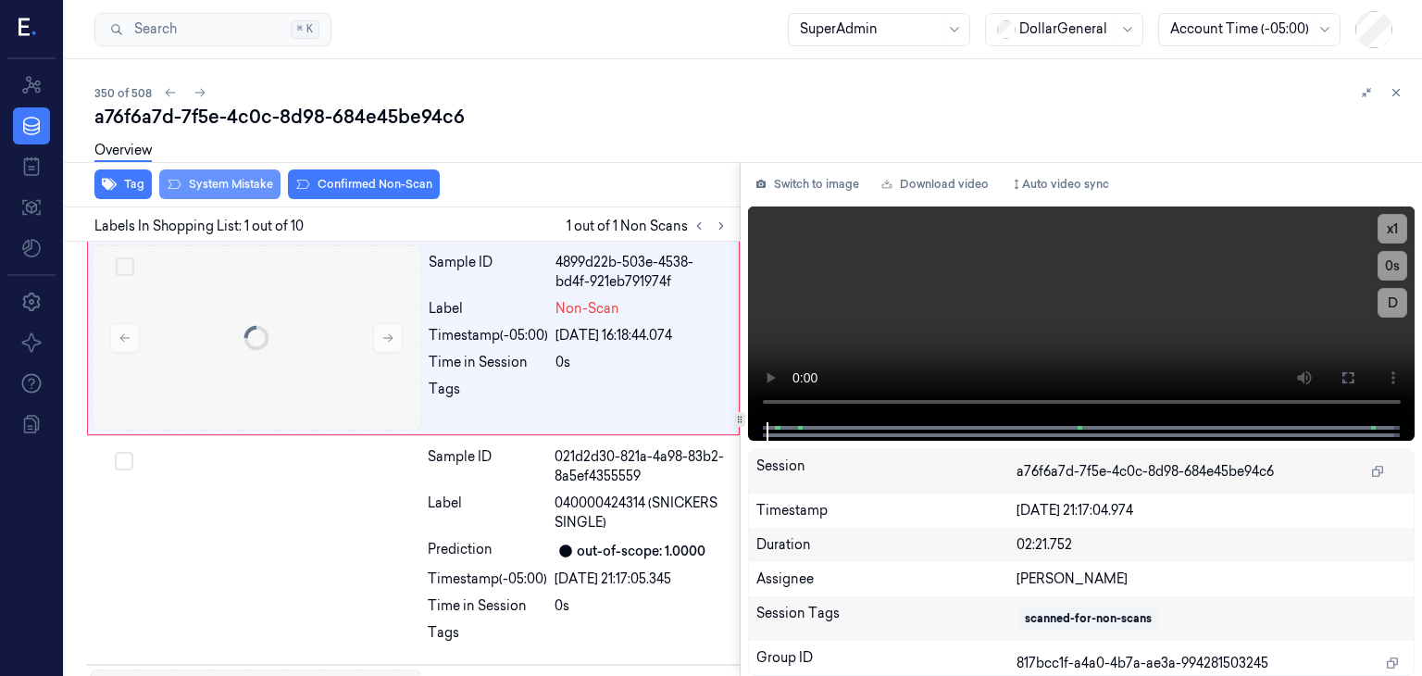
click at [255, 179] on button "System Mistake" at bounding box center [219, 184] width 121 height 30
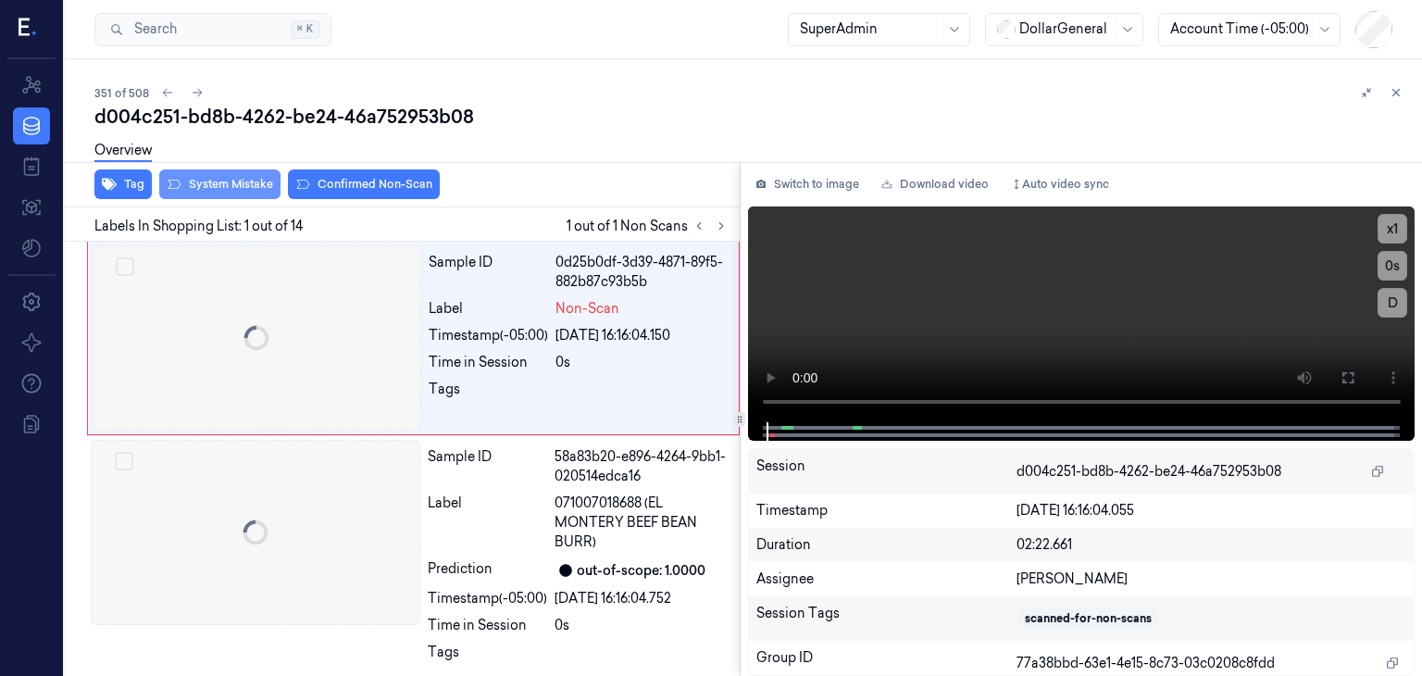
drag, startPoint x: 270, startPoint y: 185, endPoint x: 277, endPoint y: 178, distance: 9.8
click at [270, 184] on button "System Mistake" at bounding box center [219, 184] width 121 height 30
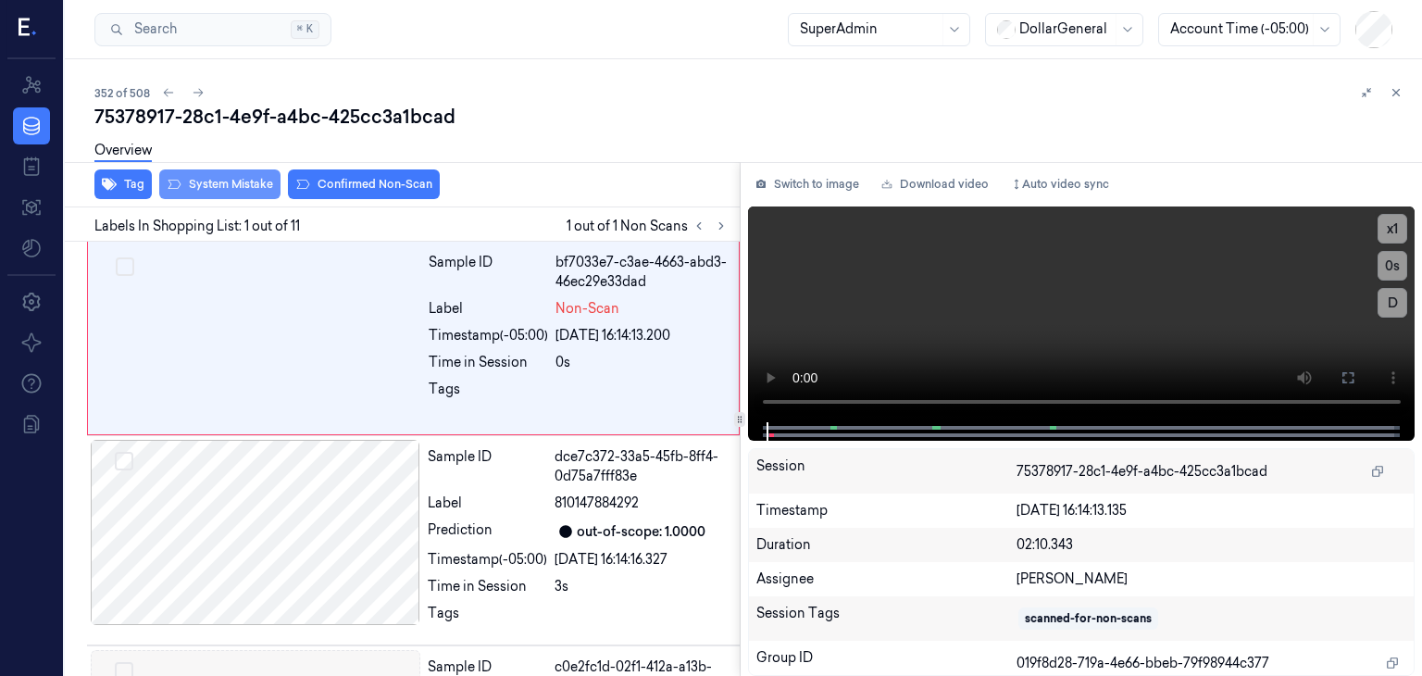
click at [222, 188] on button "System Mistake" at bounding box center [219, 184] width 121 height 30
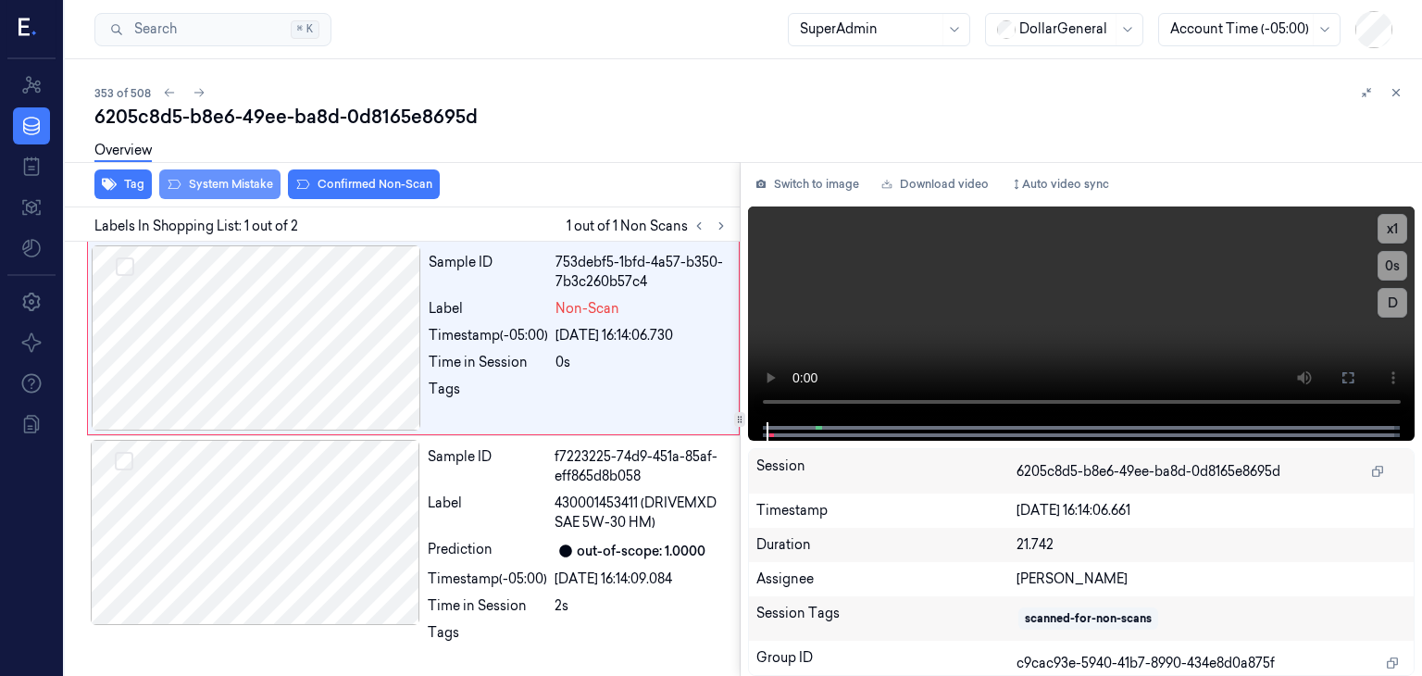
click at [261, 182] on button "System Mistake" at bounding box center [219, 184] width 121 height 30
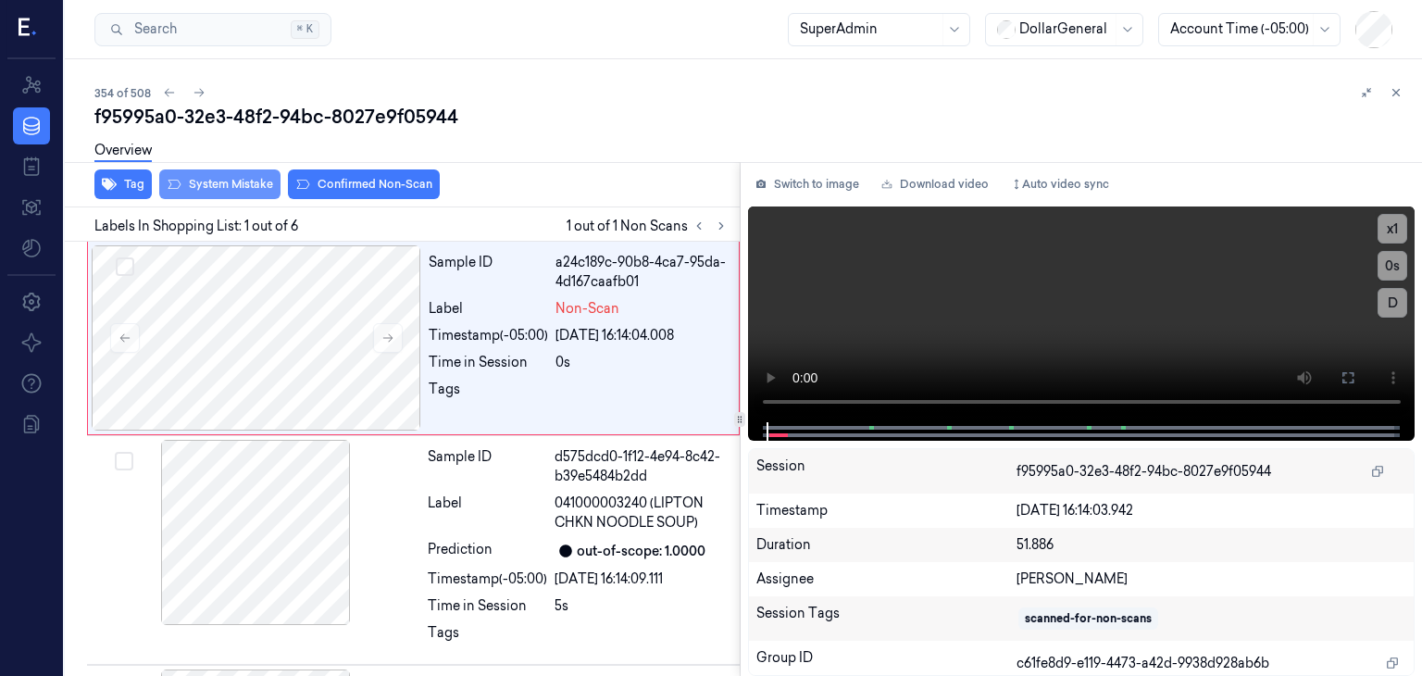
click at [262, 180] on button "System Mistake" at bounding box center [219, 184] width 121 height 30
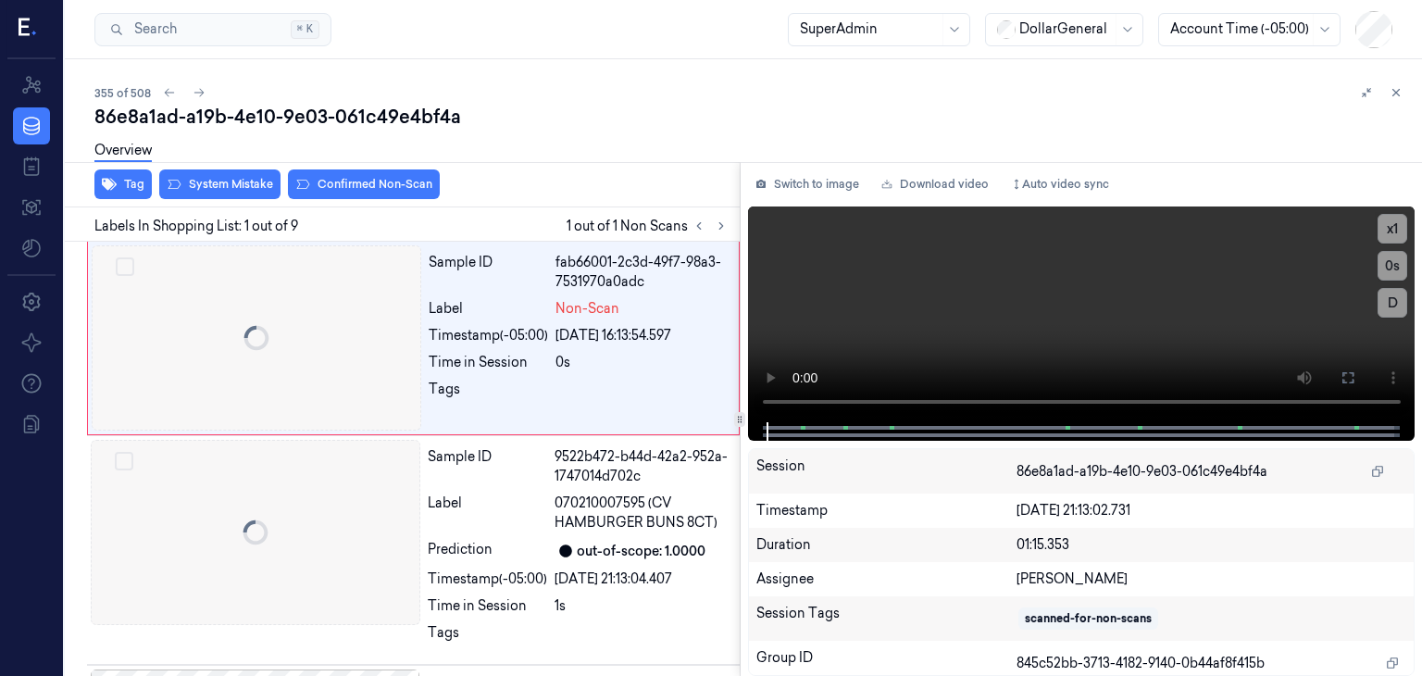
click at [261, 198] on div "Tag System Mistake Confirmed Non-Scan" at bounding box center [398, 184] width 682 height 45
click at [251, 181] on button "System Mistake" at bounding box center [219, 184] width 121 height 30
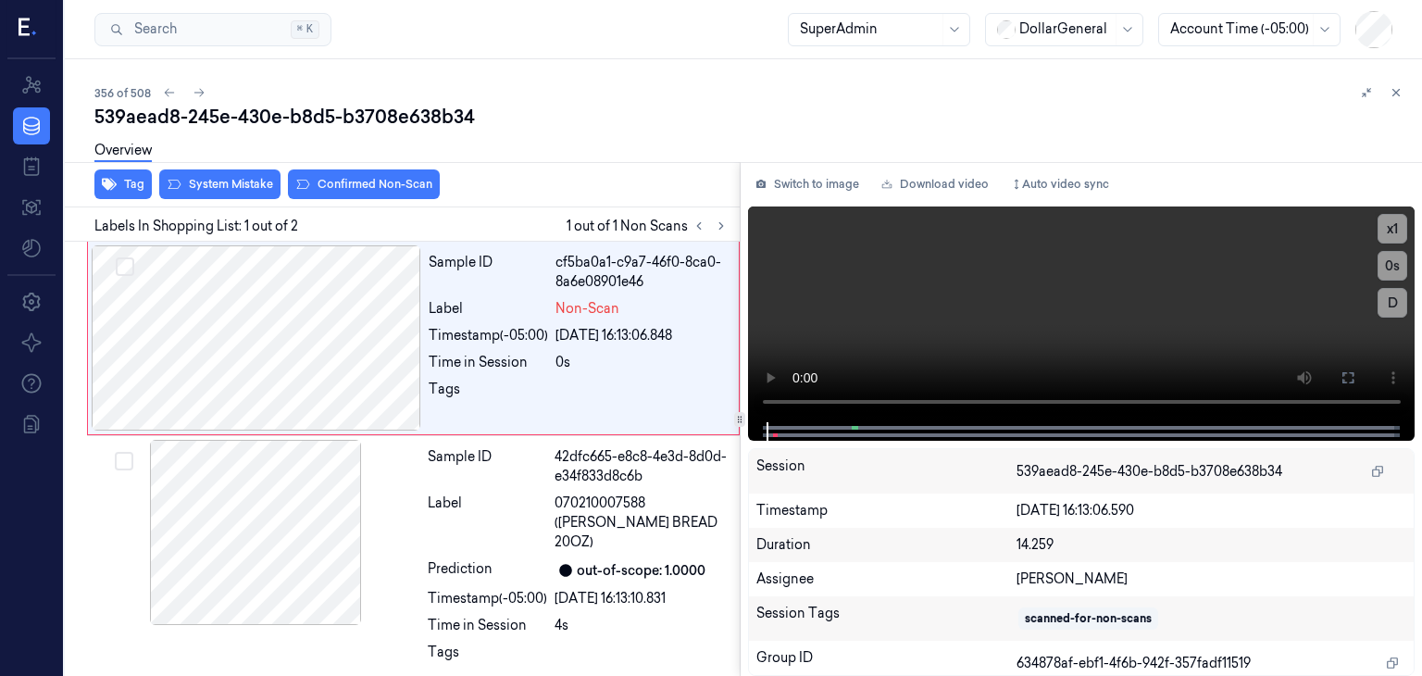
drag, startPoint x: 258, startPoint y: 186, endPoint x: 513, endPoint y: 151, distance: 256.9
click at [257, 186] on button "System Mistake" at bounding box center [219, 184] width 121 height 30
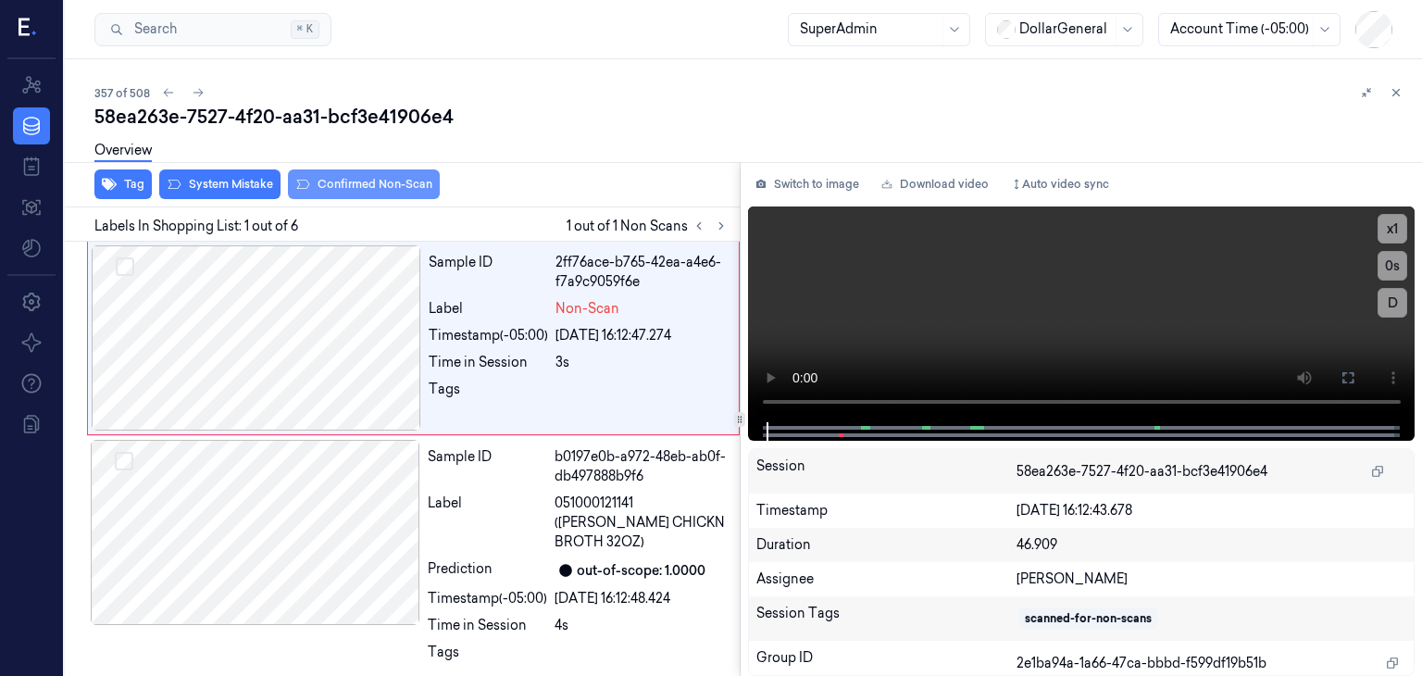
drag, startPoint x: 246, startPoint y: 183, endPoint x: 321, endPoint y: 177, distance: 75.2
click at [246, 182] on button "System Mistake" at bounding box center [219, 184] width 121 height 30
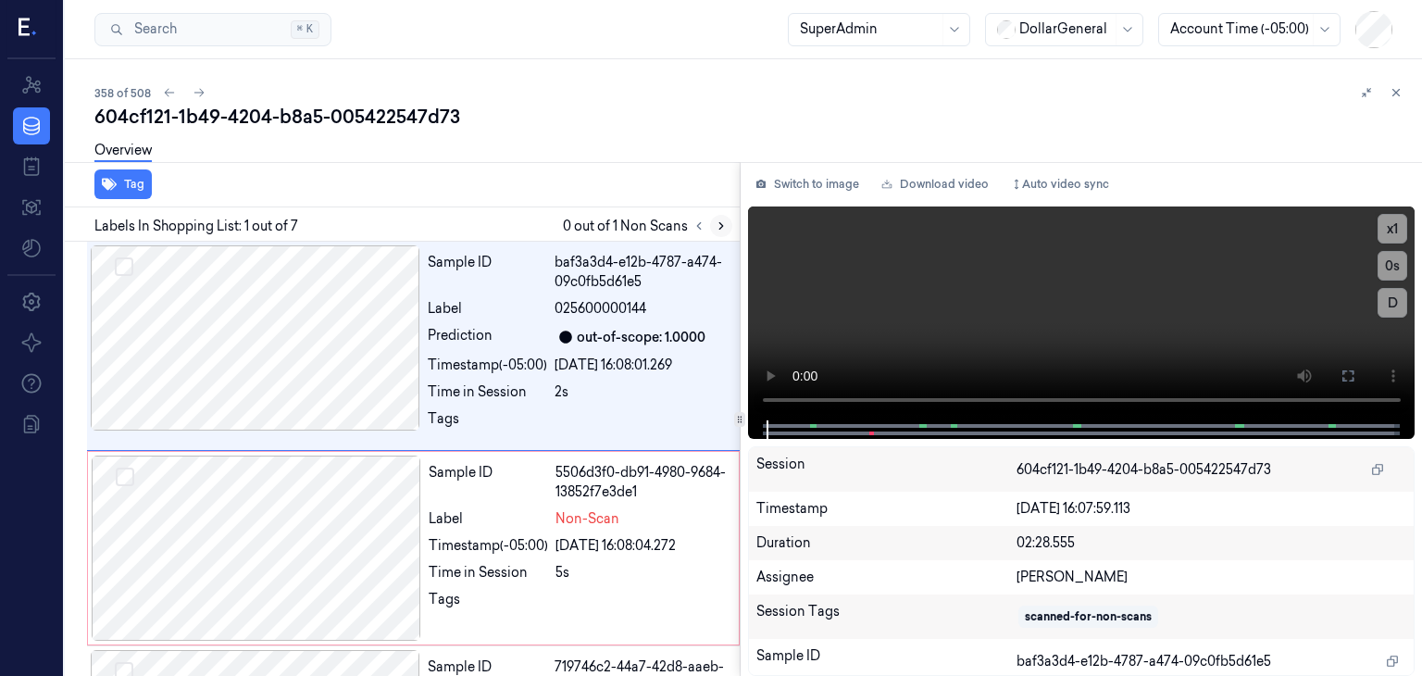
click at [711, 227] on button at bounding box center [721, 226] width 22 height 22
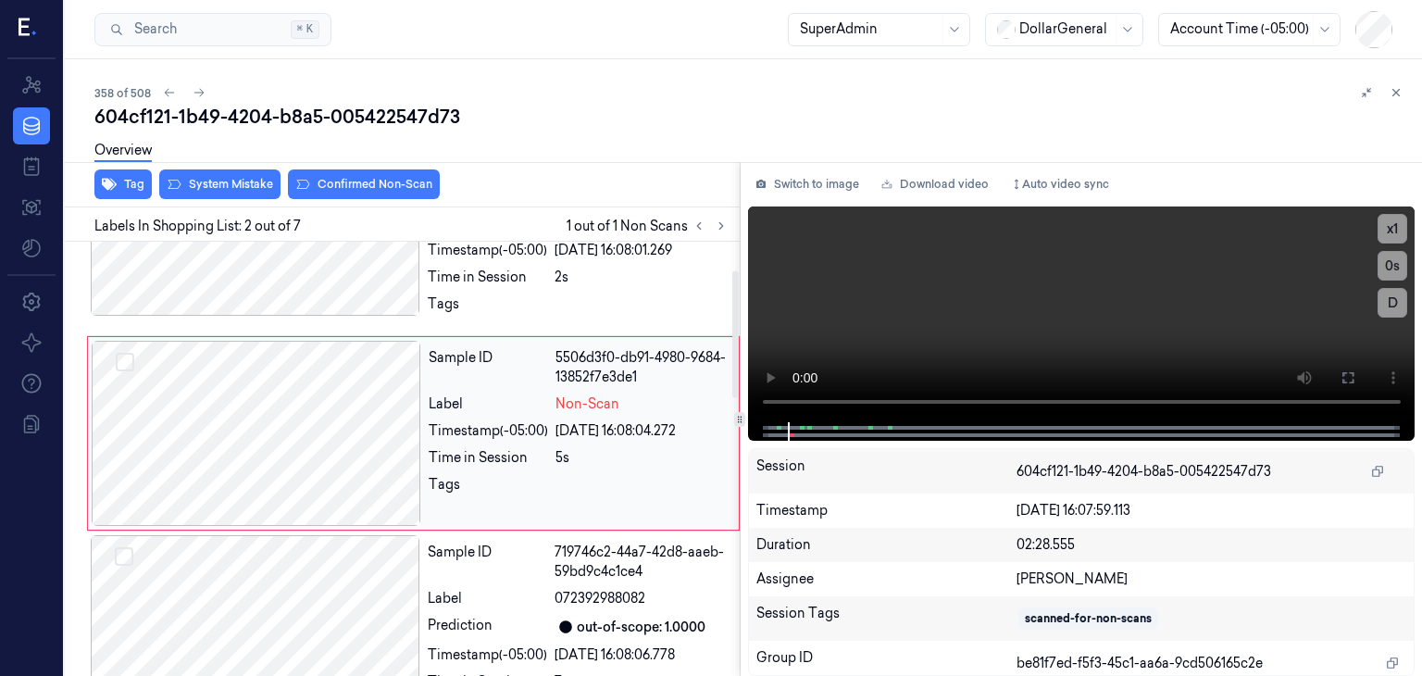
scroll to position [89, 0]
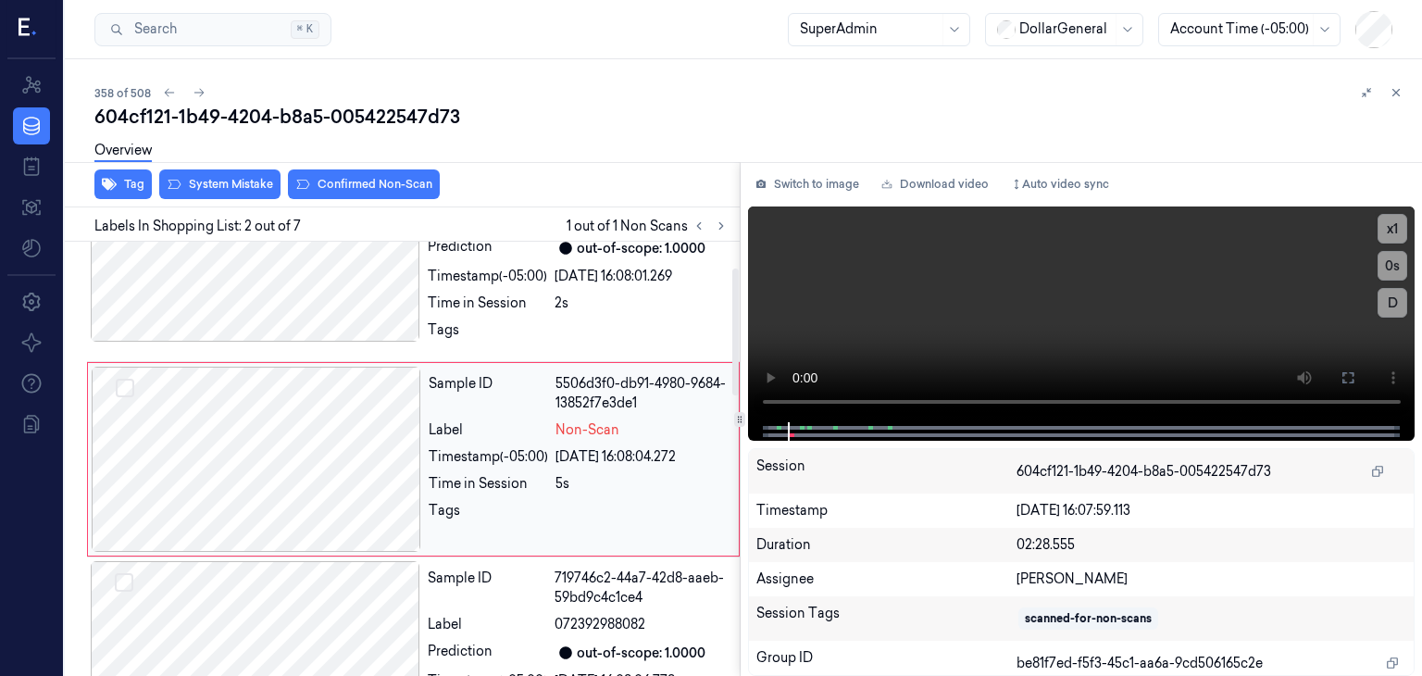
click at [311, 432] on div at bounding box center [256, 459] width 329 height 185
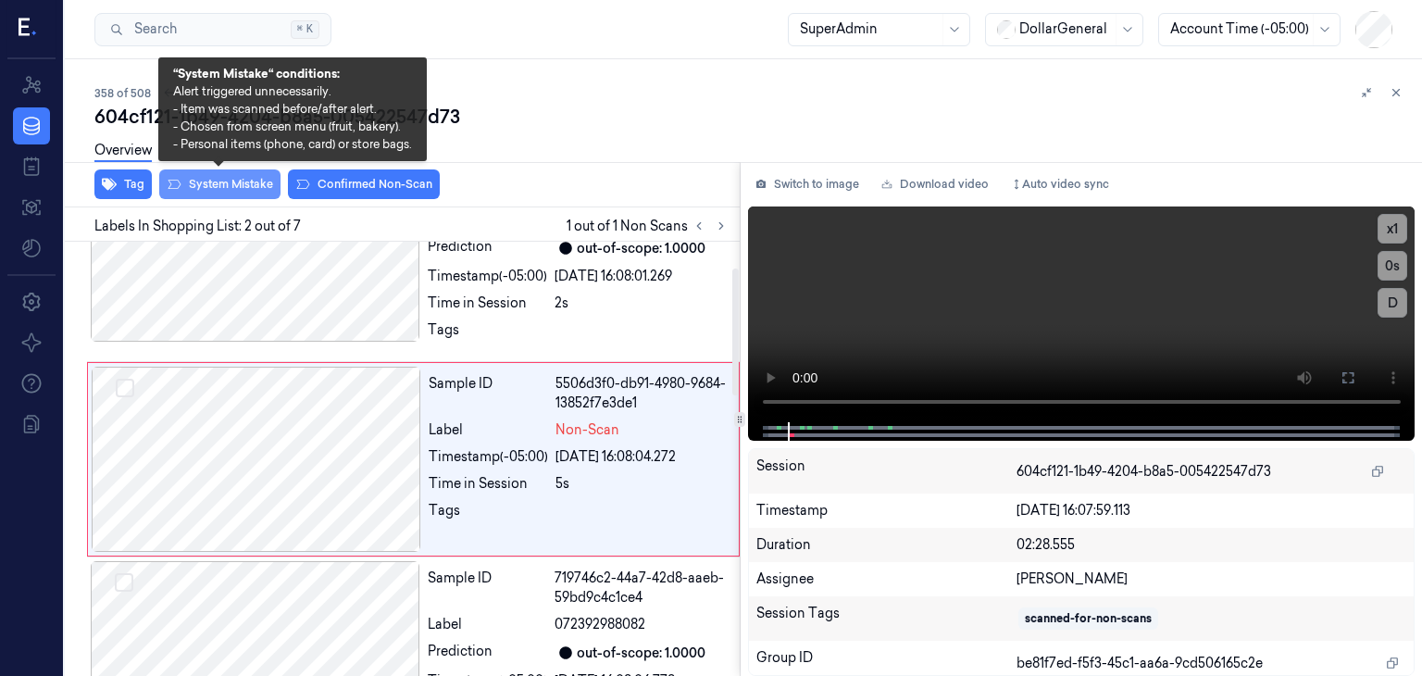
click at [203, 190] on button "System Mistake" at bounding box center [219, 184] width 121 height 30
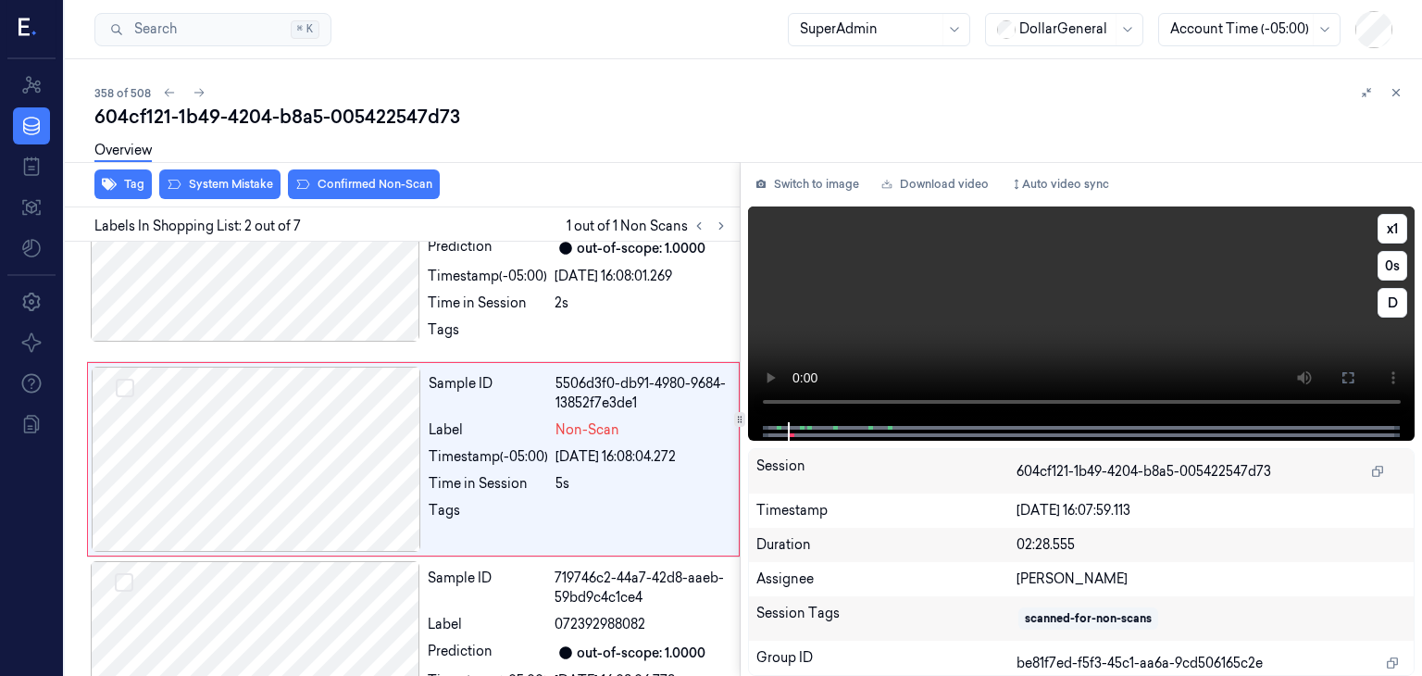
scroll to position [95, 0]
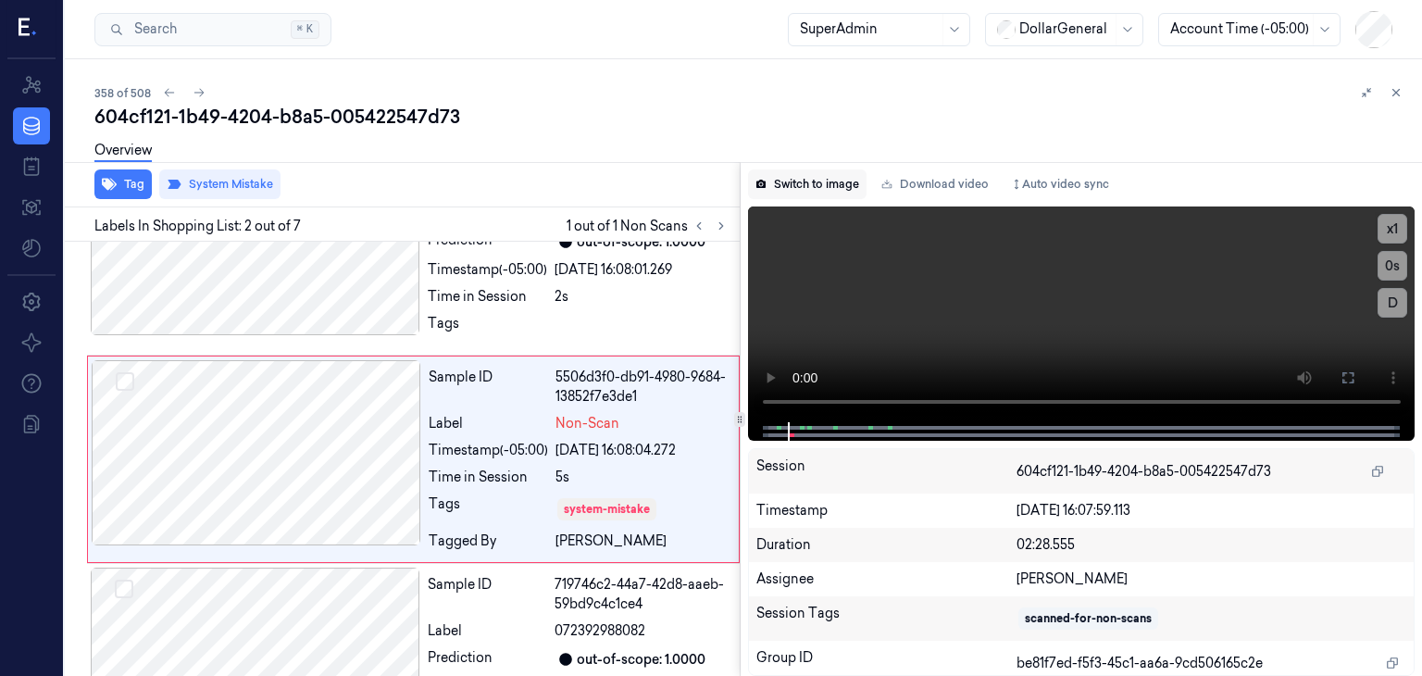
click at [824, 189] on button "Switch to image" at bounding box center [807, 184] width 118 height 30
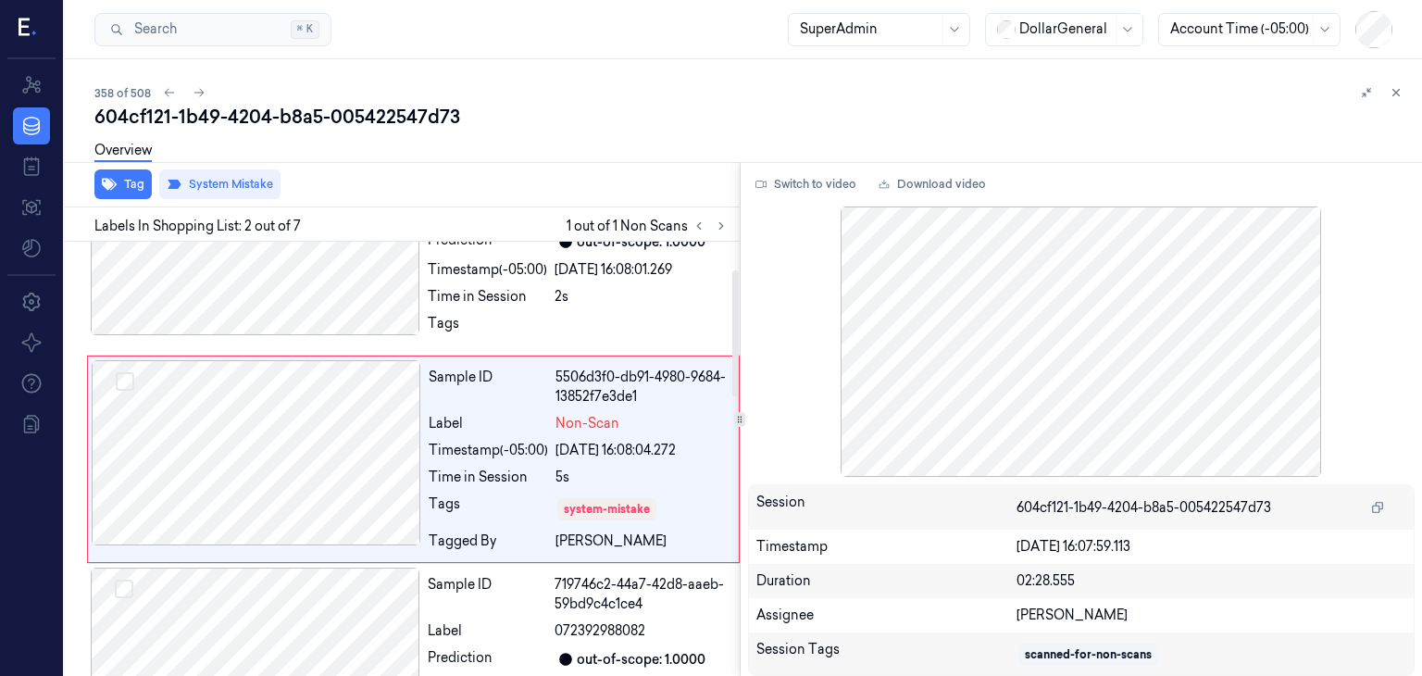
click at [621, 180] on div "Tag System Mistake" at bounding box center [398, 184] width 682 height 45
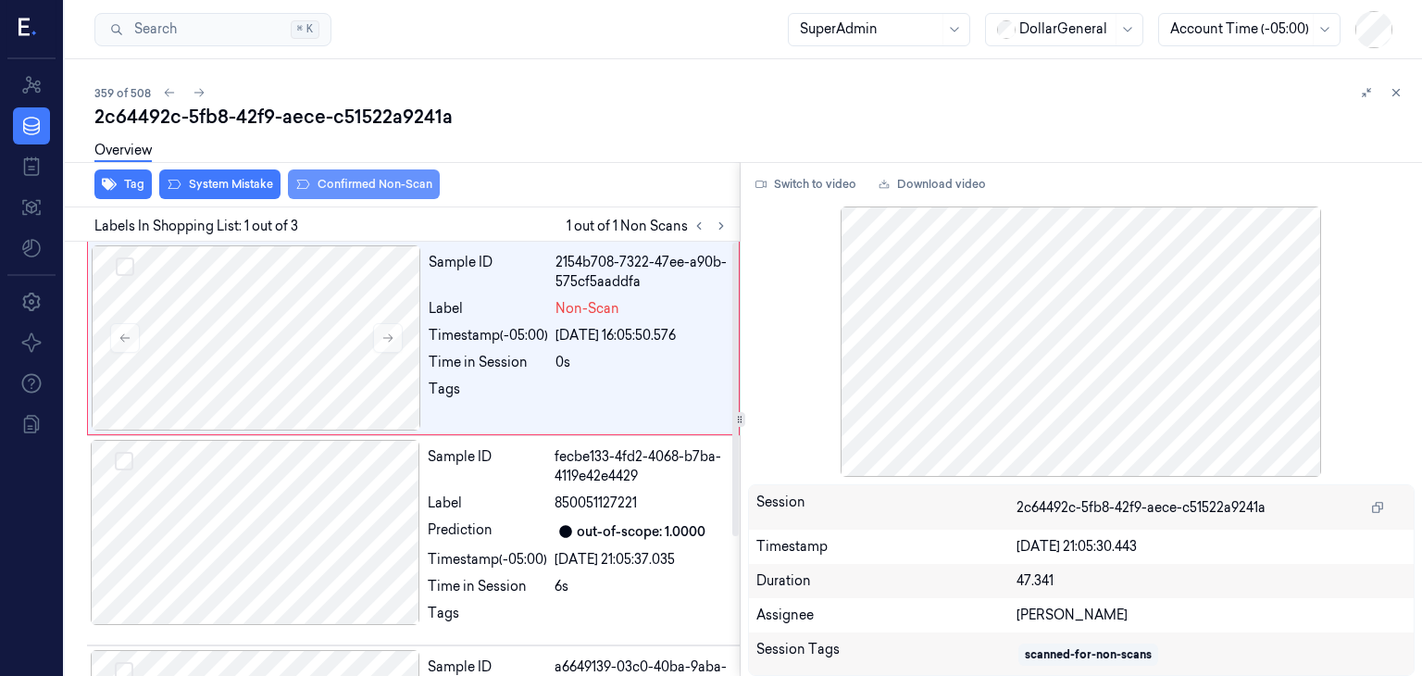
drag, startPoint x: 211, startPoint y: 180, endPoint x: 391, endPoint y: 192, distance: 180.9
click at [211, 179] on button "System Mistake" at bounding box center [219, 184] width 121 height 30
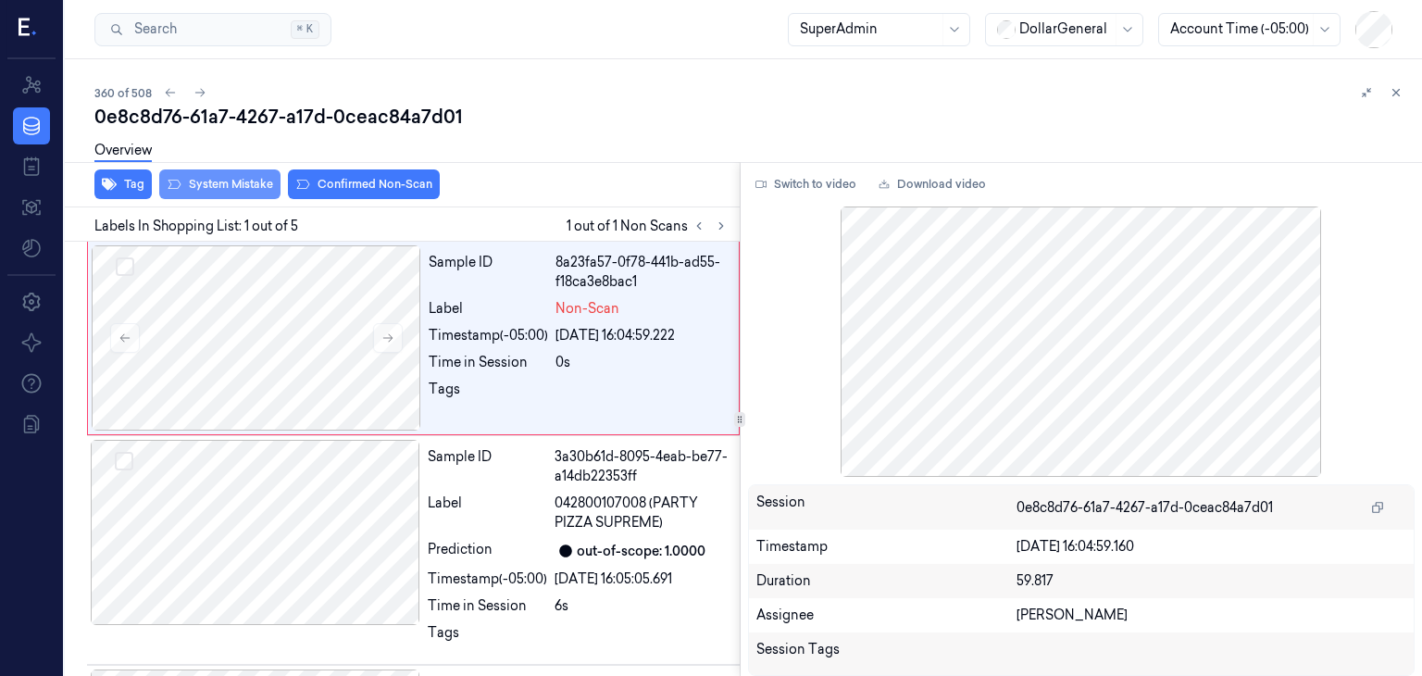
click at [196, 180] on button "System Mistake" at bounding box center [219, 184] width 121 height 30
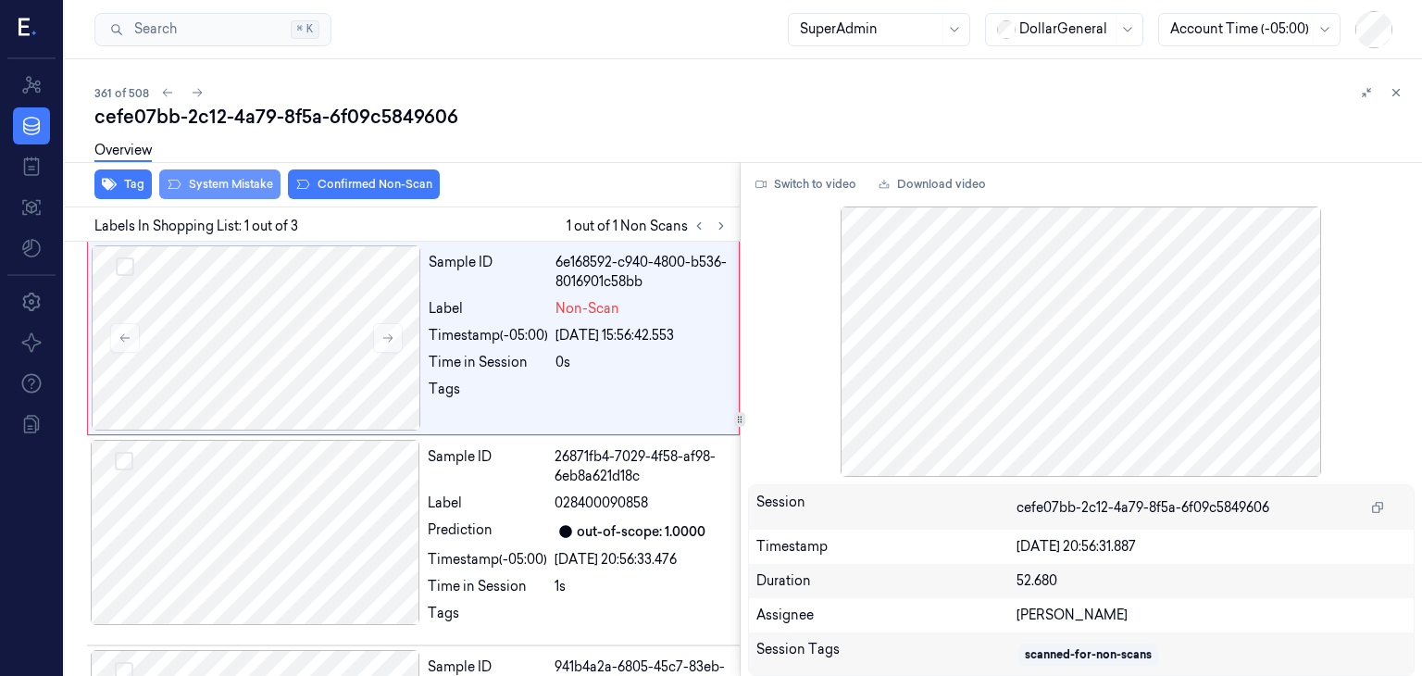
click at [211, 187] on button "System Mistake" at bounding box center [219, 184] width 121 height 30
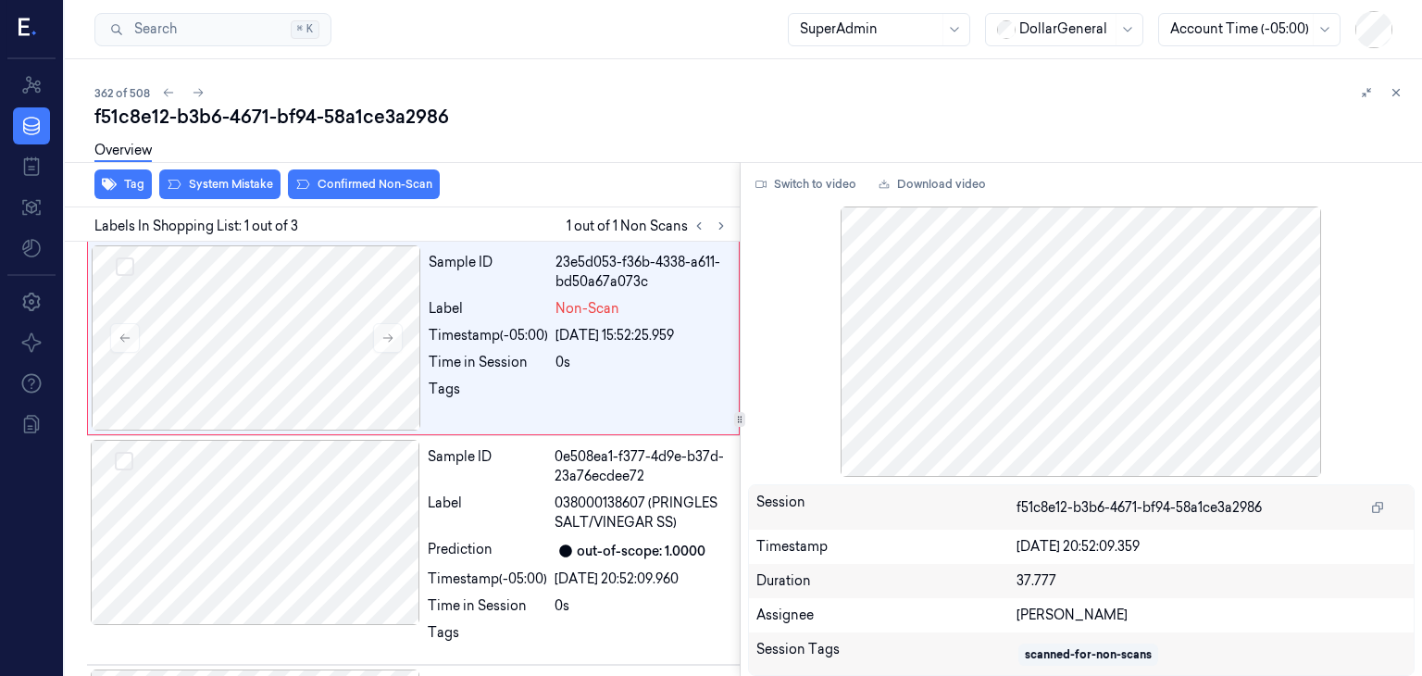
click at [241, 168] on div "Overview" at bounding box center [750, 153] width 1312 height 47
click at [233, 181] on button "System Mistake" at bounding box center [219, 184] width 121 height 30
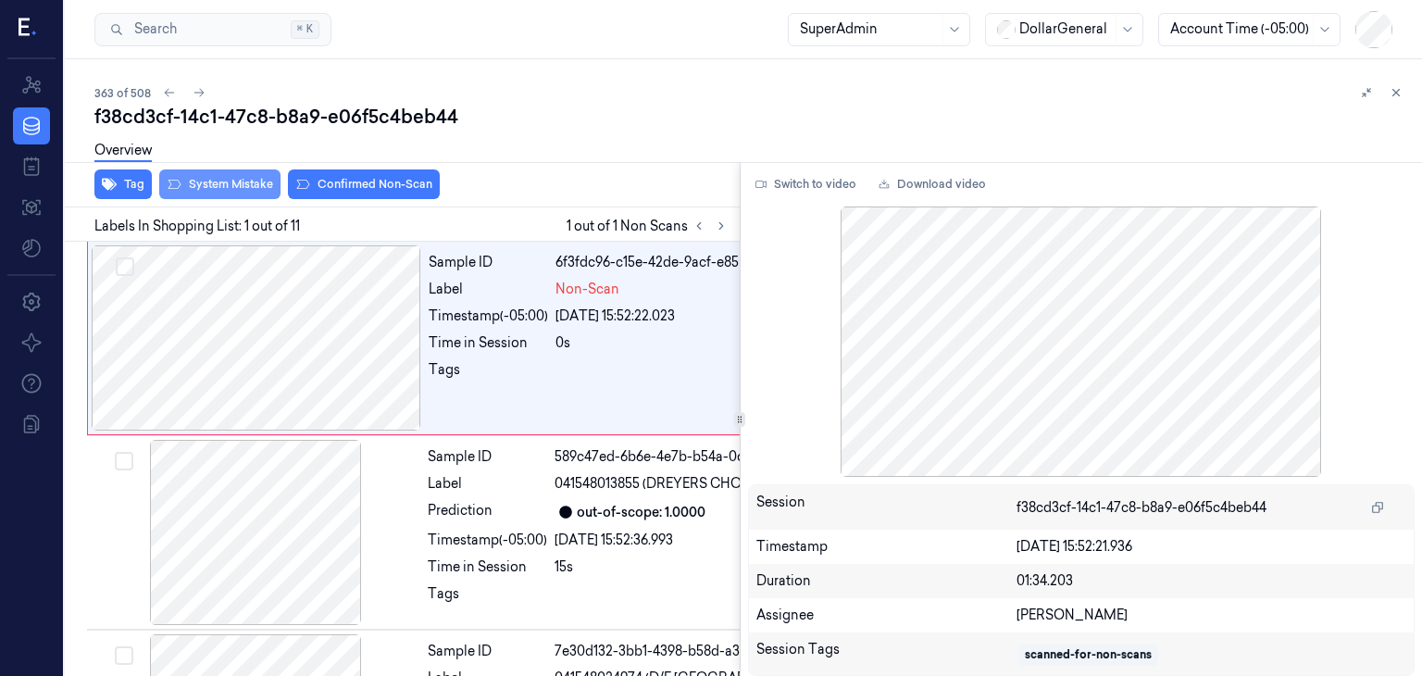
click at [230, 181] on button "System Mistake" at bounding box center [219, 184] width 121 height 30
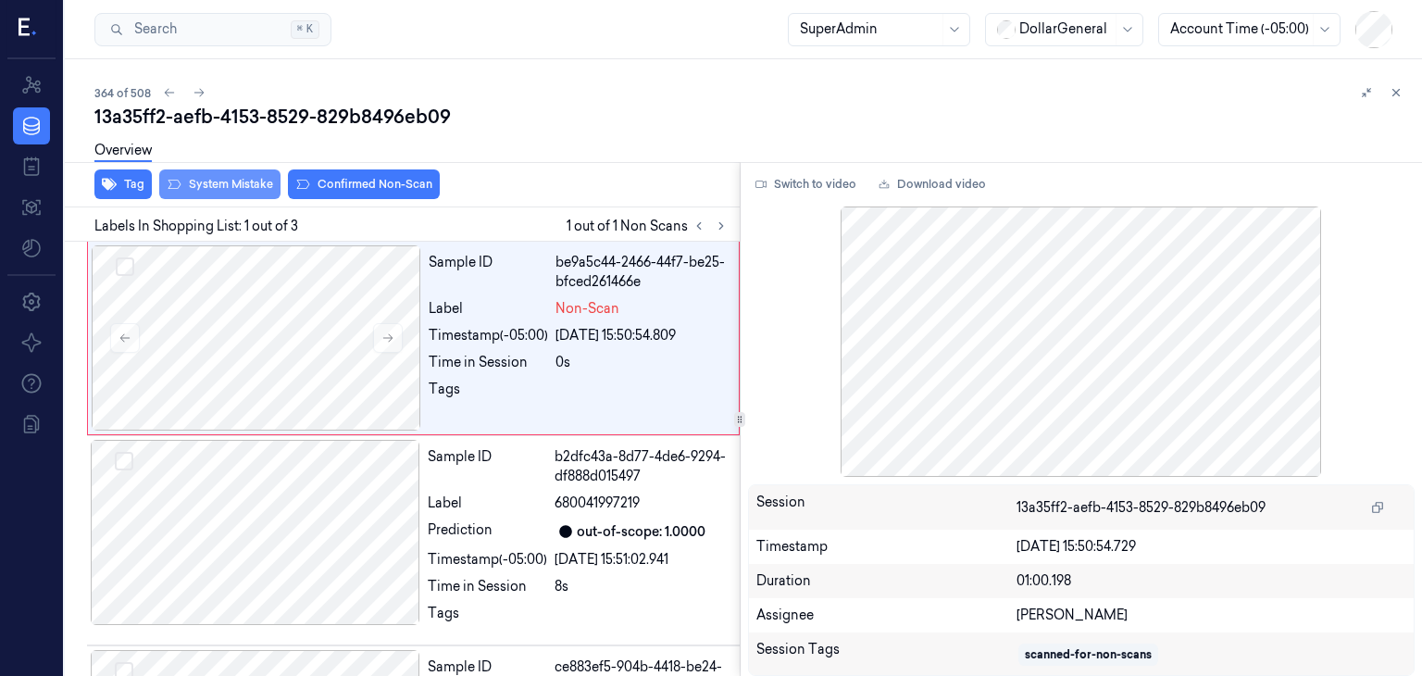
click at [230, 181] on button "System Mistake" at bounding box center [219, 184] width 121 height 30
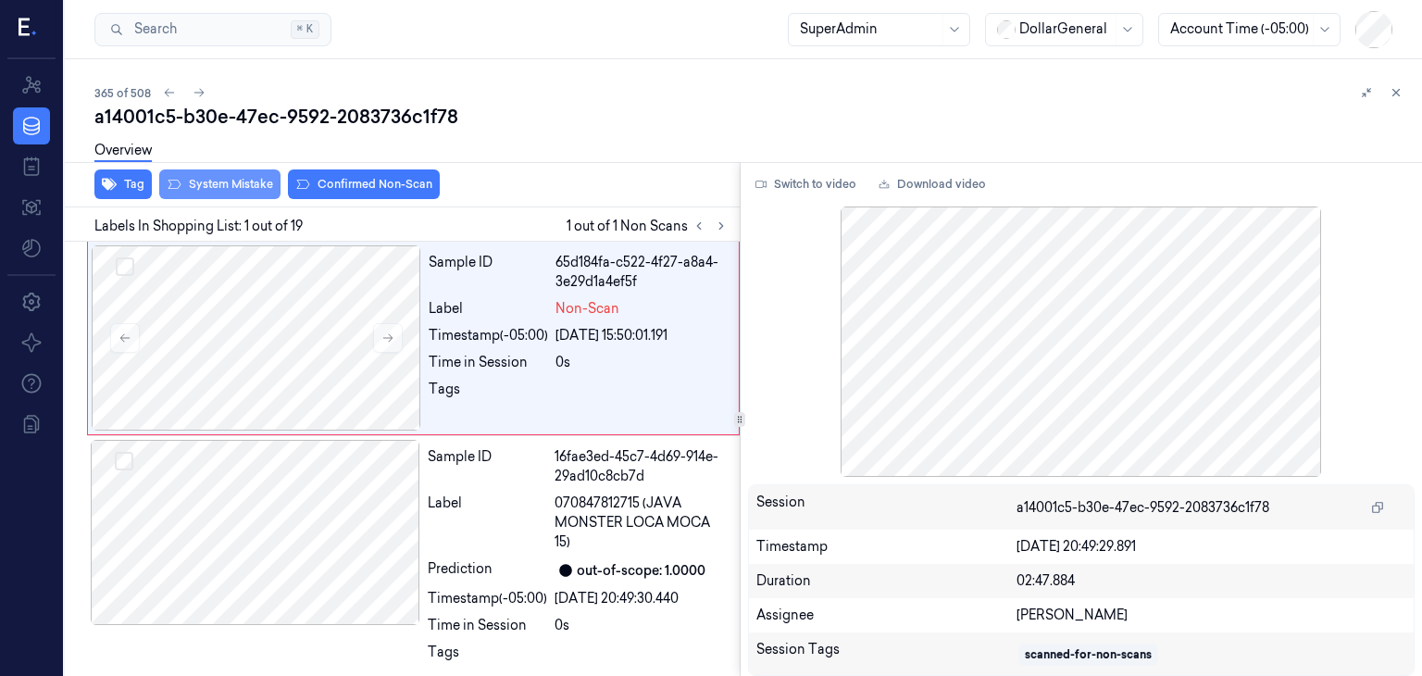
click at [230, 181] on button "System Mistake" at bounding box center [219, 184] width 121 height 30
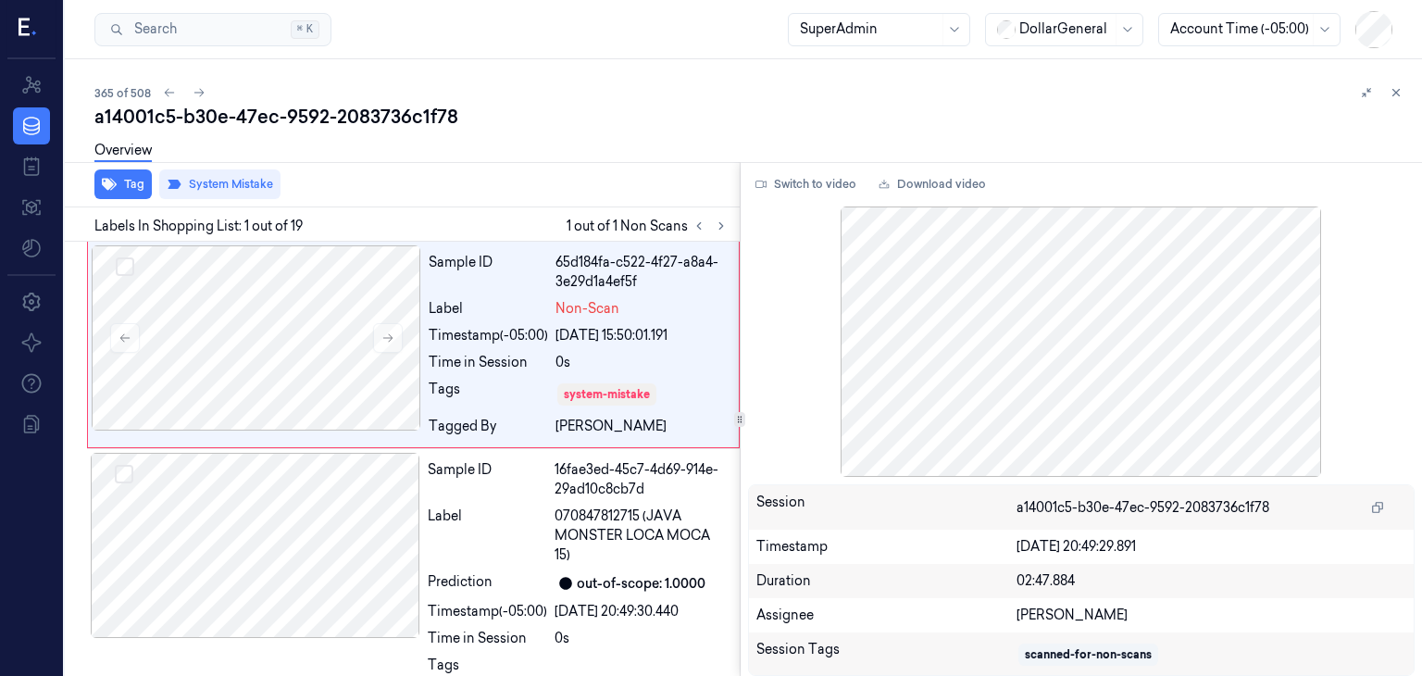
click at [628, 130] on div "Overview" at bounding box center [750, 153] width 1312 height 47
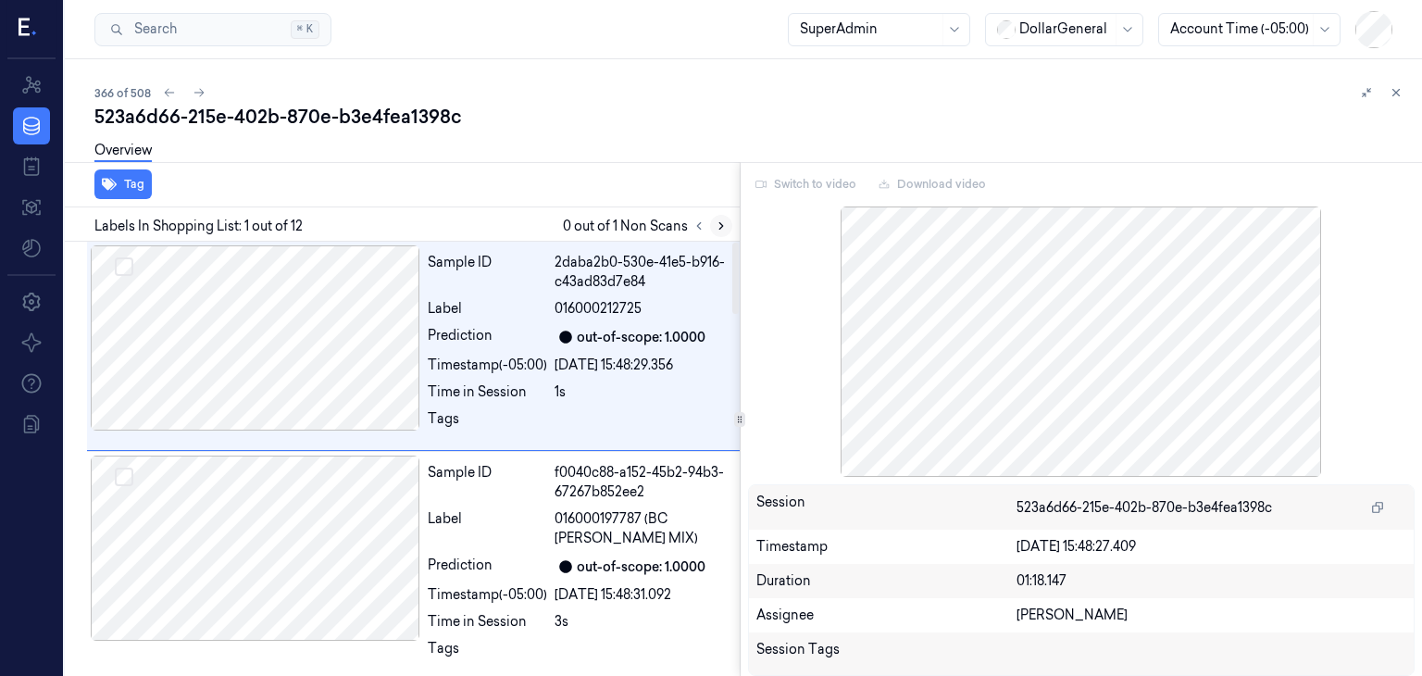
click at [722, 234] on button at bounding box center [721, 226] width 22 height 22
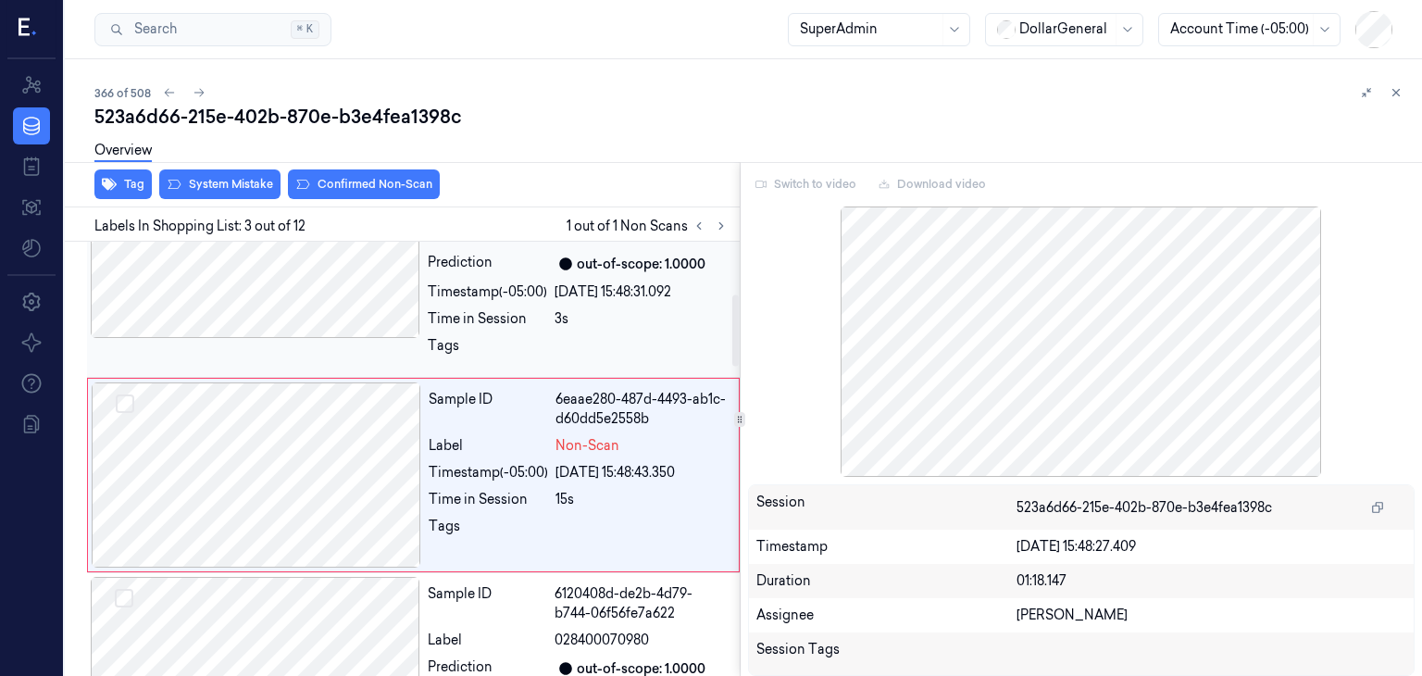
scroll to position [317, 0]
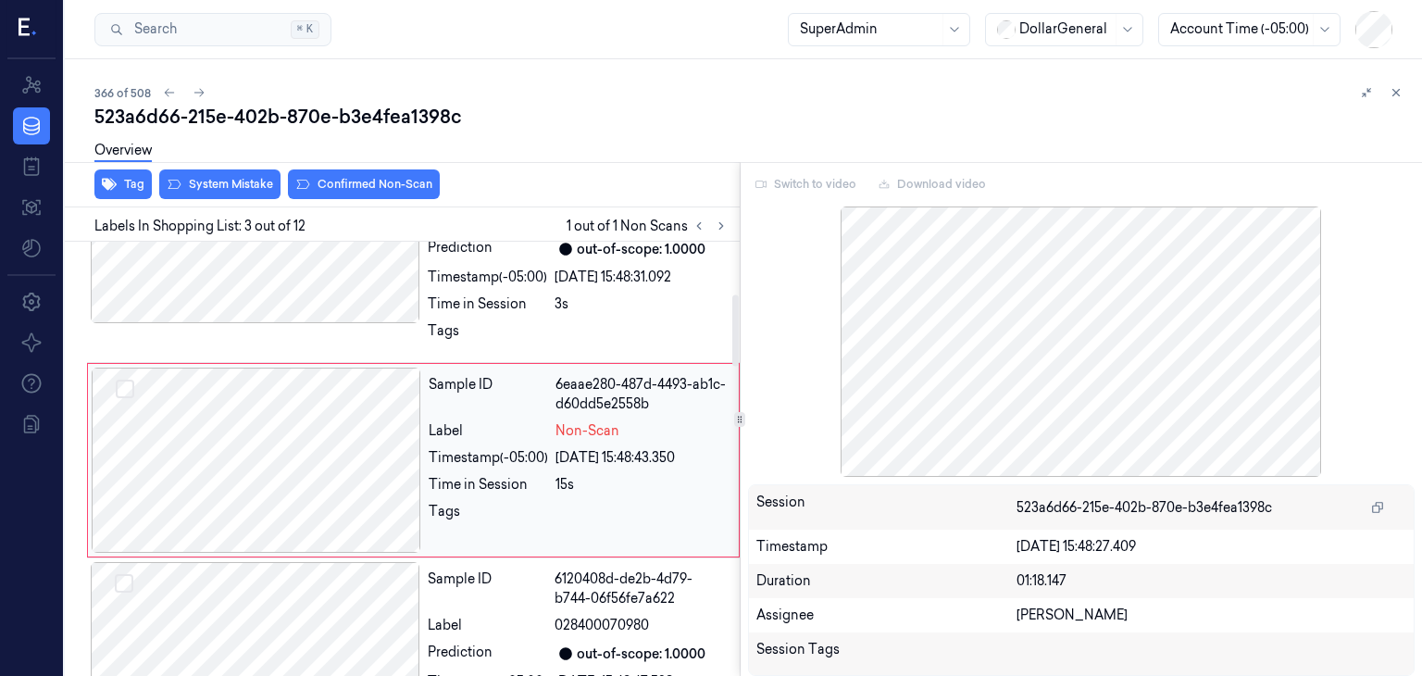
click at [337, 452] on div at bounding box center [256, 459] width 329 height 185
click at [255, 187] on button "System Mistake" at bounding box center [219, 184] width 121 height 30
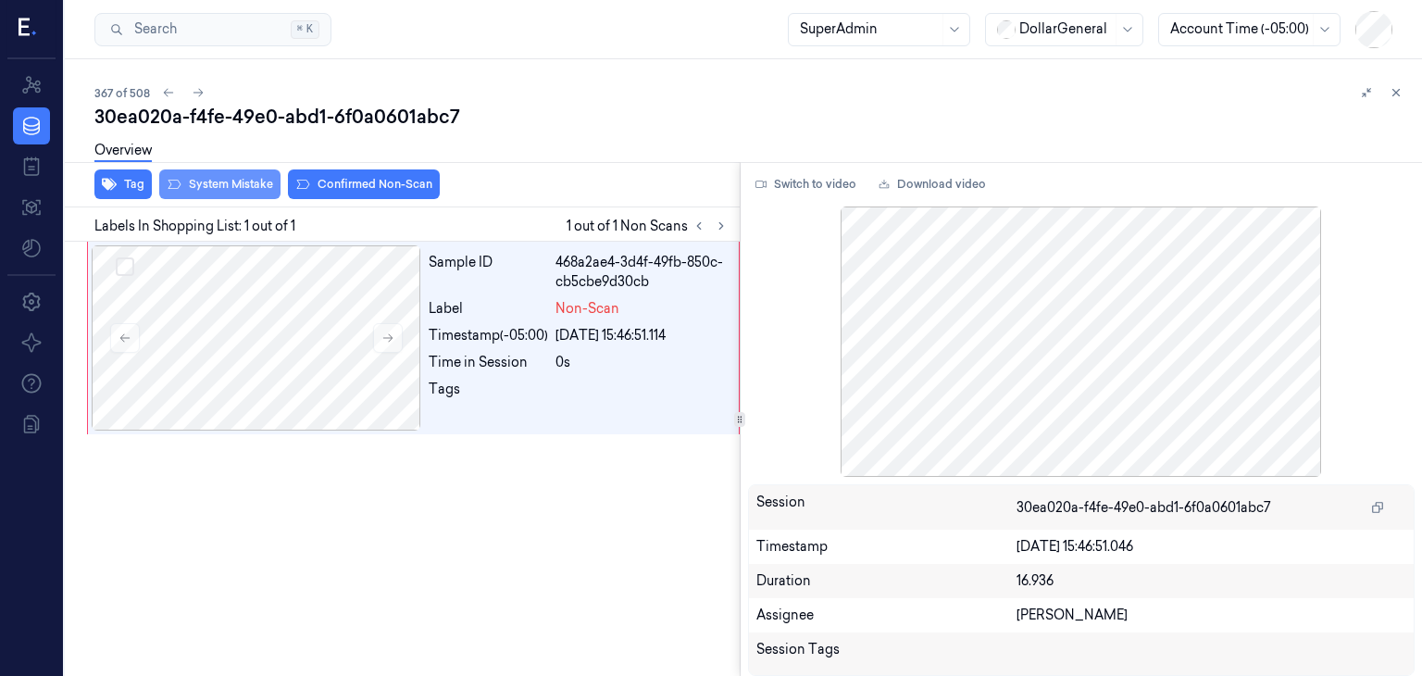
click at [252, 193] on button "System Mistake" at bounding box center [219, 184] width 121 height 30
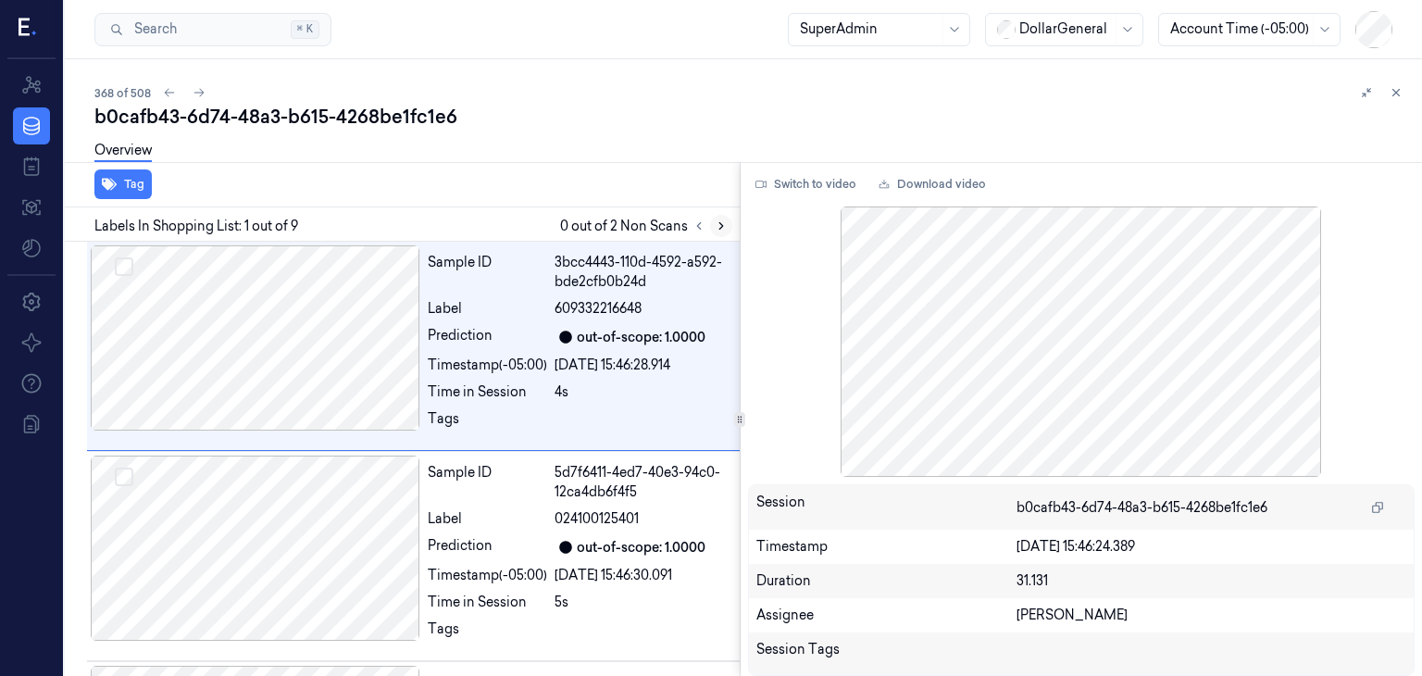
click at [719, 219] on icon at bounding box center [721, 225] width 13 height 13
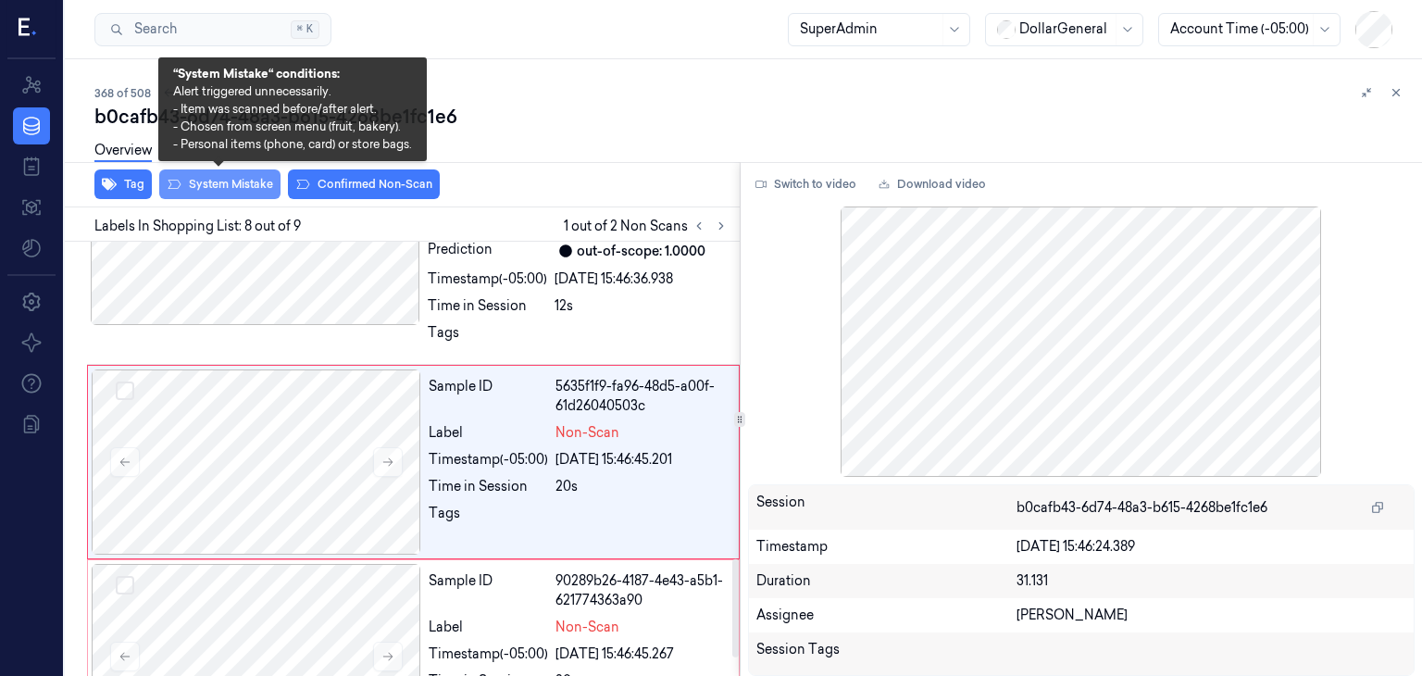
click at [253, 192] on button "System Mistake" at bounding box center [219, 184] width 121 height 30
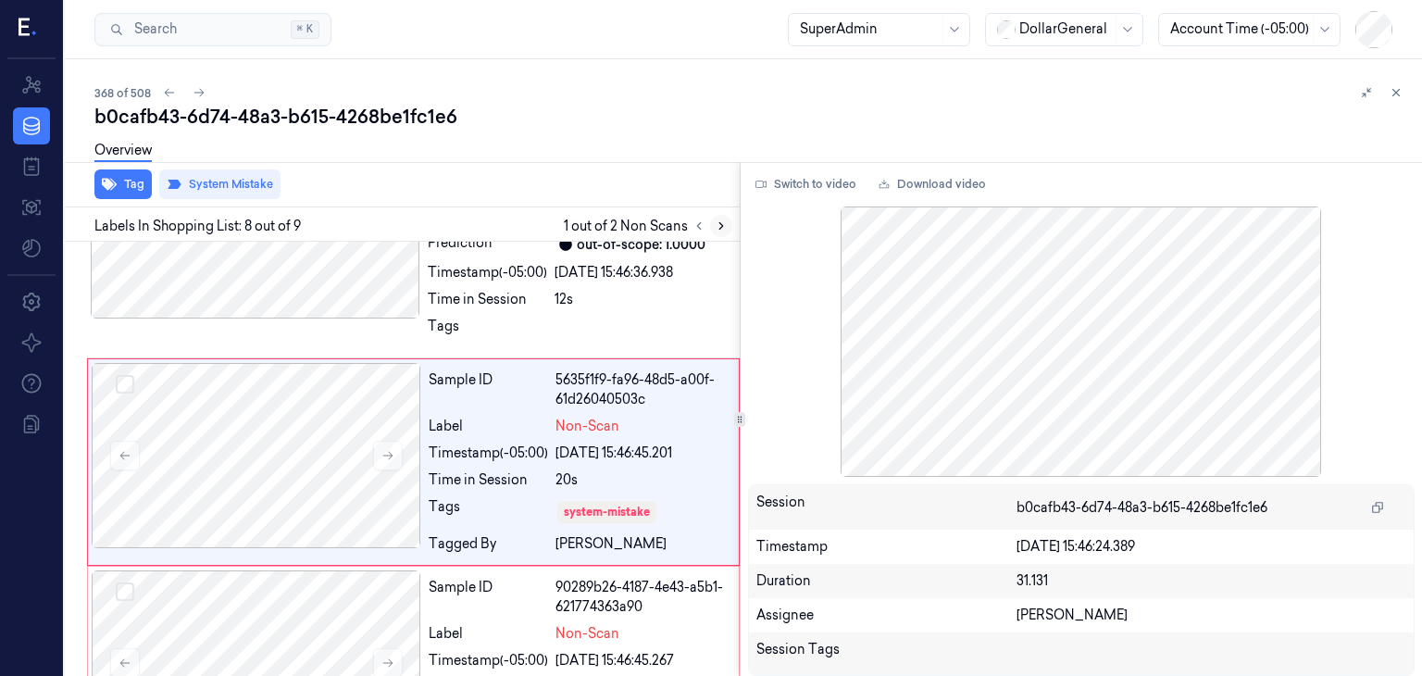
click at [718, 222] on icon at bounding box center [721, 225] width 13 height 13
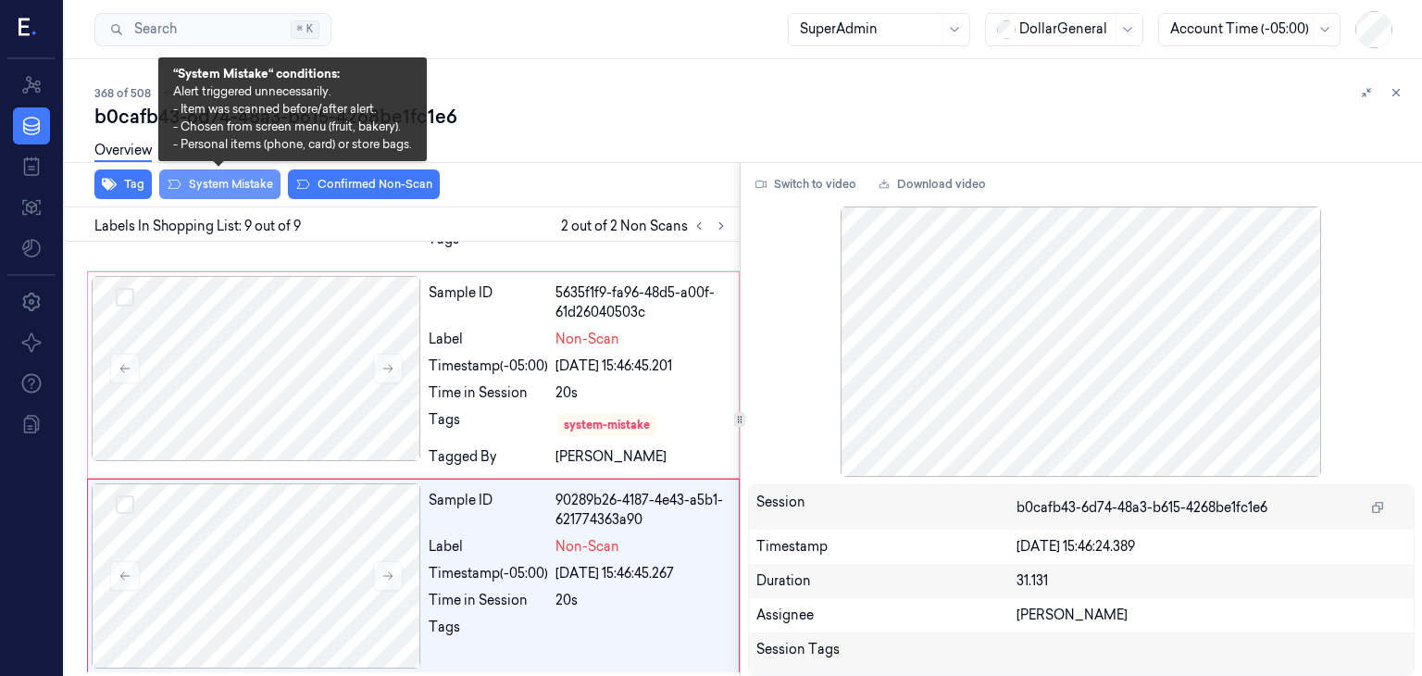
click at [230, 193] on button "System Mistake" at bounding box center [219, 184] width 121 height 30
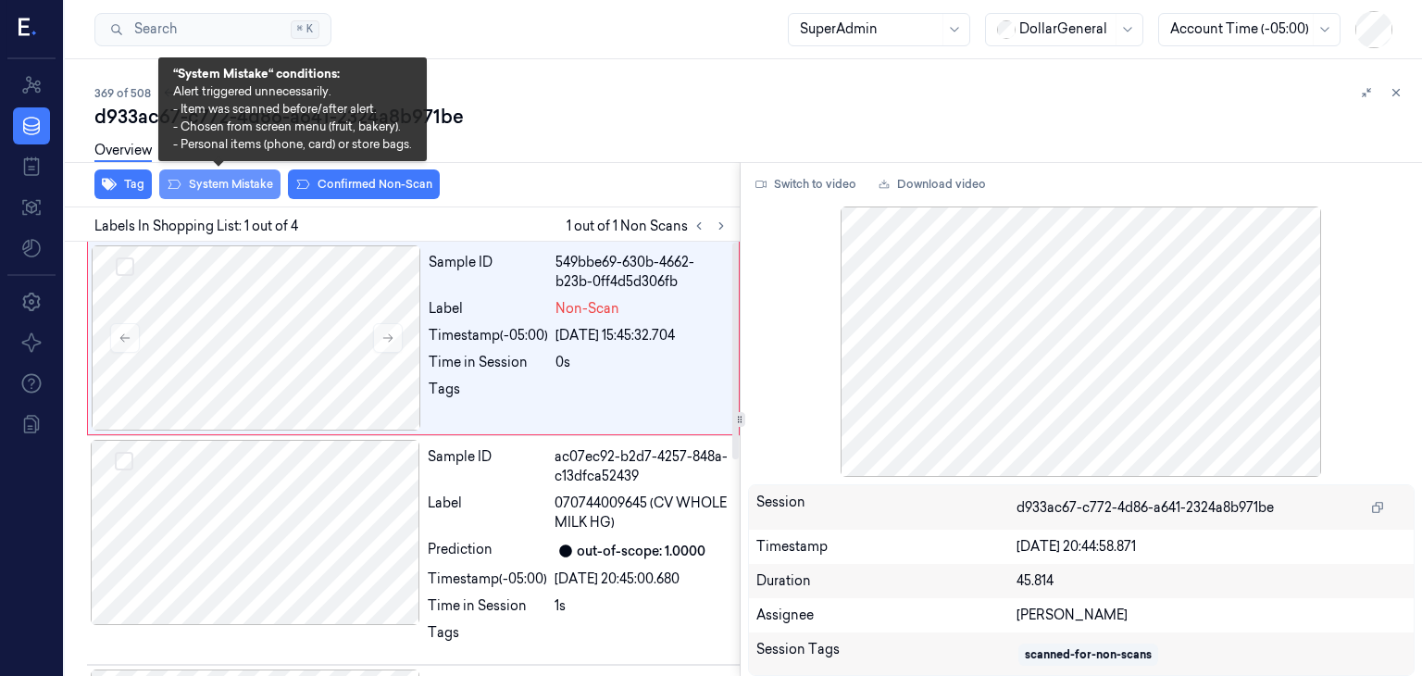
click at [222, 186] on button "System Mistake" at bounding box center [219, 184] width 121 height 30
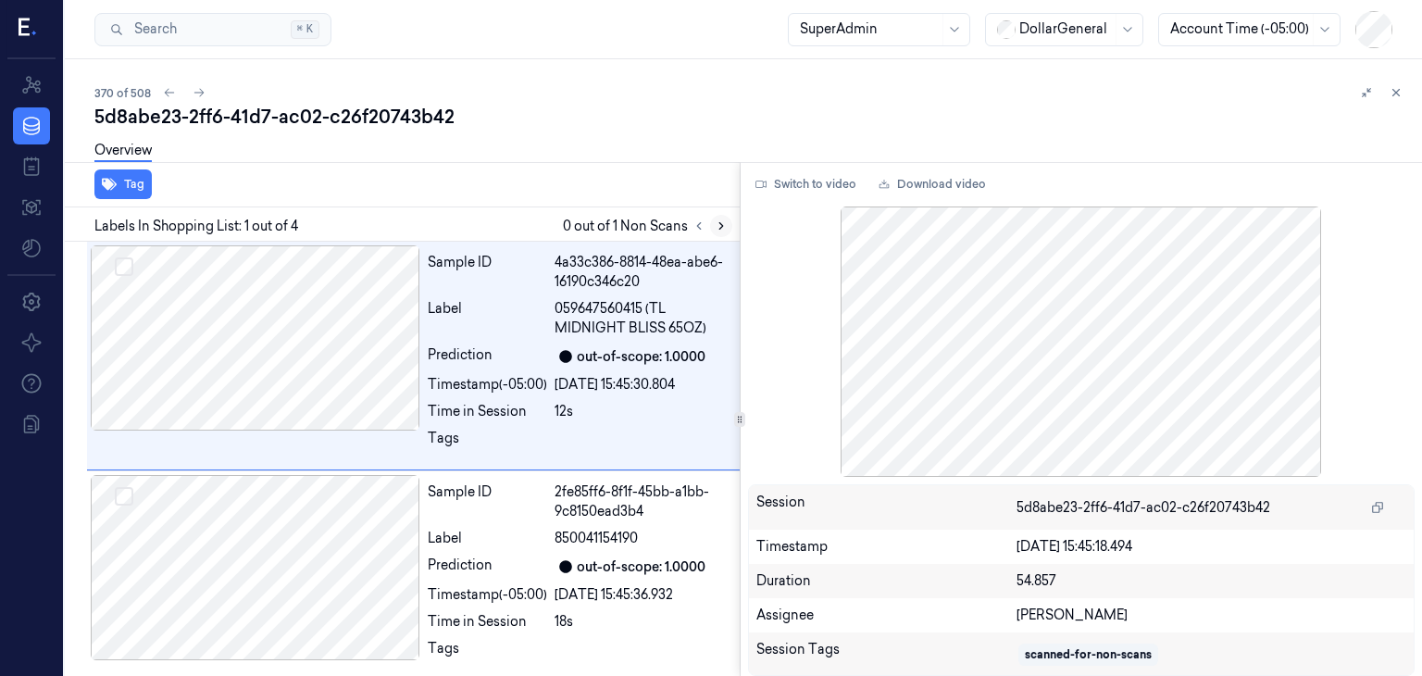
click at [713, 220] on button at bounding box center [721, 226] width 22 height 22
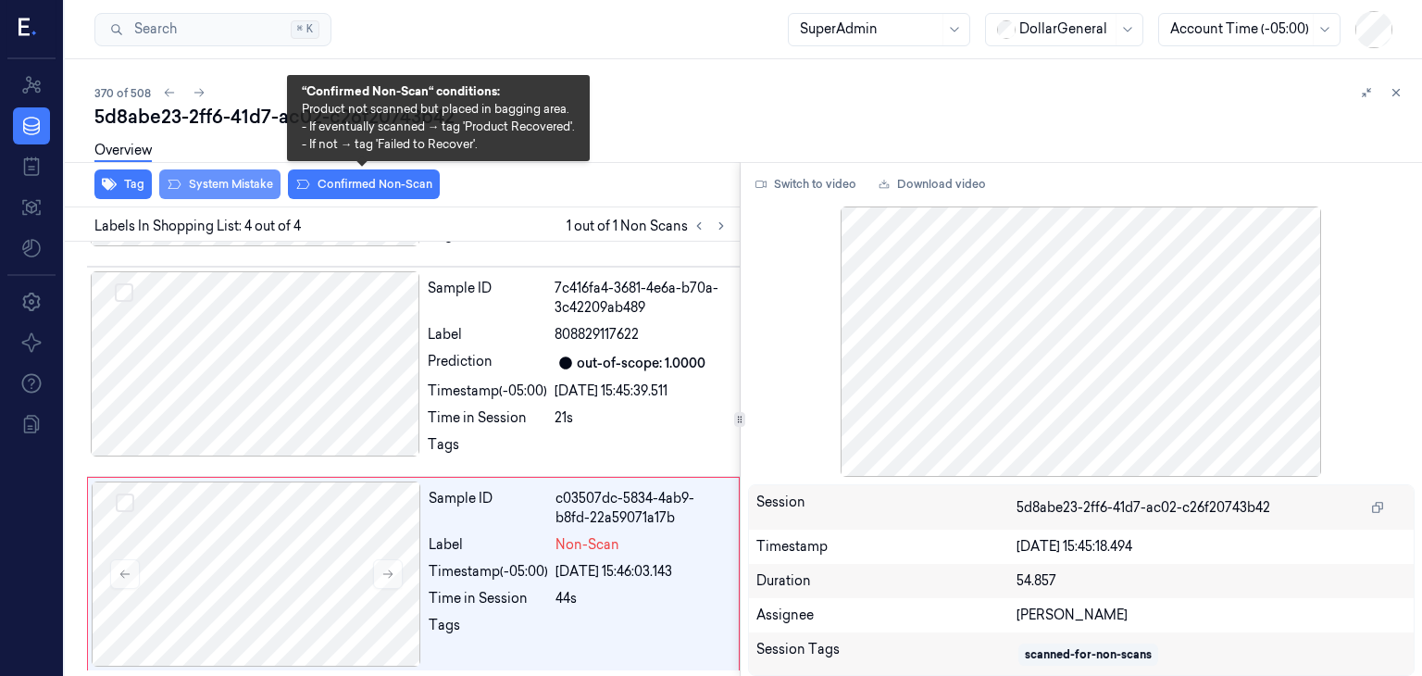
click at [254, 189] on button "System Mistake" at bounding box center [219, 184] width 121 height 30
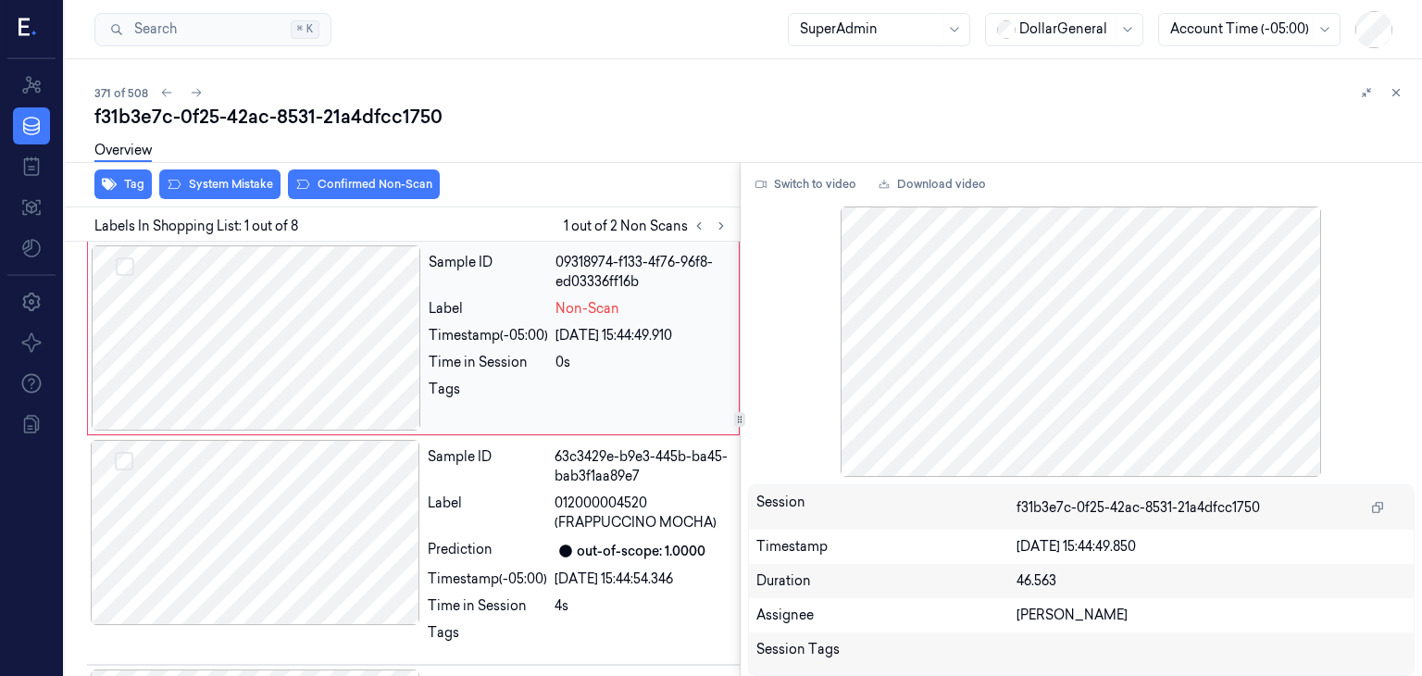
drag, startPoint x: 712, startPoint y: 225, endPoint x: 662, endPoint y: 241, distance: 52.4
click at [712, 224] on button at bounding box center [721, 226] width 22 height 22
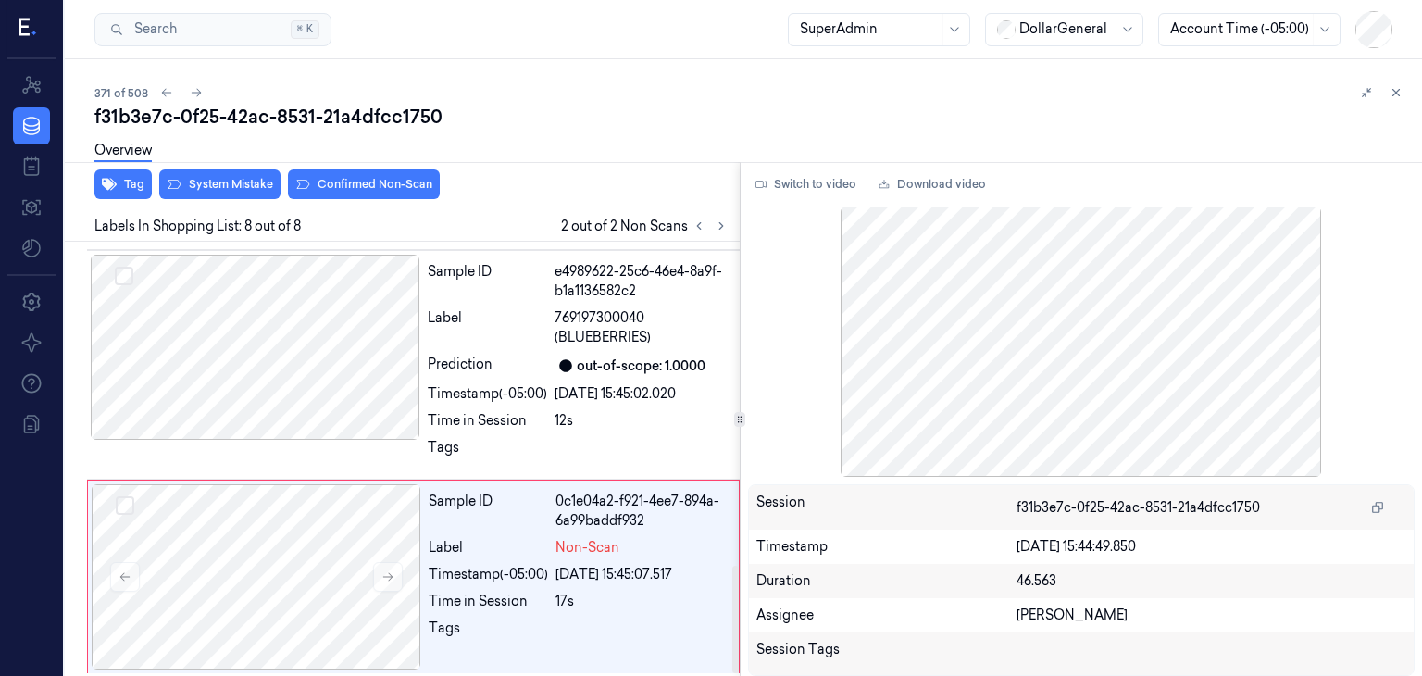
scroll to position [1314, 0]
click at [274, 193] on button "System Mistake" at bounding box center [219, 184] width 121 height 30
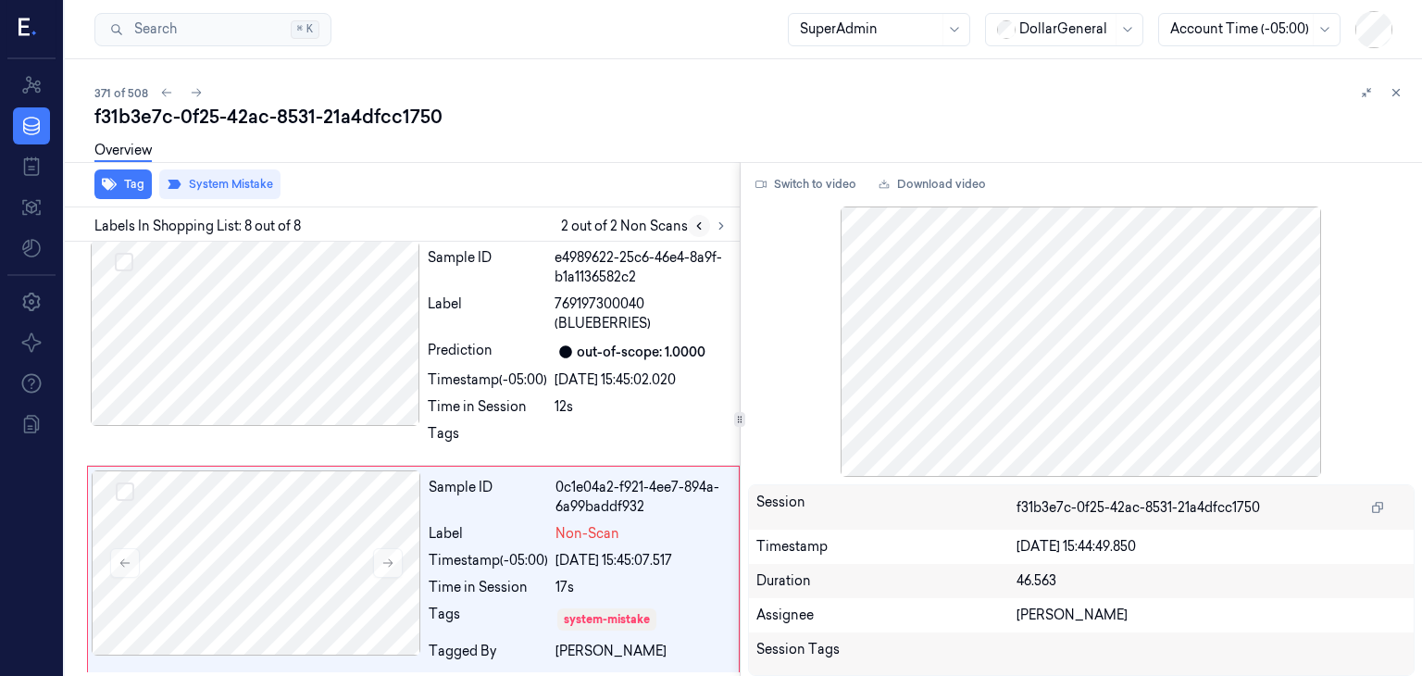
click at [697, 226] on icon at bounding box center [699, 226] width 4 height 6
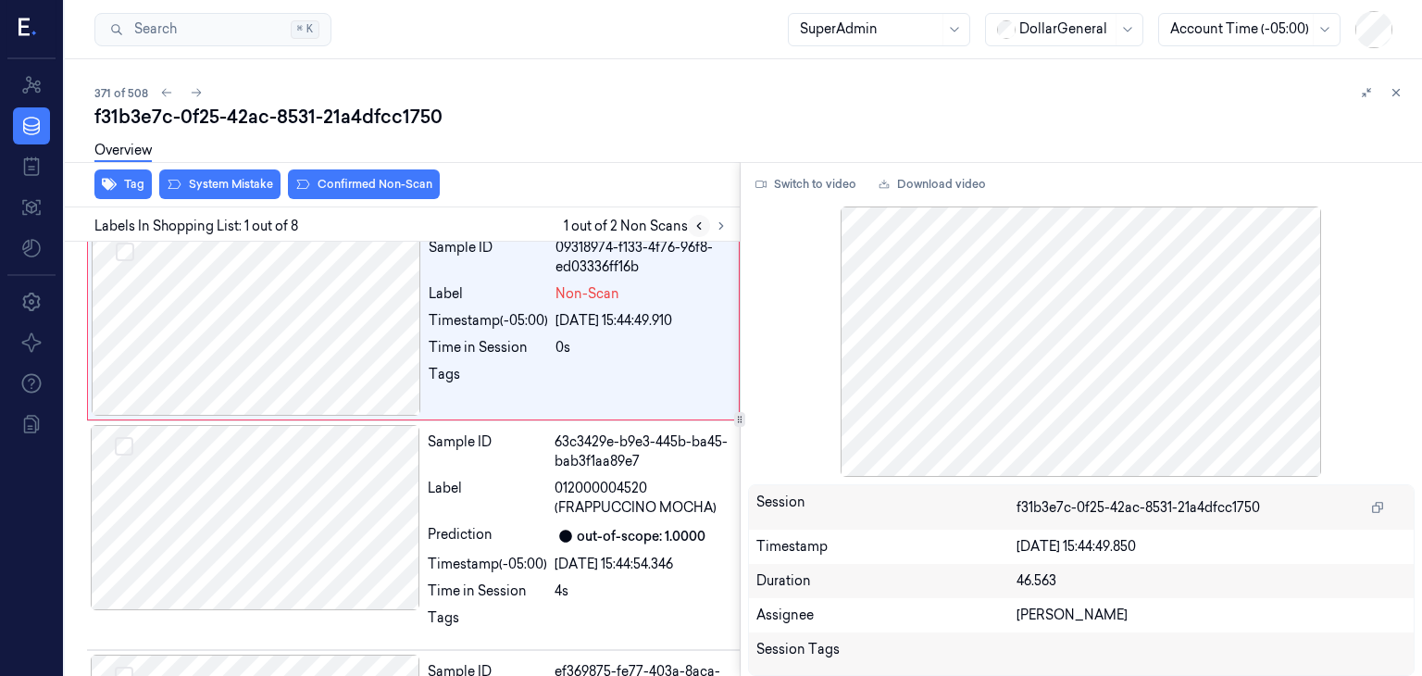
scroll to position [0, 0]
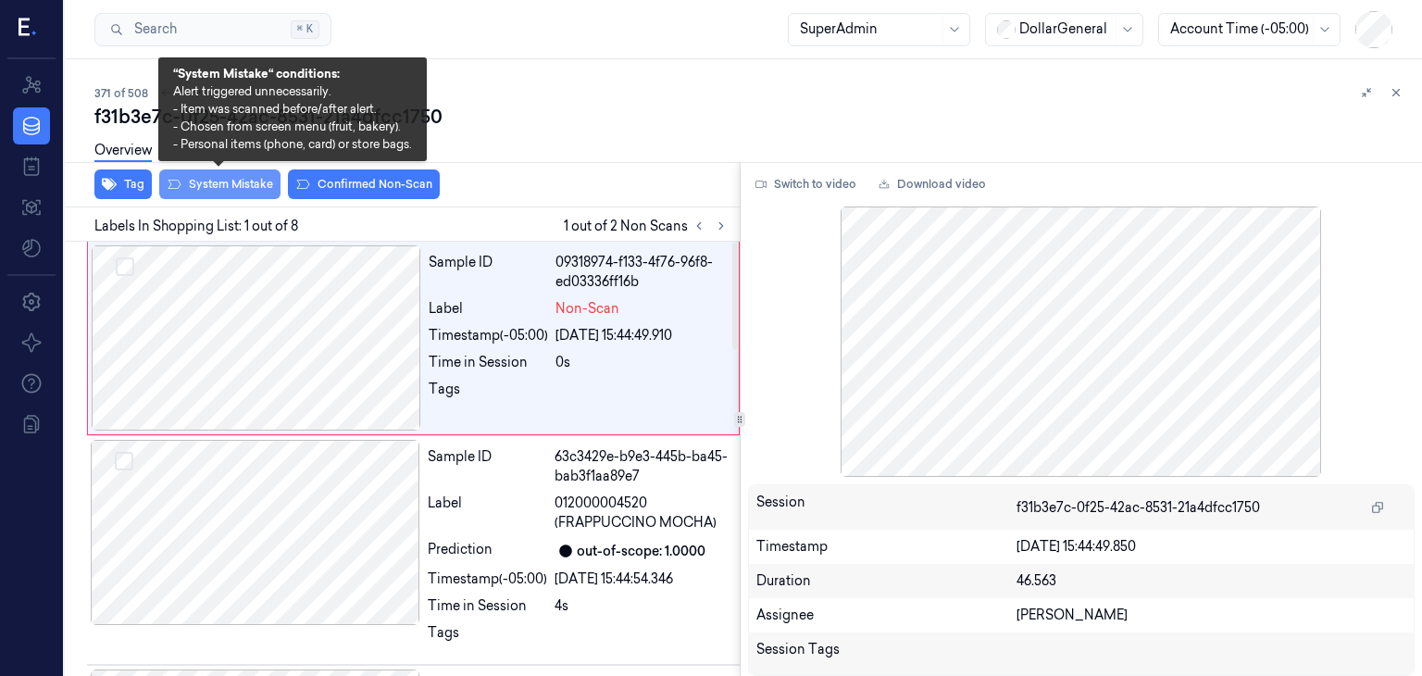
click at [240, 191] on button "System Mistake" at bounding box center [219, 184] width 121 height 30
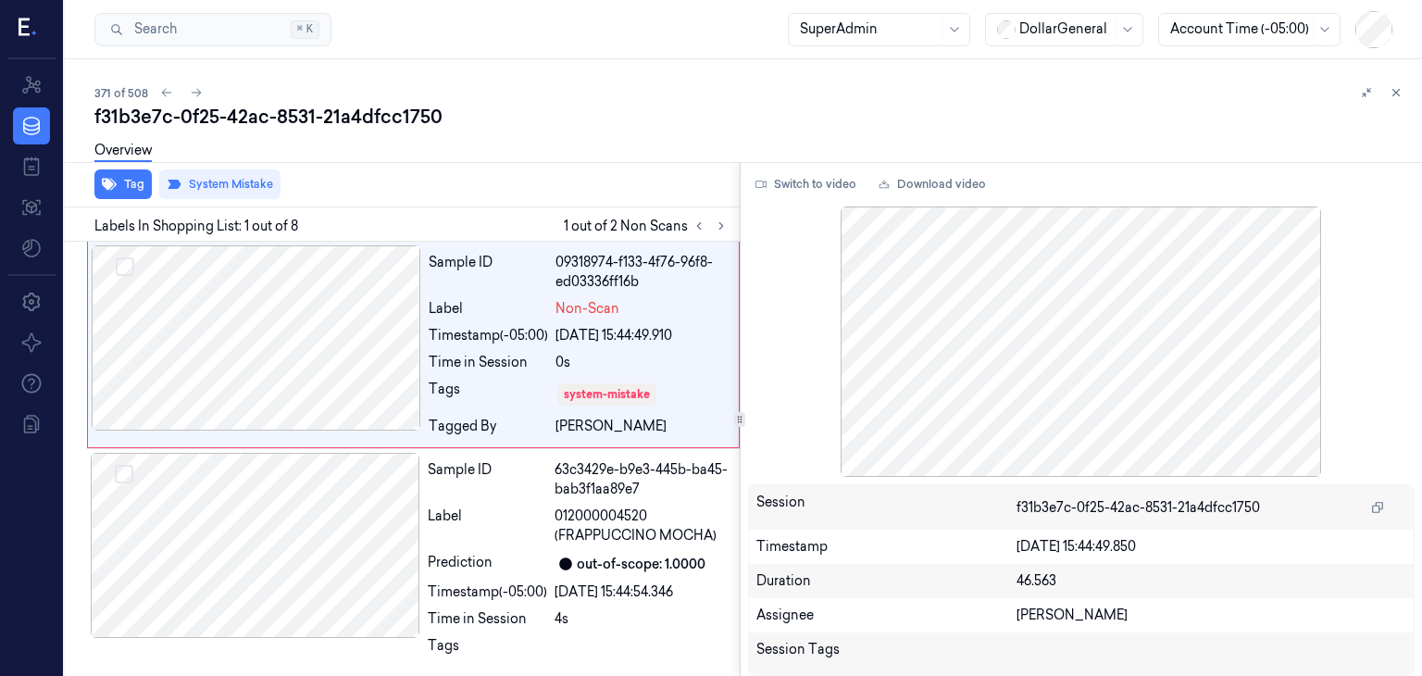
click at [460, 148] on div "Overview" at bounding box center [750, 153] width 1312 height 47
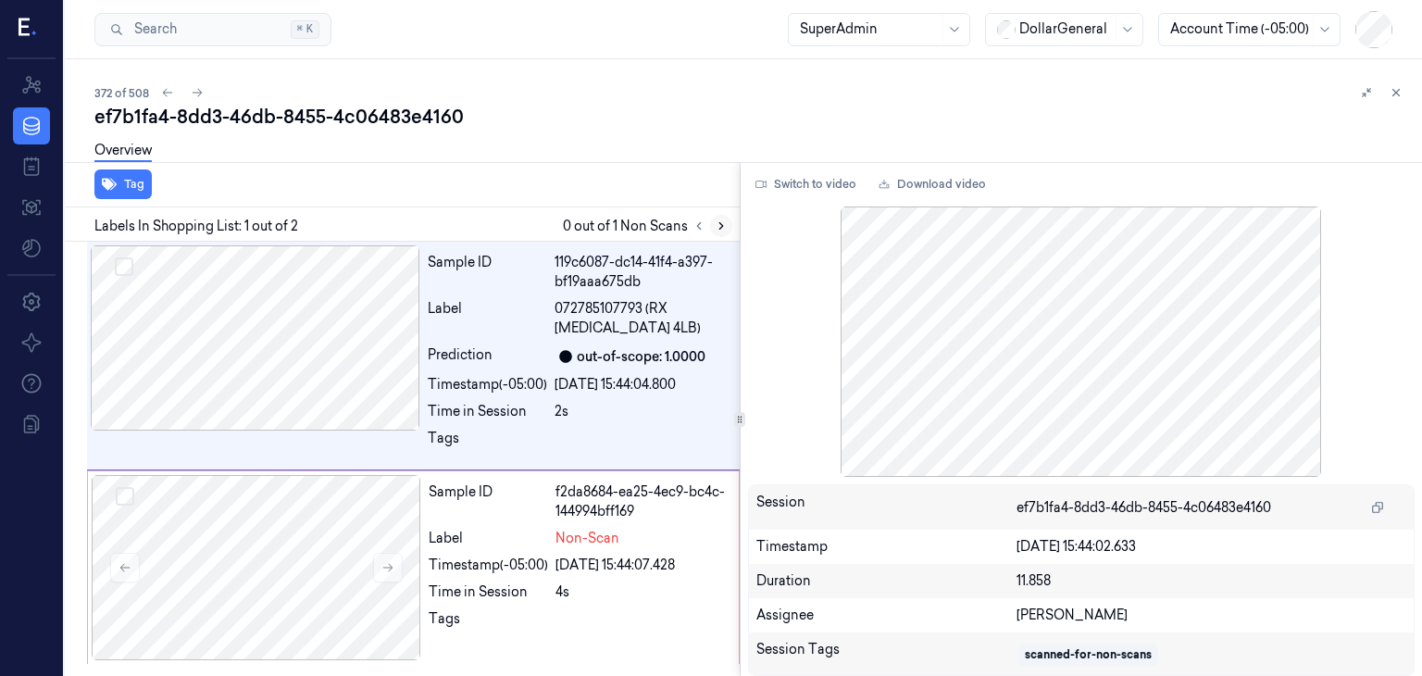
click at [718, 227] on icon at bounding box center [721, 225] width 13 height 13
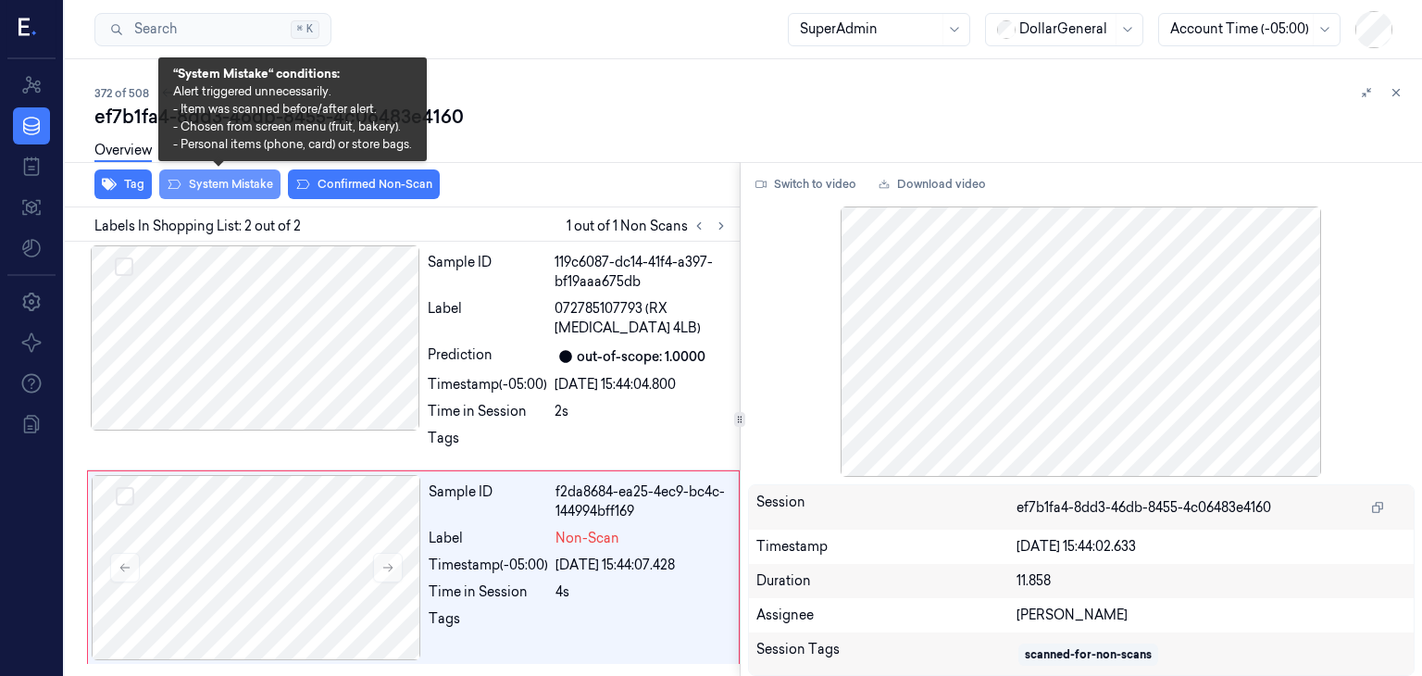
click at [190, 180] on button "System Mistake" at bounding box center [219, 184] width 121 height 30
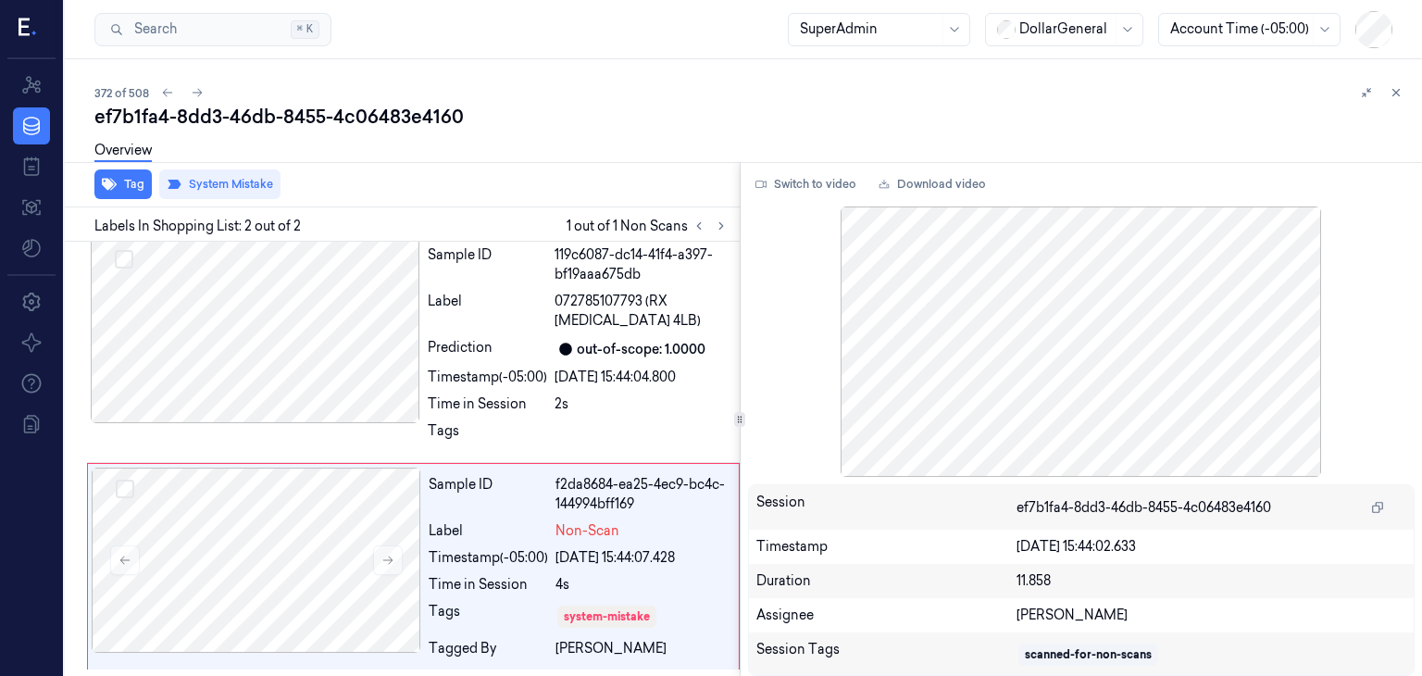
click at [499, 157] on div "Overview" at bounding box center [750, 153] width 1312 height 47
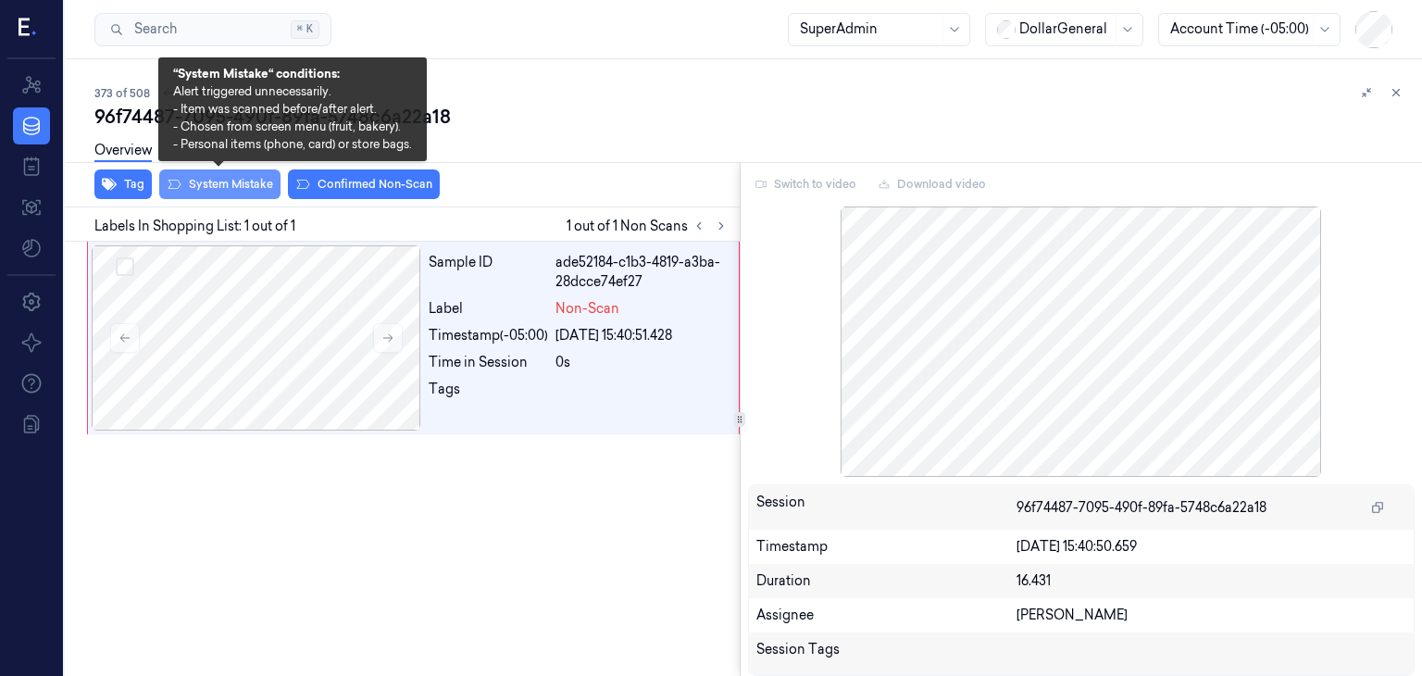
click at [240, 192] on button "System Mistake" at bounding box center [219, 184] width 121 height 30
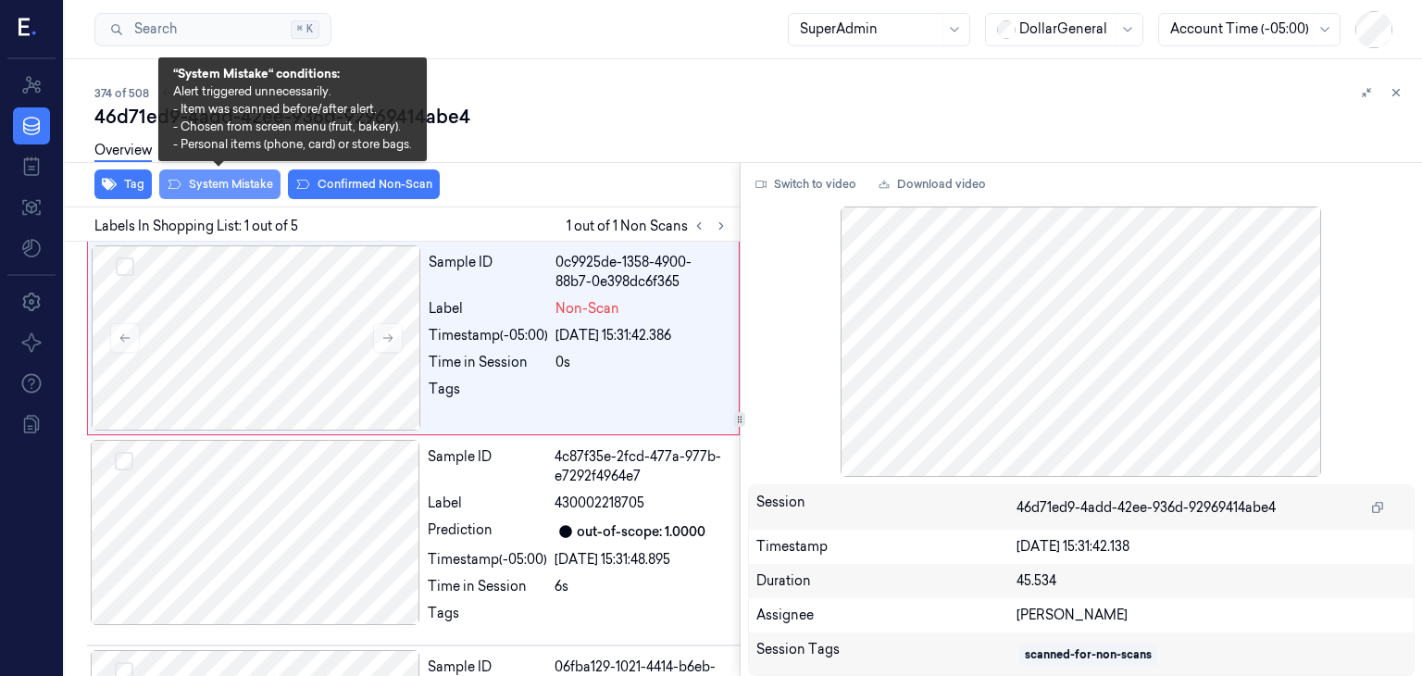
click at [236, 185] on button "System Mistake" at bounding box center [219, 184] width 121 height 30
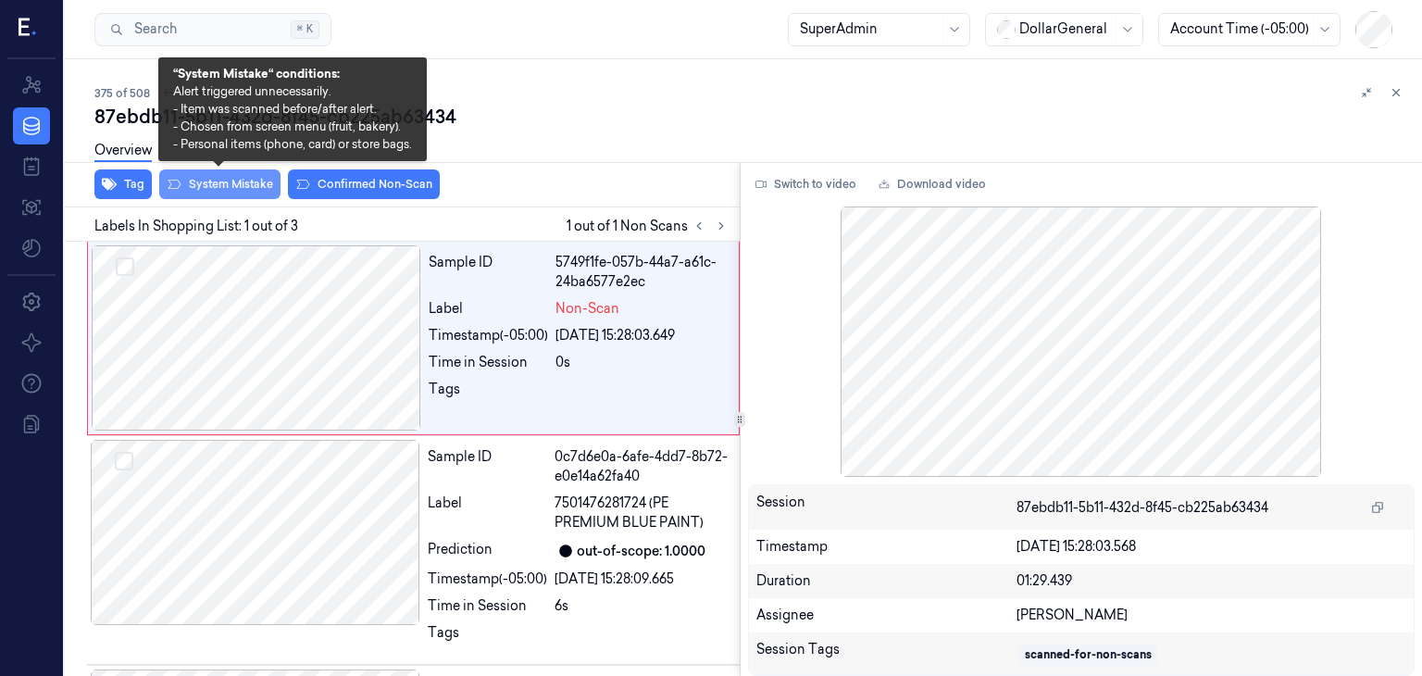
click at [193, 193] on button "System Mistake" at bounding box center [219, 184] width 121 height 30
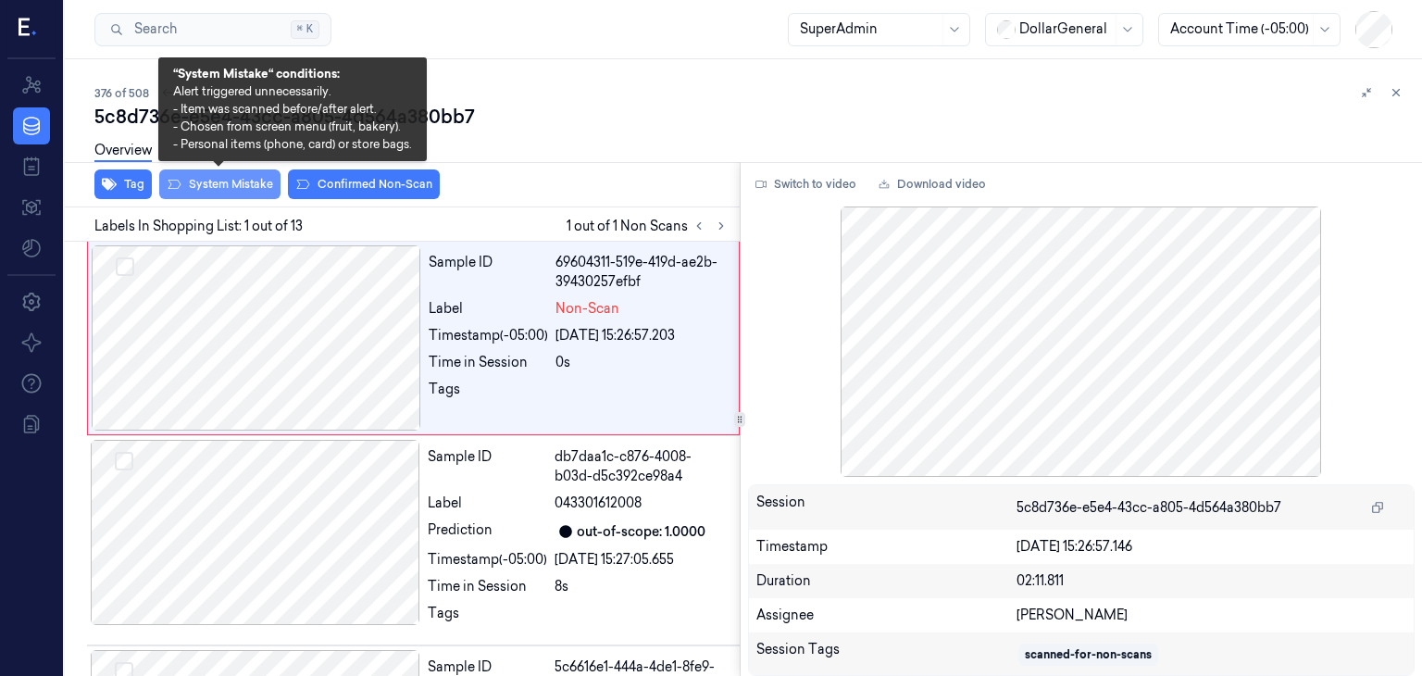
click at [216, 193] on button "System Mistake" at bounding box center [219, 184] width 121 height 30
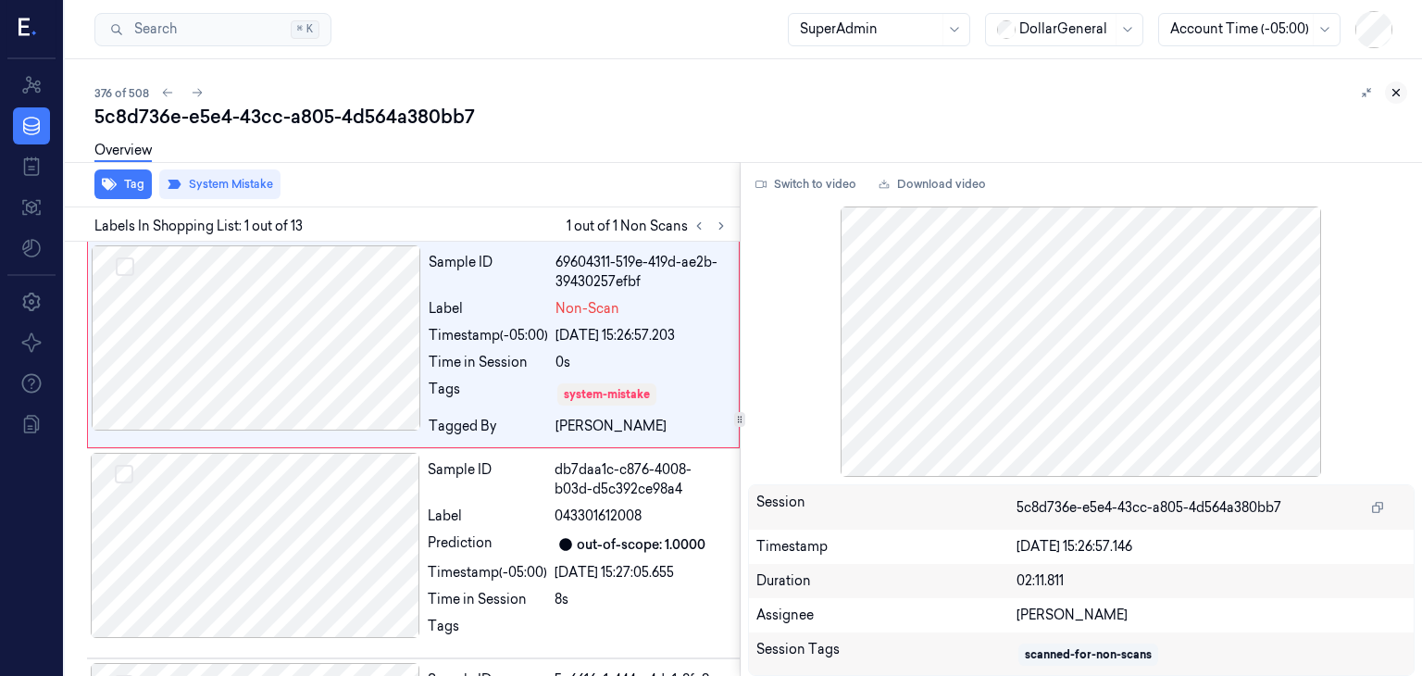
click at [1403, 93] on button at bounding box center [1396, 92] width 22 height 22
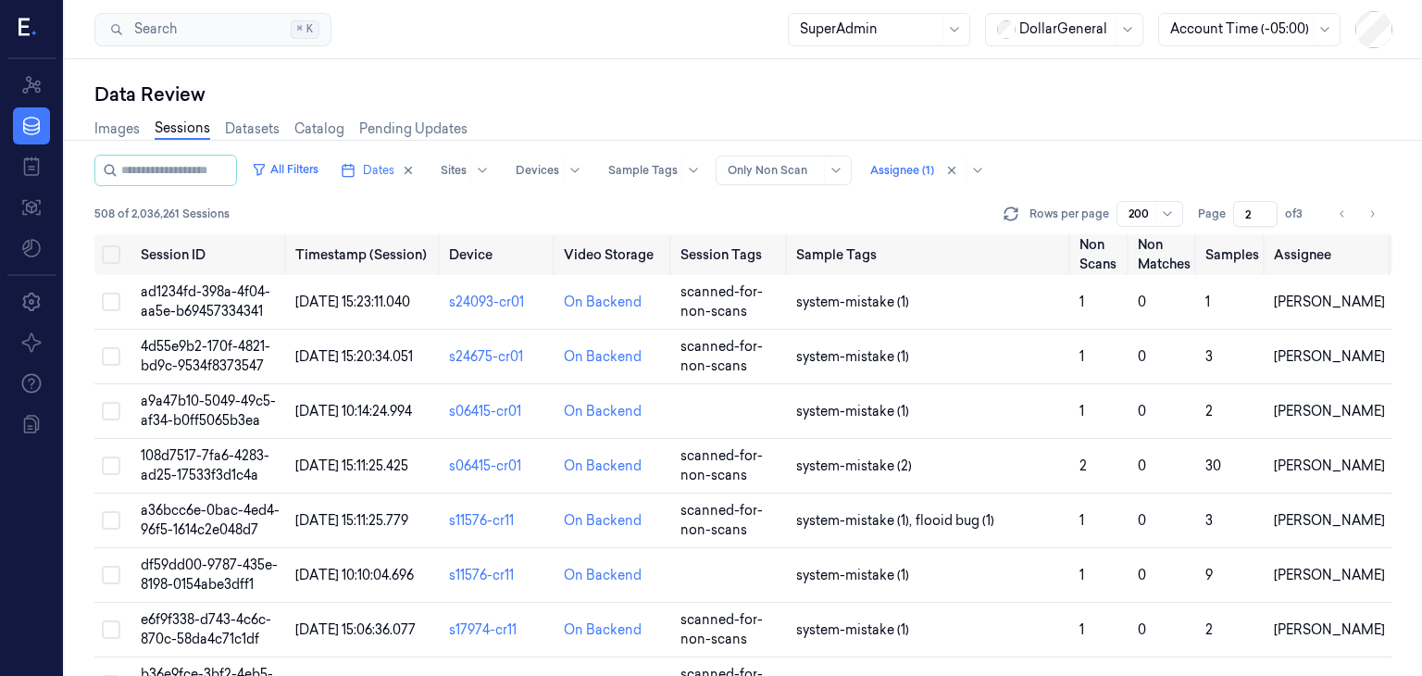
click at [1364, 214] on button "Go to next page" at bounding box center [1372, 214] width 26 height 26
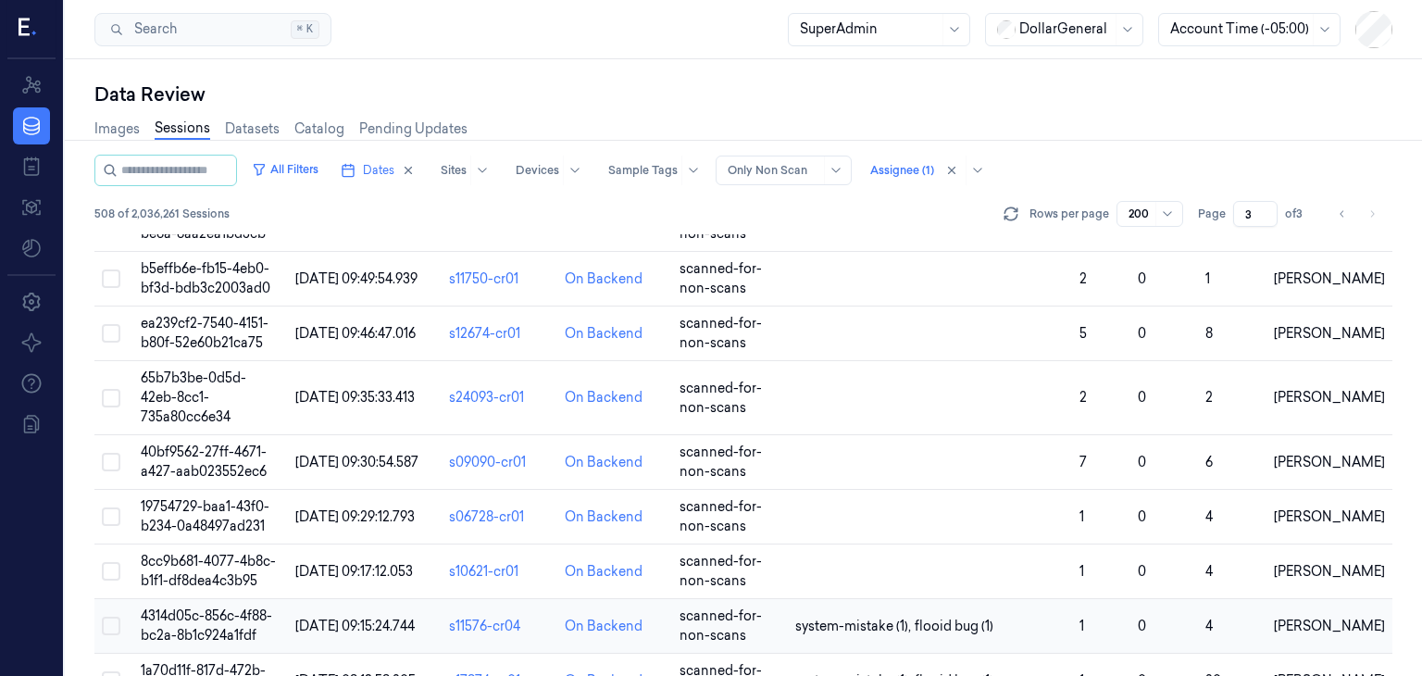
scroll to position [5344, 0]
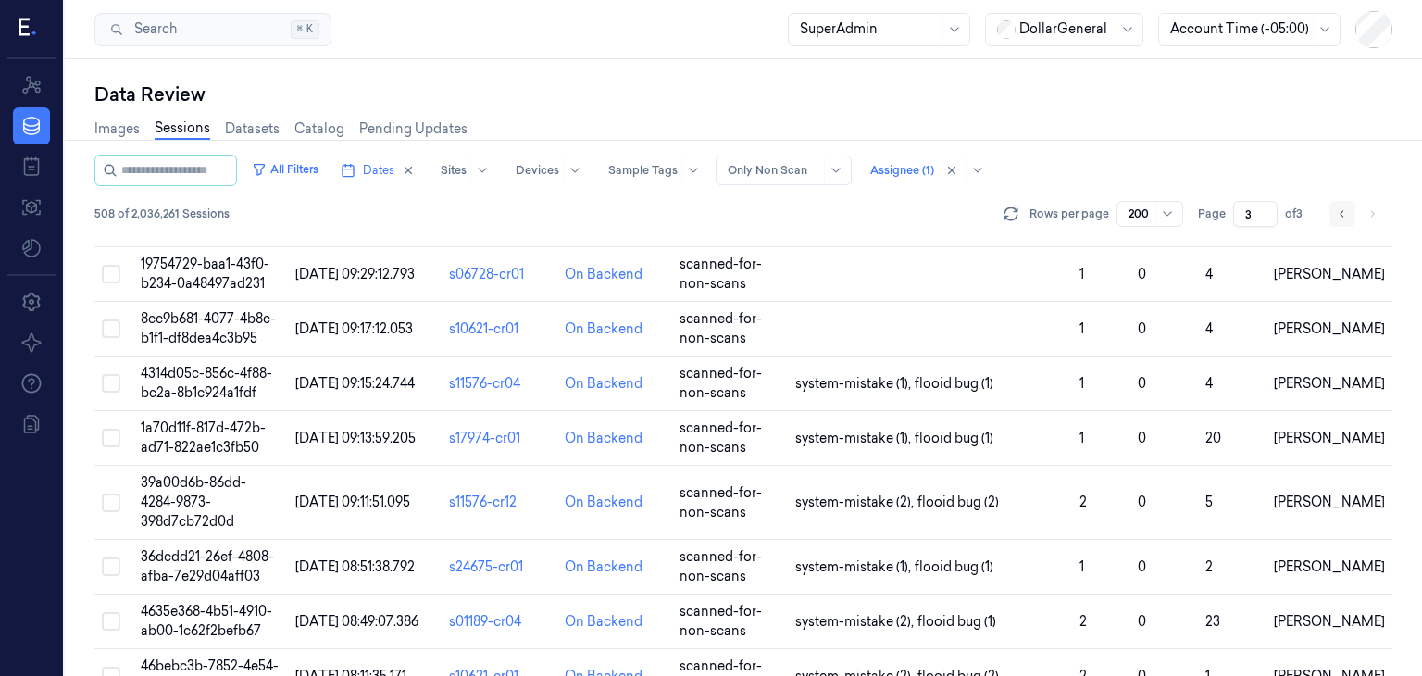
click at [1340, 206] on icon "Go to previous page" at bounding box center [1341, 213] width 11 height 15
type input "2"
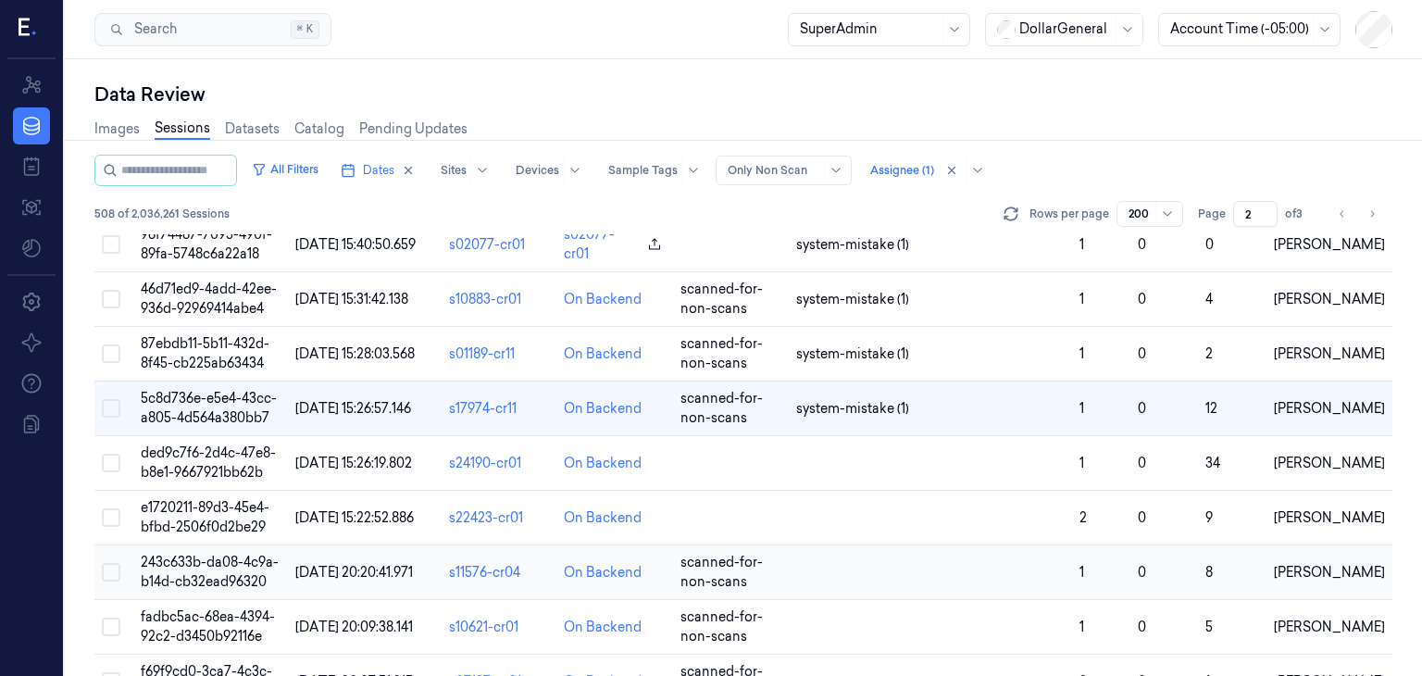
scroll to position [9537, 0]
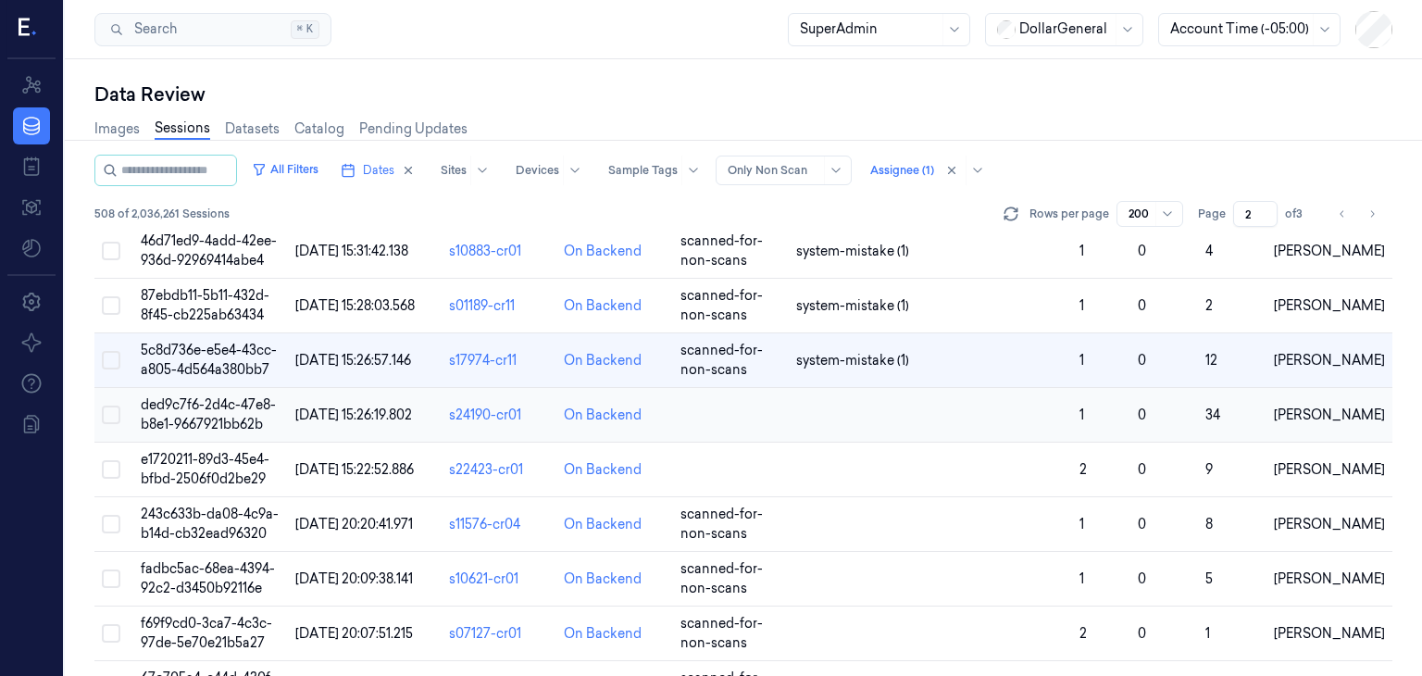
click at [217, 396] on span "ded9c7f6-2d4c-47e8-b8e1-9667921bb62b" at bounding box center [208, 414] width 135 height 36
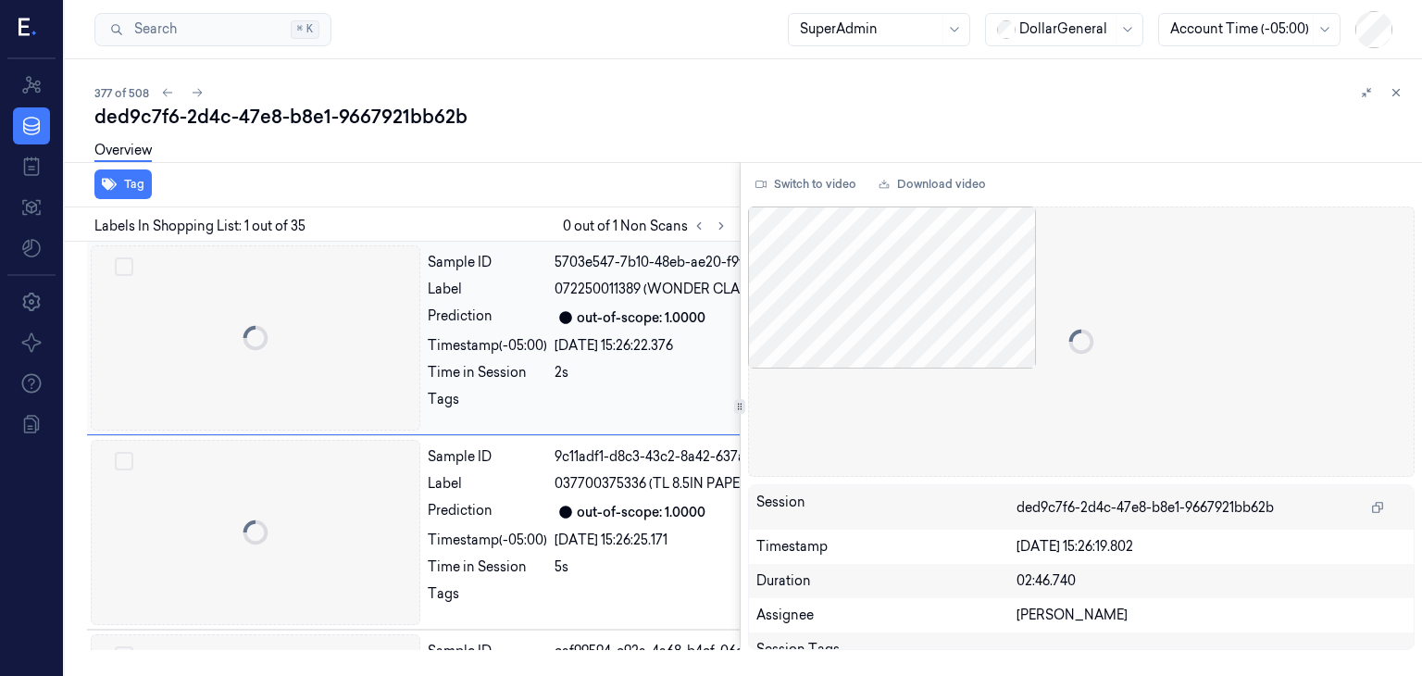
scroll to position [0, 30]
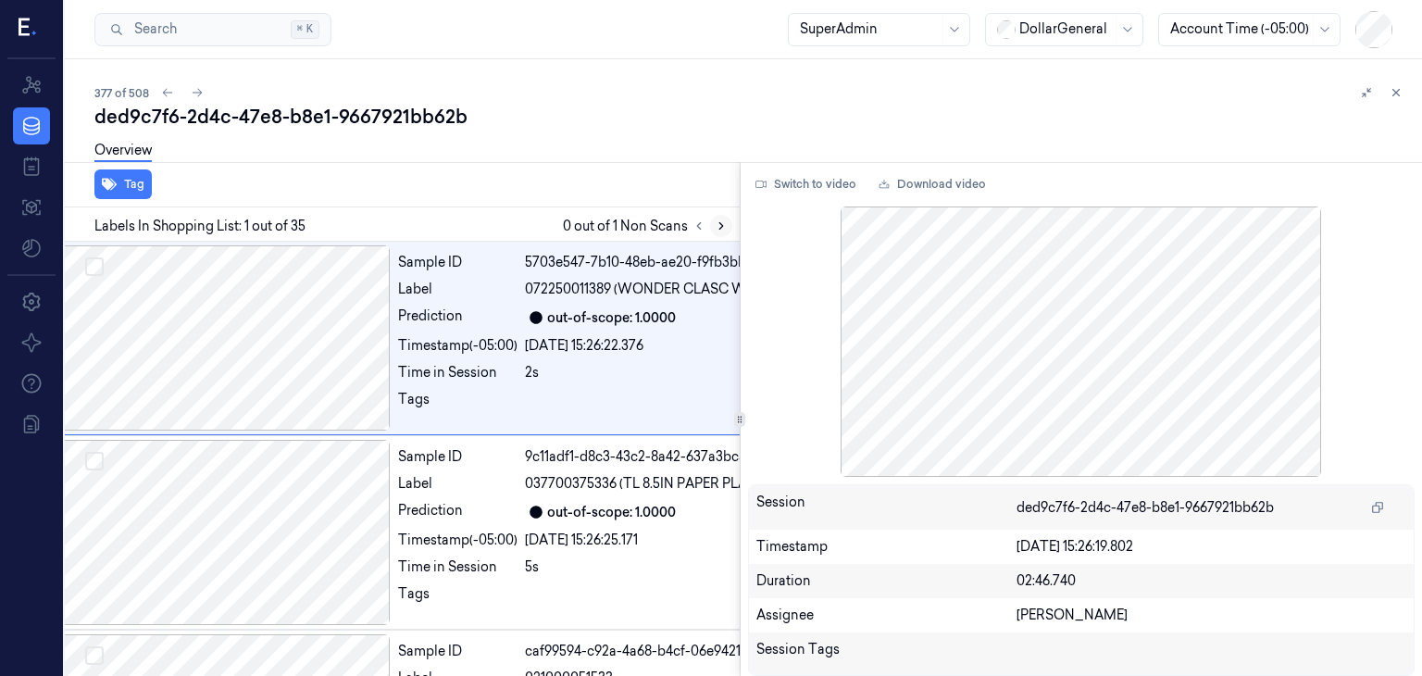
click at [716, 227] on icon at bounding box center [721, 225] width 13 height 13
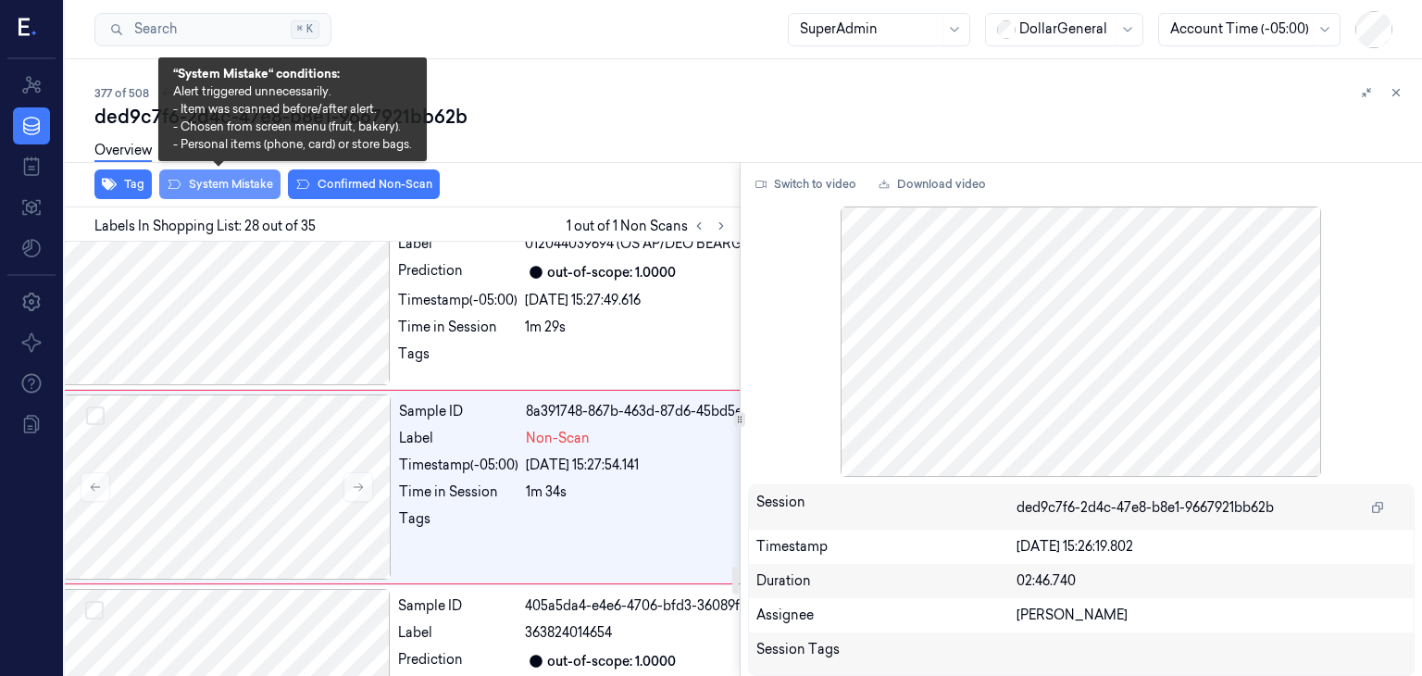
scroll to position [5116, 30]
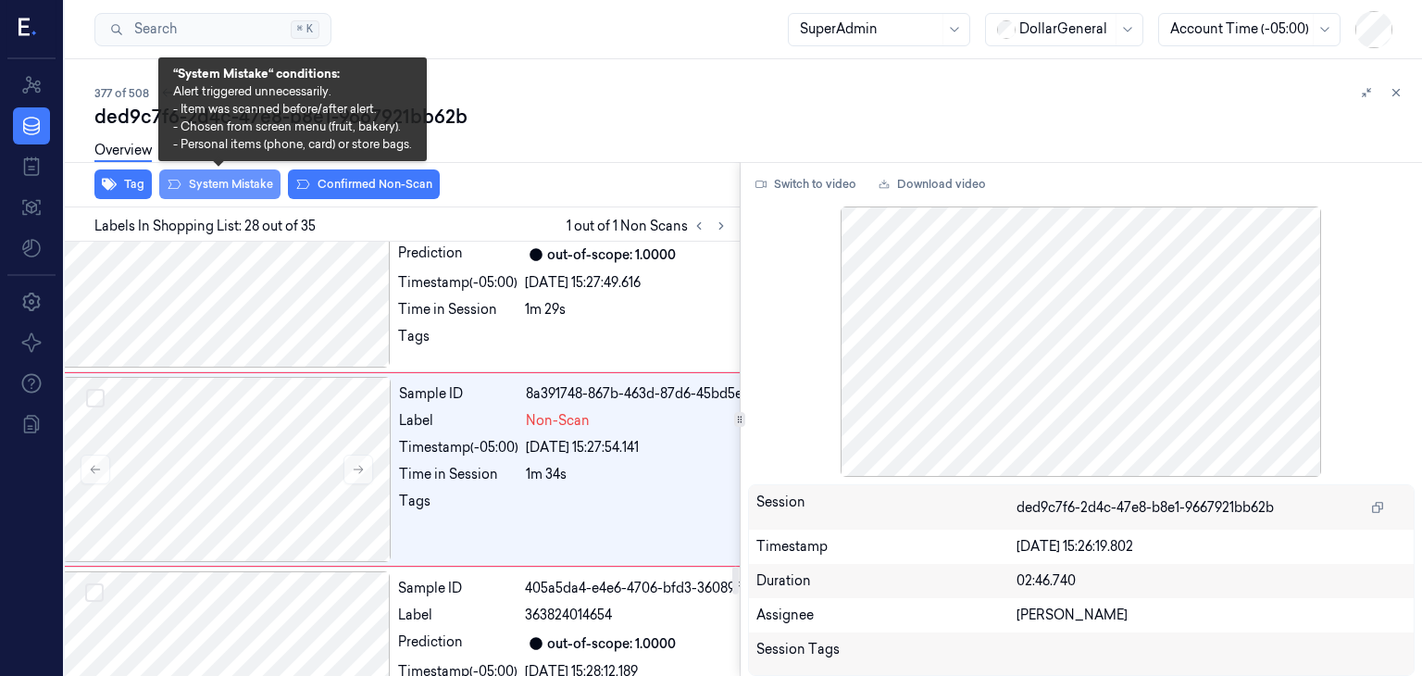
click at [226, 190] on button "System Mistake" at bounding box center [219, 184] width 121 height 30
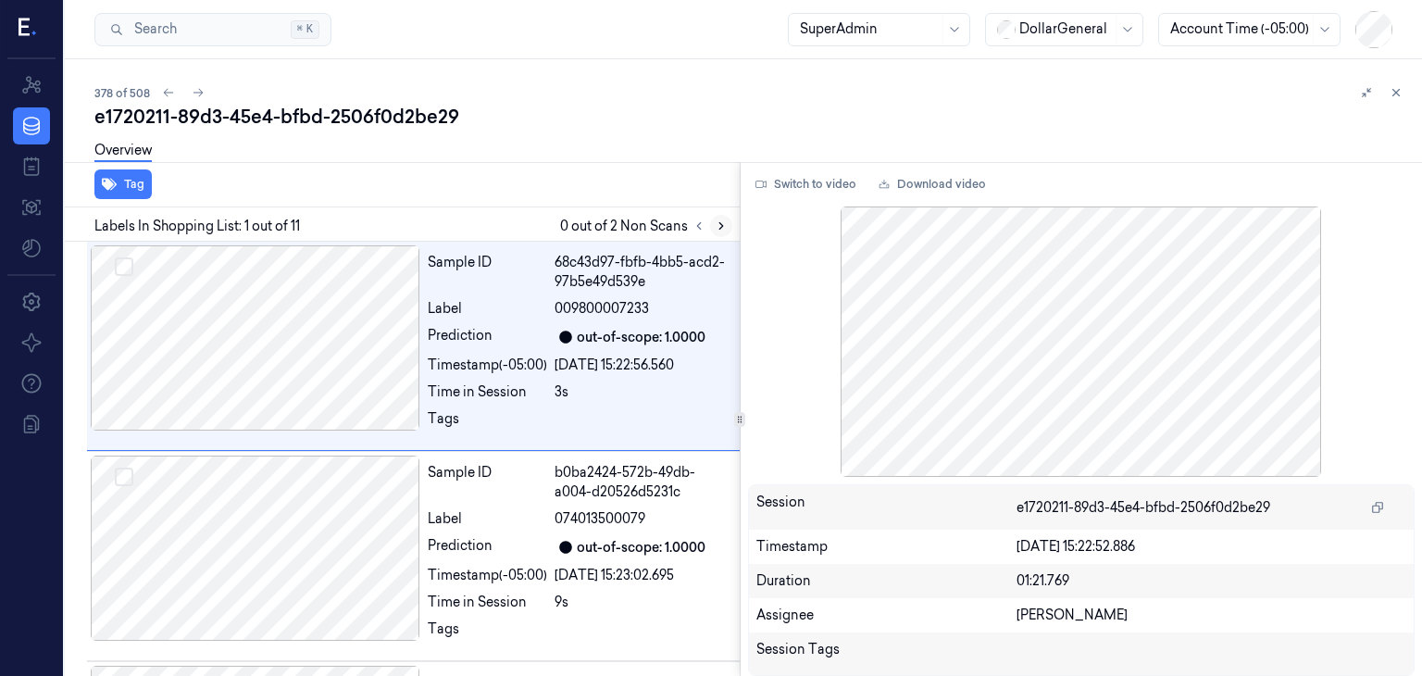
click at [720, 233] on button at bounding box center [721, 226] width 22 height 22
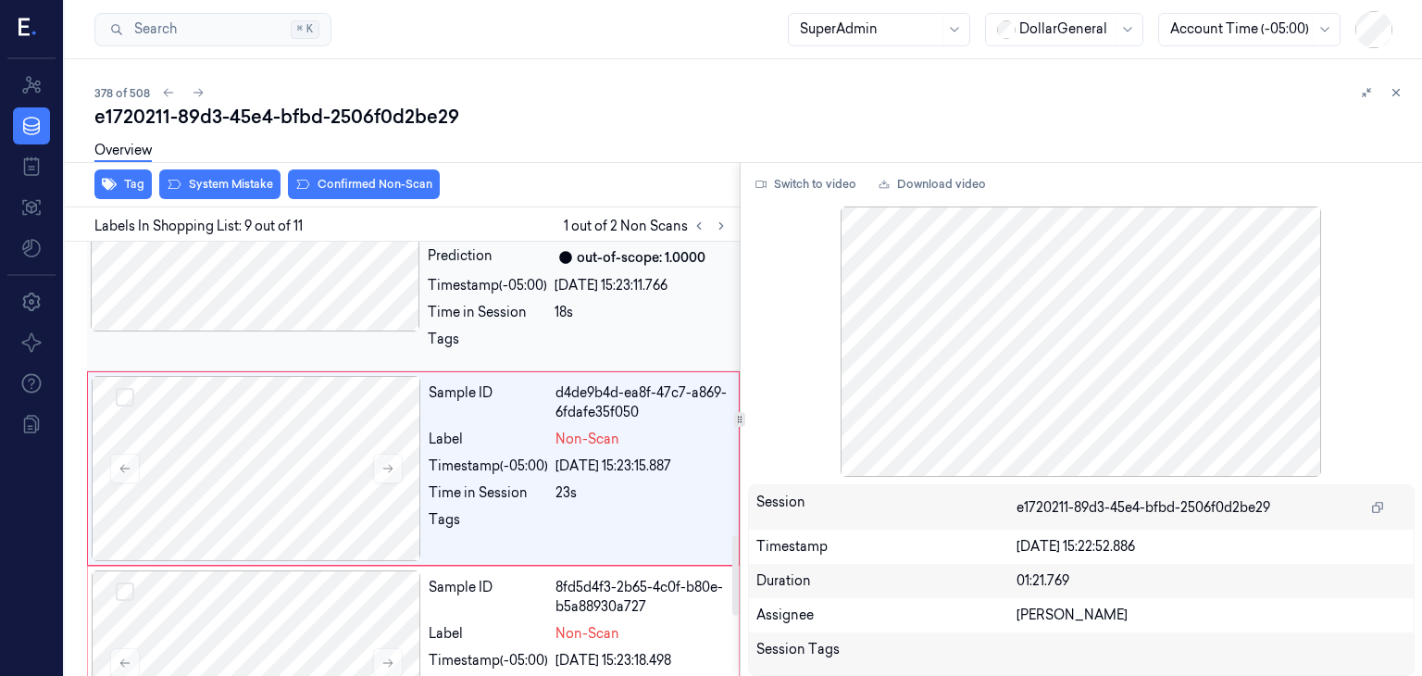
scroll to position [1634, 0]
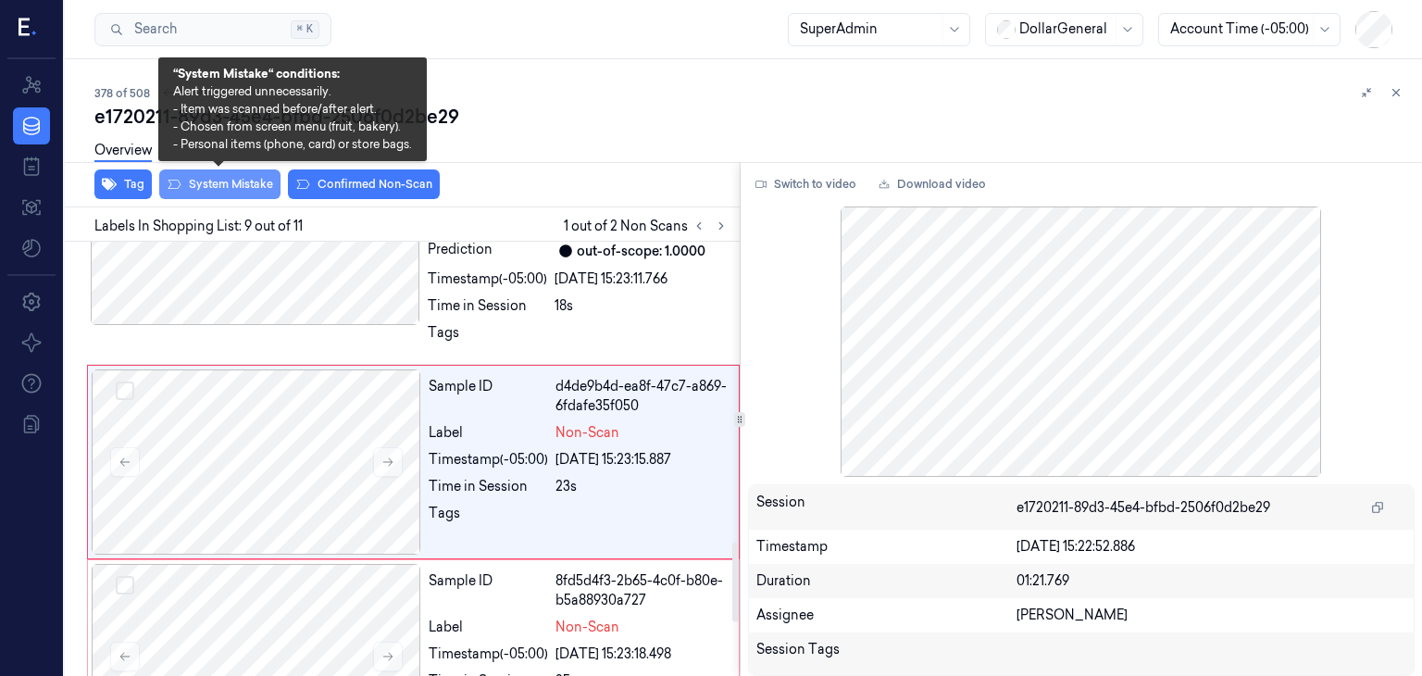
click at [211, 183] on button "System Mistake" at bounding box center [219, 184] width 121 height 30
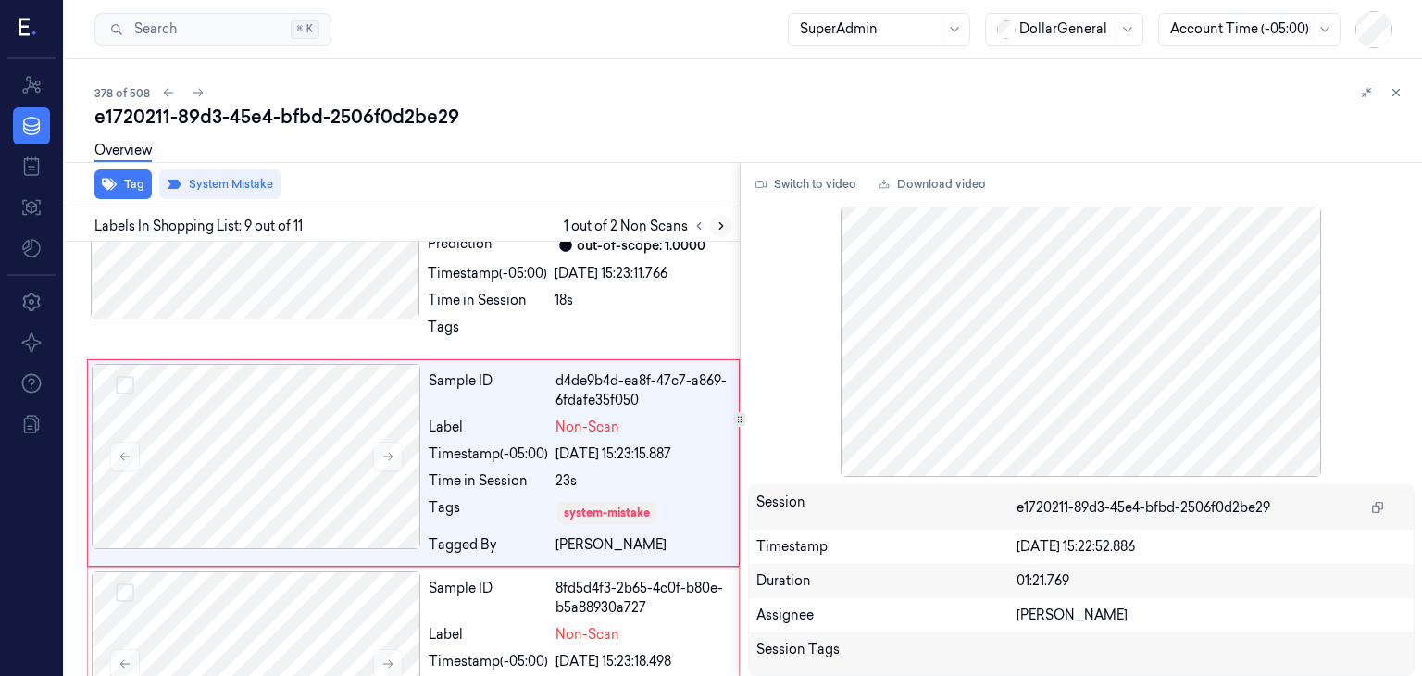
click at [717, 229] on icon at bounding box center [721, 225] width 13 height 13
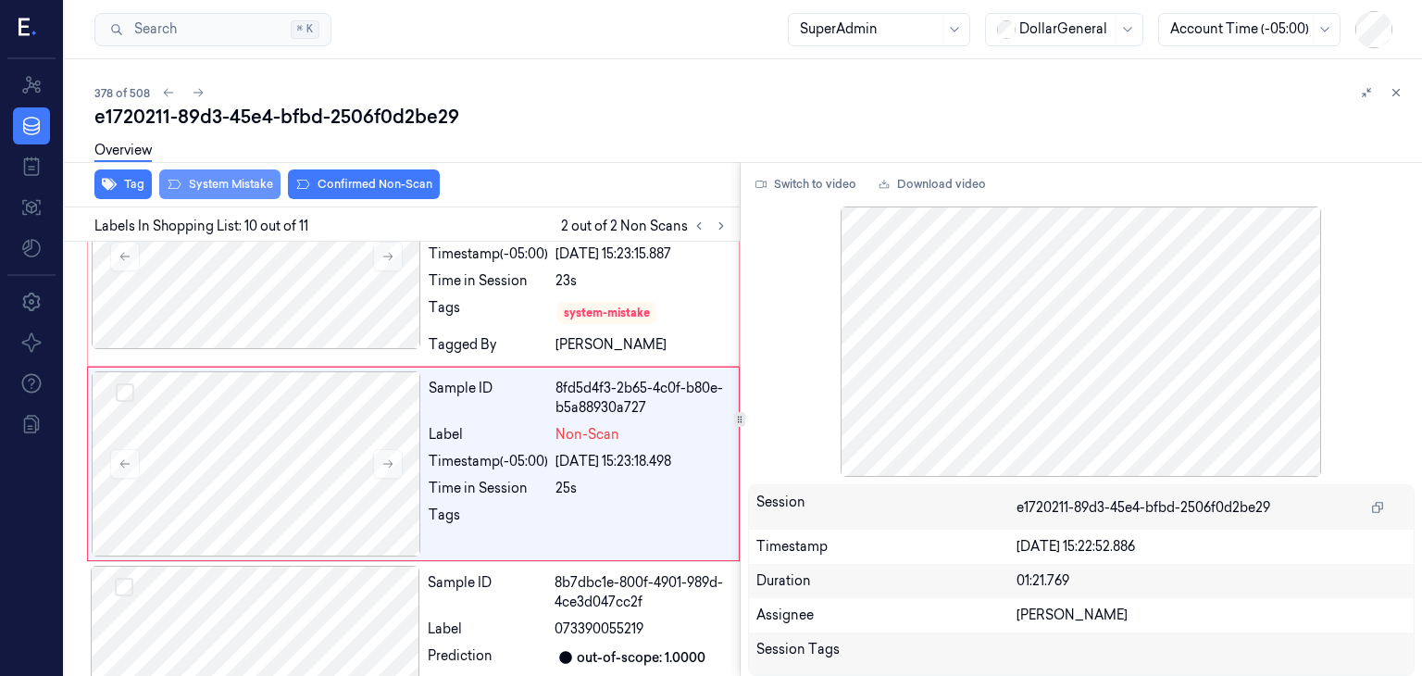
scroll to position [1841, 0]
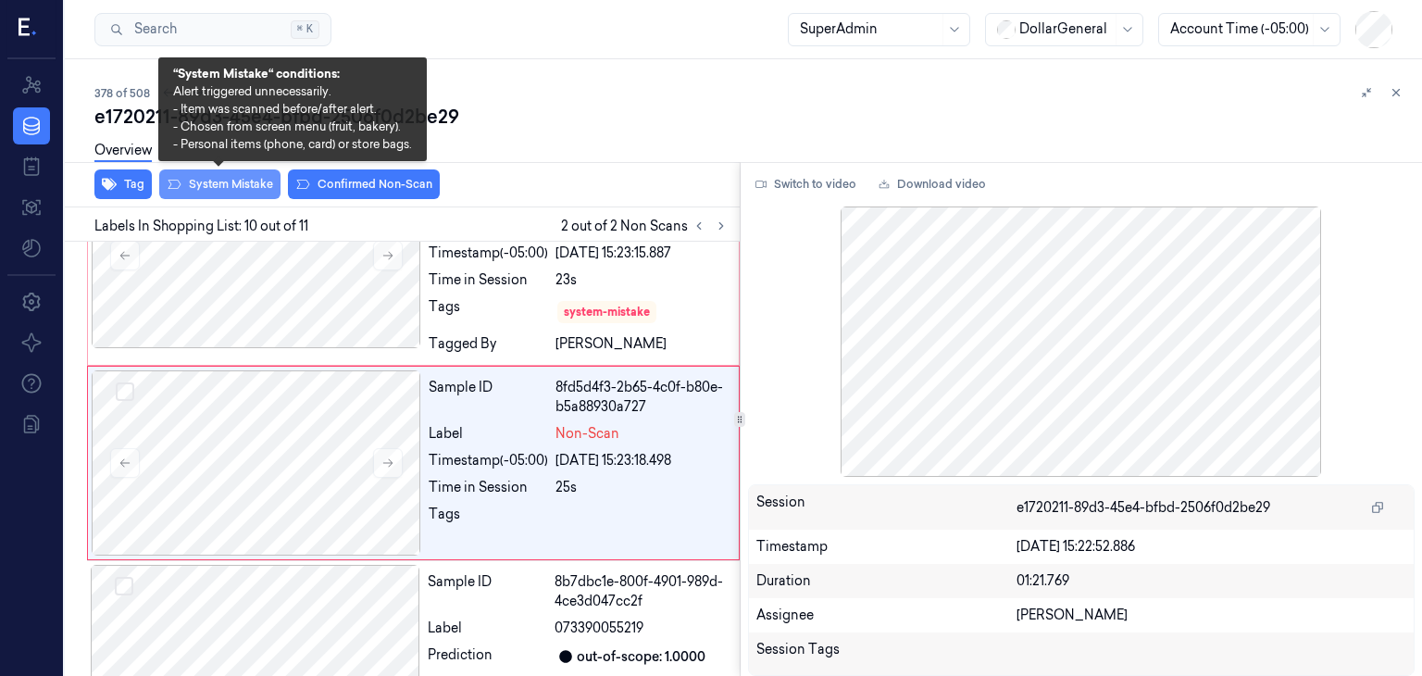
click at [194, 183] on button "System Mistake" at bounding box center [219, 184] width 121 height 30
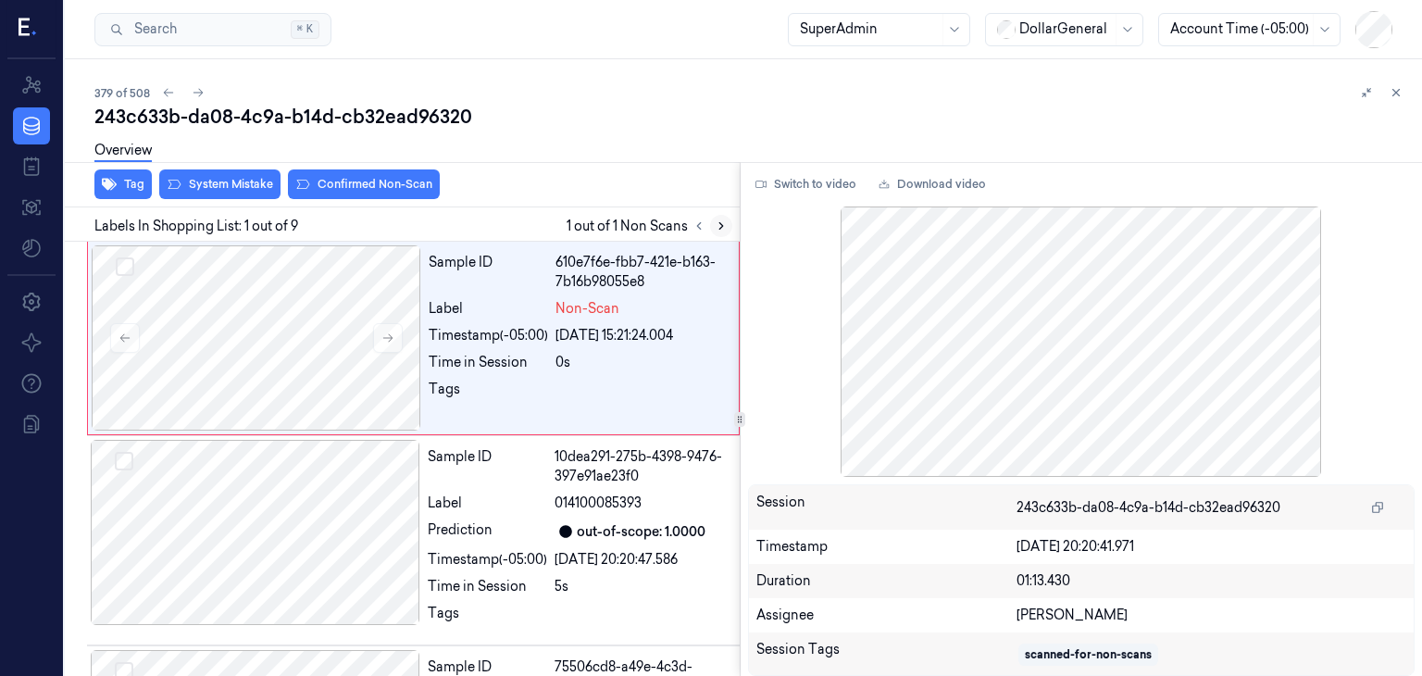
click at [715, 229] on icon at bounding box center [721, 225] width 13 height 13
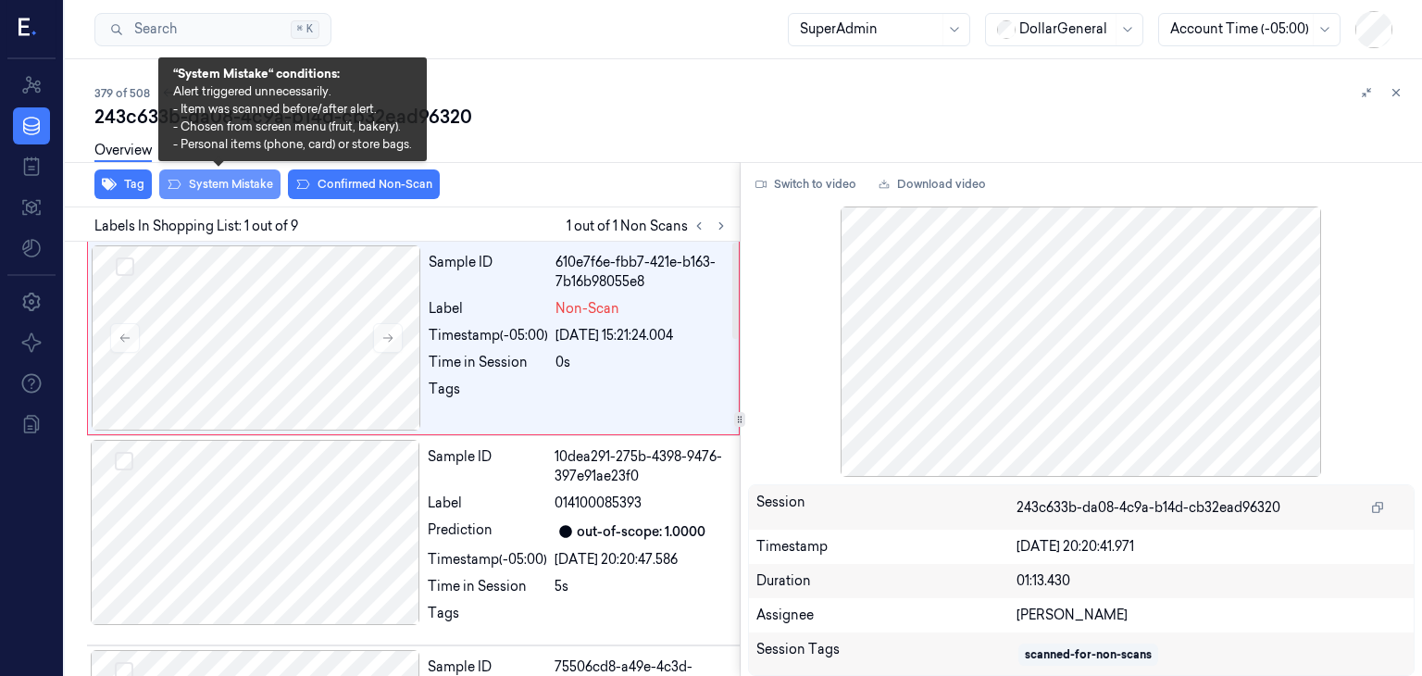
click at [232, 193] on button "System Mistake" at bounding box center [219, 184] width 121 height 30
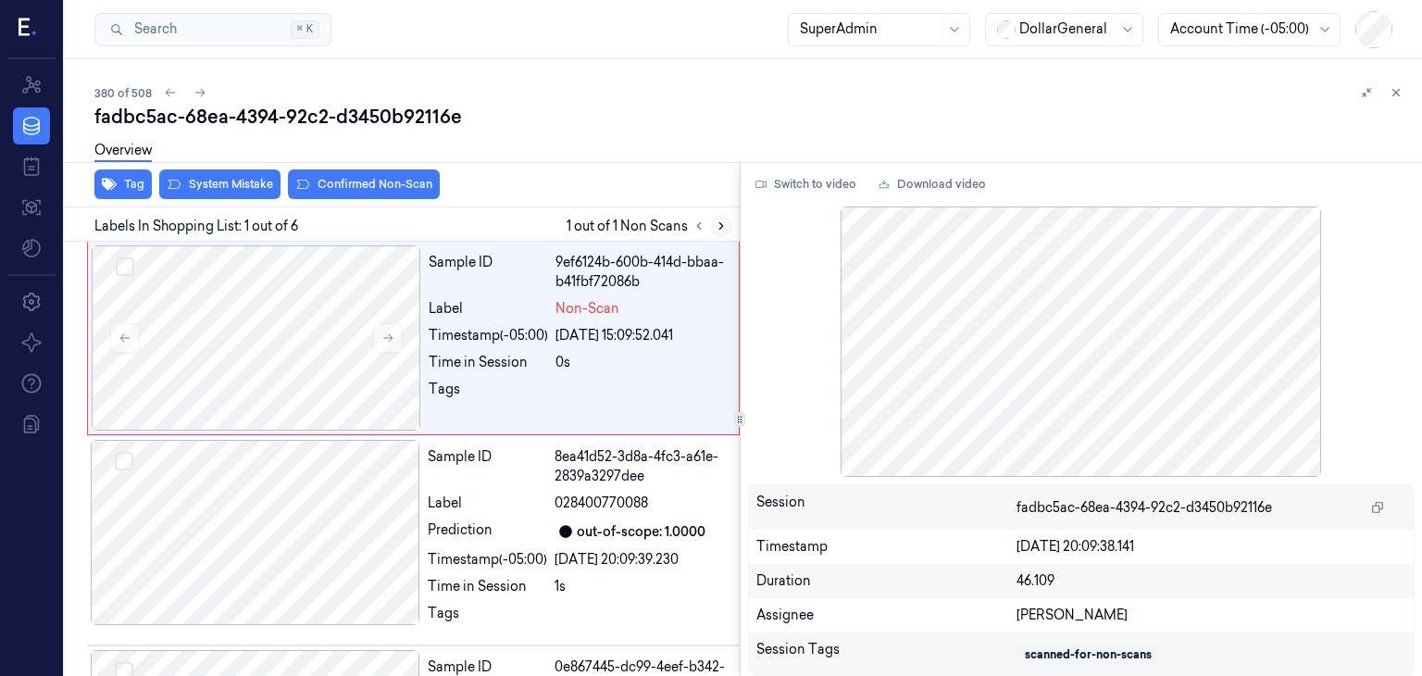
click at [710, 227] on button at bounding box center [721, 226] width 22 height 22
click at [216, 194] on button "System Mistake" at bounding box center [219, 184] width 121 height 30
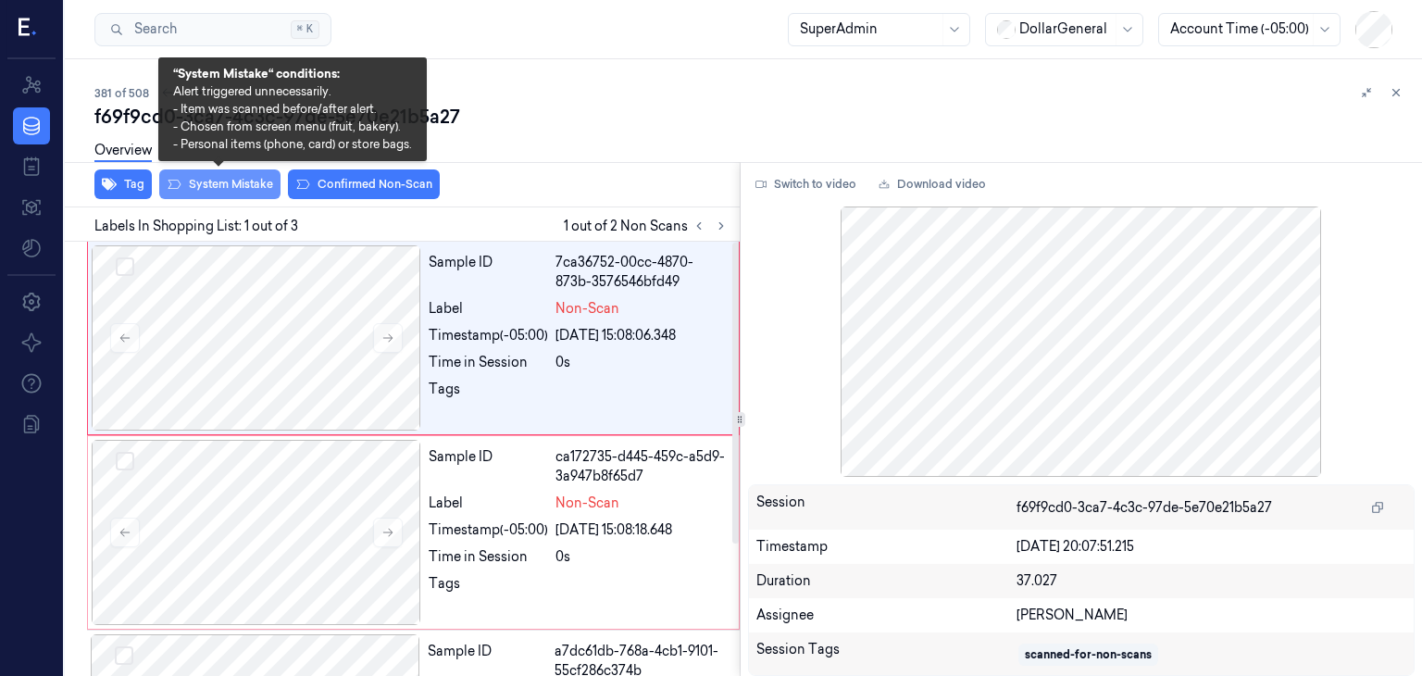
click at [226, 190] on button "System Mistake" at bounding box center [219, 184] width 121 height 30
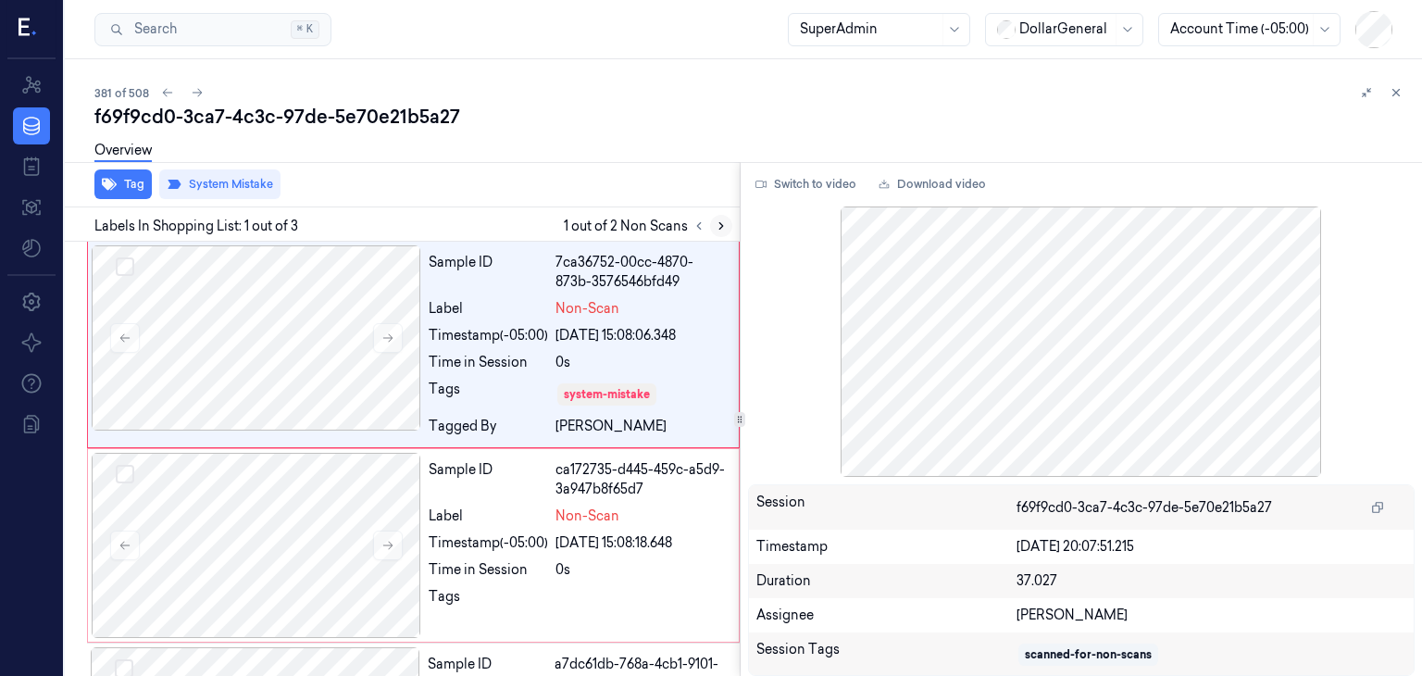
click at [715, 226] on icon at bounding box center [721, 225] width 13 height 13
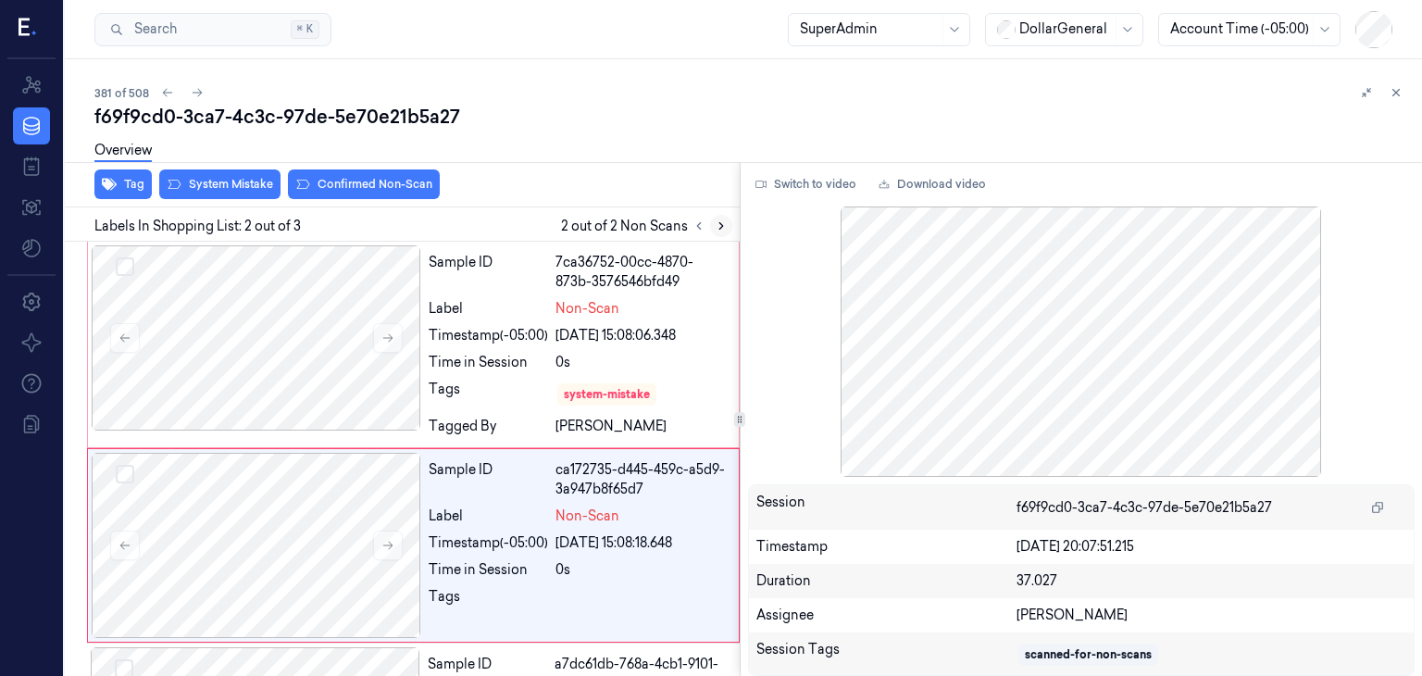
scroll to position [85, 0]
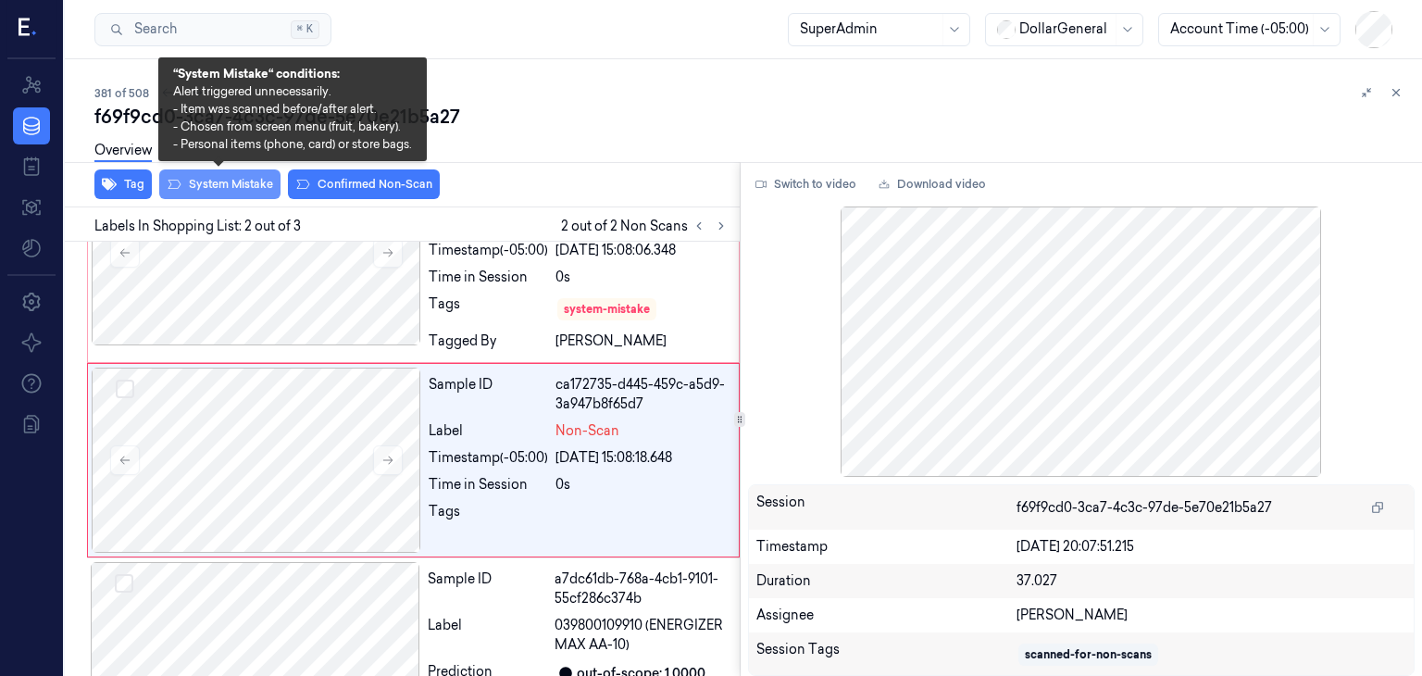
click at [246, 183] on button "System Mistake" at bounding box center [219, 184] width 121 height 30
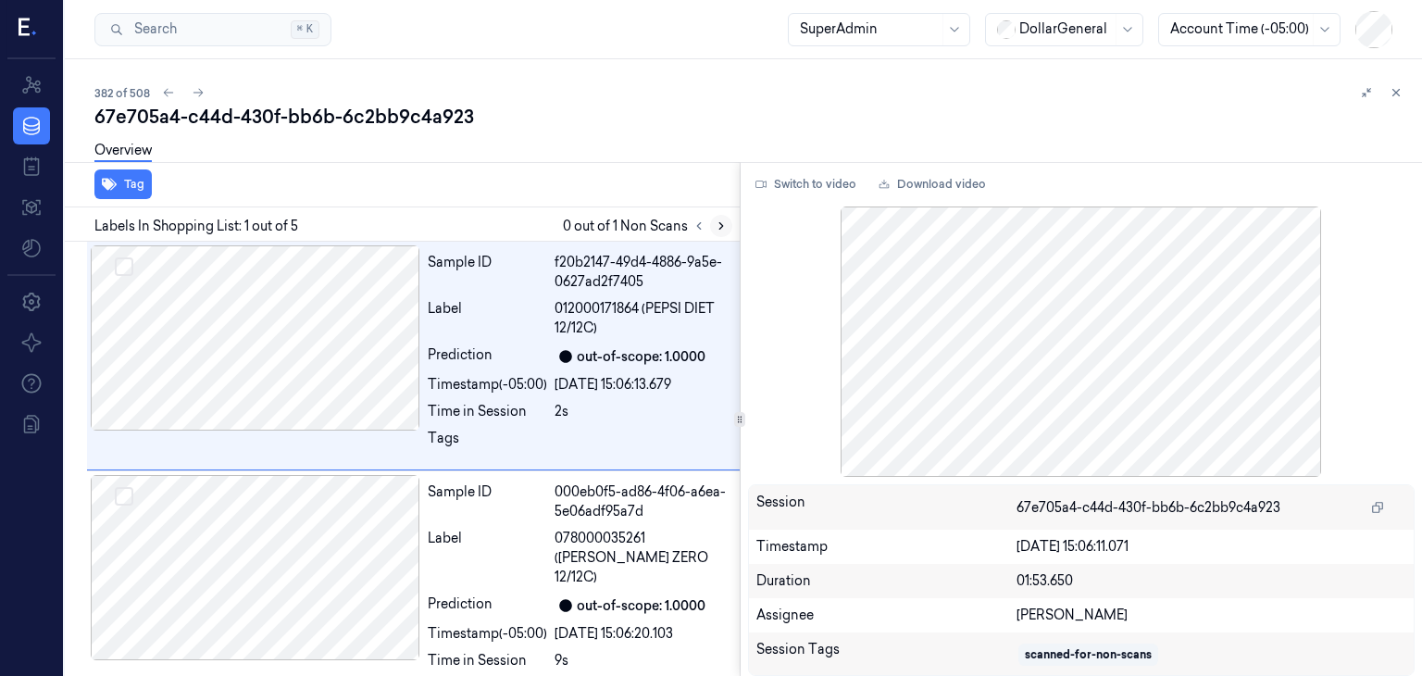
click at [718, 232] on button at bounding box center [721, 226] width 22 height 22
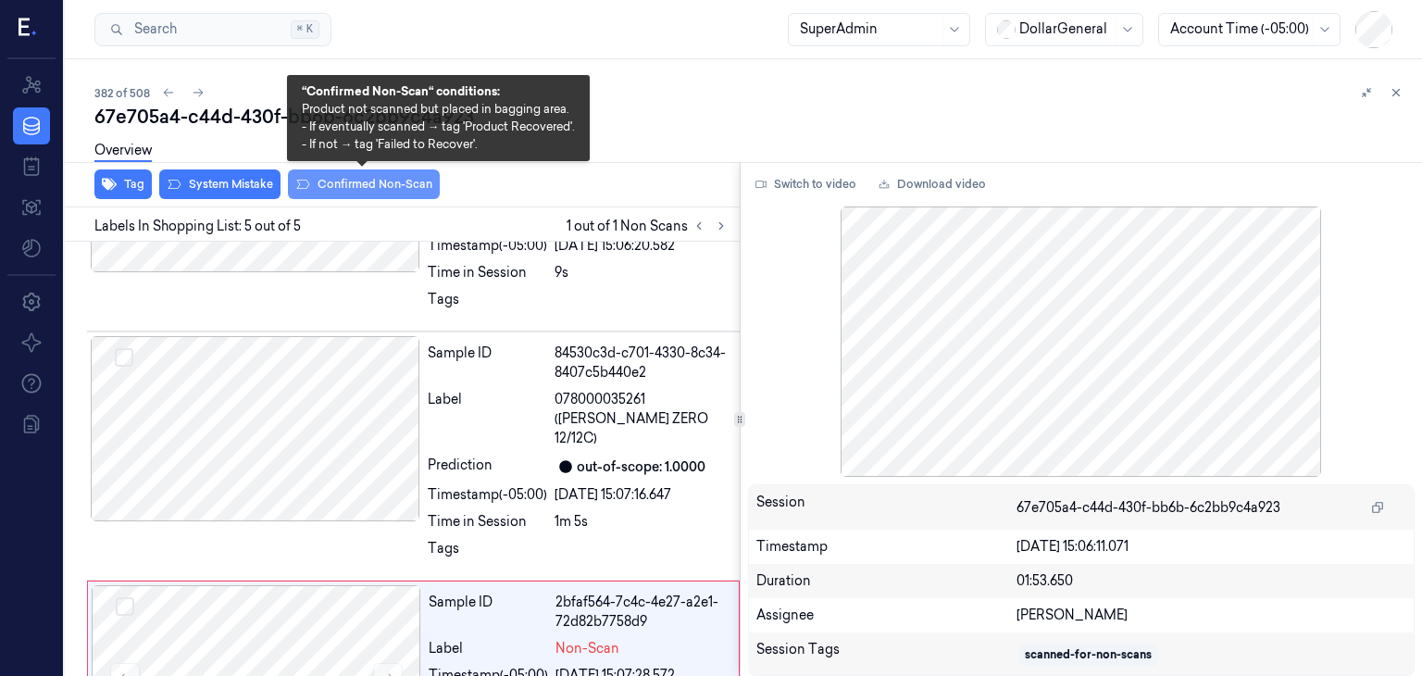
scroll to position [681, 0]
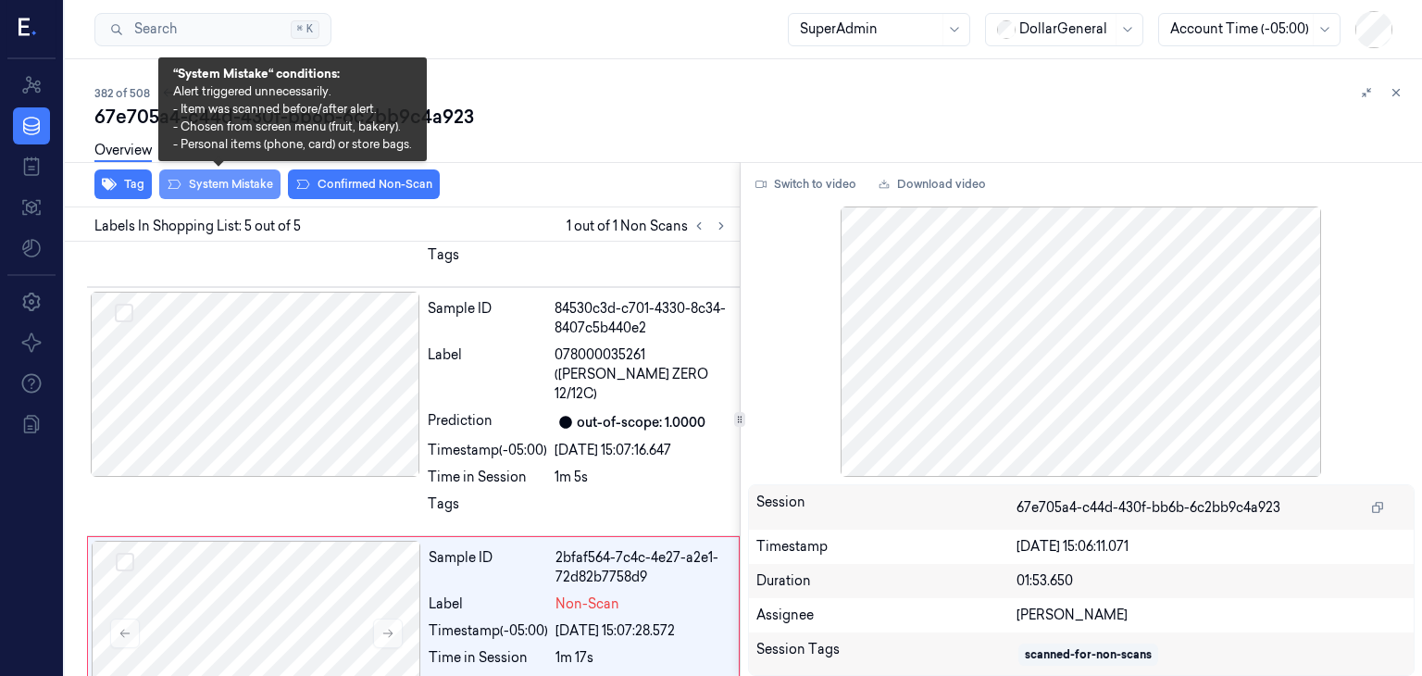
click at [209, 185] on button "System Mistake" at bounding box center [219, 184] width 121 height 30
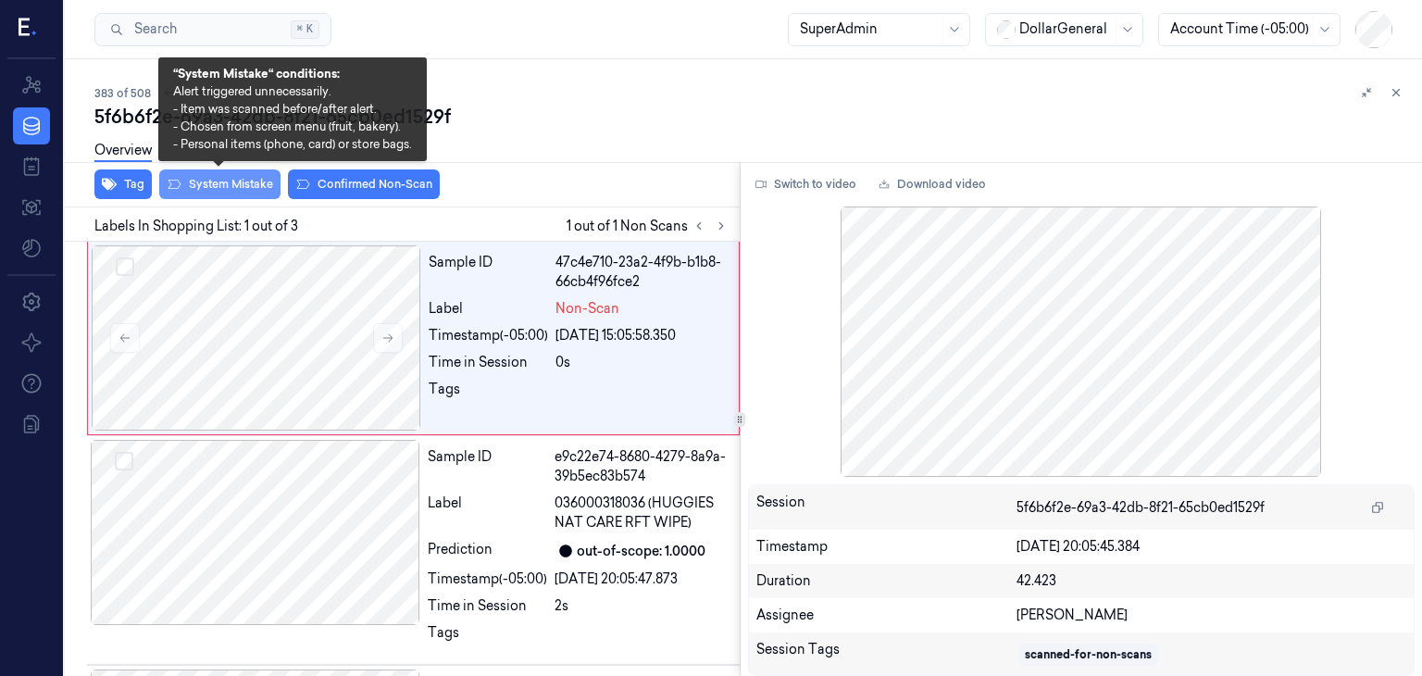
click at [196, 183] on button "System Mistake" at bounding box center [219, 184] width 121 height 30
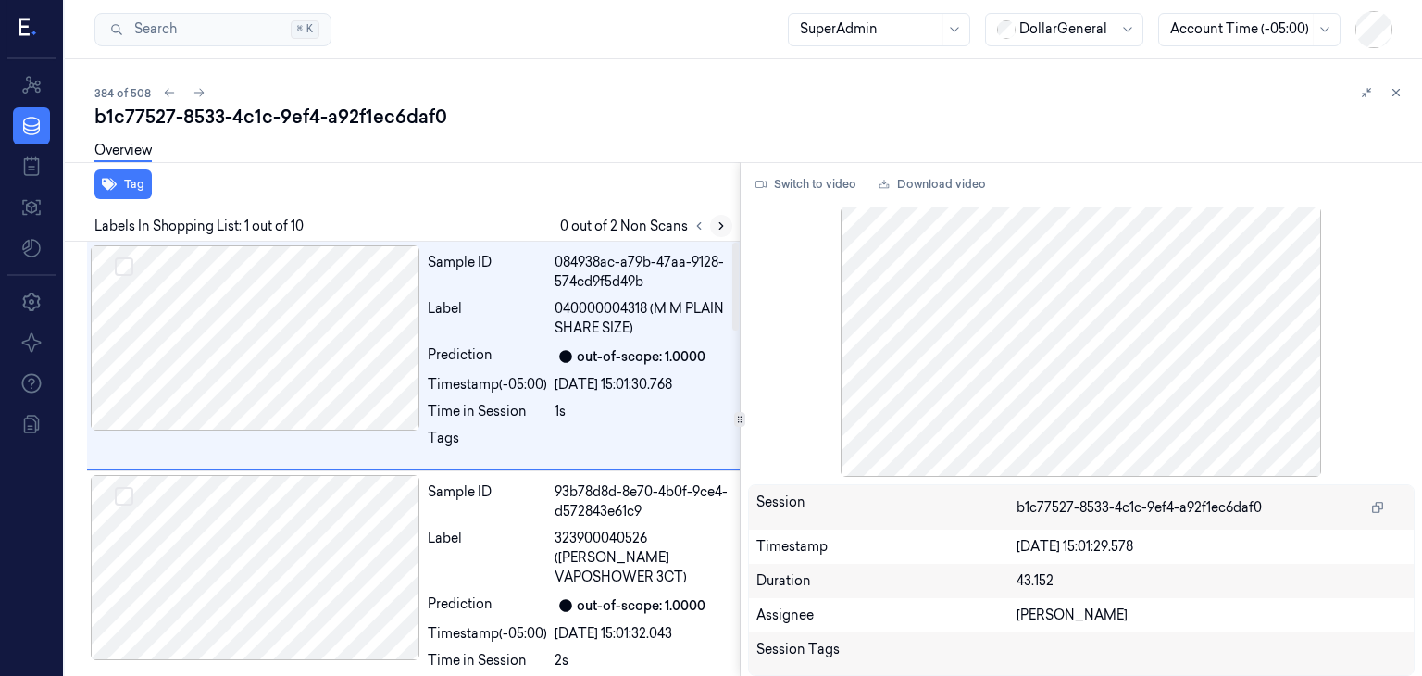
click at [728, 228] on button at bounding box center [721, 226] width 22 height 22
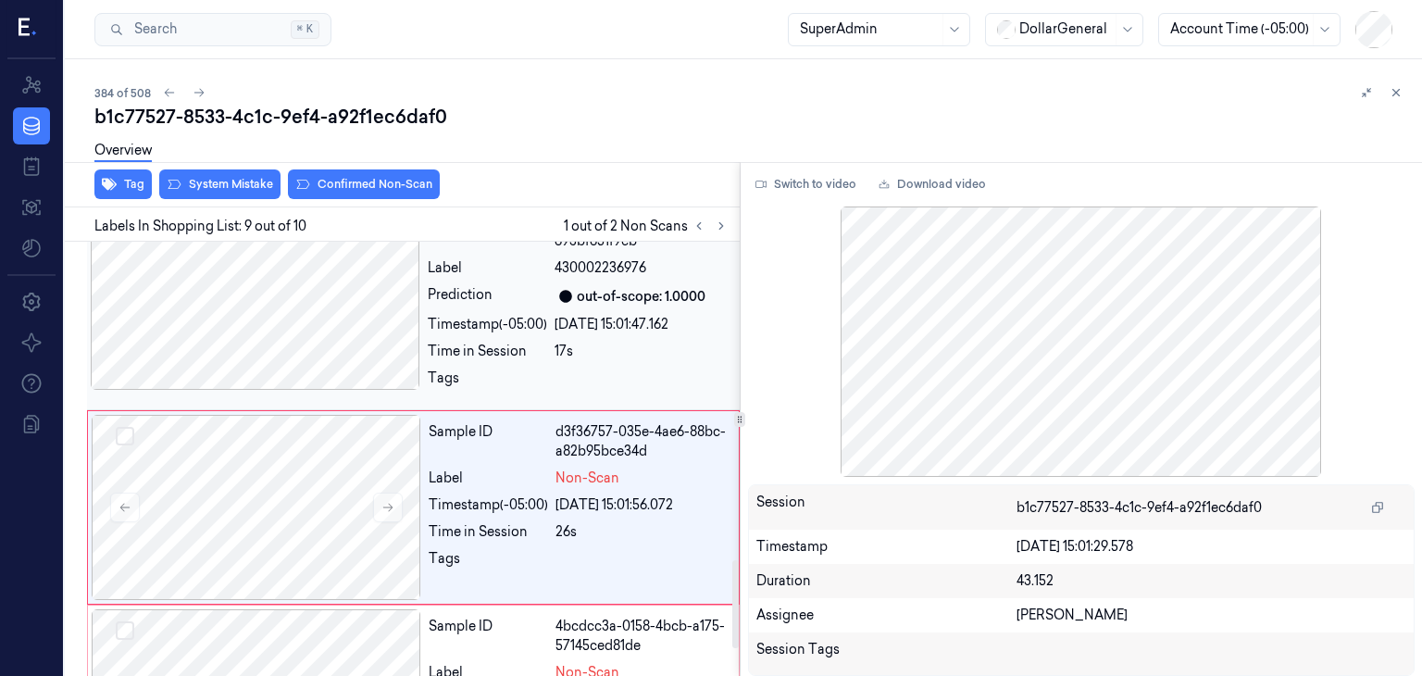
scroll to position [1614, 0]
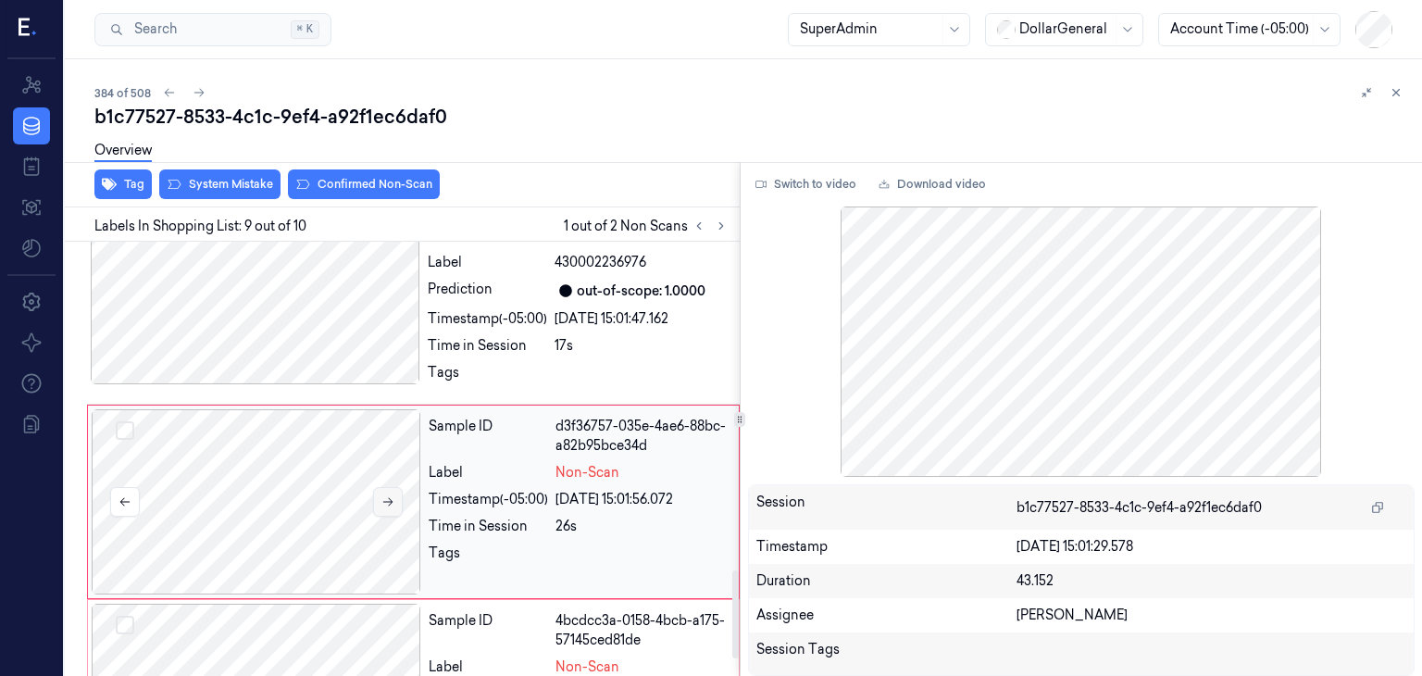
click at [381, 495] on icon at bounding box center [387, 501] width 13 height 13
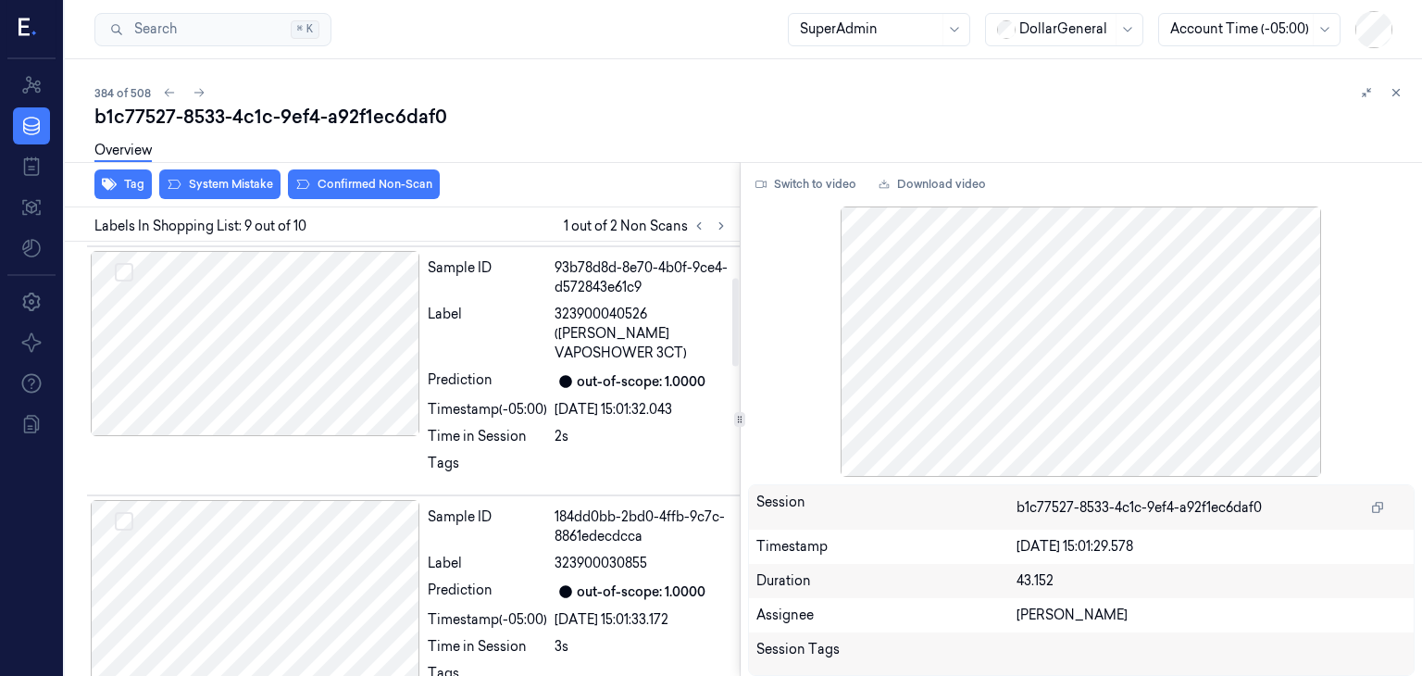
scroll to position [133, 0]
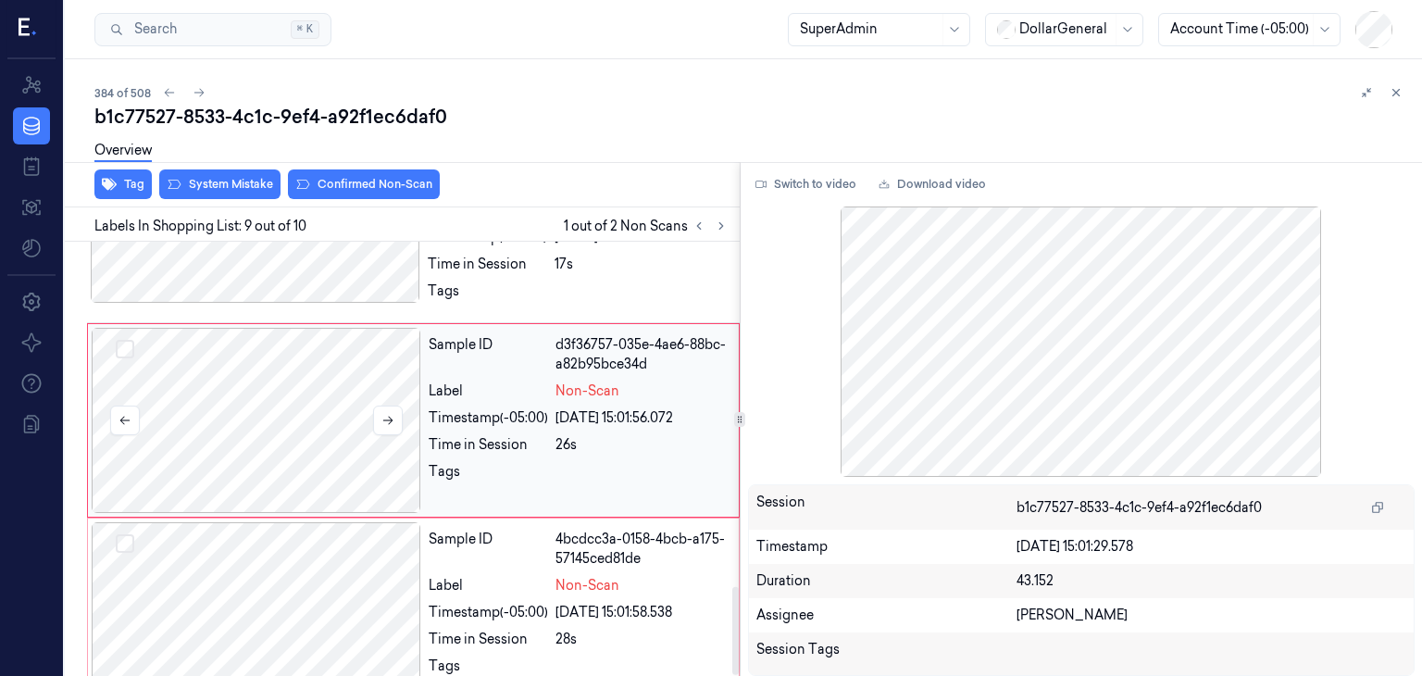
click at [261, 348] on div at bounding box center [256, 420] width 329 height 185
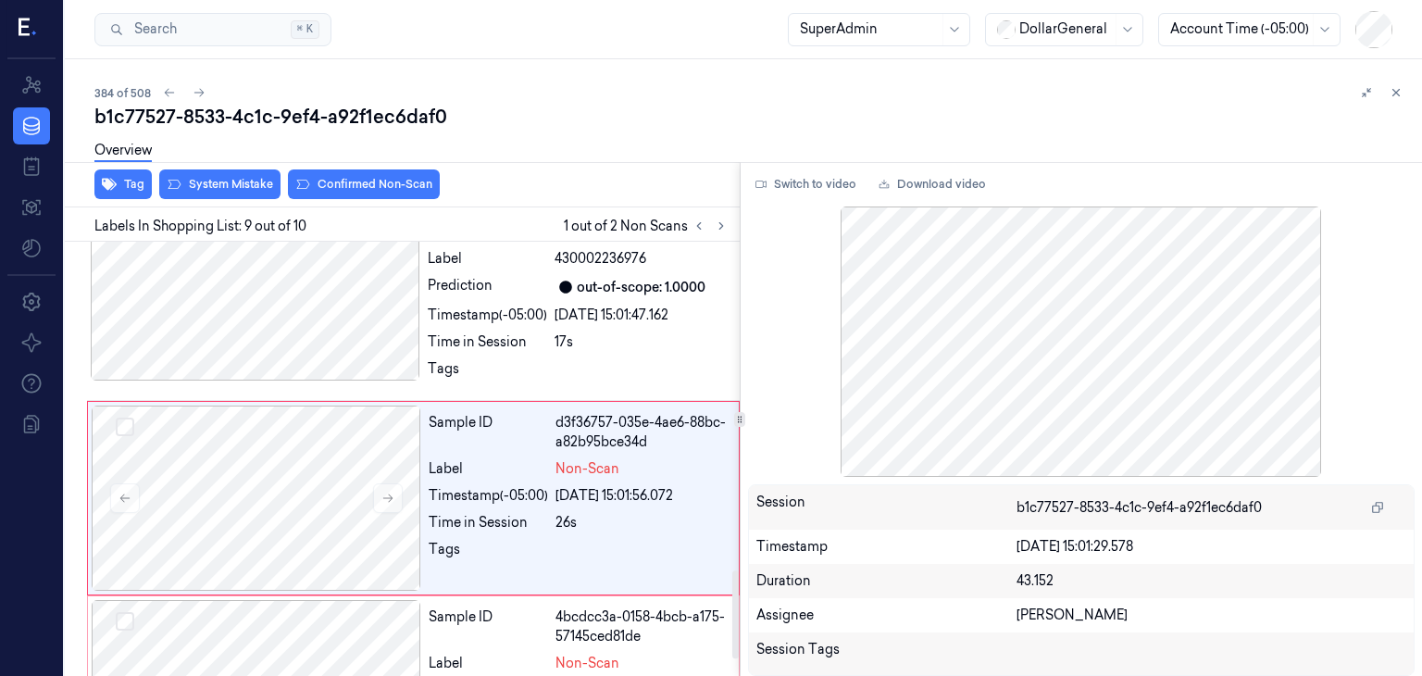
scroll to position [1614, 0]
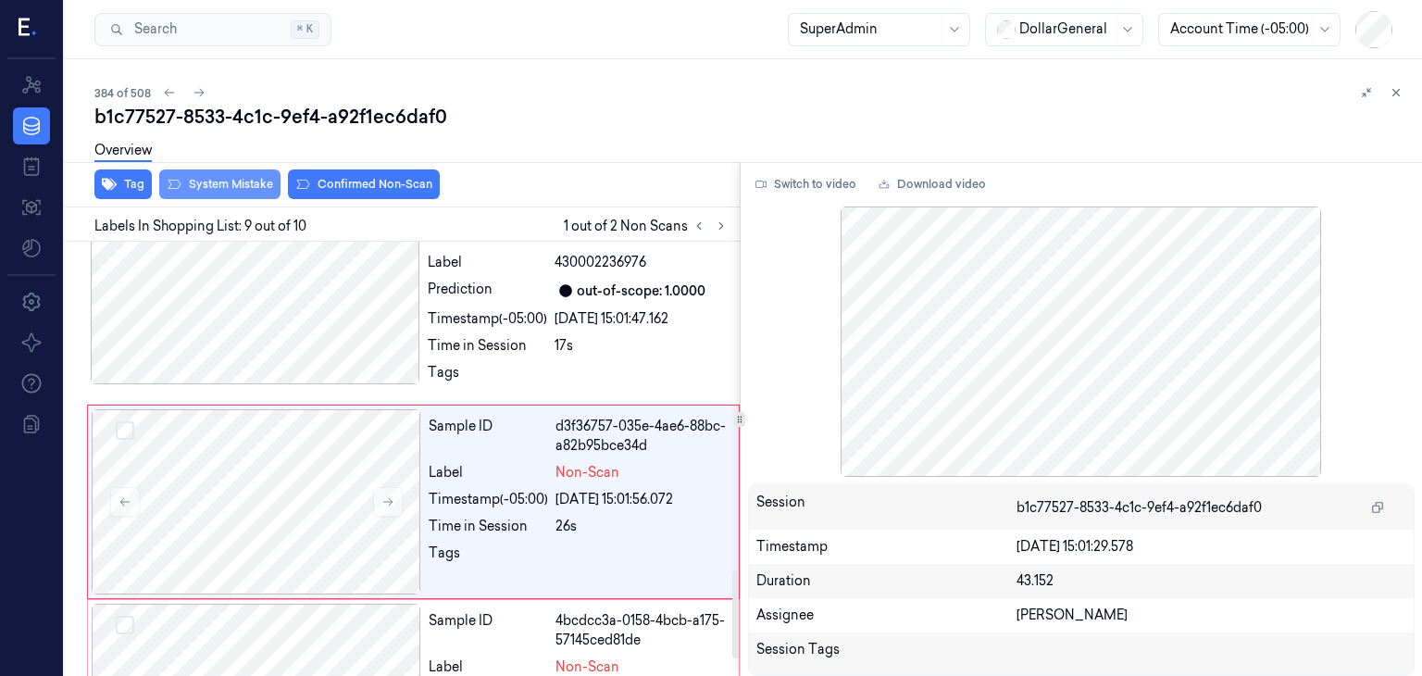
click at [249, 175] on div "Overview" at bounding box center [750, 153] width 1312 height 47
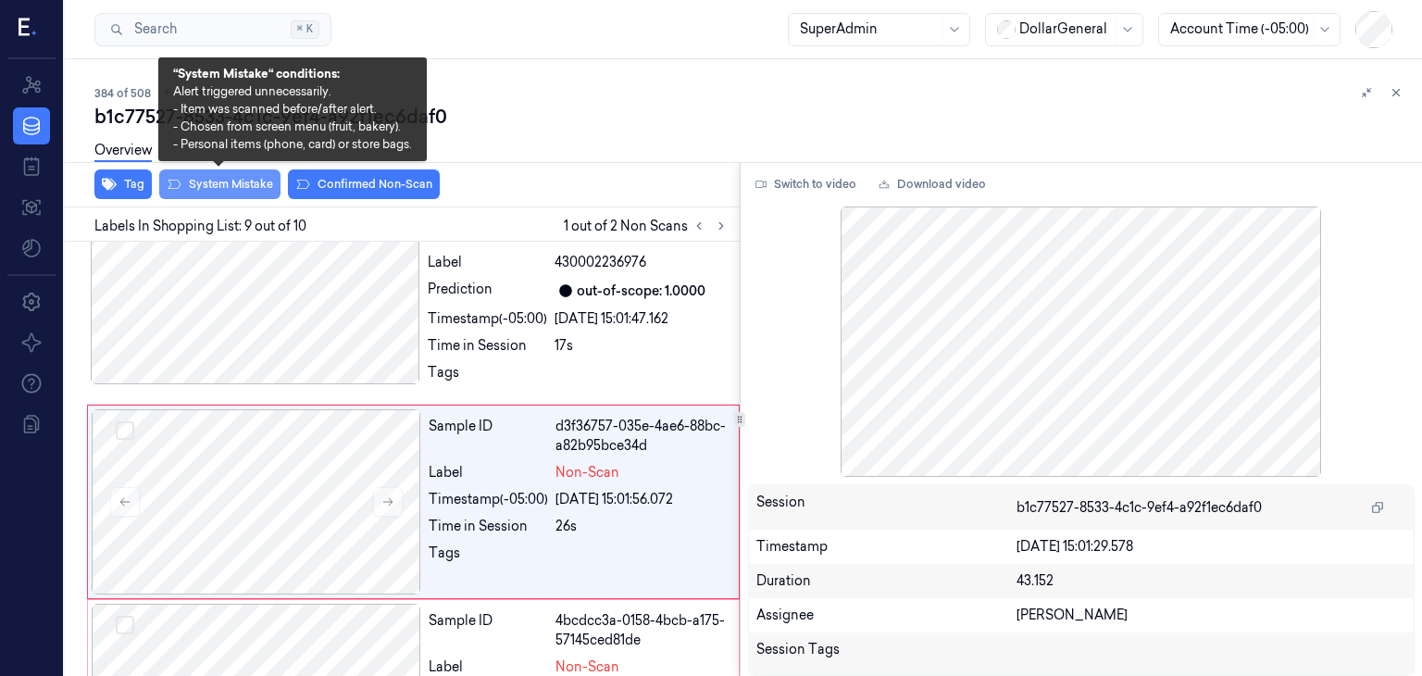
click at [256, 193] on button "System Mistake" at bounding box center [219, 184] width 121 height 30
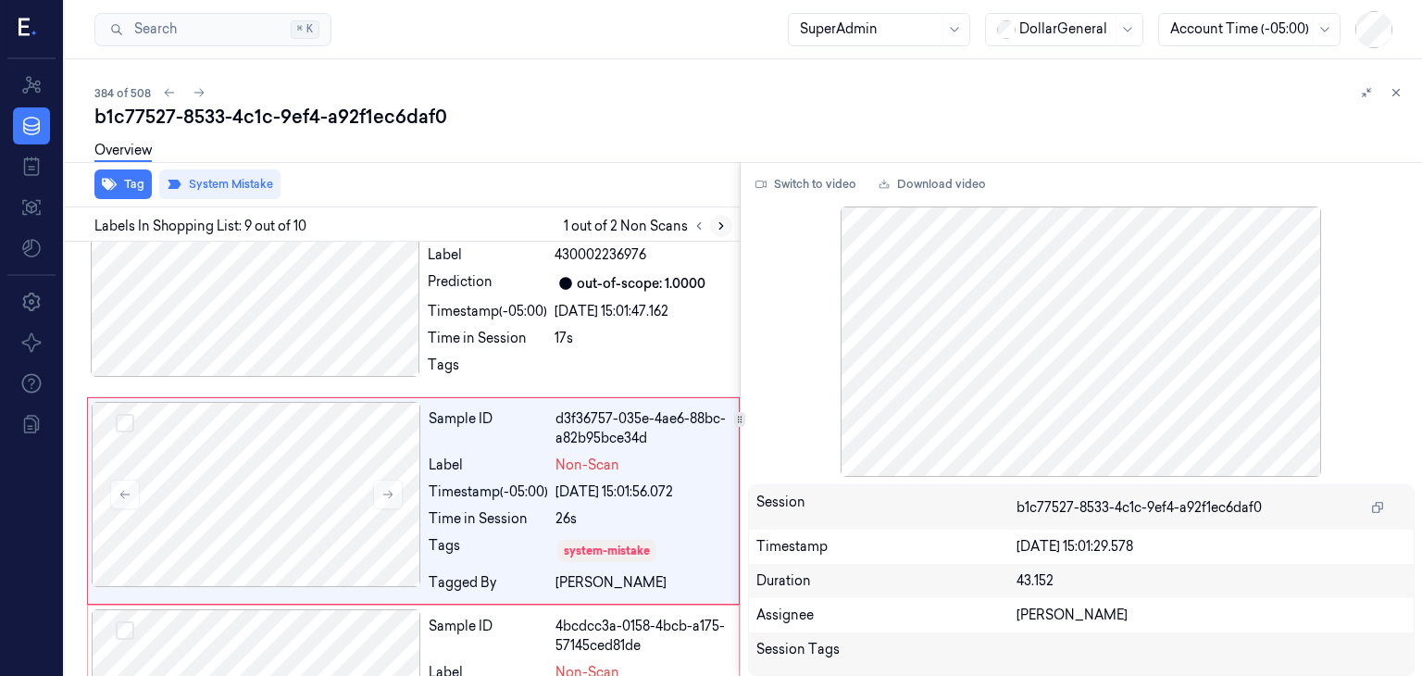
click at [715, 224] on icon at bounding box center [721, 225] width 13 height 13
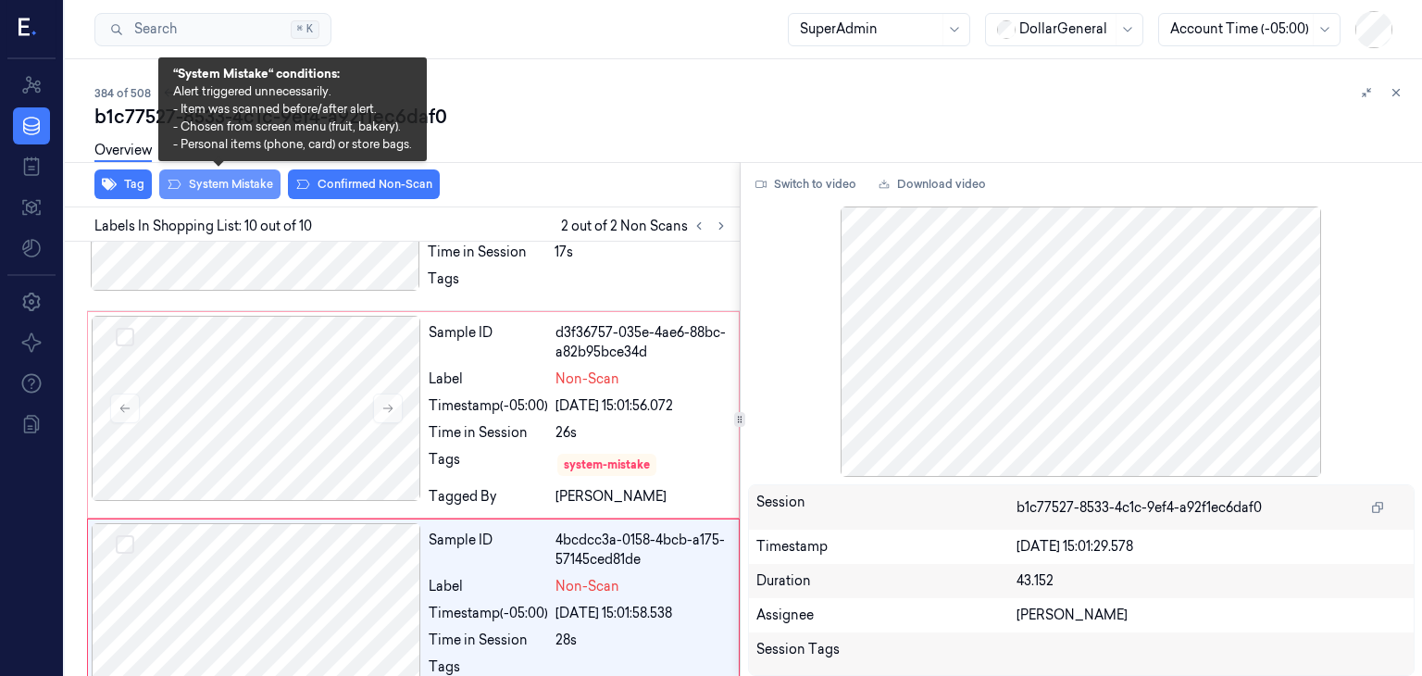
click at [218, 185] on button "System Mistake" at bounding box center [219, 184] width 121 height 30
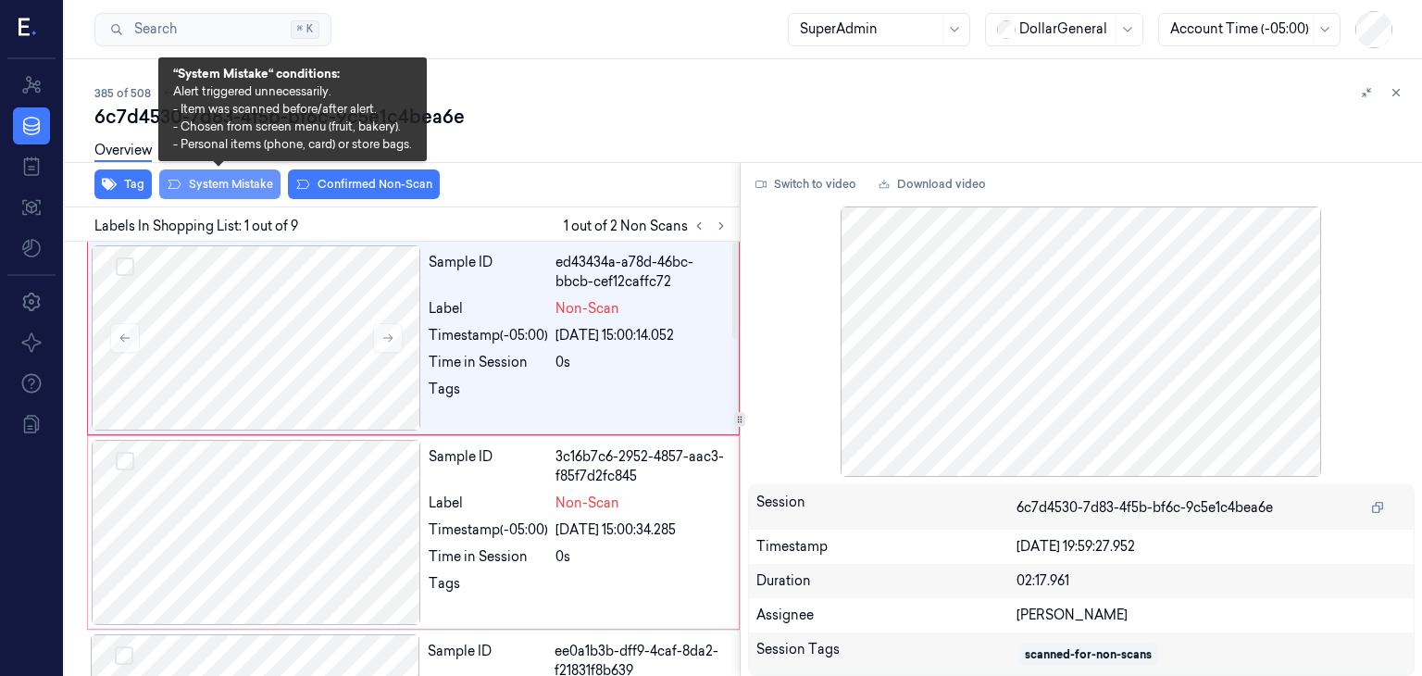
click at [235, 191] on button "System Mistake" at bounding box center [219, 184] width 121 height 30
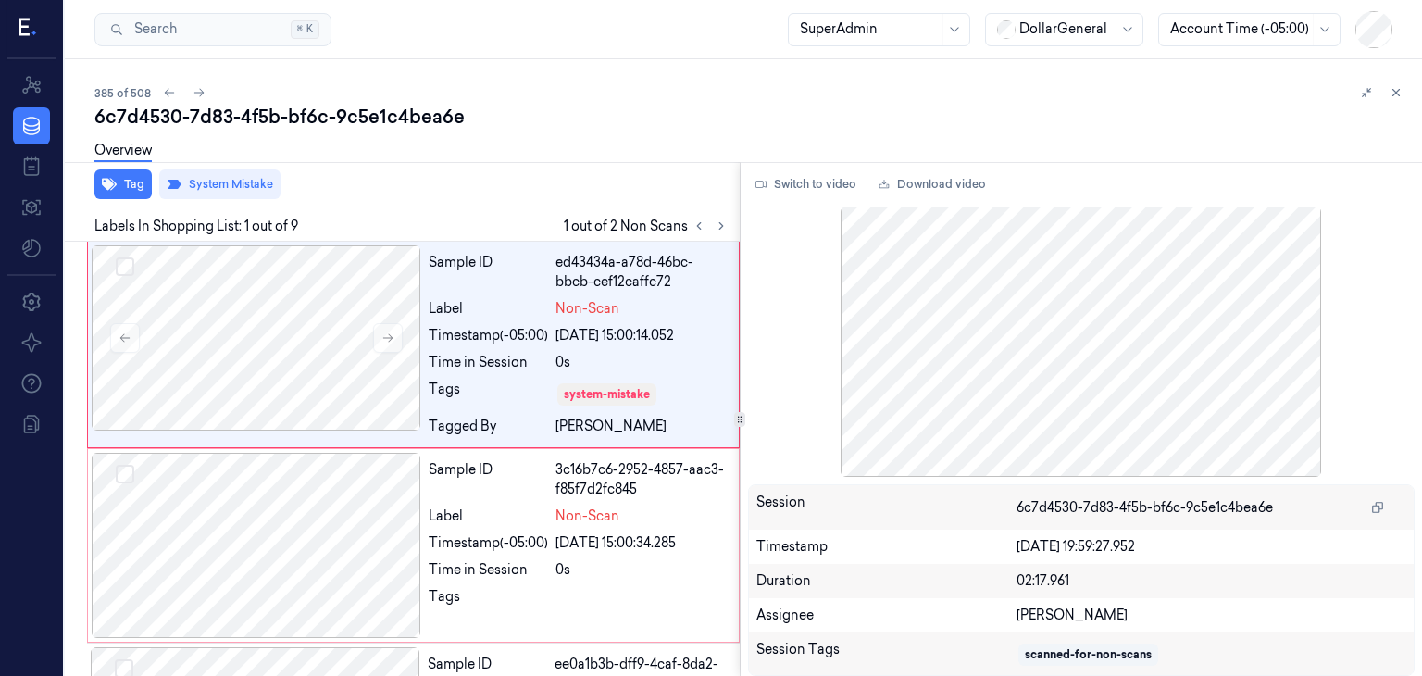
drag, startPoint x: 715, startPoint y: 222, endPoint x: 668, endPoint y: 233, distance: 47.6
click at [715, 223] on icon at bounding box center [721, 225] width 13 height 13
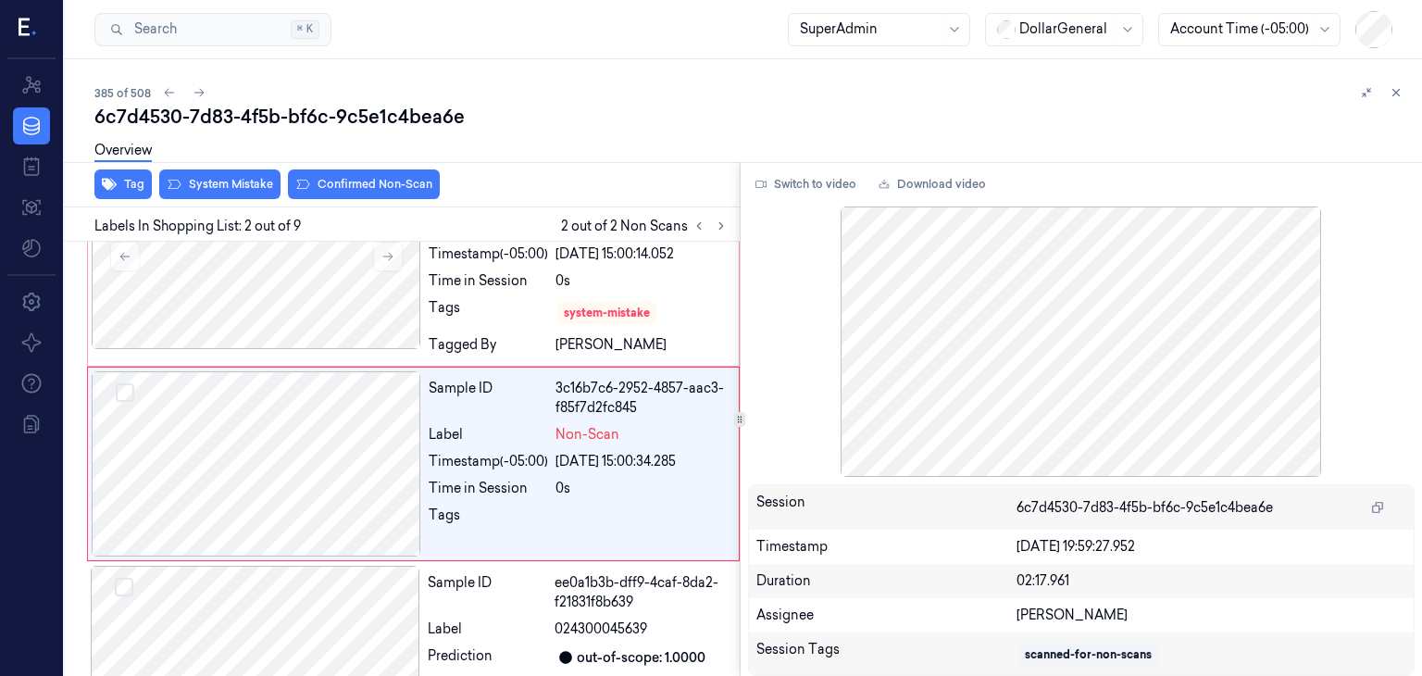
scroll to position [85, 0]
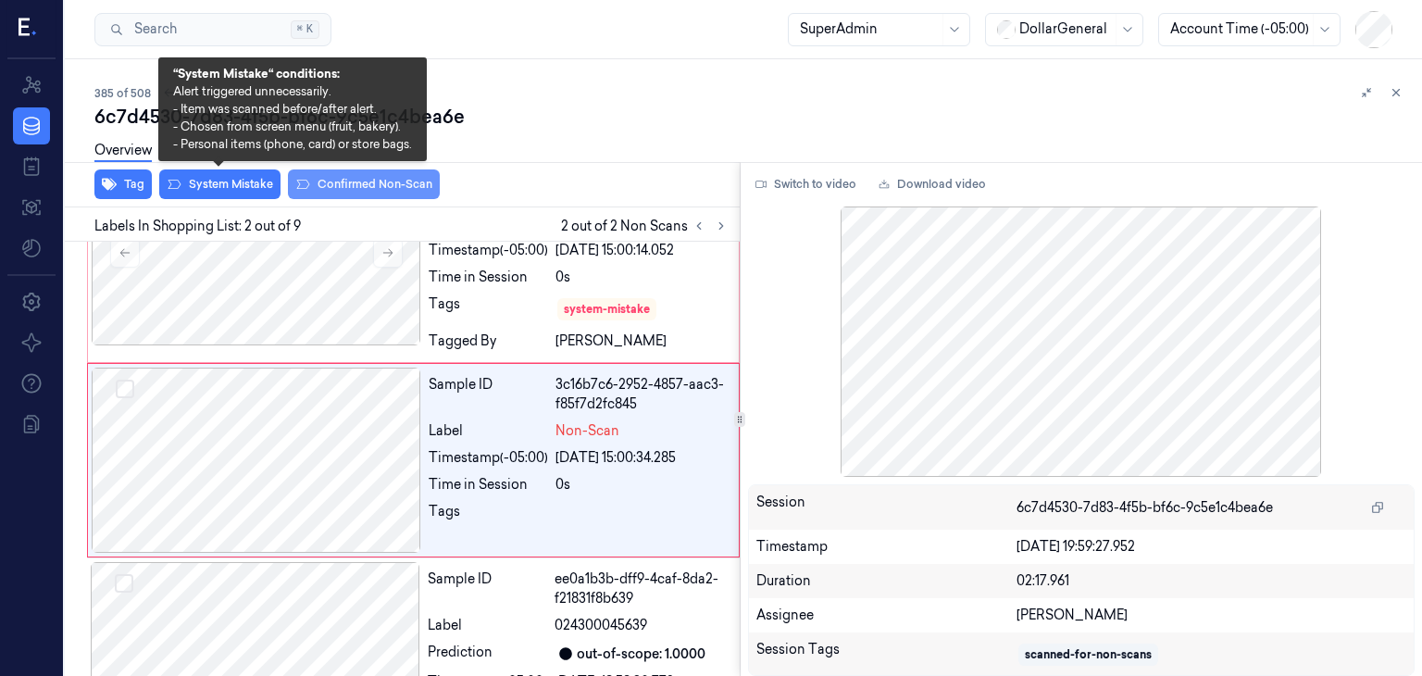
click at [257, 193] on button "System Mistake" at bounding box center [219, 184] width 121 height 30
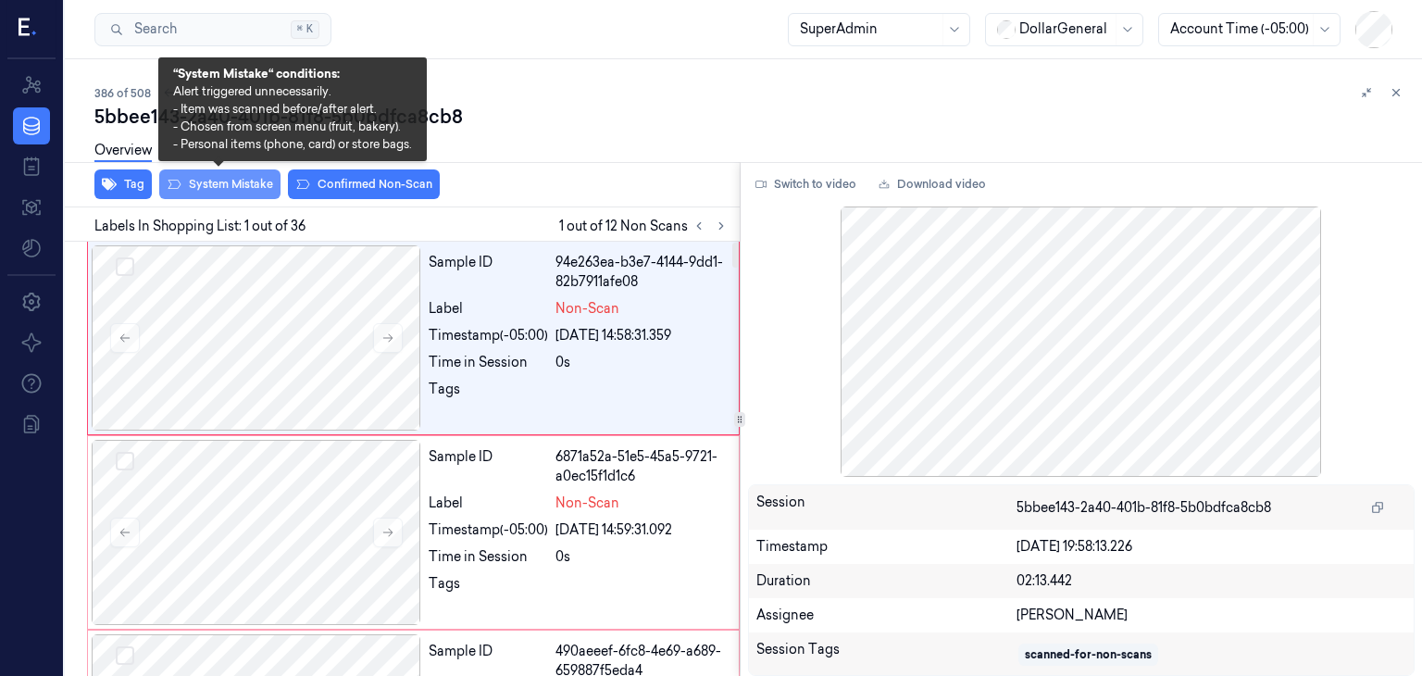
click at [198, 187] on button "System Mistake" at bounding box center [219, 184] width 121 height 30
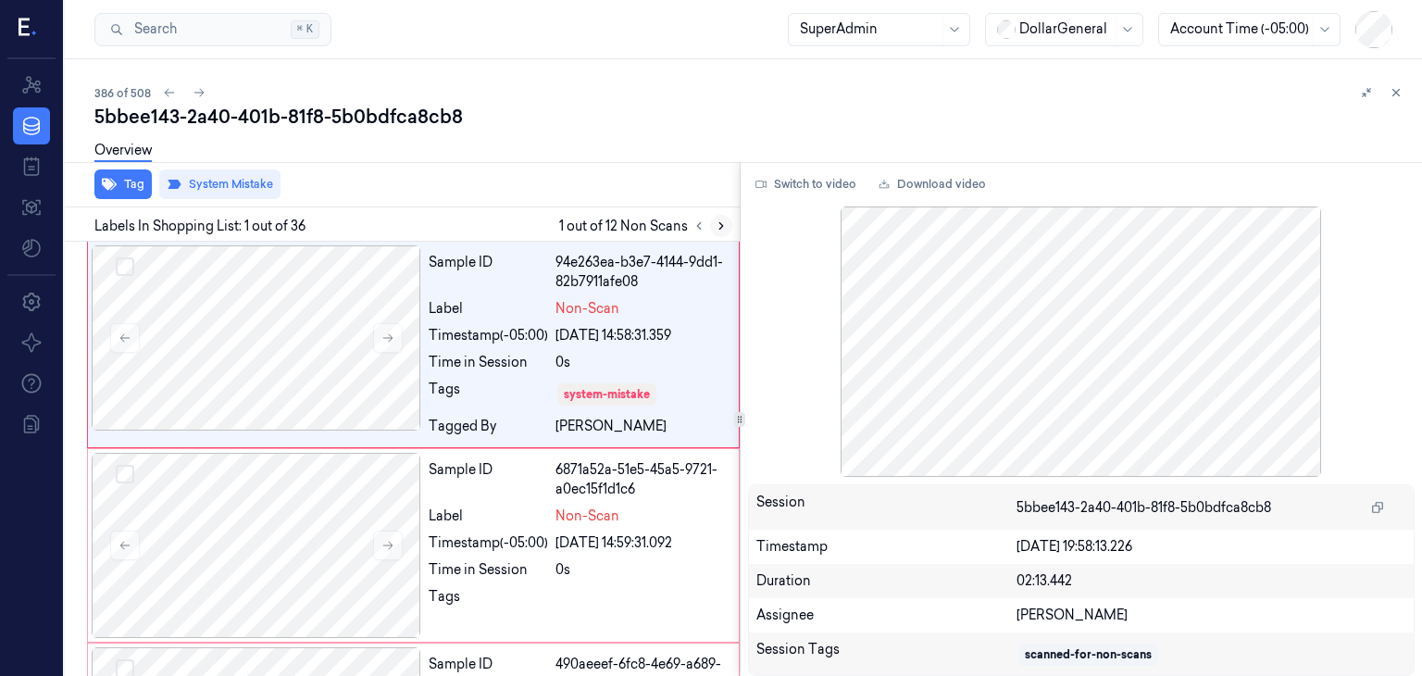
click at [718, 217] on button at bounding box center [721, 226] width 22 height 22
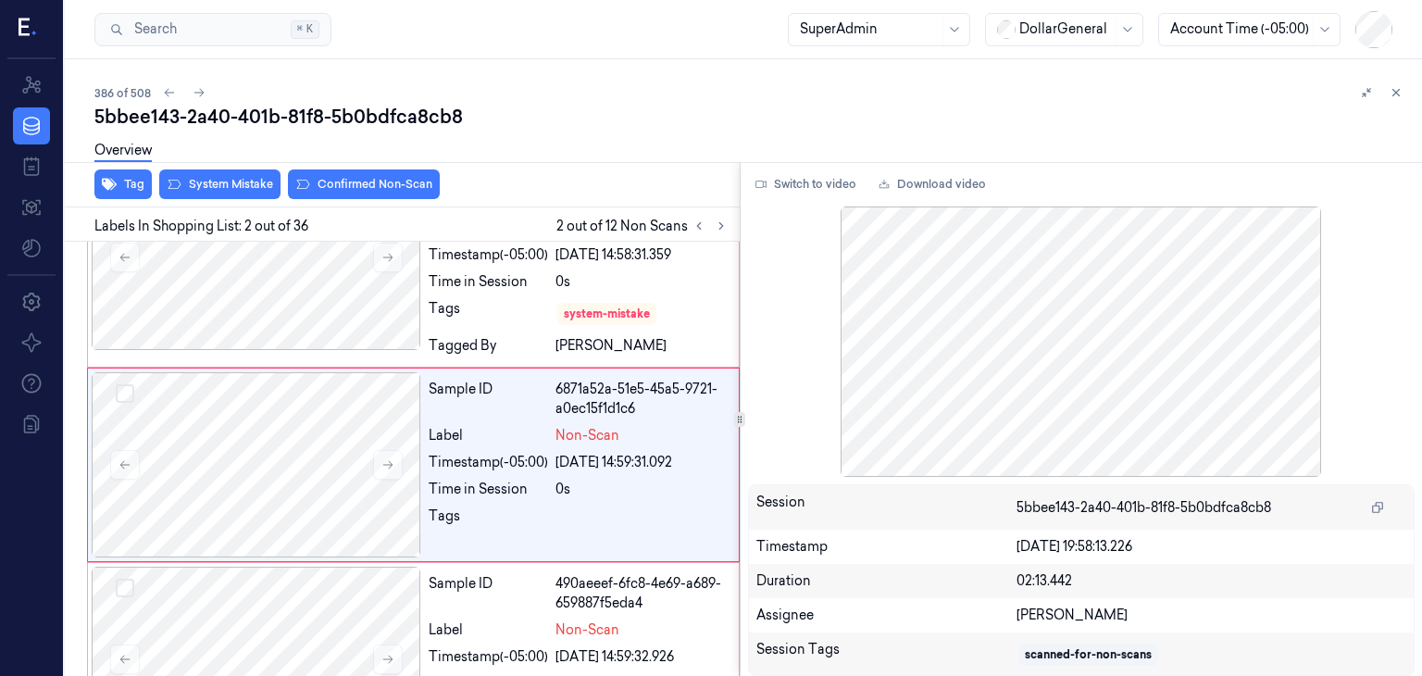
scroll to position [85, 0]
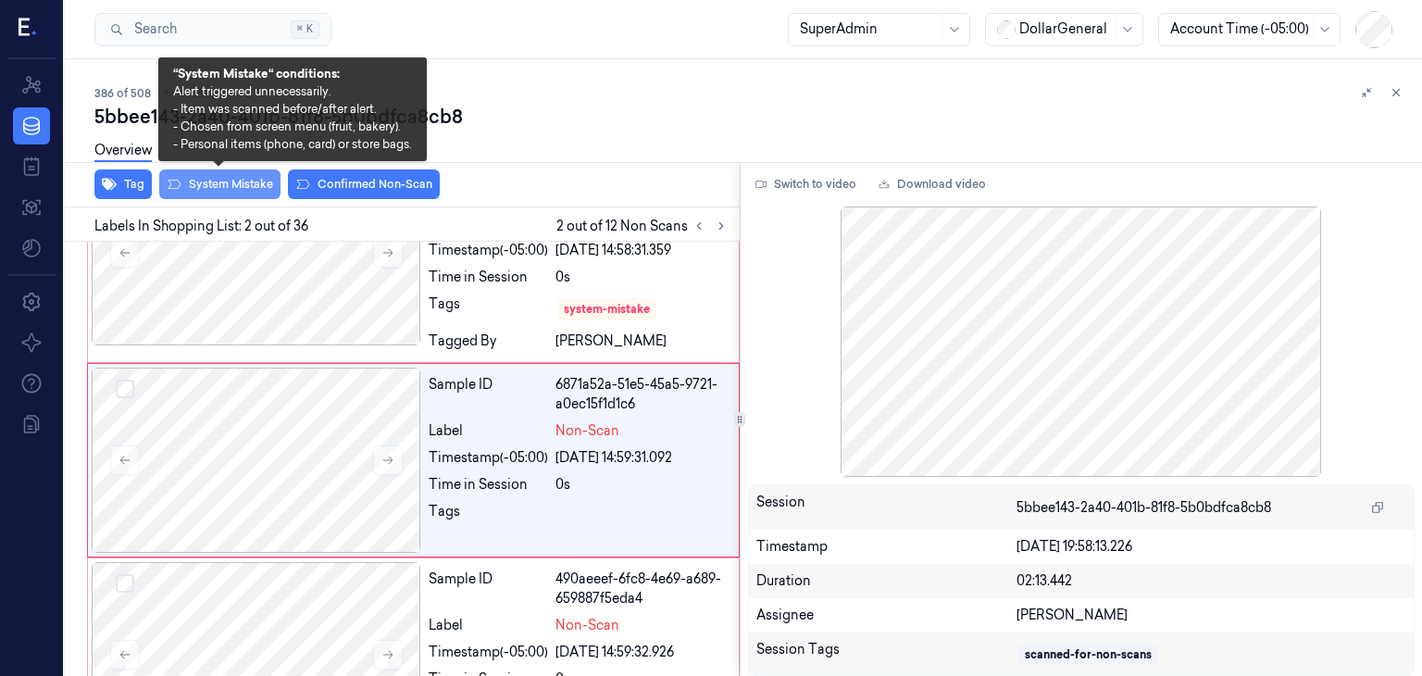
click at [222, 190] on button "System Mistake" at bounding box center [219, 184] width 121 height 30
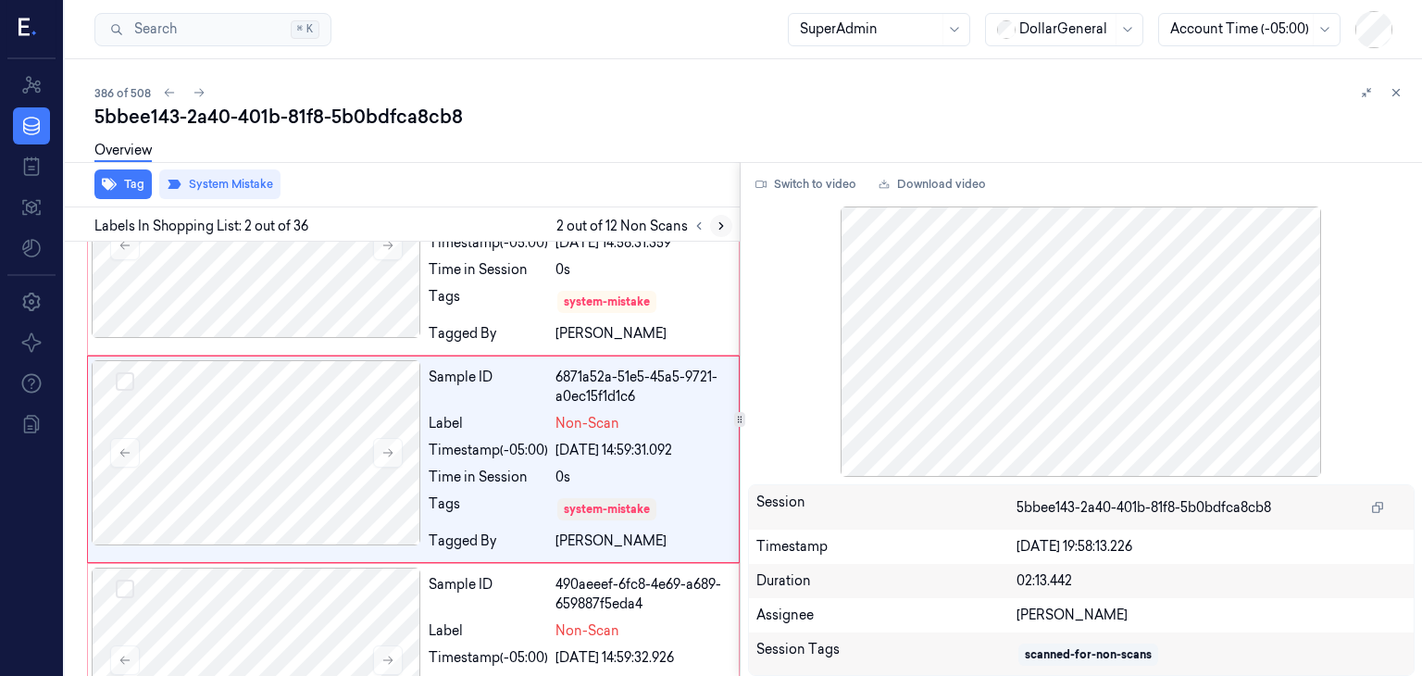
click at [730, 226] on button at bounding box center [721, 226] width 22 height 22
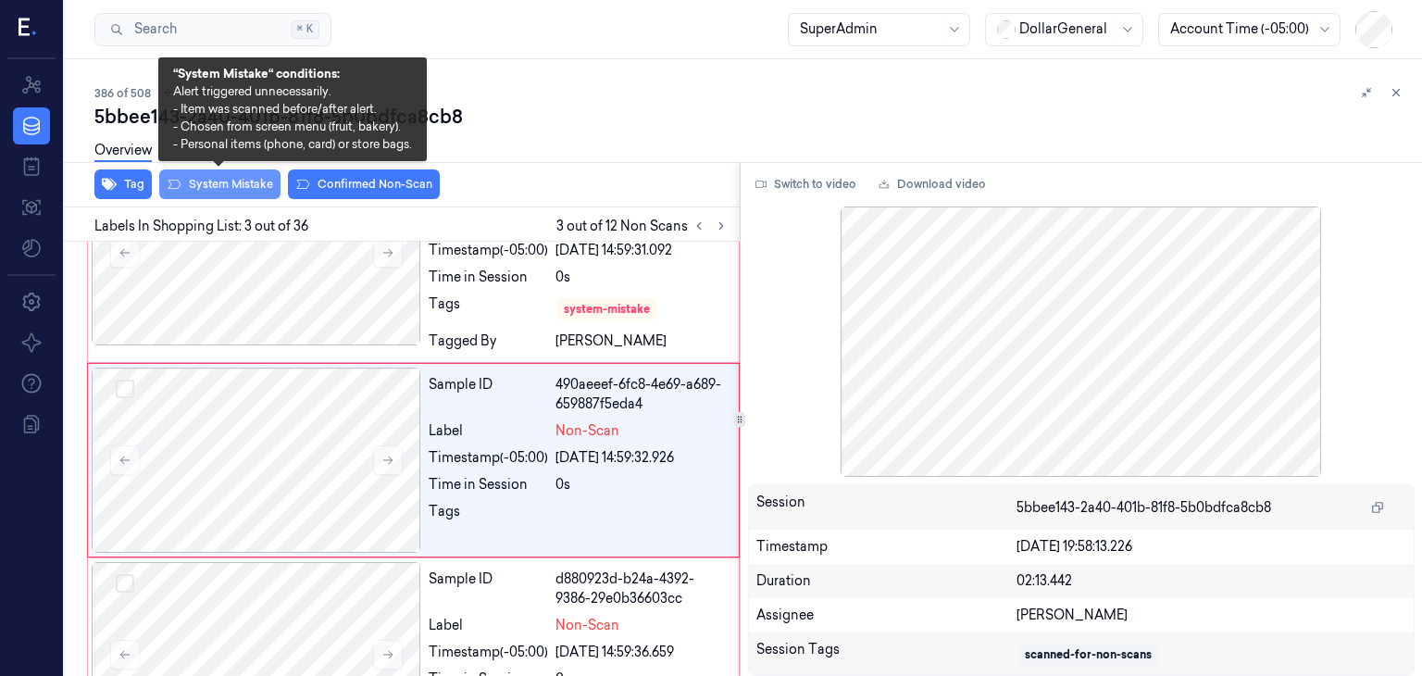
click at [252, 186] on button "System Mistake" at bounding box center [219, 184] width 121 height 30
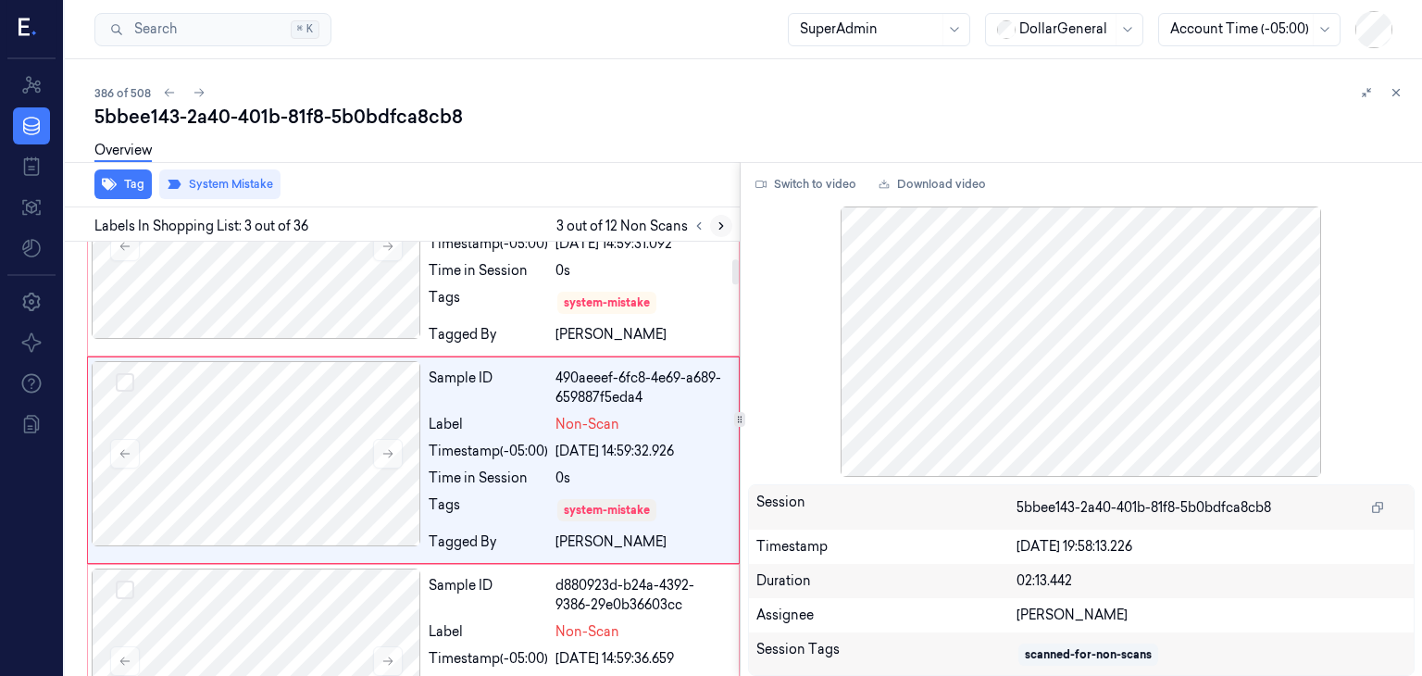
click at [716, 230] on icon at bounding box center [721, 225] width 13 height 13
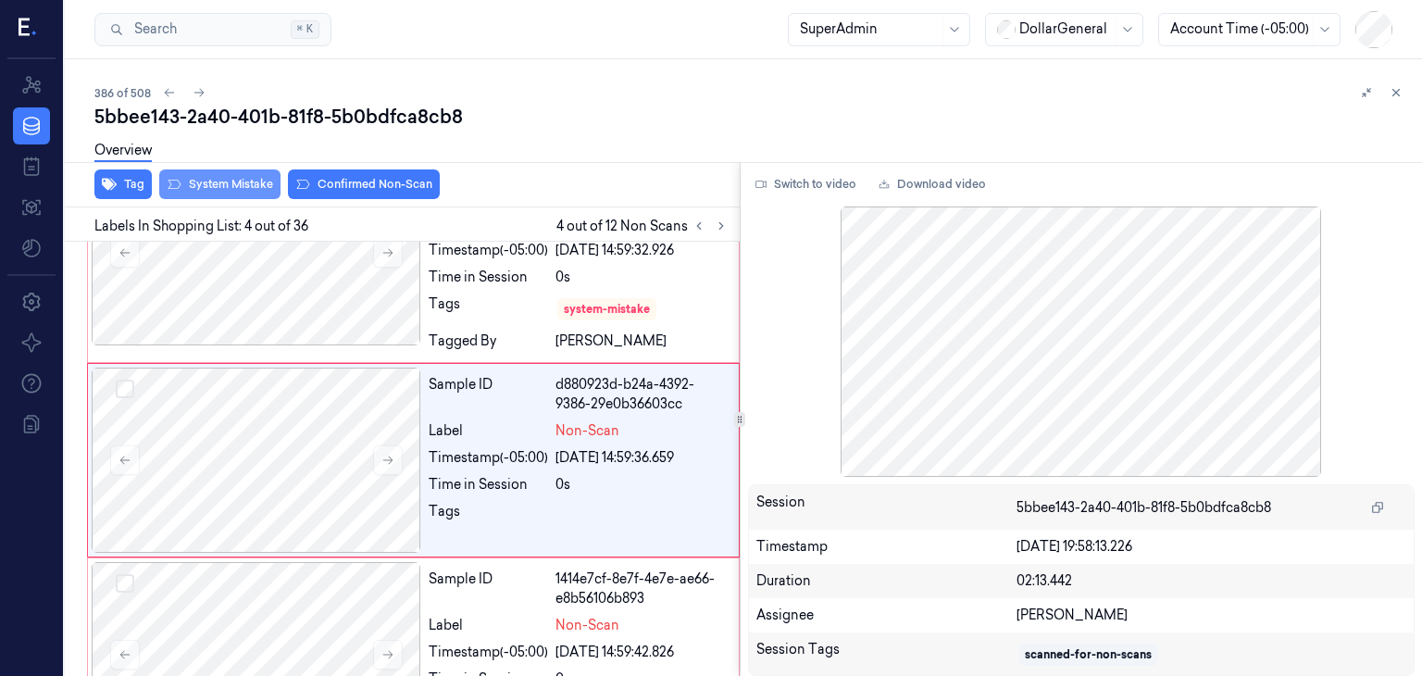
click at [234, 197] on button "System Mistake" at bounding box center [219, 184] width 121 height 30
click at [723, 219] on icon at bounding box center [721, 225] width 13 height 13
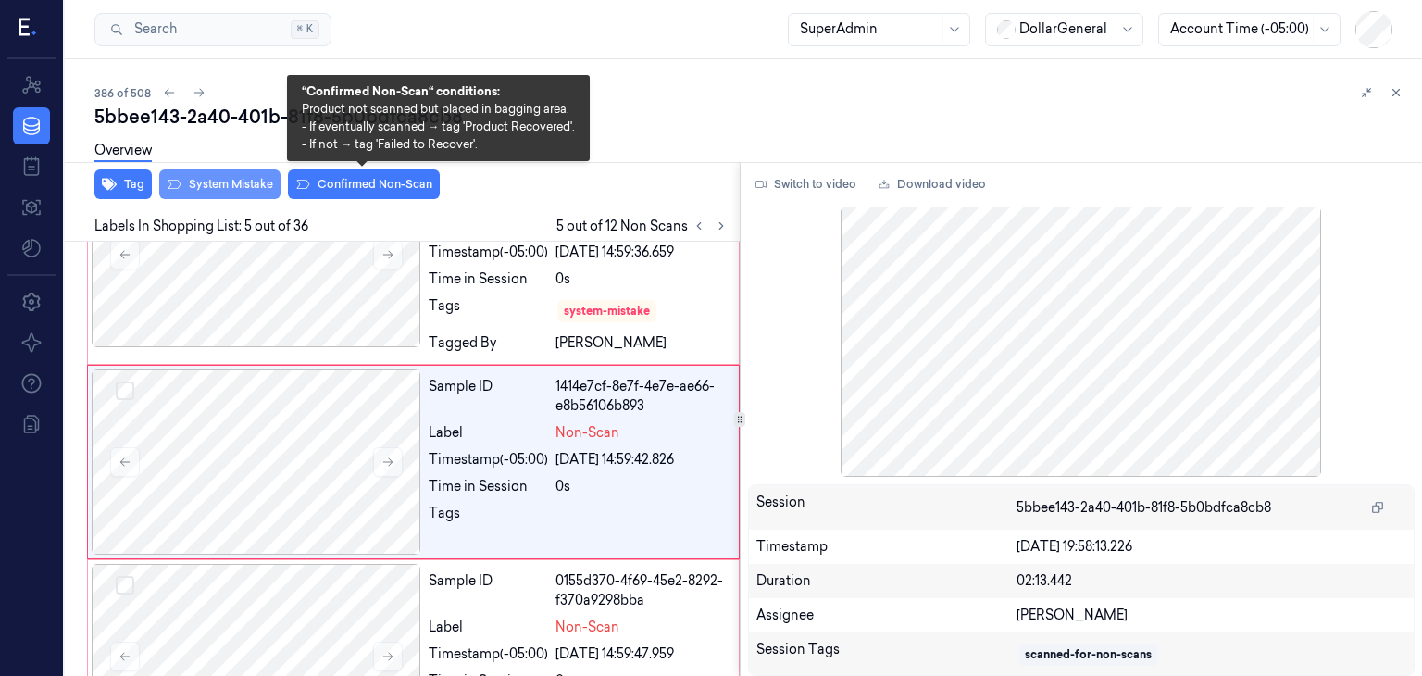
scroll to position [707, 0]
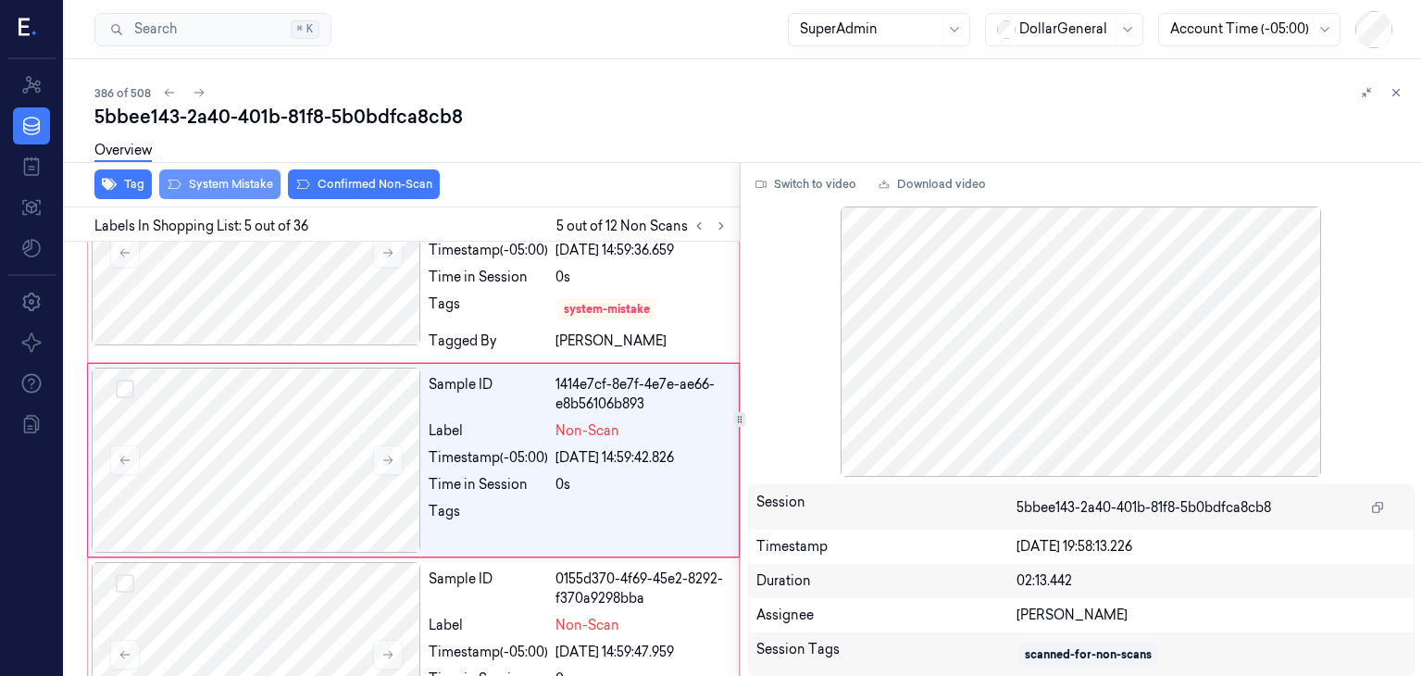
click at [259, 183] on button "System Mistake" at bounding box center [219, 184] width 121 height 30
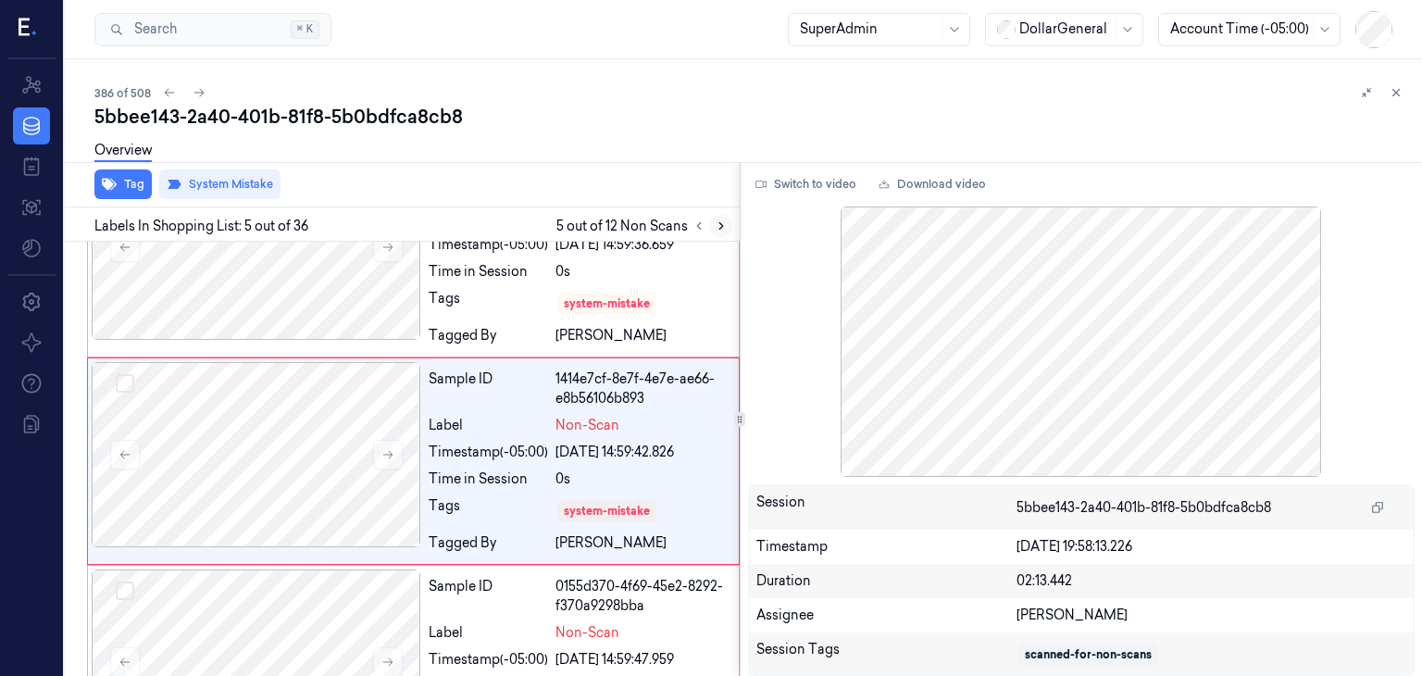
click at [726, 230] on icon at bounding box center [721, 225] width 13 height 13
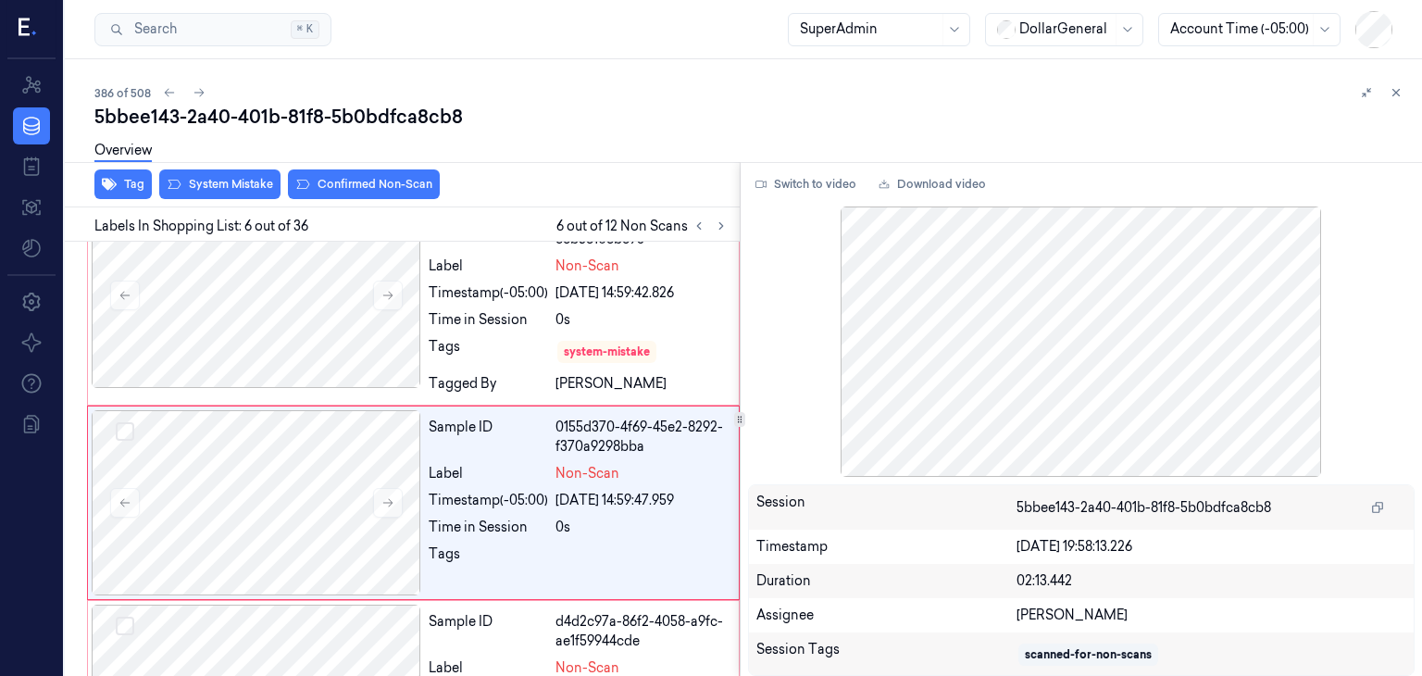
scroll to position [913, 0]
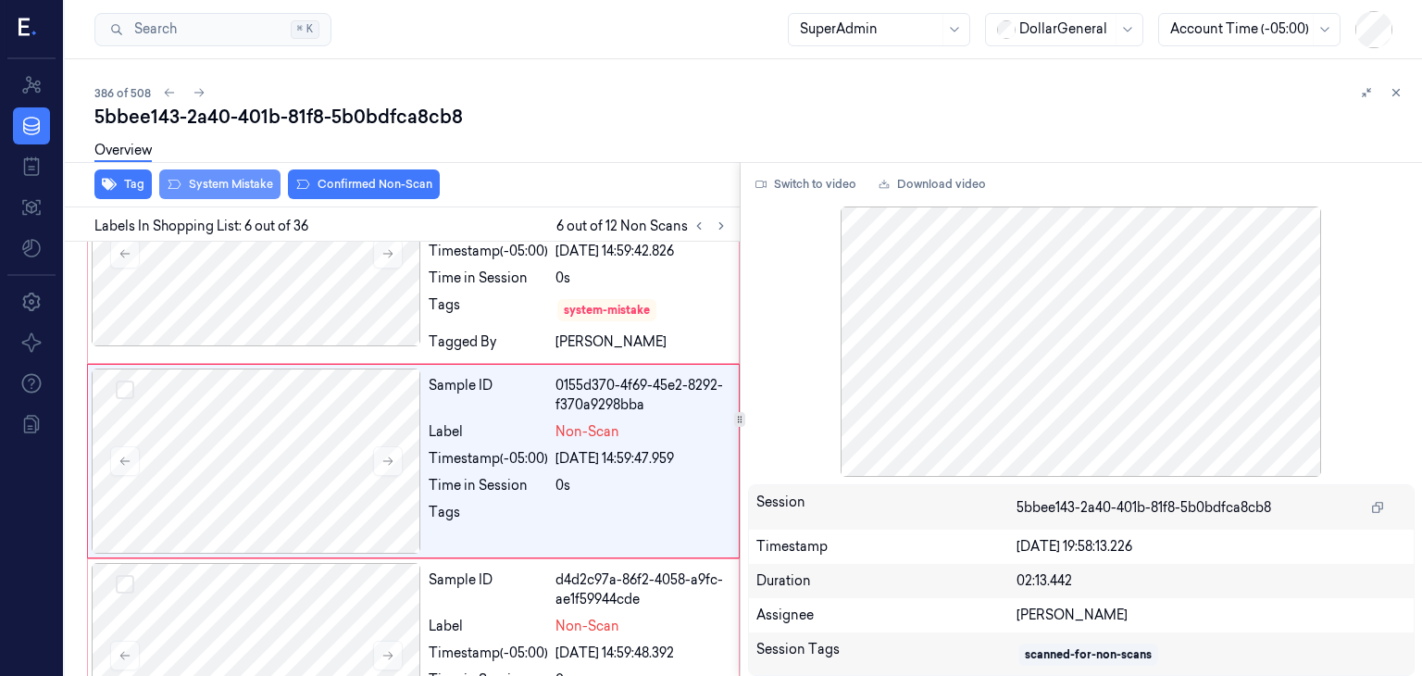
click at [237, 197] on button "System Mistake" at bounding box center [219, 184] width 121 height 30
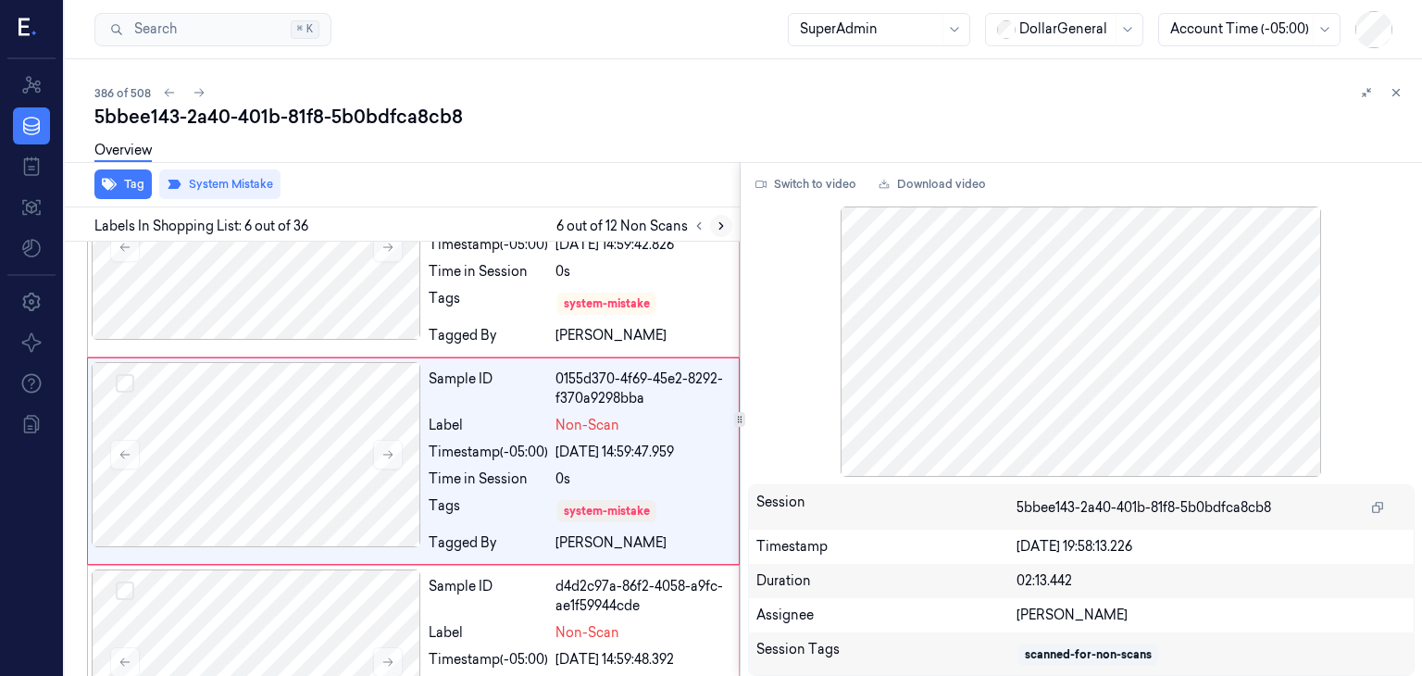
click at [715, 227] on icon at bounding box center [721, 225] width 13 height 13
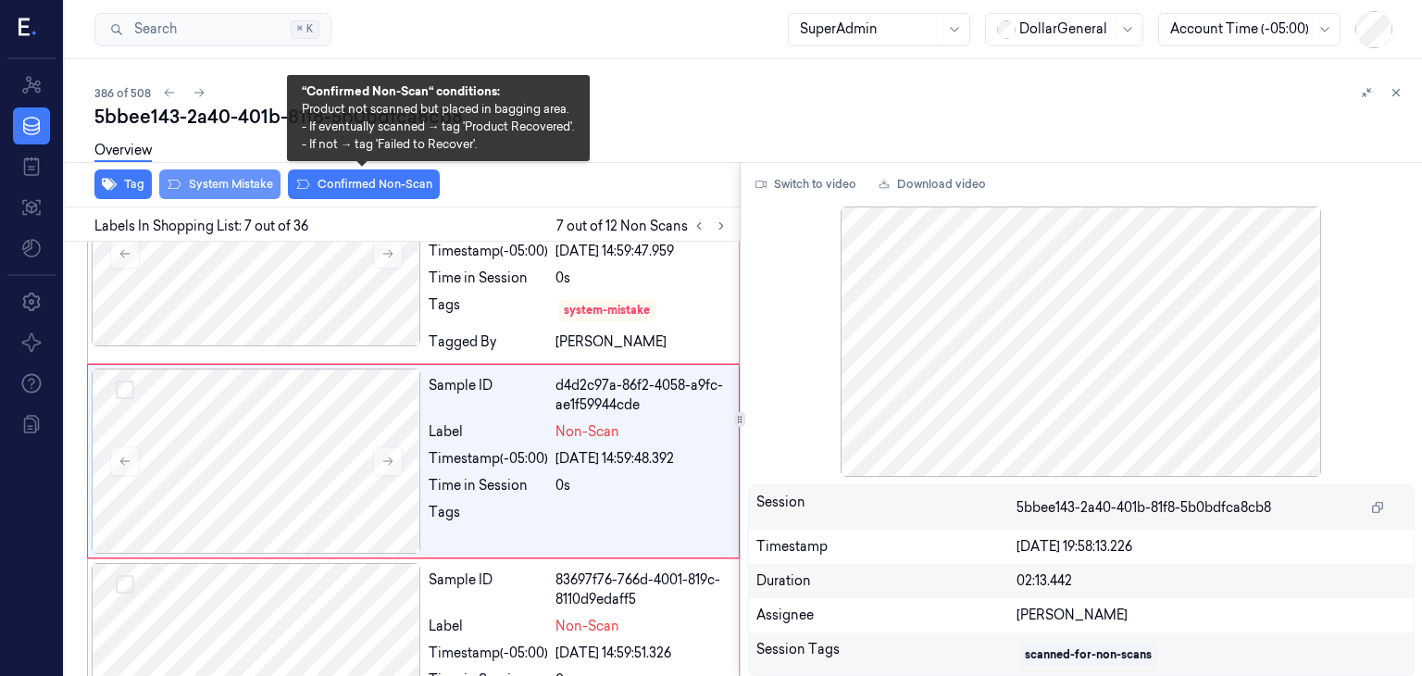
click at [232, 186] on button "System Mistake" at bounding box center [219, 184] width 121 height 30
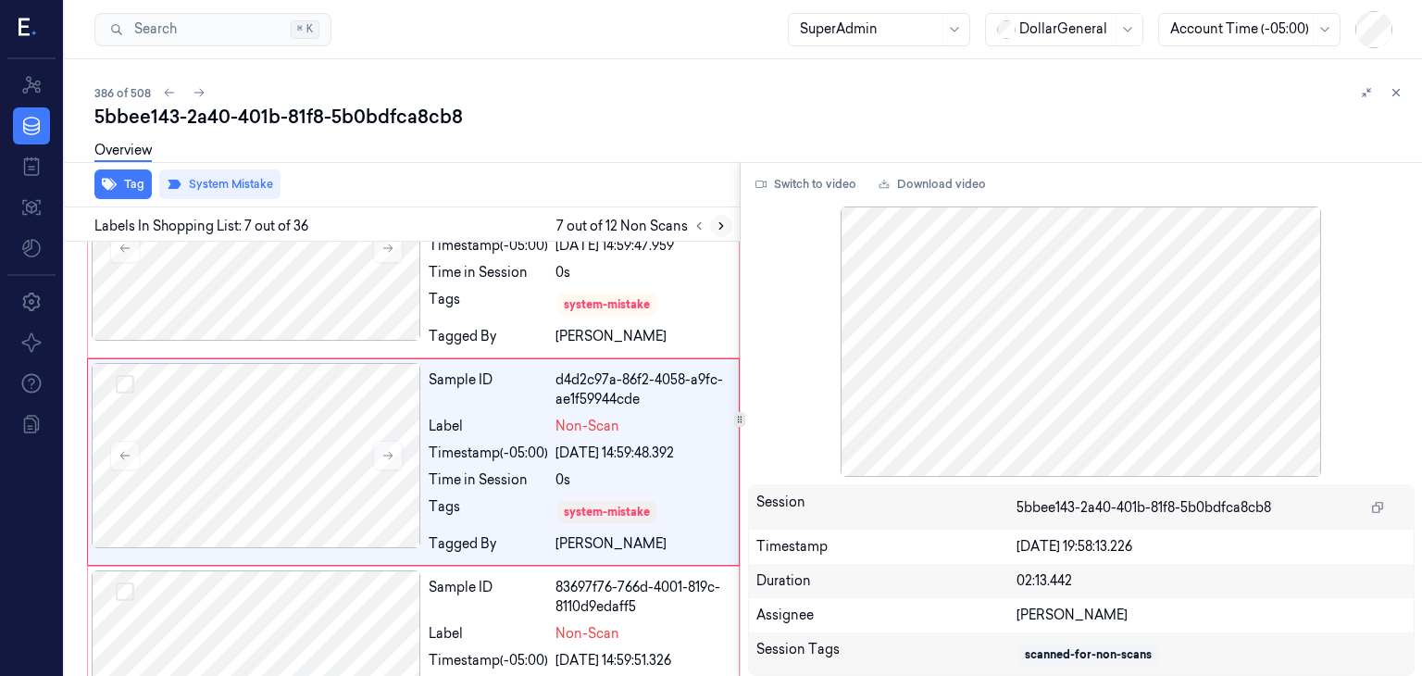
click at [724, 225] on icon at bounding box center [721, 225] width 13 height 13
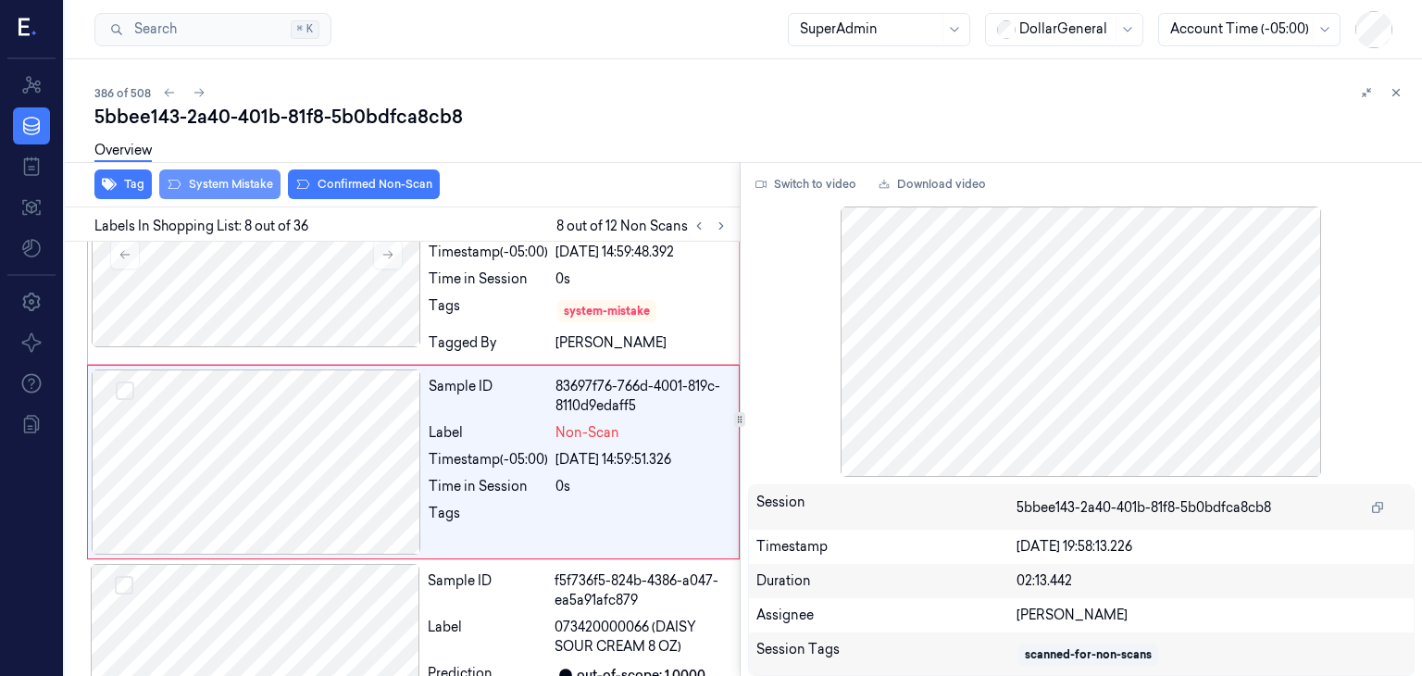
click at [252, 191] on button "System Mistake" at bounding box center [219, 184] width 121 height 30
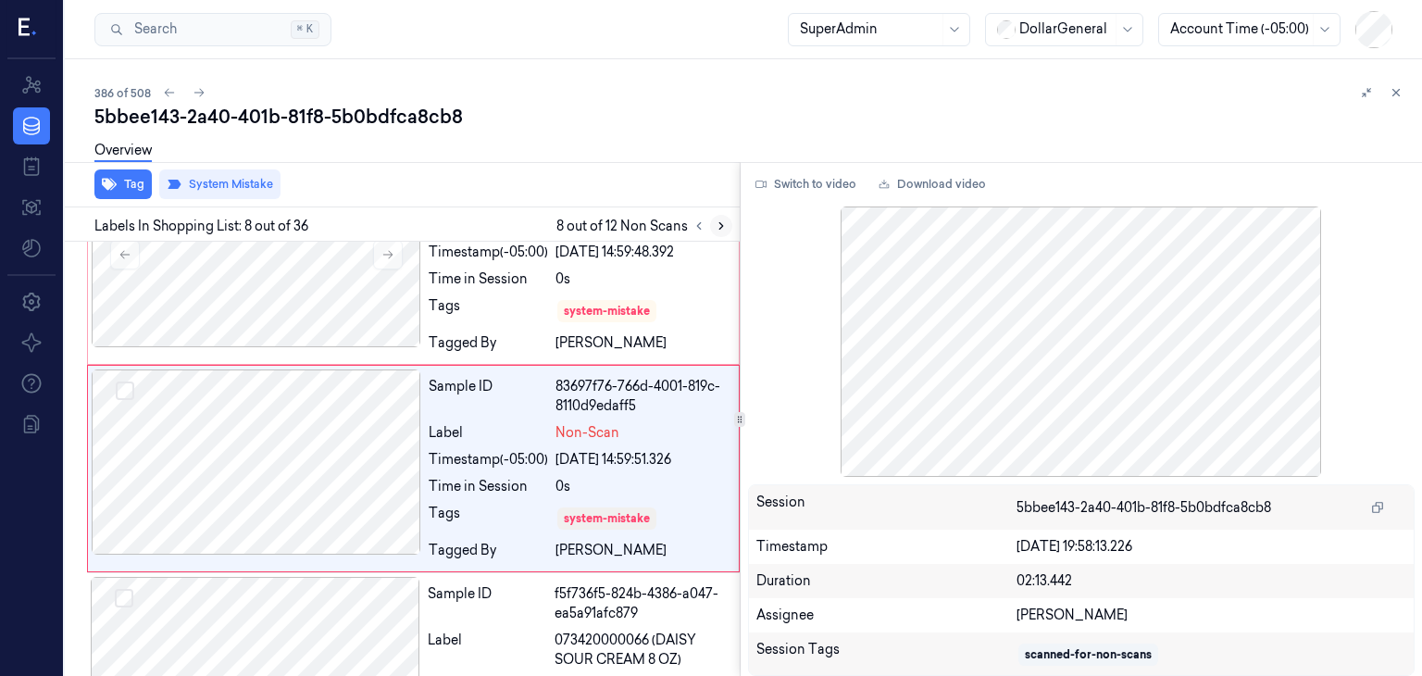
click at [723, 231] on button at bounding box center [721, 226] width 22 height 22
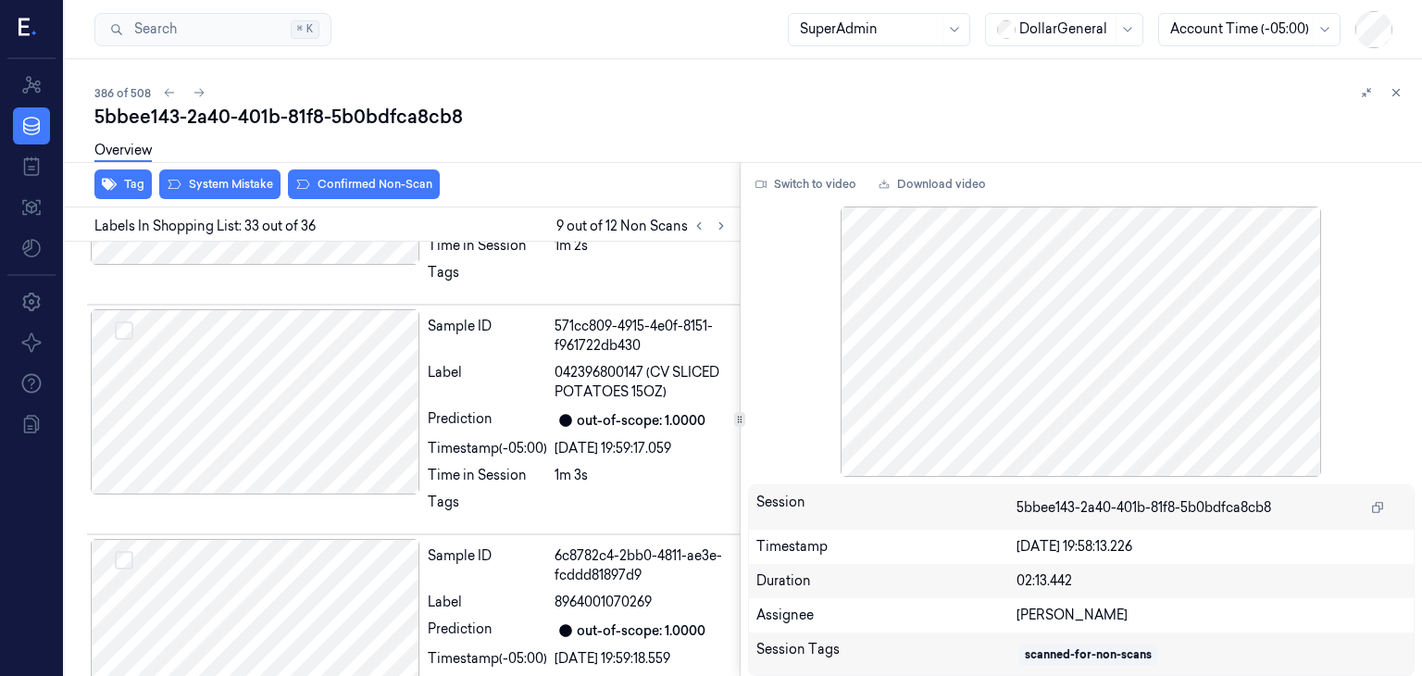
click at [249, 193] on button "System Mistake" at bounding box center [219, 184] width 121 height 30
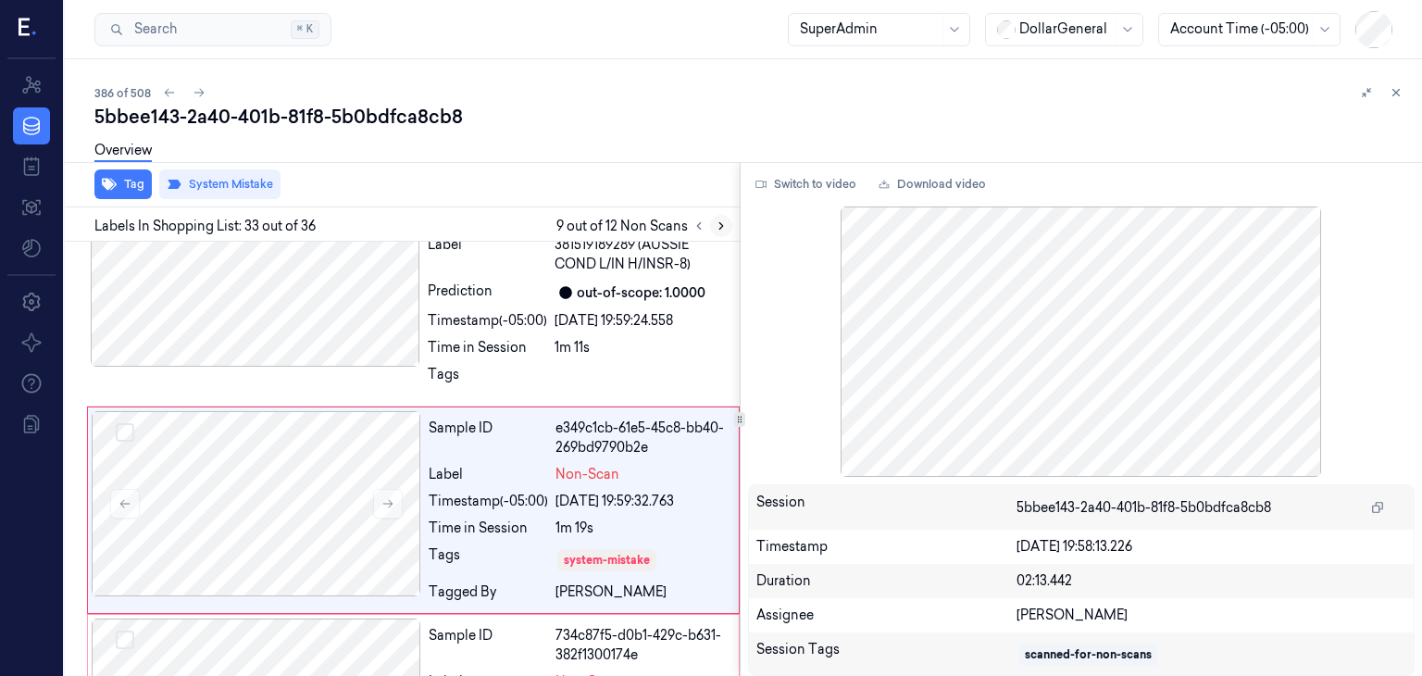
click at [712, 230] on button at bounding box center [721, 226] width 22 height 22
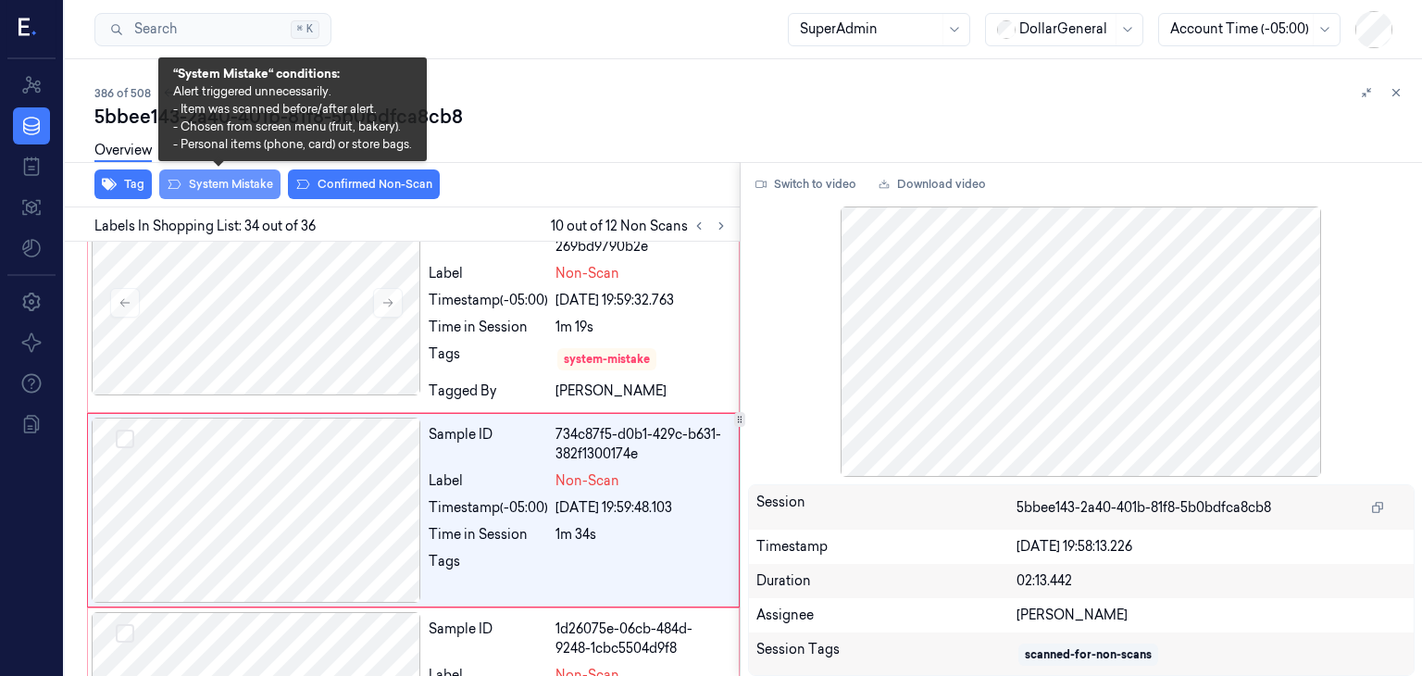
click at [218, 186] on button "System Mistake" at bounding box center [219, 184] width 121 height 30
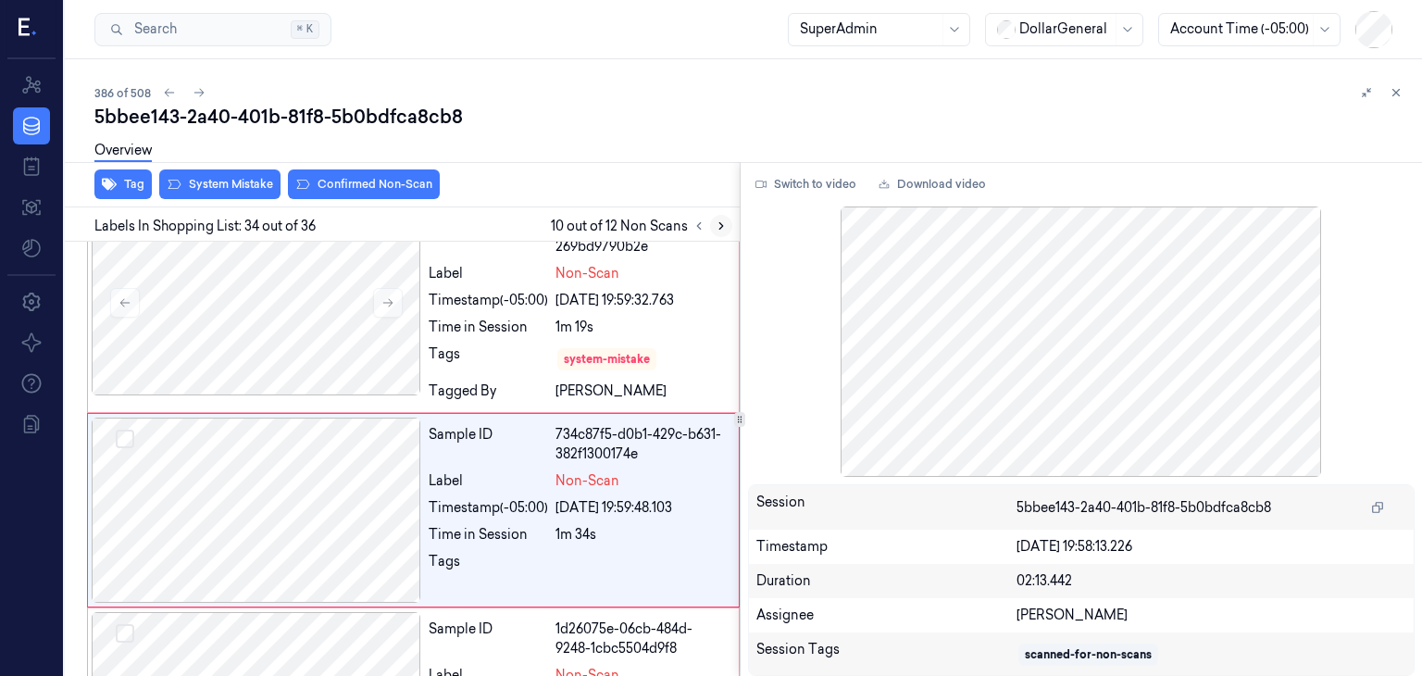
click at [711, 224] on button at bounding box center [721, 226] width 22 height 22
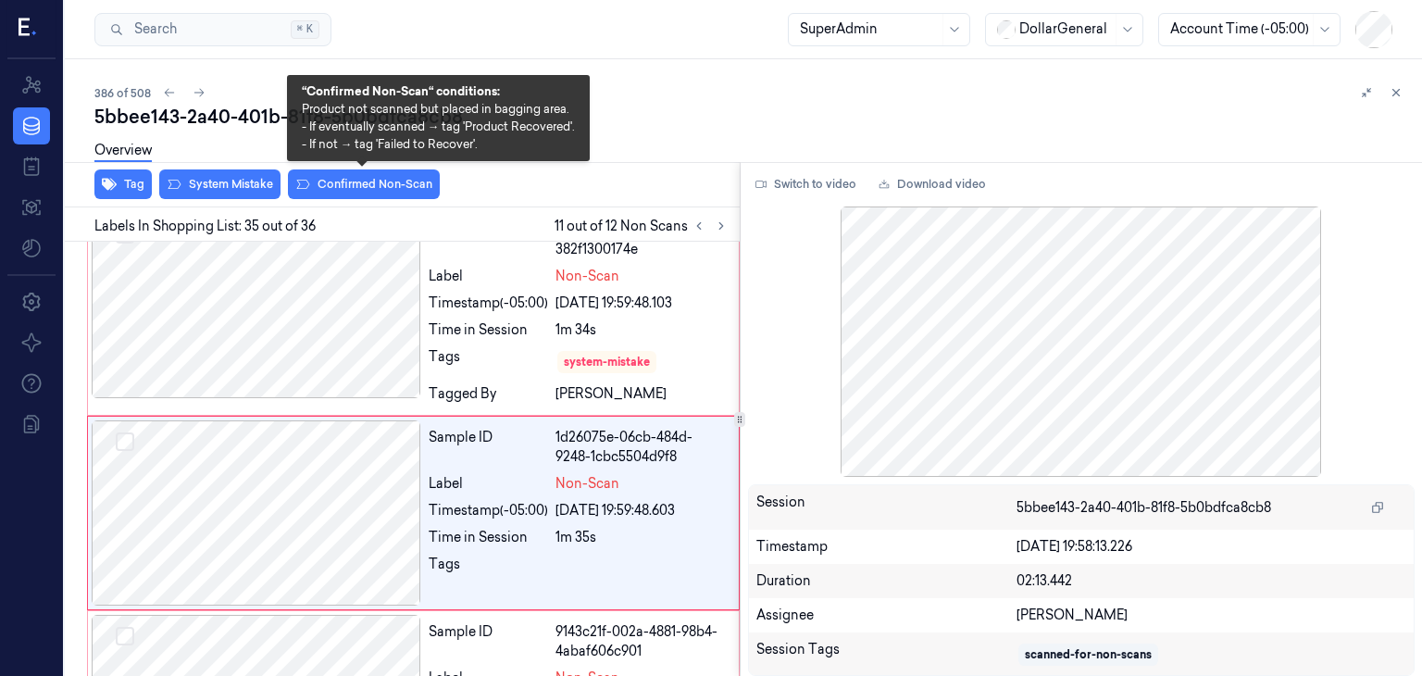
scroll to position [7195, 0]
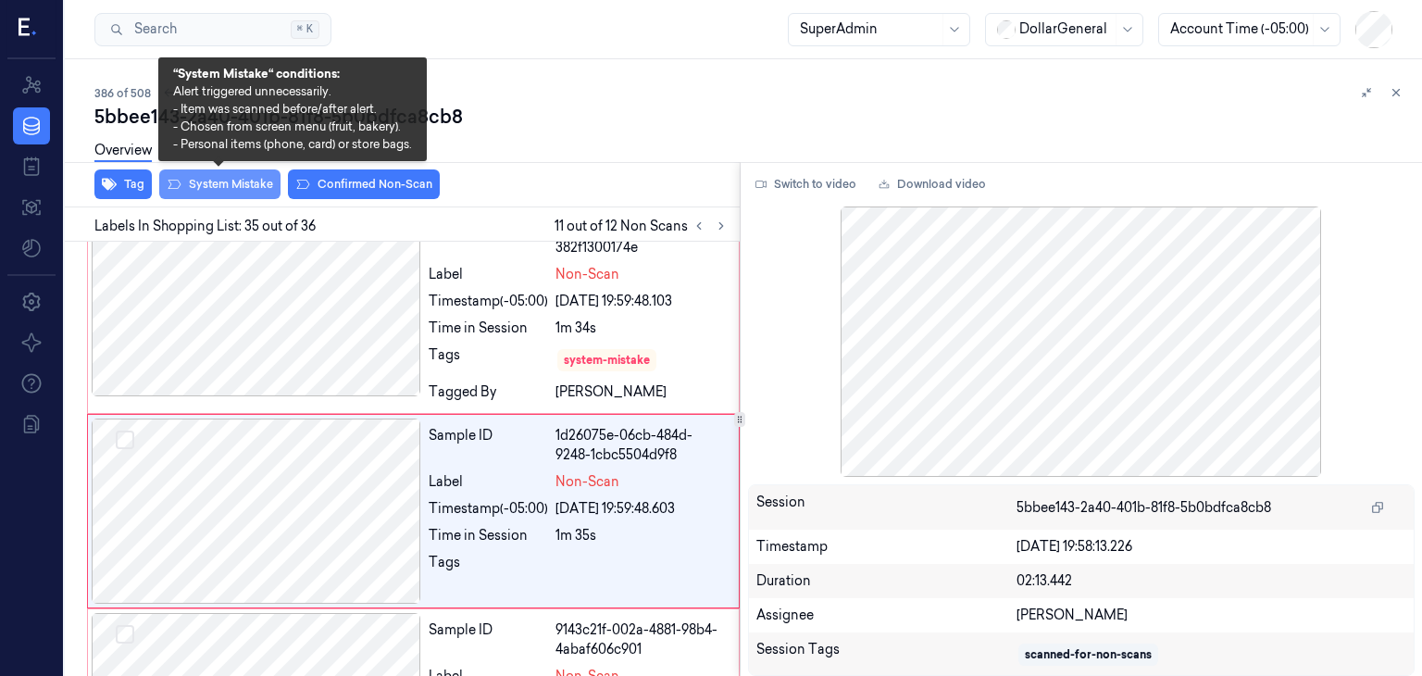
click at [192, 186] on button "System Mistake" at bounding box center [219, 184] width 121 height 30
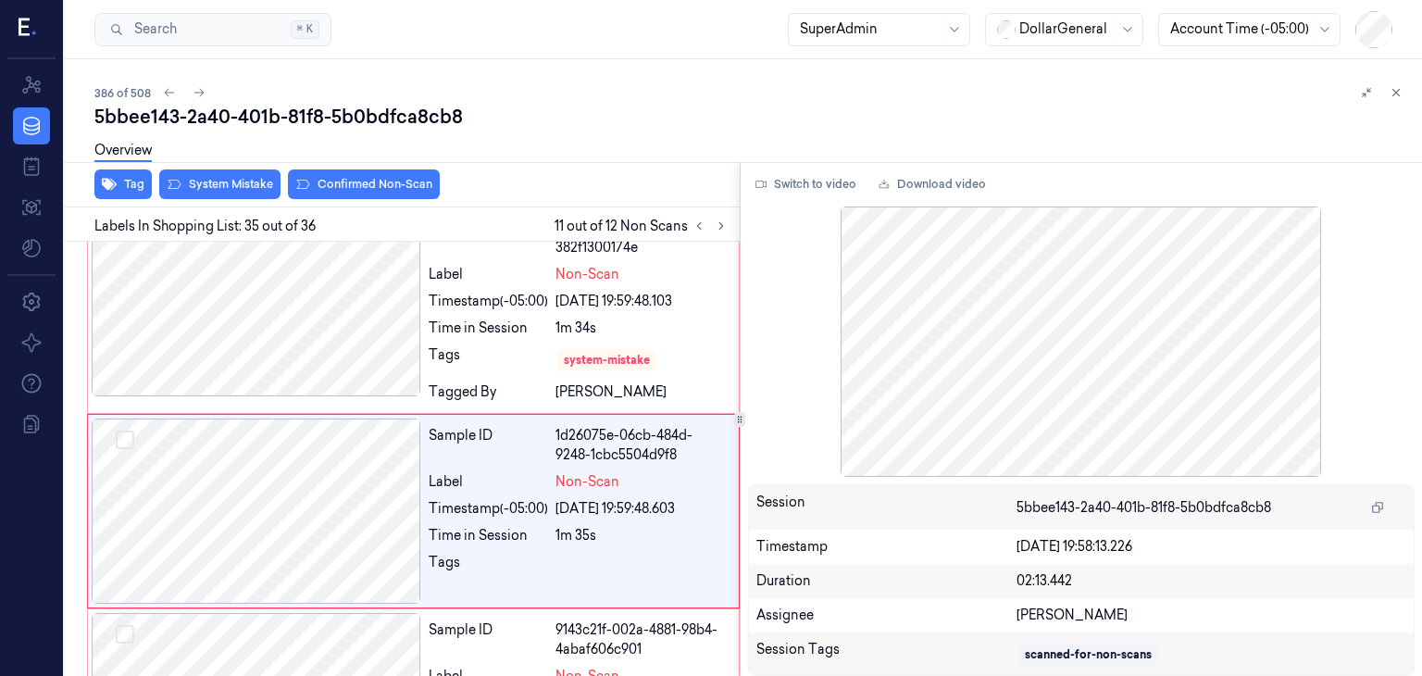
scroll to position [7201, 0]
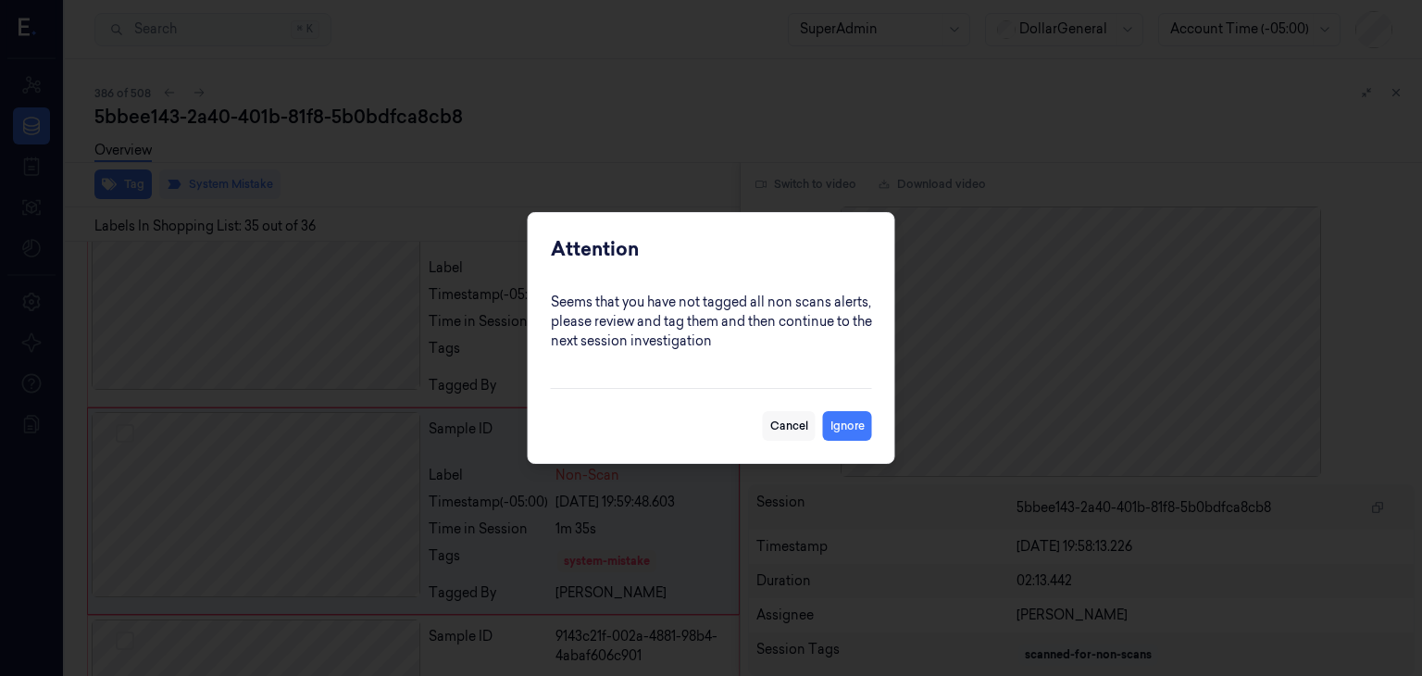
click at [792, 425] on button "Cancel" at bounding box center [789, 426] width 53 height 30
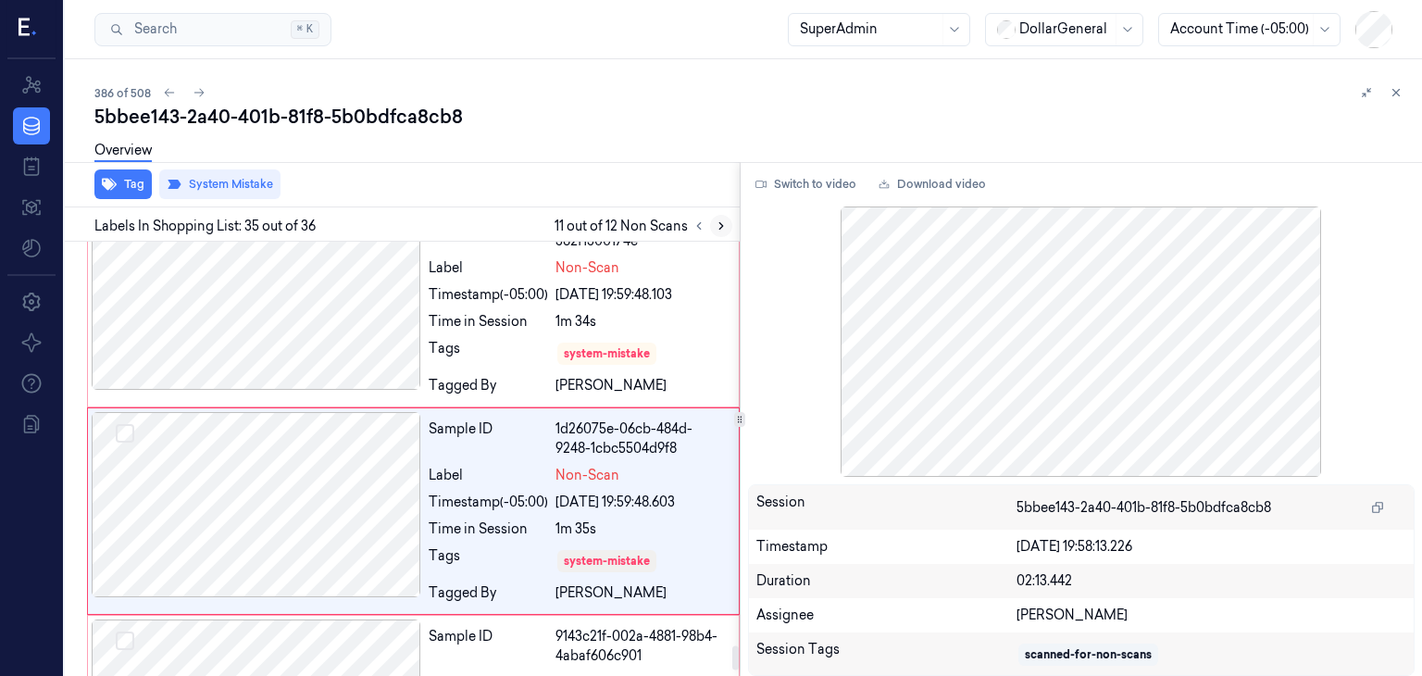
click at [719, 229] on icon at bounding box center [721, 226] width 4 height 6
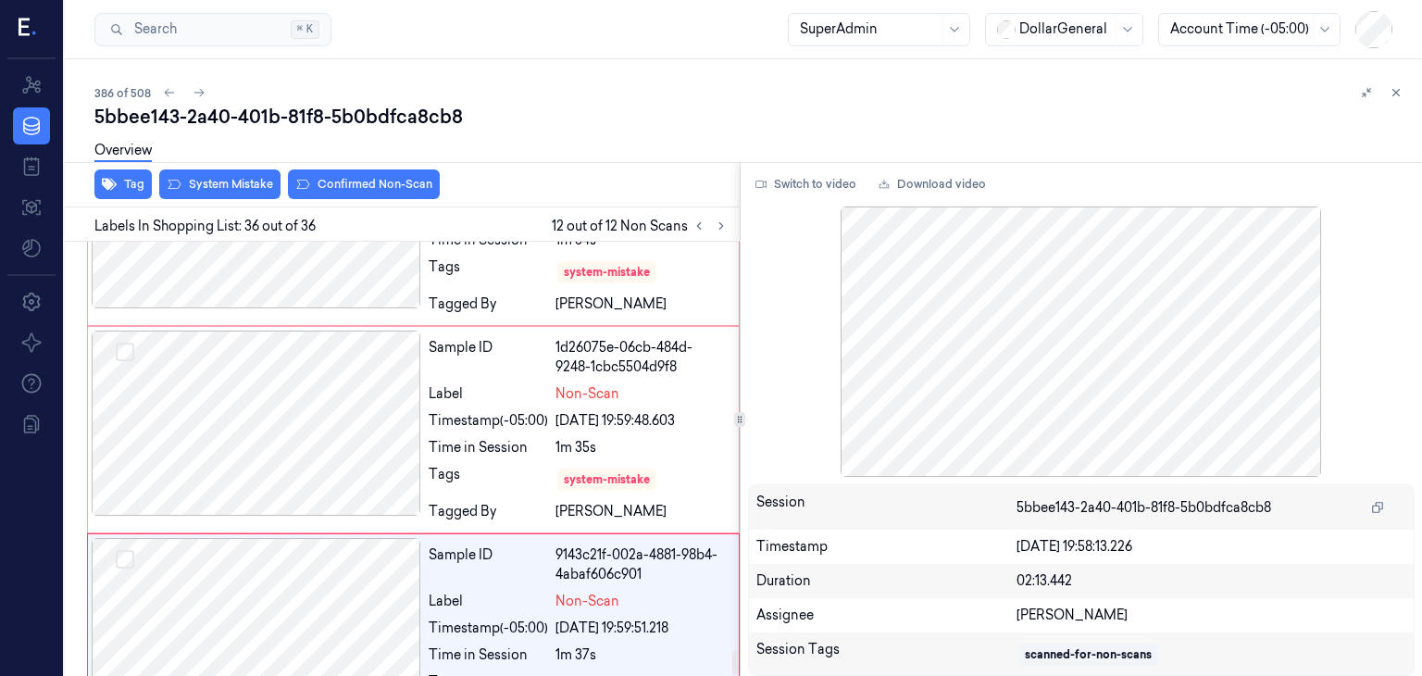
scroll to position [7288, 0]
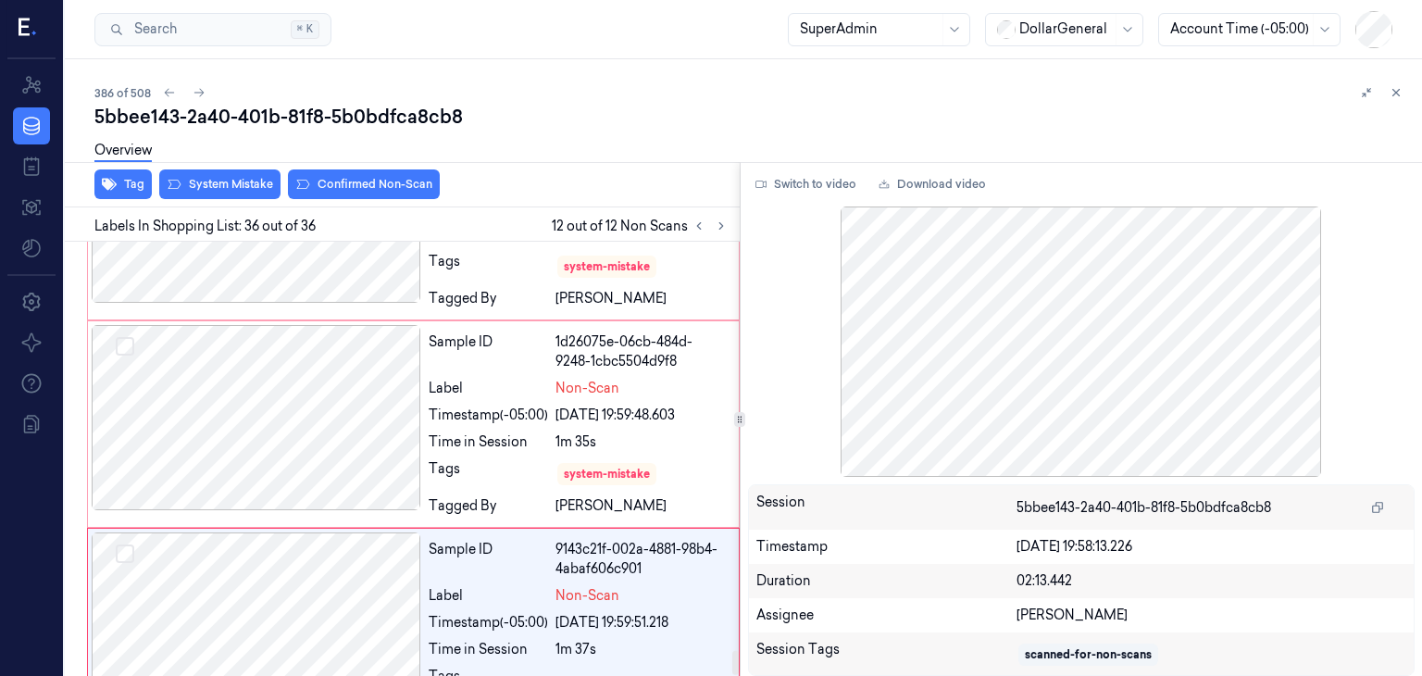
click at [168, 172] on div "Overview" at bounding box center [750, 153] width 1312 height 47
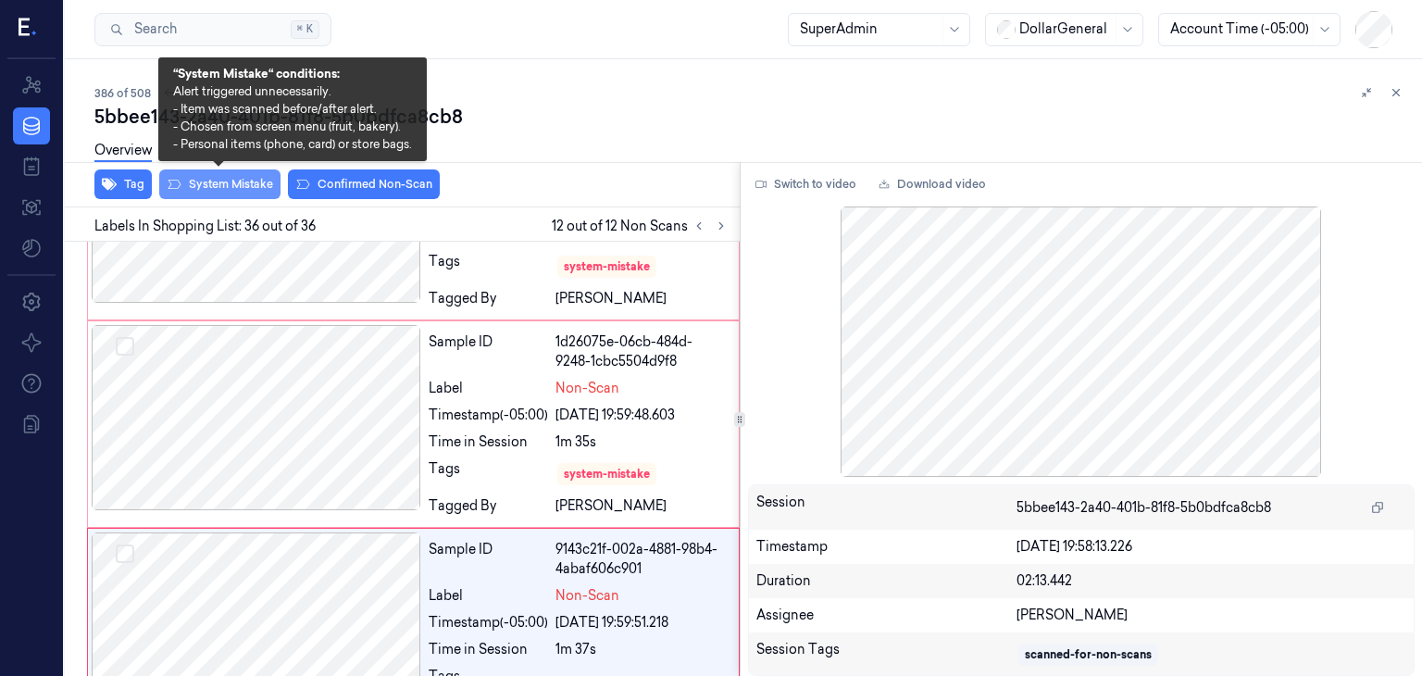
click at [173, 179] on icon at bounding box center [174, 184] width 15 height 15
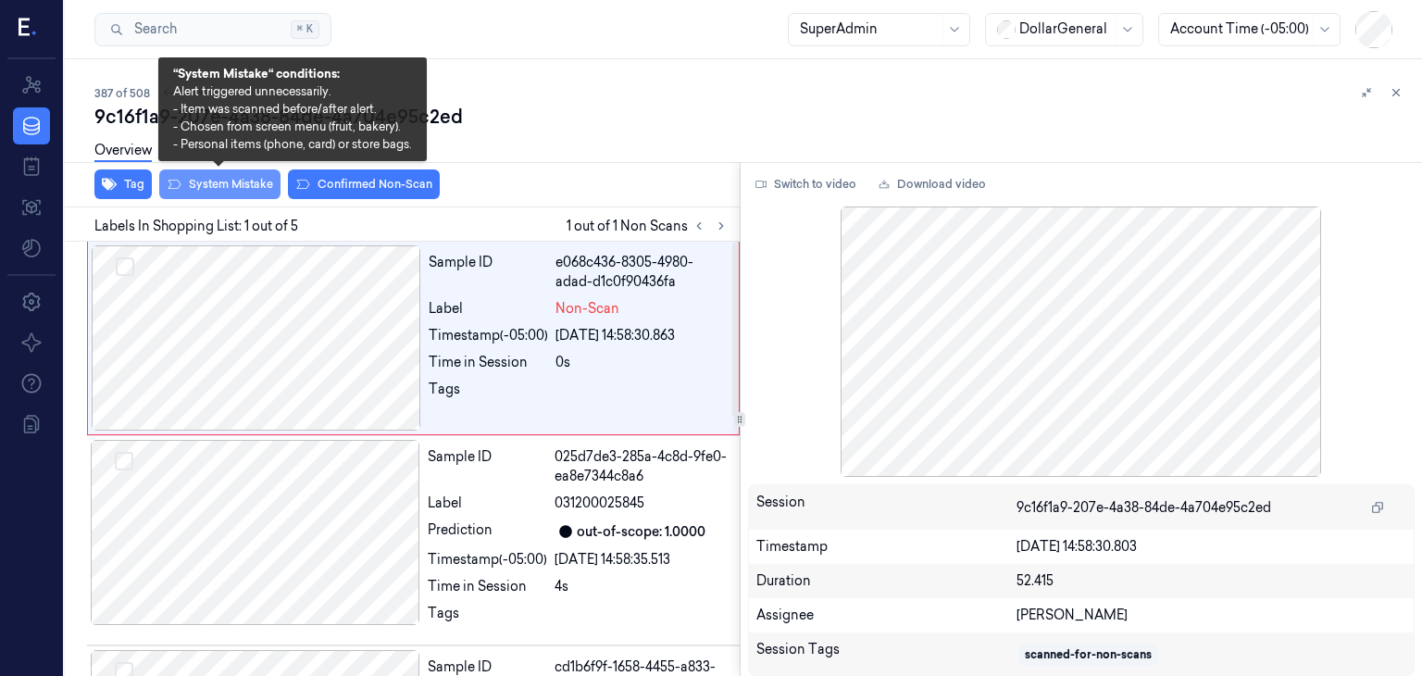
click at [213, 193] on button "System Mistake" at bounding box center [219, 184] width 121 height 30
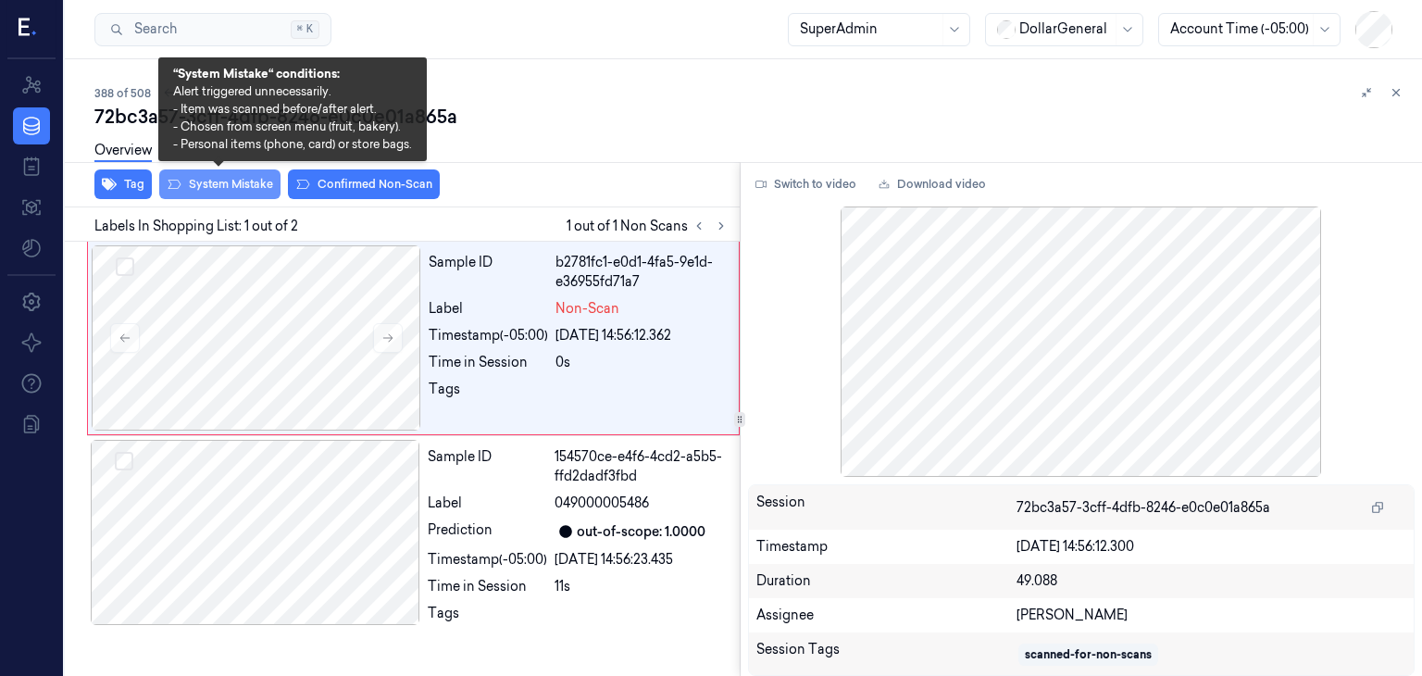
click at [243, 182] on button "System Mistake" at bounding box center [219, 184] width 121 height 30
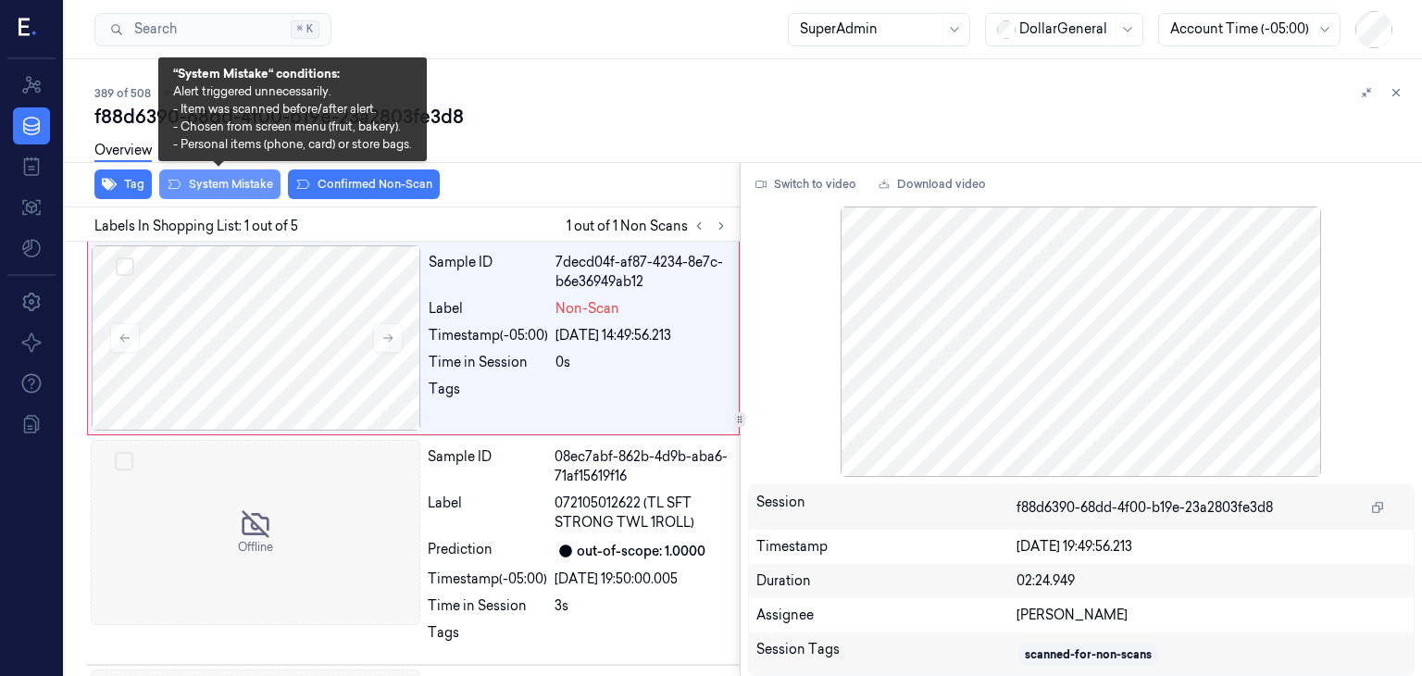
click at [259, 193] on button "System Mistake" at bounding box center [219, 184] width 121 height 30
click at [193, 193] on button "System Mistake" at bounding box center [219, 184] width 121 height 30
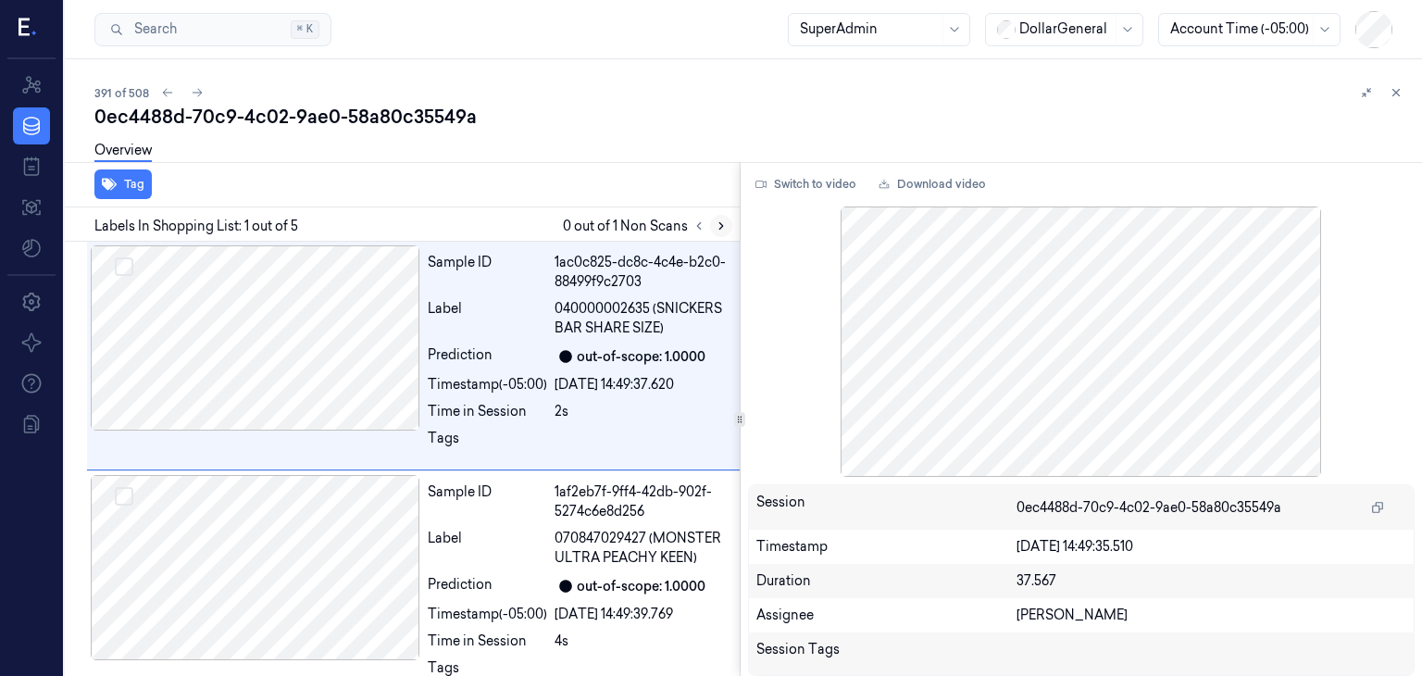
click at [718, 223] on icon at bounding box center [721, 225] width 13 height 13
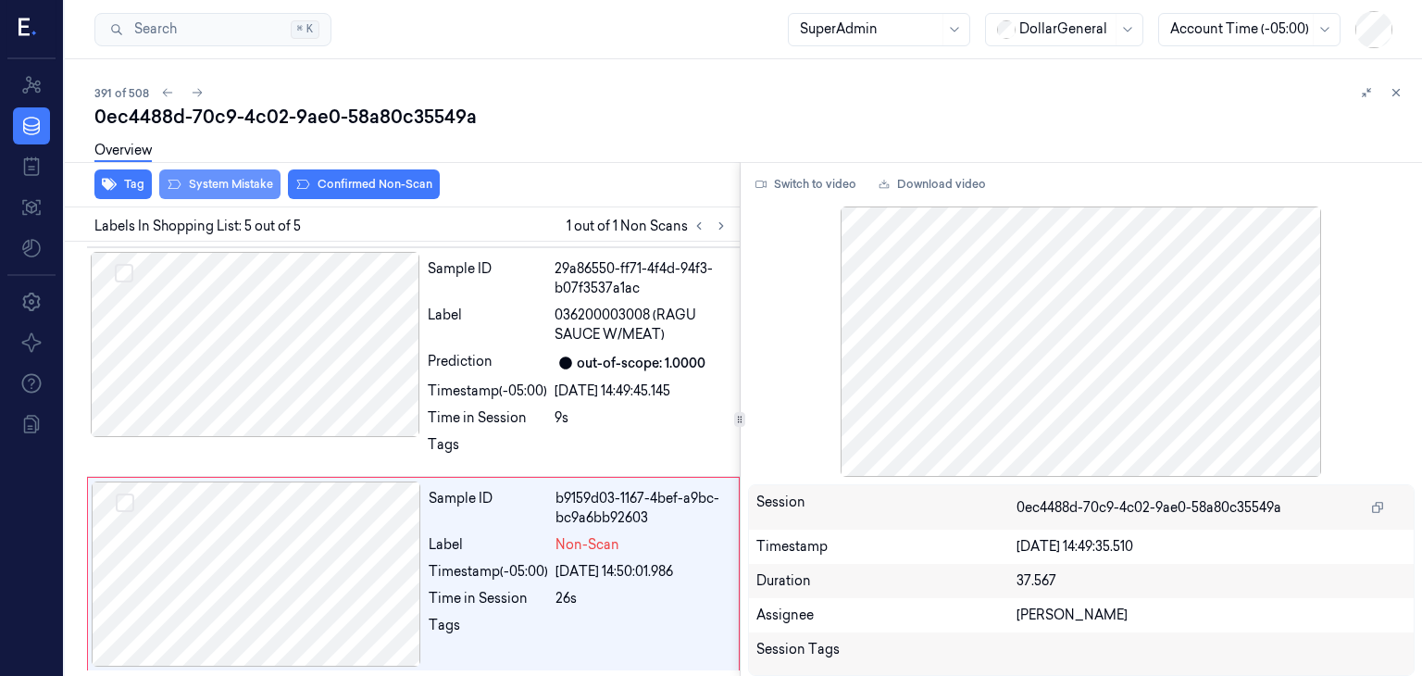
click at [225, 182] on button "System Mistake" at bounding box center [219, 184] width 121 height 30
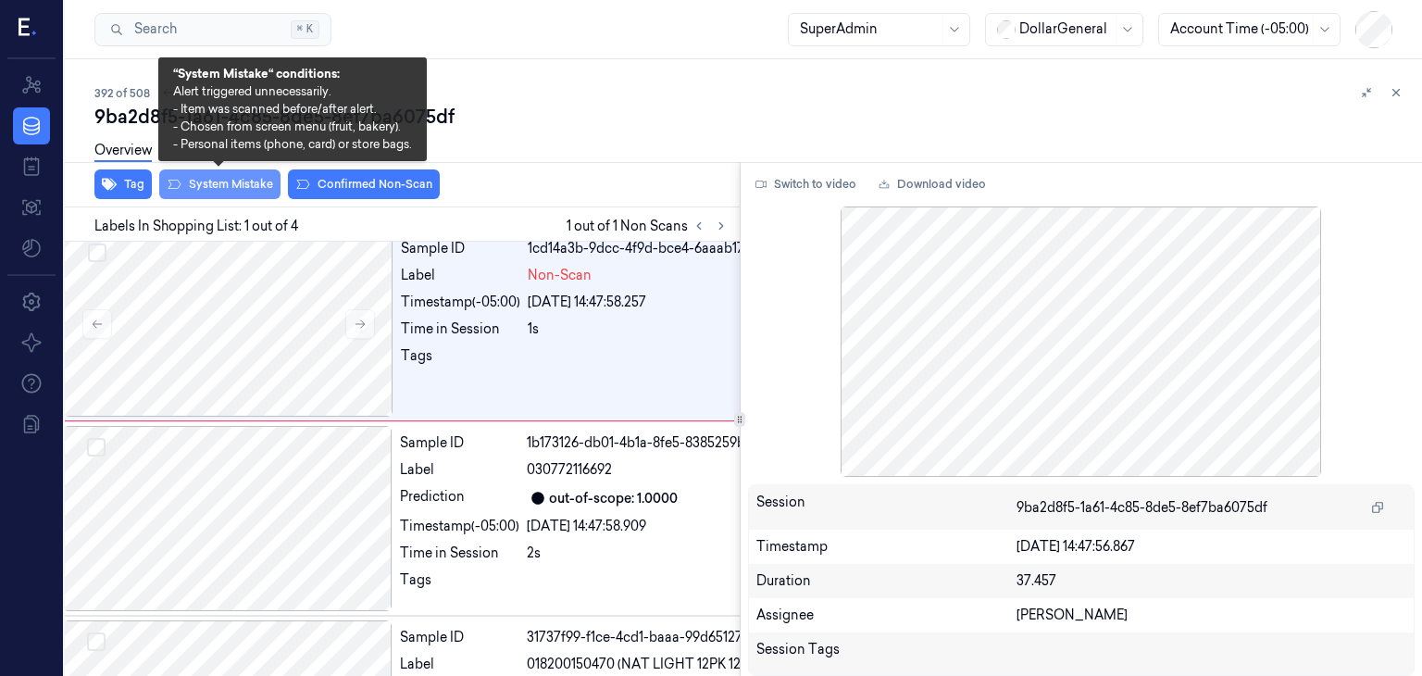
scroll to position [0, 30]
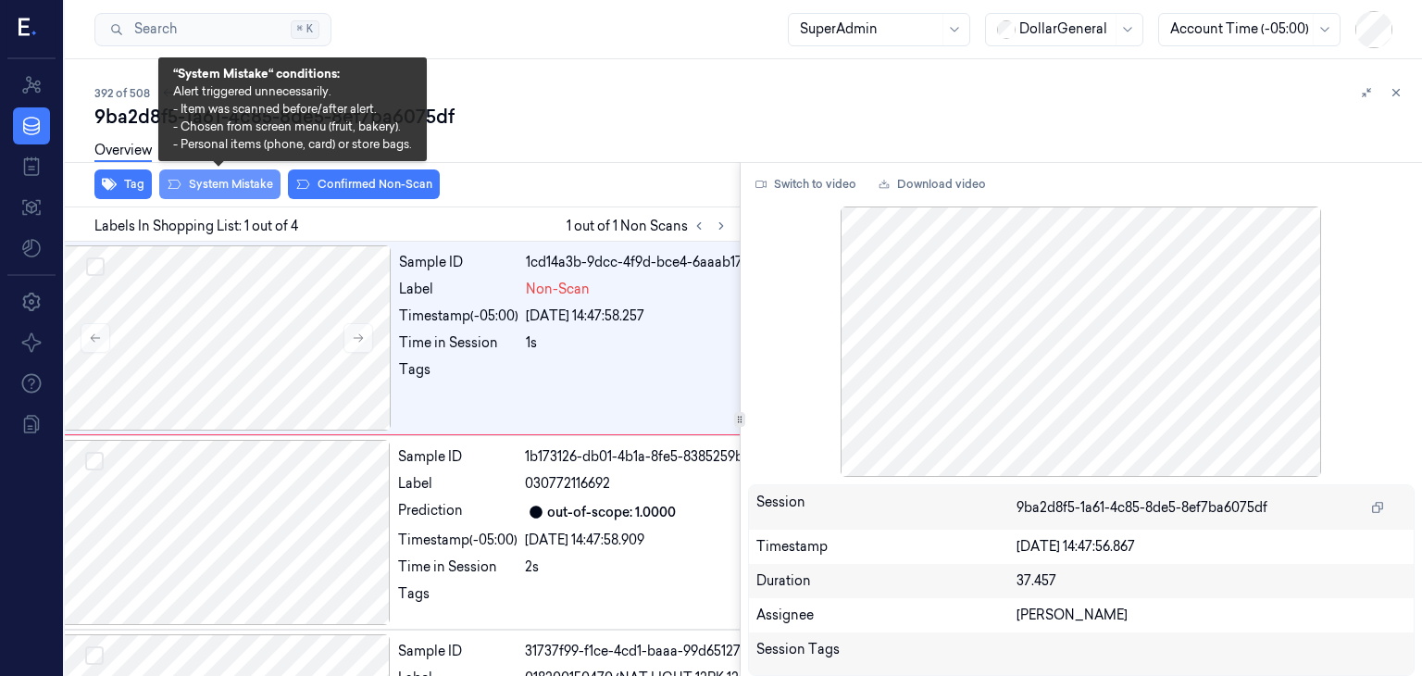
click at [243, 197] on button "System Mistake" at bounding box center [219, 184] width 121 height 30
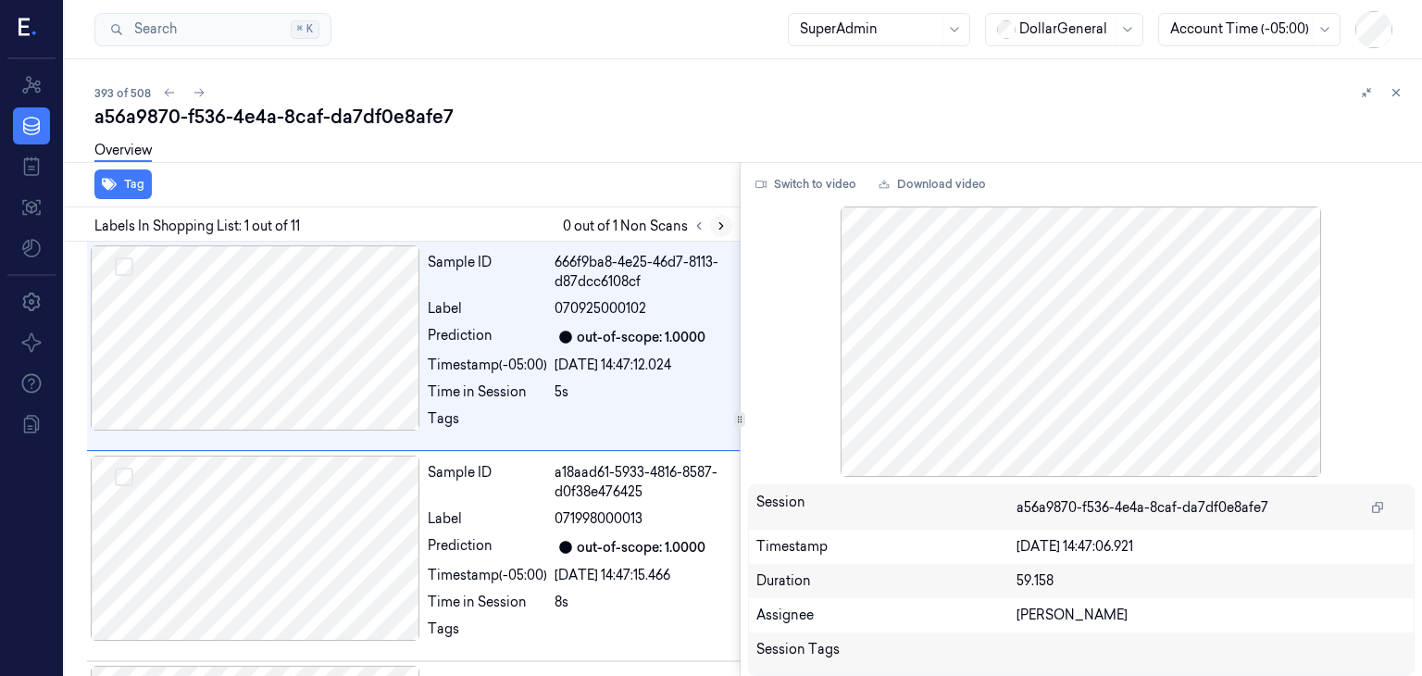
click at [718, 233] on button at bounding box center [721, 226] width 22 height 22
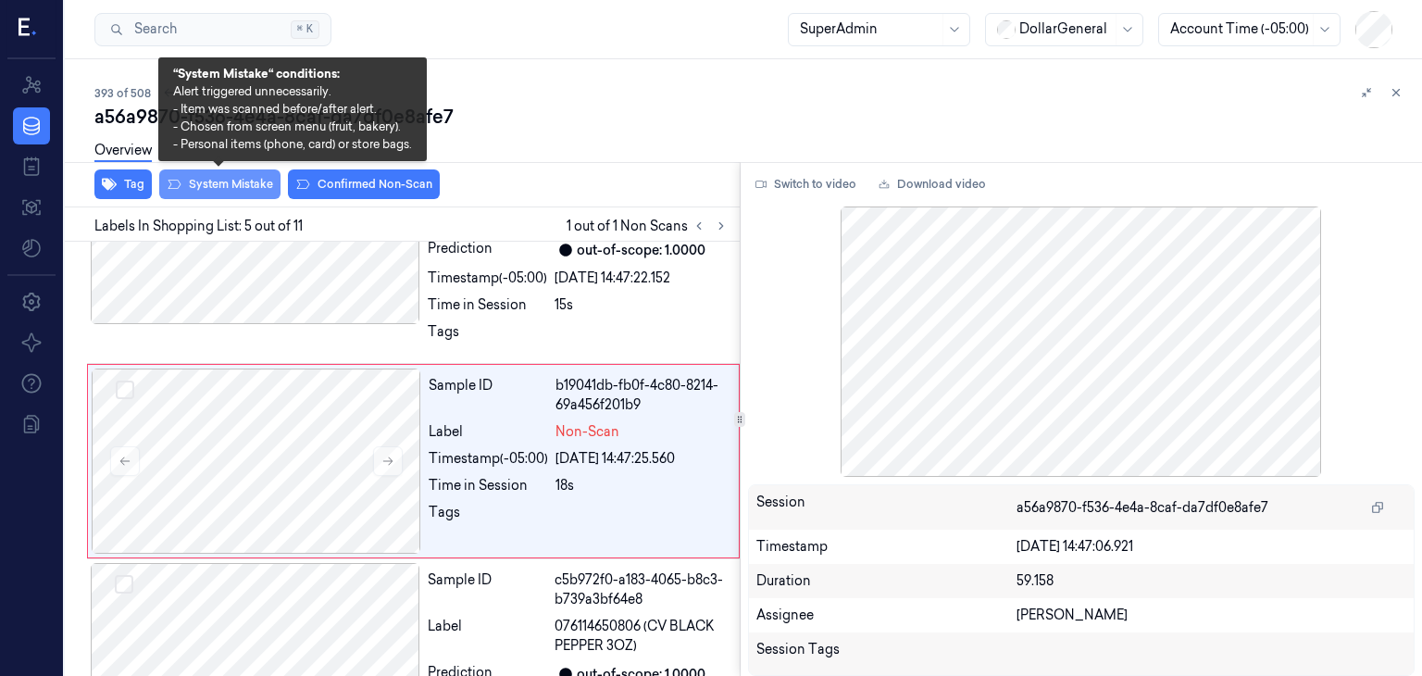
click at [226, 190] on button "System Mistake" at bounding box center [219, 184] width 121 height 30
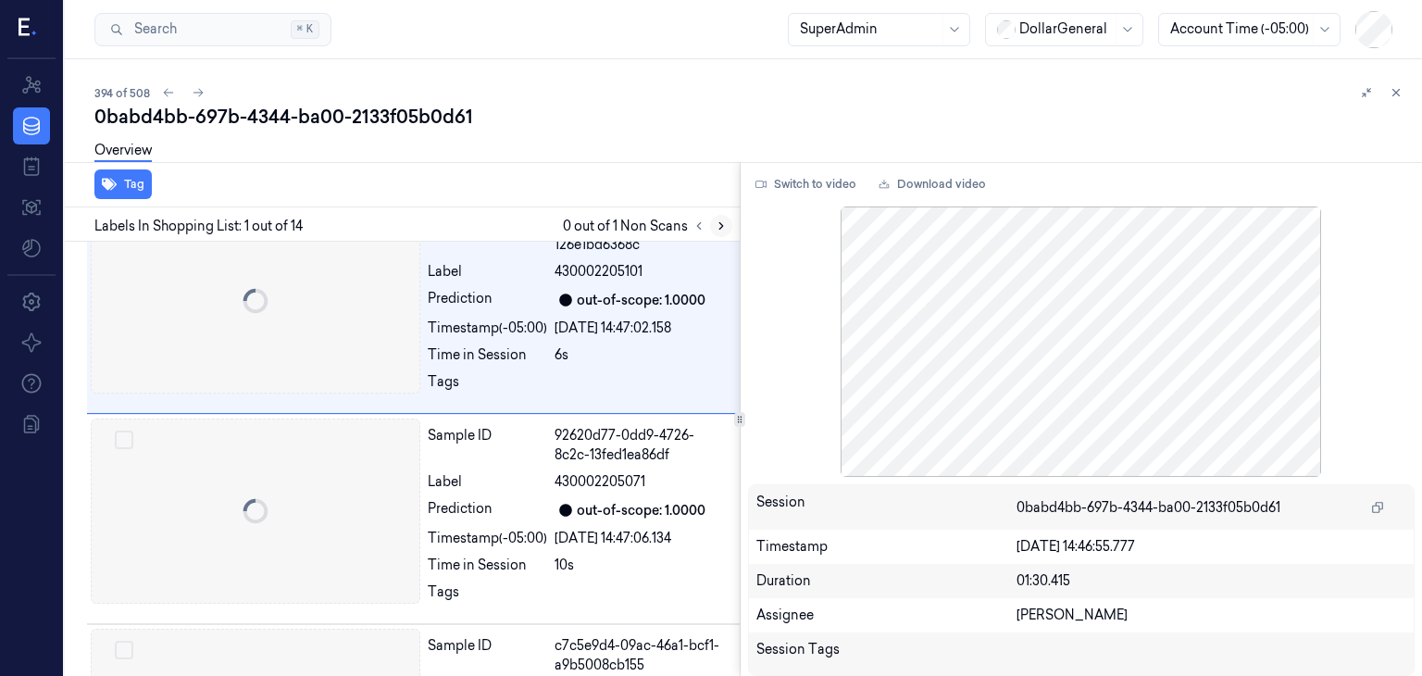
scroll to position [4, 0]
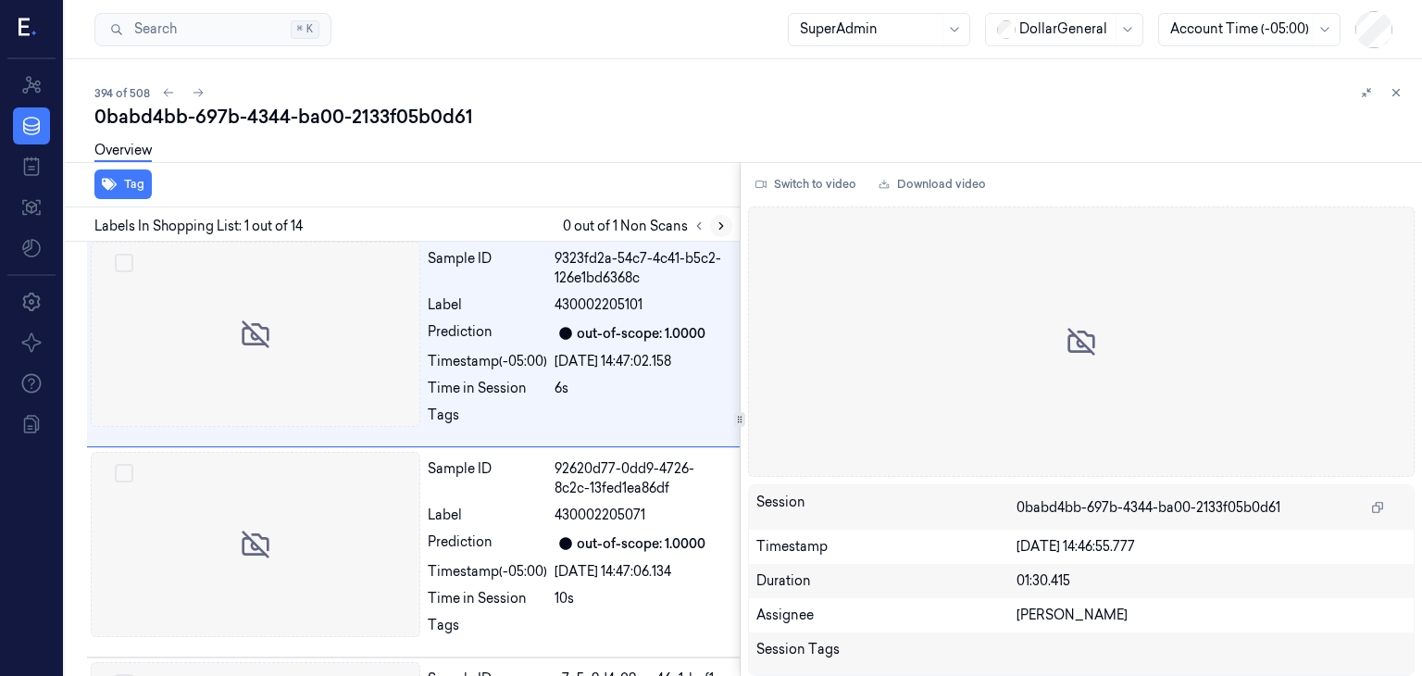
click at [718, 232] on button at bounding box center [721, 226] width 22 height 22
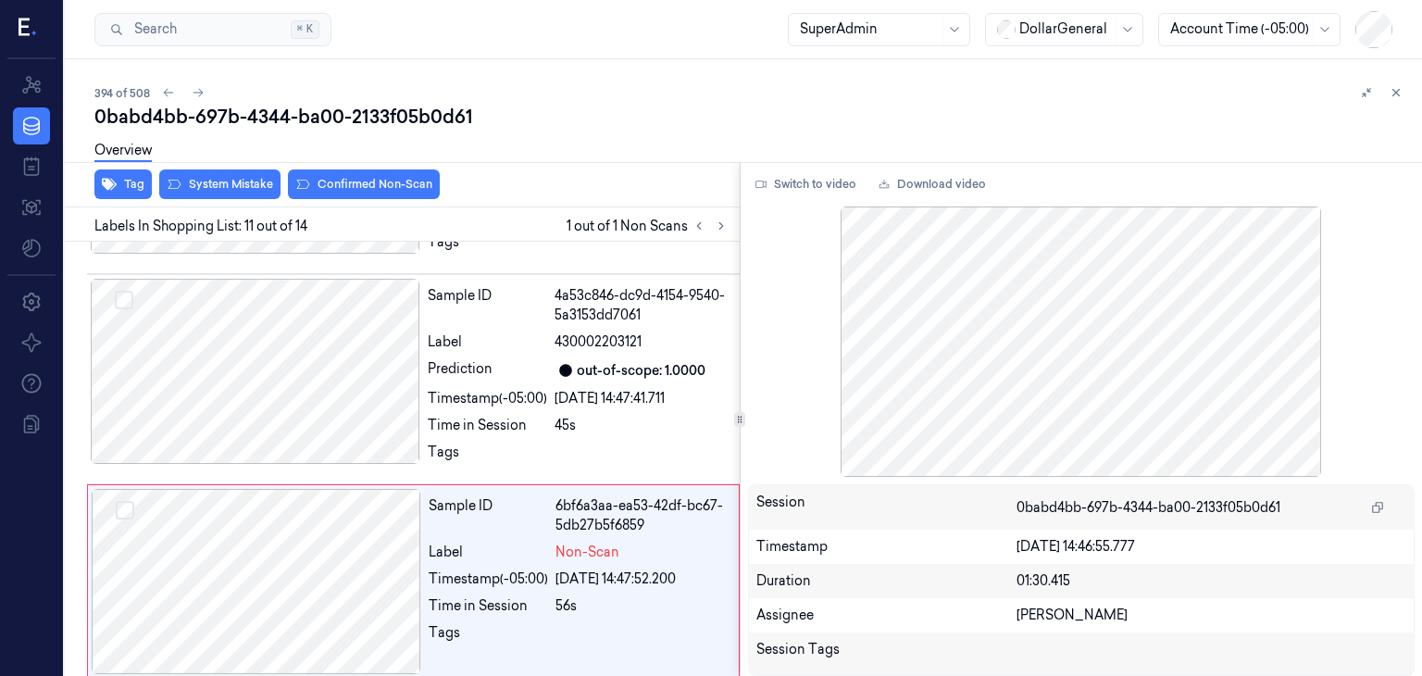
click at [186, 171] on div "Overview" at bounding box center [750, 153] width 1312 height 47
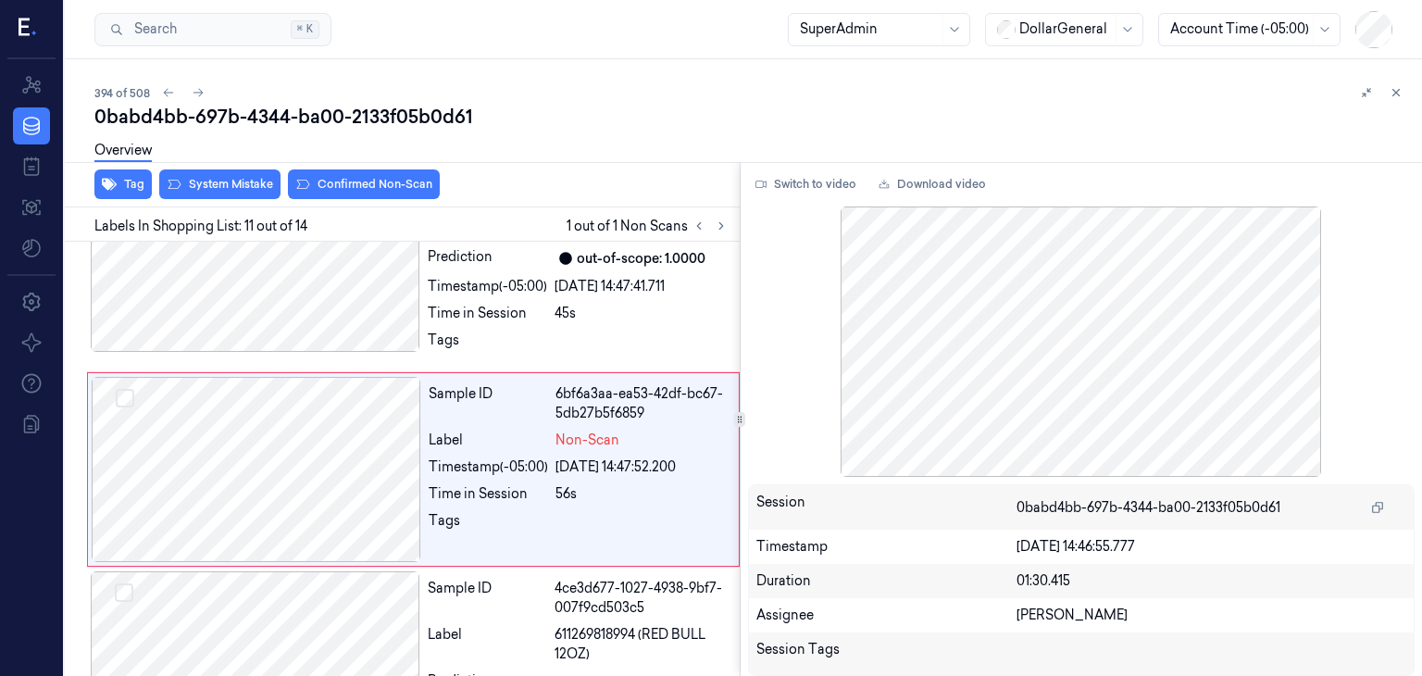
scroll to position [1976, 0]
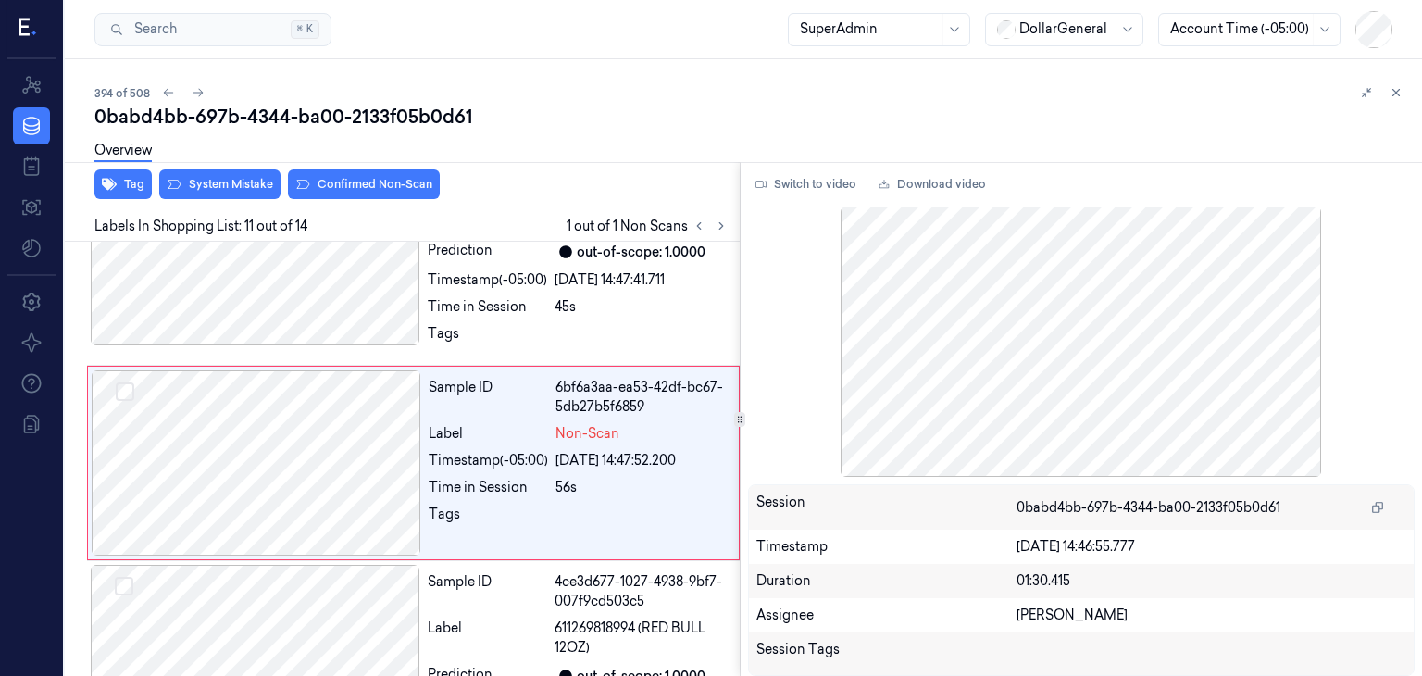
click at [271, 201] on div "Tag System Mistake Confirmed Non-Scan" at bounding box center [398, 184] width 682 height 45
click at [259, 191] on button "System Mistake" at bounding box center [219, 184] width 121 height 30
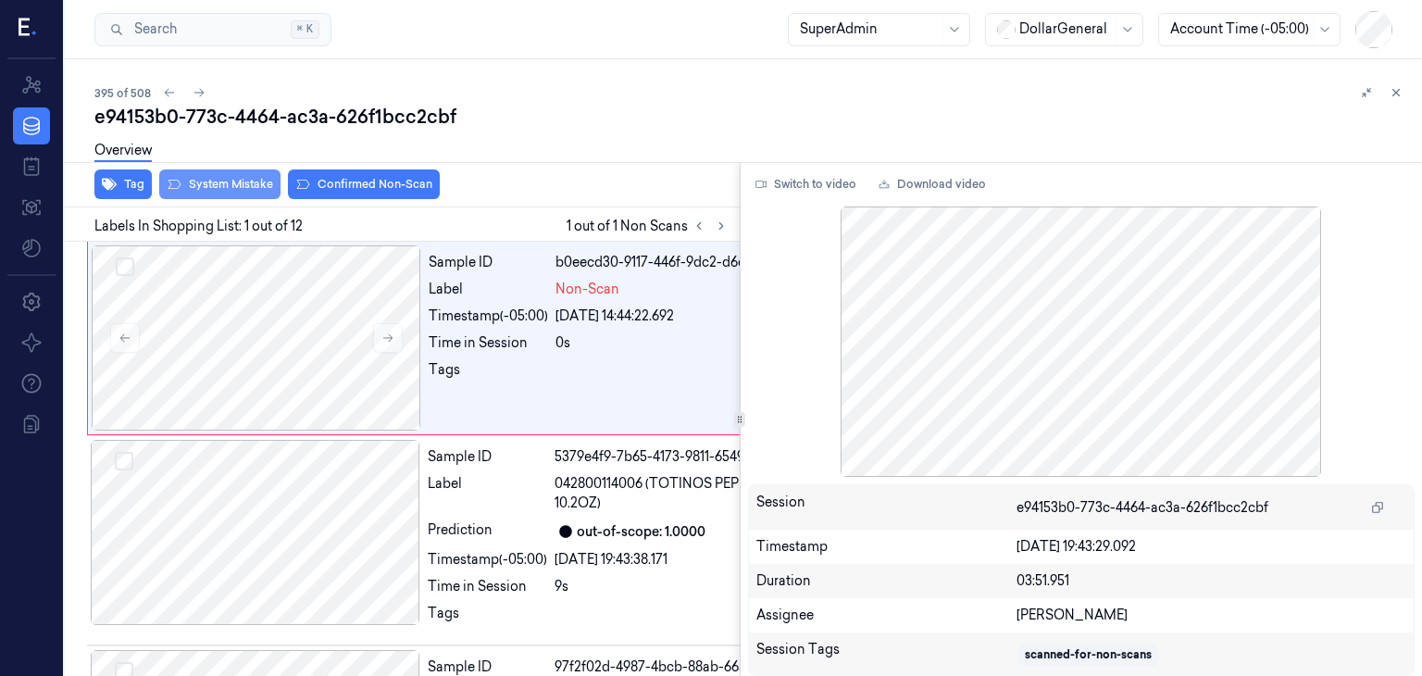
click at [265, 199] on div "Tag System Mistake Confirmed Non-Scan" at bounding box center [398, 184] width 682 height 45
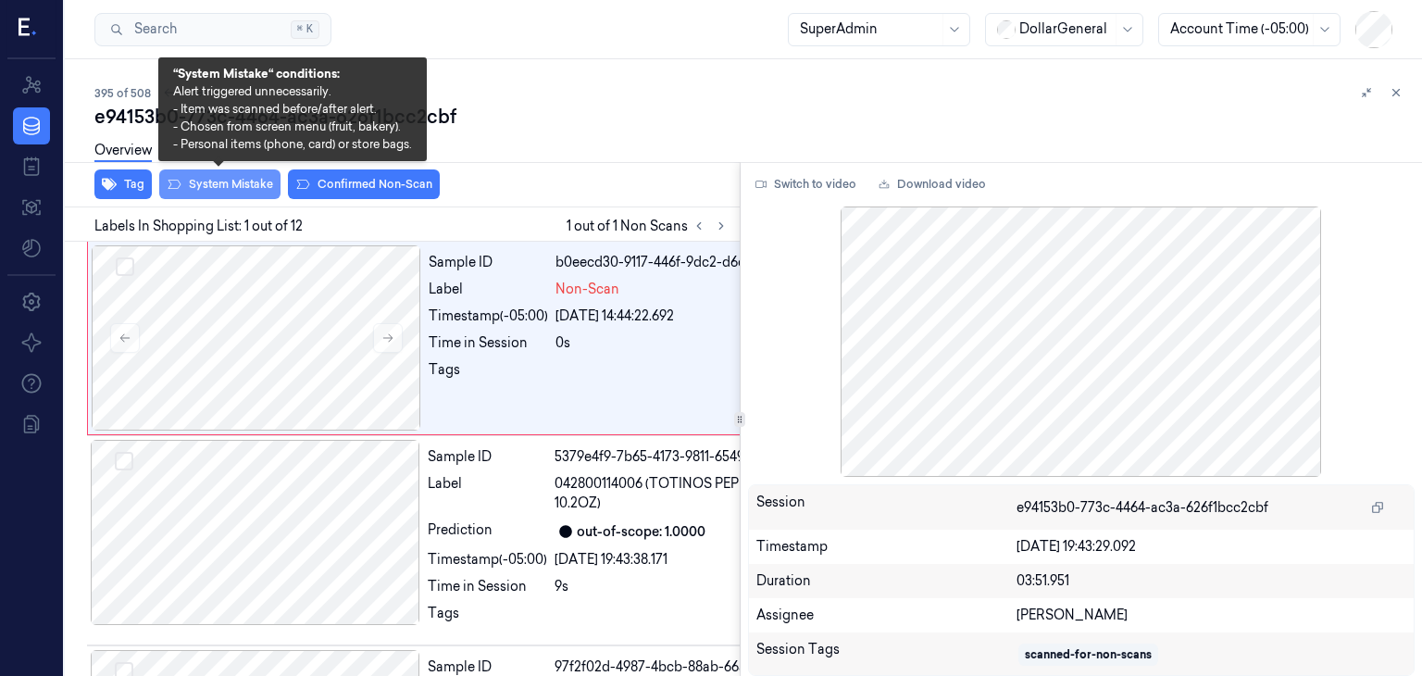
click at [264, 190] on button "System Mistake" at bounding box center [219, 184] width 121 height 30
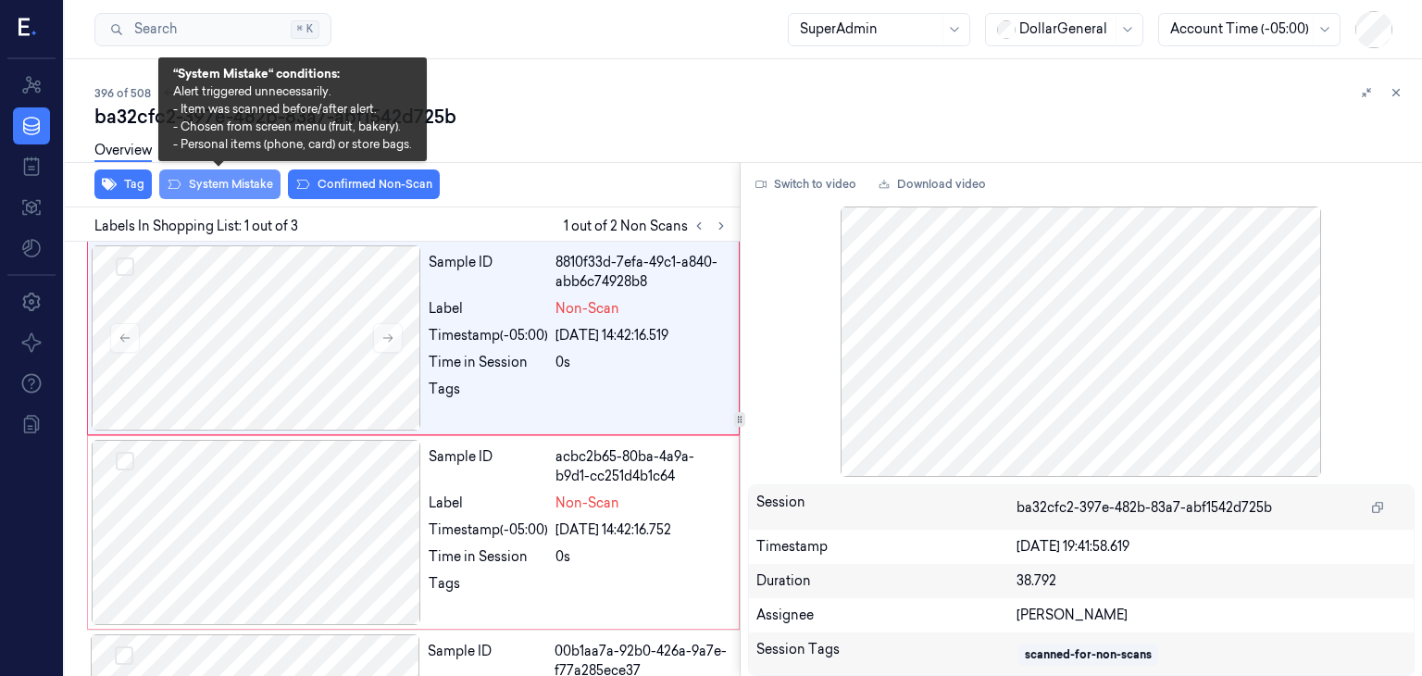
click at [255, 179] on button "System Mistake" at bounding box center [219, 184] width 121 height 30
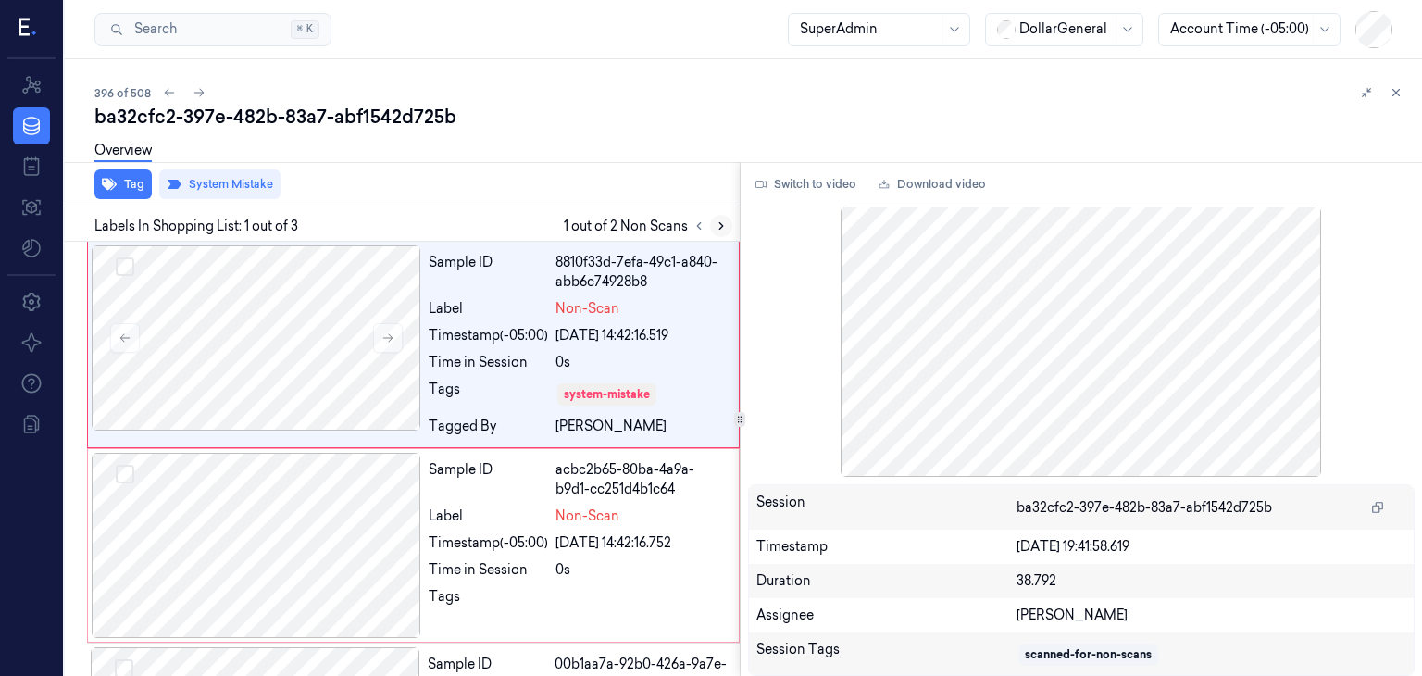
click at [723, 227] on icon at bounding box center [721, 225] width 13 height 13
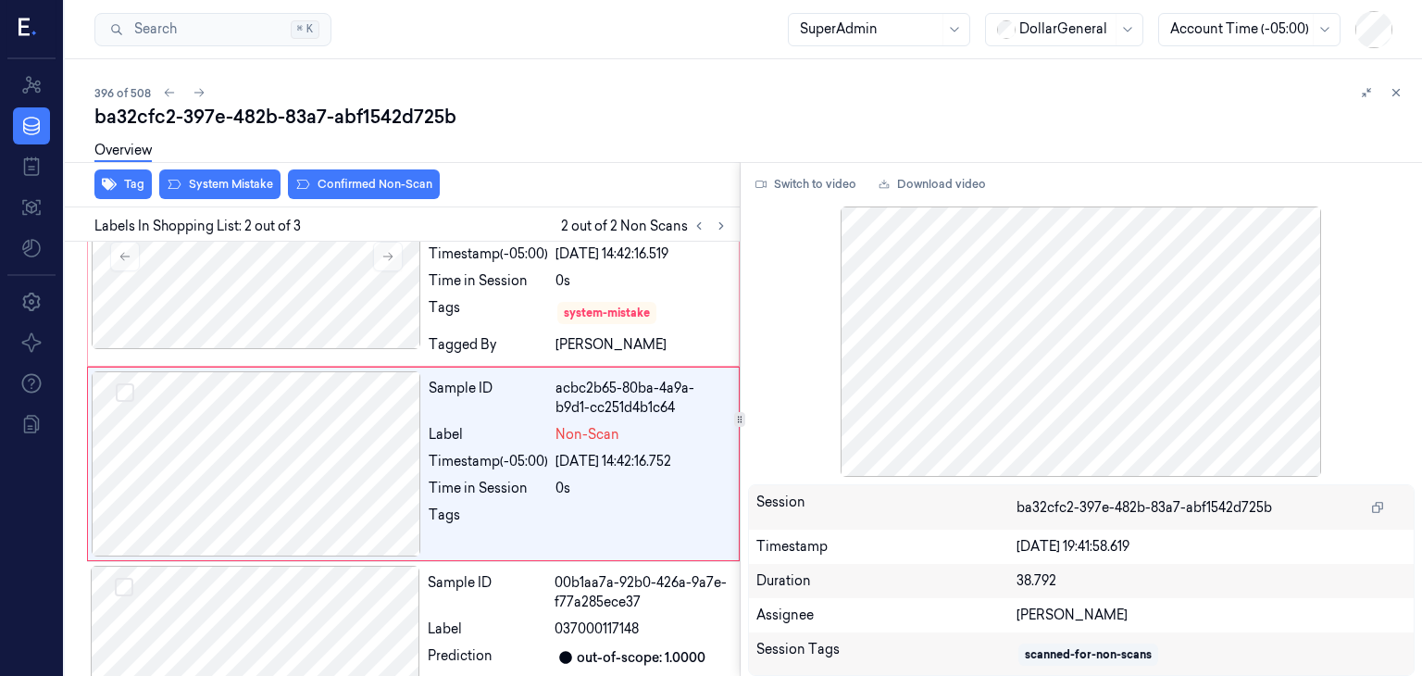
scroll to position [85, 0]
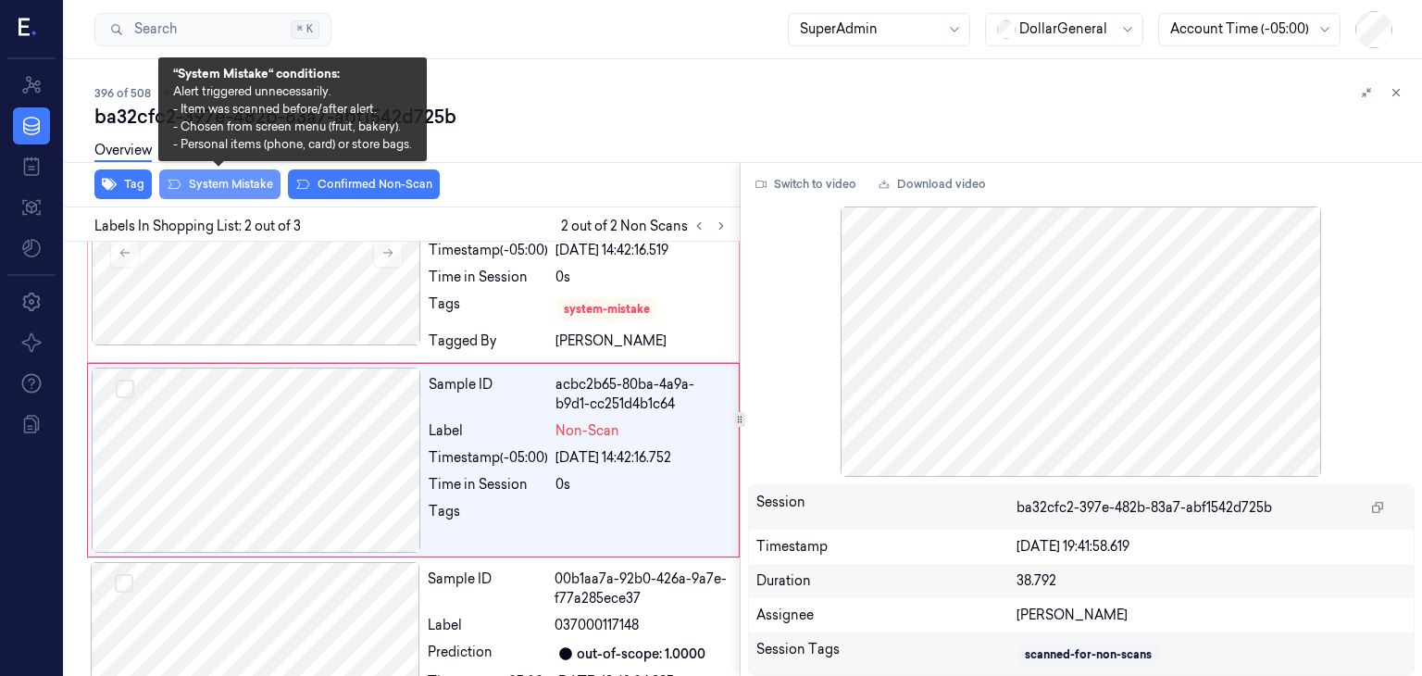
click at [267, 187] on button "System Mistake" at bounding box center [219, 184] width 121 height 30
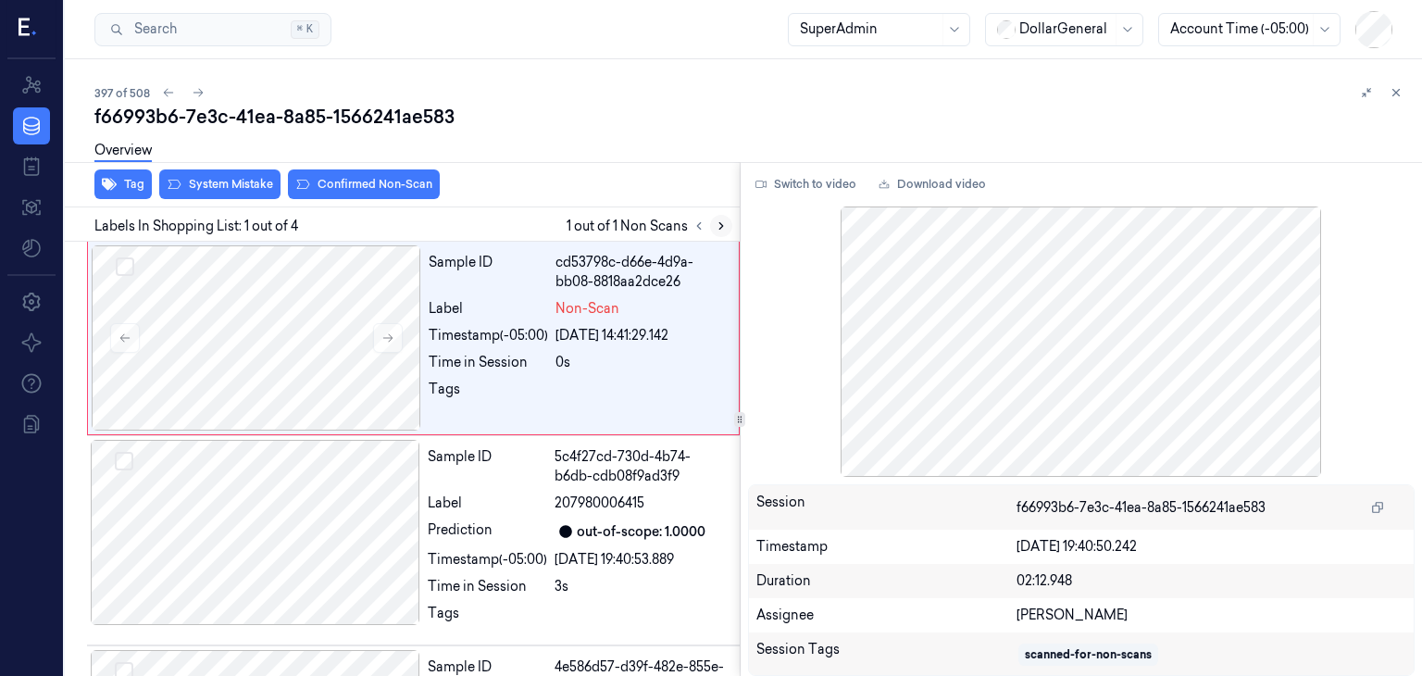
click at [716, 224] on icon at bounding box center [721, 225] width 13 height 13
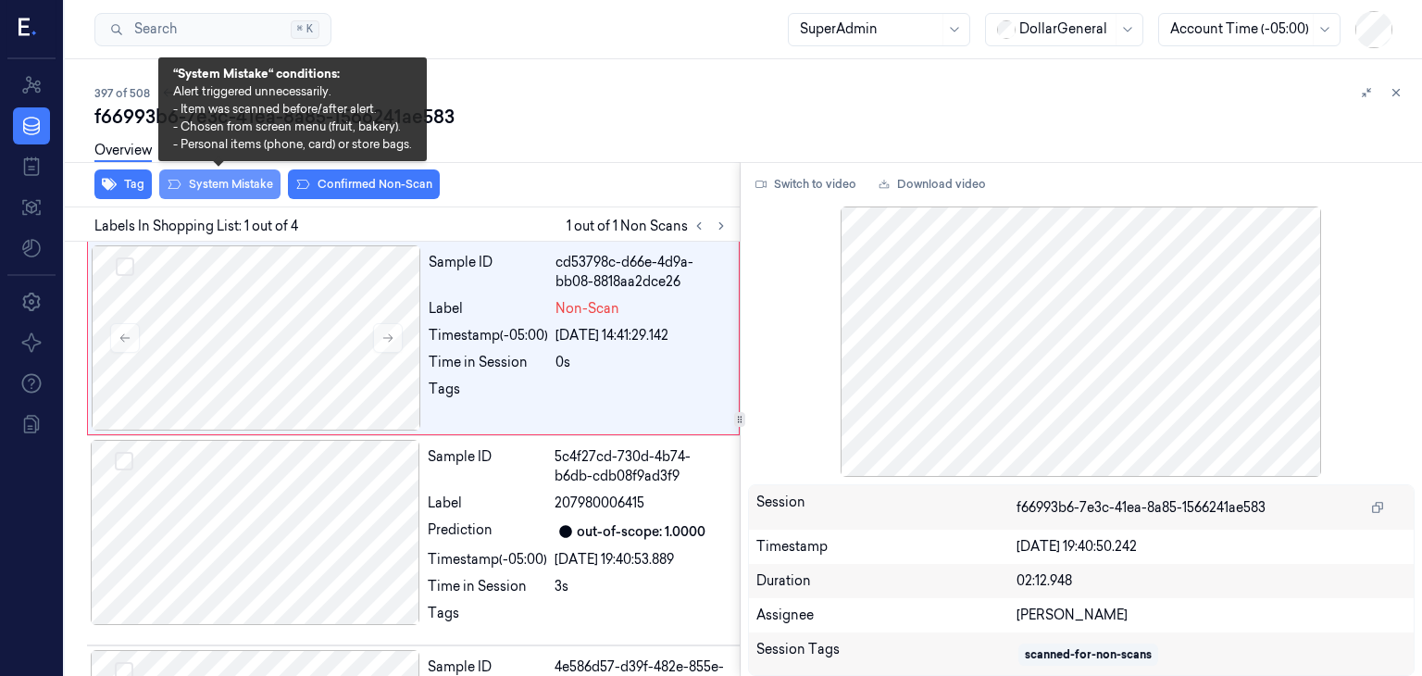
click at [167, 178] on icon at bounding box center [174, 184] width 15 height 15
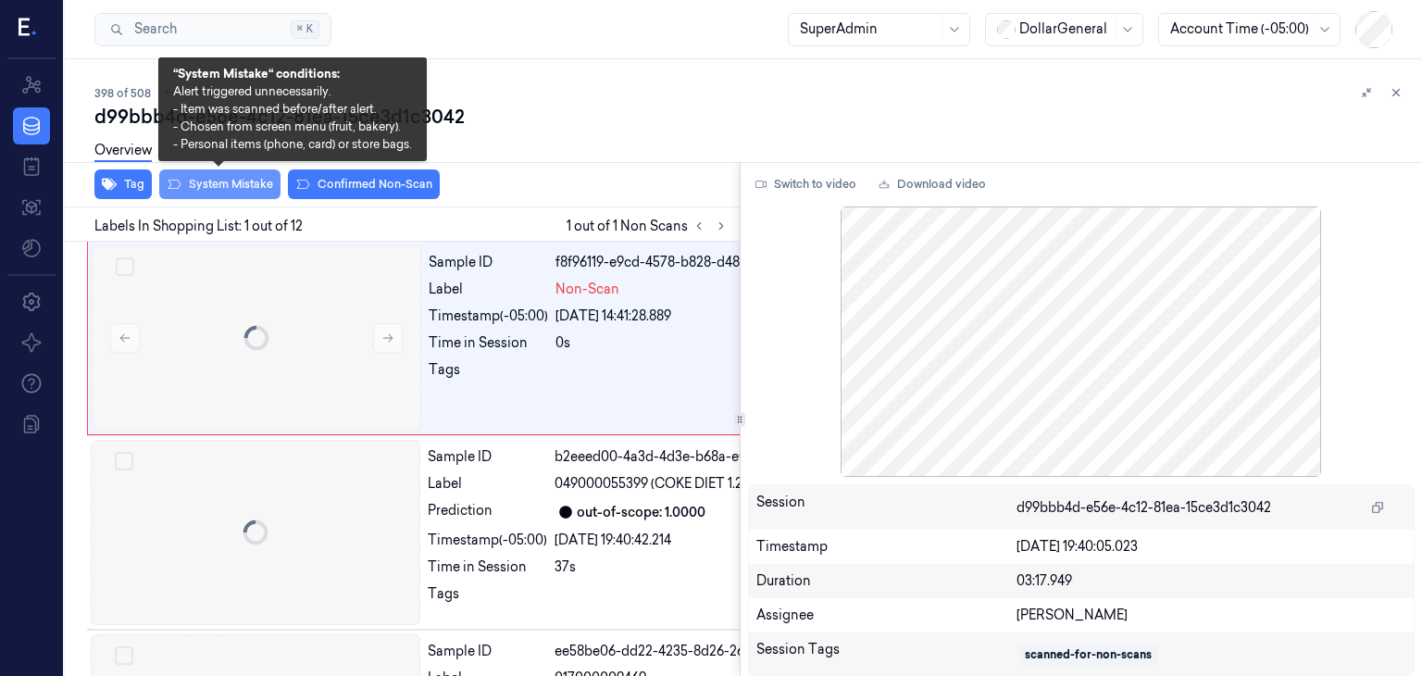
click at [208, 186] on button "System Mistake" at bounding box center [219, 184] width 121 height 30
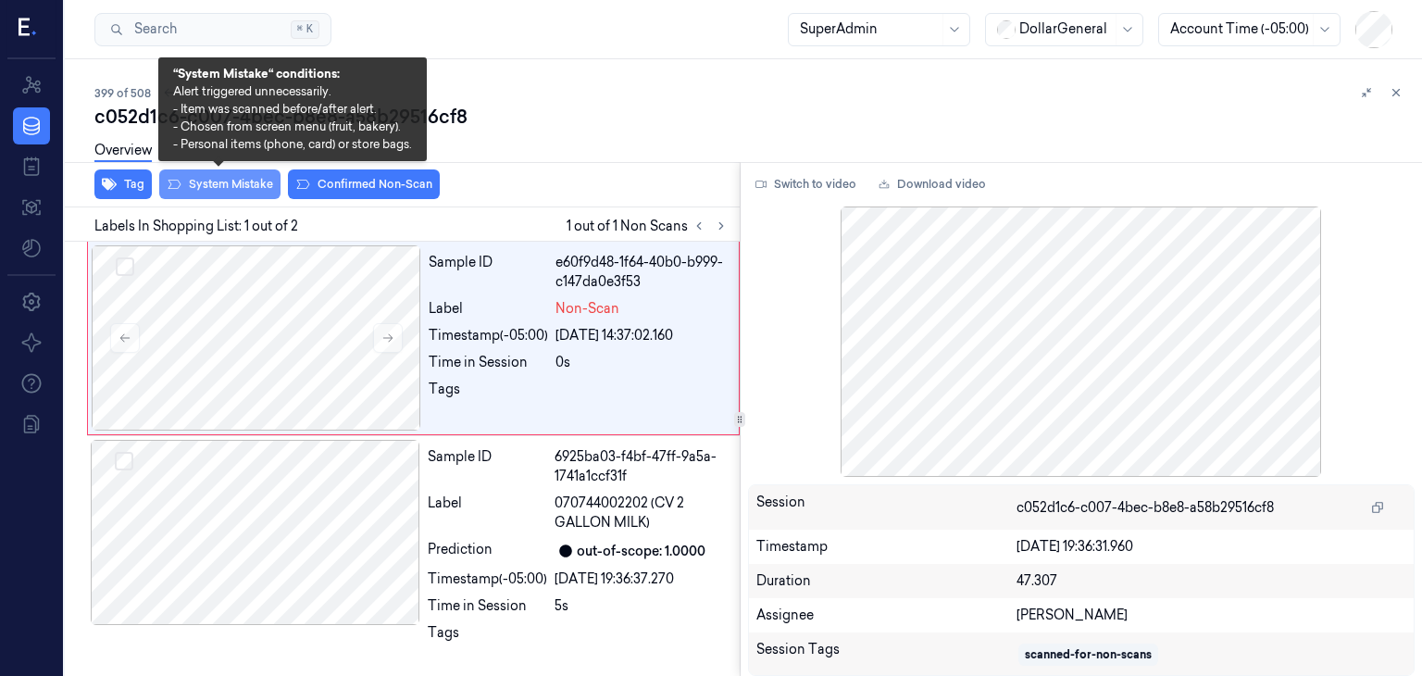
click at [222, 193] on button "System Mistake" at bounding box center [219, 184] width 121 height 30
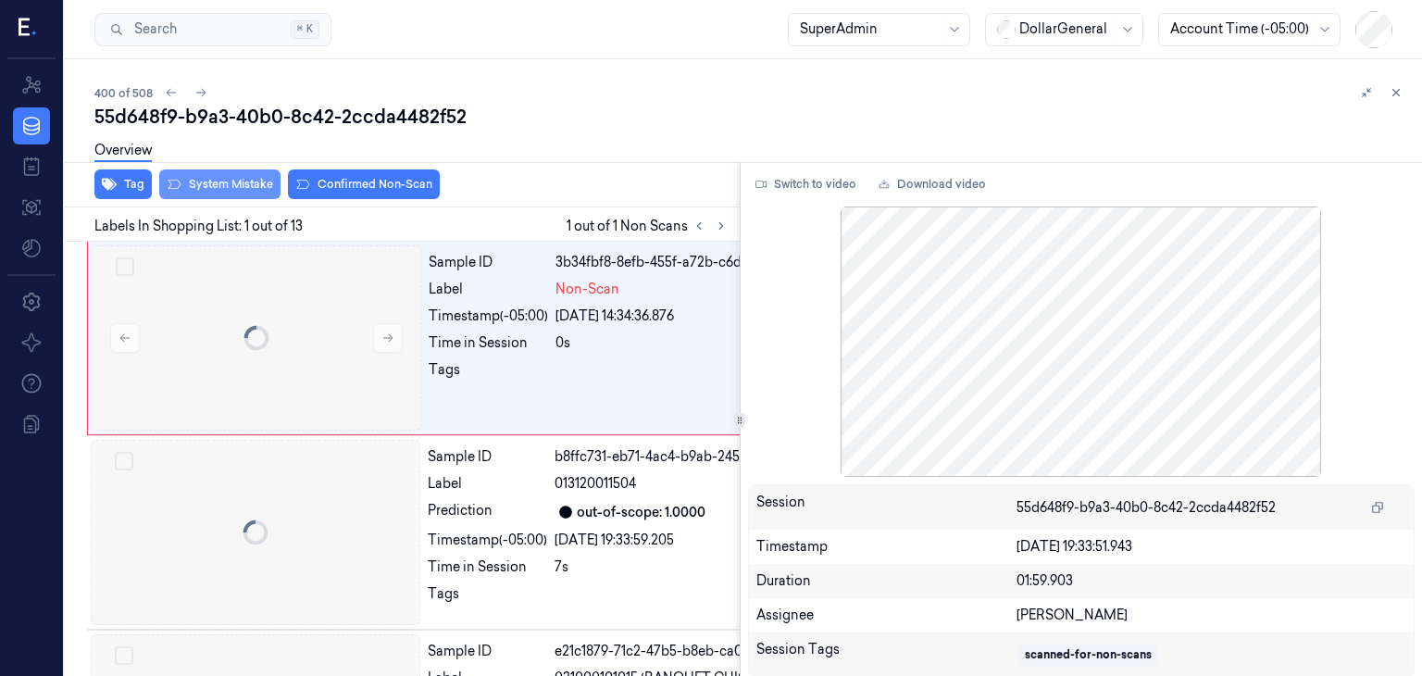
scroll to position [0, 30]
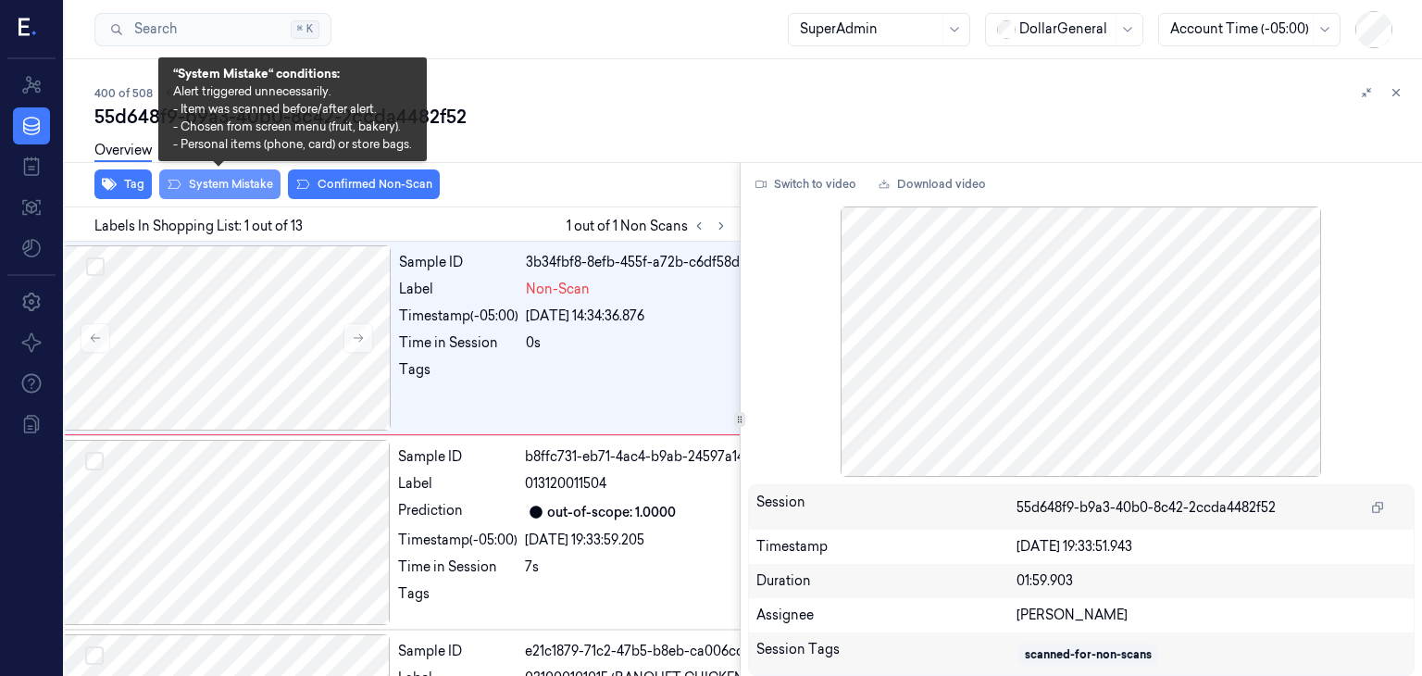
click at [248, 186] on button "System Mistake" at bounding box center [219, 184] width 121 height 30
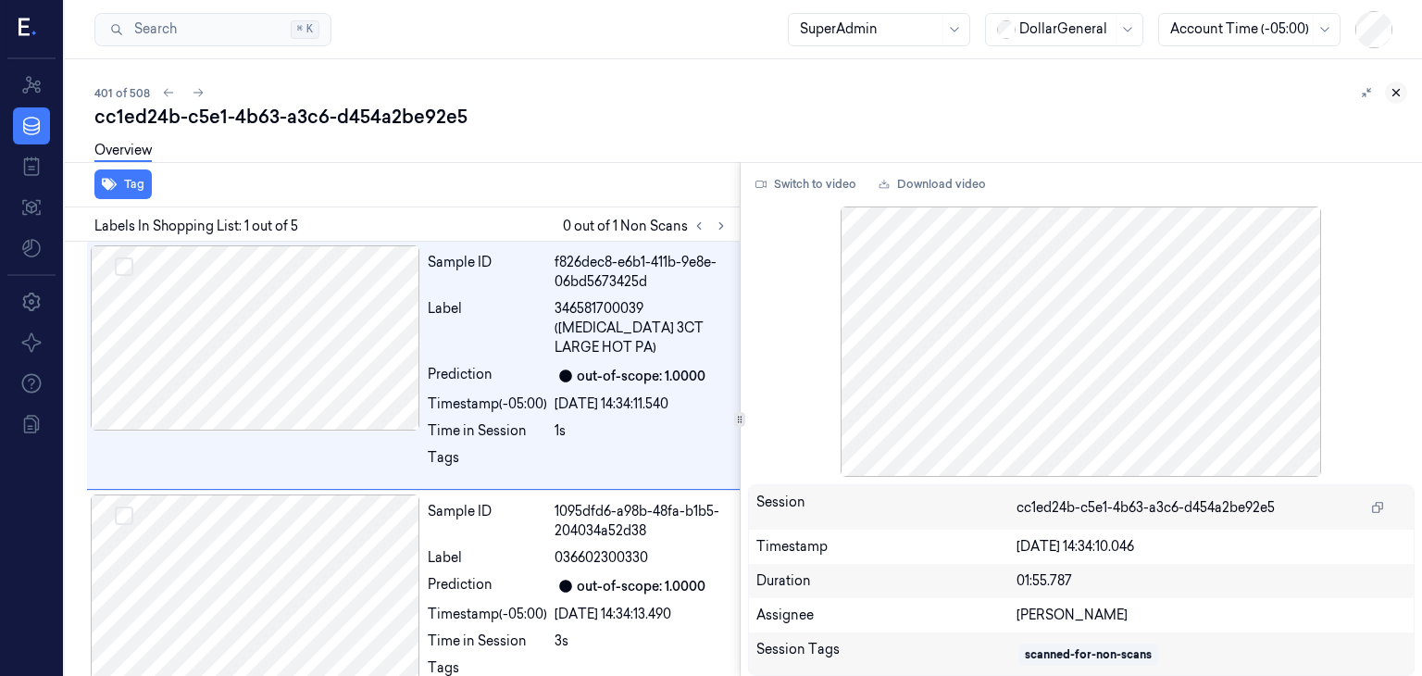
click at [1404, 90] on button at bounding box center [1396, 92] width 22 height 22
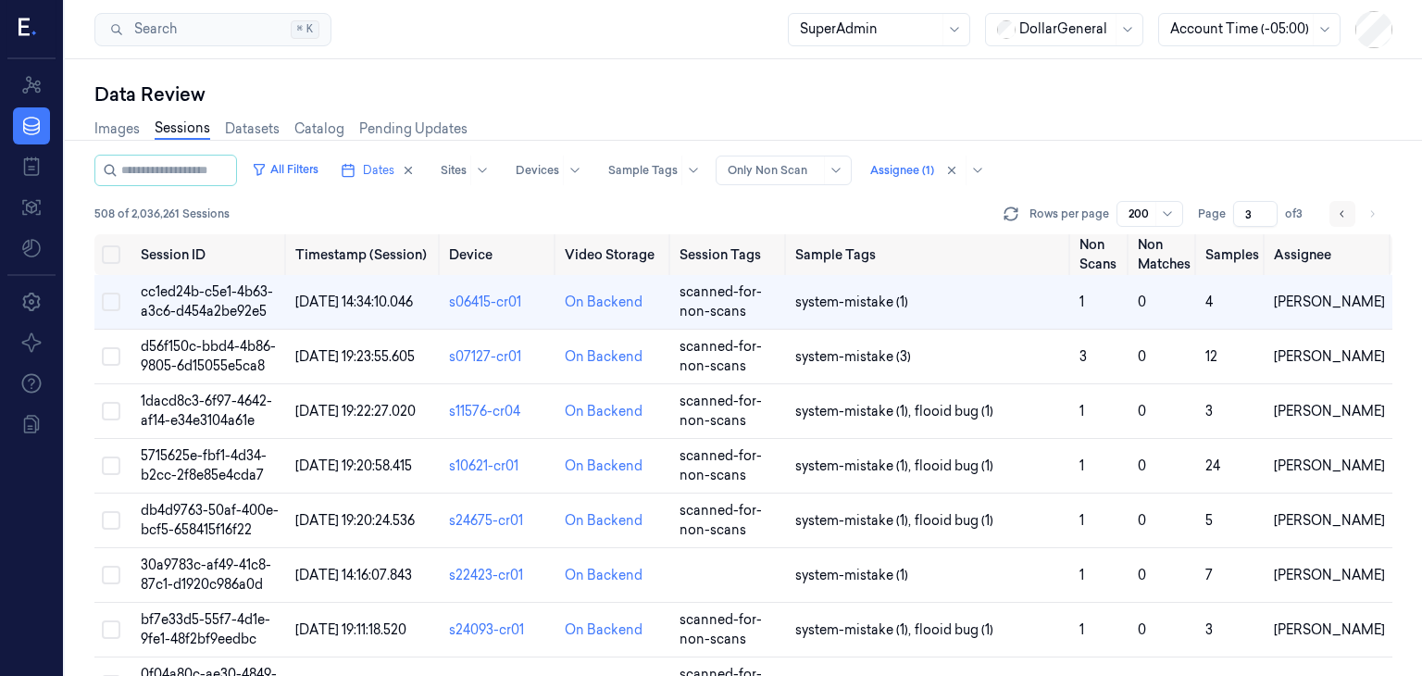
click at [1344, 212] on icon "Go to previous page" at bounding box center [1341, 213] width 11 height 15
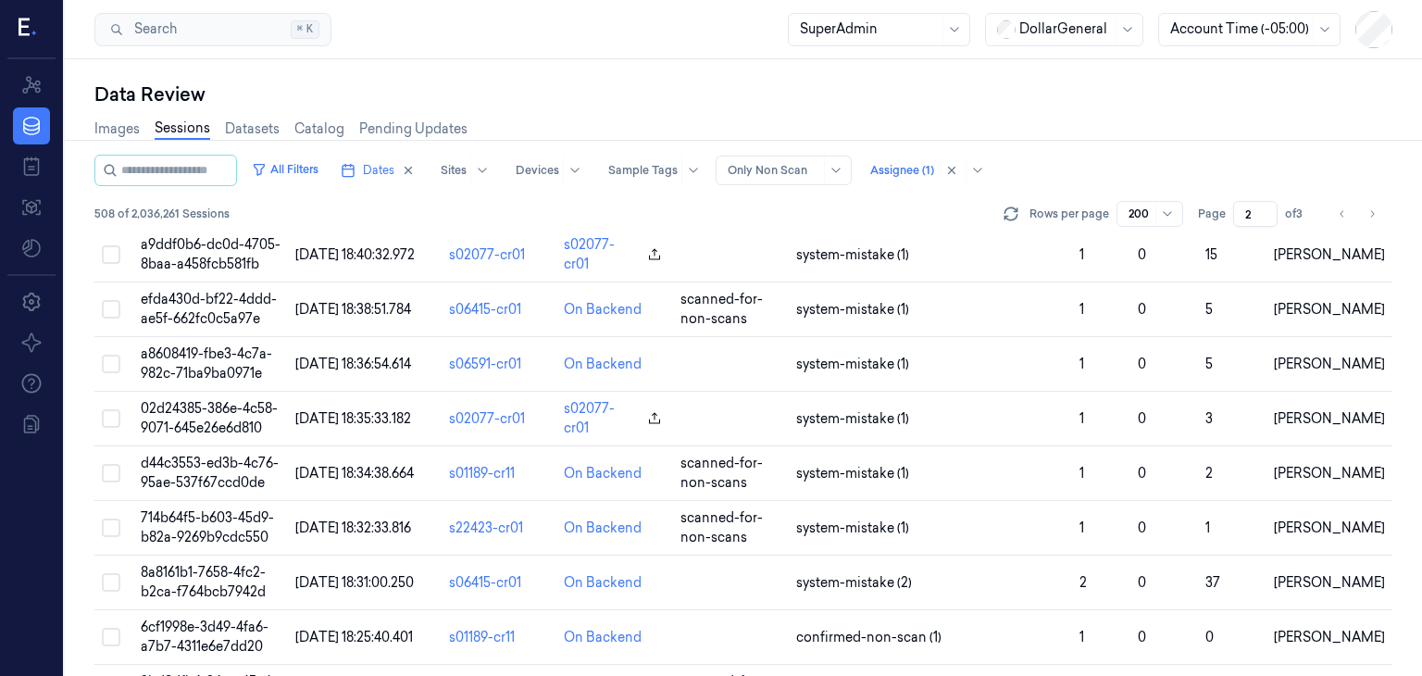
scroll to position [6016, 0]
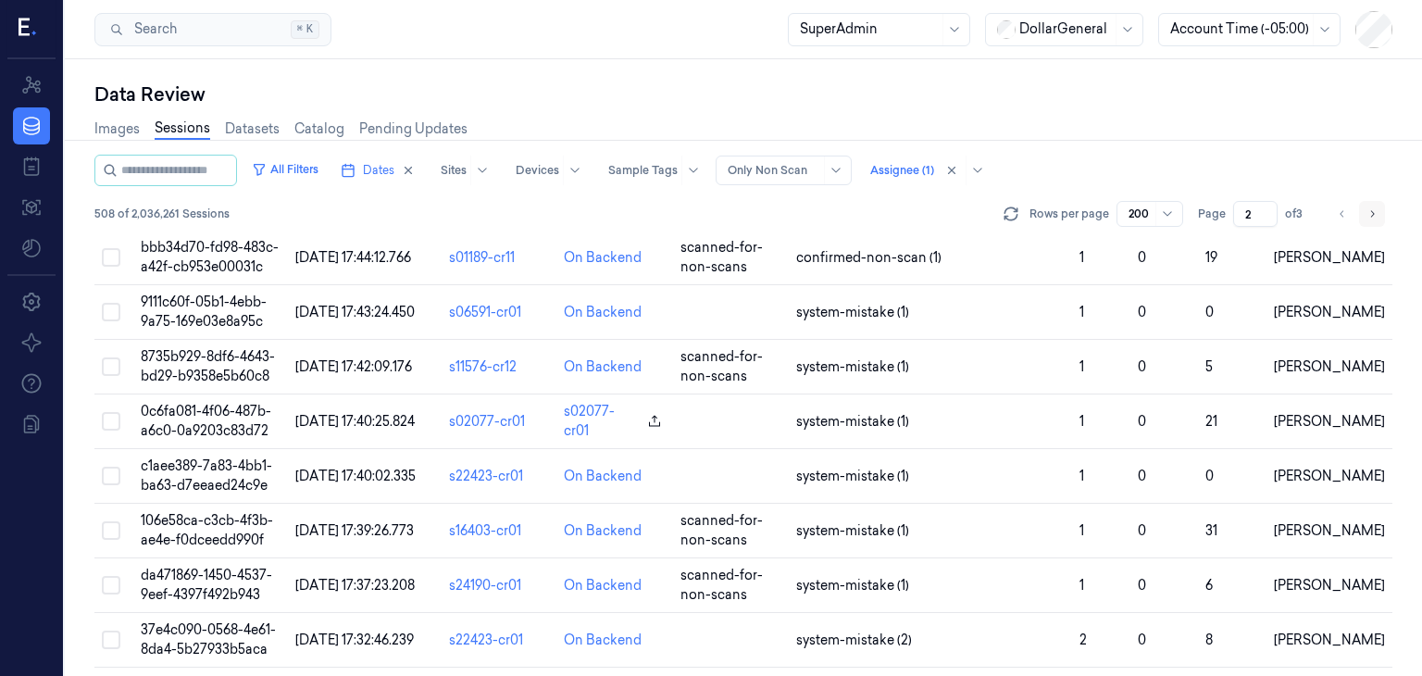
click at [1373, 212] on icon "Go to next page" at bounding box center [1371, 213] width 11 height 15
type input "3"
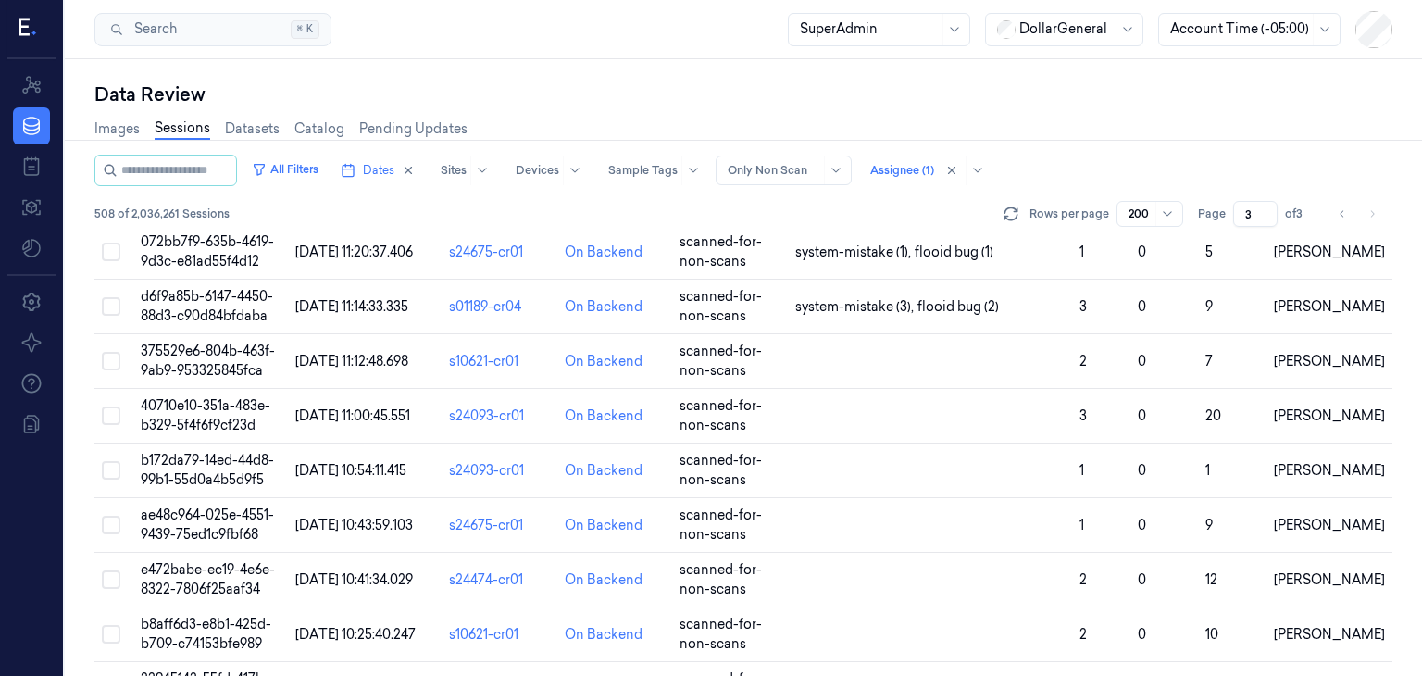
scroll to position [4326, 0]
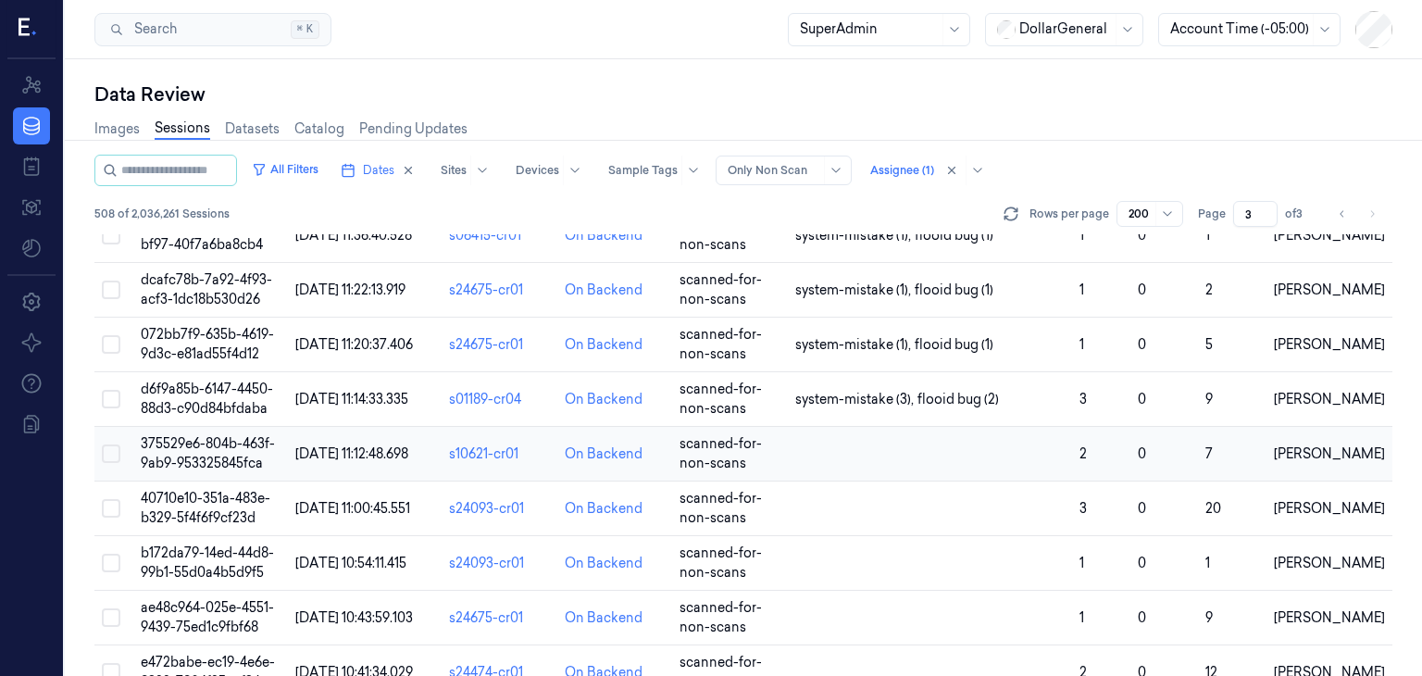
click at [211, 438] on td "375529e6-804b-463f-9ab9-953325845fca" at bounding box center [210, 454] width 155 height 55
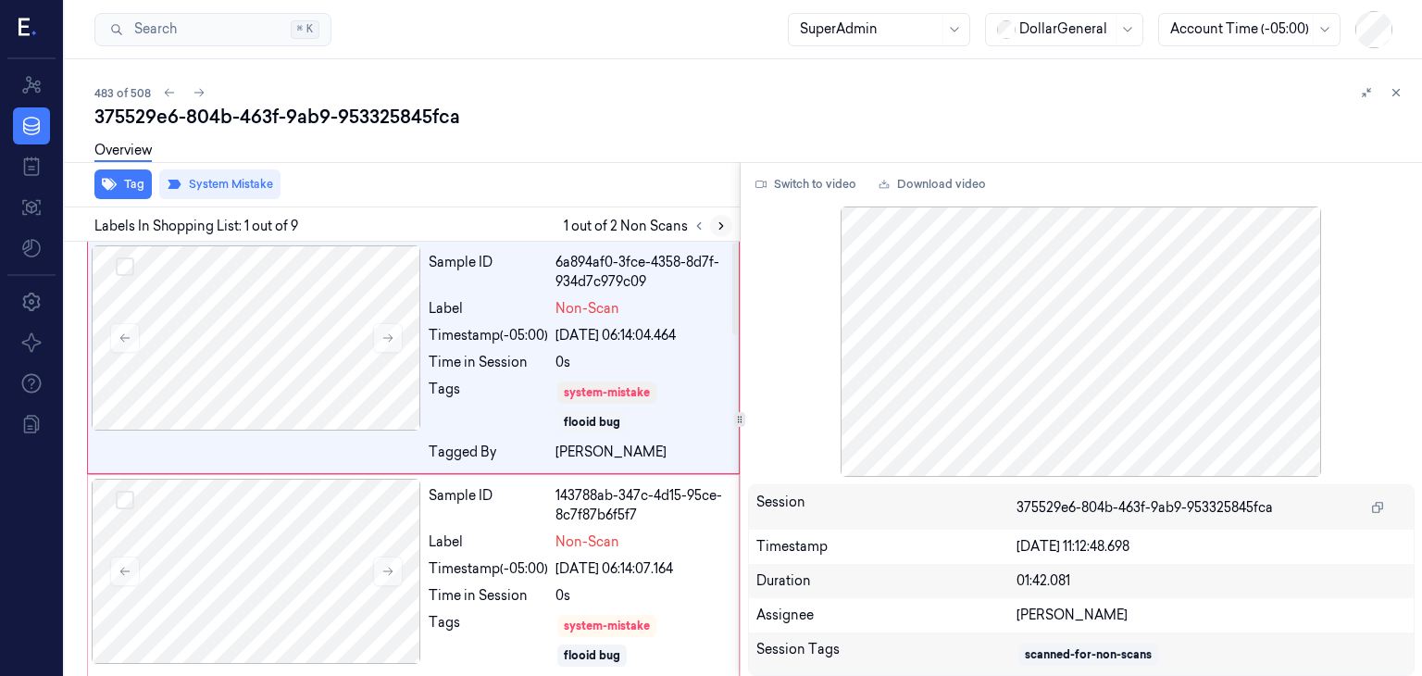
click at [719, 227] on icon at bounding box center [721, 226] width 4 height 6
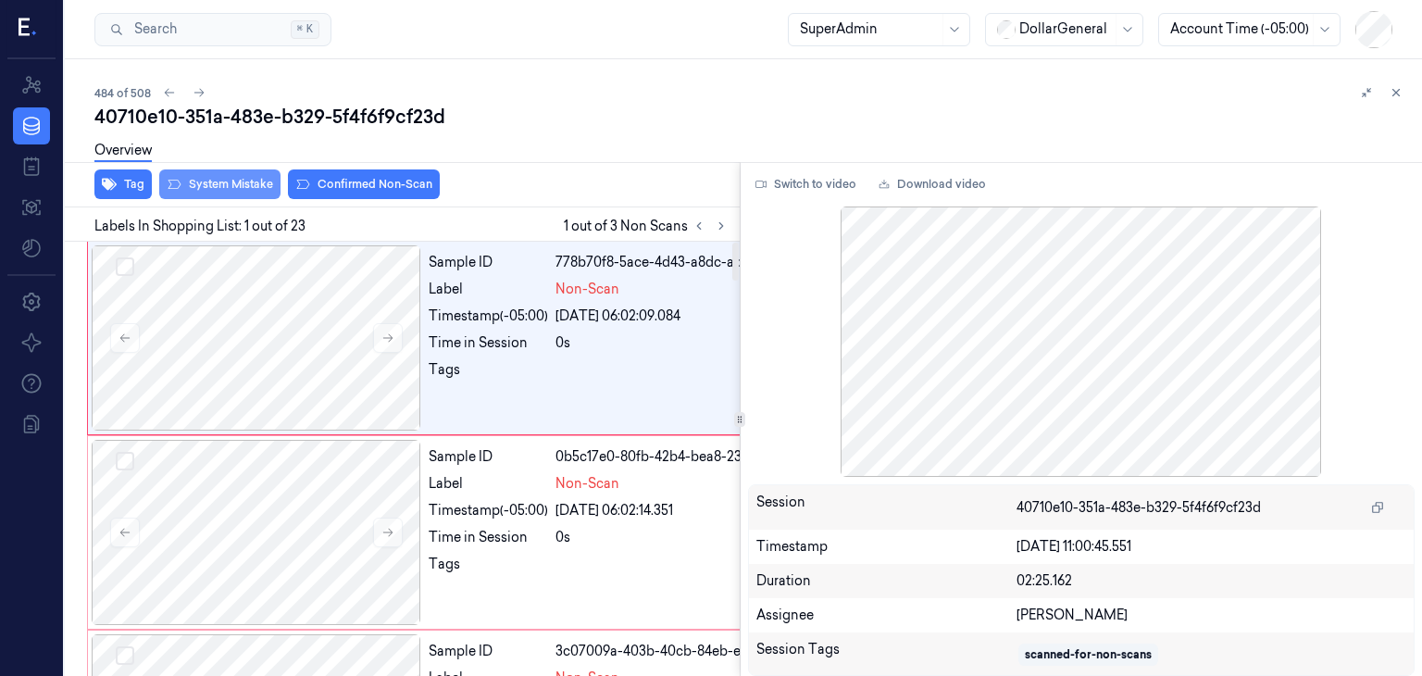
click at [230, 180] on button "System Mistake" at bounding box center [219, 184] width 121 height 30
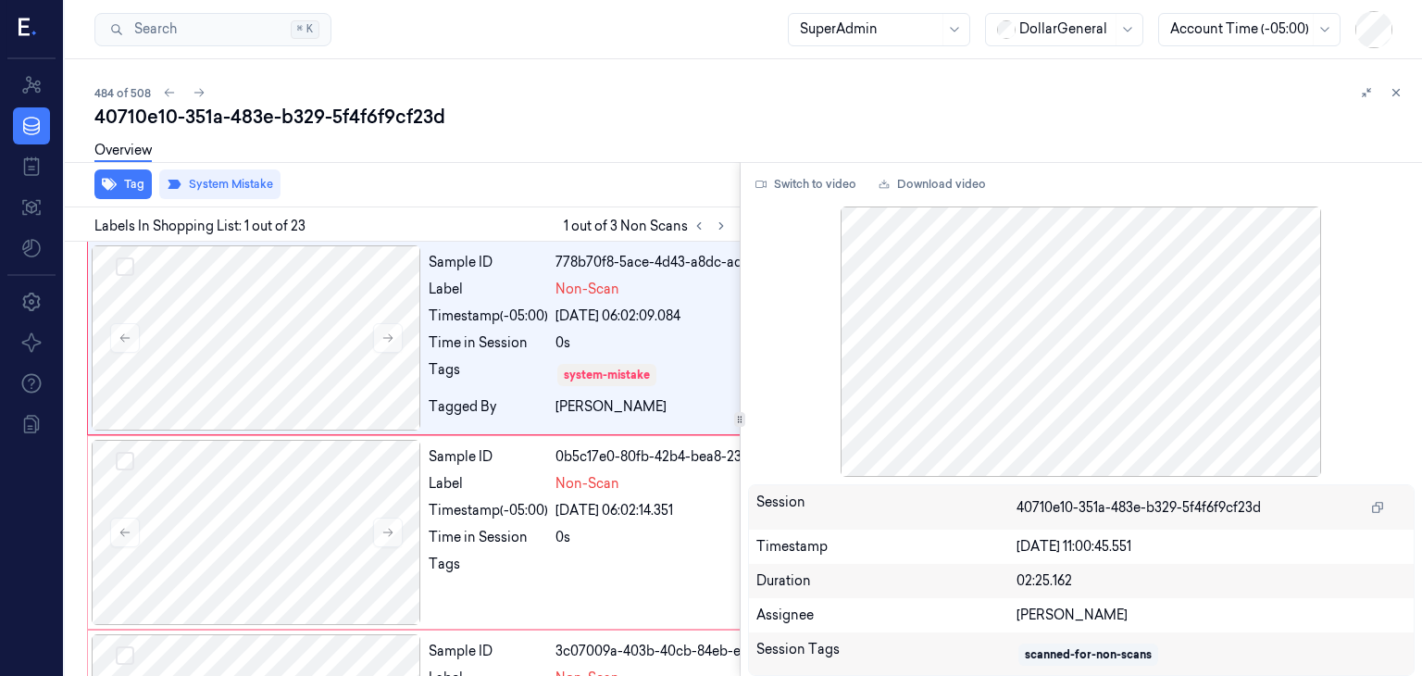
click at [722, 226] on icon at bounding box center [721, 225] width 13 height 13
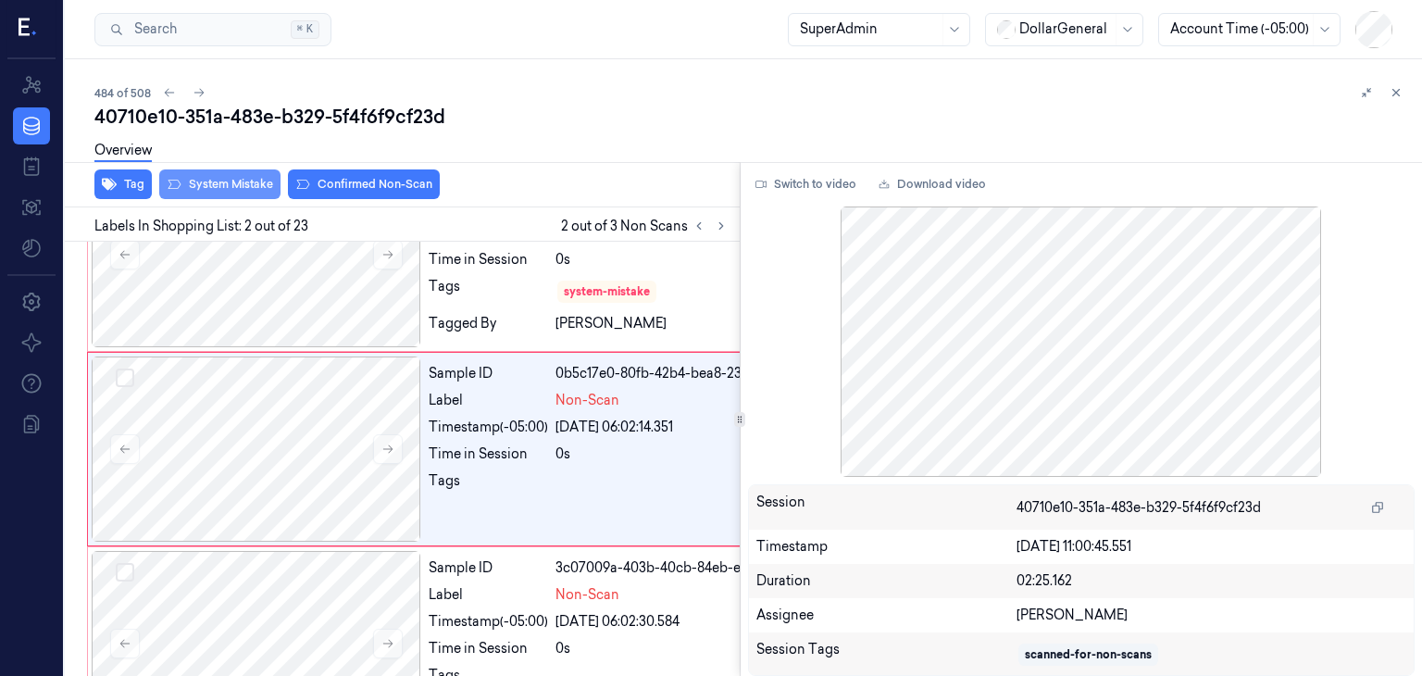
scroll to position [85, 0]
click at [194, 201] on div "Tag System Mistake Confirmed Non-Scan" at bounding box center [398, 184] width 682 height 45
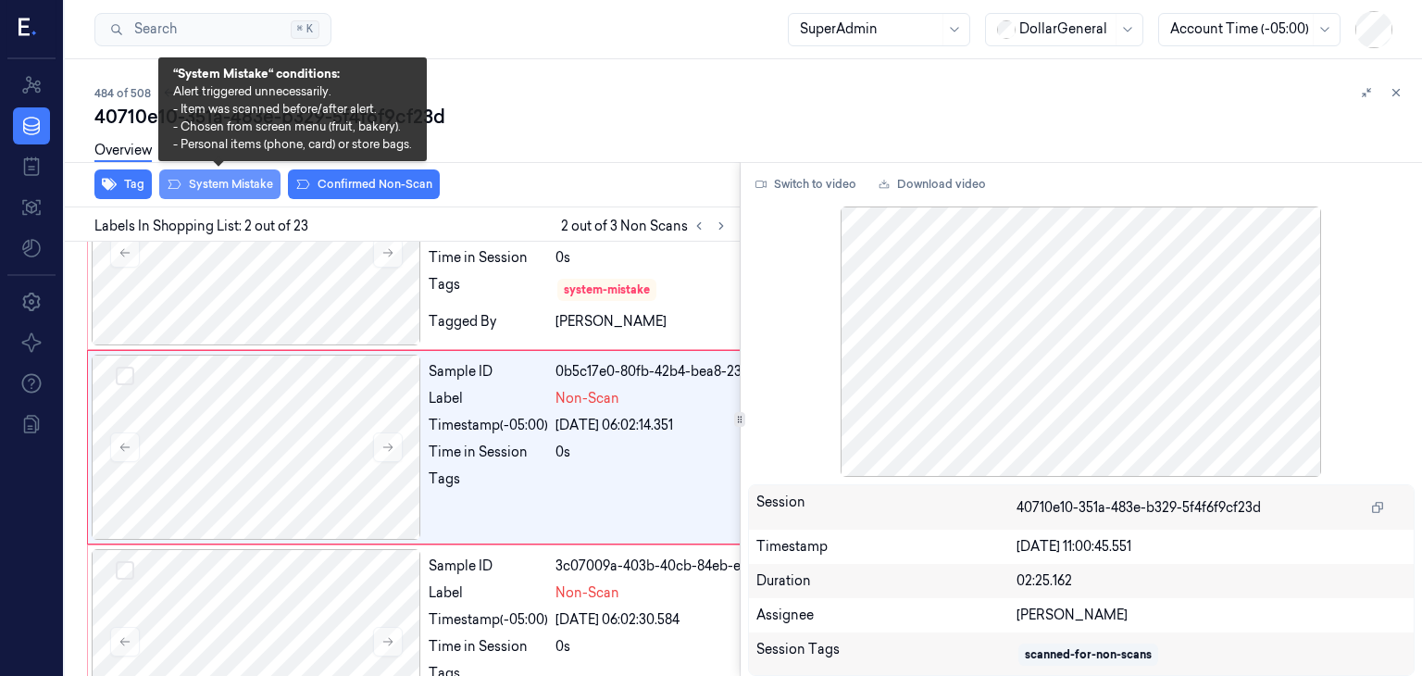
click at [196, 182] on button "System Mistake" at bounding box center [219, 184] width 121 height 30
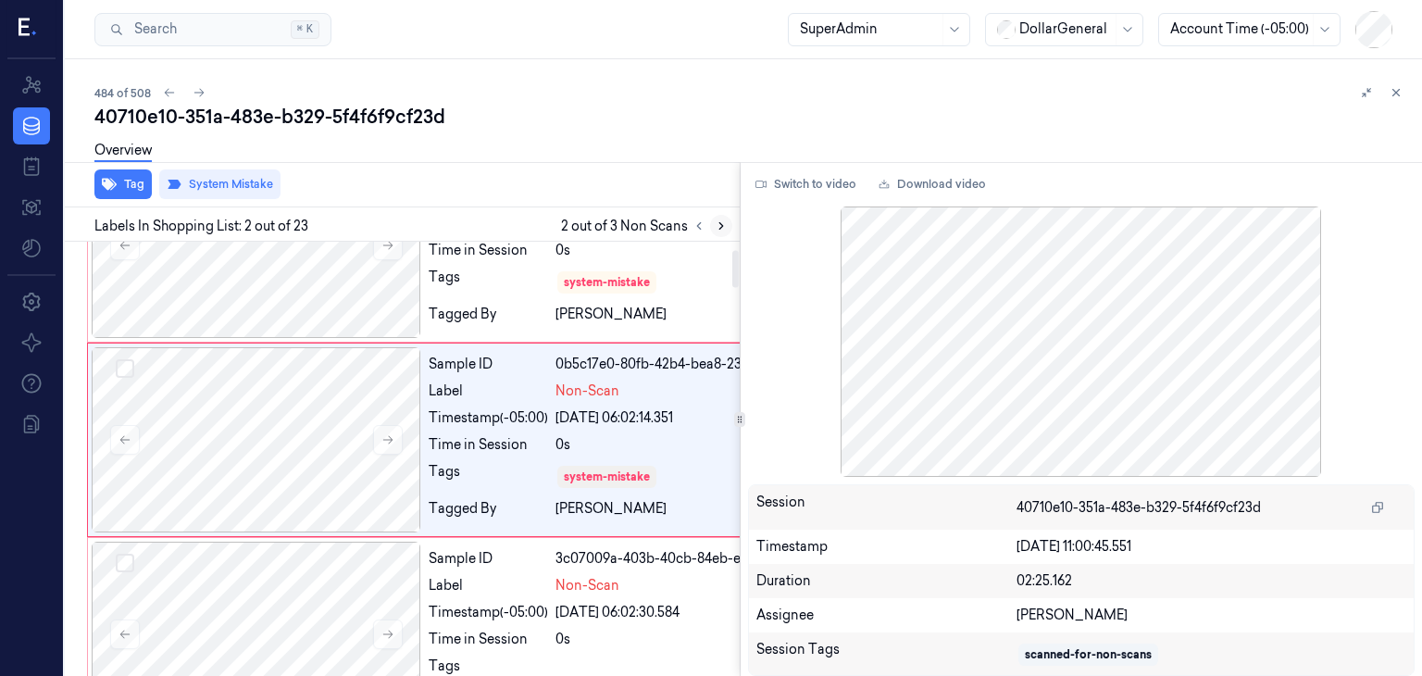
click at [725, 224] on icon at bounding box center [721, 225] width 13 height 13
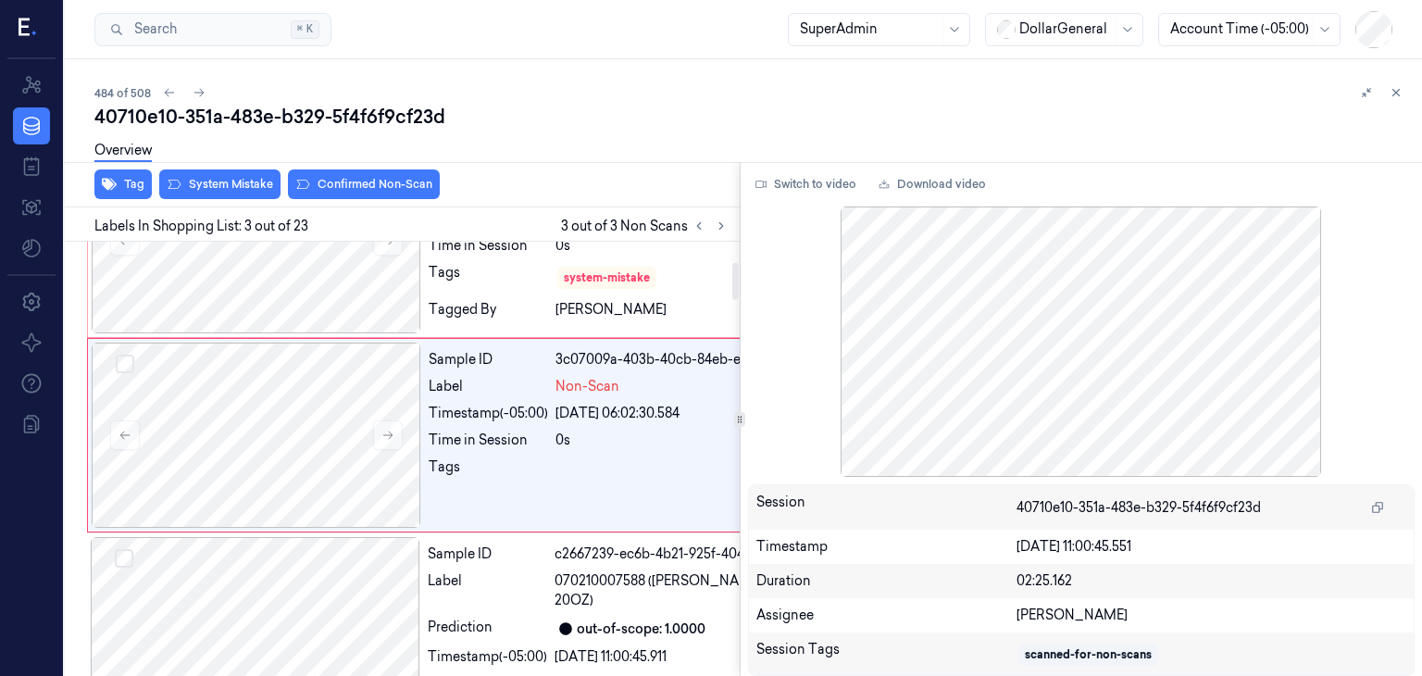
scroll to position [292, 0]
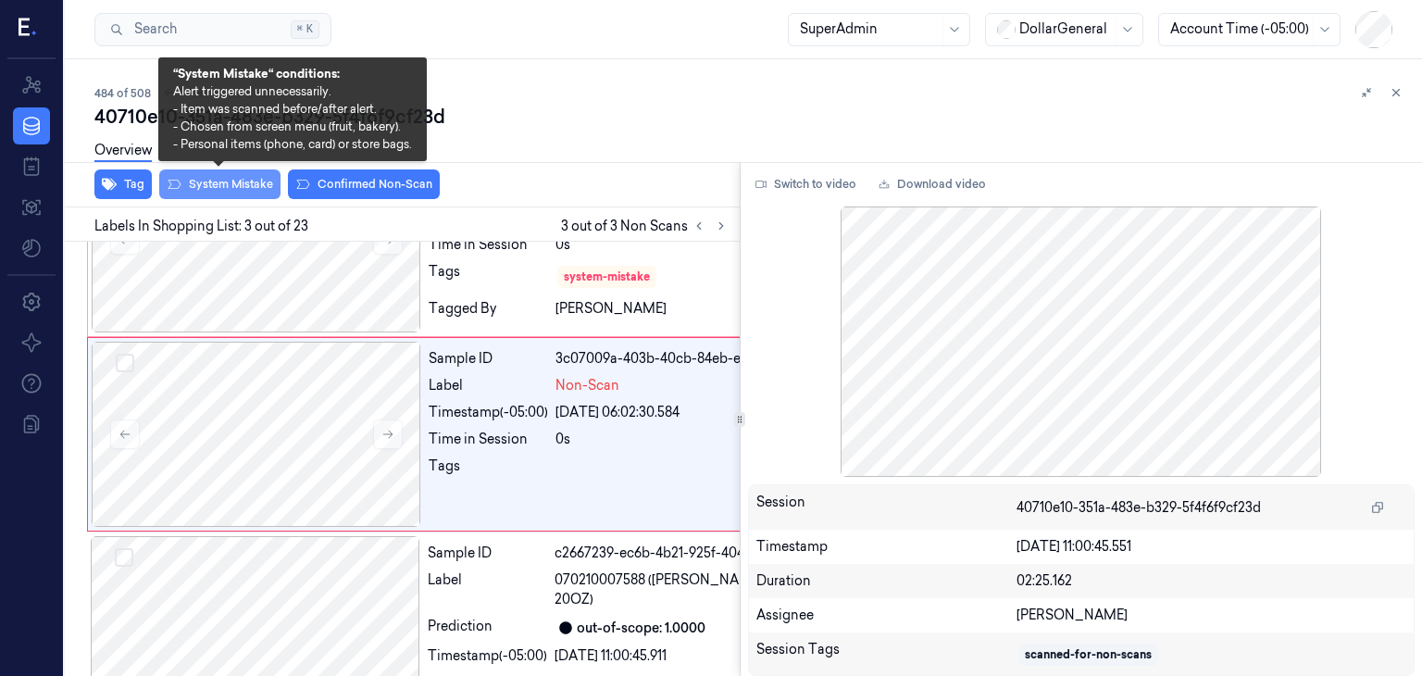
click at [190, 186] on button "System Mistake" at bounding box center [219, 184] width 121 height 30
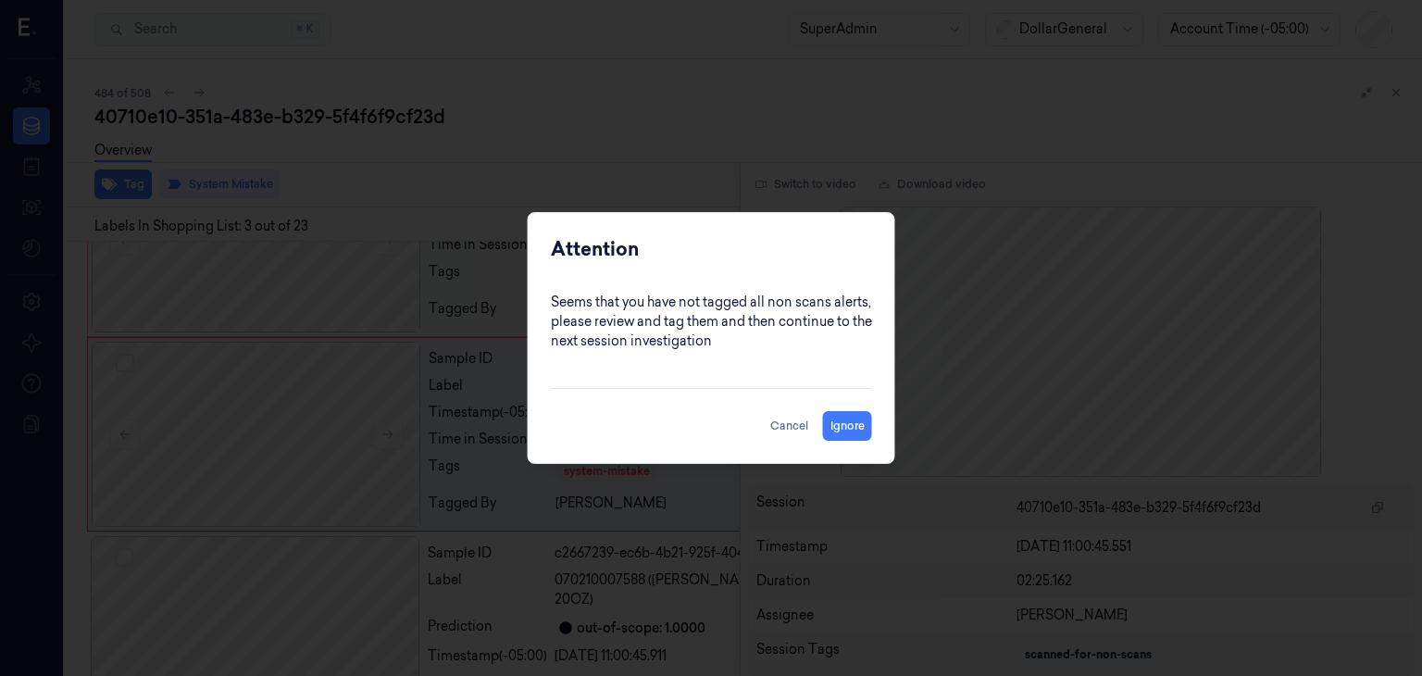
scroll to position [299, 0]
click at [779, 431] on button "Cancel" at bounding box center [789, 426] width 53 height 30
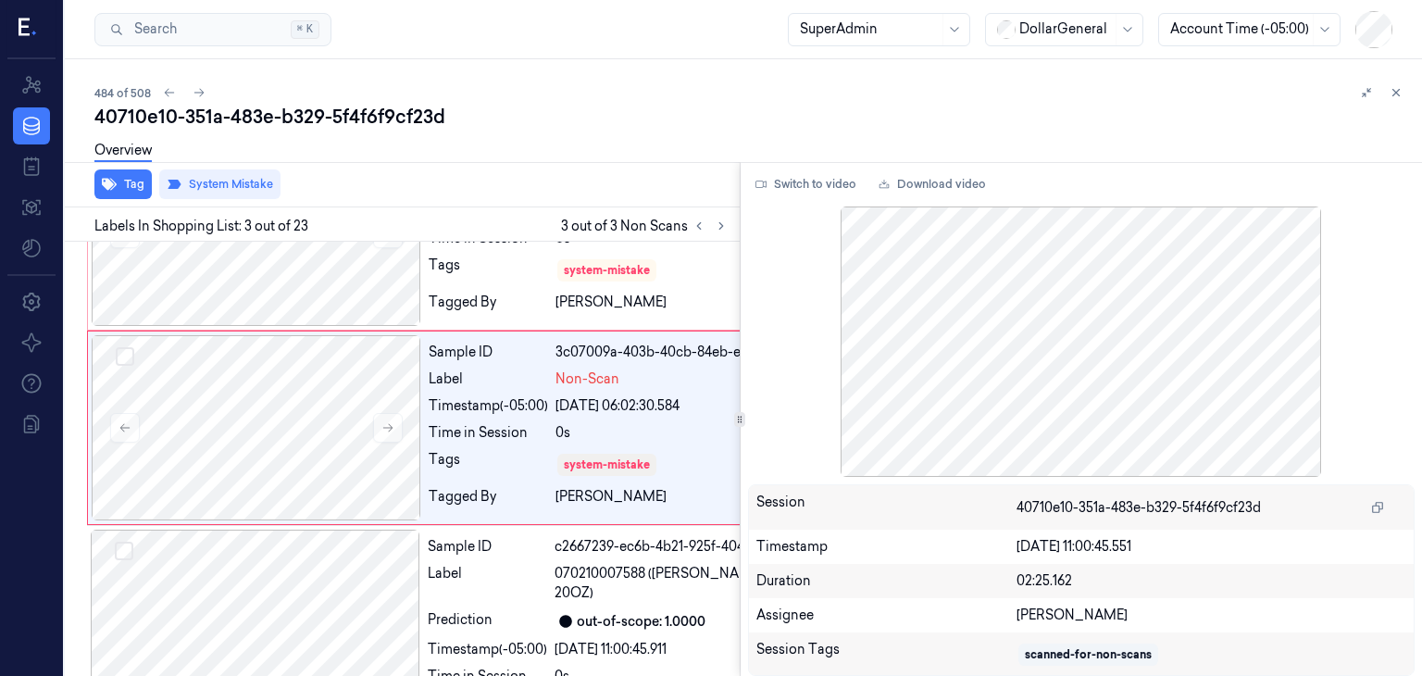
click at [381, 180] on div "Tag System Mistake" at bounding box center [398, 184] width 682 height 45
click at [1398, 91] on icon at bounding box center [1395, 92] width 13 height 13
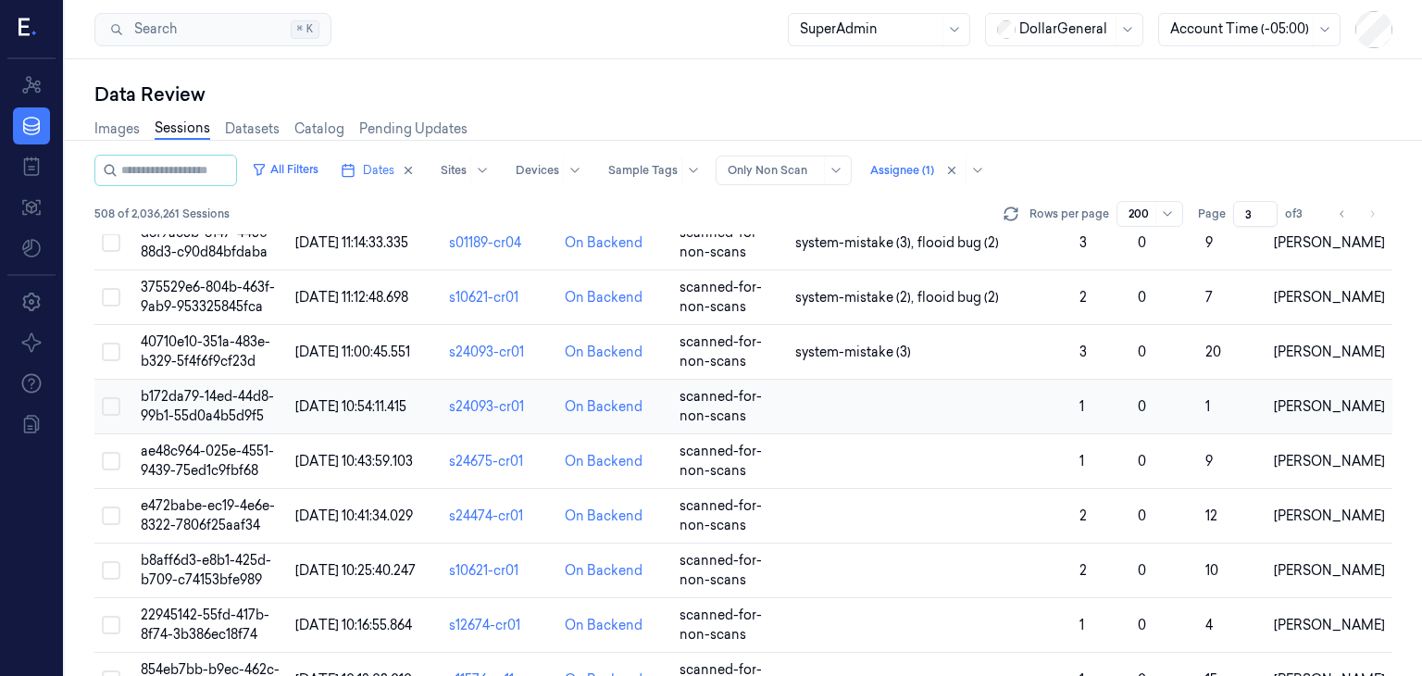
scroll to position [4476, 0]
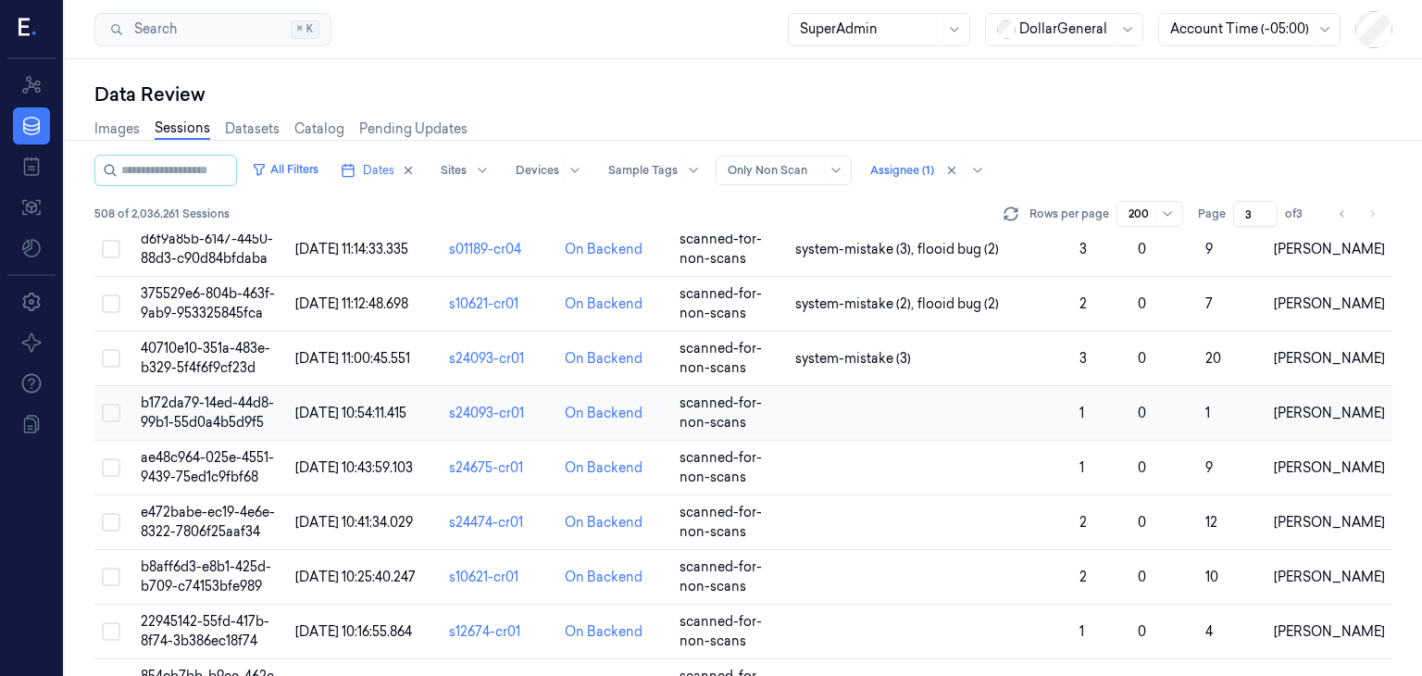
click at [208, 394] on span "b172da79-14ed-44d8-99b1-55d0a4b5d9f5" at bounding box center [207, 412] width 133 height 36
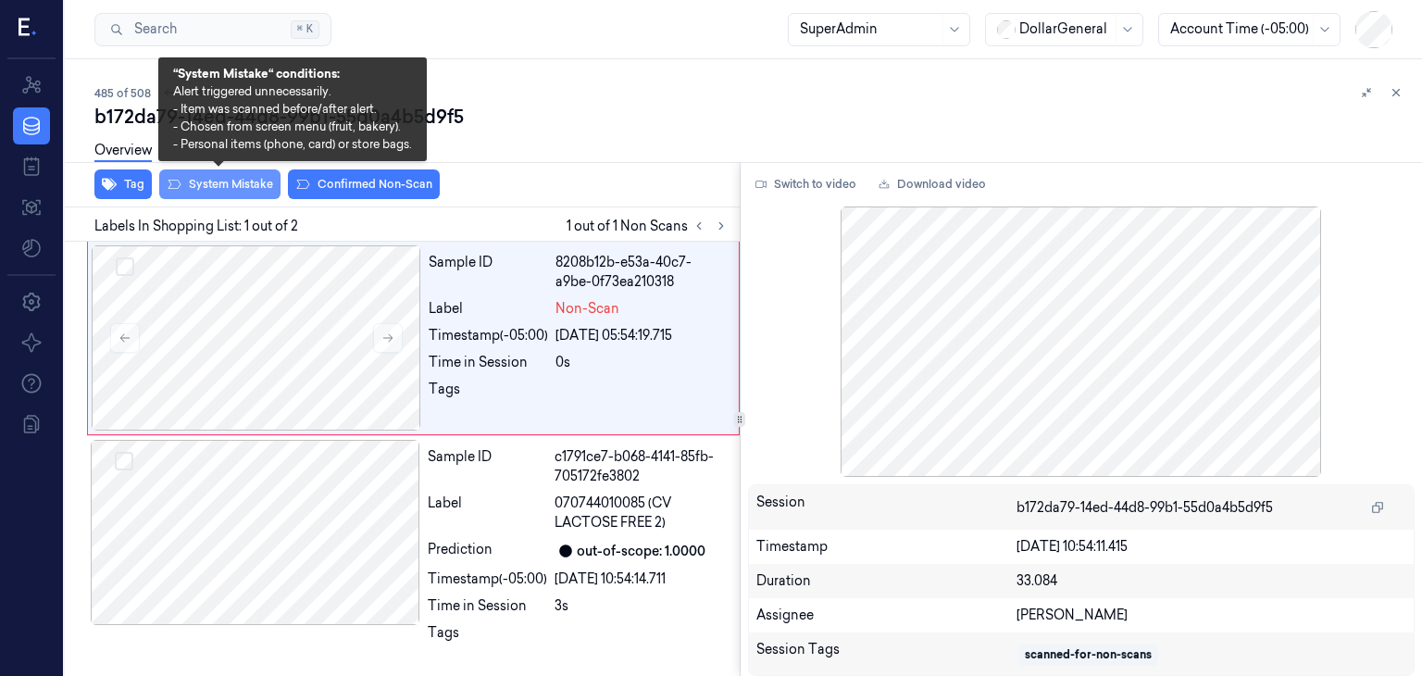
click at [229, 187] on button "System Mistake" at bounding box center [219, 184] width 121 height 30
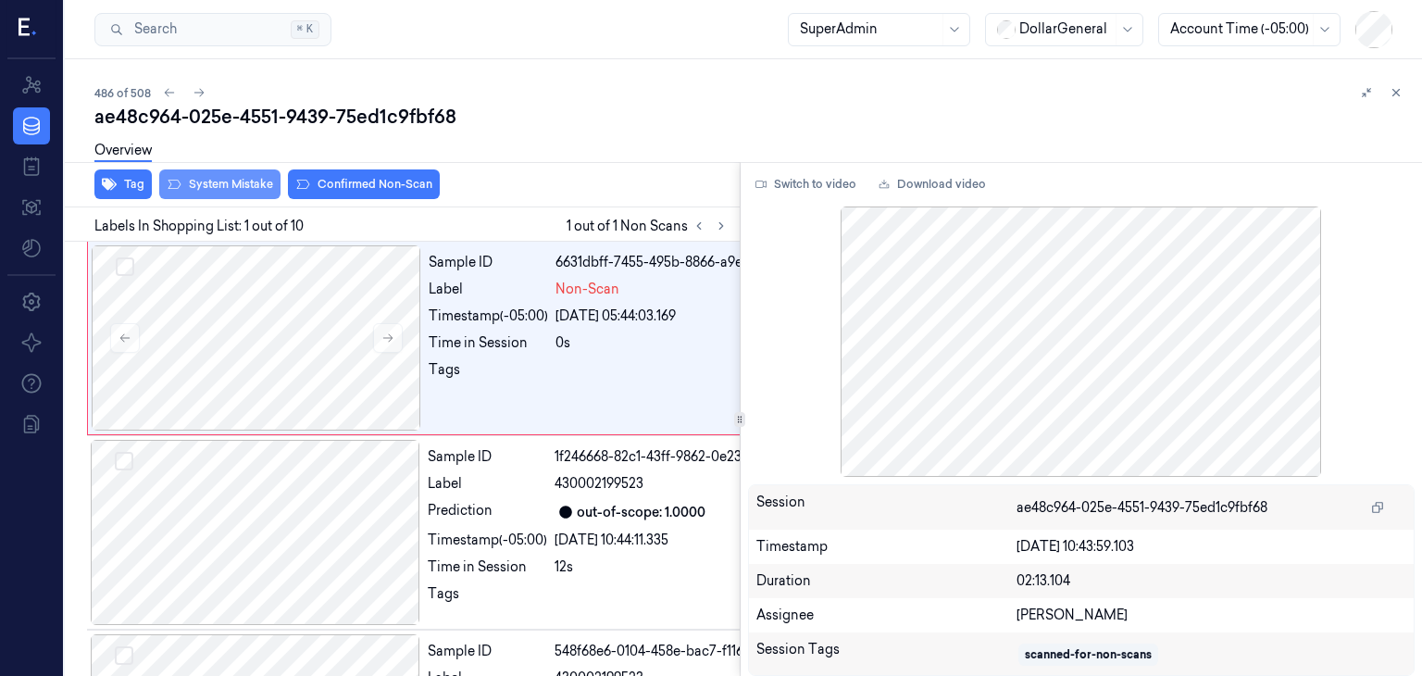
click at [241, 191] on button "System Mistake" at bounding box center [219, 184] width 121 height 30
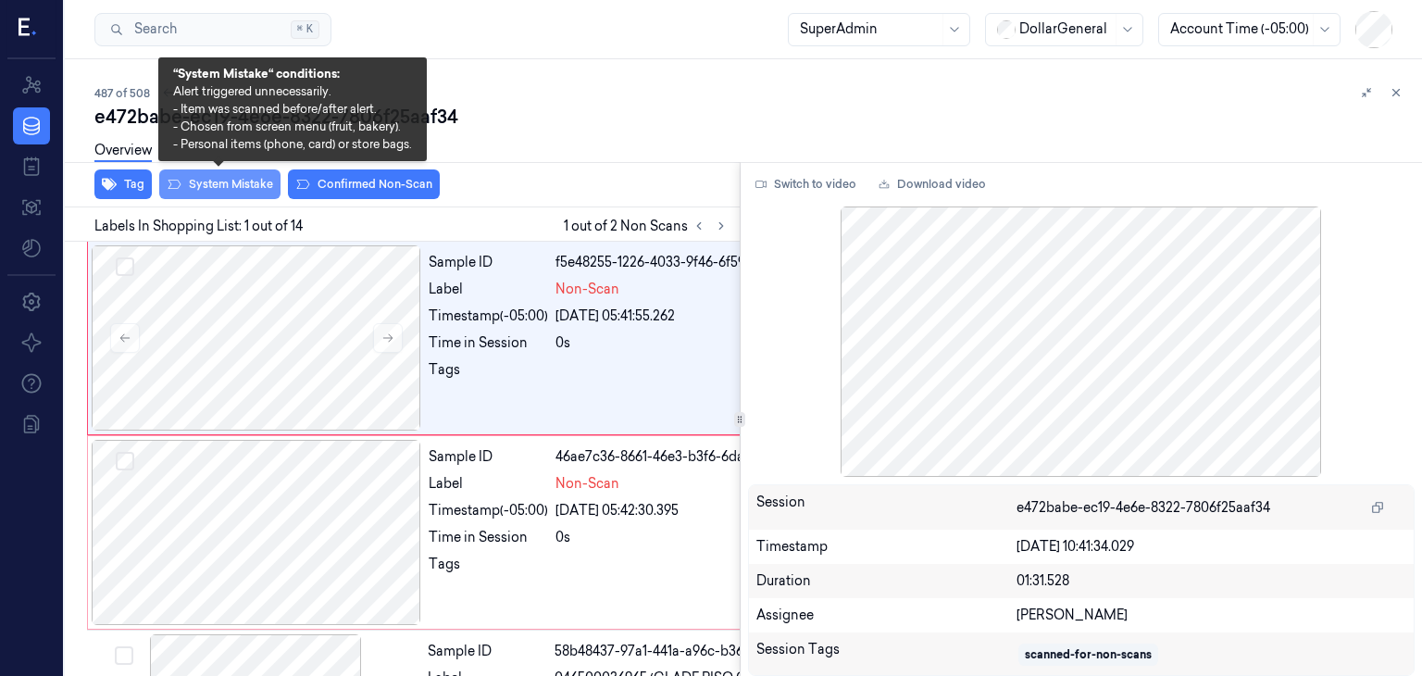
click at [193, 182] on button "System Mistake" at bounding box center [219, 184] width 121 height 30
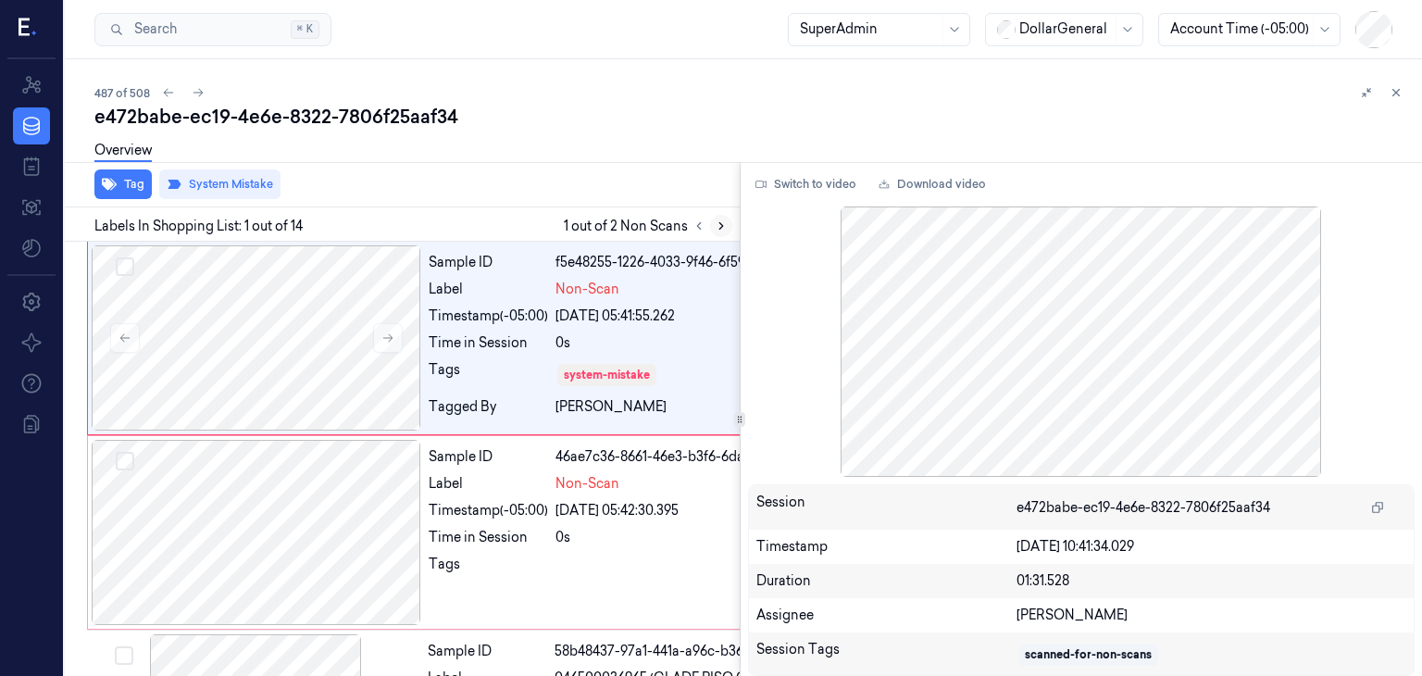
click at [717, 223] on icon at bounding box center [721, 225] width 13 height 13
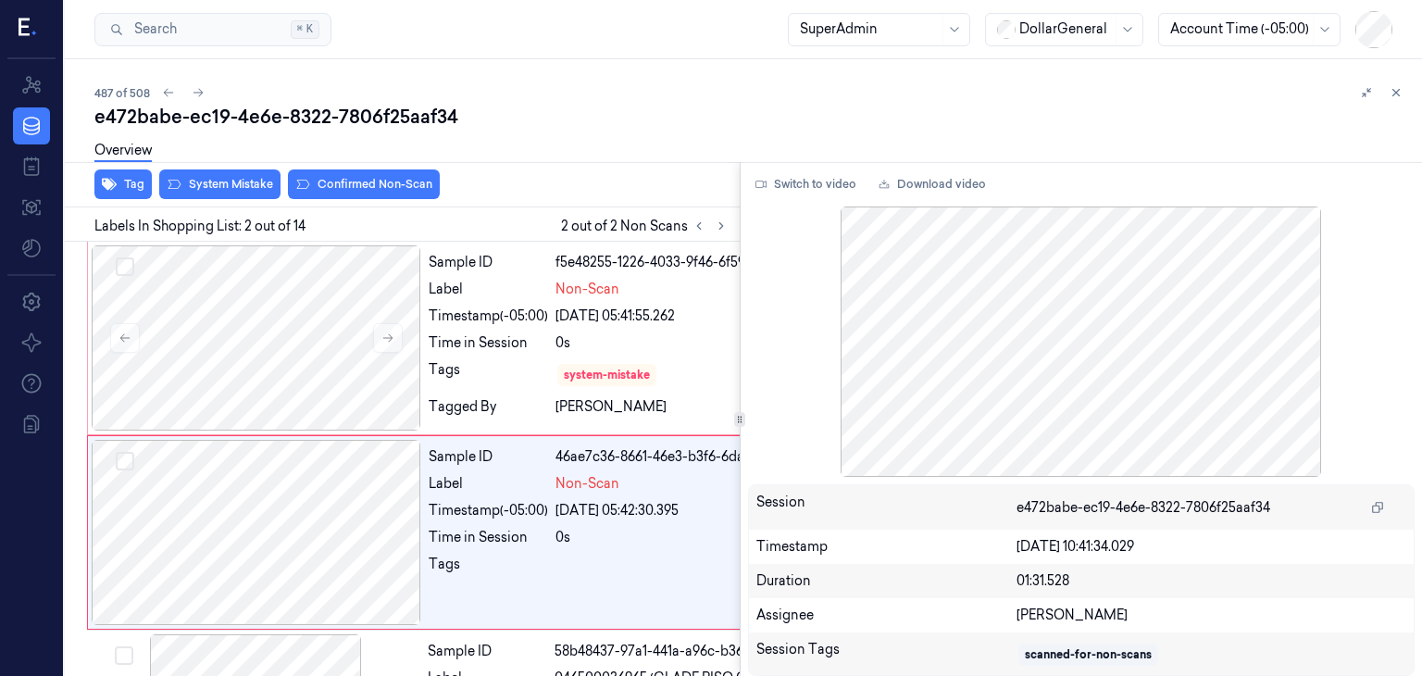
scroll to position [85, 0]
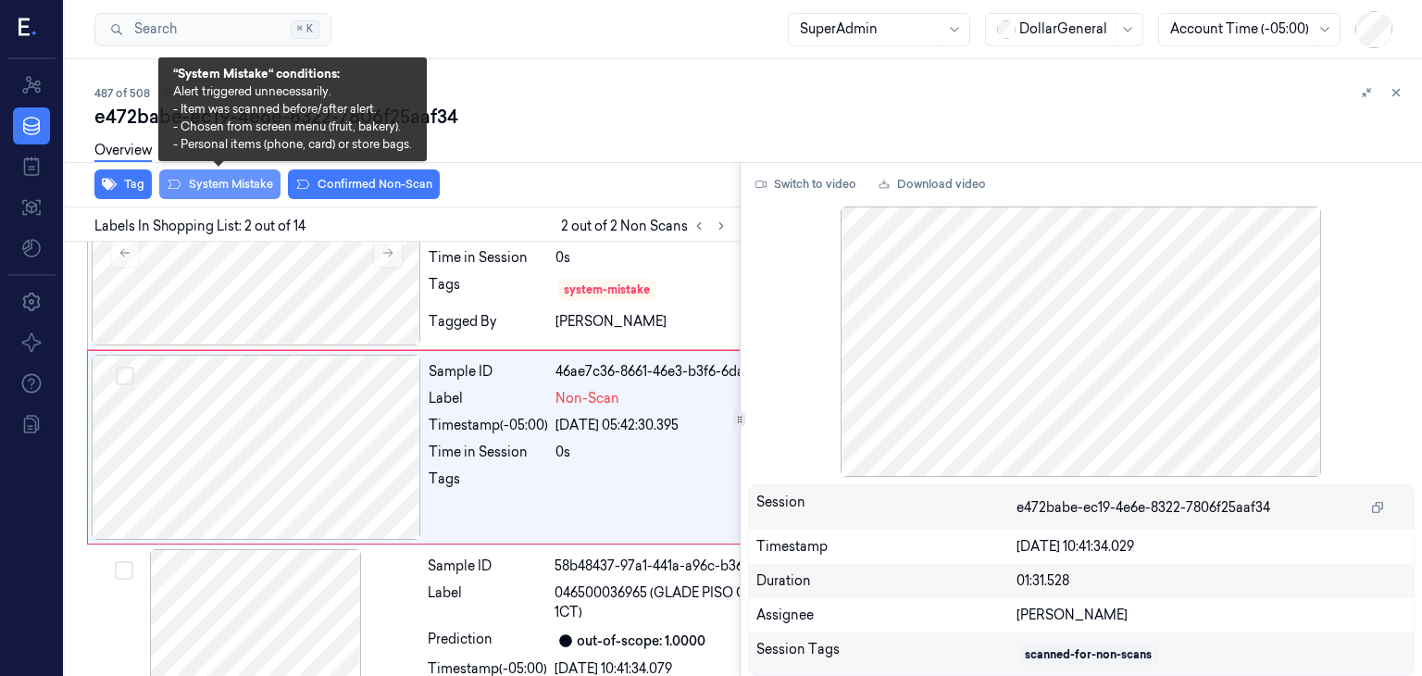
click at [259, 190] on button "System Mistake" at bounding box center [219, 184] width 121 height 30
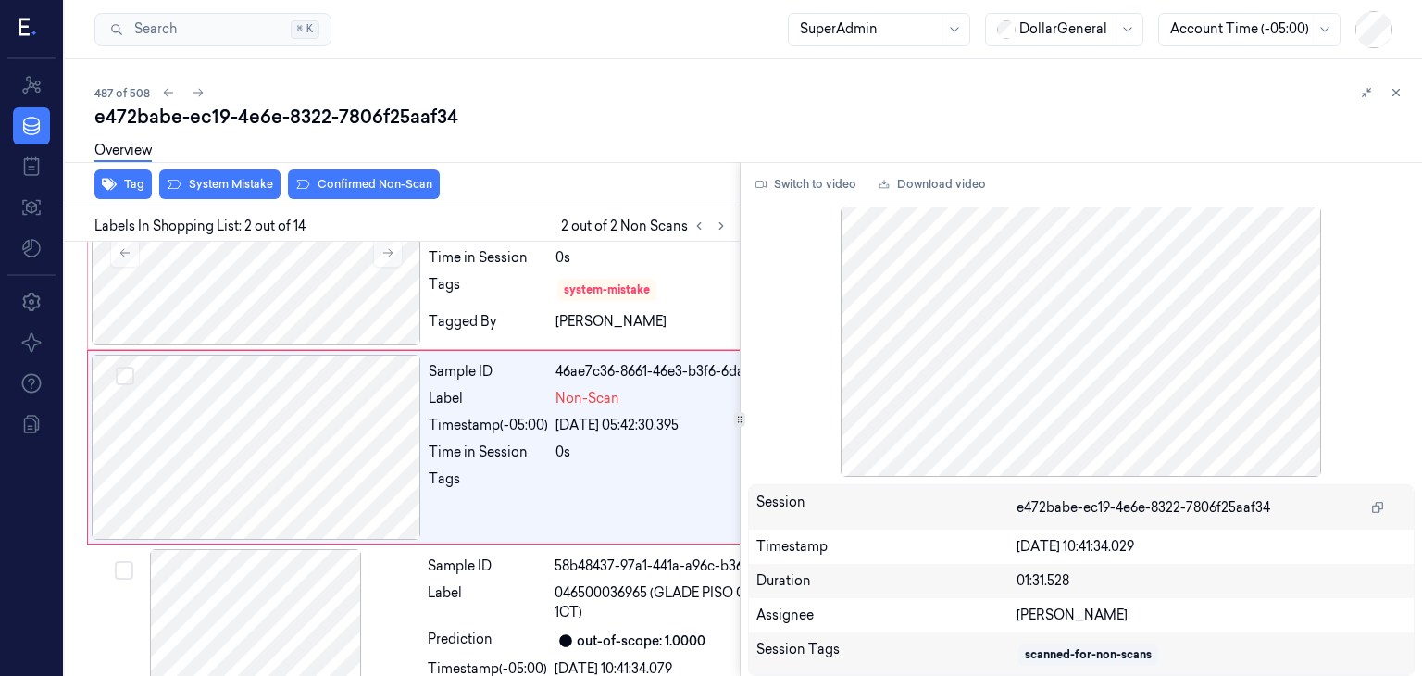
scroll to position [0, 0]
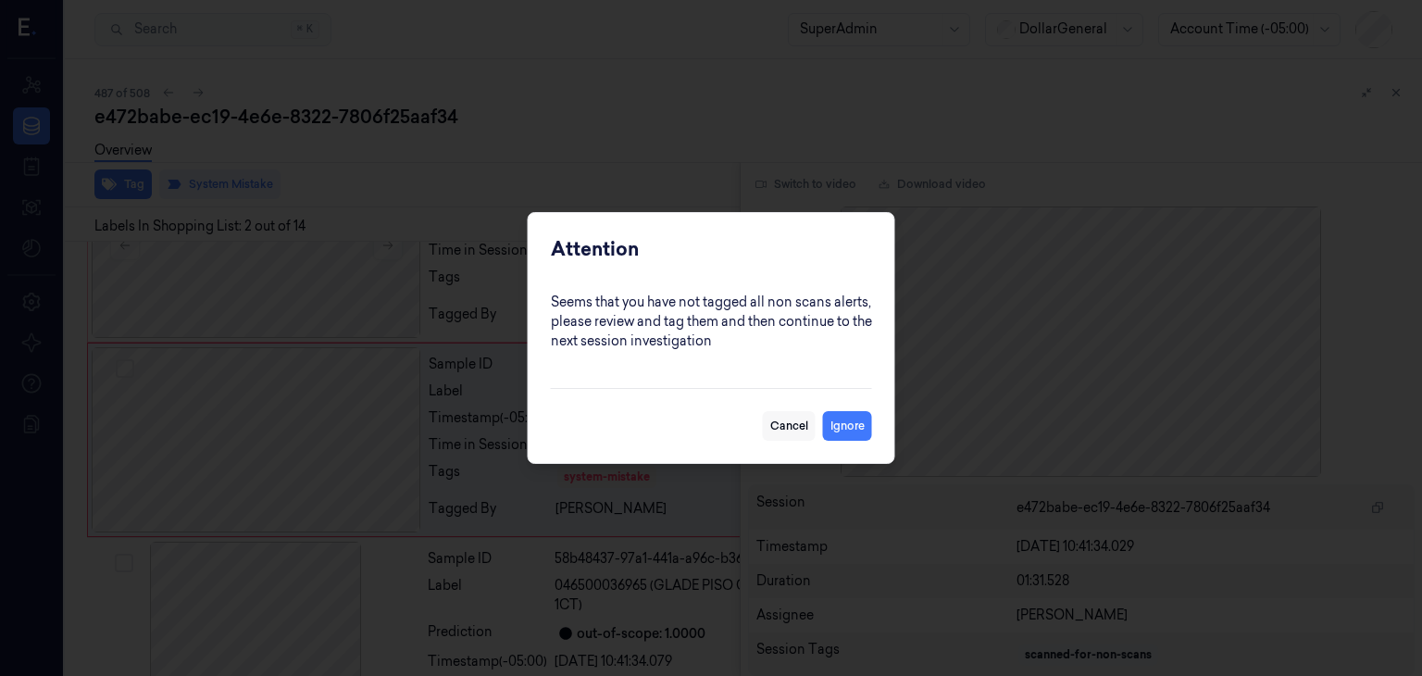
click at [789, 423] on button "Cancel" at bounding box center [789, 426] width 53 height 30
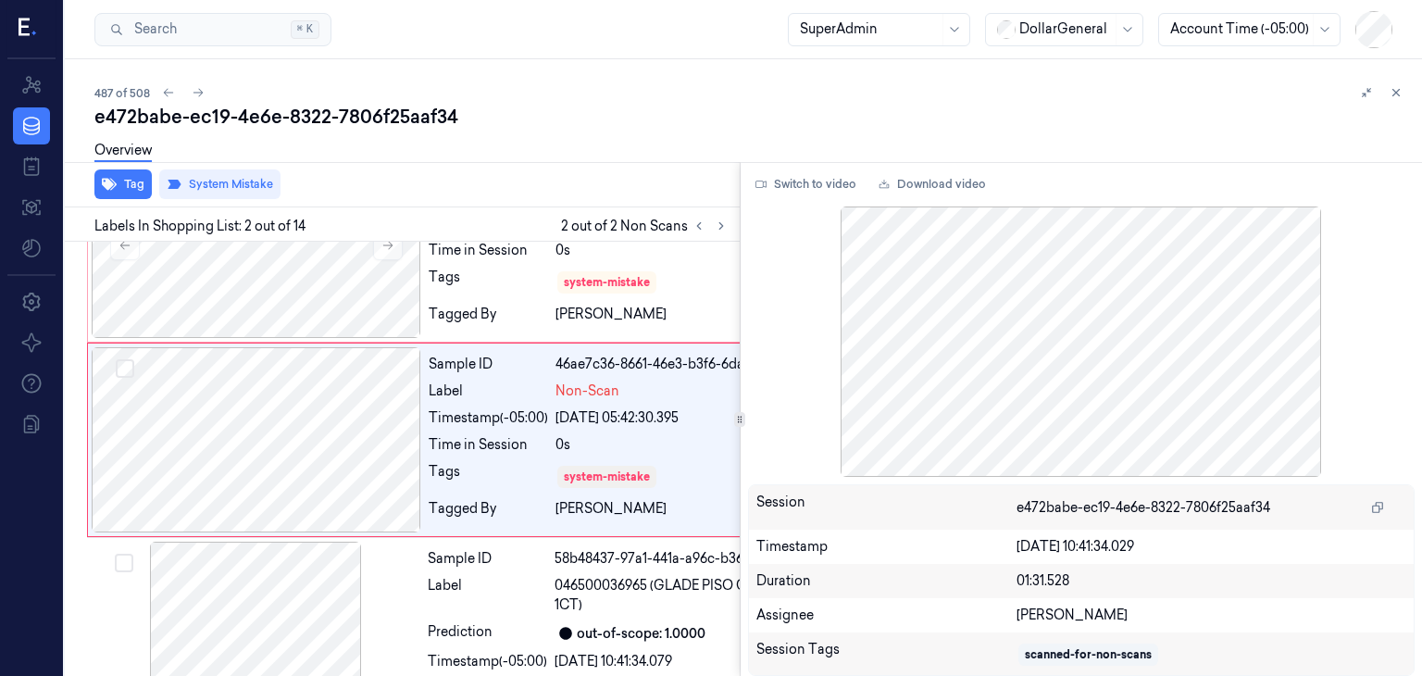
click at [652, 181] on div "Tag System Mistake" at bounding box center [398, 184] width 682 height 45
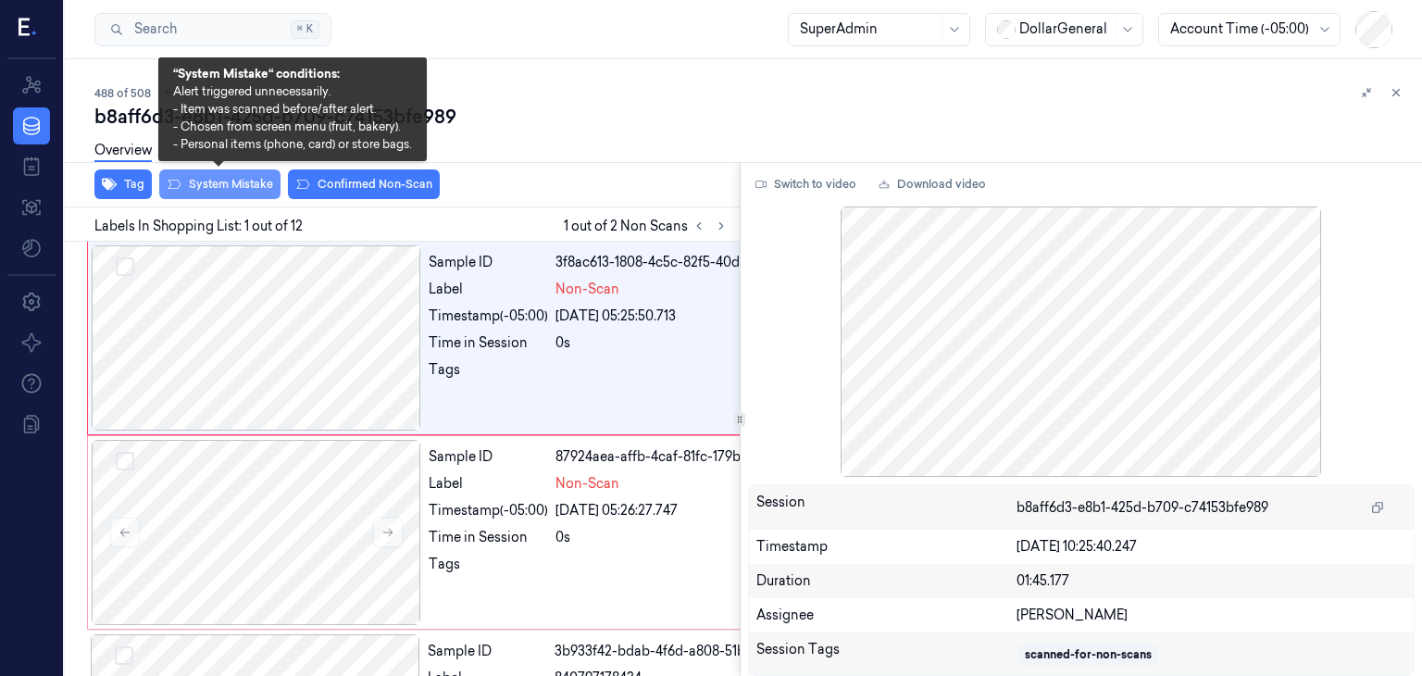
click at [253, 179] on button "System Mistake" at bounding box center [219, 184] width 121 height 30
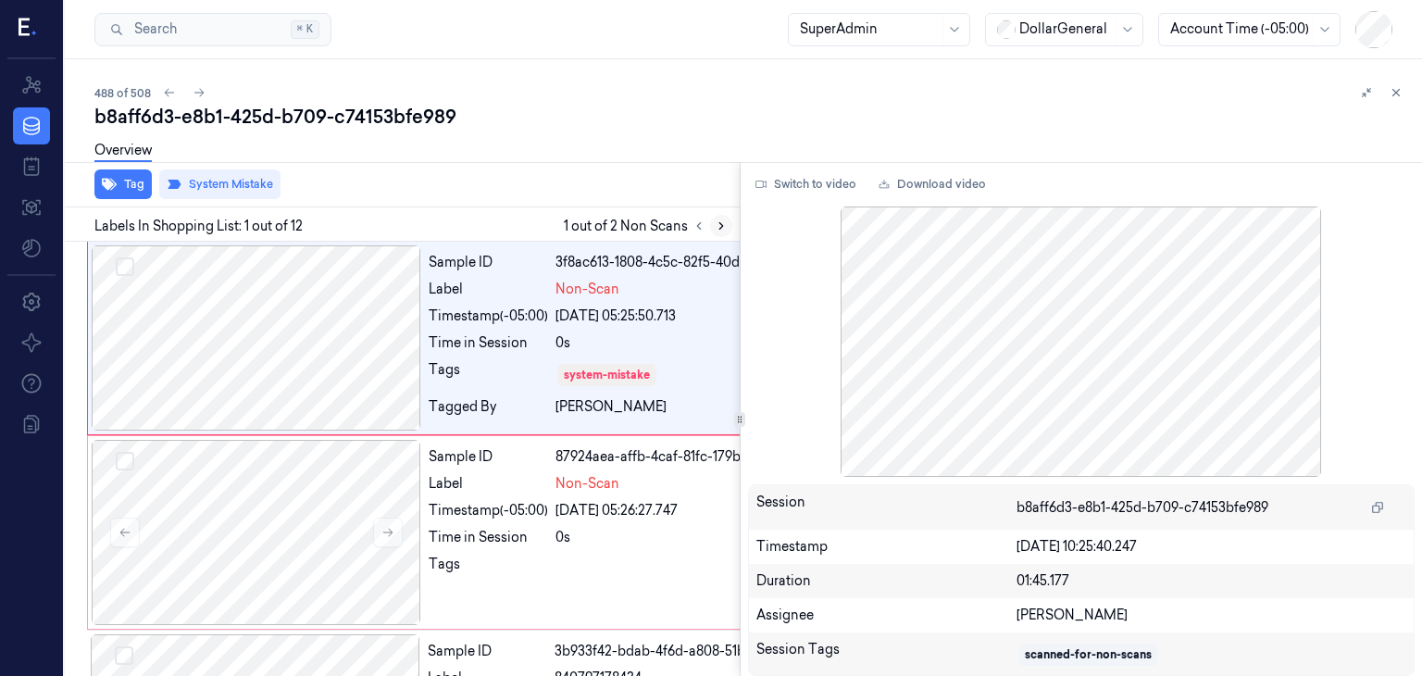
click at [721, 228] on icon at bounding box center [721, 225] width 13 height 13
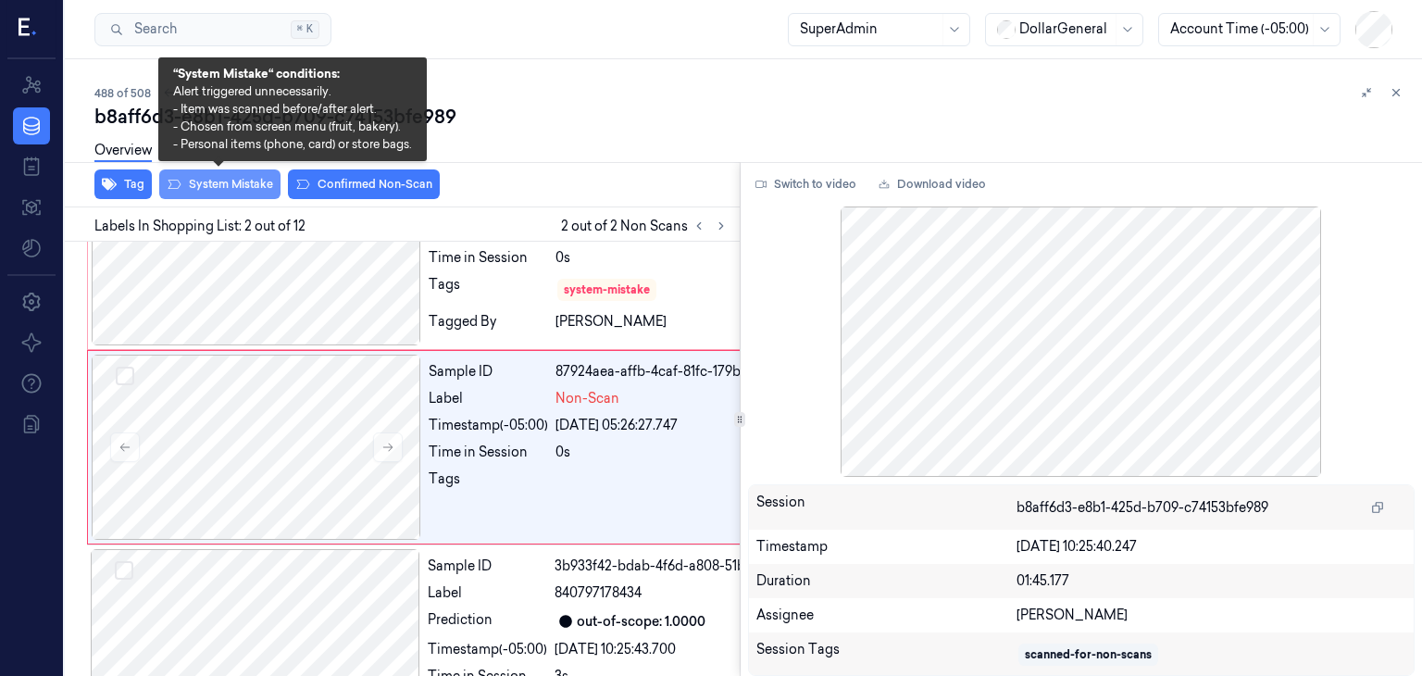
click at [233, 184] on button "System Mistake" at bounding box center [219, 184] width 121 height 30
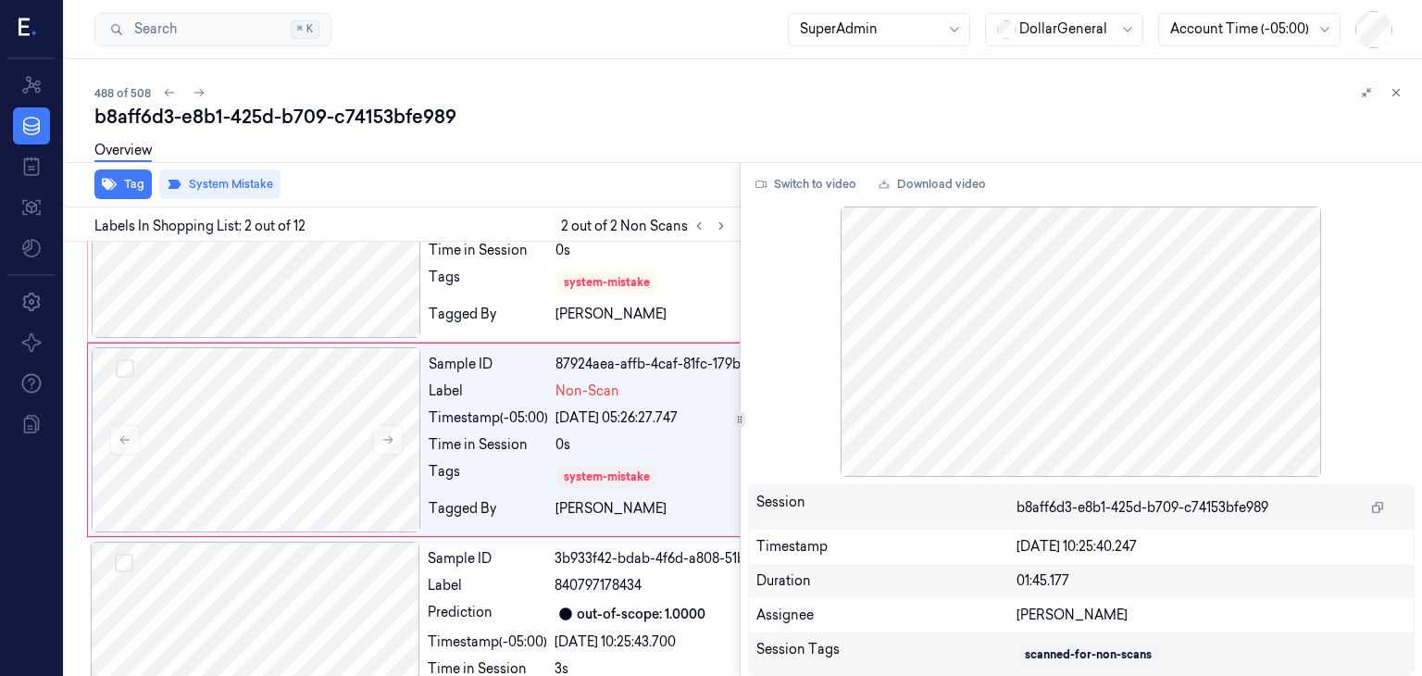
scroll to position [6, 0]
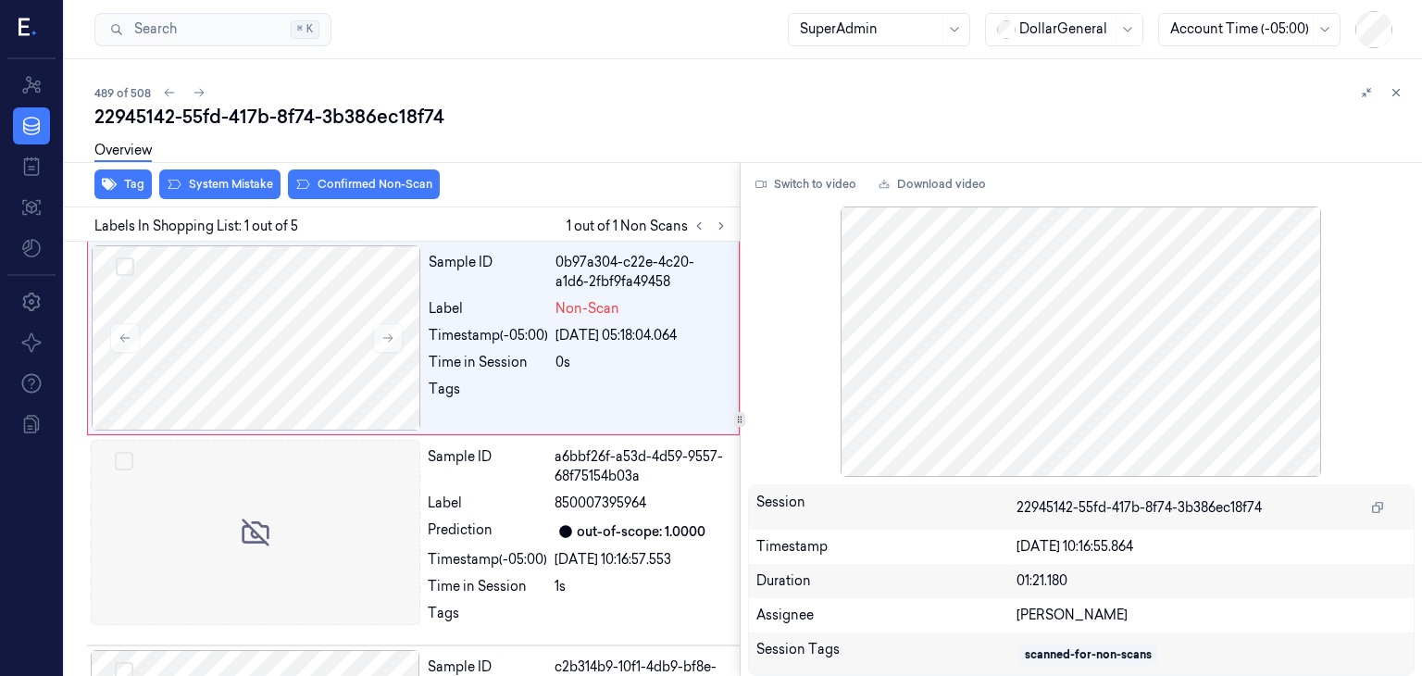
click at [247, 175] on div "Overview" at bounding box center [750, 153] width 1312 height 47
click at [248, 193] on button "System Mistake" at bounding box center [219, 184] width 121 height 30
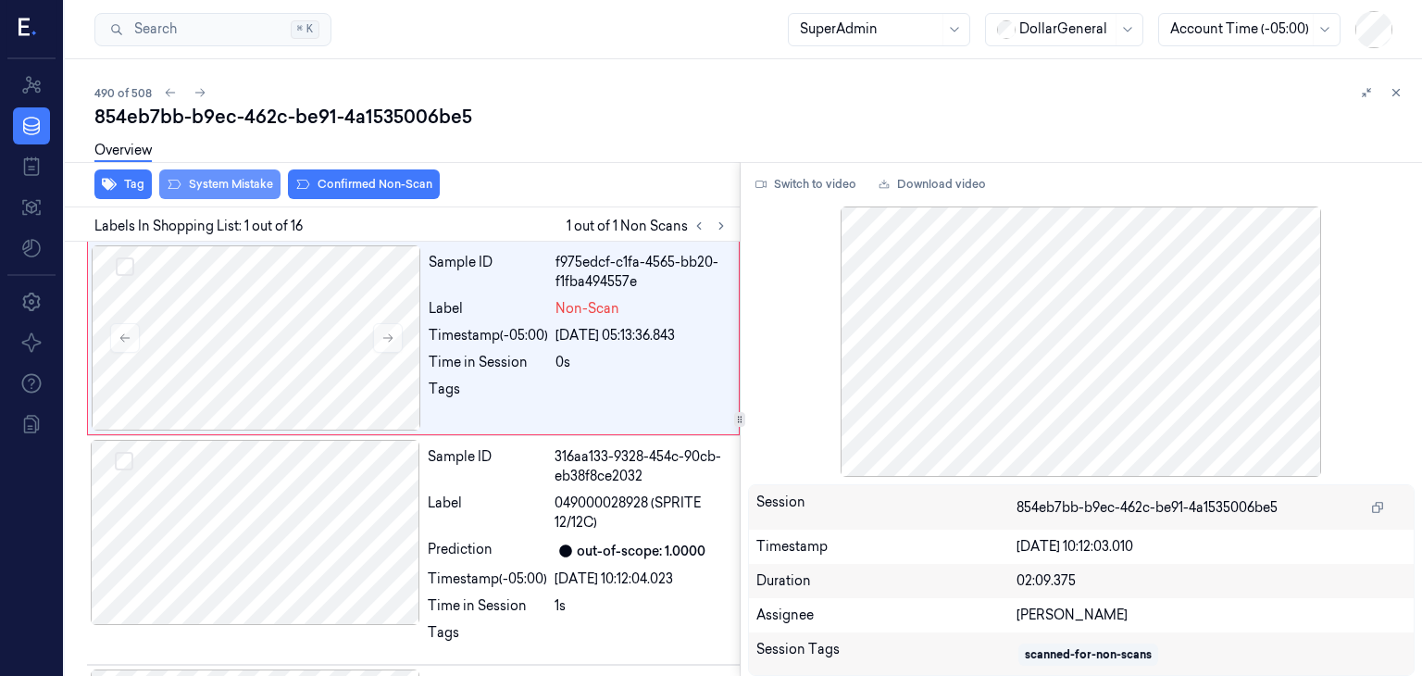
click at [267, 190] on button "System Mistake" at bounding box center [219, 184] width 121 height 30
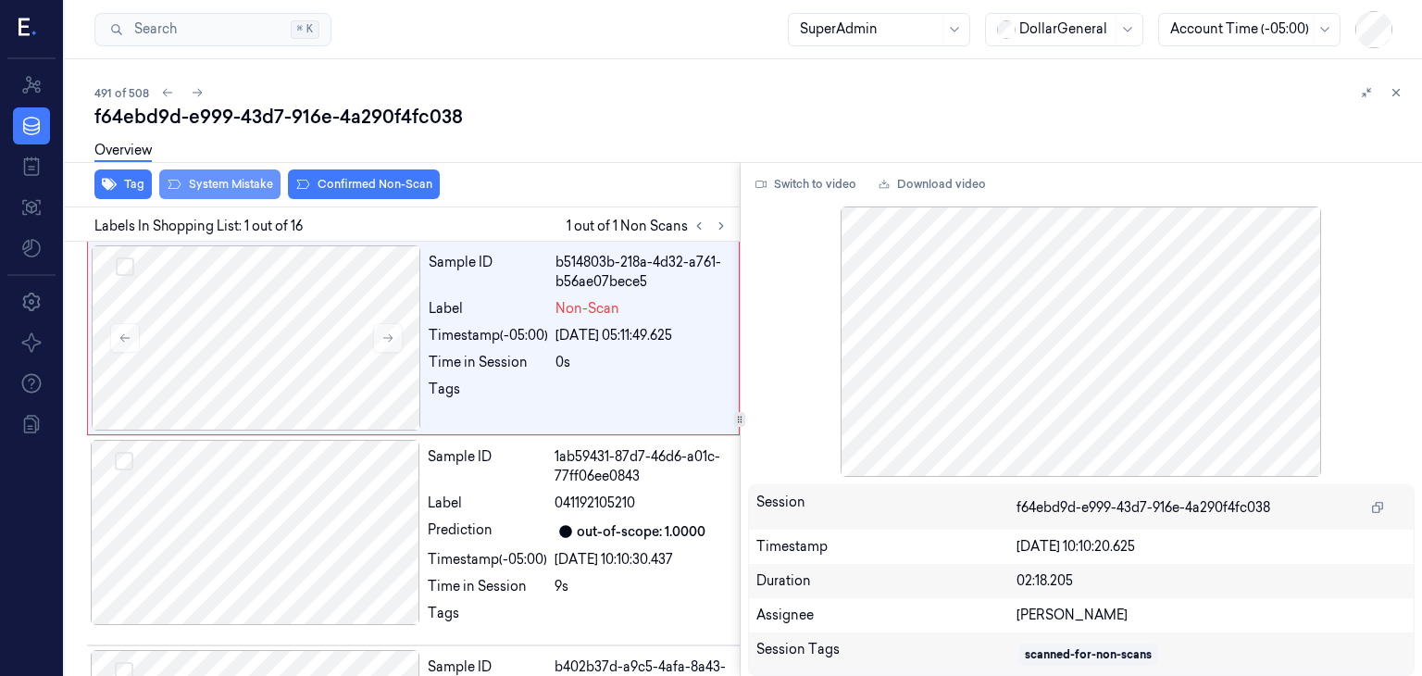
click at [268, 190] on button "System Mistake" at bounding box center [219, 184] width 121 height 30
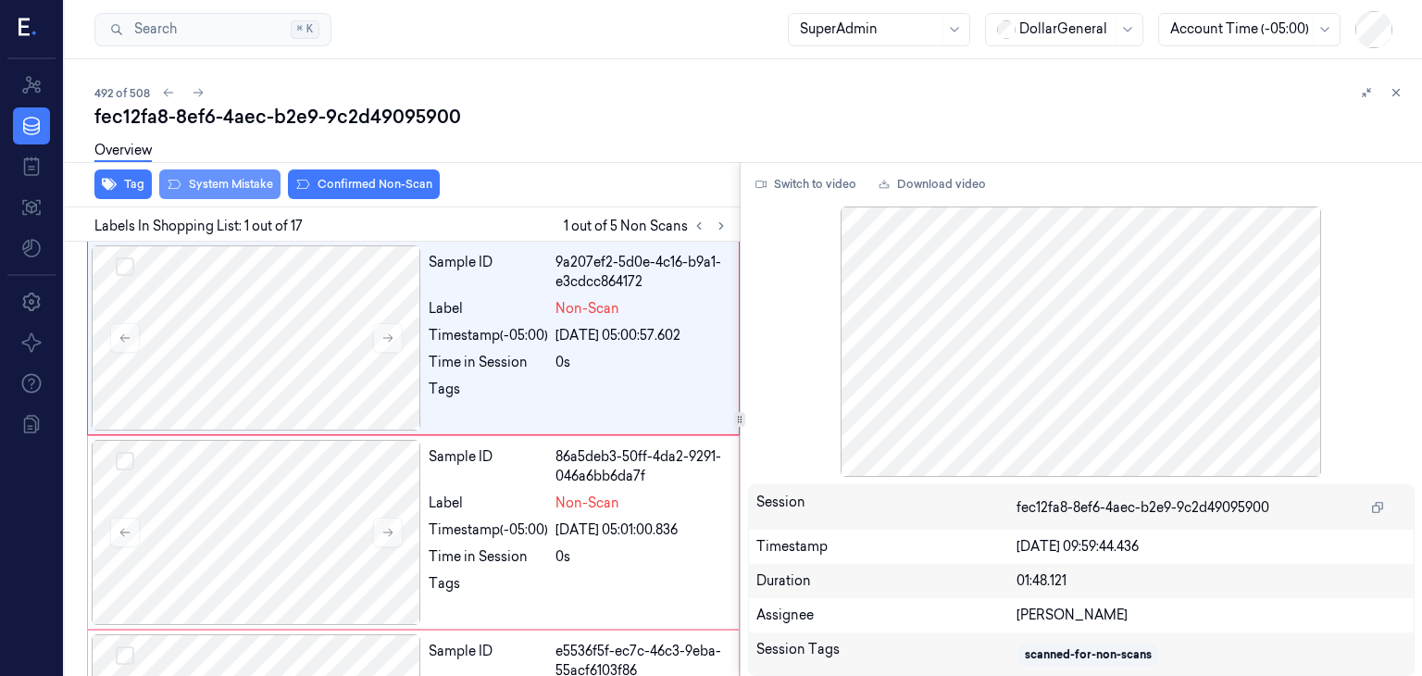
click at [256, 180] on button "System Mistake" at bounding box center [219, 184] width 121 height 30
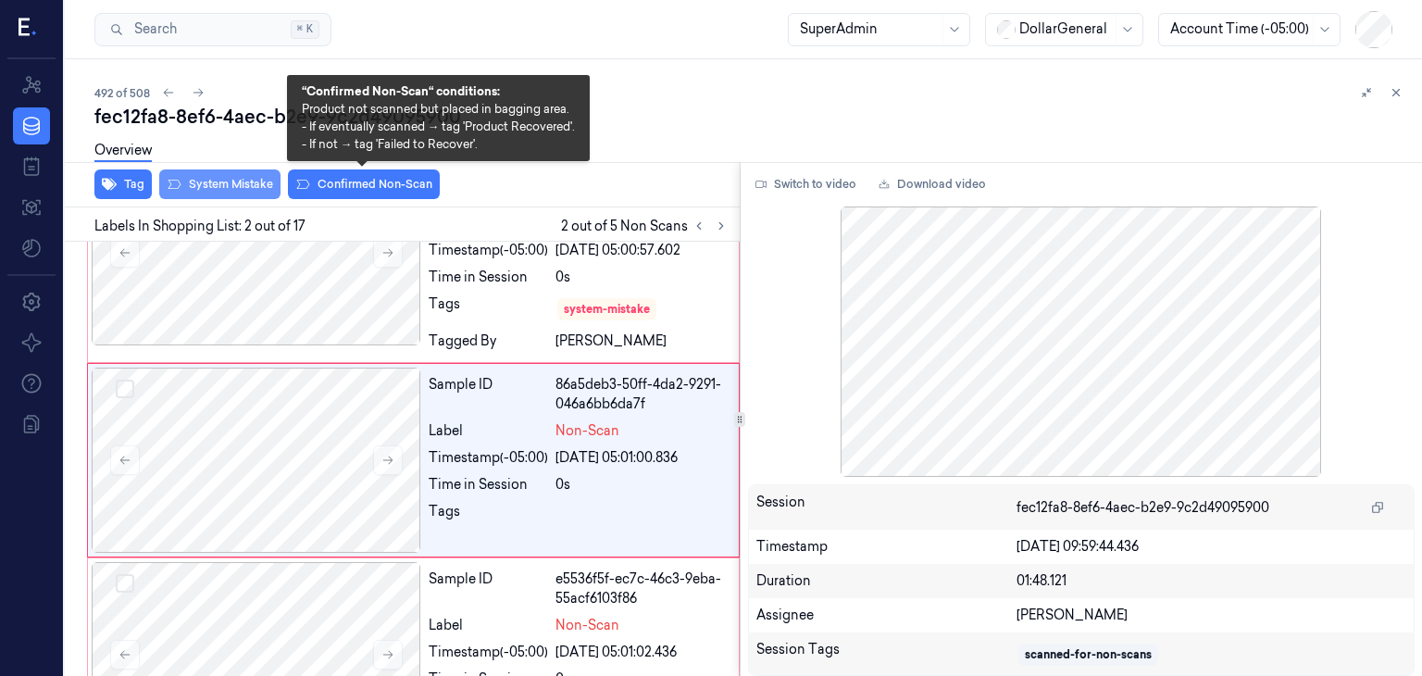
click at [265, 186] on button "System Mistake" at bounding box center [219, 184] width 121 height 30
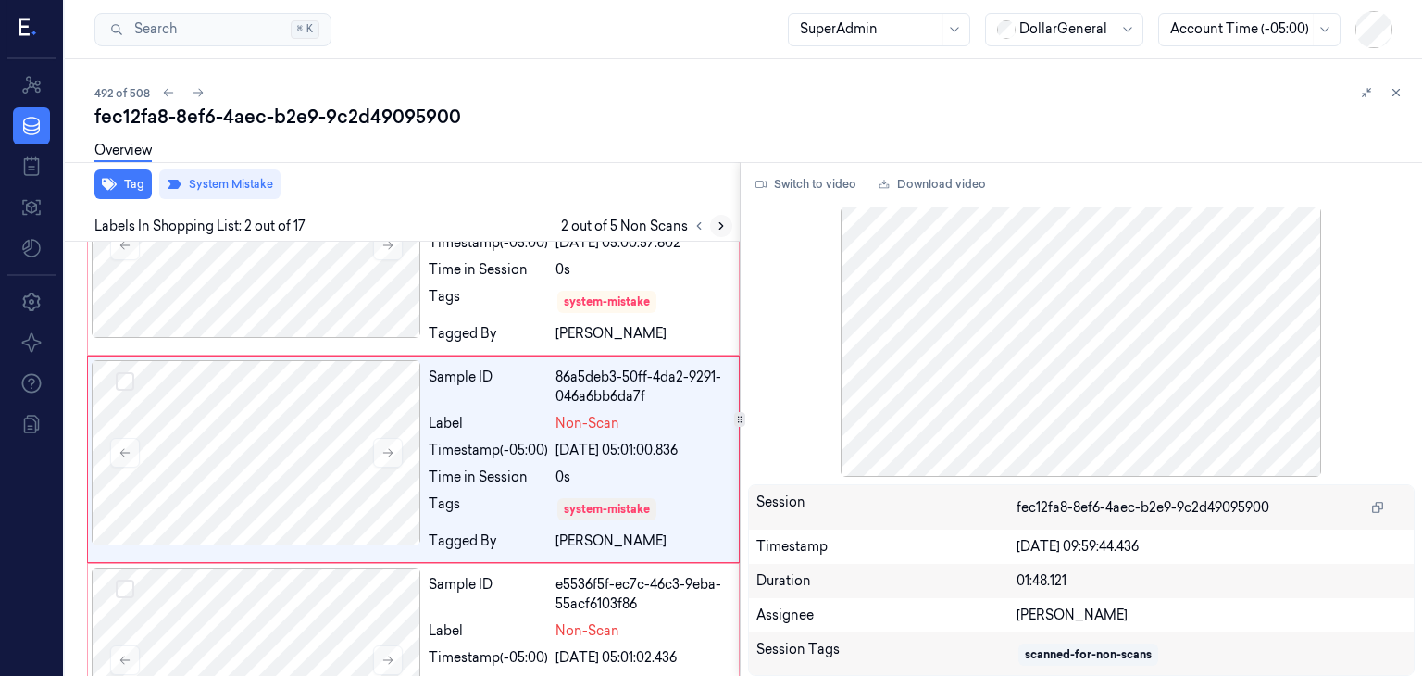
click at [716, 224] on icon at bounding box center [721, 225] width 13 height 13
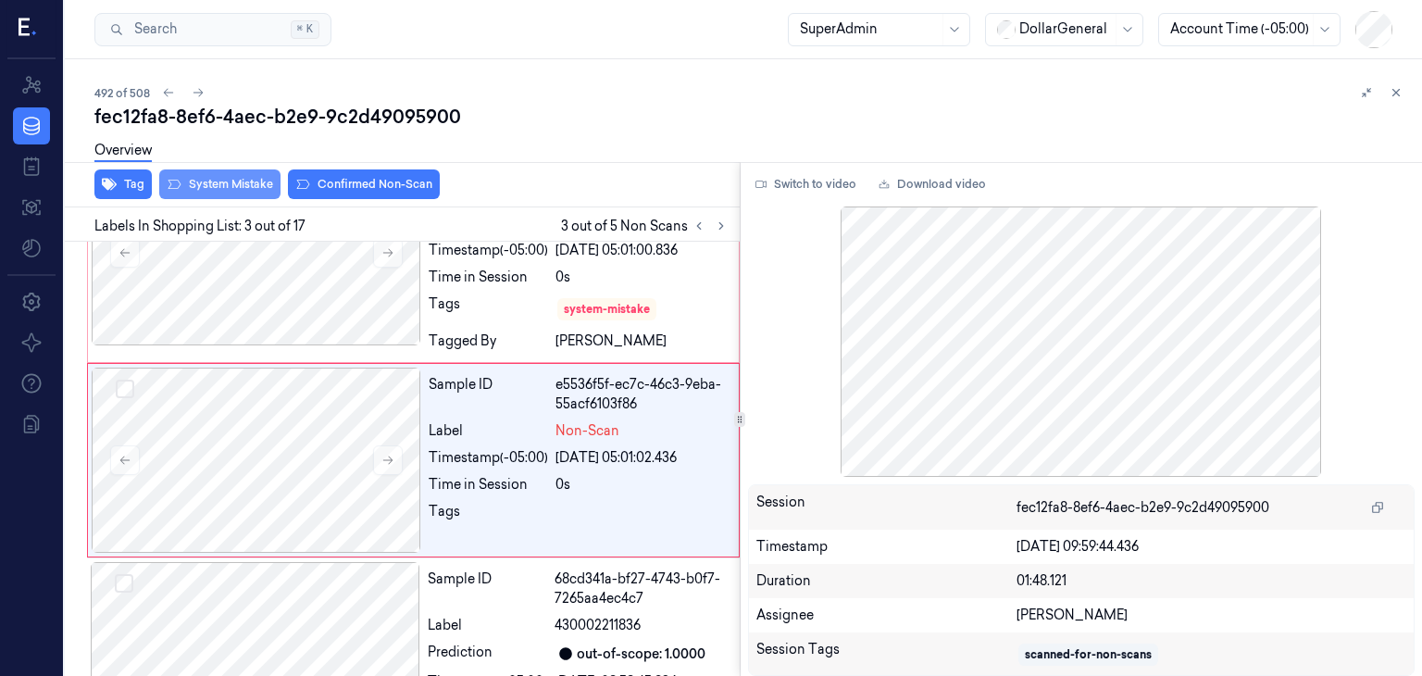
click at [244, 183] on button "System Mistake" at bounding box center [219, 184] width 121 height 30
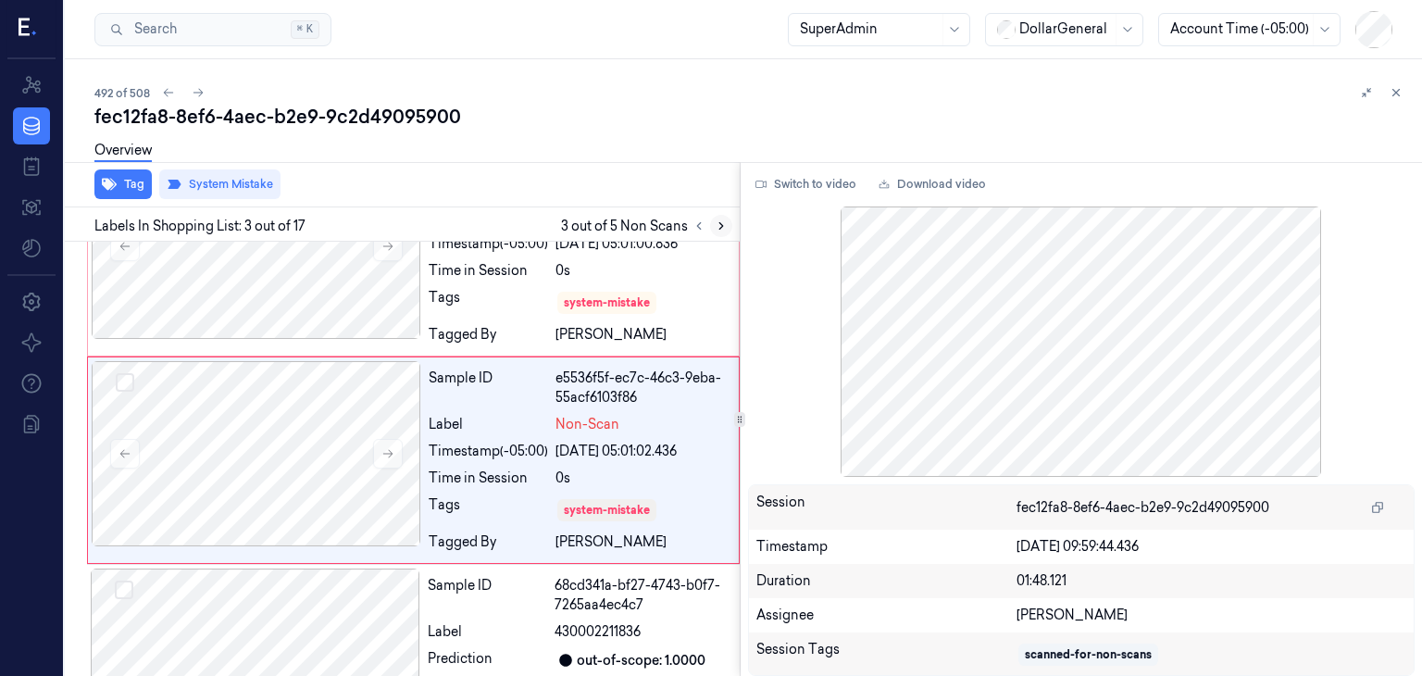
click at [723, 229] on icon at bounding box center [721, 225] width 13 height 13
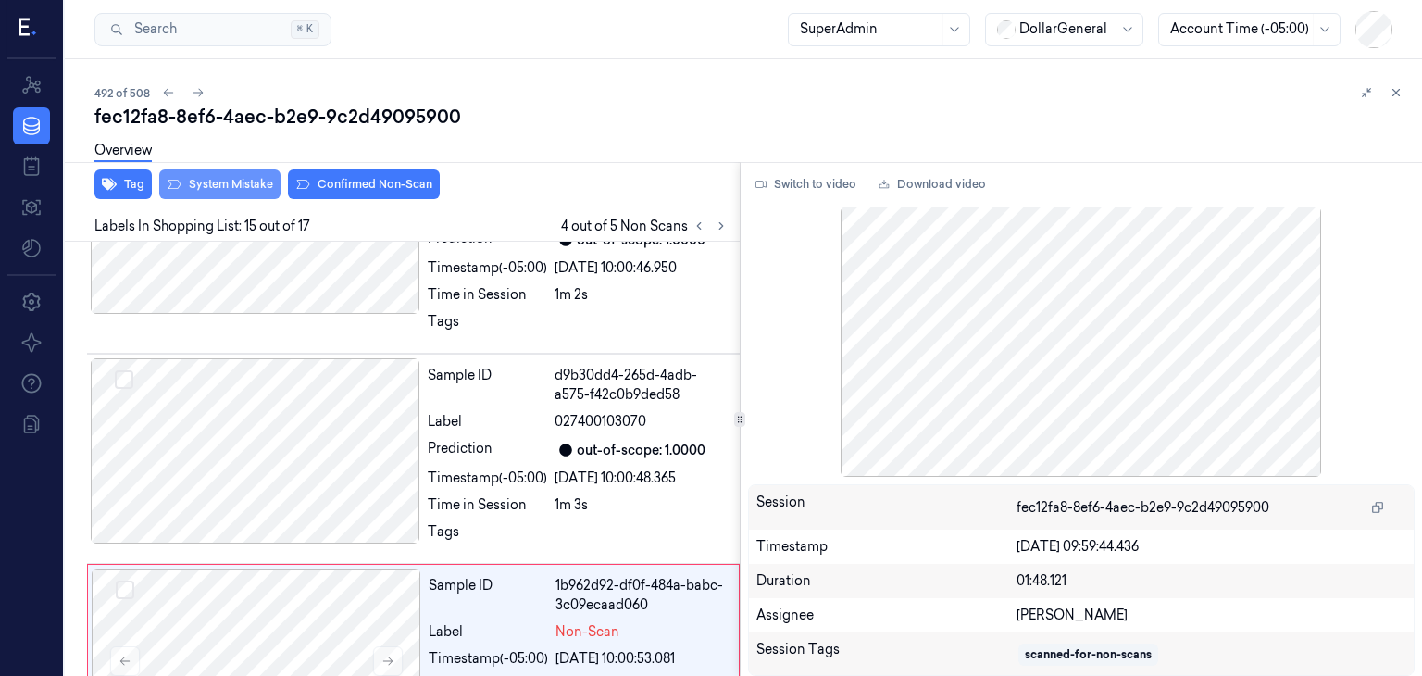
click at [204, 180] on button "System Mistake" at bounding box center [219, 184] width 121 height 30
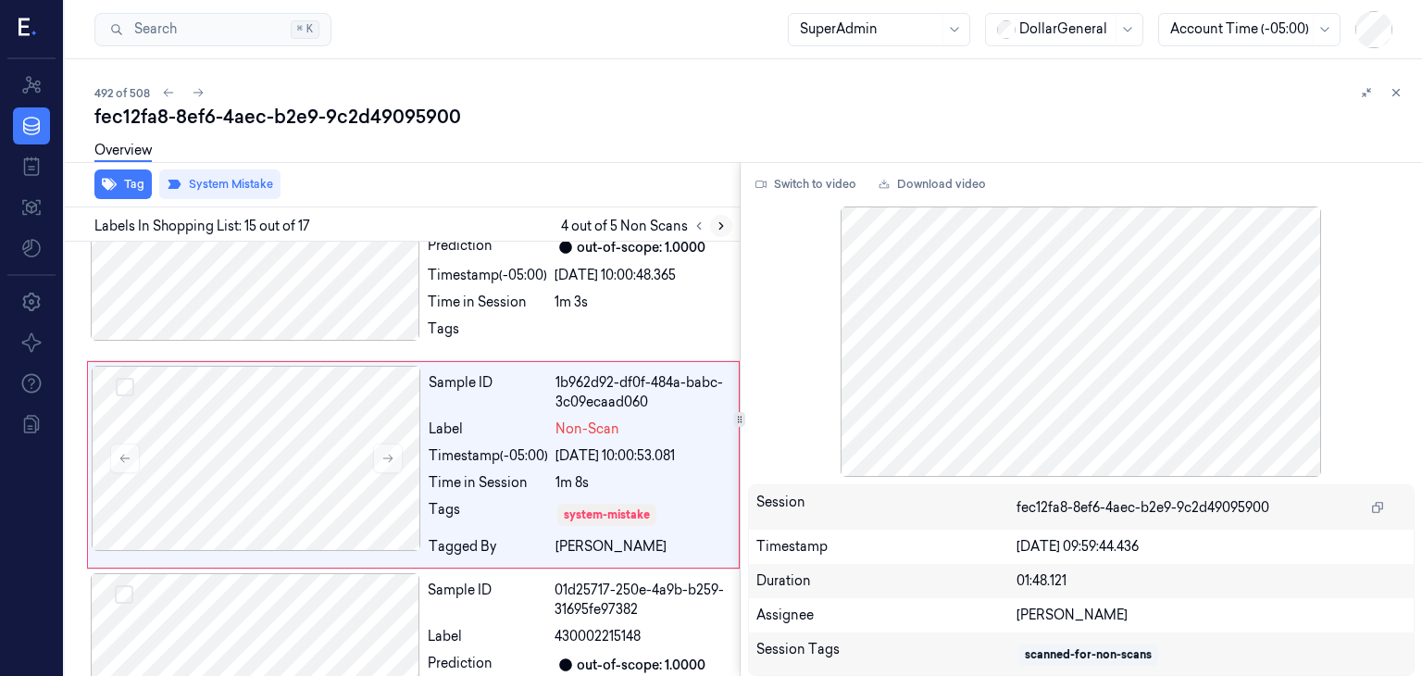
click at [712, 227] on button at bounding box center [721, 226] width 22 height 22
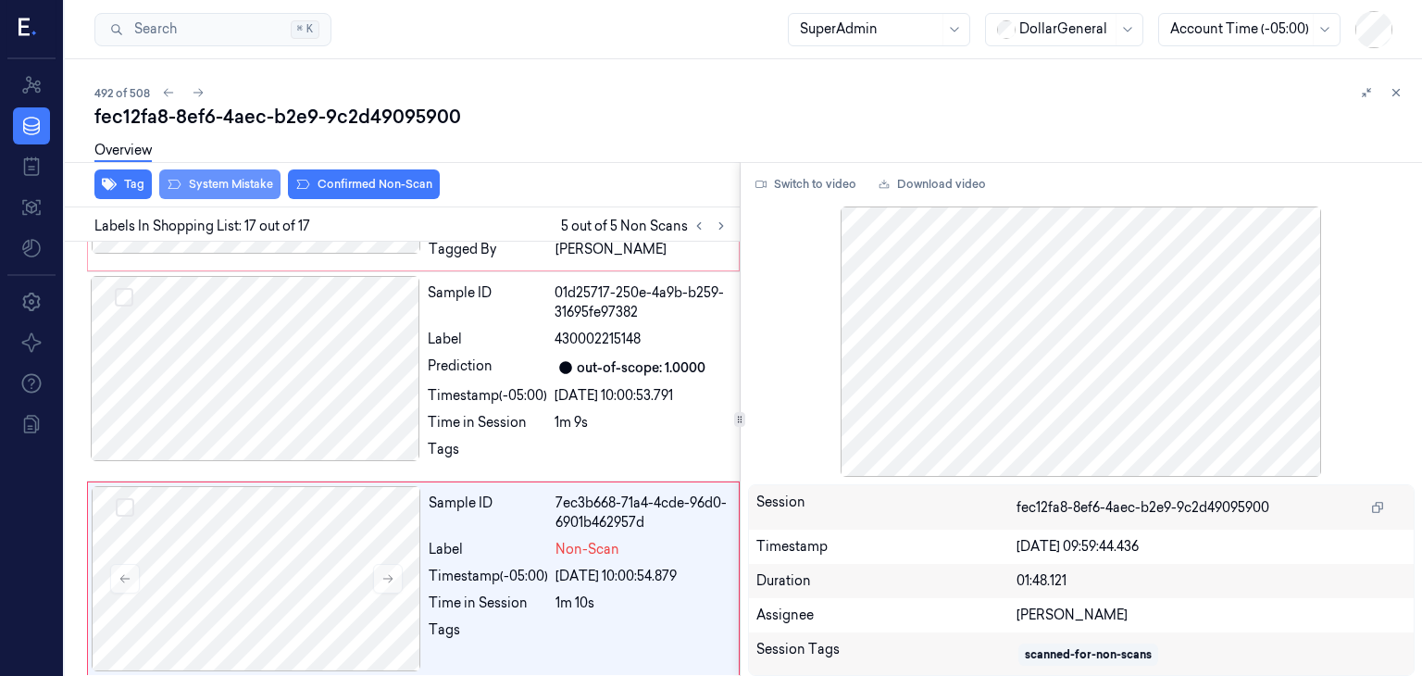
click at [255, 185] on button "System Mistake" at bounding box center [219, 184] width 121 height 30
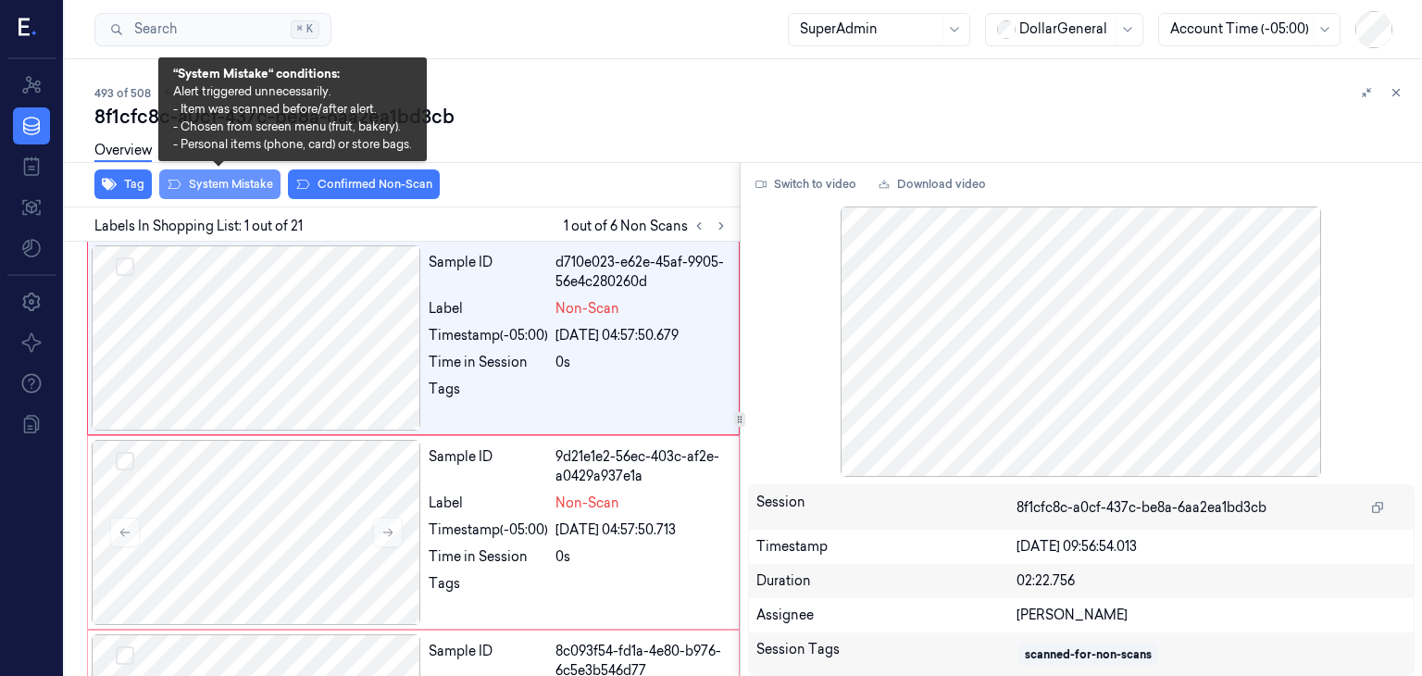
click at [230, 189] on button "System Mistake" at bounding box center [219, 184] width 121 height 30
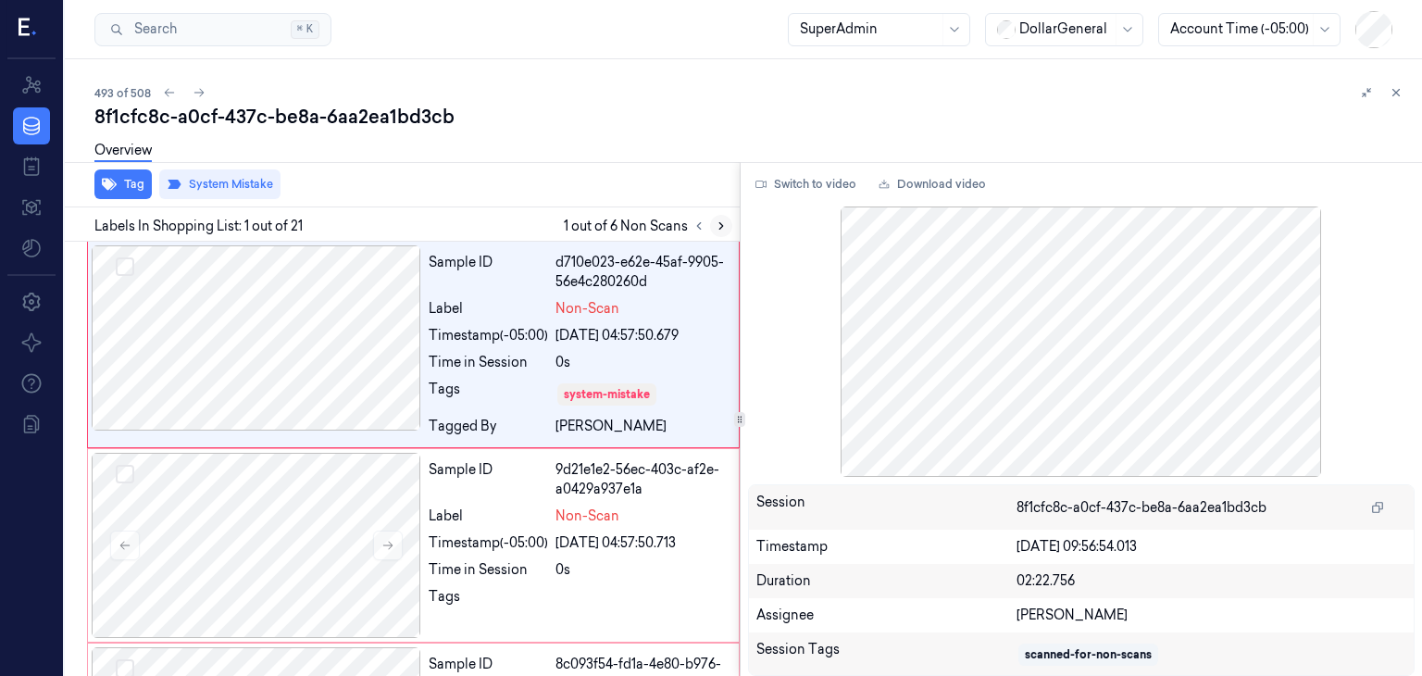
click at [723, 216] on button at bounding box center [721, 226] width 22 height 22
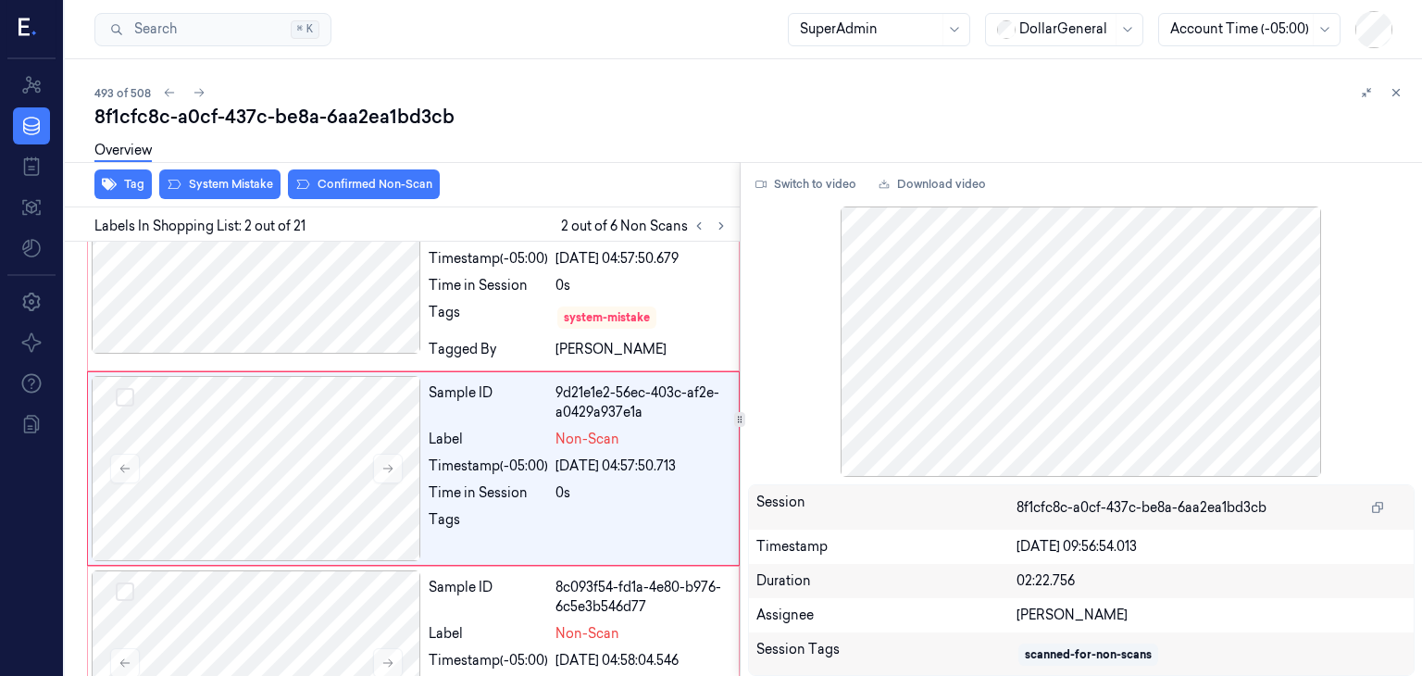
scroll to position [85, 0]
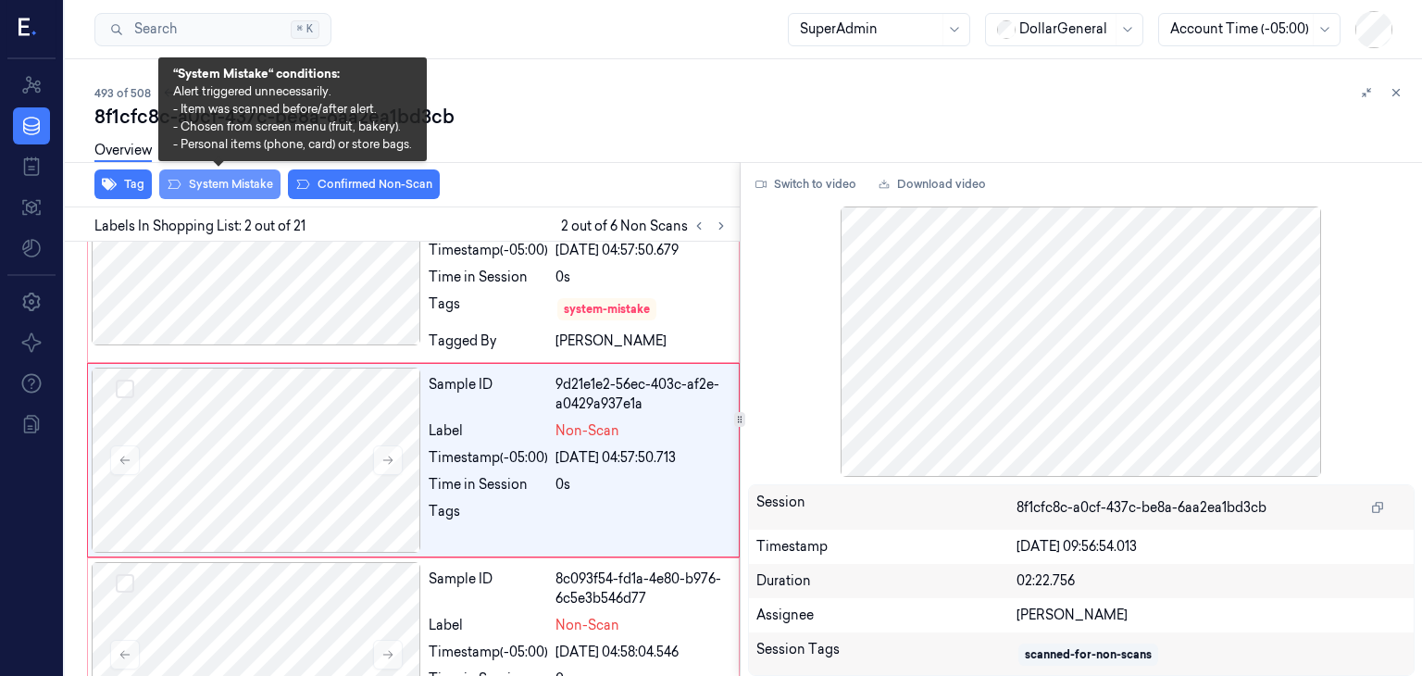
drag, startPoint x: 183, startPoint y: 186, endPoint x: 226, endPoint y: 179, distance: 43.2
click at [184, 186] on button "System Mistake" at bounding box center [219, 184] width 121 height 30
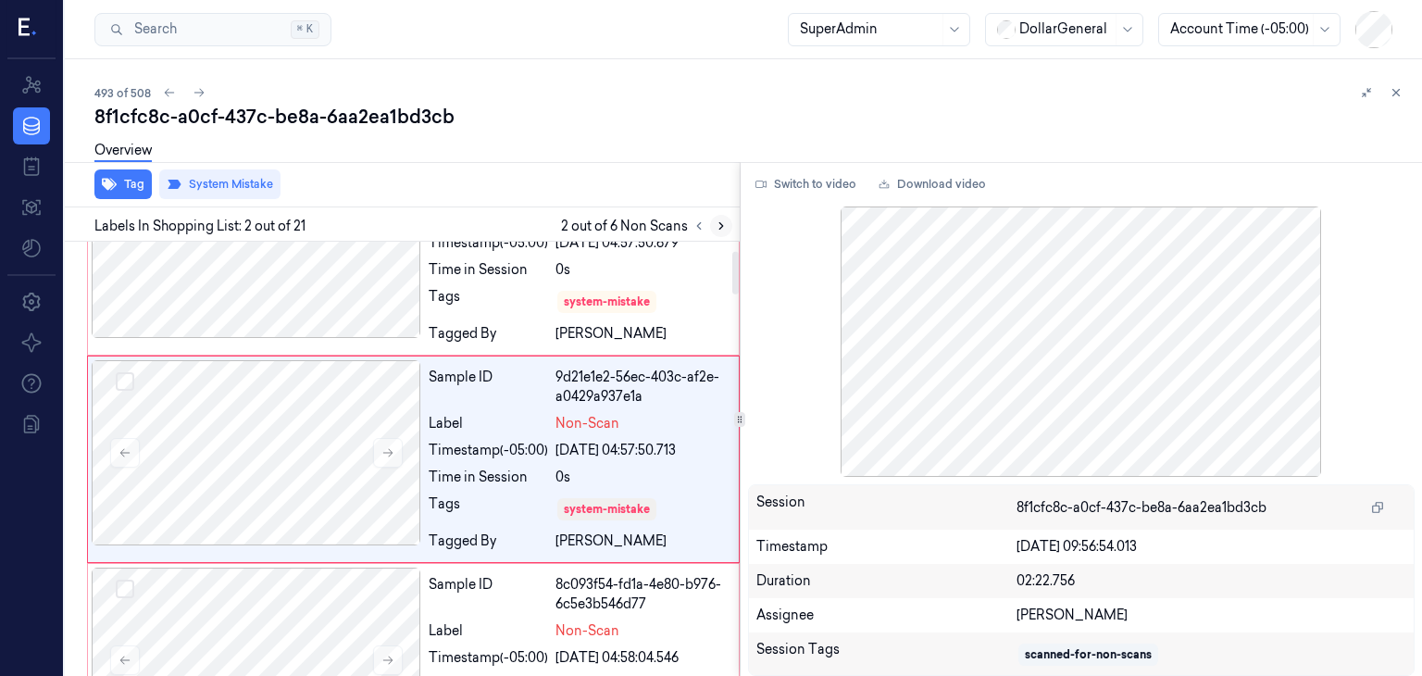
click at [724, 230] on icon at bounding box center [721, 225] width 13 height 13
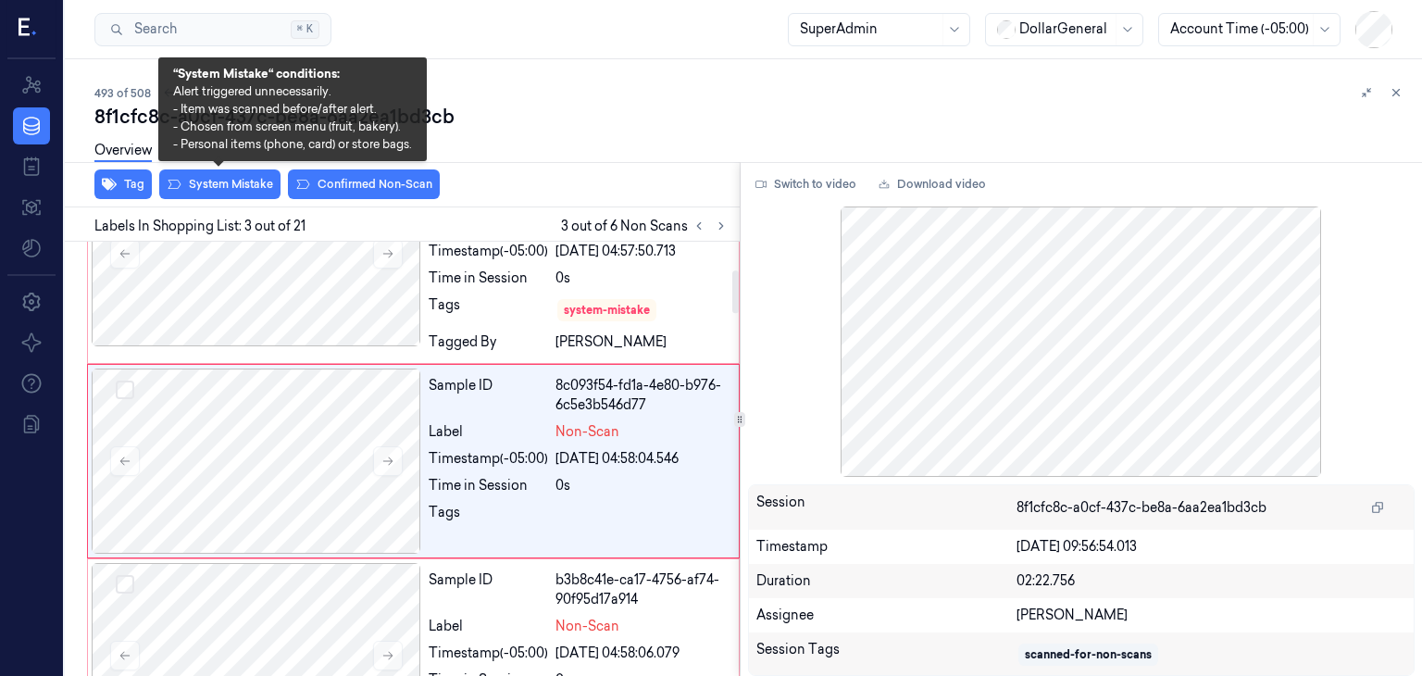
scroll to position [292, 0]
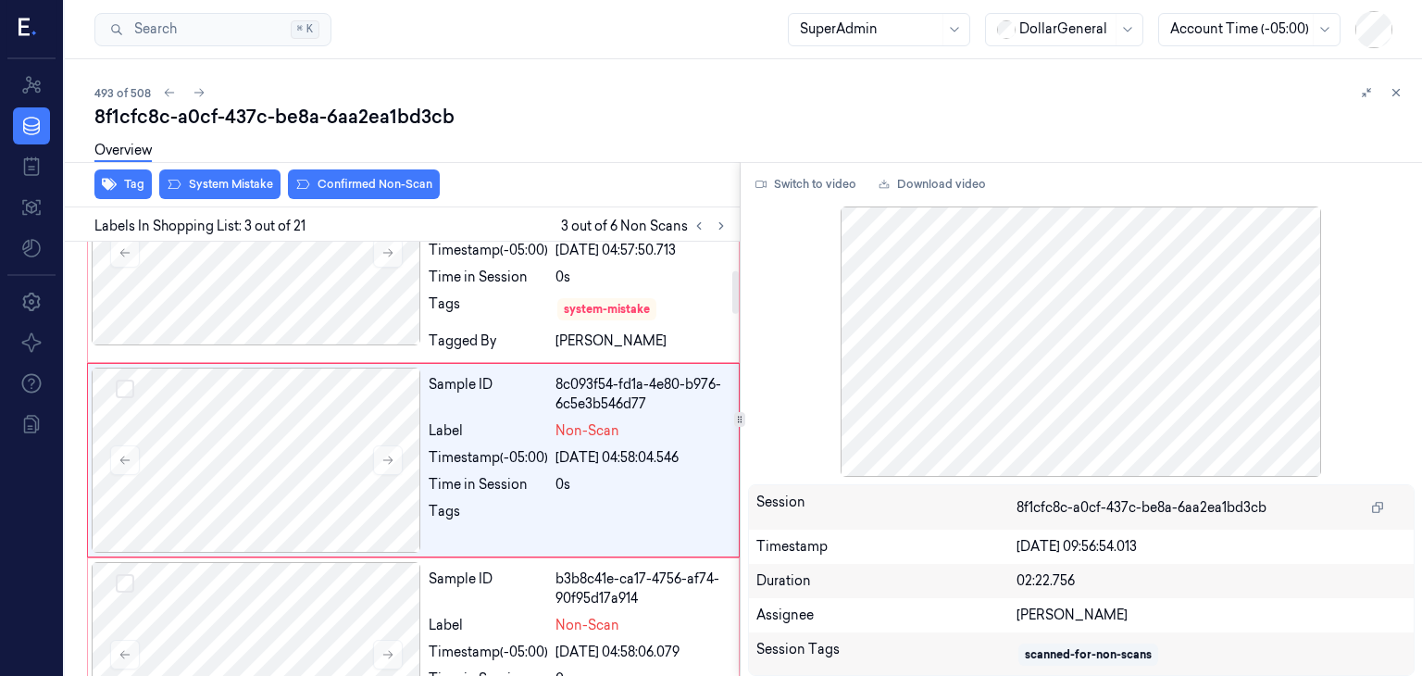
click at [170, 174] on div "Overview" at bounding box center [750, 153] width 1312 height 47
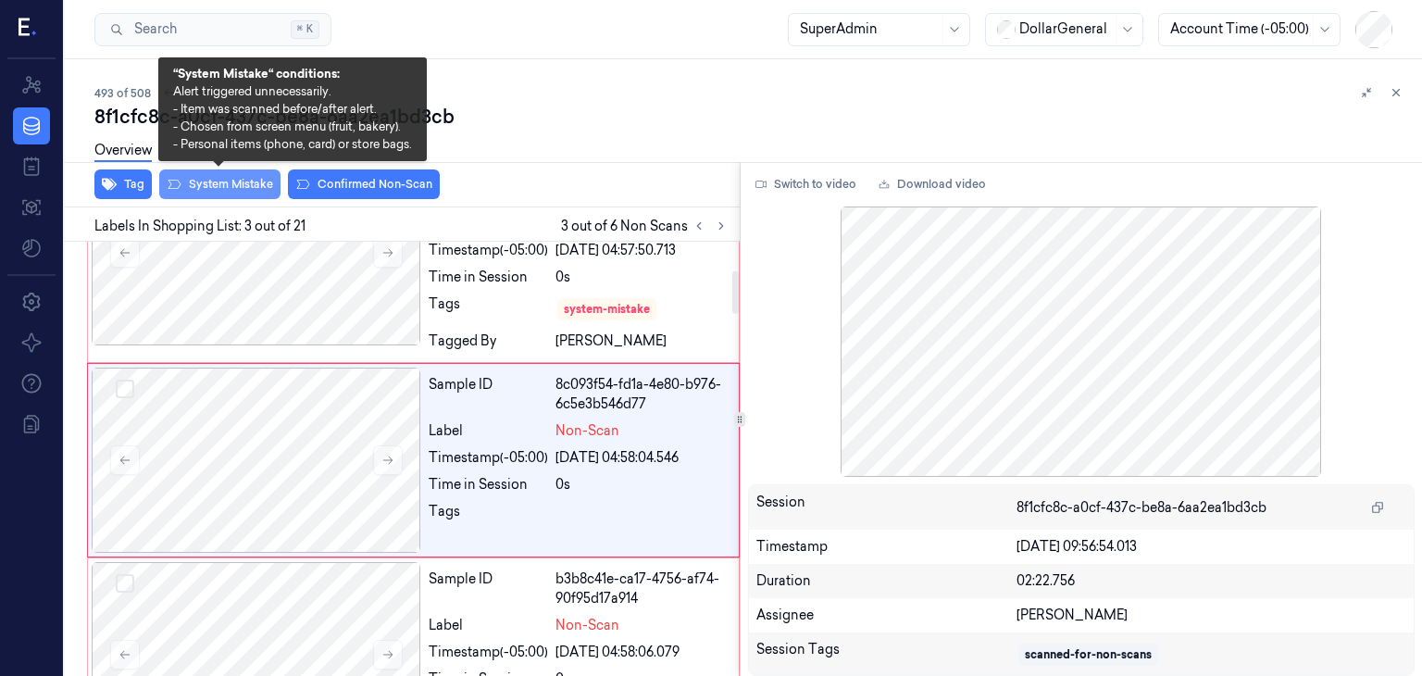
click at [206, 187] on button "System Mistake" at bounding box center [219, 184] width 121 height 30
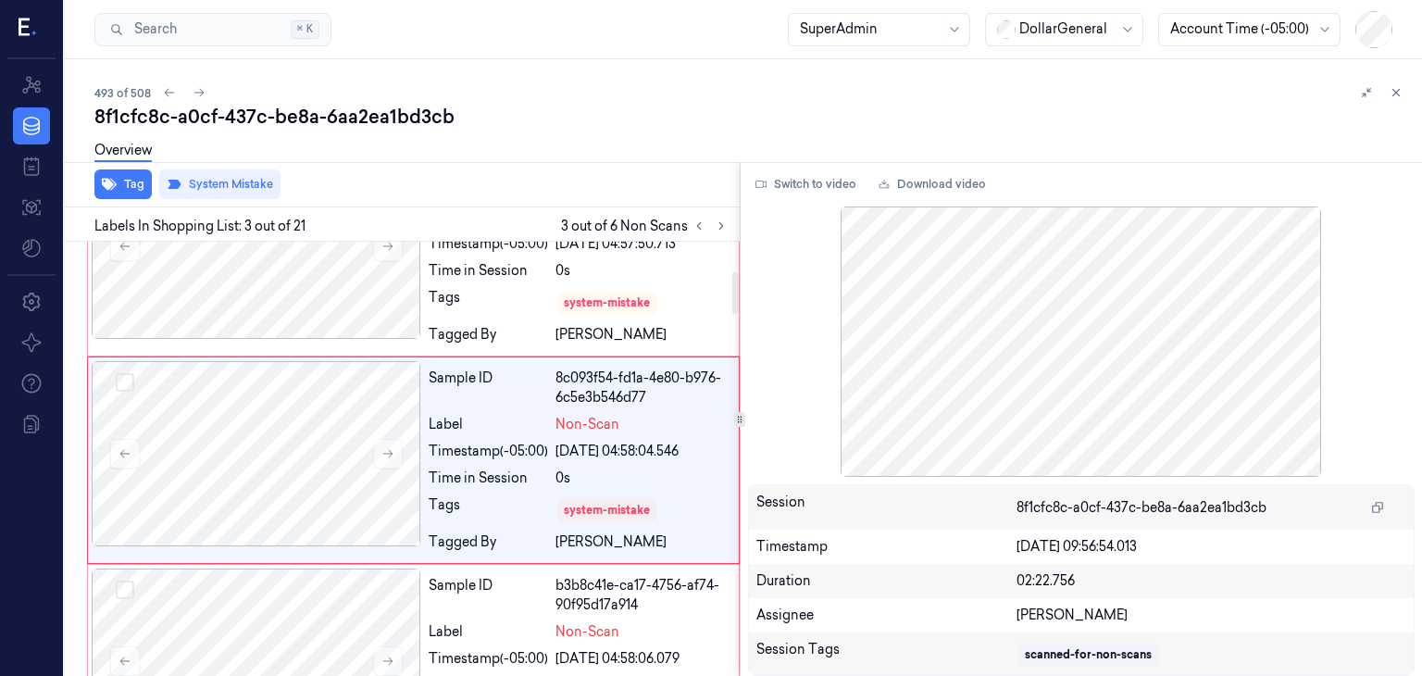
click at [727, 233] on div at bounding box center [710, 226] width 44 height 22
click at [723, 232] on button at bounding box center [721, 226] width 22 height 22
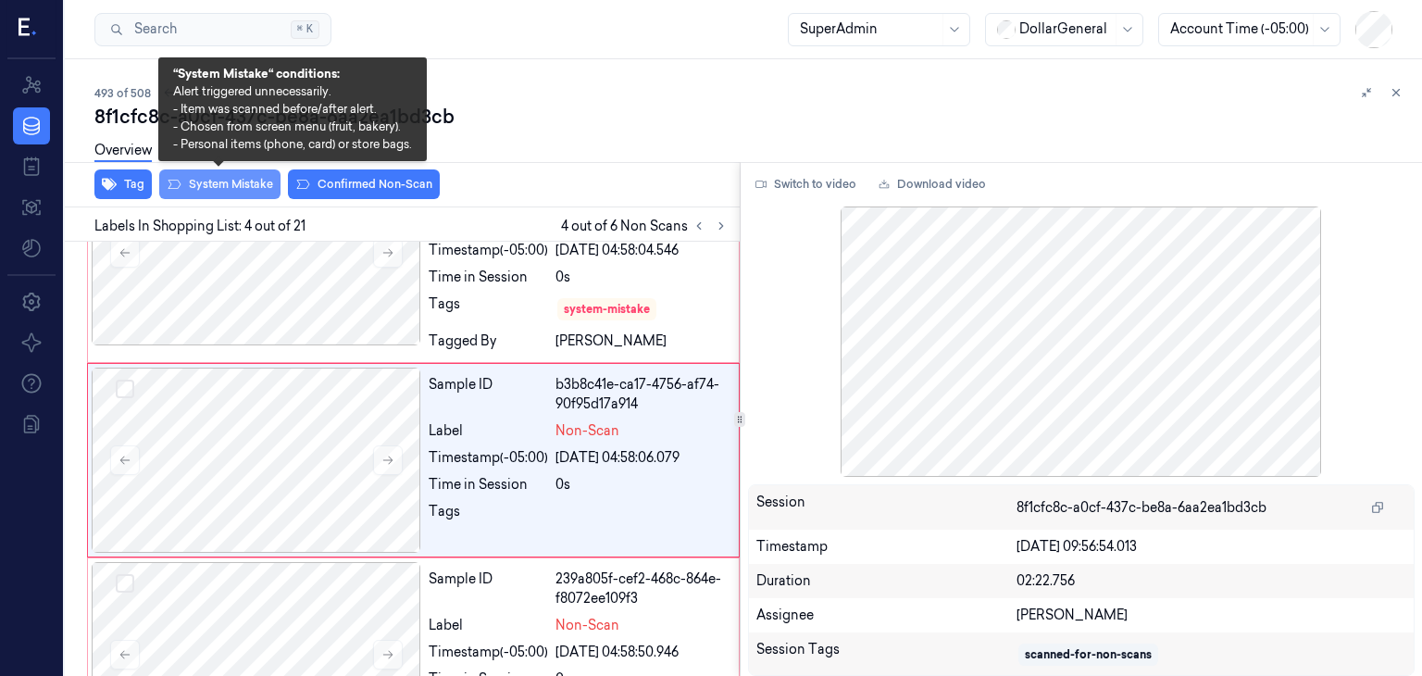
click at [193, 180] on button "System Mistake" at bounding box center [219, 184] width 121 height 30
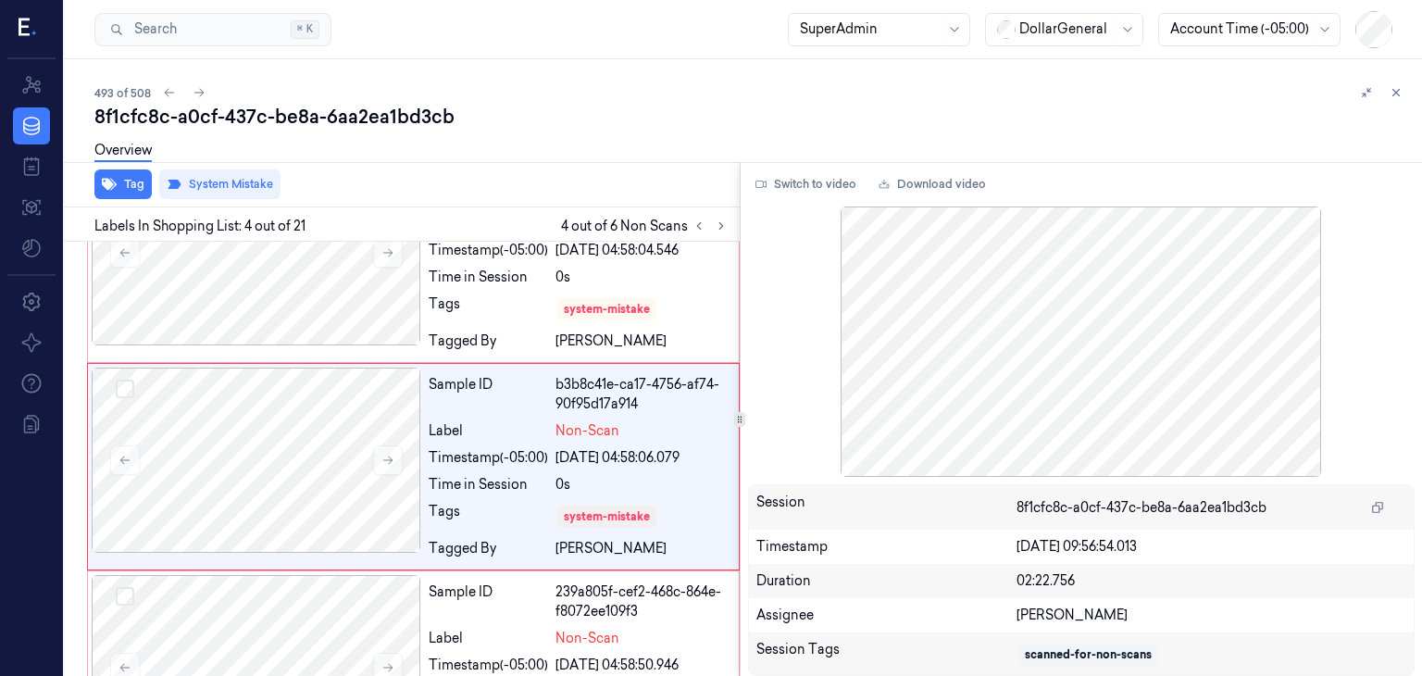
scroll to position [506, 0]
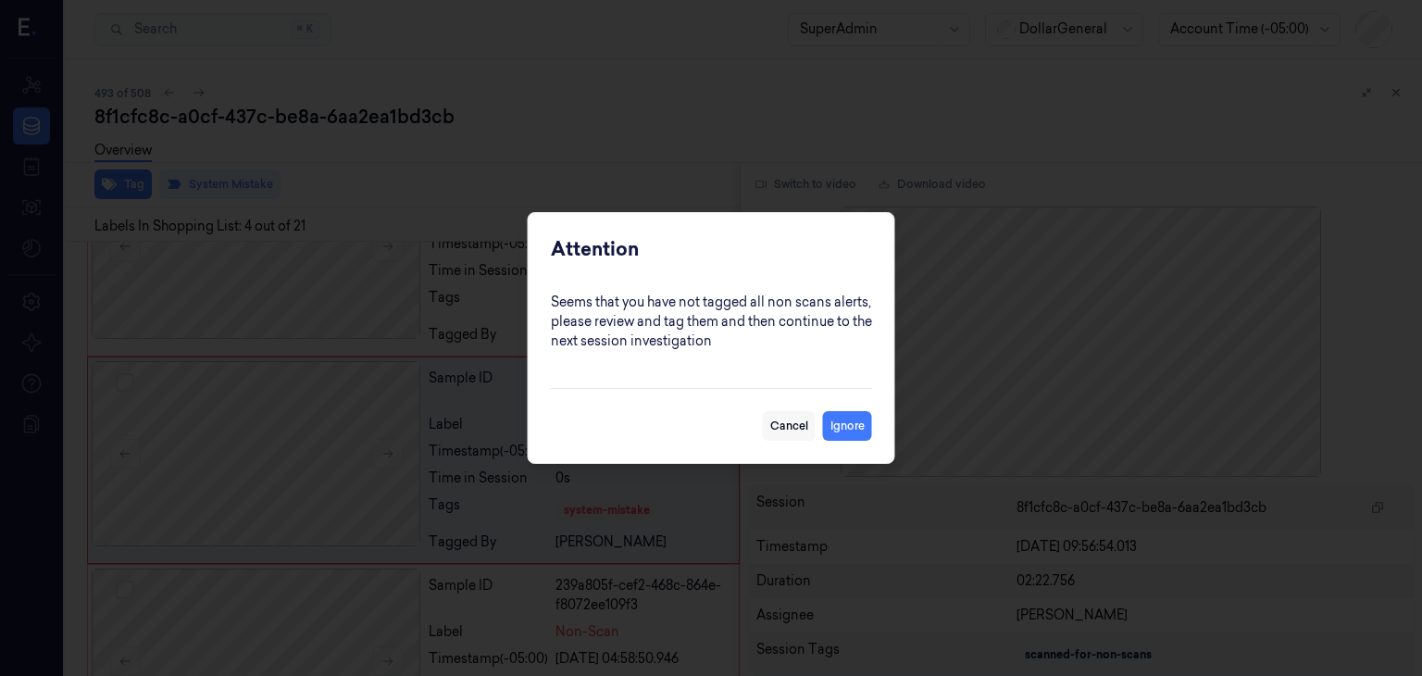
click at [786, 419] on button "Cancel" at bounding box center [789, 426] width 53 height 30
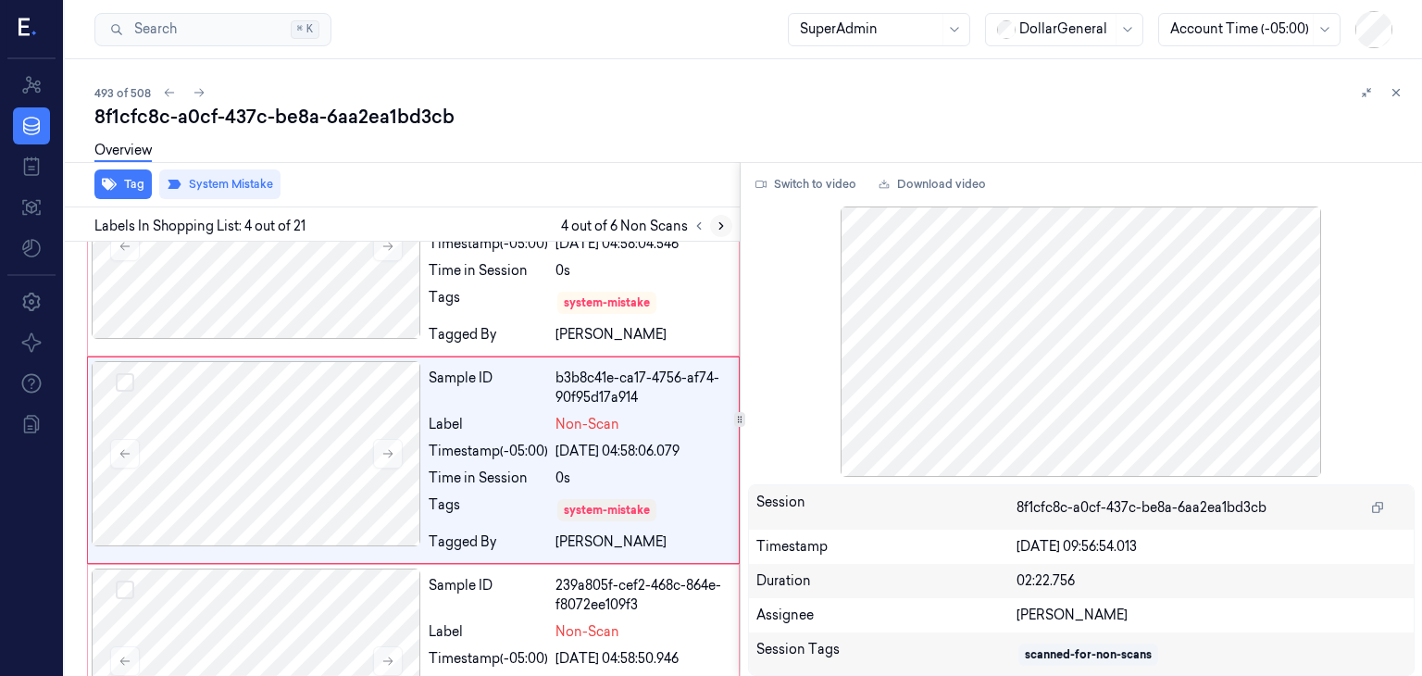
click at [717, 231] on button at bounding box center [721, 226] width 22 height 22
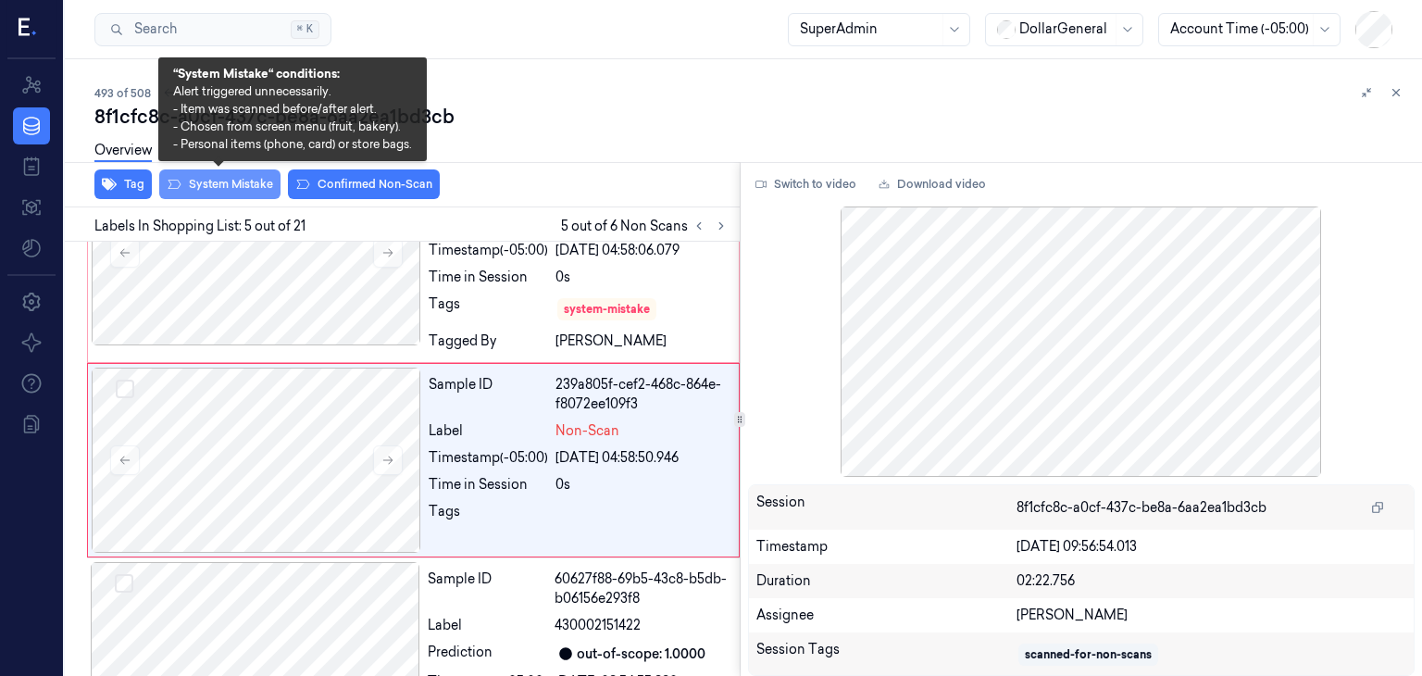
click at [230, 183] on button "System Mistake" at bounding box center [219, 184] width 121 height 30
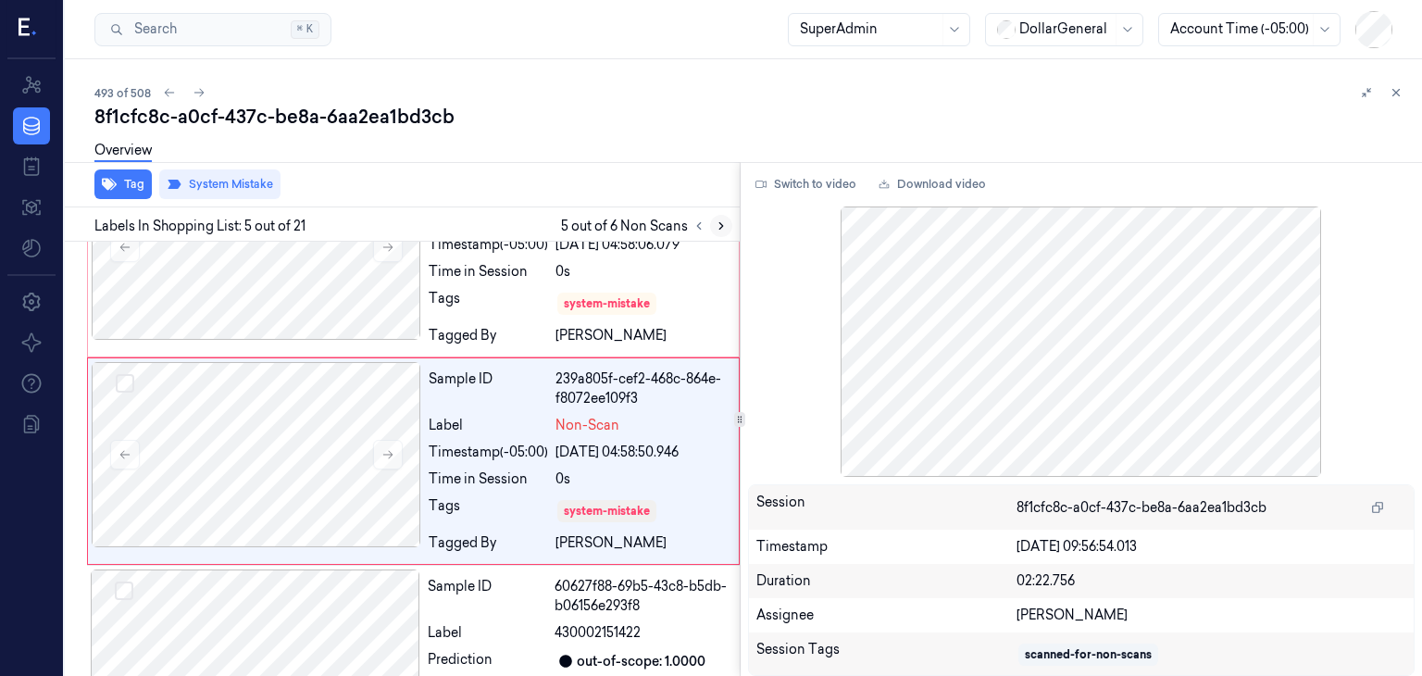
click at [715, 223] on icon at bounding box center [721, 225] width 13 height 13
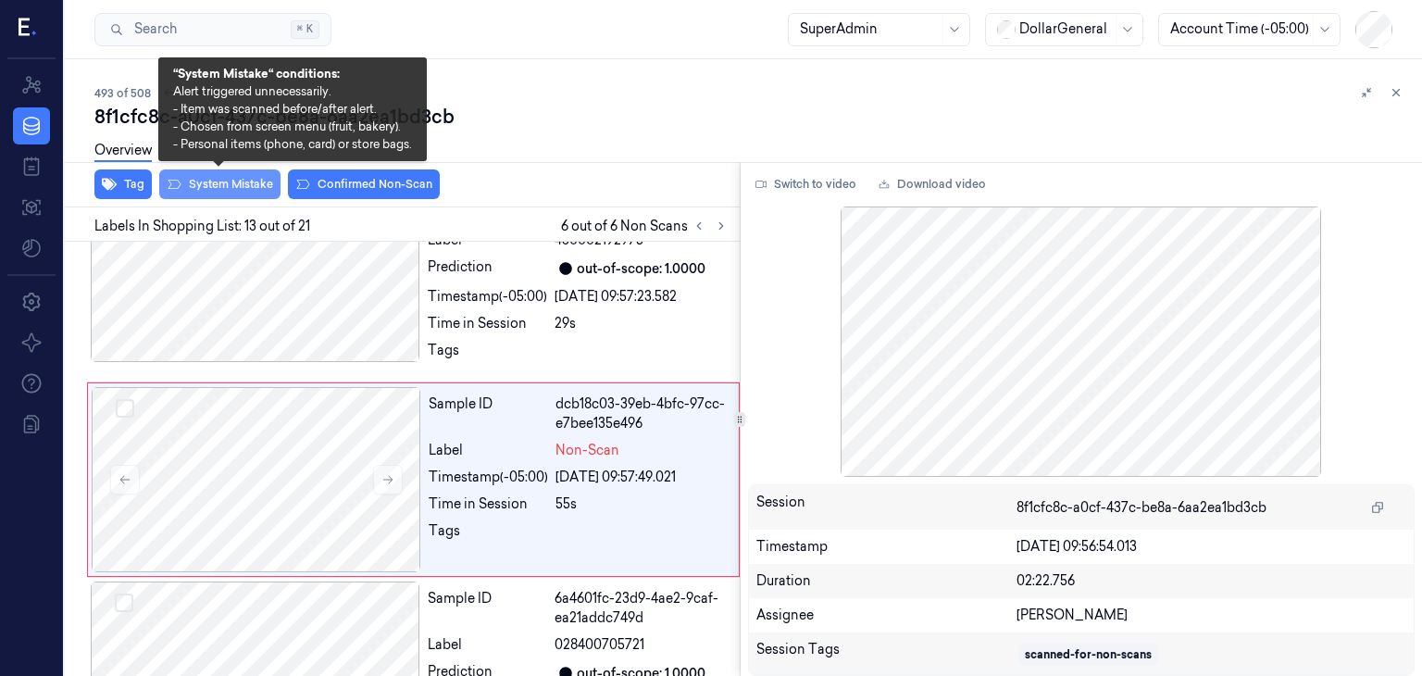
click at [179, 180] on icon at bounding box center [174, 184] width 15 height 15
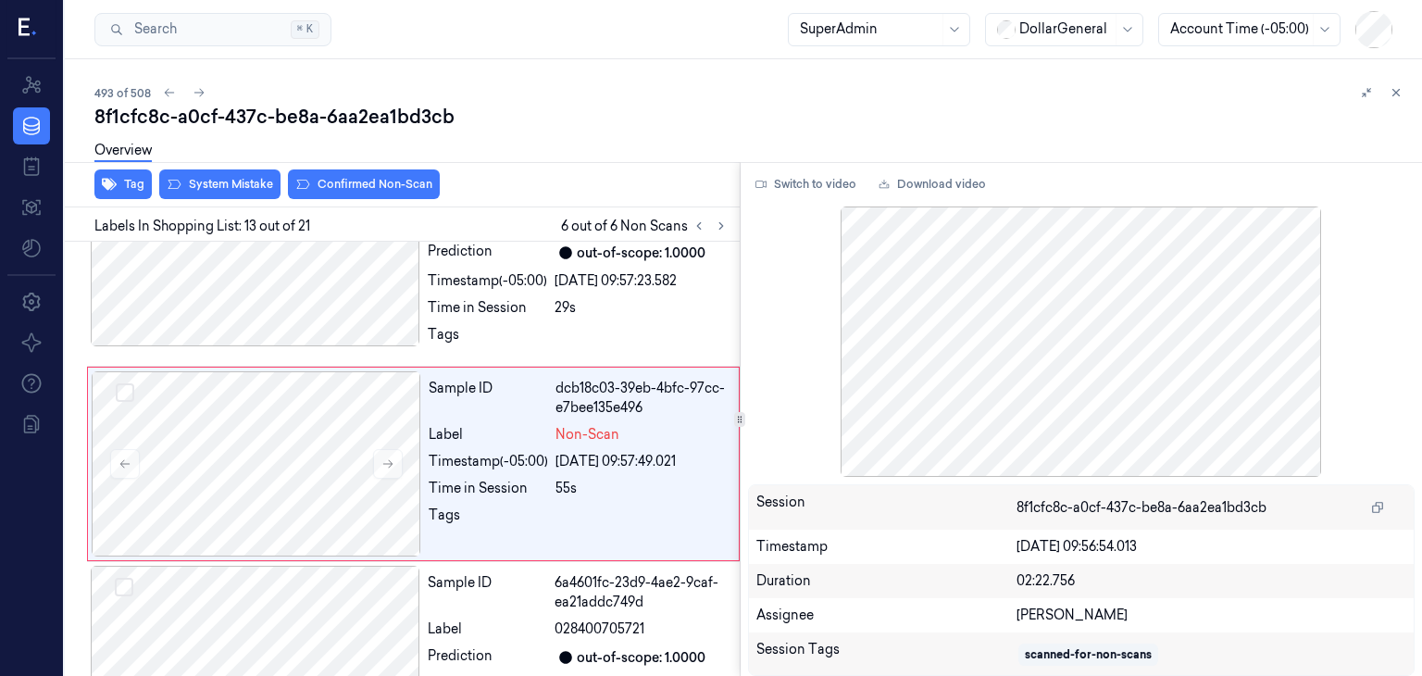
scroll to position [2388, 0]
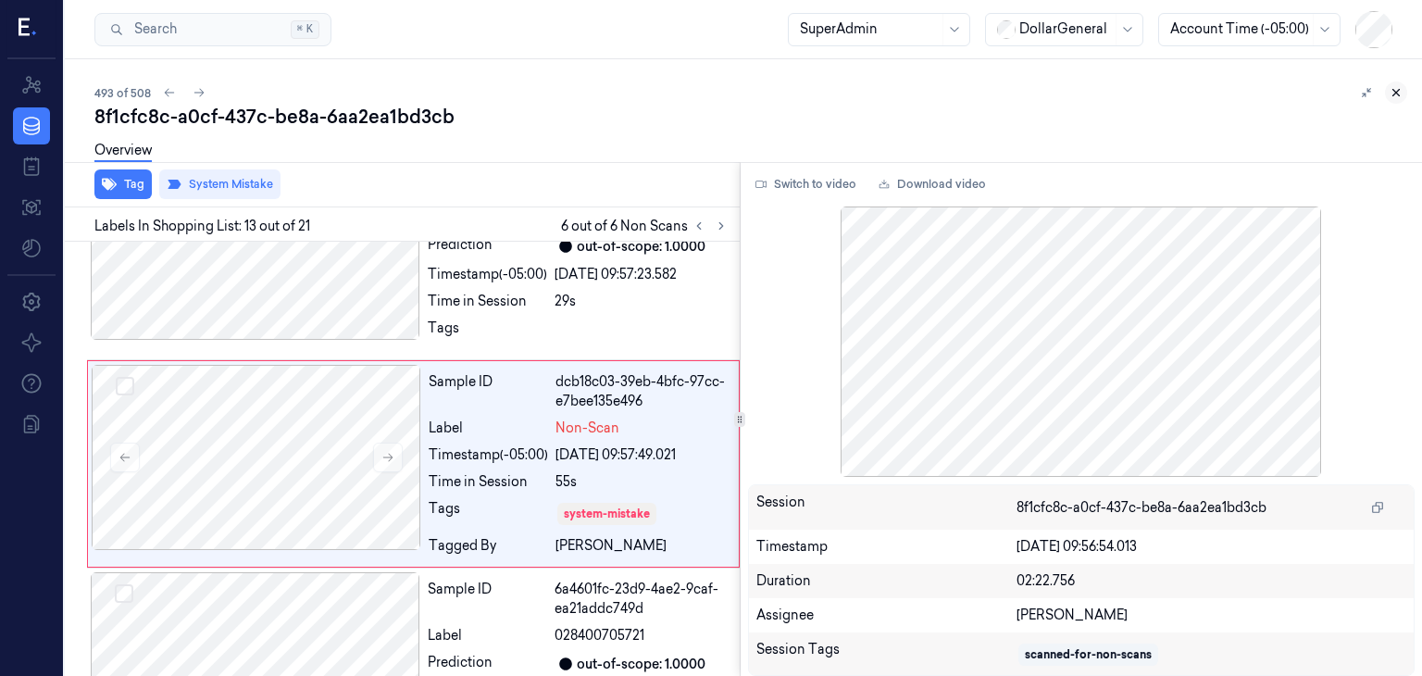
click at [1401, 96] on icon at bounding box center [1395, 92] width 13 height 13
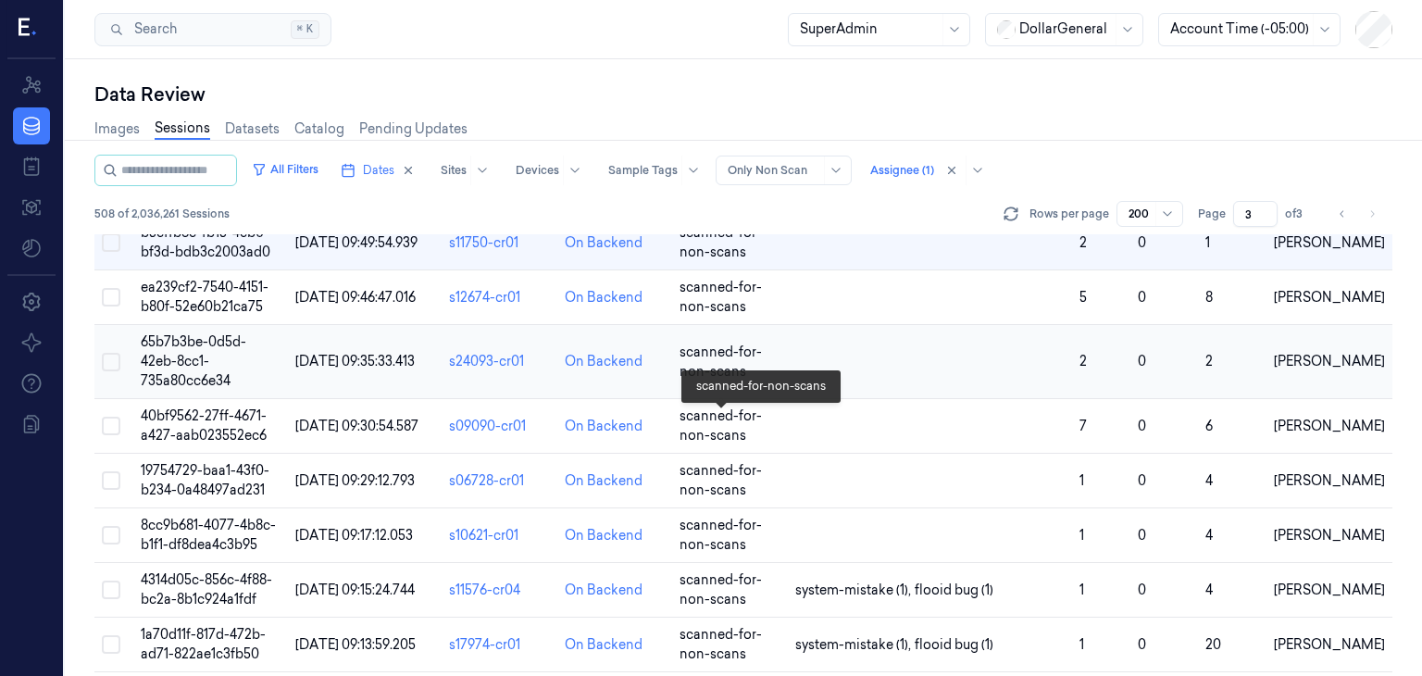
scroll to position [5244, 0]
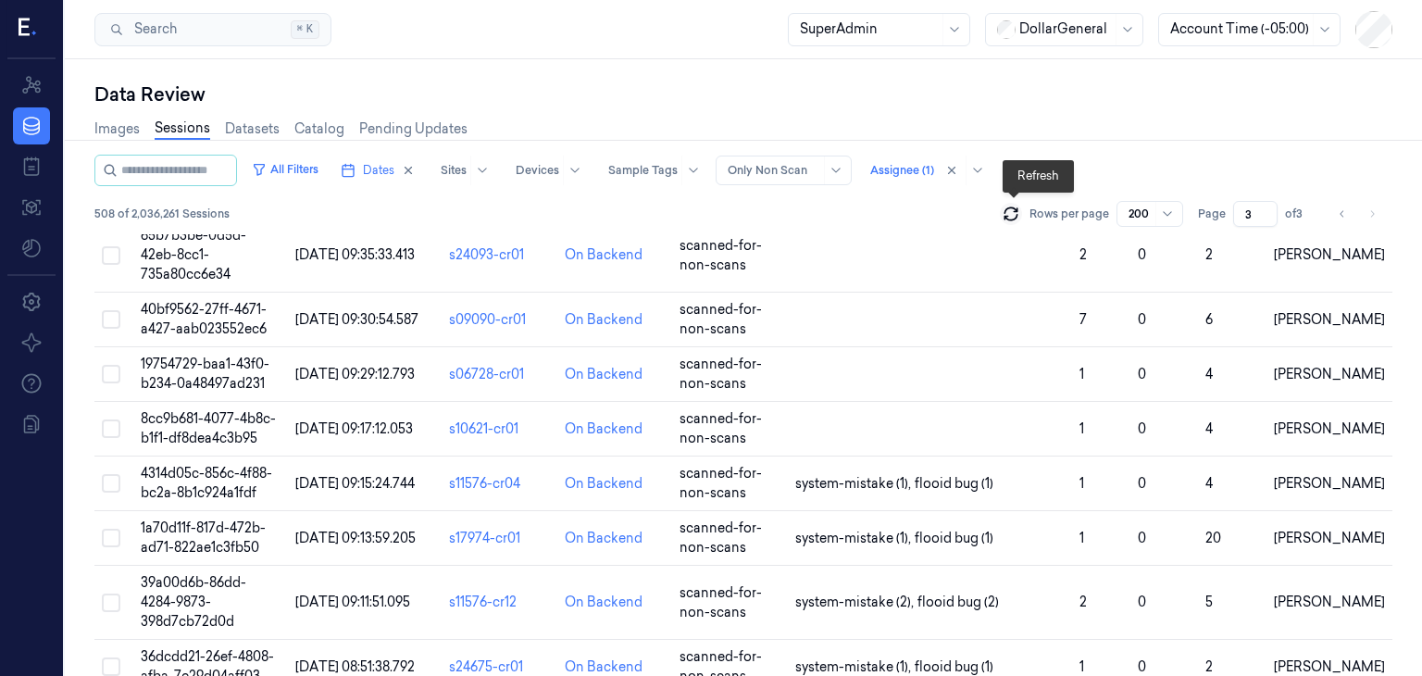
click at [1009, 209] on icon at bounding box center [1010, 214] width 19 height 19
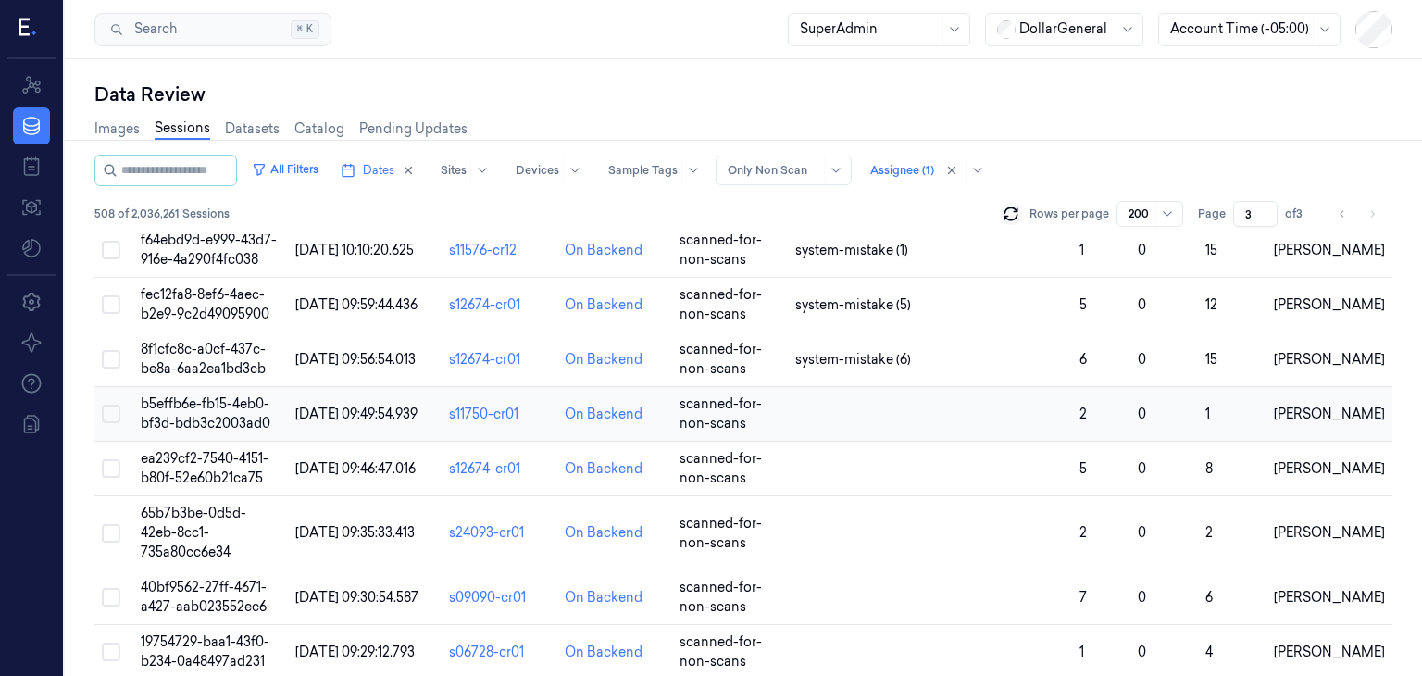
scroll to position [5059, 0]
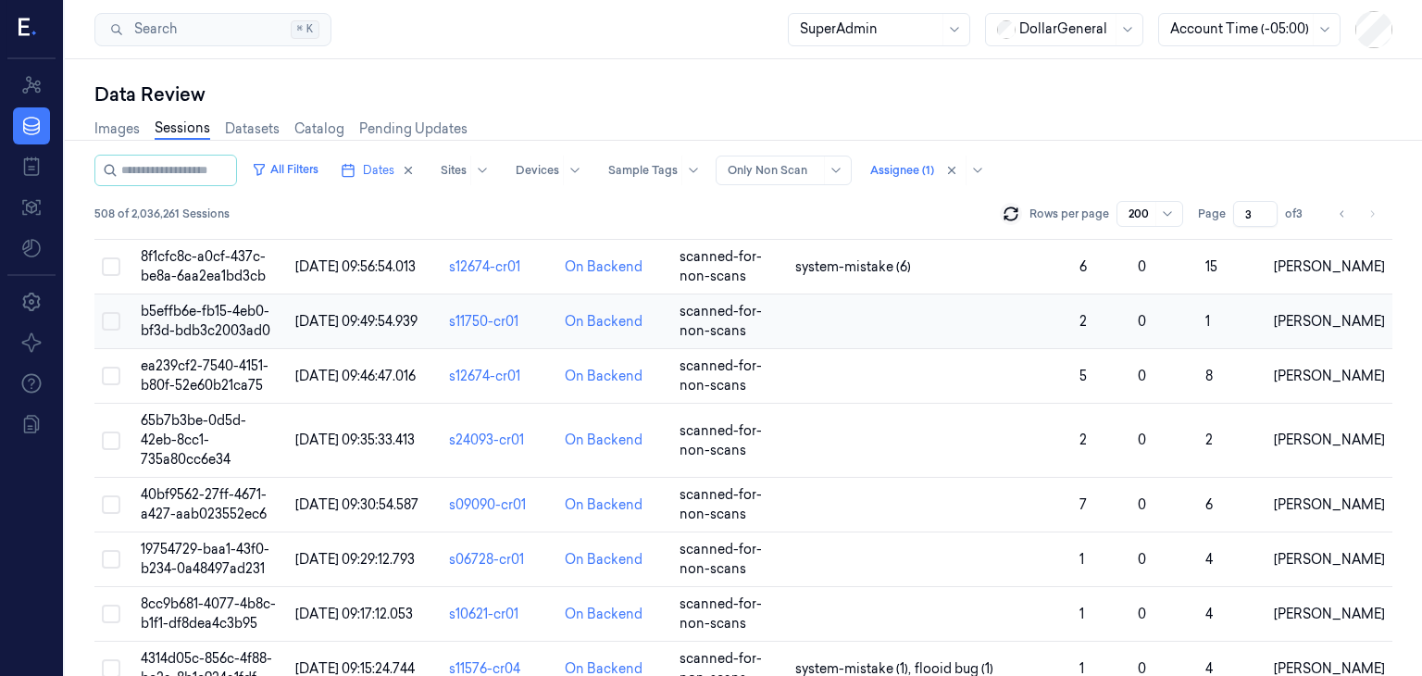
click at [242, 303] on td "b5effb6e-fb15-4eb0-bf3d-bdb3c2003ad0" at bounding box center [210, 321] width 155 height 55
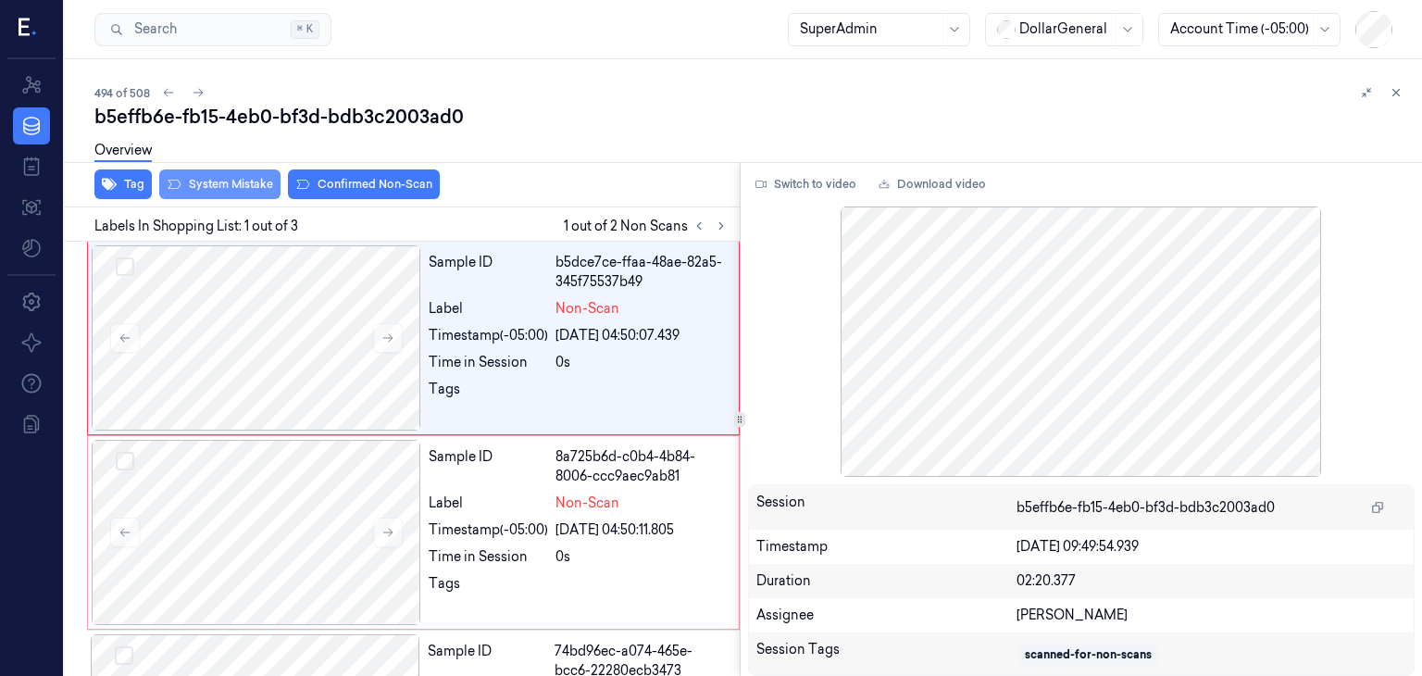
click at [232, 187] on button "System Mistake" at bounding box center [219, 184] width 121 height 30
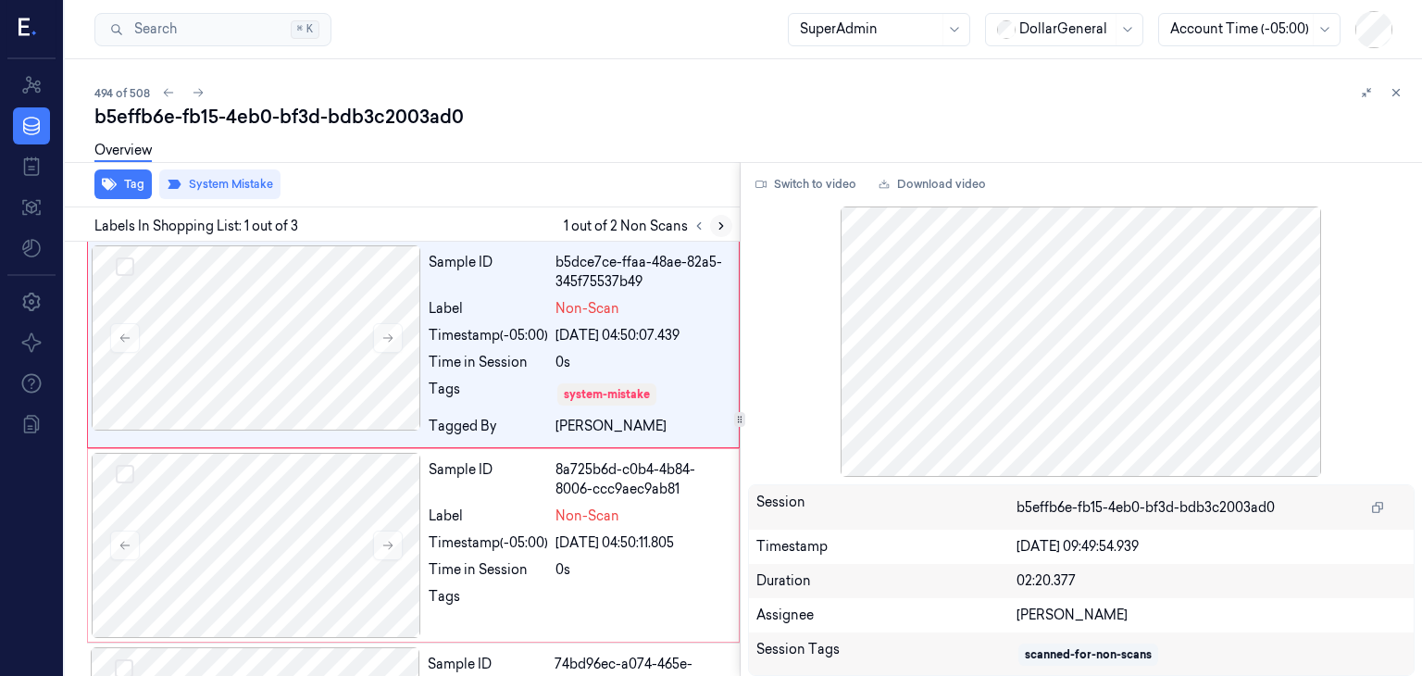
click at [710, 224] on button at bounding box center [721, 226] width 22 height 22
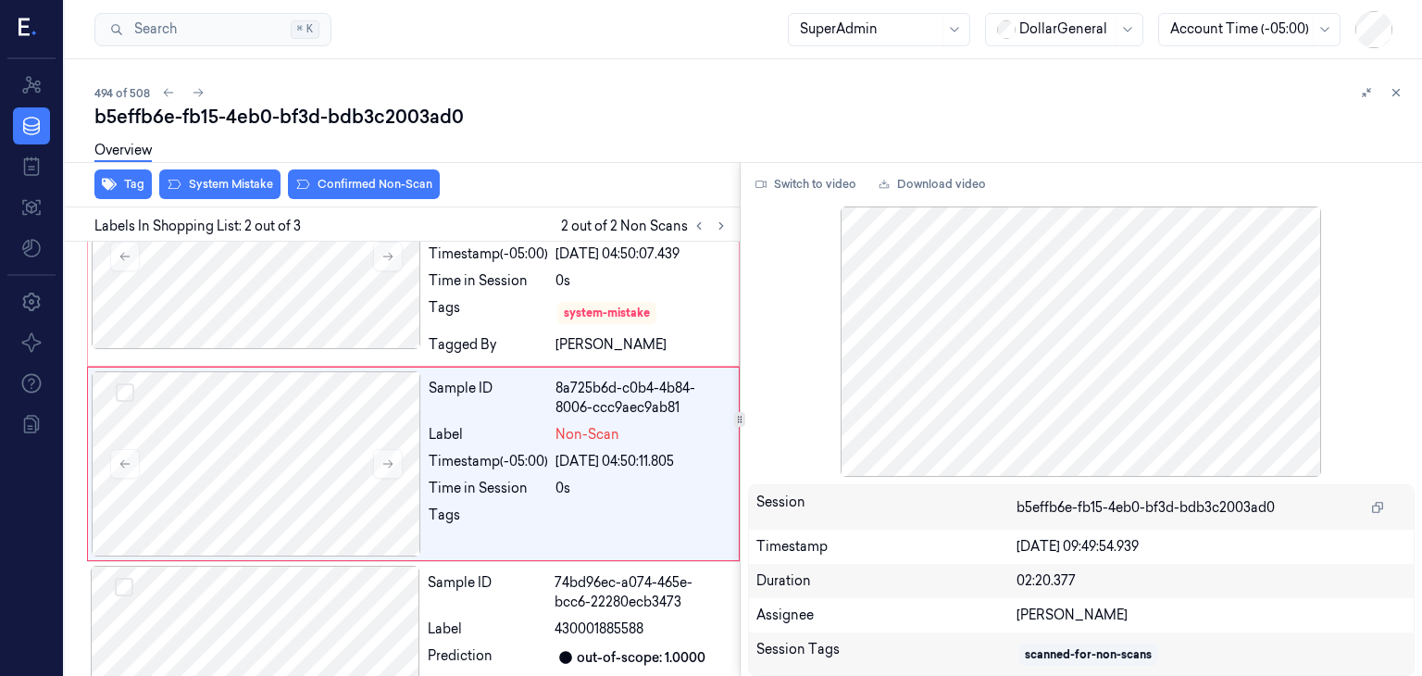
scroll to position [85, 0]
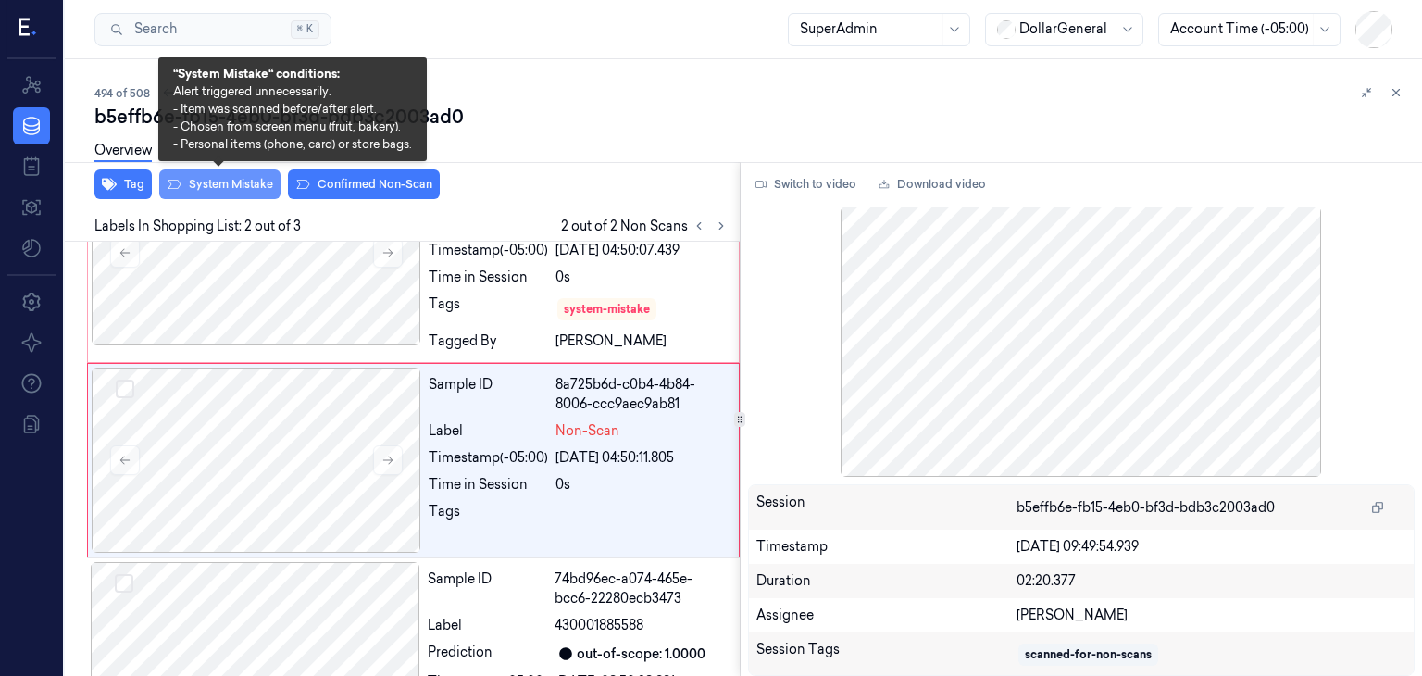
click at [263, 192] on button "System Mistake" at bounding box center [219, 184] width 121 height 30
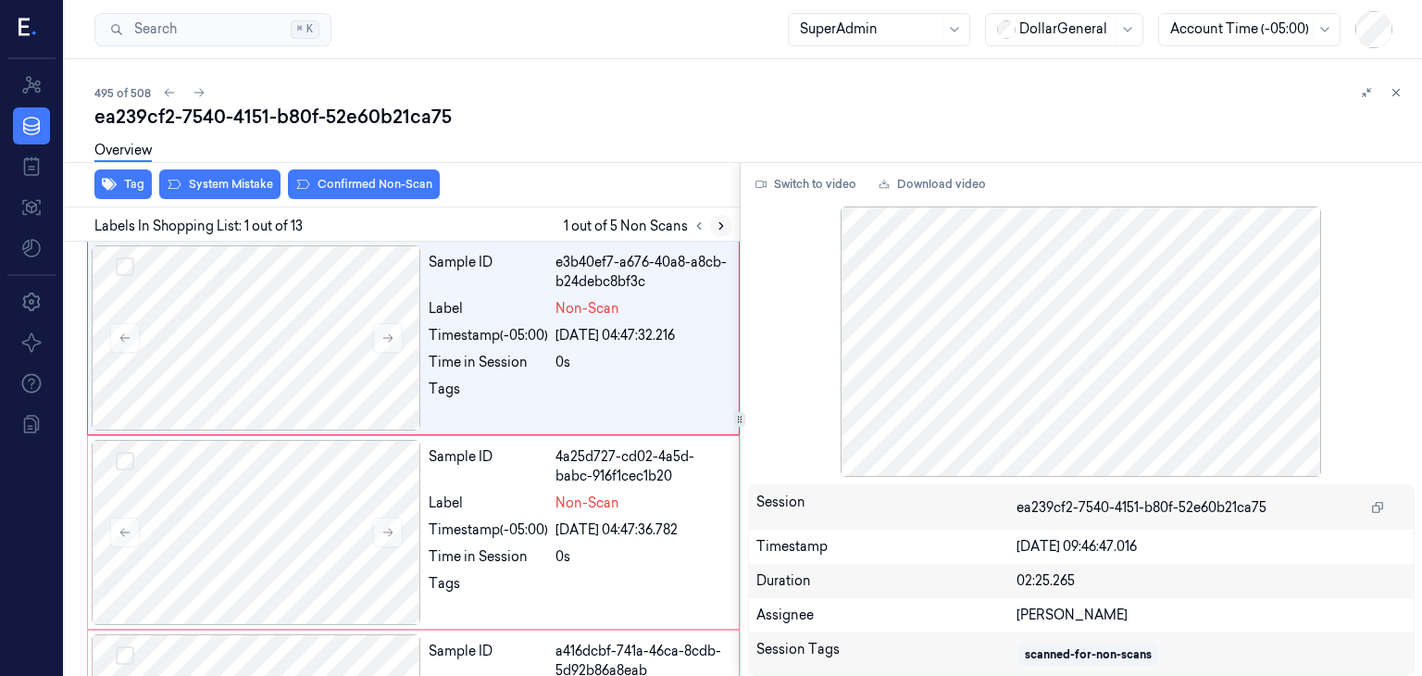
click at [718, 227] on icon at bounding box center [721, 225] width 13 height 13
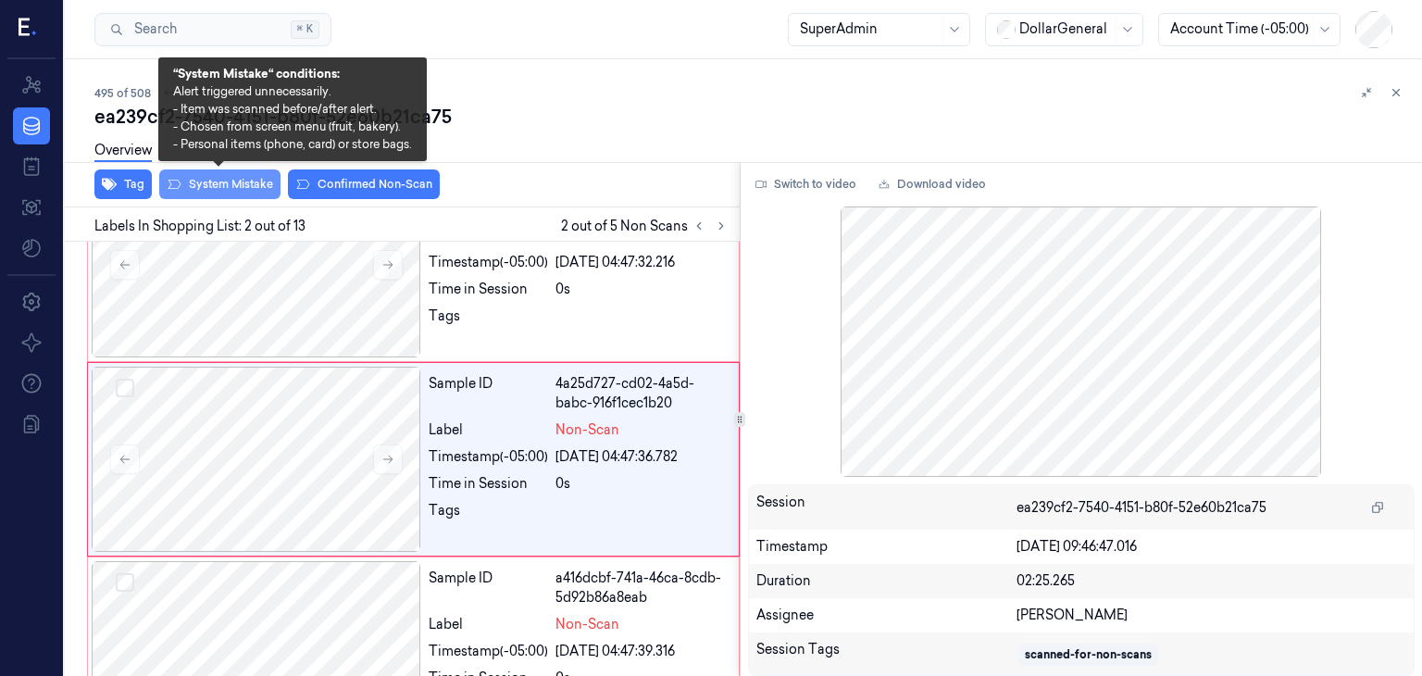
click at [232, 180] on button "System Mistake" at bounding box center [219, 184] width 121 height 30
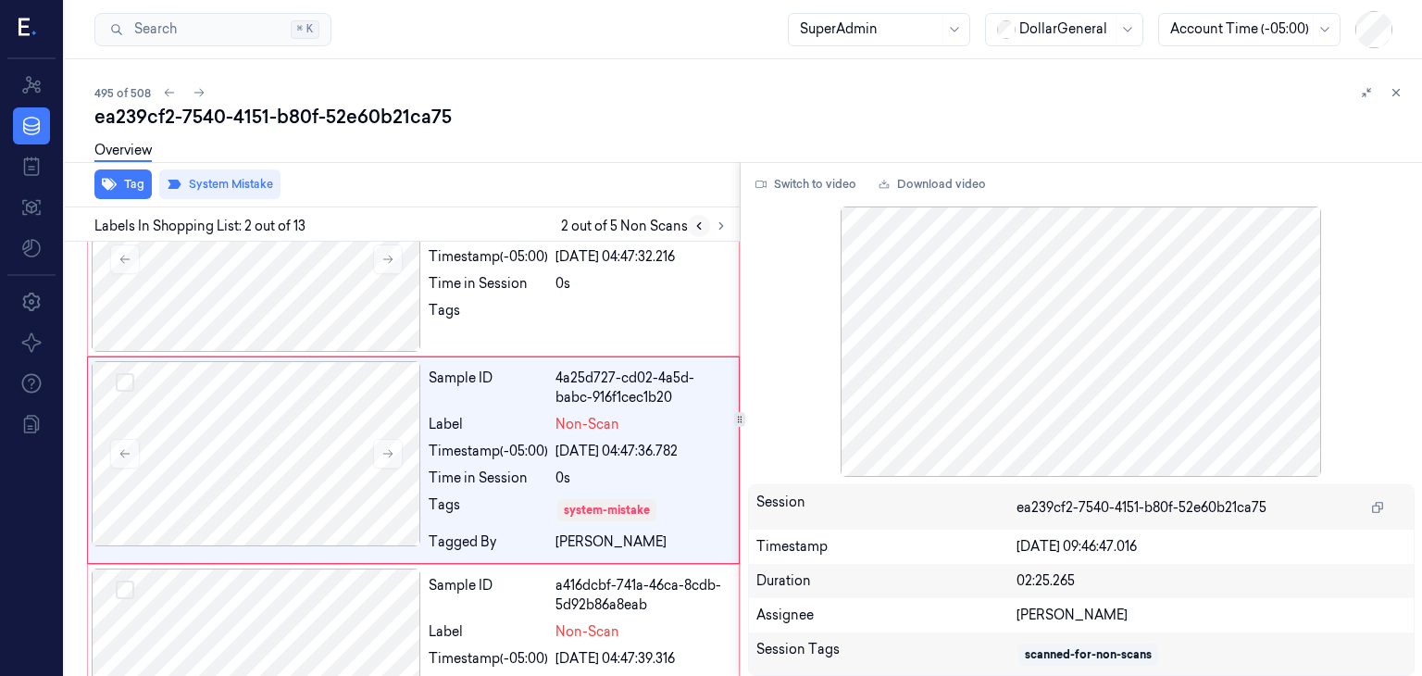
click at [705, 224] on button at bounding box center [699, 226] width 22 height 22
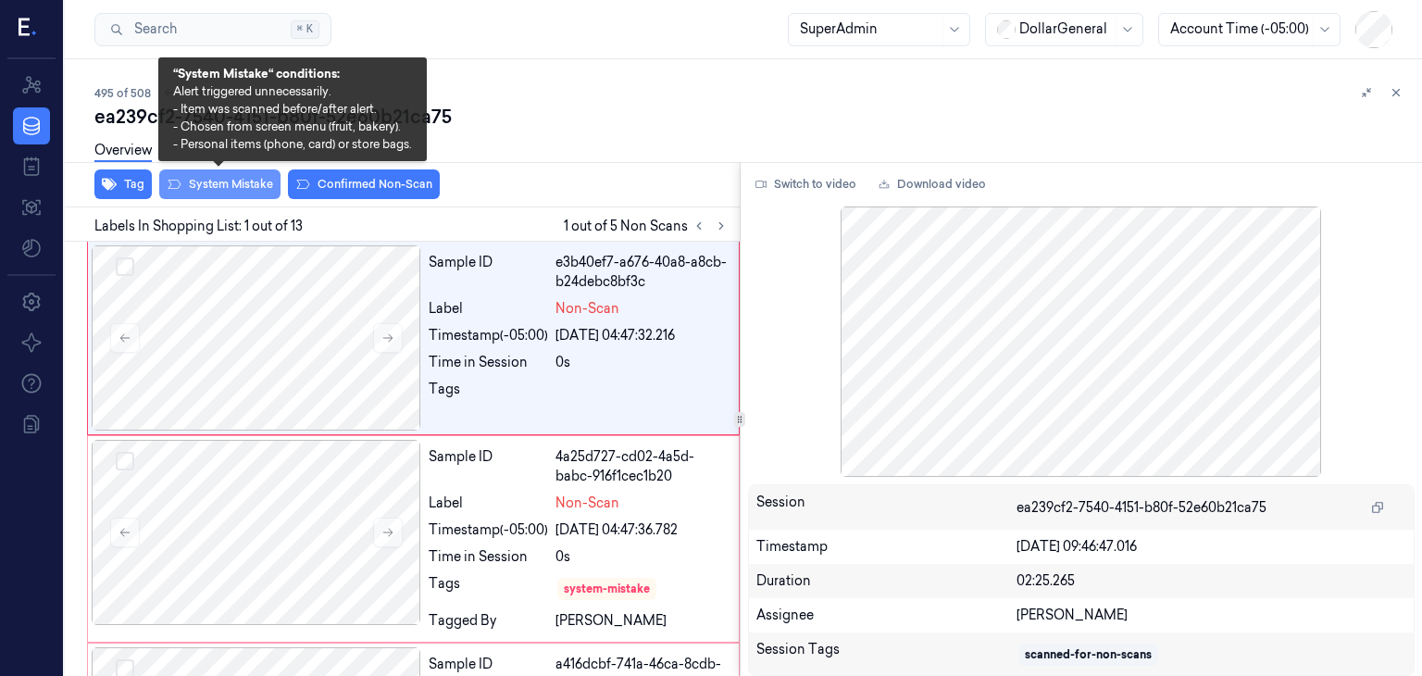
click at [230, 185] on button "System Mistake" at bounding box center [219, 184] width 121 height 30
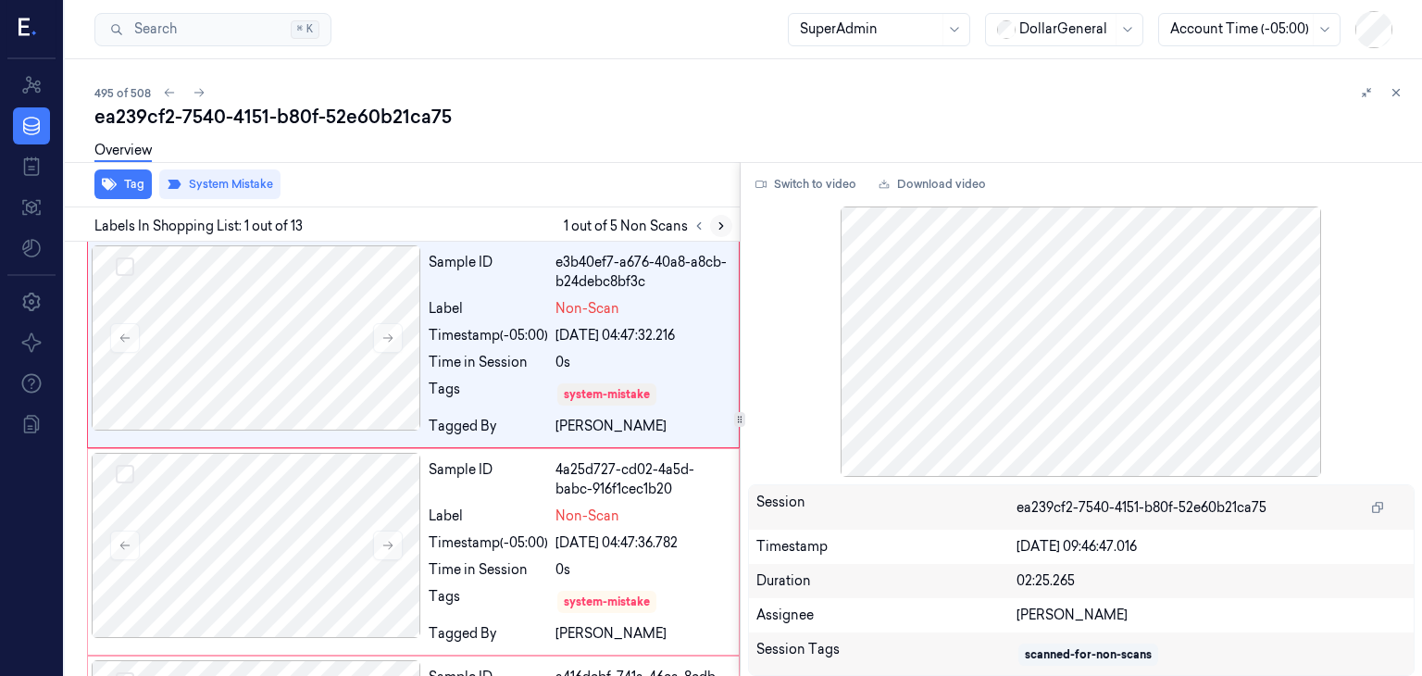
click at [727, 221] on button at bounding box center [721, 226] width 22 height 22
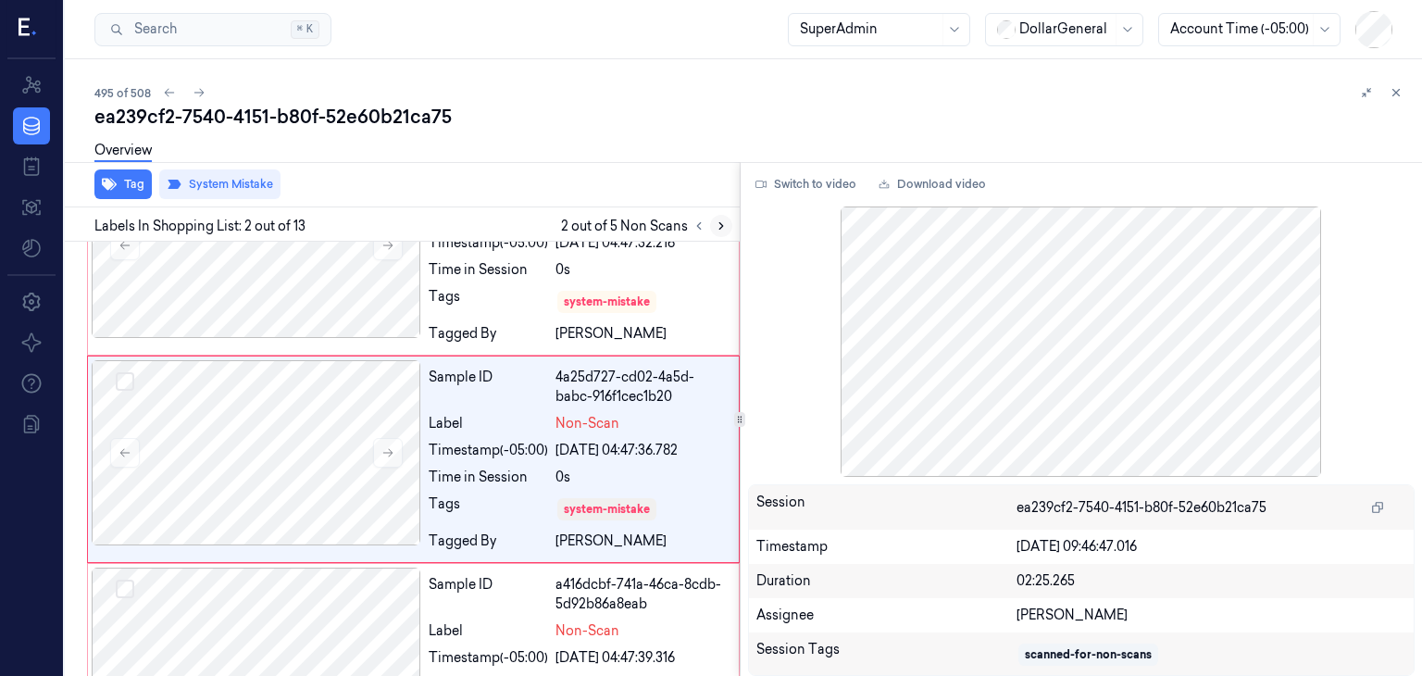
click at [710, 227] on button at bounding box center [721, 226] width 22 height 22
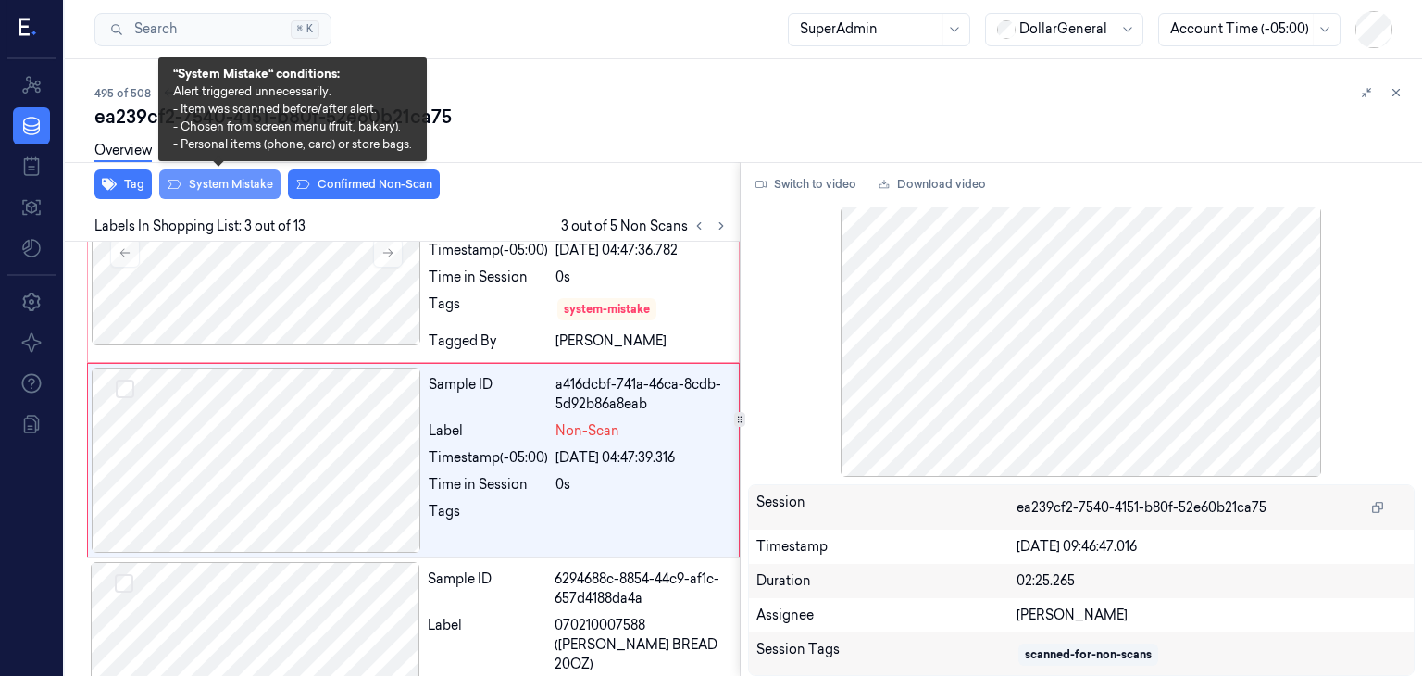
click at [252, 188] on button "System Mistake" at bounding box center [219, 184] width 121 height 30
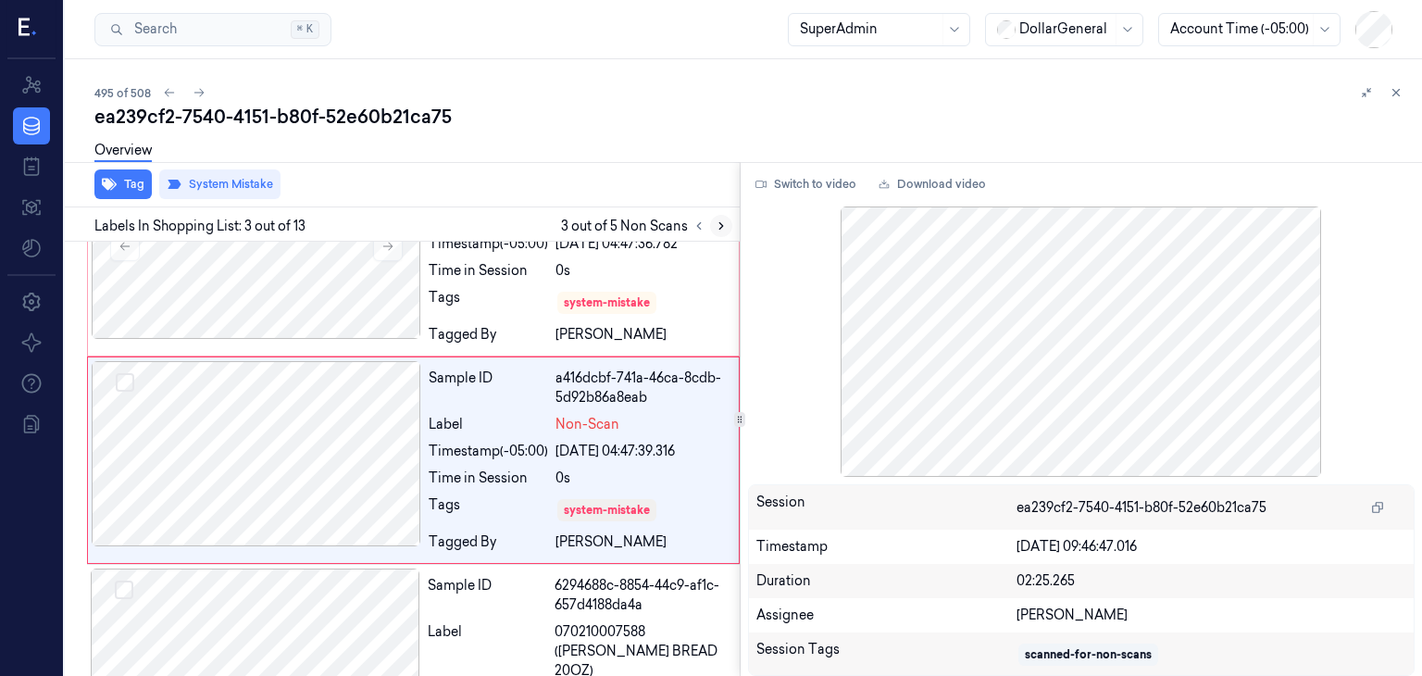
click at [722, 219] on icon at bounding box center [721, 225] width 13 height 13
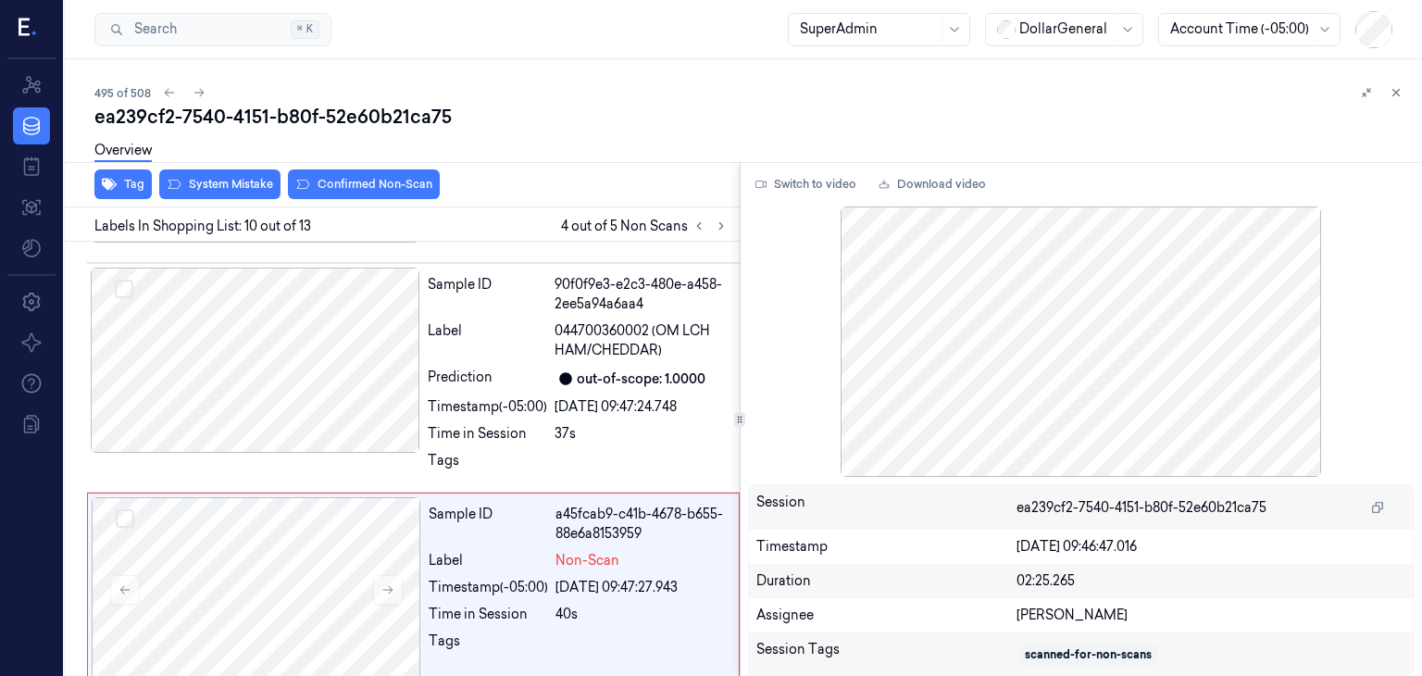
click at [255, 175] on div "Overview" at bounding box center [750, 153] width 1312 height 47
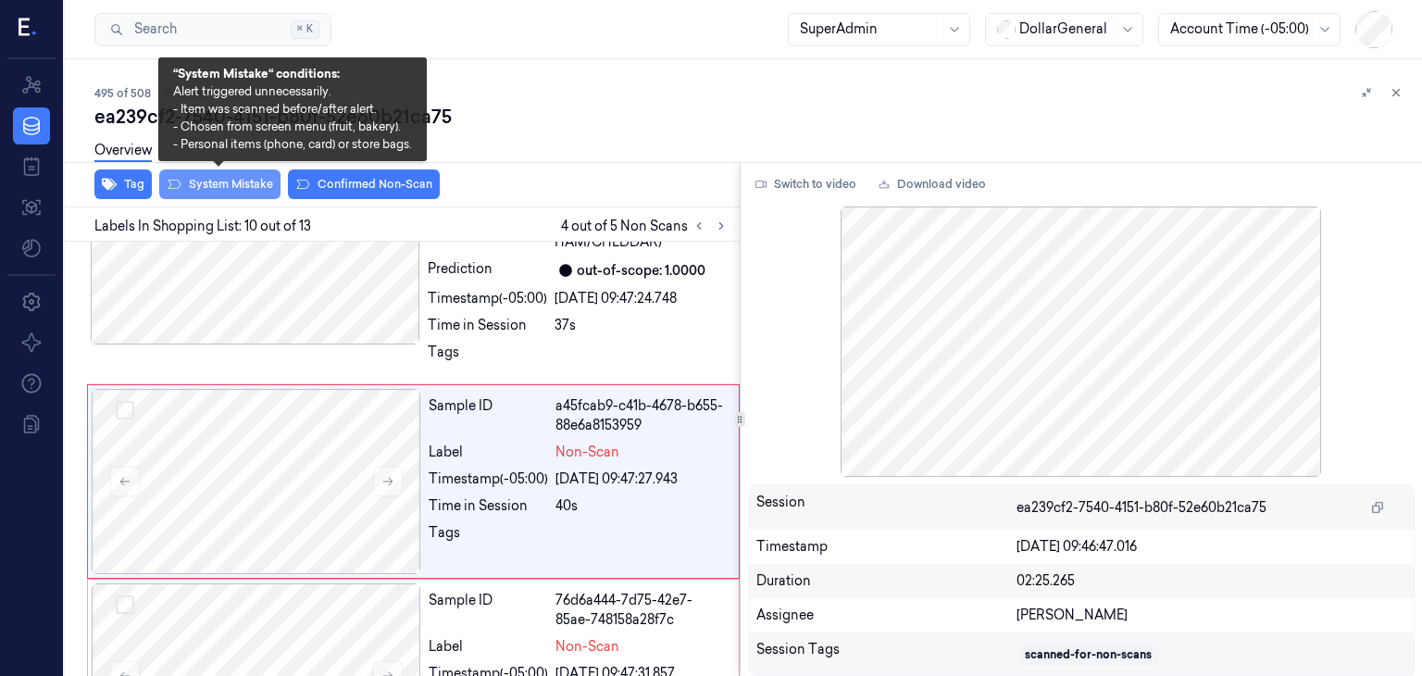
click at [262, 177] on button "System Mistake" at bounding box center [219, 184] width 121 height 30
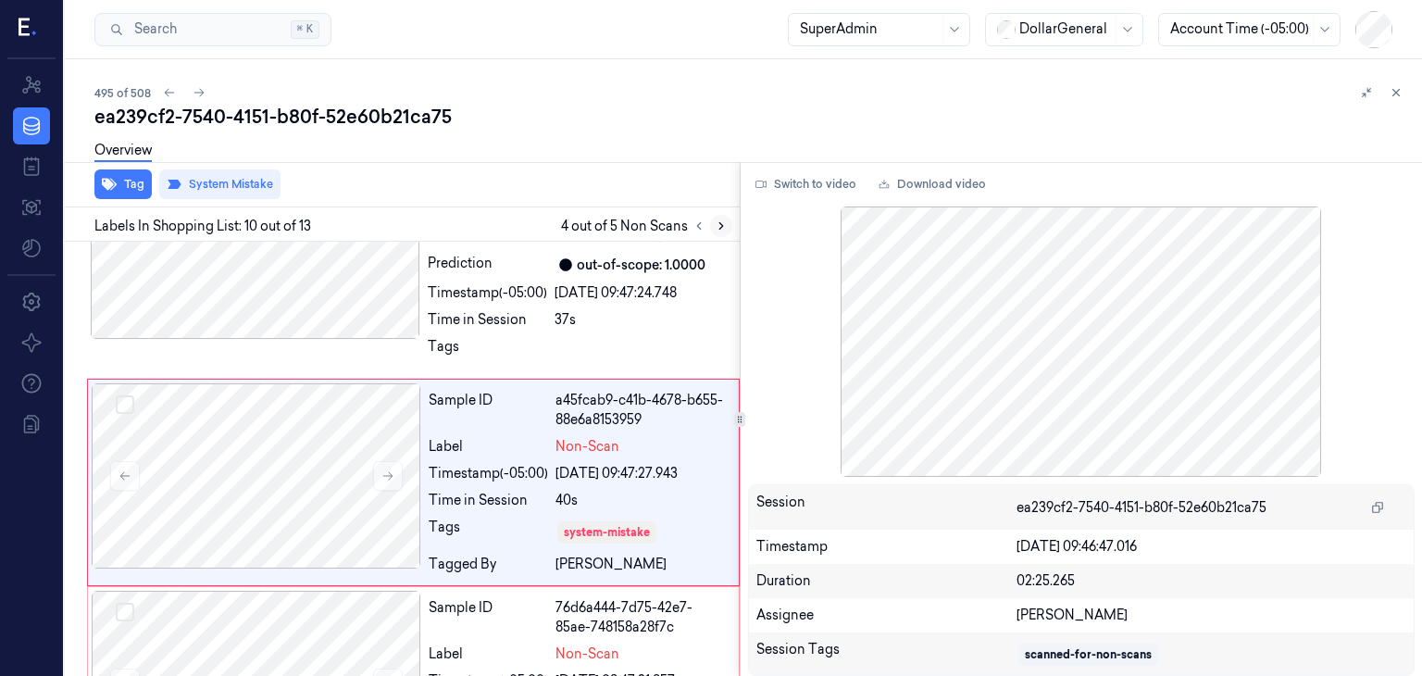
click at [715, 234] on button at bounding box center [721, 226] width 22 height 22
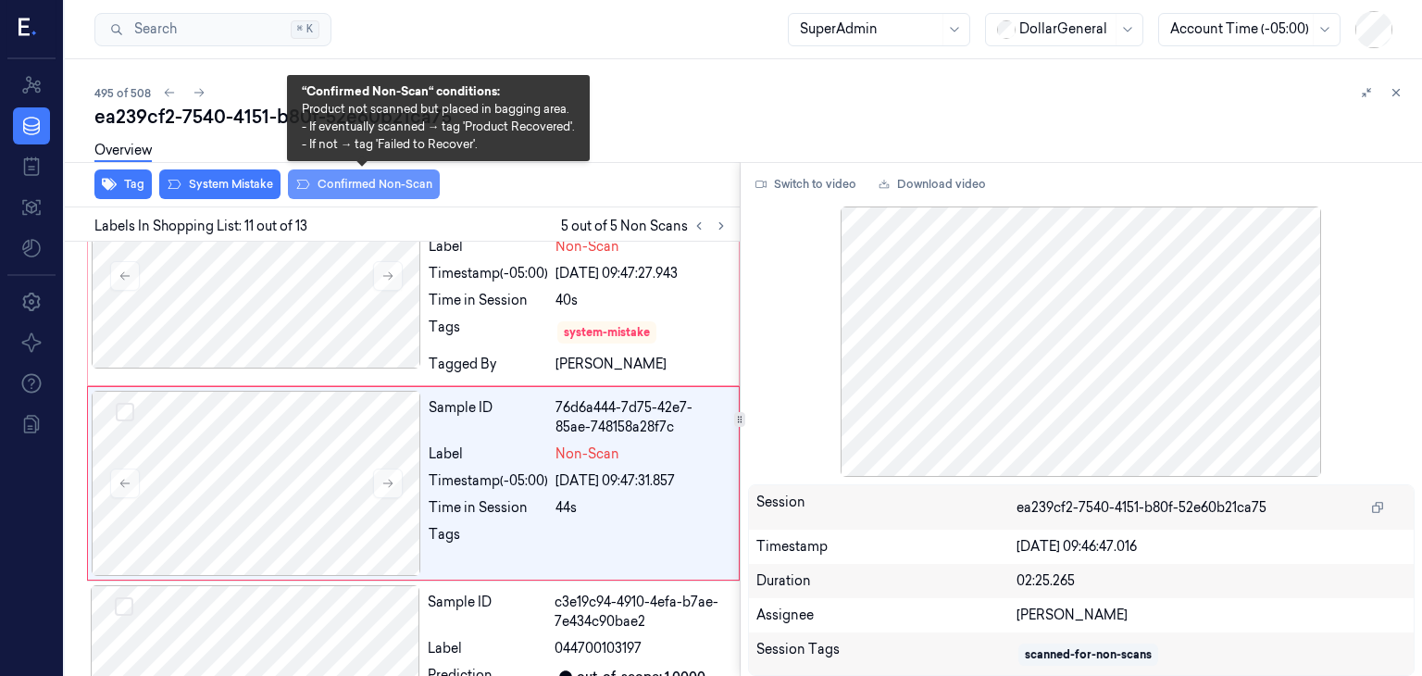
scroll to position [2043, 0]
click at [272, 186] on button "System Mistake" at bounding box center [219, 184] width 121 height 30
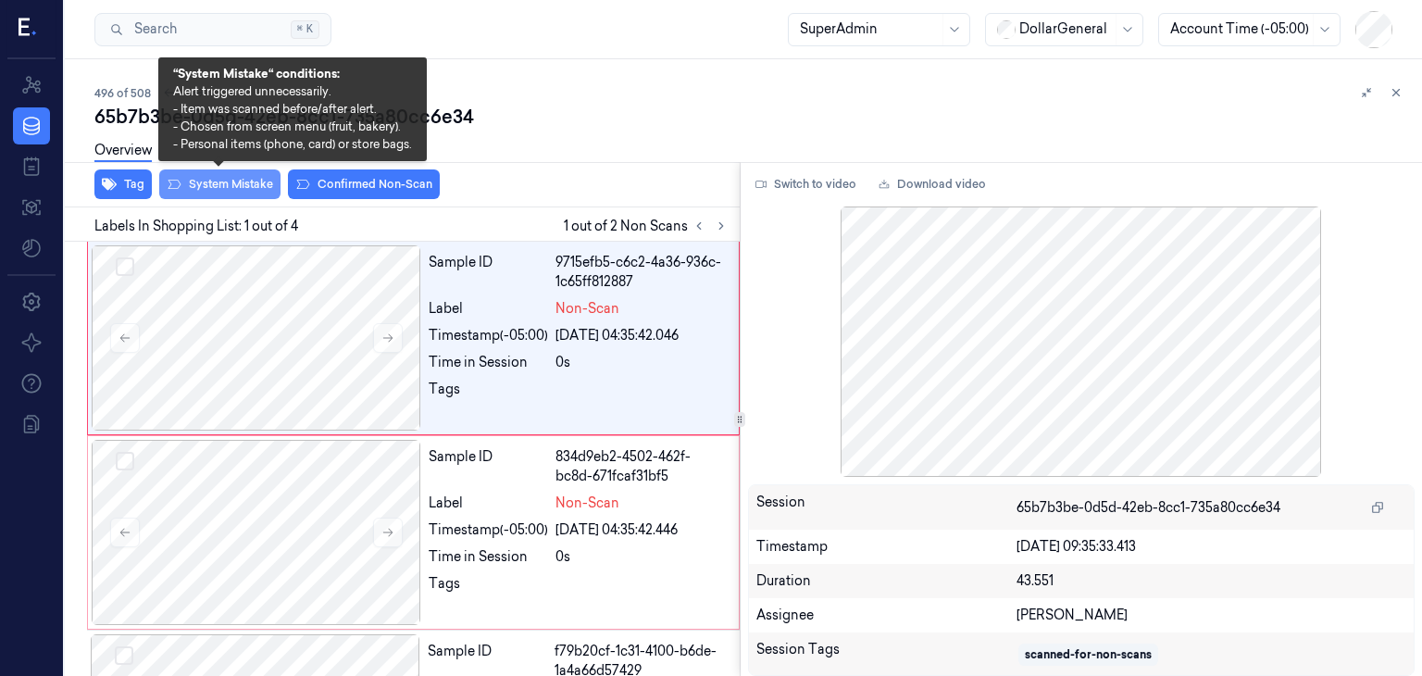
click at [217, 192] on button "System Mistake" at bounding box center [219, 184] width 121 height 30
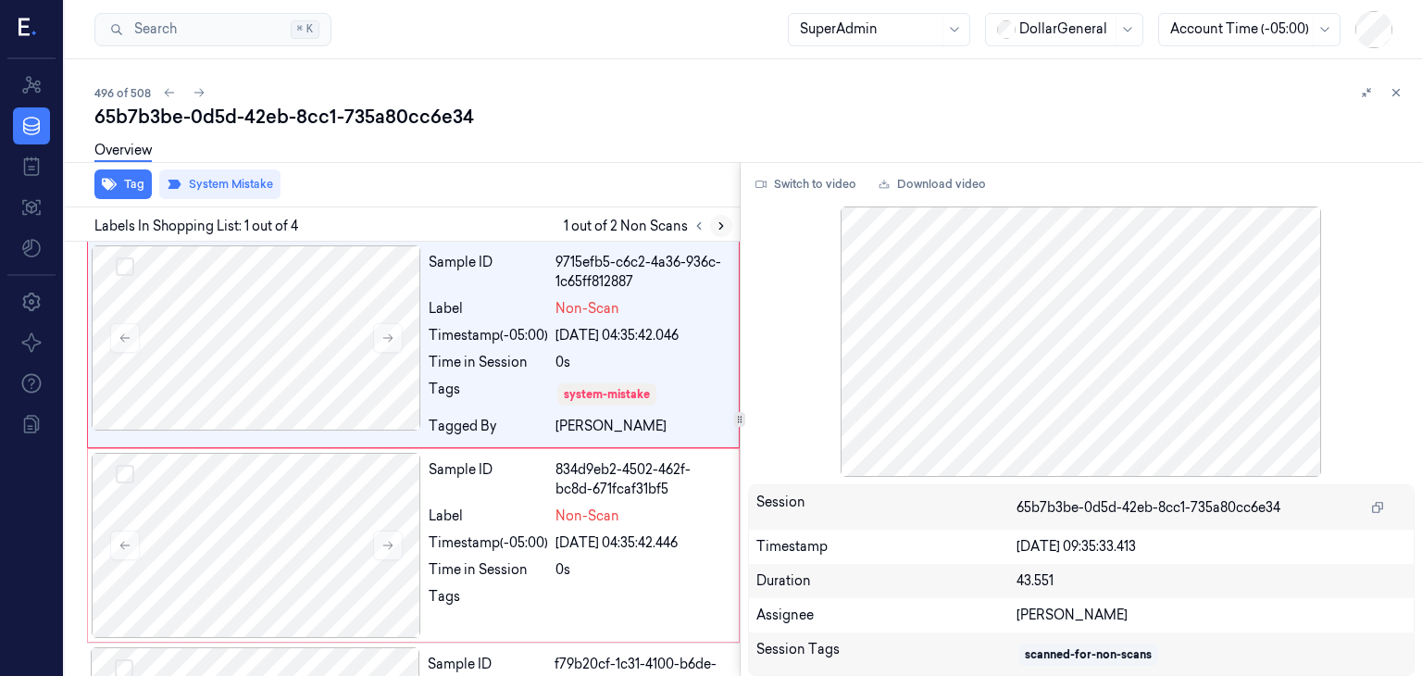
click at [729, 227] on button at bounding box center [721, 226] width 22 height 22
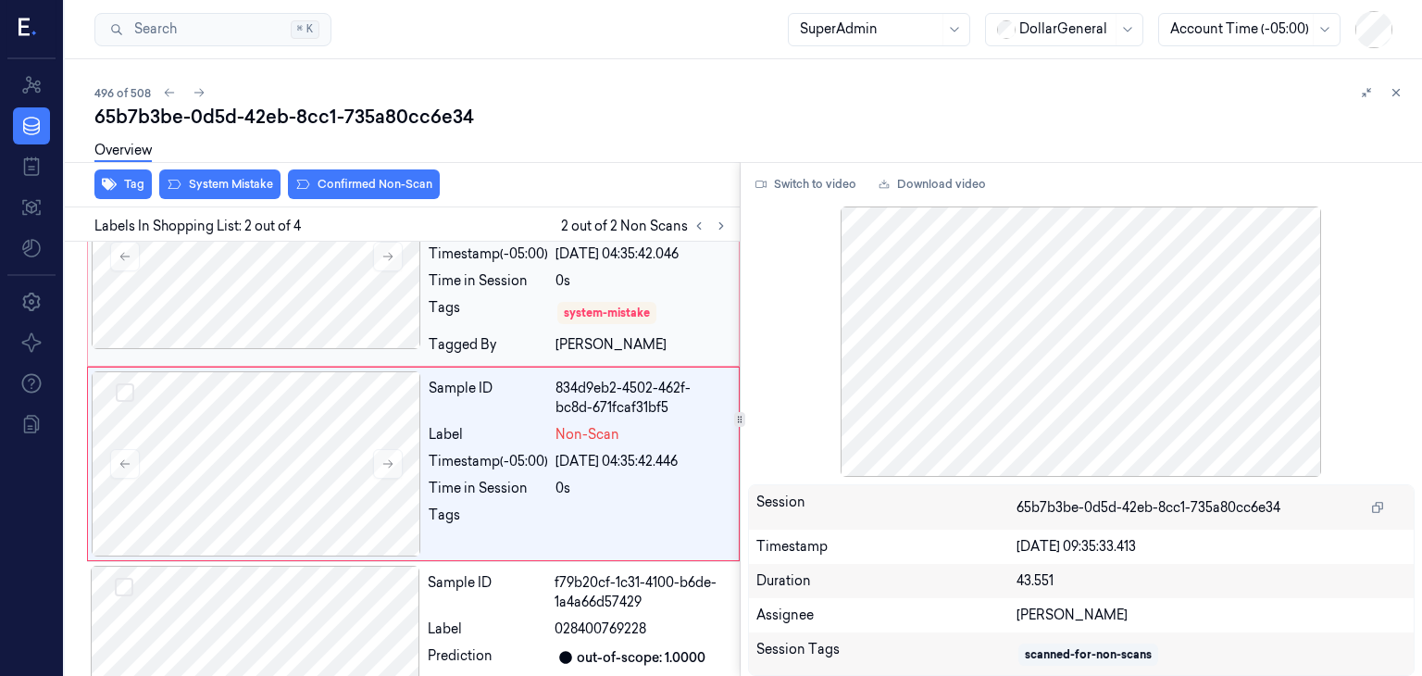
scroll to position [85, 0]
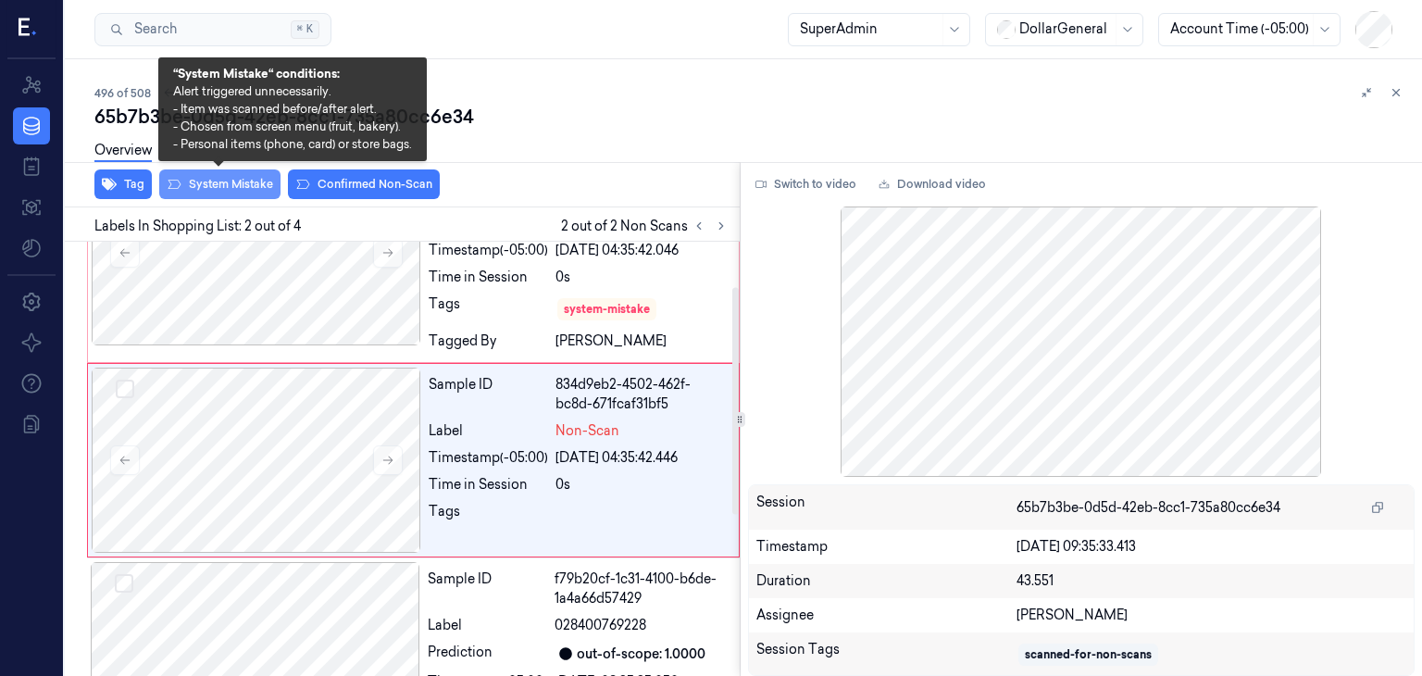
click at [277, 186] on button "System Mistake" at bounding box center [219, 184] width 121 height 30
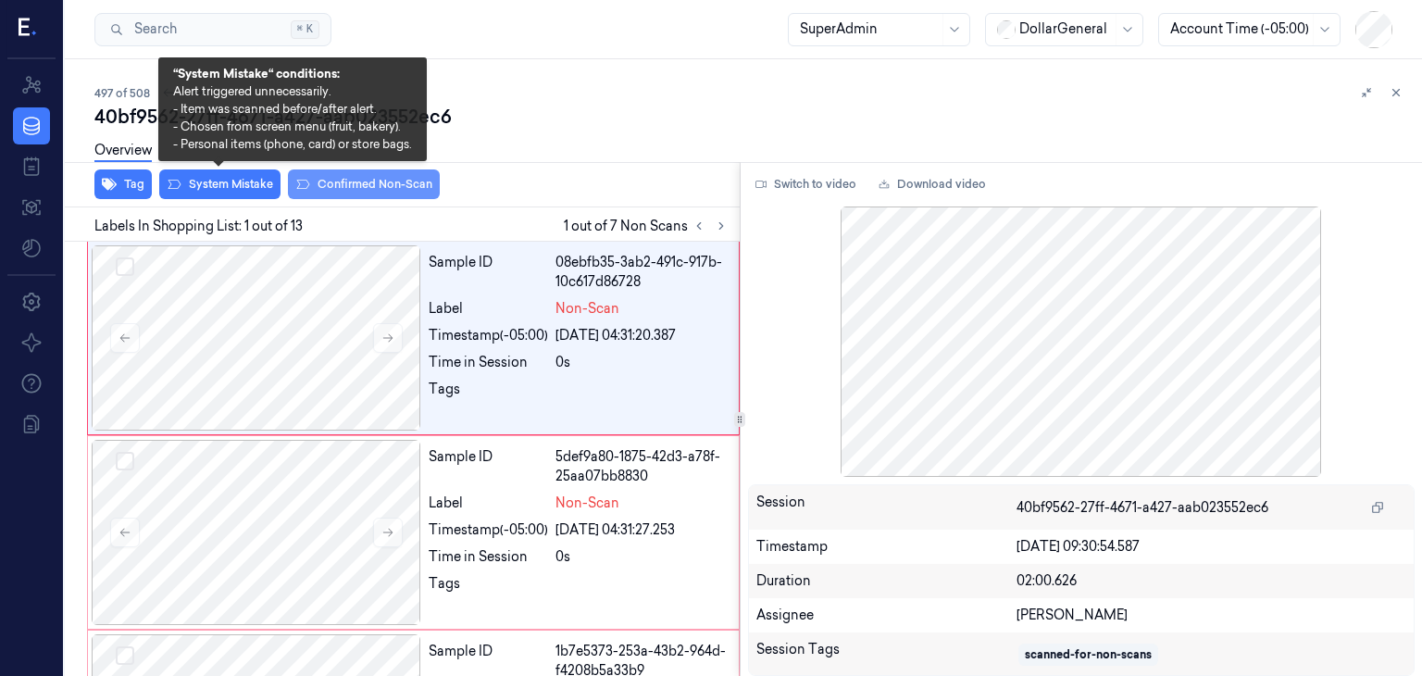
click at [240, 183] on button "System Mistake" at bounding box center [219, 184] width 121 height 30
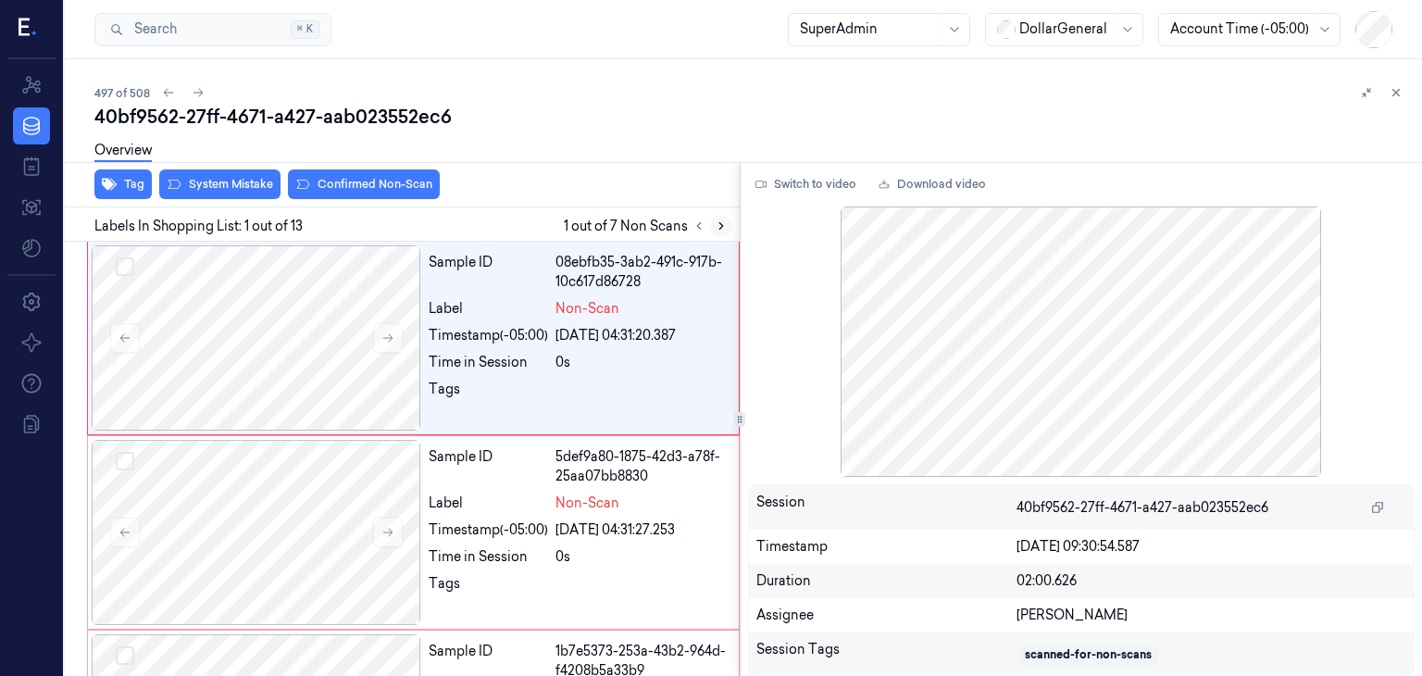
click at [718, 224] on icon at bounding box center [721, 225] width 13 height 13
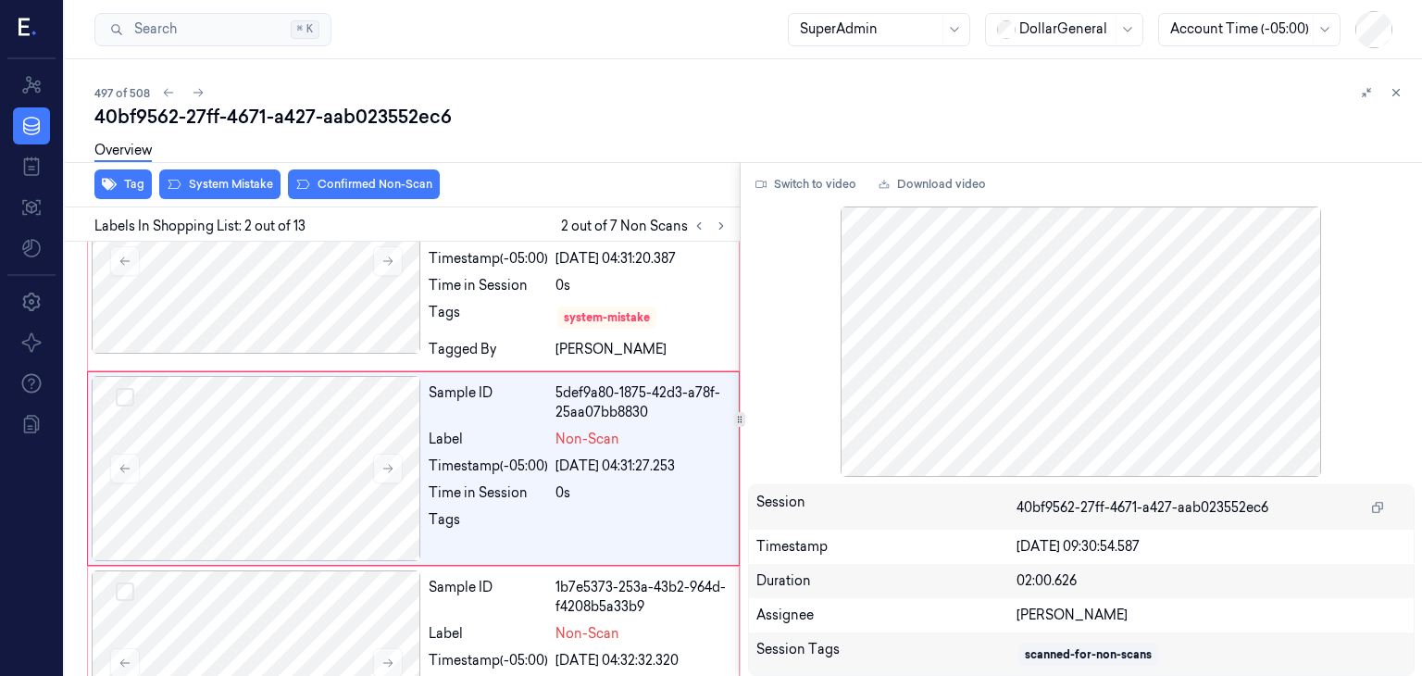
scroll to position [85, 0]
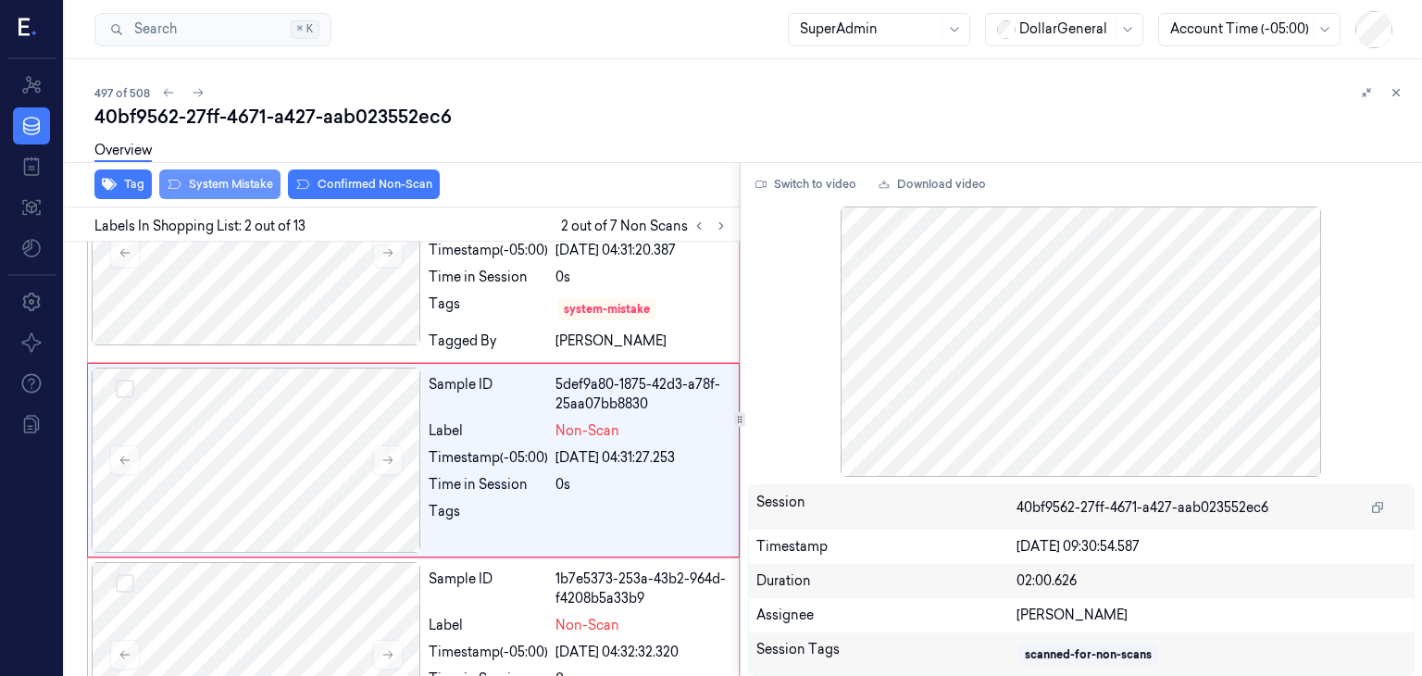
click at [215, 180] on button "System Mistake" at bounding box center [219, 184] width 121 height 30
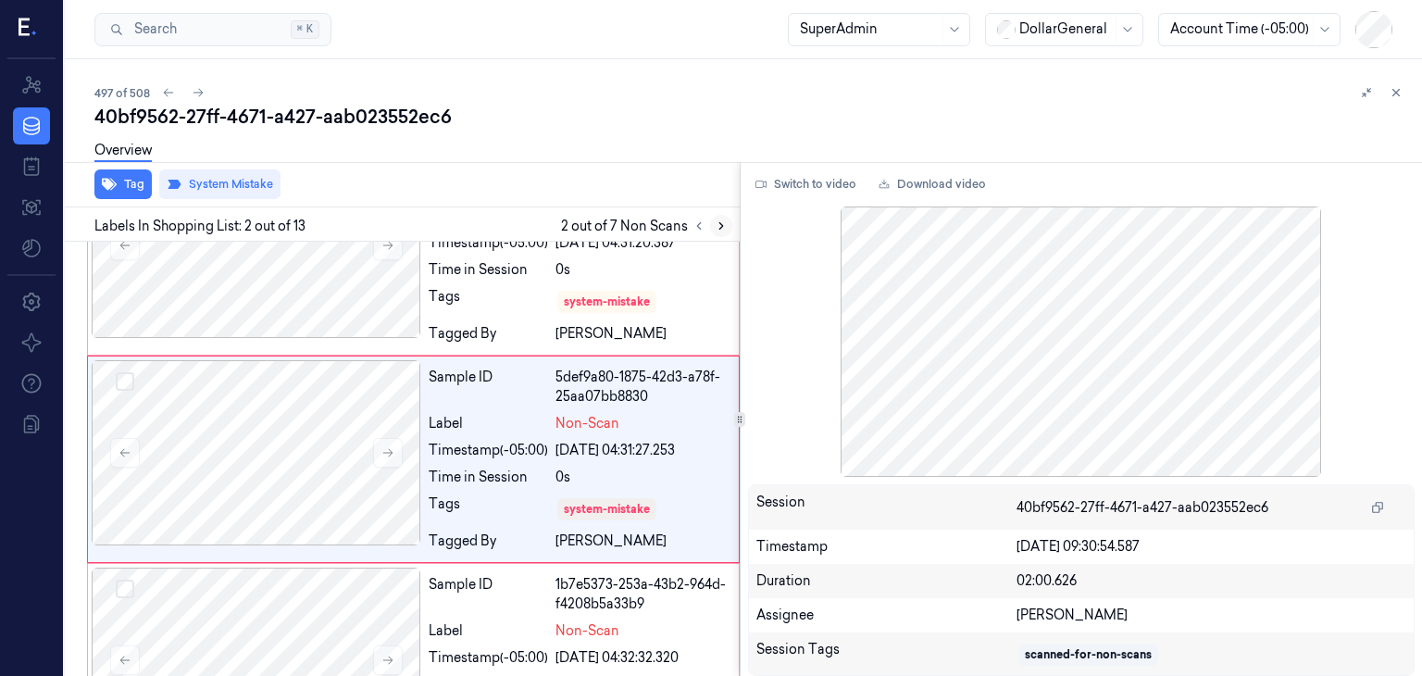
click at [715, 228] on icon at bounding box center [721, 225] width 13 height 13
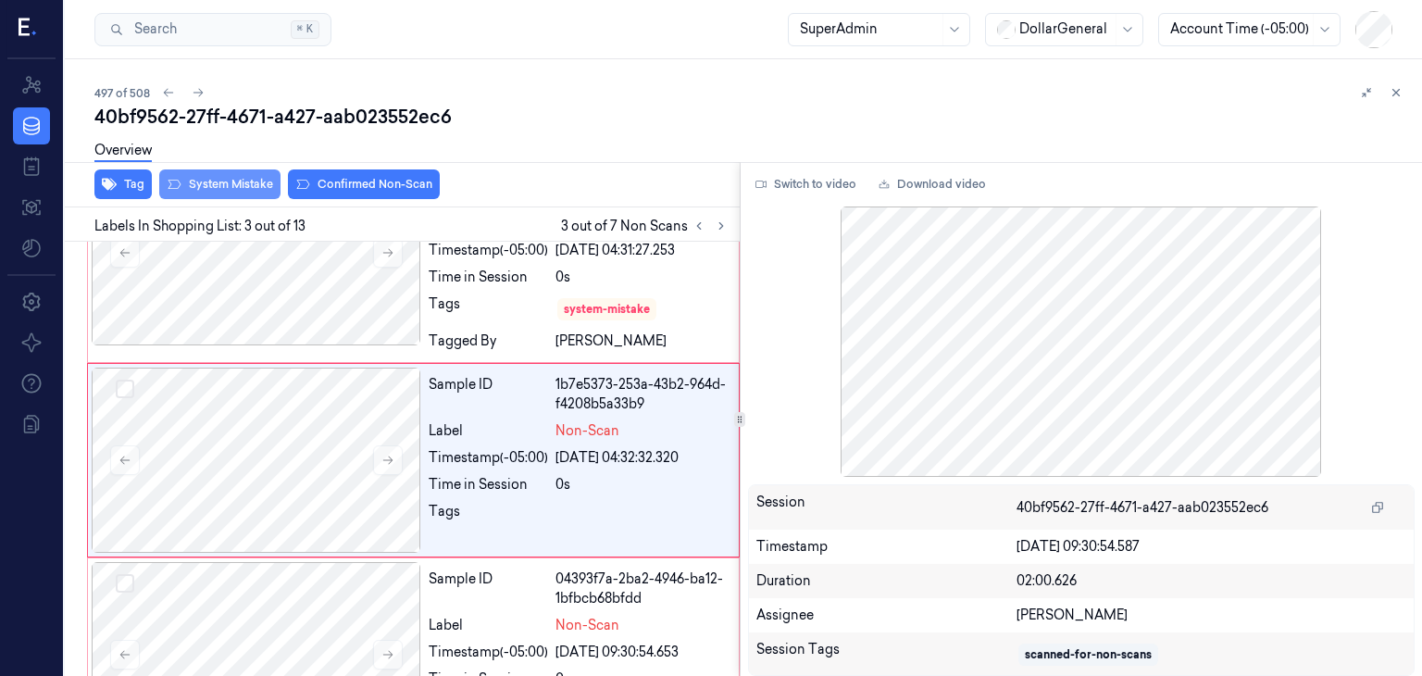
click at [255, 185] on button "System Mistake" at bounding box center [219, 184] width 121 height 30
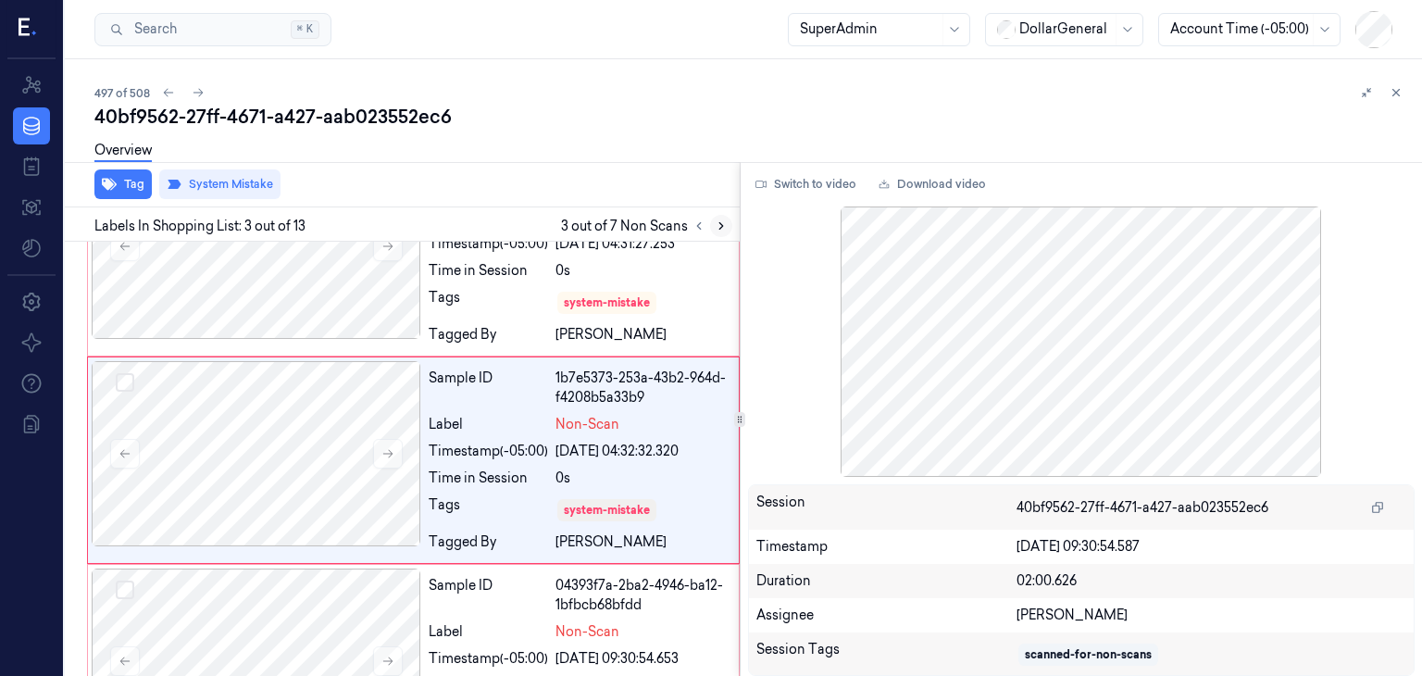
click at [726, 225] on icon at bounding box center [721, 225] width 13 height 13
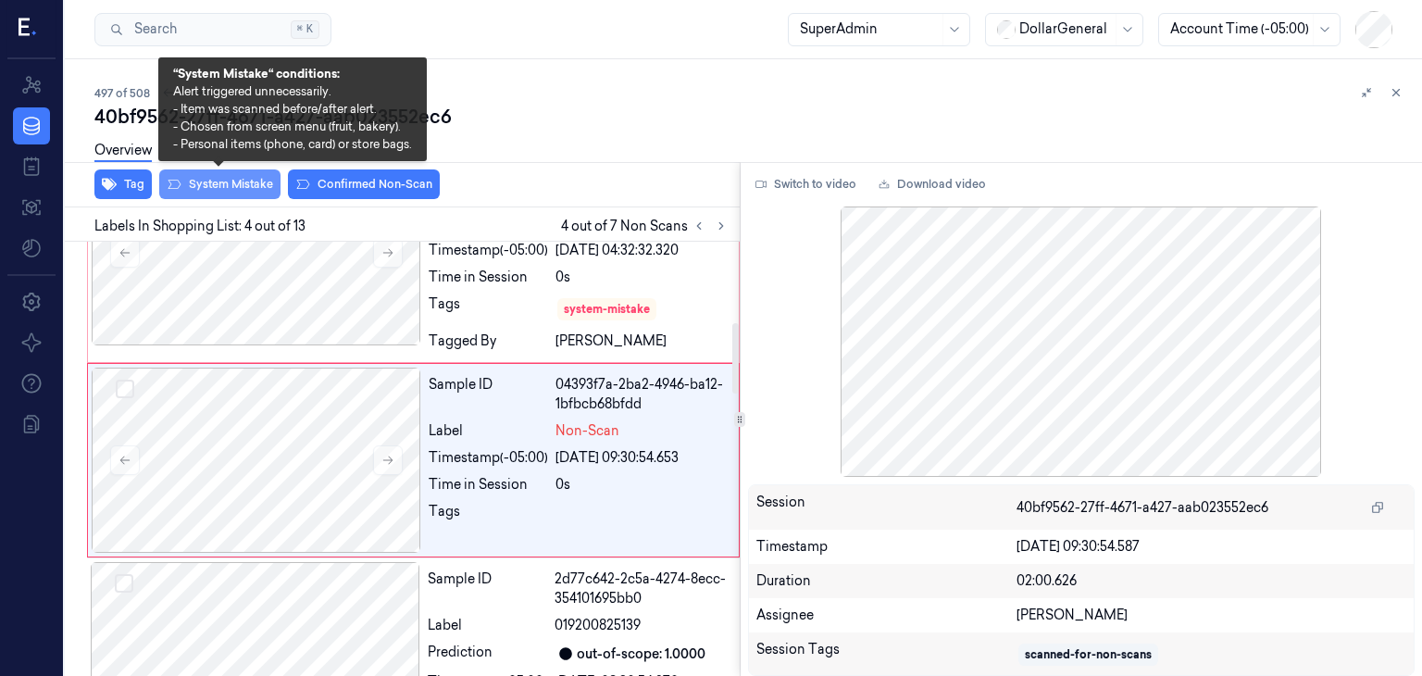
click at [232, 181] on button "System Mistake" at bounding box center [219, 184] width 121 height 30
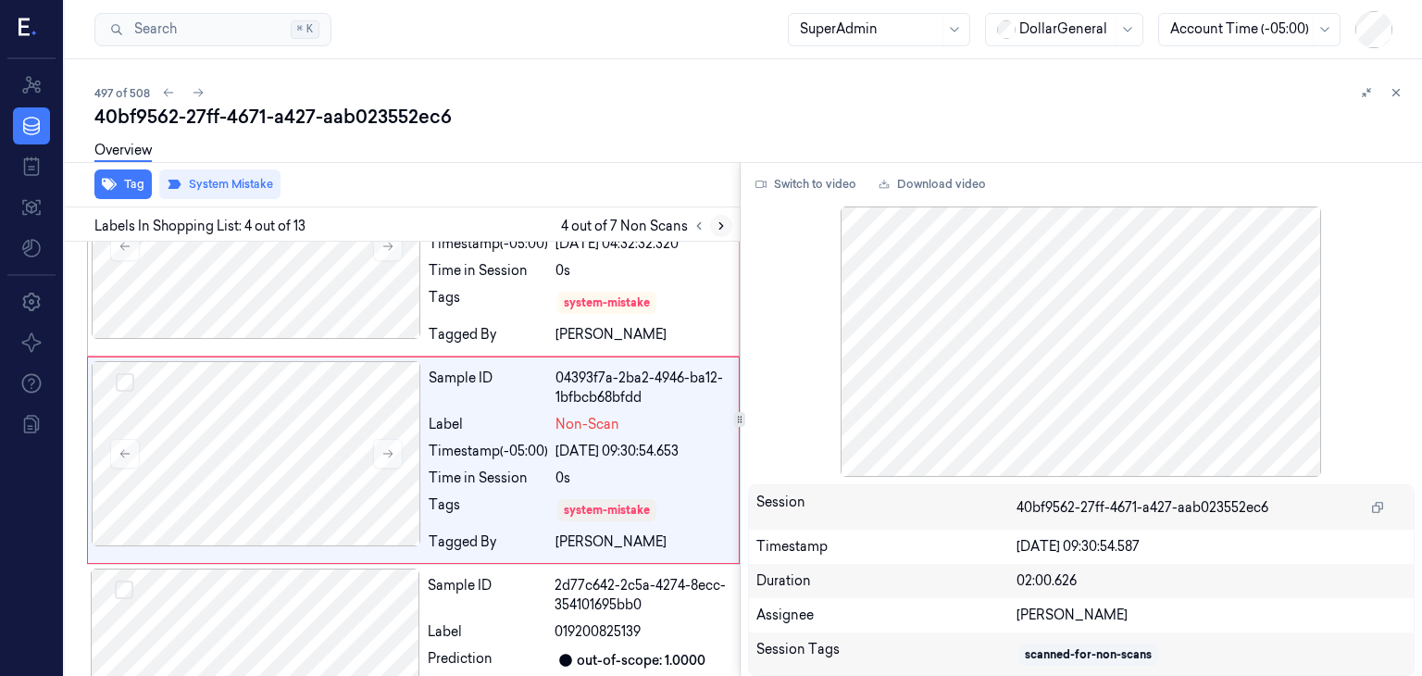
drag, startPoint x: 716, startPoint y: 221, endPoint x: 635, endPoint y: 230, distance: 82.0
click at [715, 221] on icon at bounding box center [721, 225] width 13 height 13
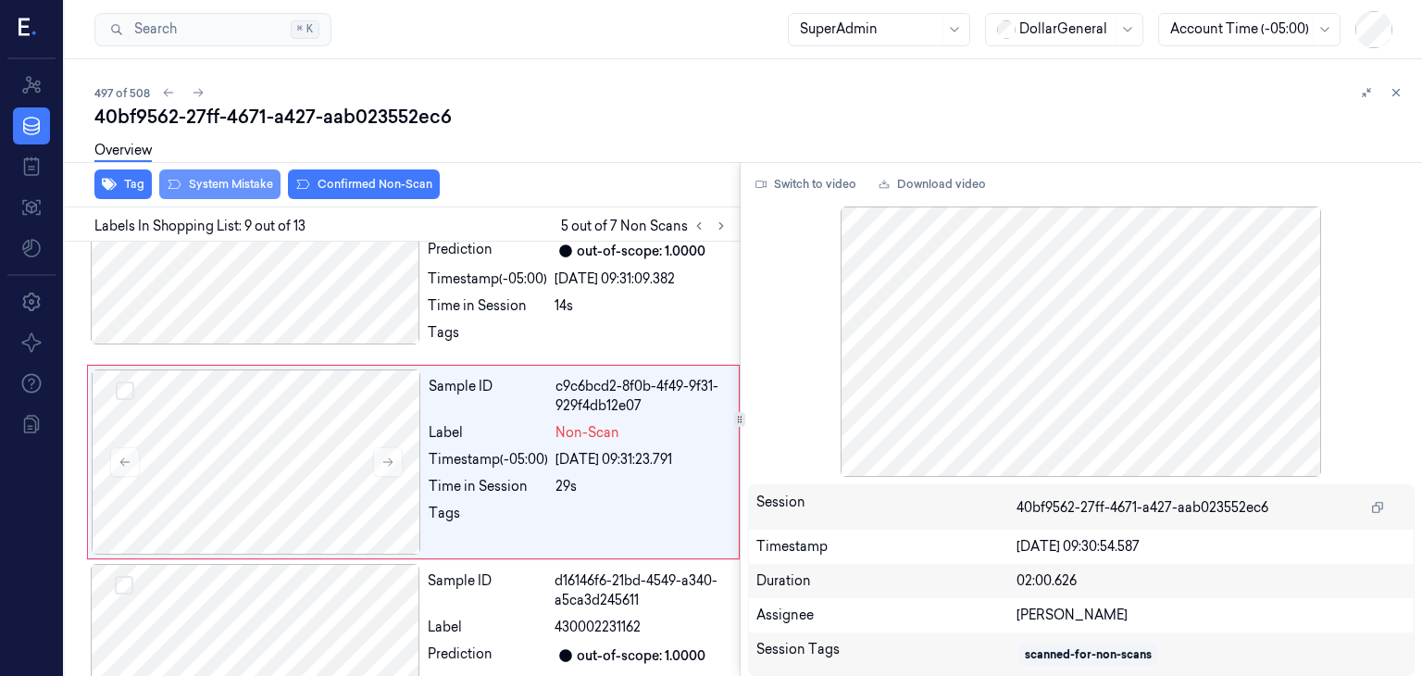
click at [207, 180] on button "System Mistake" at bounding box center [219, 184] width 121 height 30
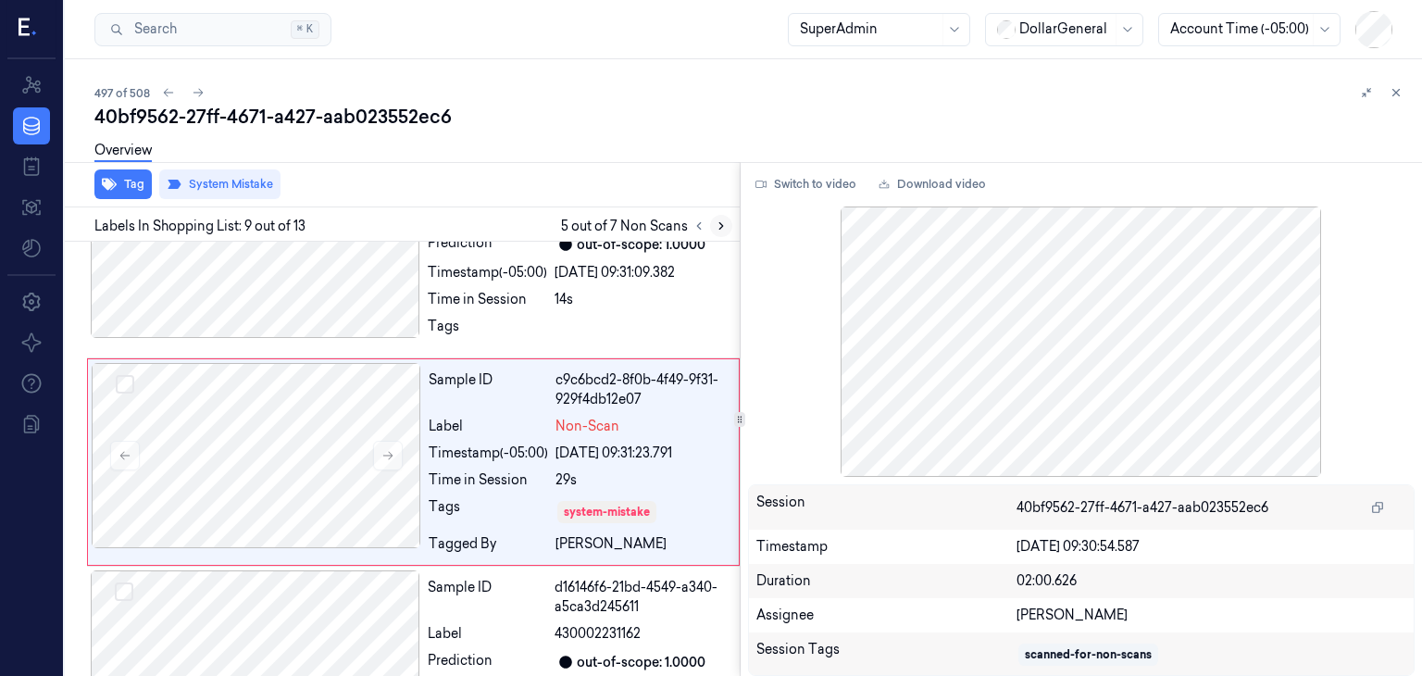
click at [722, 220] on icon at bounding box center [721, 225] width 13 height 13
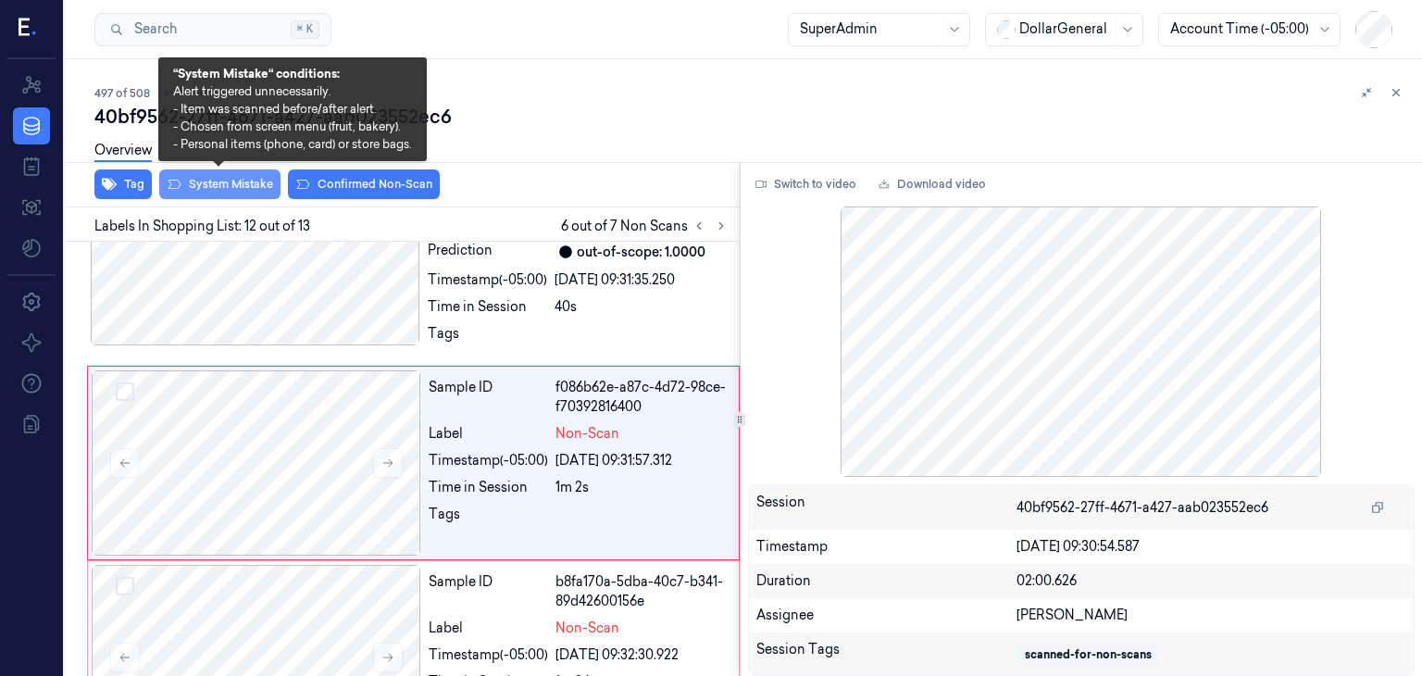
click at [257, 185] on button "System Mistake" at bounding box center [219, 184] width 121 height 30
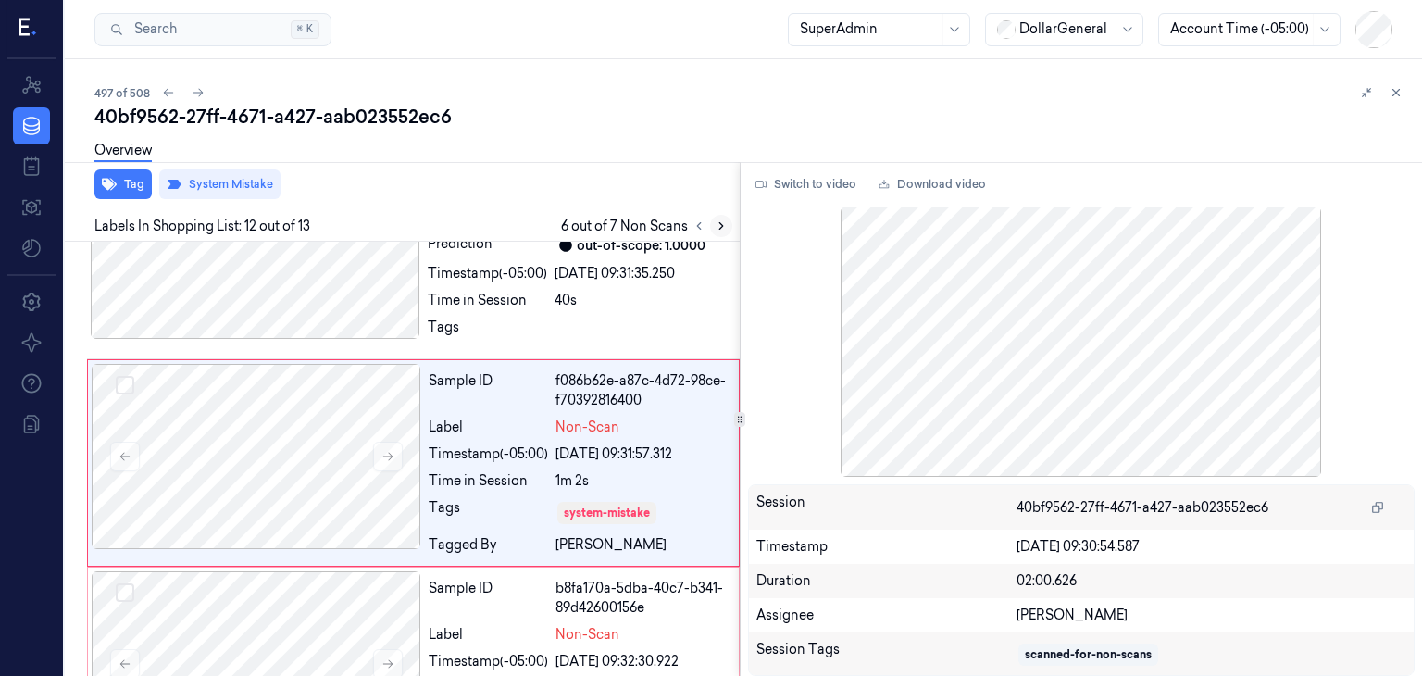
click at [721, 224] on icon at bounding box center [721, 226] width 4 height 6
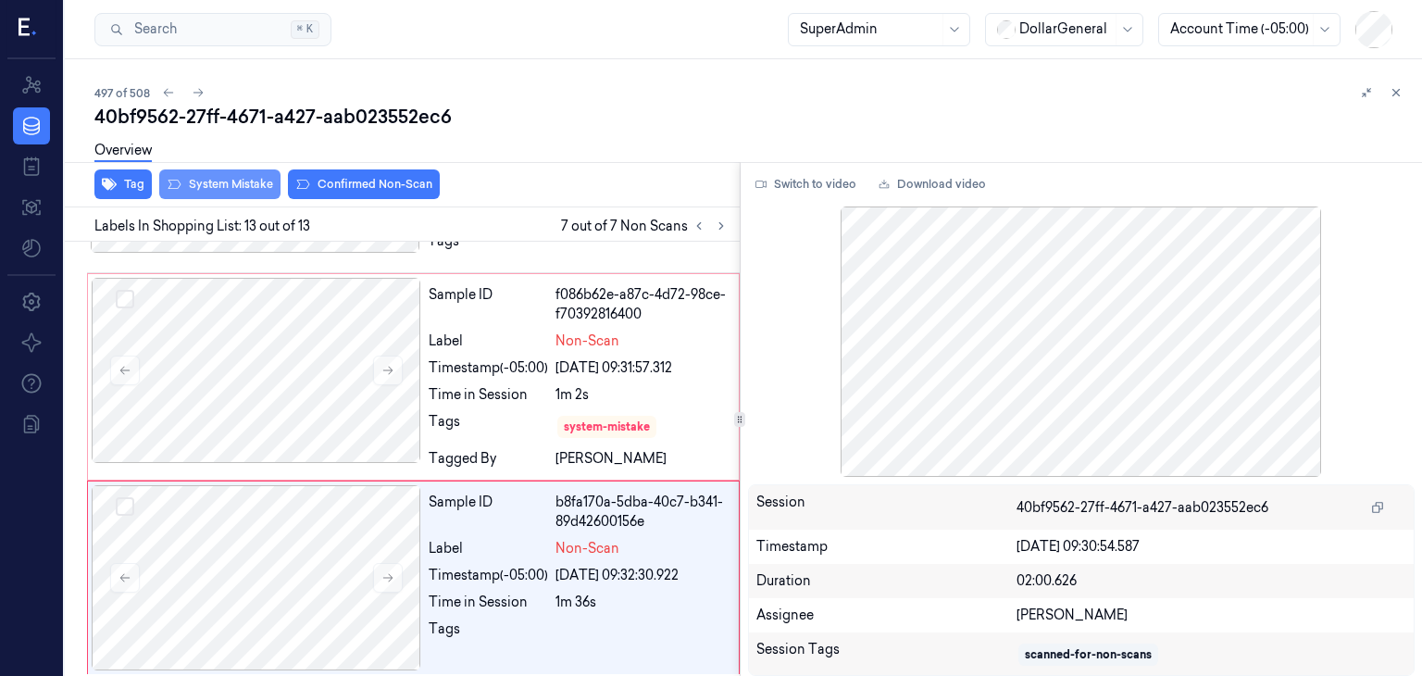
click at [217, 182] on button "System Mistake" at bounding box center [219, 184] width 121 height 30
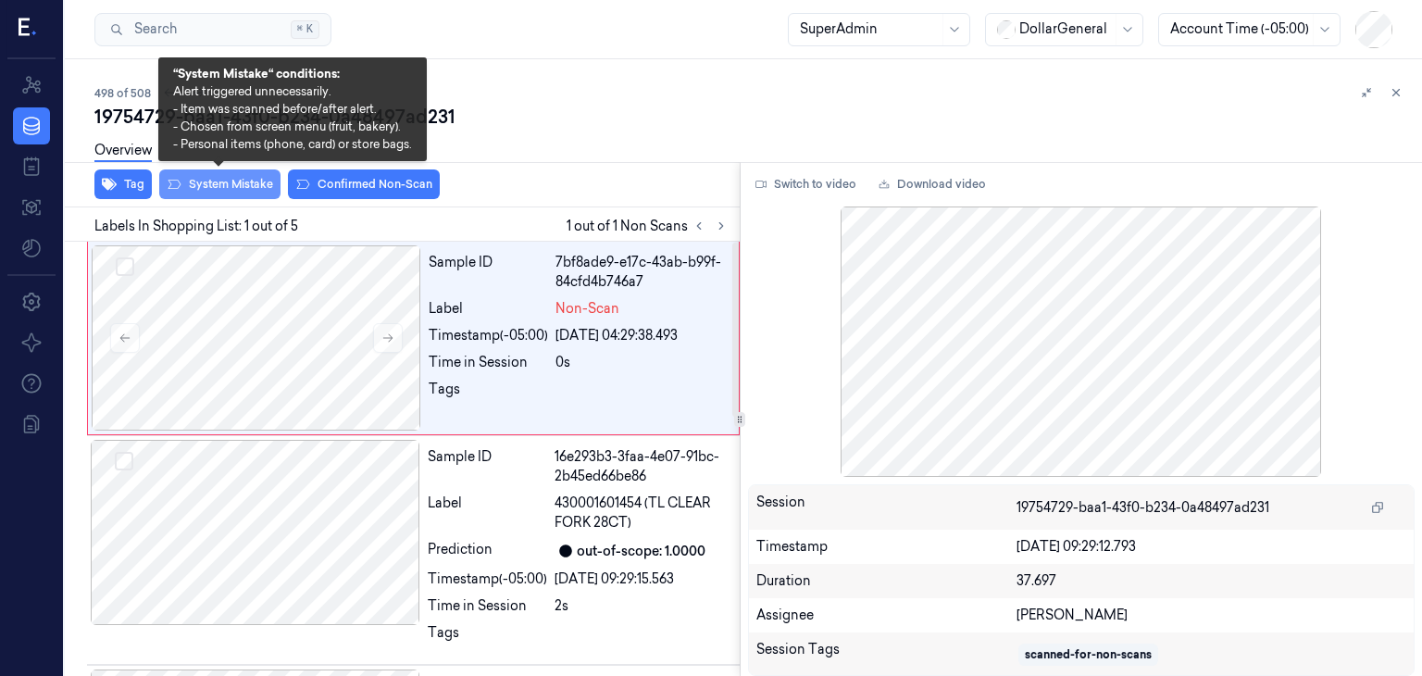
click at [217, 187] on button "System Mistake" at bounding box center [219, 184] width 121 height 30
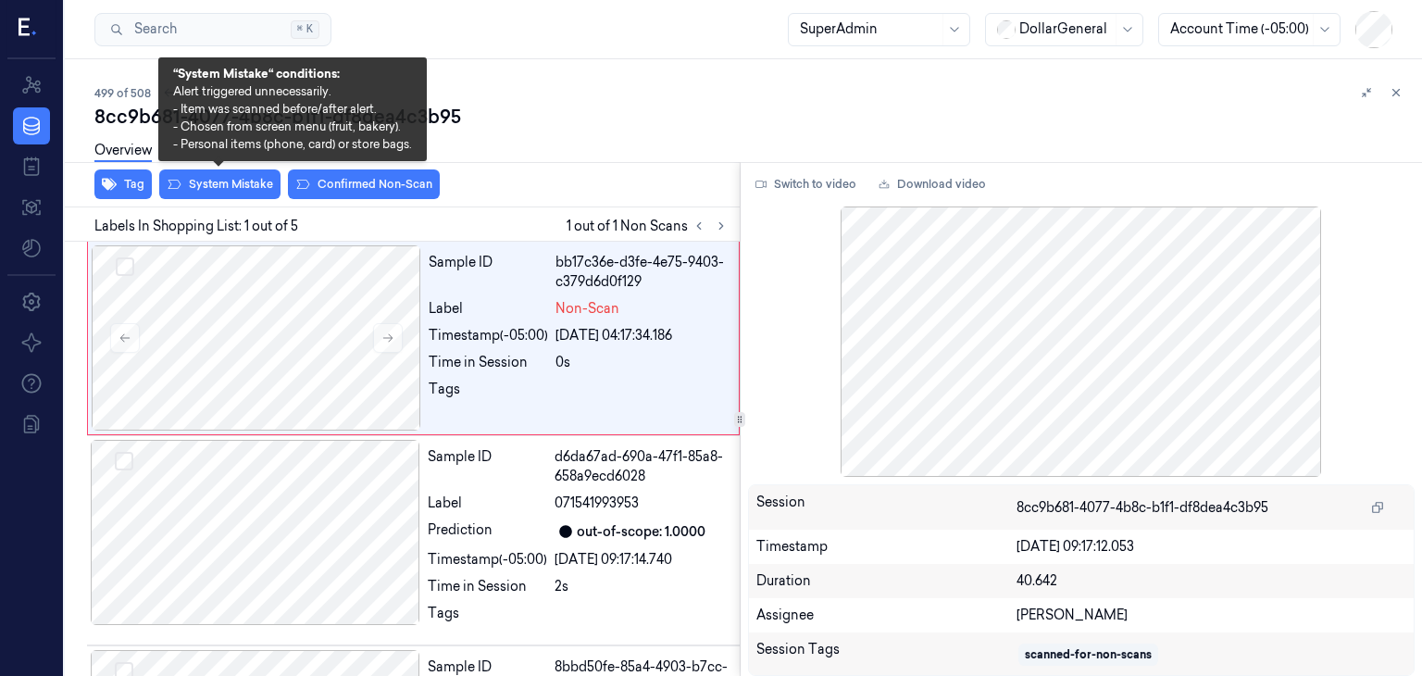
click at [255, 168] on div "Overview" at bounding box center [750, 153] width 1312 height 47
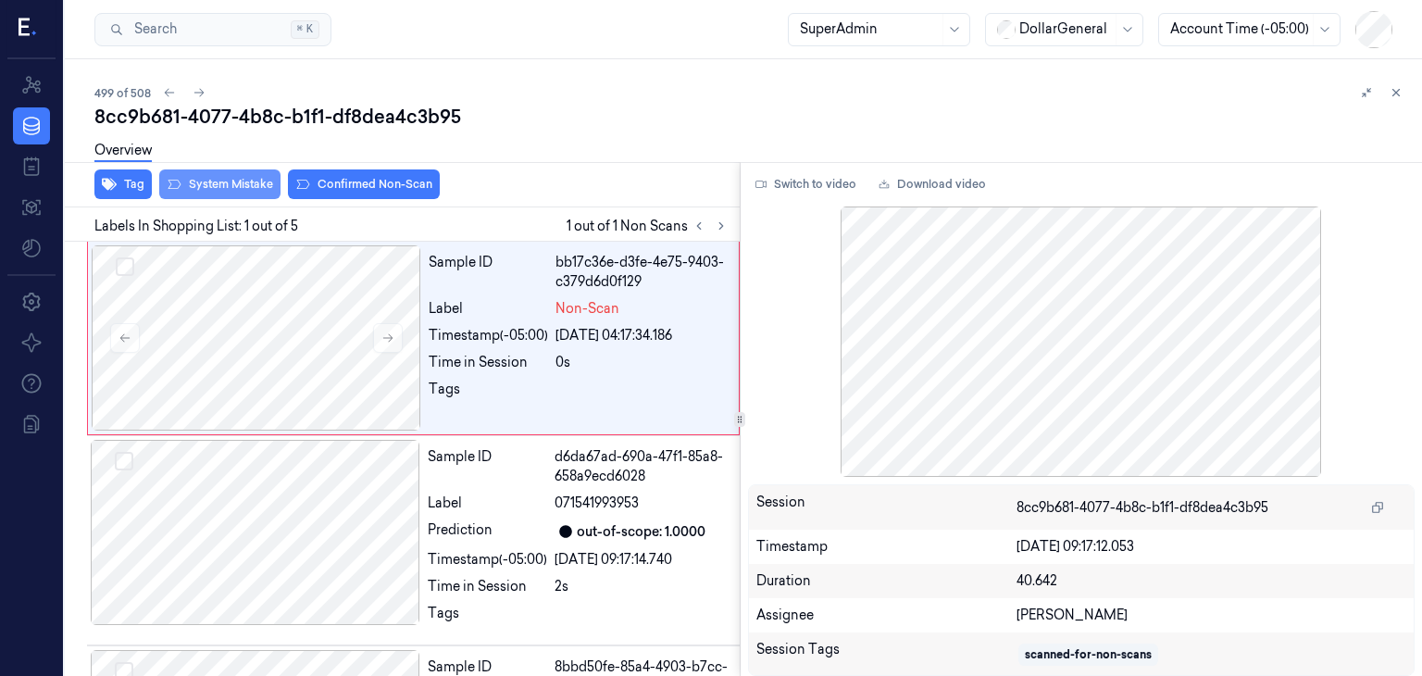
click at [259, 177] on button "System Mistake" at bounding box center [219, 184] width 121 height 30
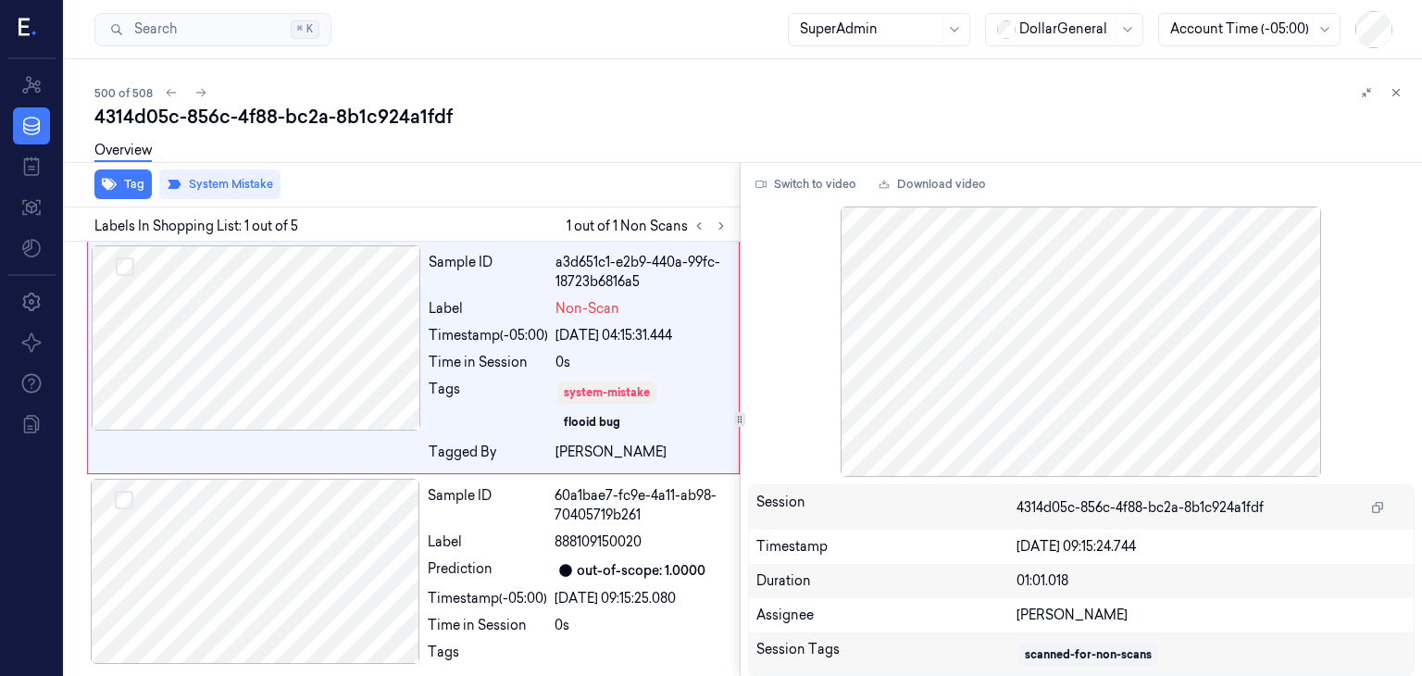
drag, startPoint x: 1392, startPoint y: 101, endPoint x: 1385, endPoint y: 112, distance: 13.3
click at [1392, 101] on button at bounding box center [1396, 92] width 22 height 22
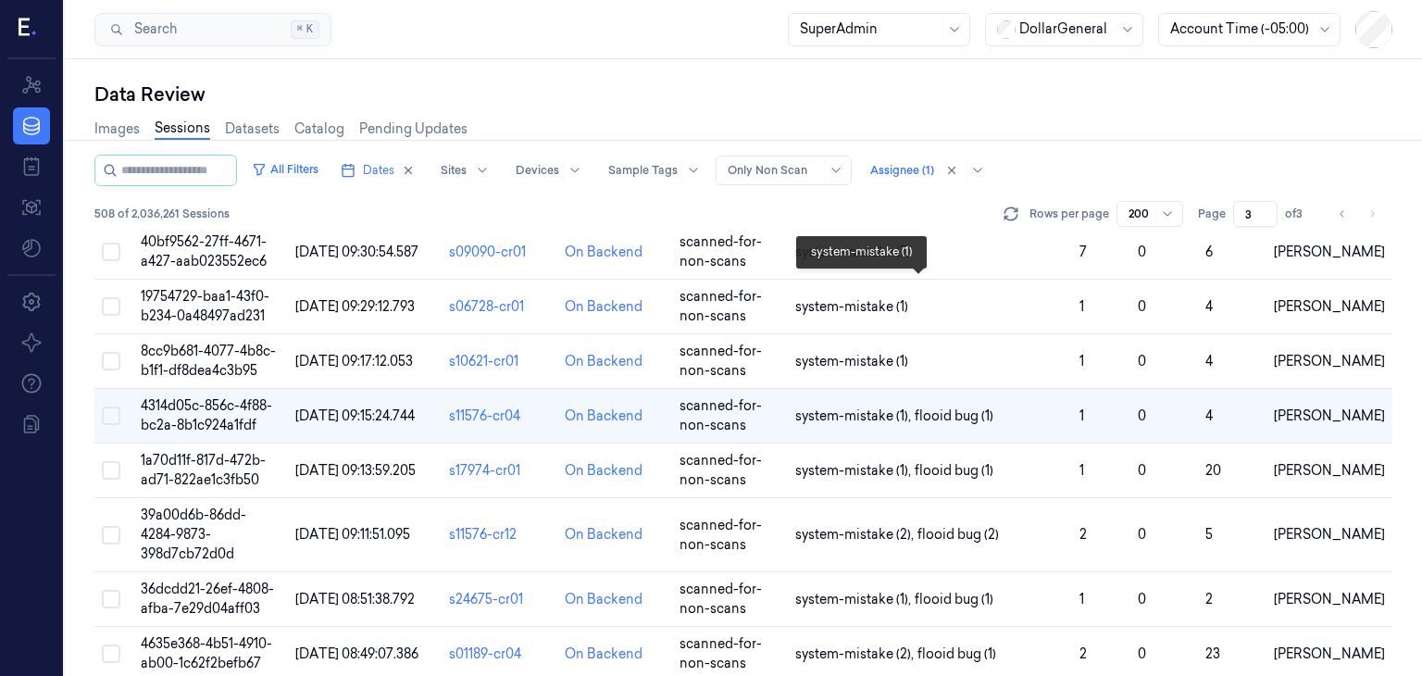
scroll to position [5312, 0]
click at [1014, 203] on button at bounding box center [1011, 214] width 22 height 22
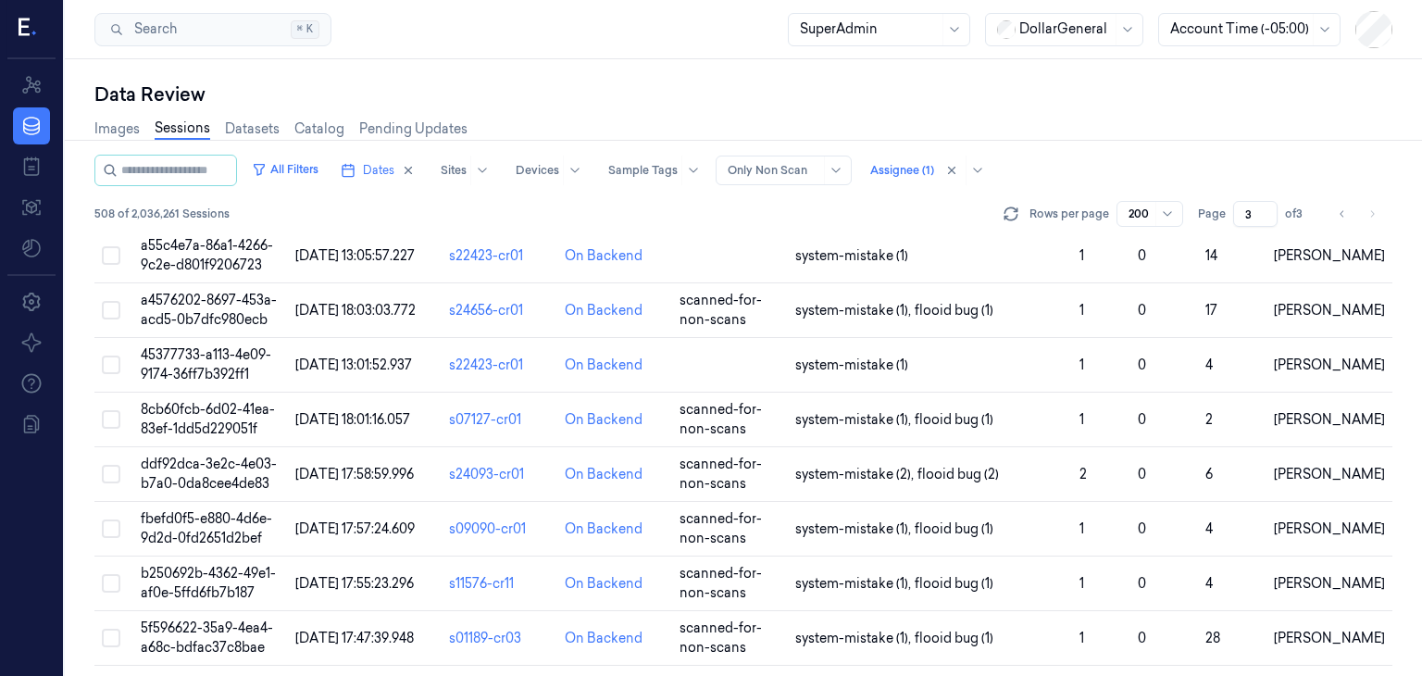
scroll to position [1457, 0]
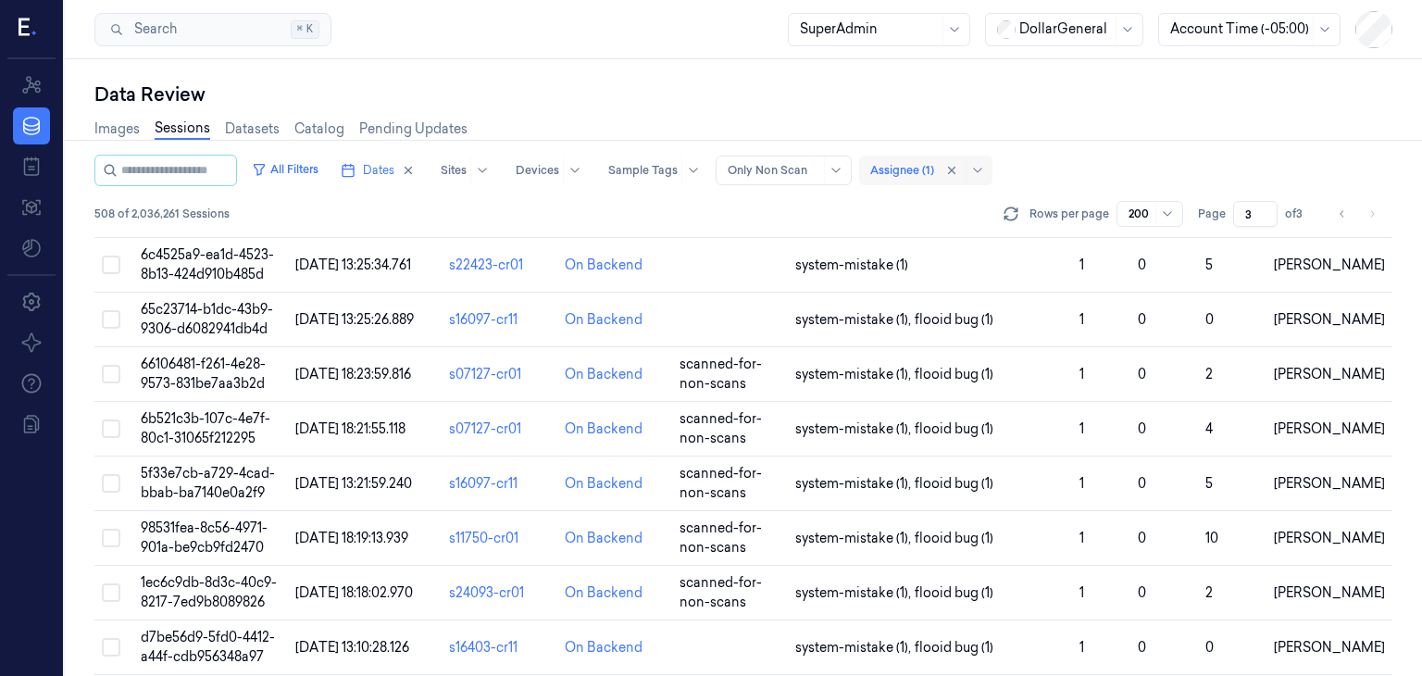
type input "1"
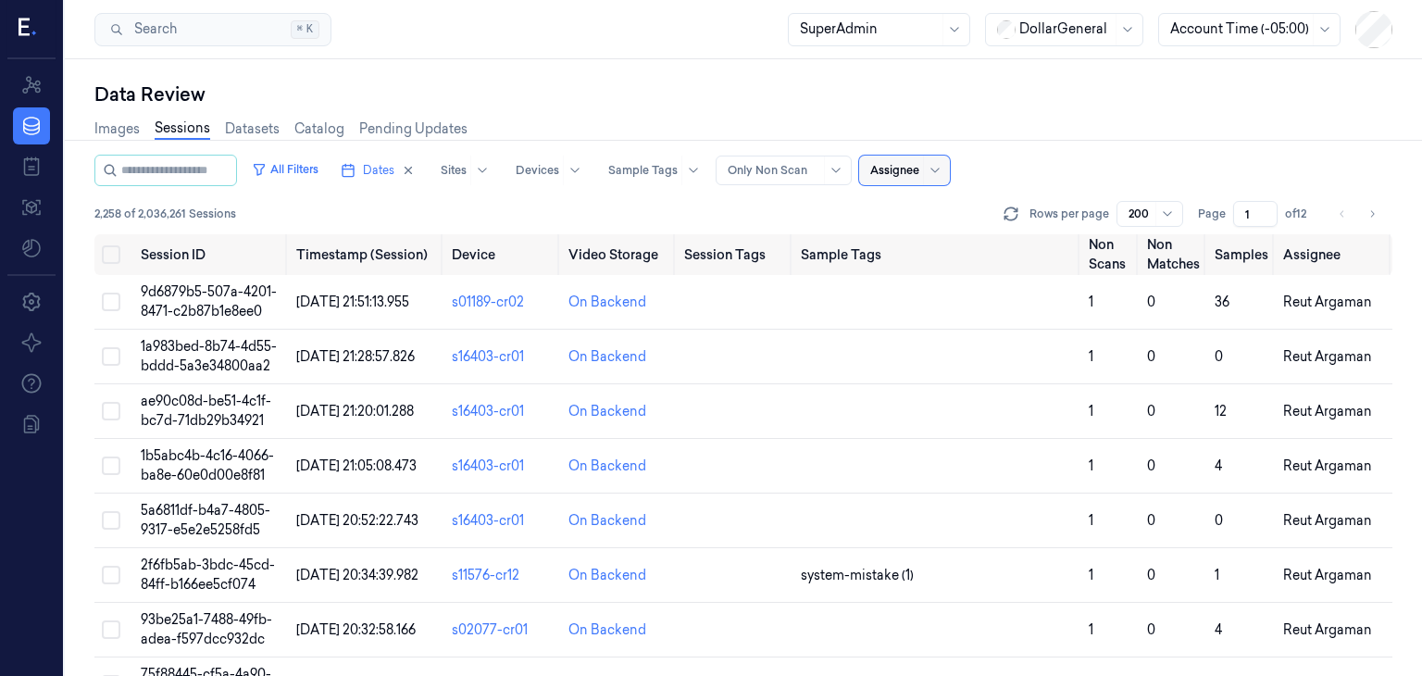
click at [919, 174] on div at bounding box center [894, 170] width 49 height 17
type input "ם"
type input "ofi"
click at [926, 242] on div "[PERSON_NAME]" at bounding box center [943, 240] width 111 height 19
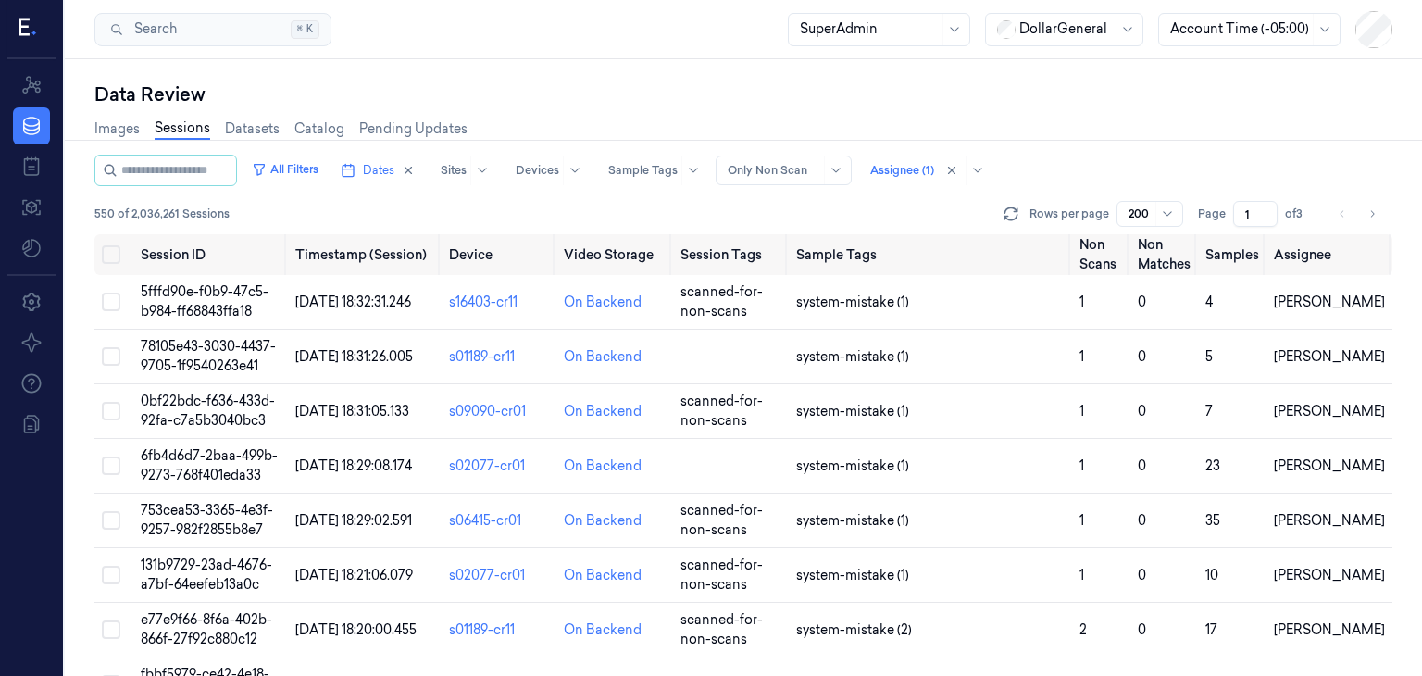
click at [1117, 143] on div "Images Sessions Datasets Catalog Pending Updates" at bounding box center [743, 130] width 1298 height 47
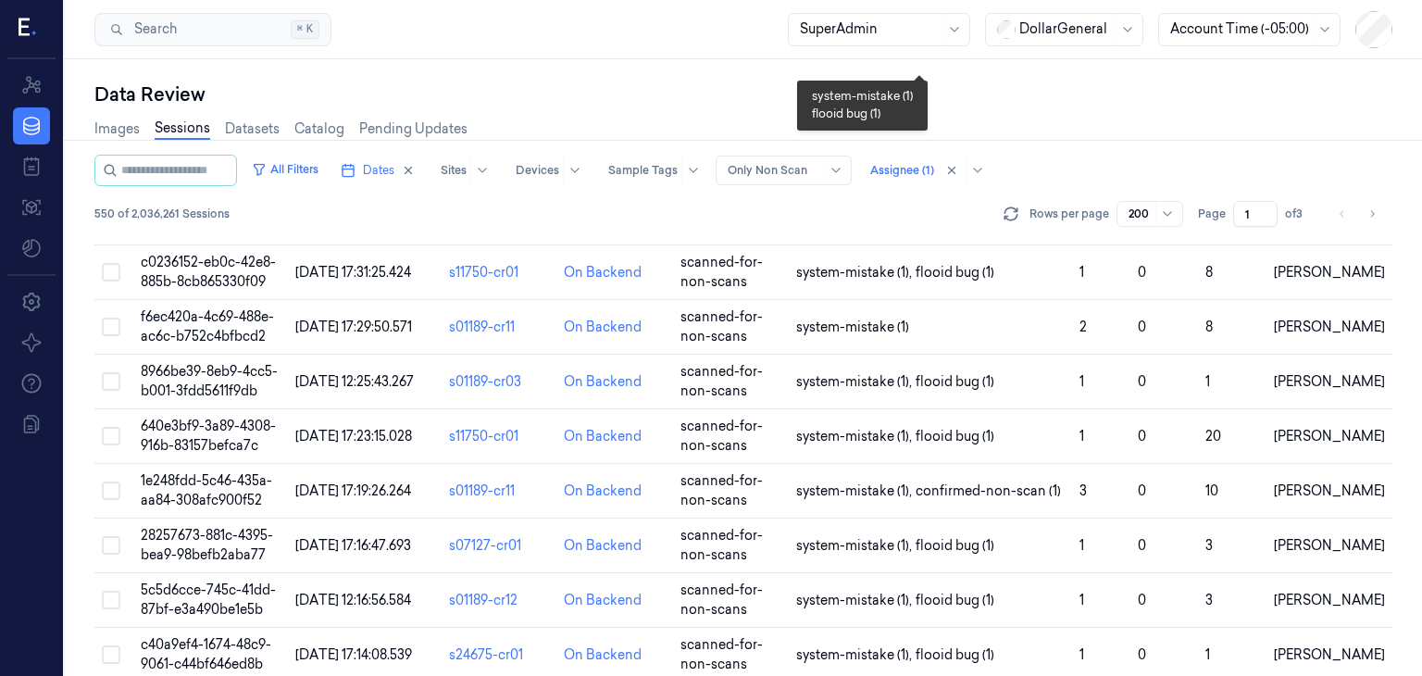
scroll to position [10496, 0]
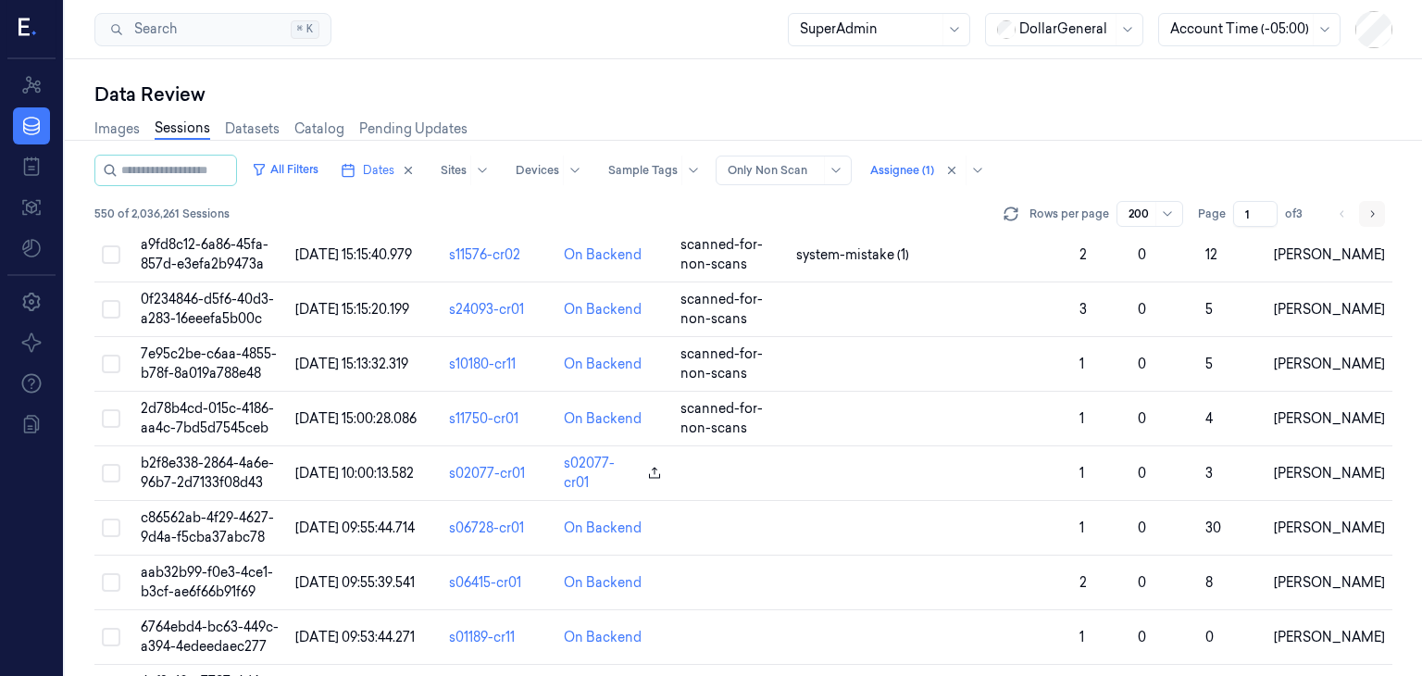
click at [1373, 221] on button "Go to next page" at bounding box center [1372, 214] width 26 height 26
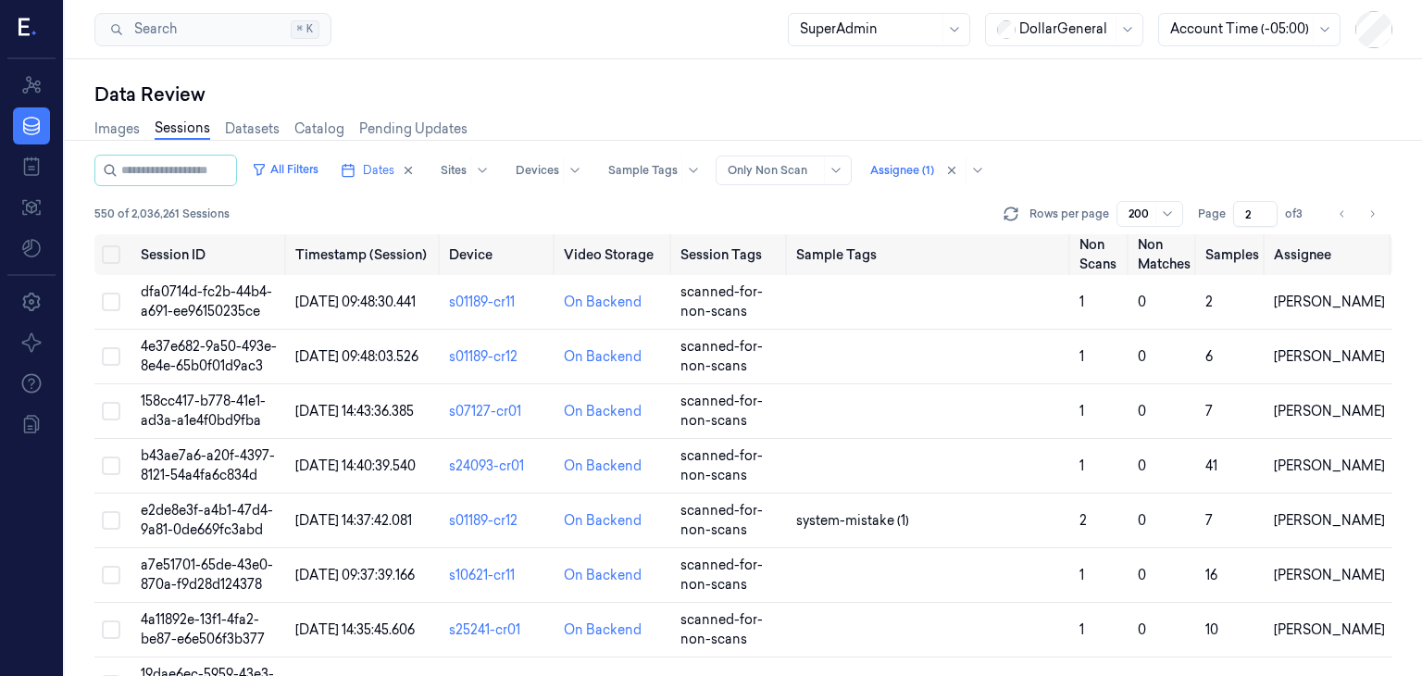
click at [1375, 215] on icon "Go to next page" at bounding box center [1371, 213] width 11 height 15
type input "3"
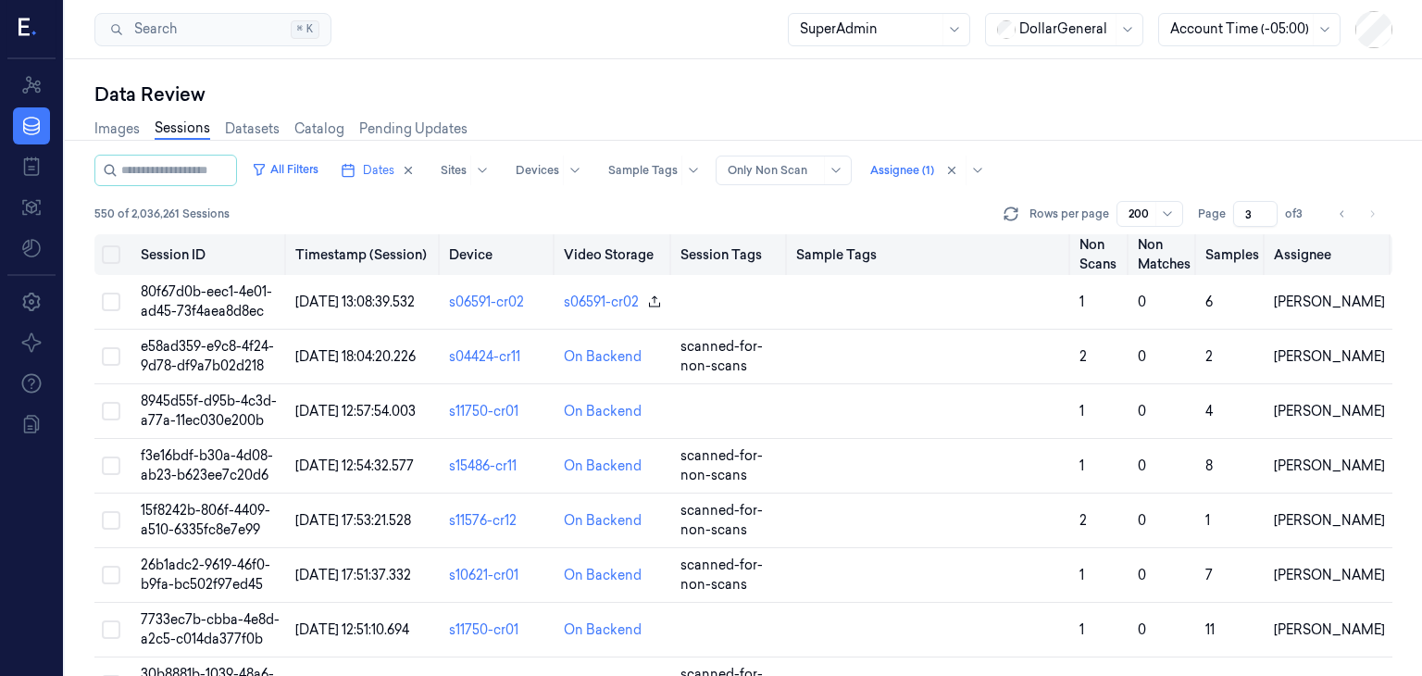
click at [112, 255] on button "Select all" at bounding box center [111, 254] width 19 height 19
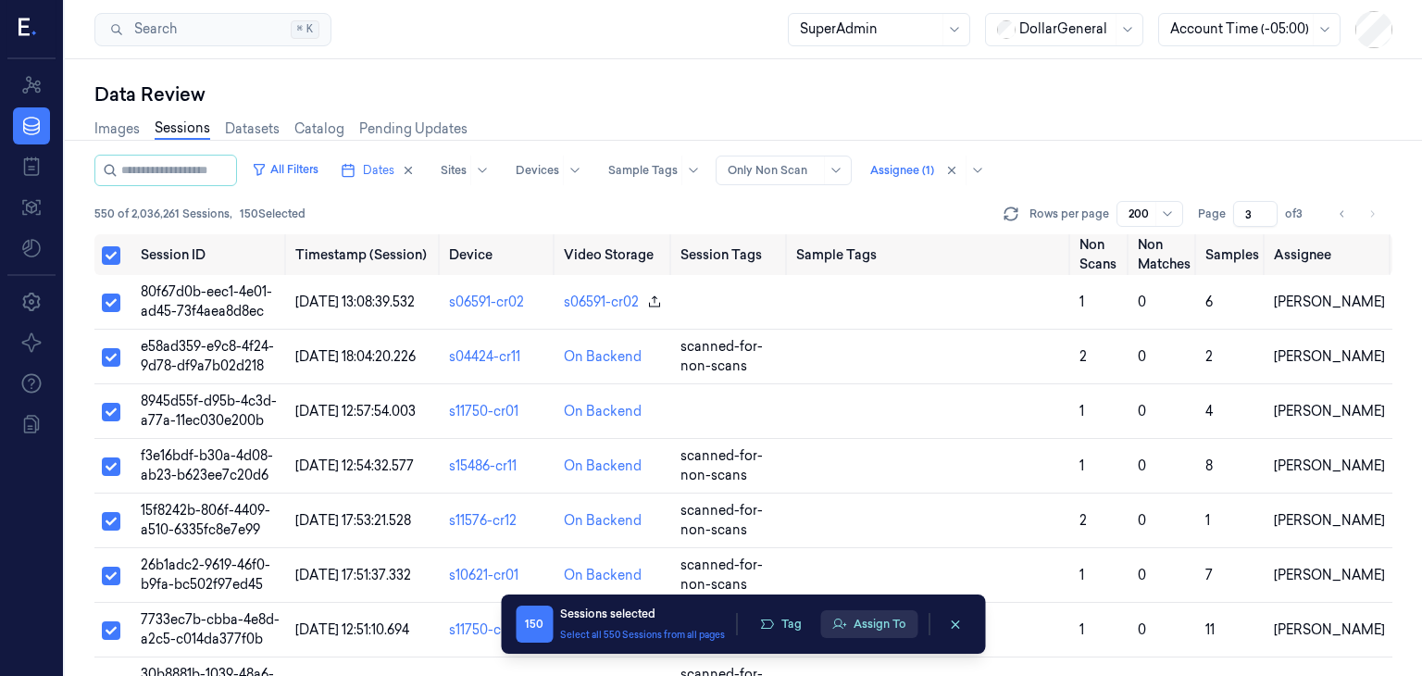
click at [870, 627] on button "Assign To" at bounding box center [868, 624] width 97 height 28
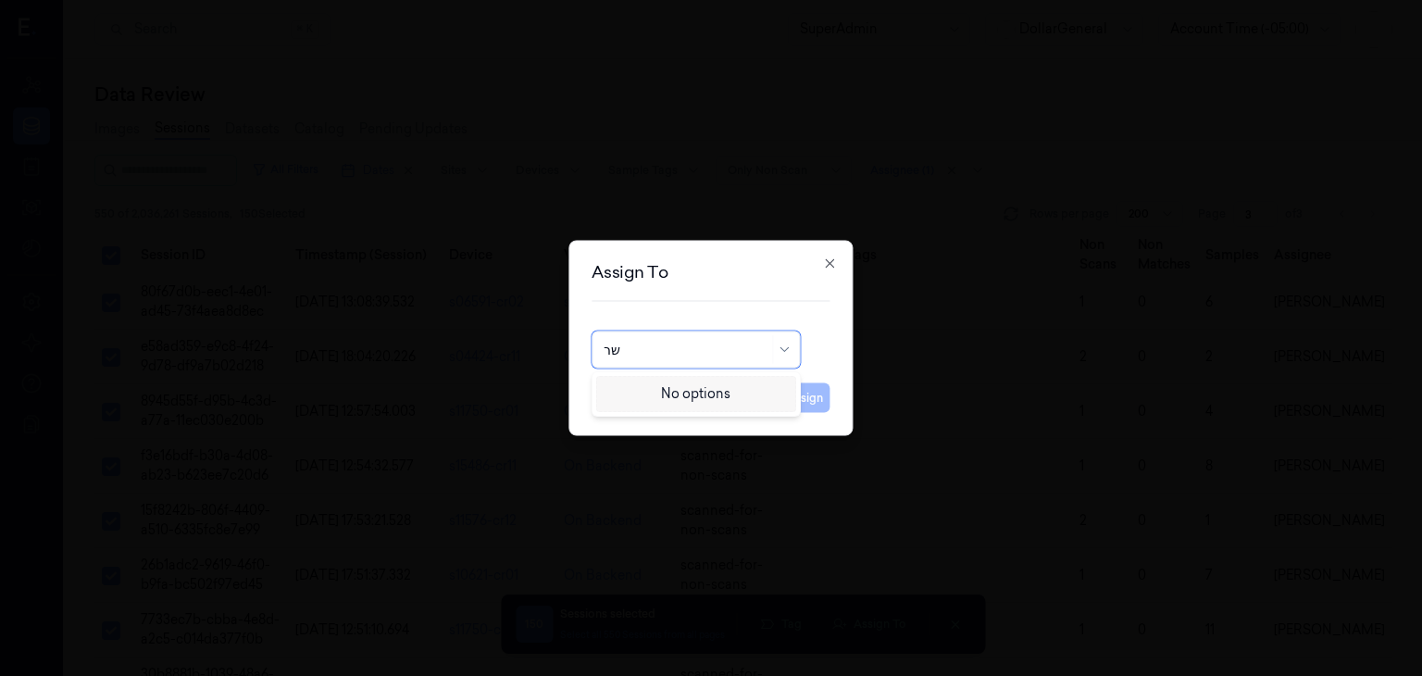
type input "ש"
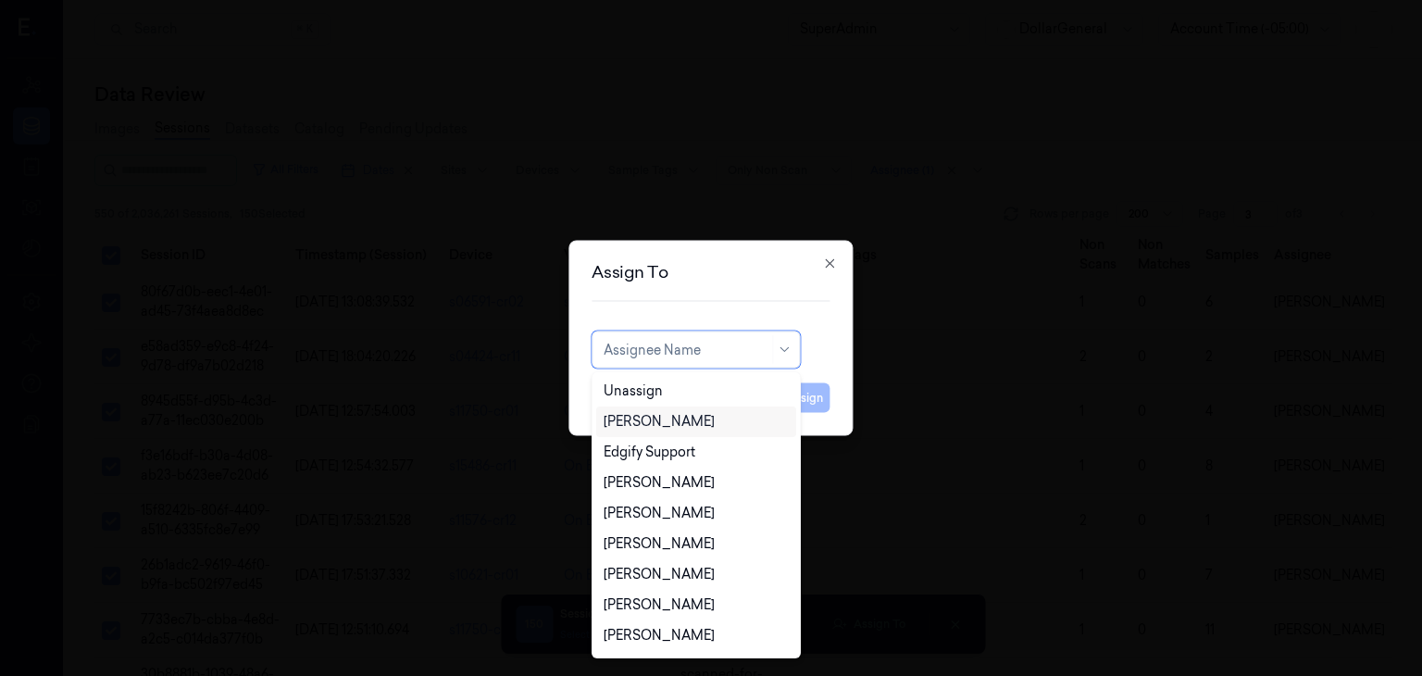
click at [719, 416] on div "[PERSON_NAME]" at bounding box center [695, 421] width 185 height 19
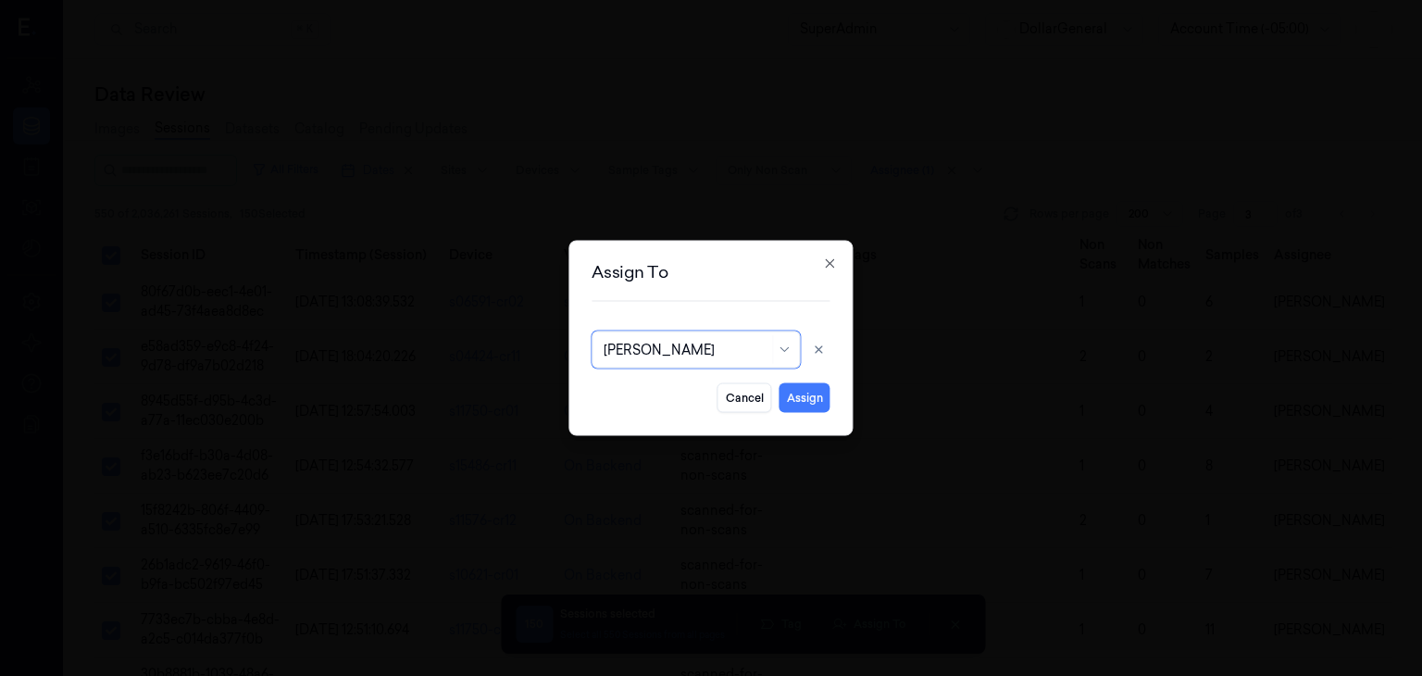
click at [803, 402] on button "Assign" at bounding box center [804, 398] width 51 height 30
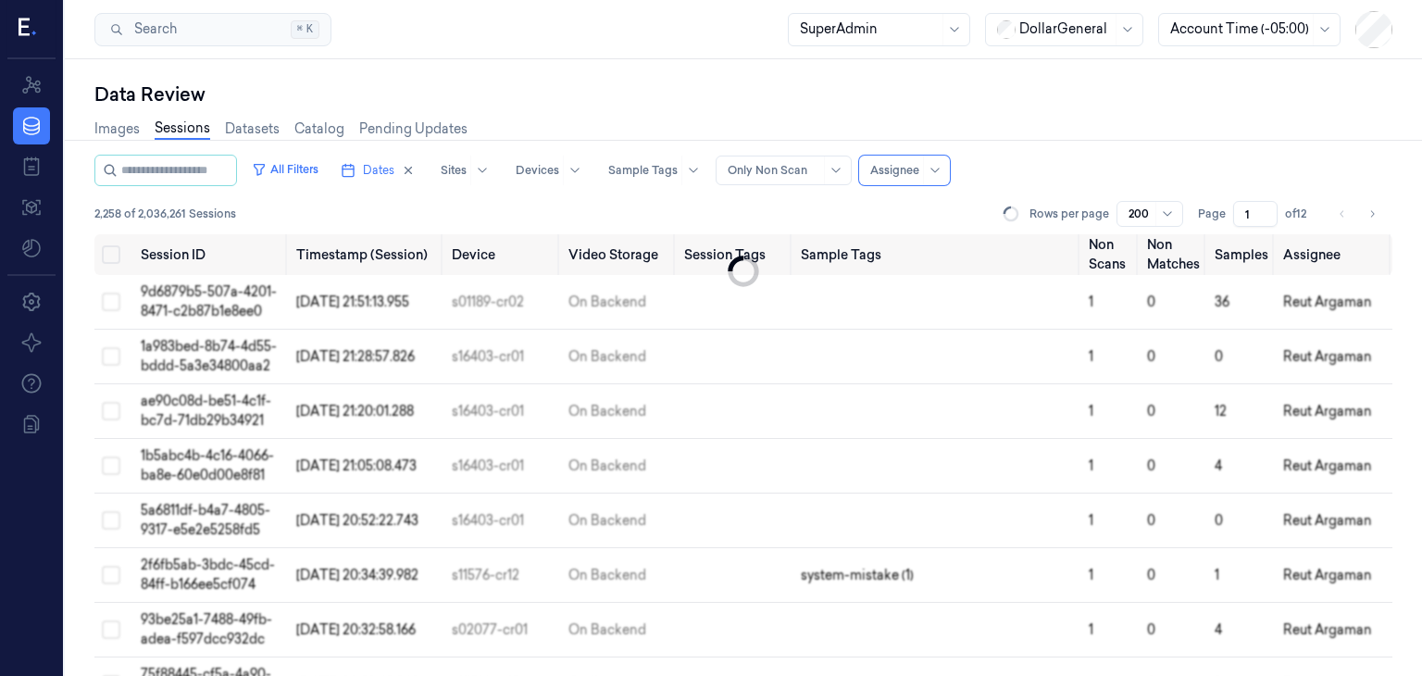
click at [919, 166] on div at bounding box center [894, 170] width 49 height 17
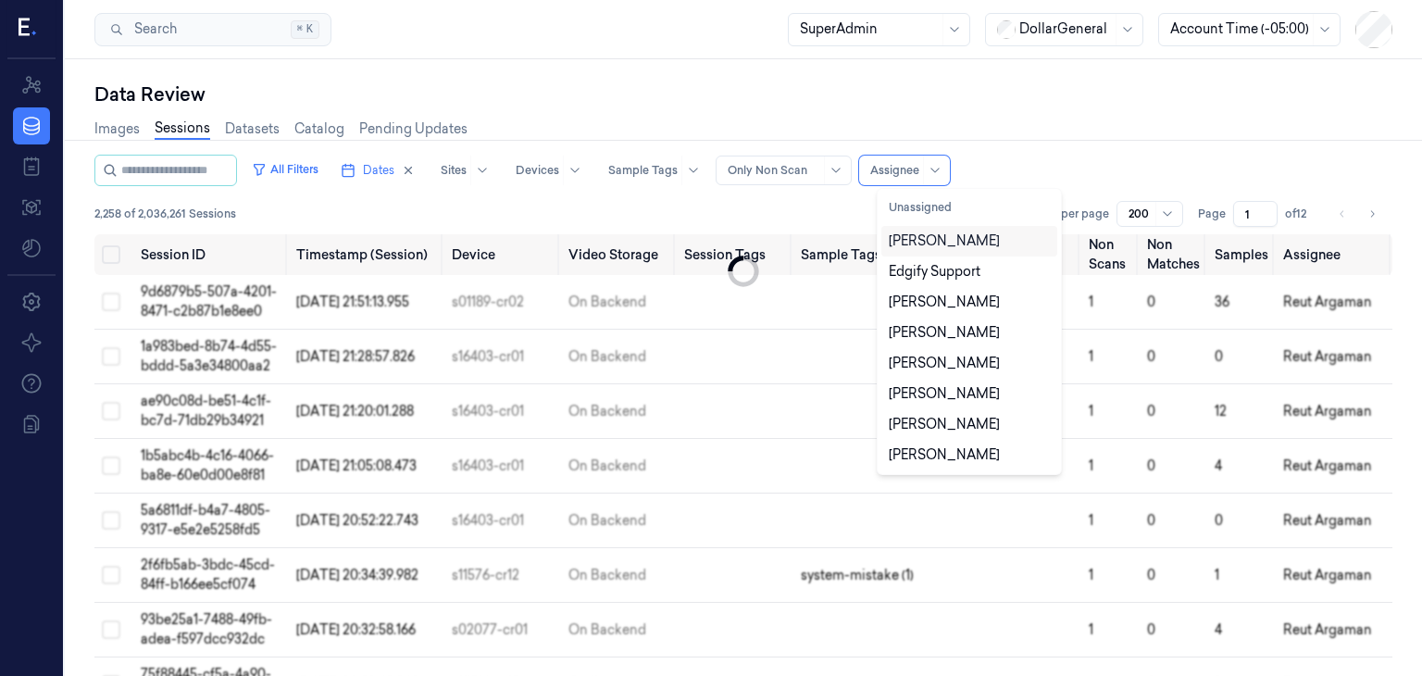
click at [939, 240] on div "[PERSON_NAME]" at bounding box center [943, 240] width 111 height 19
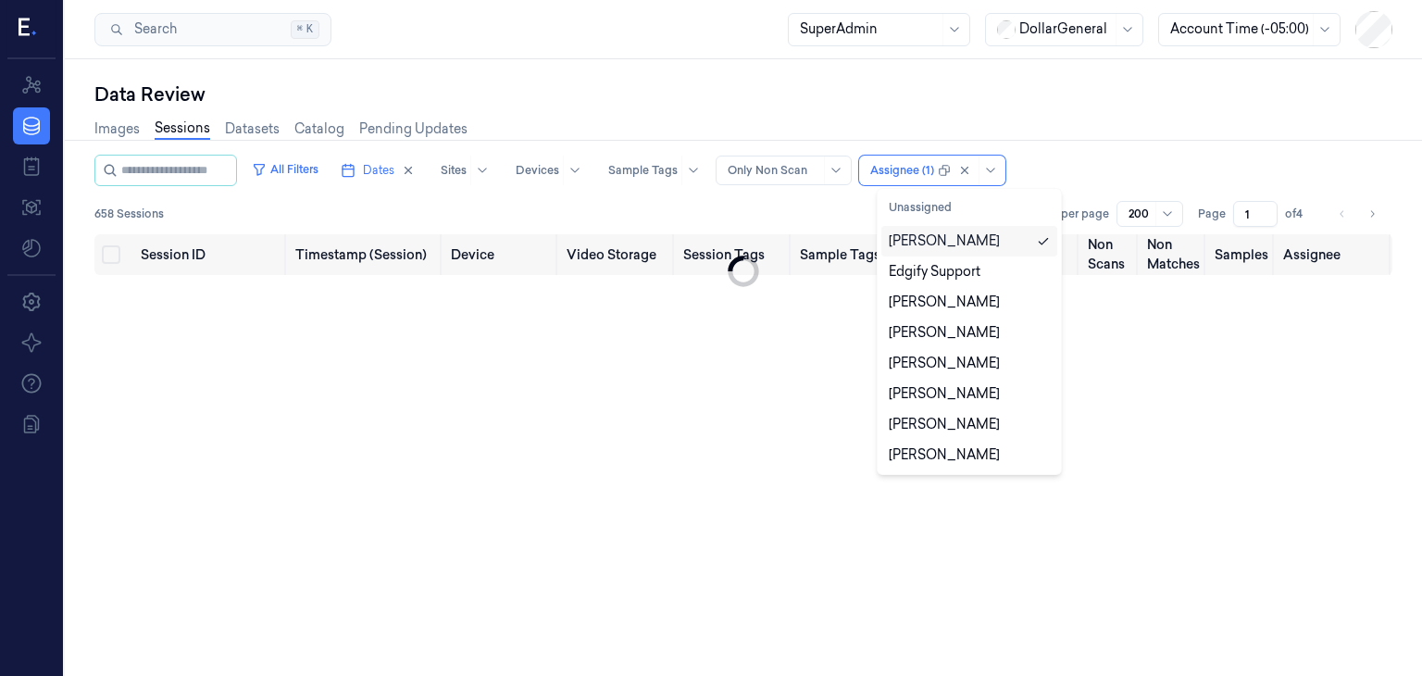
click at [1122, 145] on div "Images Sessions Datasets Catalog Pending Updates" at bounding box center [743, 130] width 1298 height 47
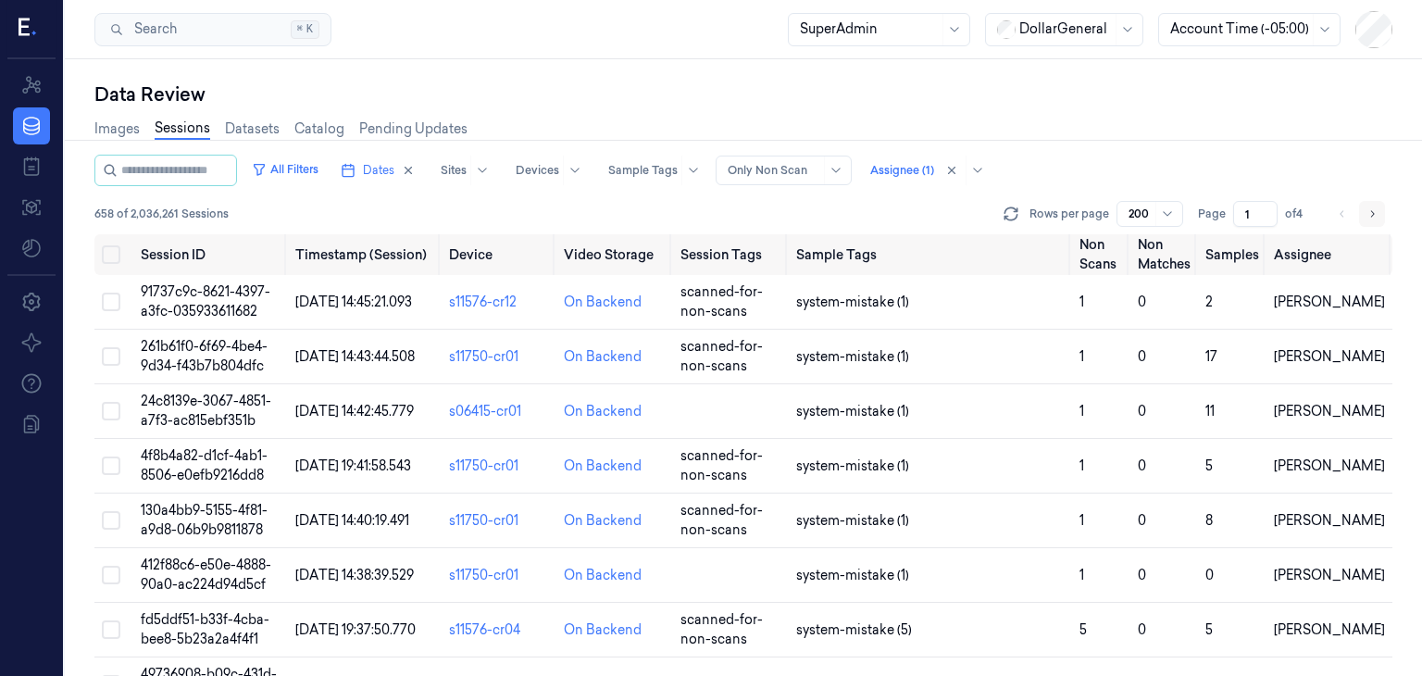
click at [1381, 207] on button "Go to next page" at bounding box center [1372, 214] width 26 height 26
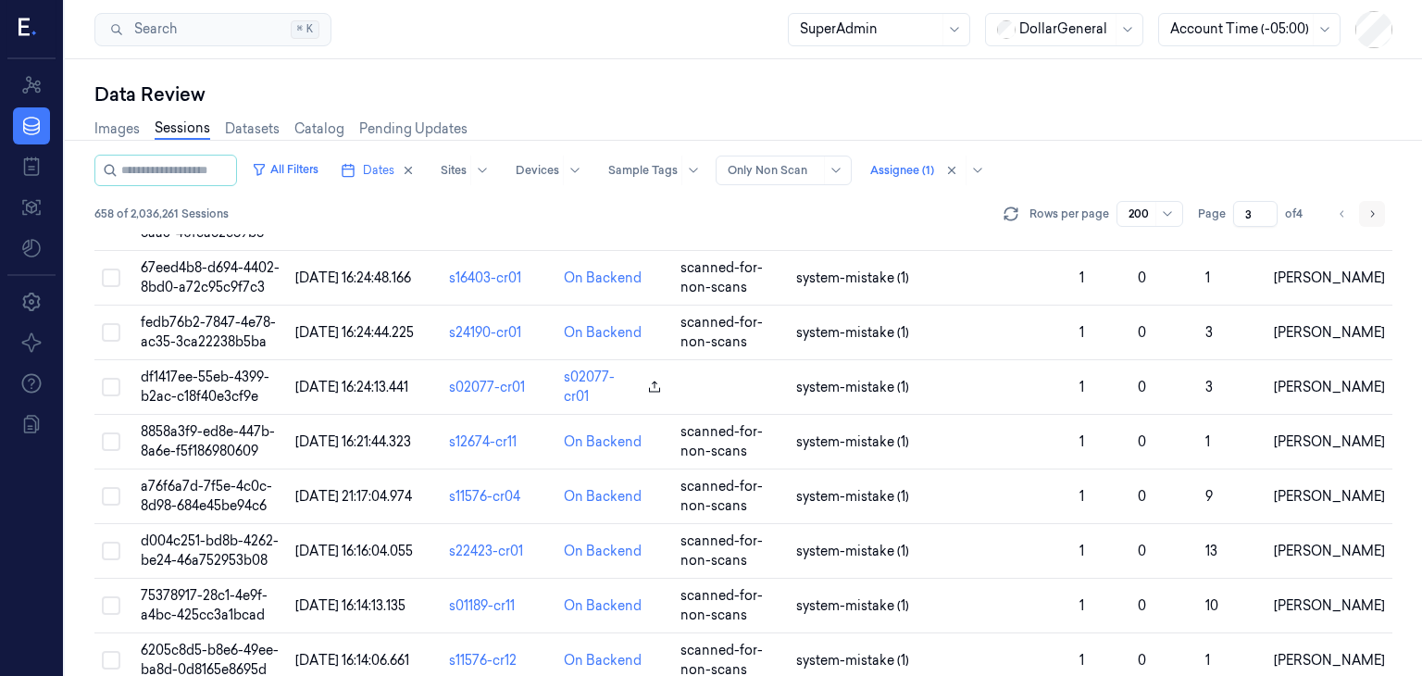
scroll to position [5253, 0]
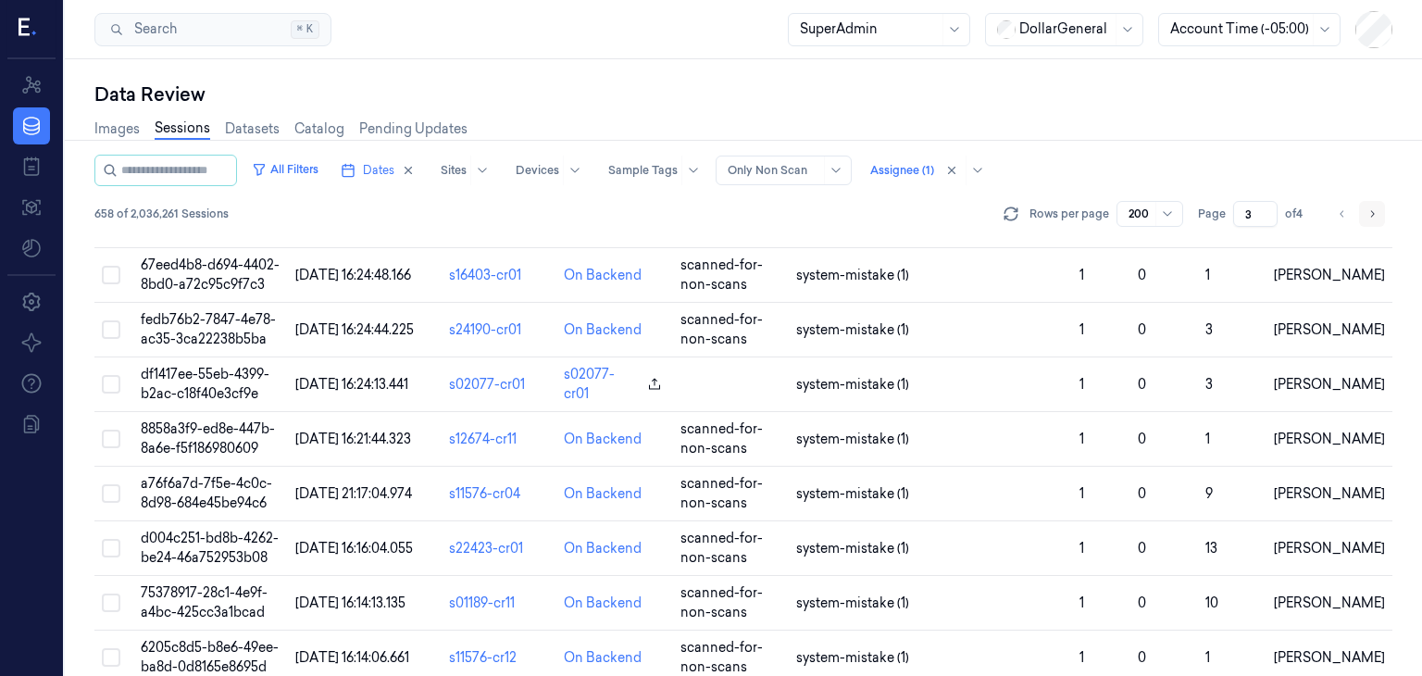
click at [1378, 207] on button "Go to next page" at bounding box center [1372, 214] width 26 height 26
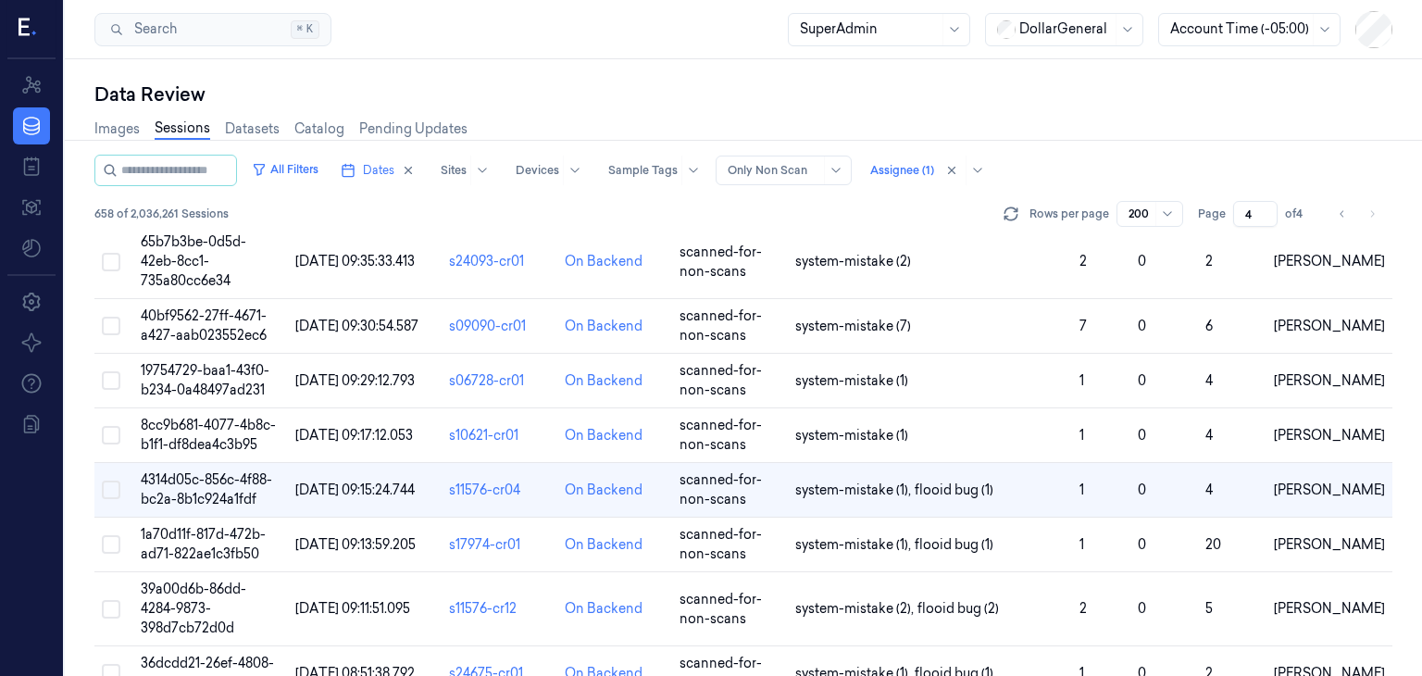
scroll to position [2532, 0]
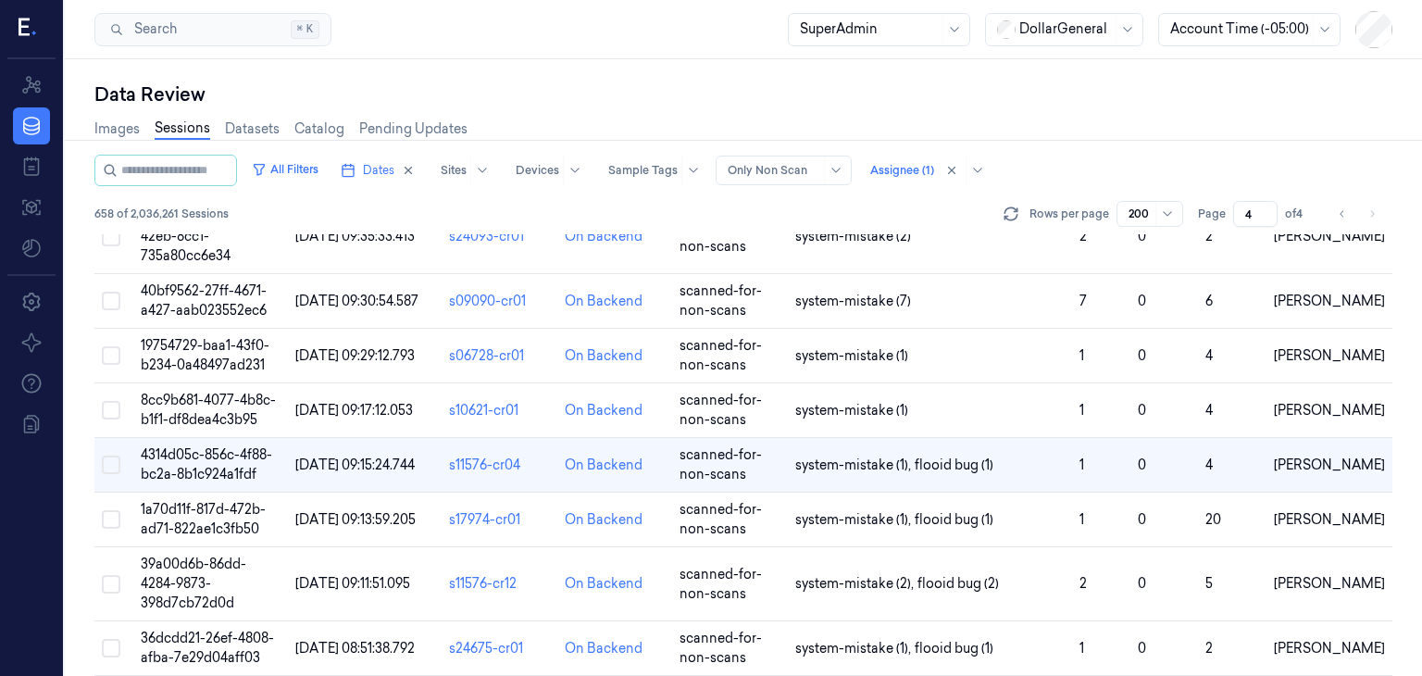
click at [1376, 214] on li "pagination" at bounding box center [1372, 214] width 26 height 26
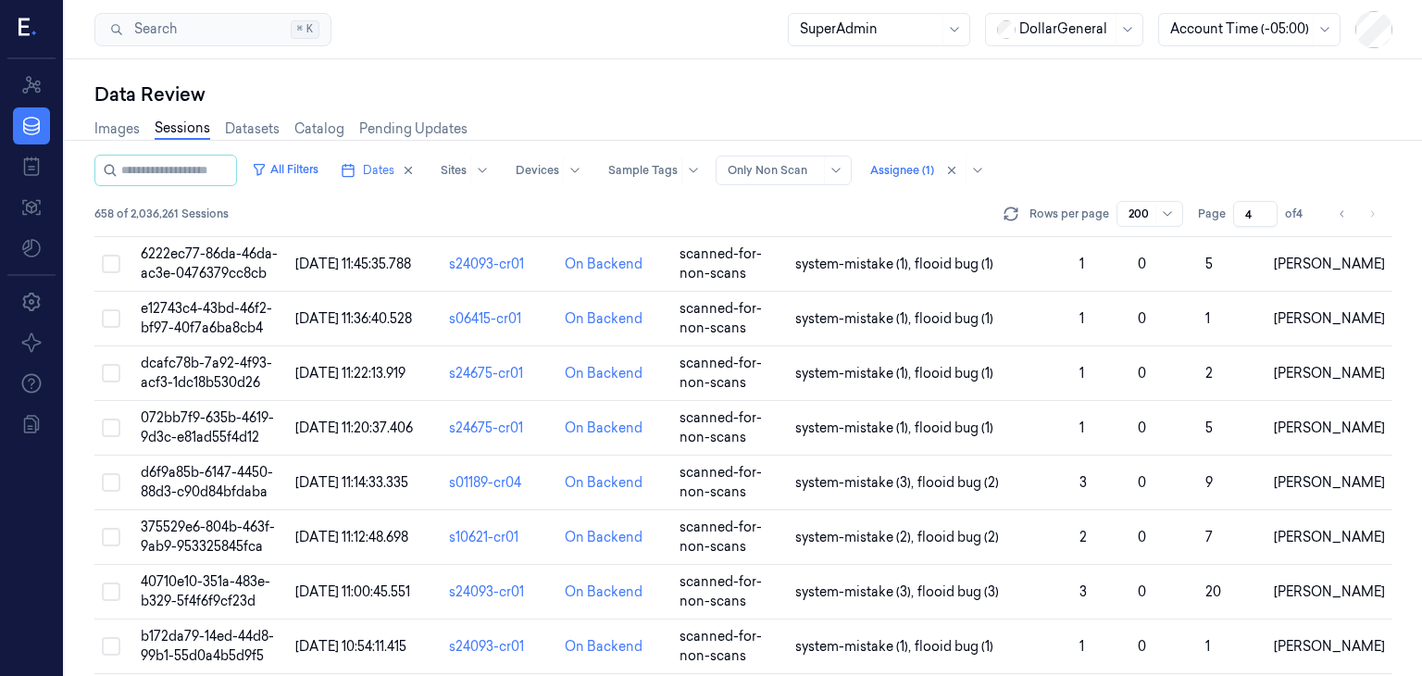
scroll to position [864, 0]
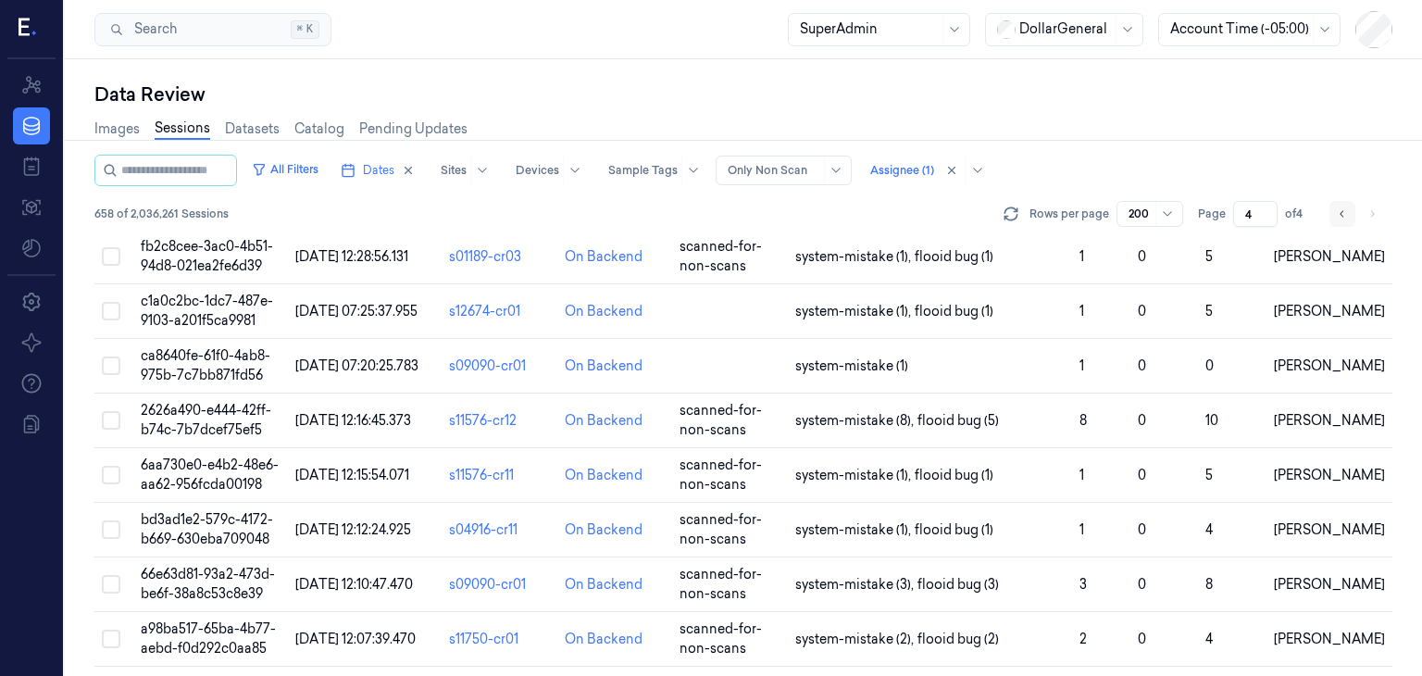
click at [1335, 215] on button "Go to previous page" at bounding box center [1342, 214] width 26 height 26
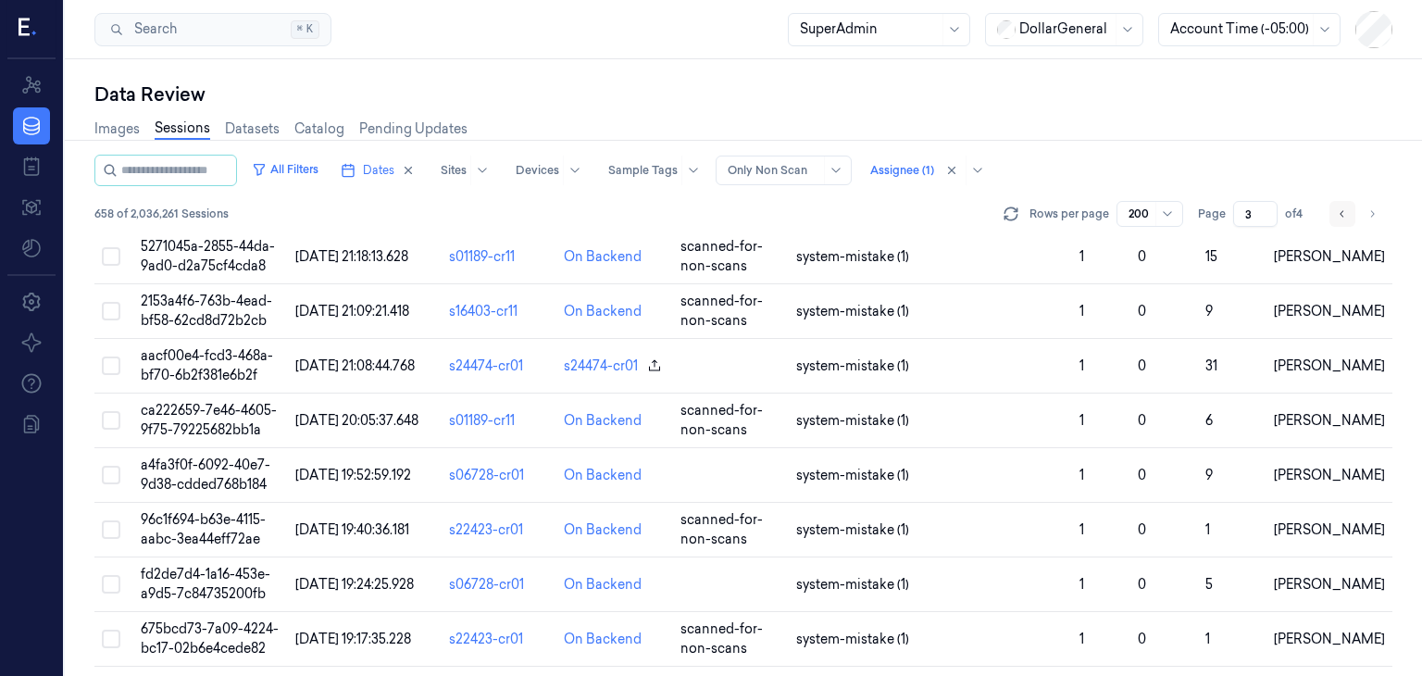
click at [1335, 215] on button "Go to previous page" at bounding box center [1342, 214] width 26 height 26
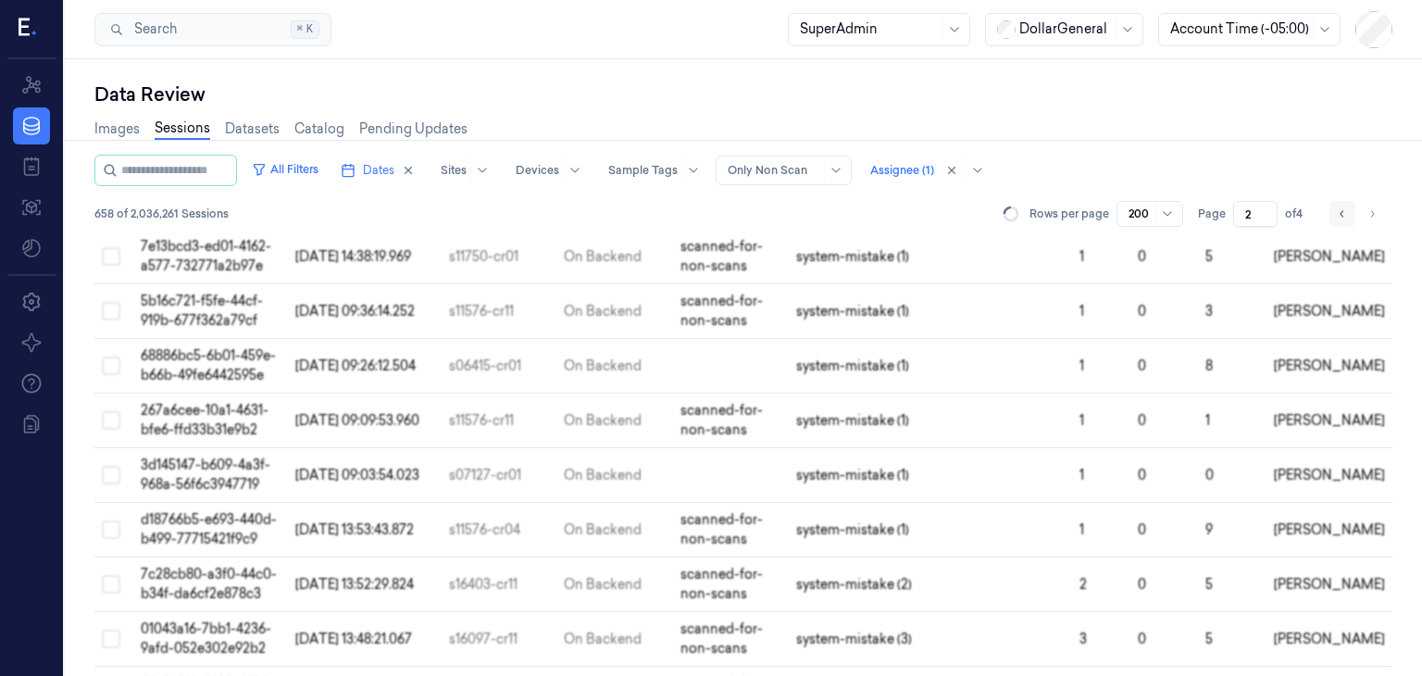
click at [1335, 215] on button "Go to previous page" at bounding box center [1342, 214] width 26 height 26
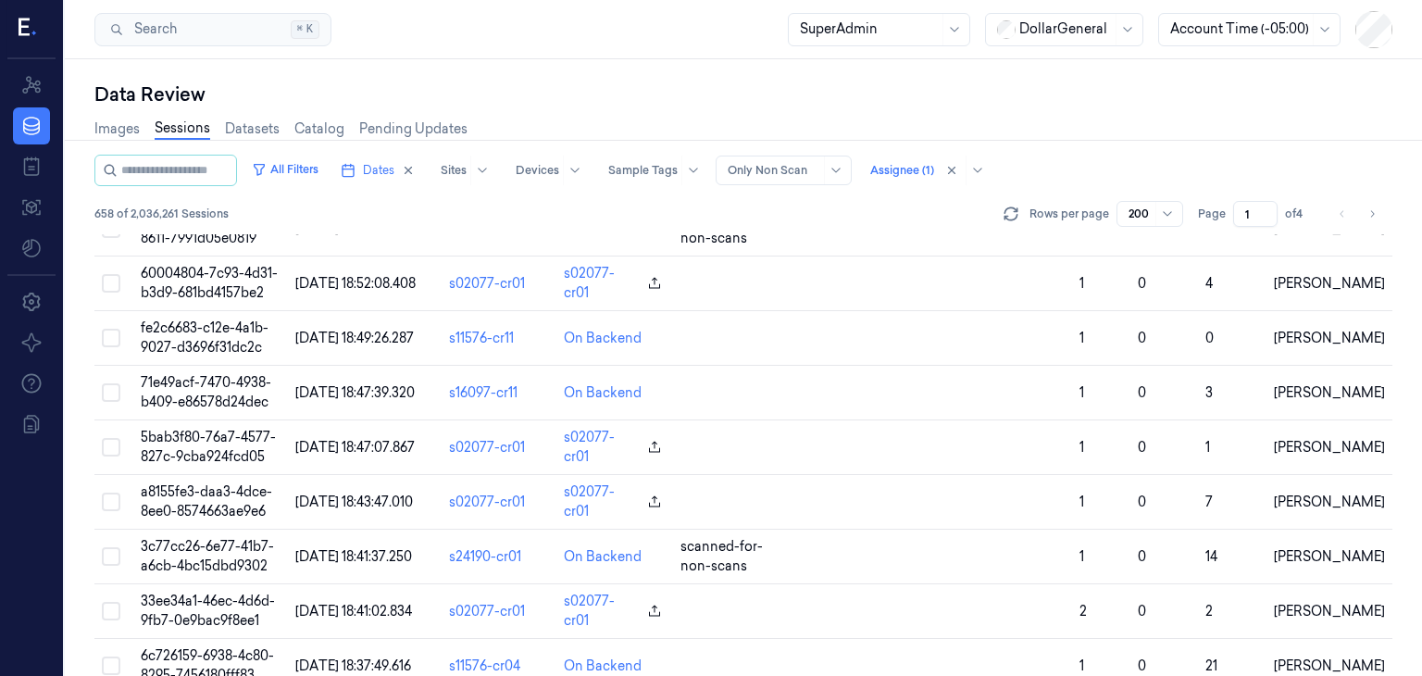
scroll to position [10632, 0]
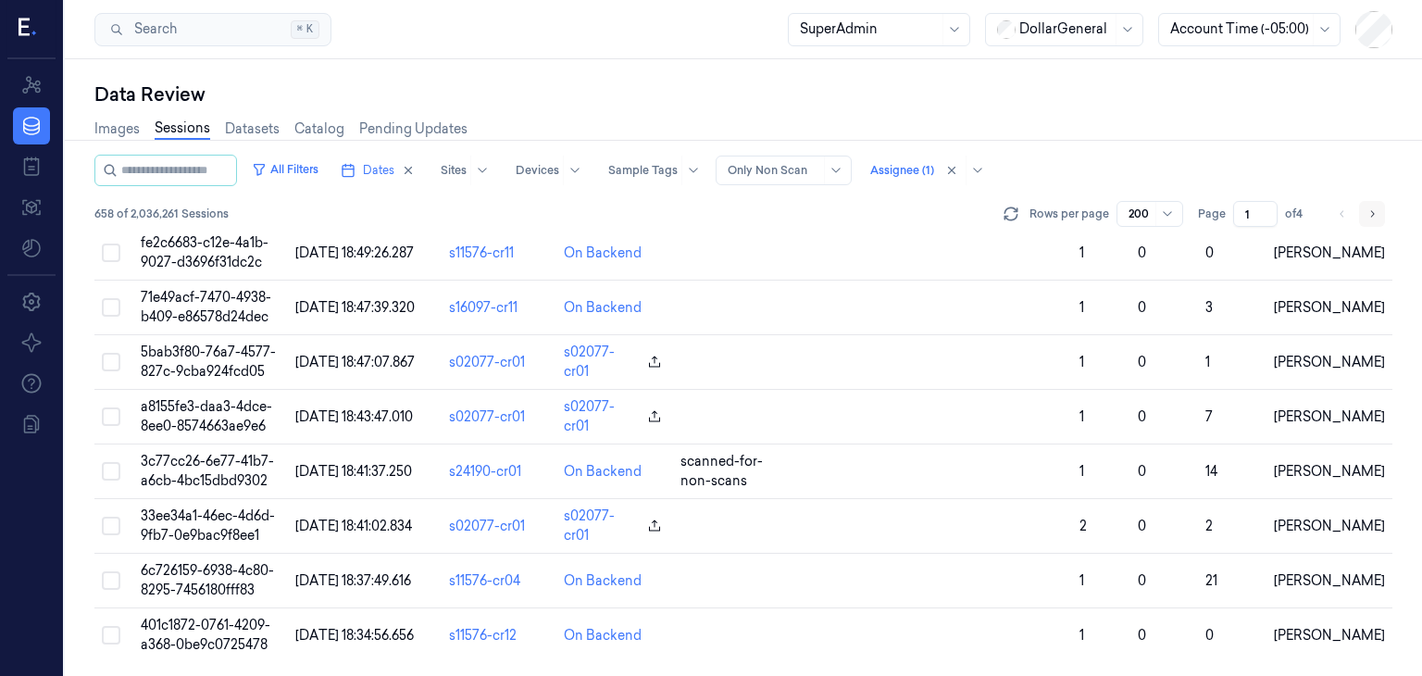
click at [1379, 207] on button "Go to next page" at bounding box center [1372, 214] width 26 height 26
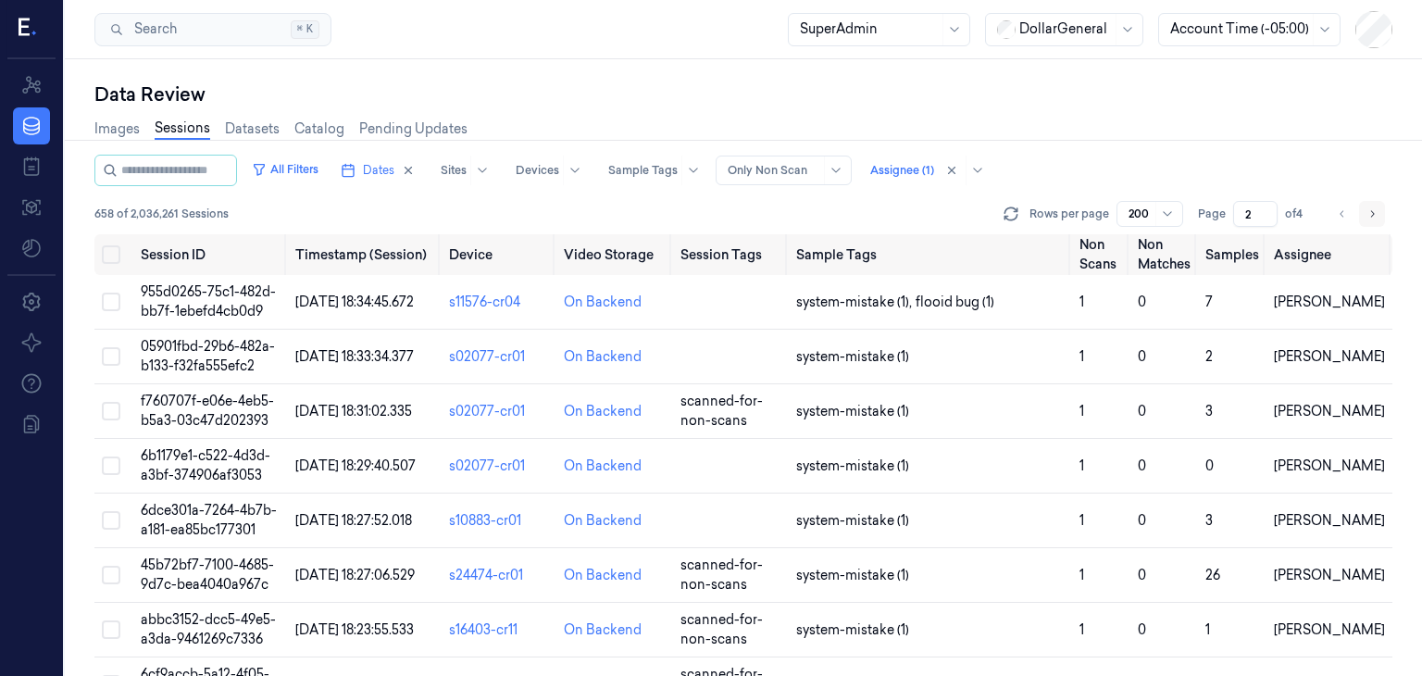
click at [1370, 212] on icon "Go to next page" at bounding box center [1371, 213] width 11 height 15
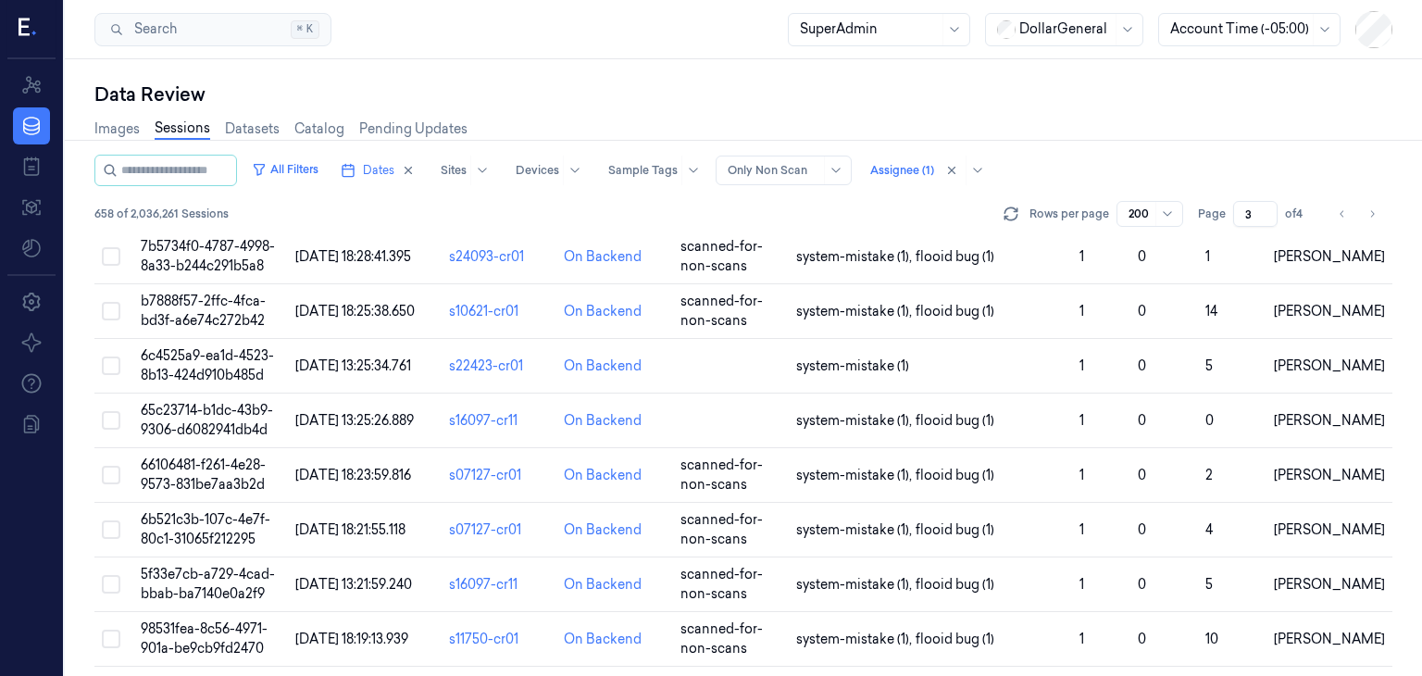
scroll to position [10555, 0]
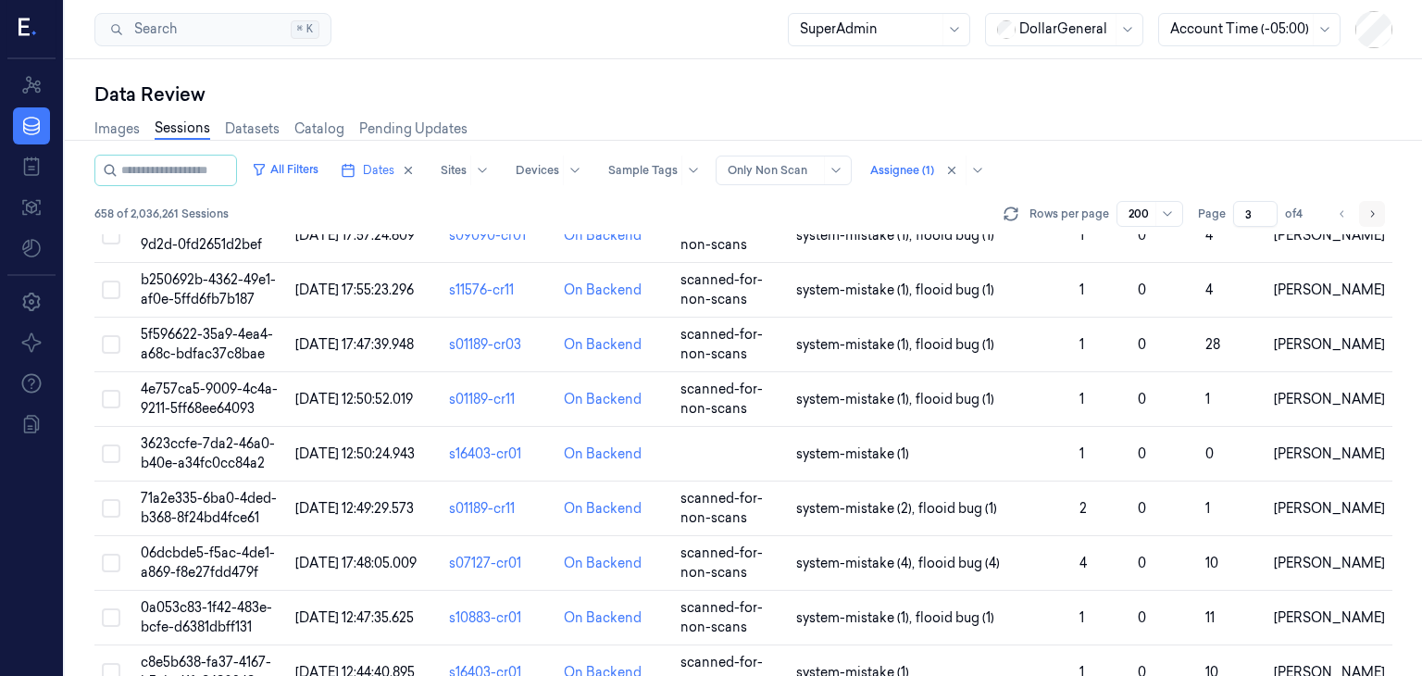
click at [1377, 220] on button "Go to next page" at bounding box center [1372, 214] width 26 height 26
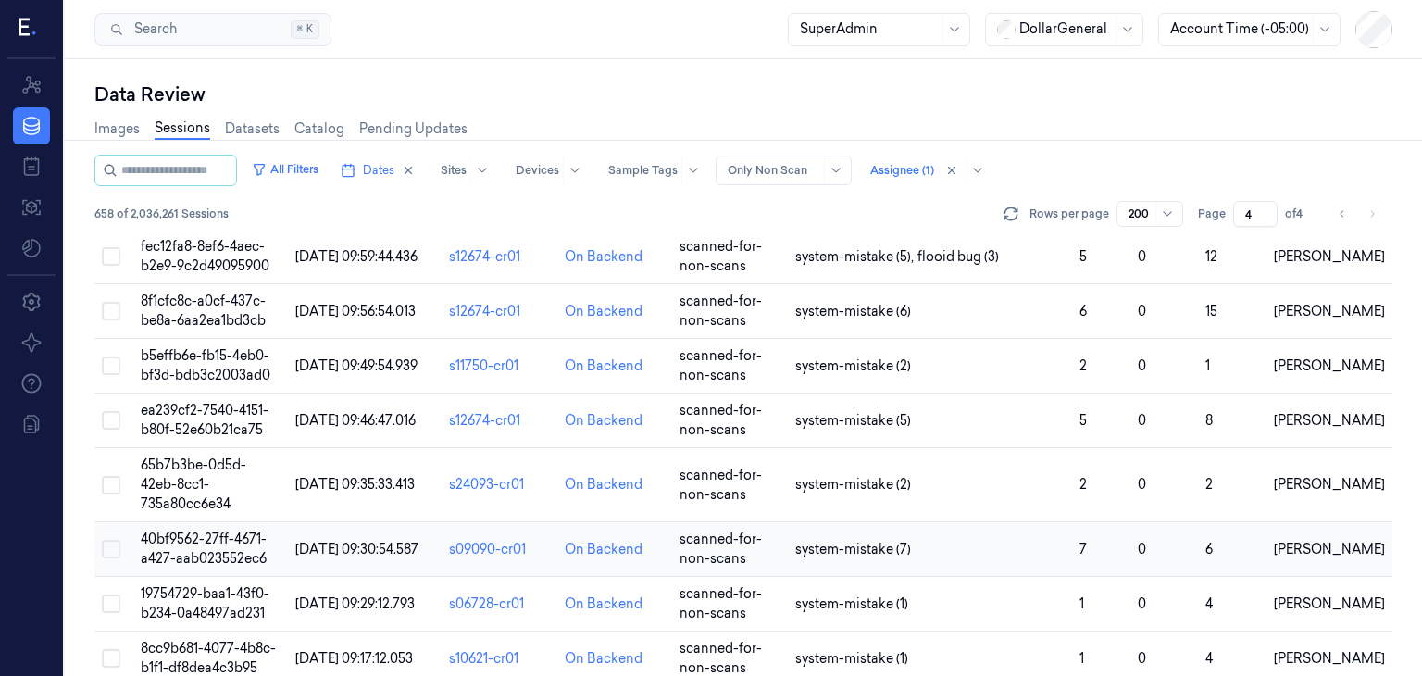
scroll to position [2808, 0]
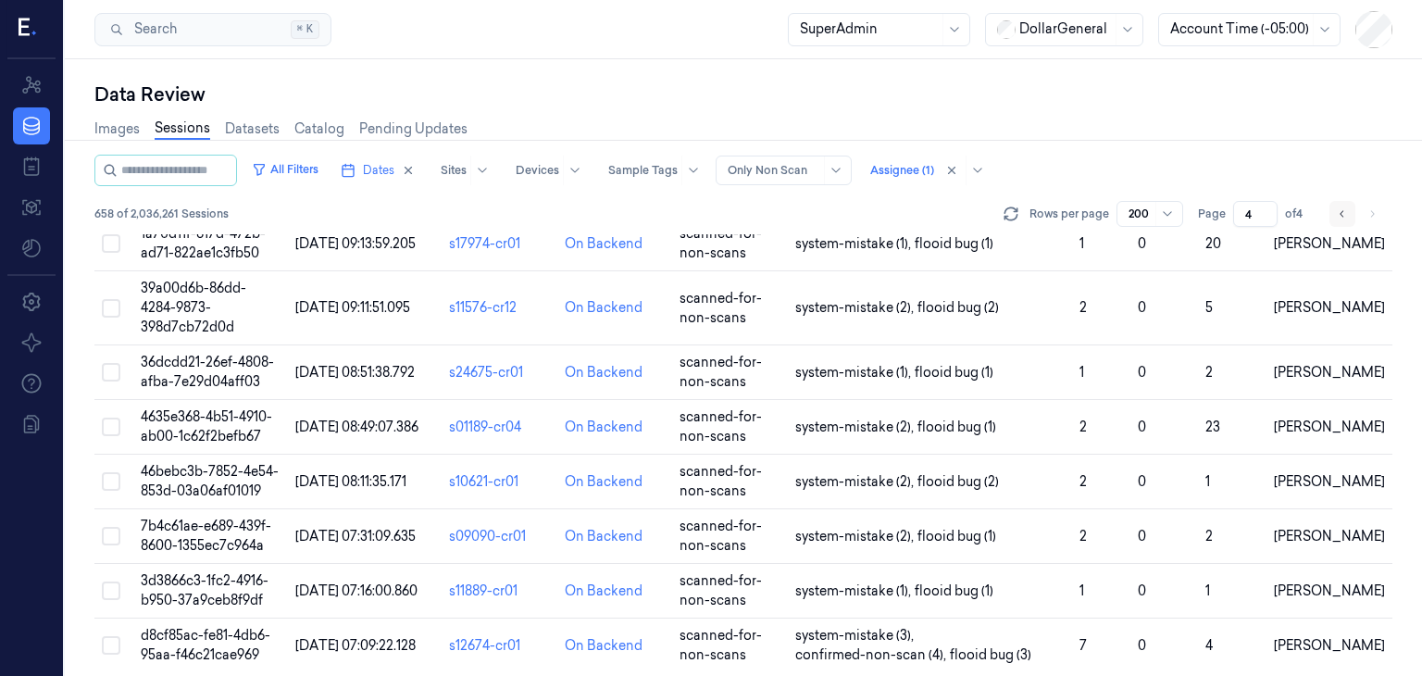
click at [1345, 210] on icon "Go to previous page" at bounding box center [1341, 213] width 11 height 15
click at [1344, 209] on icon "Go to previous page" at bounding box center [1341, 213] width 11 height 15
click at [1344, 209] on li "pagination" at bounding box center [1342, 214] width 26 height 26
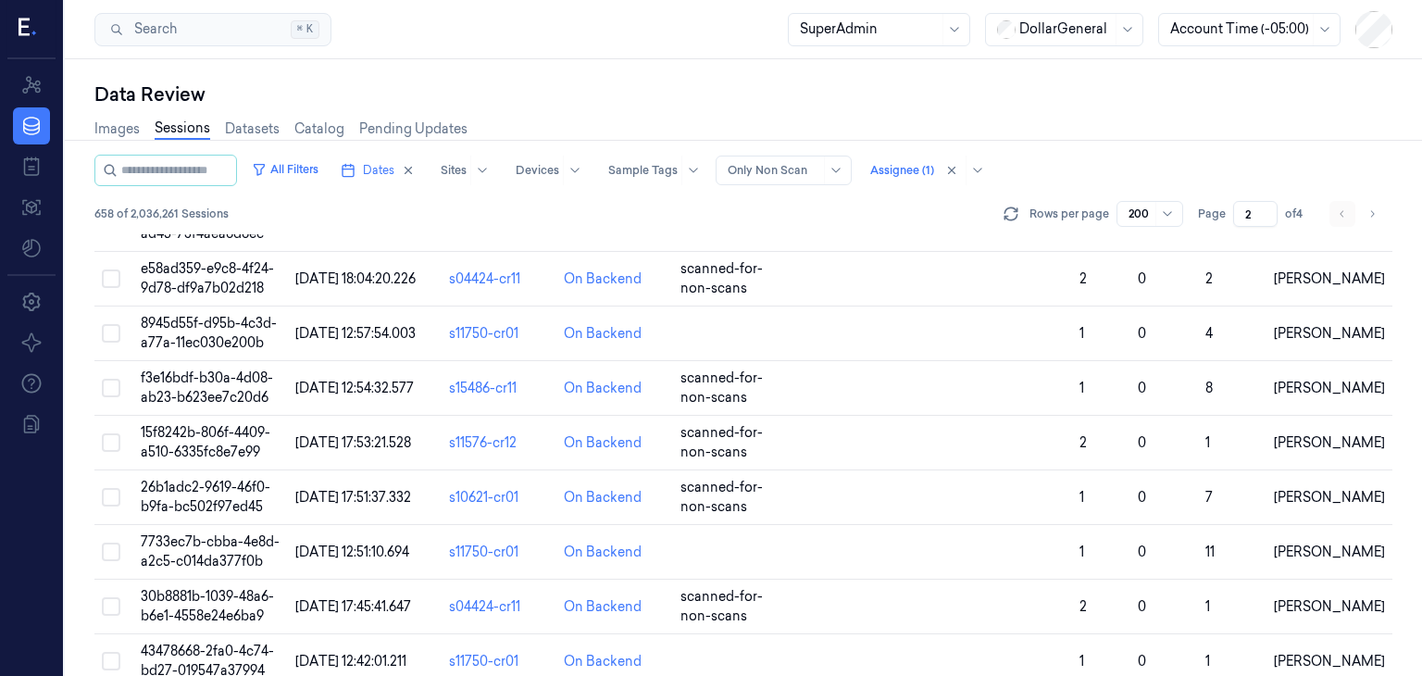
type input "1"
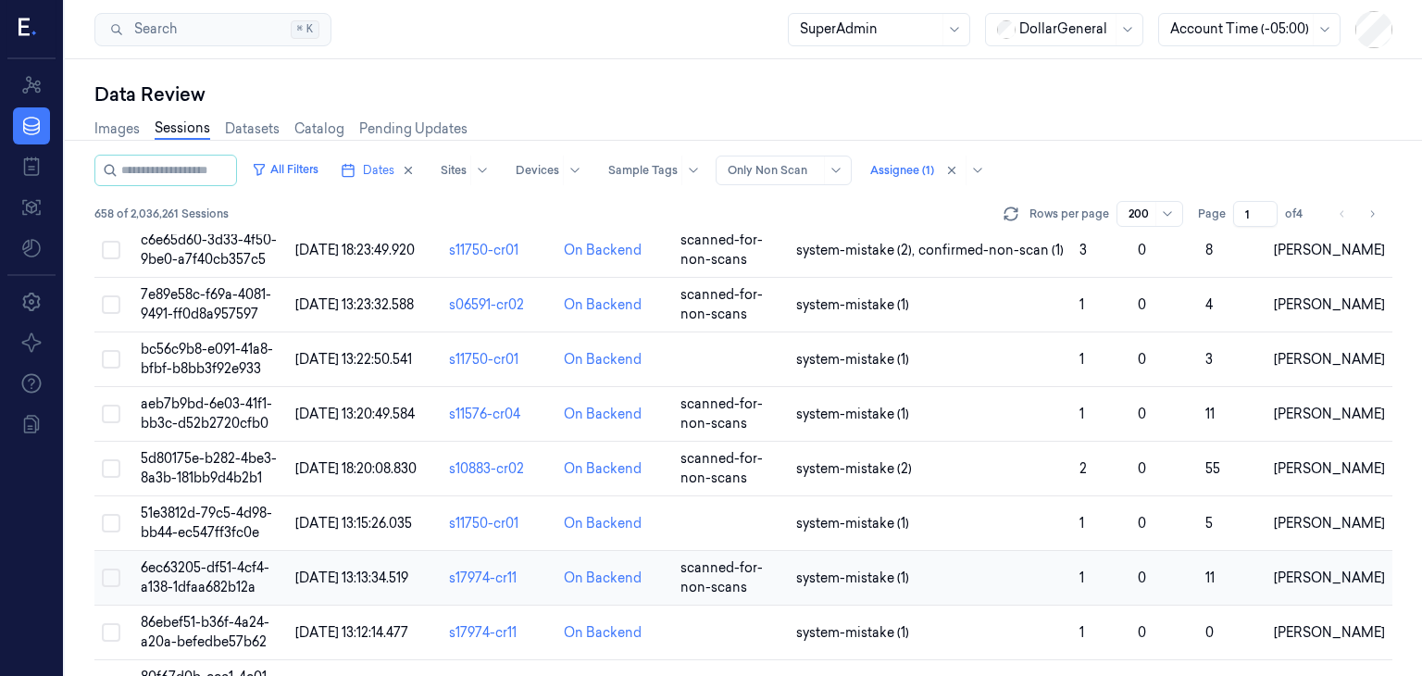
scroll to position [2623, 0]
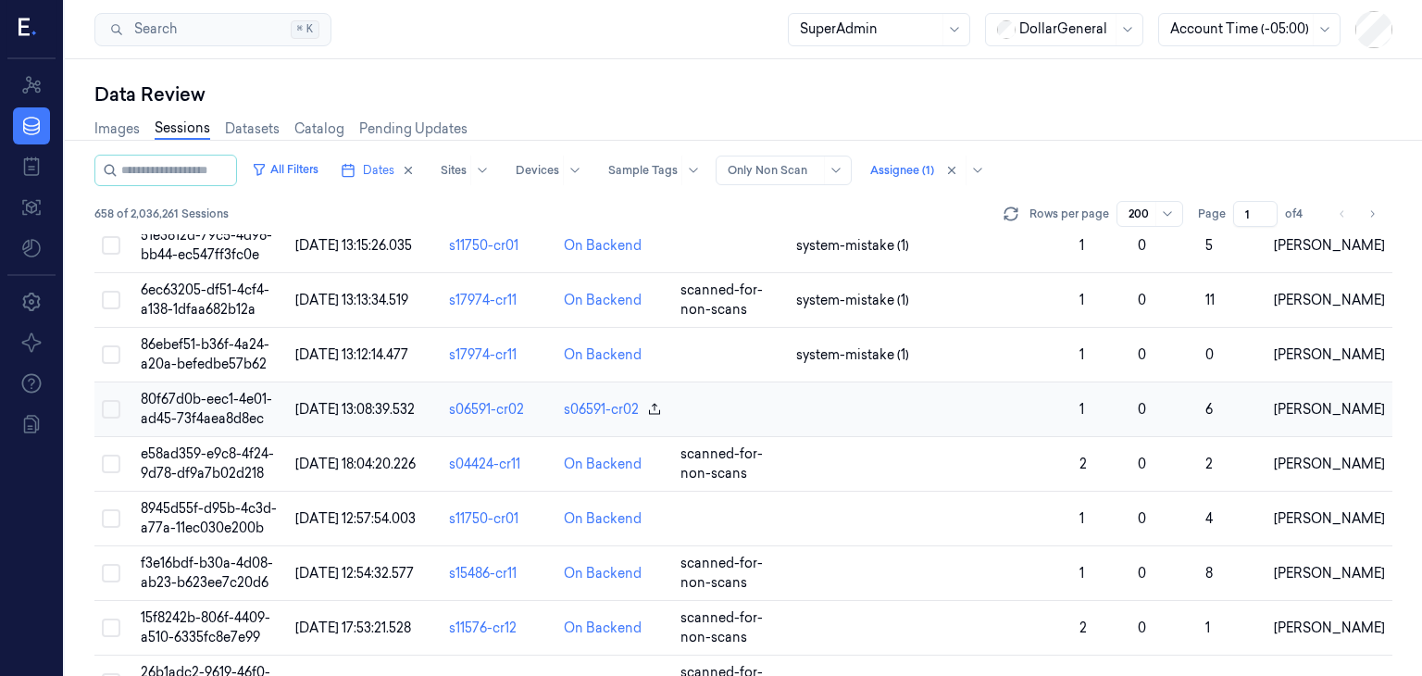
click at [223, 423] on span "80f67d0b-eec1-4e01-ad45-73f4aea8d8ec" at bounding box center [206, 409] width 131 height 36
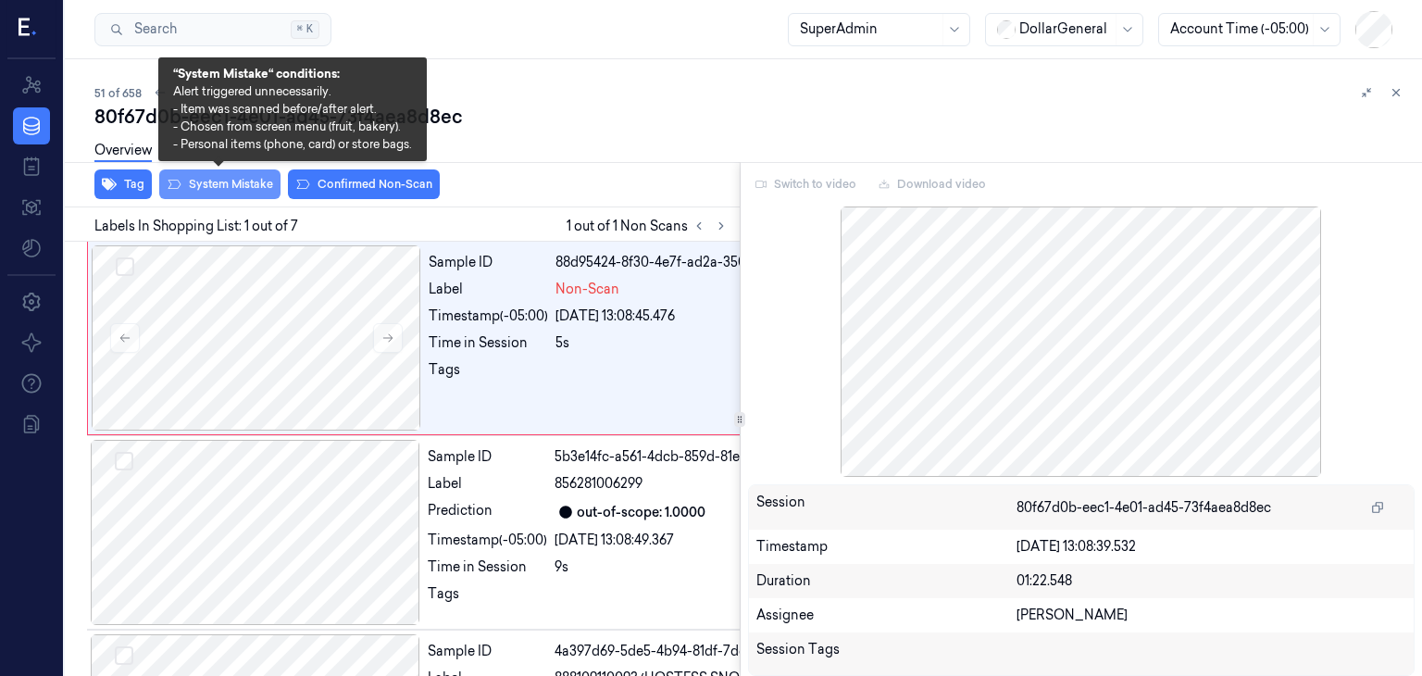
click at [216, 183] on button "System Mistake" at bounding box center [219, 184] width 121 height 30
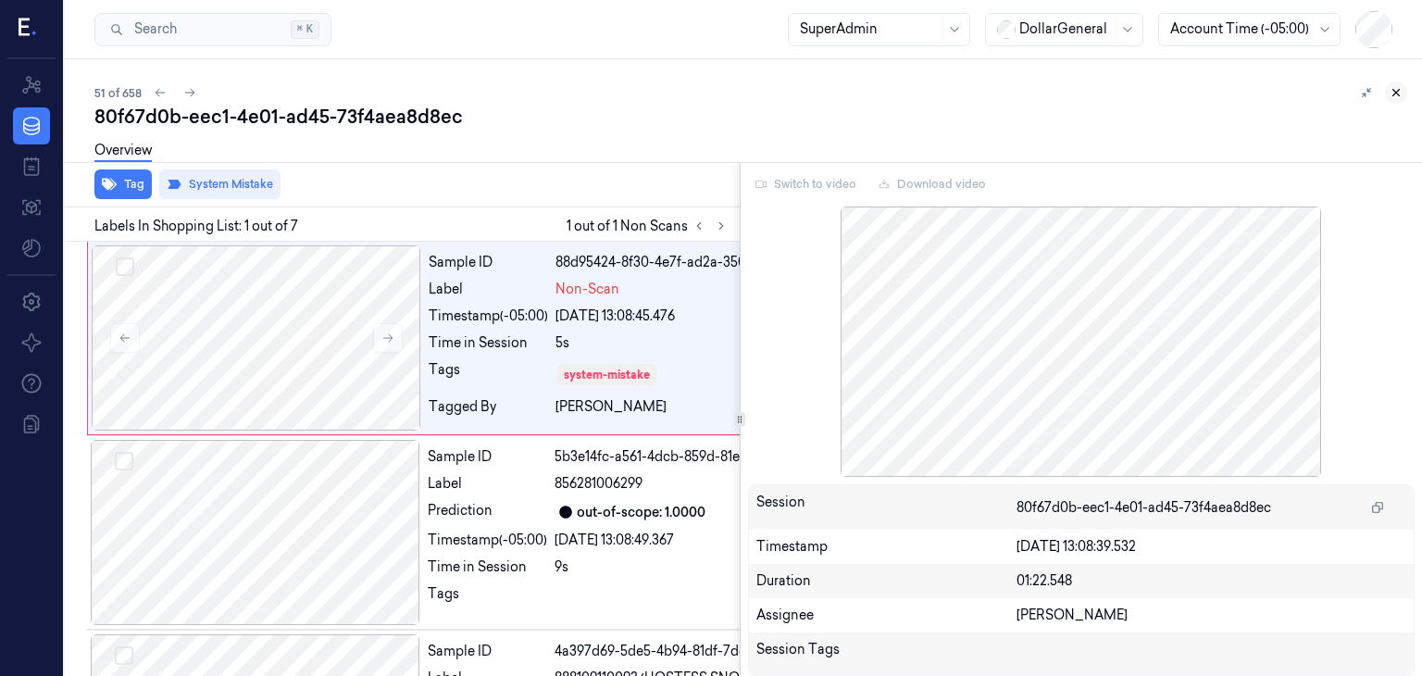
click at [1399, 96] on icon at bounding box center [1395, 92] width 13 height 13
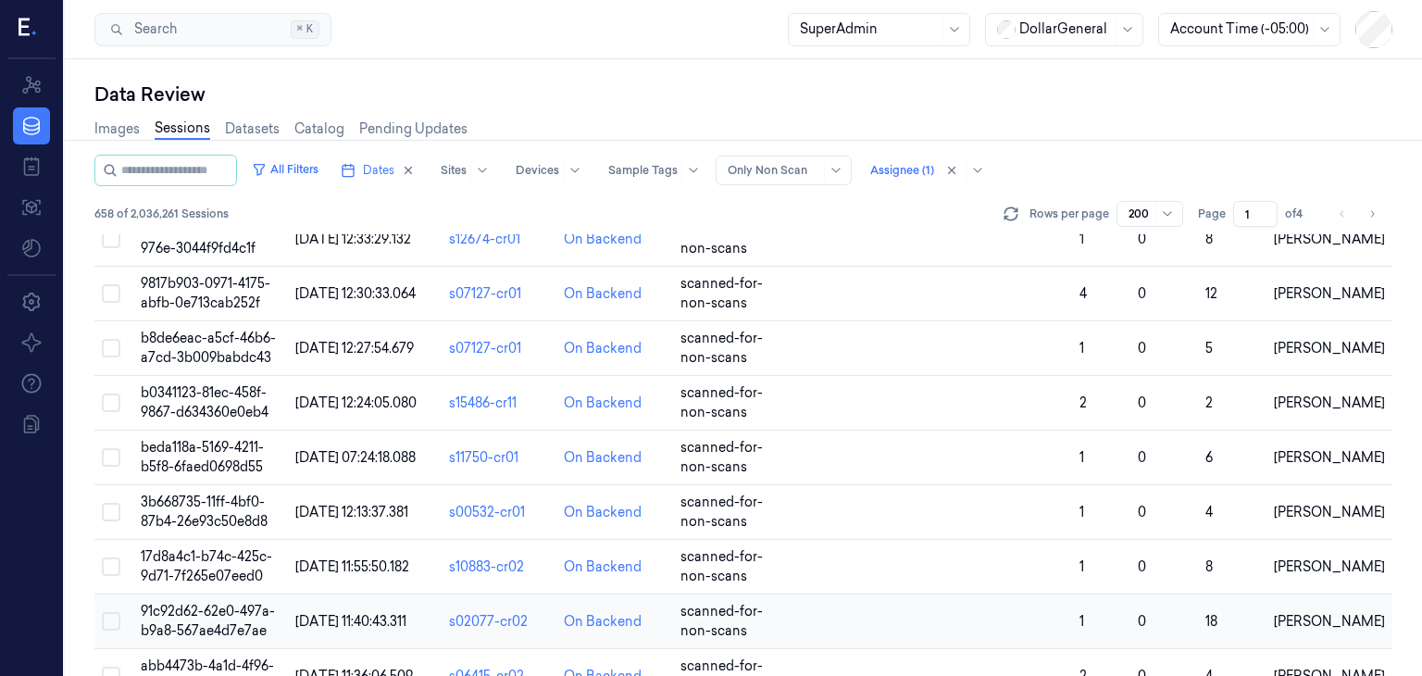
scroll to position [7643, 0]
